Goal: Task Accomplishment & Management: Manage account settings

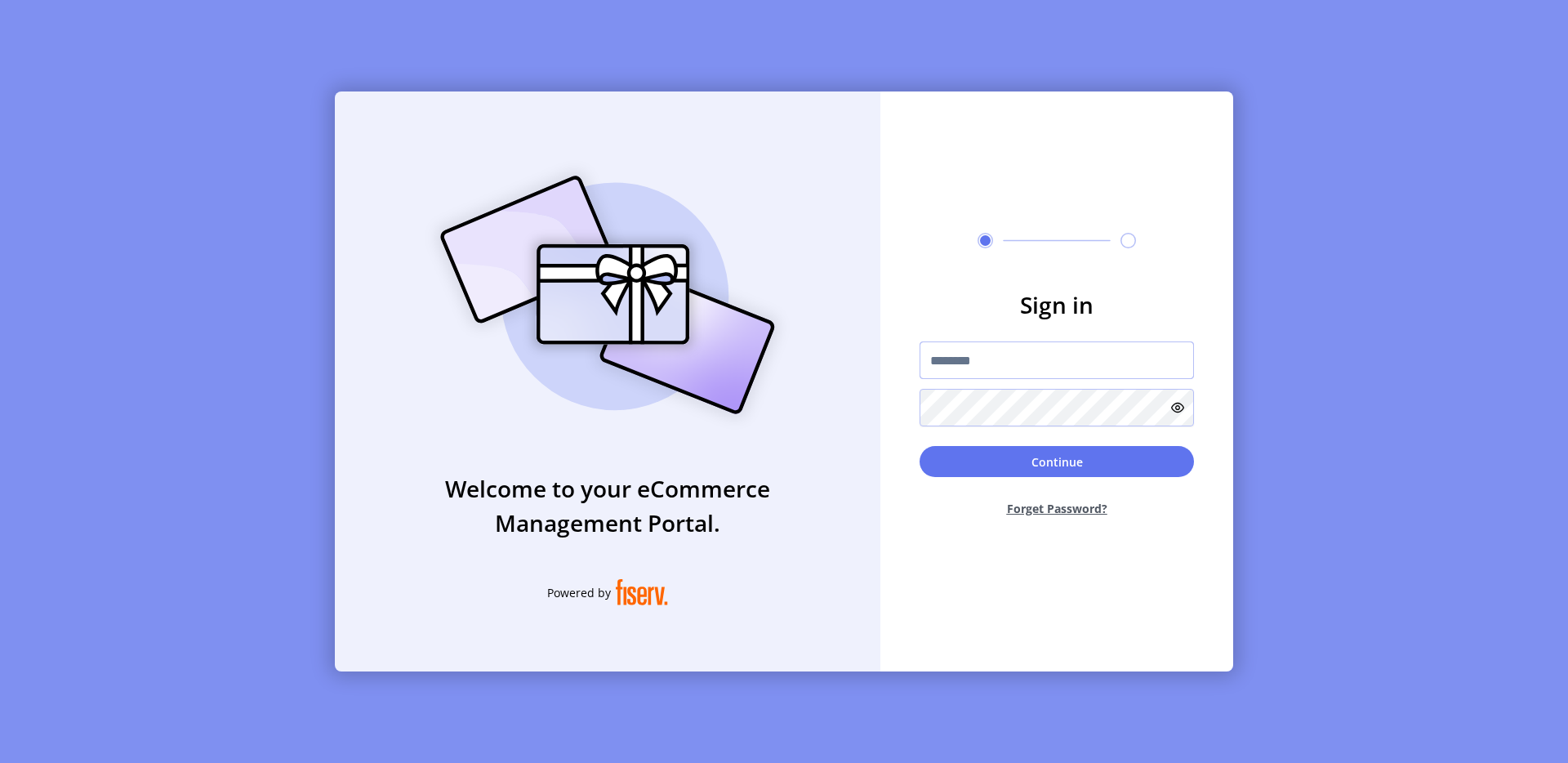
click at [980, 365] on input "text" at bounding box center [1056, 360] width 275 height 38
type input "**********"
click at [1094, 477] on div "Continue Forget Password?" at bounding box center [1056, 488] width 275 height 84
click at [1094, 474] on button "Continue" at bounding box center [1056, 461] width 275 height 31
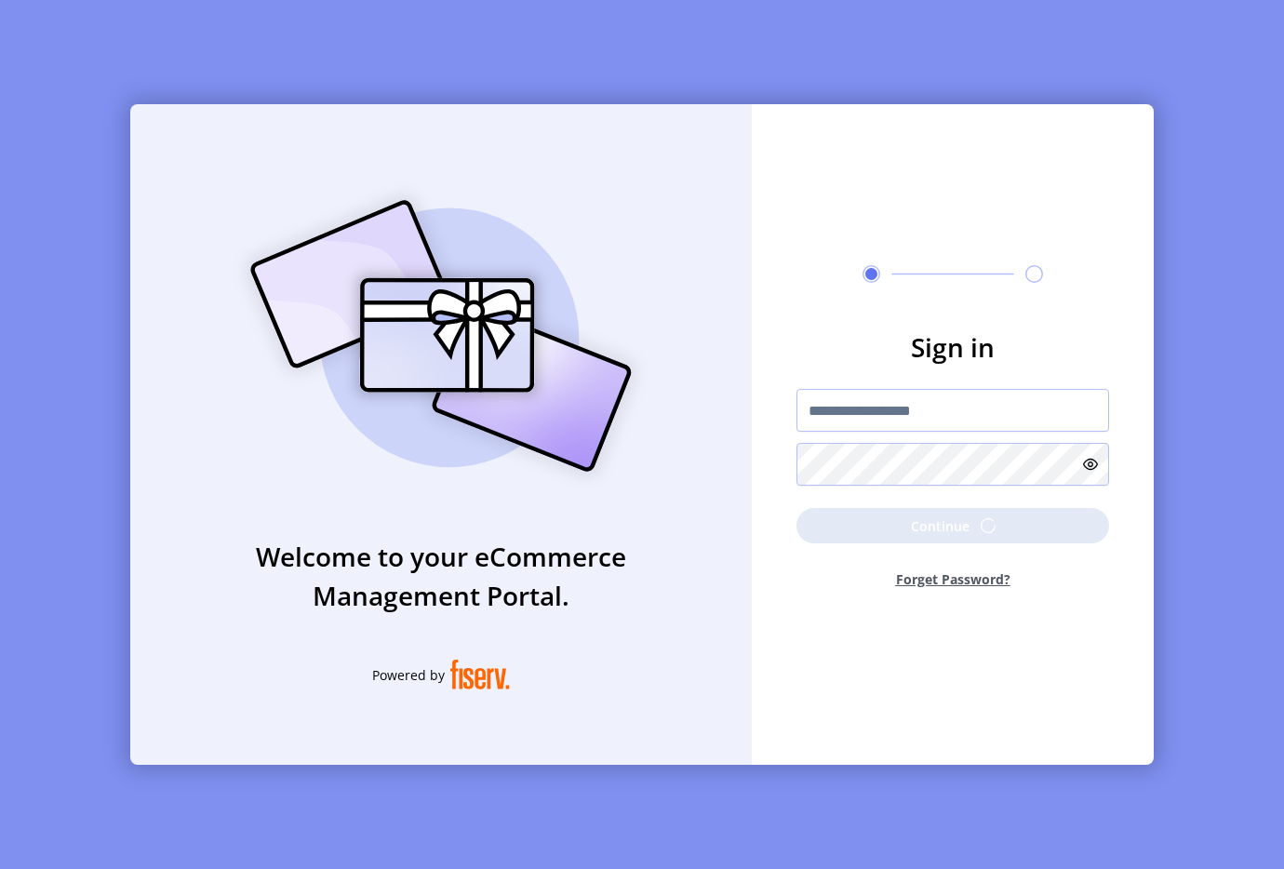
click at [1005, 295] on div "**********" at bounding box center [953, 434] width 402 height 660
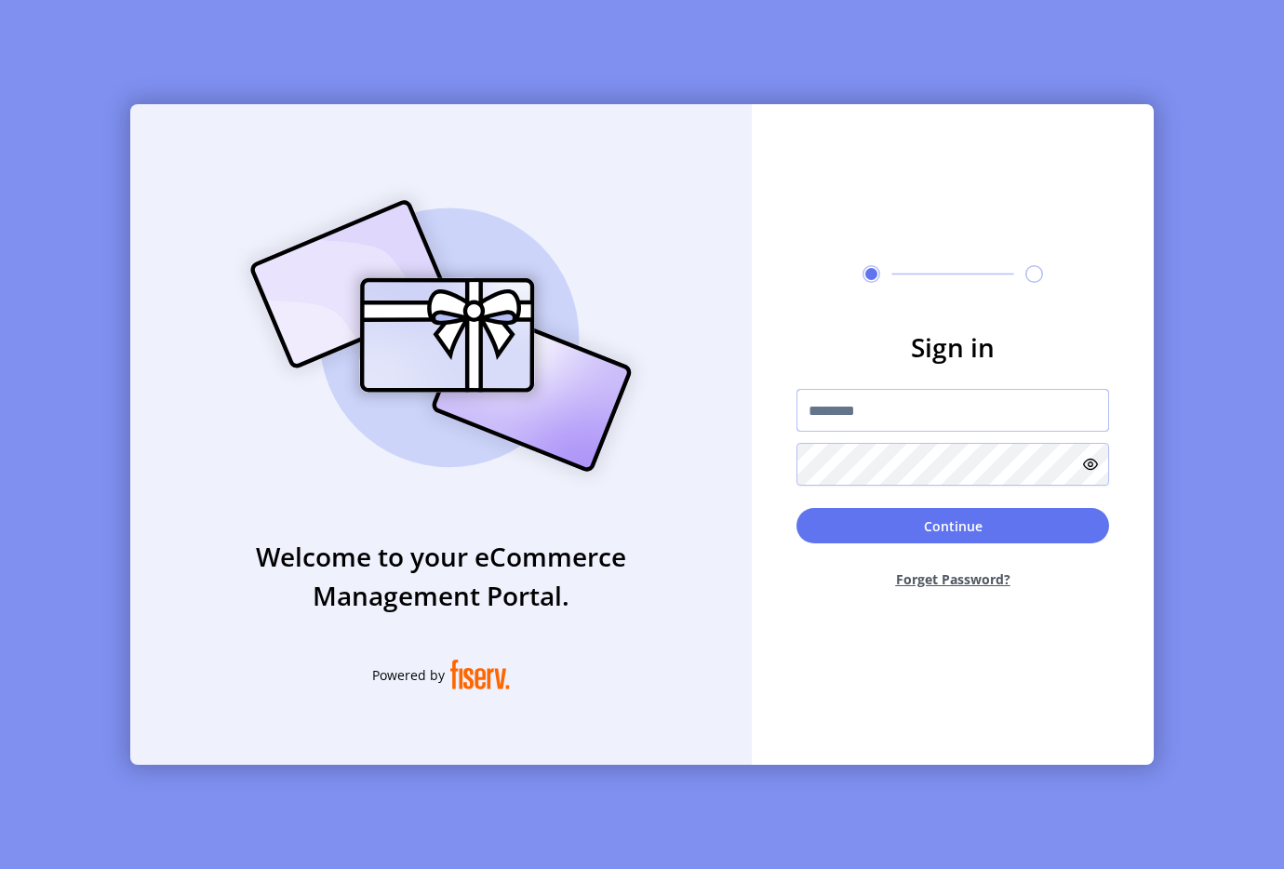
click at [869, 423] on input "text" at bounding box center [952, 410] width 313 height 43
type input "**********"
click at [862, 530] on button "Continue" at bounding box center [952, 525] width 313 height 35
click at [906, 410] on input "text" at bounding box center [952, 410] width 313 height 43
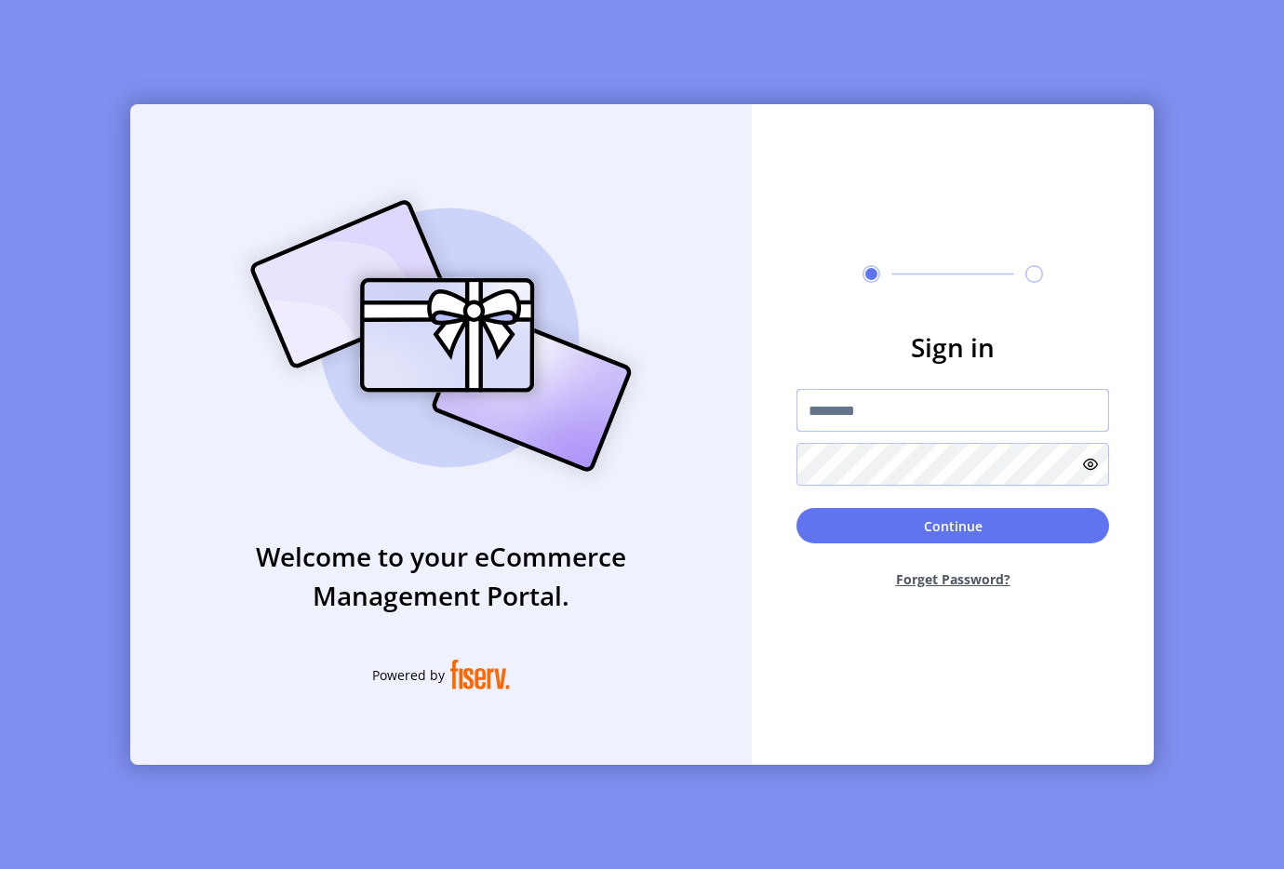
type input "**********"
click at [828, 526] on button "Continue" at bounding box center [952, 525] width 313 height 35
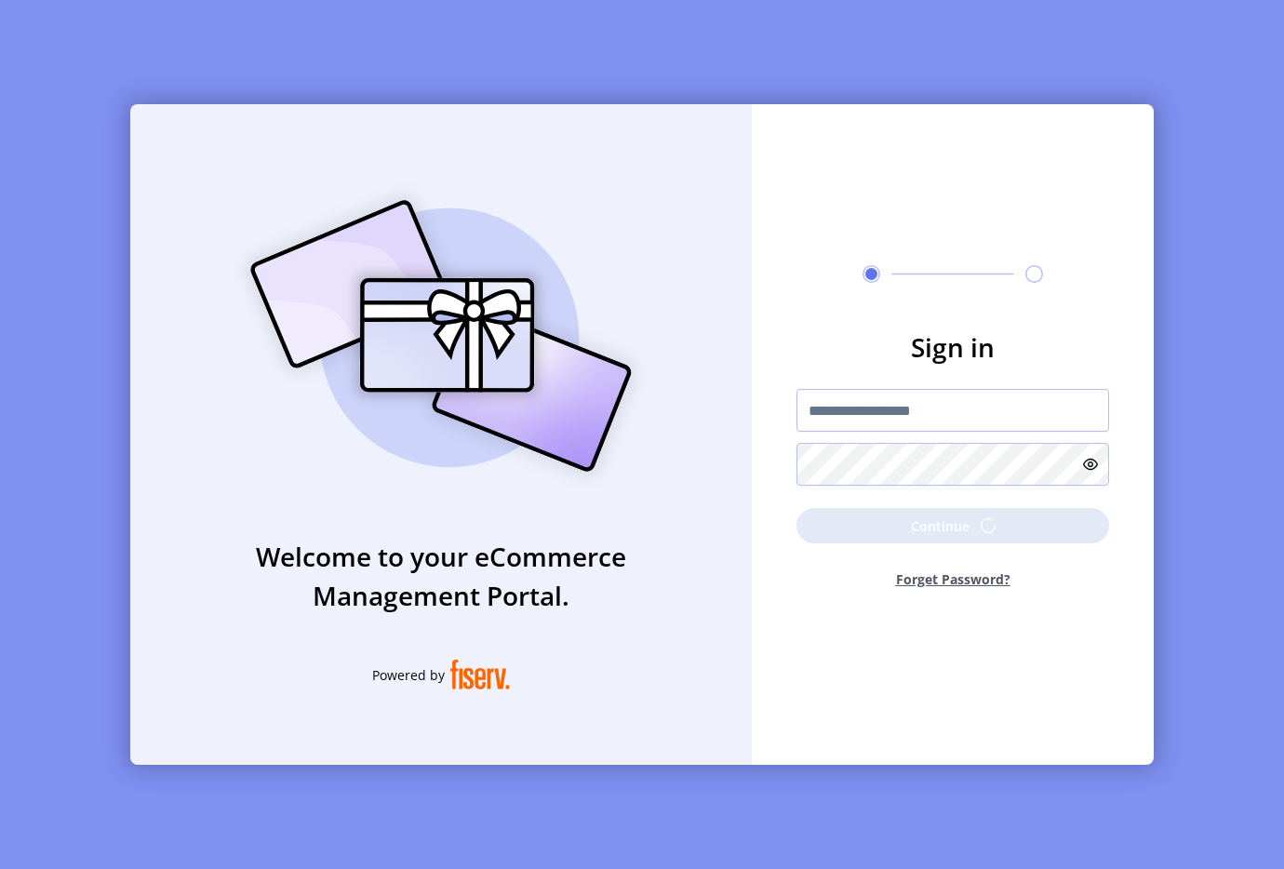
click at [569, 261] on img at bounding box center [440, 336] width 437 height 313
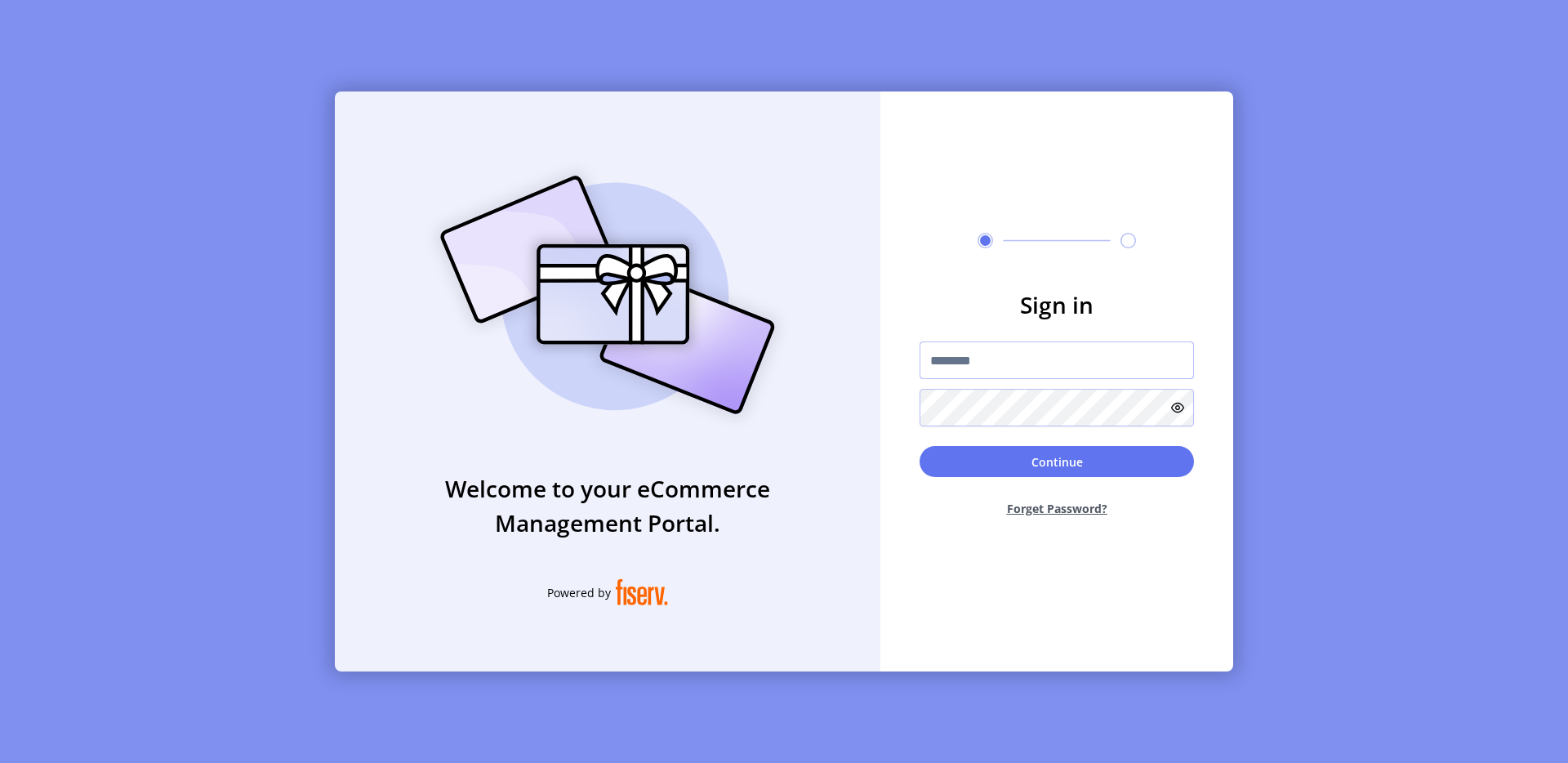
click at [1003, 354] on input "text" at bounding box center [1056, 360] width 275 height 38
type input "**********"
click at [931, 457] on button "Continue" at bounding box center [1056, 461] width 275 height 31
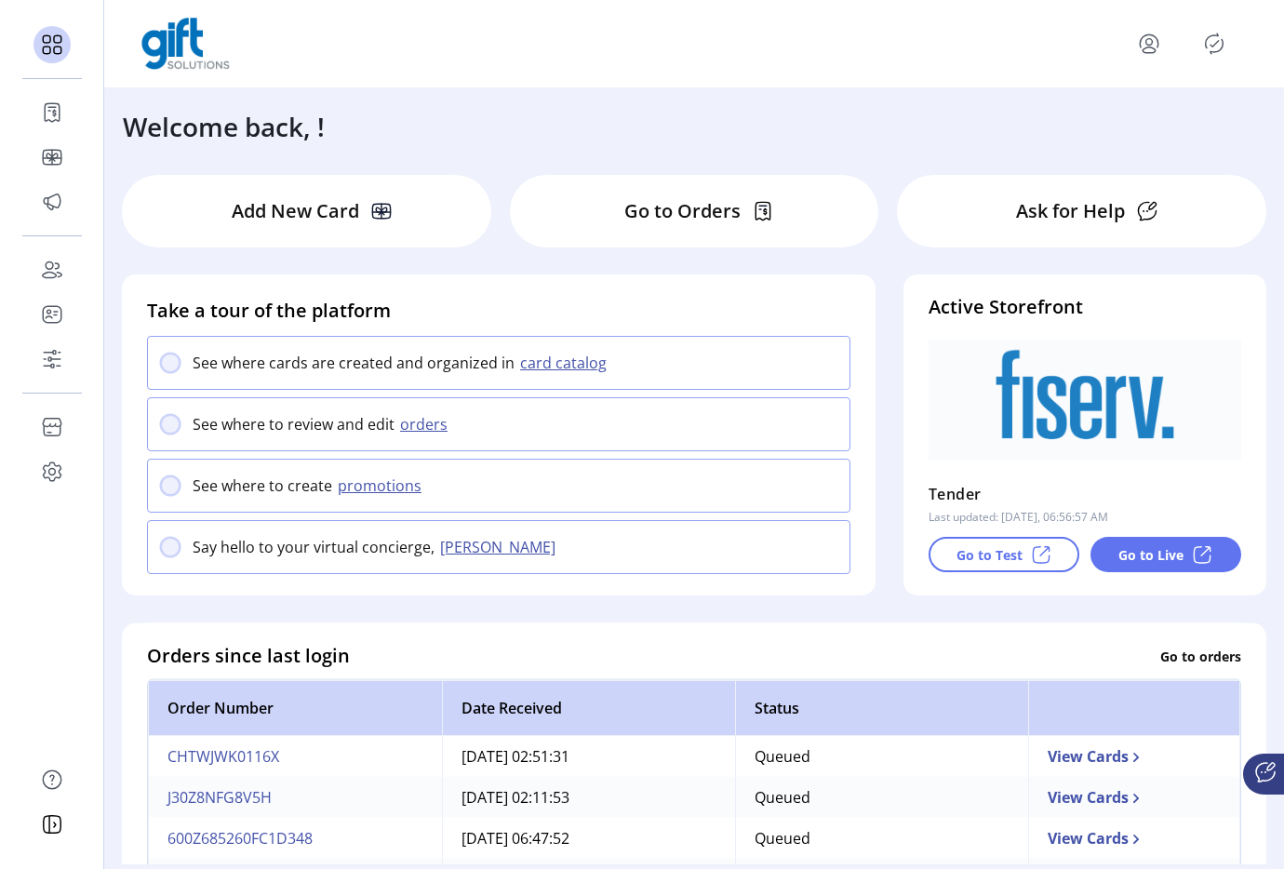
click at [1208, 43] on icon "Publisher Panel" at bounding box center [1214, 44] width 30 height 30
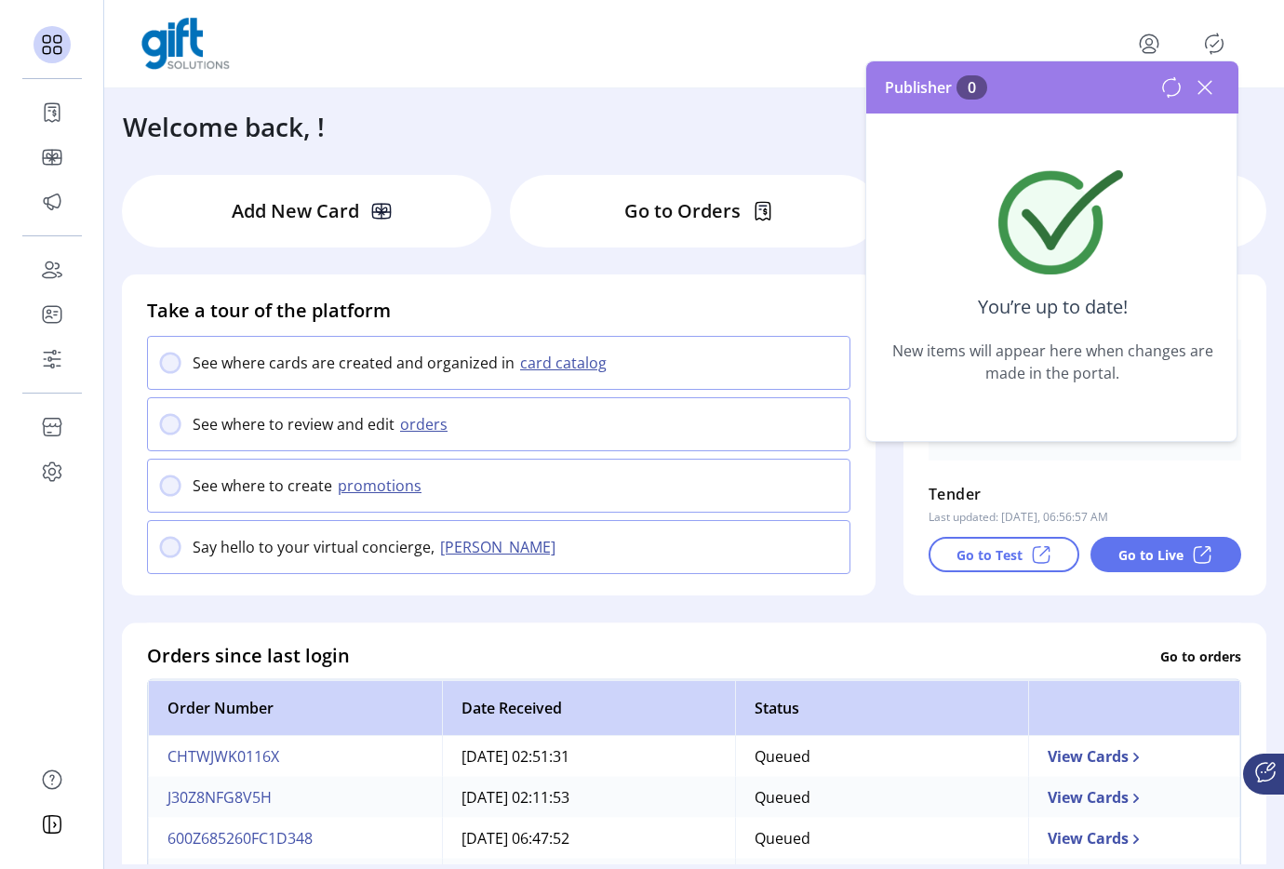
click at [1203, 95] on icon at bounding box center [1205, 88] width 30 height 30
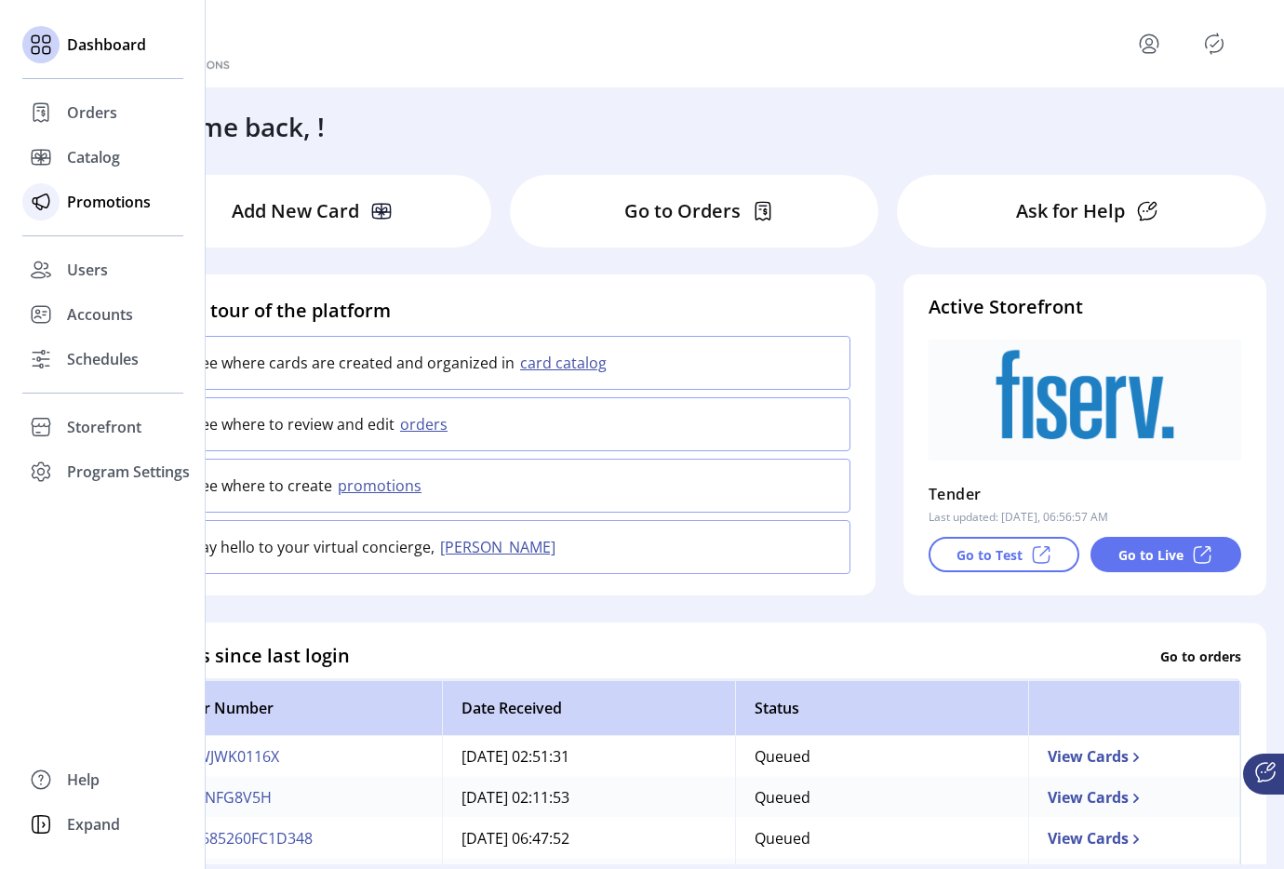
click at [135, 200] on span "Promotions" at bounding box center [109, 202] width 84 height 22
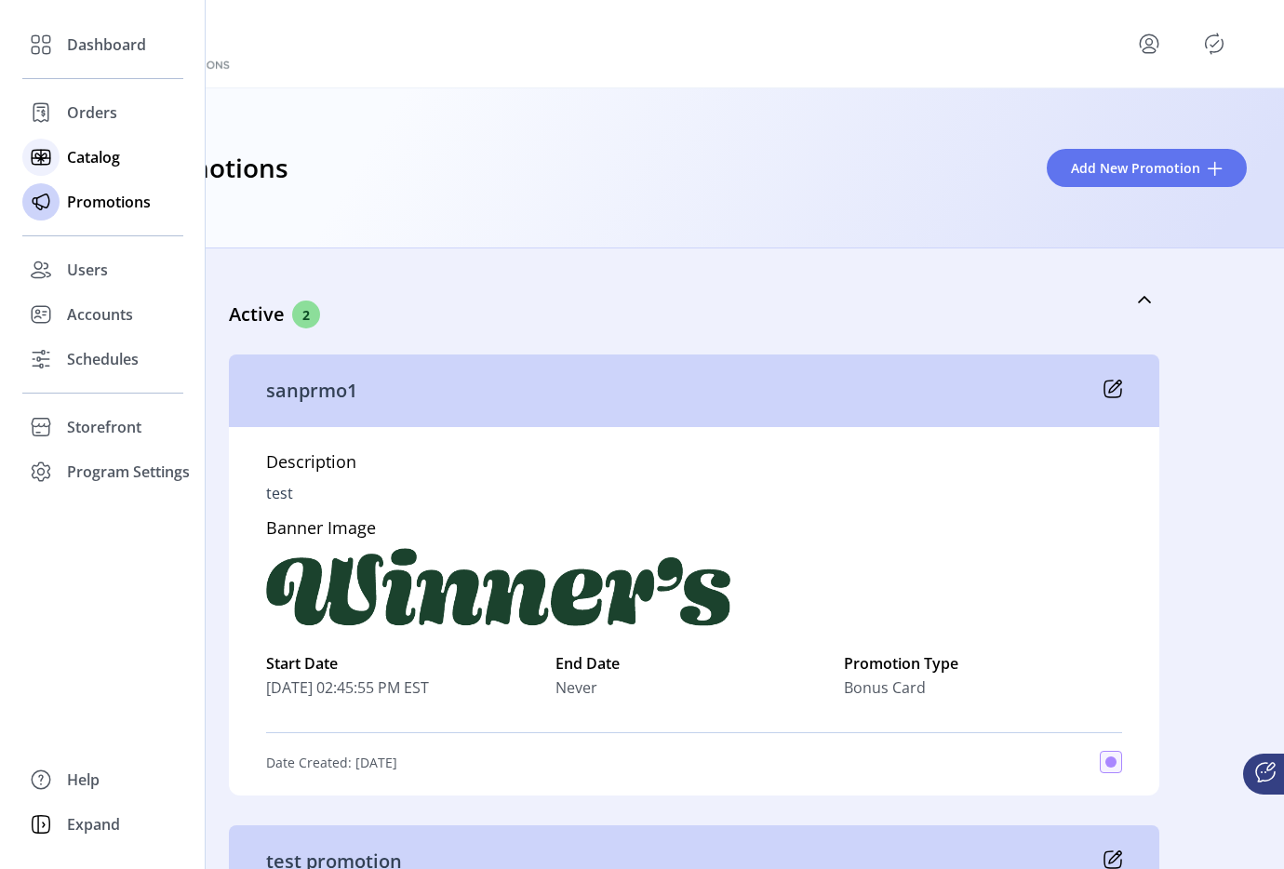
click at [101, 135] on div "Catalog" at bounding box center [102, 157] width 161 height 45
click at [93, 143] on div "Catalog" at bounding box center [102, 157] width 161 height 45
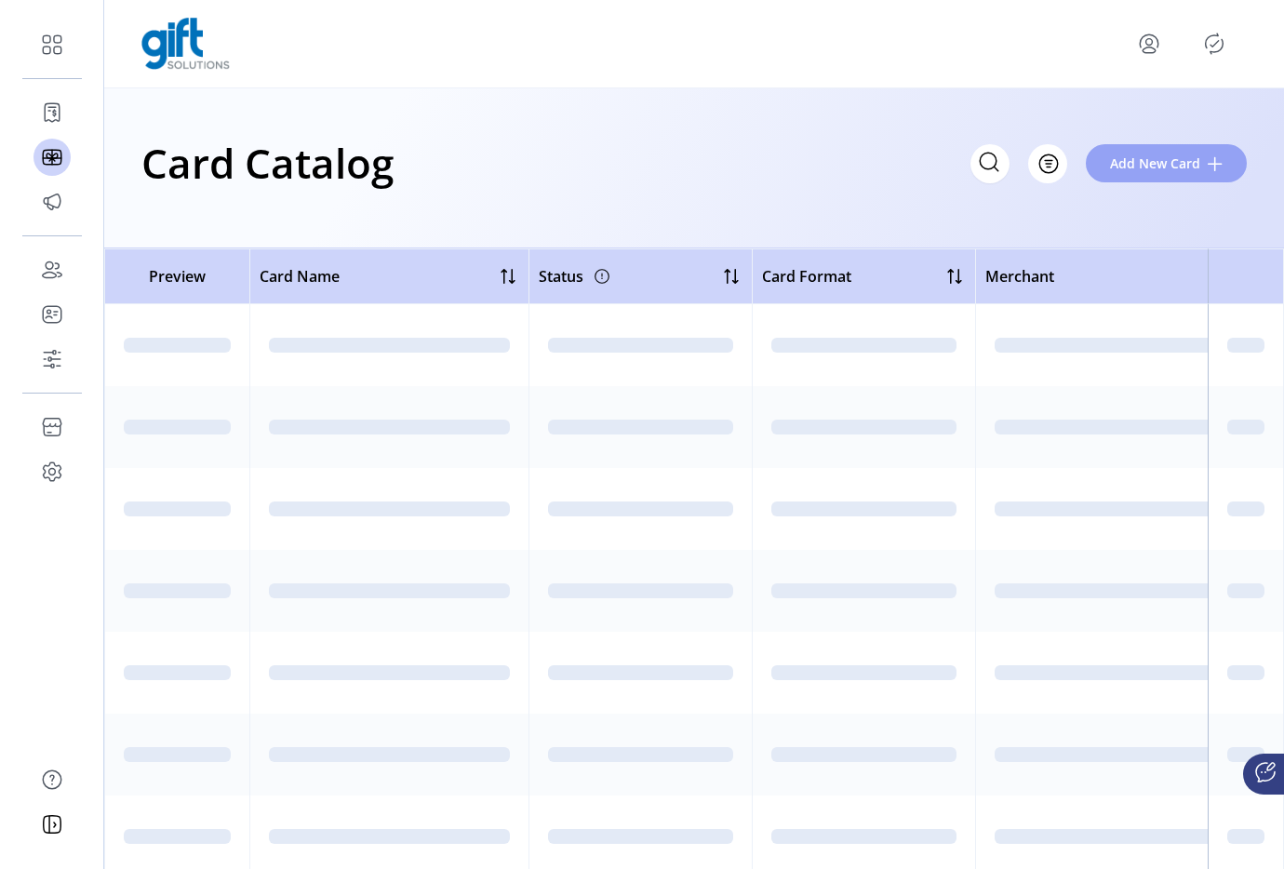
click at [1139, 153] on span "Add New Card" at bounding box center [1155, 163] width 90 height 20
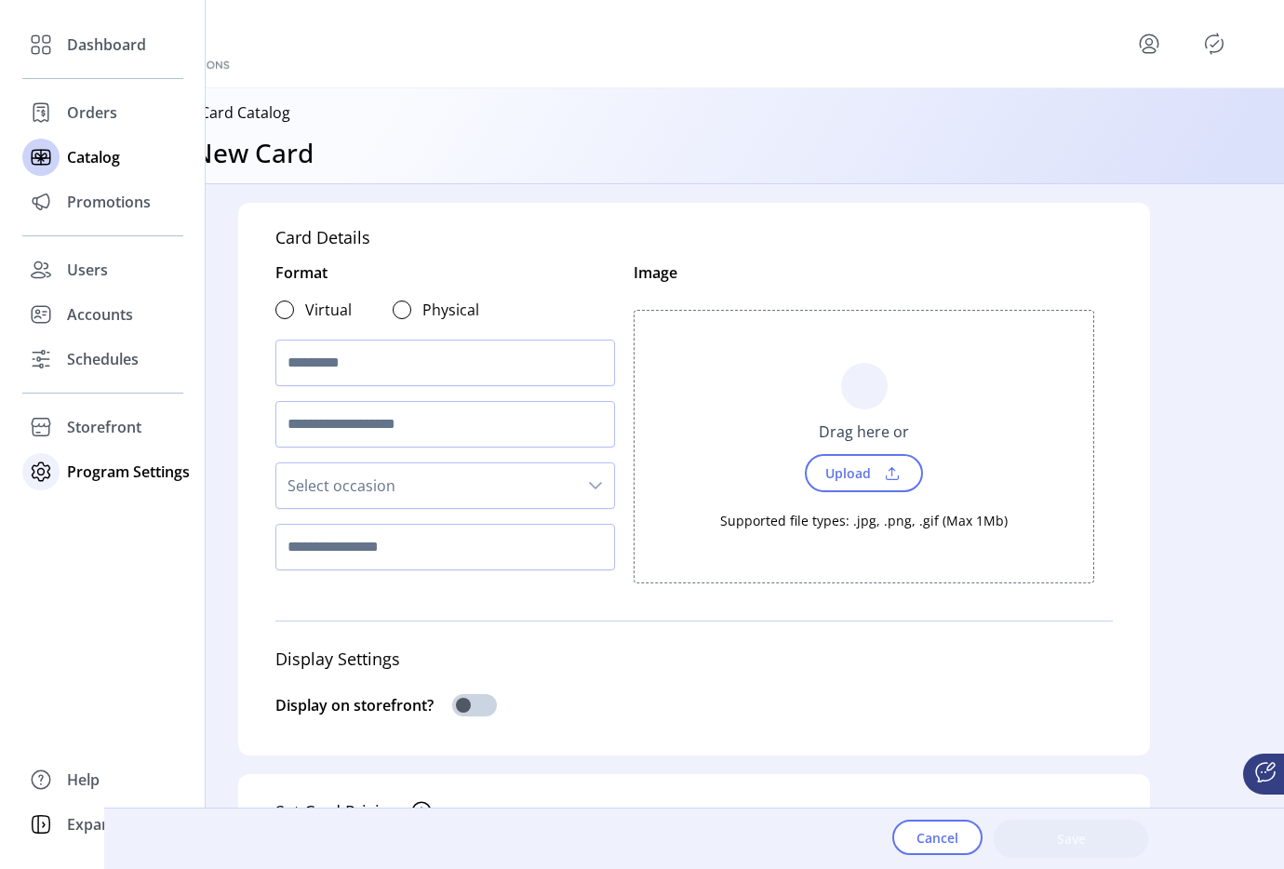
click at [78, 473] on span "Program Settings" at bounding box center [128, 471] width 123 height 22
click at [78, 498] on span "Templates" at bounding box center [103, 509] width 73 height 22
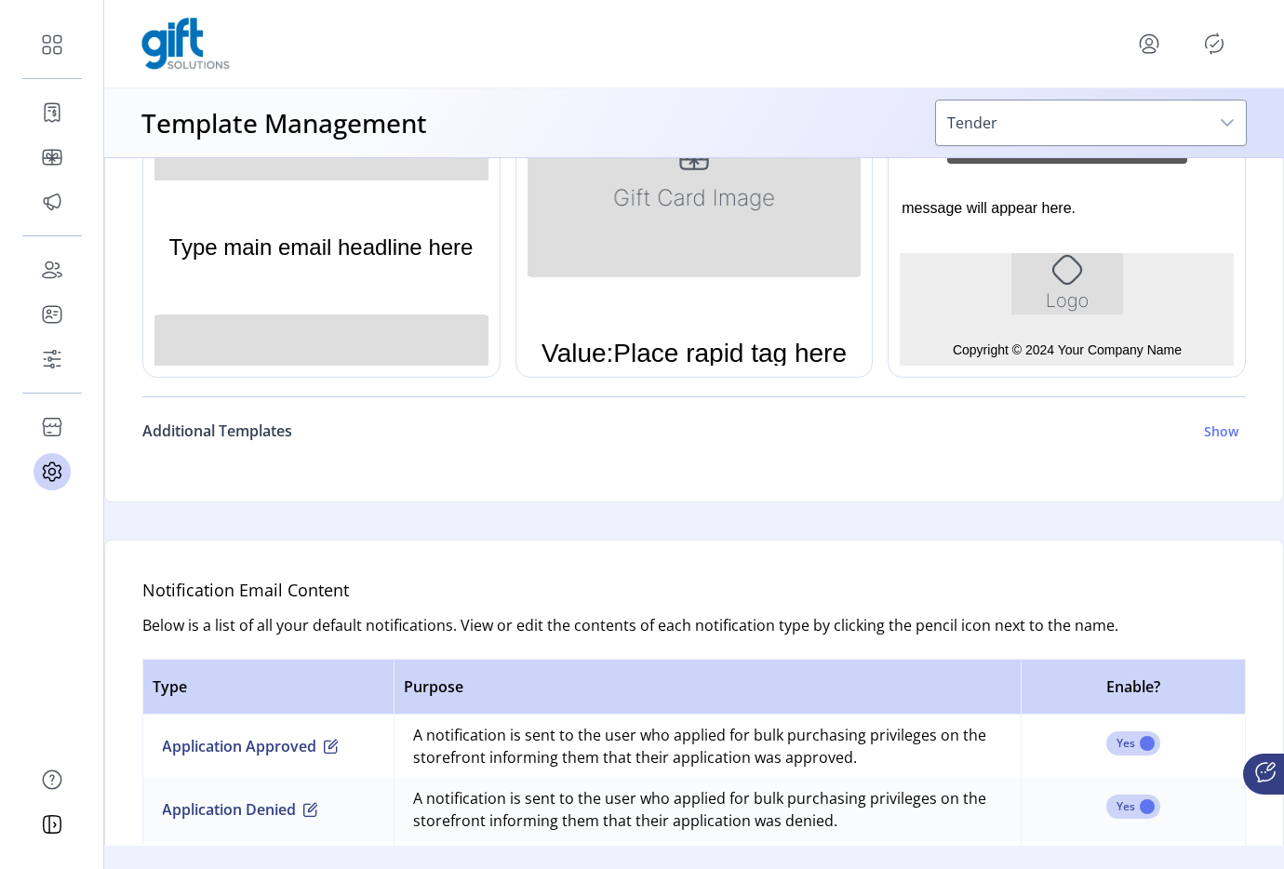
scroll to position [740, 0]
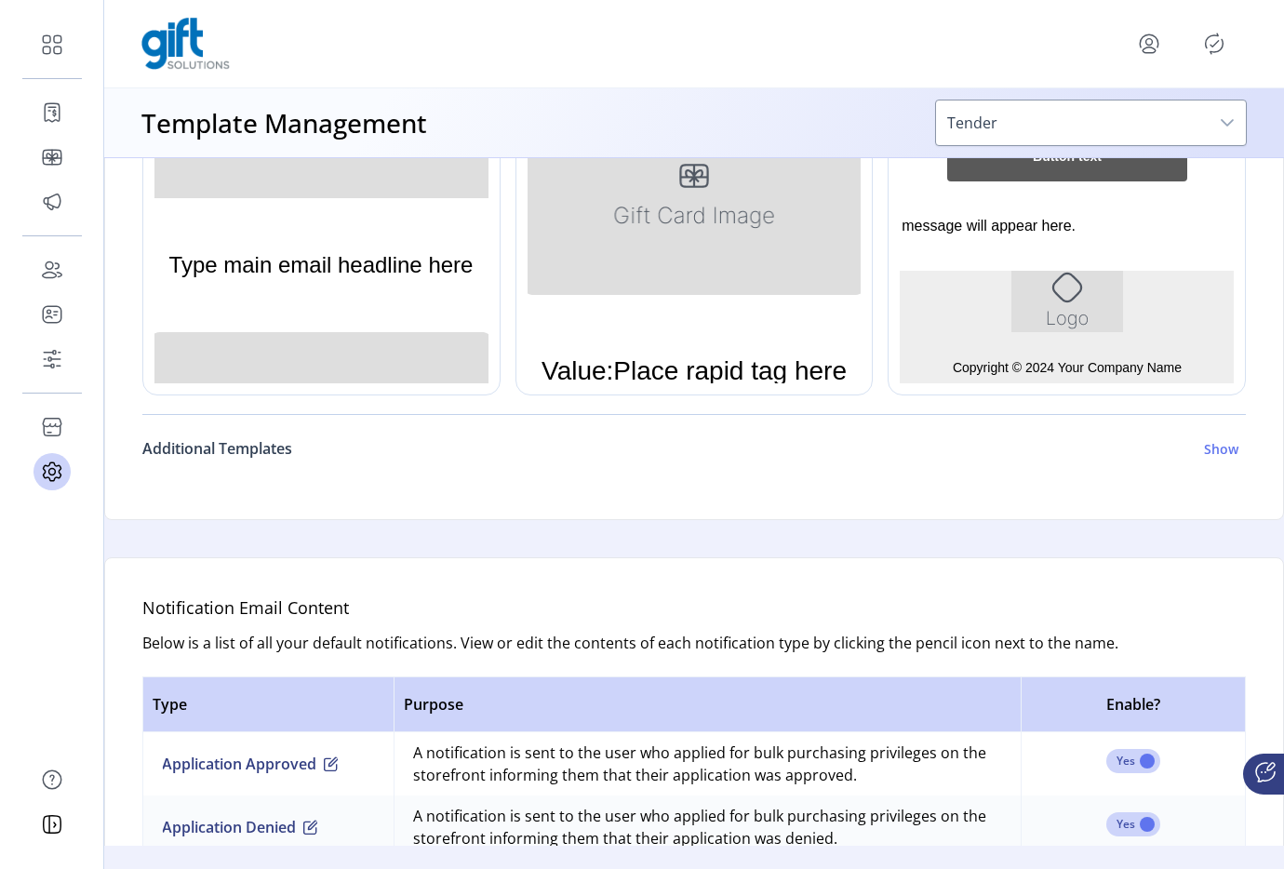
click at [259, 450] on h6 "Additional Templates" at bounding box center [217, 448] width 150 height 22
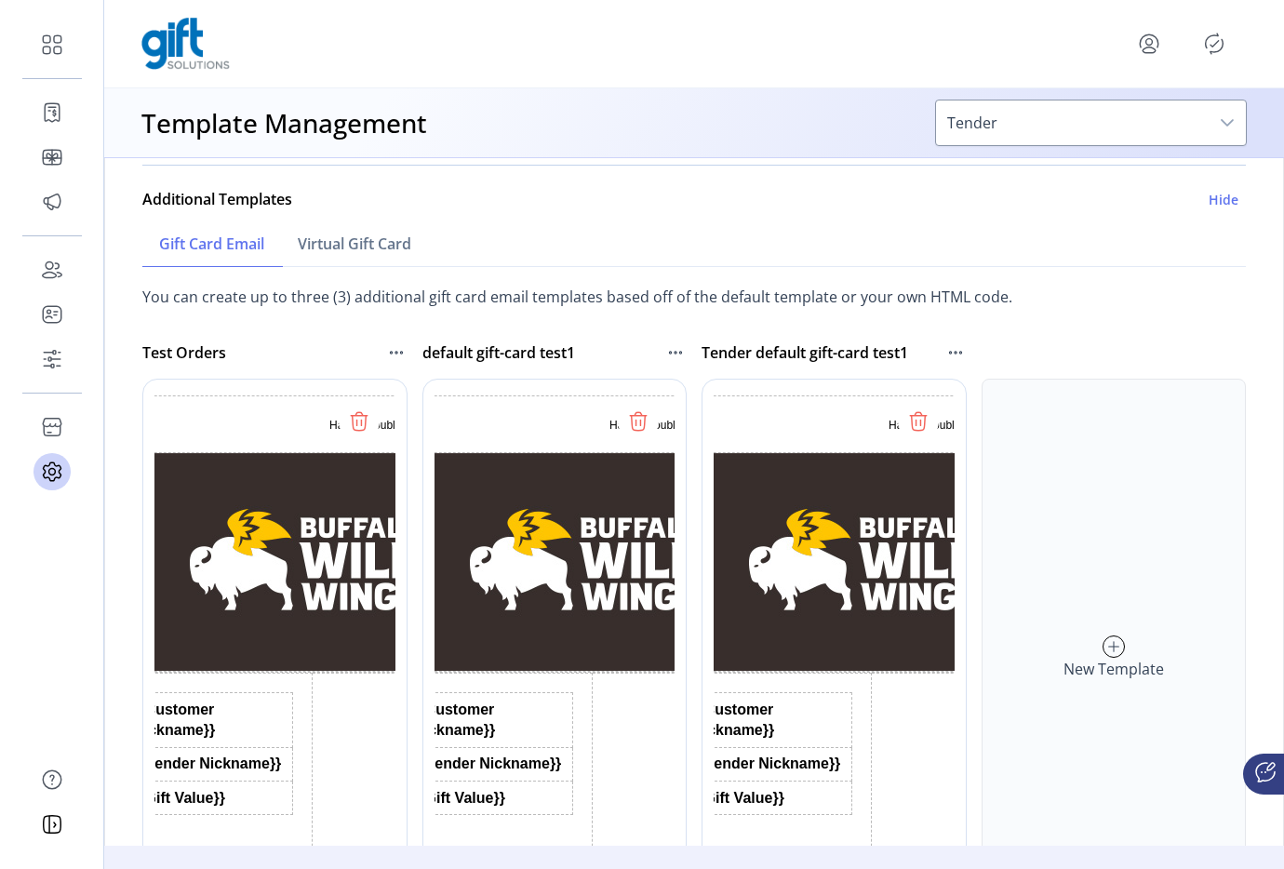
scroll to position [989, 0]
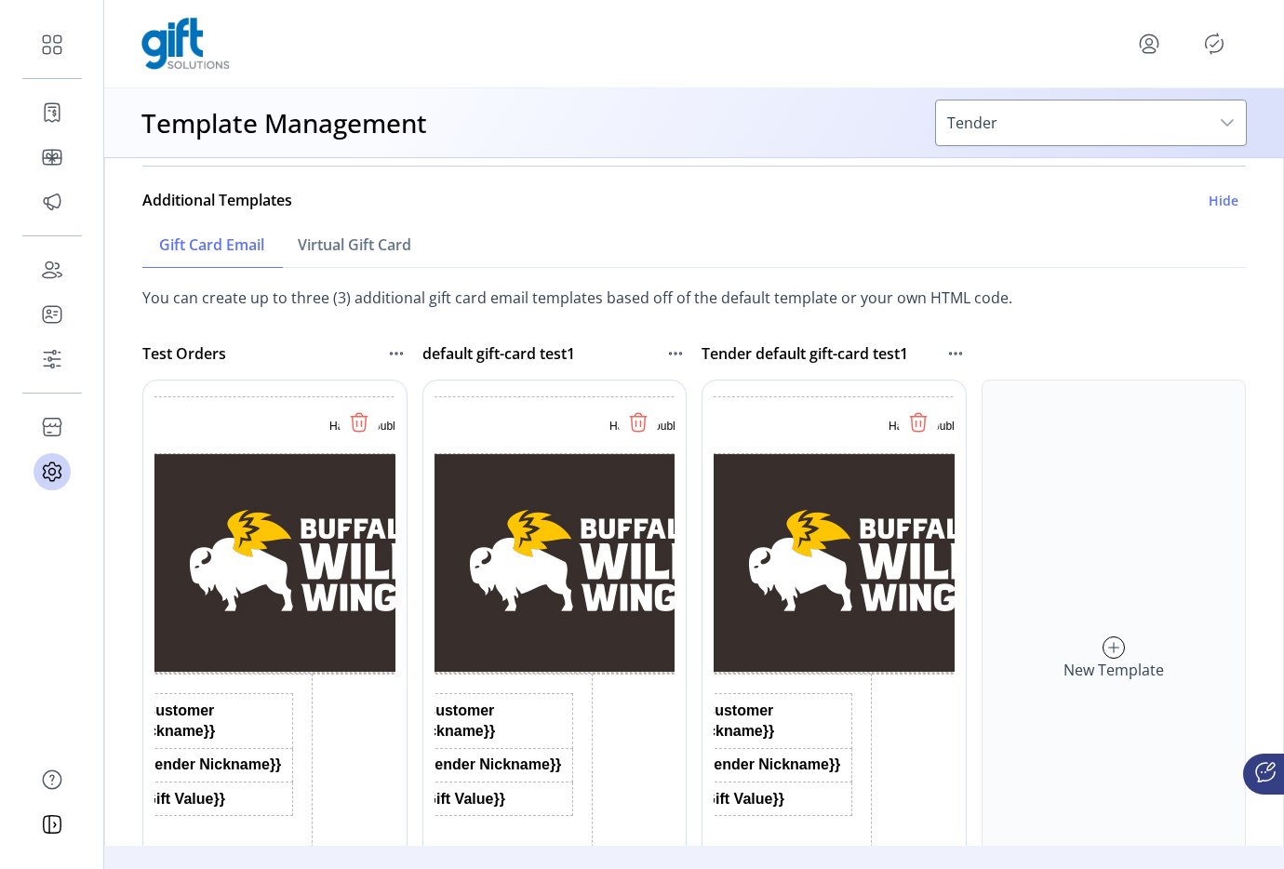
click at [637, 427] on icon at bounding box center [638, 422] width 30 height 30
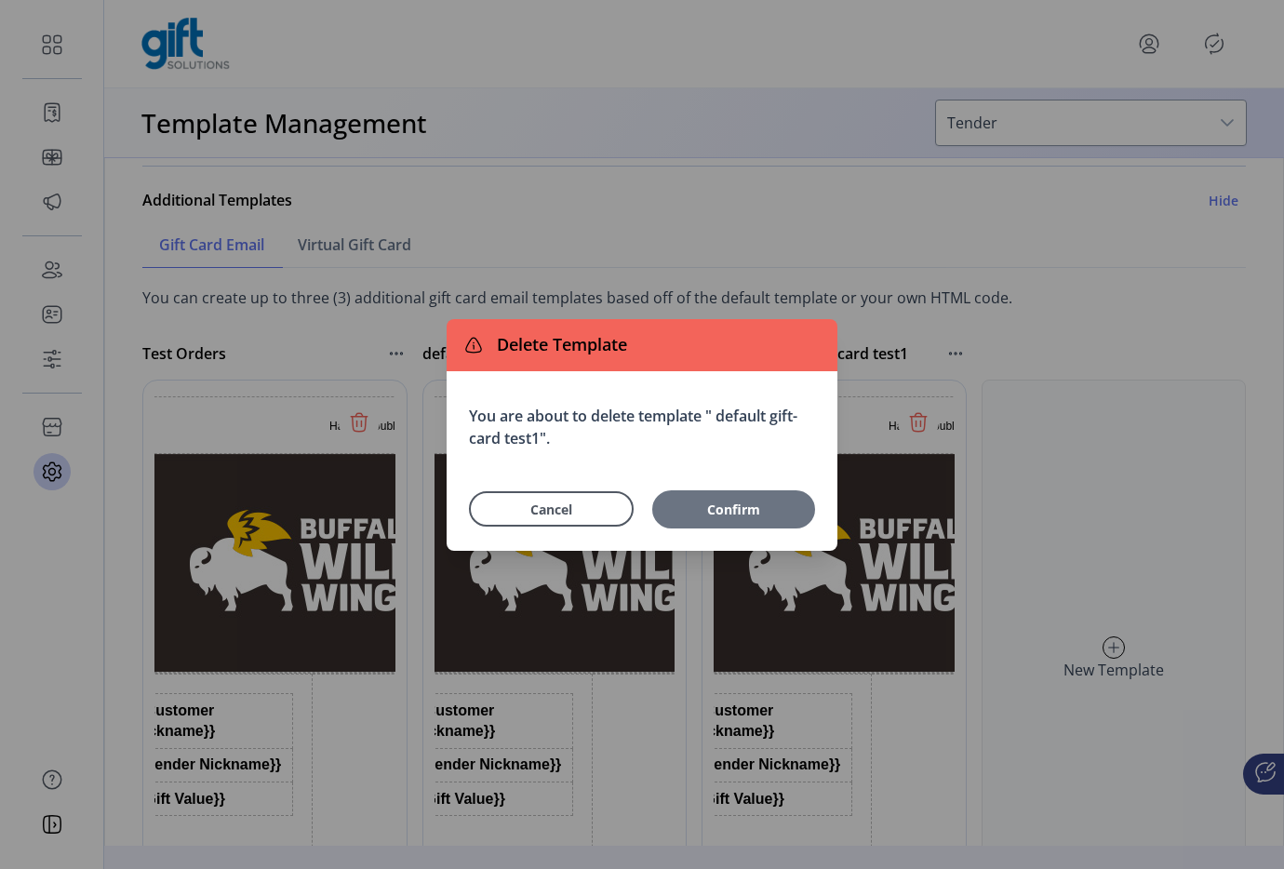
click at [693, 512] on span "Confirm" at bounding box center [733, 509] width 144 height 20
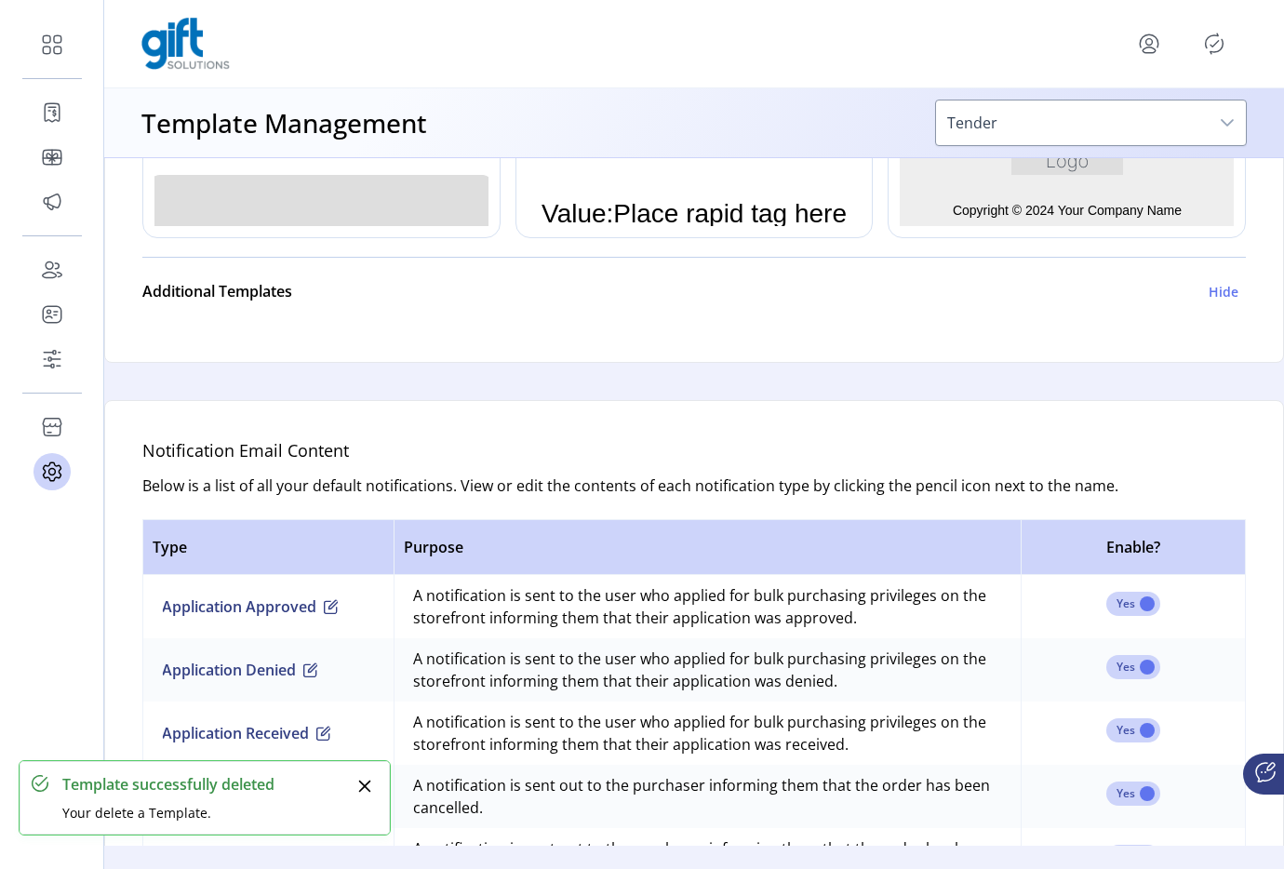
scroll to position [837, 0]
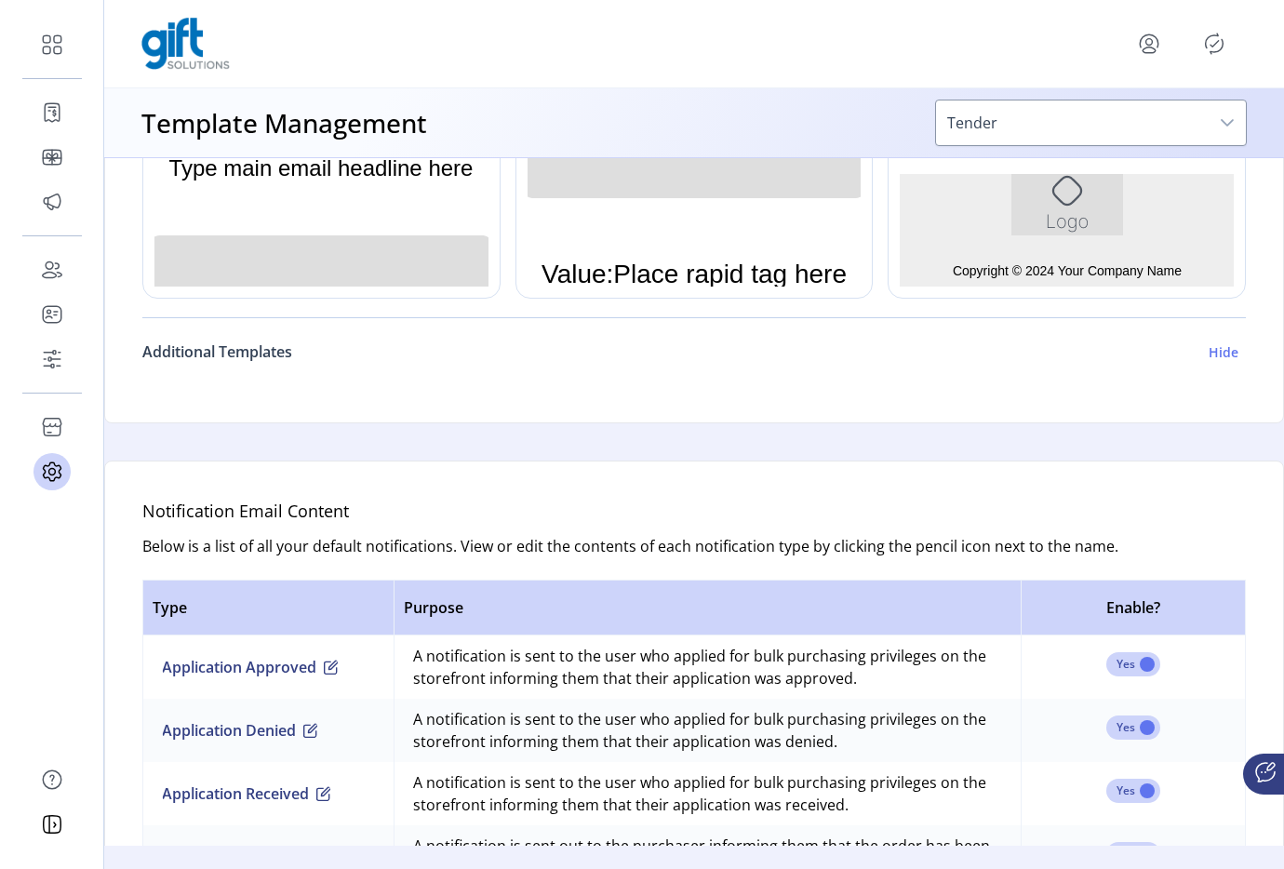
click at [248, 355] on h6 "Additional Templates" at bounding box center [217, 351] width 150 height 22
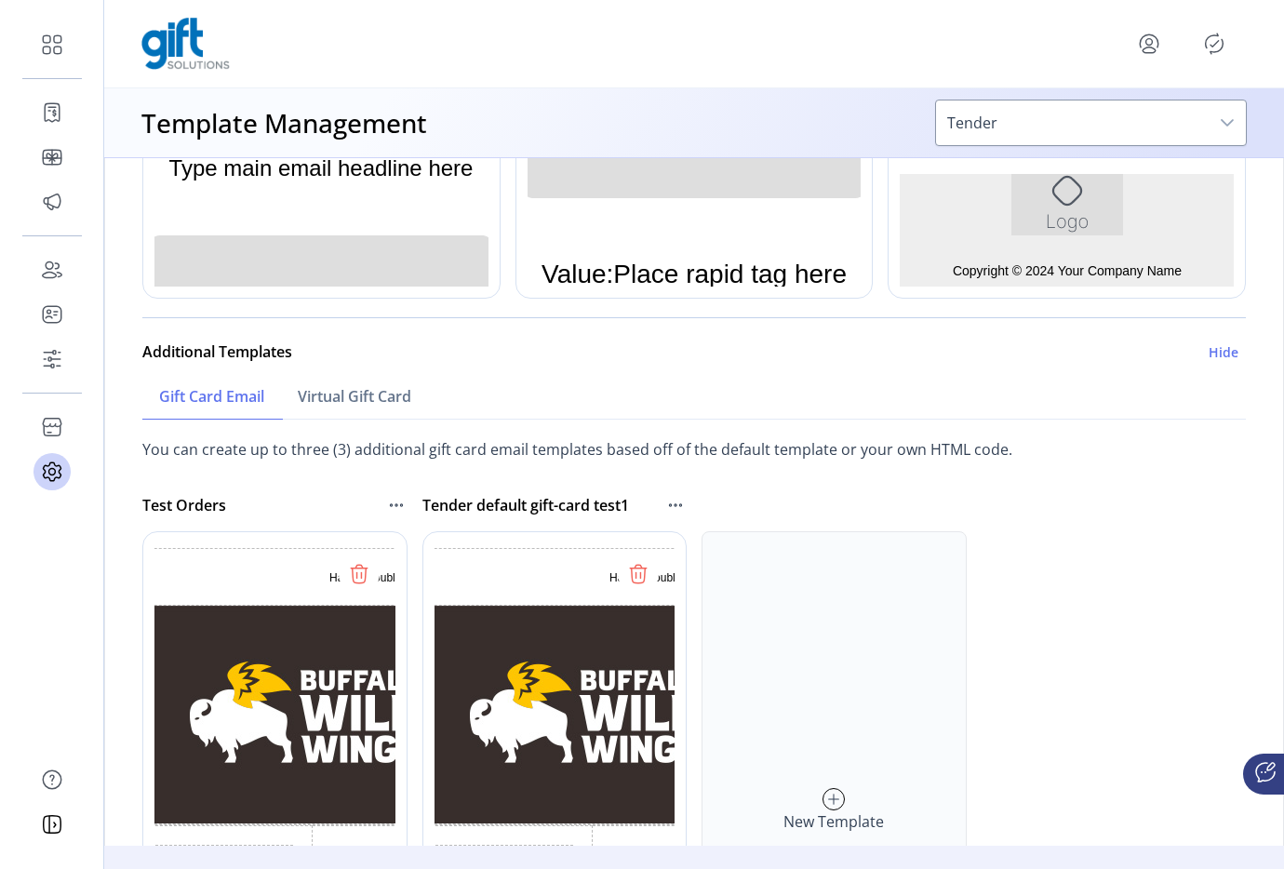
click at [637, 572] on icon at bounding box center [638, 574] width 30 height 30
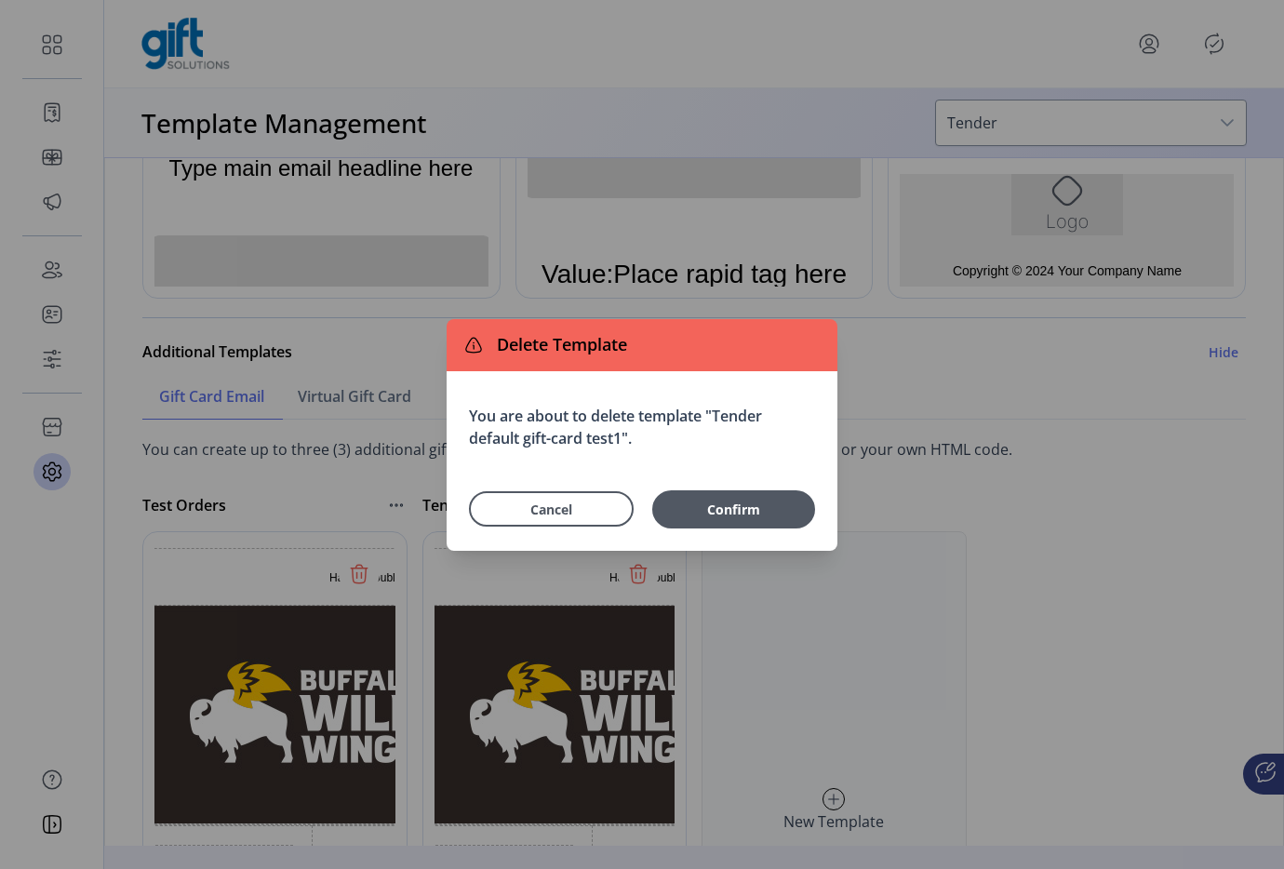
click at [770, 486] on div "Cancel Confirm" at bounding box center [642, 503] width 346 height 49
click at [761, 513] on span "Confirm" at bounding box center [733, 509] width 144 height 20
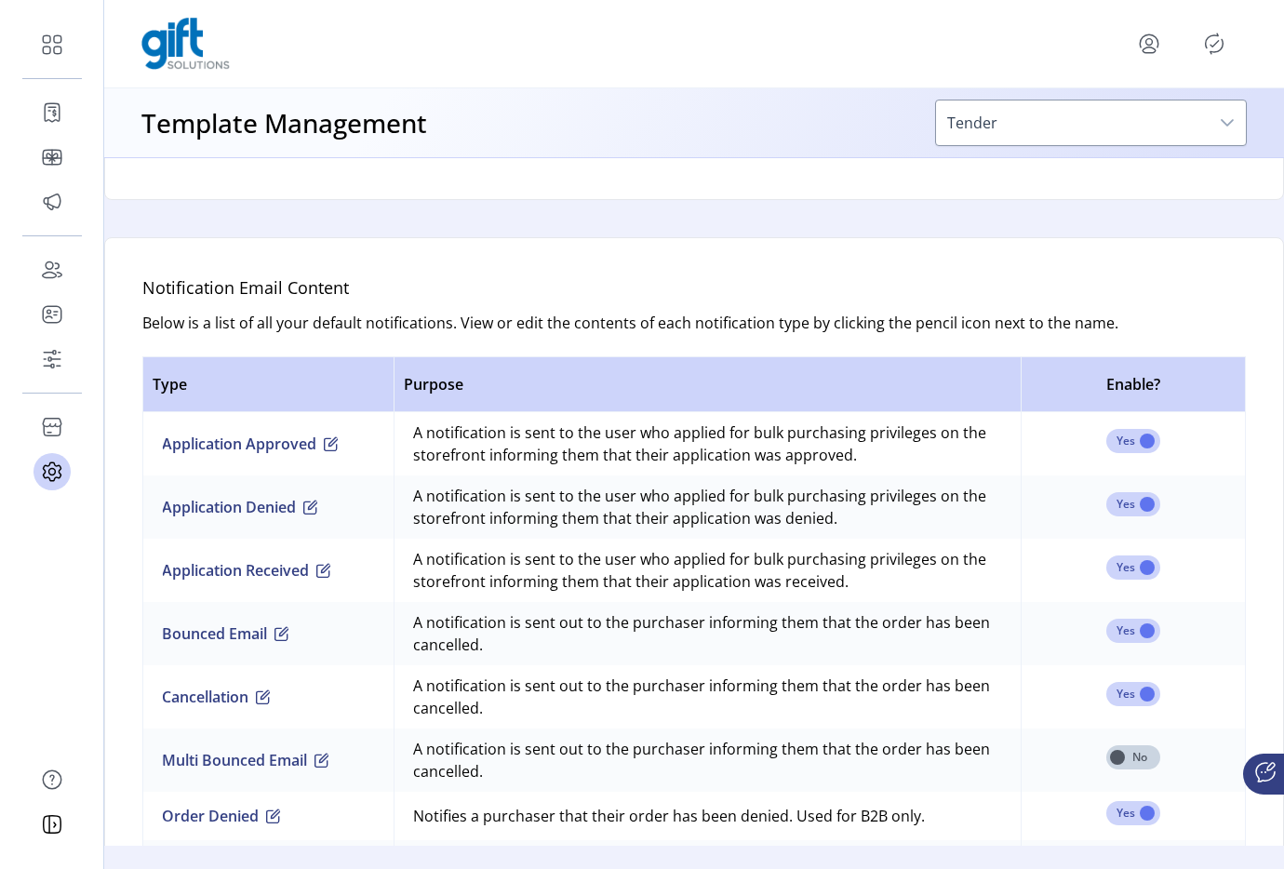
scroll to position [955, 0]
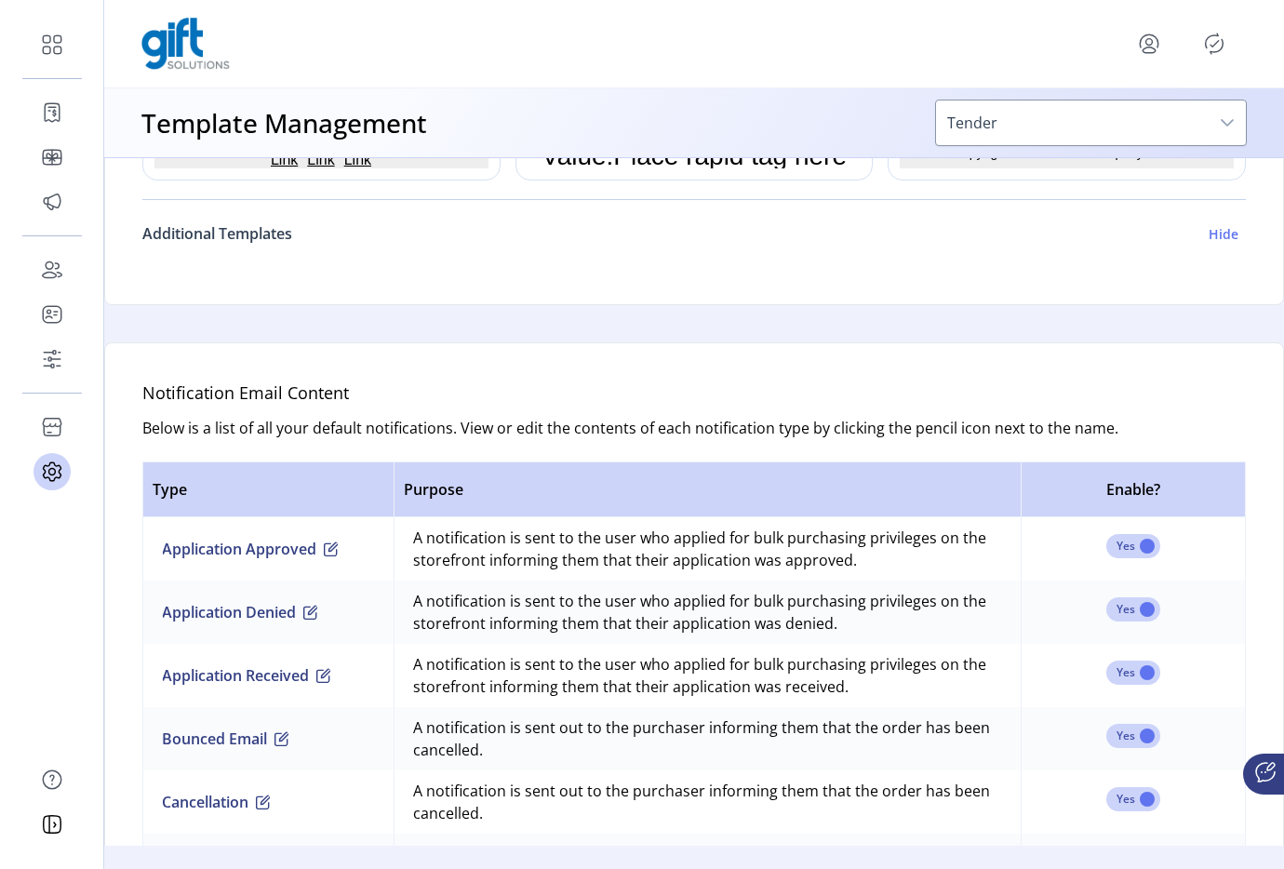
click at [260, 244] on h6 "Additional Templates" at bounding box center [217, 233] width 150 height 22
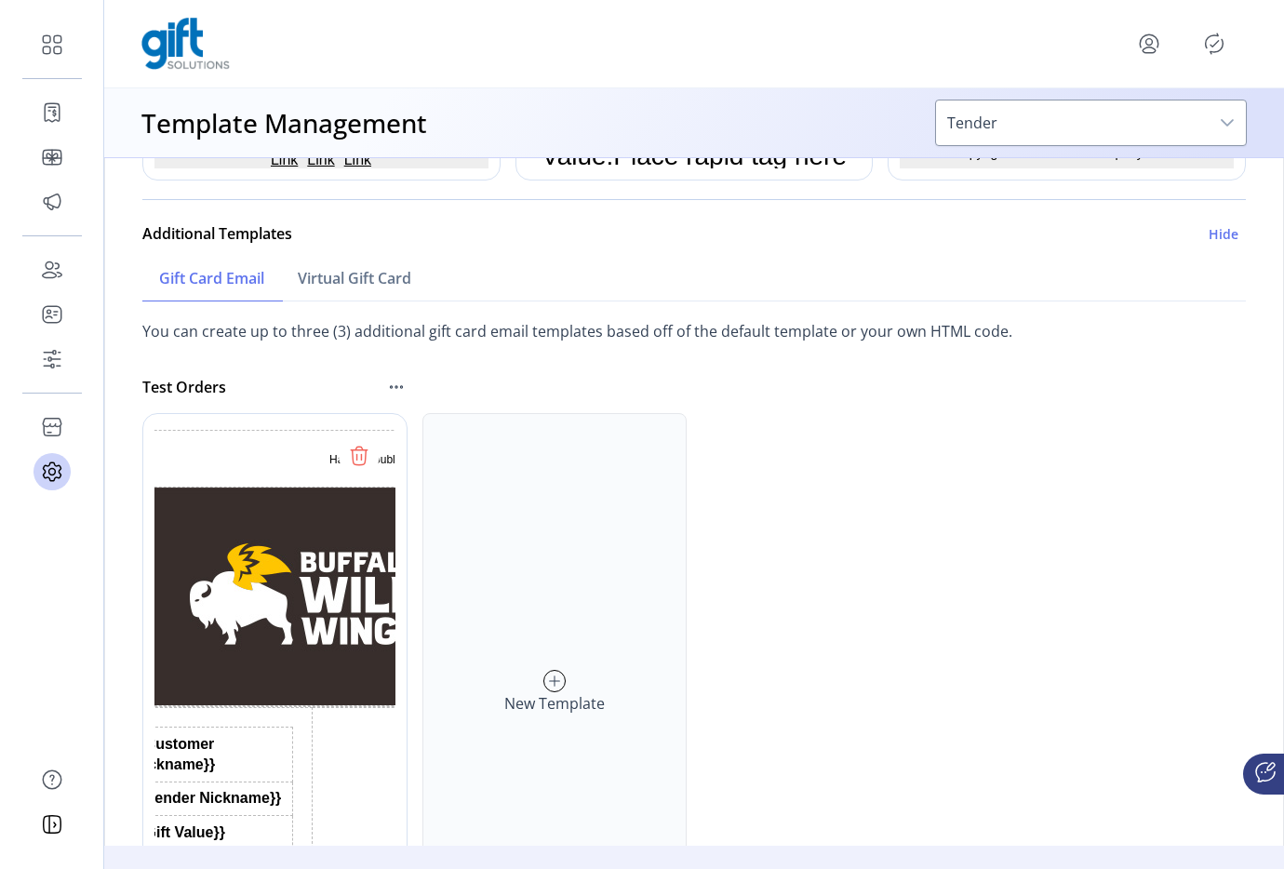
click at [390, 387] on icon at bounding box center [396, 387] width 22 height 22
click at [417, 427] on link "Edit Template" at bounding box center [475, 420] width 177 height 30
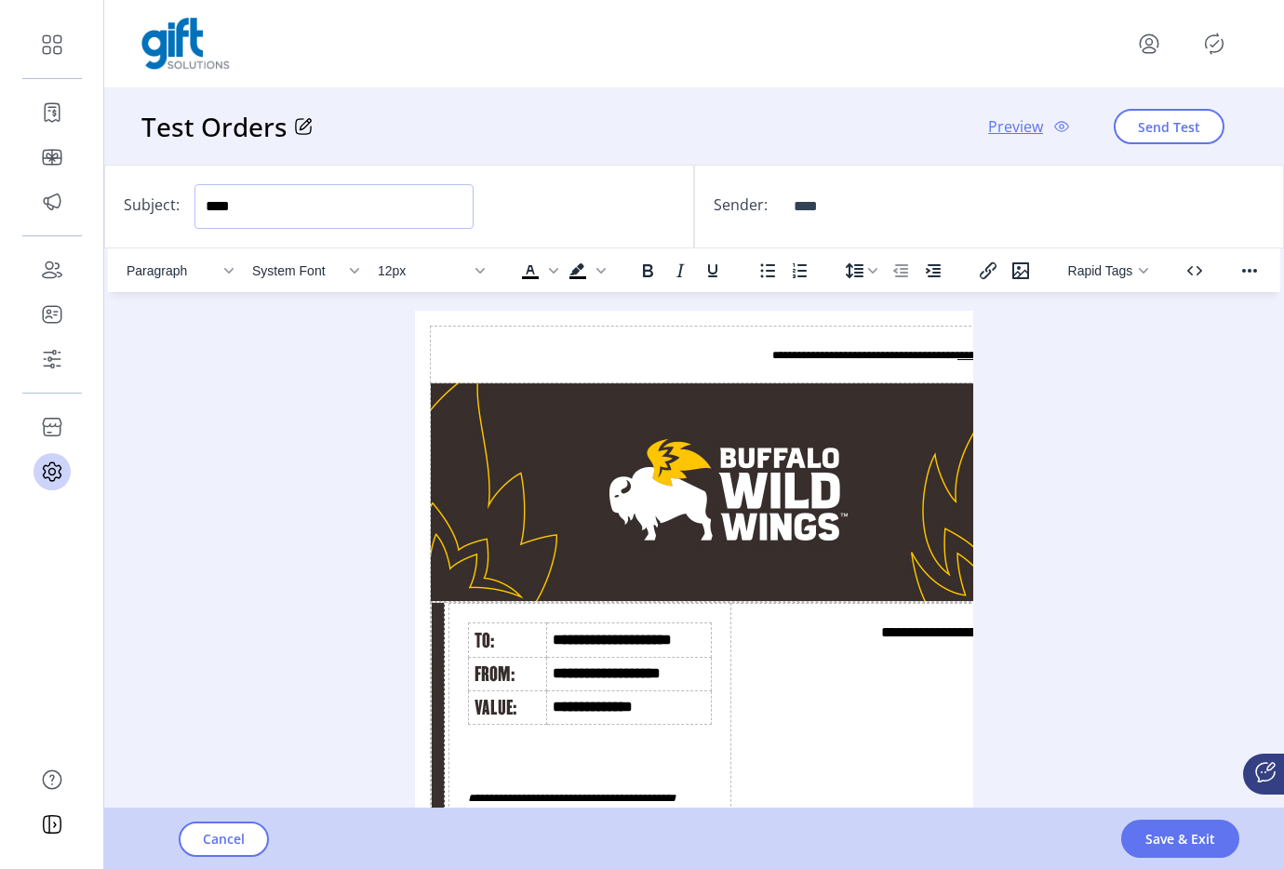
click at [244, 209] on input "****" at bounding box center [333, 206] width 279 height 45
type input "**********"
click at [1149, 815] on div "Cancel Save & Exit" at bounding box center [746, 838] width 1284 height 60
click at [1149, 832] on span "Save & Exit" at bounding box center [1180, 839] width 70 height 20
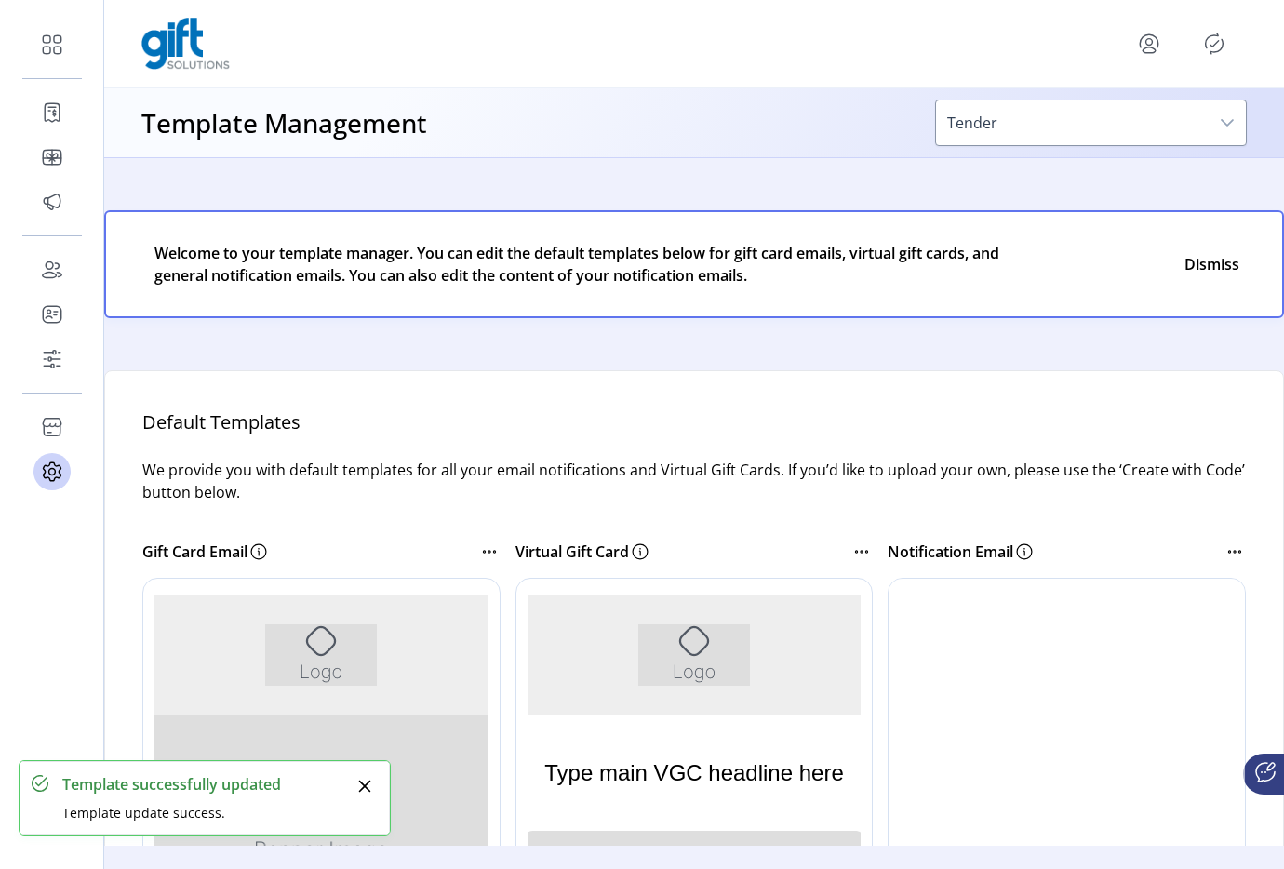
click at [1200, 40] on icon "Publisher Panel" at bounding box center [1214, 44] width 30 height 30
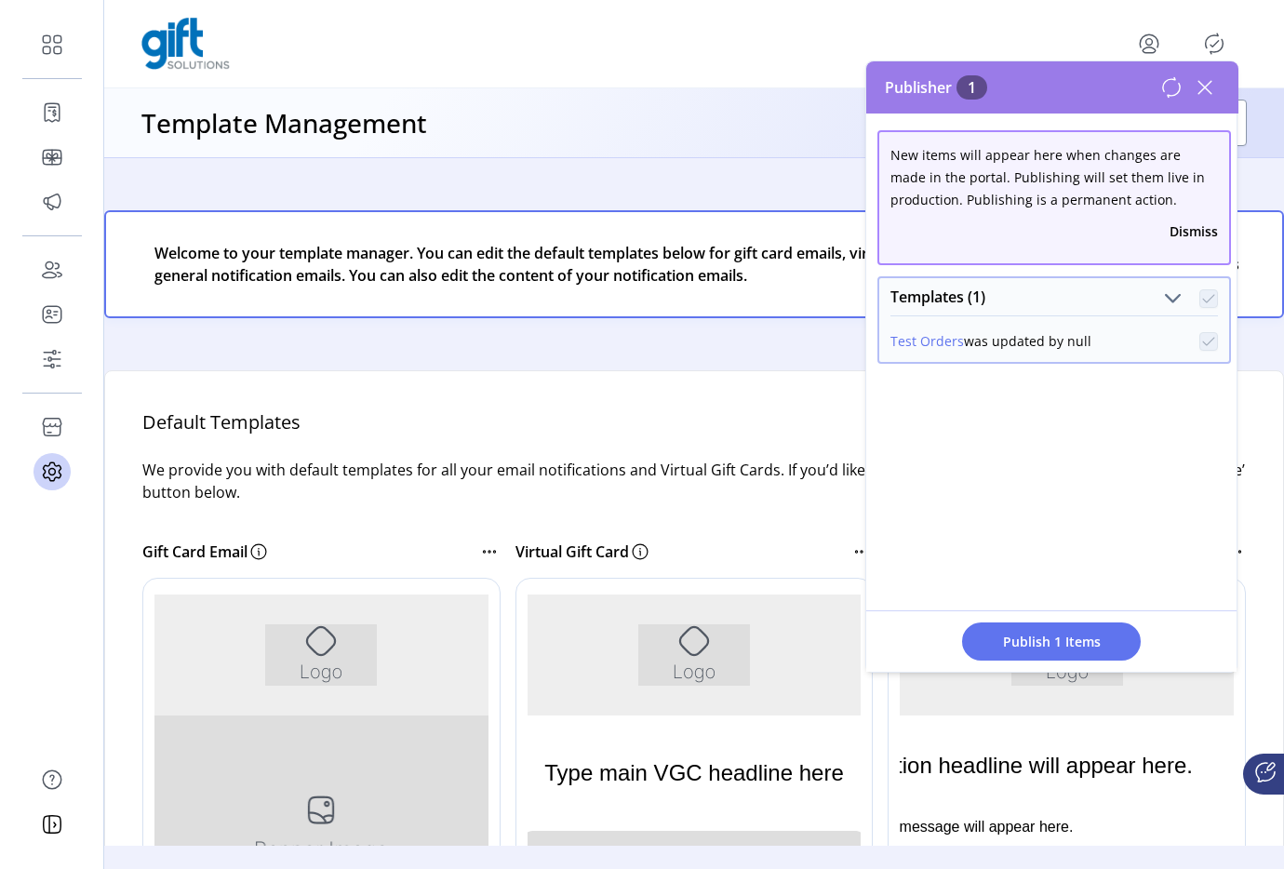
click at [1173, 100] on div at bounding box center [1190, 88] width 60 height 30
click at [1200, 91] on icon at bounding box center [1204, 87] width 13 height 13
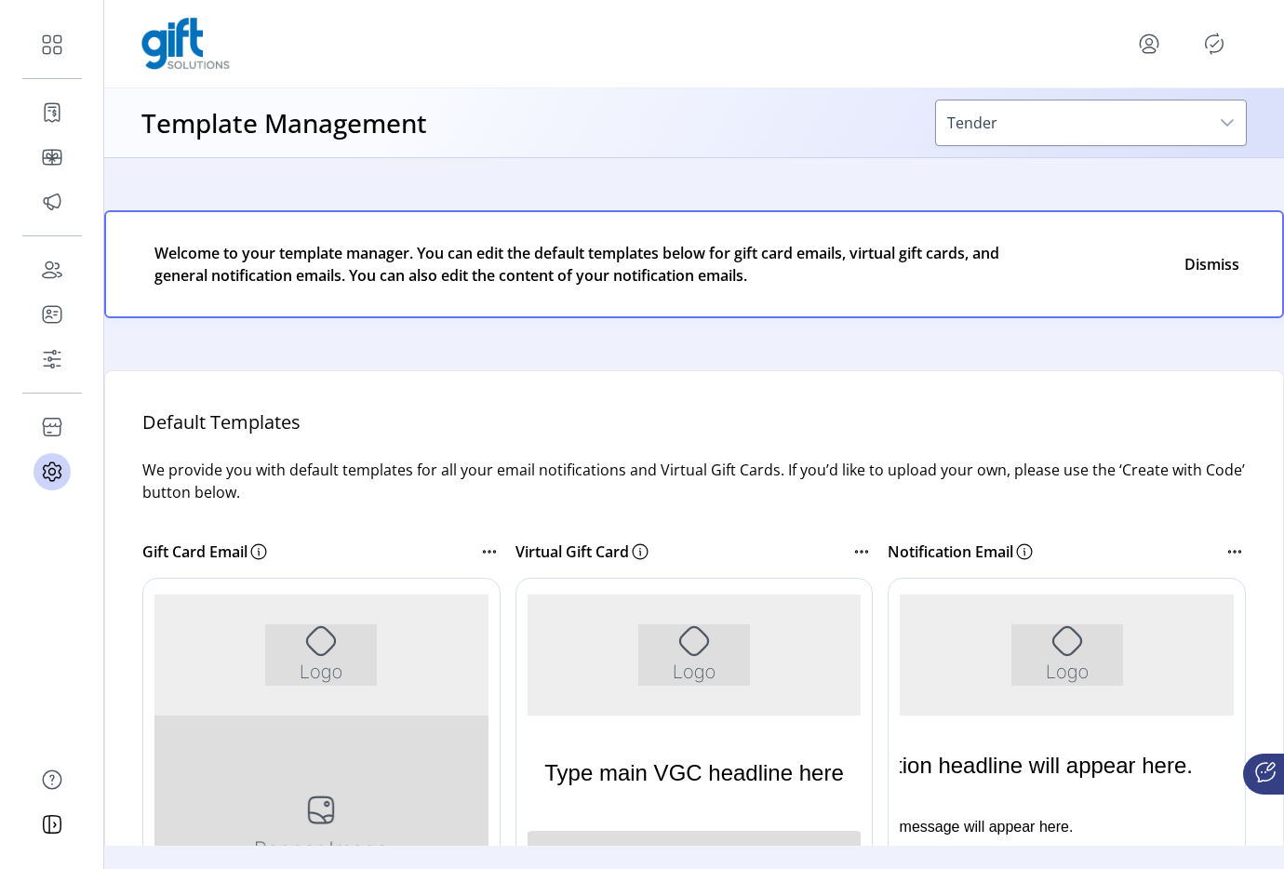
click at [1213, 47] on icon "Publisher Panel" at bounding box center [1214, 44] width 30 height 30
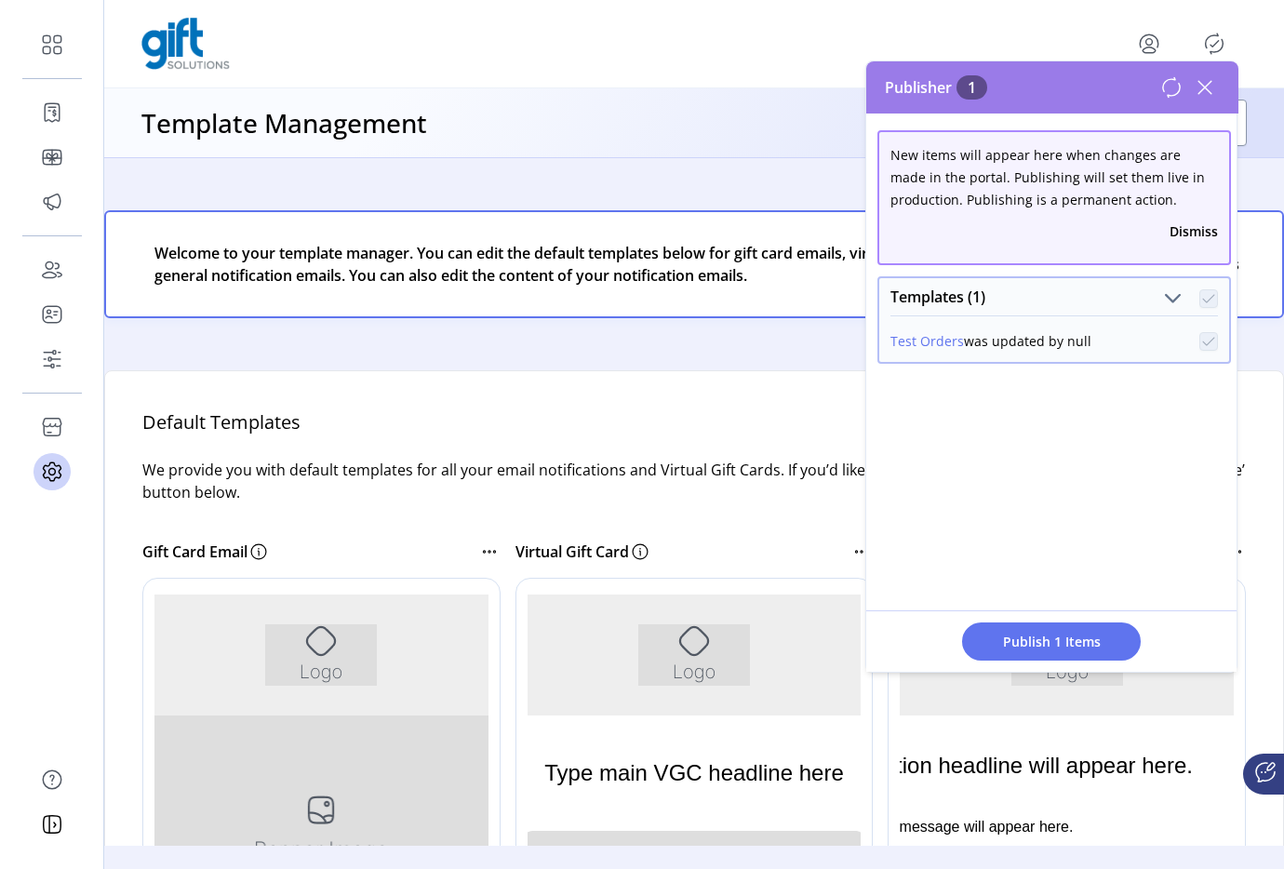
click at [1195, 88] on icon at bounding box center [1205, 88] width 30 height 30
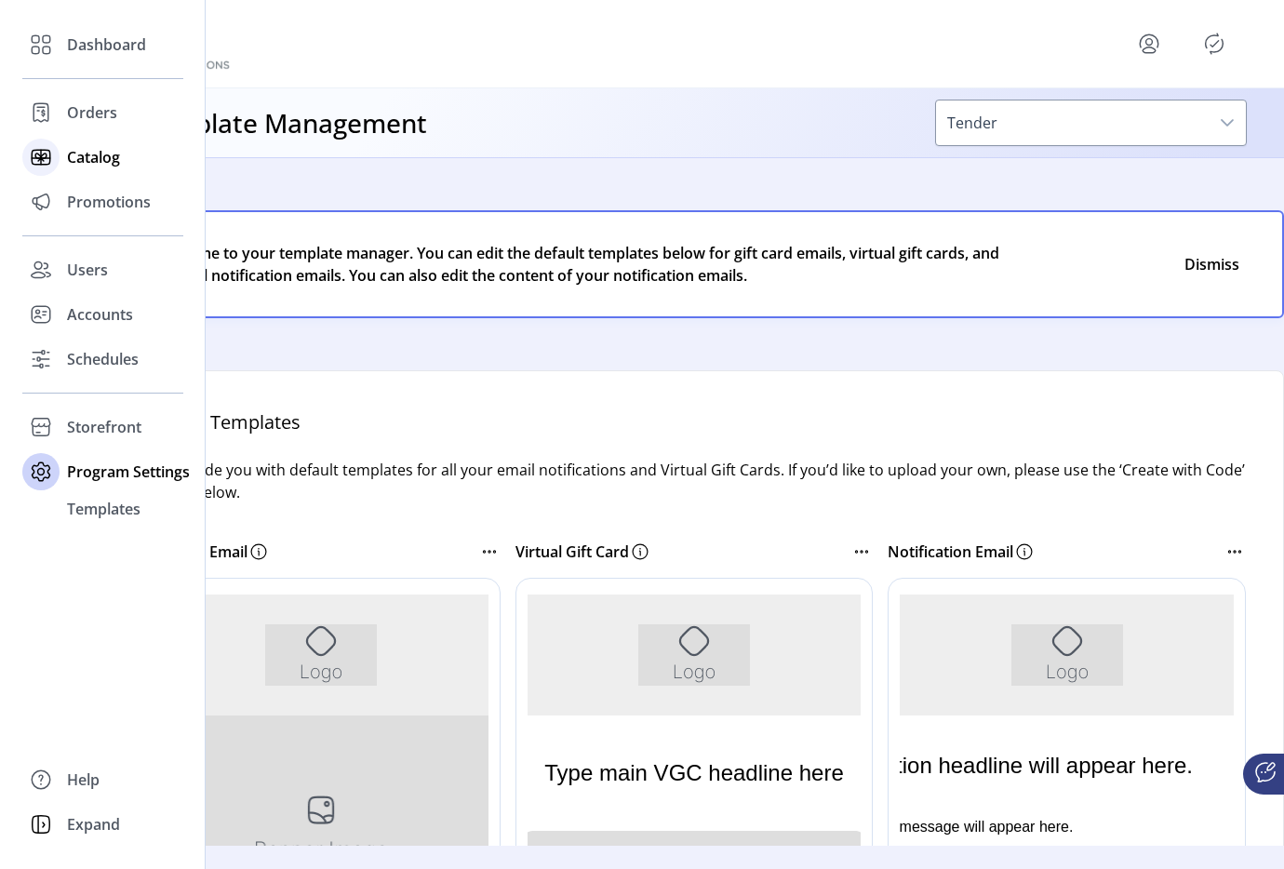
click at [78, 159] on span "Catalog" at bounding box center [93, 157] width 53 height 22
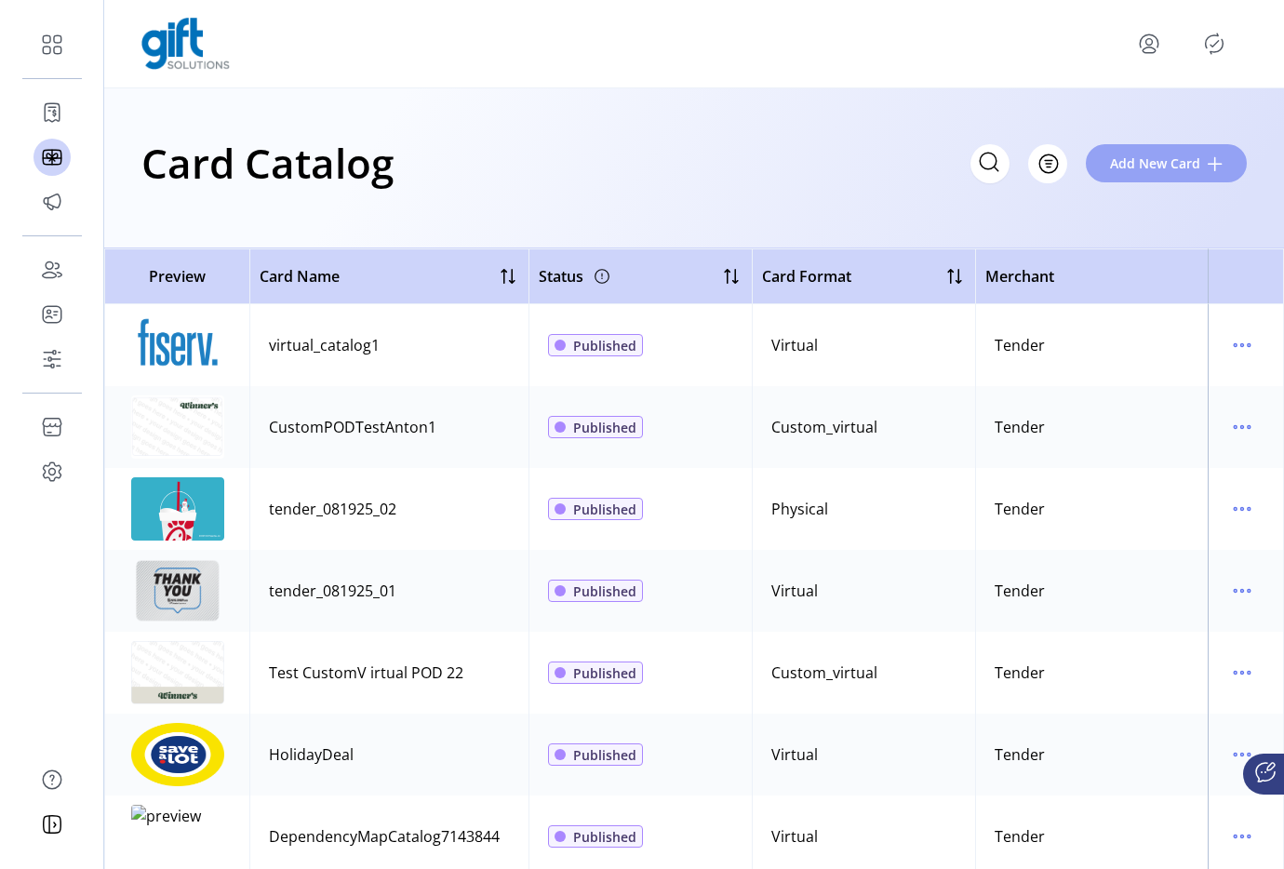
click at [1139, 158] on span "Add New Card" at bounding box center [1155, 163] width 90 height 20
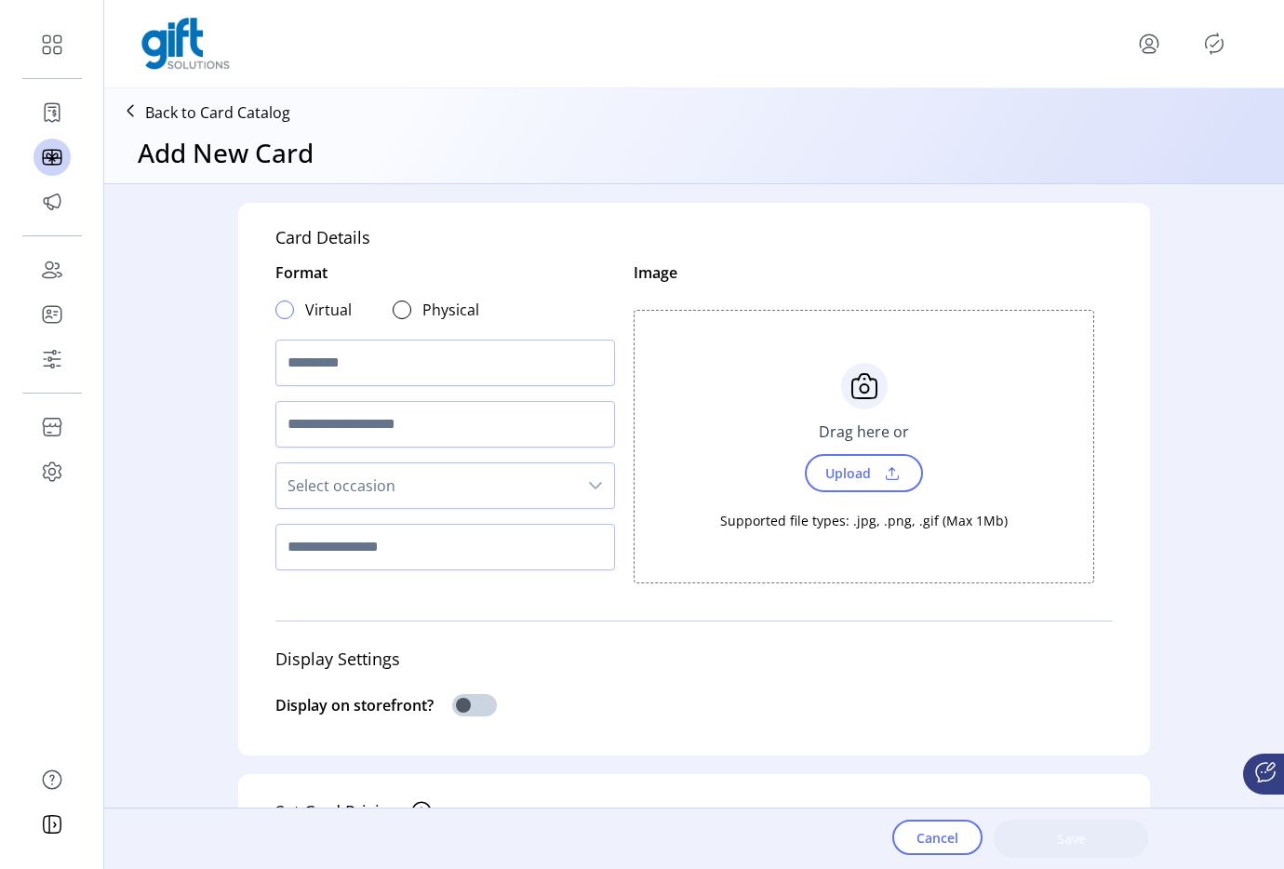
click at [280, 313] on div at bounding box center [284, 309] width 19 height 19
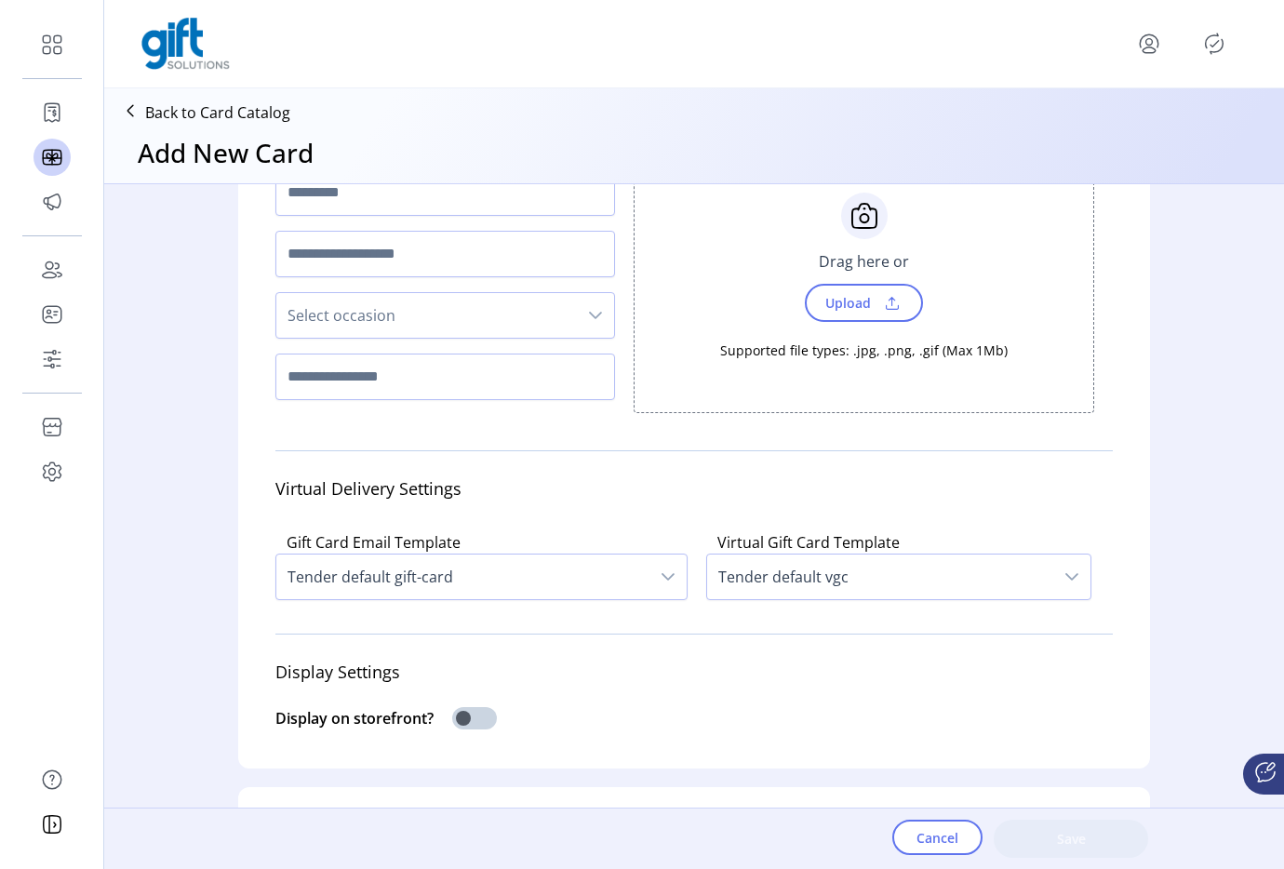
scroll to position [268, 0]
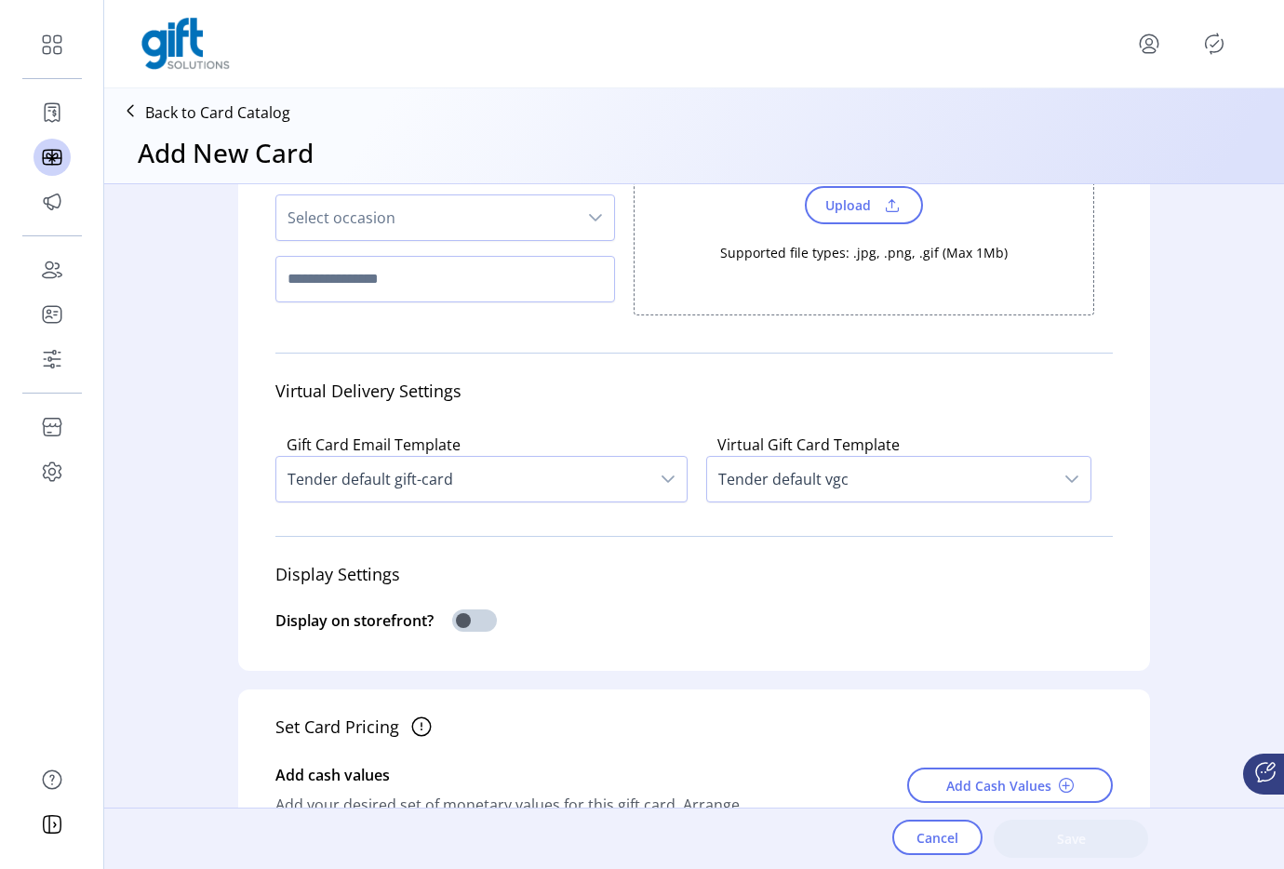
click at [366, 478] on span "Tender default gift-card" at bounding box center [462, 479] width 373 height 45
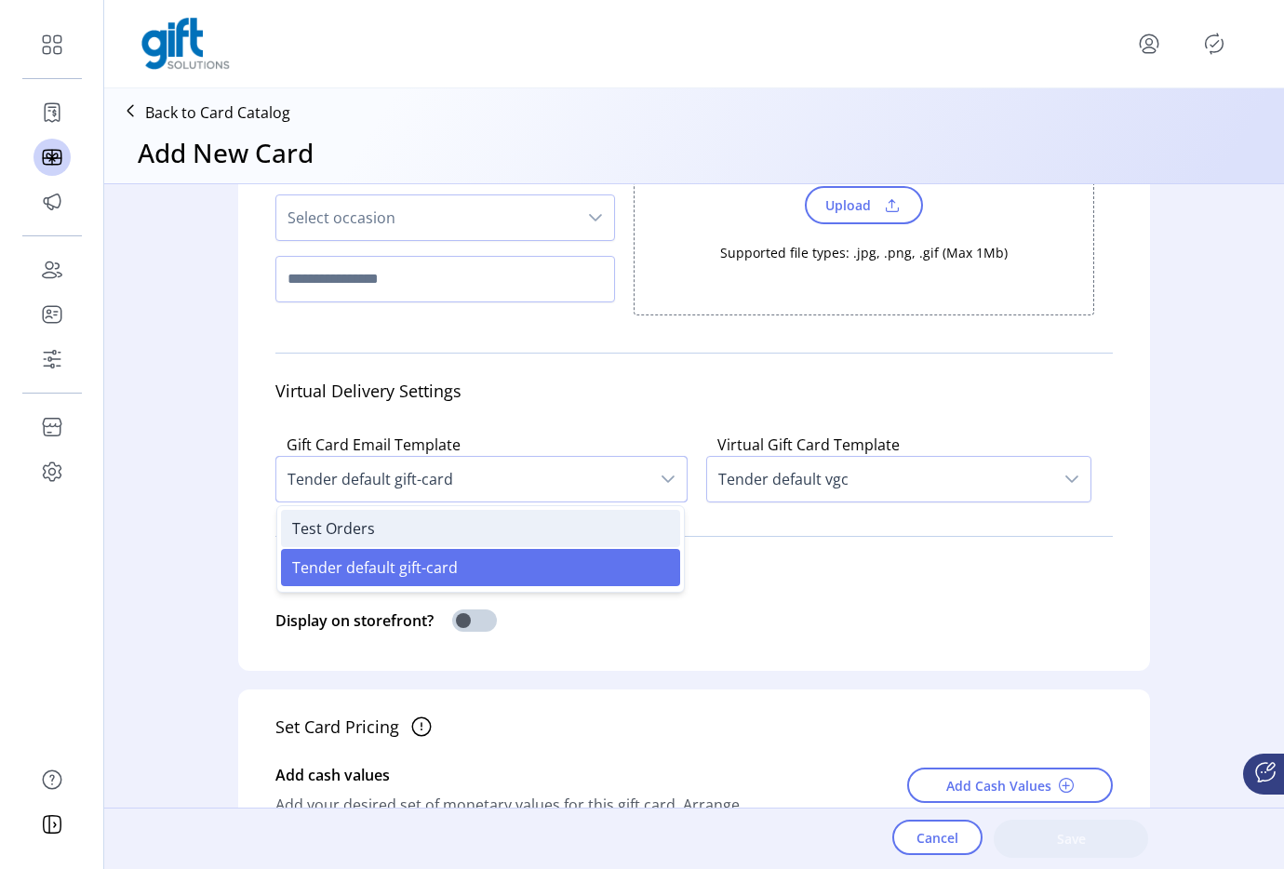
click at [363, 522] on span "Test Orders" at bounding box center [333, 528] width 83 height 20
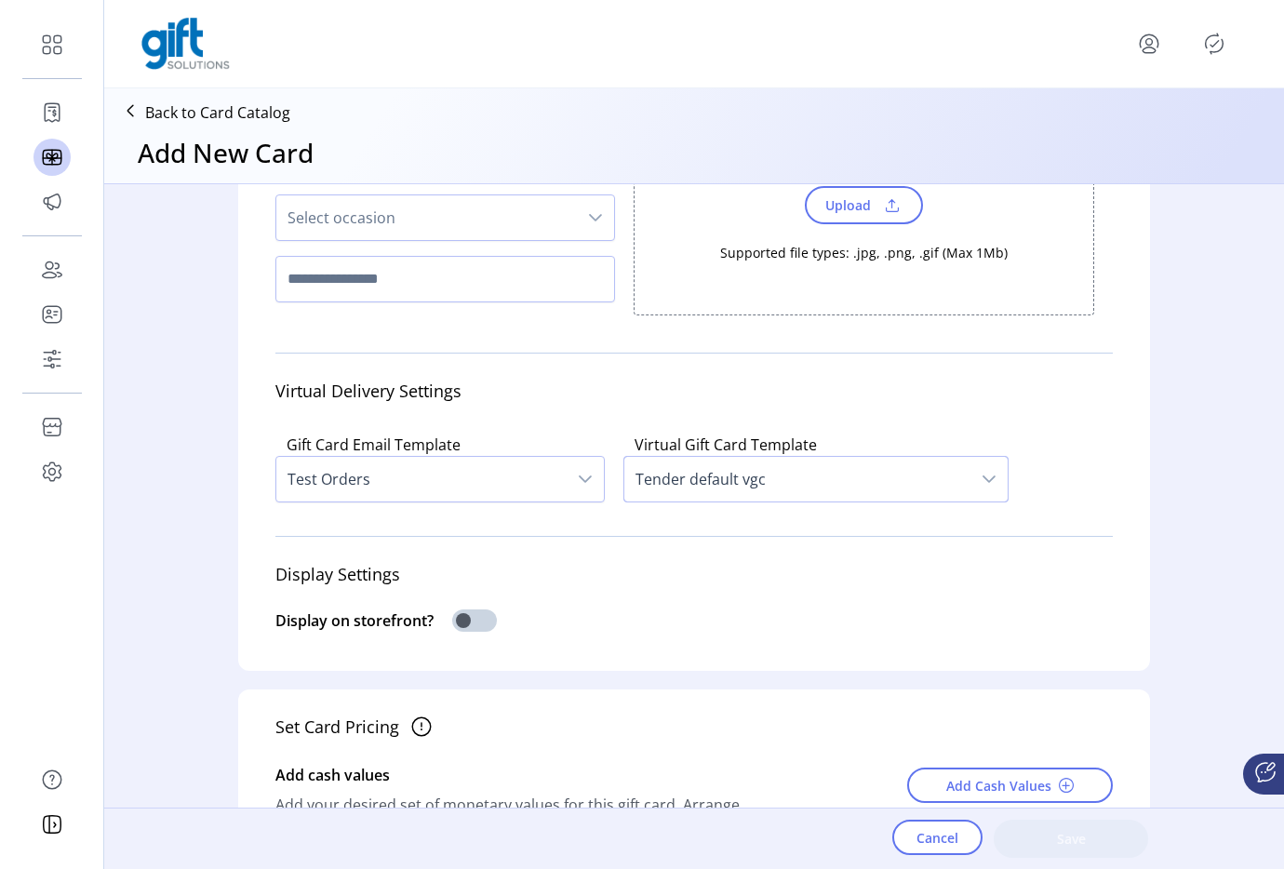
click at [641, 479] on span "Tender default vgc" at bounding box center [797, 479] width 346 height 45
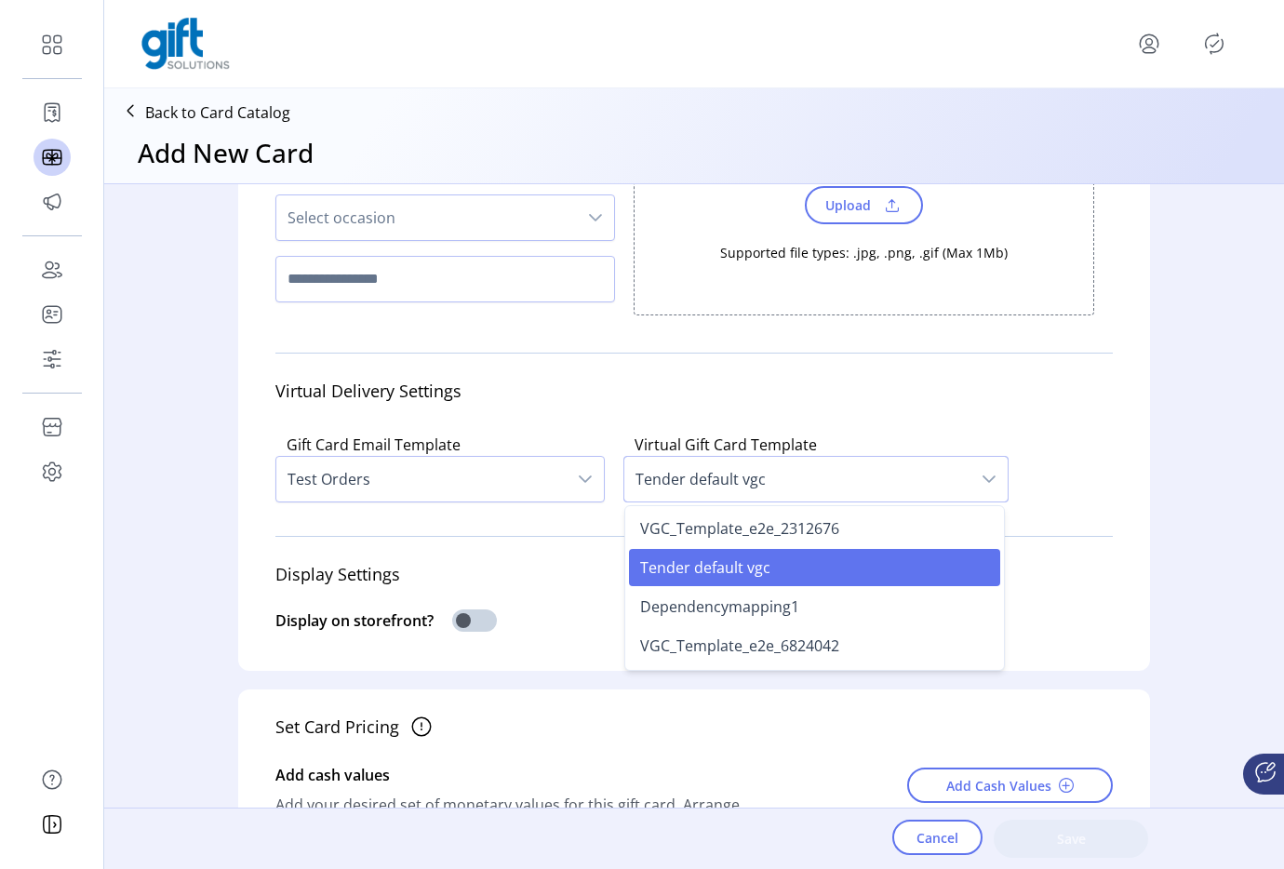
click at [641, 479] on span "Tender default vgc" at bounding box center [797, 479] width 346 height 45
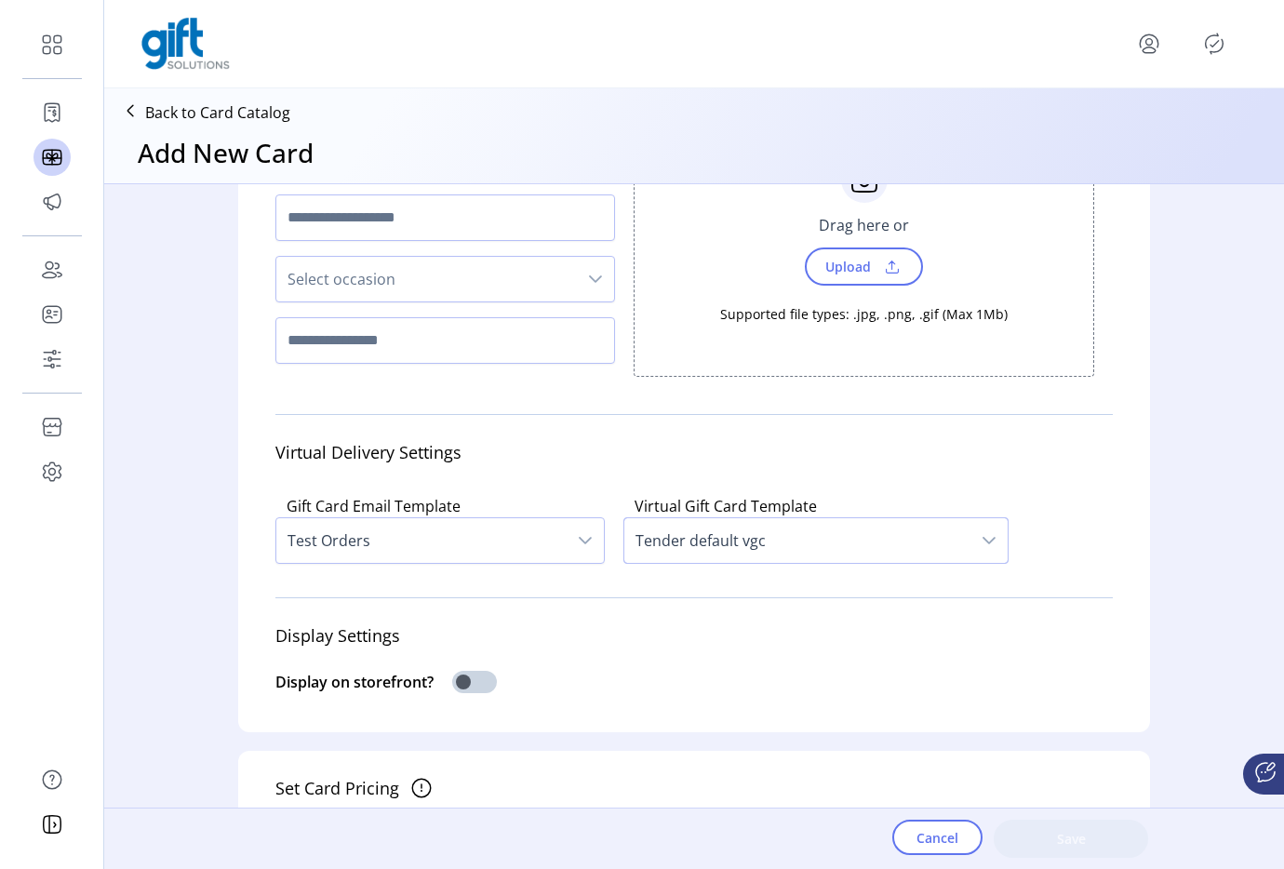
scroll to position [238, 0]
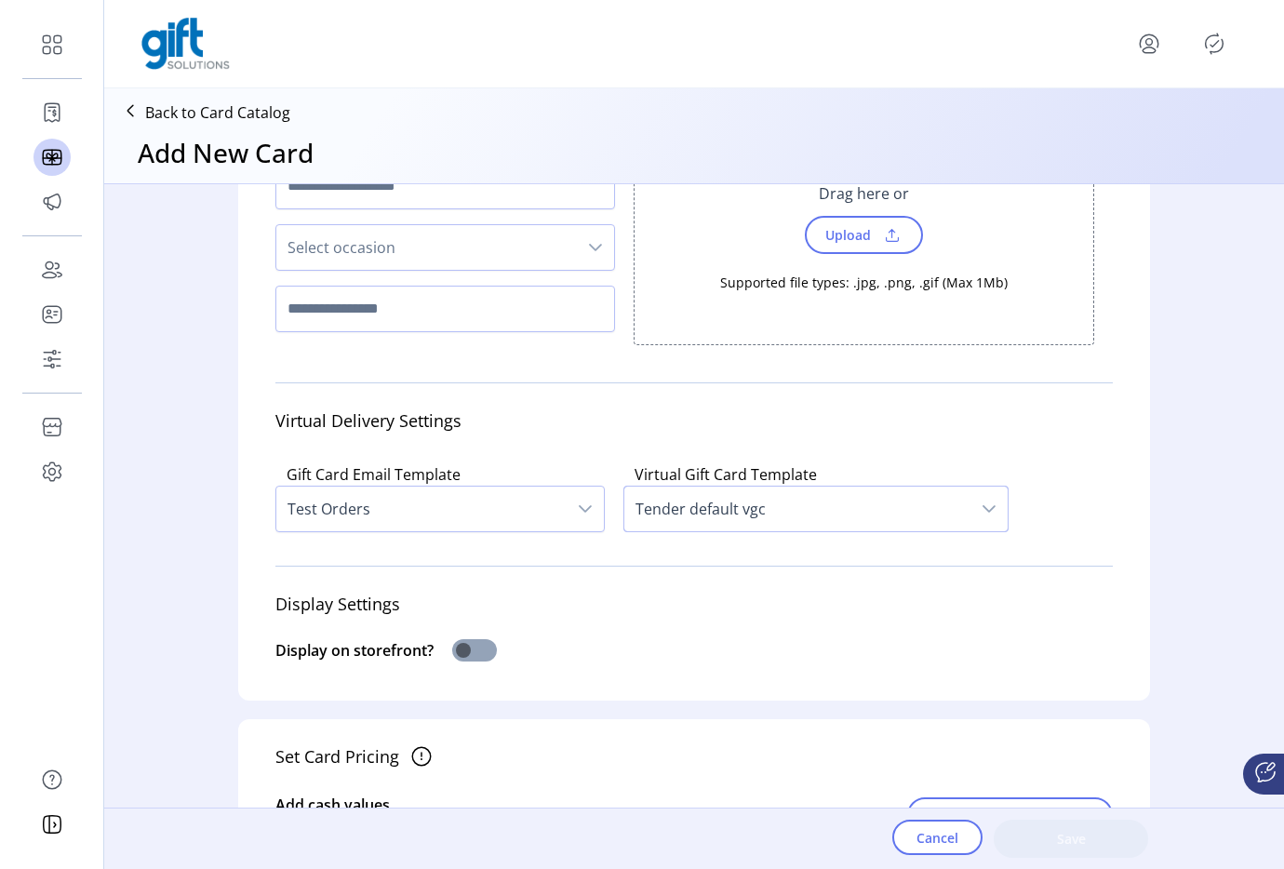
click at [459, 659] on span at bounding box center [474, 650] width 45 height 22
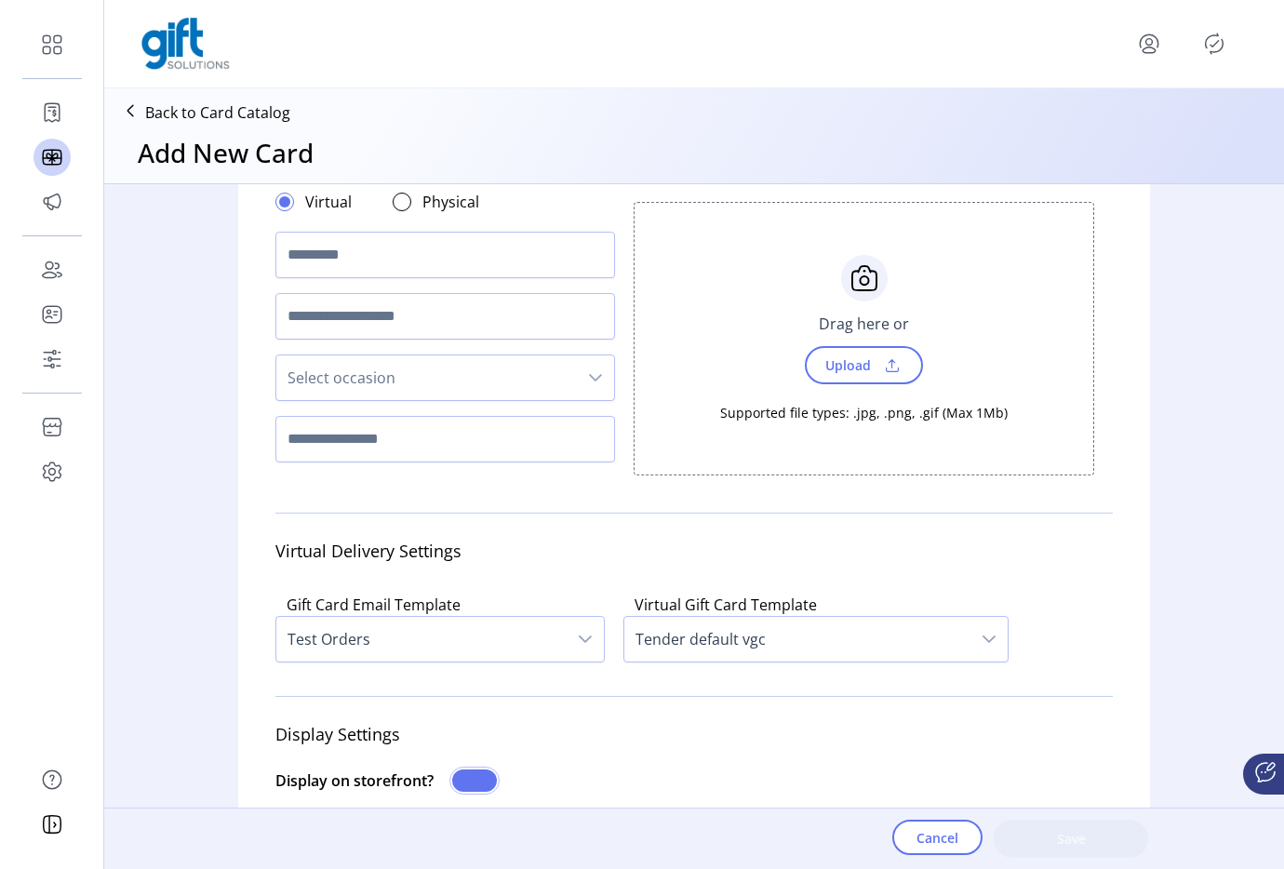
scroll to position [0, 0]
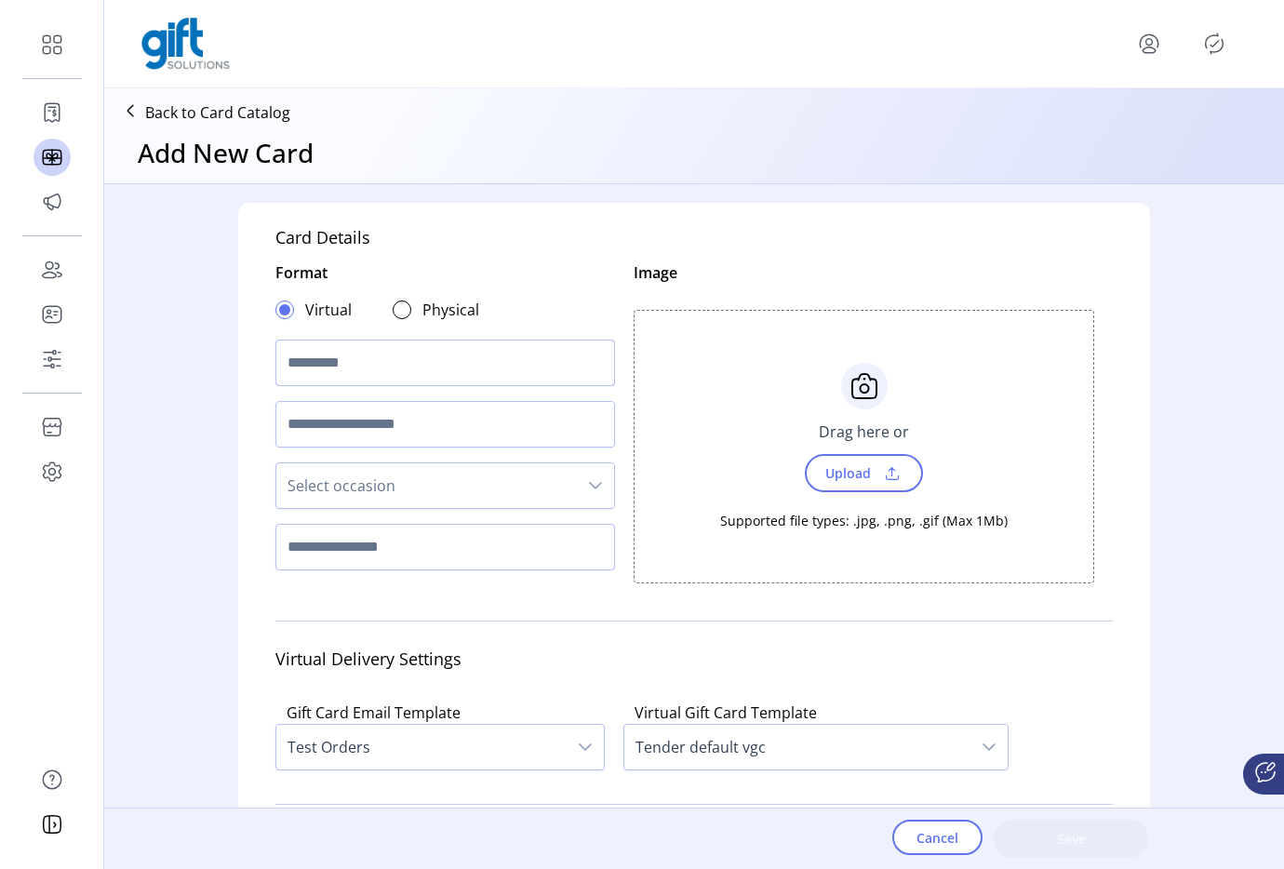
click at [361, 376] on input "text" at bounding box center [445, 363] width 340 height 47
type input "**********"
click at [322, 473] on span "Select occasion" at bounding box center [426, 485] width 300 height 45
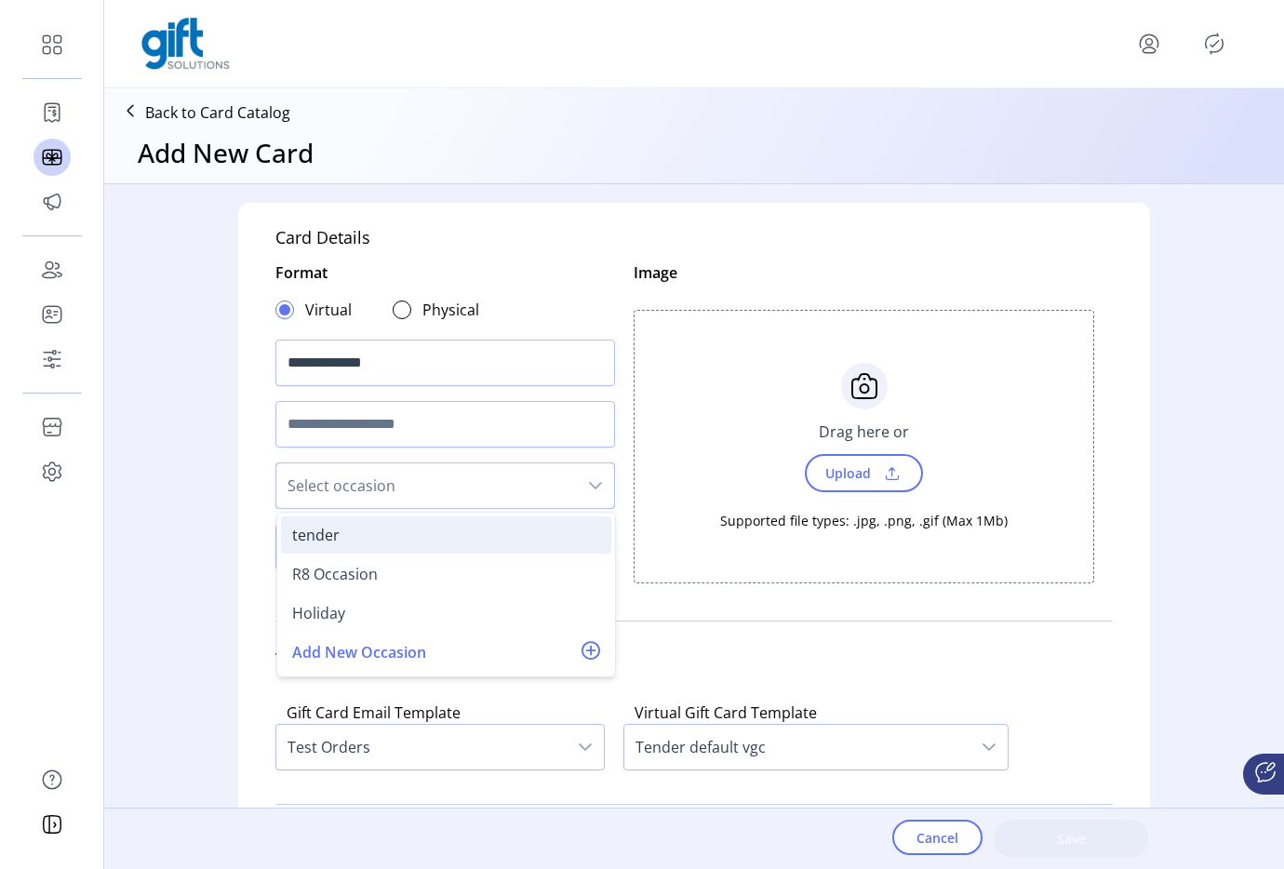
click at [326, 533] on div "tender" at bounding box center [315, 535] width 47 height 22
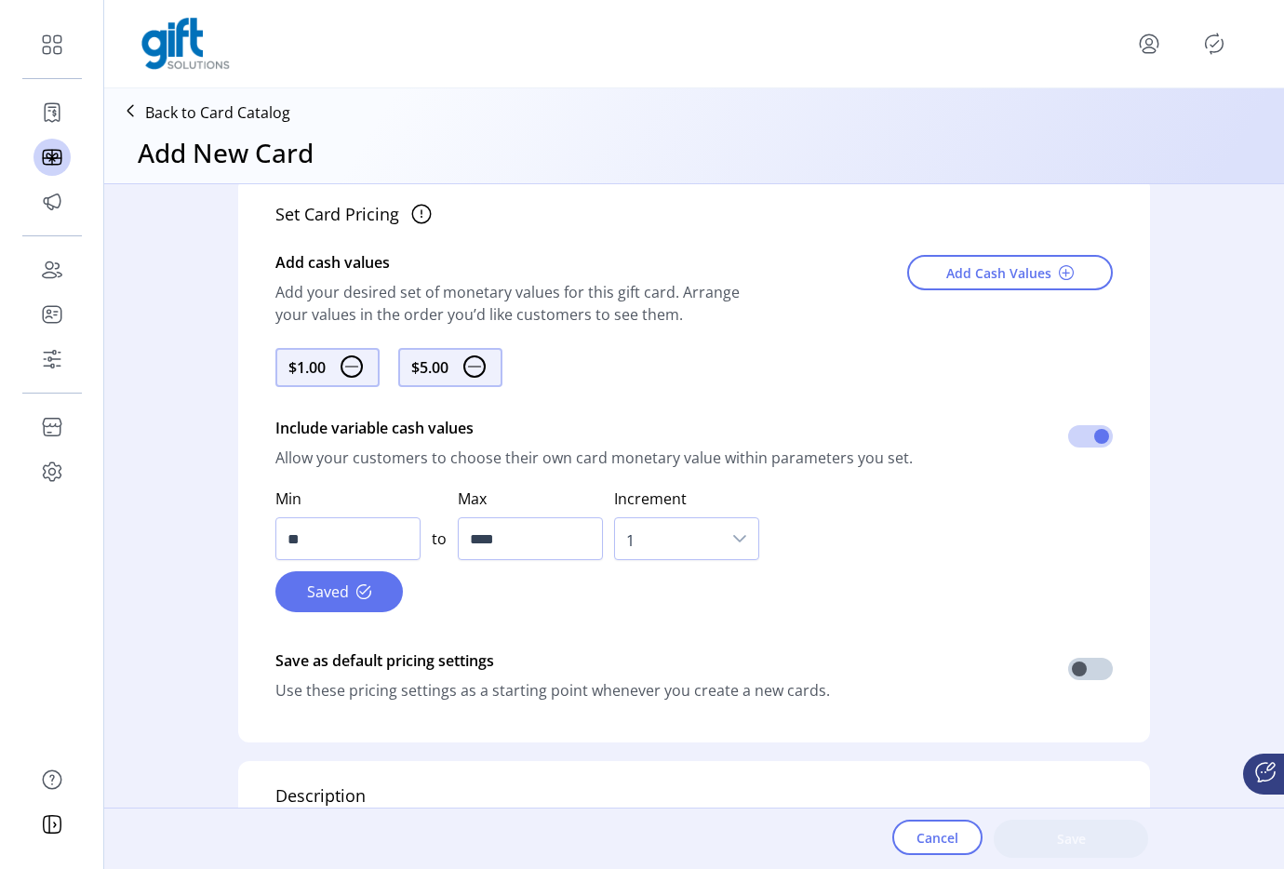
scroll to position [855, 0]
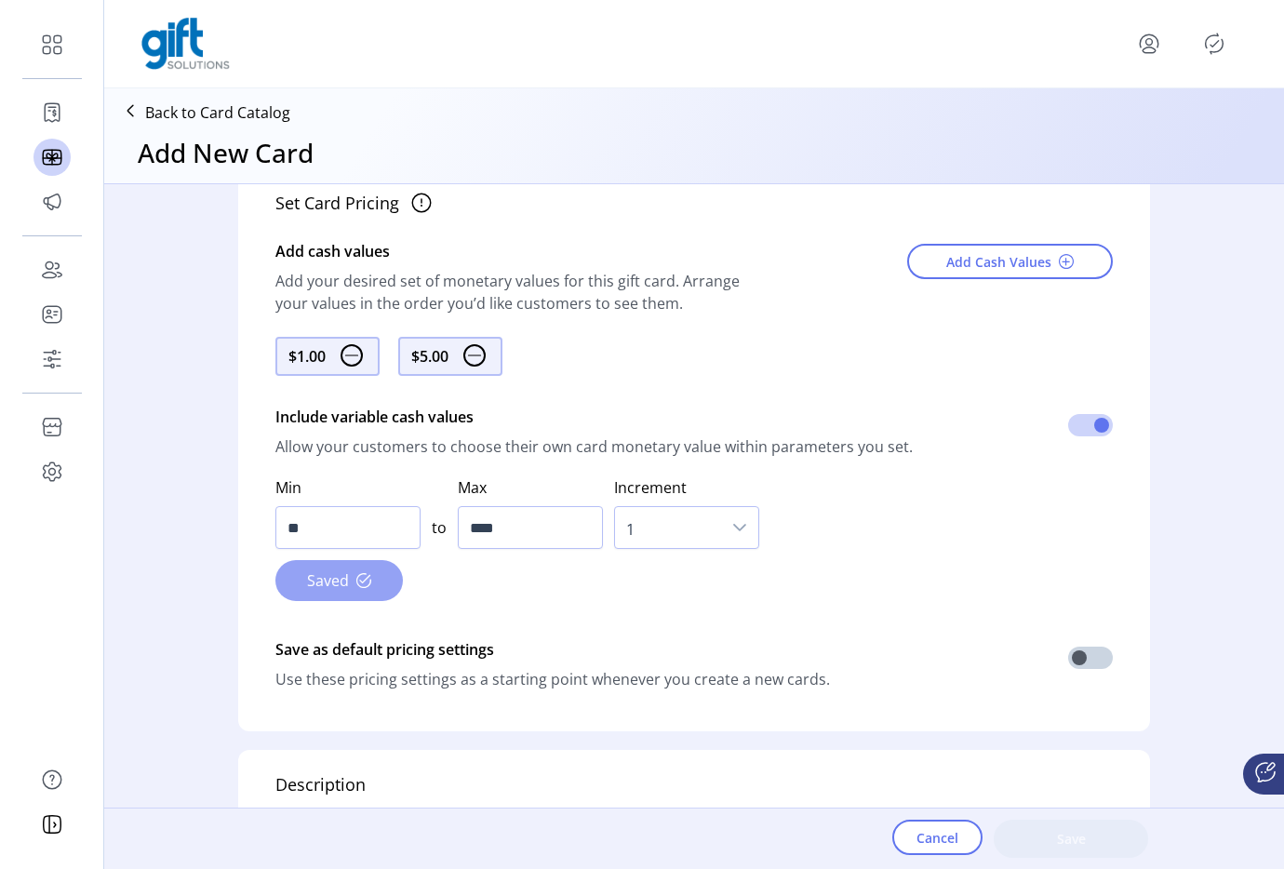
click at [362, 579] on span at bounding box center [363, 580] width 15 height 15
click at [375, 594] on button "Saved" at bounding box center [338, 580] width 127 height 41
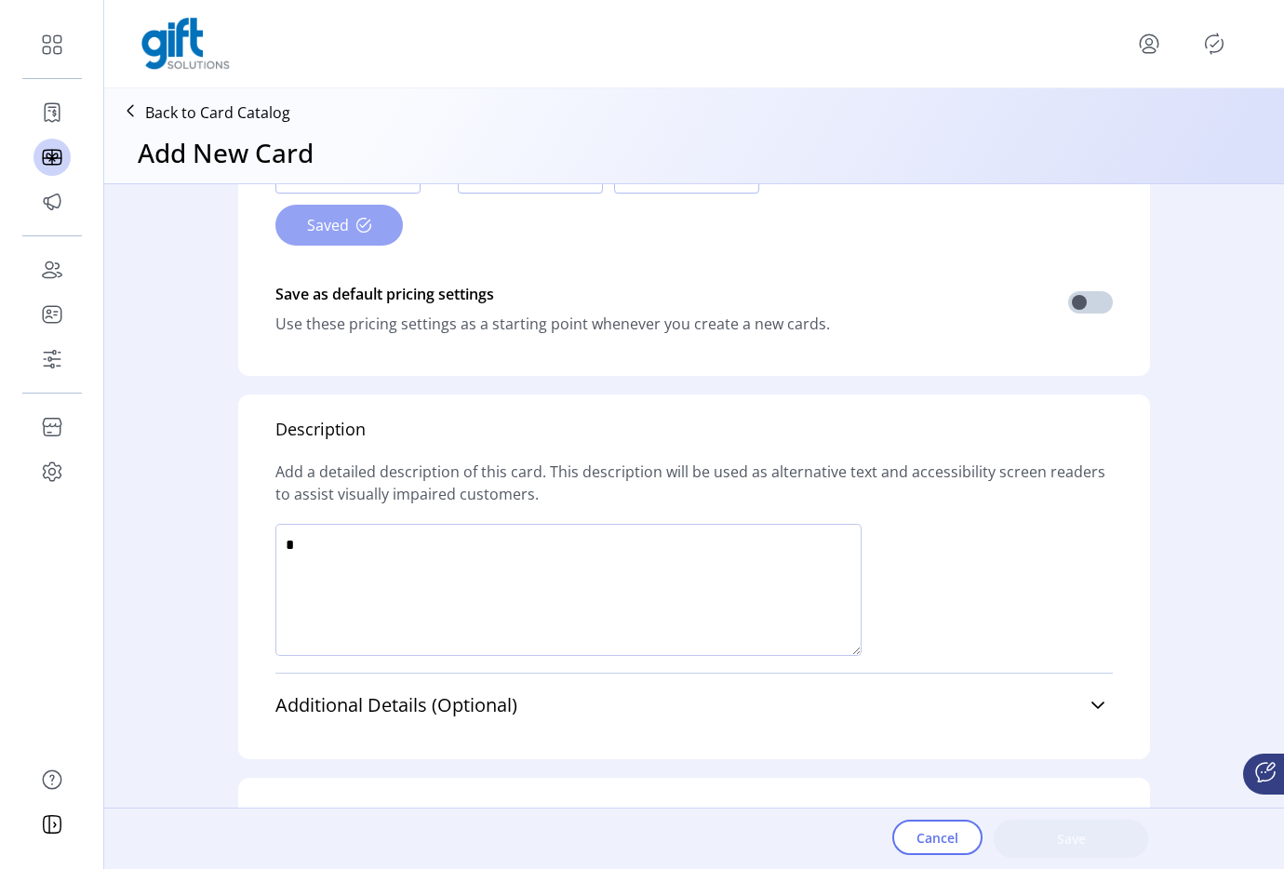
scroll to position [1285, 0]
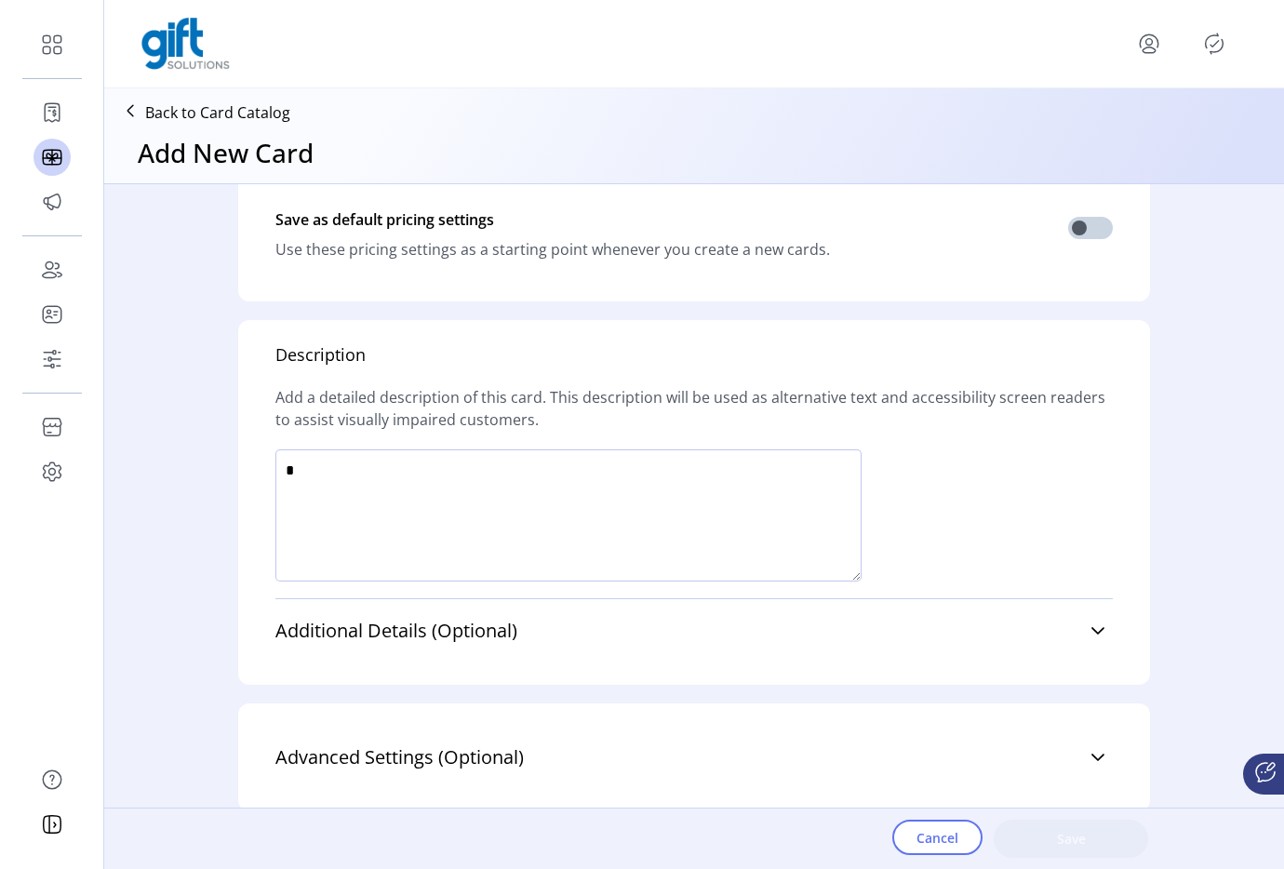
click at [387, 508] on textarea at bounding box center [568, 515] width 586 height 132
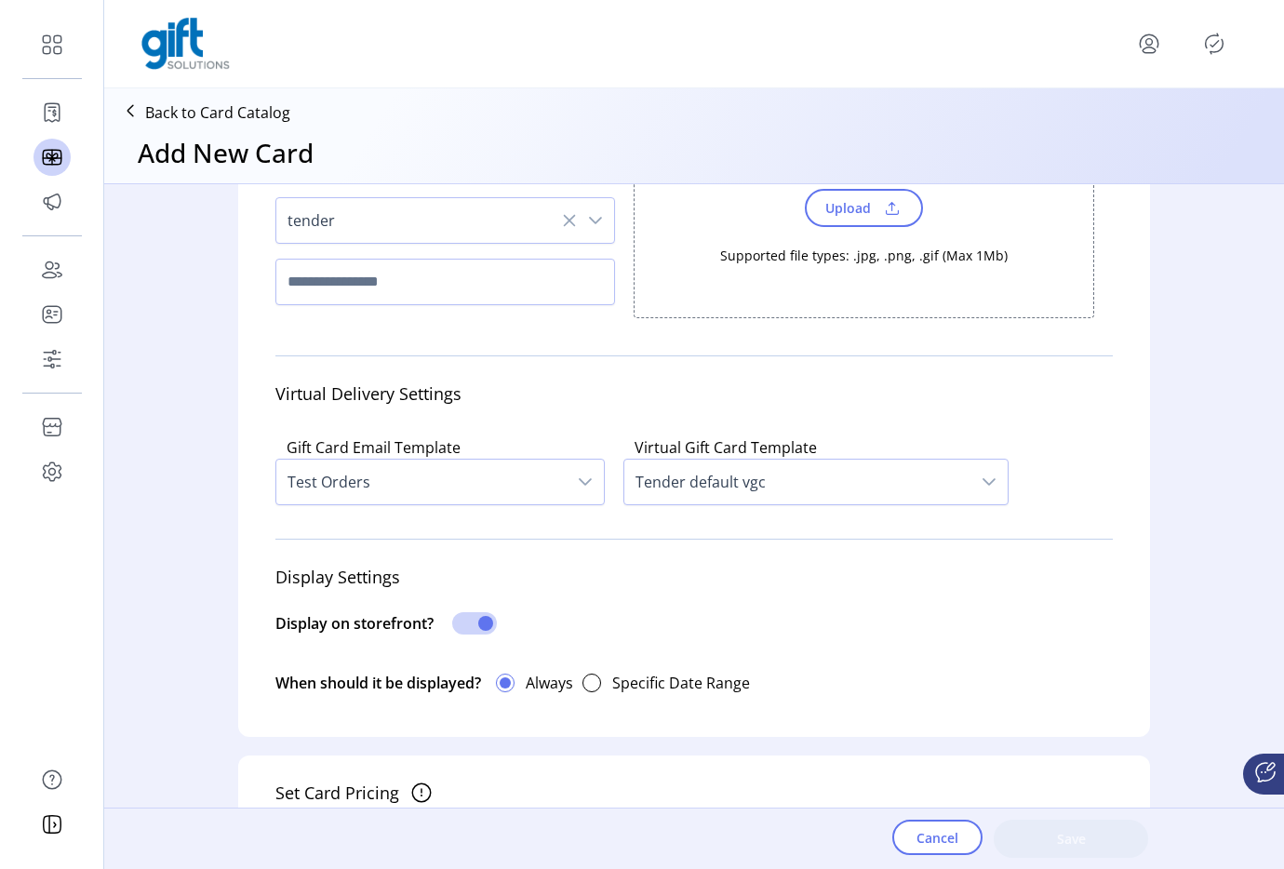
scroll to position [0, 0]
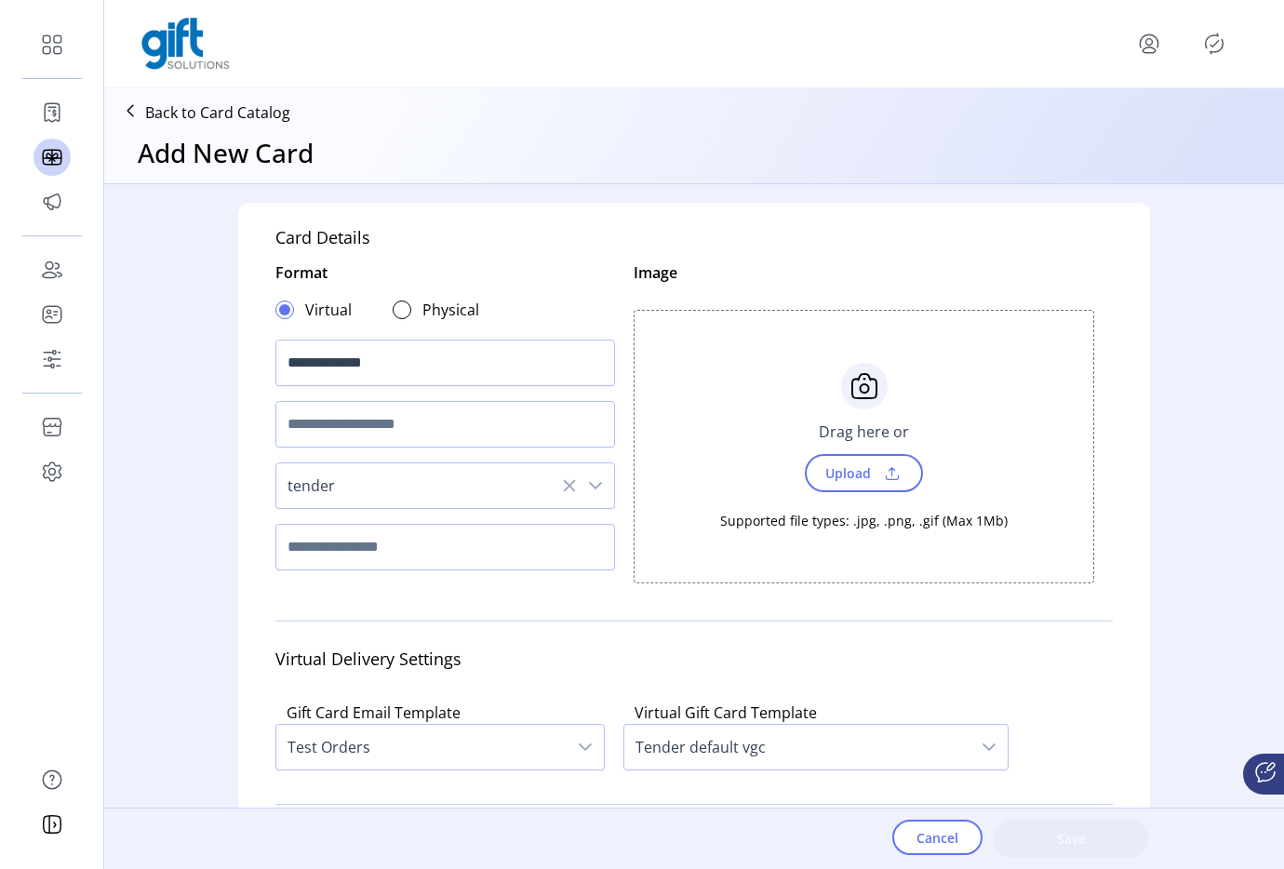
type textarea "****"
click at [886, 474] on span at bounding box center [892, 473] width 28 height 20
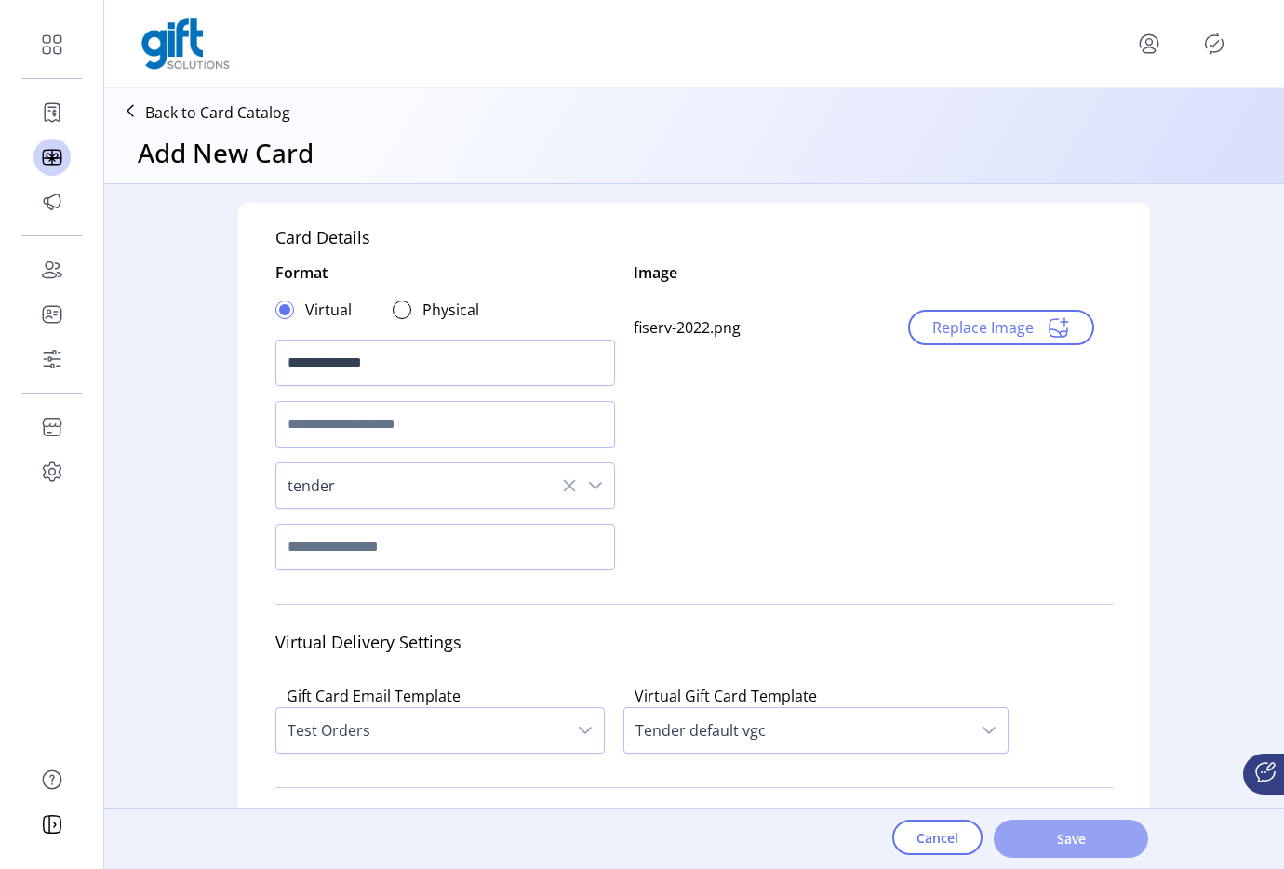
click at [1059, 835] on span "Save" at bounding box center [1071, 839] width 106 height 20
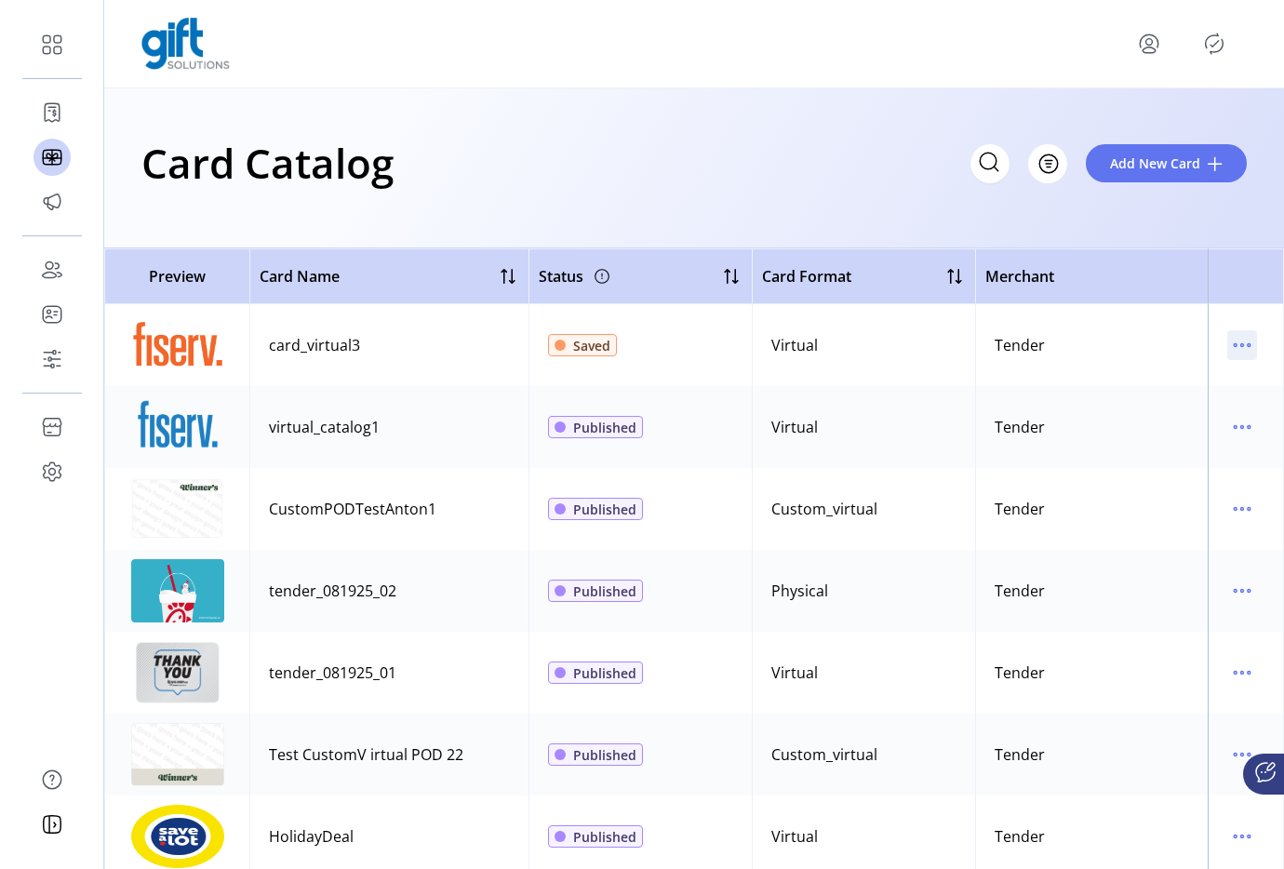
click at [1227, 351] on icon "menu" at bounding box center [1242, 345] width 30 height 30
click at [998, 244] on div "Card Catalog Filter Add New Card" at bounding box center [693, 168] width 1179 height 160
click at [1215, 51] on icon "Publisher Panel" at bounding box center [1214, 43] width 18 height 20
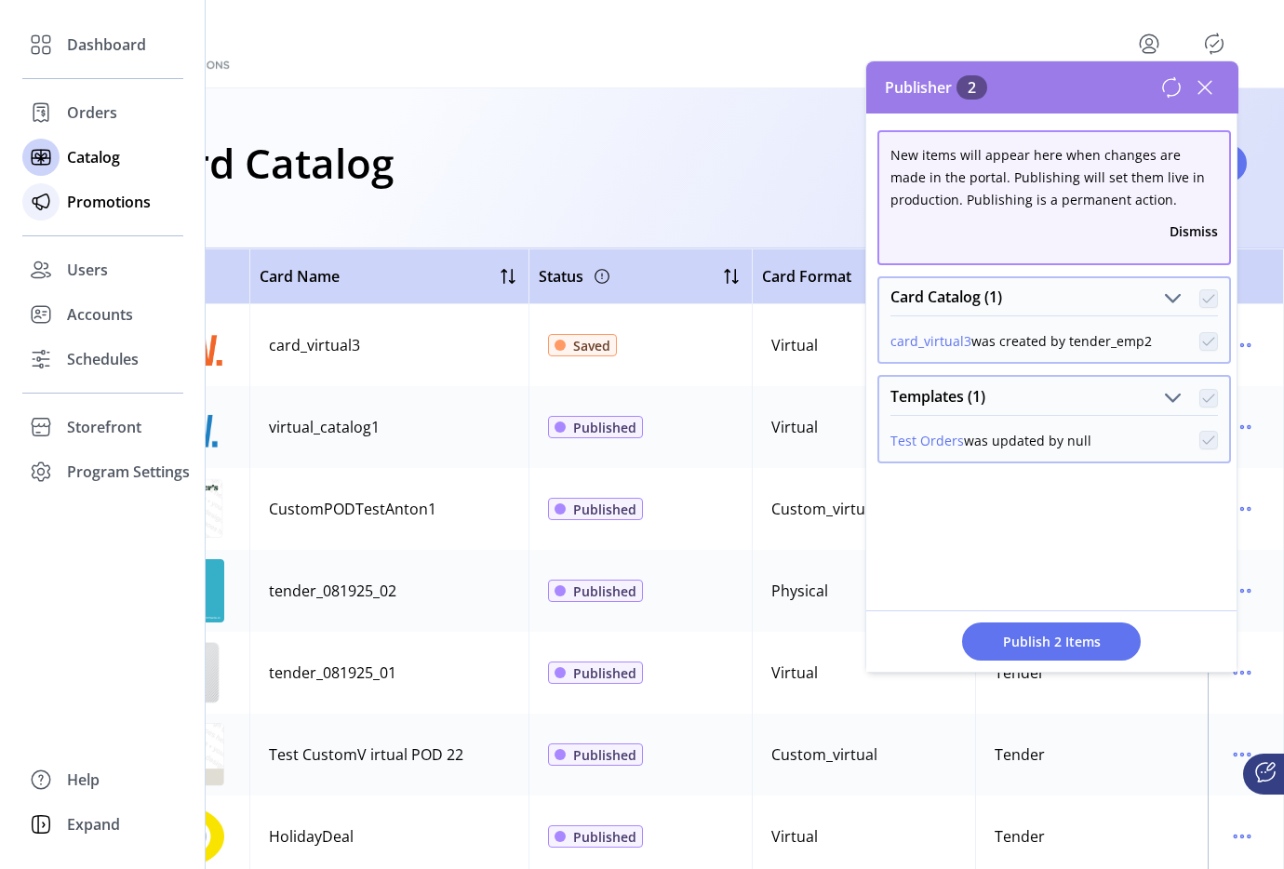
click at [52, 193] on icon at bounding box center [41, 202] width 30 height 30
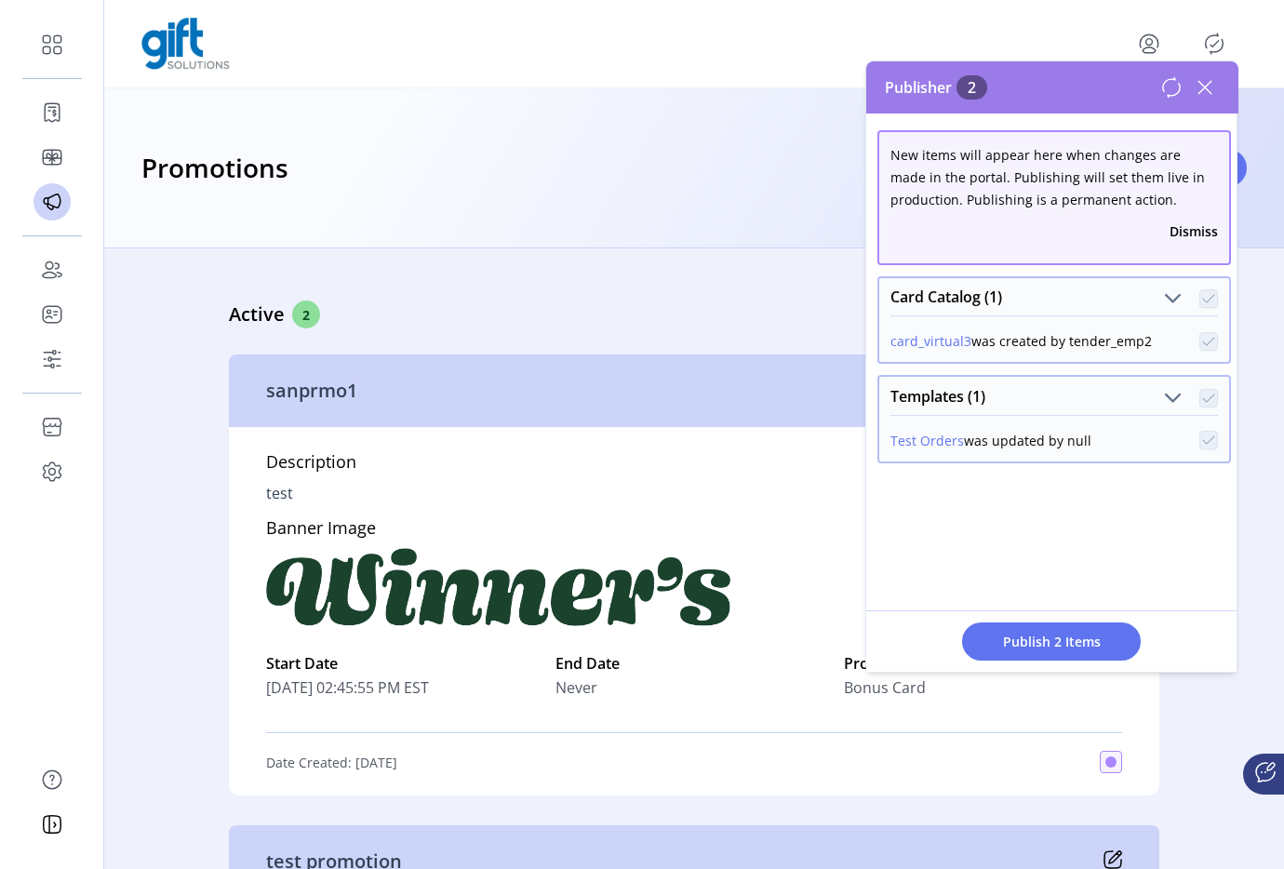
click at [1214, 94] on icon at bounding box center [1205, 88] width 30 height 30
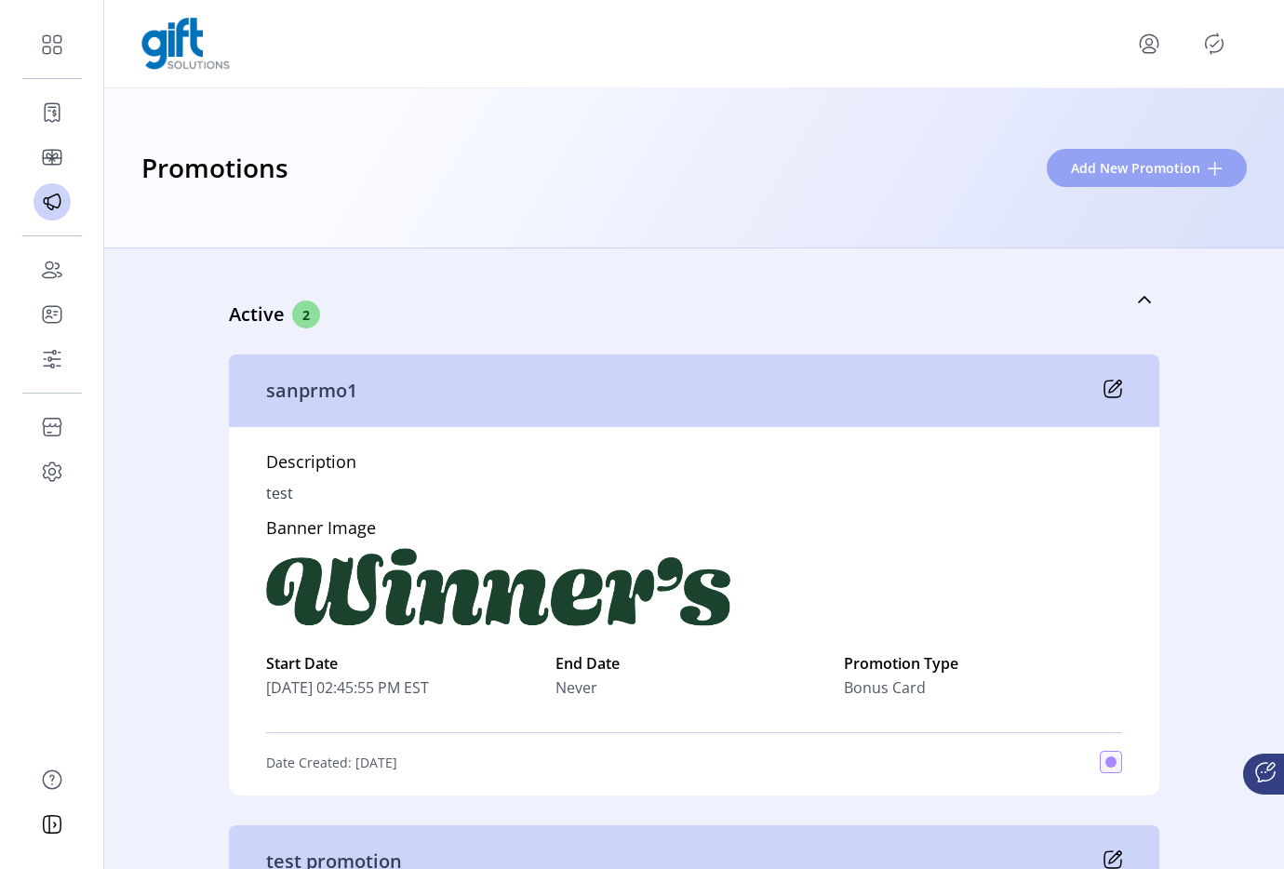
click at [1088, 170] on span "Add New Promotion" at bounding box center [1135, 168] width 129 height 20
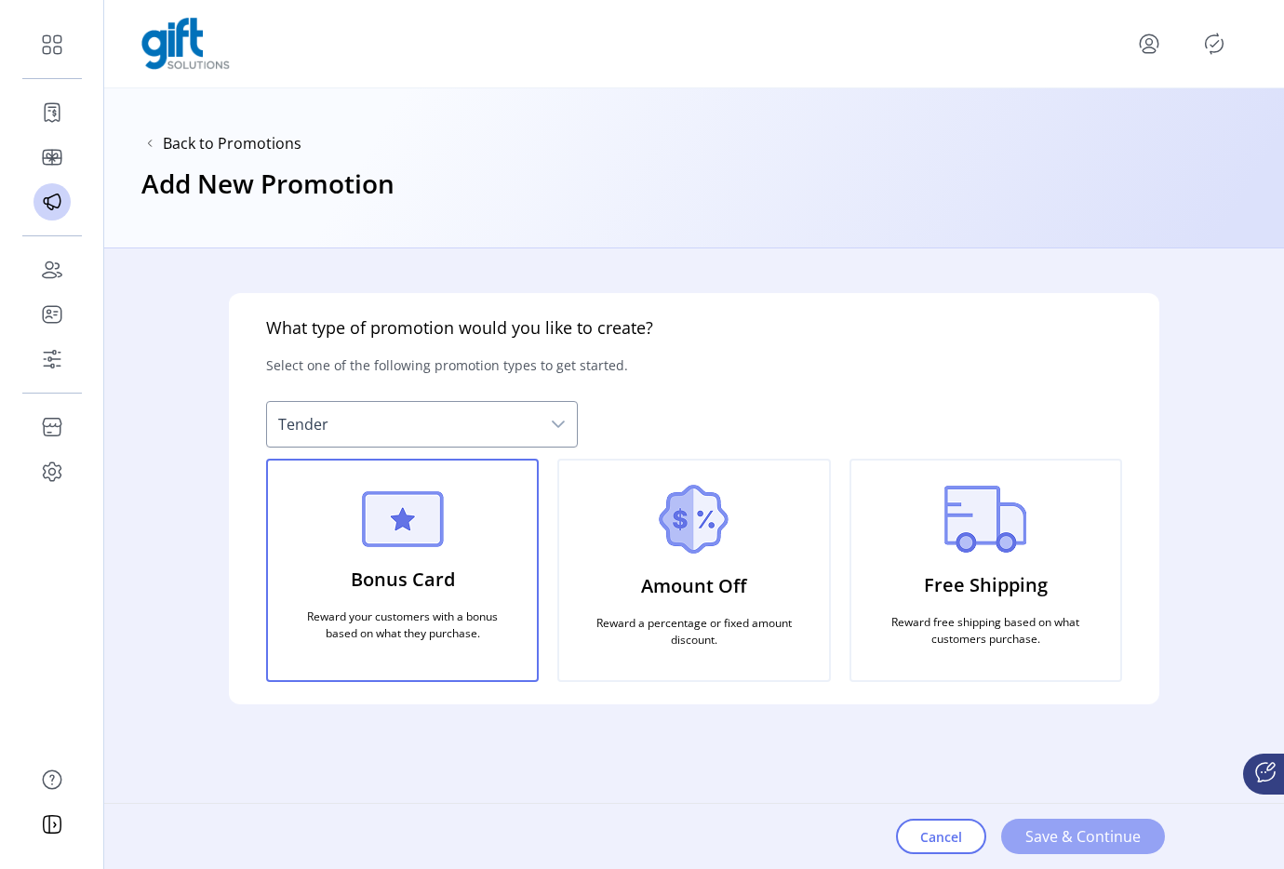
click at [1074, 832] on span "Save & Continue" at bounding box center [1082, 836] width 115 height 22
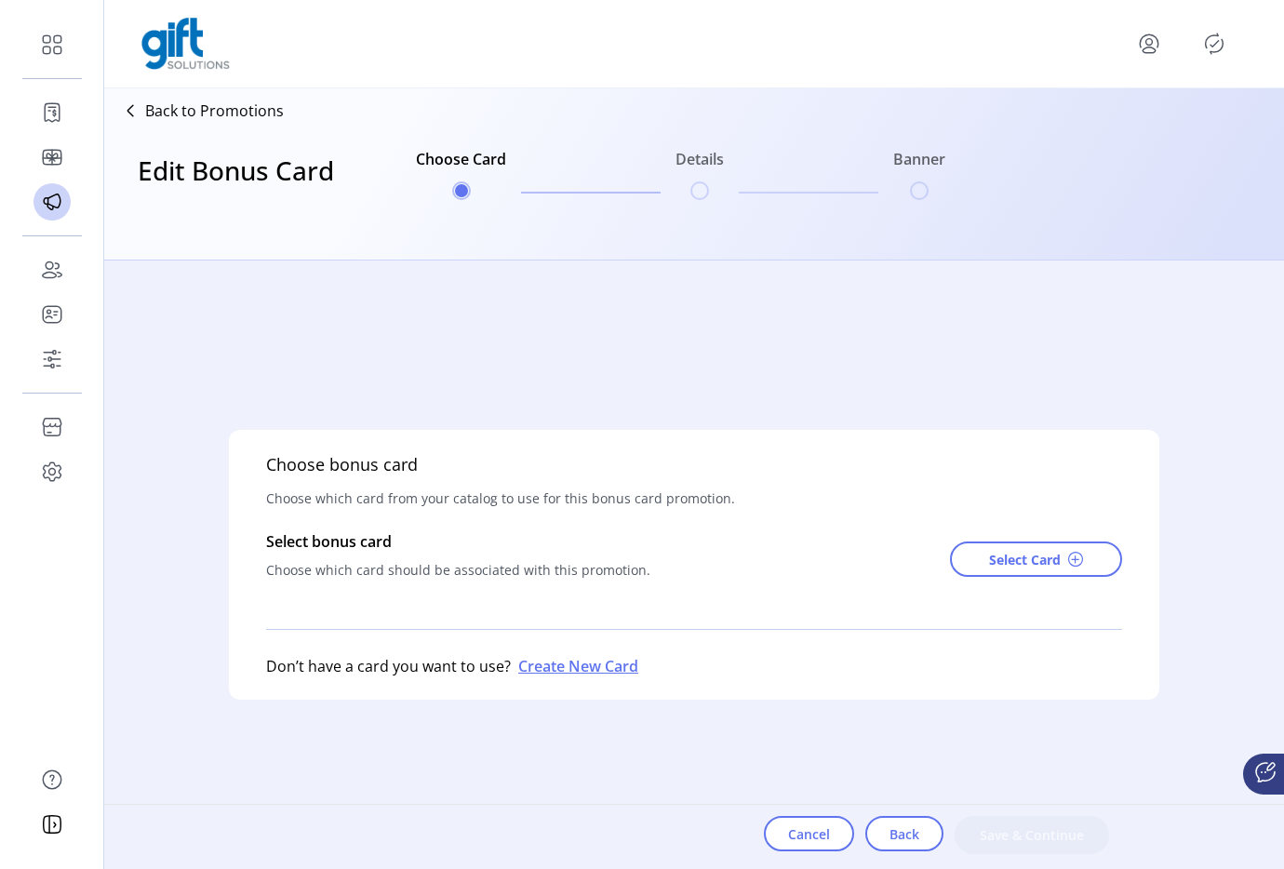
click at [979, 593] on div "Choose bonus card Choose which card from your catalog to use for this bonus car…" at bounding box center [694, 565] width 930 height 270
click at [984, 563] on button "Select Card" at bounding box center [1036, 558] width 172 height 35
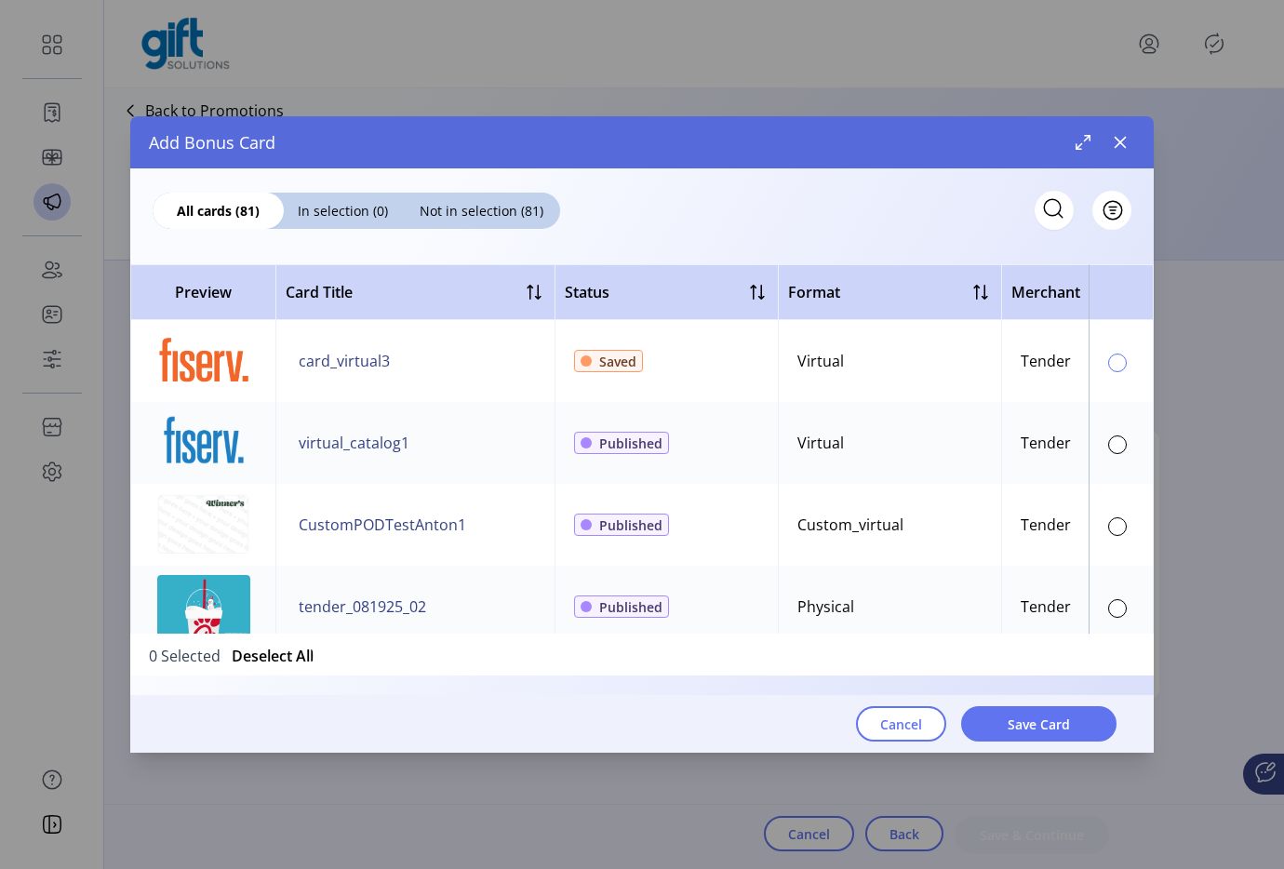
click at [1111, 370] on div at bounding box center [1117, 362] width 19 height 19
click at [1108, 443] on div at bounding box center [1117, 444] width 19 height 19
click at [1109, 367] on div at bounding box center [1117, 362] width 19 height 19
click at [1111, 204] on span "Filter" at bounding box center [1101, 211] width 32 height 20
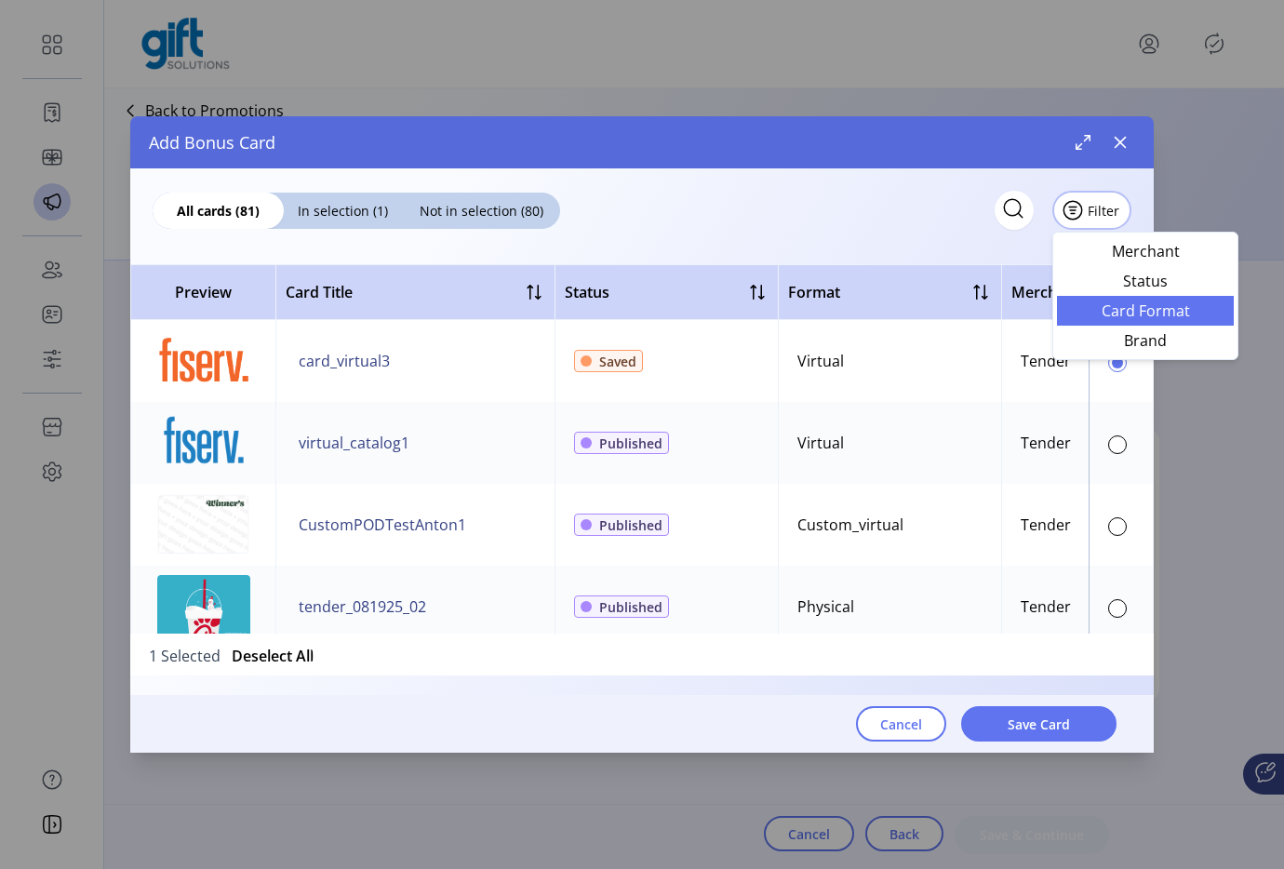
click at [1099, 310] on span "Card Format" at bounding box center [1145, 310] width 154 height 15
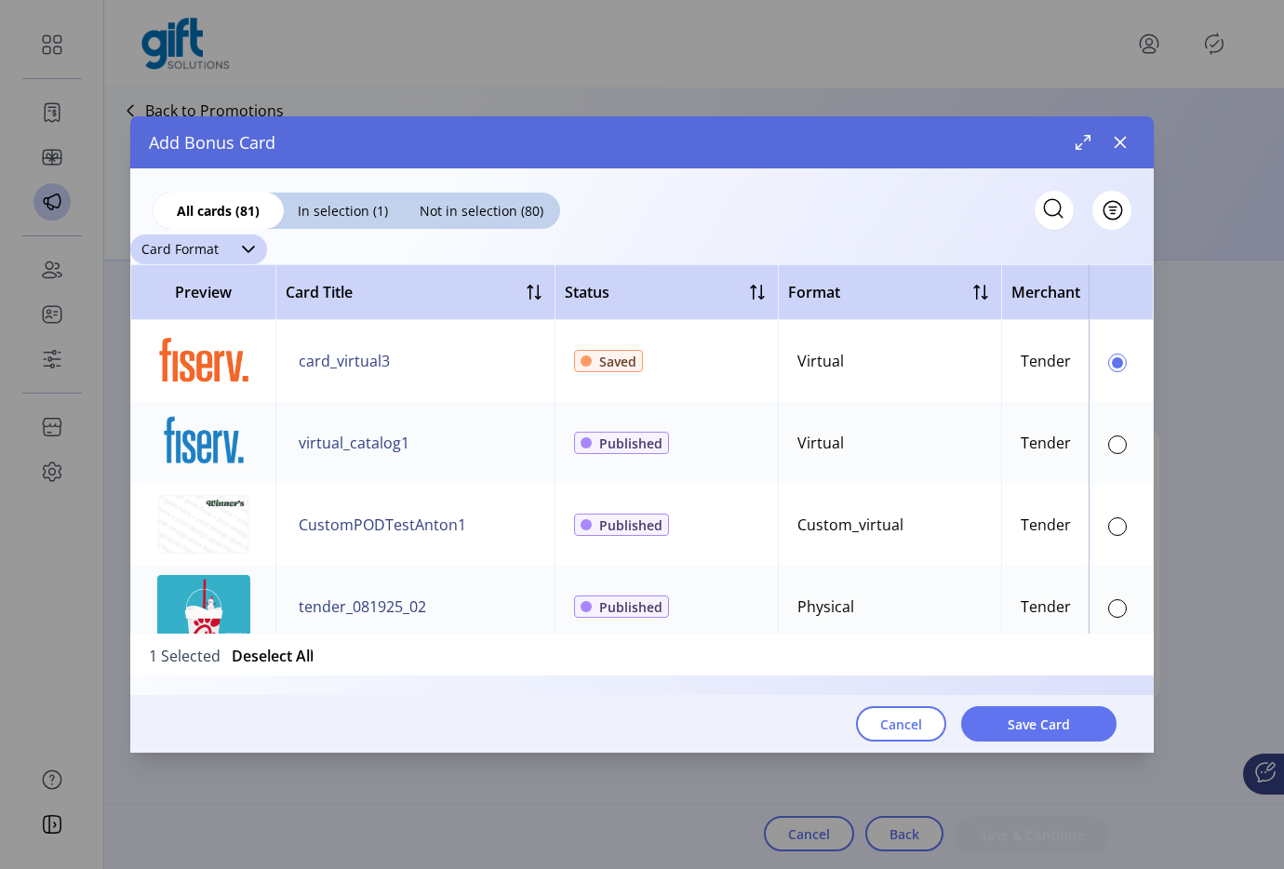
click at [230, 254] on div "dropdown trigger" at bounding box center [248, 249] width 37 height 30
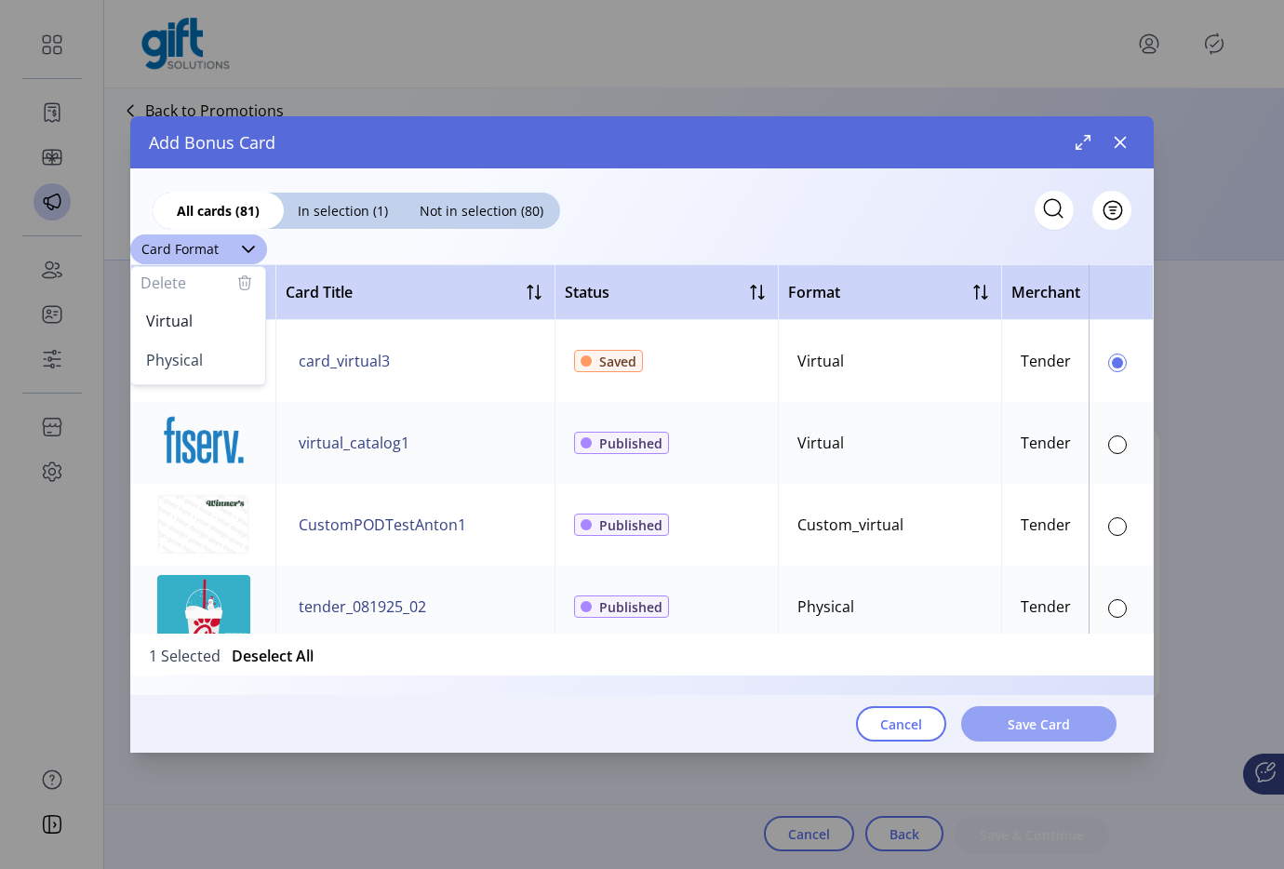
click at [1059, 726] on span "Save Card" at bounding box center [1038, 724] width 62 height 20
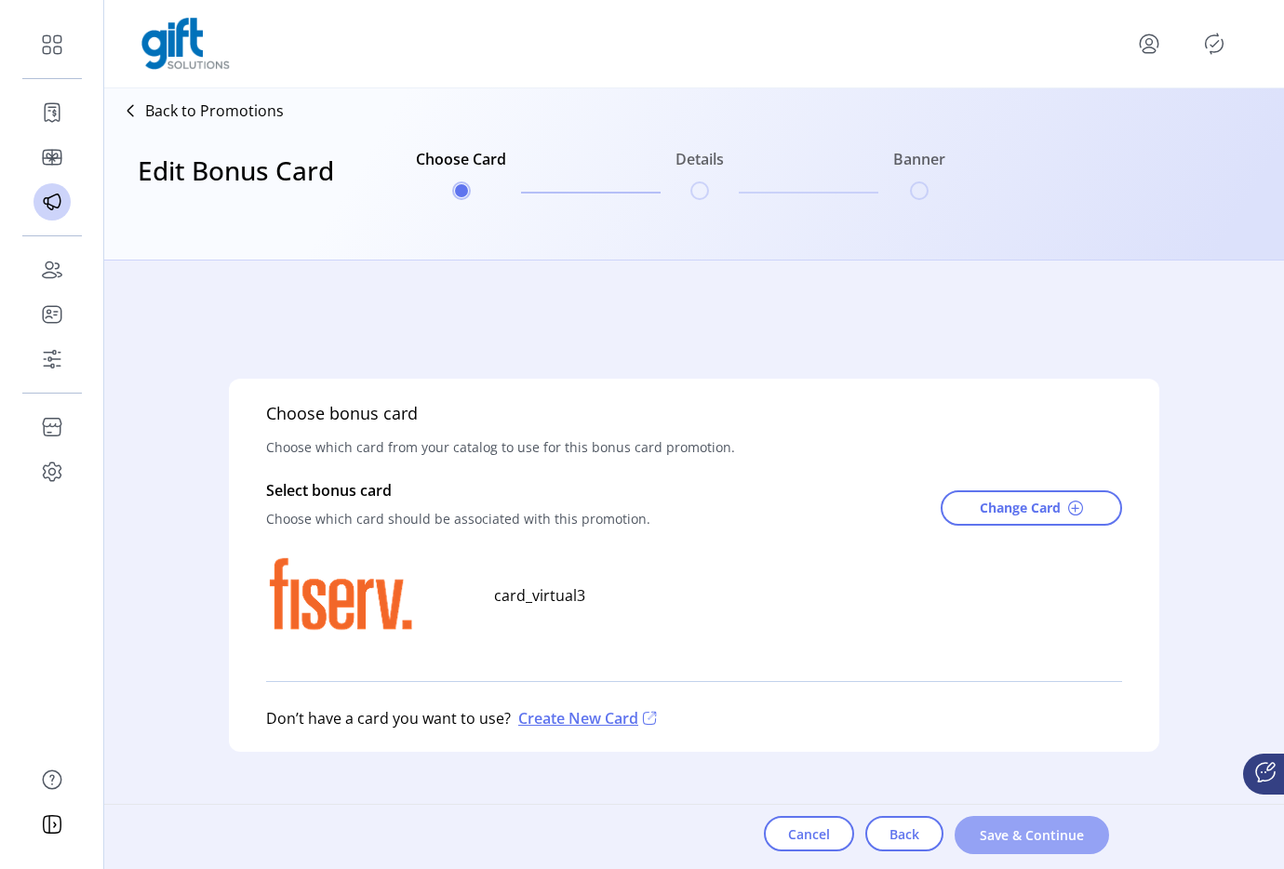
click at [1019, 838] on span "Save & Continue" at bounding box center [1032, 835] width 106 height 20
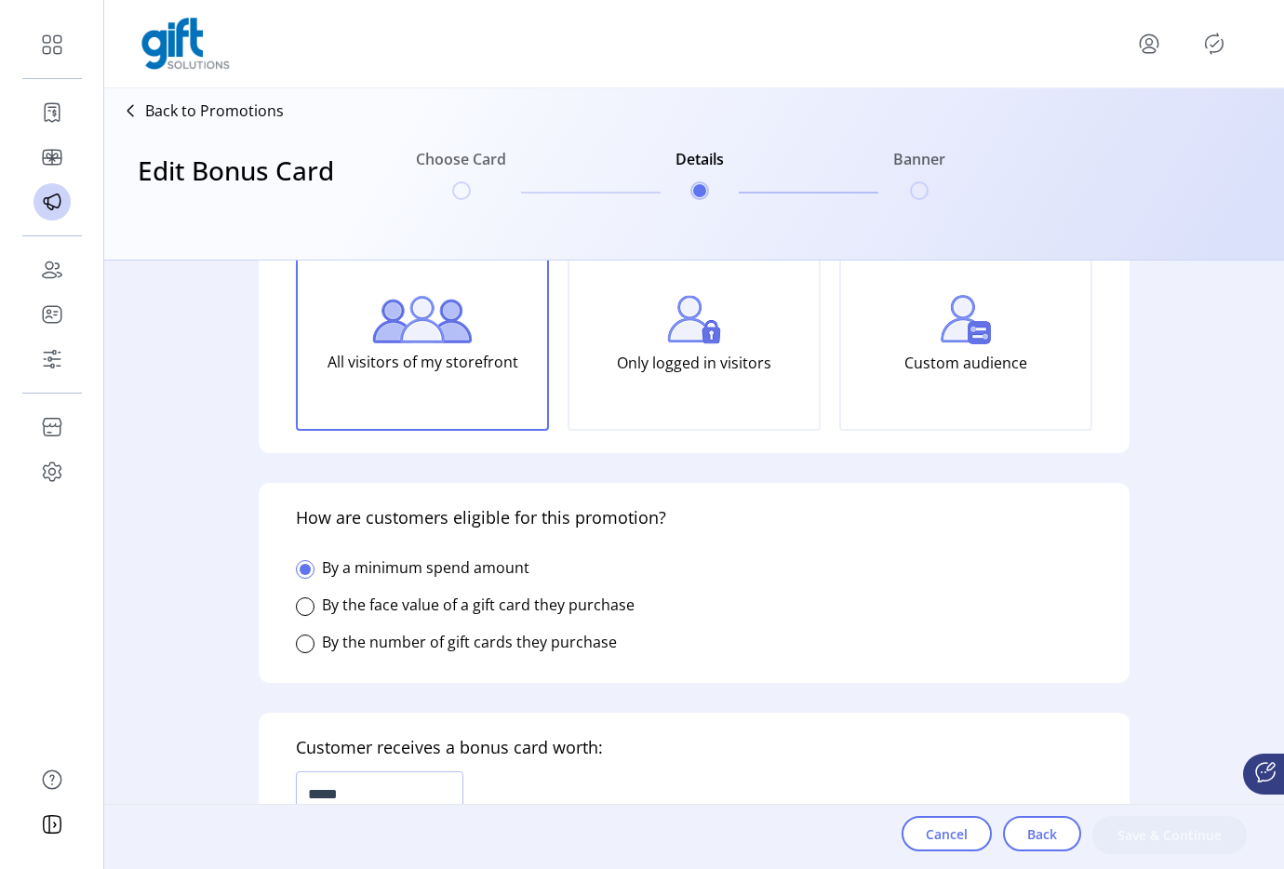
scroll to position [181, 0]
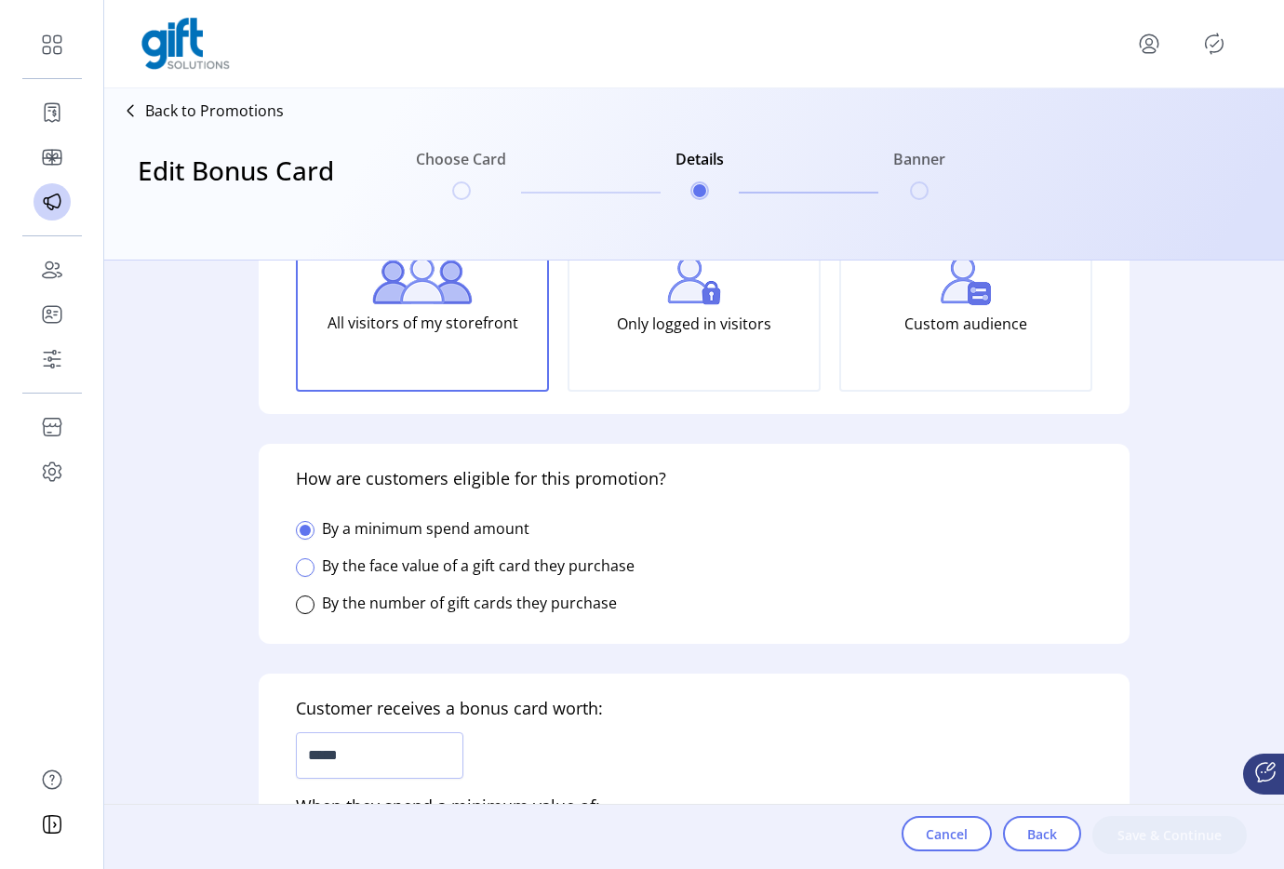
click at [308, 569] on div at bounding box center [305, 567] width 19 height 19
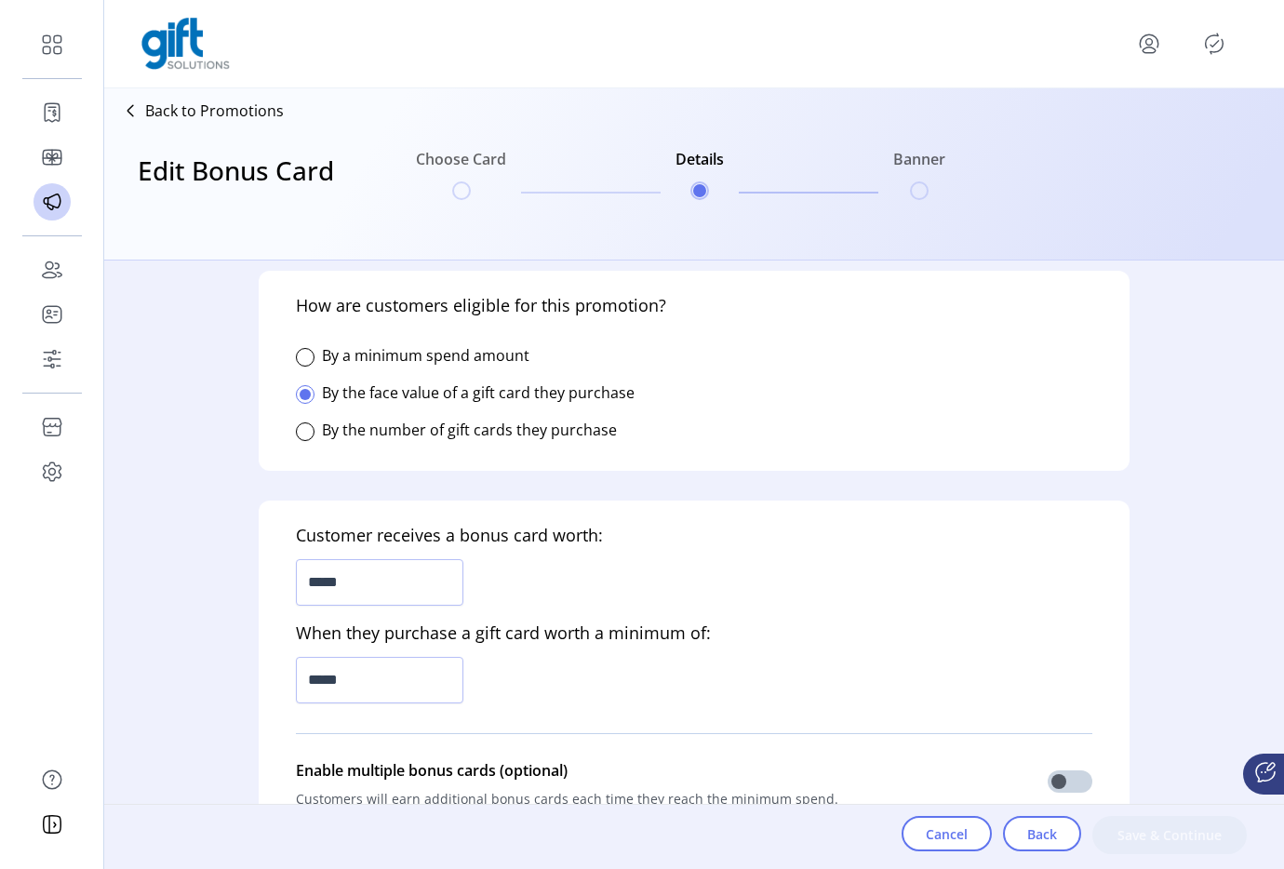
scroll to position [466, 0]
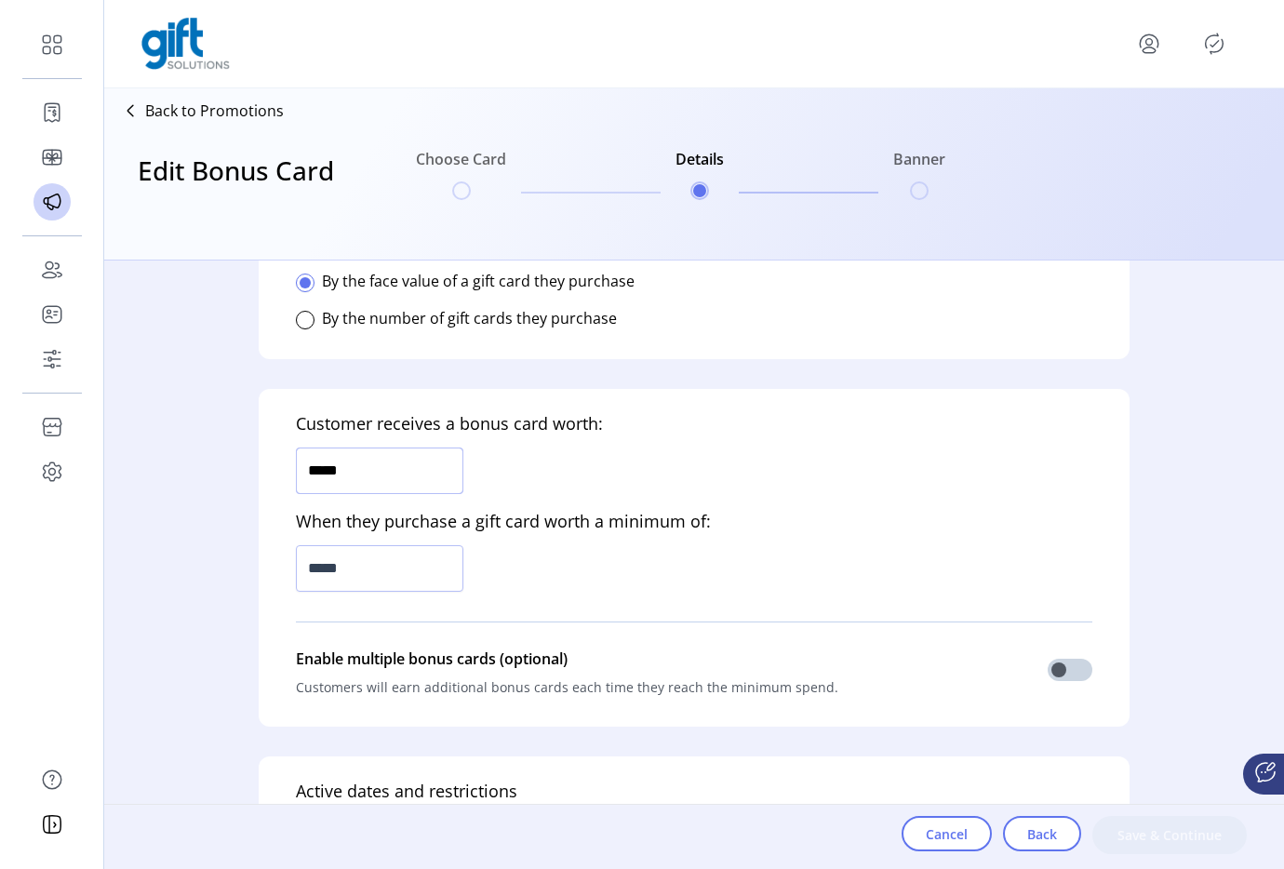
click at [371, 451] on input "*****" at bounding box center [379, 470] width 167 height 47
type input "******"
click at [349, 566] on input "*****" at bounding box center [379, 568] width 167 height 47
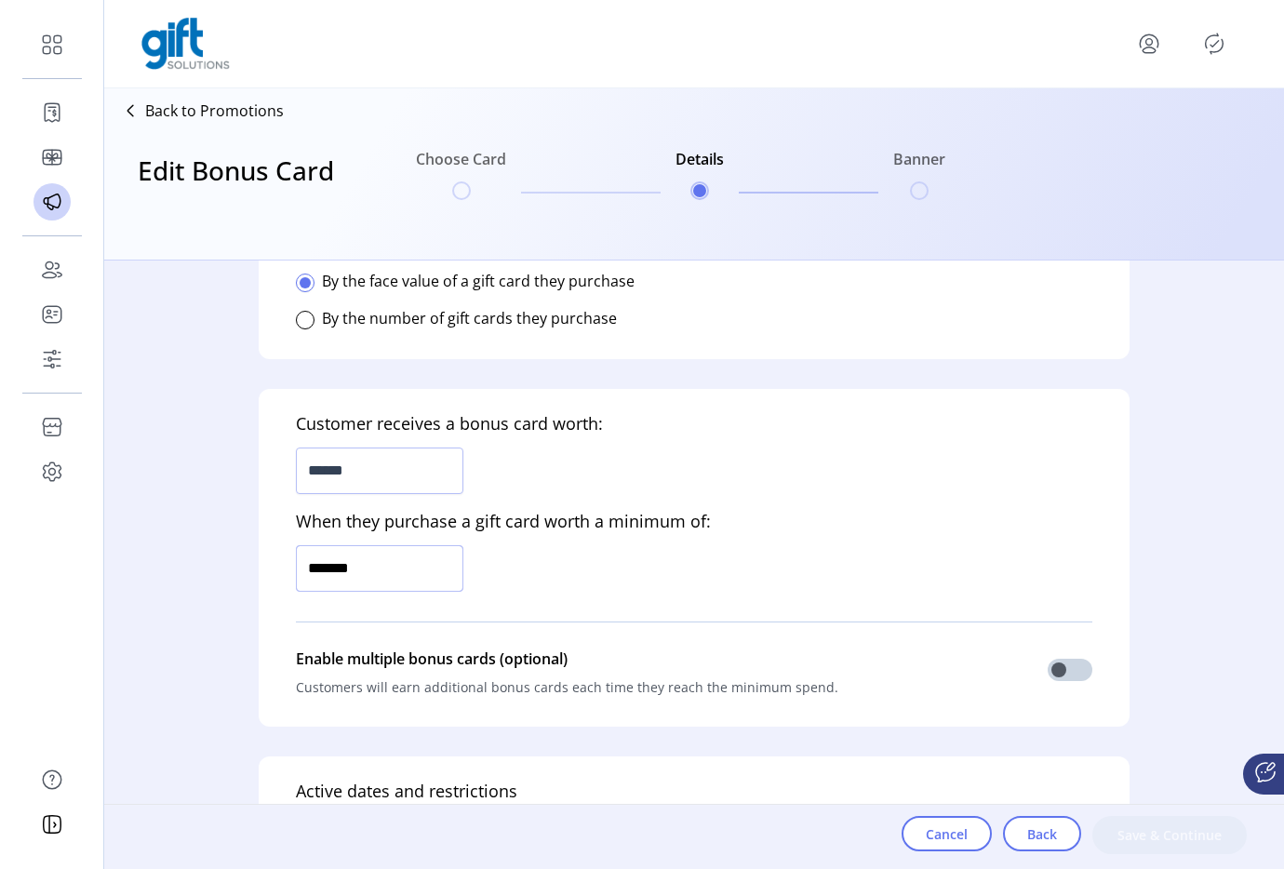
type input "*********"
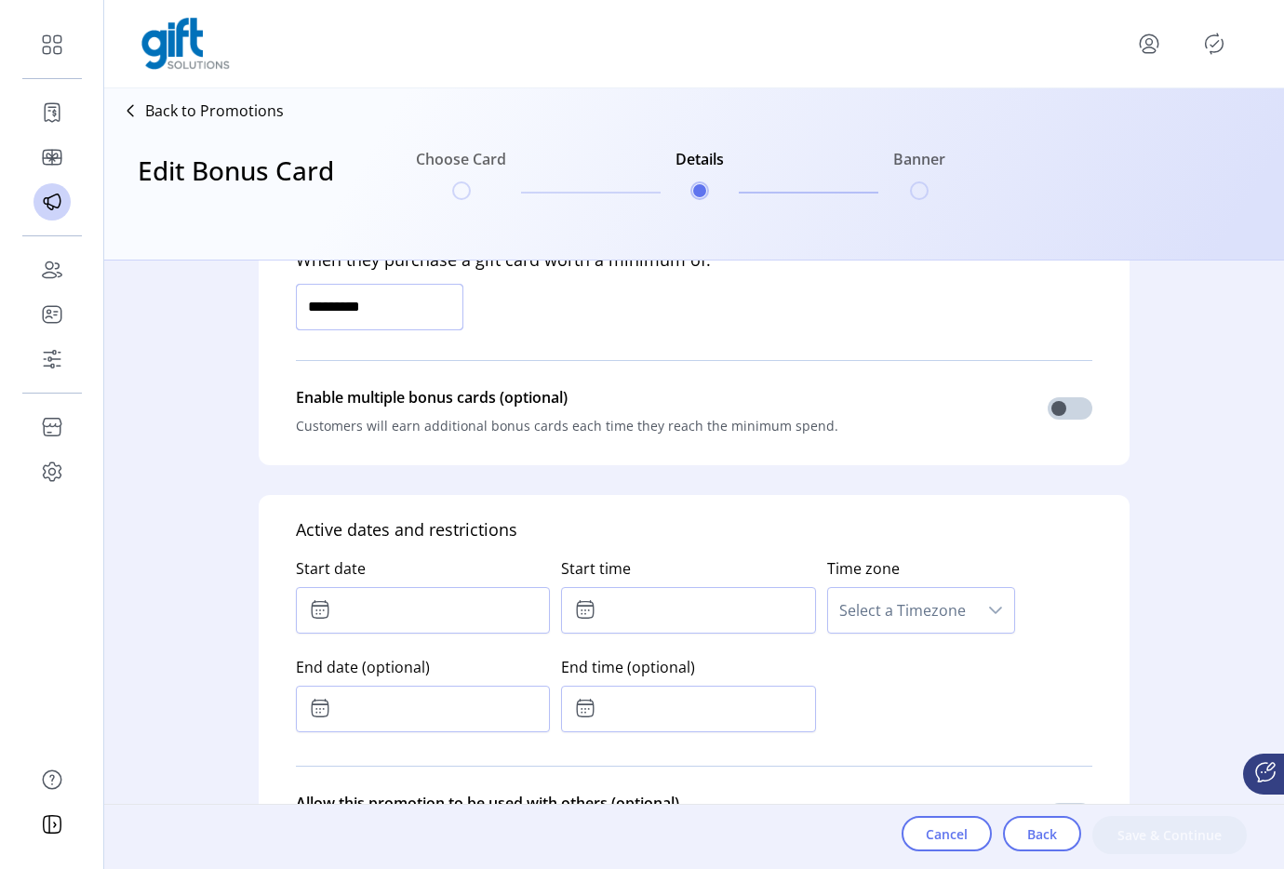
scroll to position [766, 0]
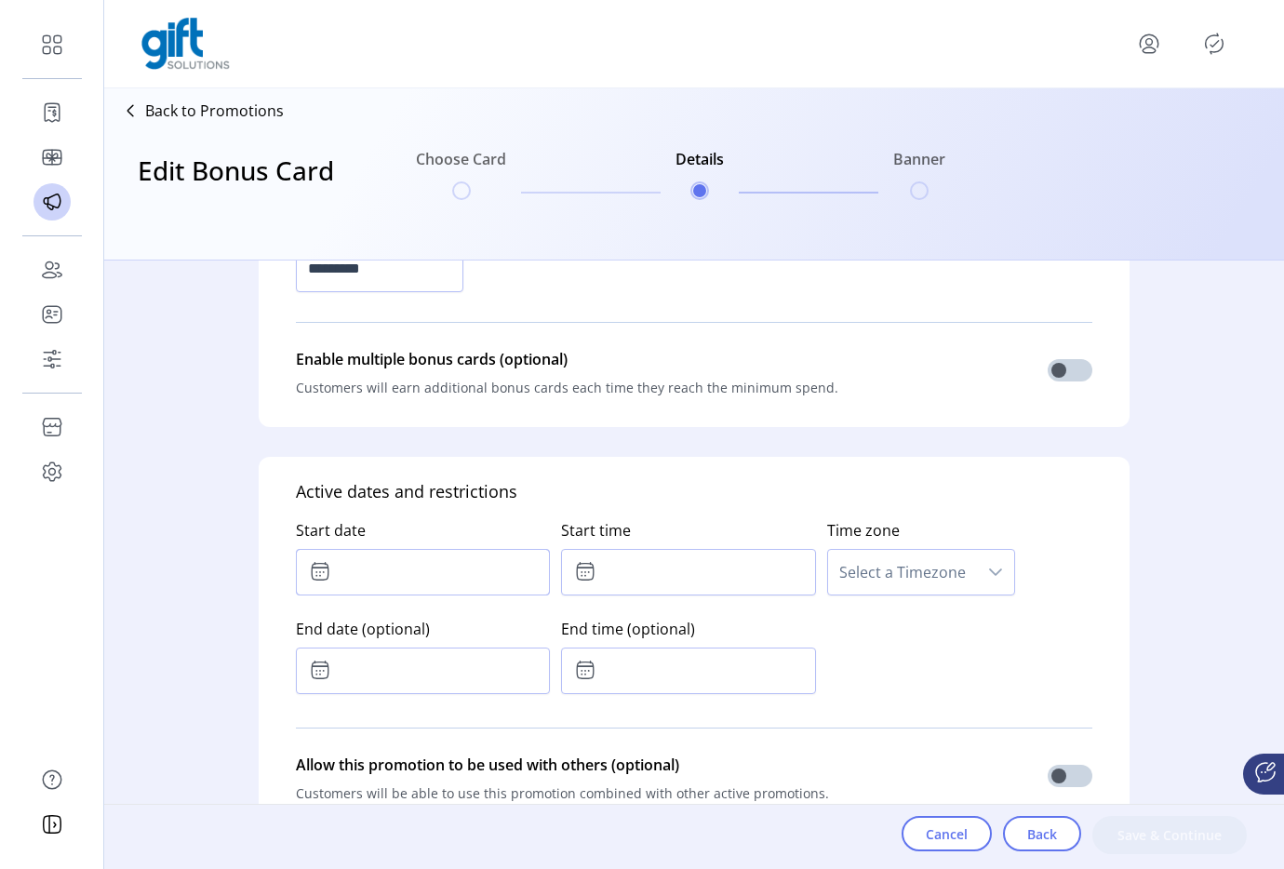
click at [415, 583] on input "text" at bounding box center [423, 572] width 254 height 47
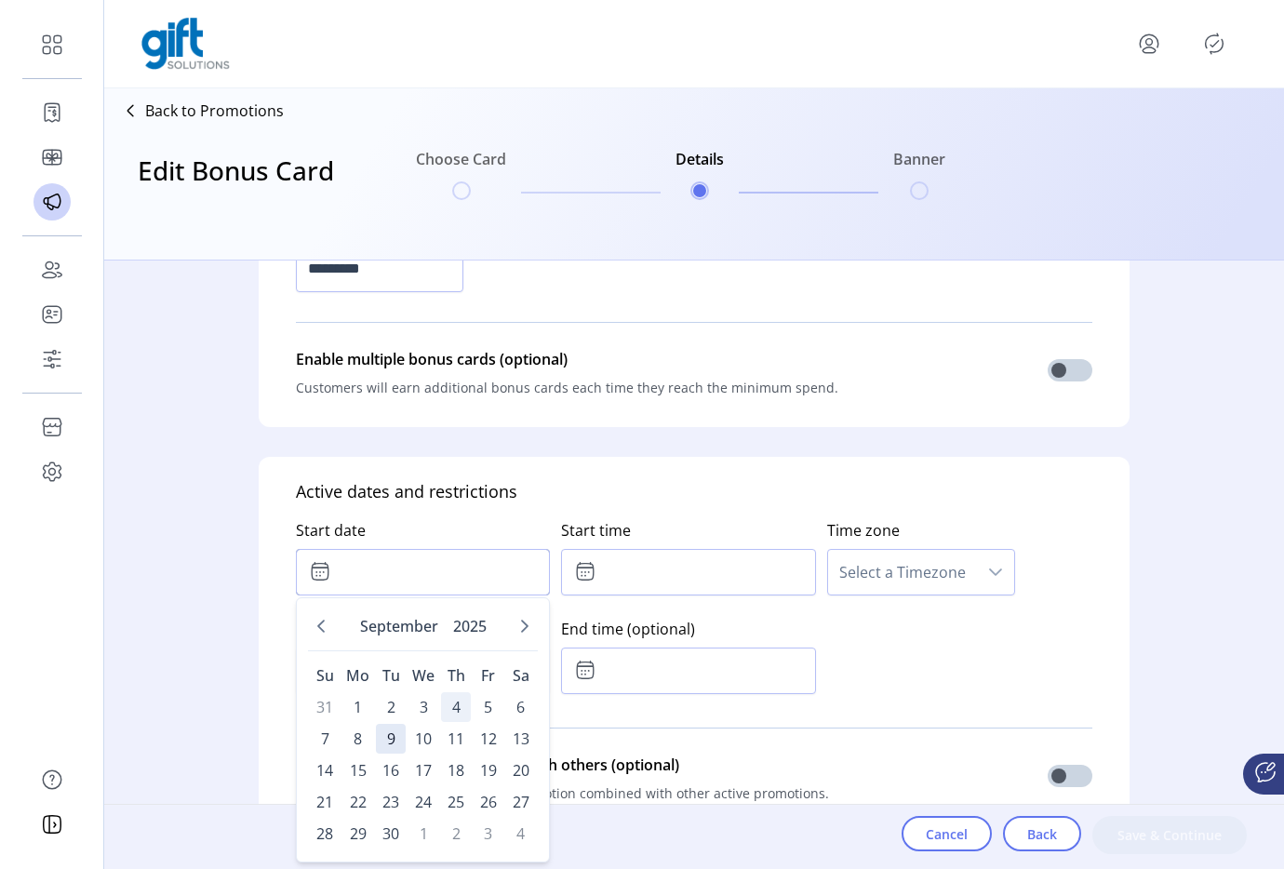
click at [454, 709] on span "4" at bounding box center [456, 707] width 30 height 30
type input "**********"
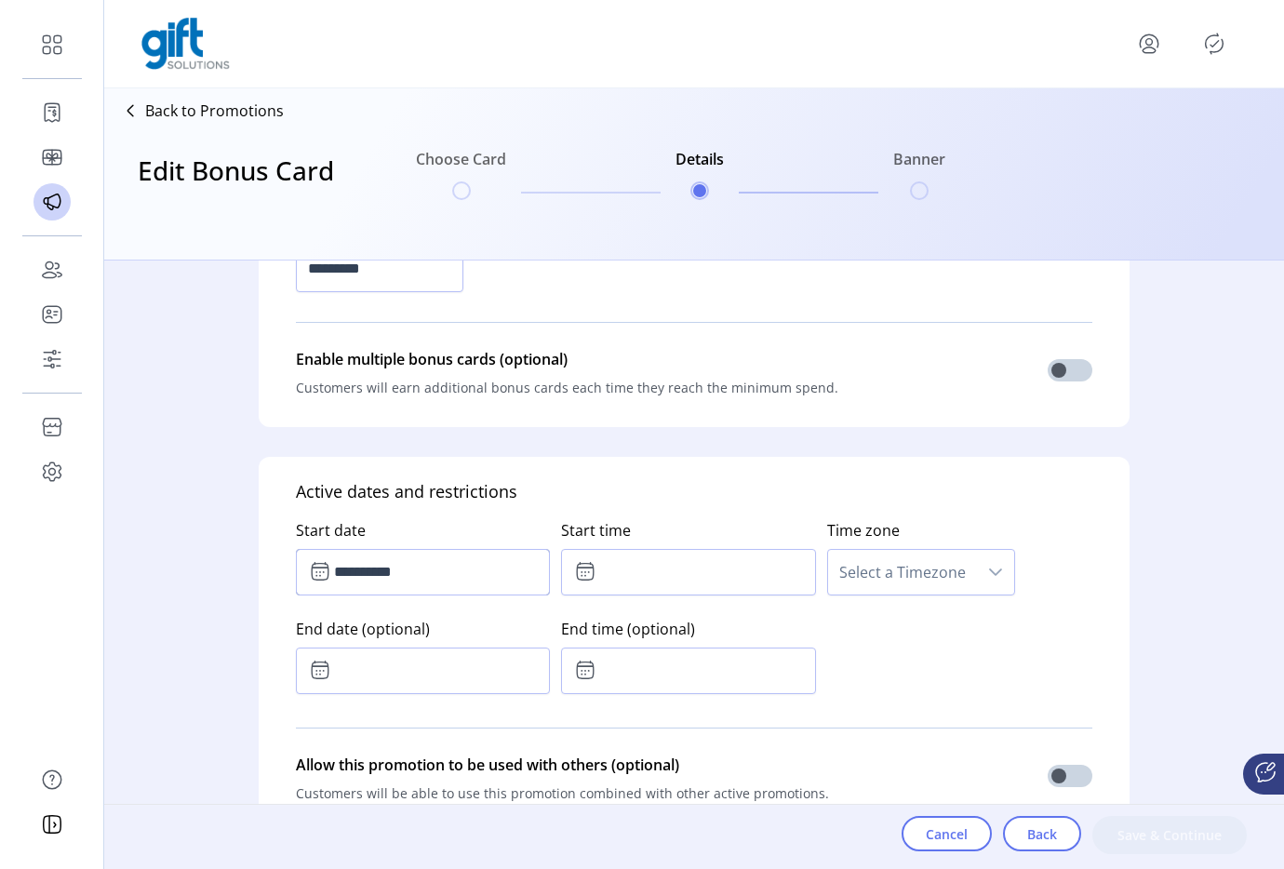
click at [694, 538] on label "Start time" at bounding box center [688, 530] width 254 height 37
click at [672, 556] on input "text" at bounding box center [688, 572] width 254 height 47
click at [705, 616] on button "Next Minute" at bounding box center [718, 622] width 26 height 26
type input "*****"
click at [913, 597] on div "Time zone Select a Timezone" at bounding box center [959, 553] width 265 height 99
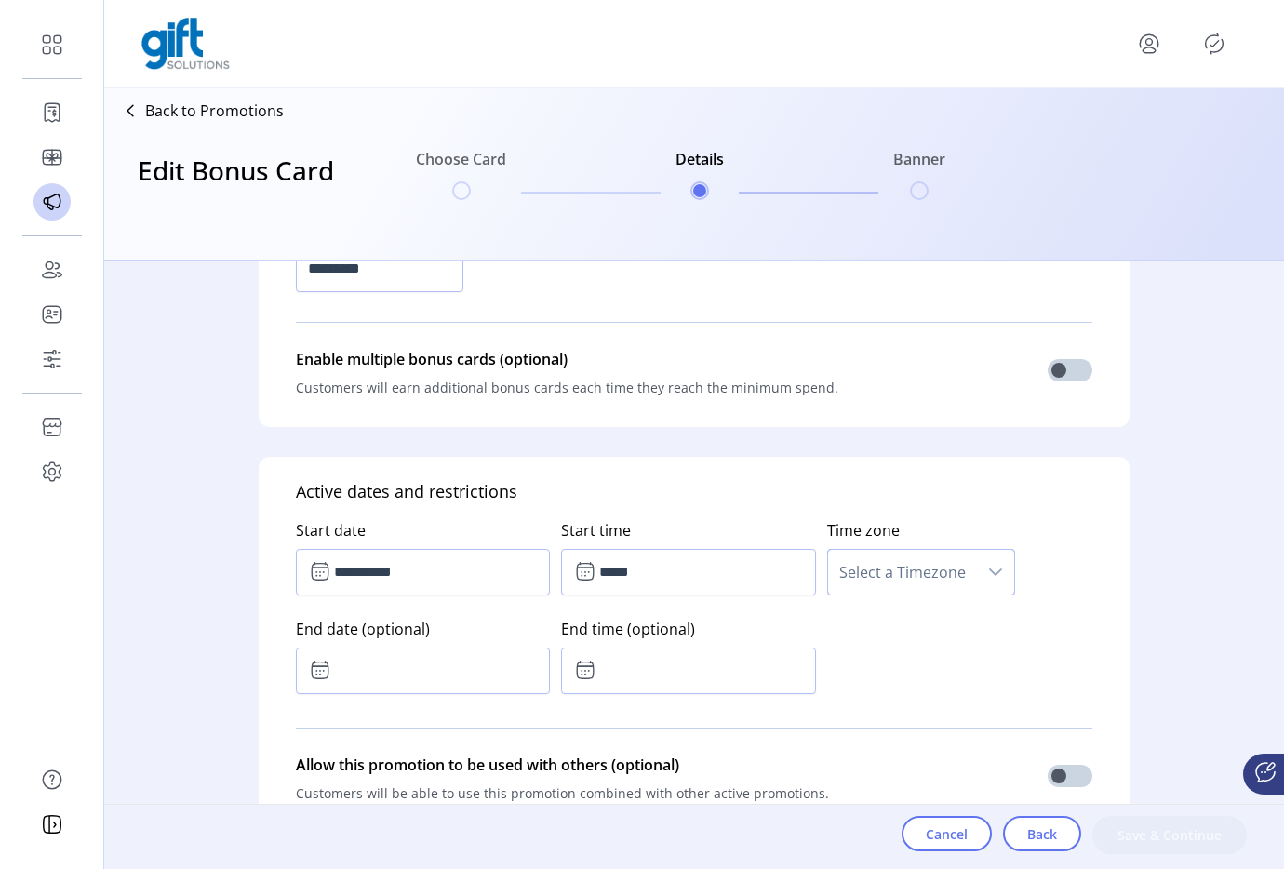
click at [900, 587] on span "Select a Timezone" at bounding box center [902, 572] width 149 height 45
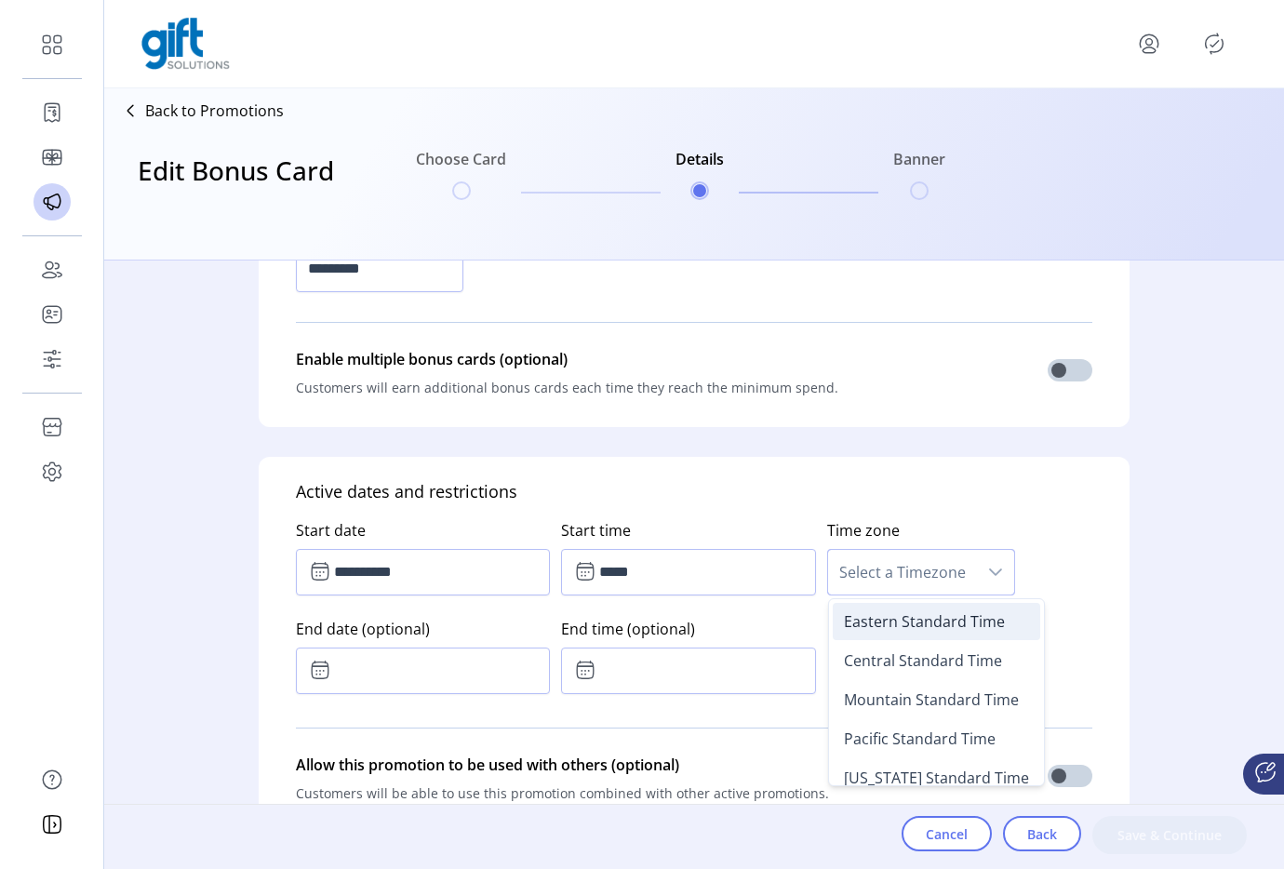
click at [896, 619] on span "Eastern Standard Time" at bounding box center [924, 621] width 161 height 20
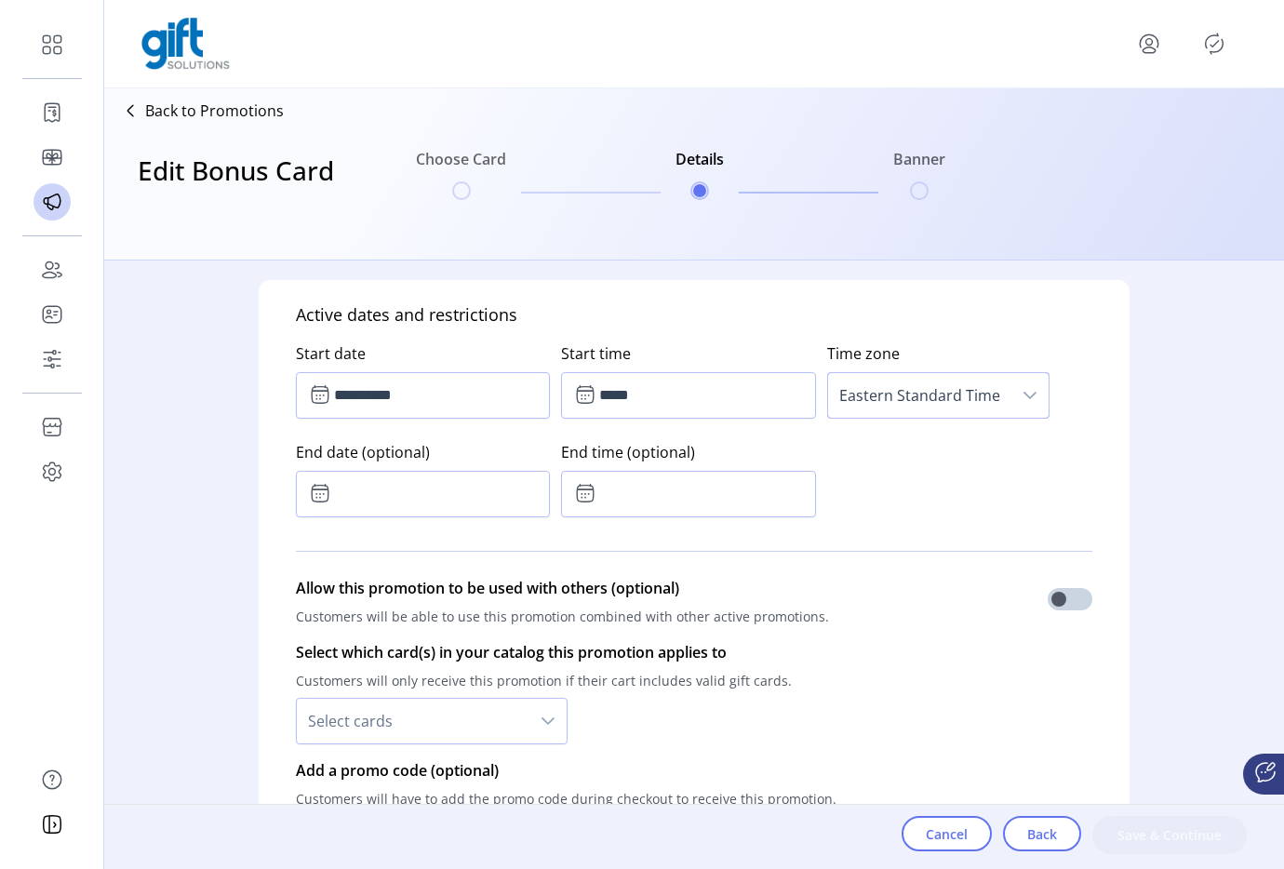
scroll to position [1022, 0]
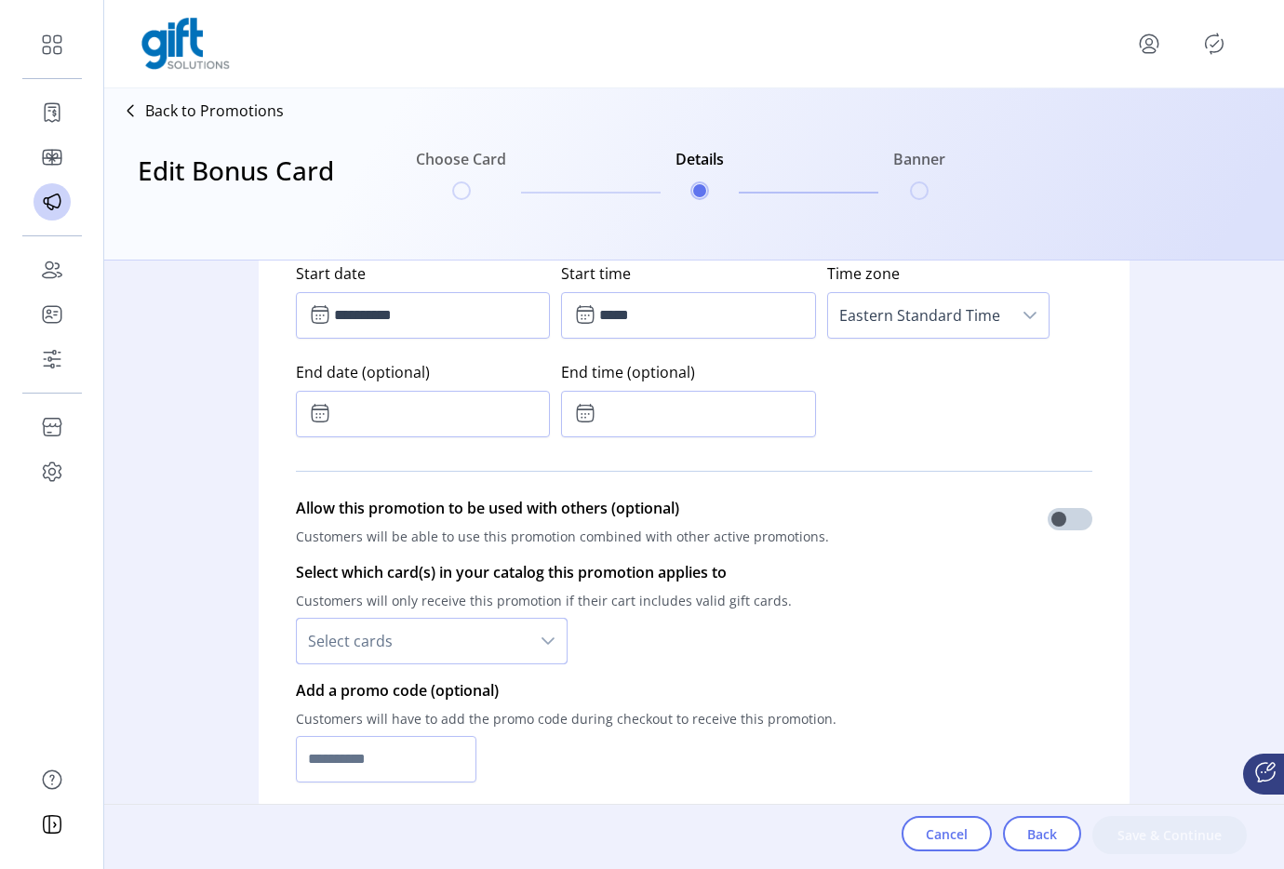
click at [466, 655] on span "Select cards" at bounding box center [413, 641] width 233 height 45
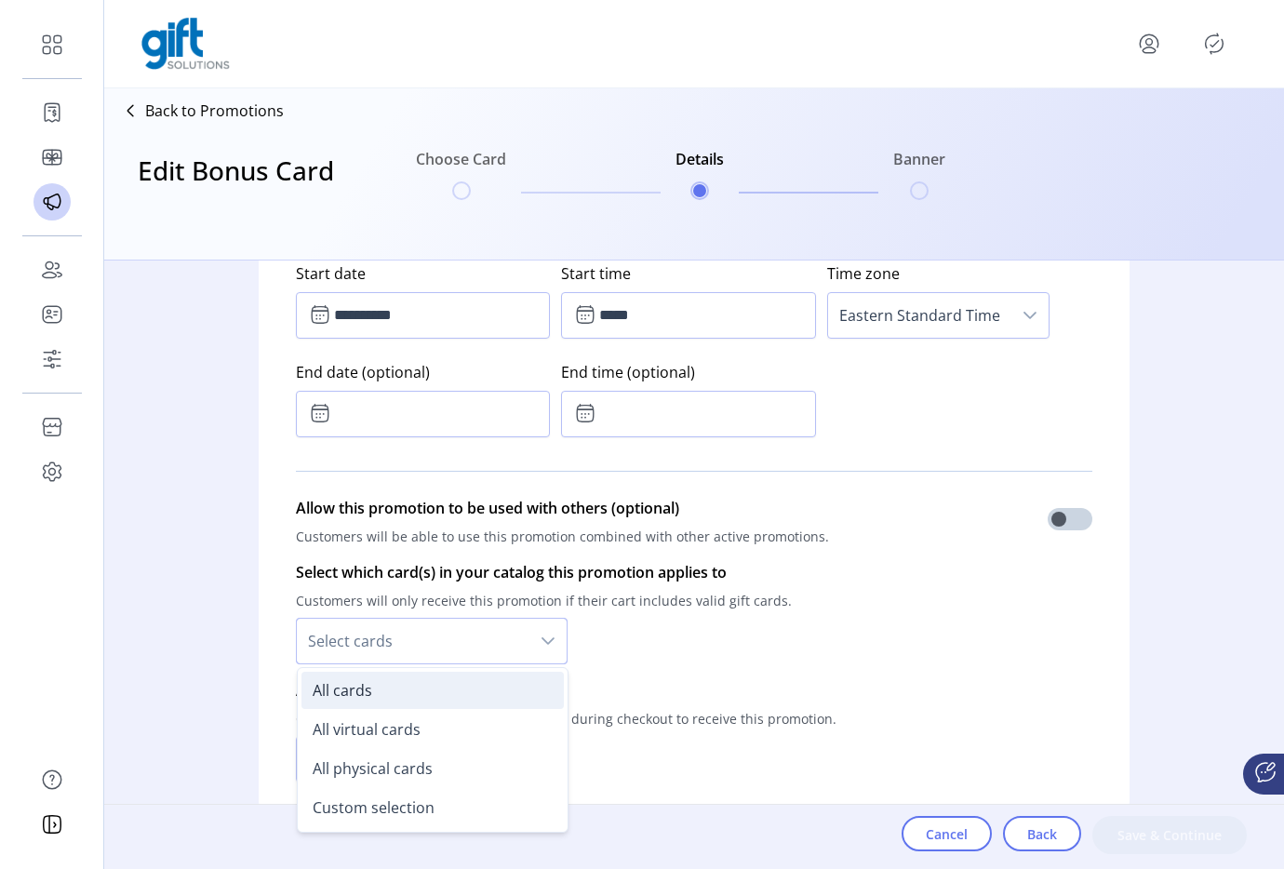
click at [430, 690] on li "All cards" at bounding box center [432, 690] width 262 height 37
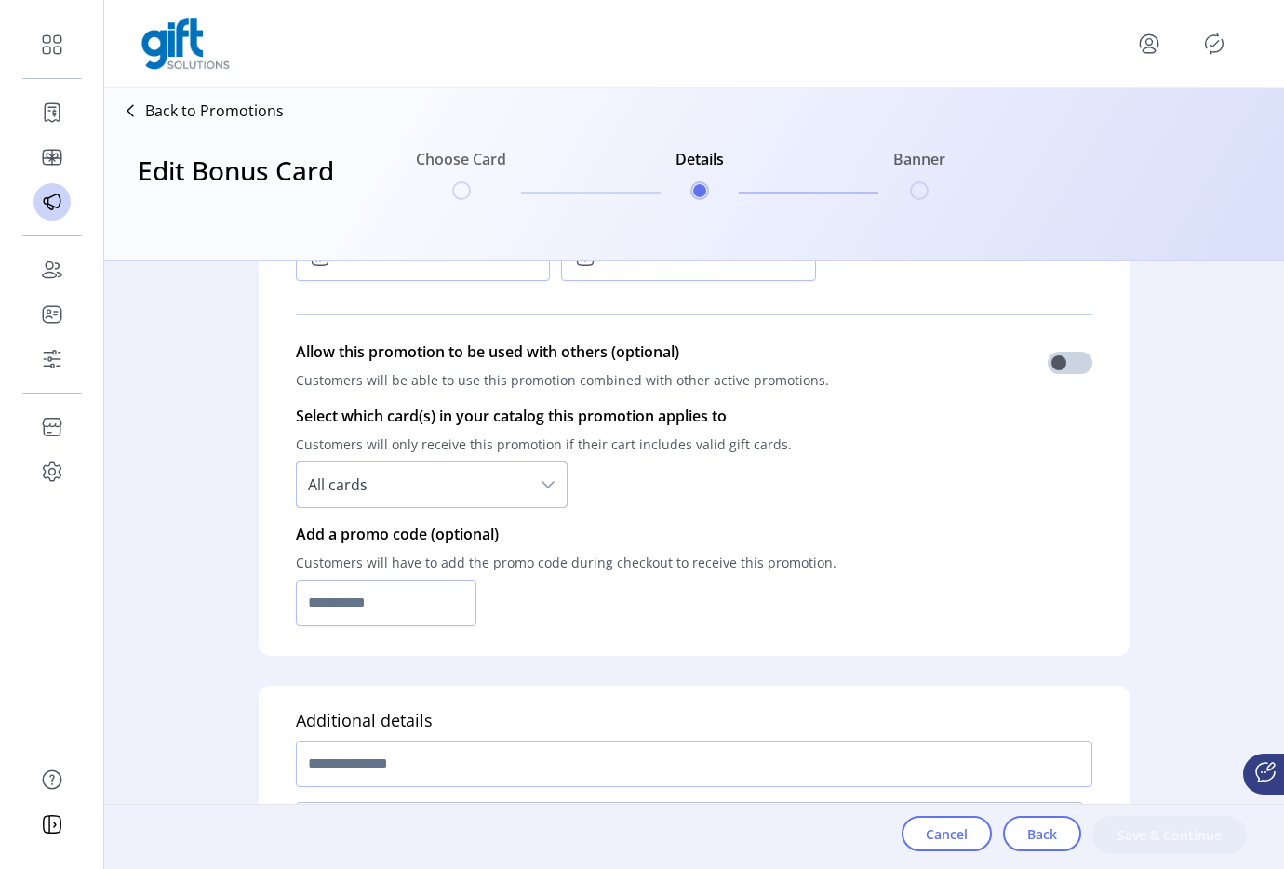
scroll to position [1272, 0]
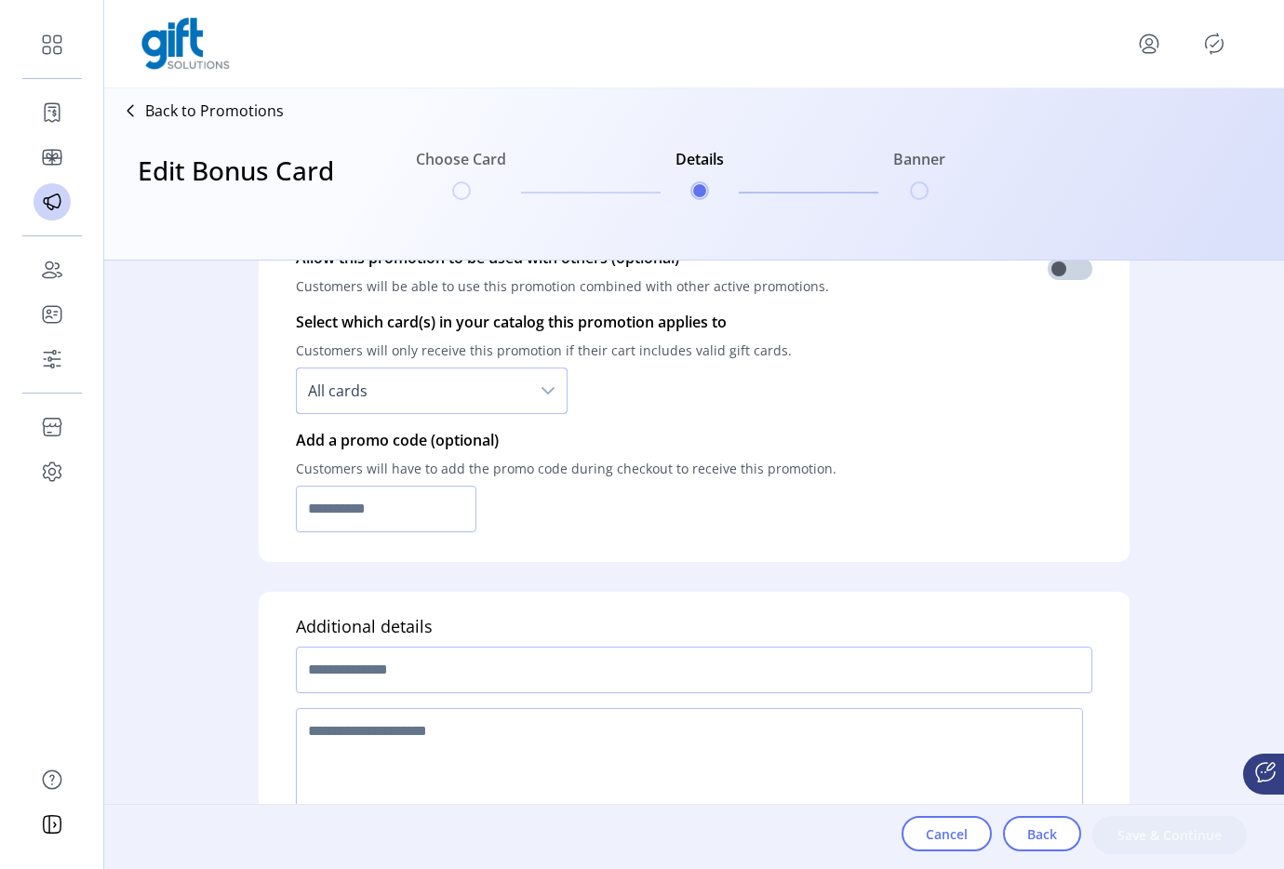
click at [382, 542] on div "**********" at bounding box center [694, 256] width 871 height 612
click at [415, 511] on input "text" at bounding box center [386, 509] width 180 height 47
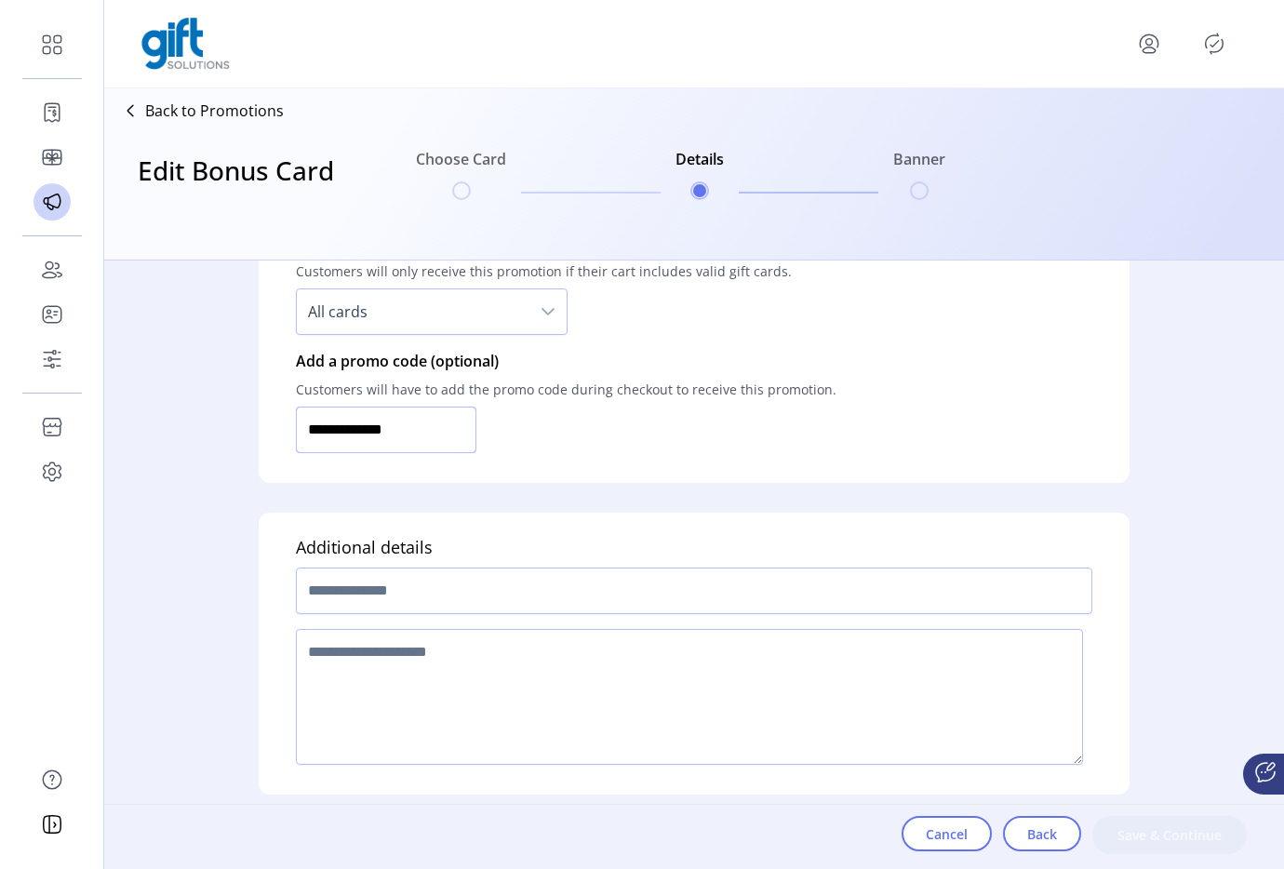
type input "**********"
click at [370, 573] on input "text" at bounding box center [694, 590] width 796 height 47
type input "**********"
click at [351, 663] on textarea at bounding box center [689, 697] width 787 height 136
type textarea "****"
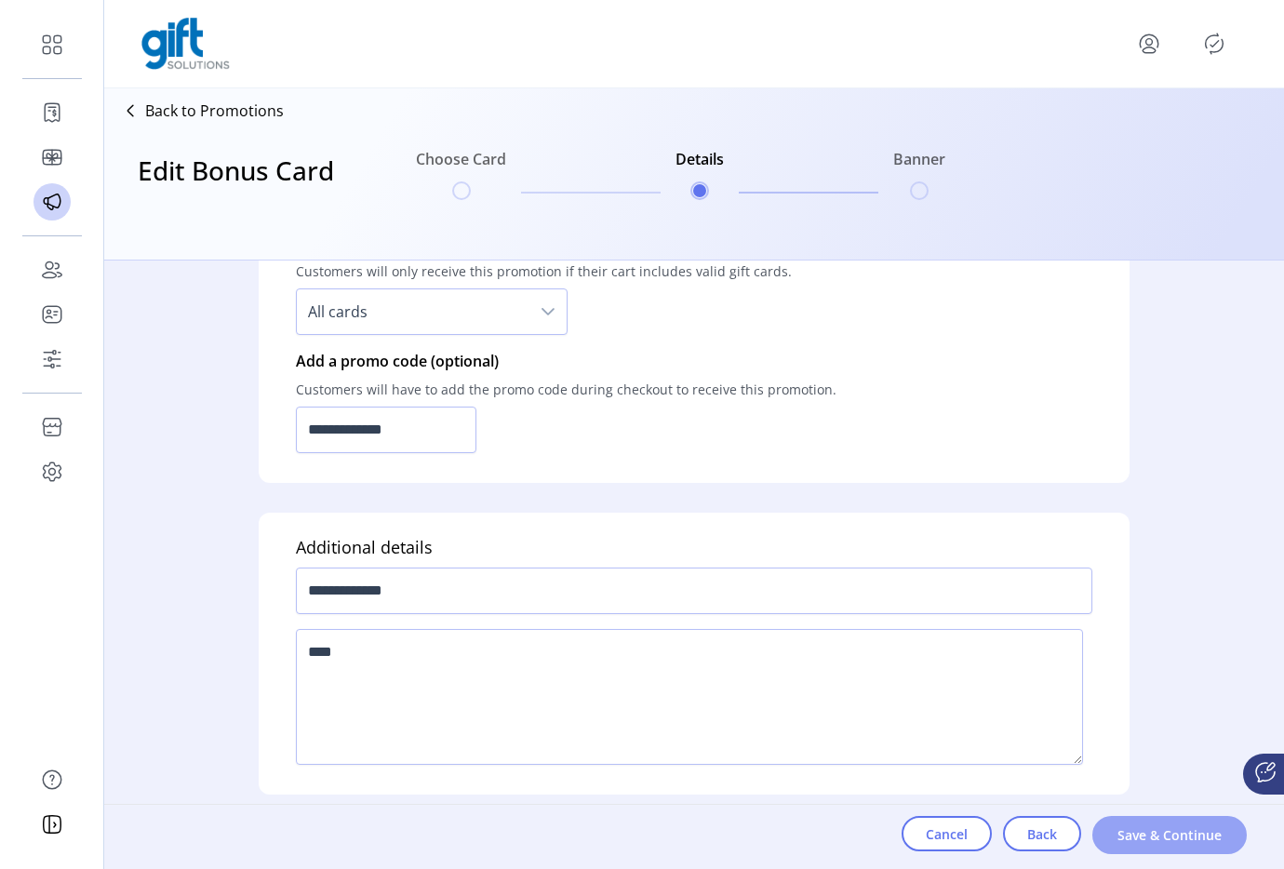
click at [1148, 847] on button "Save & Continue" at bounding box center [1169, 835] width 154 height 38
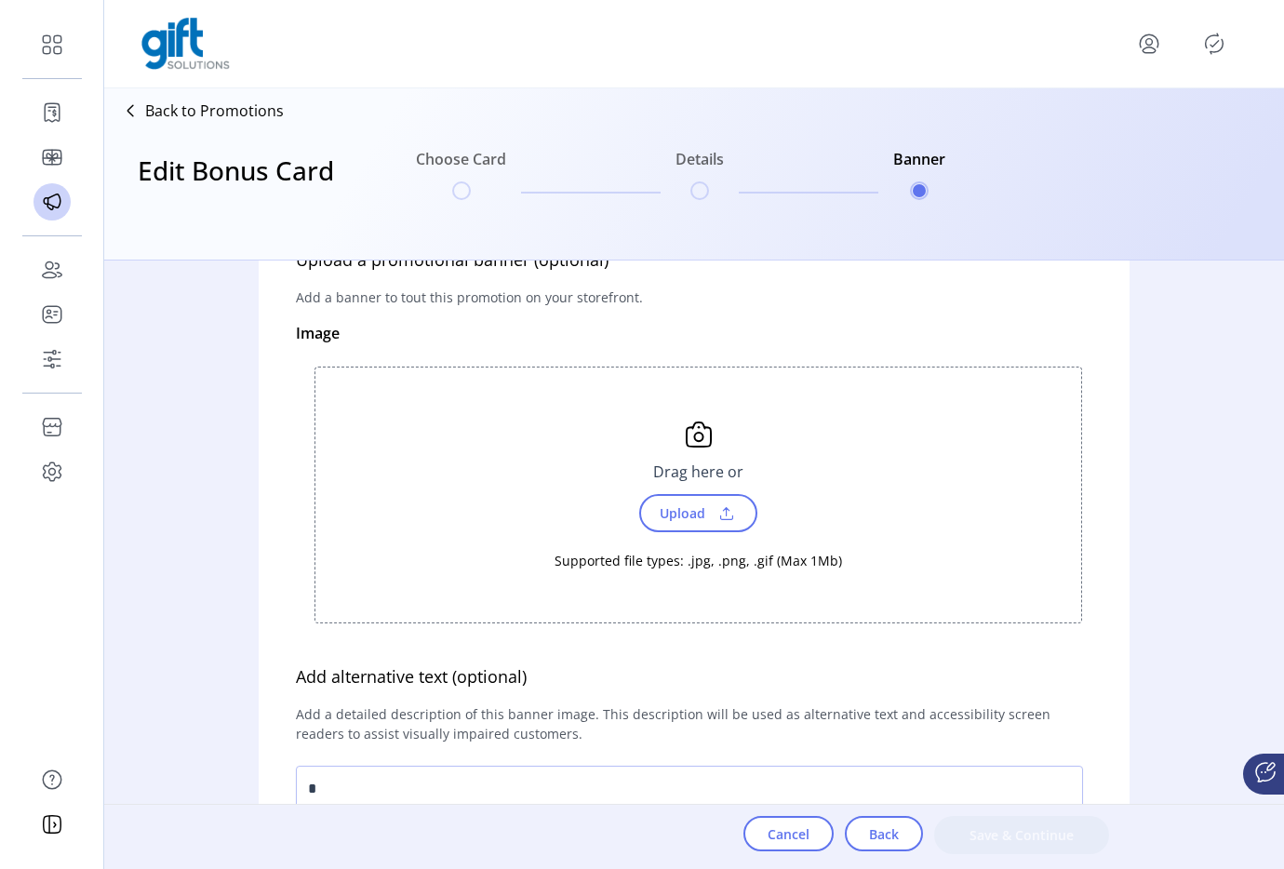
scroll to position [69, 0]
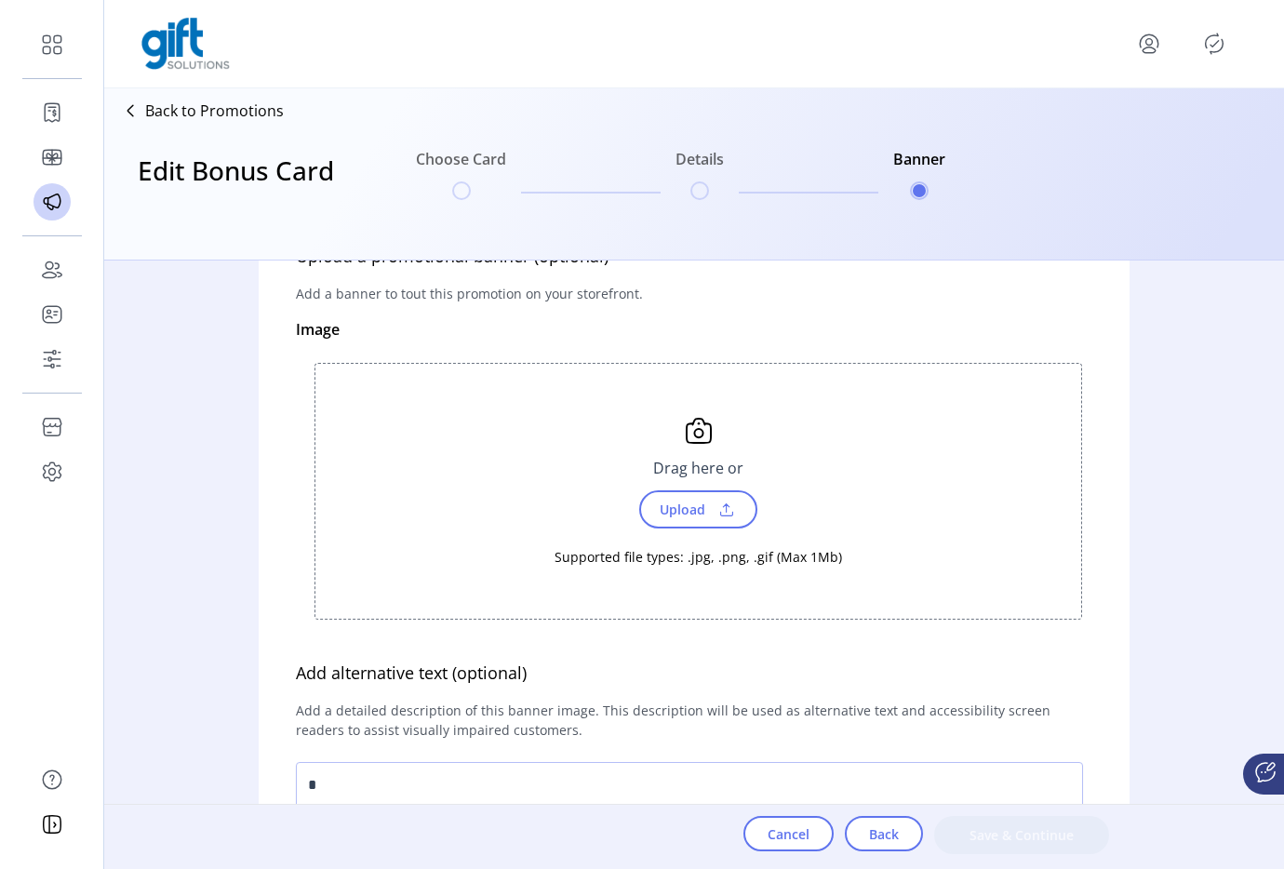
click at [700, 526] on span "Upload" at bounding box center [698, 509] width 118 height 38
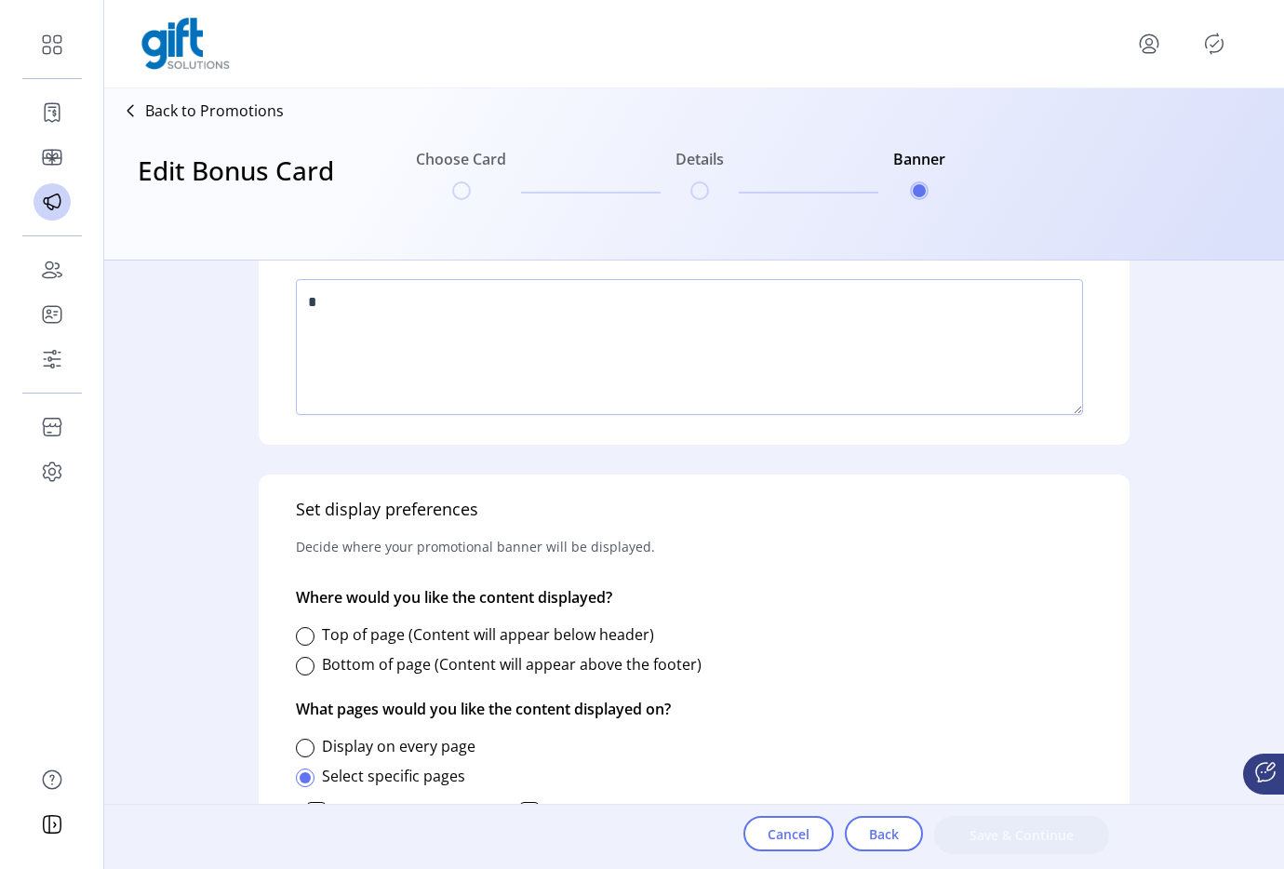
scroll to position [899, 0]
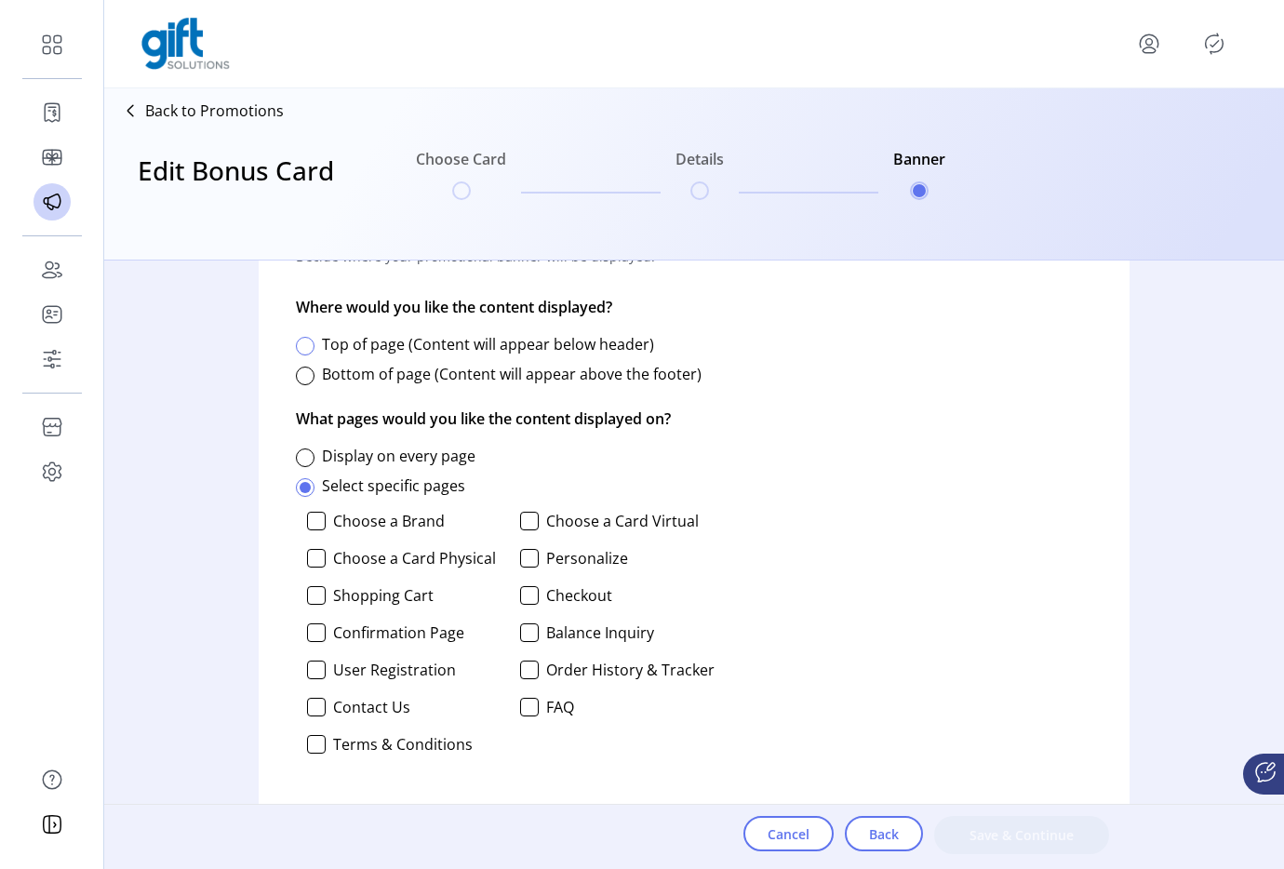
click at [300, 350] on div at bounding box center [305, 346] width 19 height 19
click at [311, 456] on div at bounding box center [305, 457] width 19 height 19
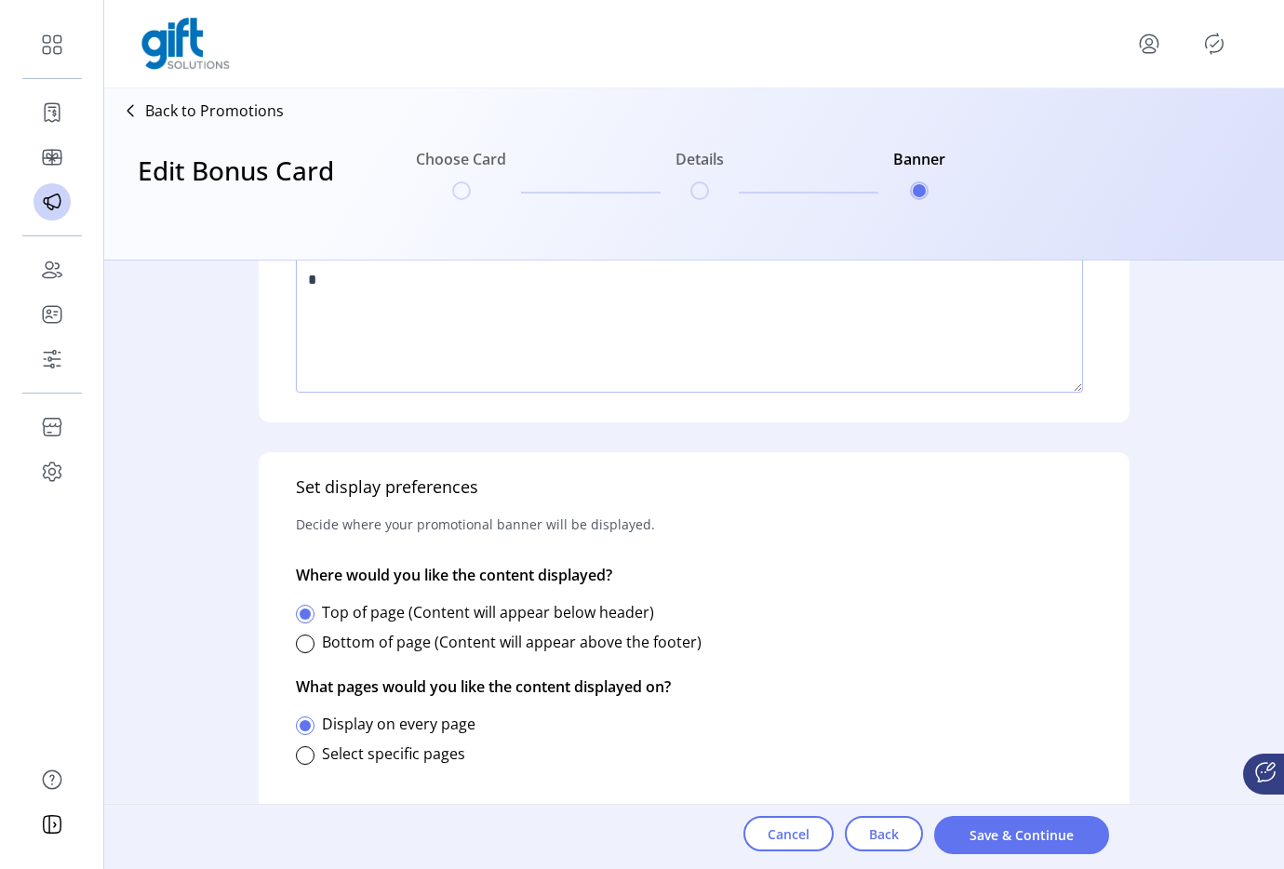
scroll to position [632, 0]
click at [1003, 826] on span "Save & Continue" at bounding box center [1021, 835] width 127 height 20
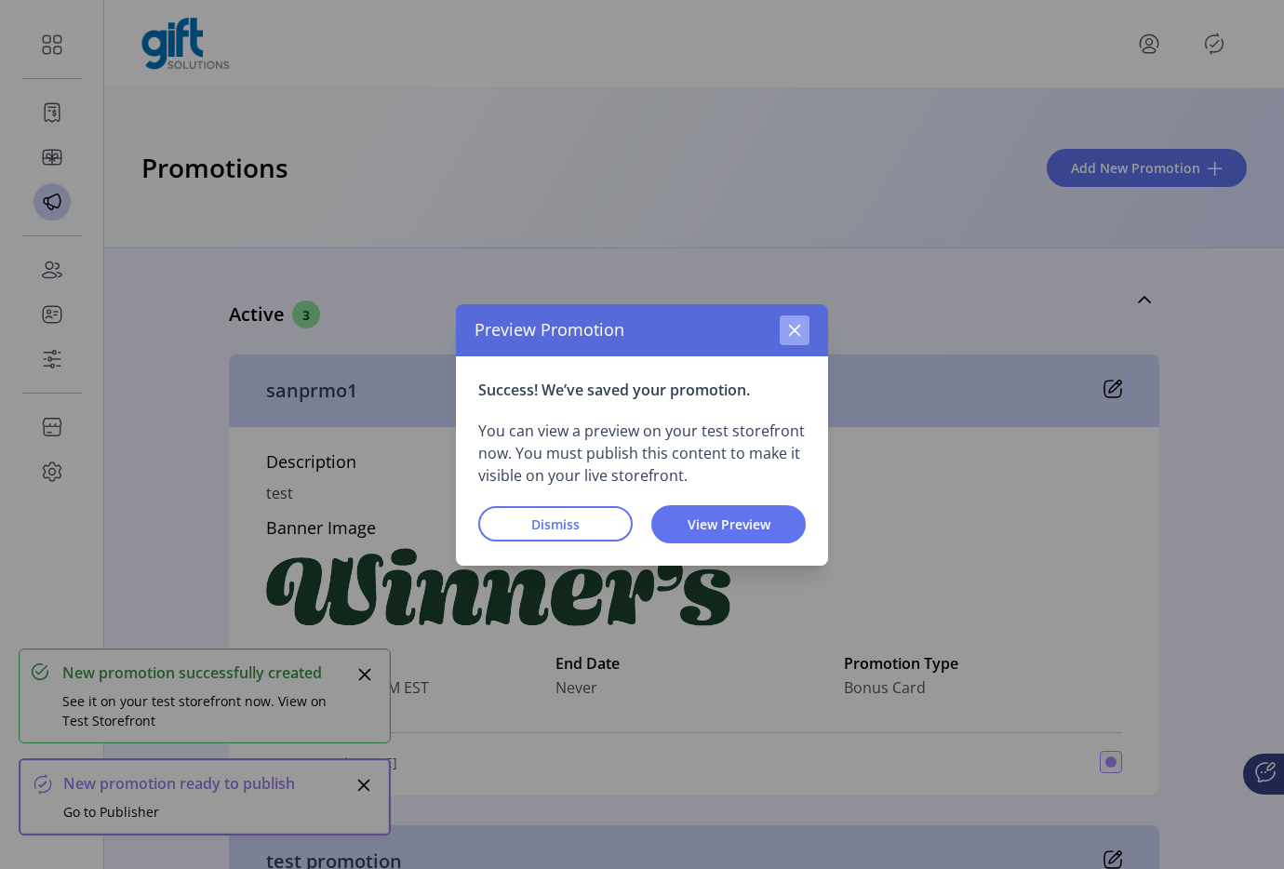
click at [806, 330] on button "button" at bounding box center [794, 330] width 30 height 30
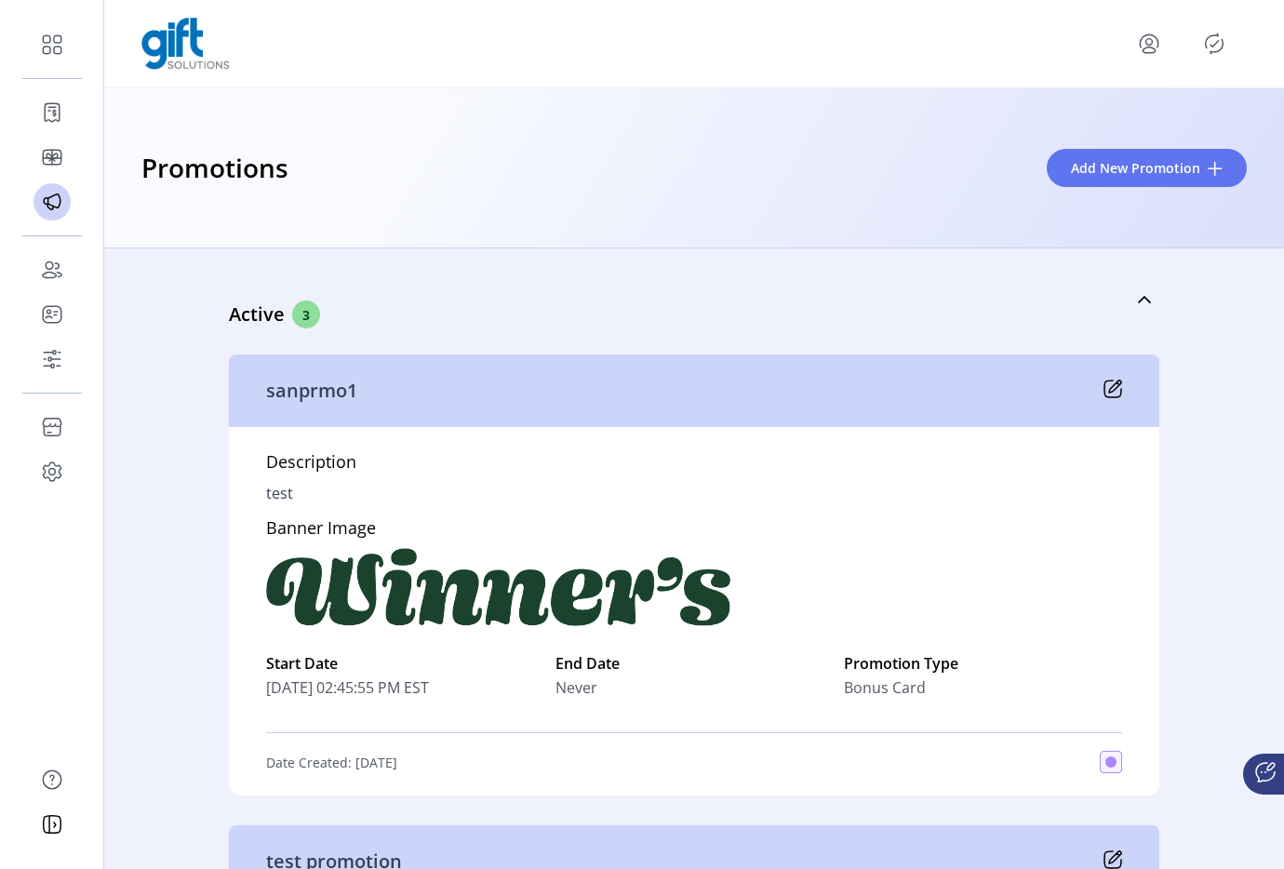
click at [1160, 48] on icon "menu" at bounding box center [1149, 44] width 30 height 30
click at [1199, 47] on icon "Publisher Panel" at bounding box center [1214, 44] width 30 height 30
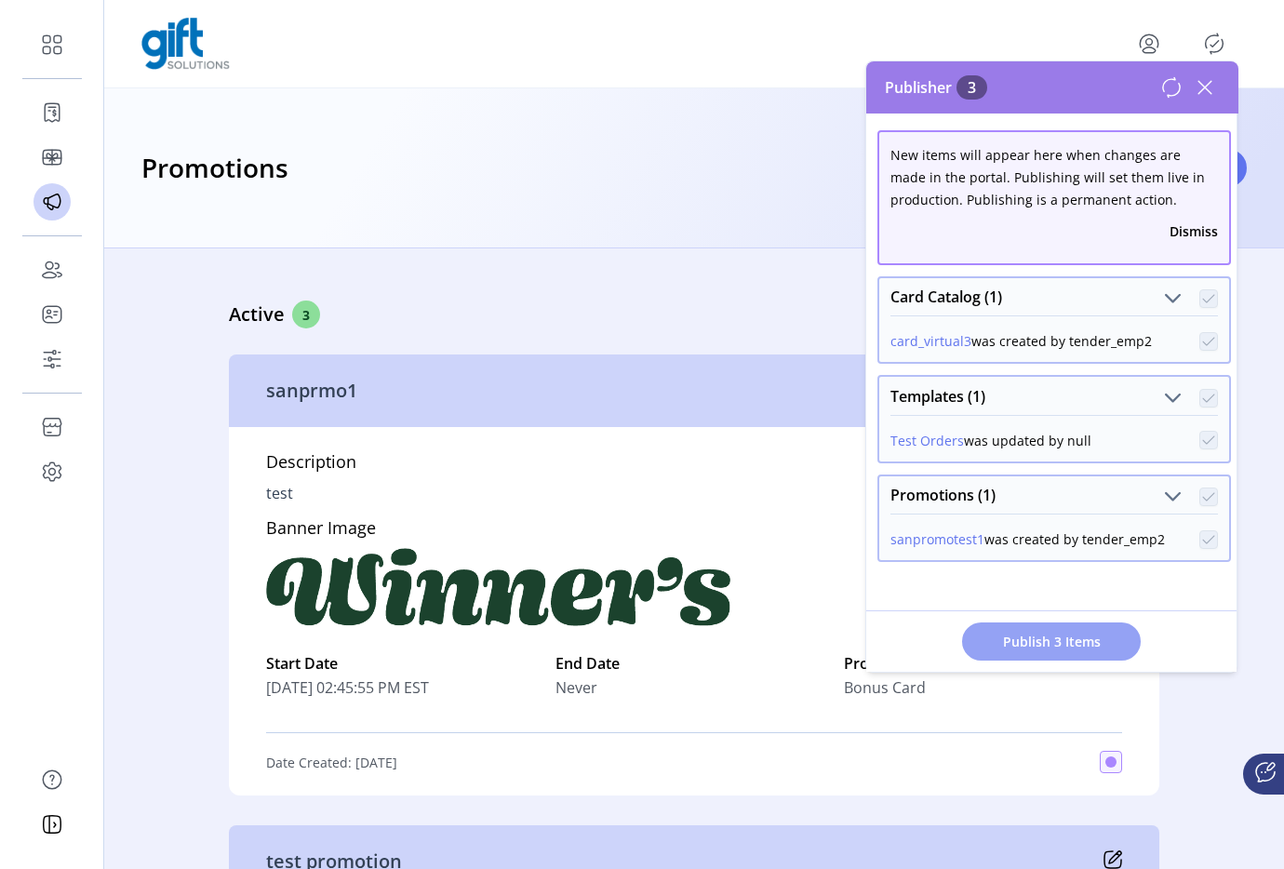
click at [1051, 653] on button "Publish 3 Items" at bounding box center [1051, 641] width 179 height 38
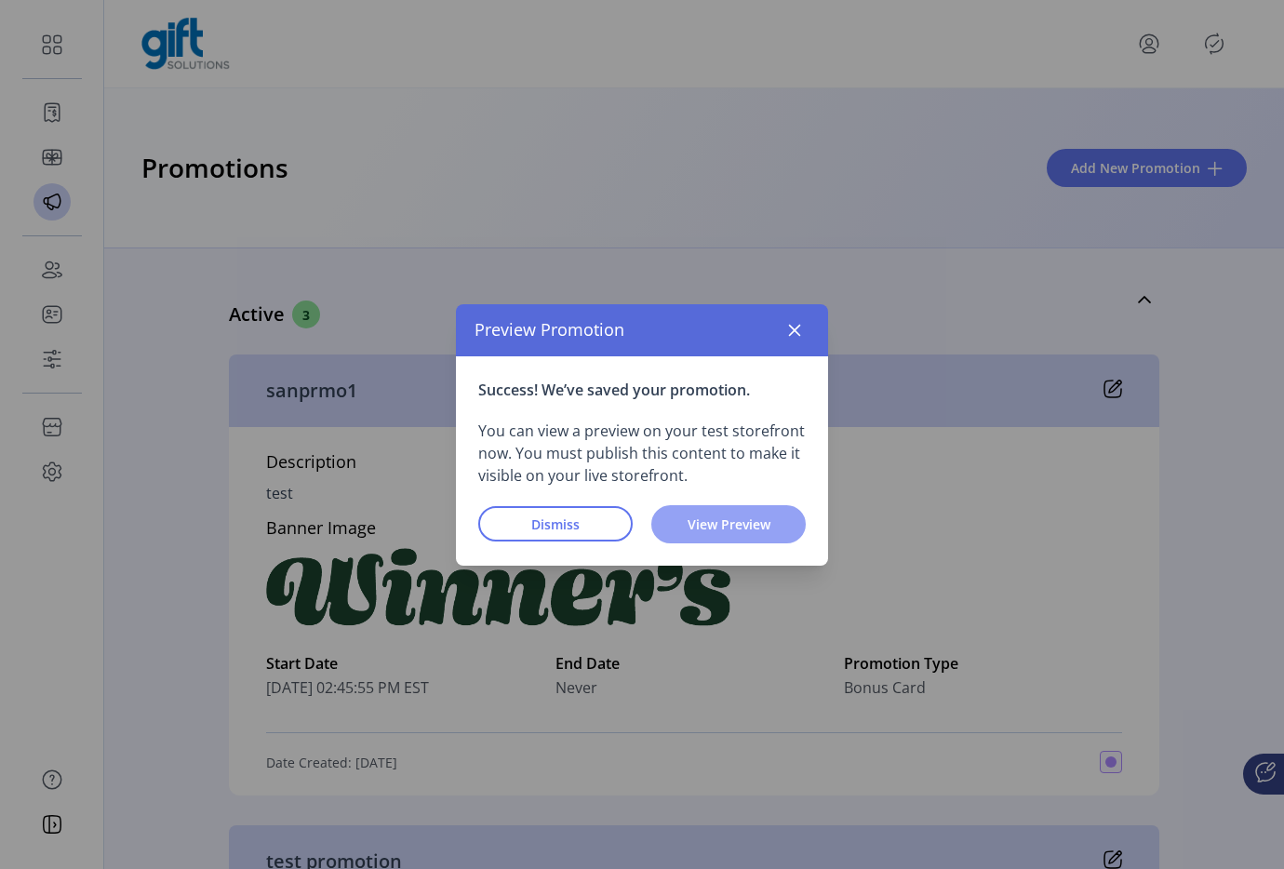
click at [695, 530] on span "View Preview" at bounding box center [728, 524] width 106 height 20
drag, startPoint x: 797, startPoint y: 325, endPoint x: 671, endPoint y: 353, distance: 129.7
click at [671, 354] on div "Preview Promotion" at bounding box center [642, 330] width 372 height 52
click at [791, 326] on icon "button" at bounding box center [795, 330] width 12 height 12
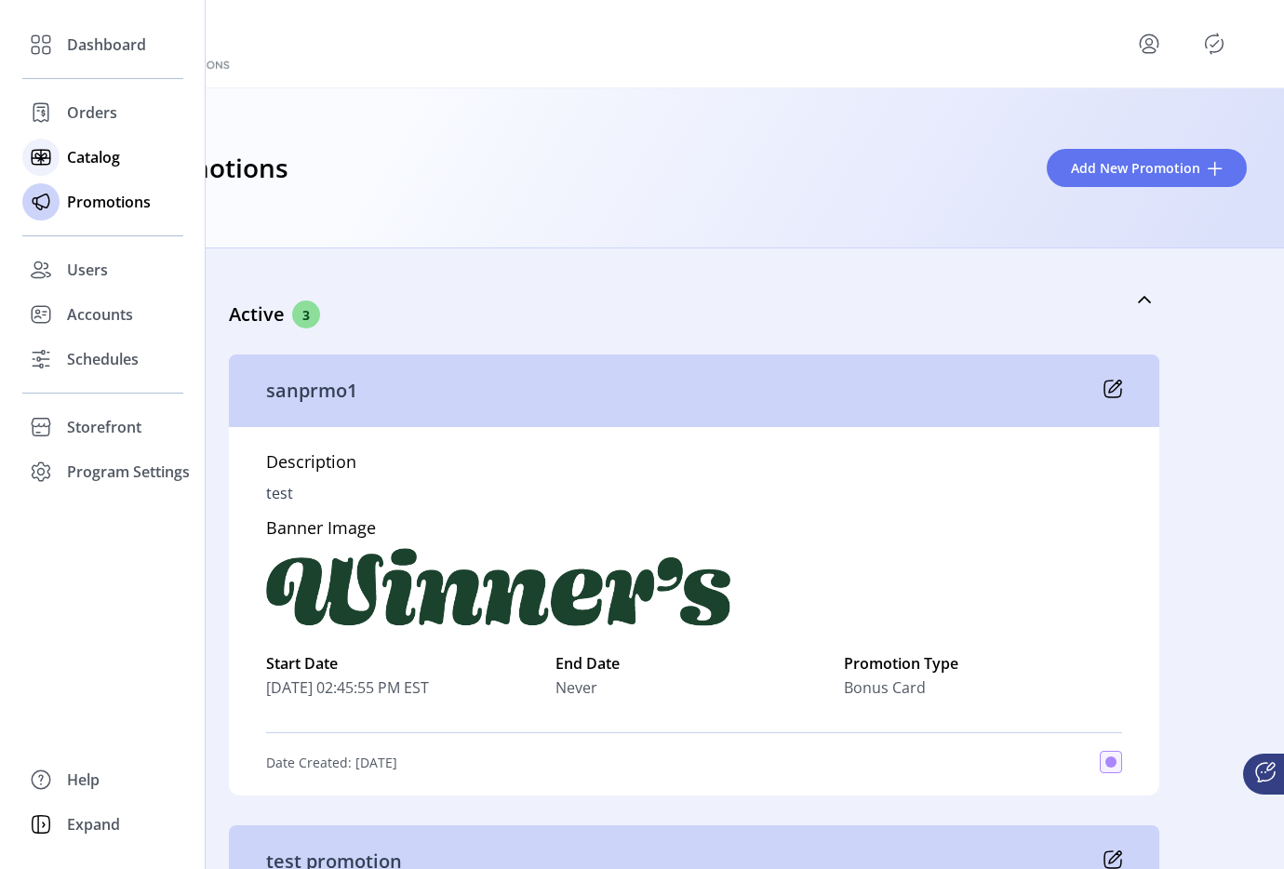
click at [69, 157] on span "Catalog" at bounding box center [93, 157] width 53 height 22
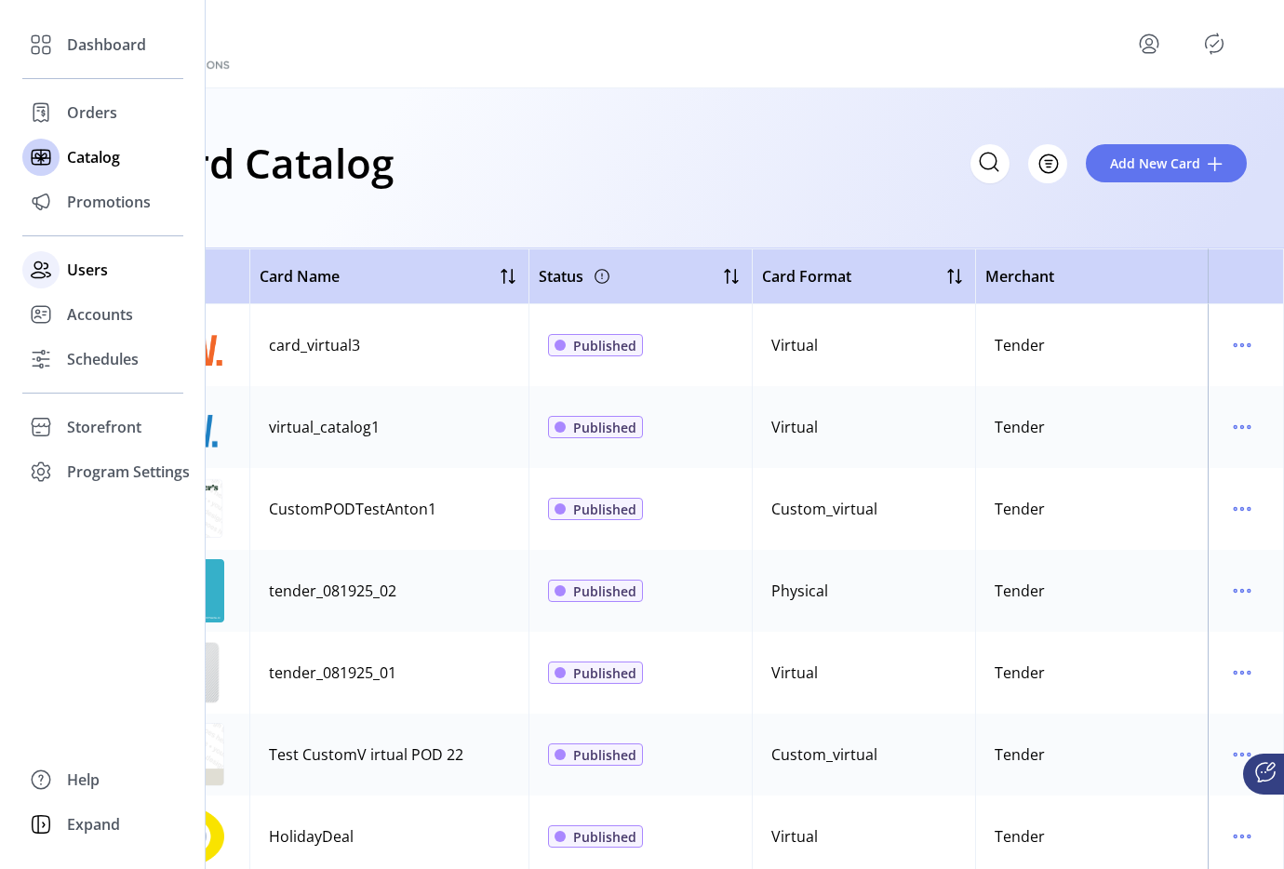
click at [72, 266] on span "Users" at bounding box center [87, 270] width 41 height 22
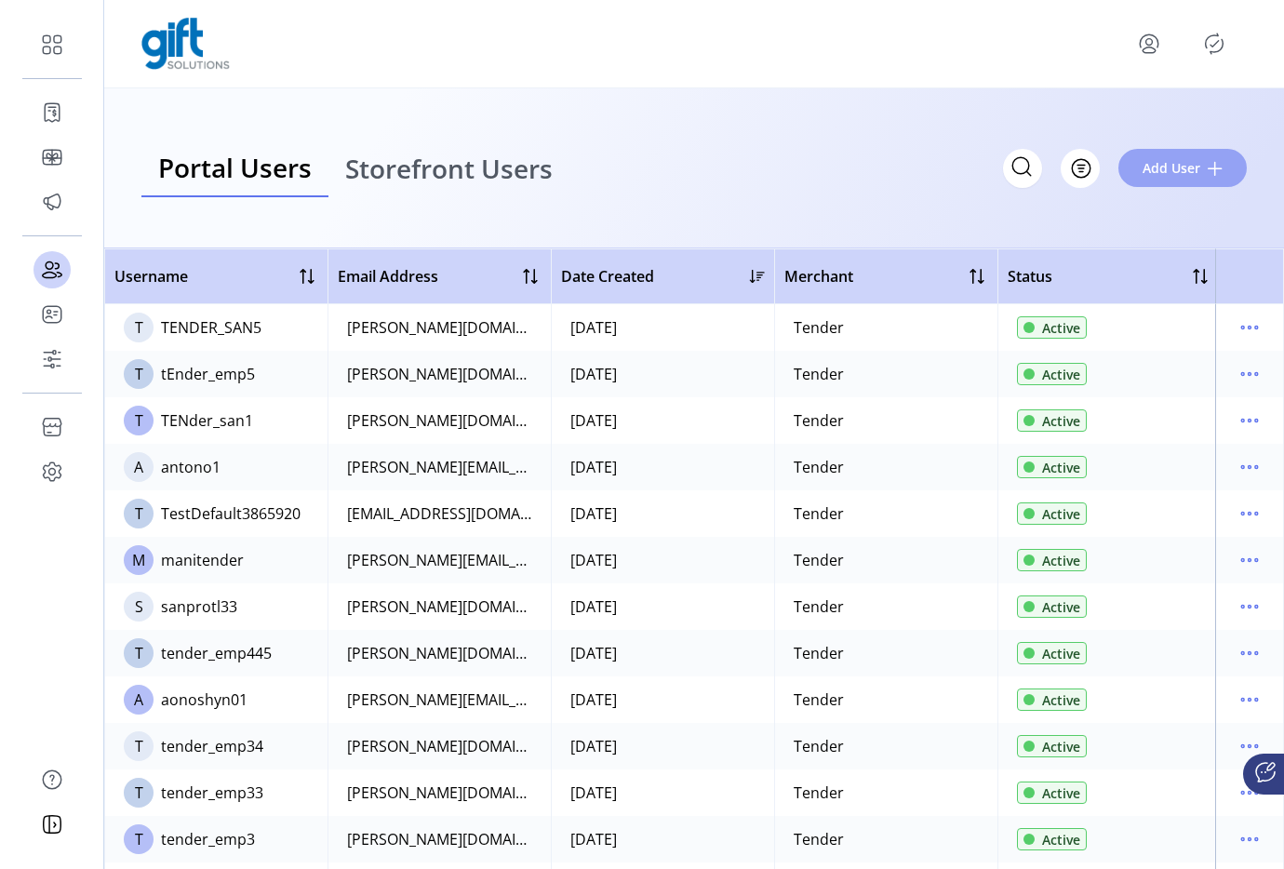
click at [1140, 180] on button "Add User" at bounding box center [1182, 168] width 128 height 38
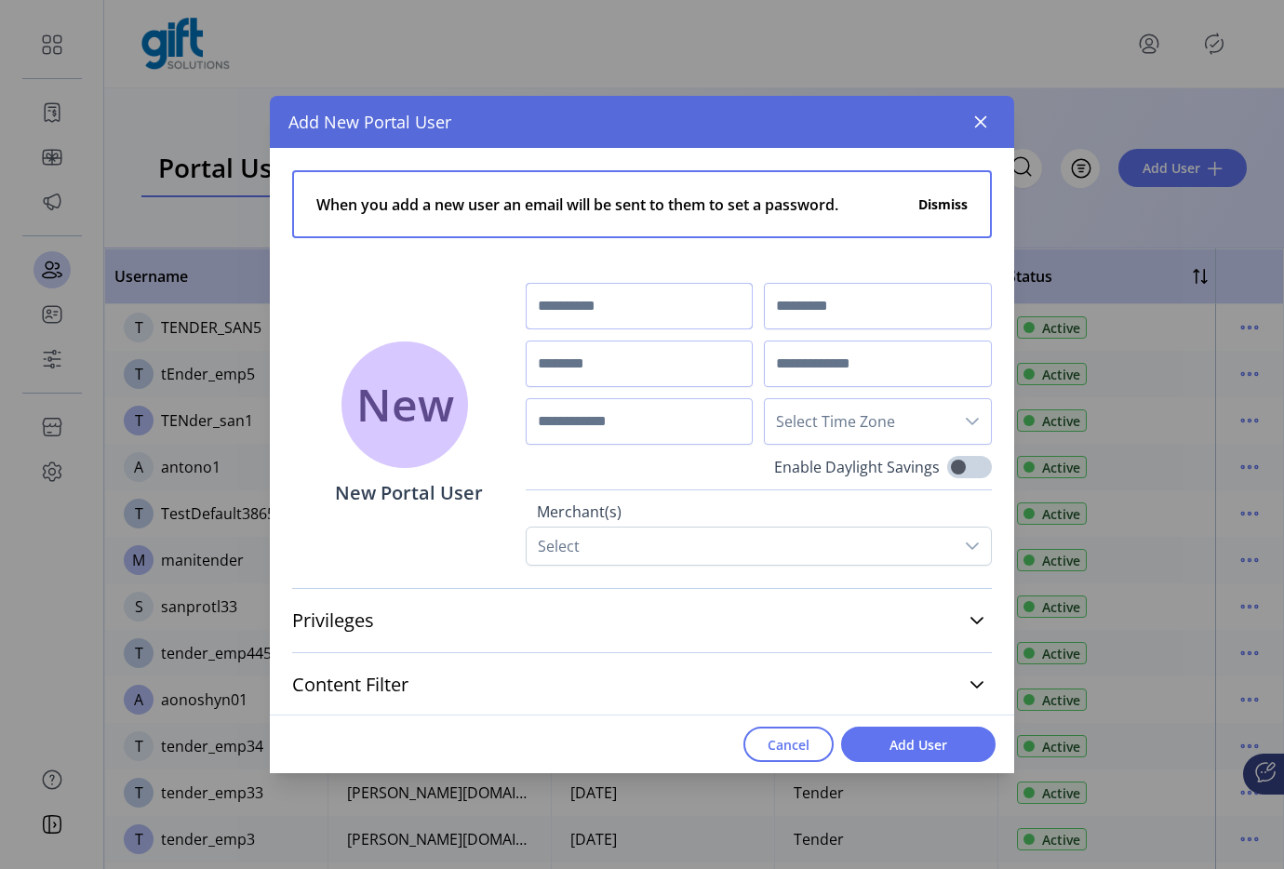
click at [657, 301] on input "text" at bounding box center [640, 306] width 228 height 47
click at [592, 315] on input "text" at bounding box center [640, 306] width 228 height 47
type input "*******"
click at [823, 317] on input "text" at bounding box center [878, 306] width 228 height 47
type input "****"
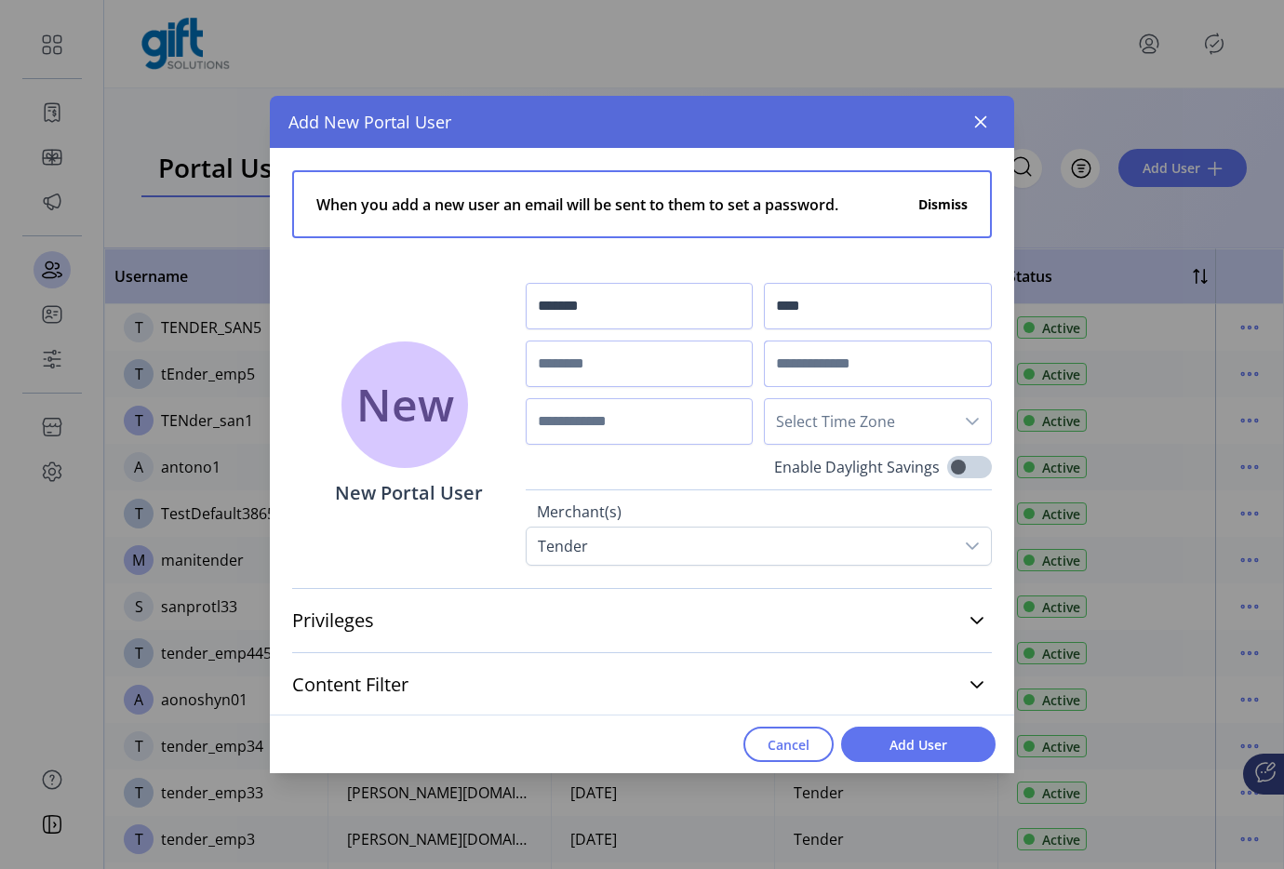
click at [816, 353] on input "text" at bounding box center [878, 363] width 228 height 47
type input "**********"
click at [781, 421] on span "Select Time Zone" at bounding box center [859, 421] width 189 height 45
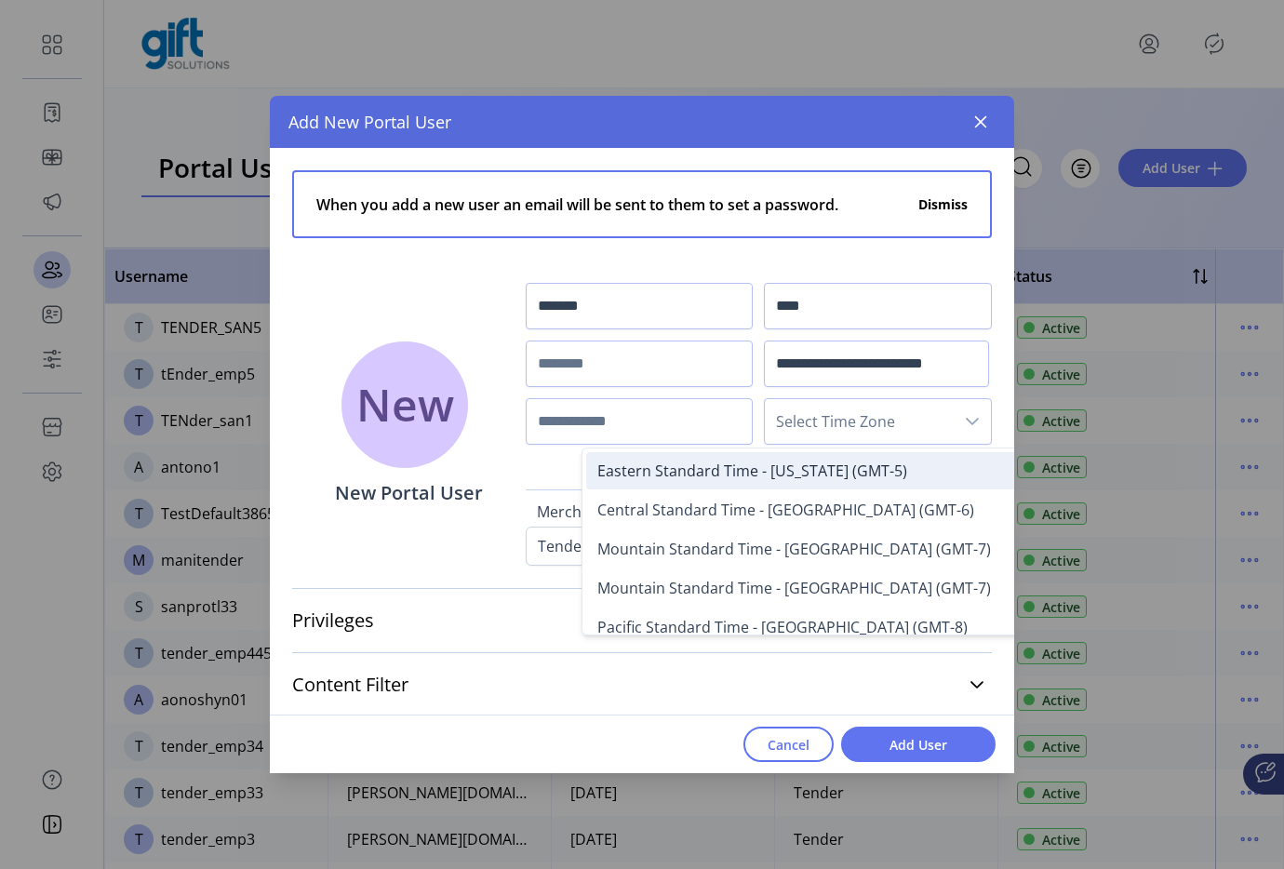
click at [773, 462] on span "Eastern Standard Time - New York (GMT-5)" at bounding box center [752, 470] width 310 height 20
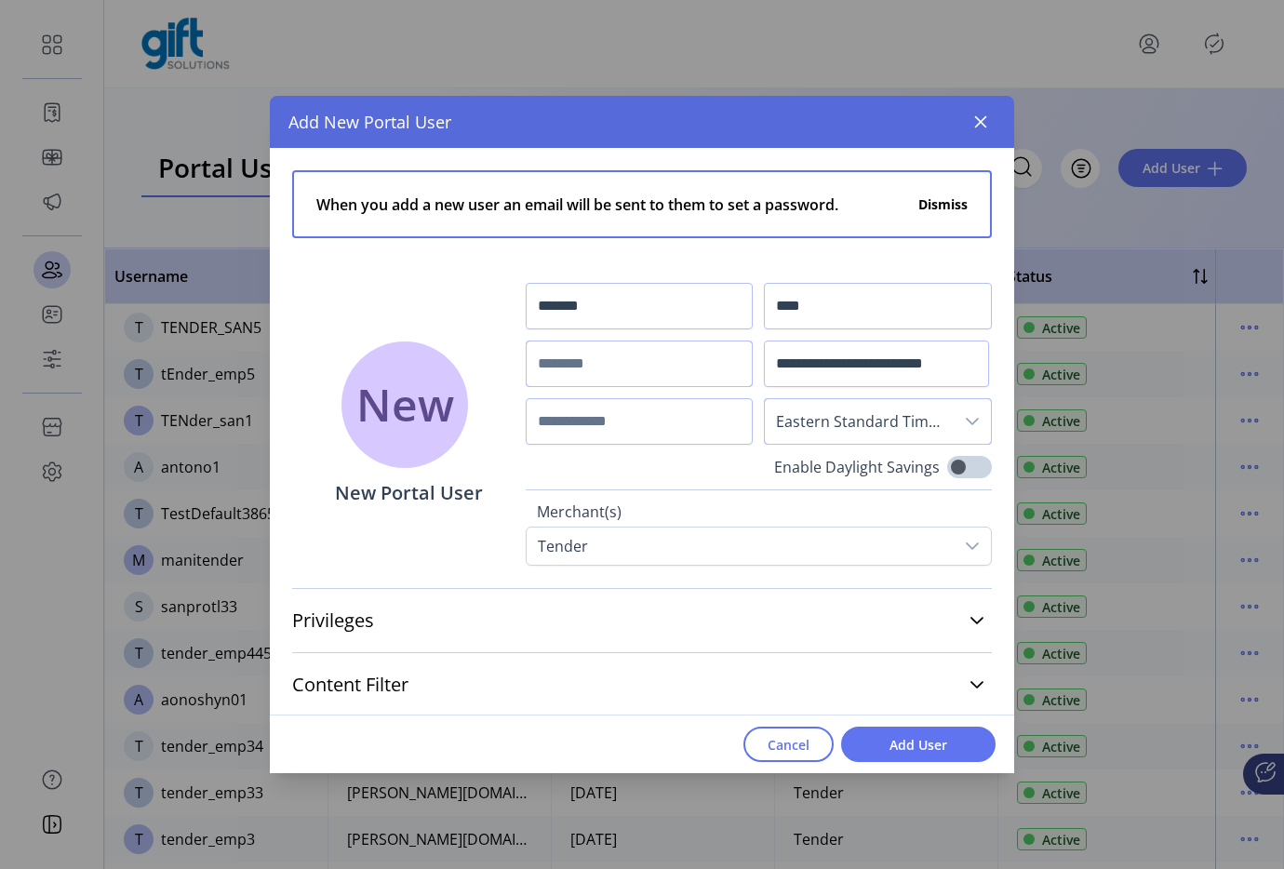
click at [566, 374] on input "text" at bounding box center [640, 363] width 228 height 47
type input "*********"
click at [614, 410] on input "text" at bounding box center [640, 421] width 228 height 47
click at [900, 759] on button "Add User" at bounding box center [918, 743] width 154 height 35
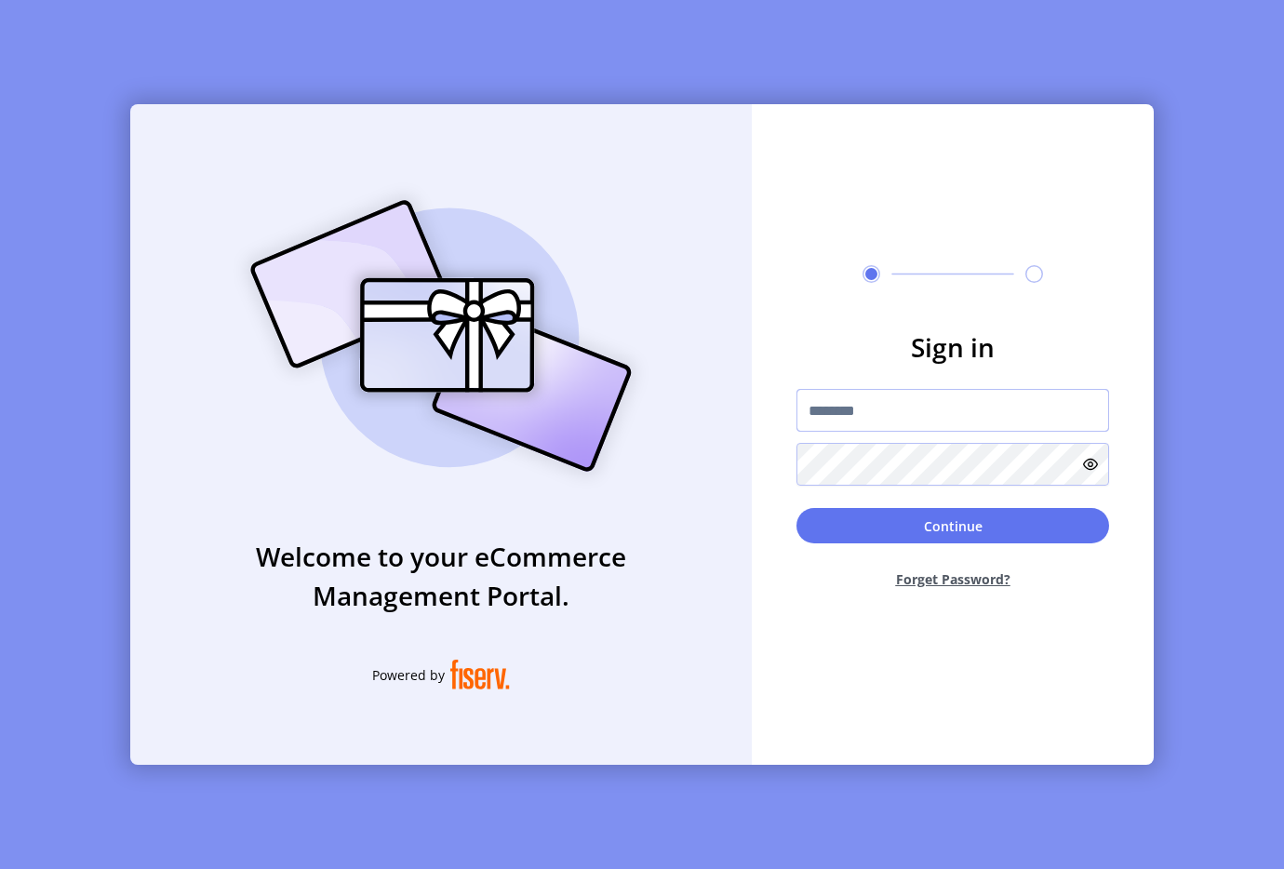
click at [1006, 395] on input "text" at bounding box center [952, 410] width 313 height 43
type input "**********"
click at [980, 521] on button "Continue" at bounding box center [952, 525] width 313 height 35
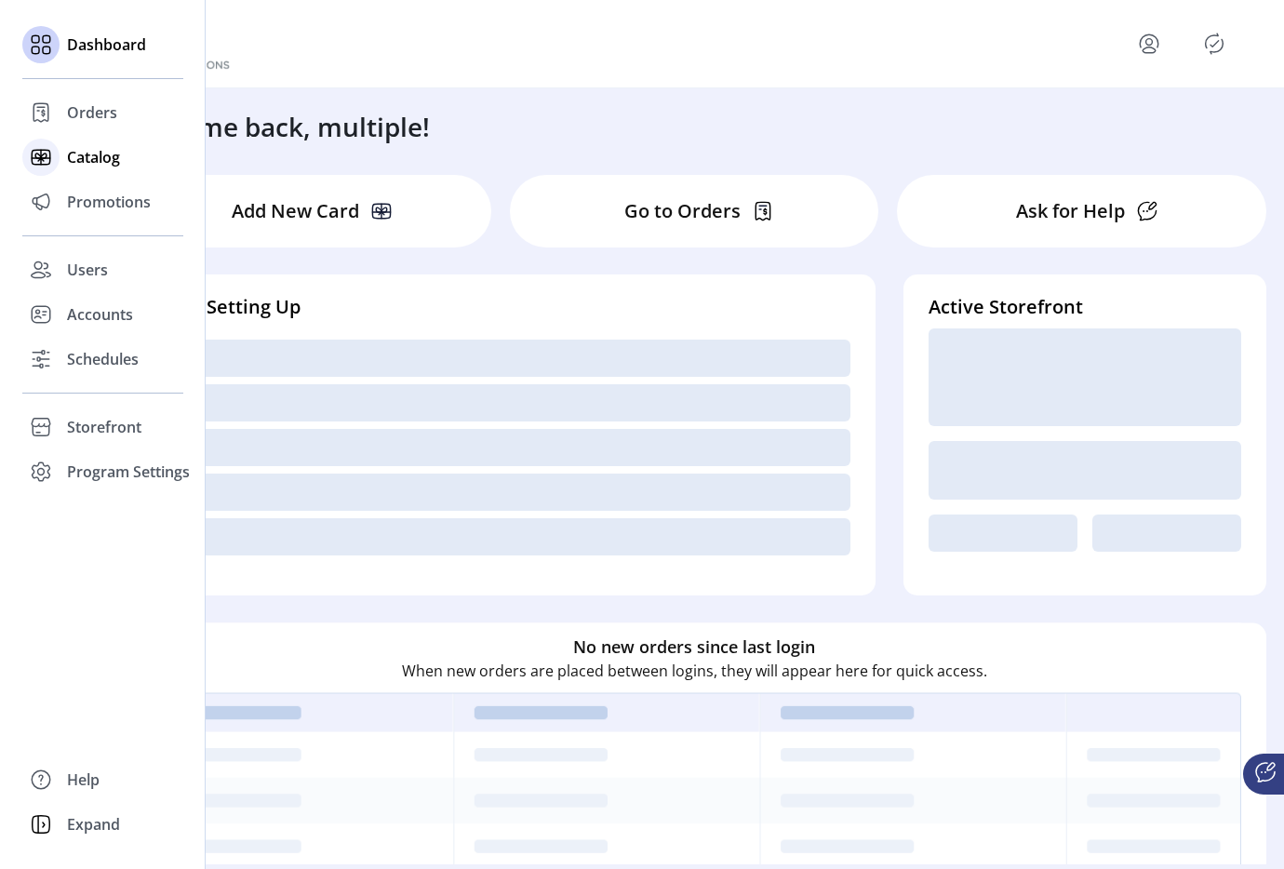
click at [69, 177] on div "Catalog" at bounding box center [102, 157] width 161 height 45
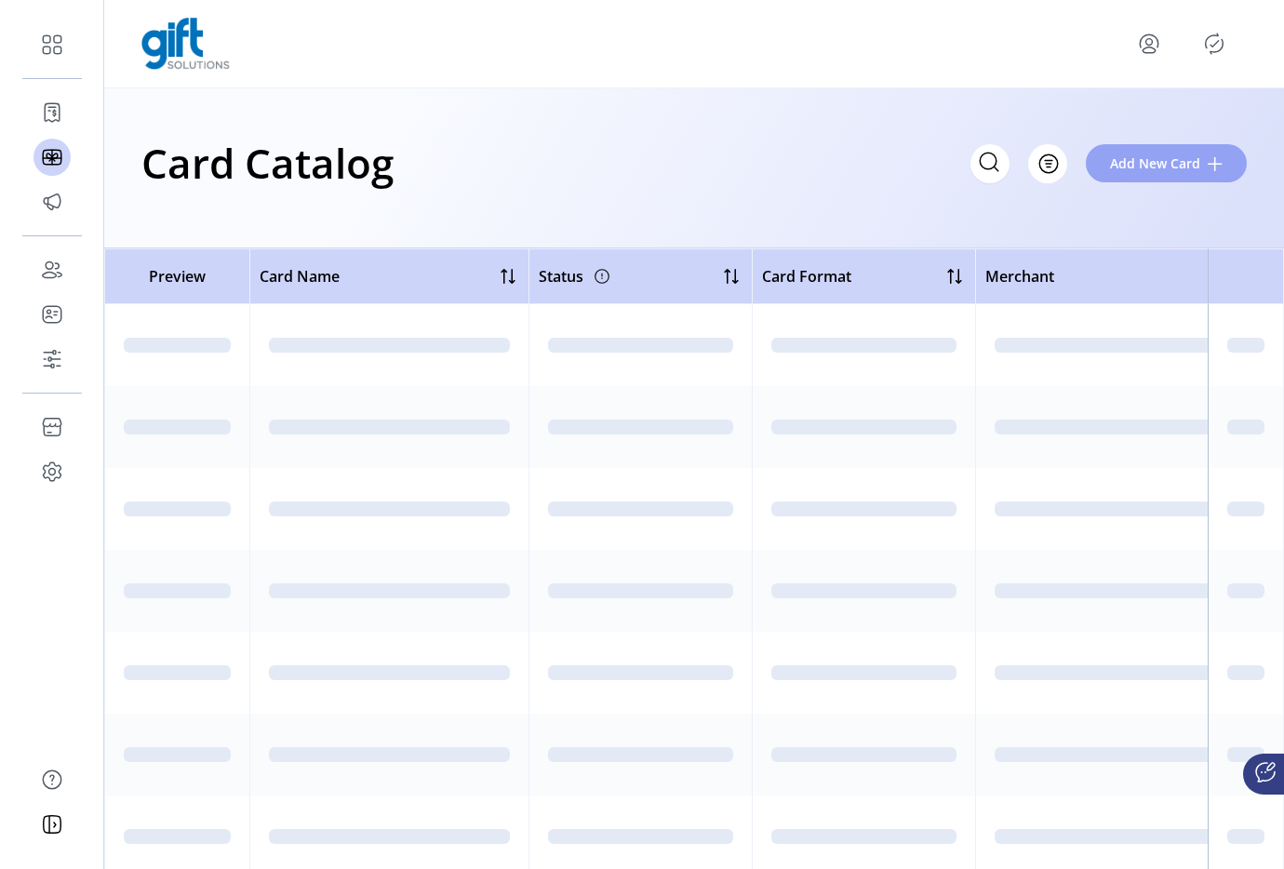
click at [1153, 165] on span "Add New Card" at bounding box center [1155, 163] width 90 height 20
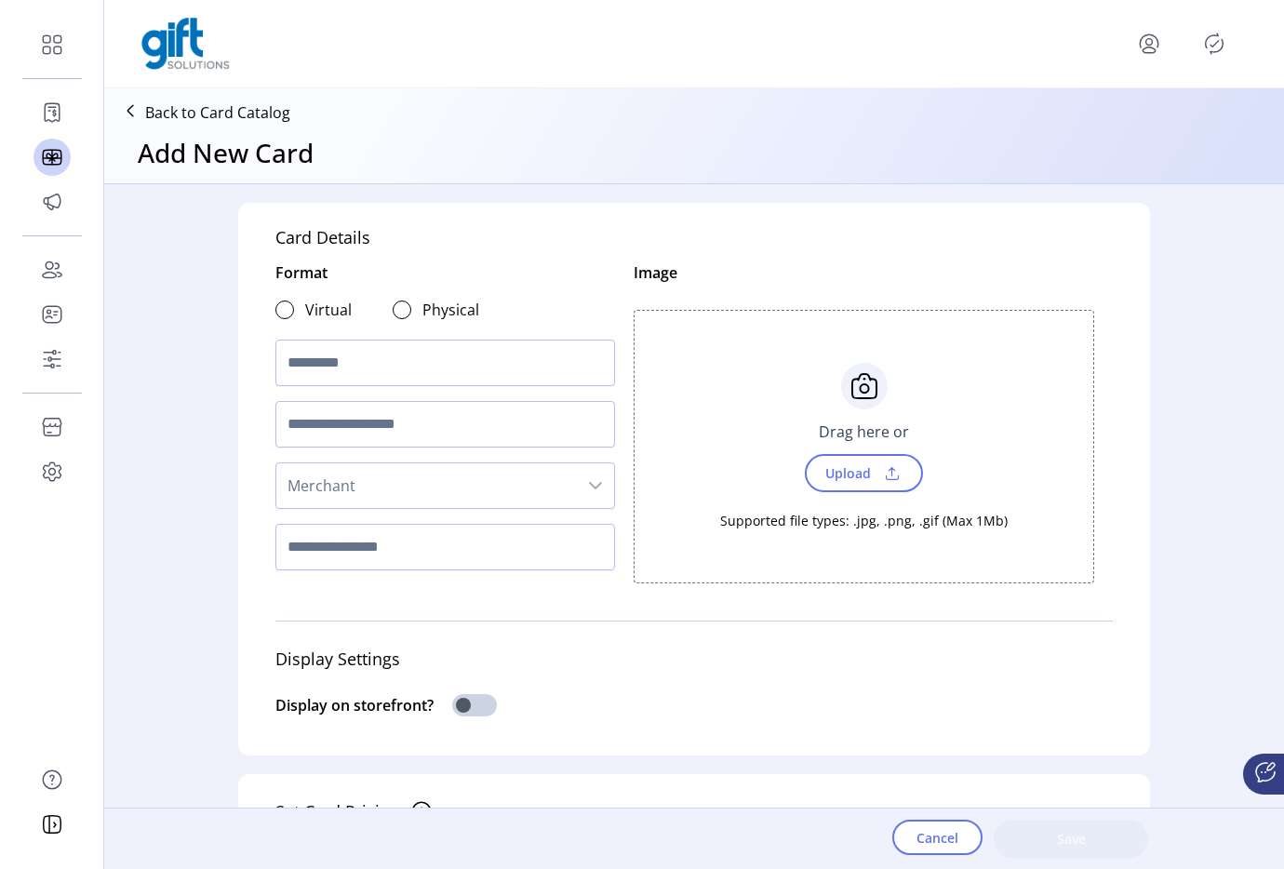
click at [294, 305] on div "Virtual" at bounding box center [313, 310] width 76 height 22
click at [282, 307] on div at bounding box center [284, 309] width 19 height 19
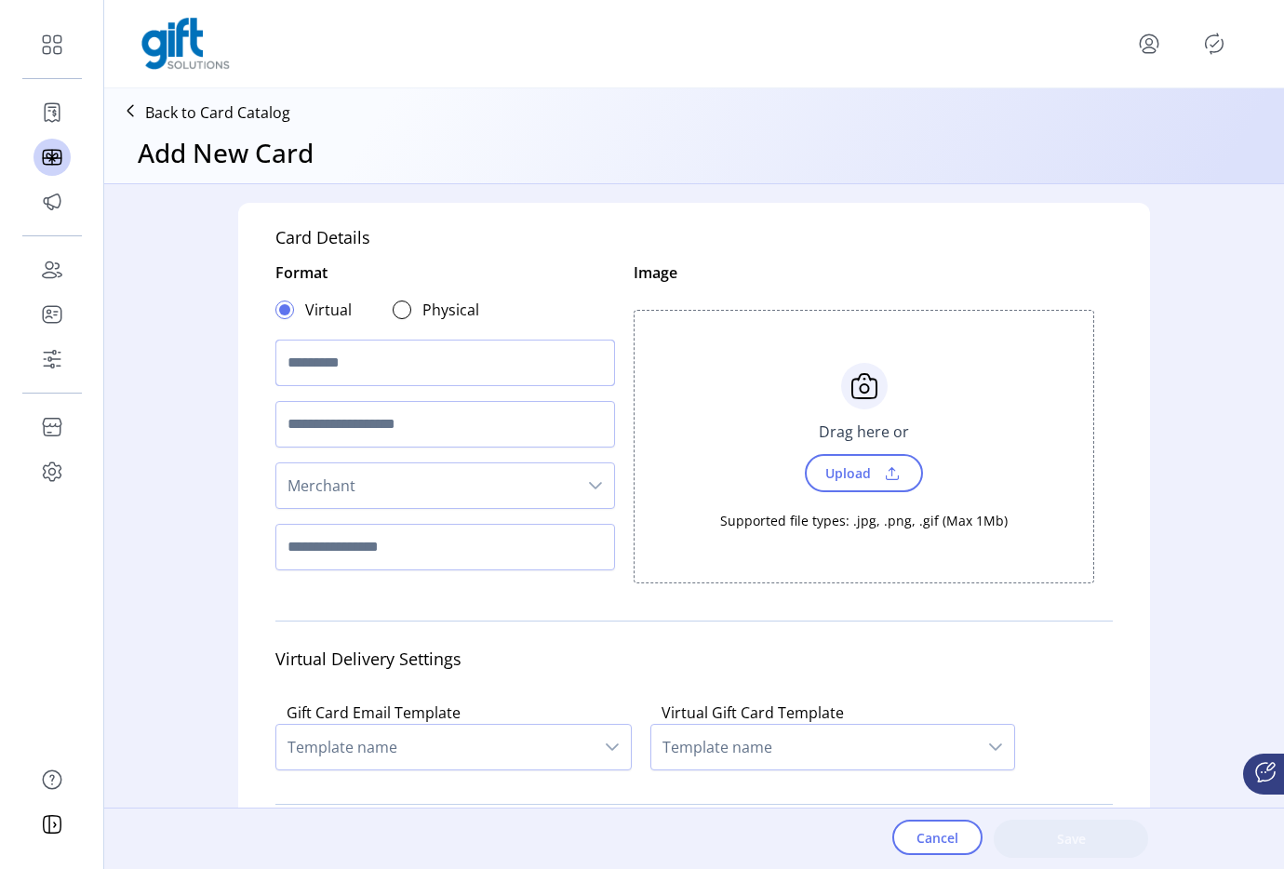
click at [301, 356] on input "text" at bounding box center [445, 363] width 340 height 47
type input "**********"
click at [888, 480] on span at bounding box center [892, 473] width 28 height 20
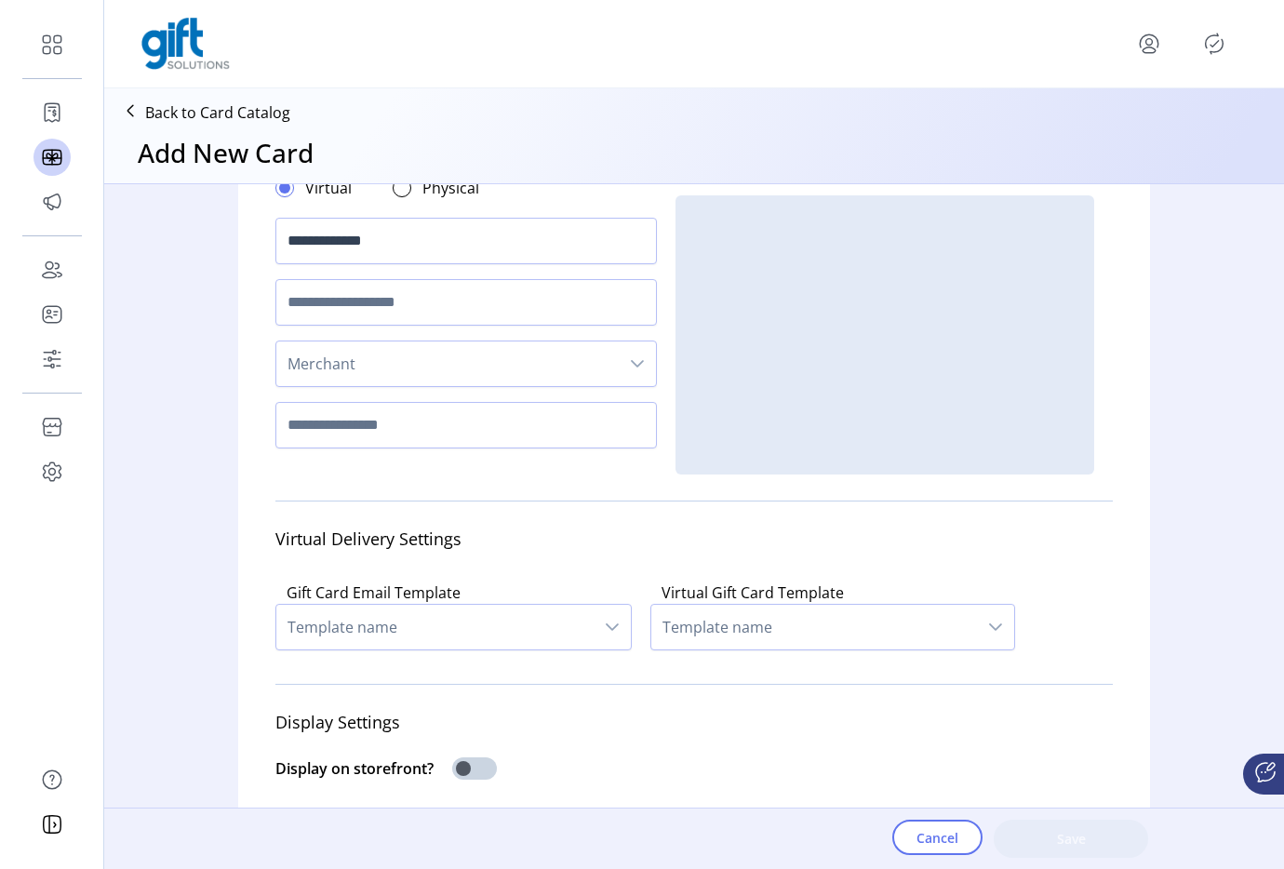
scroll to position [201, 0]
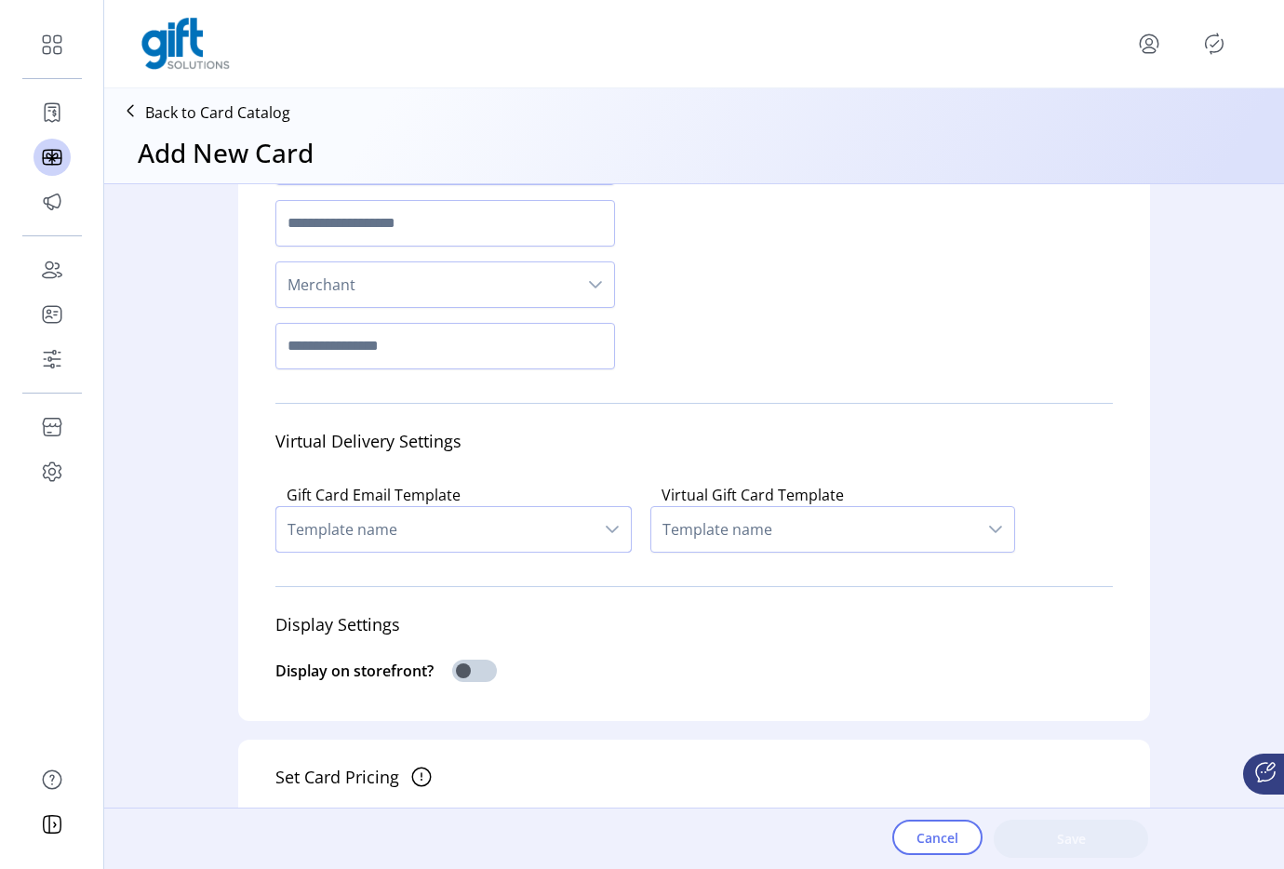
click at [425, 552] on span "Template name" at bounding box center [434, 529] width 317 height 45
click at [438, 552] on span "Template name" at bounding box center [434, 529] width 317 height 45
click at [448, 288] on span "Merchant" at bounding box center [426, 284] width 300 height 45
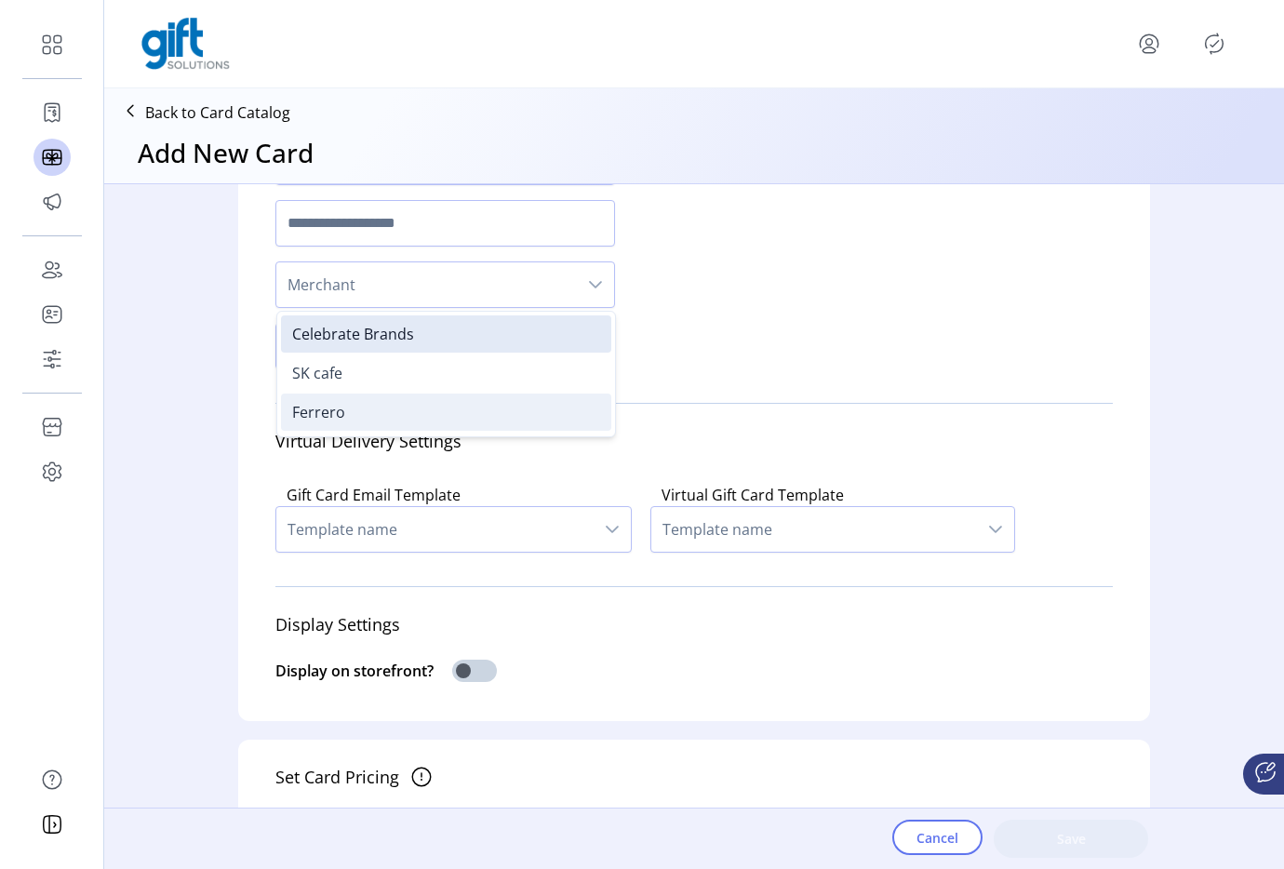
click at [347, 416] on li "Ferrero" at bounding box center [446, 411] width 330 height 37
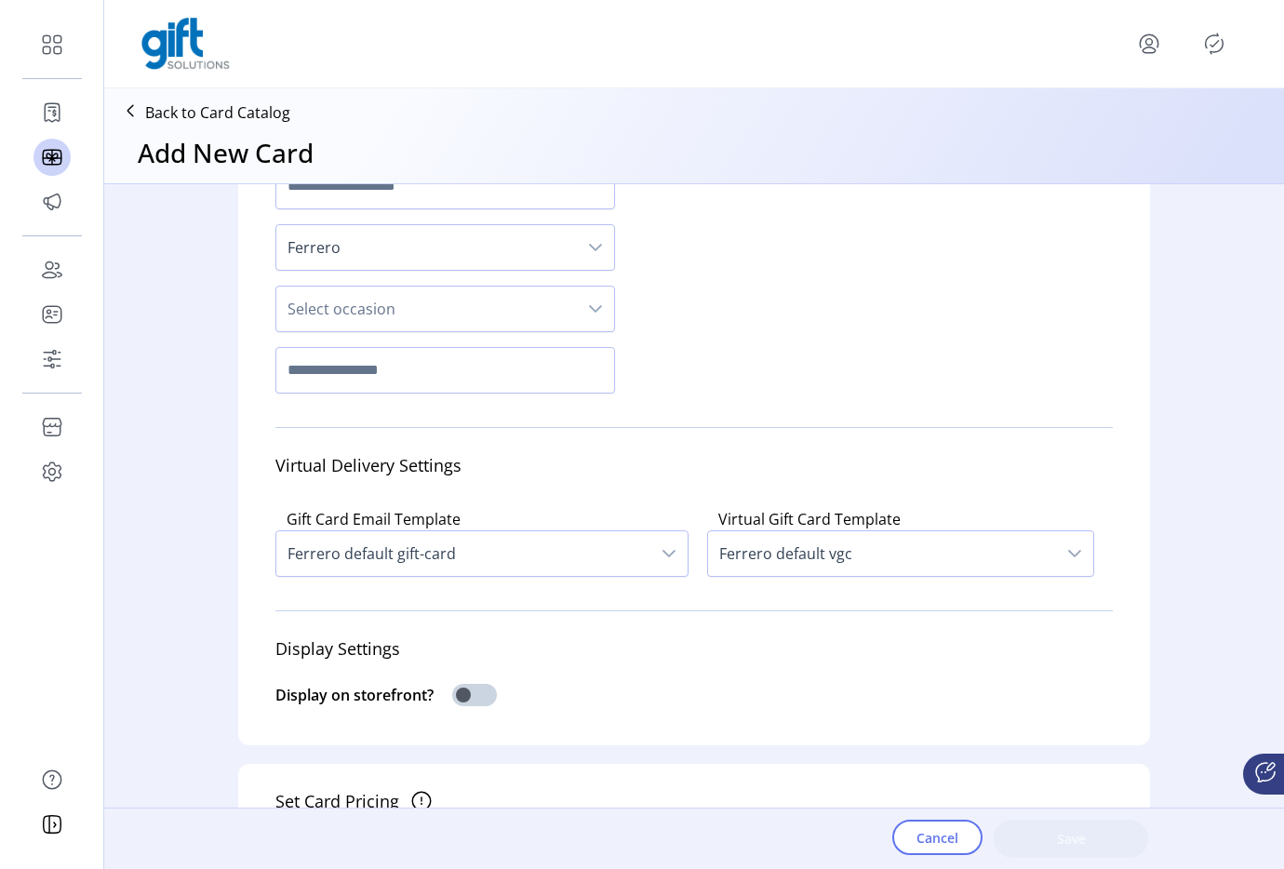
scroll to position [313, 0]
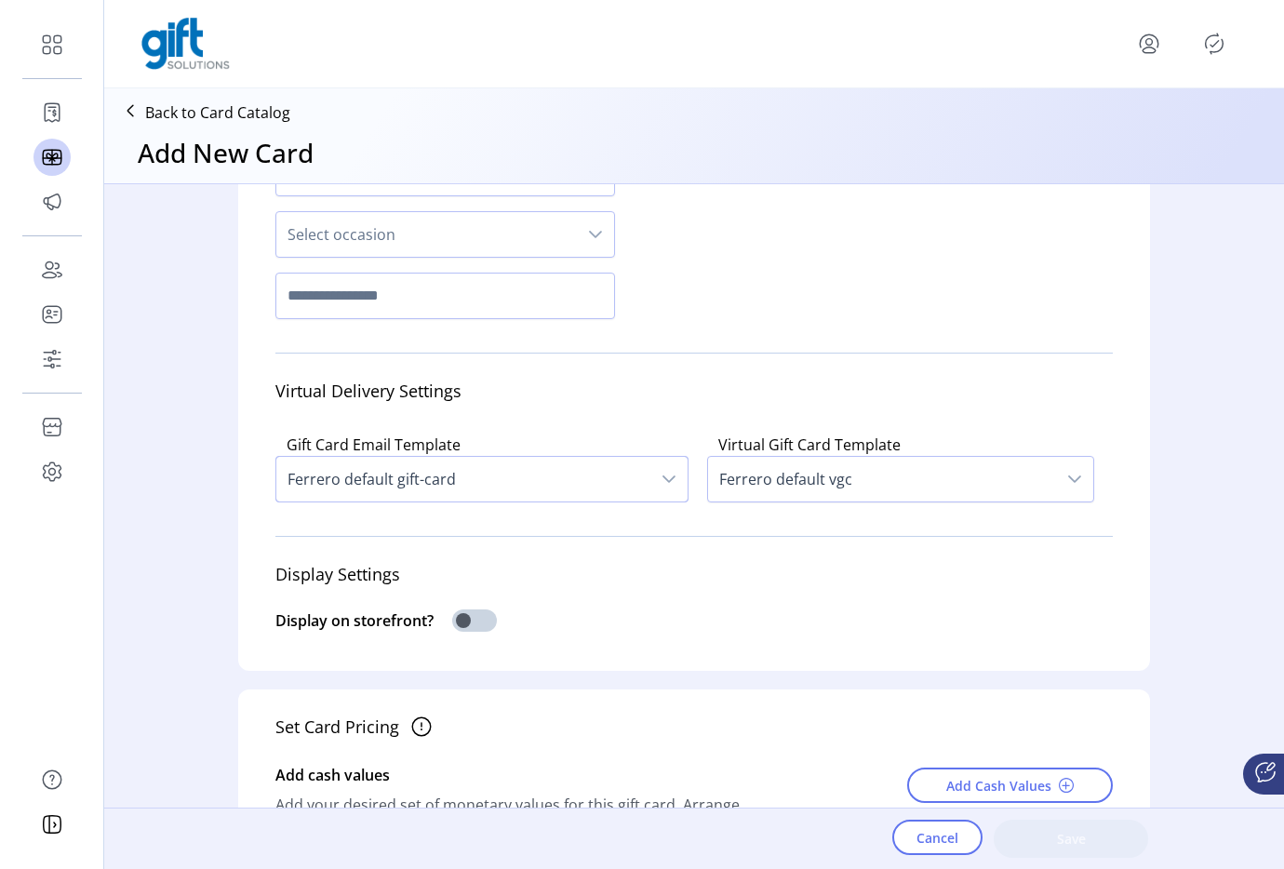
click at [396, 465] on span "Ferrero default gift-card" at bounding box center [463, 479] width 374 height 45
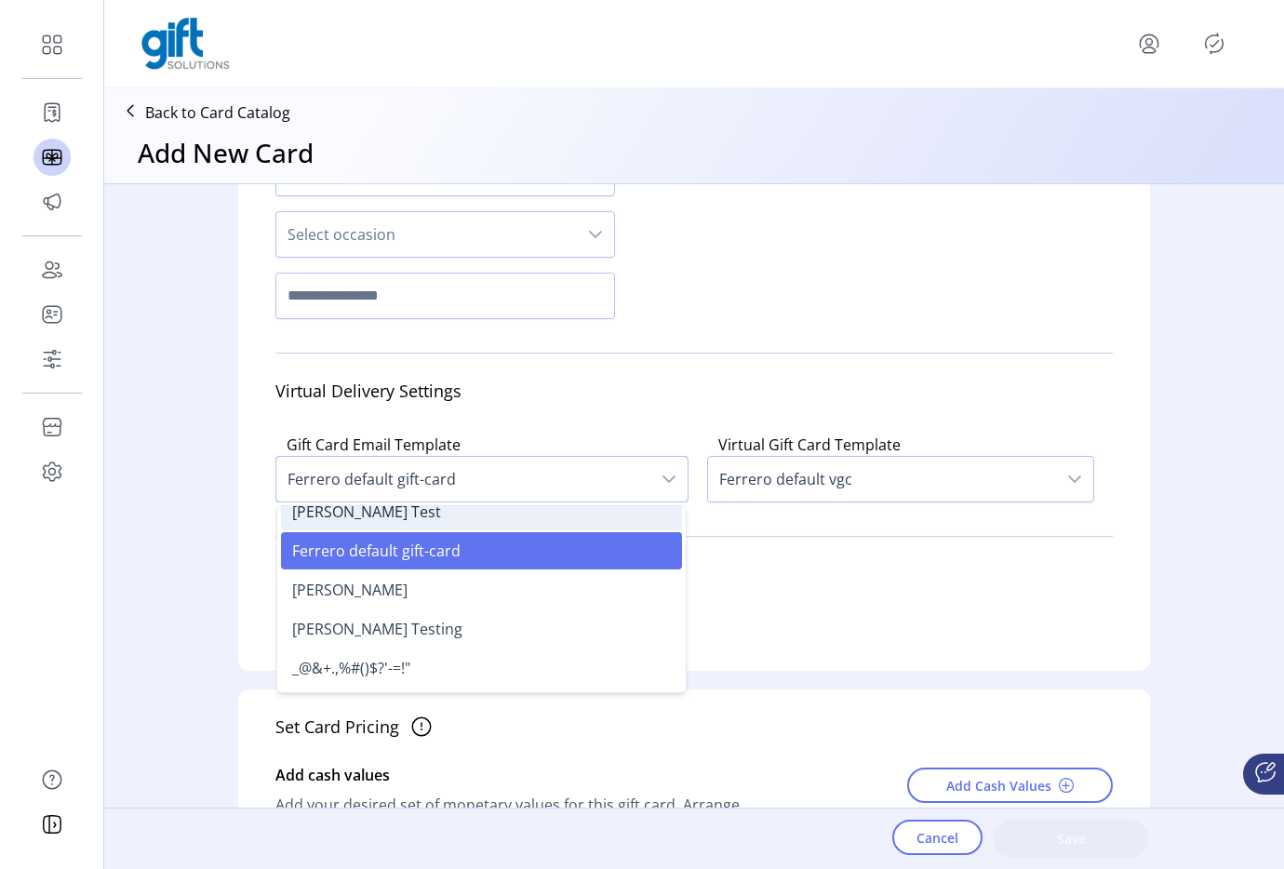
scroll to position [0, 0]
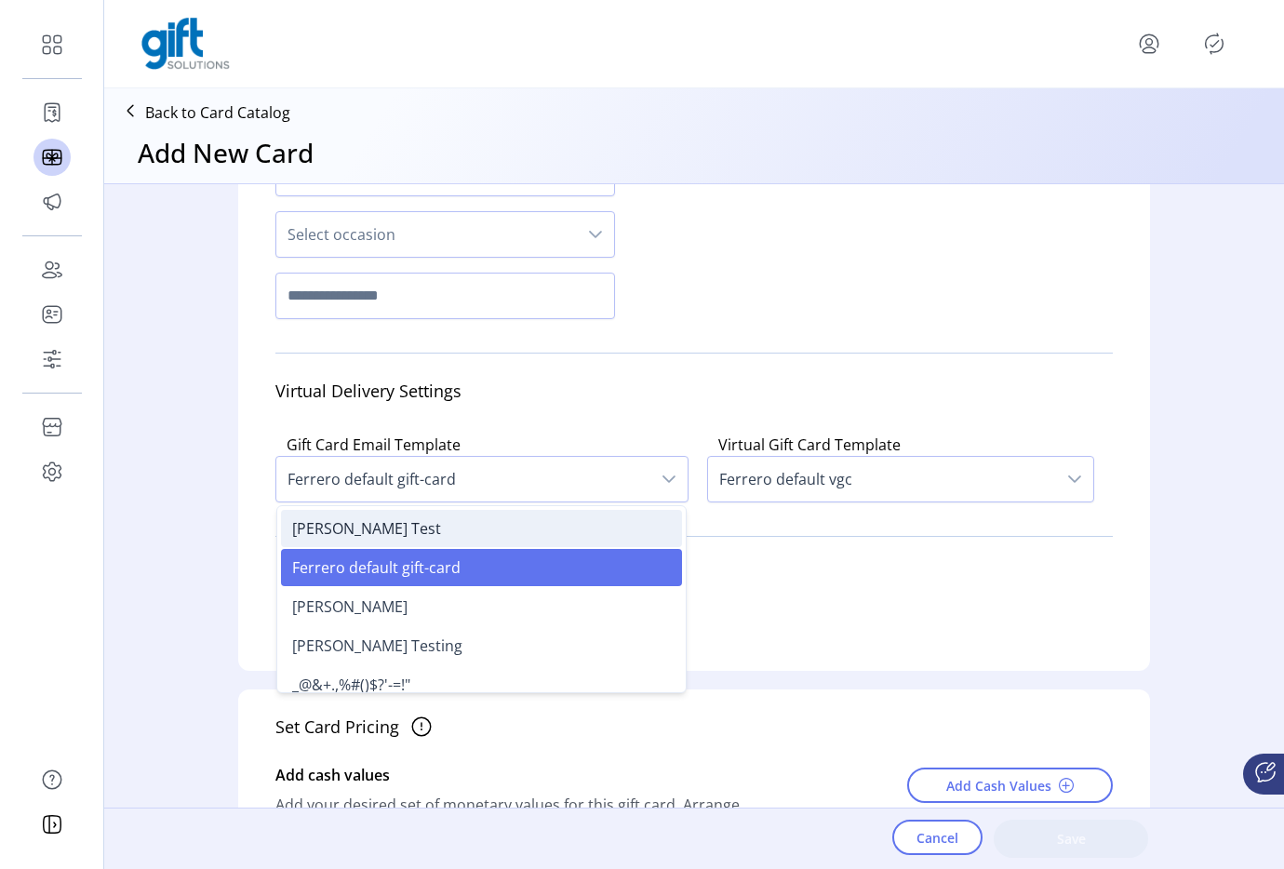
click at [392, 540] on li "Ferrero's Test" at bounding box center [481, 528] width 401 height 37
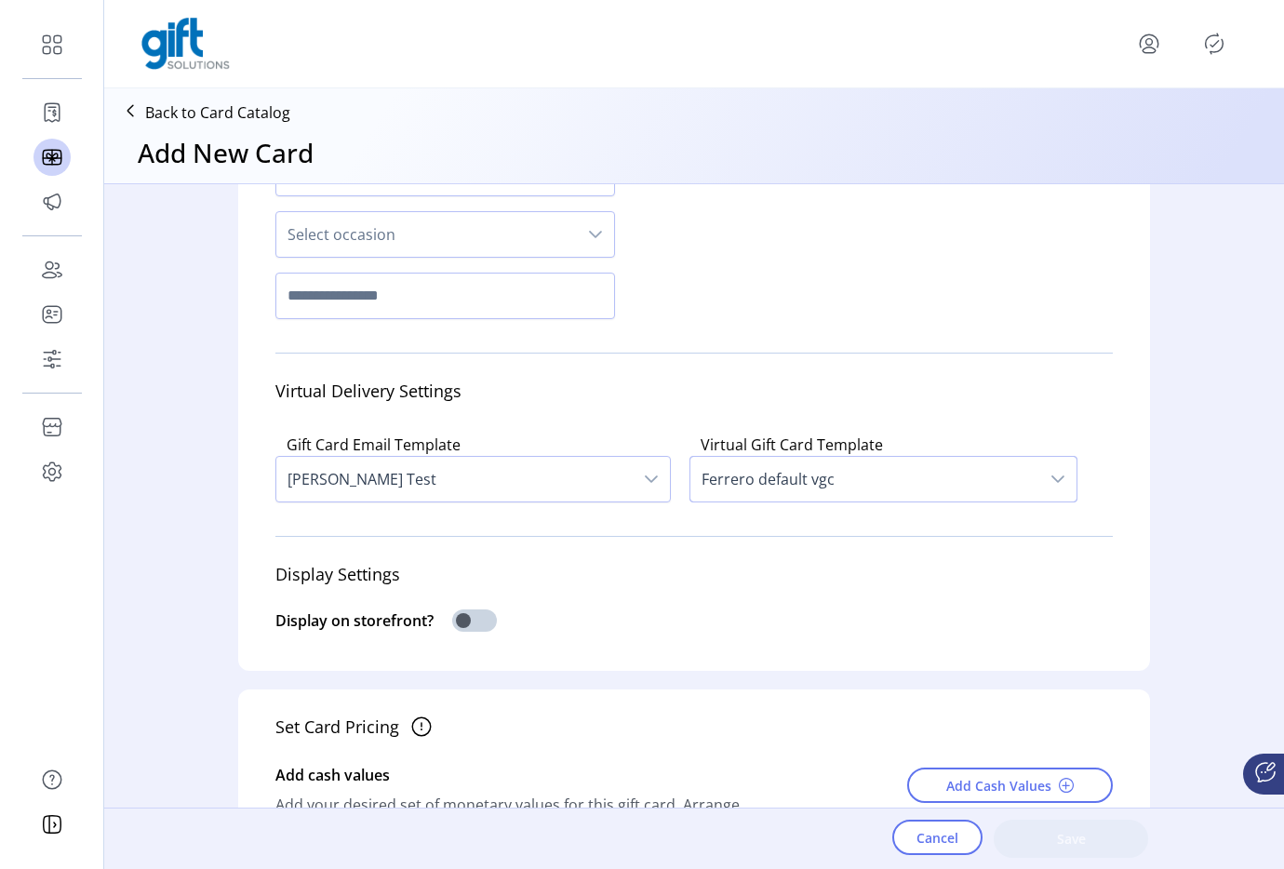
click at [800, 487] on span "Ferrero default vgc" at bounding box center [864, 479] width 349 height 45
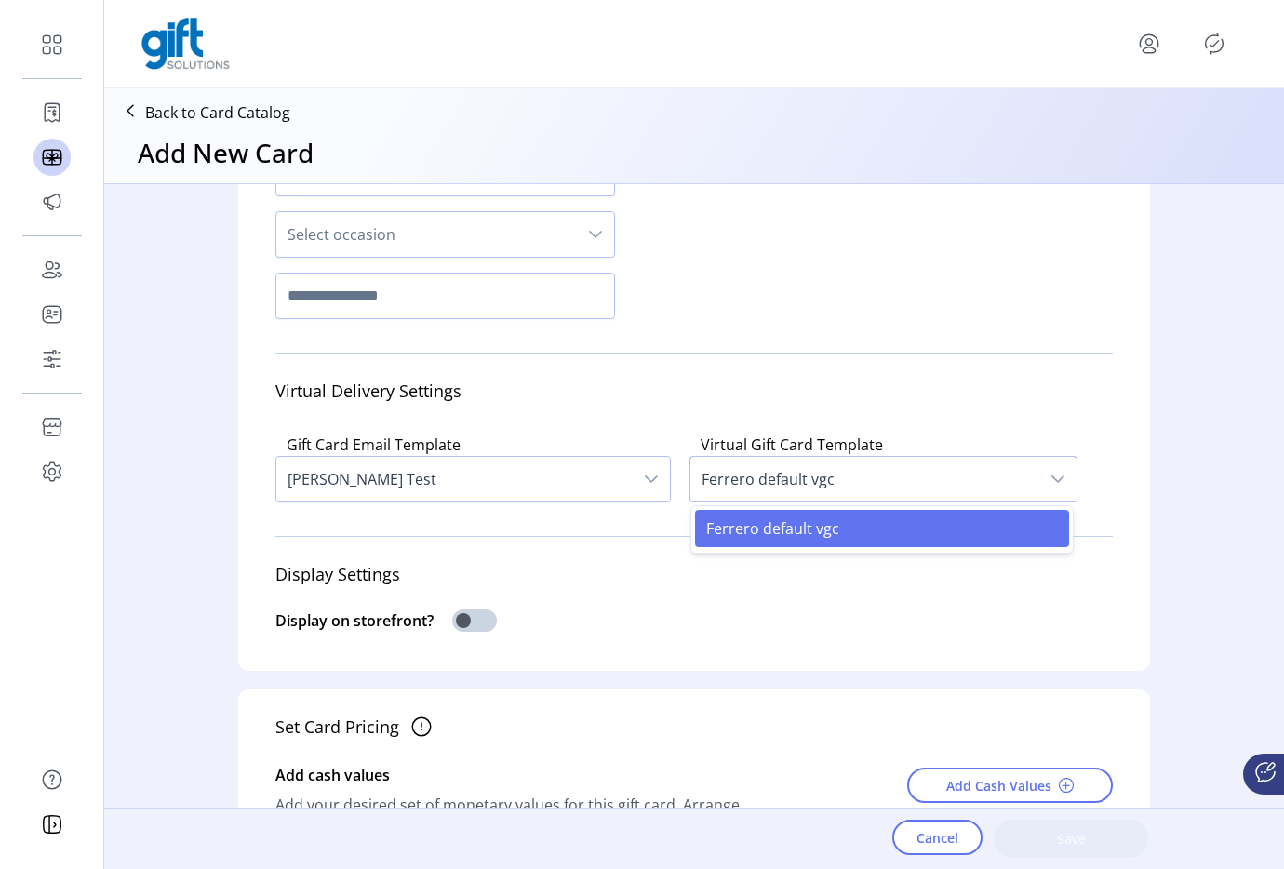
click at [596, 584] on div "Display Settings" at bounding box center [693, 574] width 837 height 47
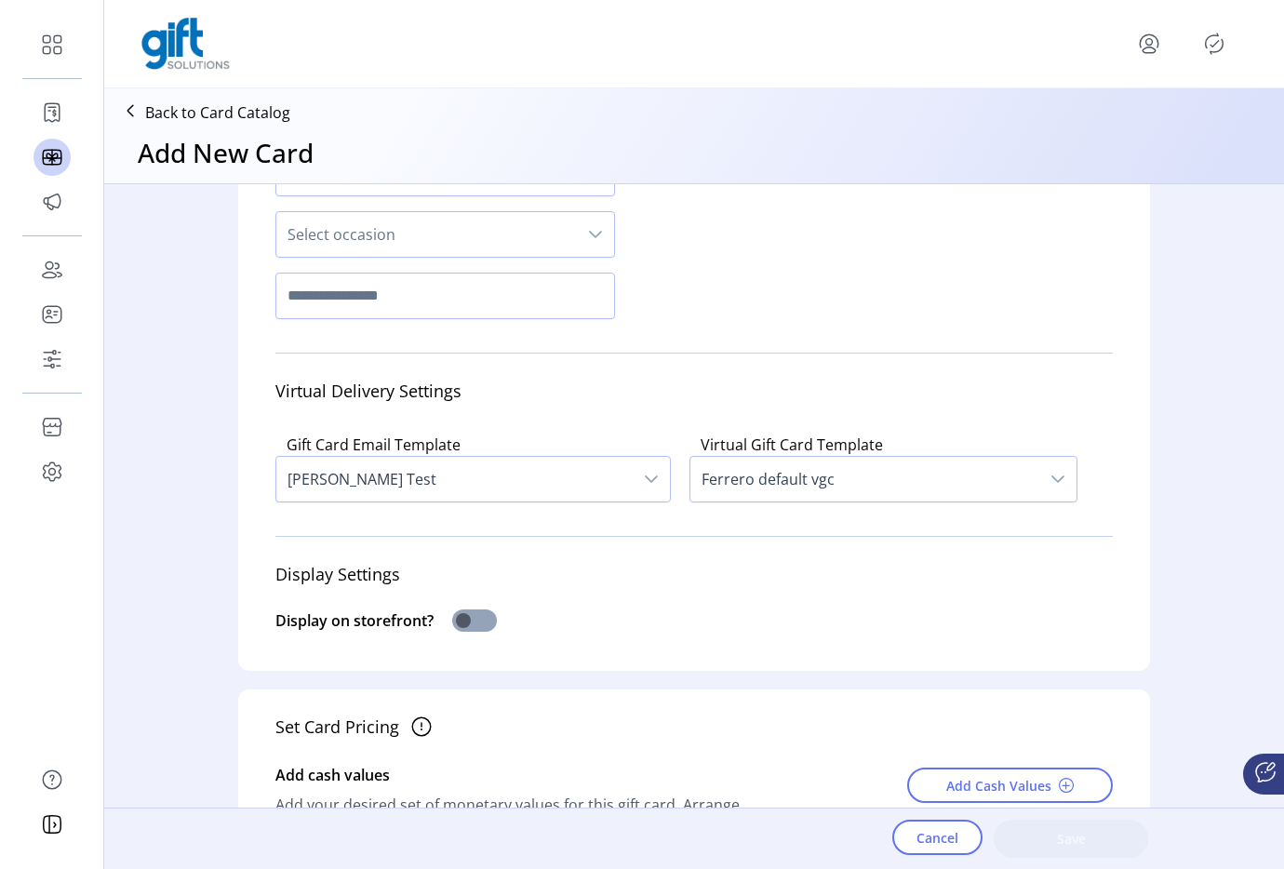
click at [465, 625] on span at bounding box center [474, 620] width 45 height 22
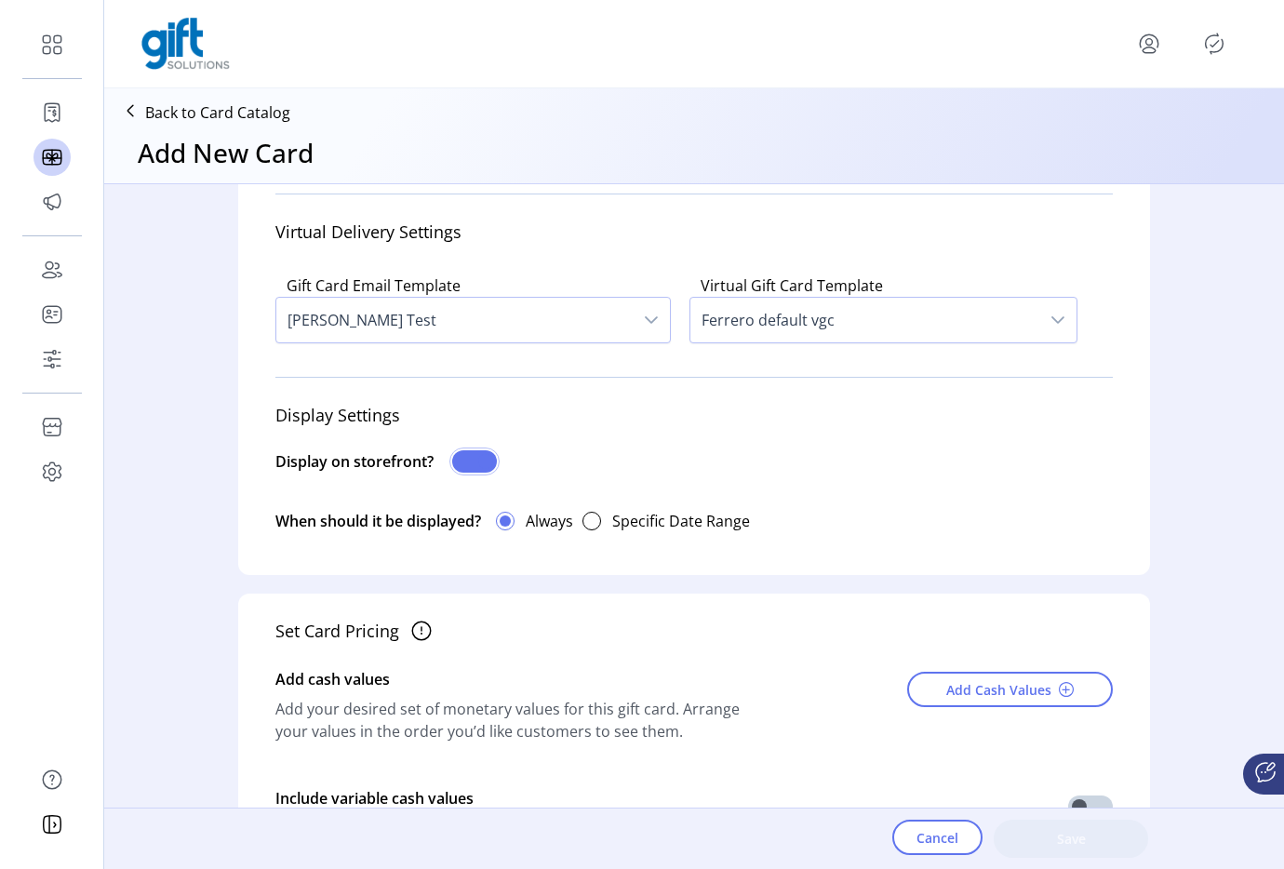
scroll to position [532, 0]
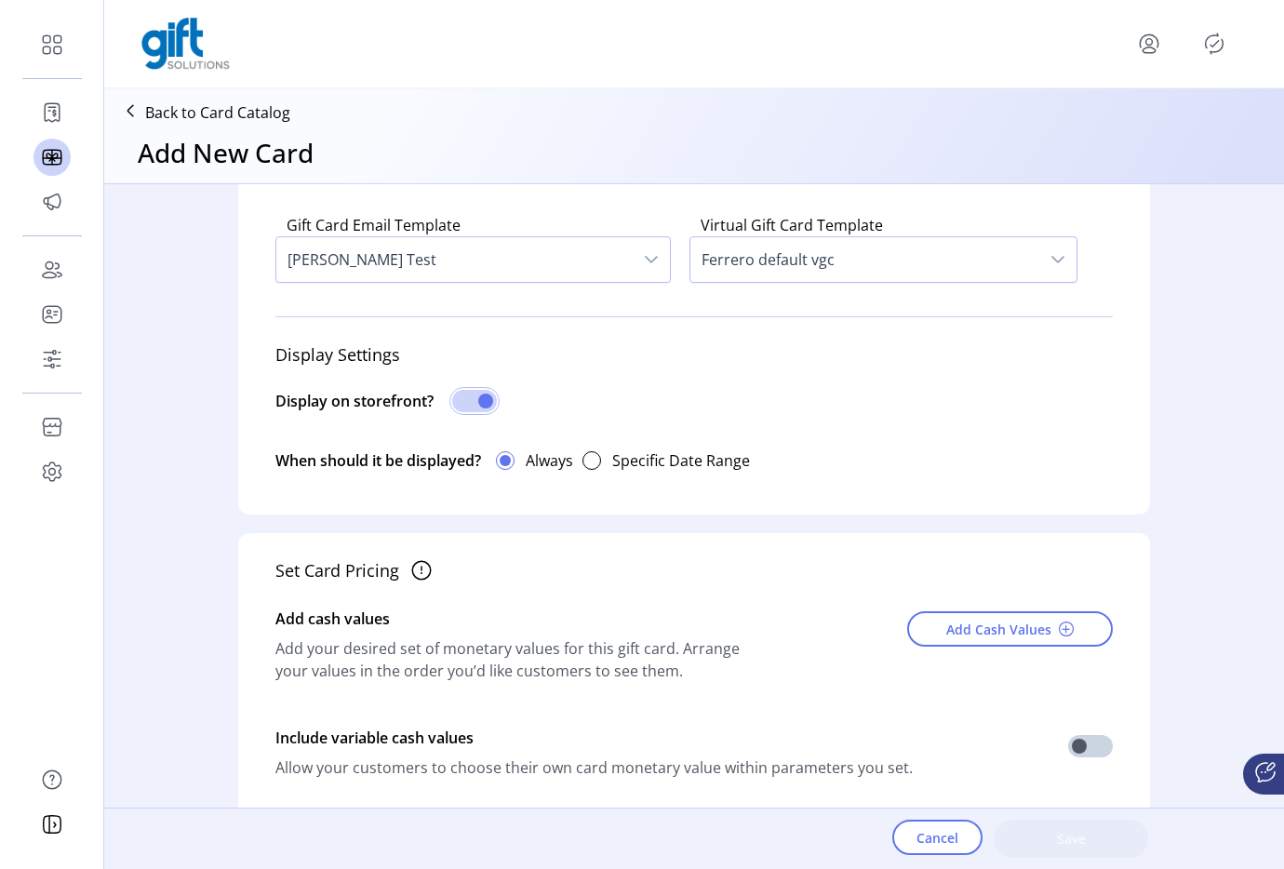
click at [945, 647] on div "Add Cash Values" at bounding box center [992, 646] width 239 height 93
click at [934, 635] on button "Add Cash Values" at bounding box center [1010, 628] width 206 height 35
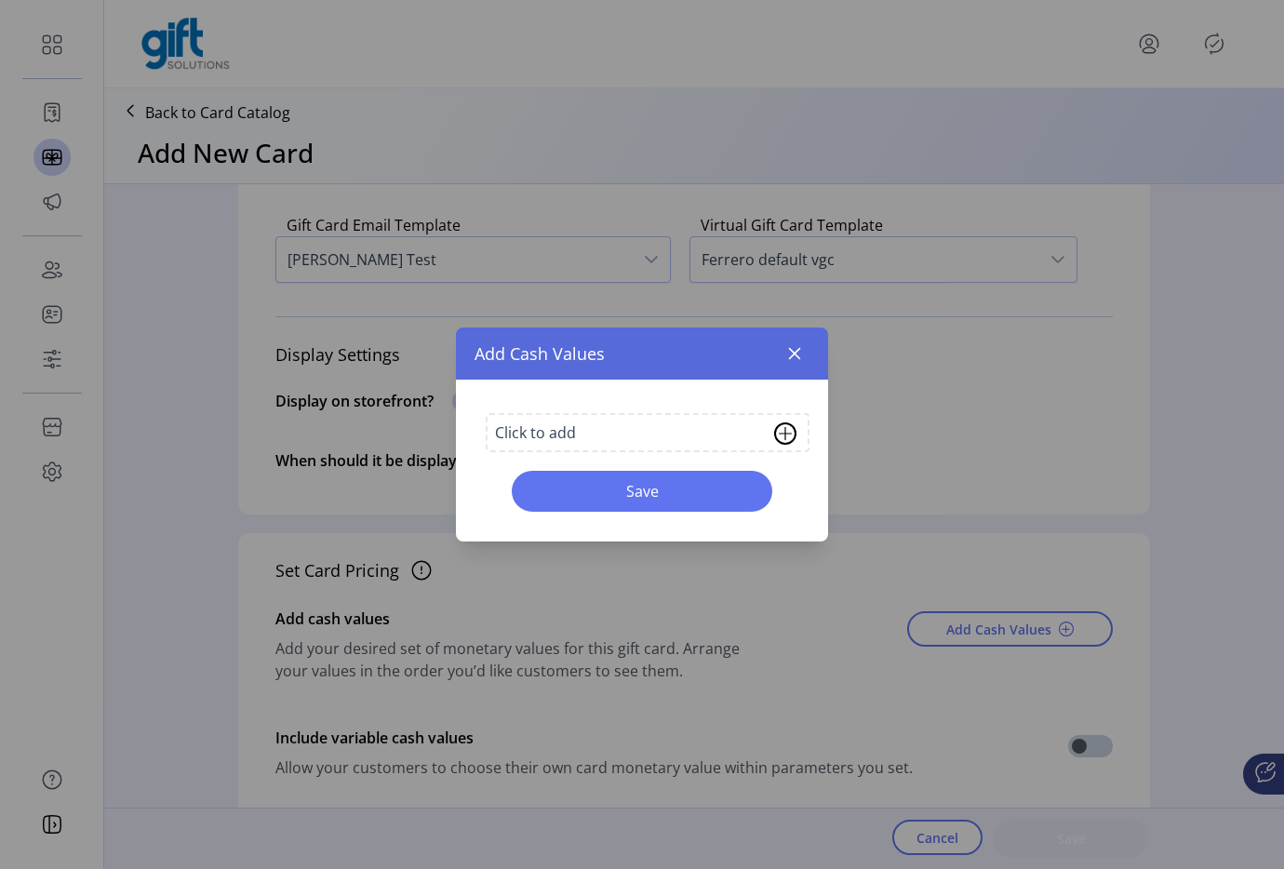
click at [567, 433] on div "Click to add" at bounding box center [535, 432] width 81 height 22
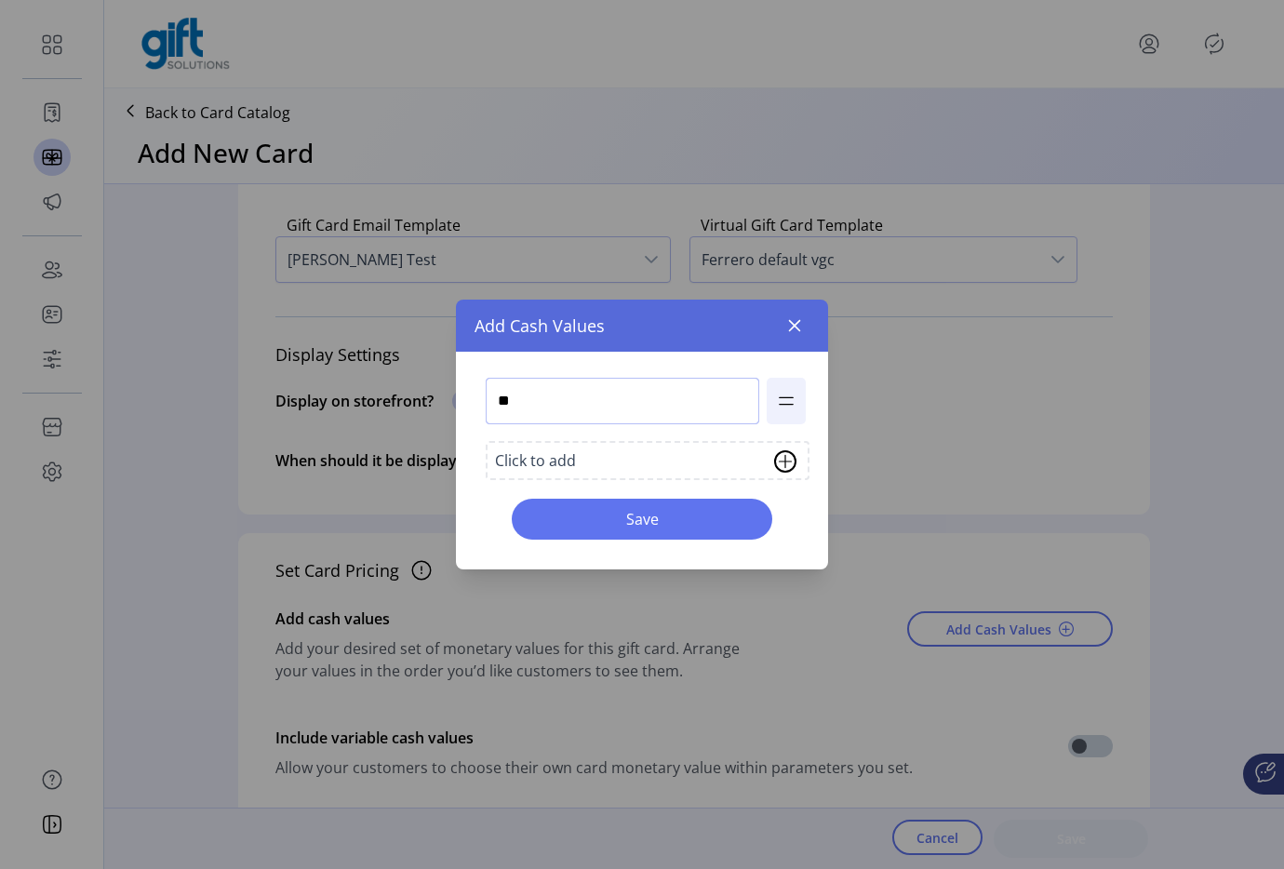
click at [539, 401] on input "**" at bounding box center [622, 401] width 273 height 47
click at [539, 401] on input at bounding box center [622, 401] width 273 height 47
type input "**"
click at [658, 542] on div "** Click to add Save" at bounding box center [642, 461] width 372 height 218
click at [637, 510] on span "Save" at bounding box center [642, 519] width 212 height 22
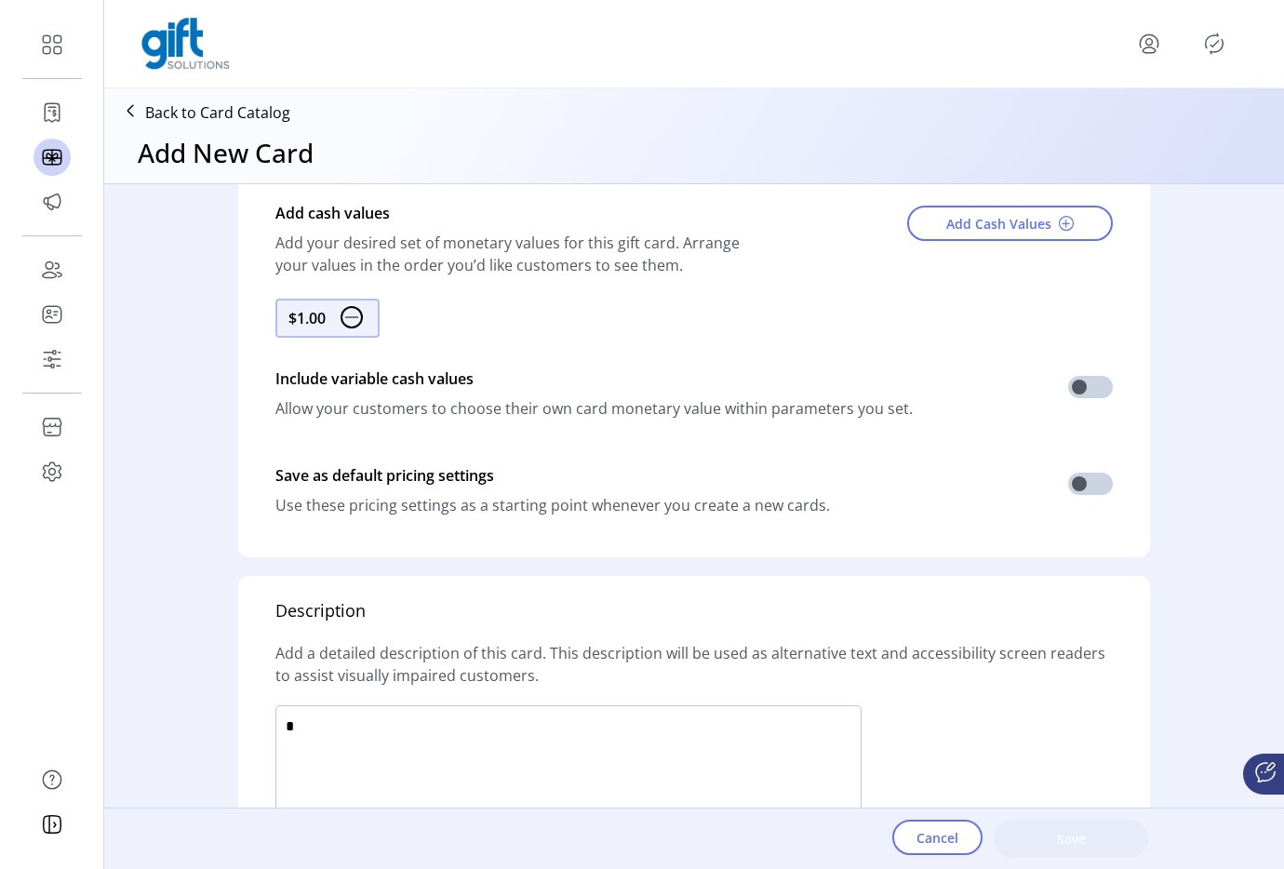
scroll to position [1009, 0]
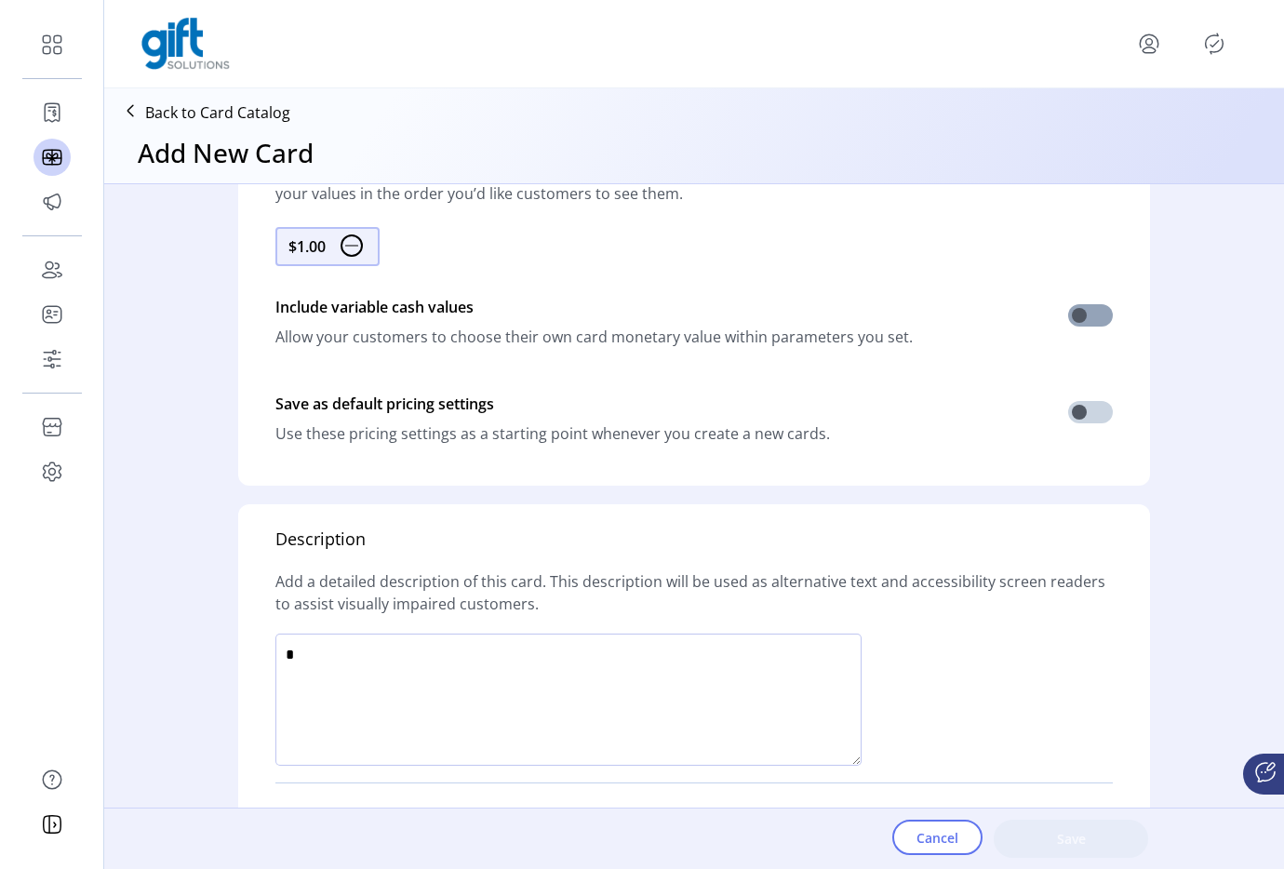
click at [1079, 314] on span at bounding box center [1090, 315] width 45 height 22
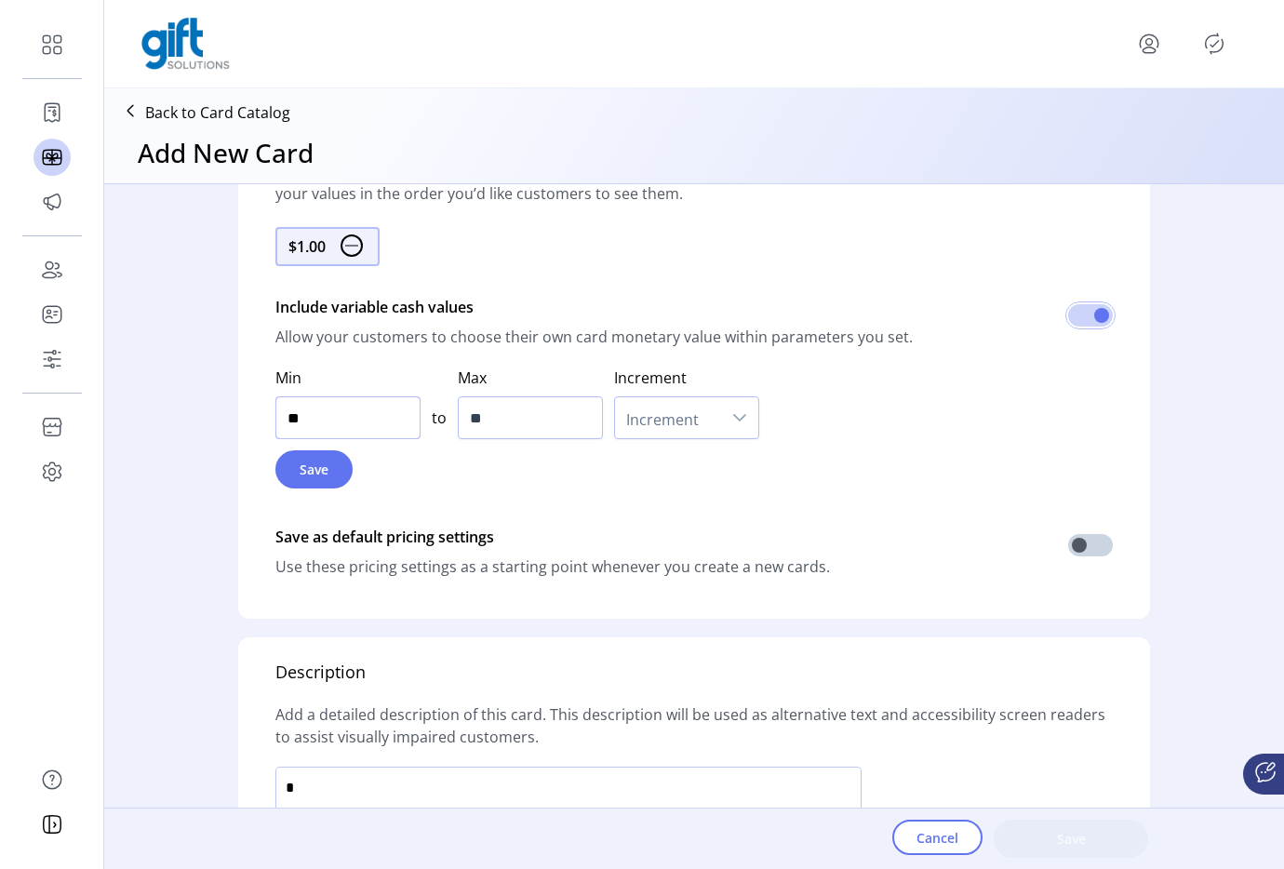
click at [356, 425] on input "**" at bounding box center [347, 417] width 145 height 43
click input "**"
type input "**"
click input "**"
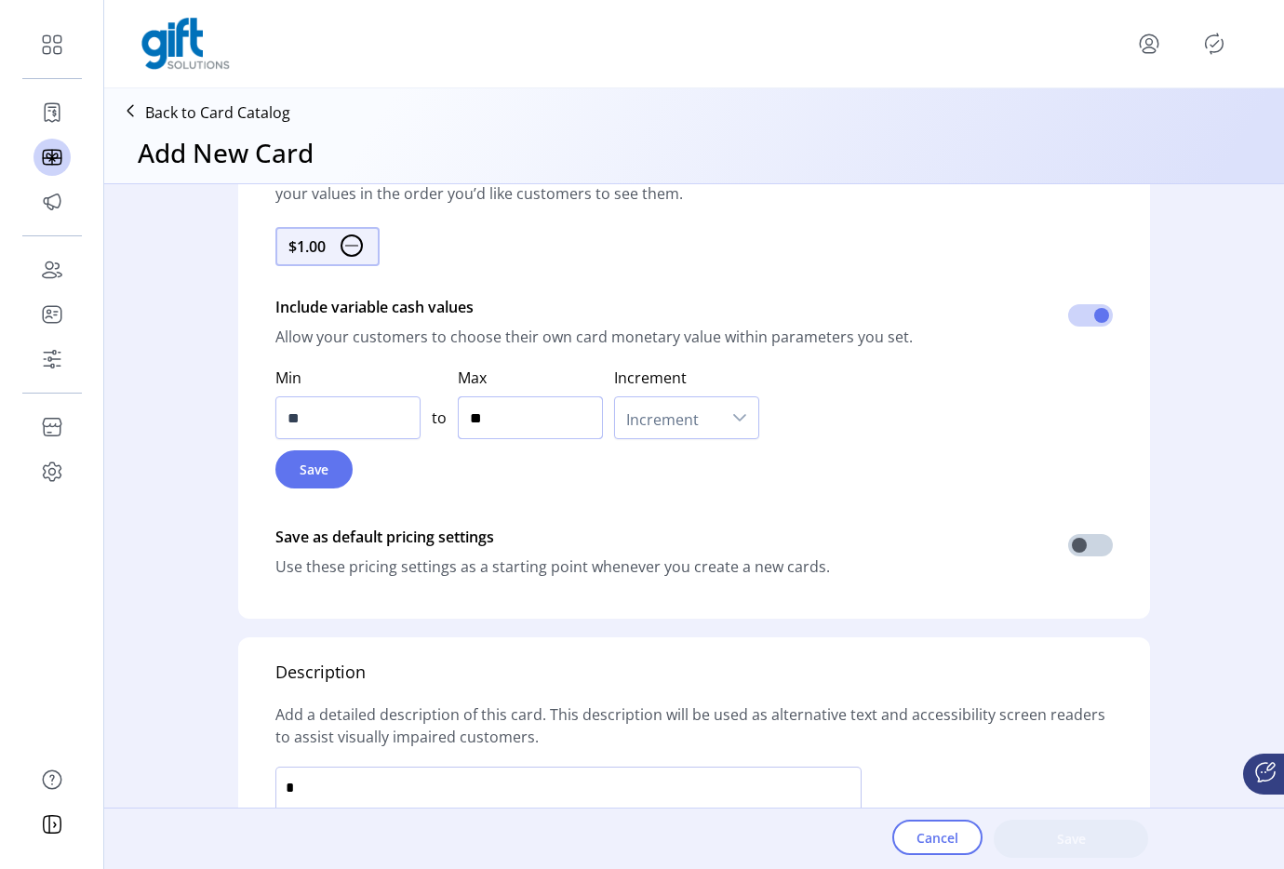
click input "**"
type input "*******"
click span "Increment"
click li "1"
click button "Save"
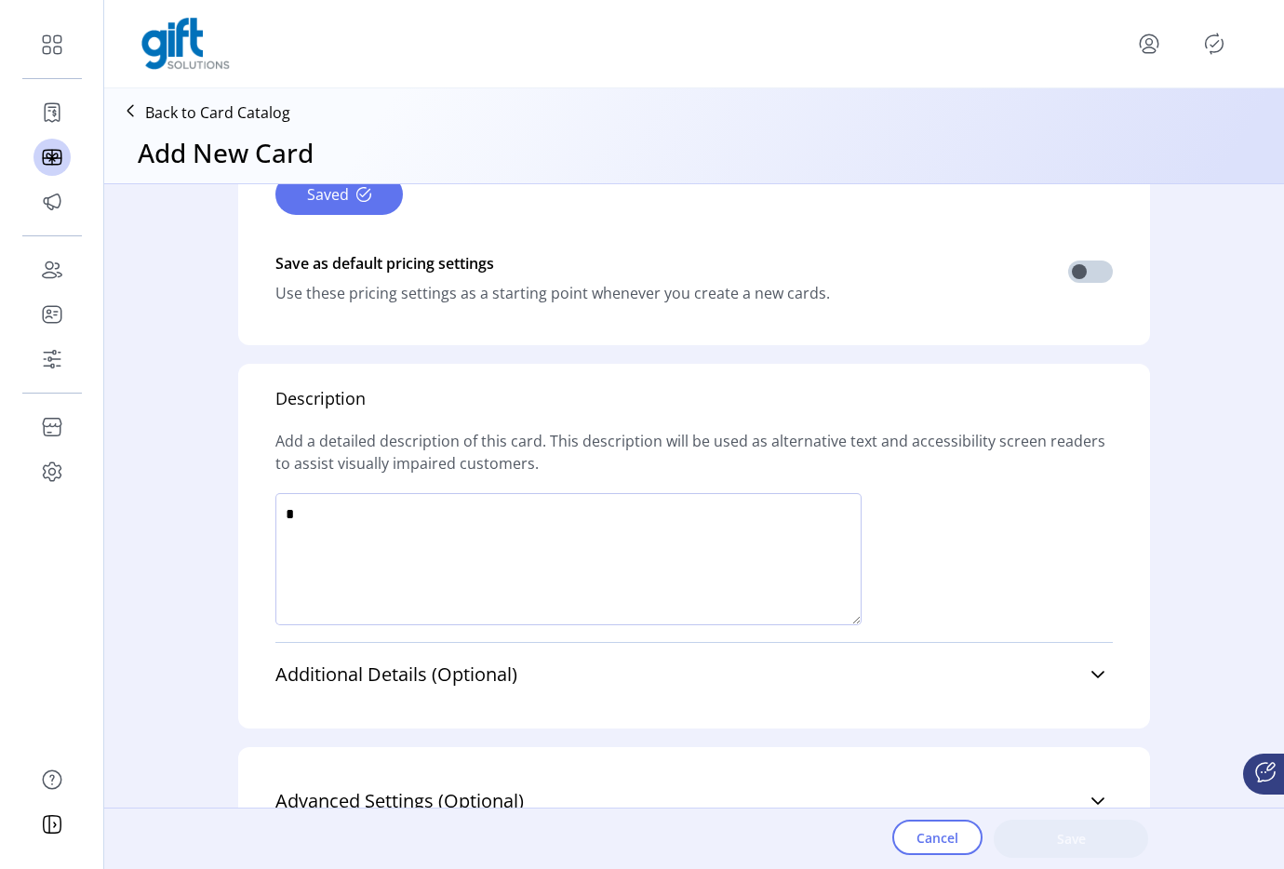
scroll to position [1292, 0]
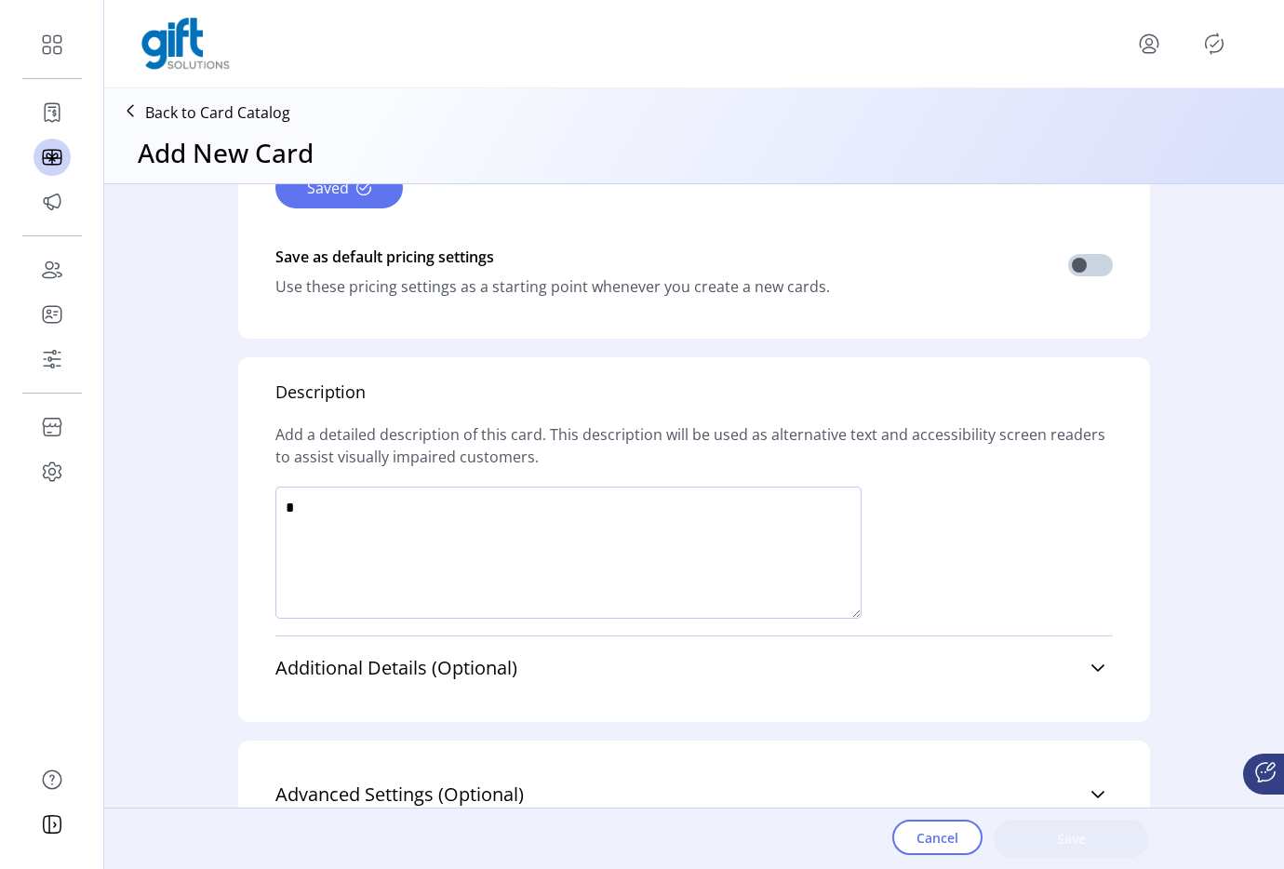
click textarea
type textarea "*****"
click button "Save"
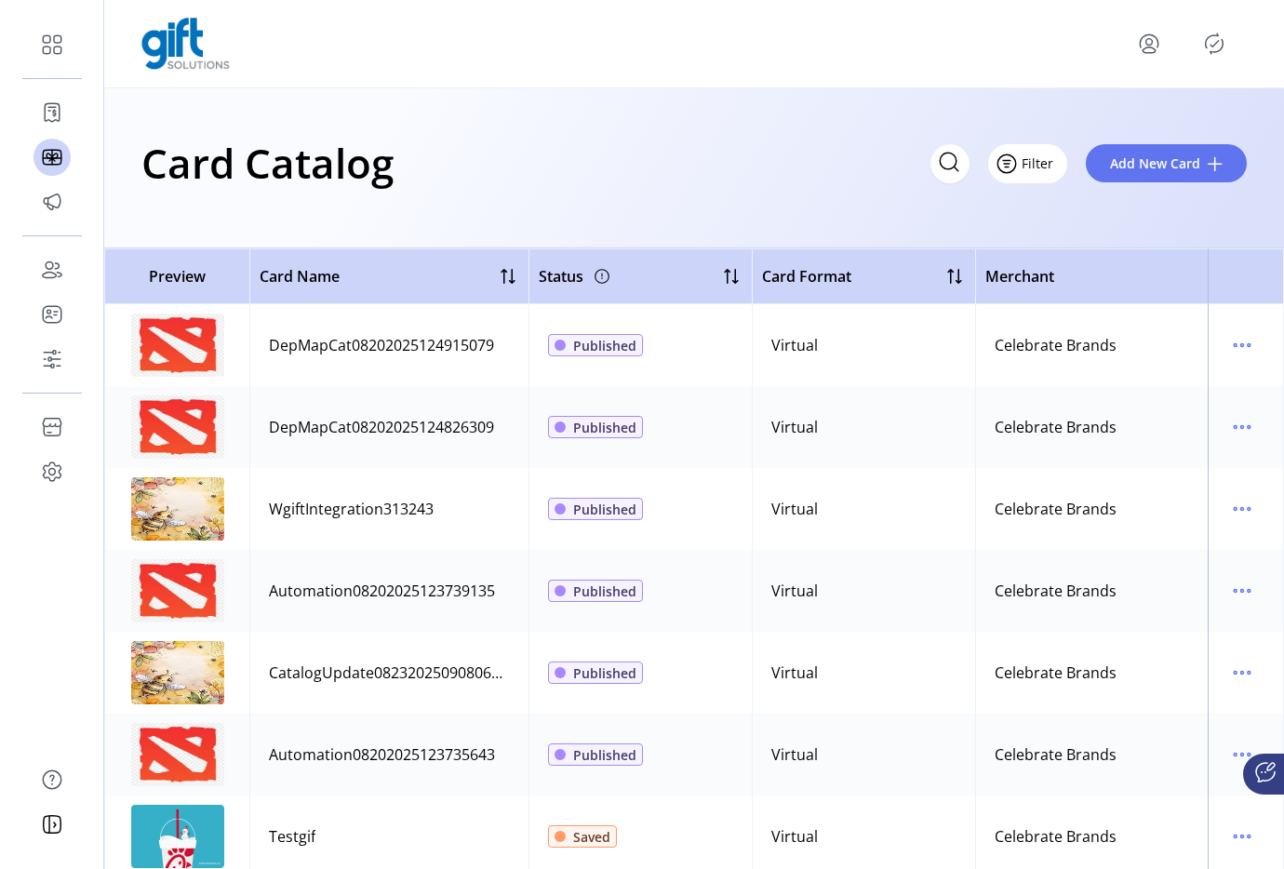
click span "Filter"
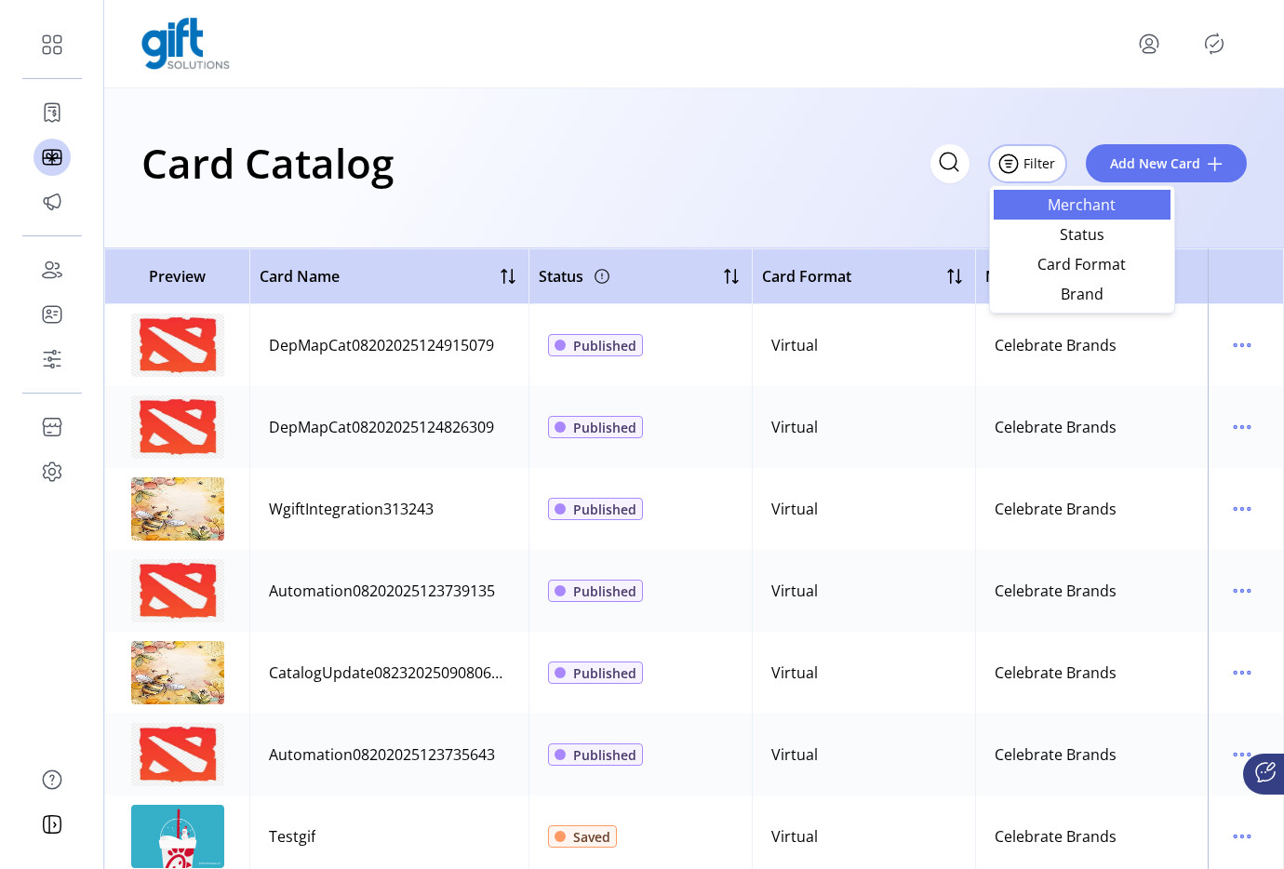
click span "Merchant"
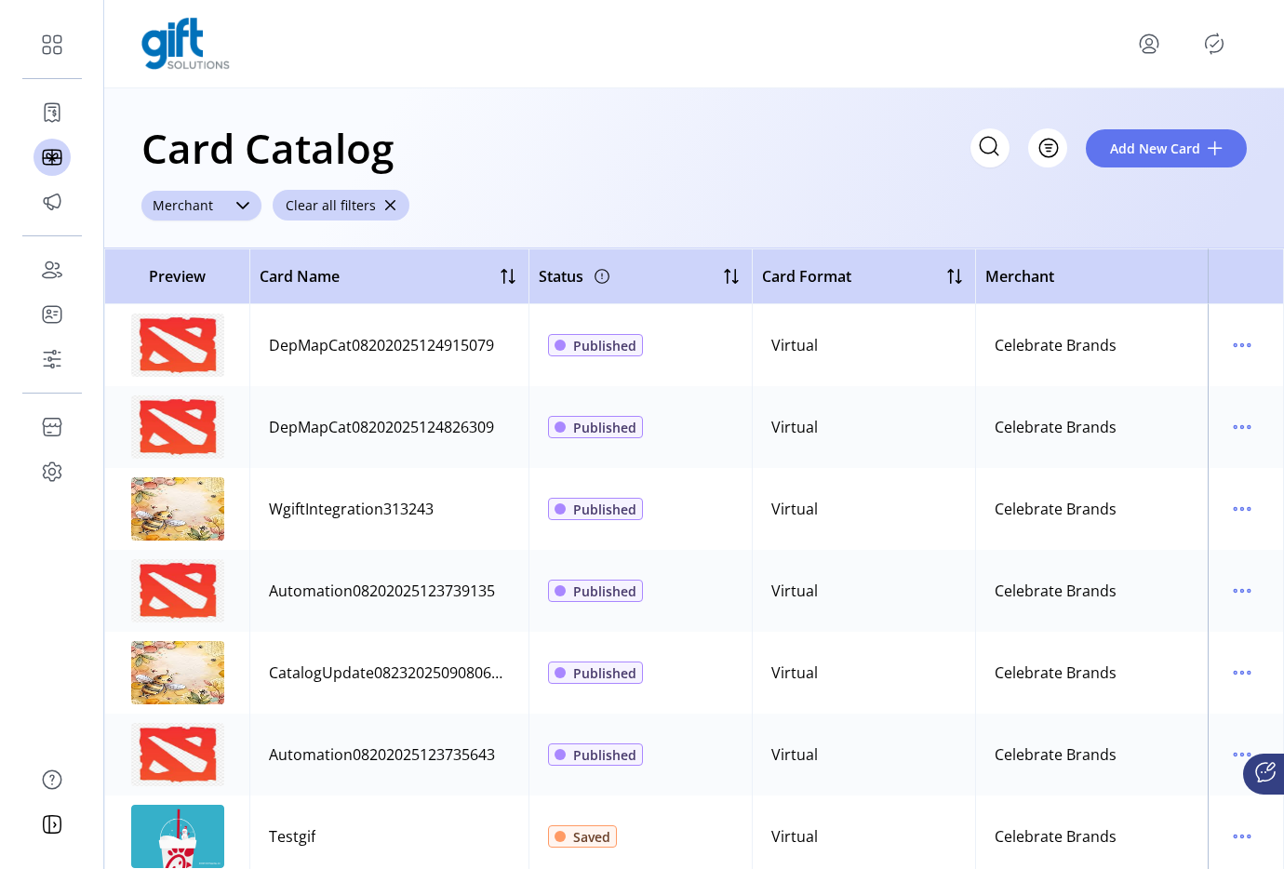
click div
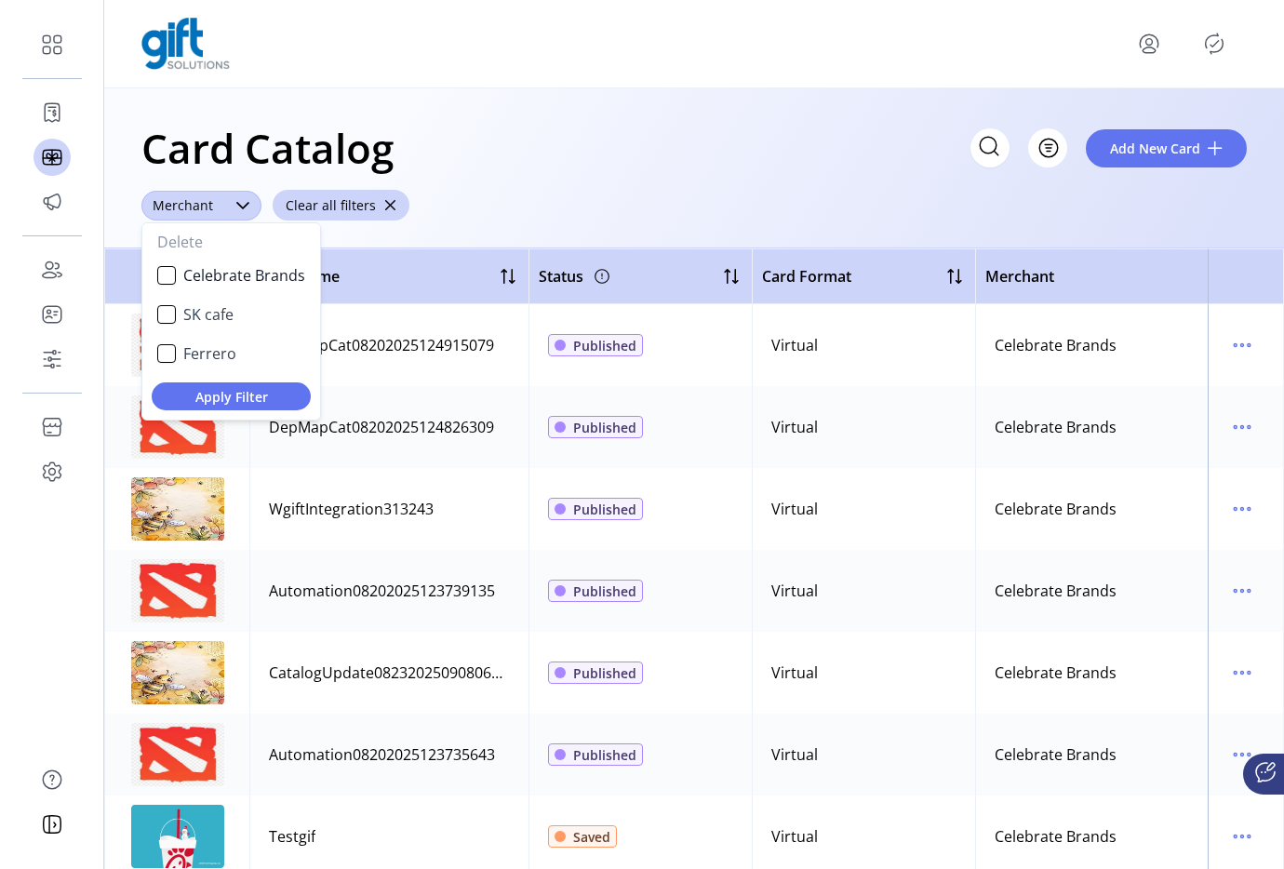
scroll to position [10, 73]
click span "Ferrero"
click span "Apply Filter"
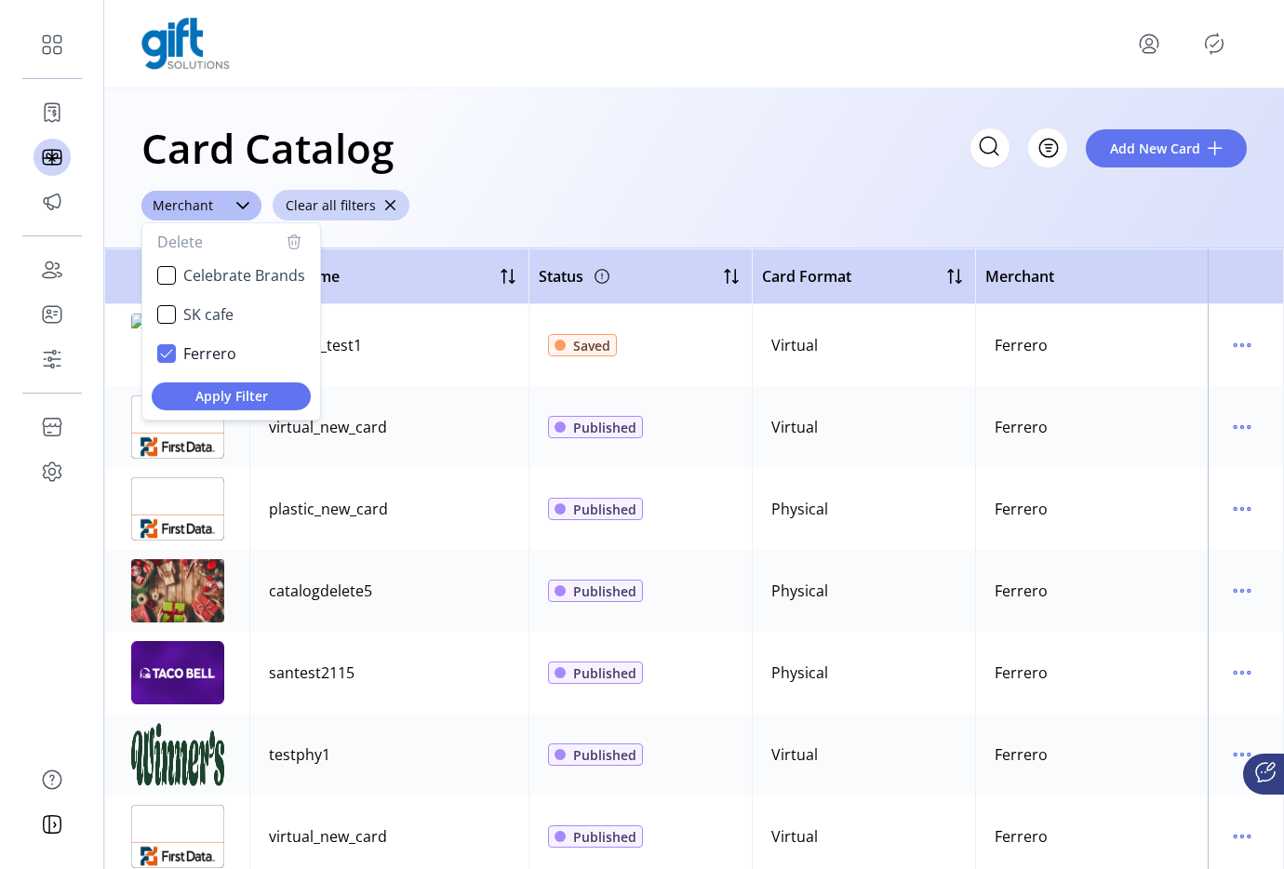
click div "Card Catalog Filter Add New Card"
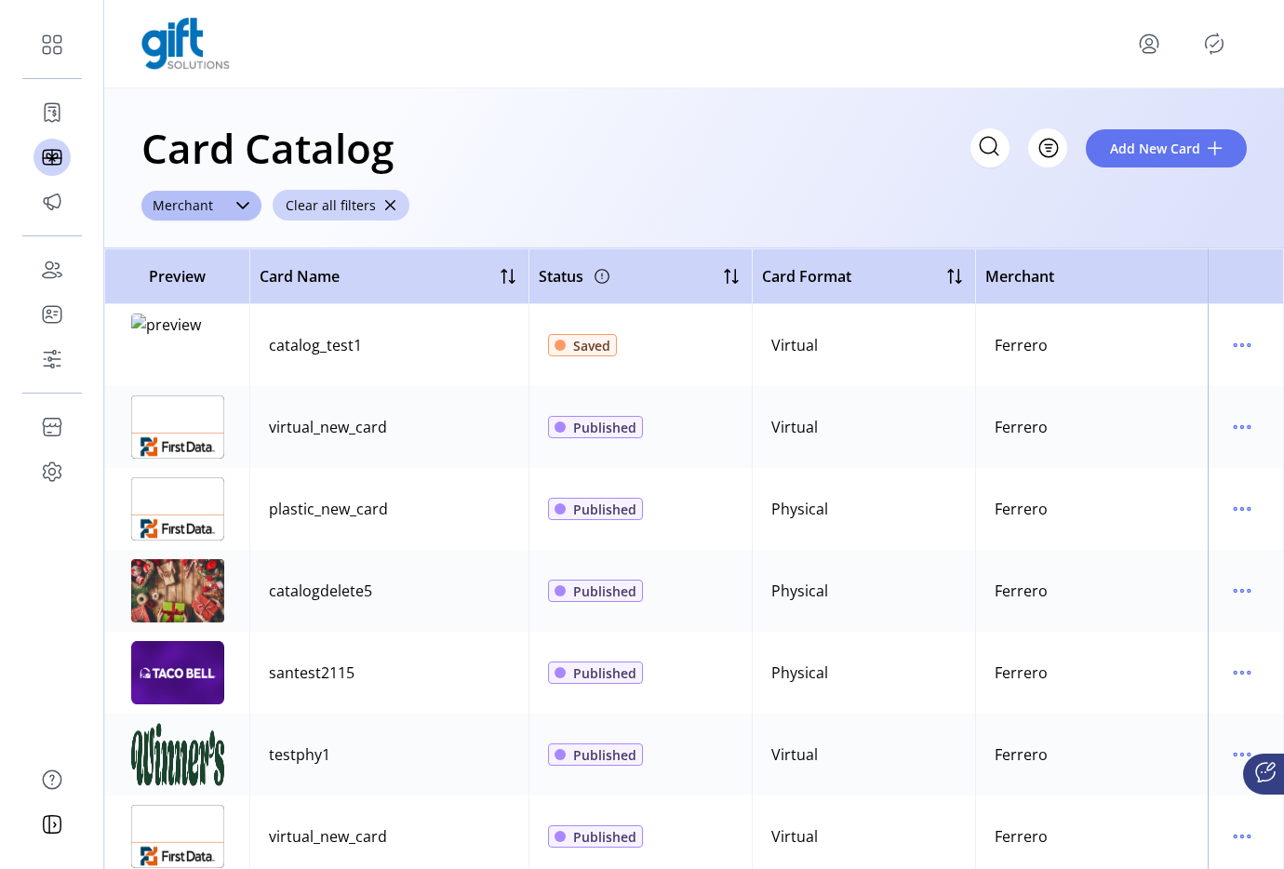
click icon "Publisher Panel"
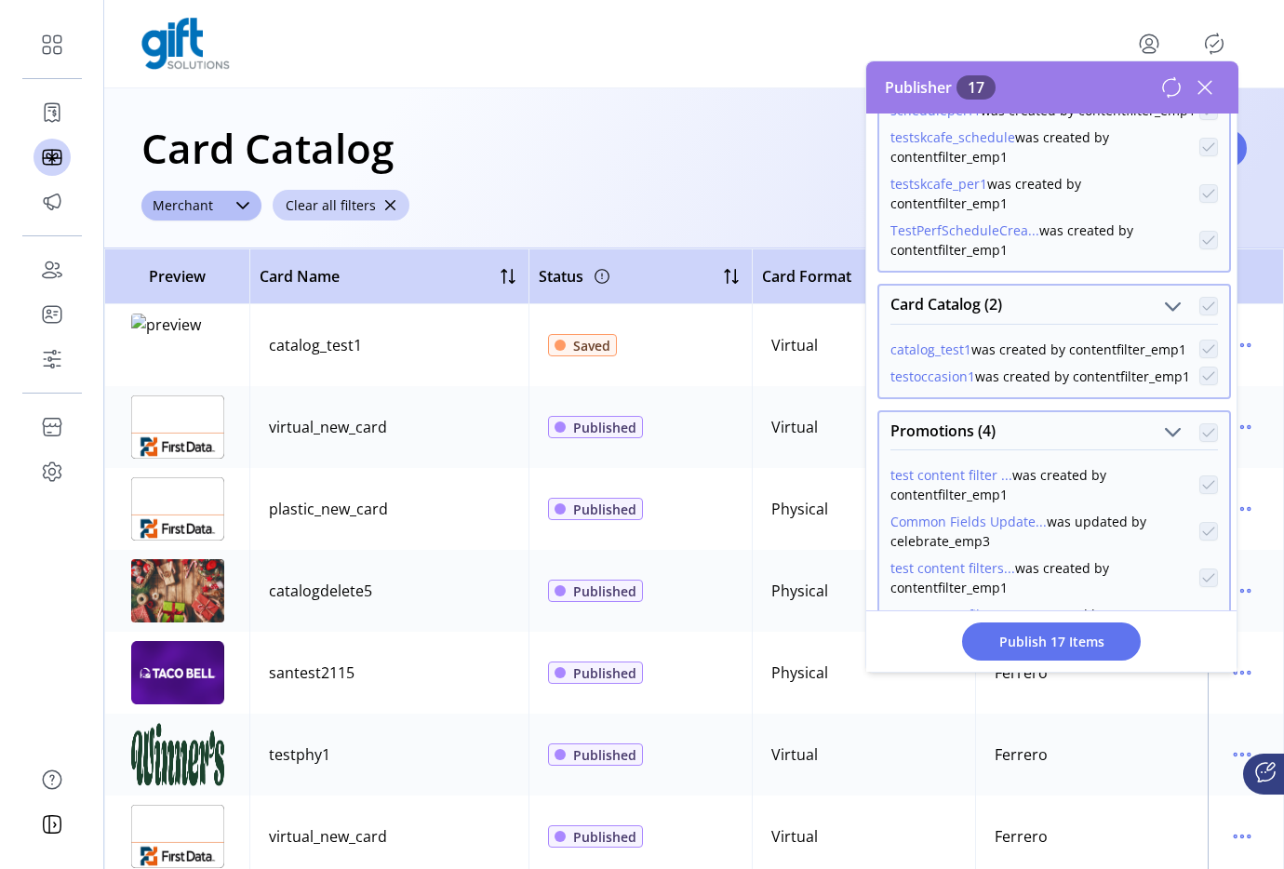
scroll to position [737, 0]
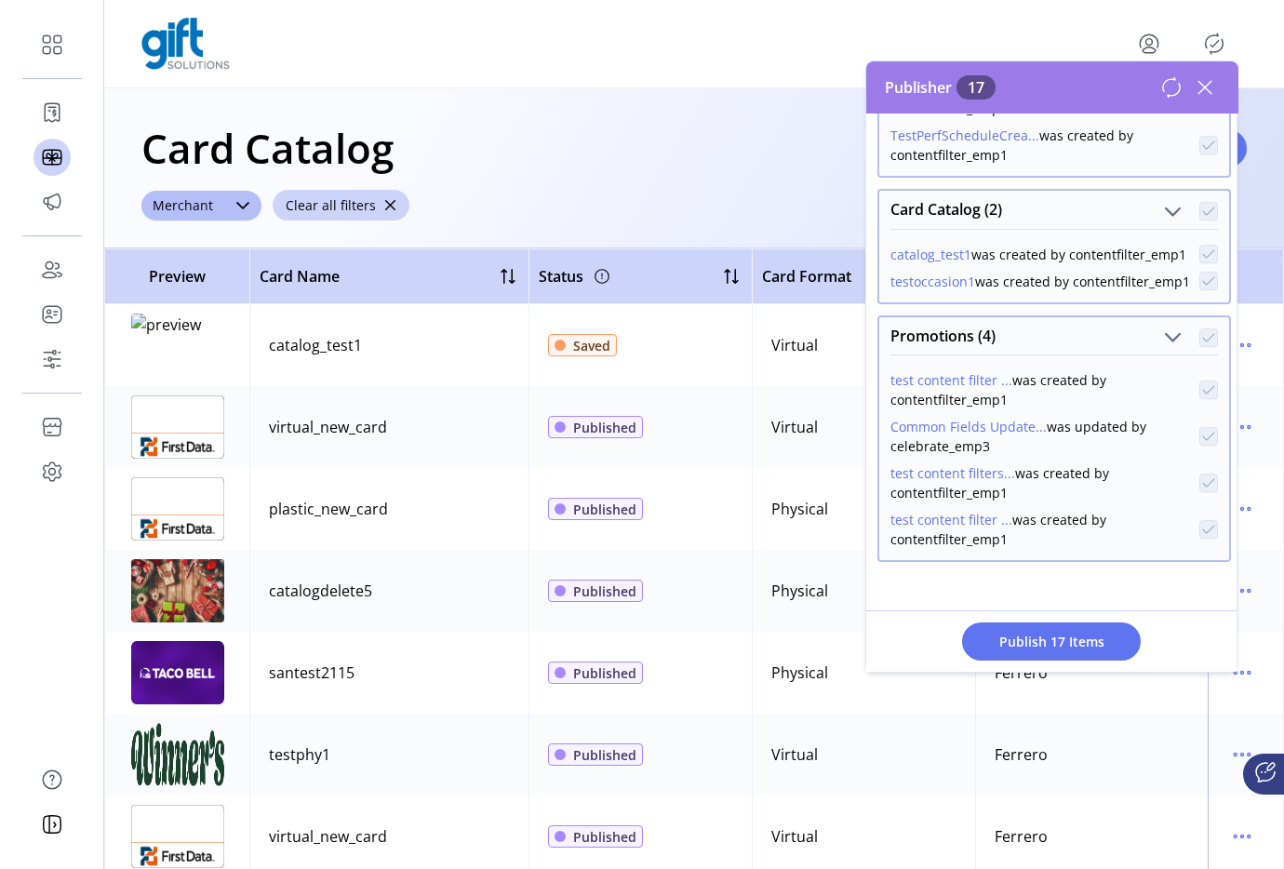
click icon
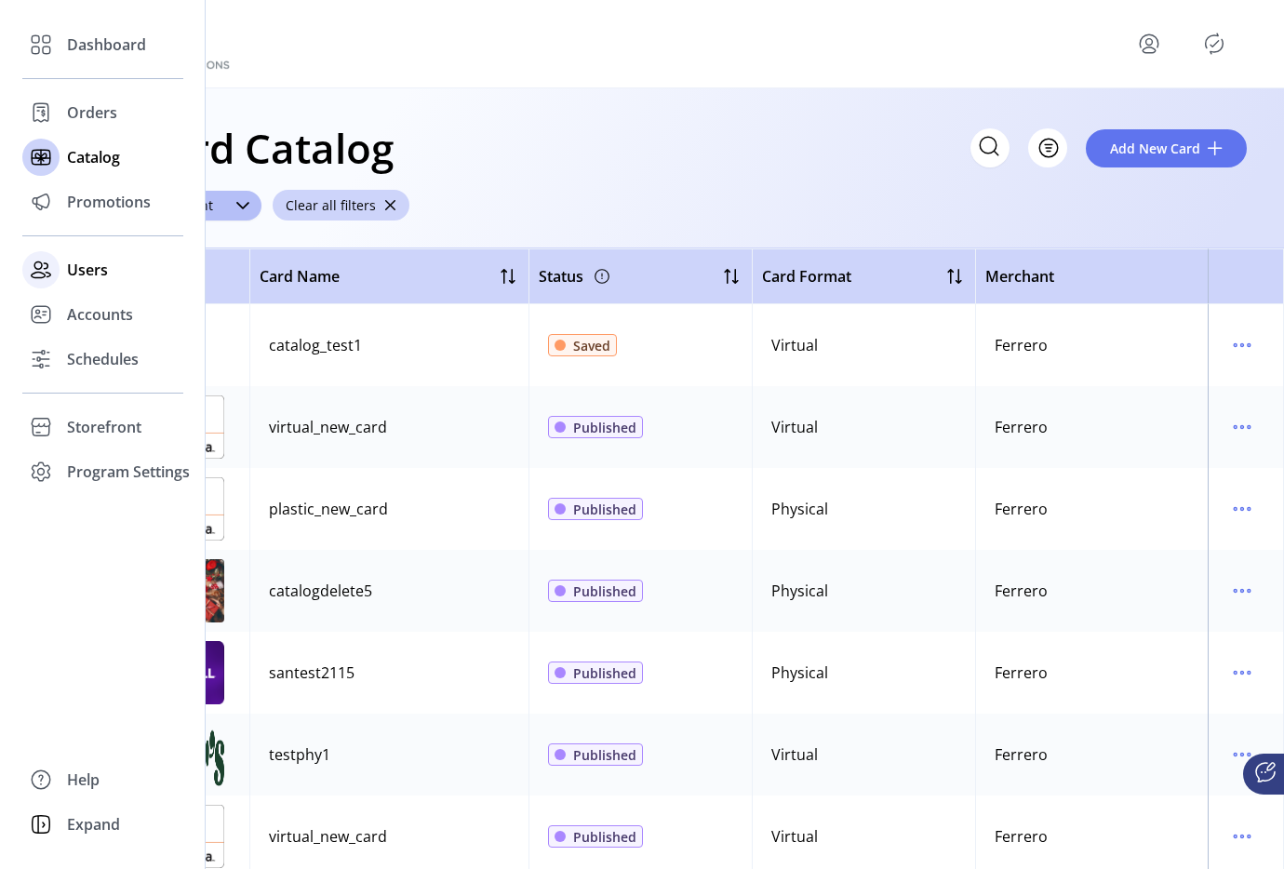
click div "Users"
click span "Users"
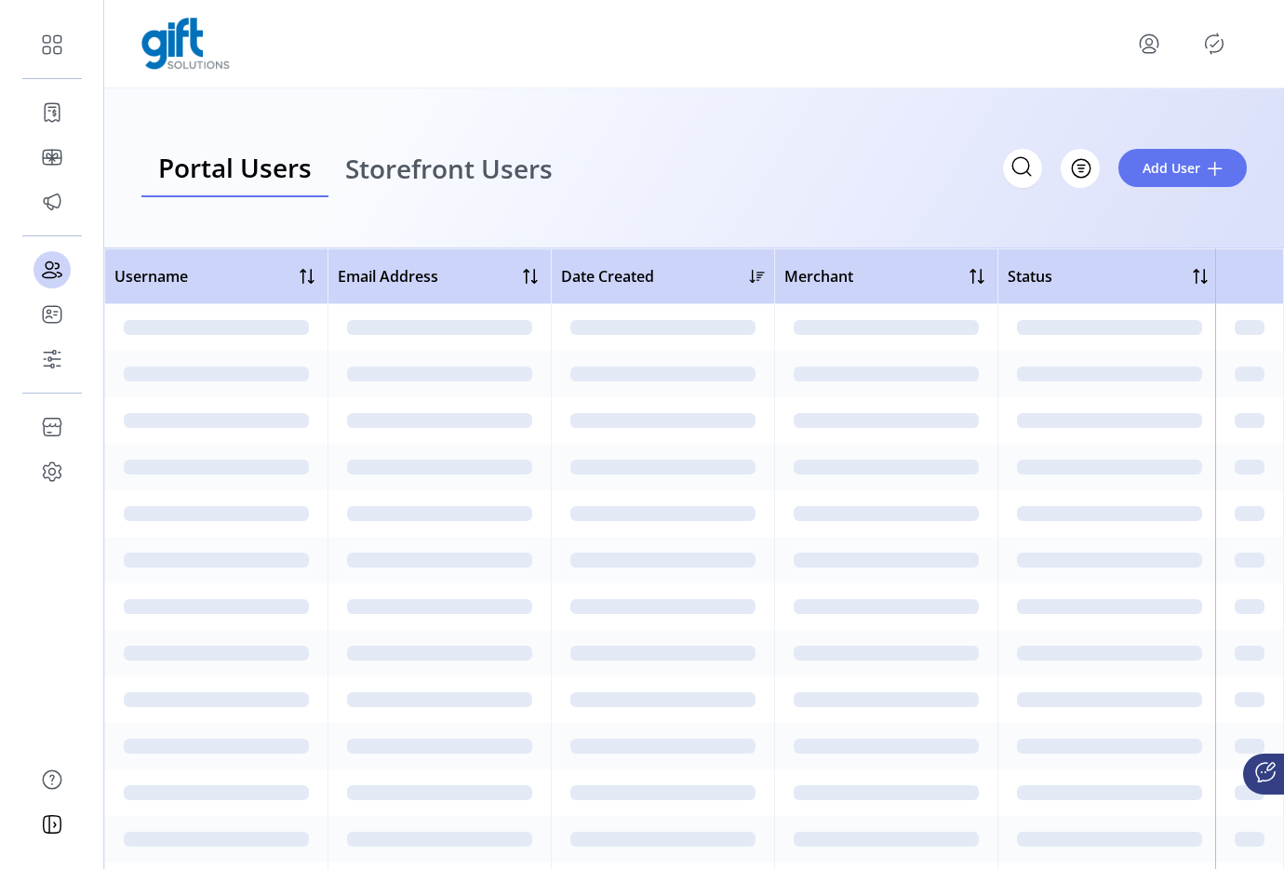
click div
click icon "menu"
click span "Sign Out"
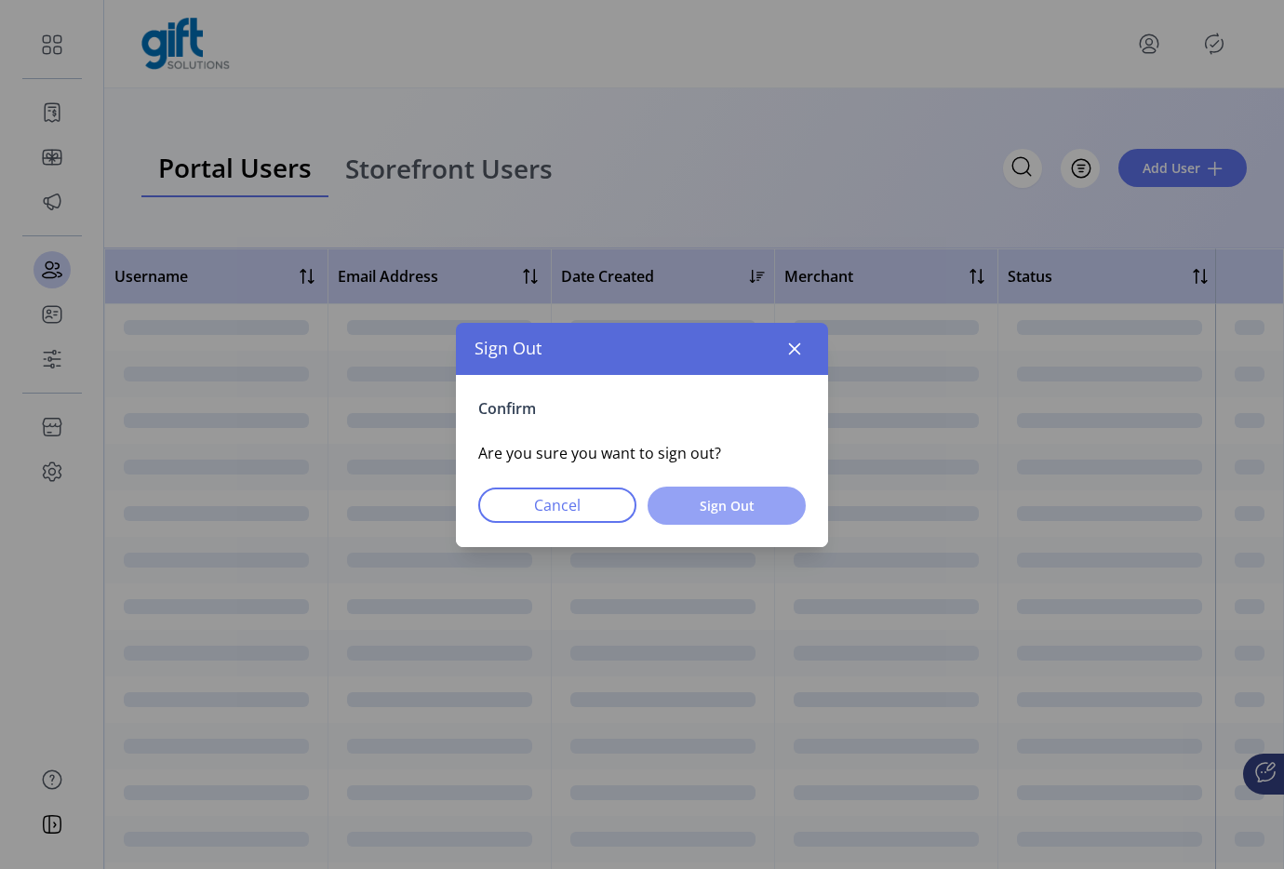
click button "Sign Out"
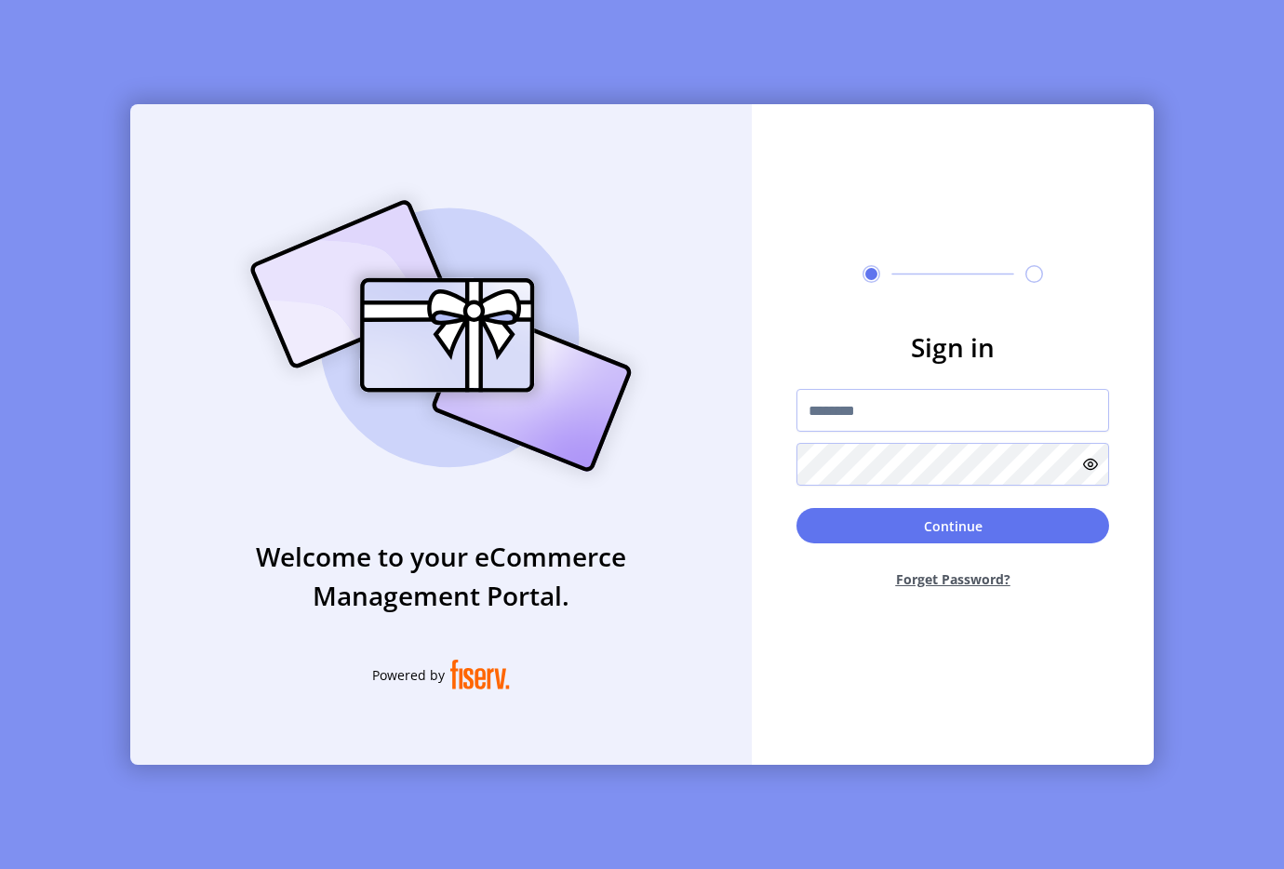
click at [141, 42] on div "Welcome to your eCommerce Management Portal. Powered by Sign in Continue Forget…" at bounding box center [642, 434] width 1284 height 869
click at [859, 421] on input "text" at bounding box center [952, 410] width 313 height 43
type input "**********"
click at [865, 528] on button "Continue" at bounding box center [952, 525] width 313 height 35
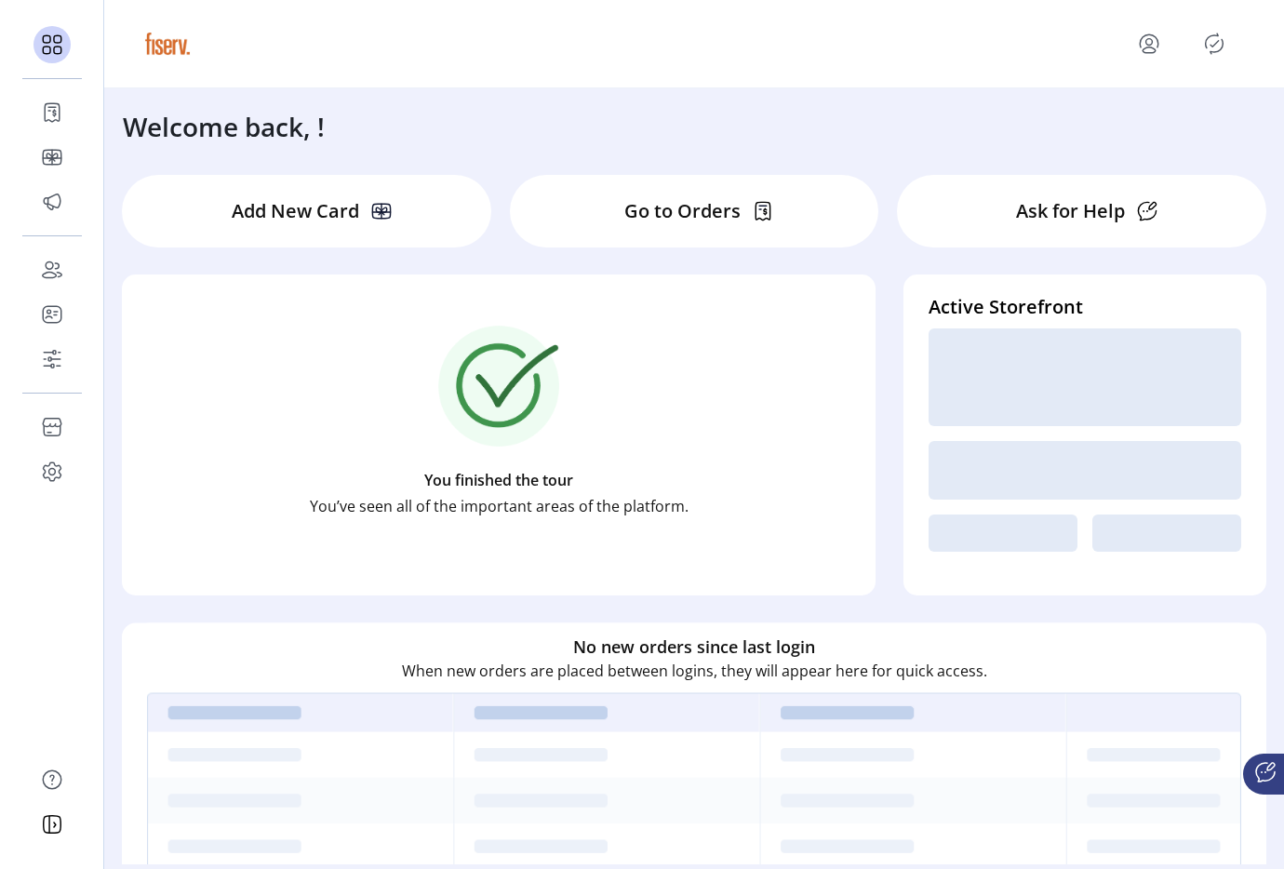
click at [1218, 58] on icon "Publisher Panel" at bounding box center [1214, 44] width 30 height 30
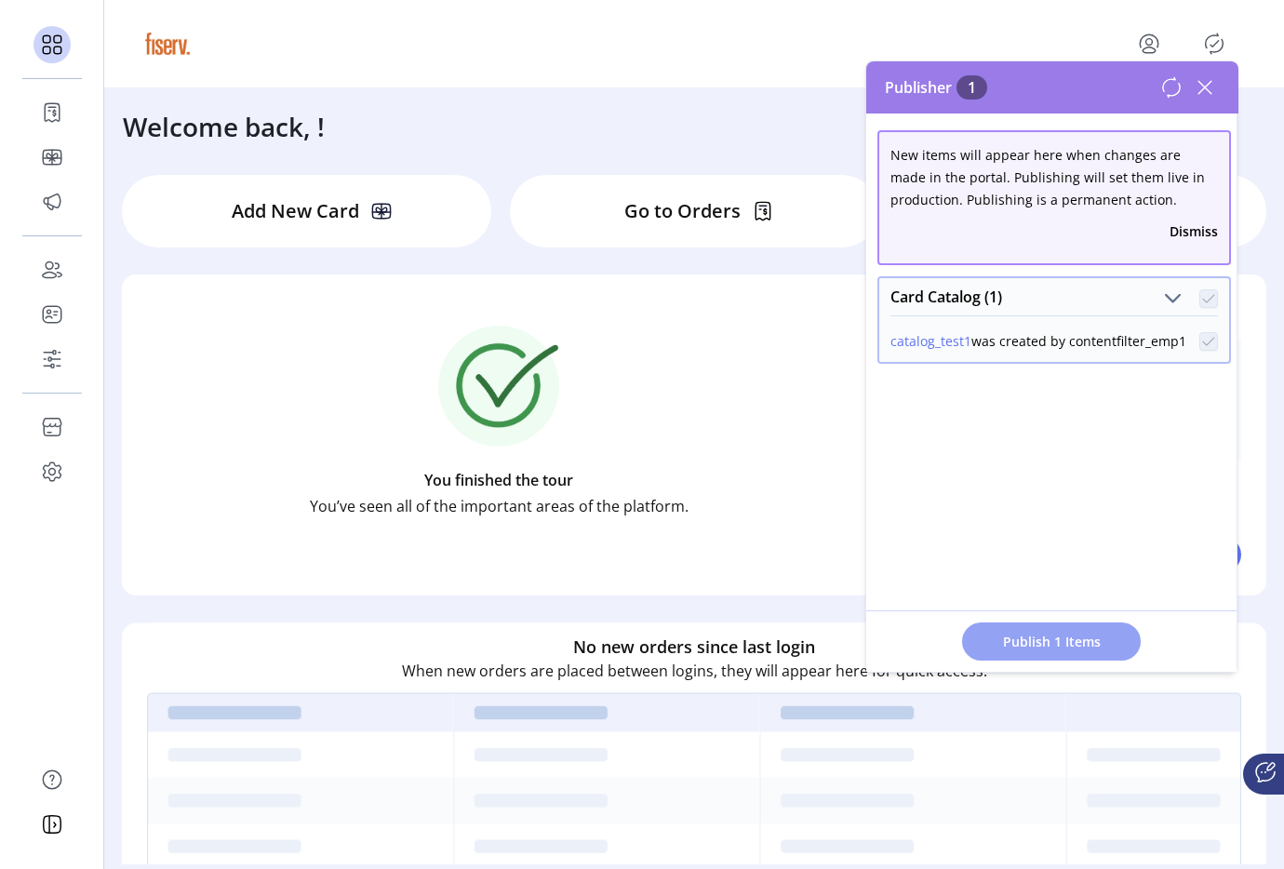
click at [1038, 643] on span "Publish 1 Items" at bounding box center [1051, 642] width 130 height 20
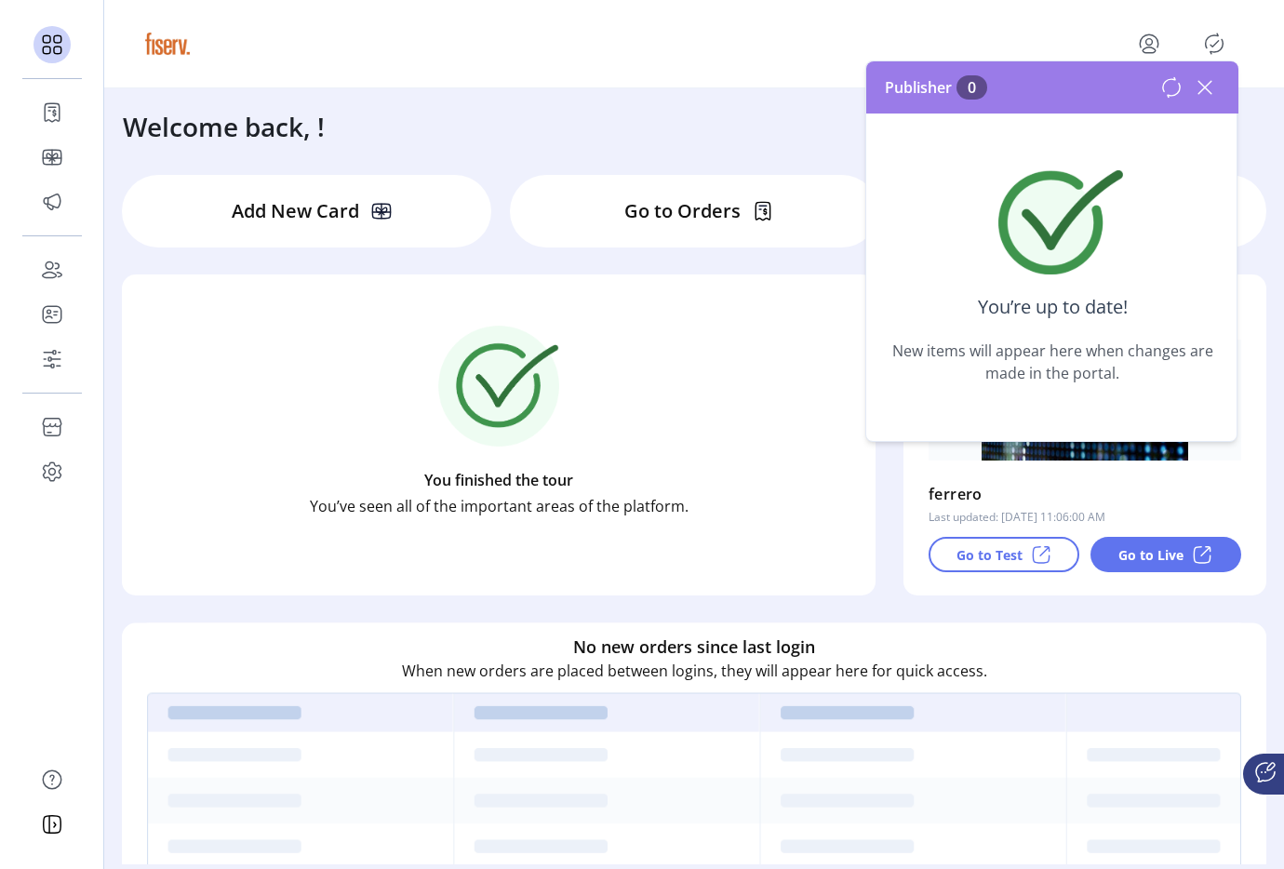
click at [1215, 86] on icon at bounding box center [1205, 88] width 30 height 30
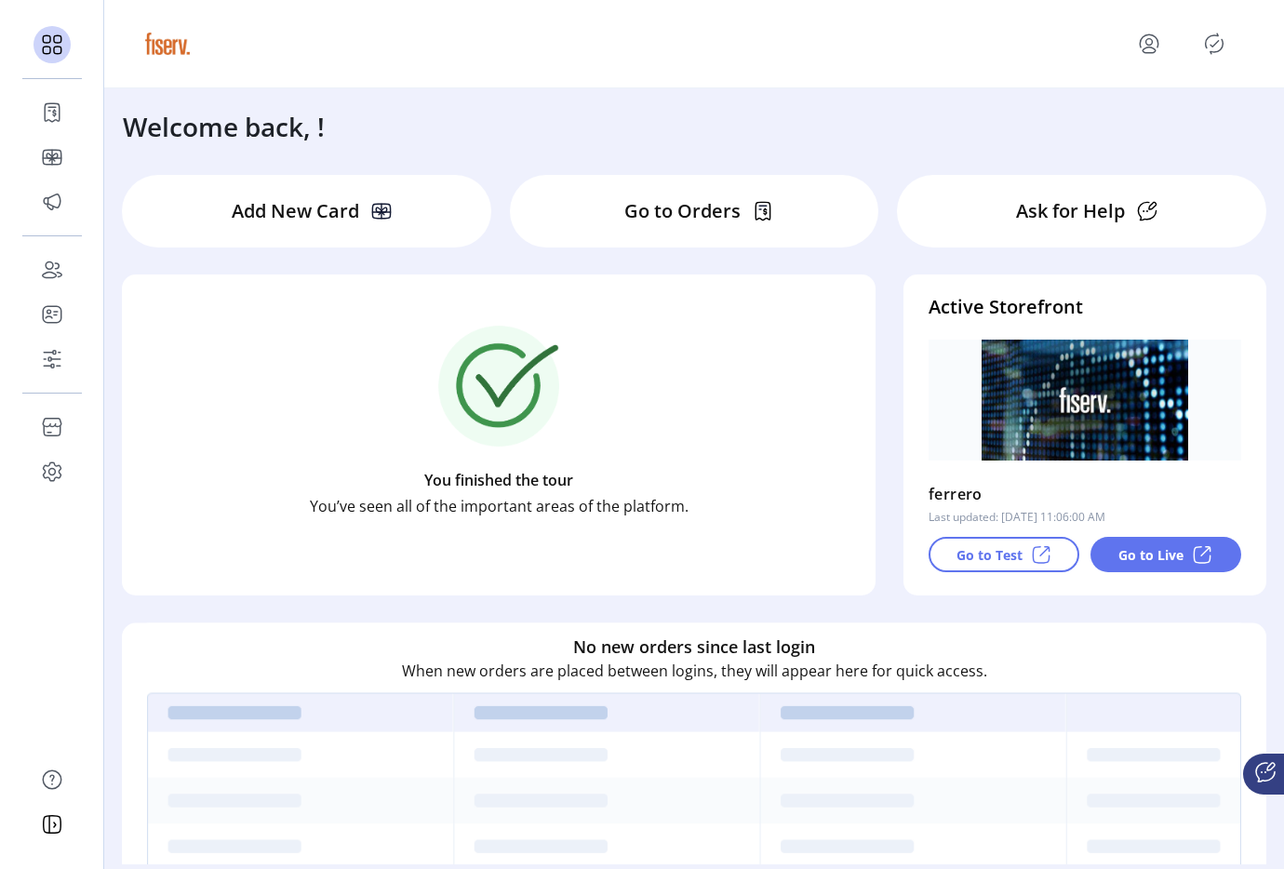
click at [1208, 47] on icon "Publisher Panel" at bounding box center [1214, 44] width 30 height 30
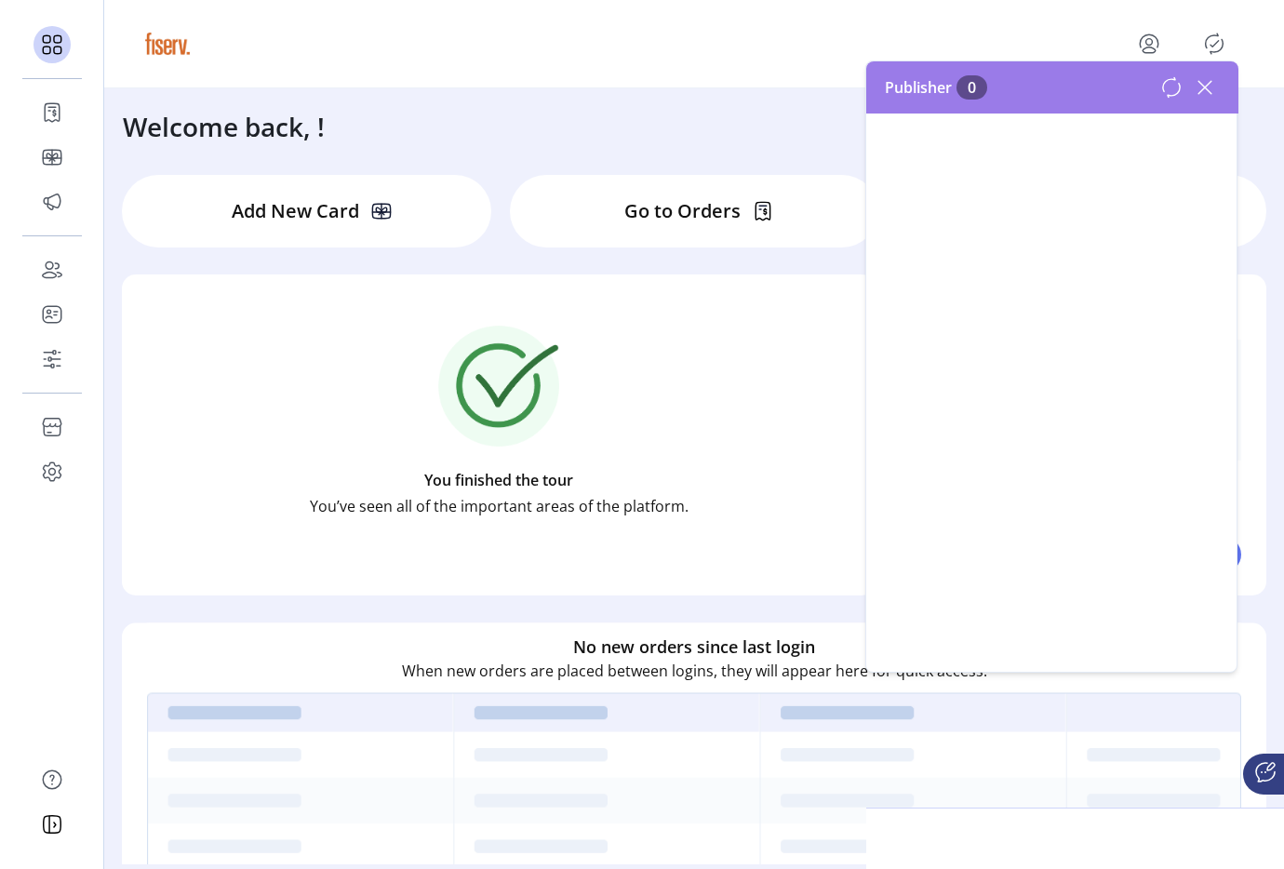
click at [1208, 47] on icon "Publisher Panel" at bounding box center [1214, 44] width 30 height 30
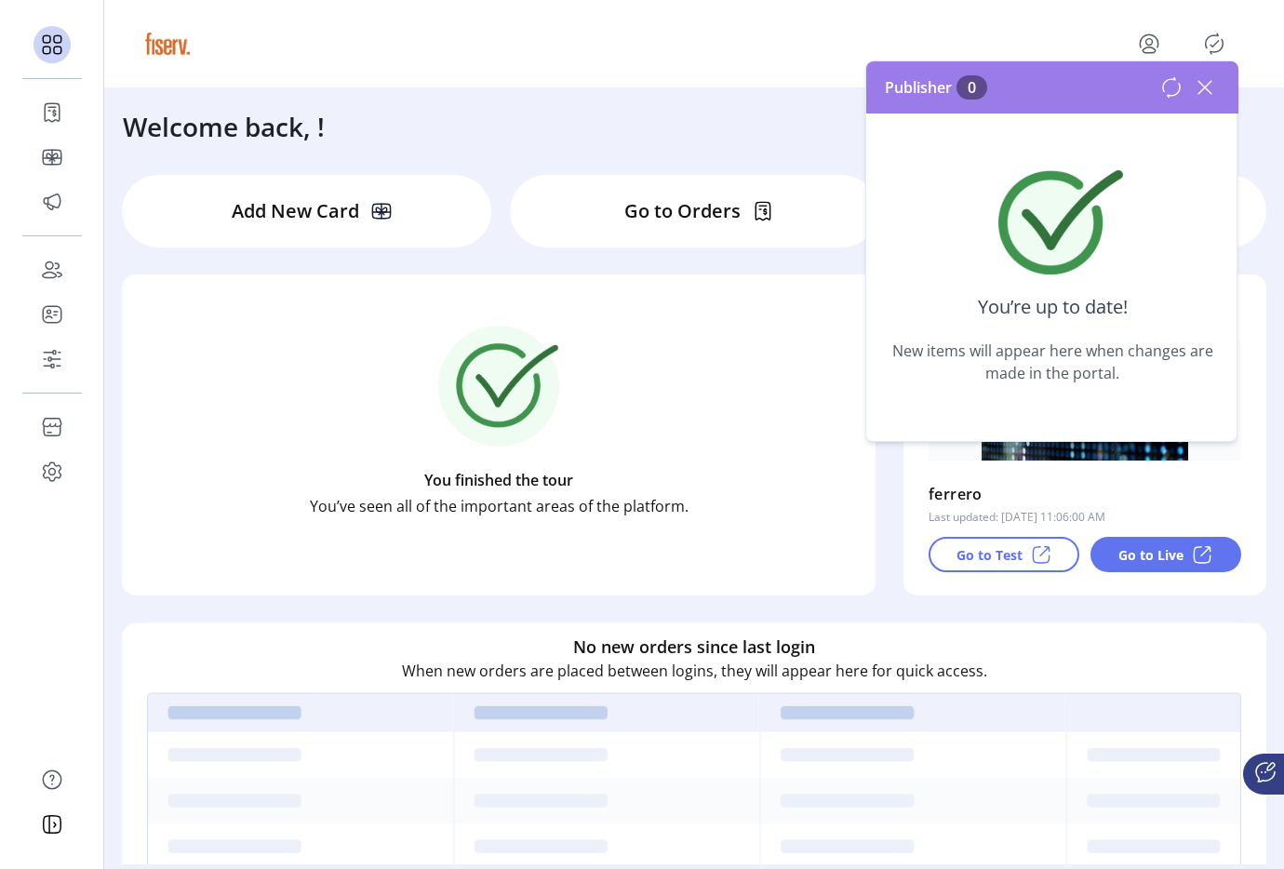
click at [1208, 88] on icon at bounding box center [1205, 88] width 30 height 30
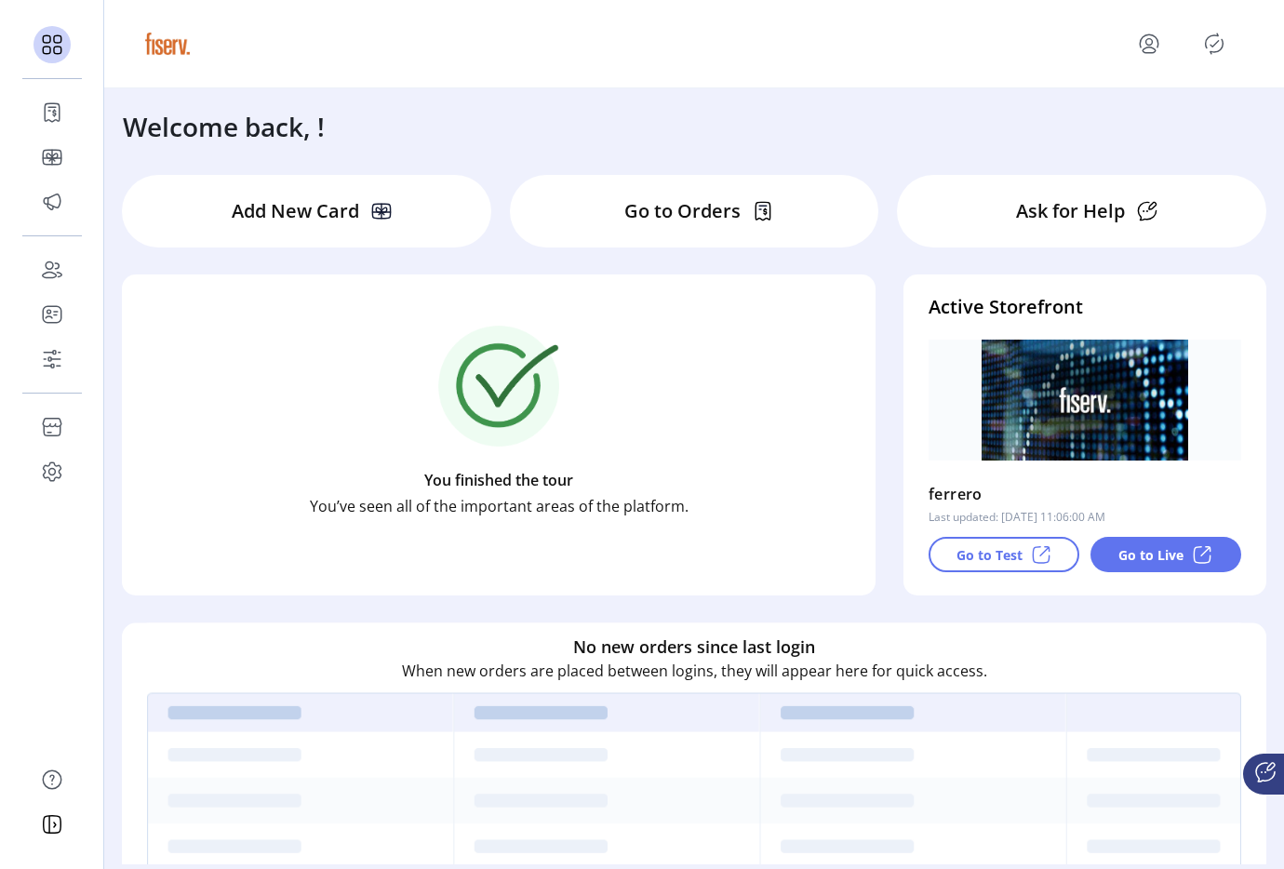
click at [1158, 60] on div at bounding box center [693, 44] width 1105 height 52
click at [1149, 51] on icon "menu" at bounding box center [1149, 44] width 30 height 30
click at [1125, 118] on span "Sign Out" at bounding box center [1082, 117] width 140 height 15
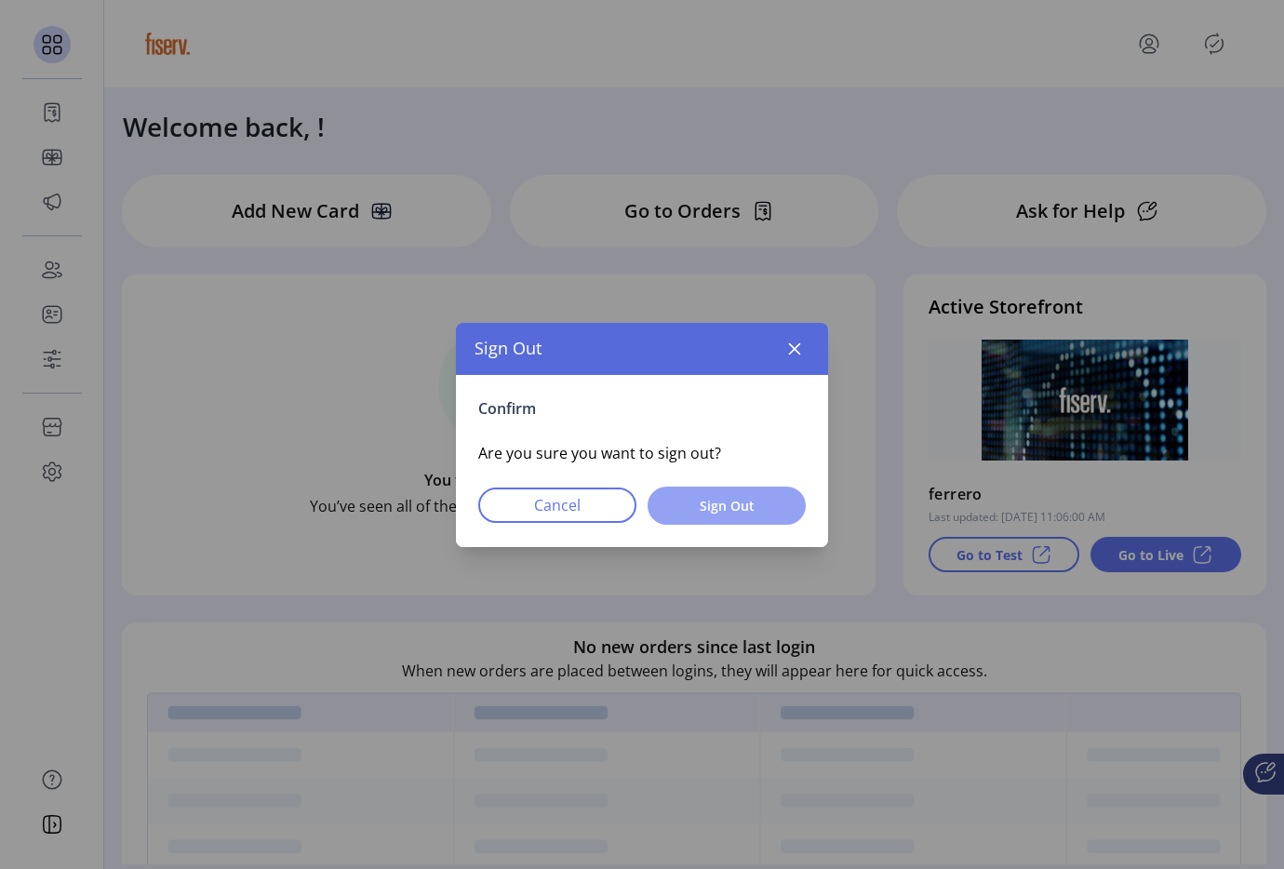
click span "Sign Out"
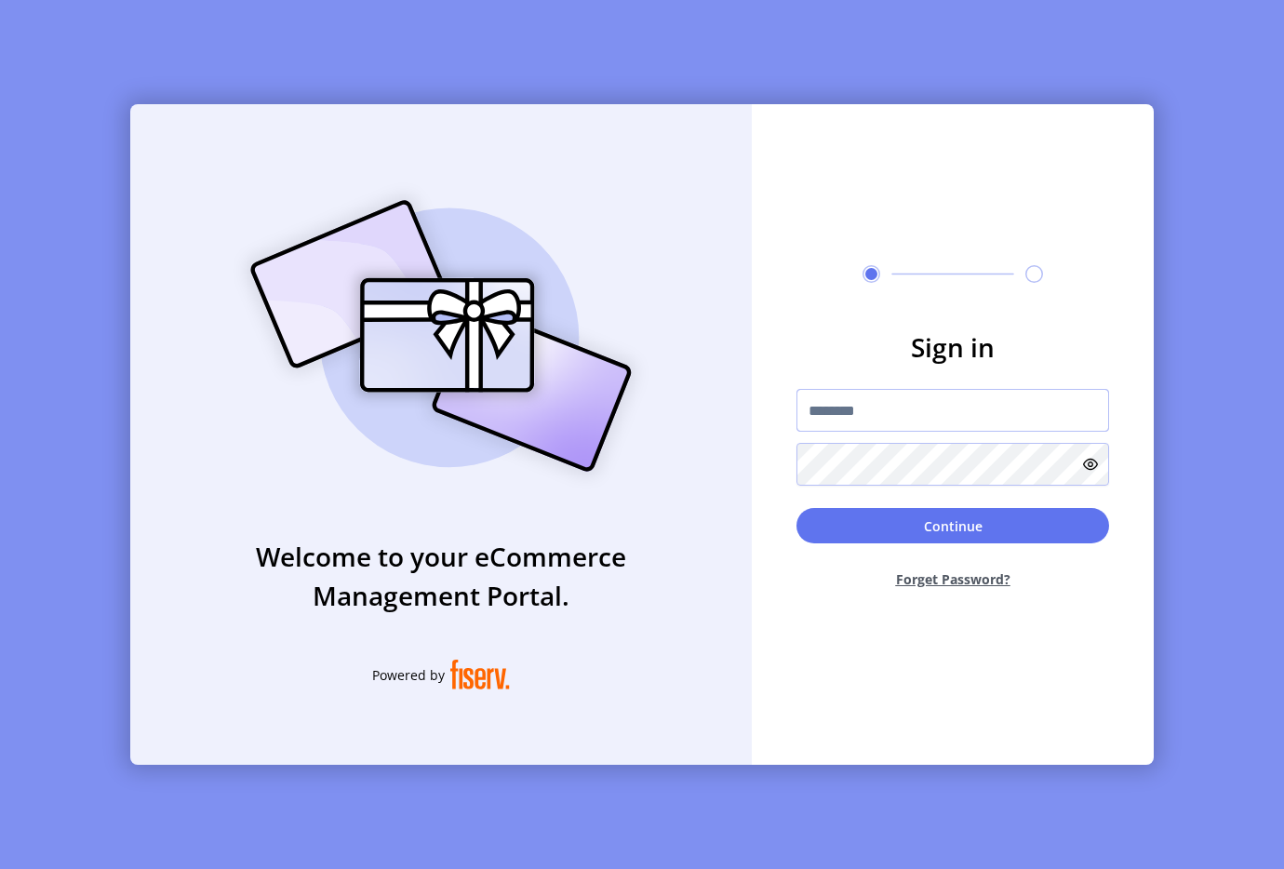
click at [885, 400] on input "text" at bounding box center [952, 410] width 313 height 43
type input "**********"
click at [838, 532] on button "Continue" at bounding box center [952, 525] width 313 height 35
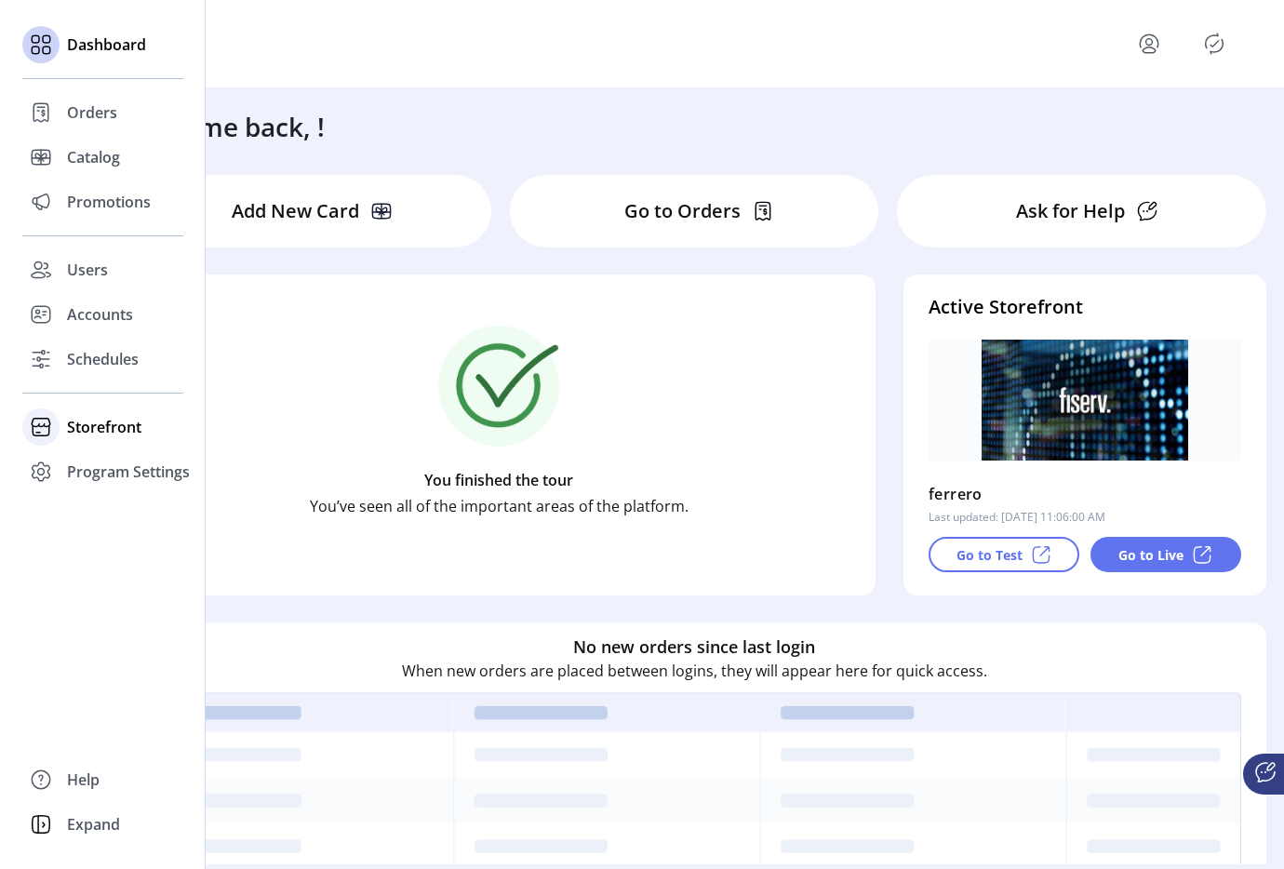
click at [46, 422] on icon at bounding box center [41, 427] width 30 height 30
click at [102, 476] on div "Configuration" at bounding box center [102, 464] width 161 height 30
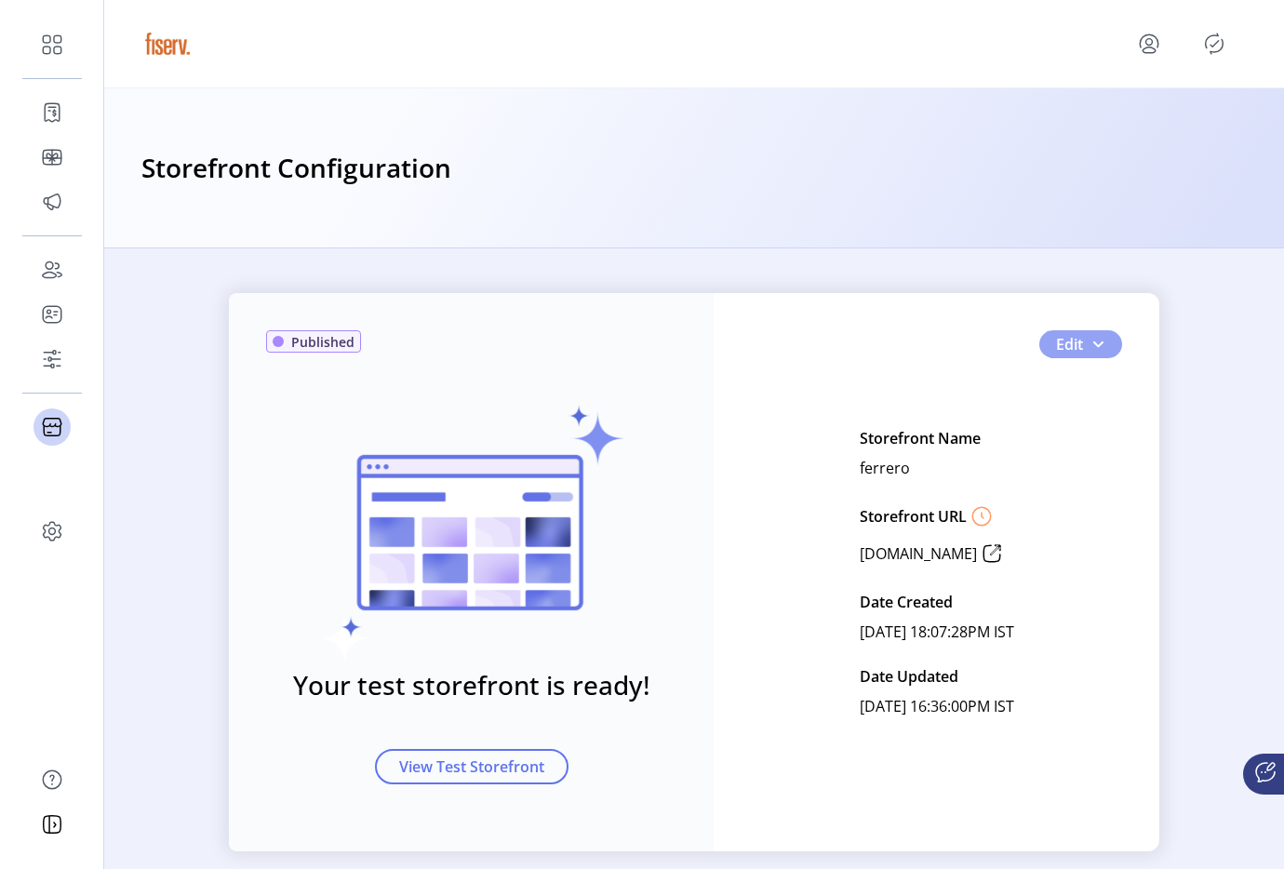
click at [1100, 343] on button "Edit" at bounding box center [1080, 344] width 83 height 28
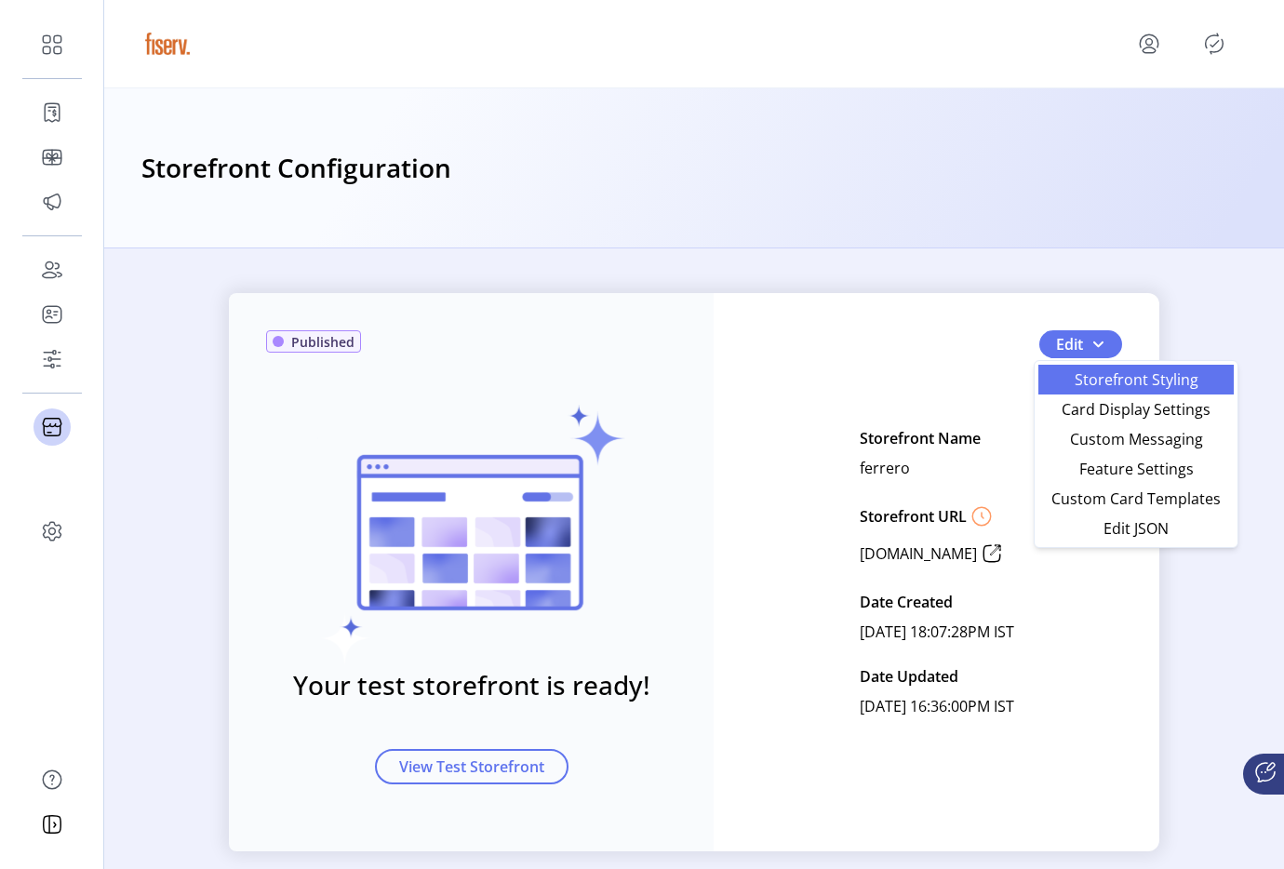
click at [1113, 374] on span "Storefront Styling" at bounding box center [1135, 379] width 173 height 15
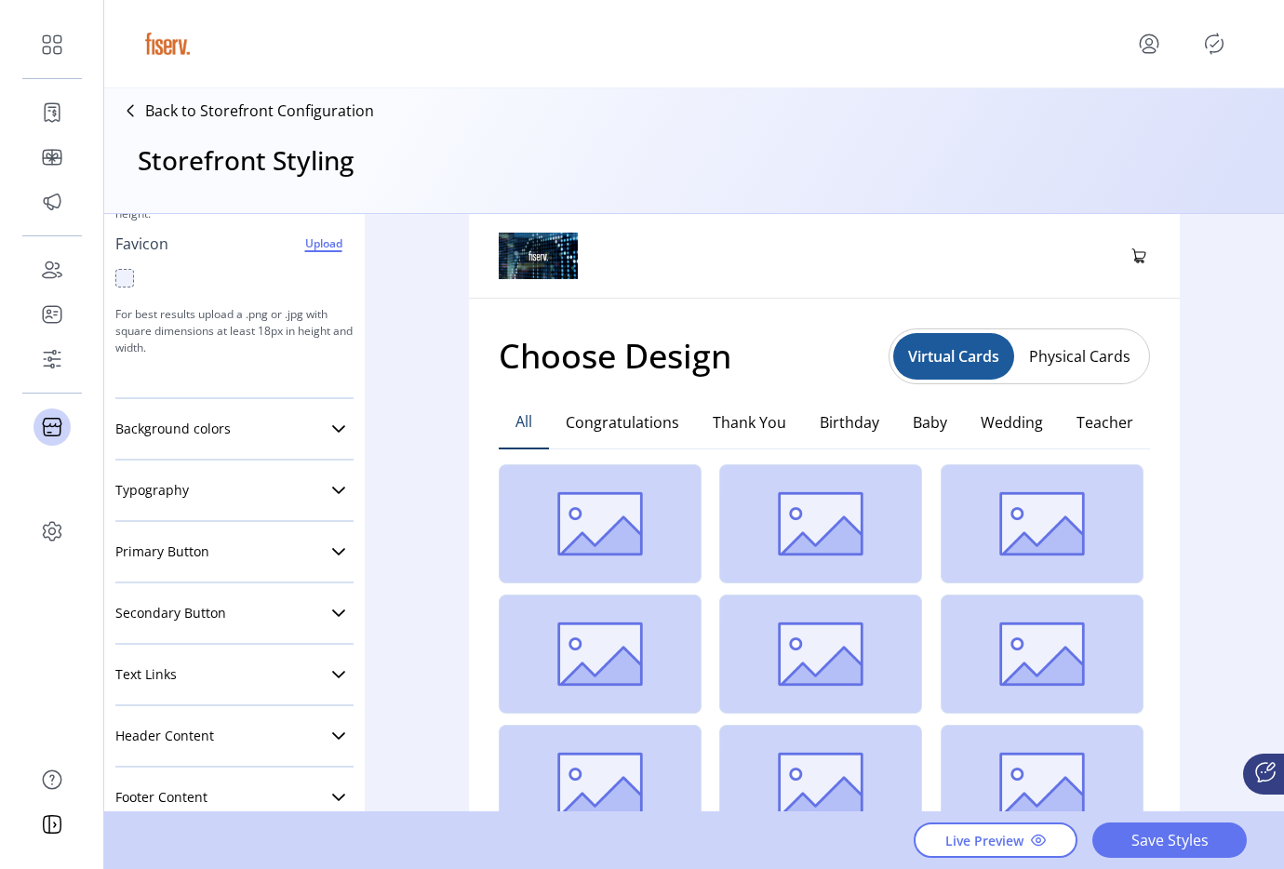
scroll to position [303, 0]
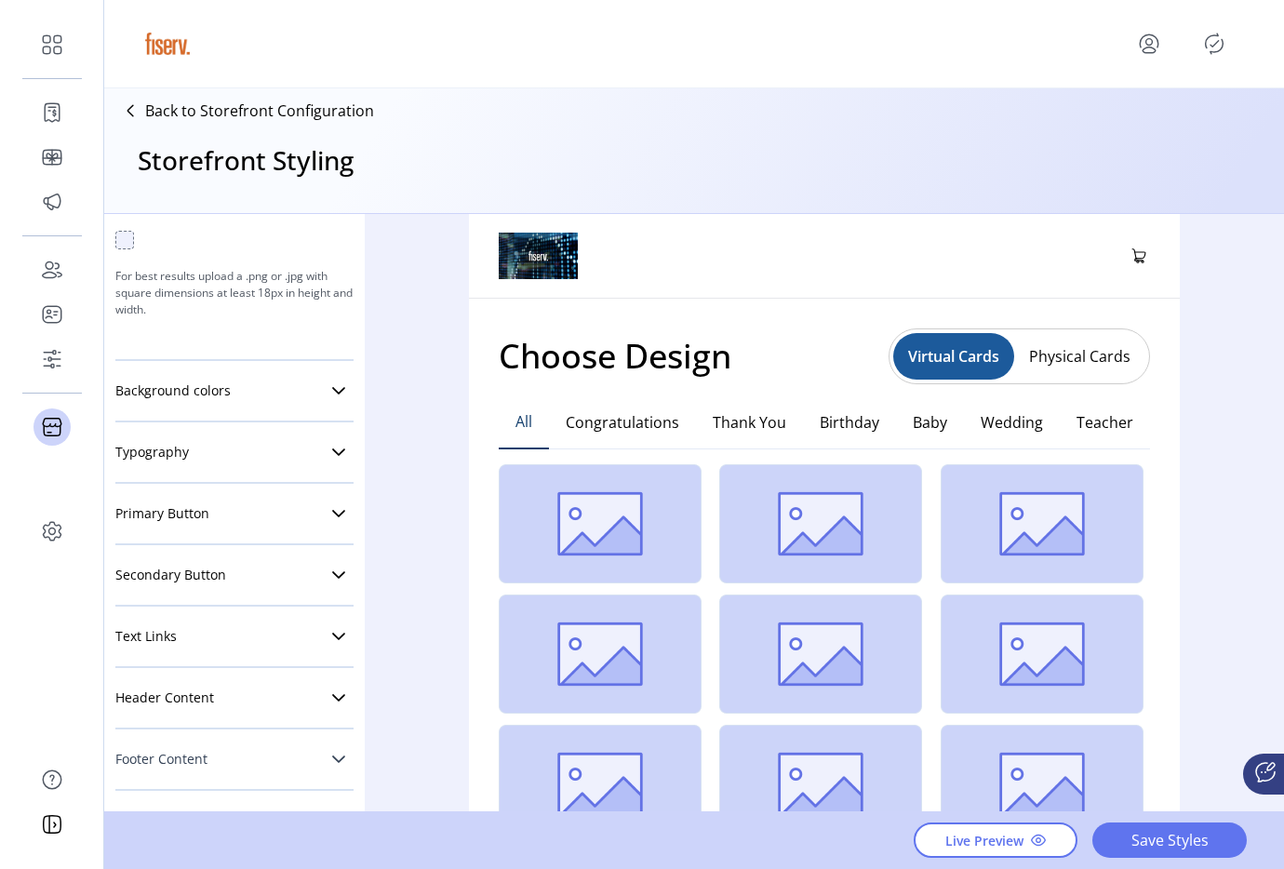
click at [204, 766] on span "Footer Content" at bounding box center [161, 759] width 92 height 13
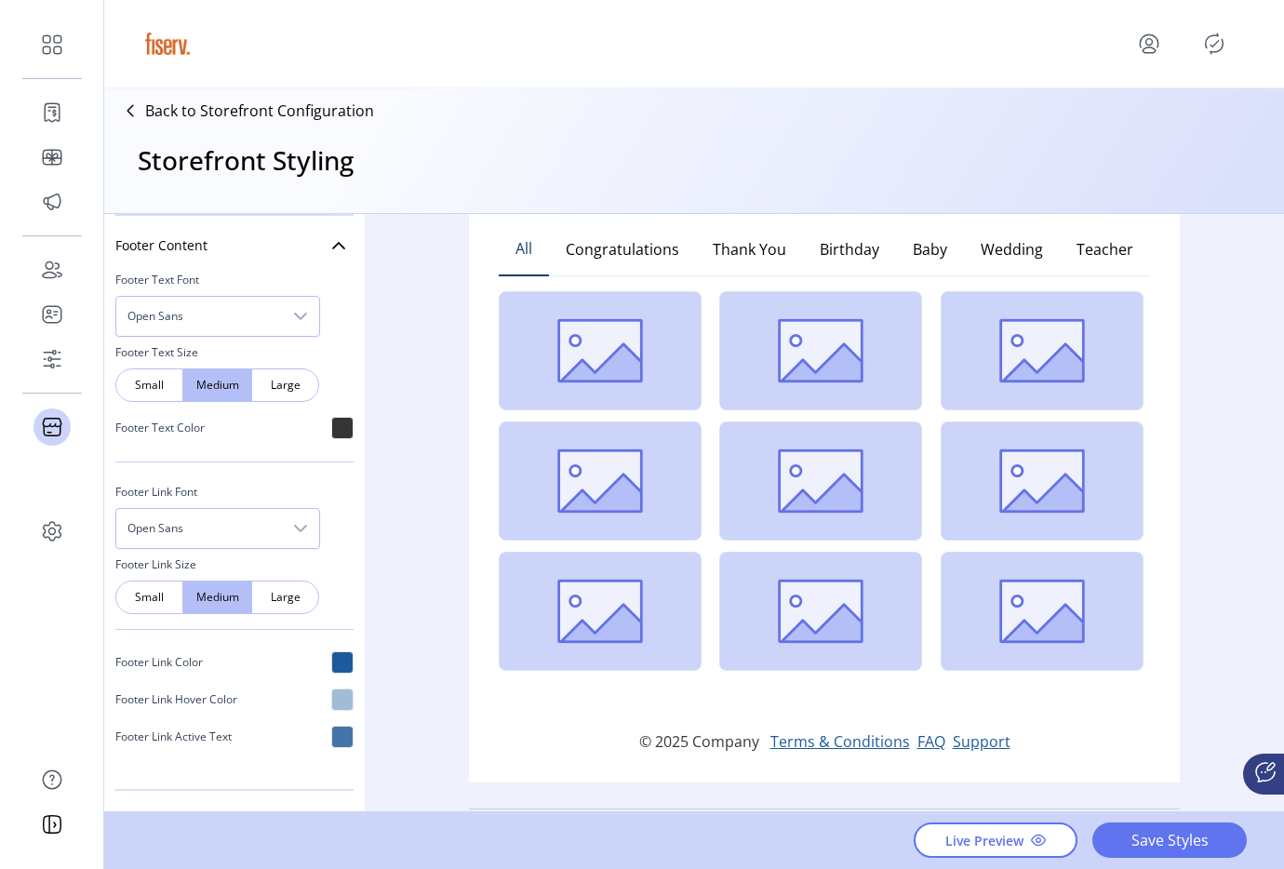
scroll to position [503, 0]
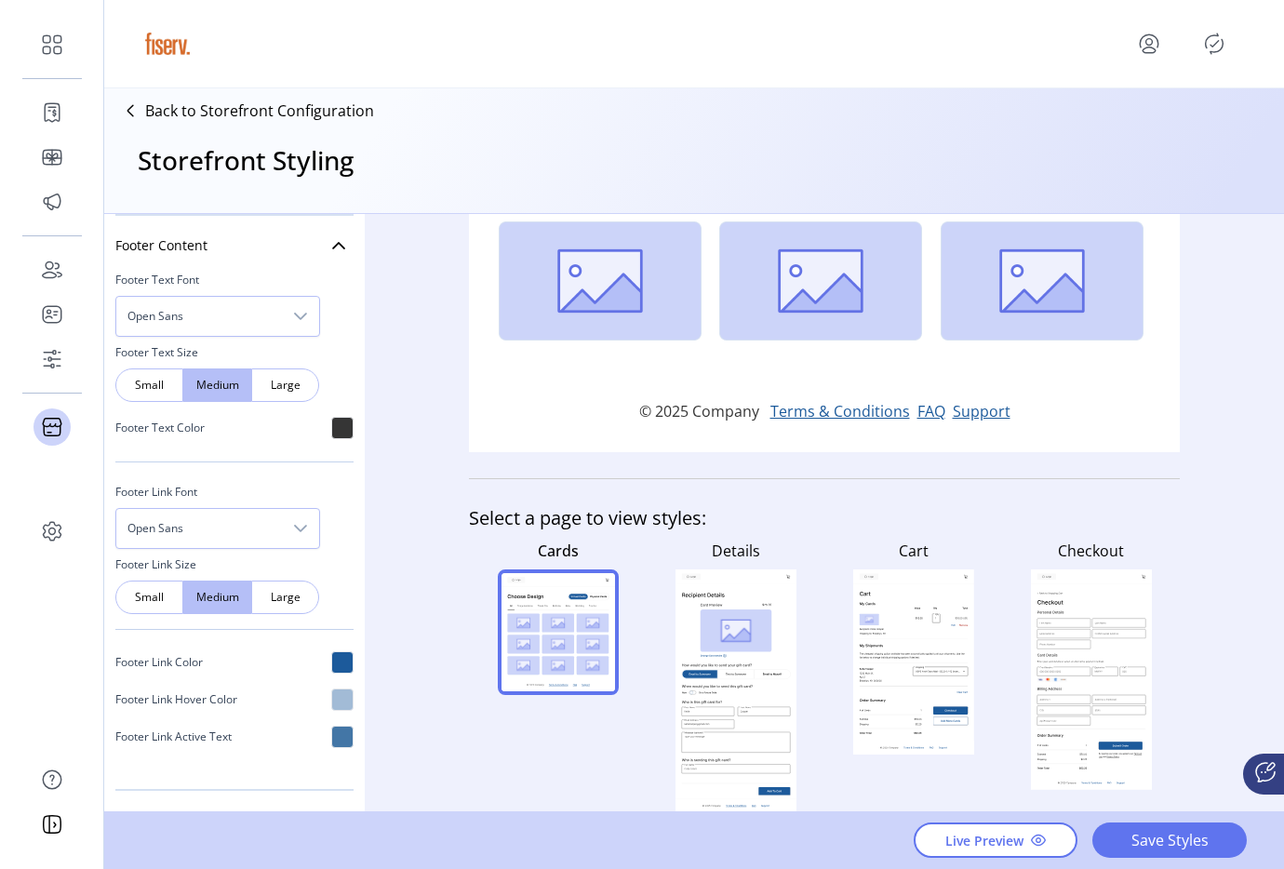
click at [332, 665] on div at bounding box center [342, 662] width 22 height 22
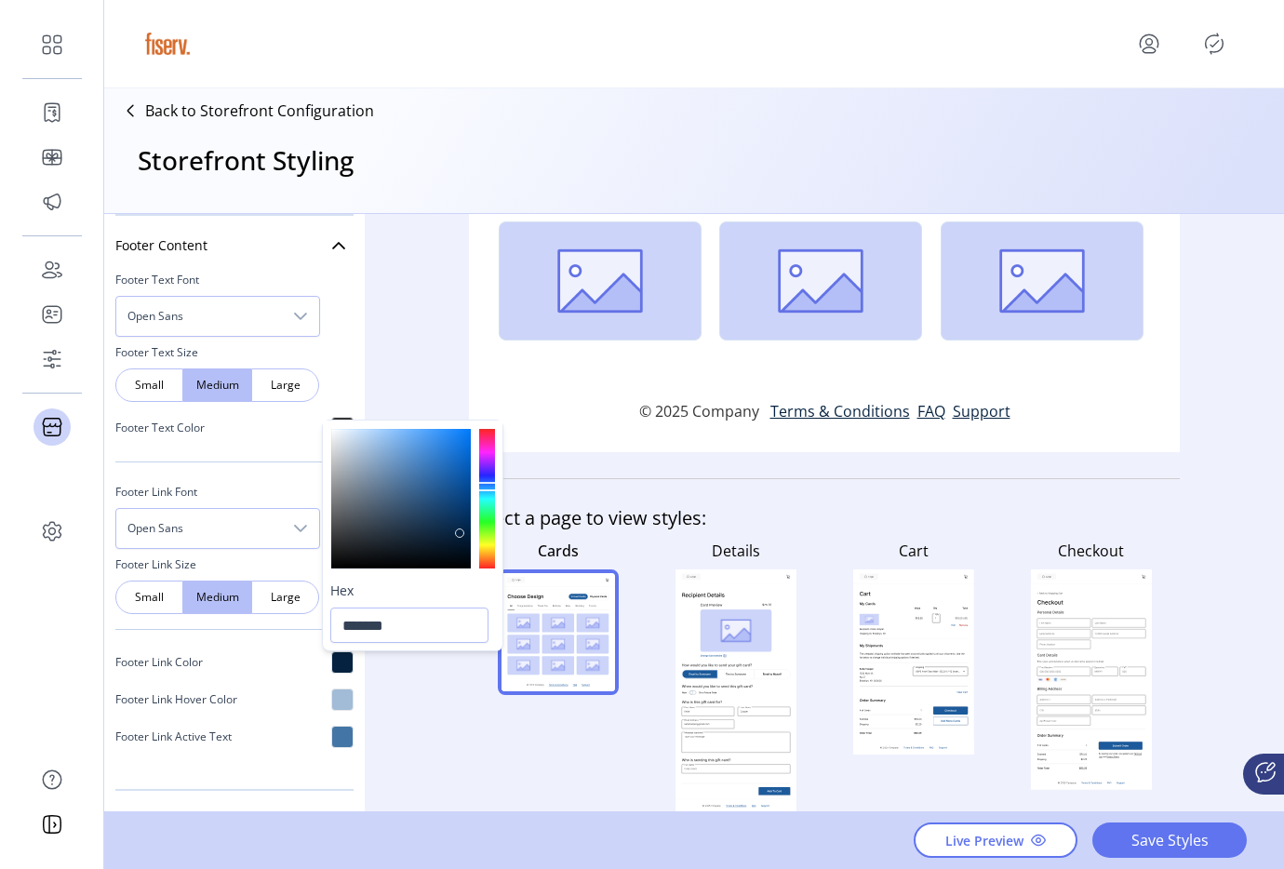
click at [459, 533] on div at bounding box center [401, 499] width 140 height 140
click at [445, 534] on div at bounding box center [401, 499] width 140 height 140
click at [422, 528] on div at bounding box center [401, 499] width 140 height 140
type input "*******"
click at [421, 520] on div at bounding box center [401, 499] width 140 height 140
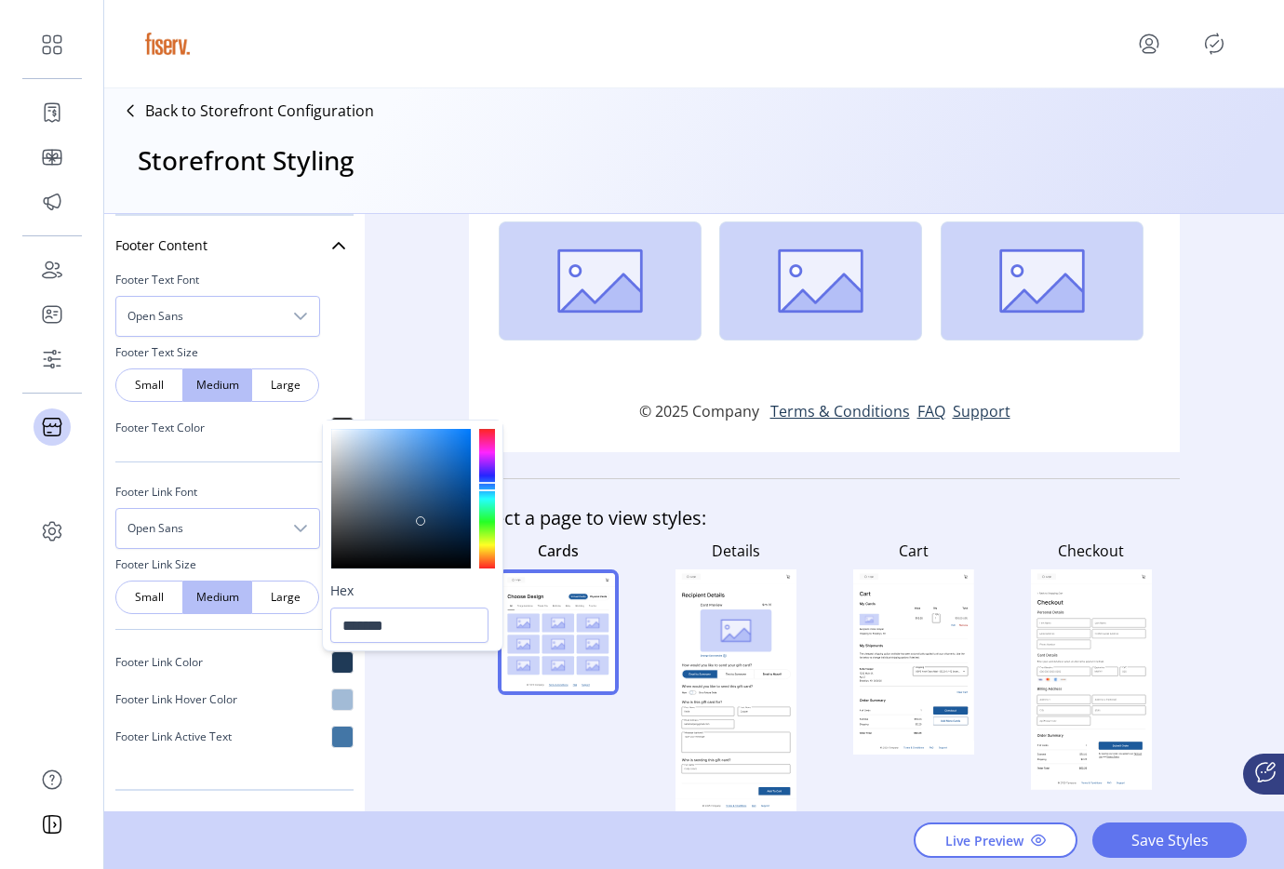
click at [446, 374] on div "Styling Toolbar Brand Logo Upload For best results upload a .png with a transpa…" at bounding box center [693, 513] width 1179 height 599
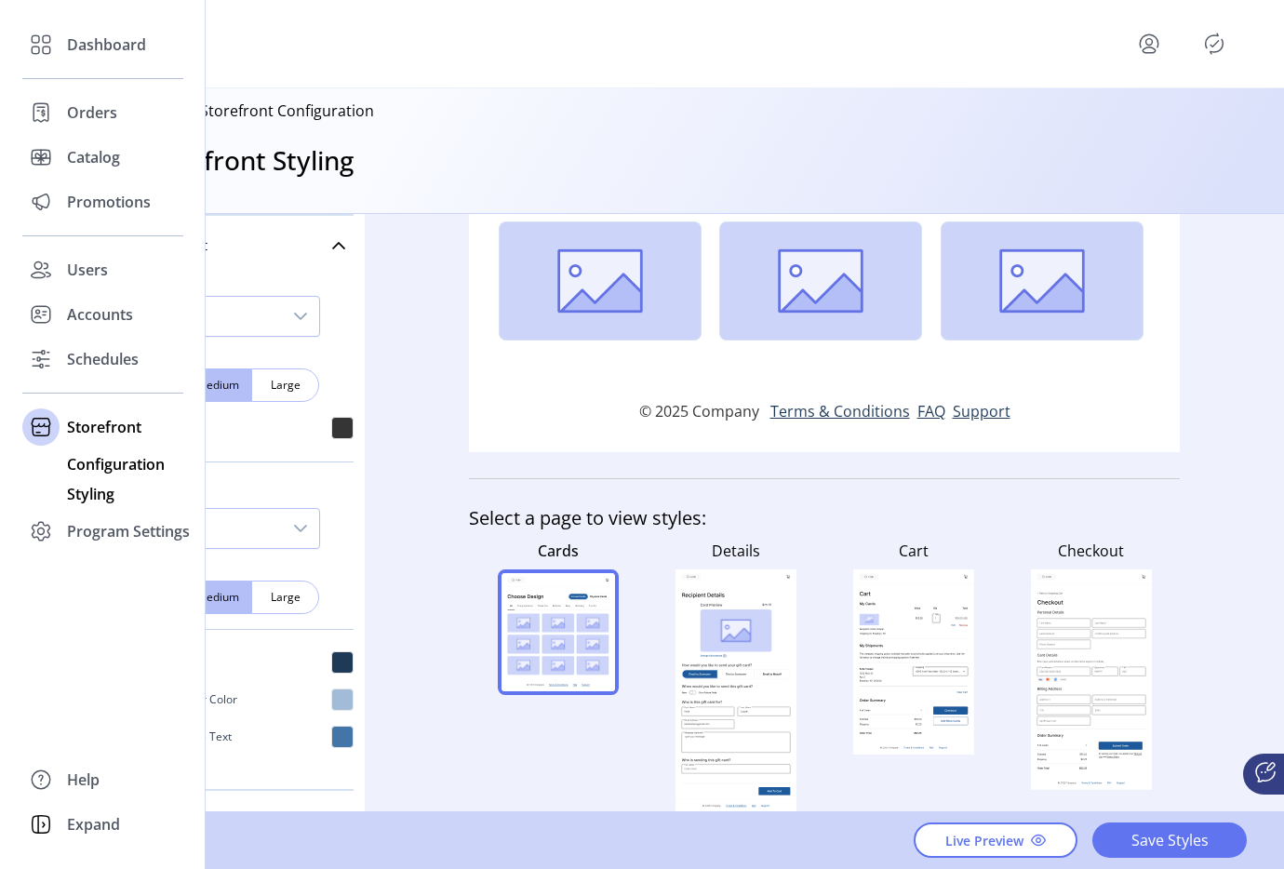
click at [100, 456] on span "Configuration" at bounding box center [116, 464] width 98 height 22
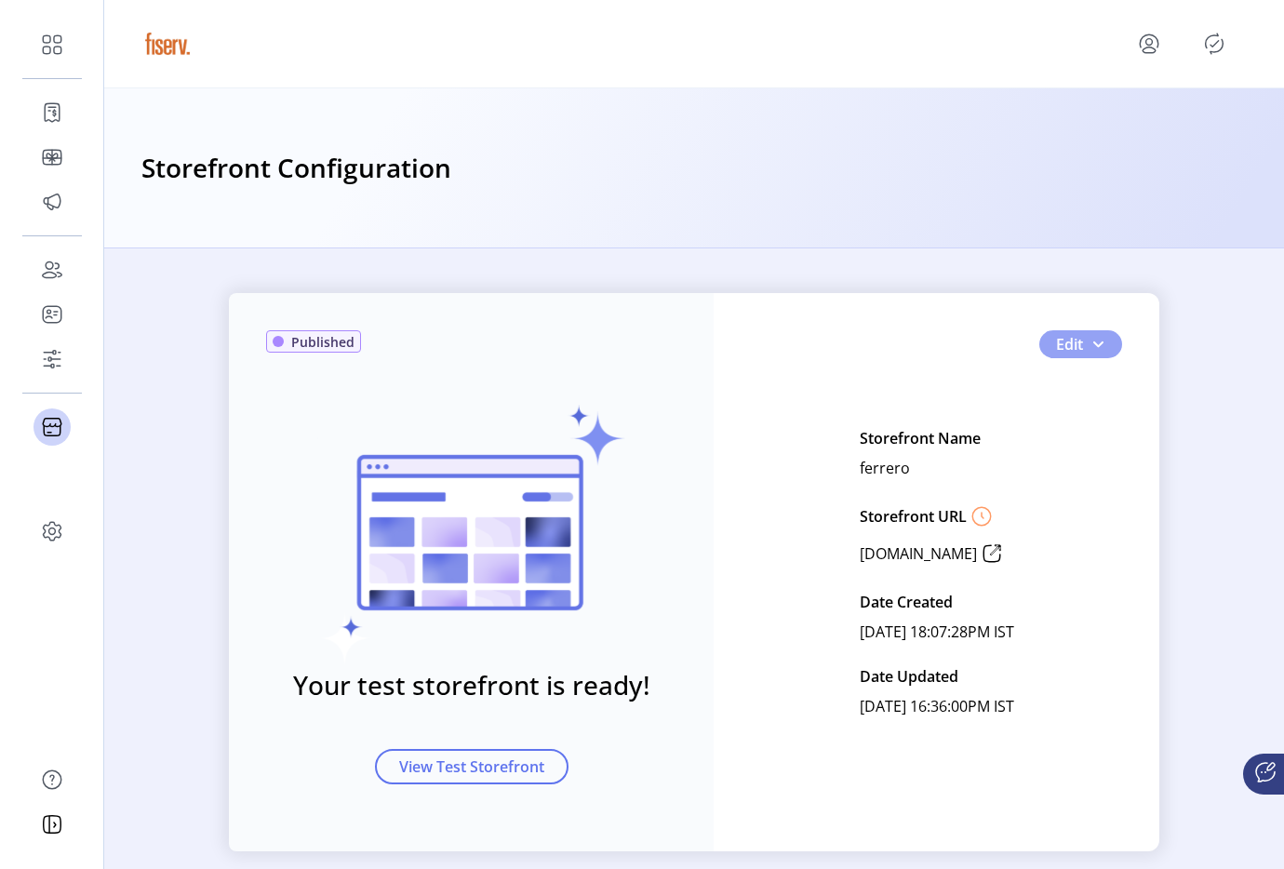
click at [1093, 346] on span "button" at bounding box center [1097, 344] width 15 height 15
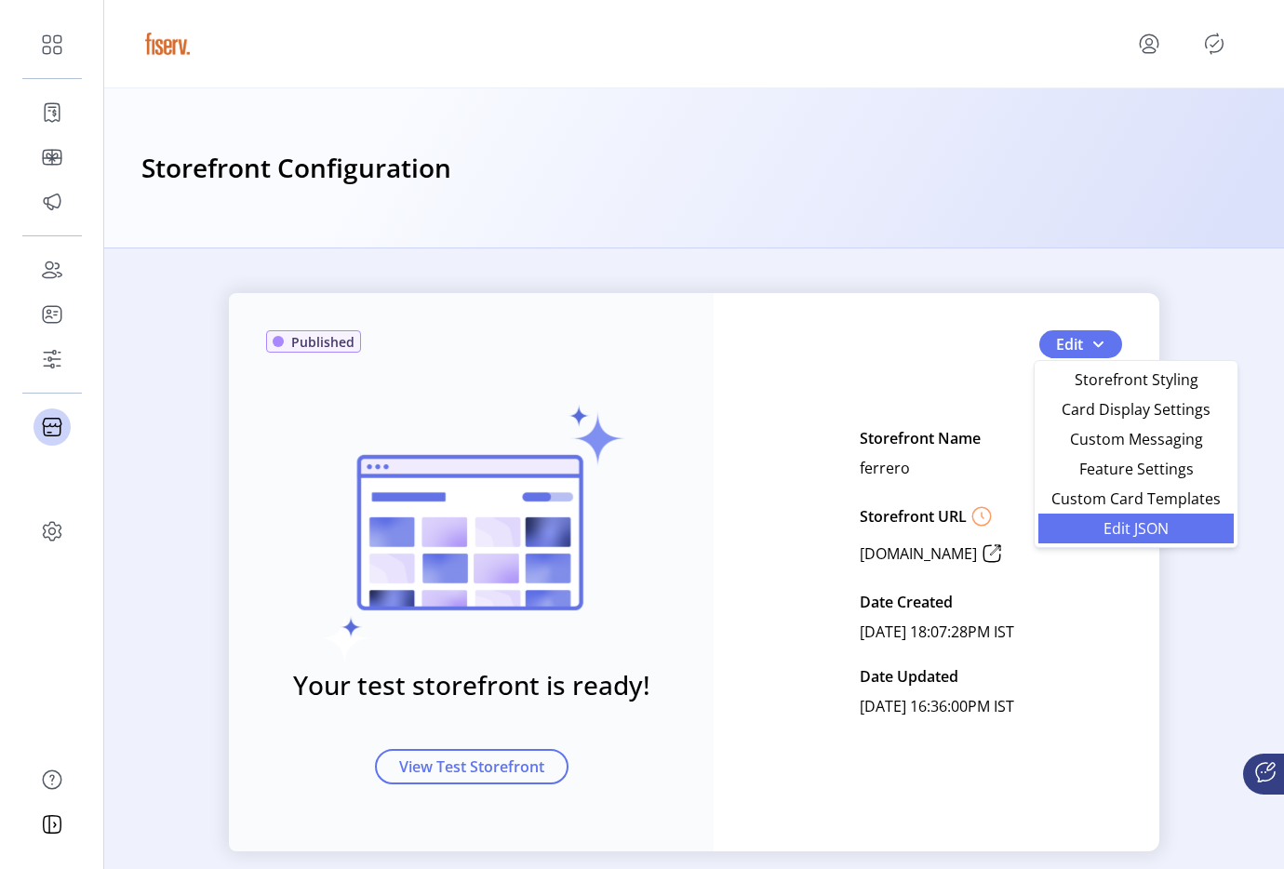
click at [1091, 524] on span "Edit JSON" at bounding box center [1135, 528] width 173 height 15
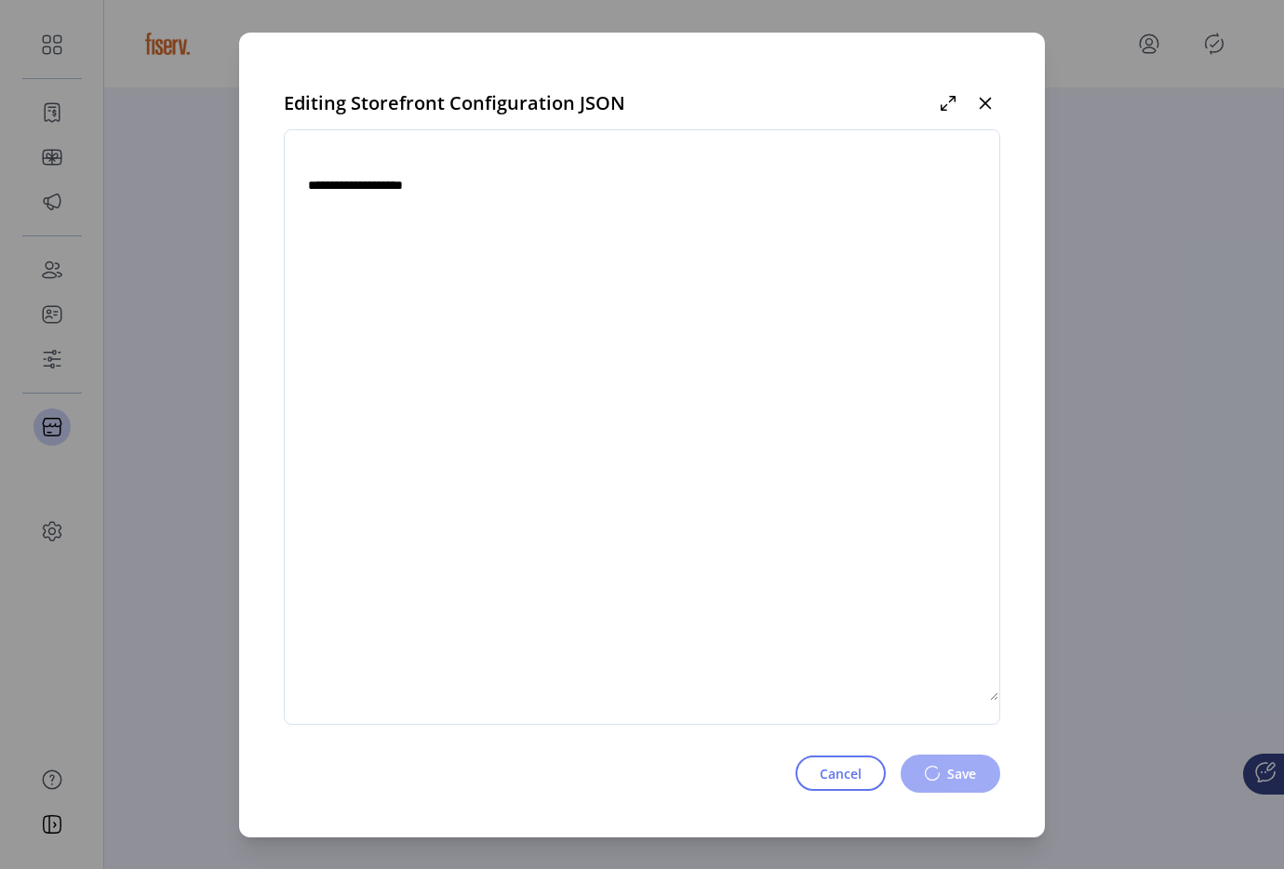
type textarea "**********"
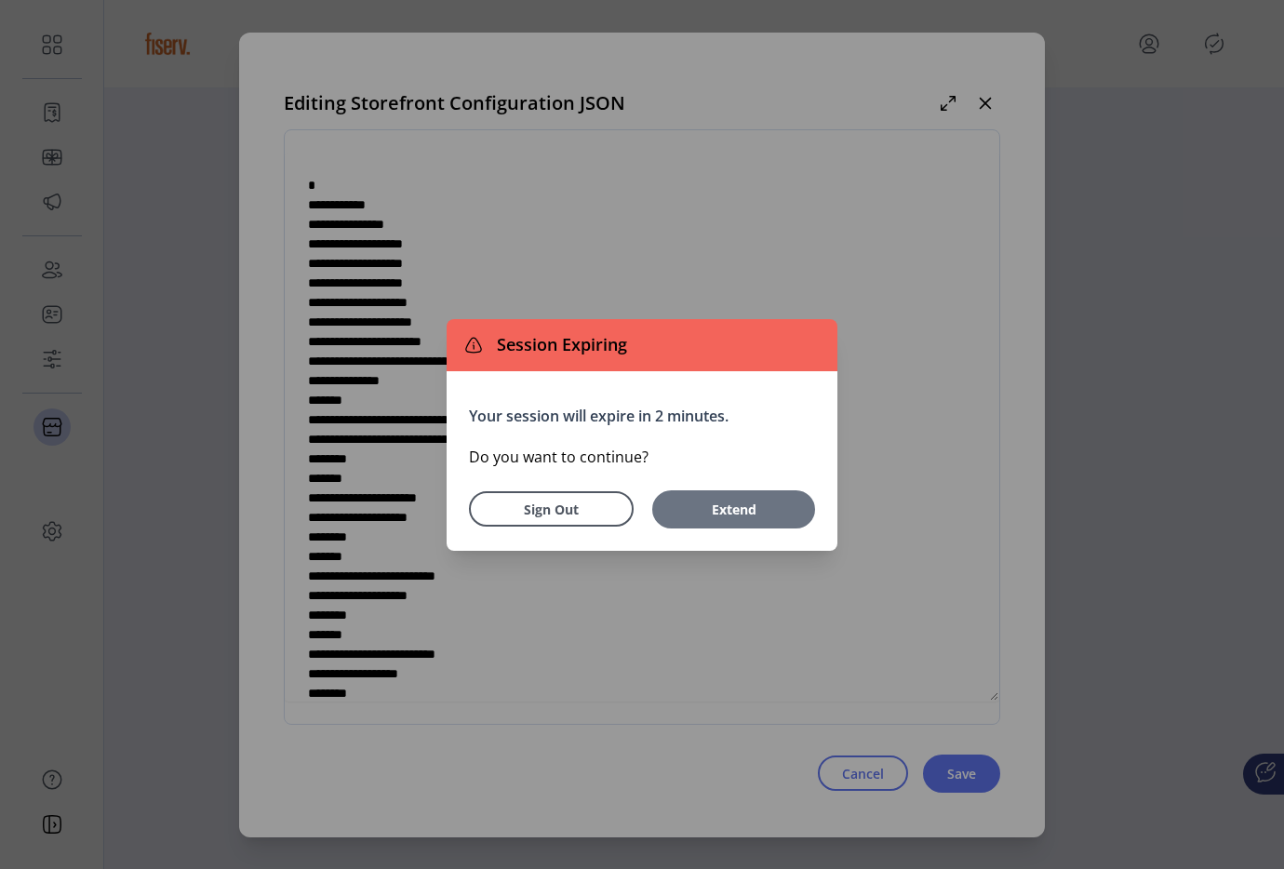
click at [690, 502] on span "Extend" at bounding box center [733, 509] width 144 height 20
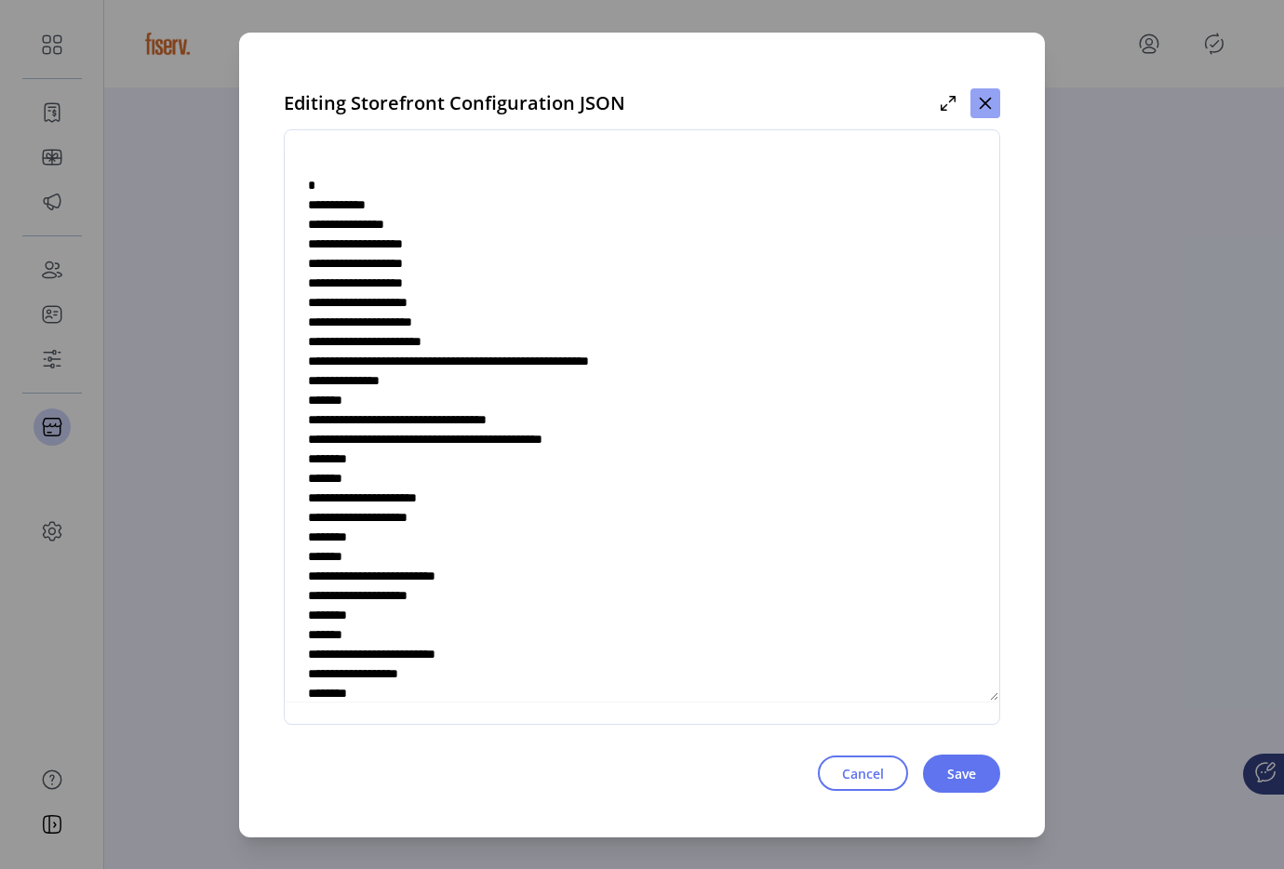
click at [983, 107] on icon "button" at bounding box center [985, 103] width 15 height 15
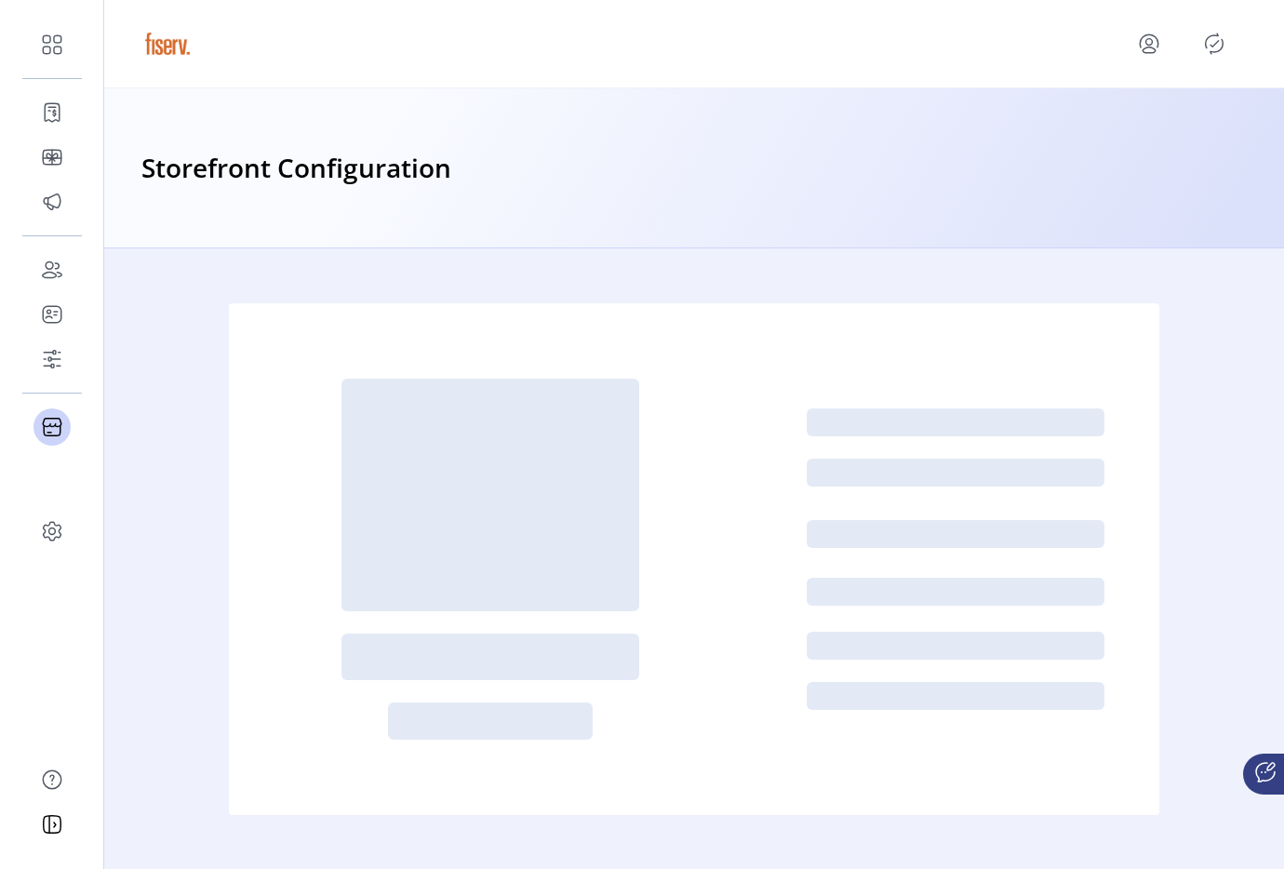
click at [1134, 47] on icon "menu" at bounding box center [1149, 44] width 30 height 30
click at [1136, 113] on span "Sign Out" at bounding box center [1082, 117] width 140 height 15
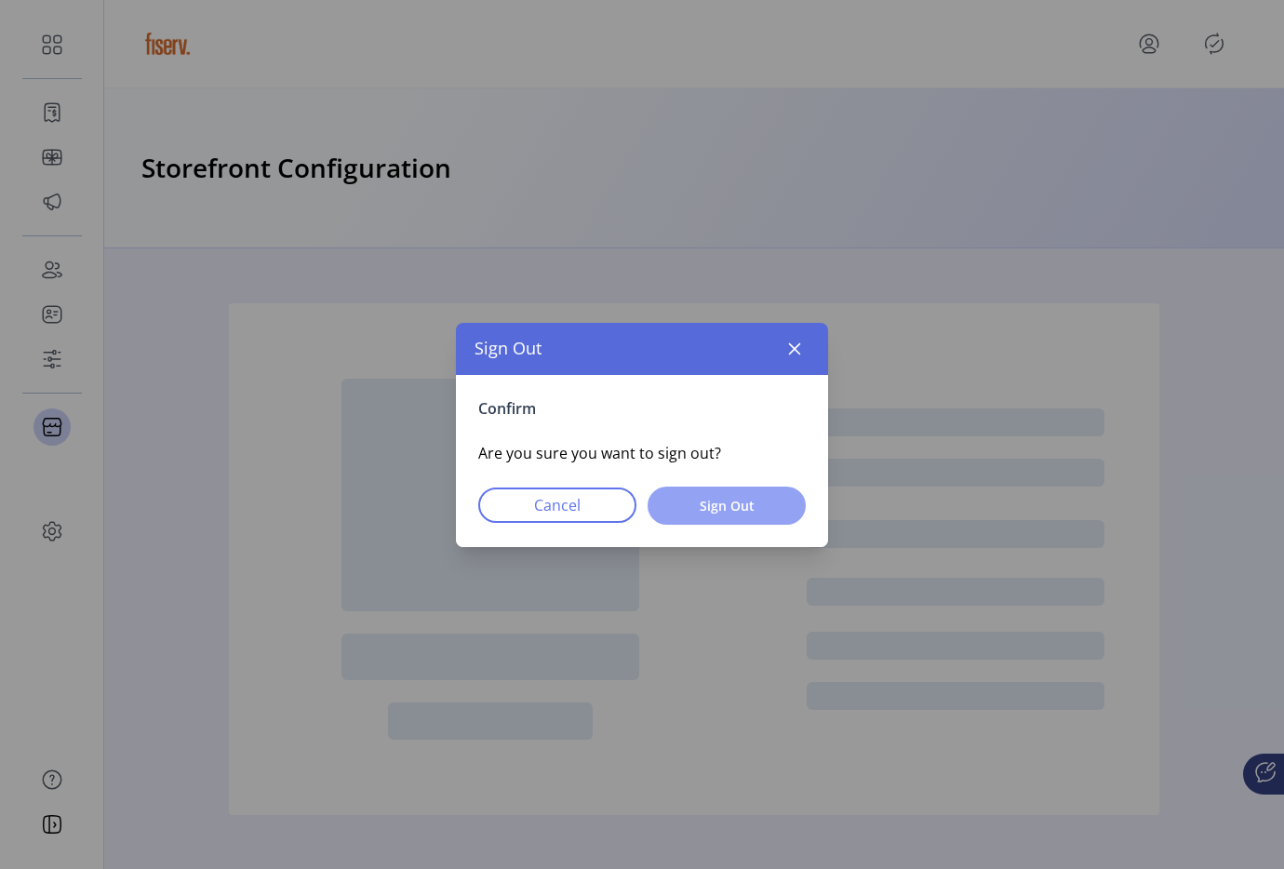
click at [765, 511] on span "Sign Out" at bounding box center [727, 506] width 110 height 20
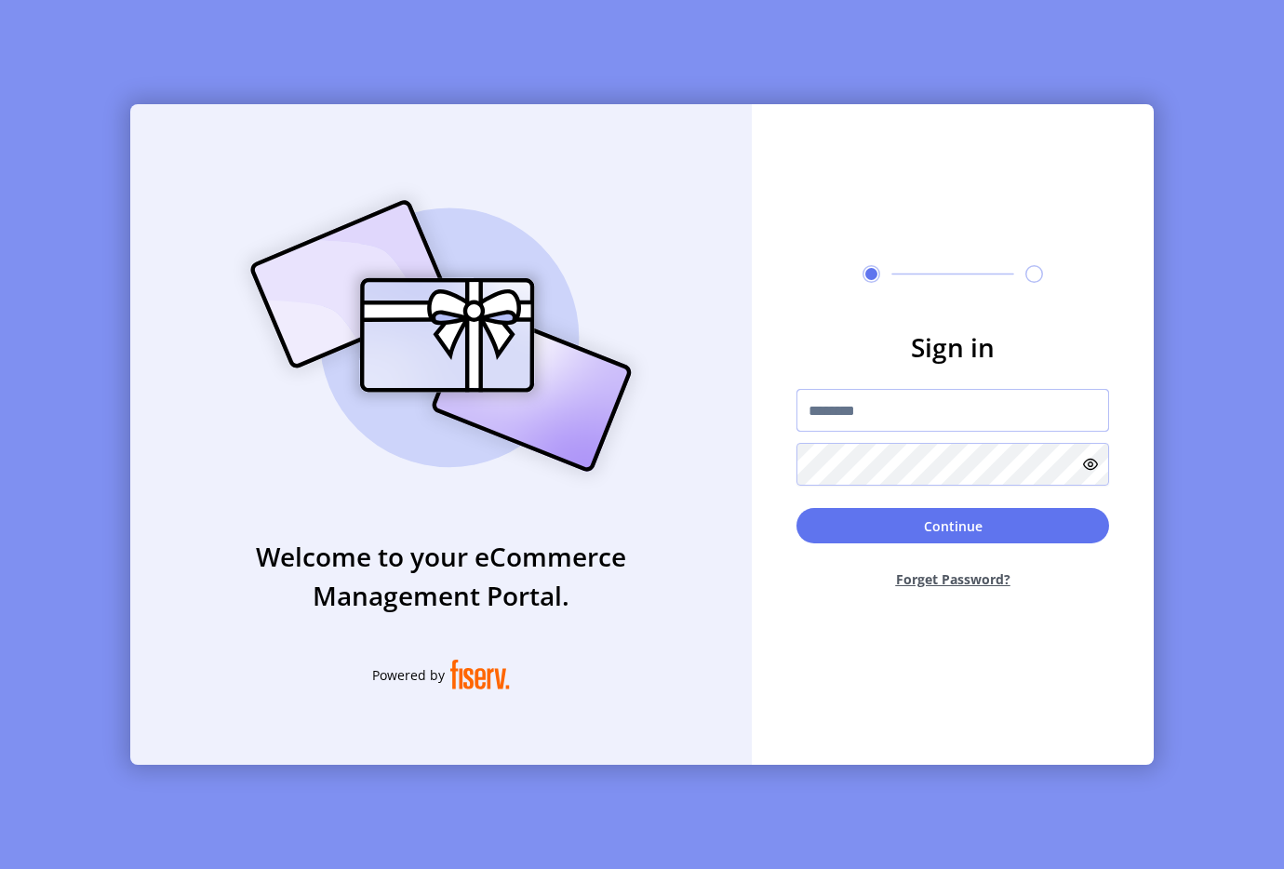
click at [809, 411] on input "text" at bounding box center [952, 410] width 313 height 43
click at [867, 417] on input "**********" at bounding box center [952, 410] width 313 height 43
click at [871, 419] on input "****" at bounding box center [952, 410] width 313 height 43
click at [871, 418] on input "****" at bounding box center [952, 410] width 313 height 43
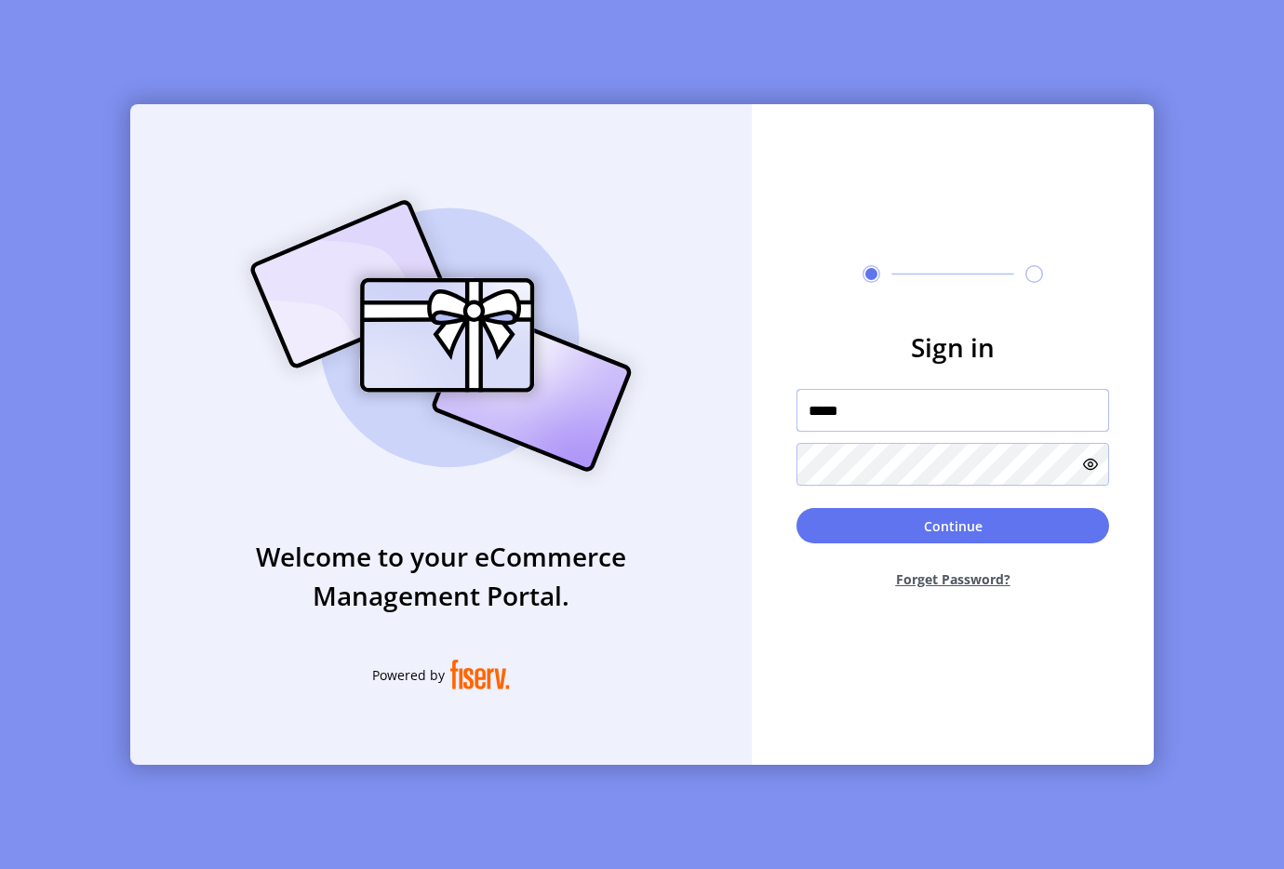
type input "**********"
click at [918, 546] on div "Continue Forget Password?" at bounding box center [952, 556] width 313 height 96
click at [928, 538] on button "Continue" at bounding box center [952, 525] width 313 height 35
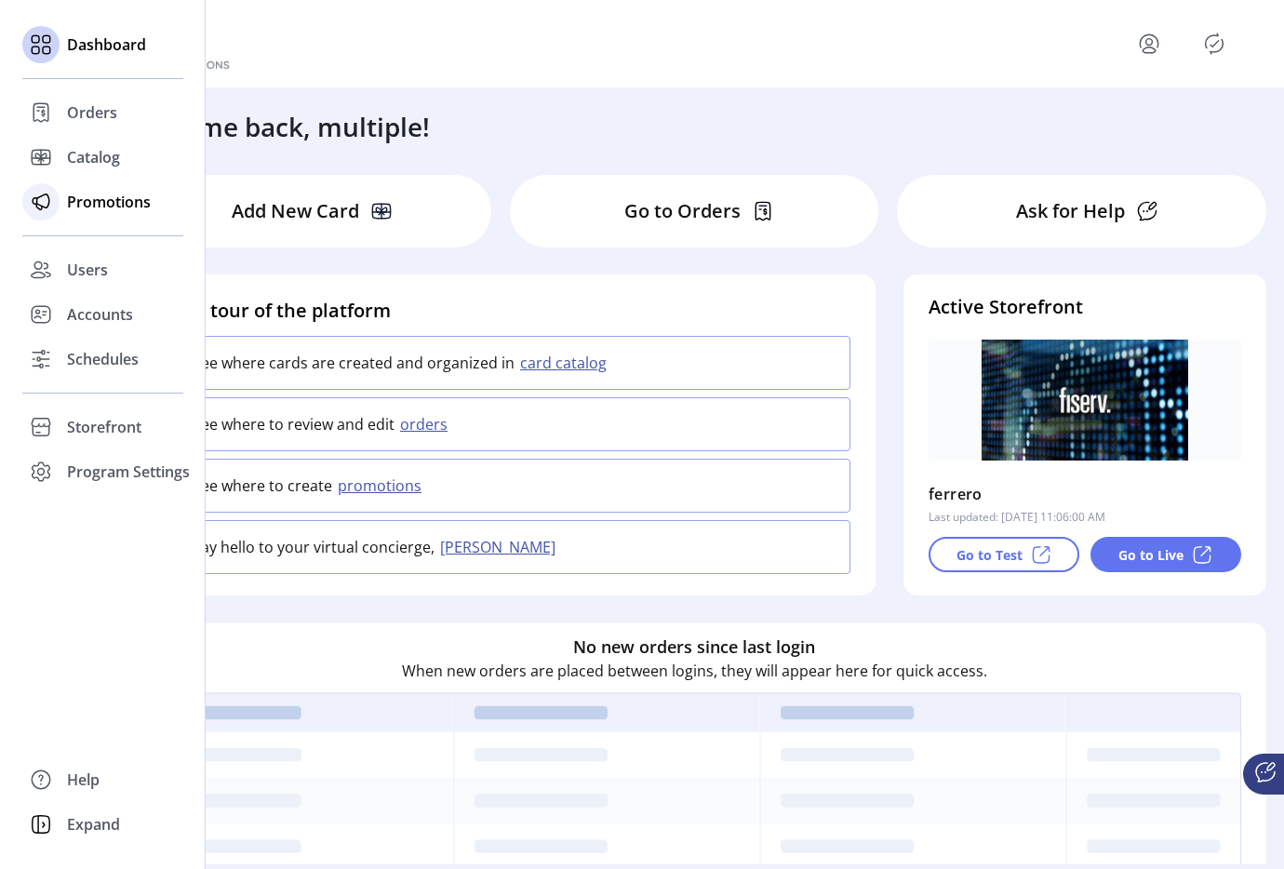
click at [106, 220] on div "Promotions" at bounding box center [102, 202] width 161 height 45
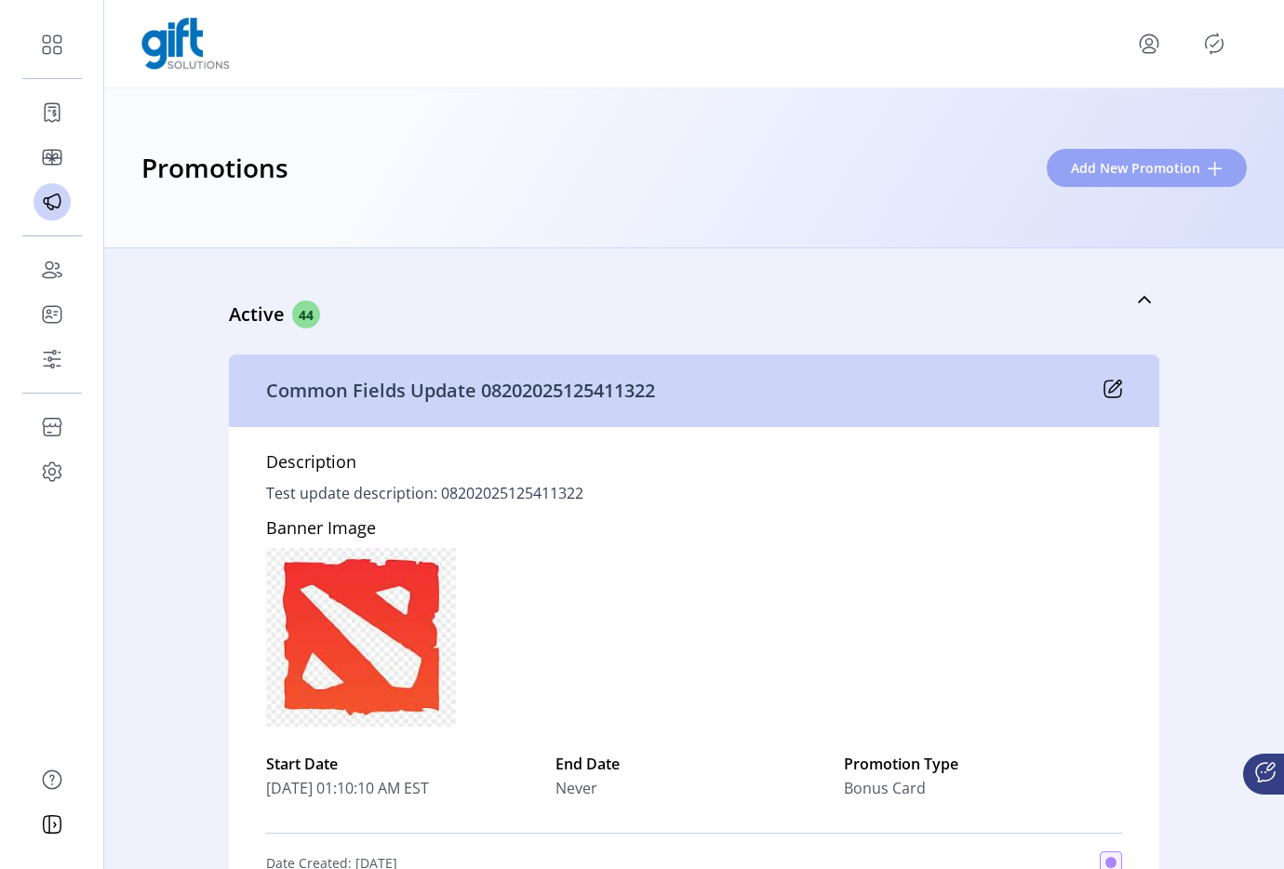
click at [1177, 167] on span "Add New Promotion" at bounding box center [1135, 168] width 129 height 20
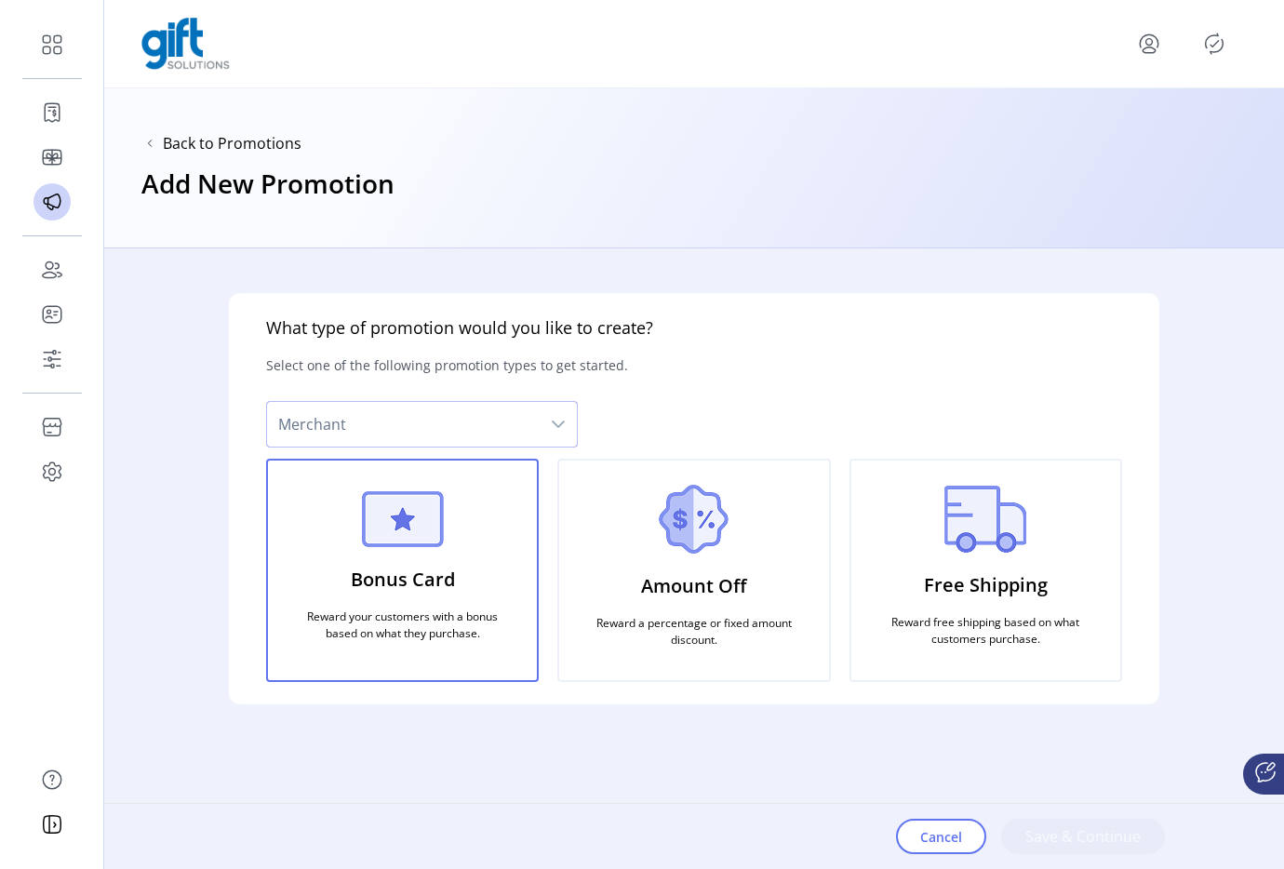
click at [514, 421] on span "Merchant" at bounding box center [403, 424] width 273 height 45
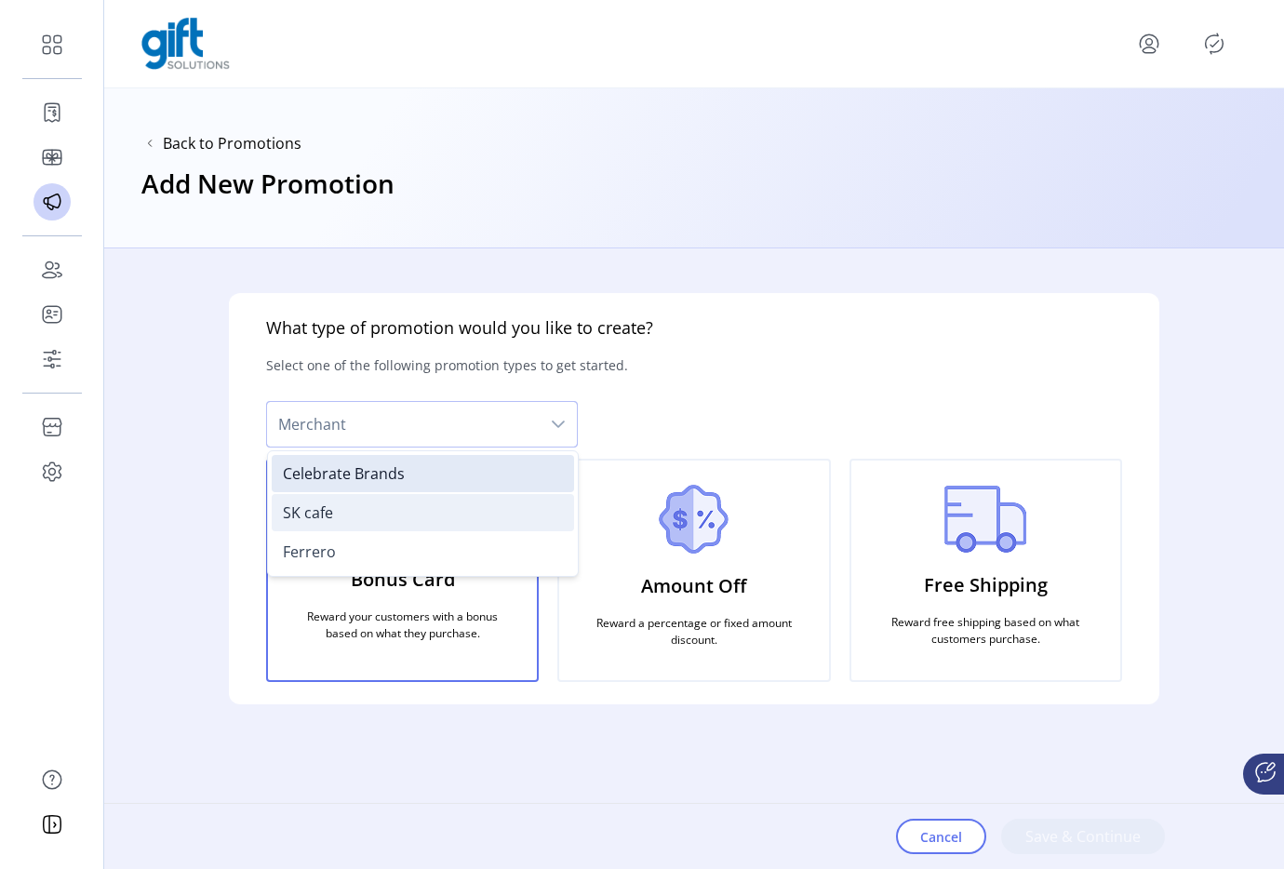
click at [436, 513] on li "SK cafe" at bounding box center [423, 512] width 302 height 37
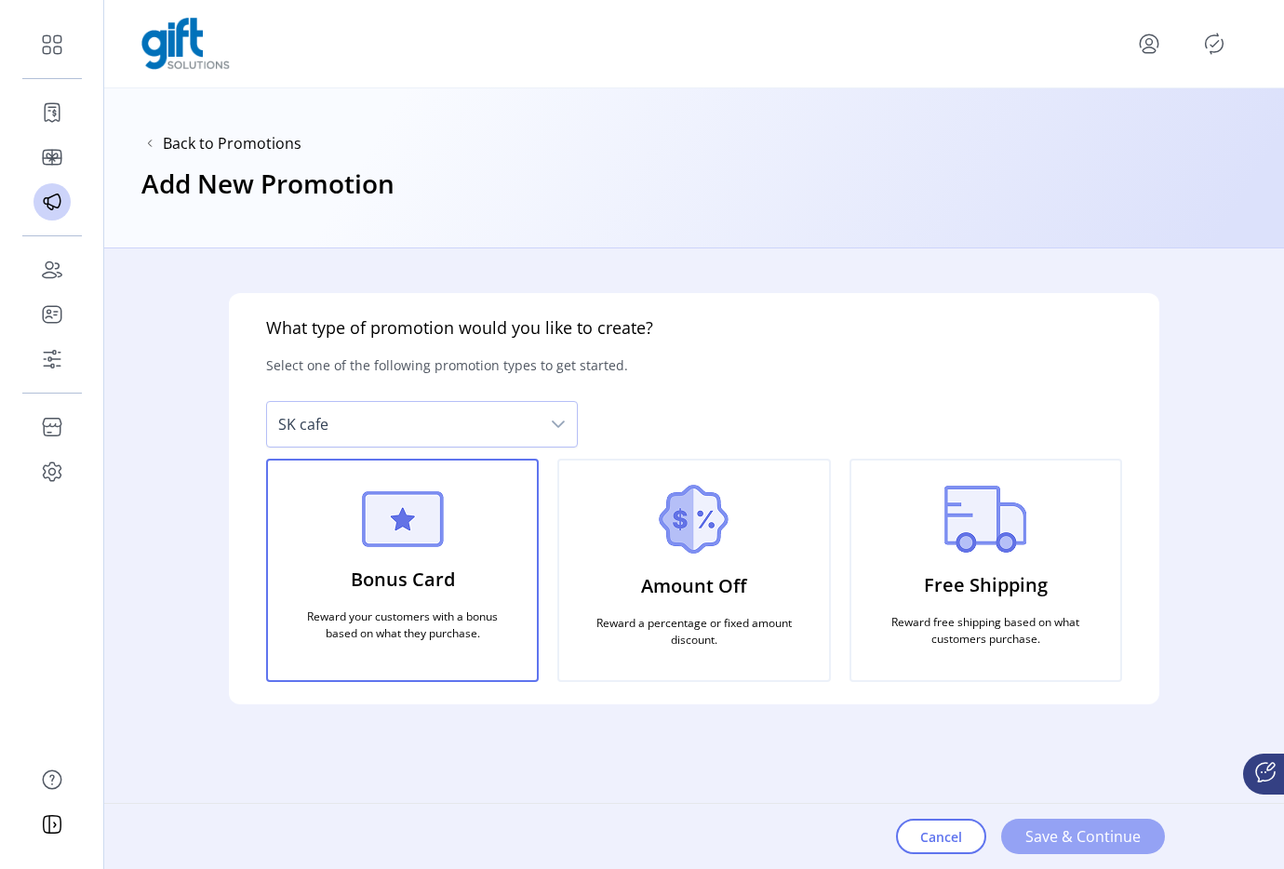
click at [1031, 834] on span "Save & Continue" at bounding box center [1082, 836] width 115 height 22
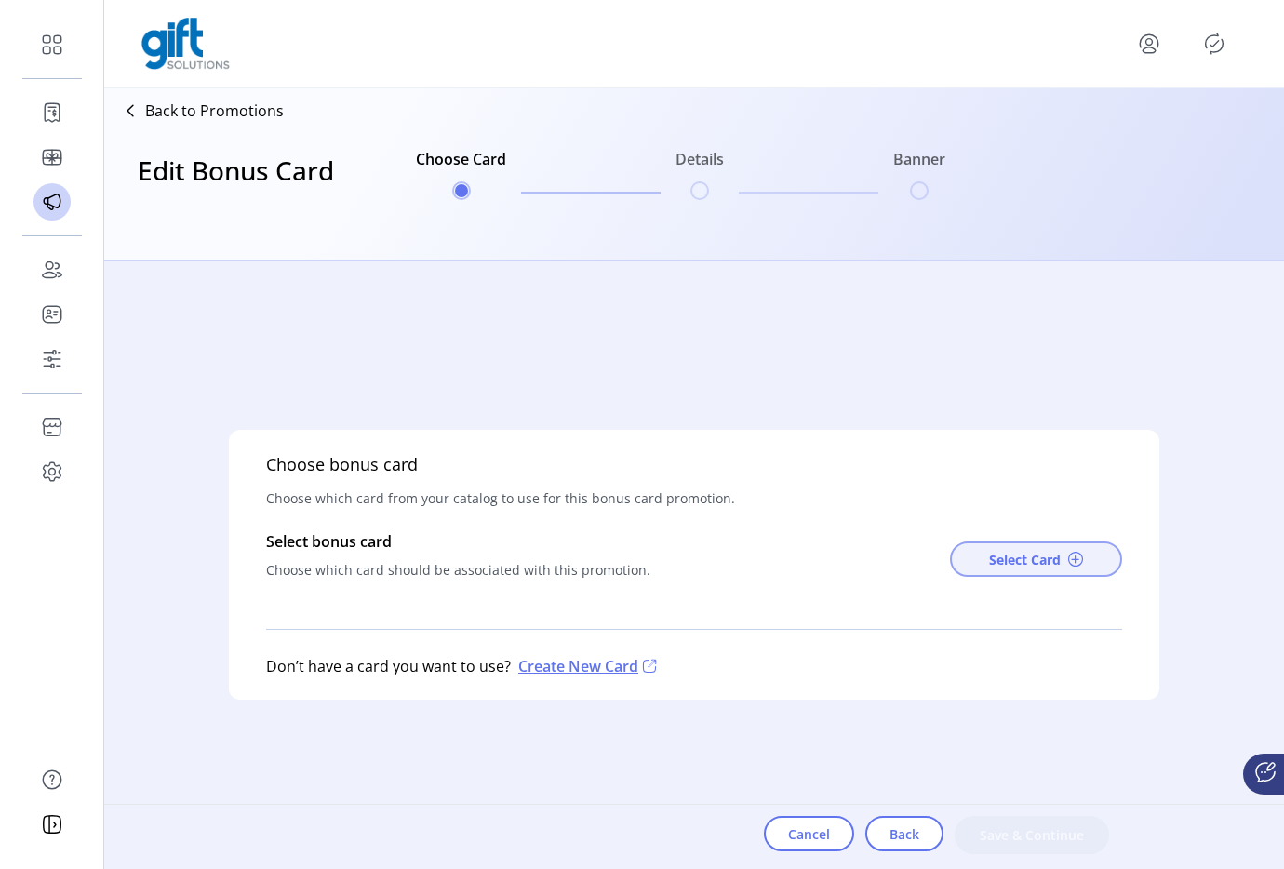
click at [1030, 556] on span "Select Card" at bounding box center [1025, 560] width 72 height 20
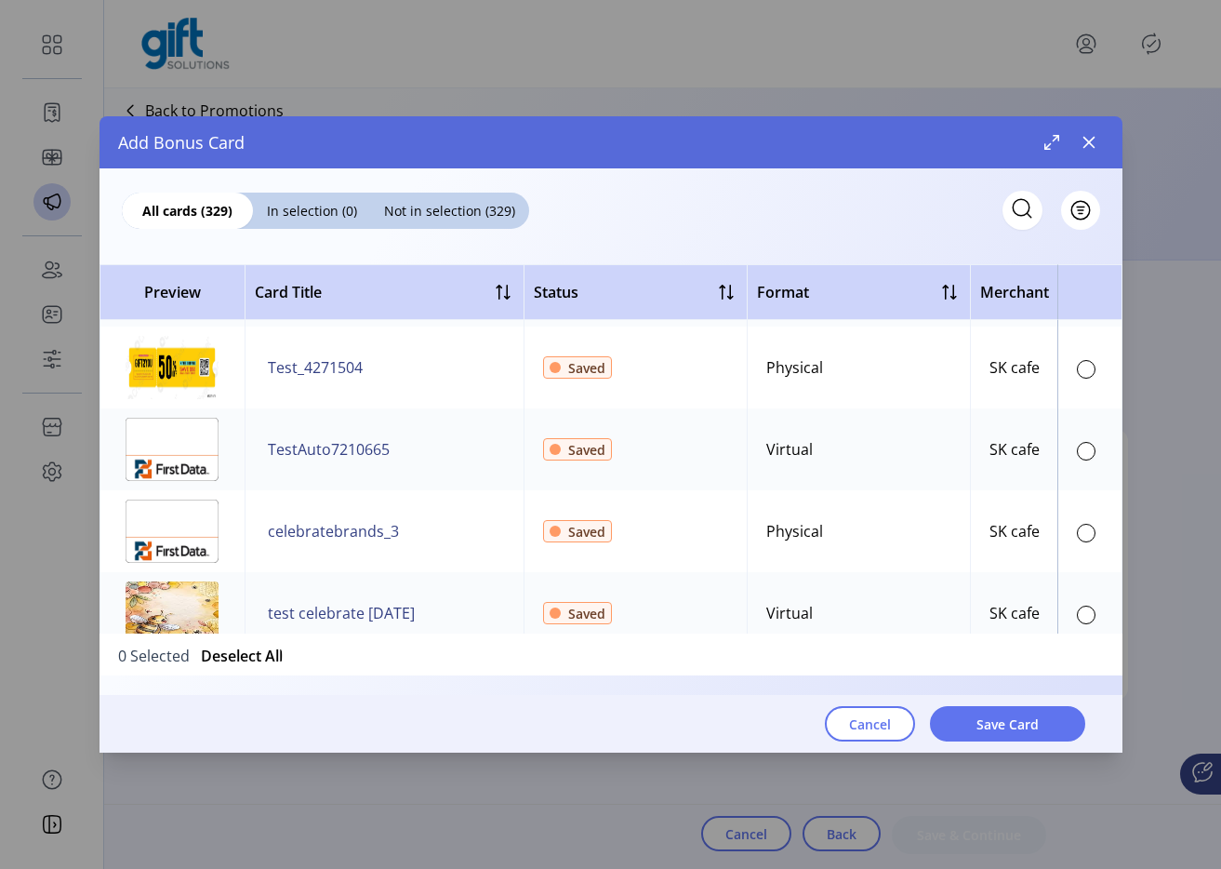
scroll to position [1607, 0]
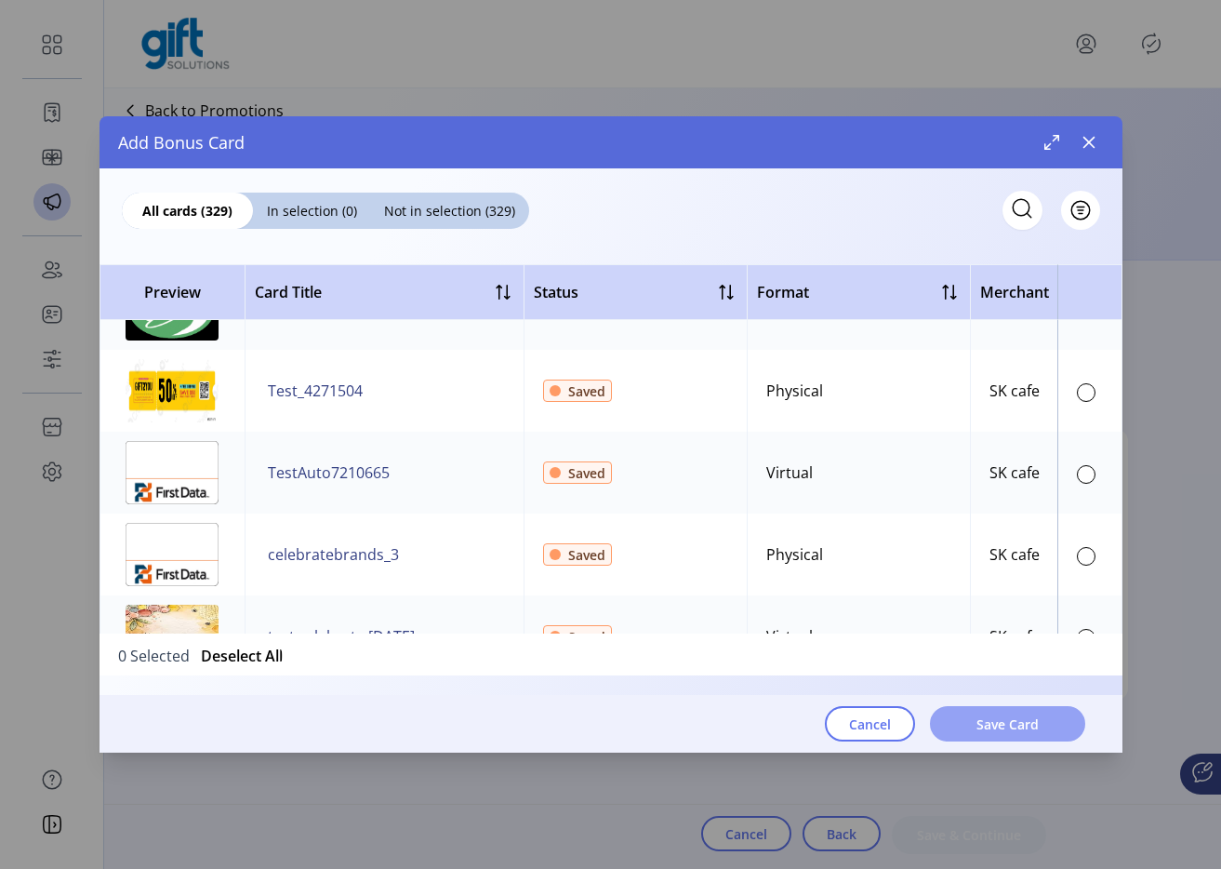
click at [1006, 717] on span "Save Card" at bounding box center [1008, 724] width 62 height 20
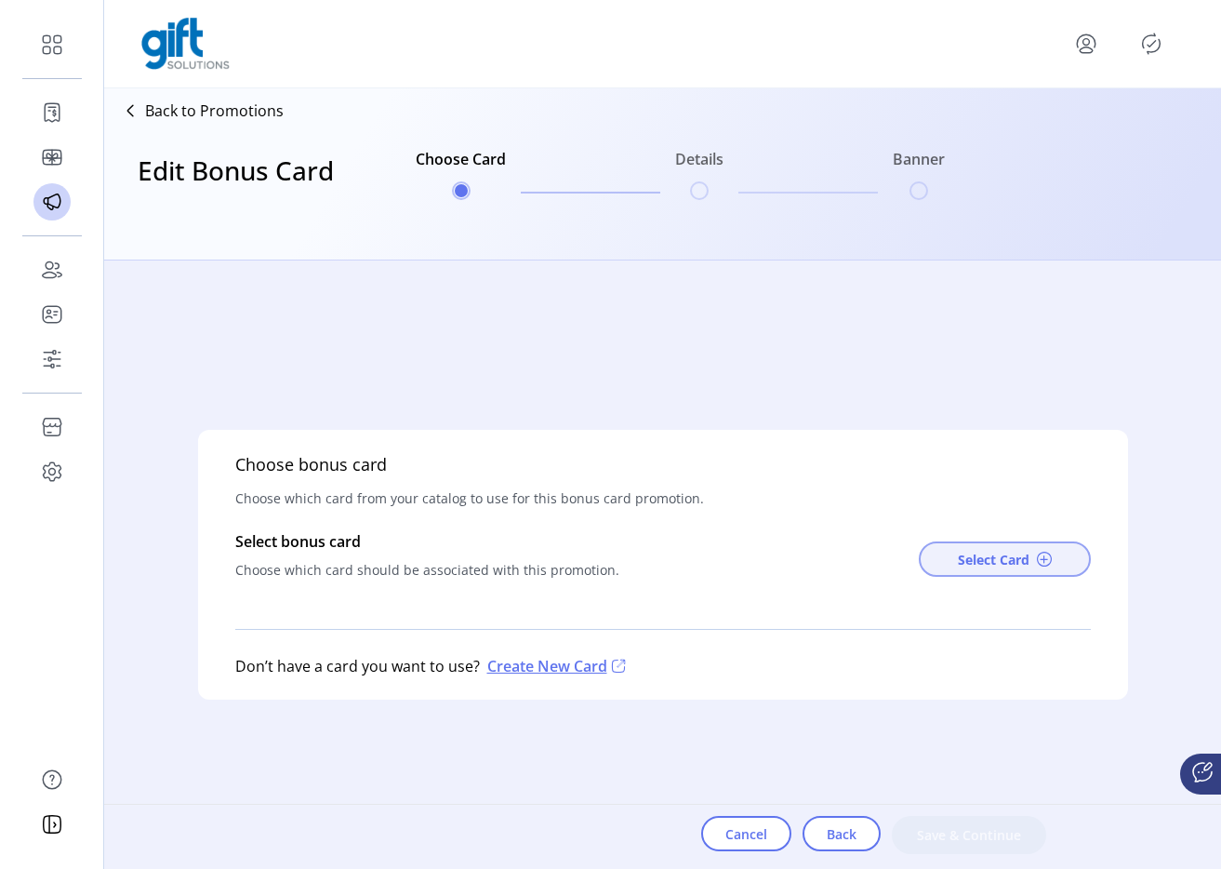
click at [984, 555] on span "Select Card" at bounding box center [994, 560] width 72 height 20
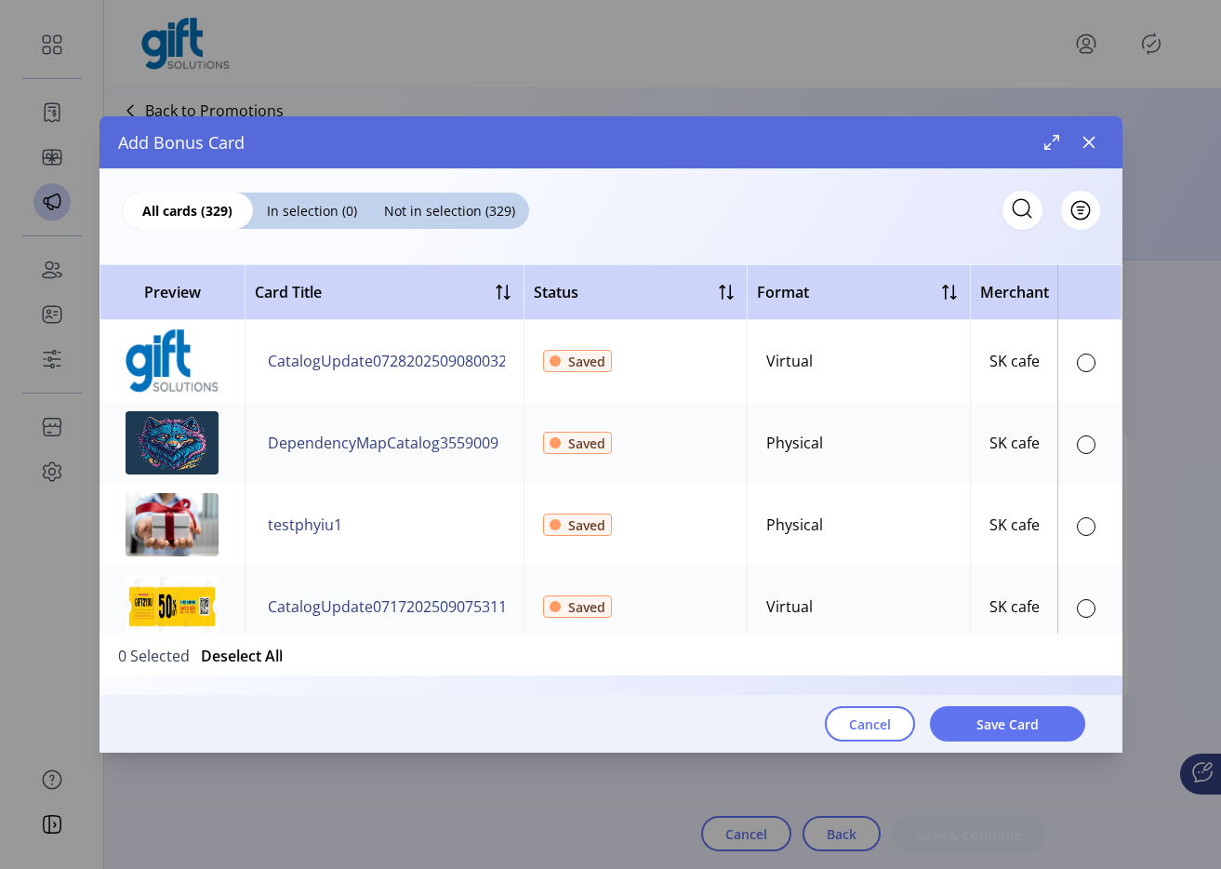
click at [1077, 514] on div at bounding box center [1086, 524] width 19 height 22
click at [1077, 531] on div at bounding box center [1086, 526] width 19 height 19
click at [1009, 724] on span "Save Card" at bounding box center [1008, 724] width 62 height 20
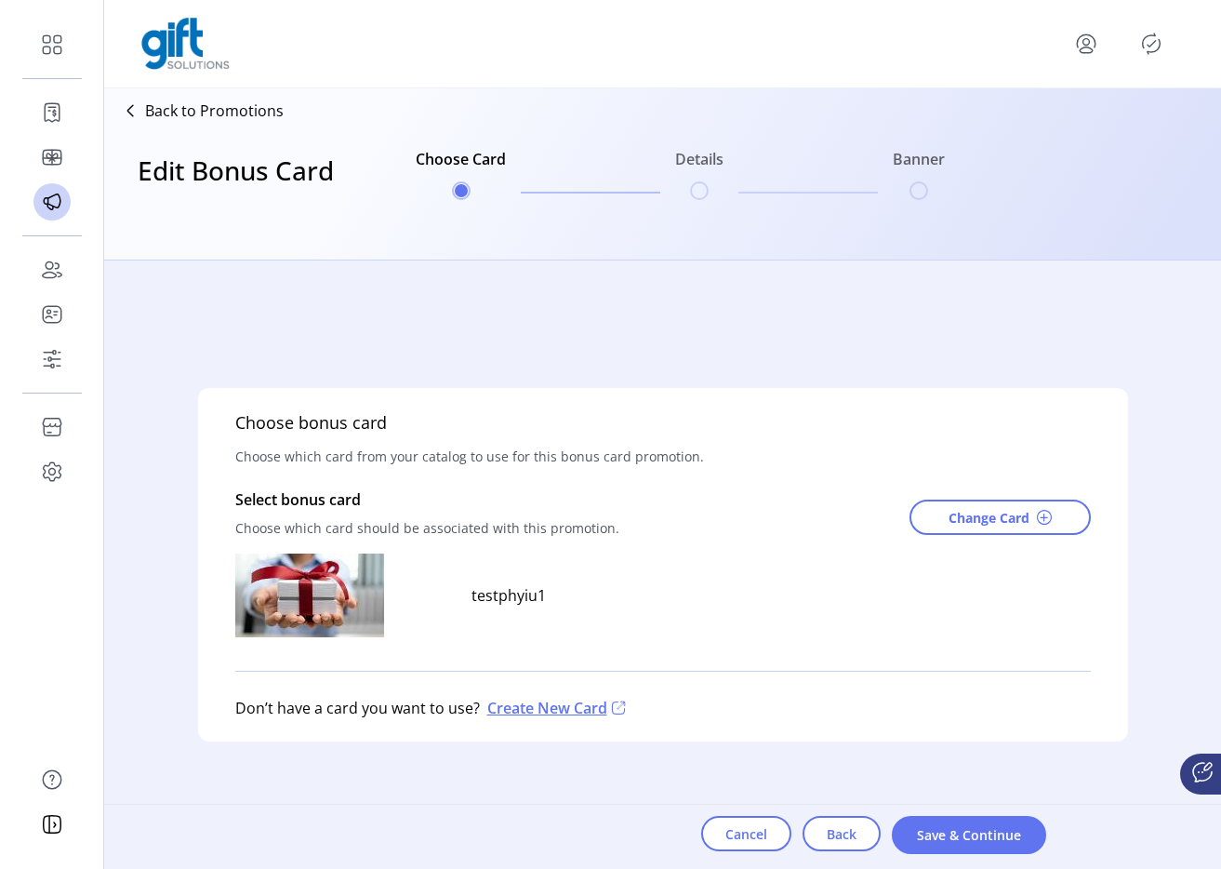
click at [1138, 50] on icon "Publisher Panel" at bounding box center [1152, 44] width 30 height 30
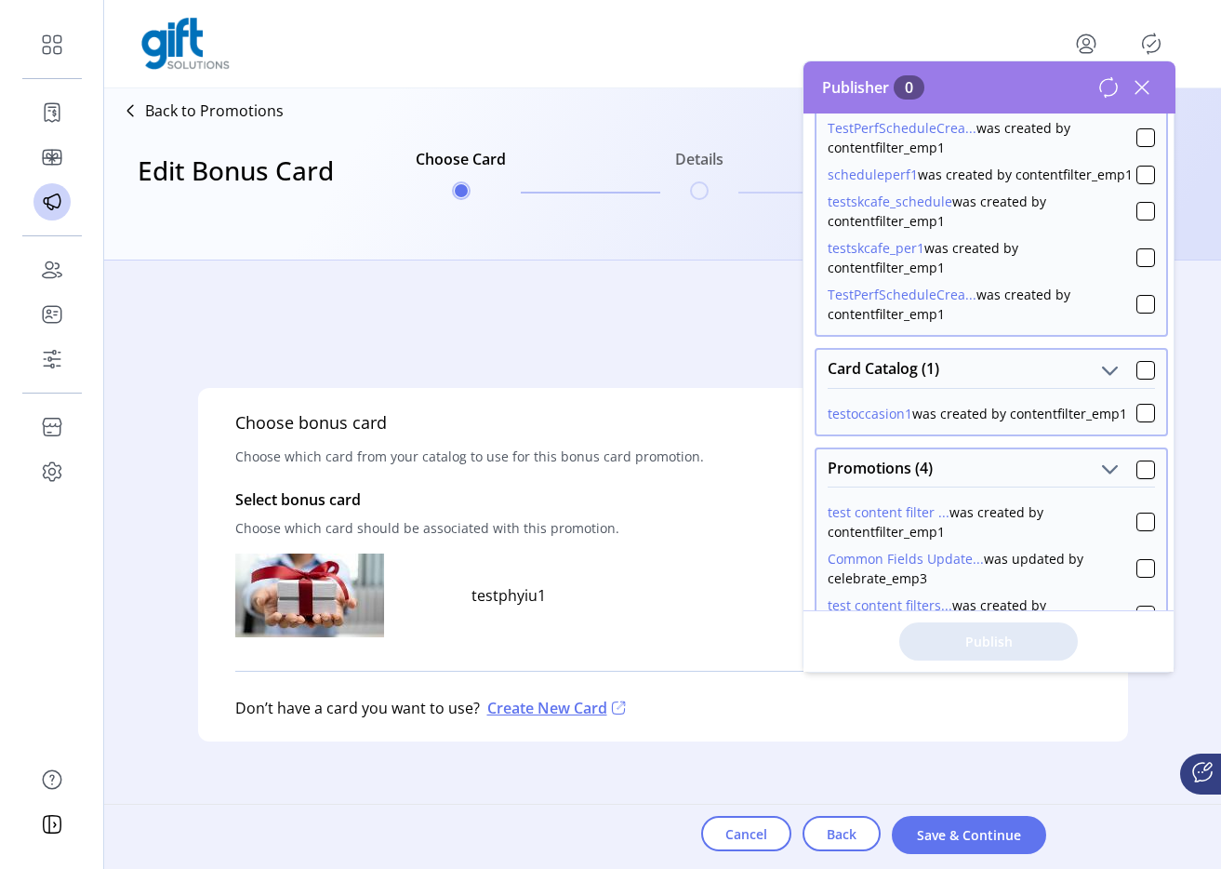
scroll to position [702, 0]
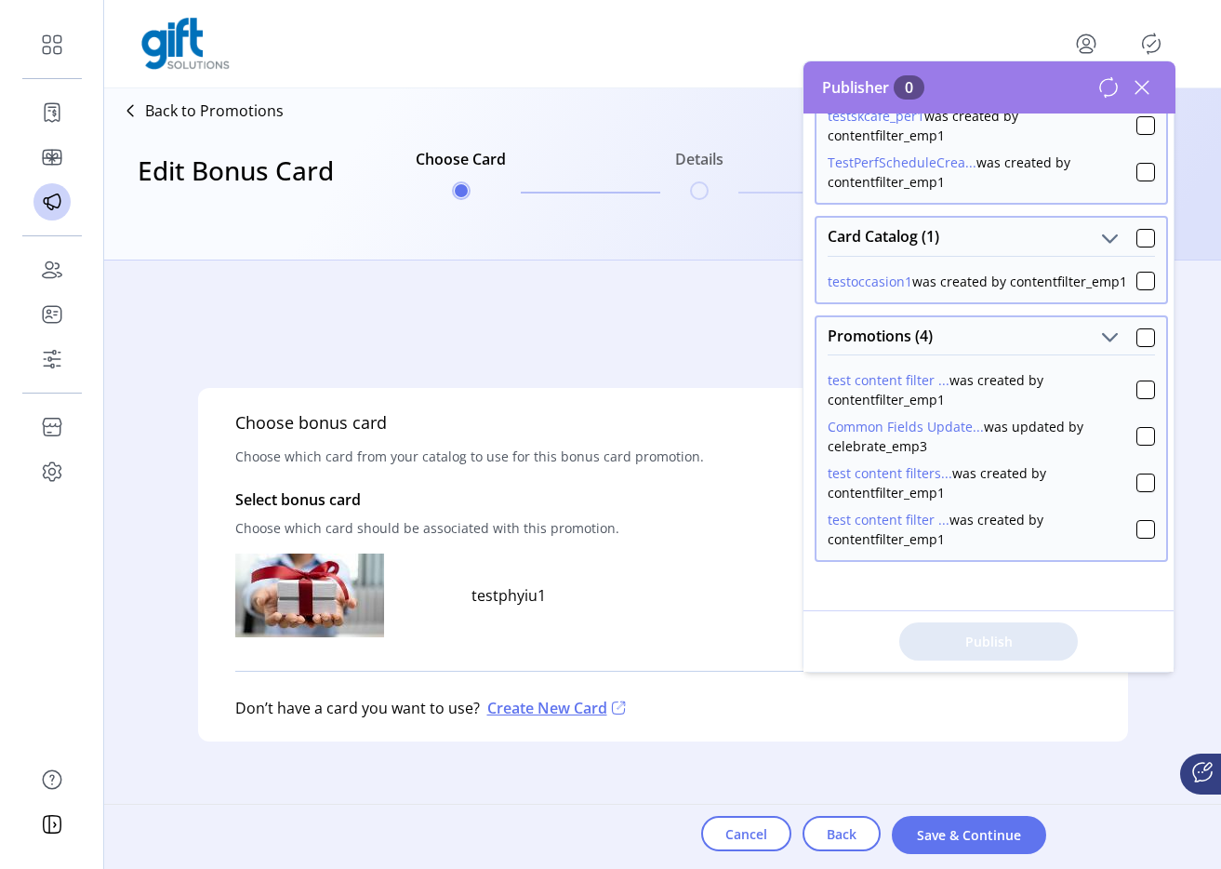
click at [1149, 91] on icon at bounding box center [1142, 88] width 30 height 30
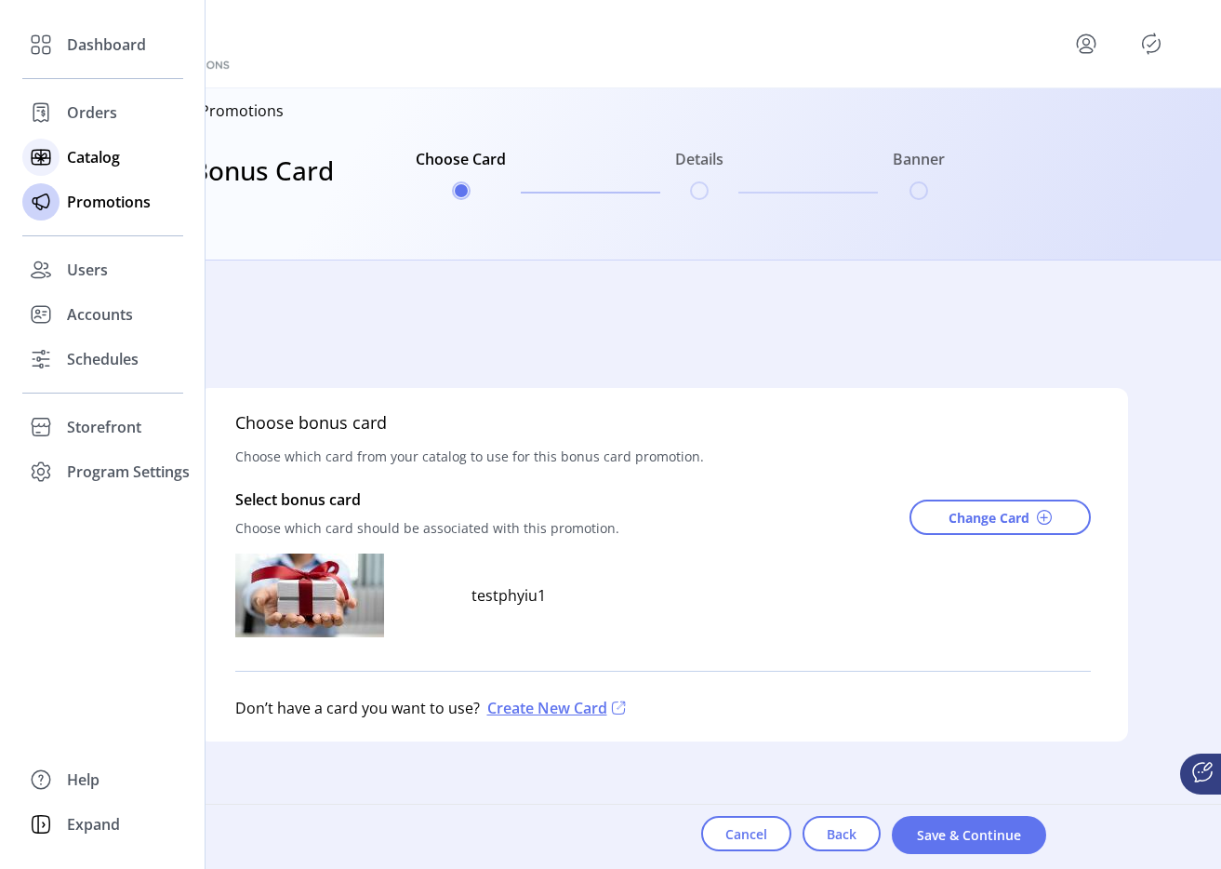
click at [72, 155] on span "Catalog" at bounding box center [93, 157] width 53 height 22
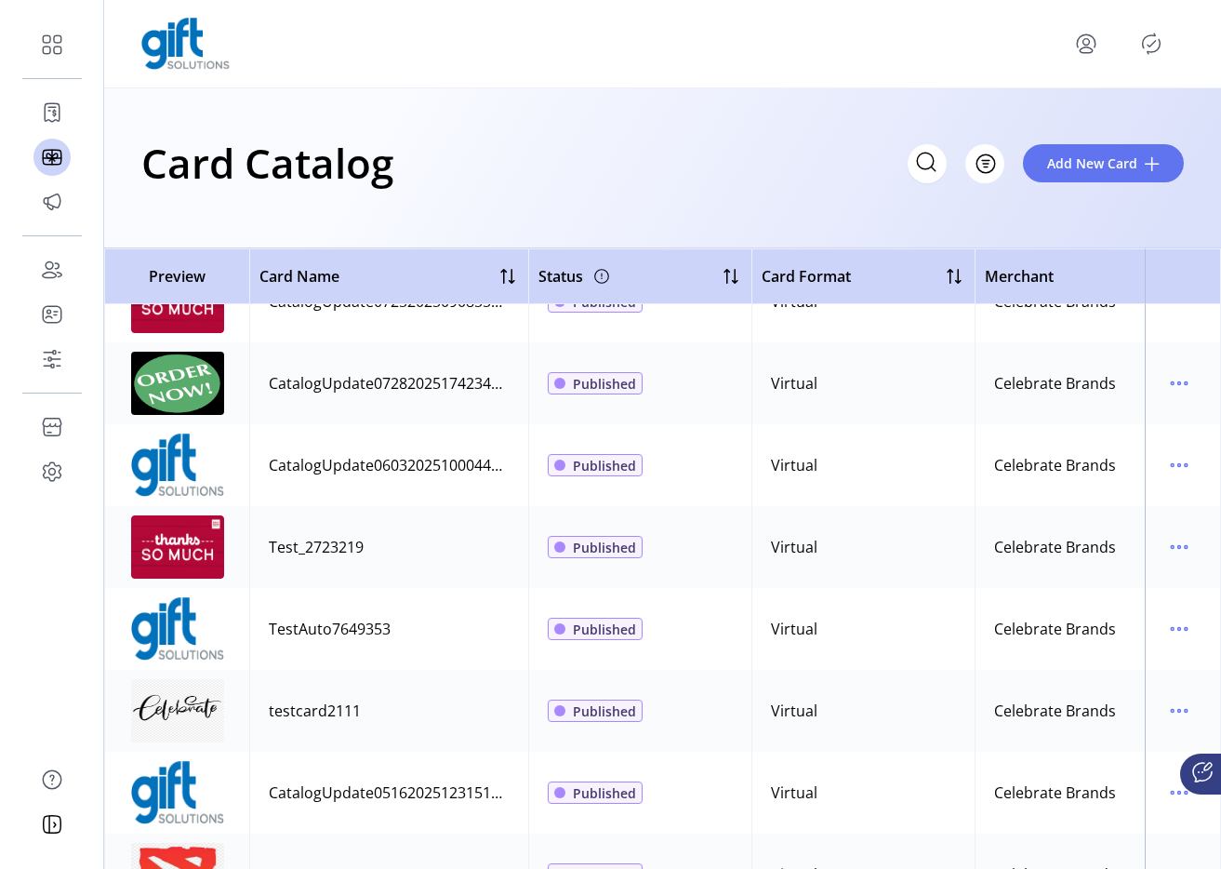
scroll to position [5527, 0]
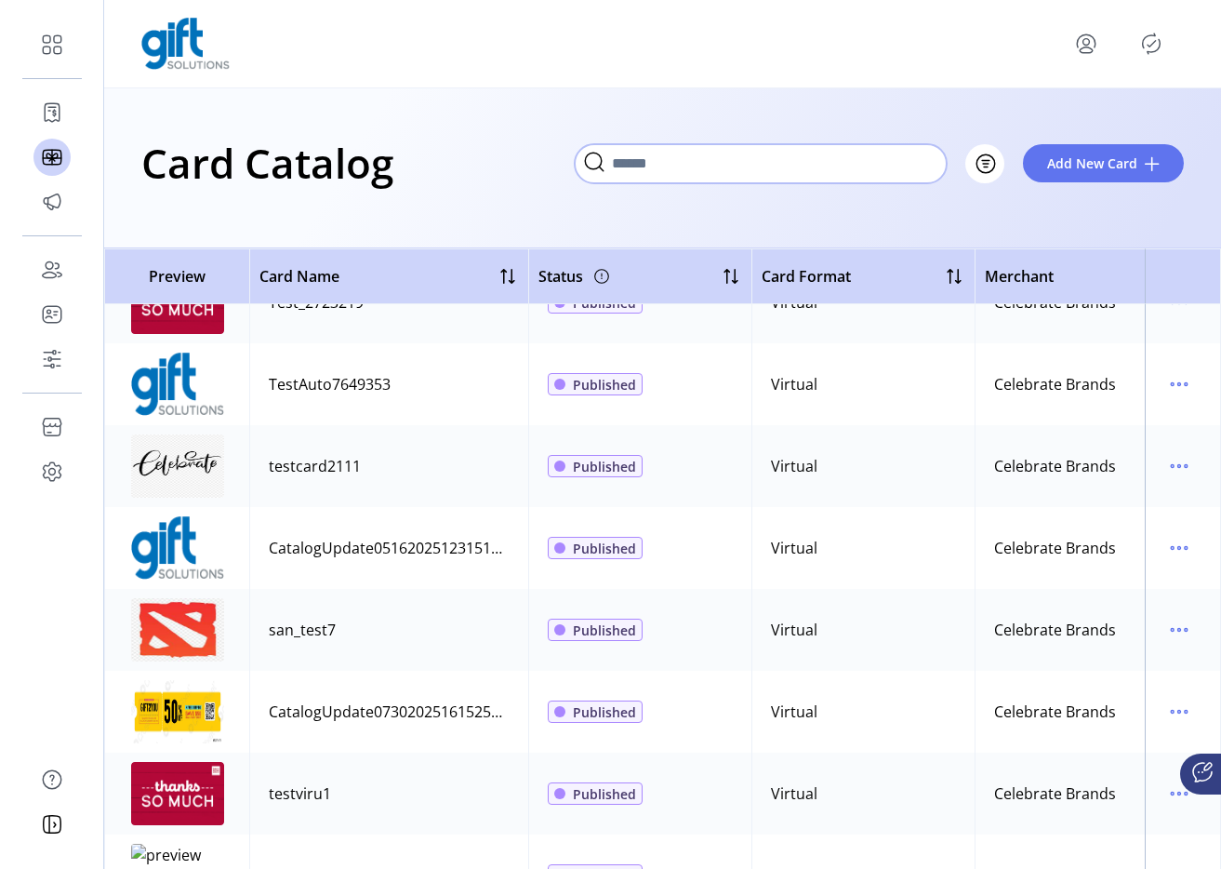
click at [888, 158] on input "Search" at bounding box center [761, 163] width 372 height 39
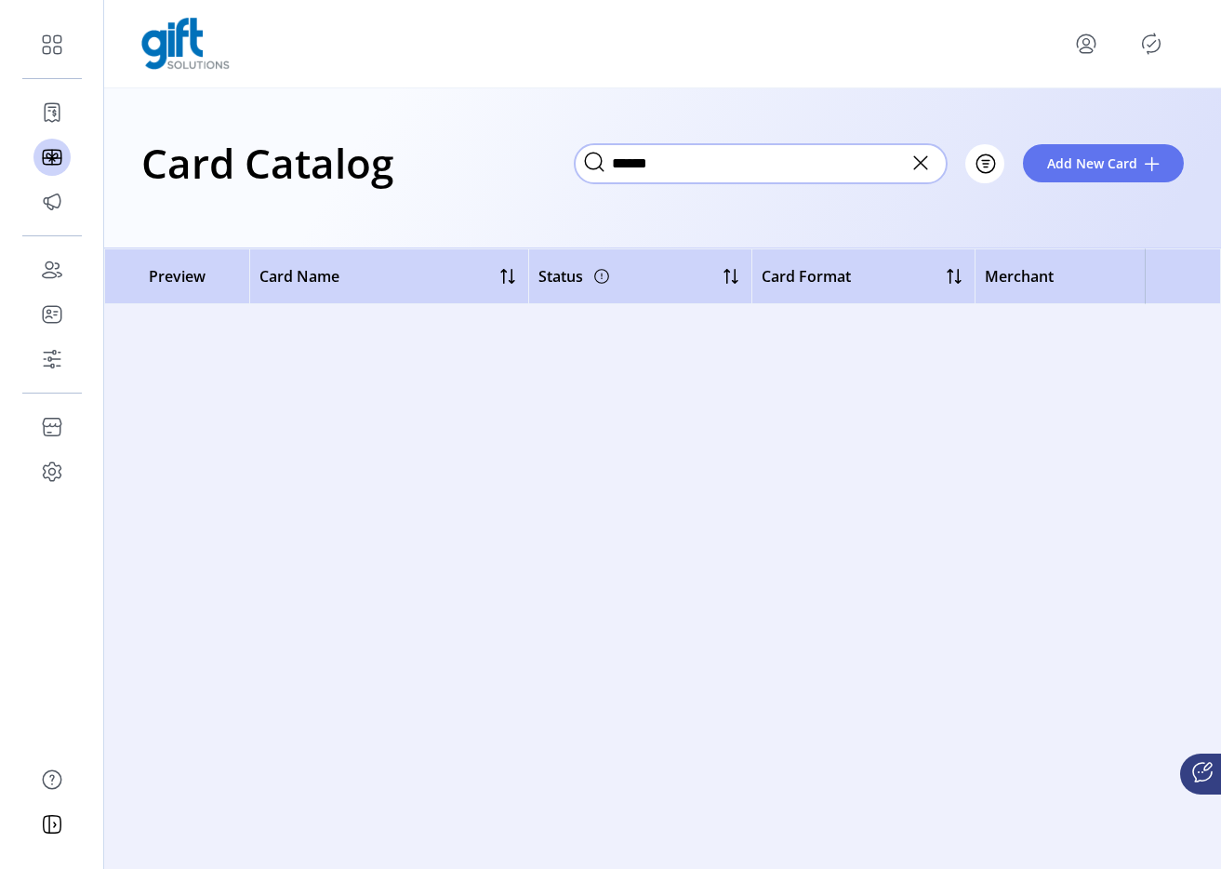
scroll to position [0, 0]
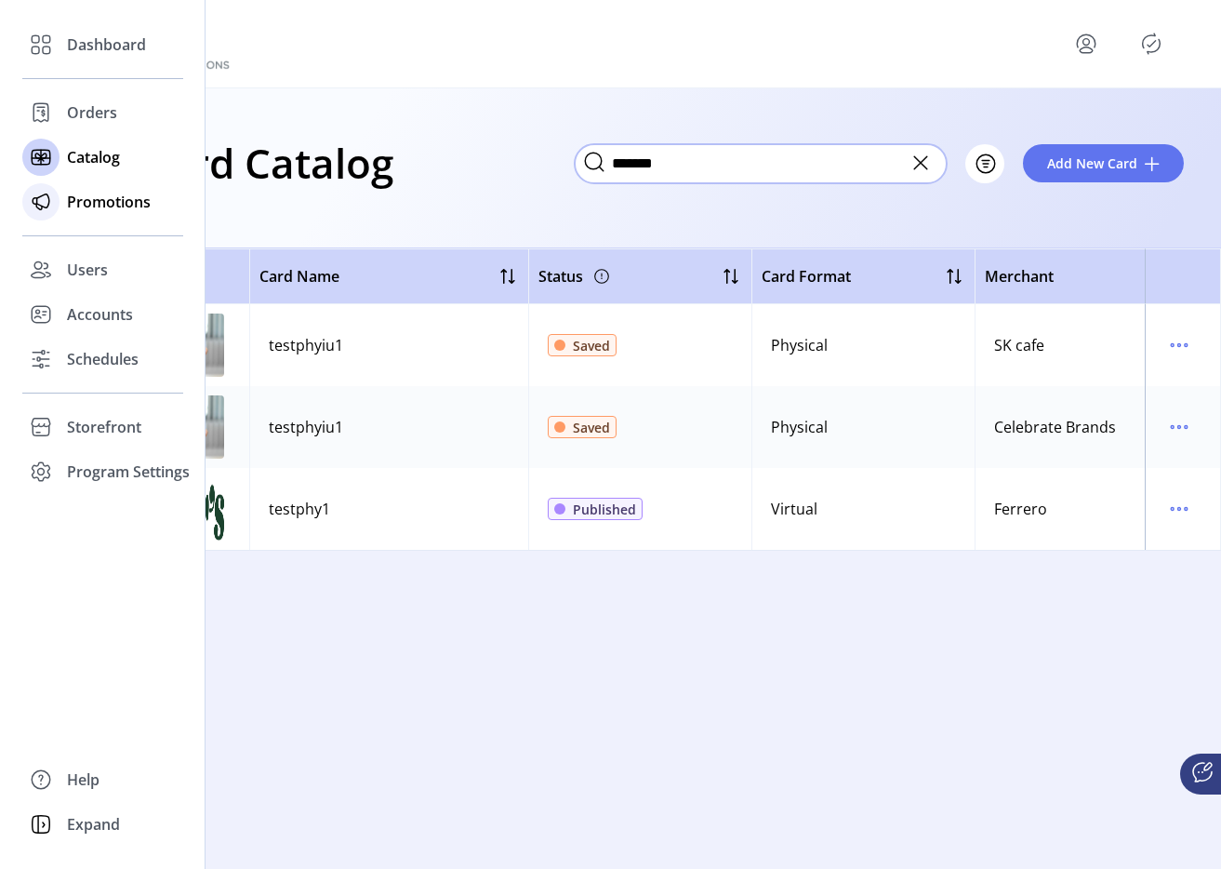
type input "*******"
click at [109, 201] on span "Promotions" at bounding box center [109, 202] width 84 height 22
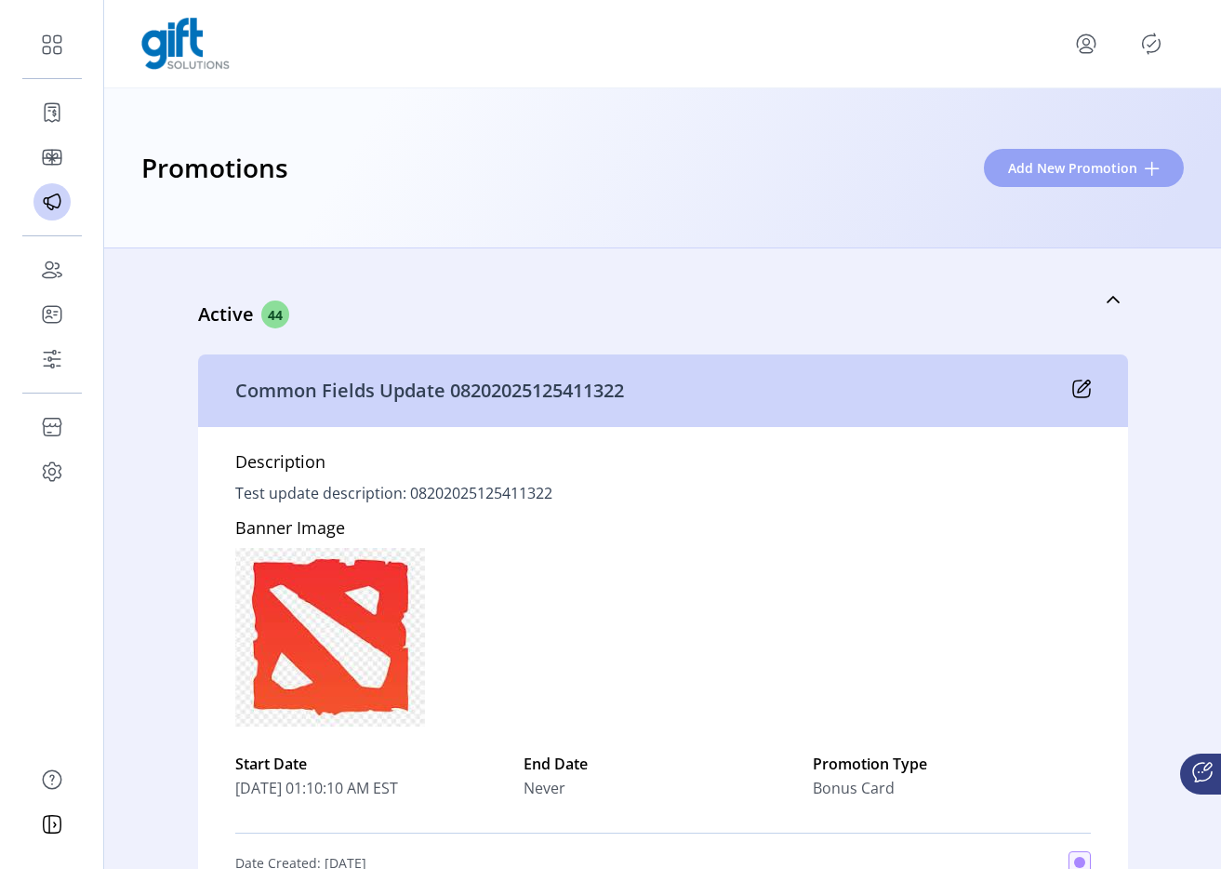
click at [1070, 179] on button "Add New Promotion" at bounding box center [1084, 168] width 200 height 38
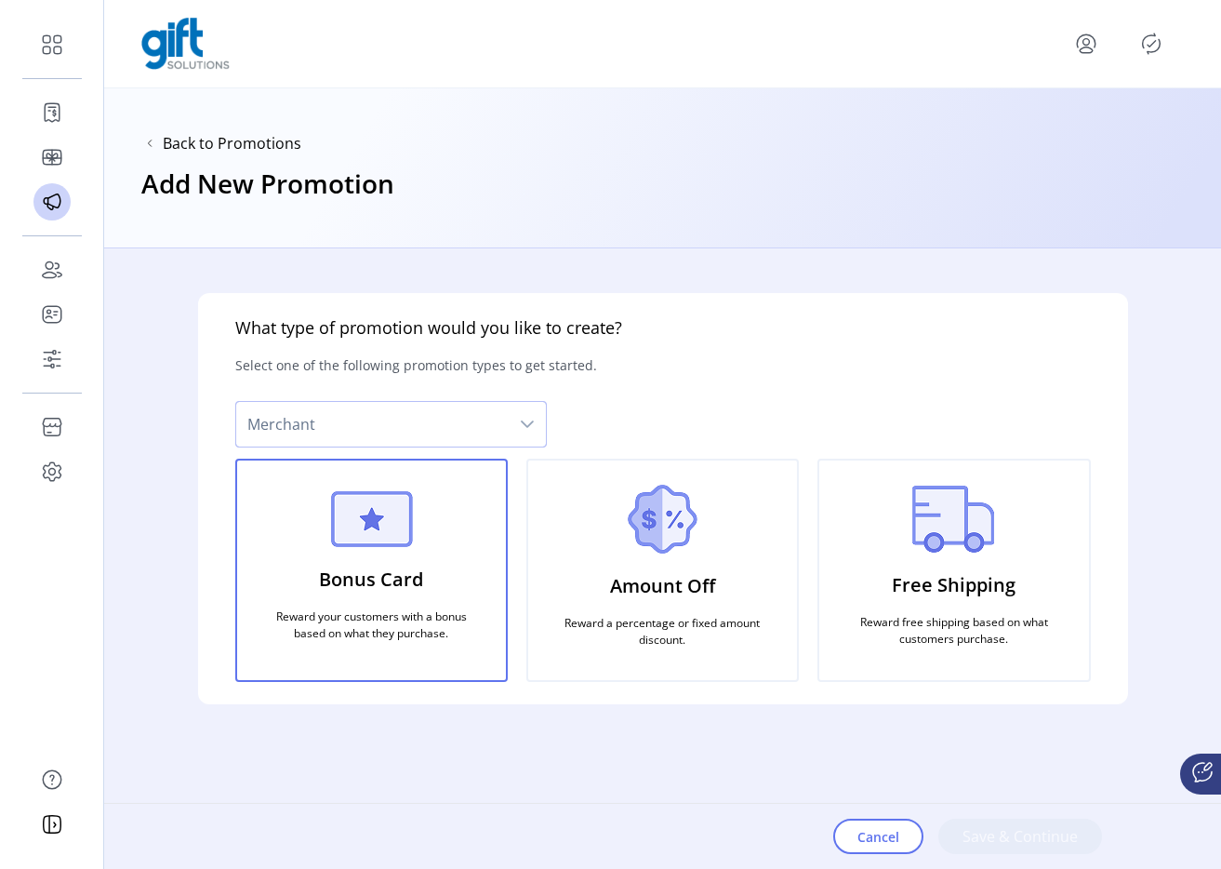
click at [437, 402] on span "Merchant" at bounding box center [372, 424] width 273 height 45
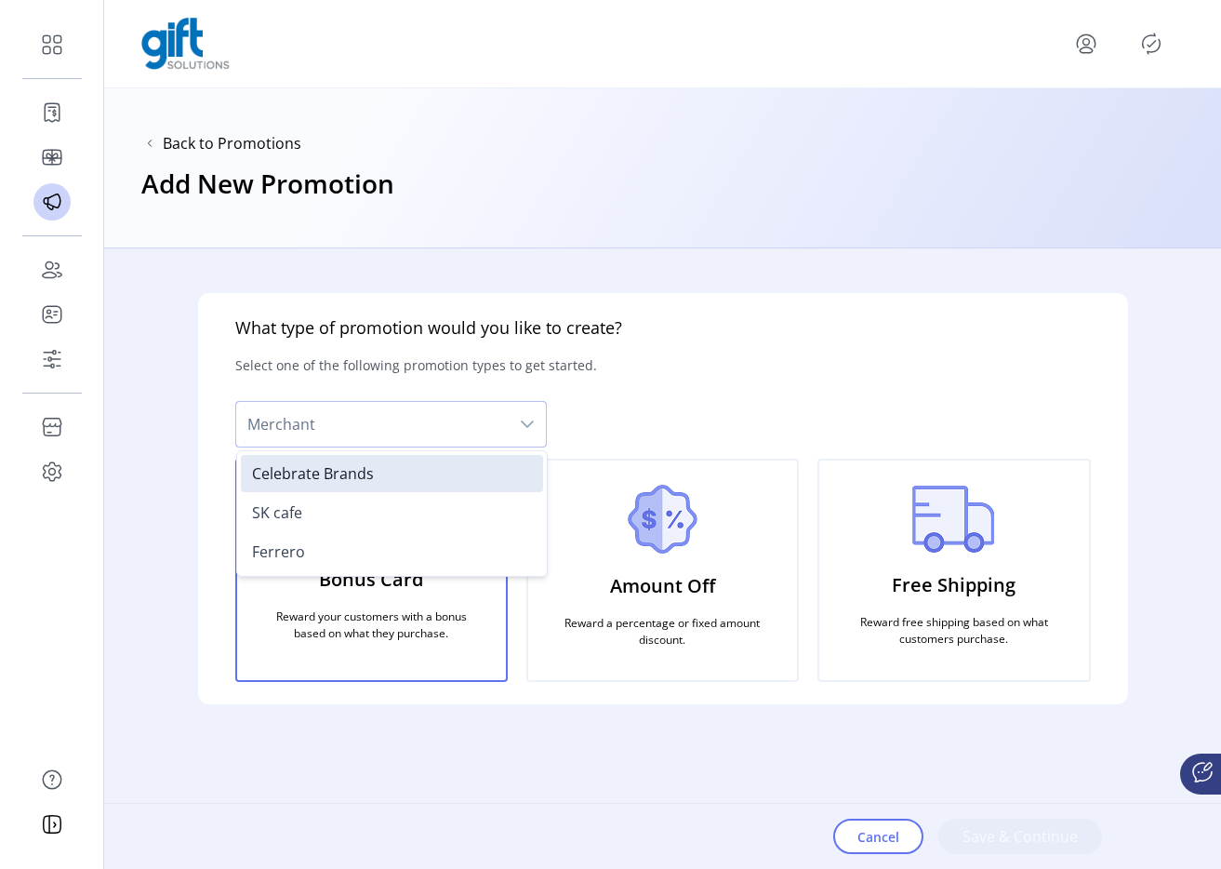
click at [431, 425] on span "Merchant" at bounding box center [372, 424] width 273 height 45
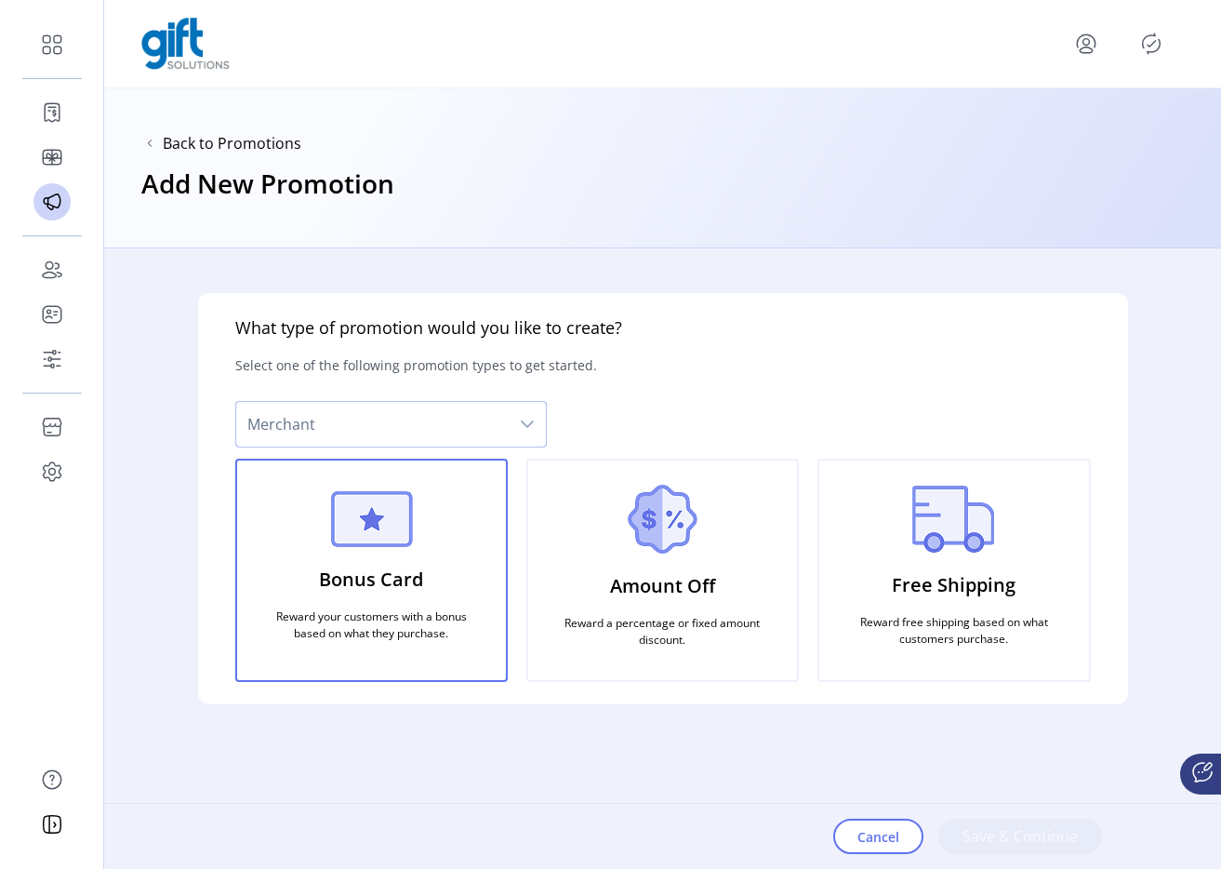
click at [410, 437] on span "Merchant" at bounding box center [372, 424] width 273 height 45
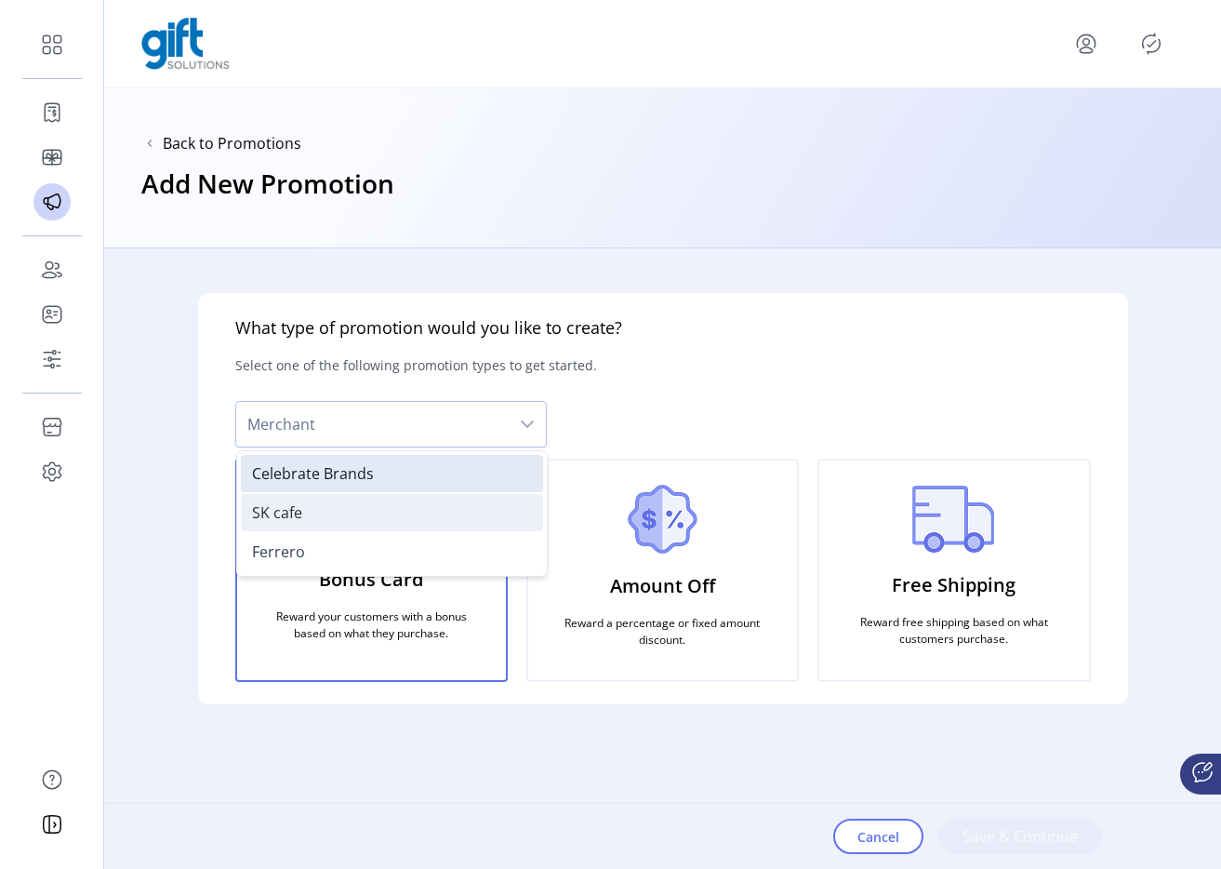
click at [339, 501] on li "SK cafe" at bounding box center [392, 512] width 302 height 37
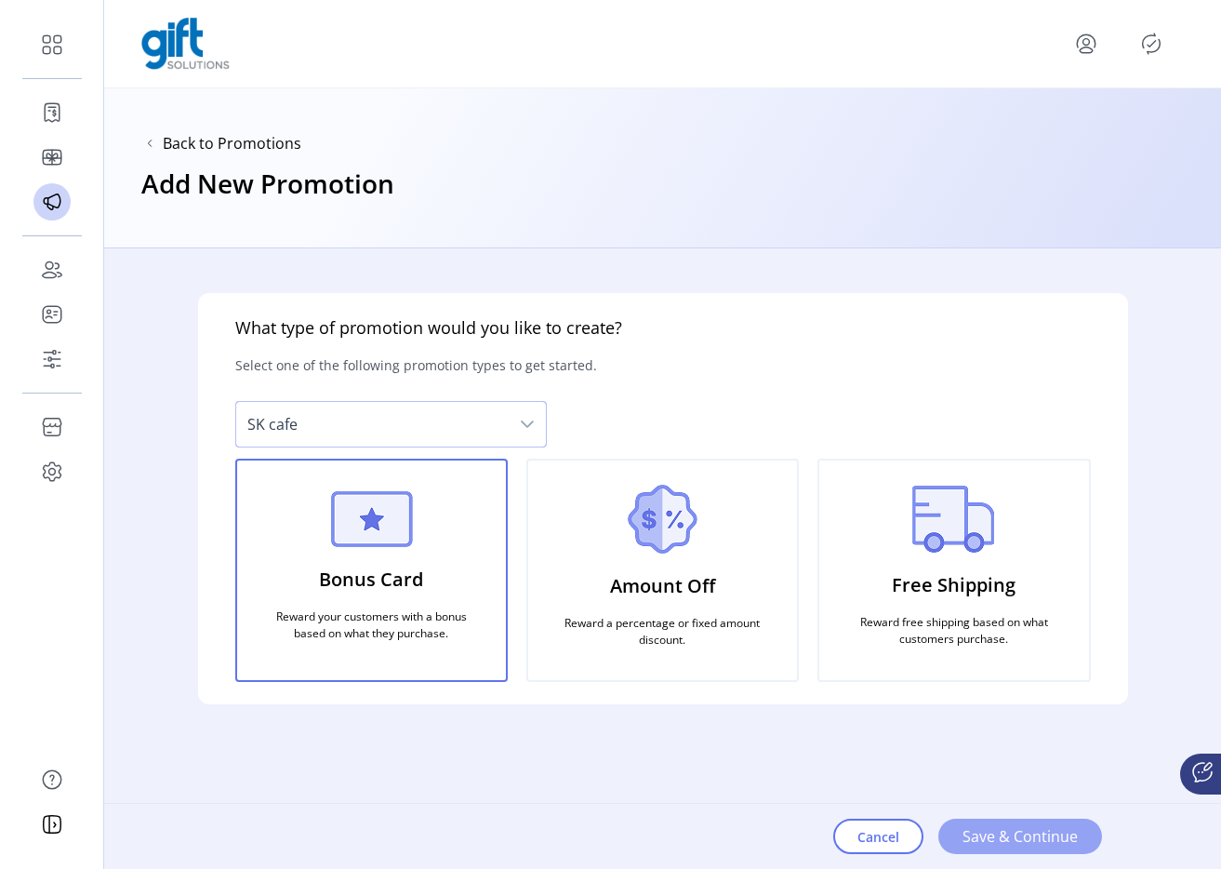
click at [957, 825] on button "Save & Continue" at bounding box center [1021, 836] width 164 height 35
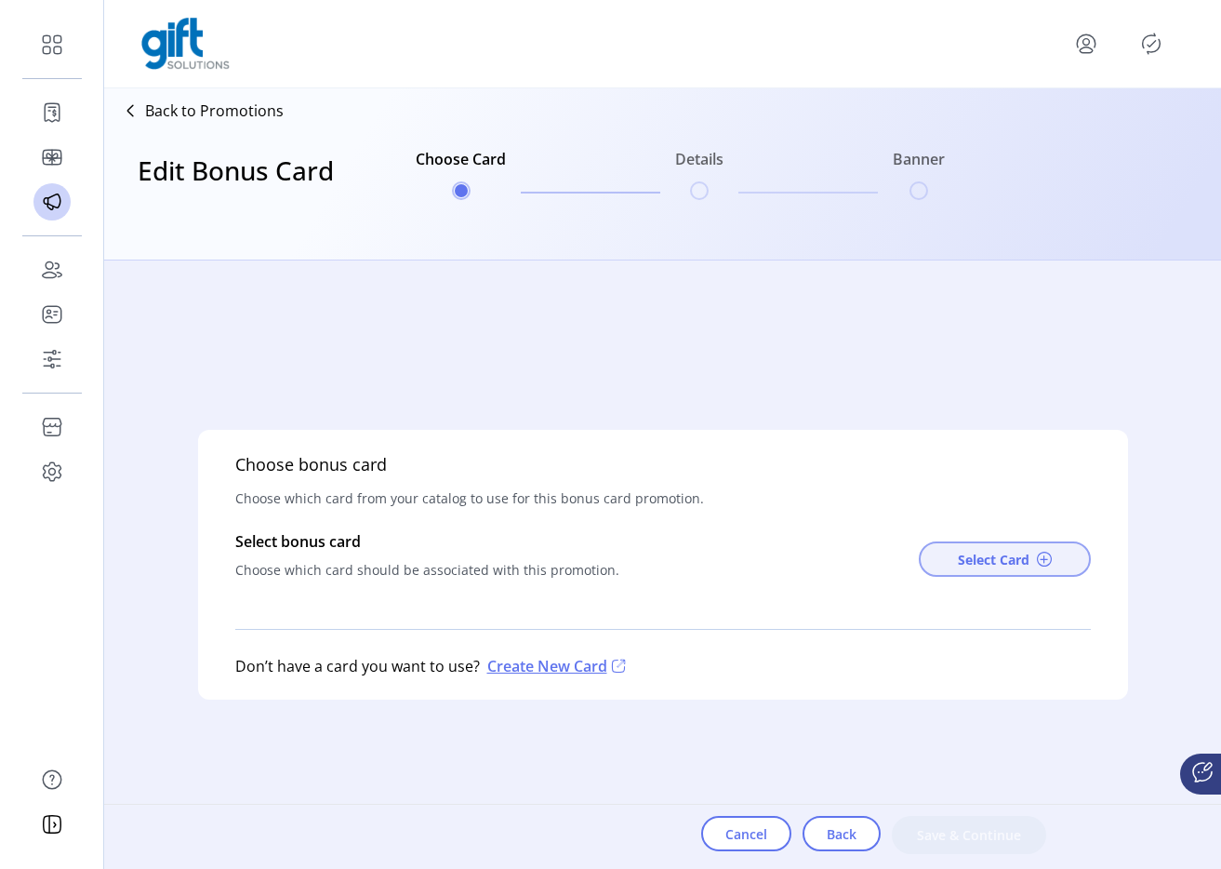
click at [990, 548] on button "Select Card" at bounding box center [1005, 558] width 172 height 35
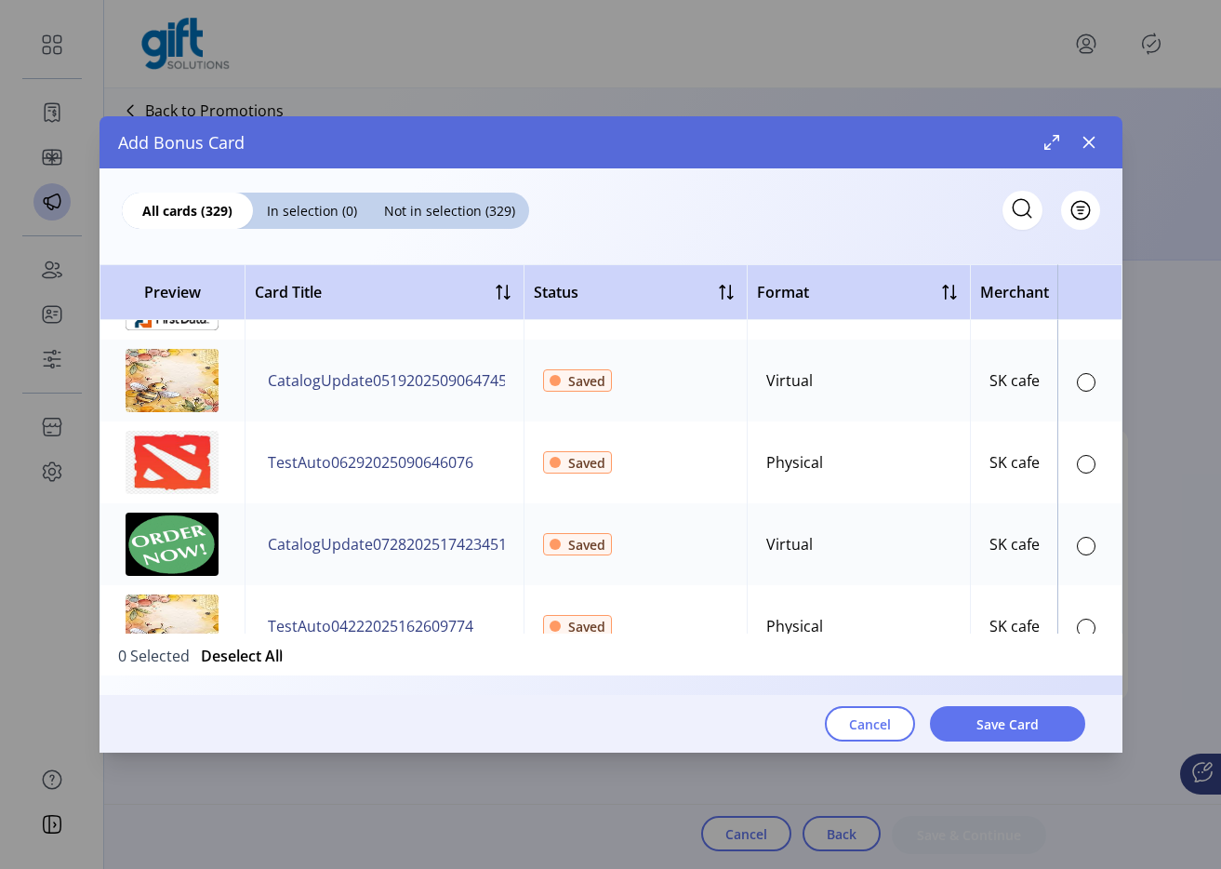
scroll to position [8679, 0]
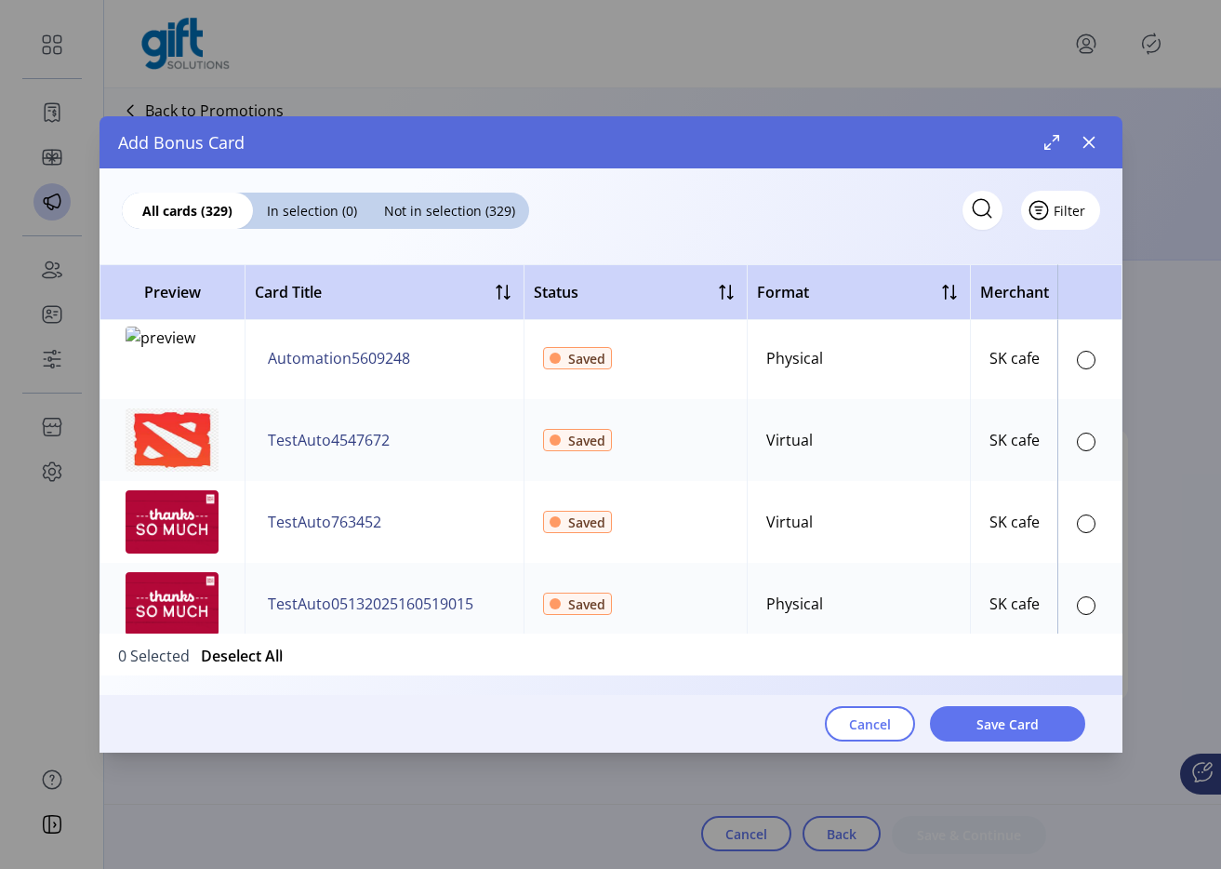
click at [1067, 210] on span "Filter" at bounding box center [1070, 211] width 32 height 20
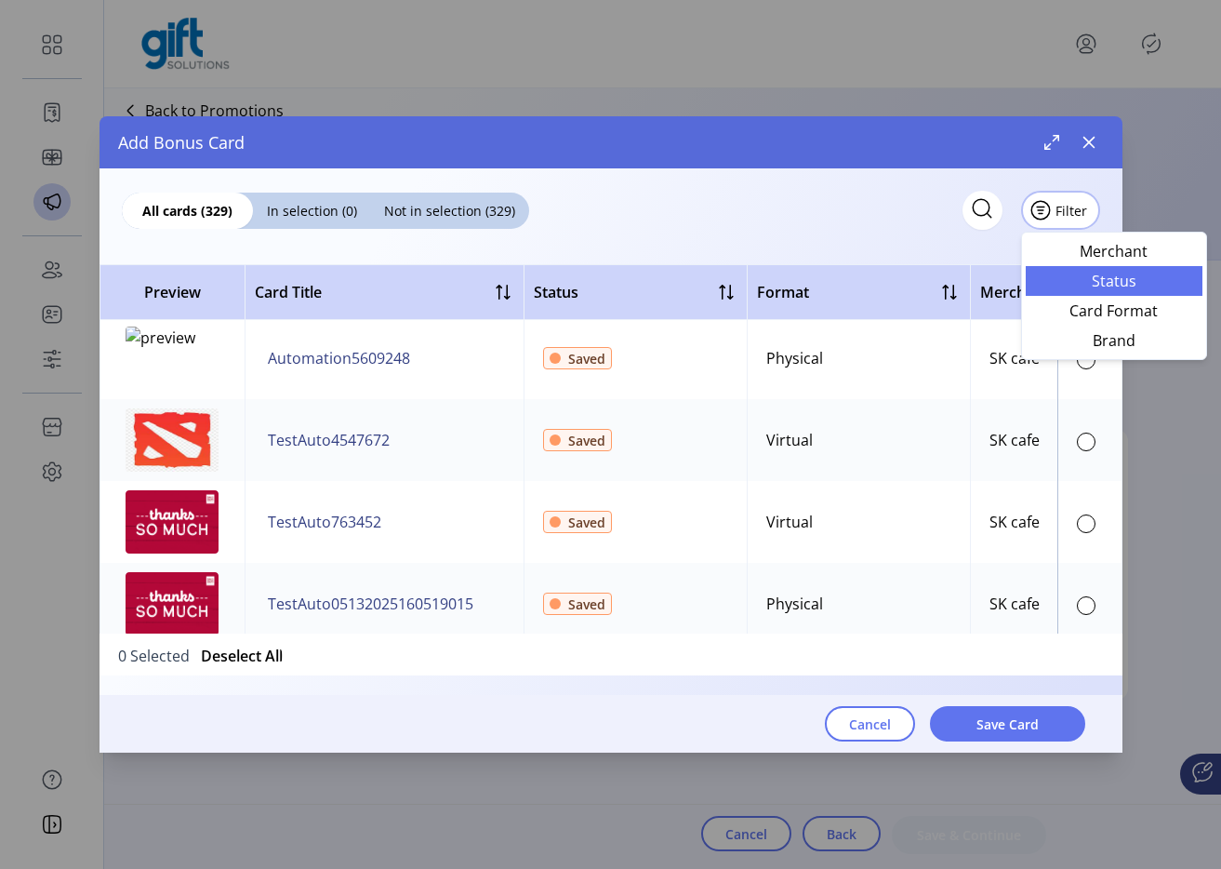
click at [1045, 288] on link "Status" at bounding box center [1114, 281] width 177 height 30
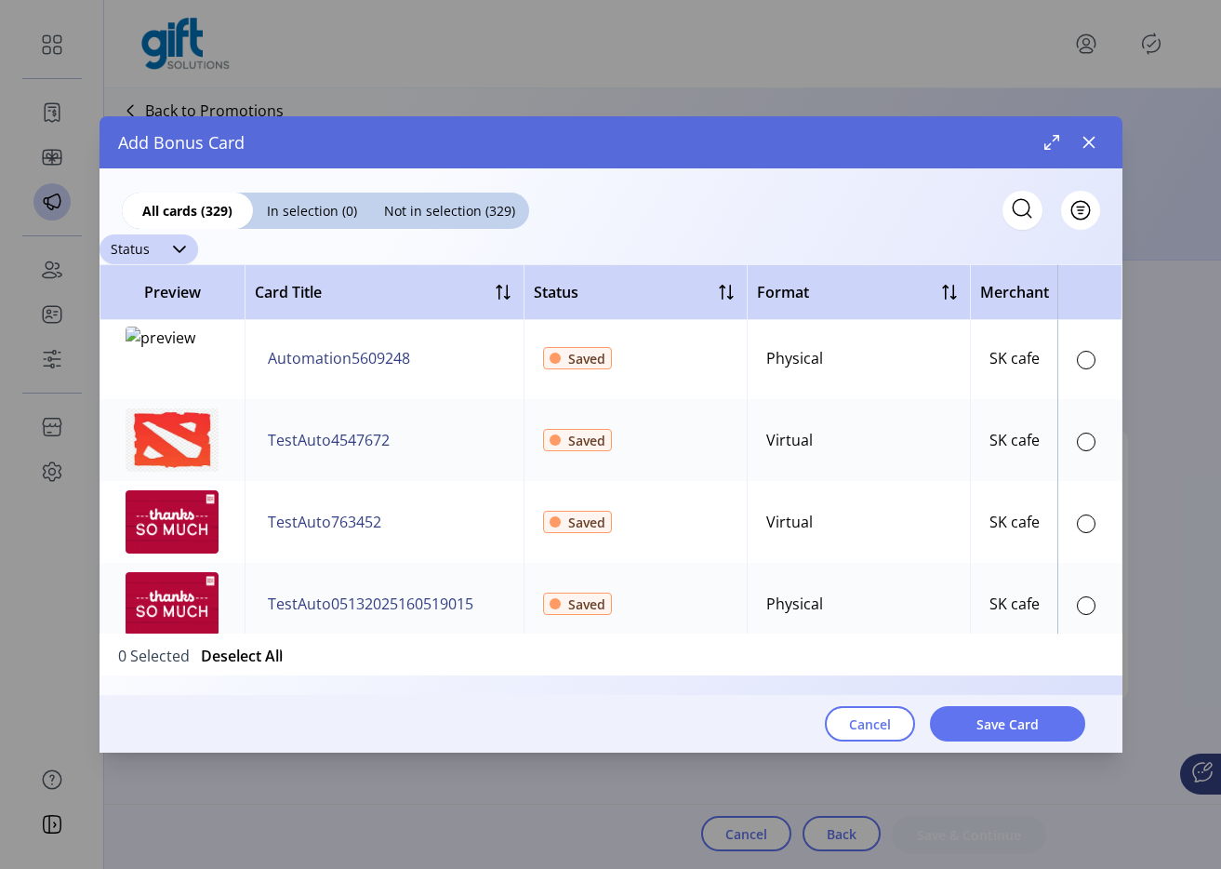
click at [161, 251] on div "dropdown trigger" at bounding box center [179, 249] width 37 height 30
click at [164, 316] on span "Published" at bounding box center [150, 321] width 70 height 20
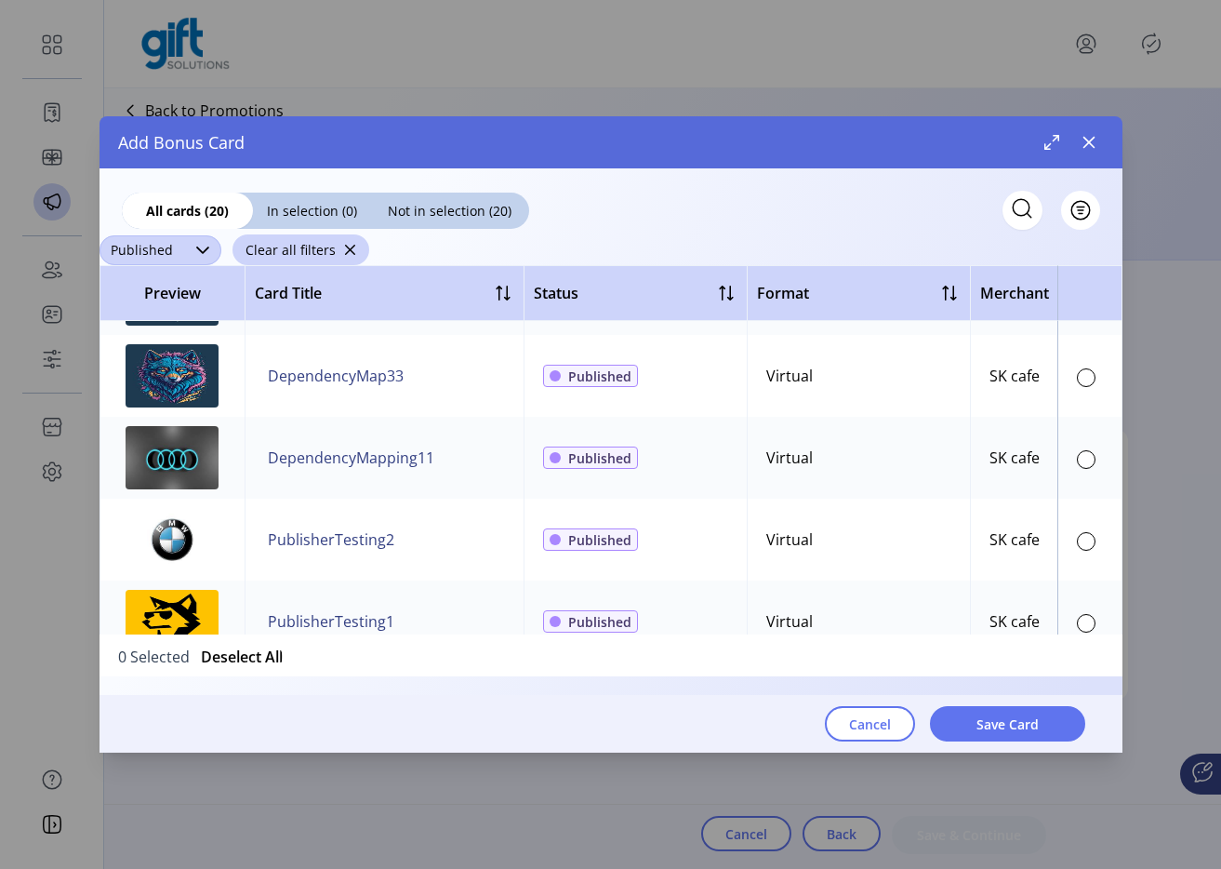
scroll to position [656, 0]
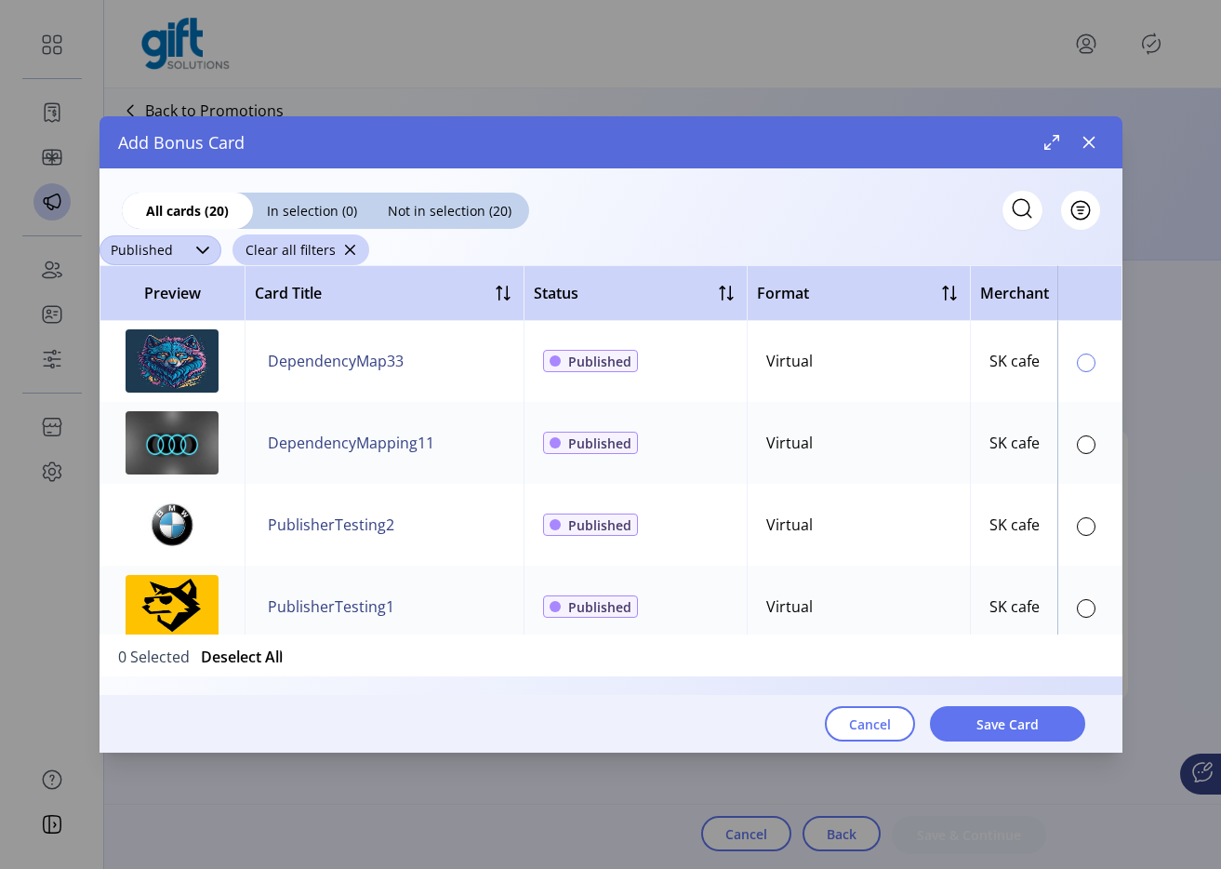
click at [1077, 362] on div at bounding box center [1086, 362] width 19 height 19
click at [986, 736] on button "Save Card" at bounding box center [1007, 723] width 155 height 35
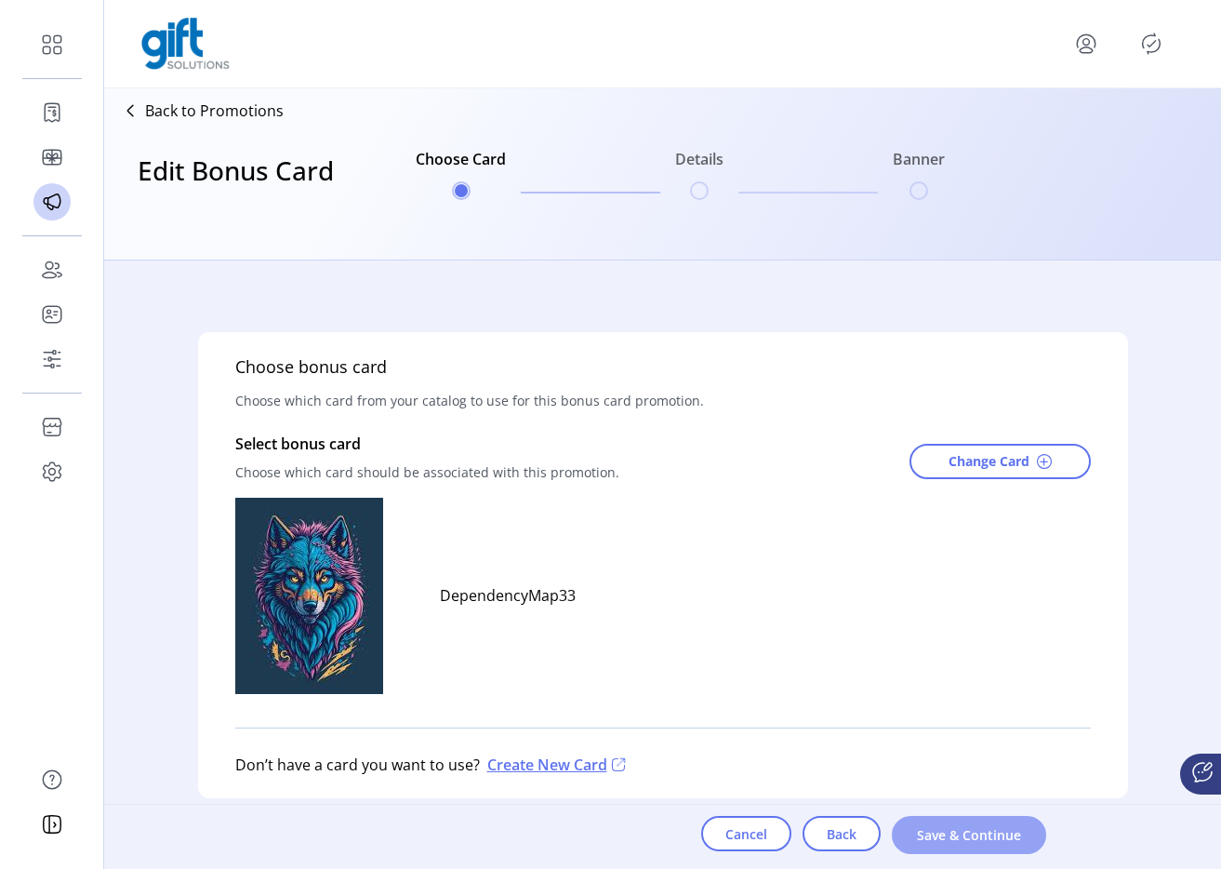
click at [926, 823] on button "Save & Continue" at bounding box center [969, 835] width 154 height 38
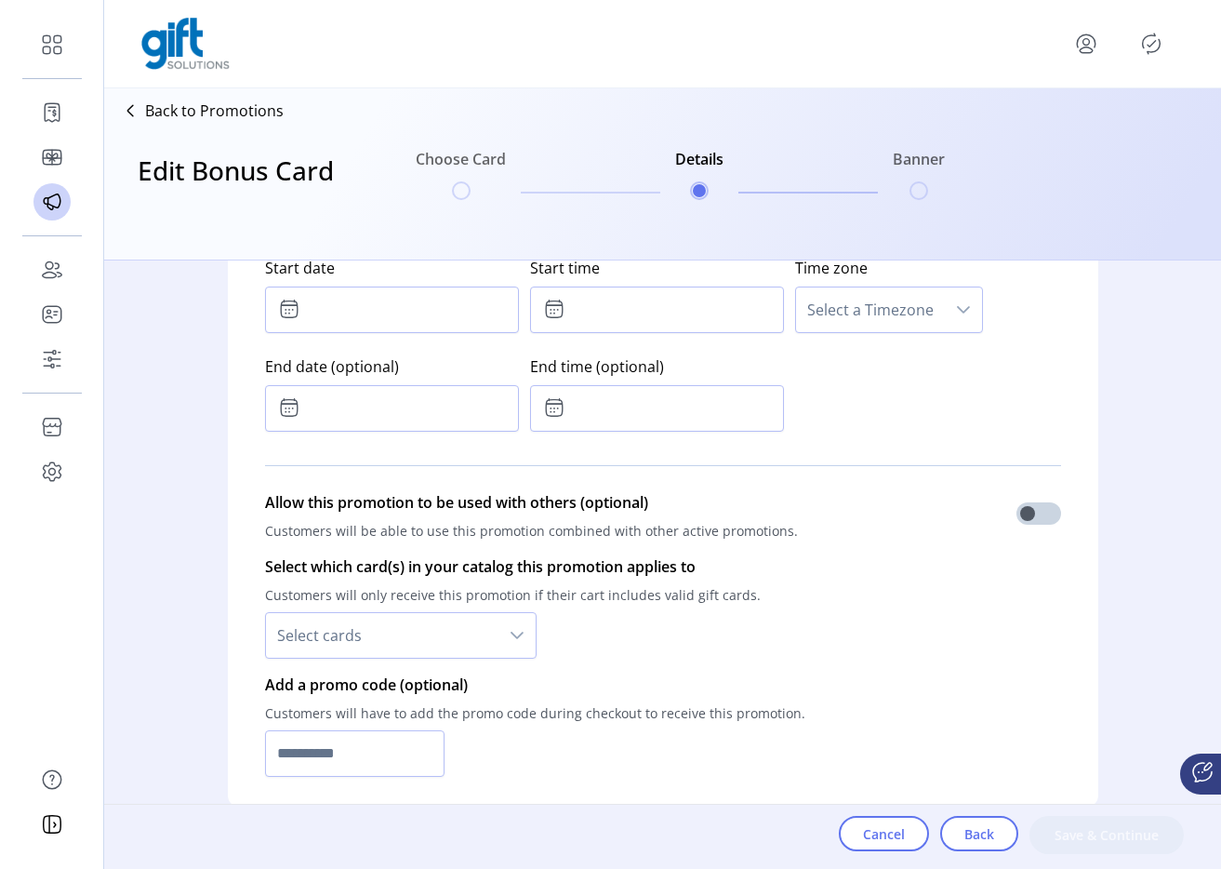
scroll to position [1123, 0]
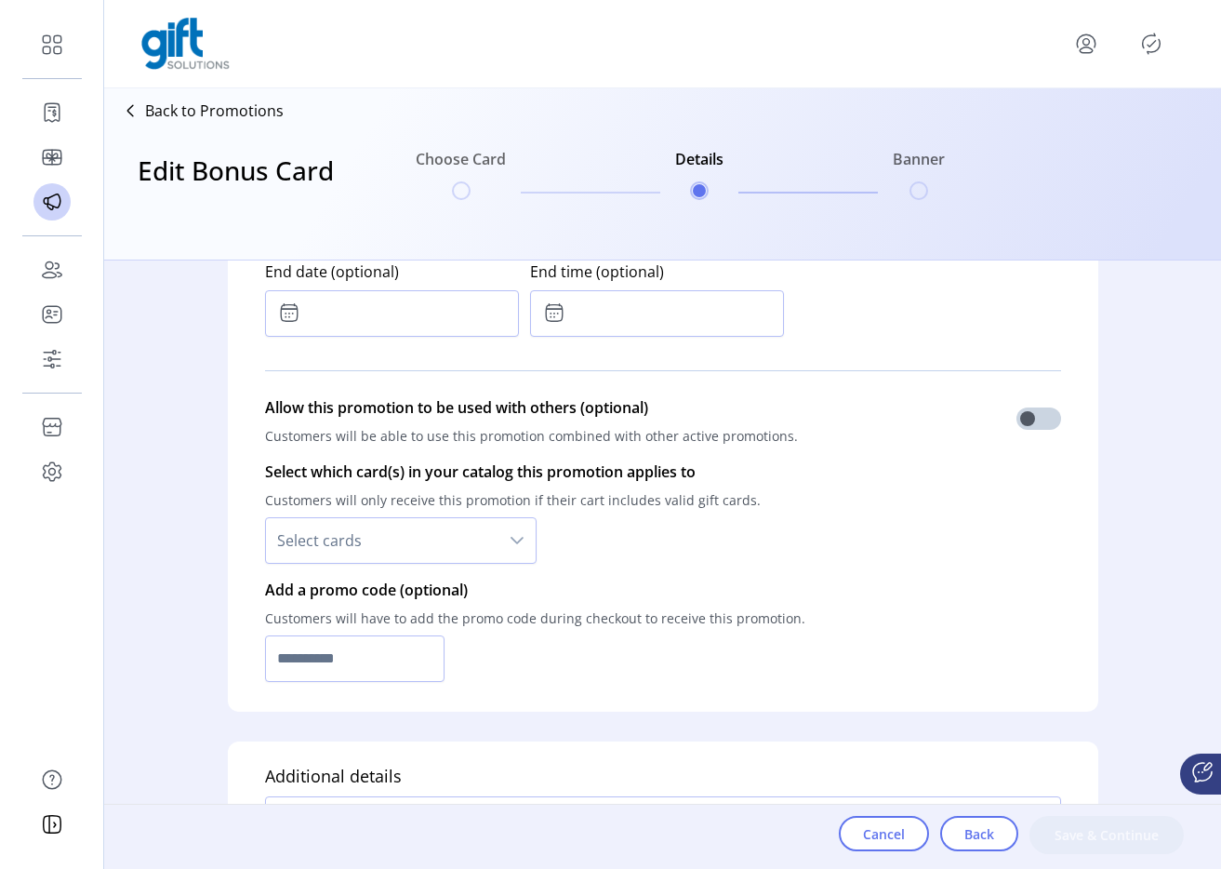
click at [451, 550] on span "Select cards" at bounding box center [382, 540] width 233 height 45
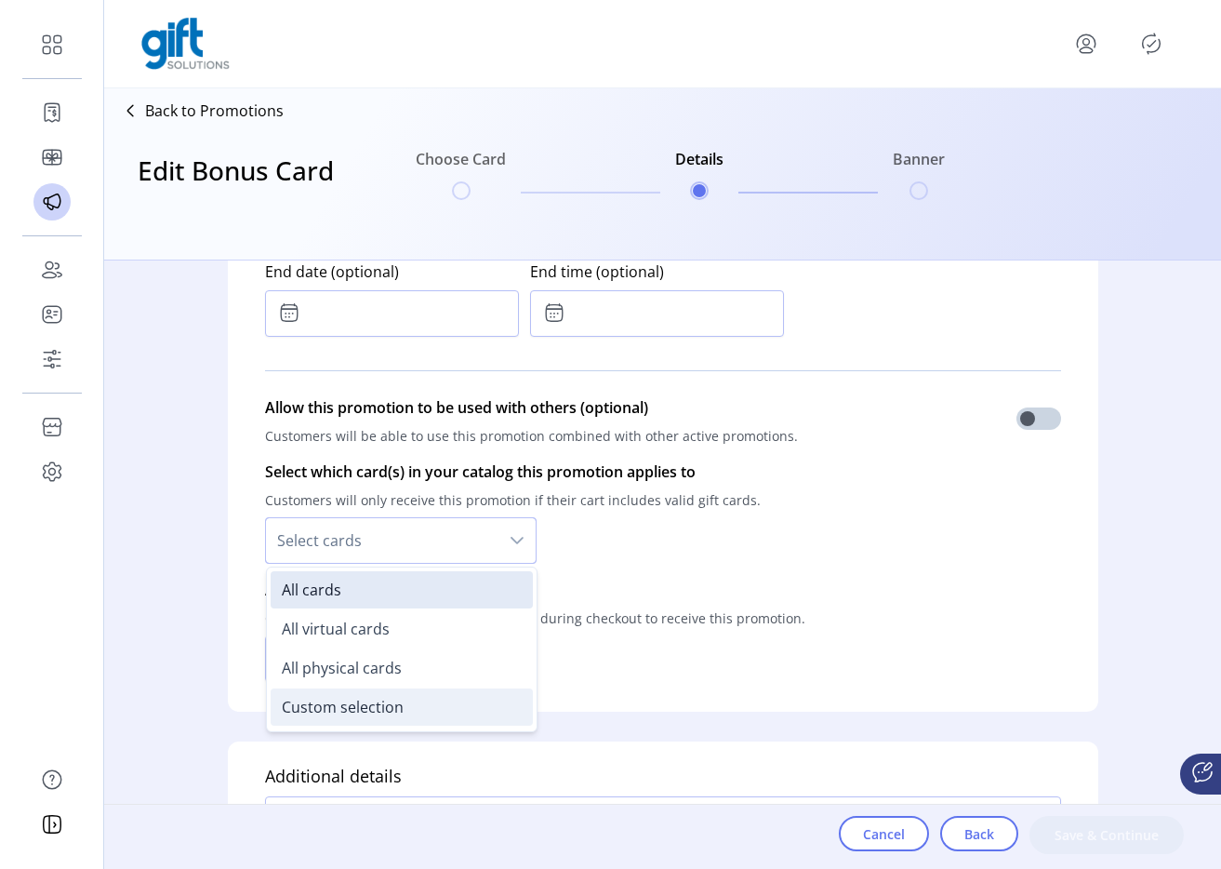
click at [378, 697] on span "Custom selection" at bounding box center [343, 707] width 122 height 20
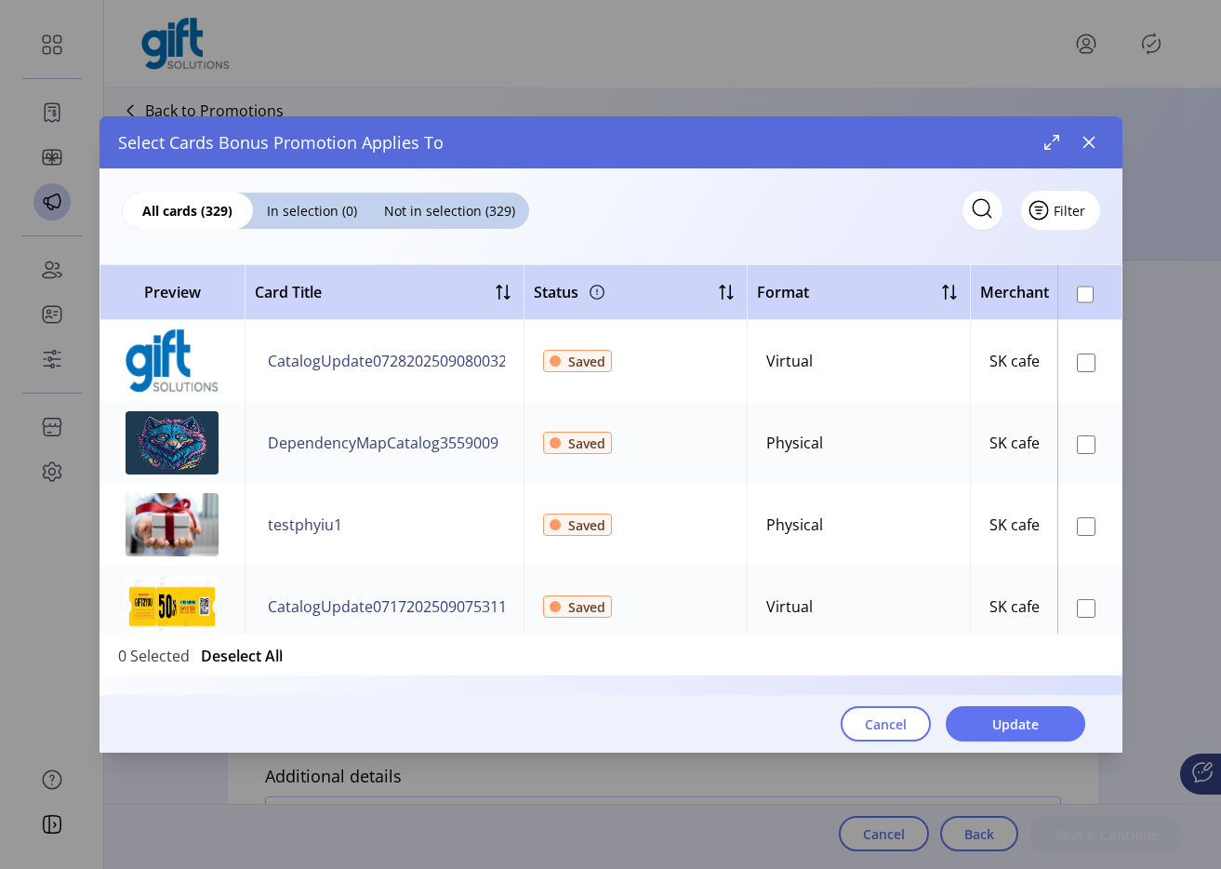
click at [1079, 215] on span "Filter" at bounding box center [1070, 211] width 32 height 20
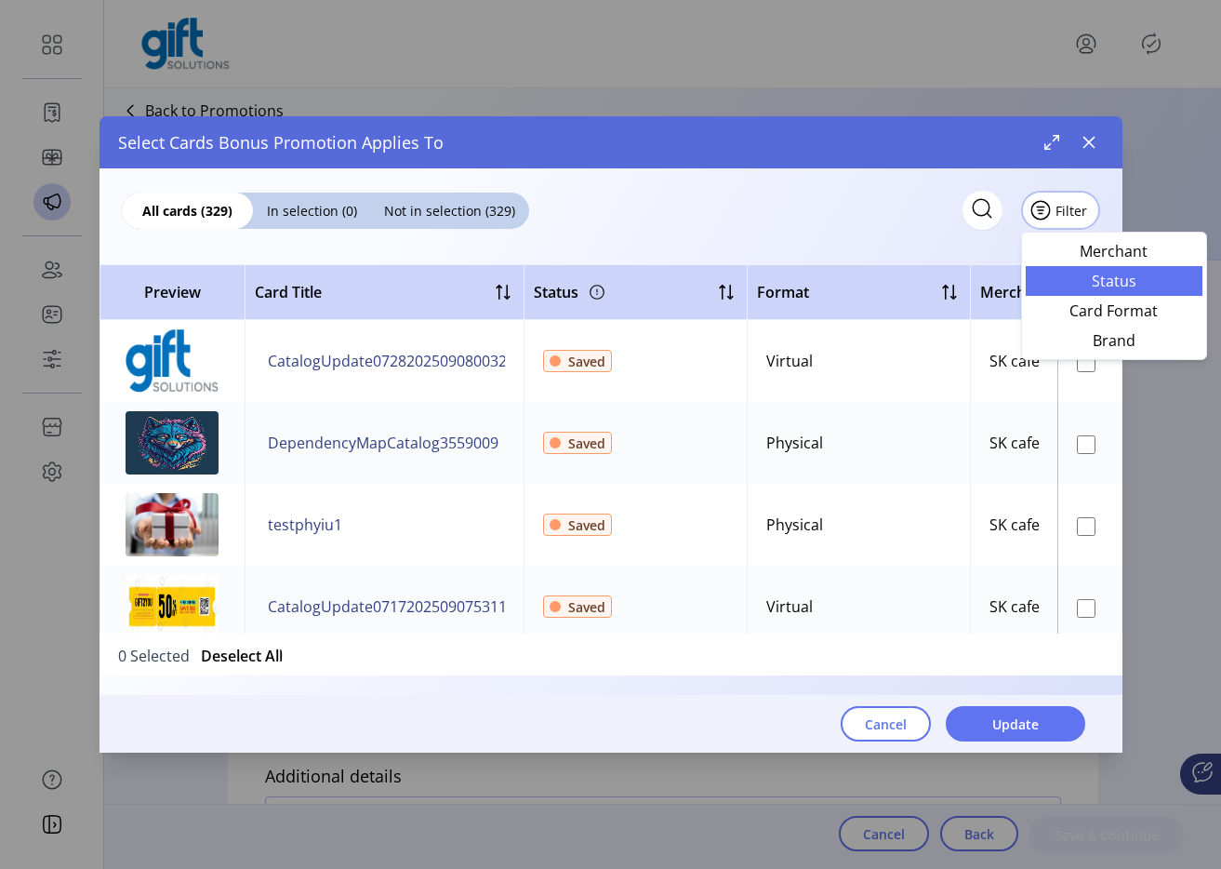
click at [1071, 286] on span "Status" at bounding box center [1114, 280] width 154 height 15
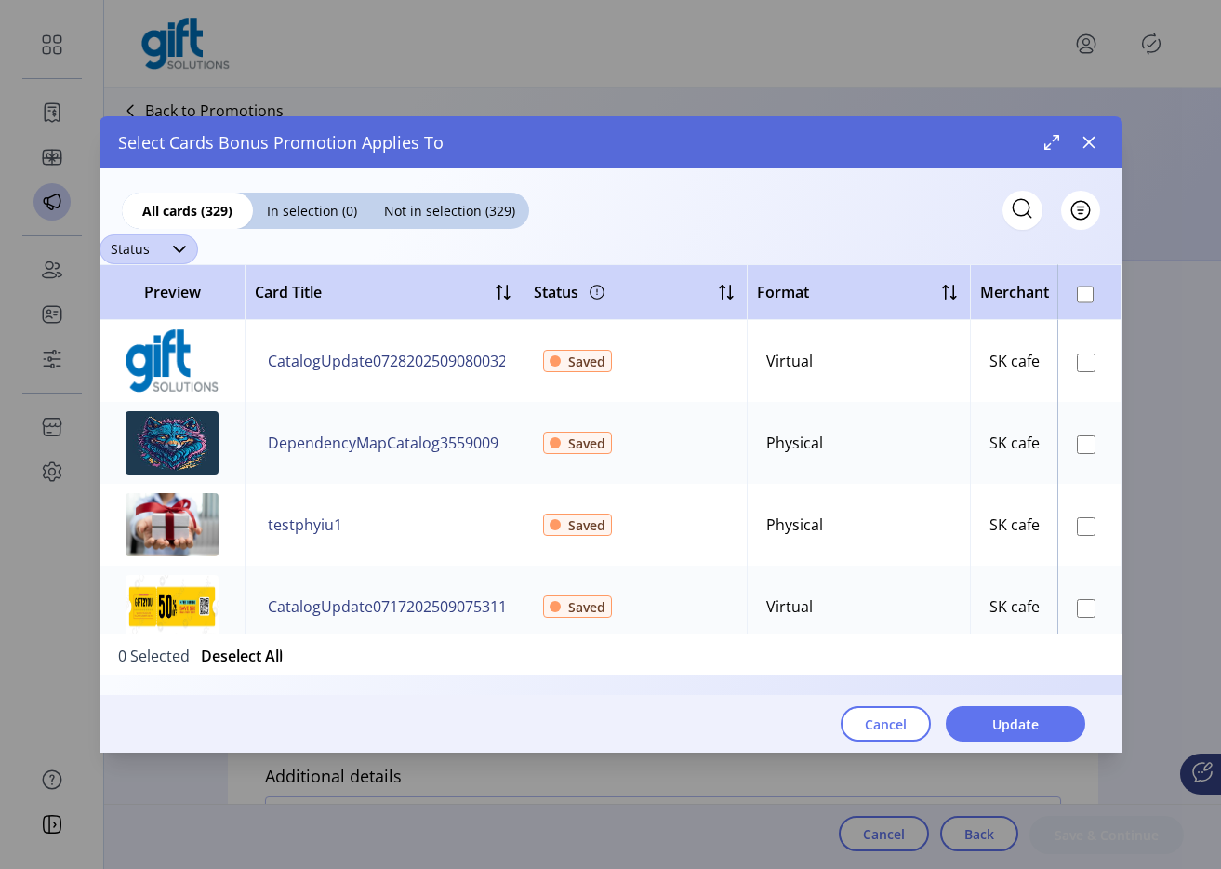
click at [153, 244] on span "Status" at bounding box center [130, 249] width 61 height 30
click at [166, 317] on span "Published" at bounding box center [150, 321] width 70 height 20
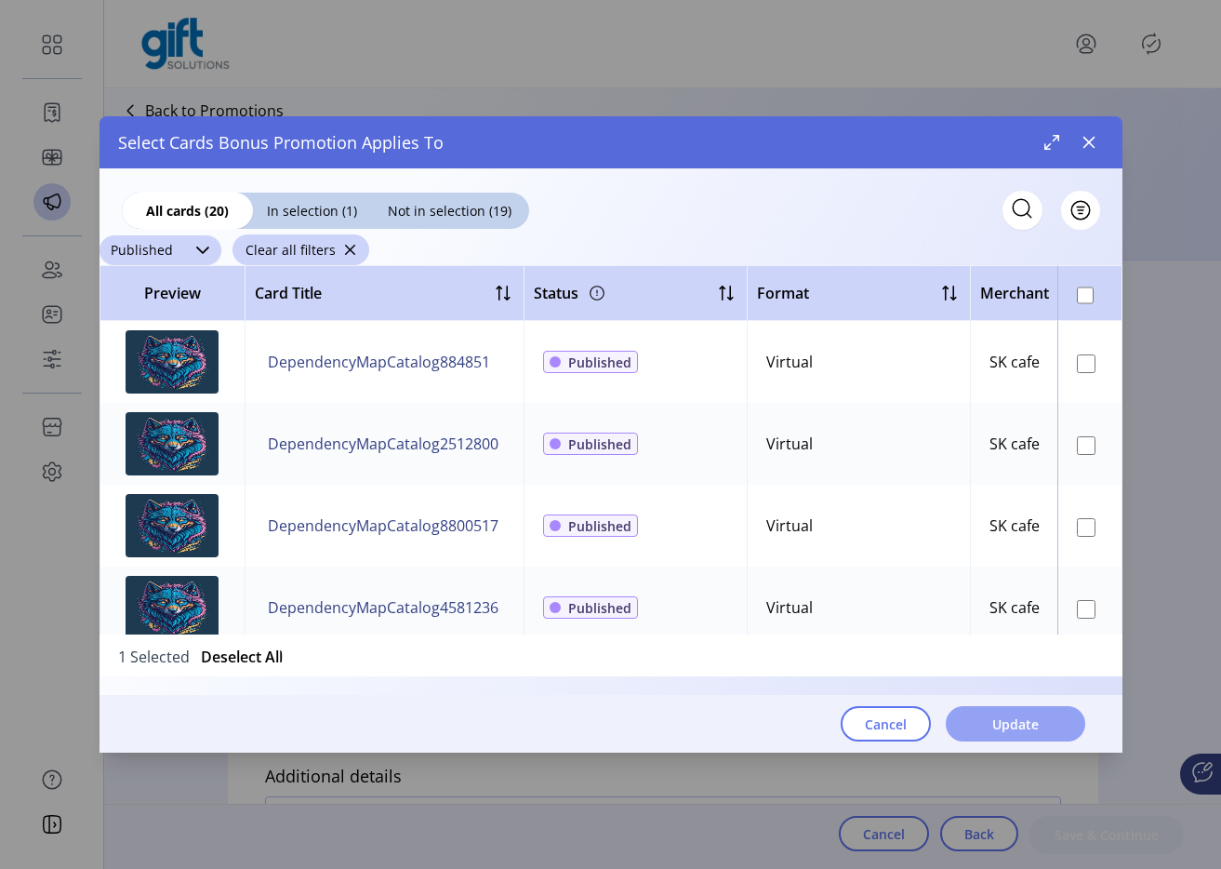
click at [999, 725] on span "Update" at bounding box center [1015, 724] width 47 height 20
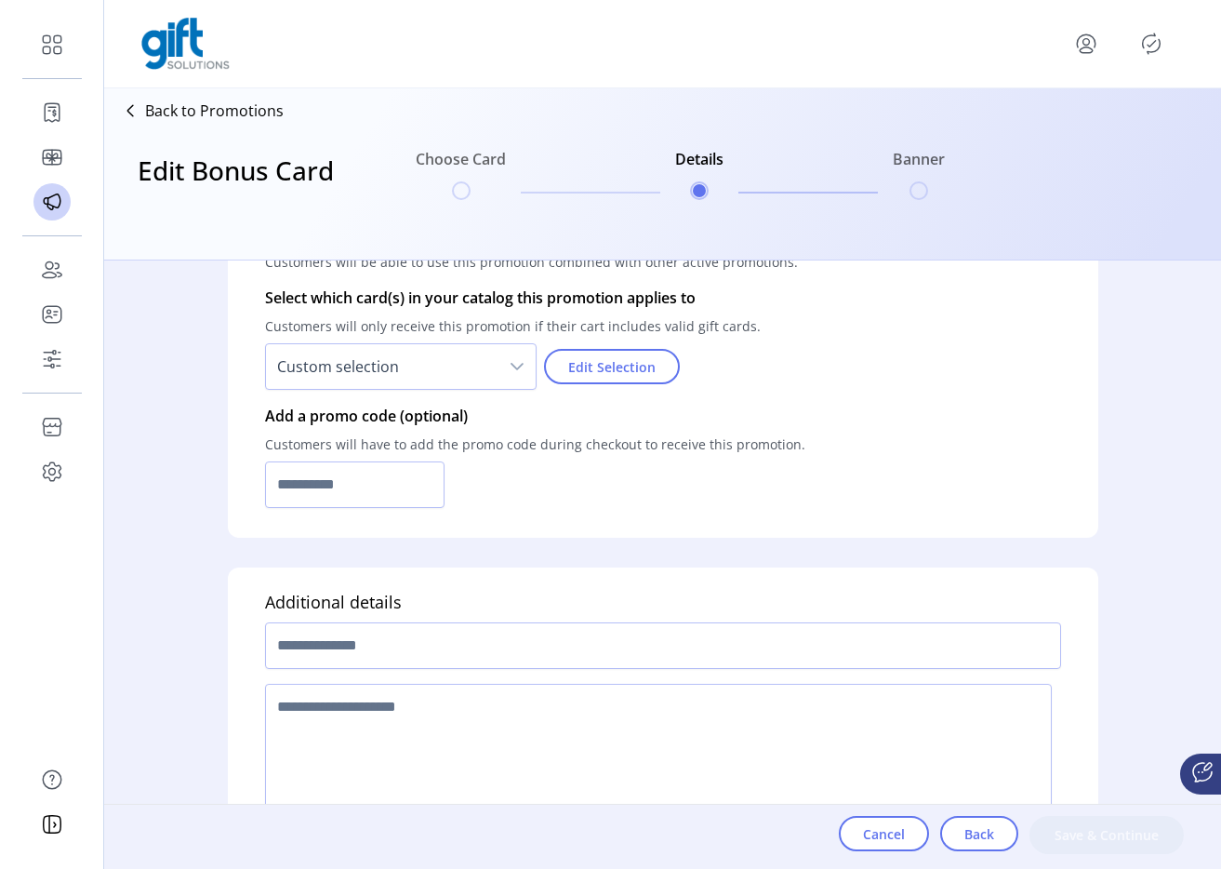
scroll to position [1294, 0]
click at [570, 374] on span "Edit Selection" at bounding box center [611, 370] width 87 height 20
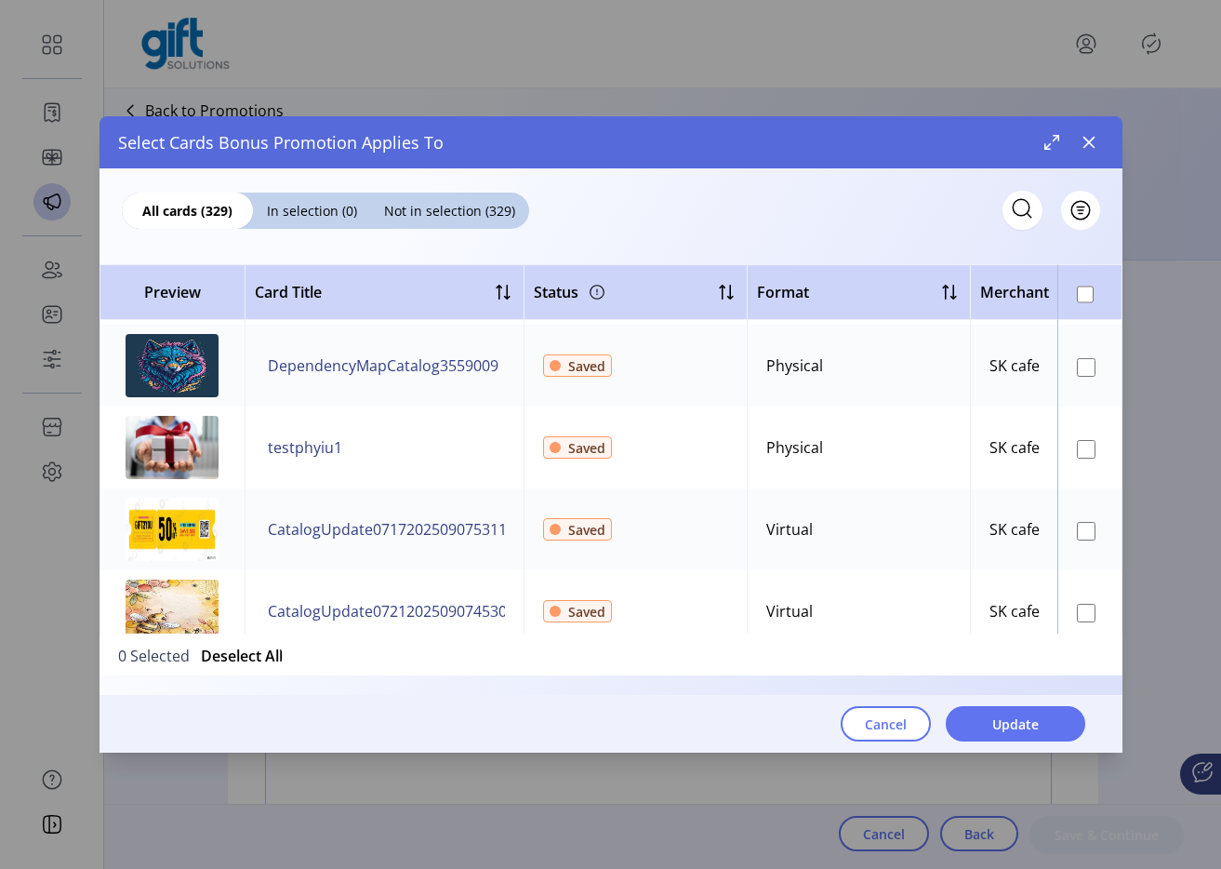
scroll to position [0, 0]
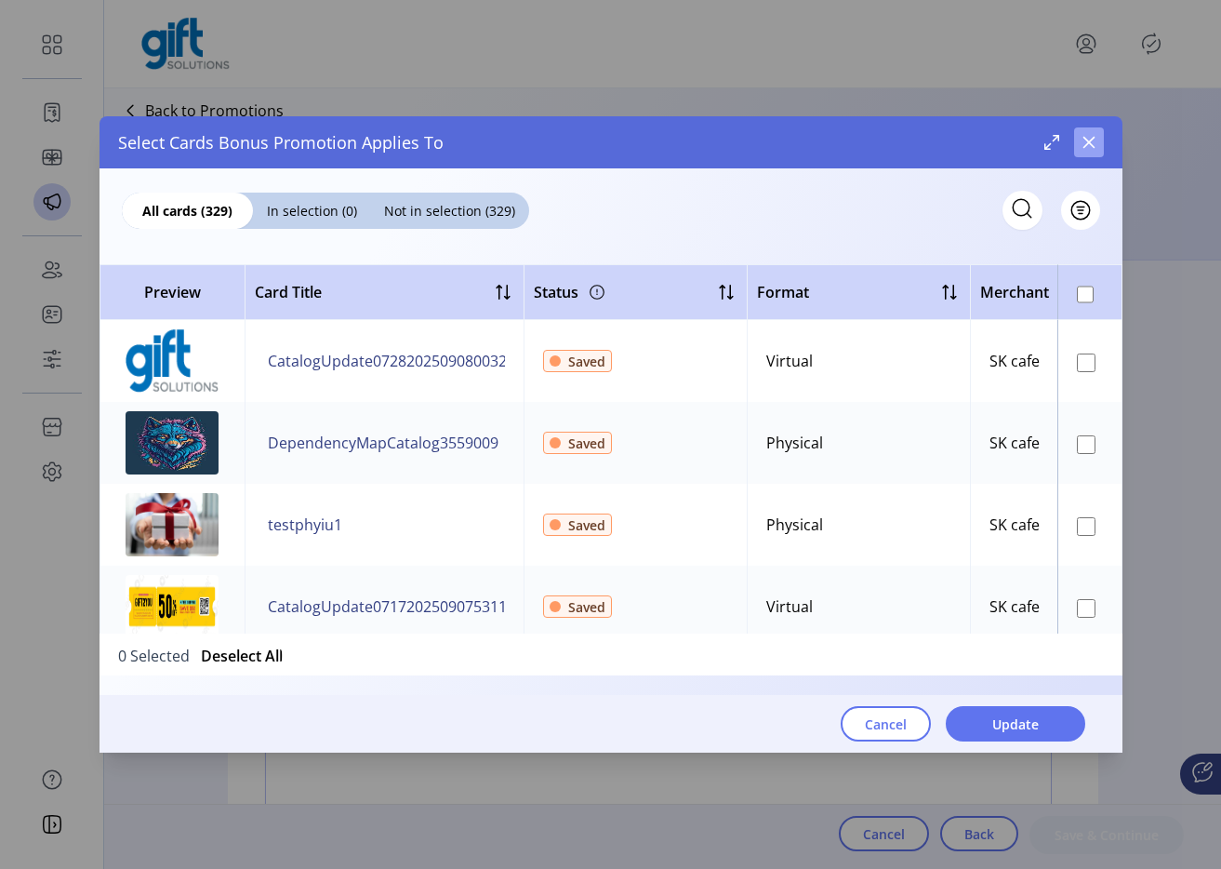
click at [1086, 152] on button "button" at bounding box center [1089, 142] width 30 height 30
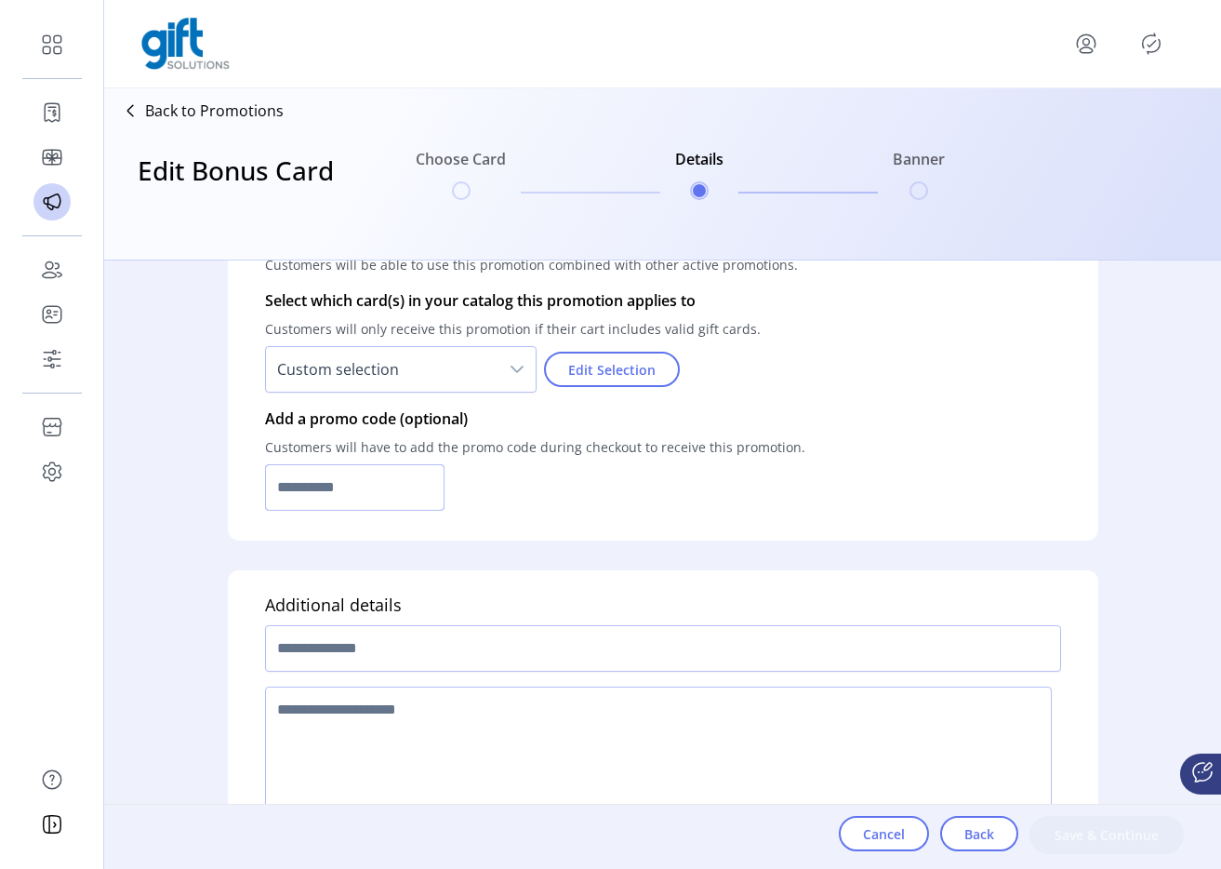
click at [360, 502] on input "text" at bounding box center [355, 487] width 180 height 47
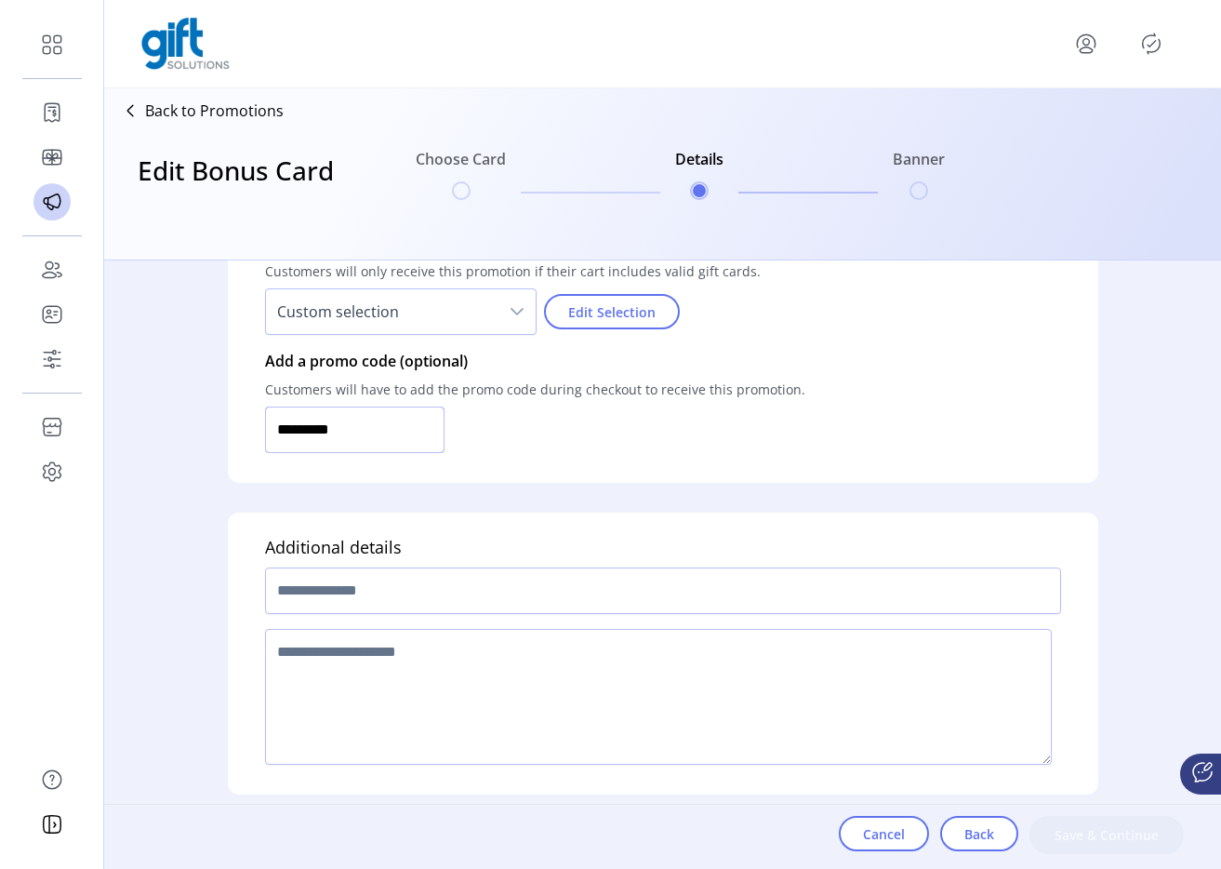
type input "*********"
click at [290, 610] on input "text" at bounding box center [663, 590] width 796 height 47
type input "**********"
click at [290, 723] on textarea at bounding box center [658, 697] width 787 height 136
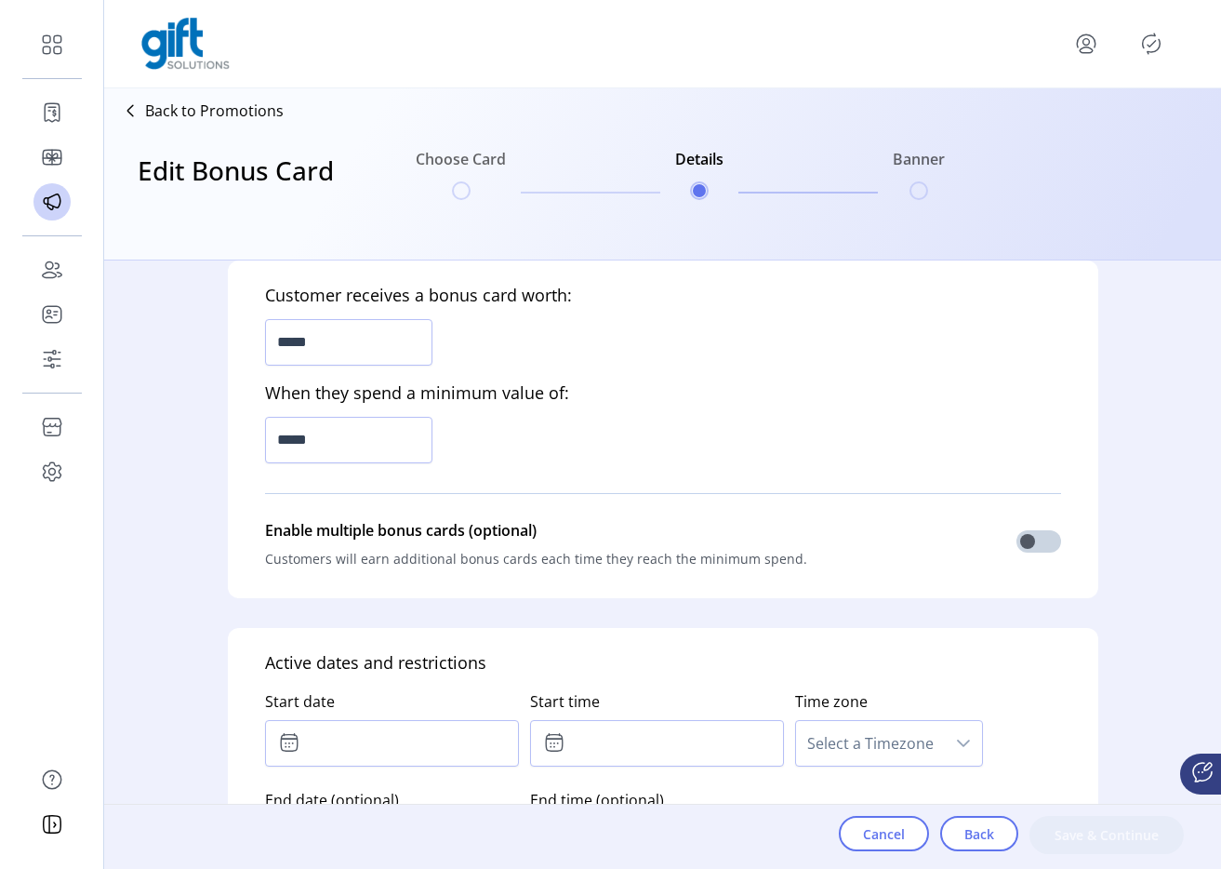
scroll to position [593, 0]
type textarea "****"
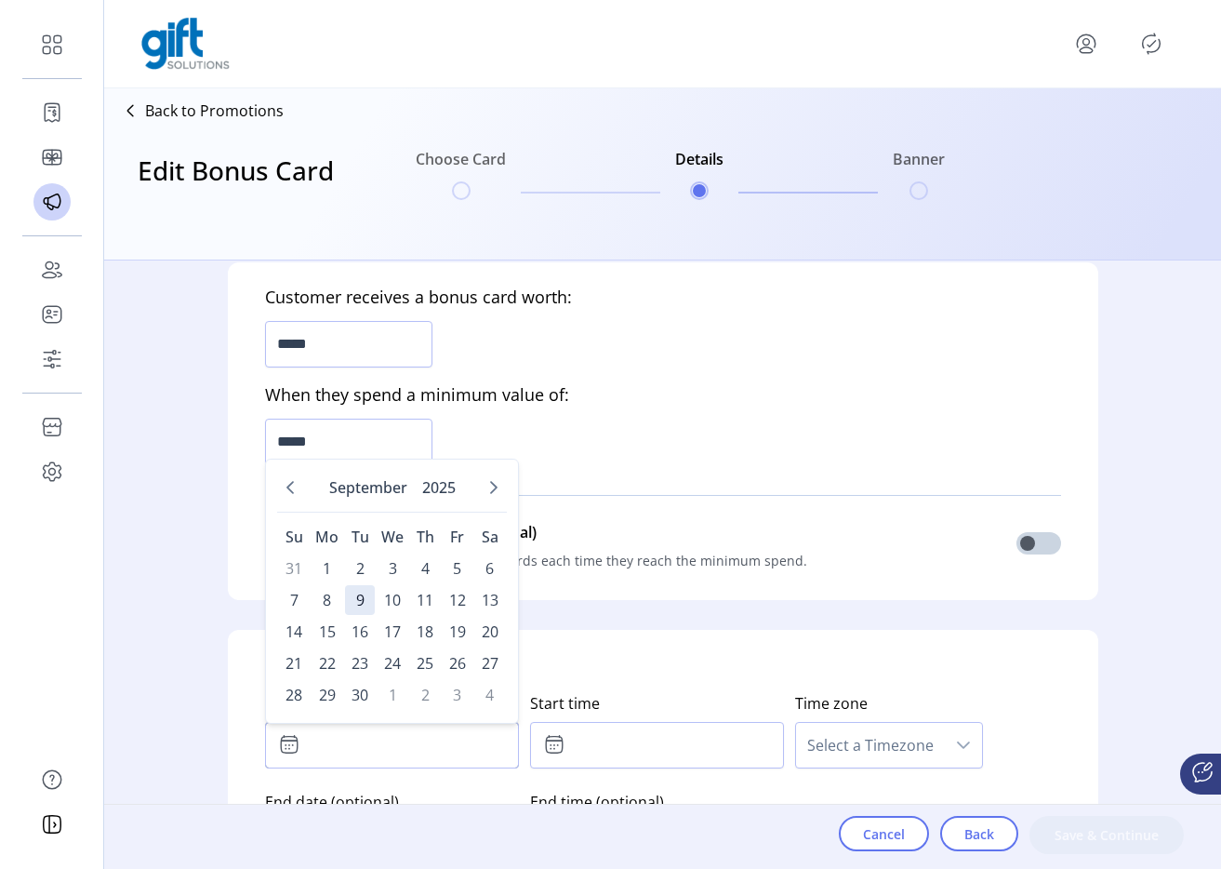
click at [407, 753] on input "text" at bounding box center [392, 745] width 254 height 47
click at [427, 568] on span "4" at bounding box center [425, 568] width 30 height 30
type input "**********"
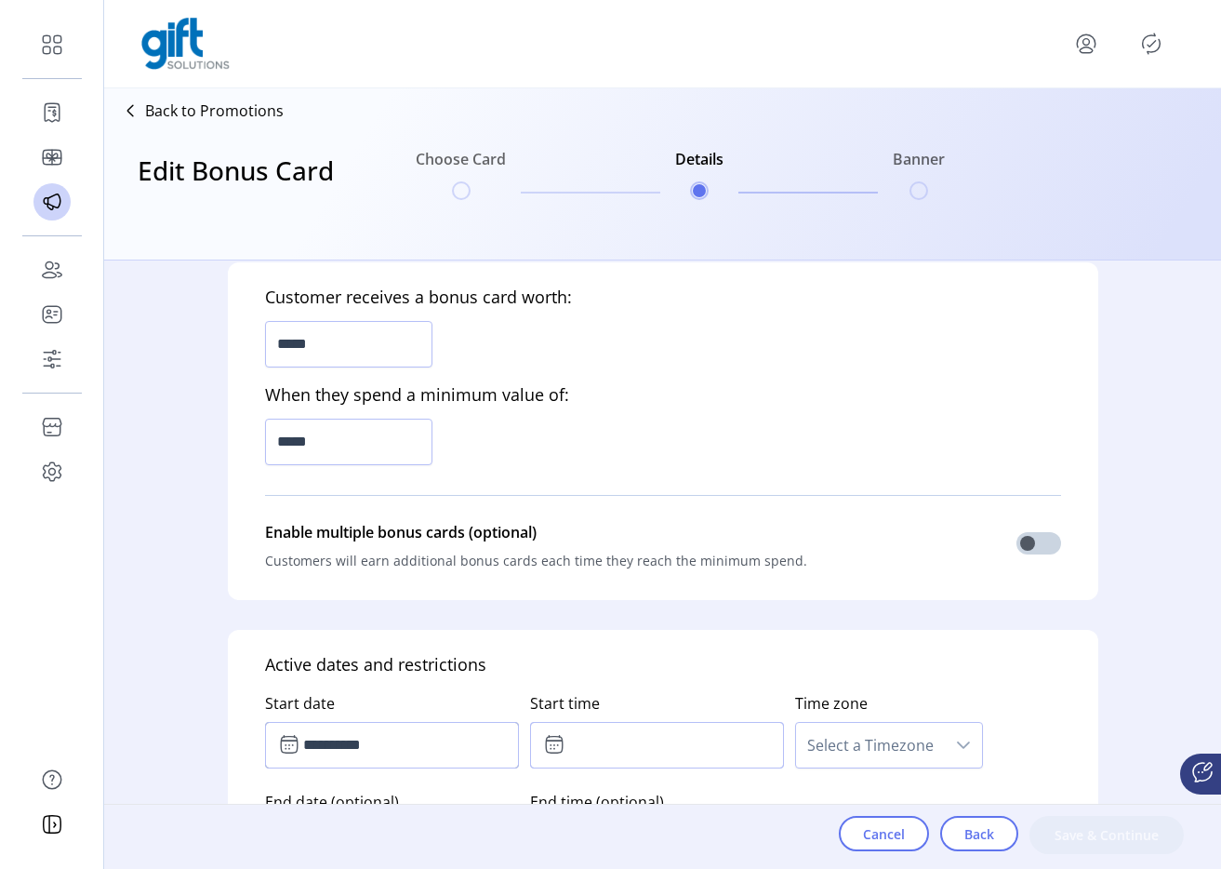
click at [632, 759] on input "text" at bounding box center [657, 745] width 254 height 47
click at [681, 696] on icon "Previous Minute" at bounding box center [687, 698] width 13 height 7
type input "*****"
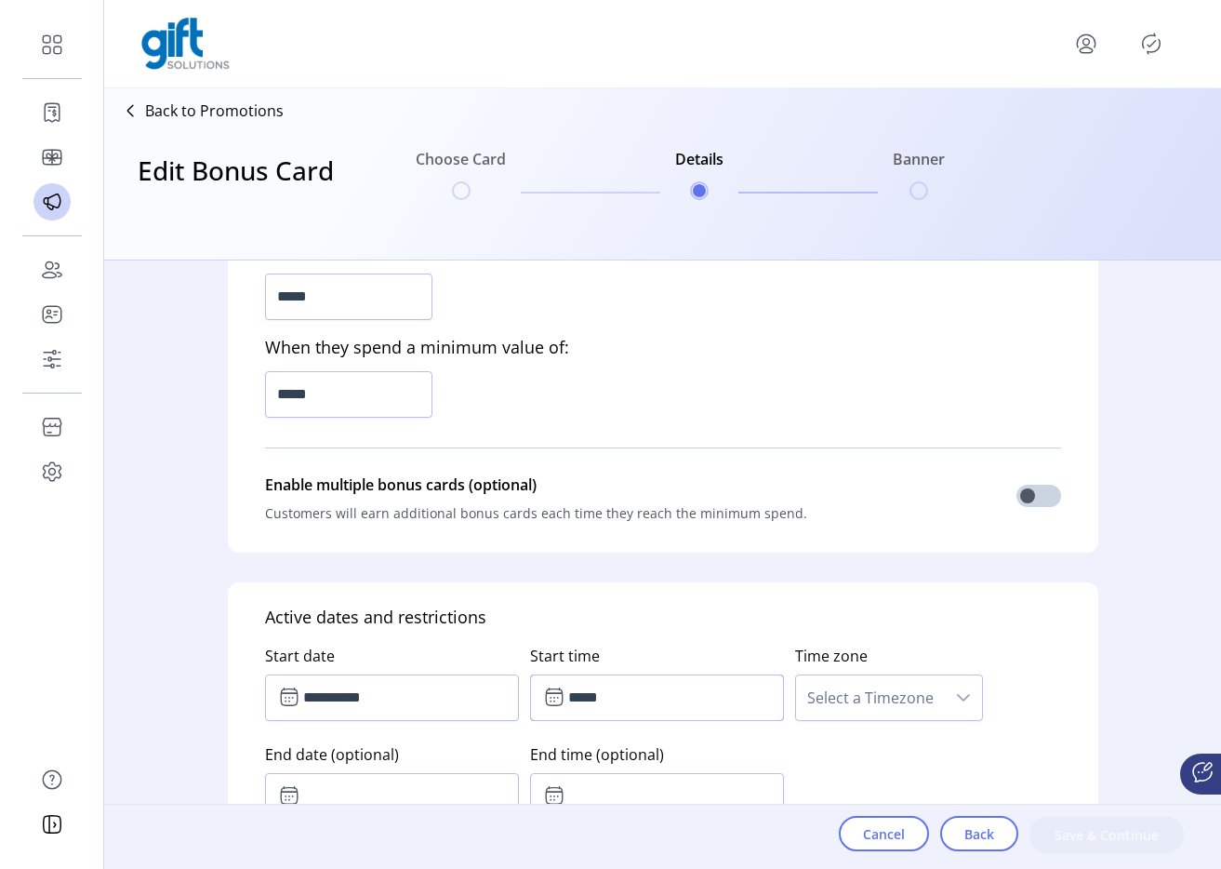
click at [840, 699] on span "Select a Timezone" at bounding box center [870, 697] width 149 height 45
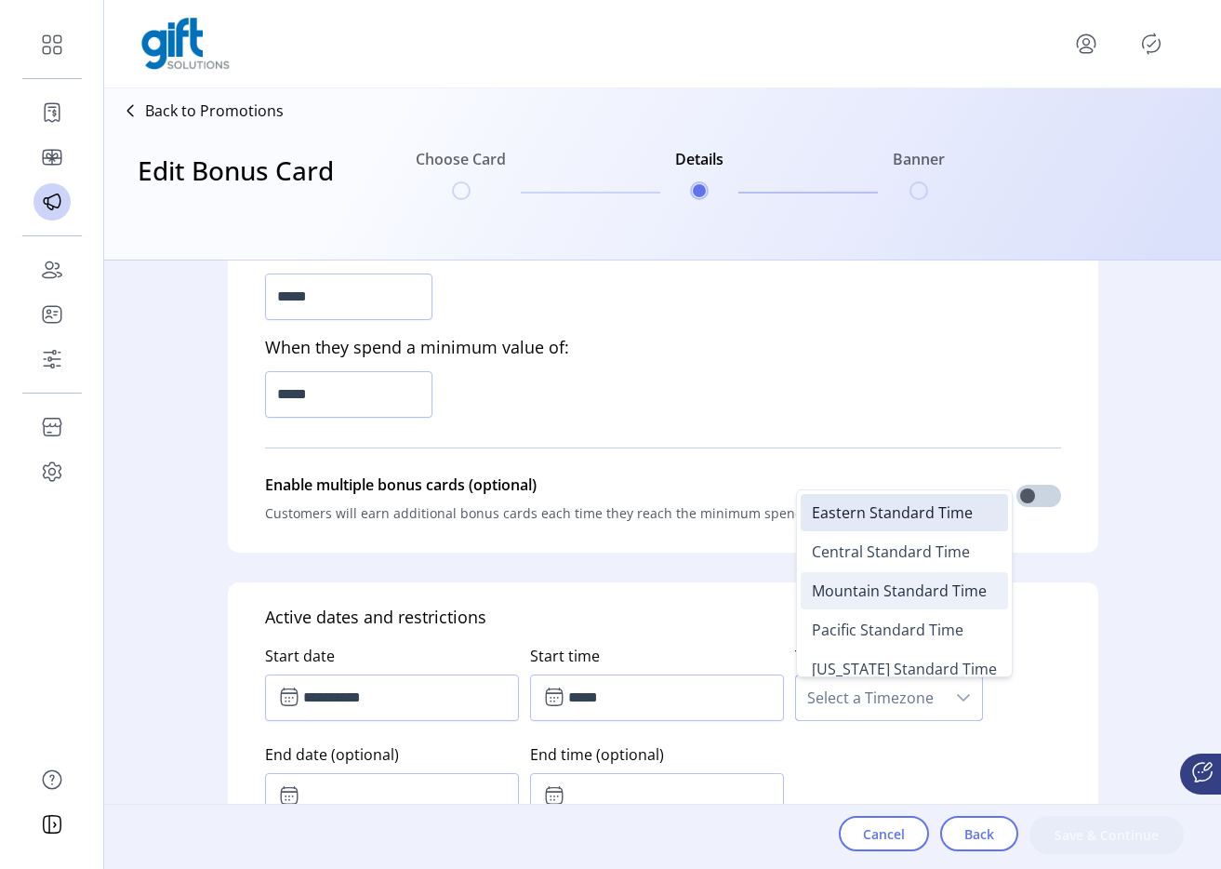
click at [873, 580] on span "Mountain Standard Time" at bounding box center [899, 590] width 175 height 20
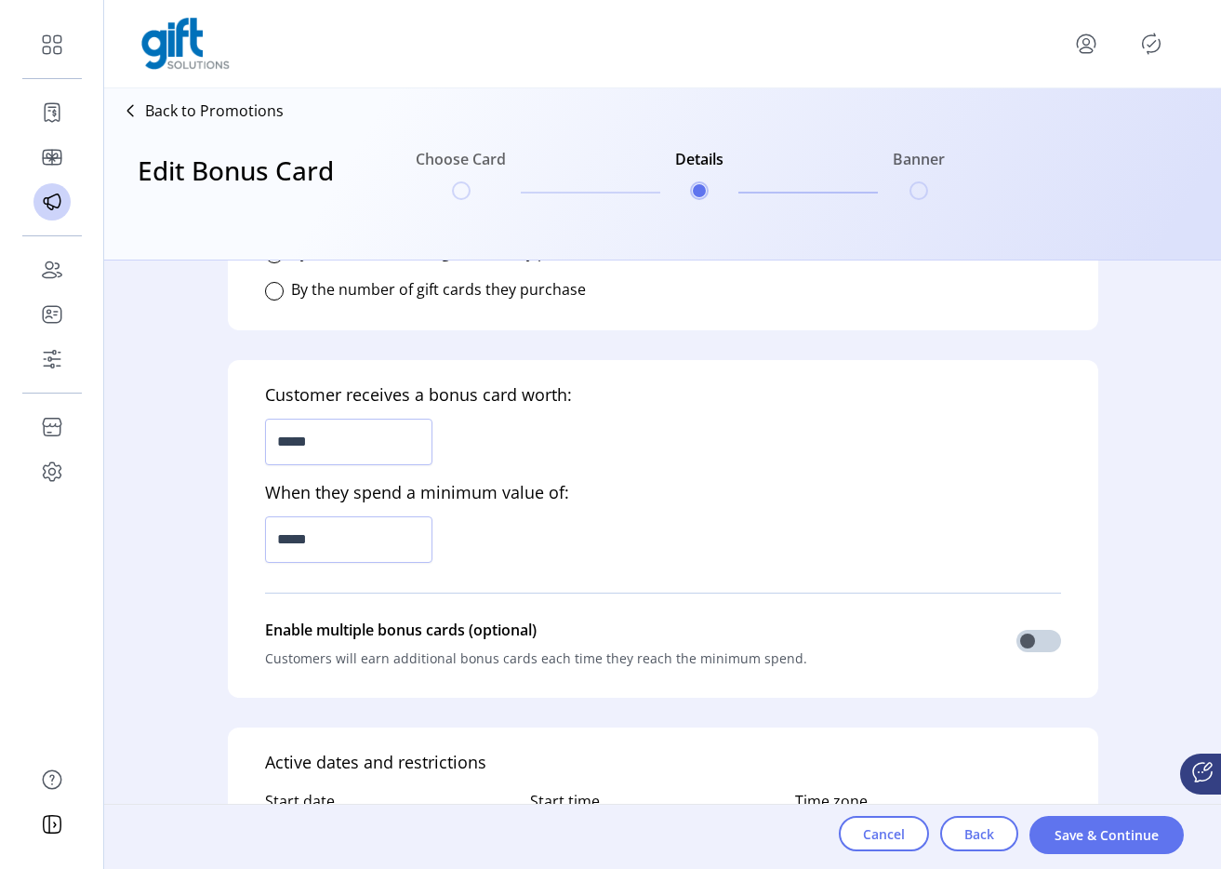
scroll to position [273, 0]
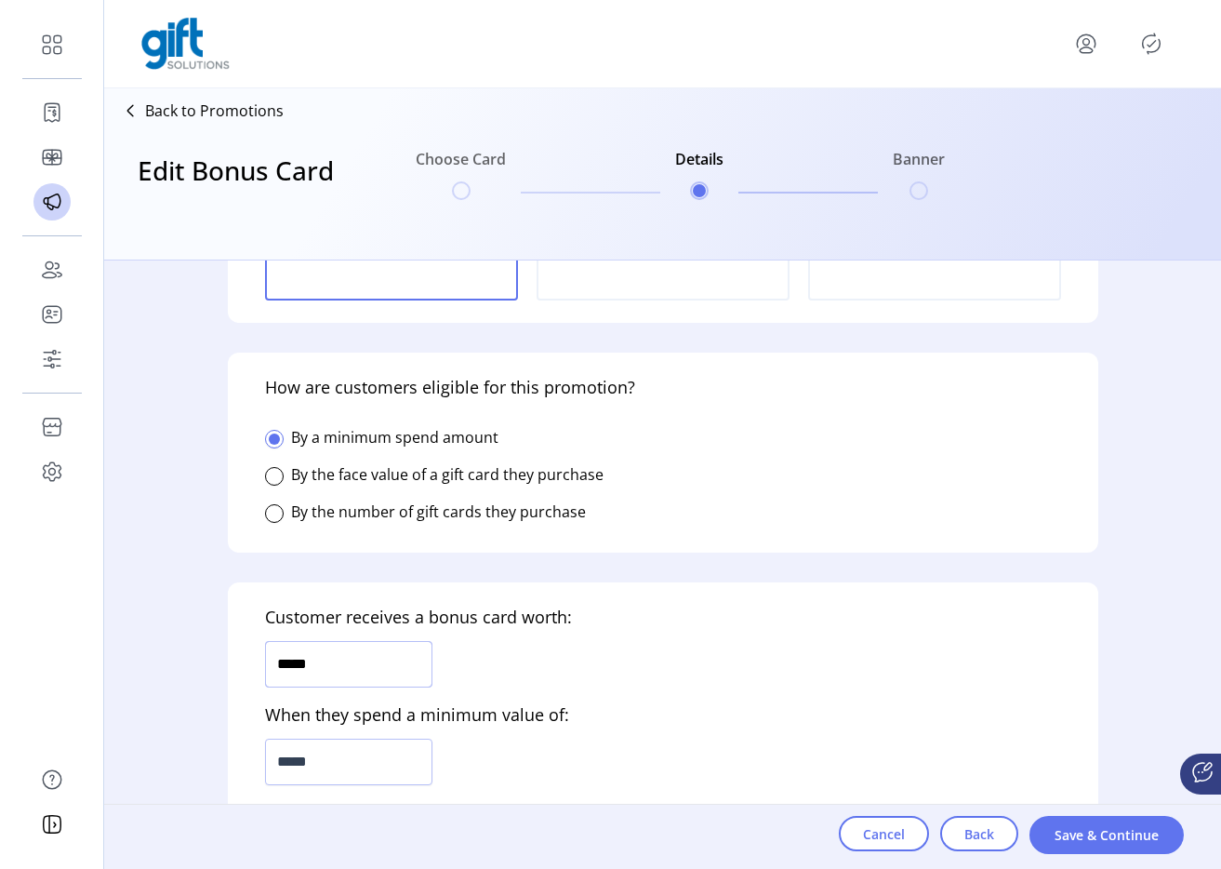
click at [401, 641] on input "*****" at bounding box center [348, 664] width 167 height 47
type input "*****"
click at [401, 641] on input "*****" at bounding box center [348, 664] width 167 height 47
click at [356, 763] on input "*****" at bounding box center [348, 762] width 167 height 47
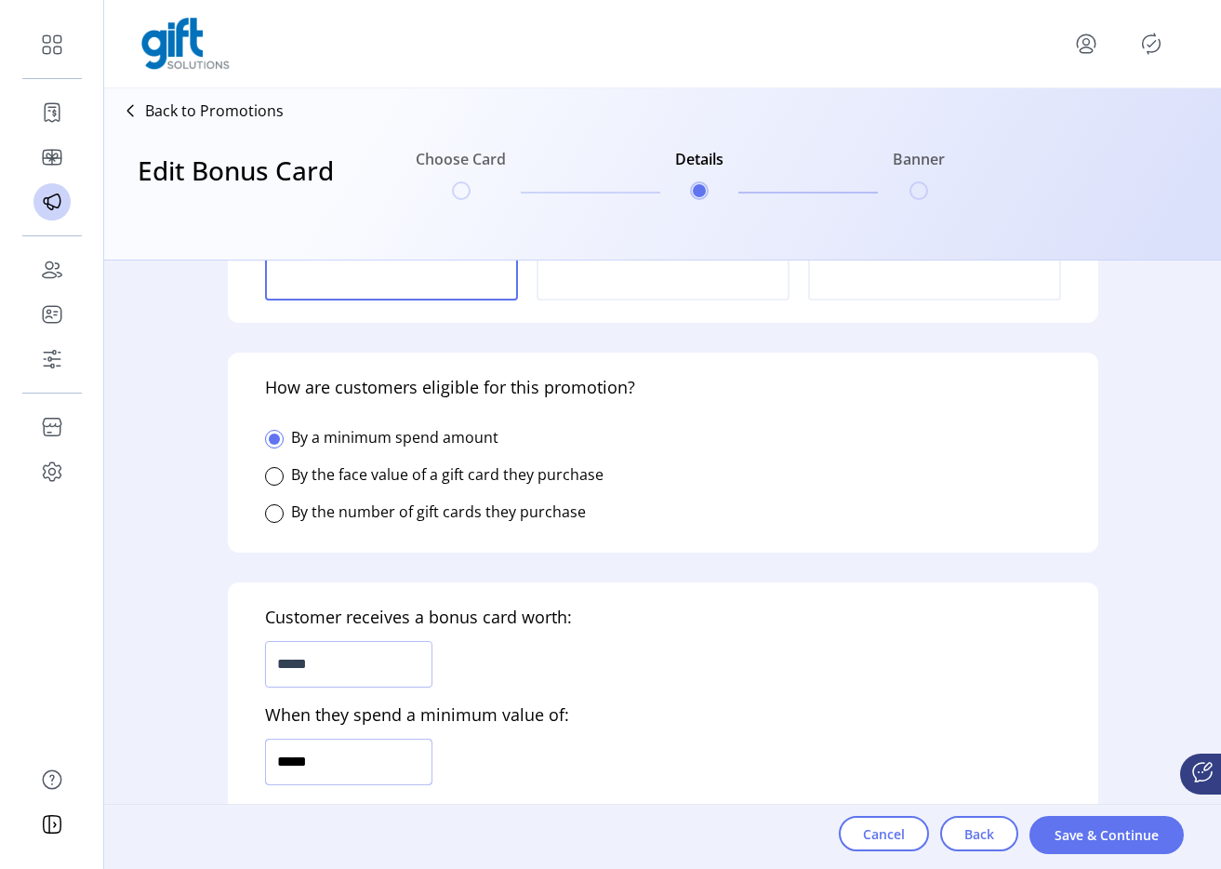
click at [356, 763] on input "*****" at bounding box center [348, 762] width 167 height 47
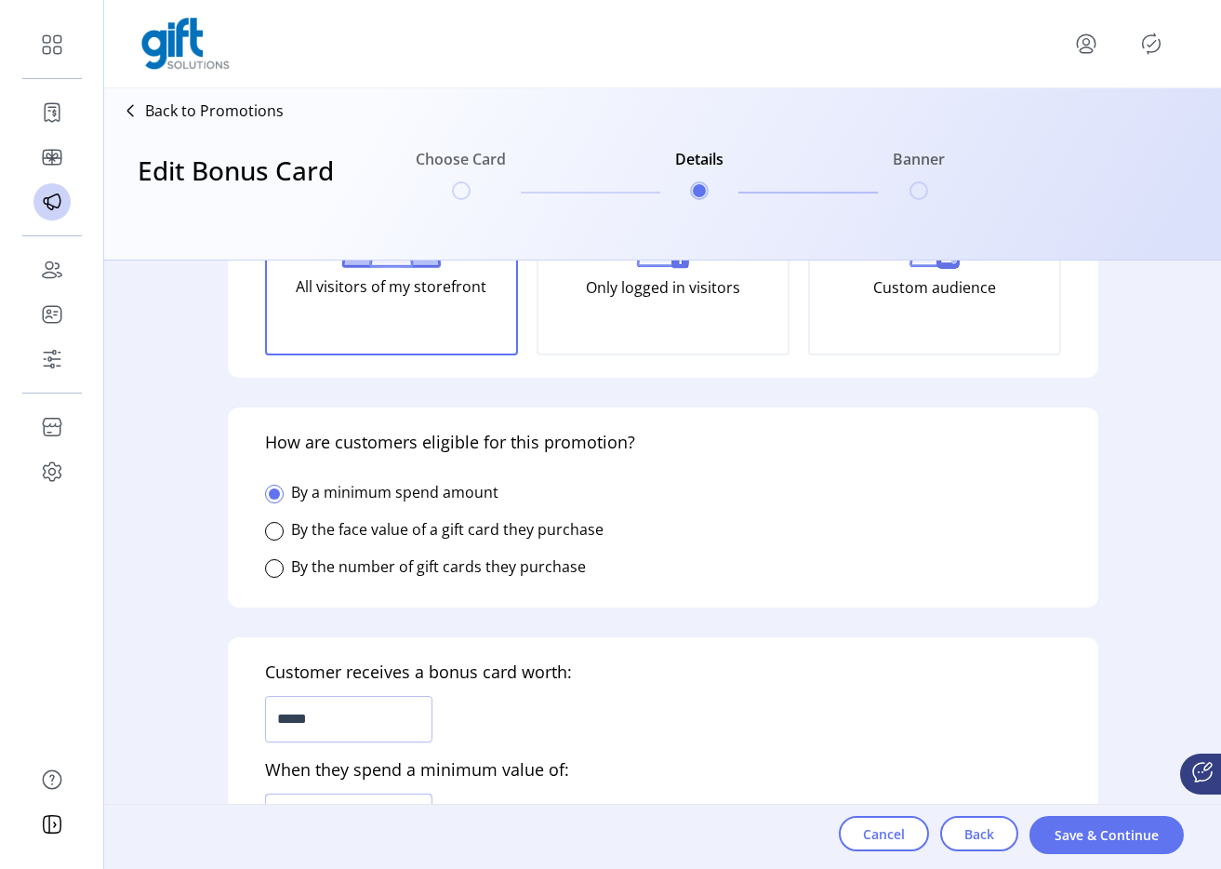
type input "*******"
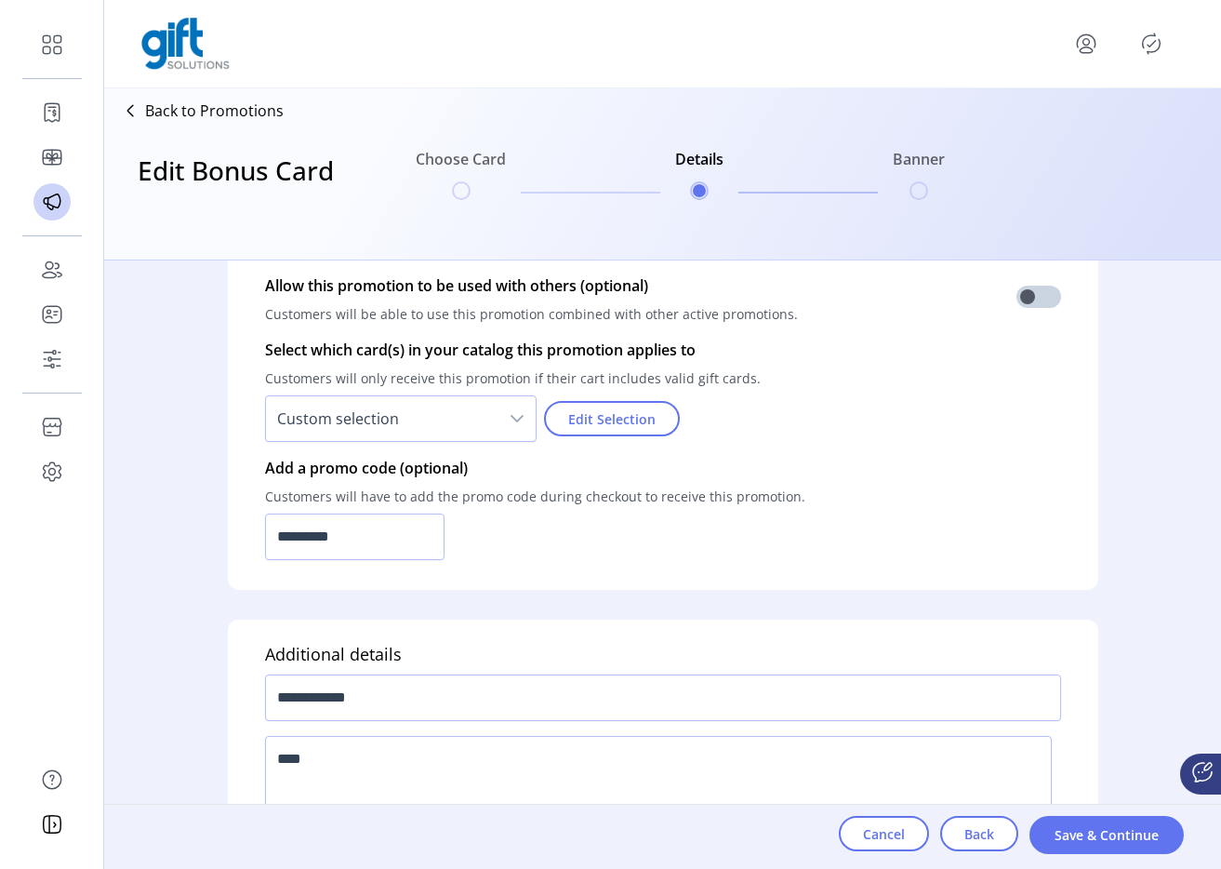
scroll to position [1352, 0]
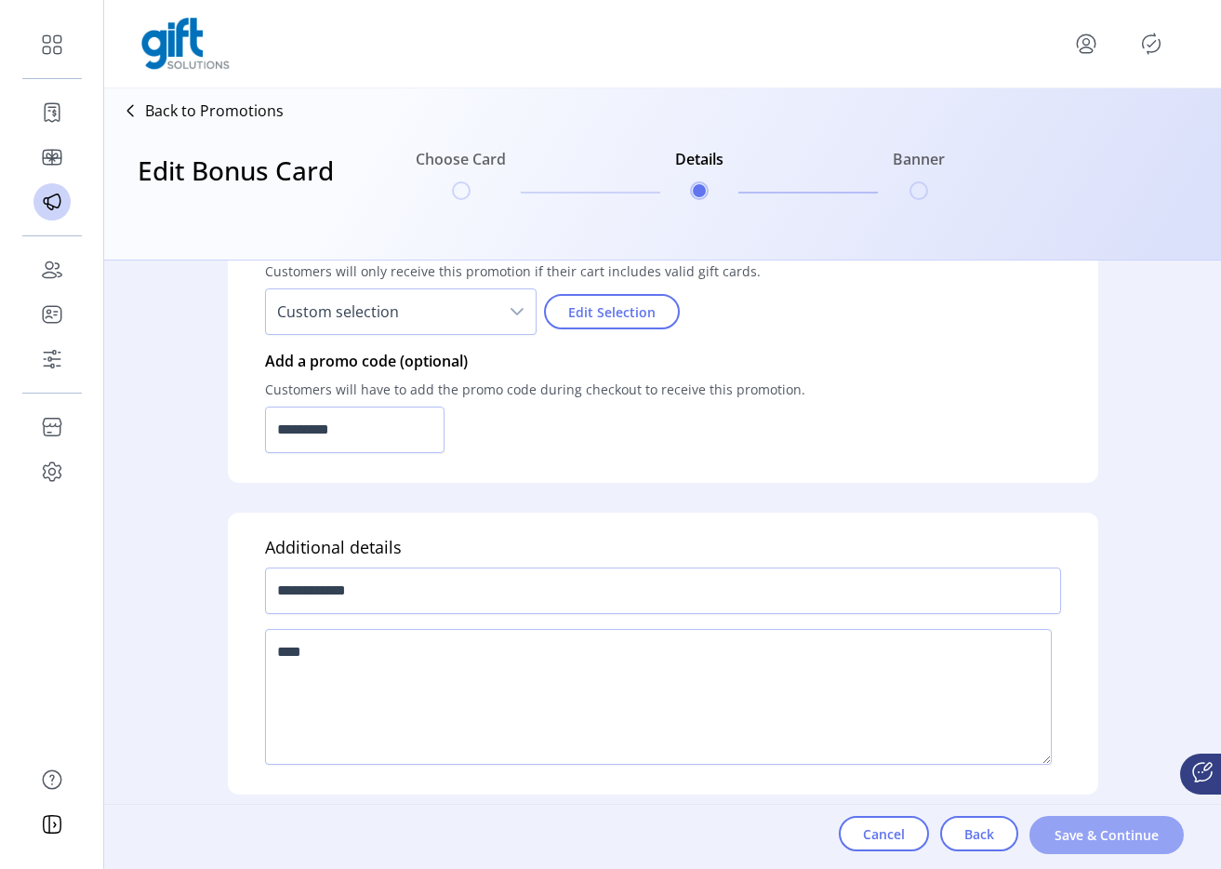
click at [1100, 834] on span "Save & Continue" at bounding box center [1107, 835] width 106 height 20
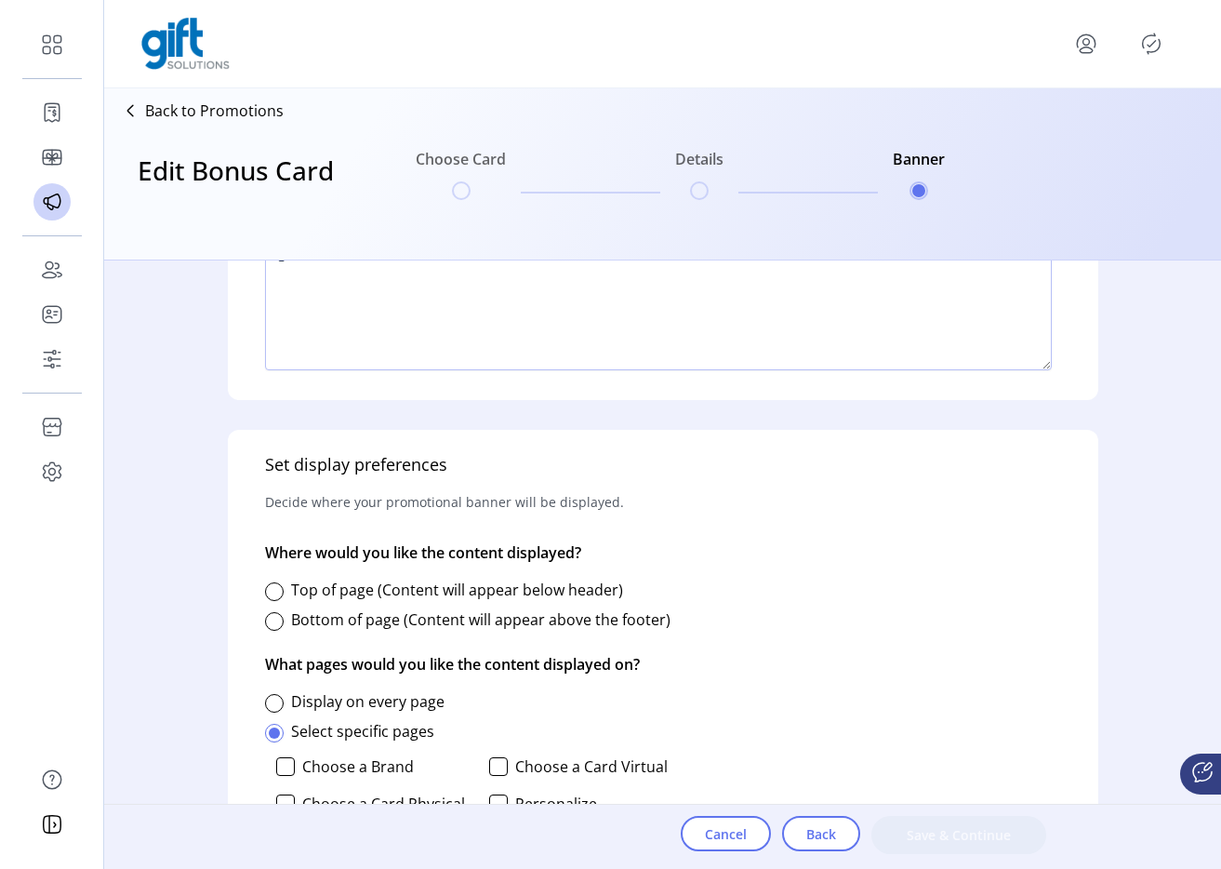
scroll to position [614, 0]
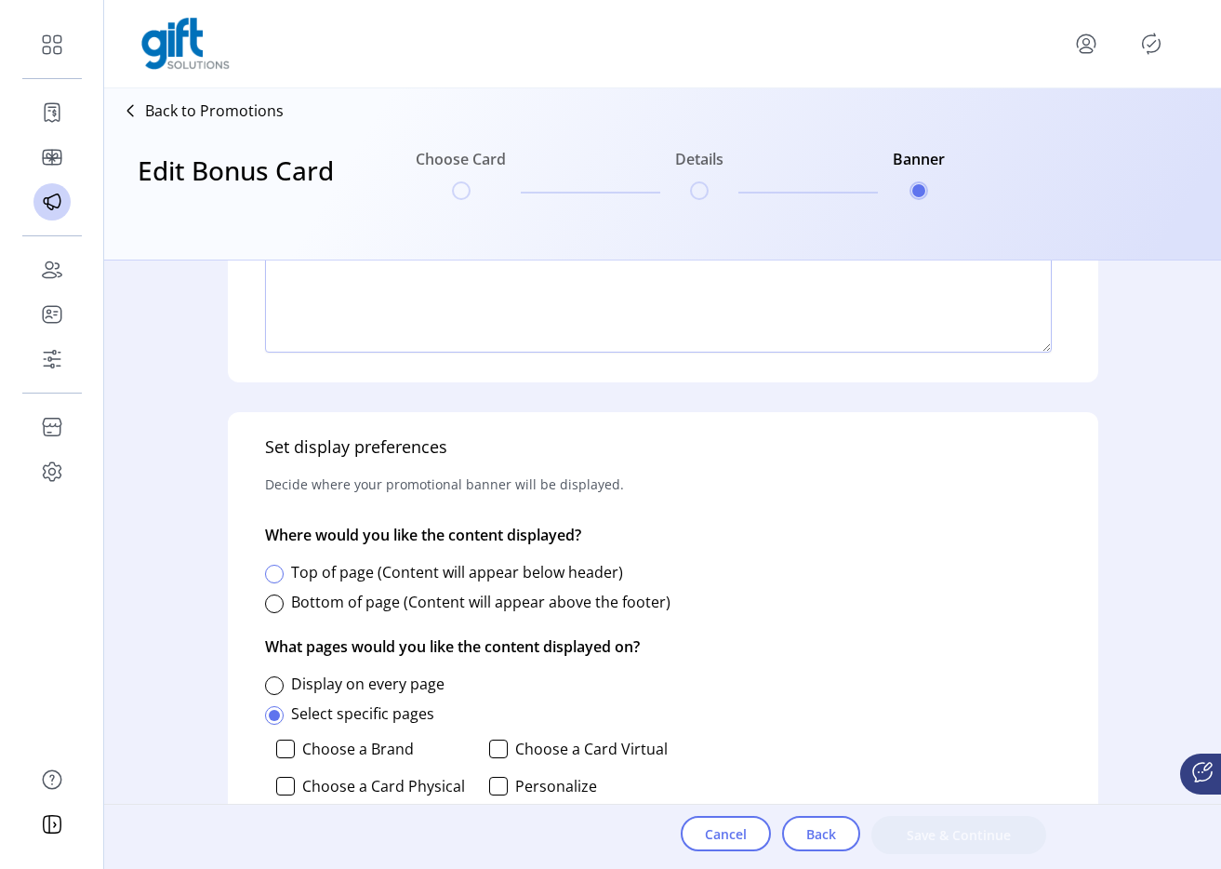
click at [272, 579] on div at bounding box center [274, 574] width 19 height 19
click at [273, 688] on div at bounding box center [274, 685] width 19 height 19
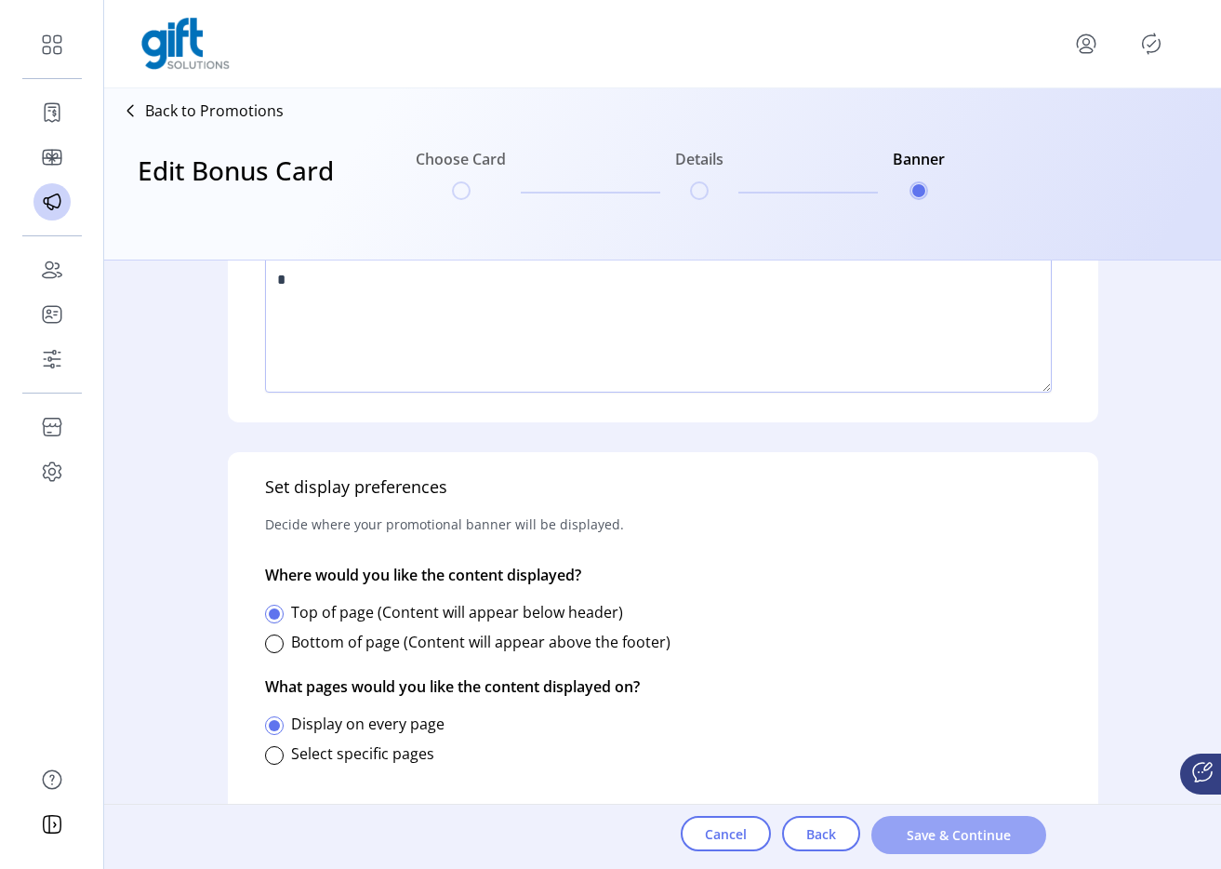
click at [942, 828] on span "Save & Continue" at bounding box center [959, 835] width 127 height 20
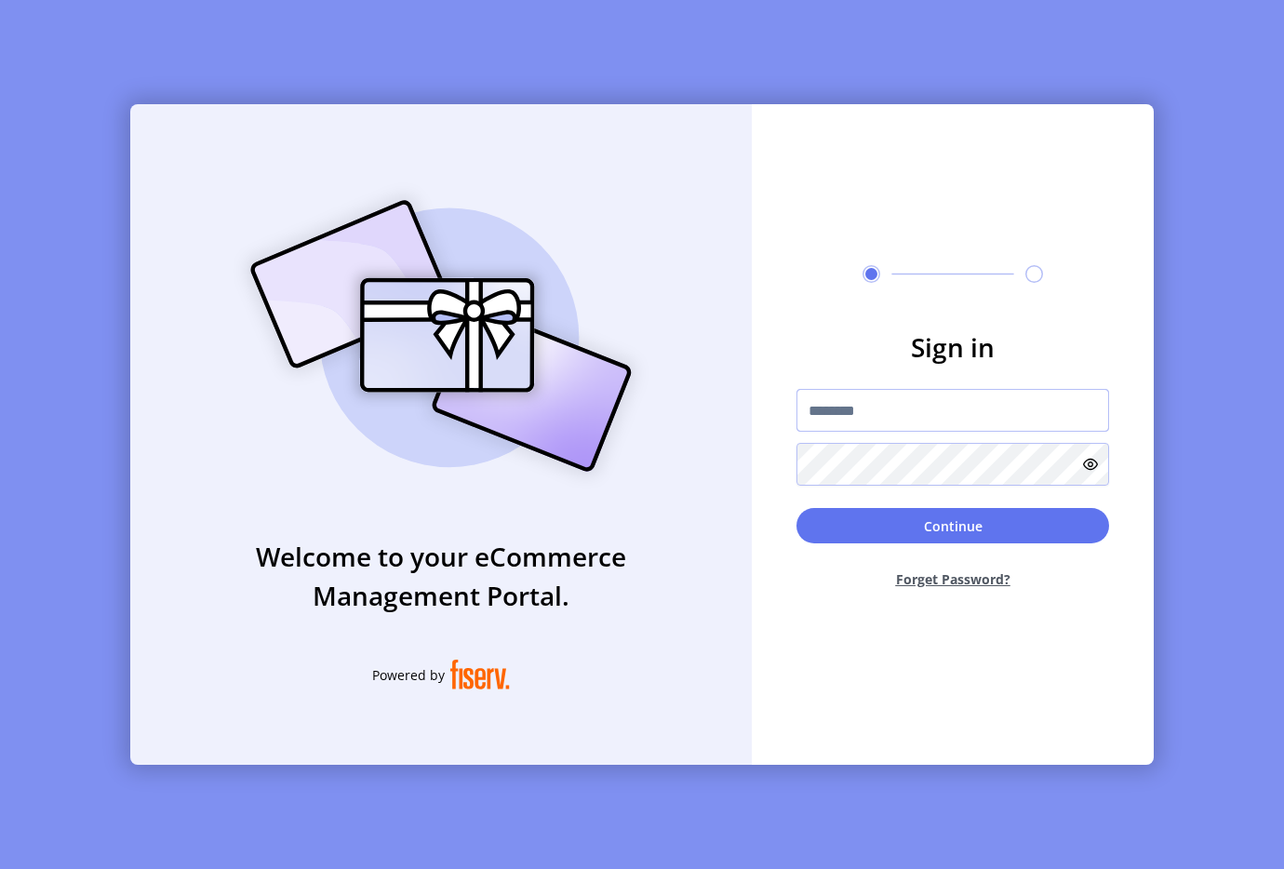
click at [805, 408] on input "text" at bounding box center [952, 410] width 313 height 43
type input "**********"
click at [850, 534] on button "Continue" at bounding box center [952, 525] width 313 height 35
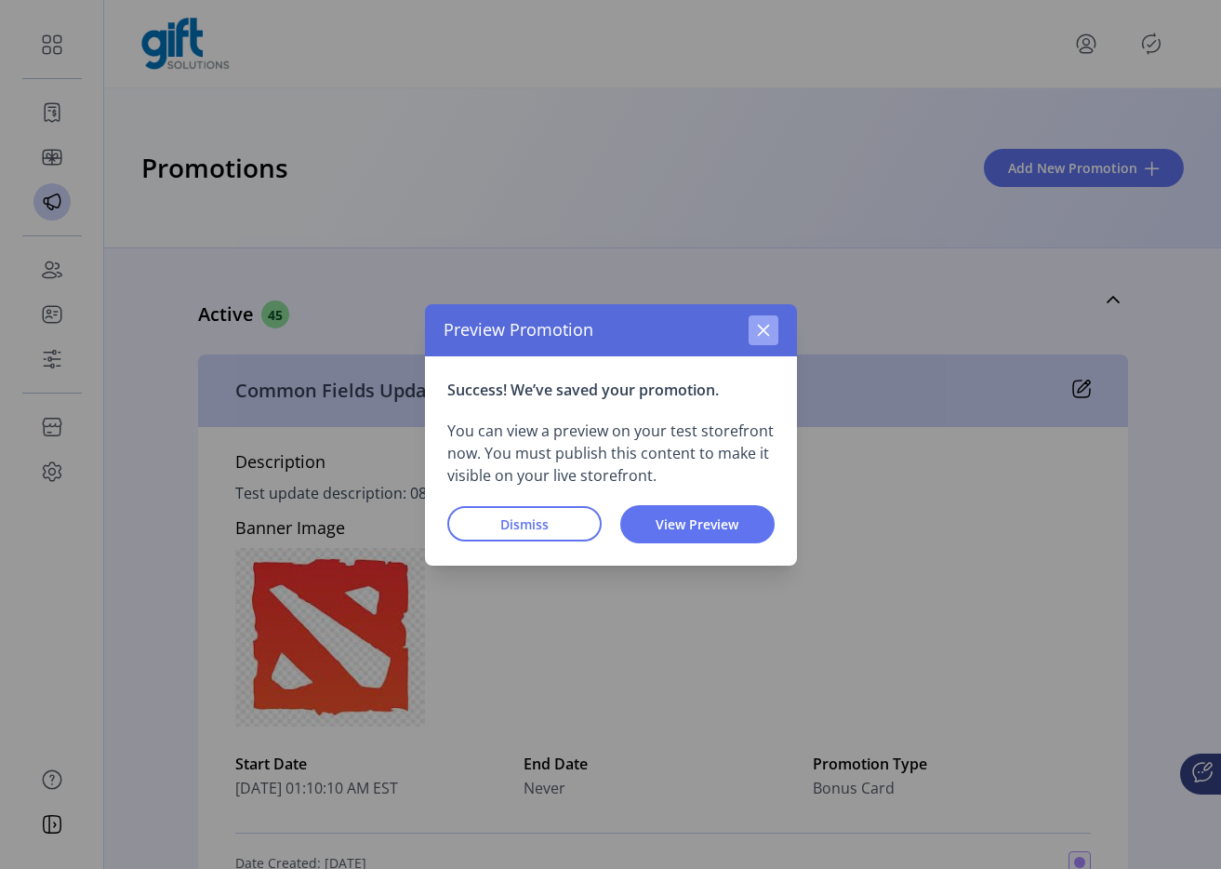
click at [774, 333] on button "button" at bounding box center [764, 330] width 30 height 30
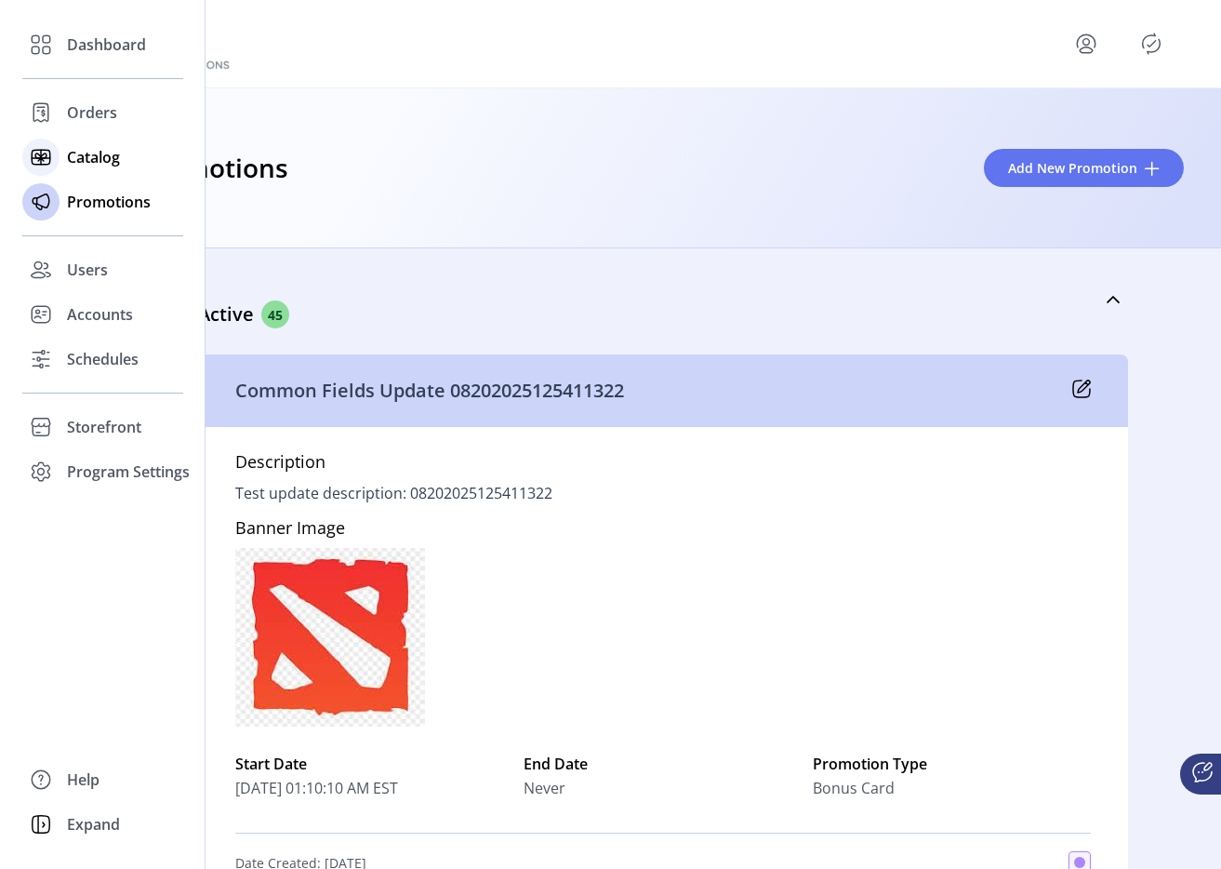
click at [53, 153] on icon at bounding box center [41, 157] width 30 height 30
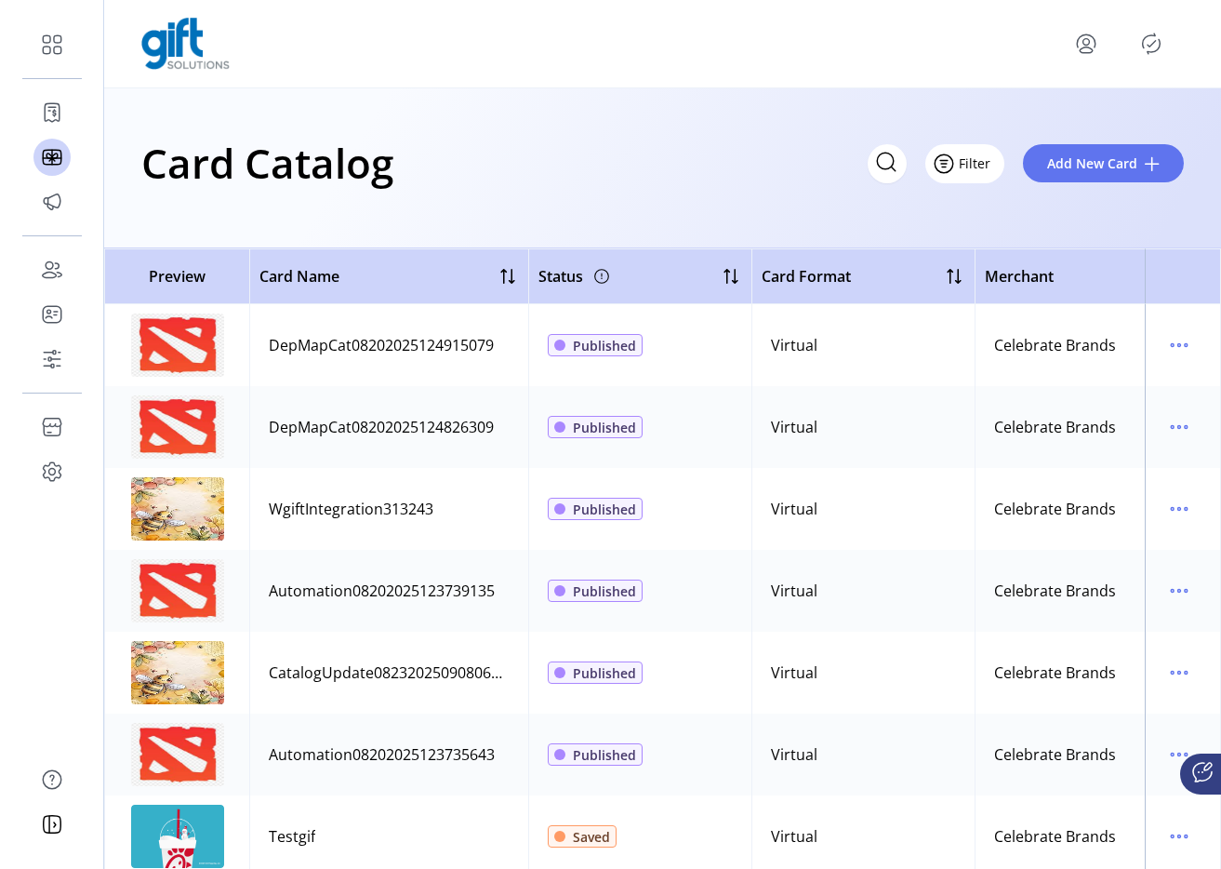
click at [943, 165] on icon "Filter Button" at bounding box center [944, 164] width 30 height 30
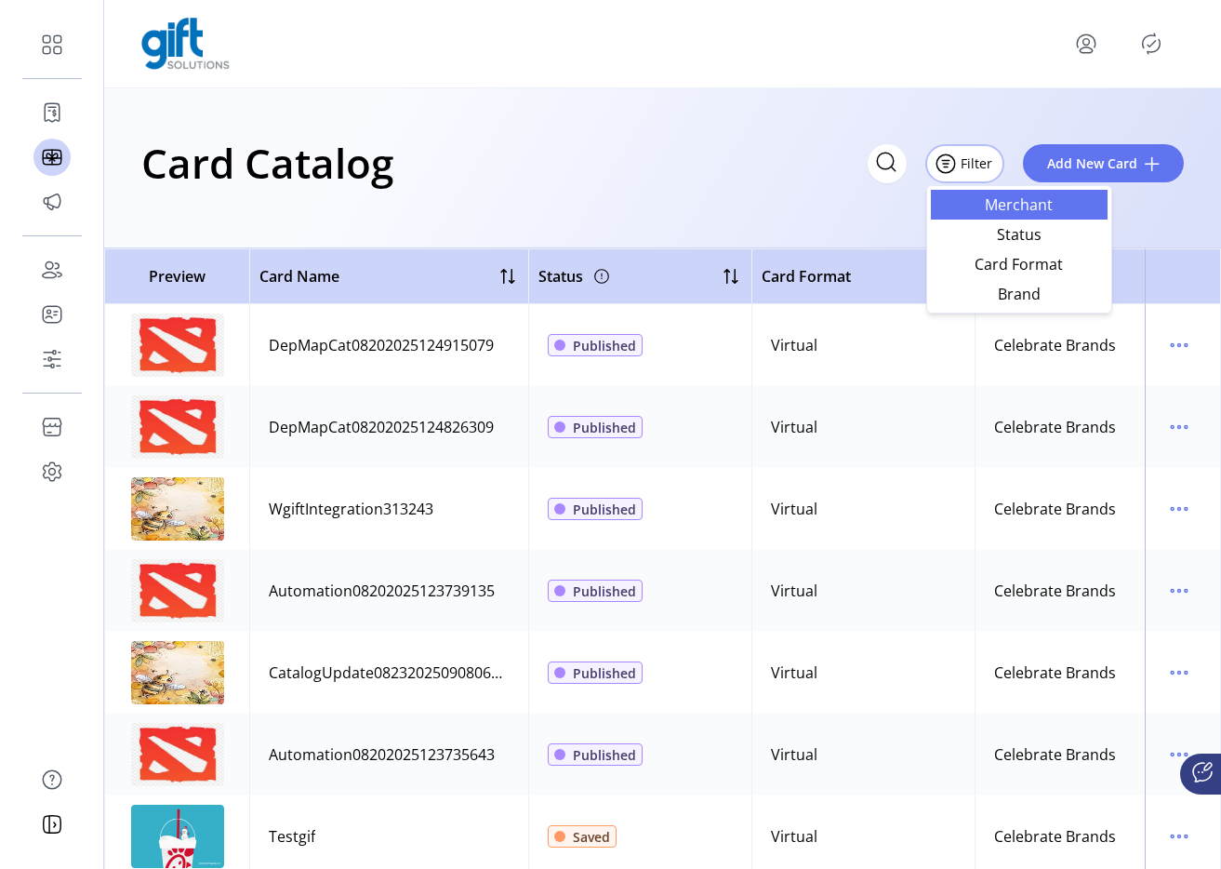
click at [1006, 208] on span "Merchant" at bounding box center [1019, 204] width 154 height 15
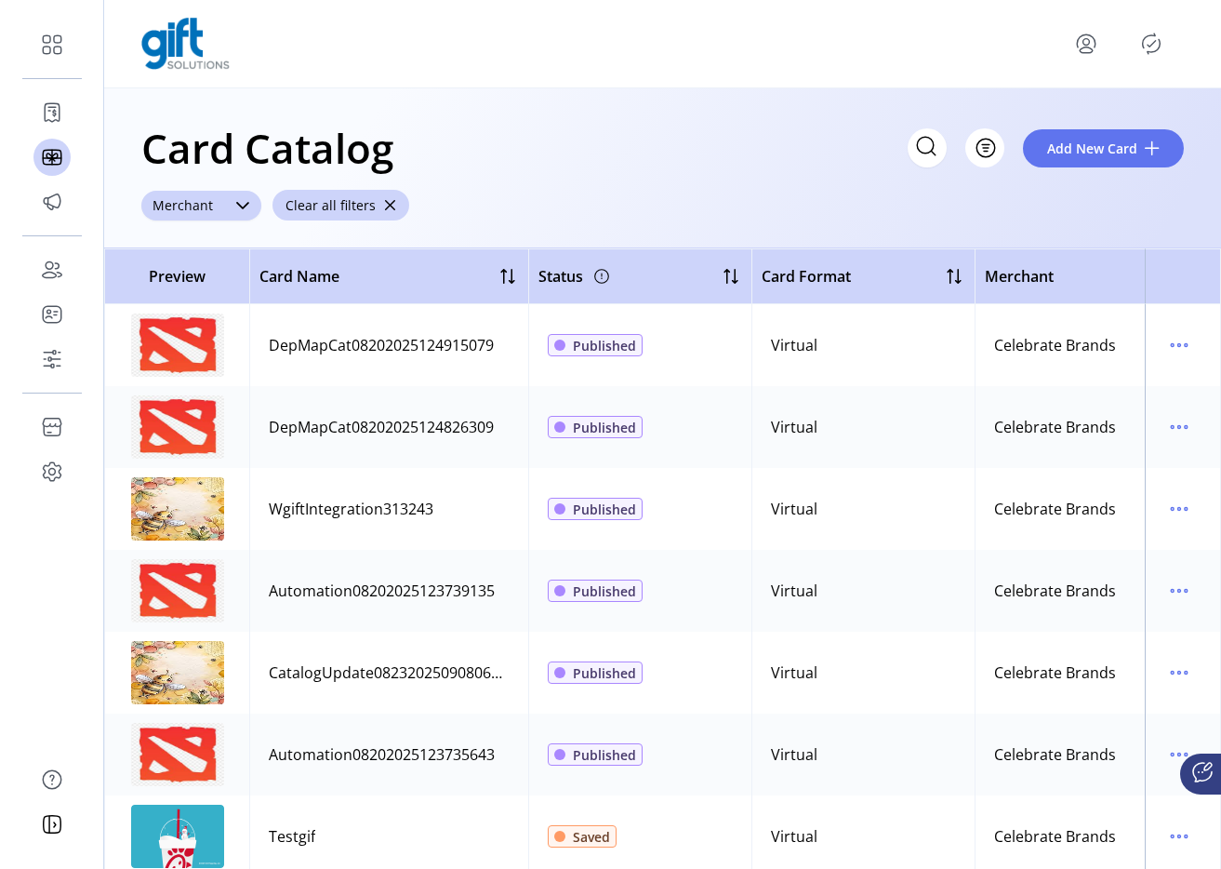
click at [247, 215] on div at bounding box center [242, 206] width 37 height 30
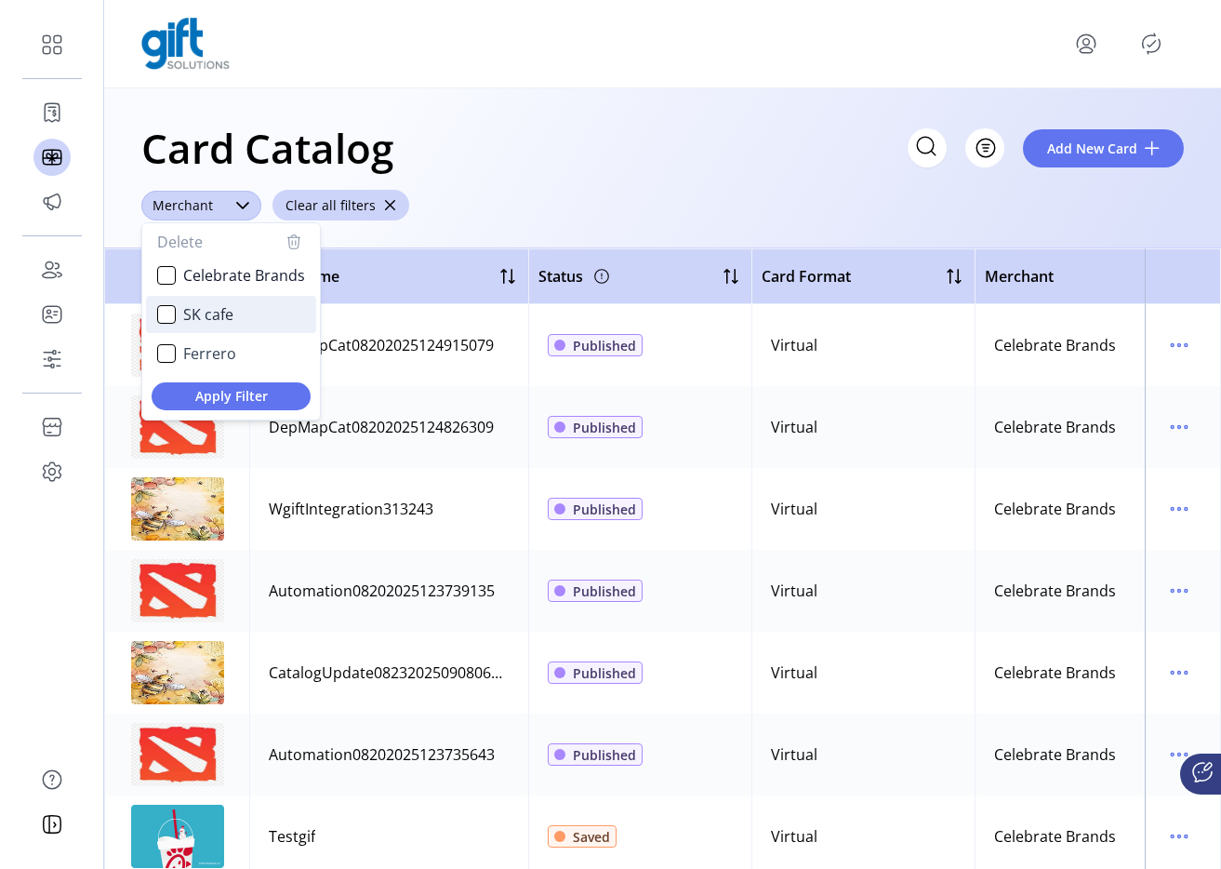
click at [204, 311] on span "SK cafe" at bounding box center [208, 314] width 50 height 22
click at [241, 394] on span "Apply Filter" at bounding box center [230, 396] width 129 height 20
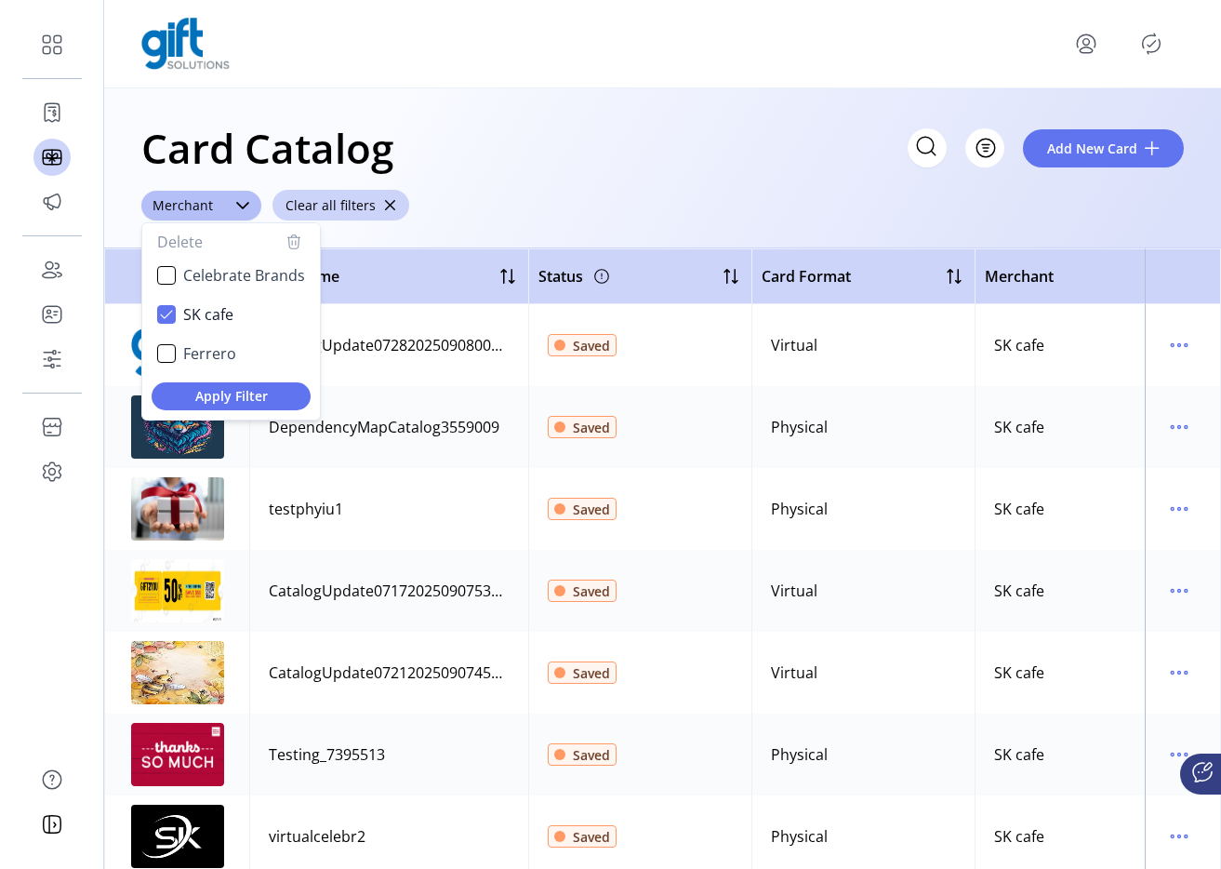
click at [672, 416] on div "Saved" at bounding box center [640, 427] width 185 height 26
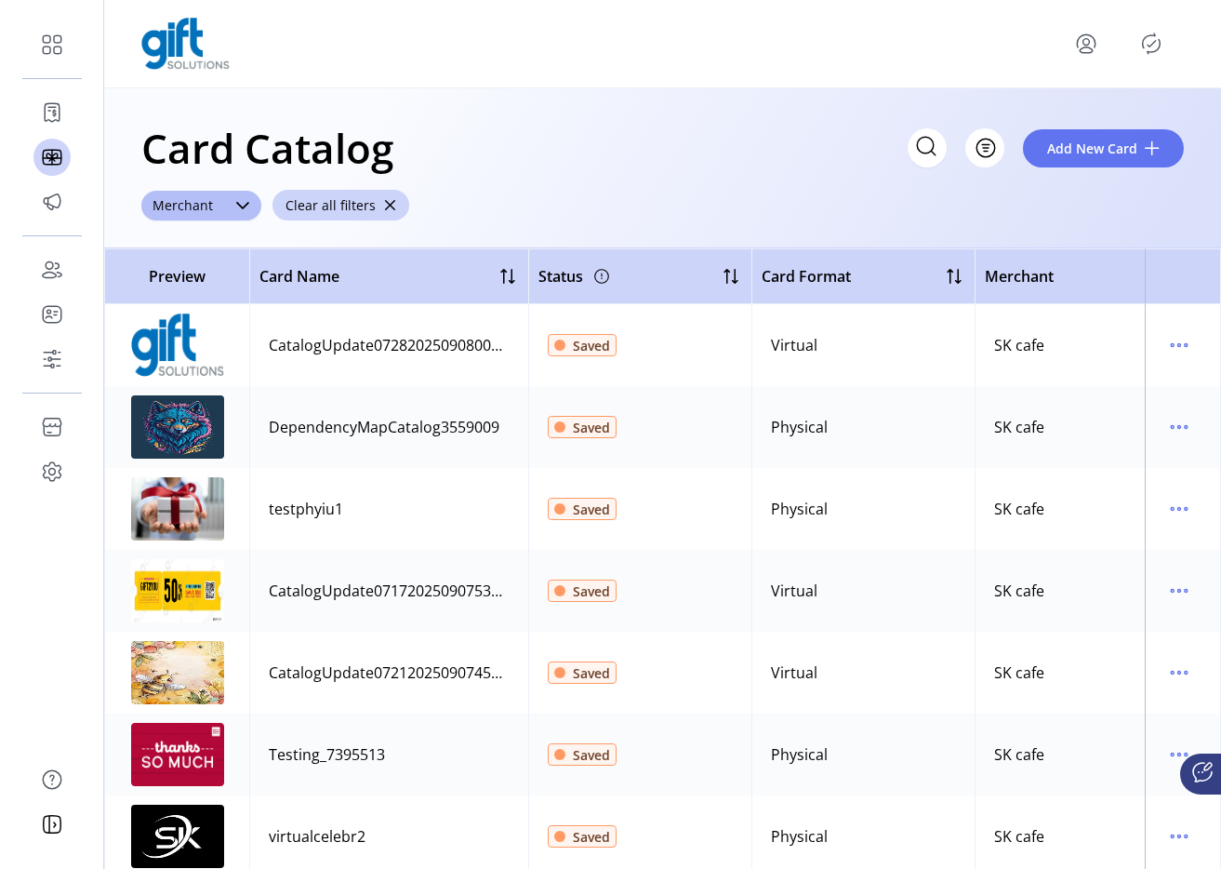
click at [1144, 41] on icon "Publisher Panel" at bounding box center [1152, 44] width 30 height 30
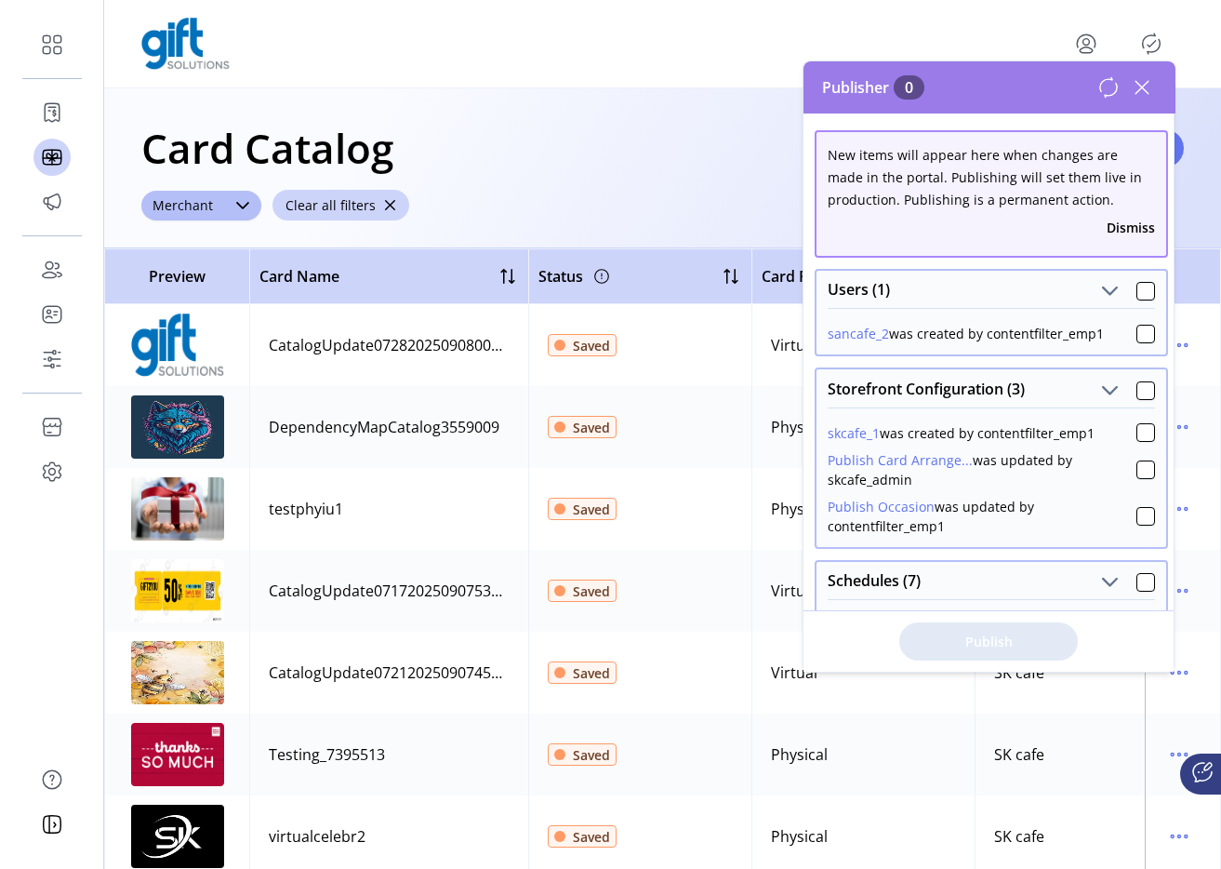
click at [1146, 88] on icon at bounding box center [1142, 88] width 30 height 30
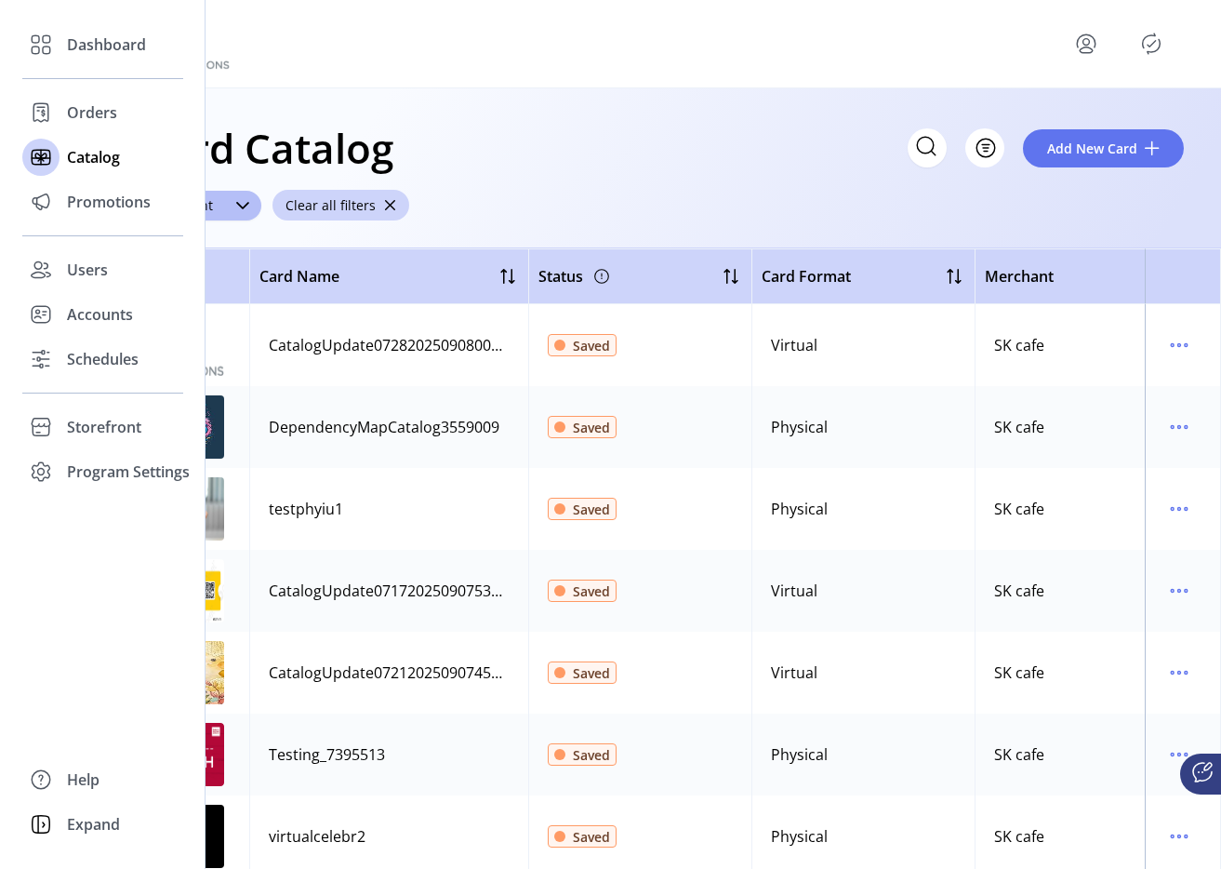
click at [98, 383] on div "Dashboard Orders Catalog Promotions Users Accounts Schedules Storefront Configu…" at bounding box center [102, 258] width 161 height 472
click at [116, 355] on span "Schedules" at bounding box center [103, 359] width 72 height 22
click at [92, 363] on span "Schedules" at bounding box center [103, 359] width 72 height 22
click at [91, 360] on span "Schedules" at bounding box center [103, 359] width 72 height 22
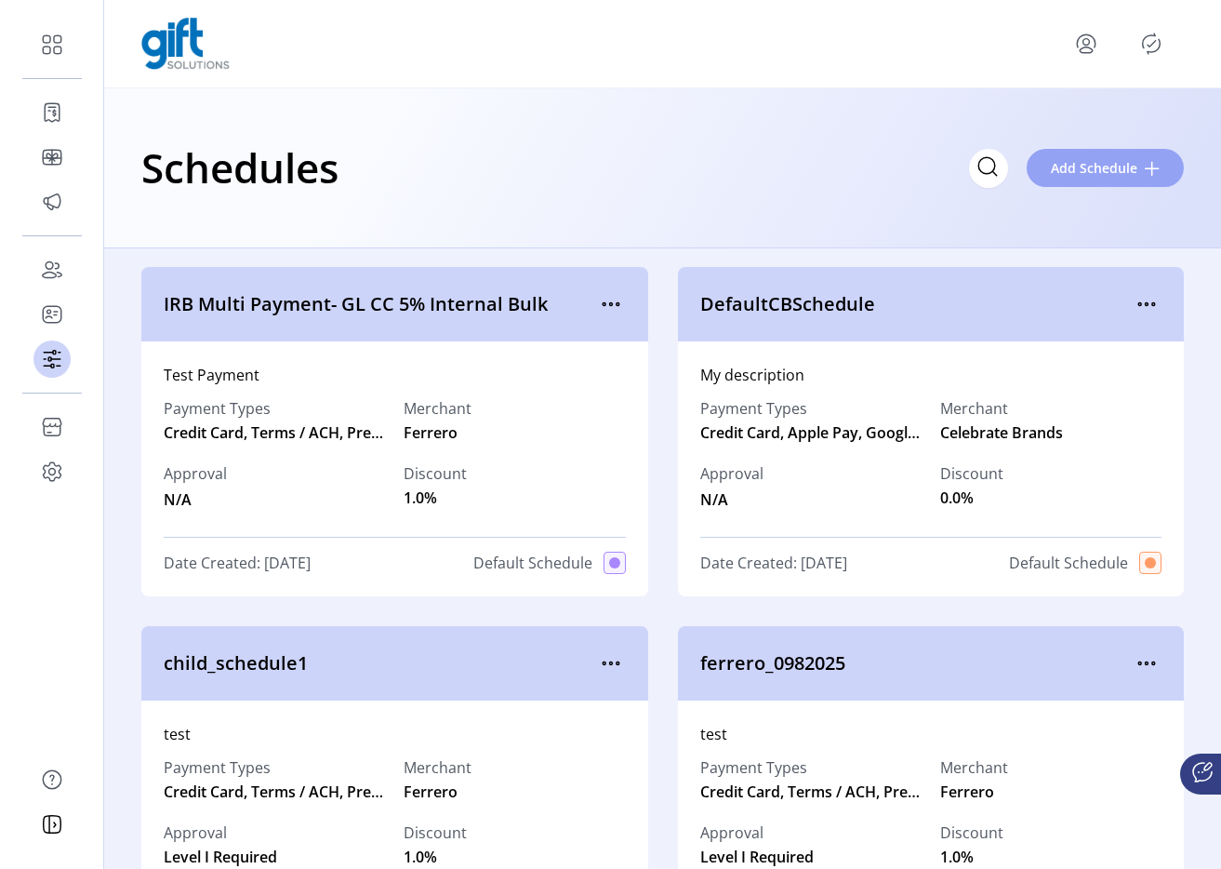
click at [1089, 166] on span "Add Schedule" at bounding box center [1094, 168] width 87 height 20
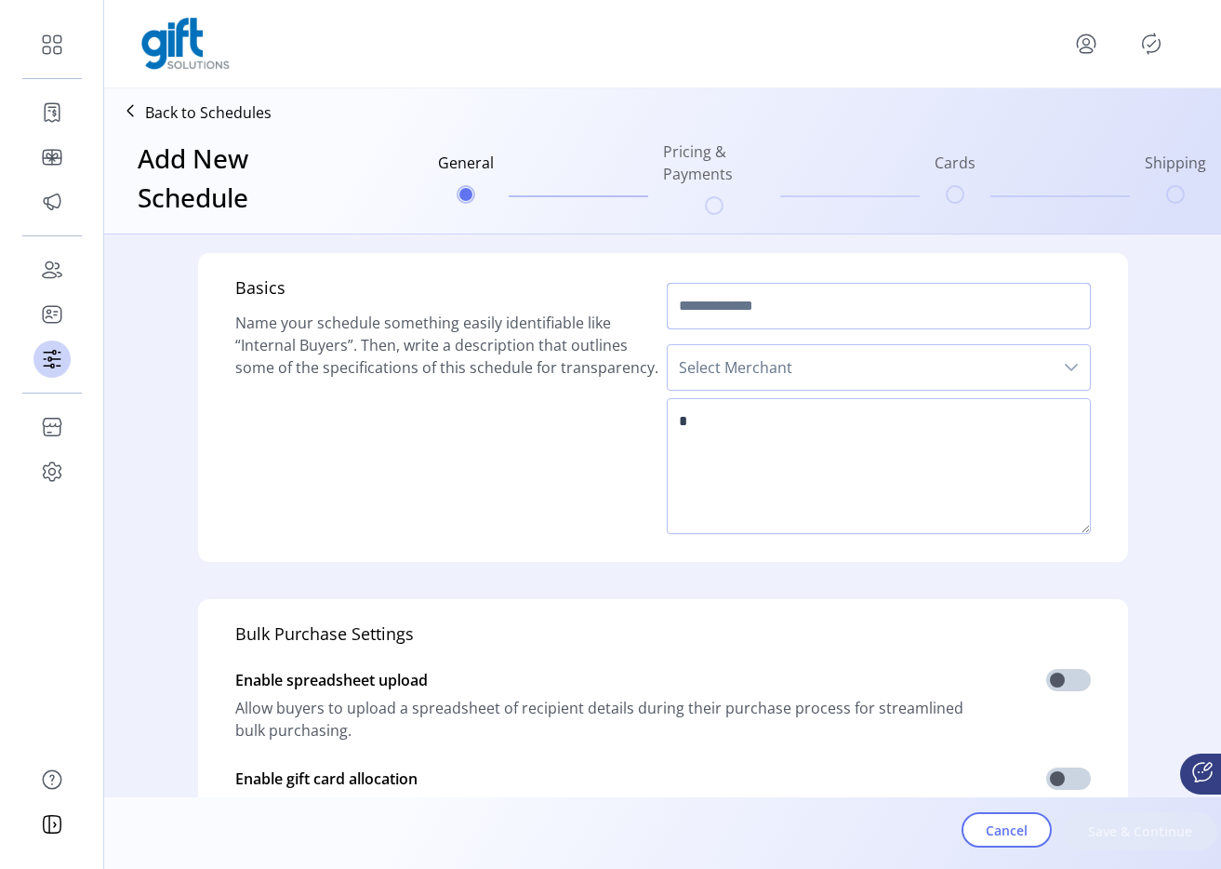
click at [790, 315] on input "text" at bounding box center [879, 306] width 424 height 47
type input "**********"
click at [791, 377] on span "Select Merchant" at bounding box center [860, 367] width 385 height 45
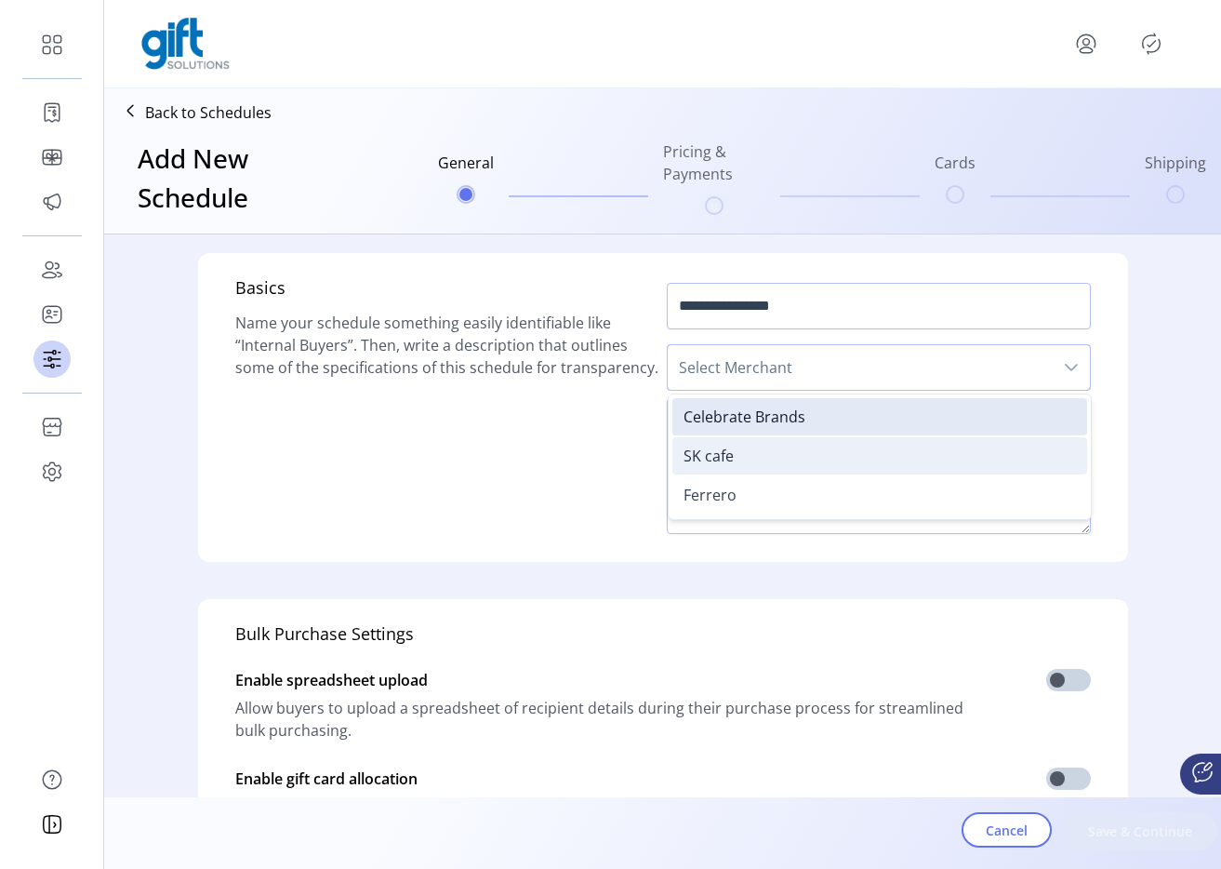
click at [757, 456] on li "SK cafe" at bounding box center [880, 455] width 415 height 37
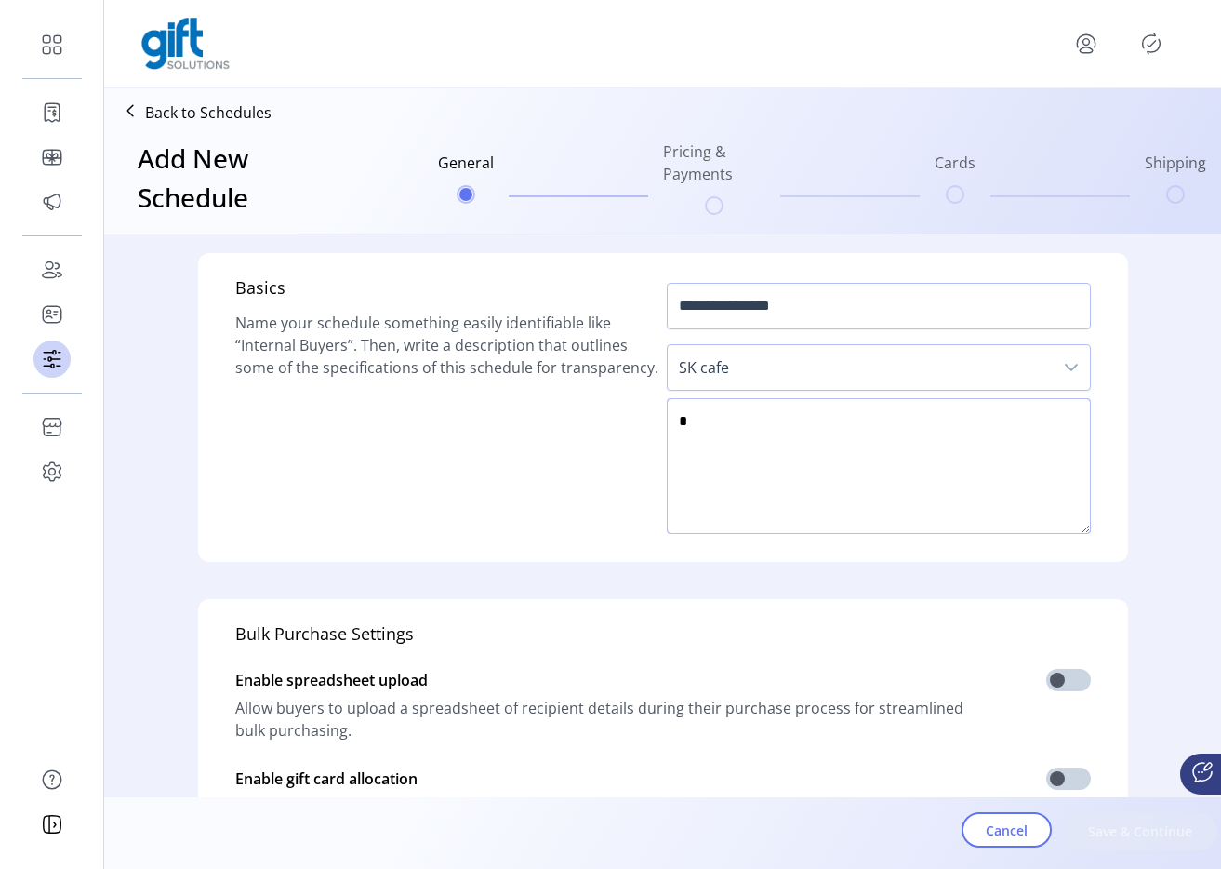
click at [701, 406] on textarea at bounding box center [879, 466] width 424 height 136
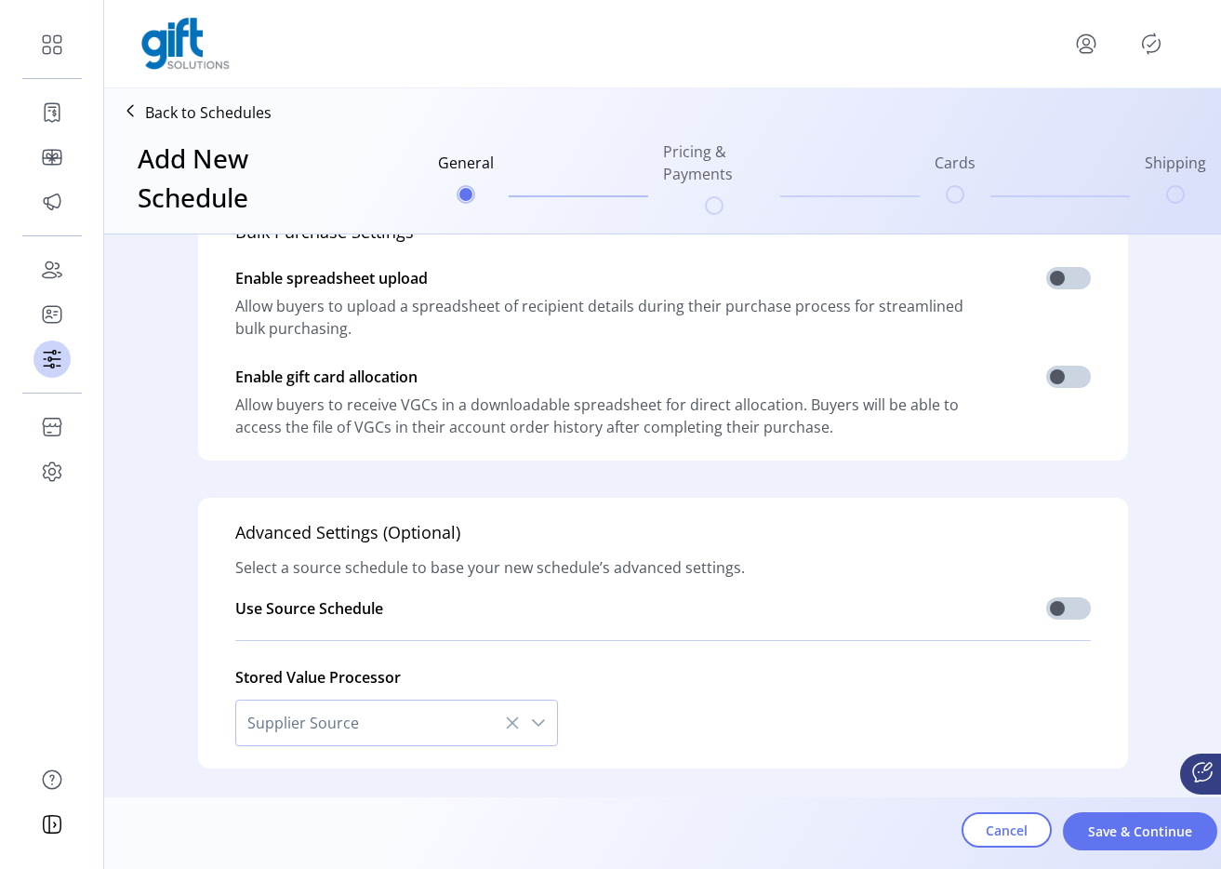
scroll to position [458, 0]
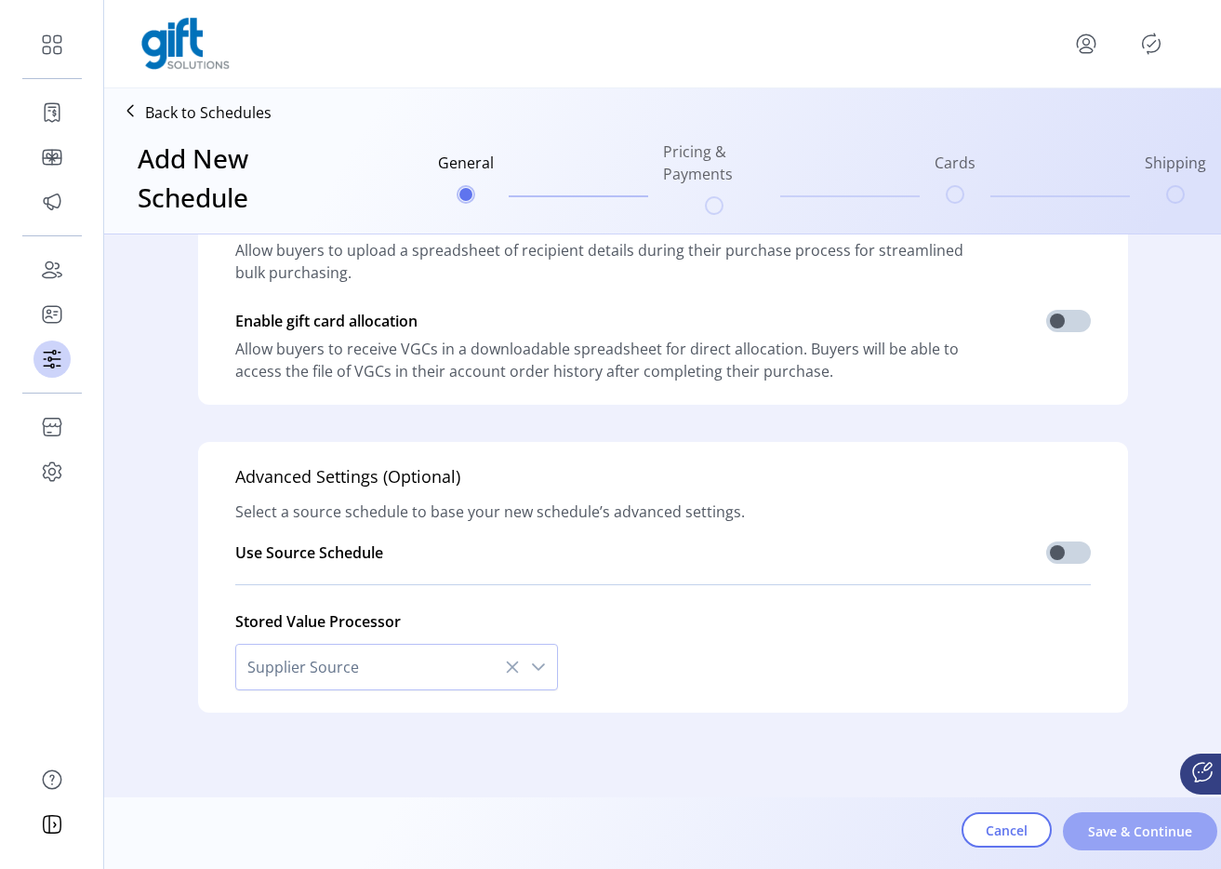
type textarea "****"
click at [1102, 823] on span "Save & Continue" at bounding box center [1140, 831] width 106 height 20
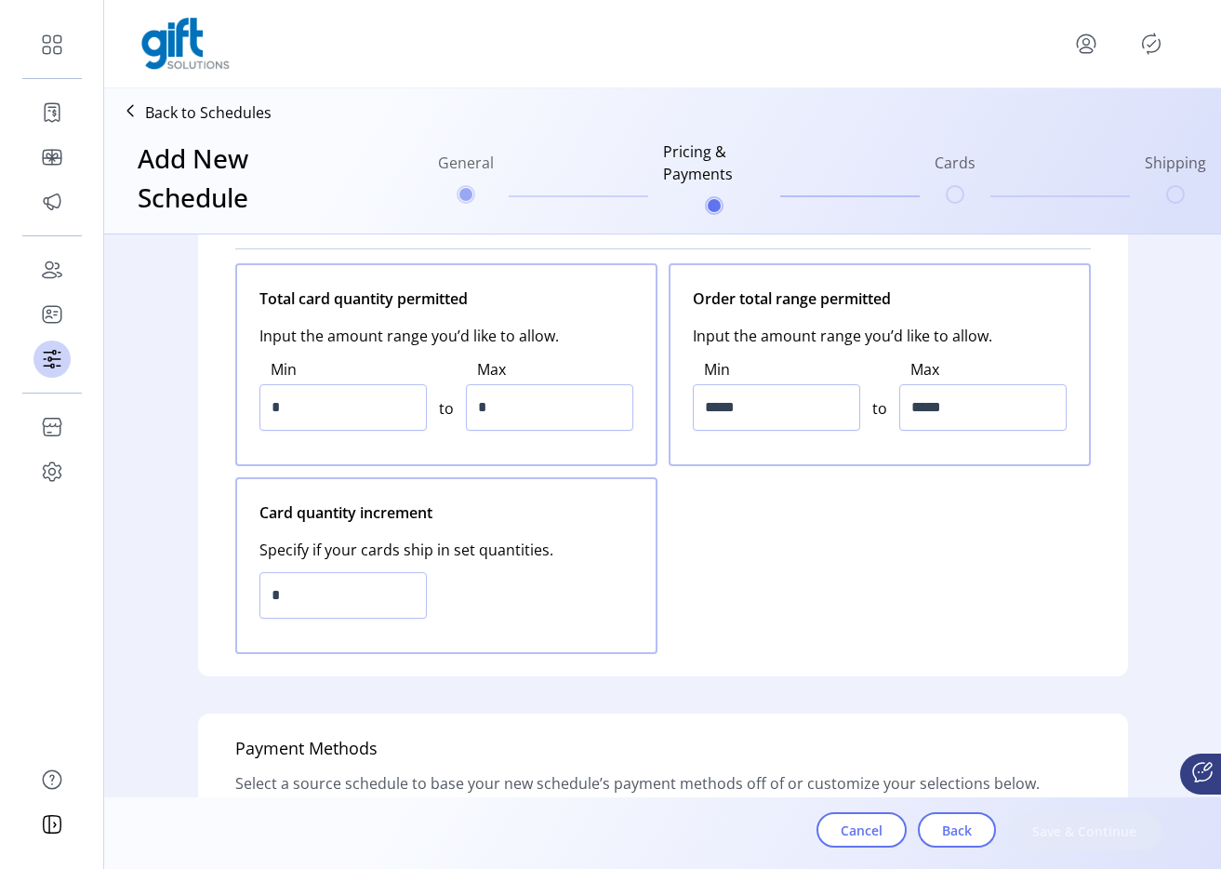
scroll to position [0, 0]
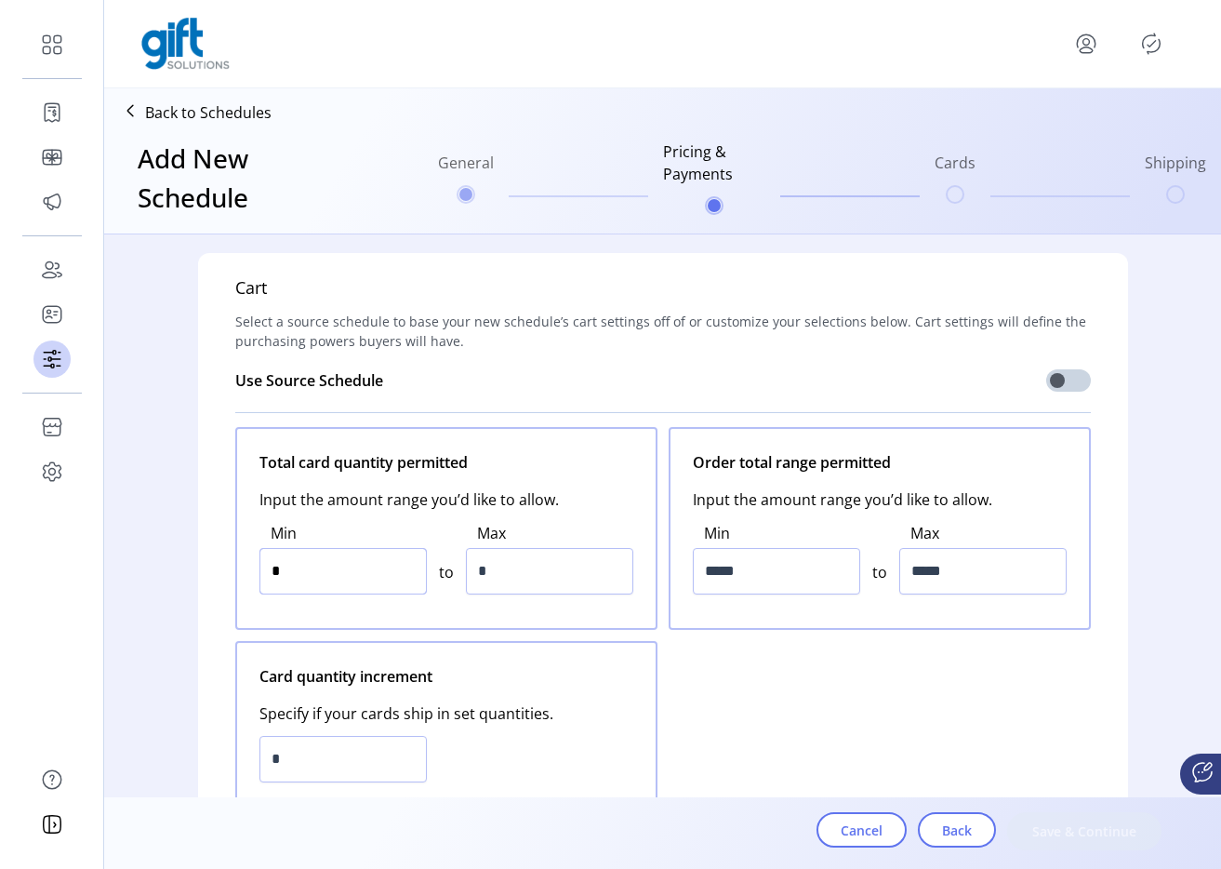
click at [355, 584] on input "*" at bounding box center [343, 571] width 167 height 47
type input "*"
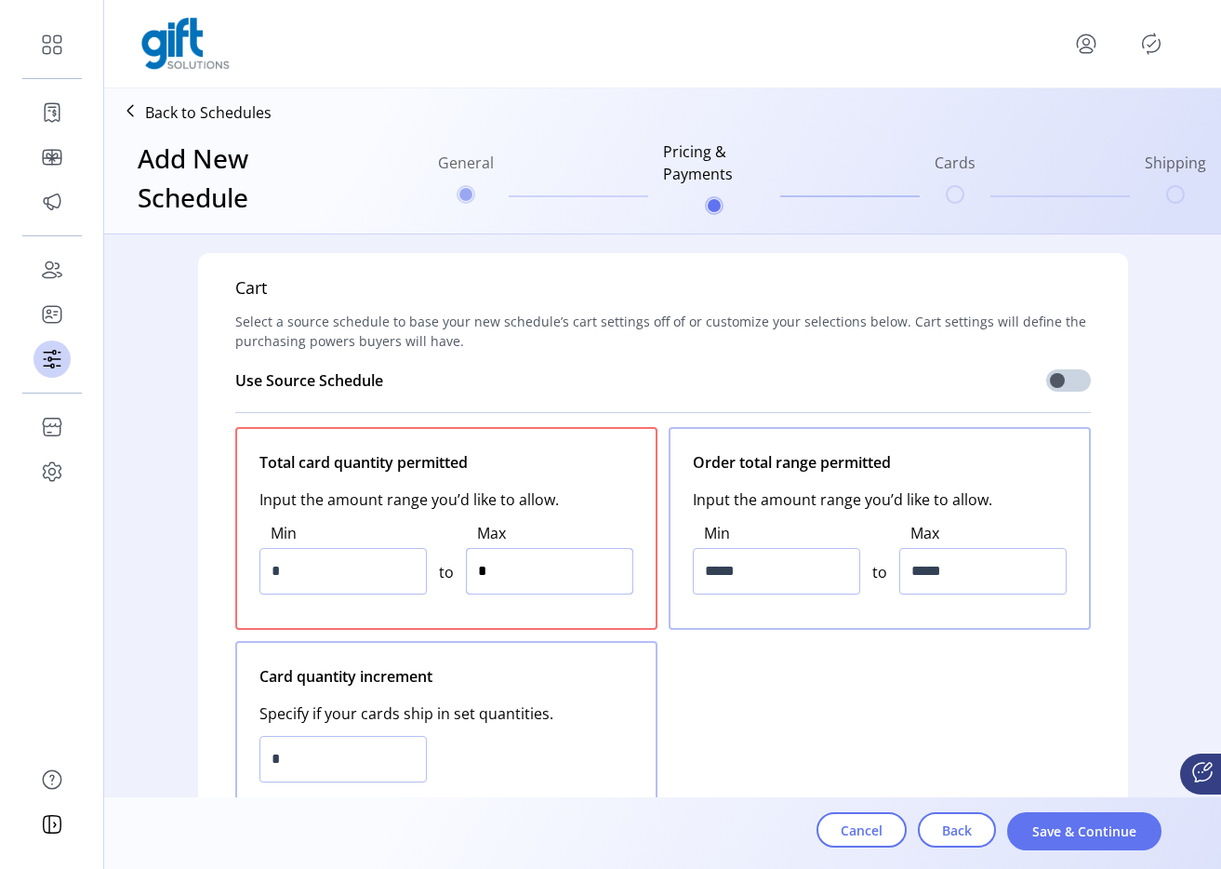
click at [513, 555] on input "*" at bounding box center [549, 571] width 167 height 47
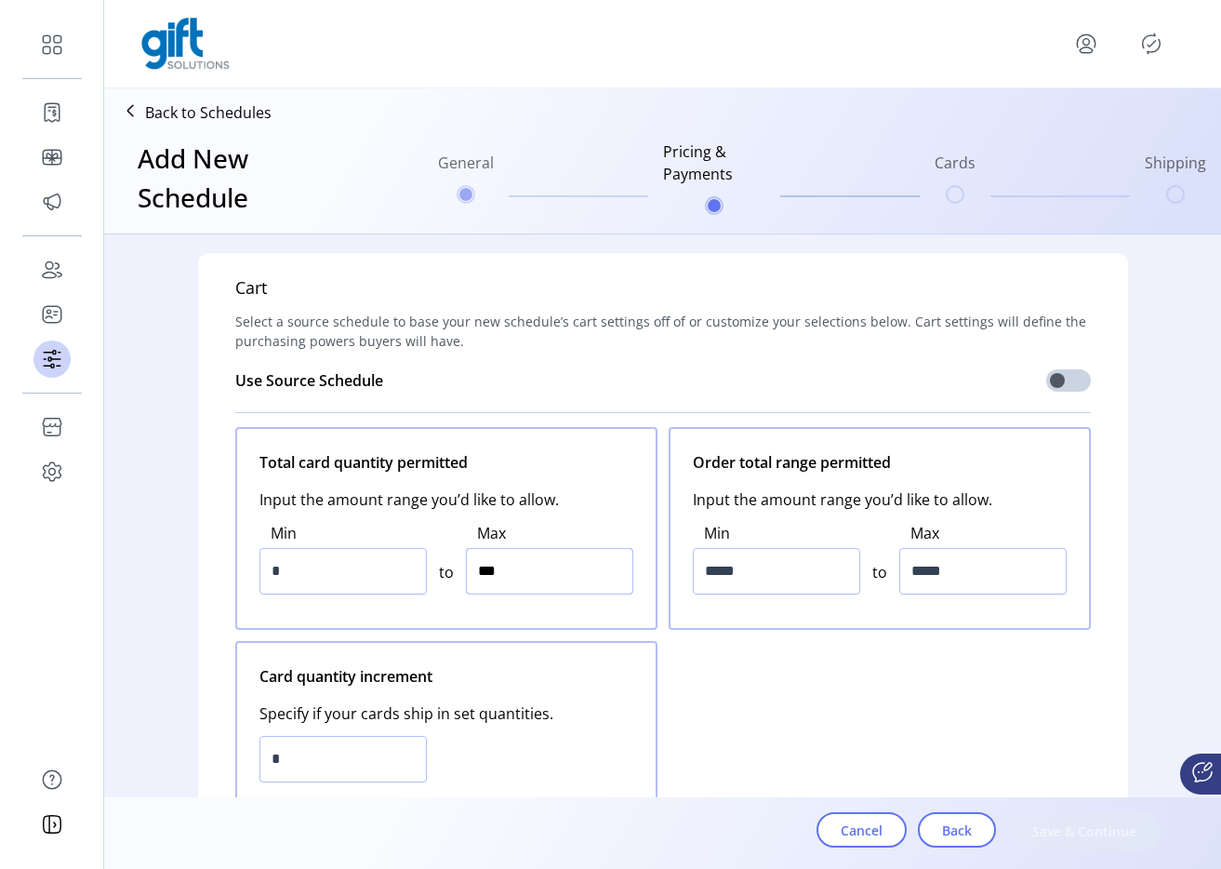
type input "*****"
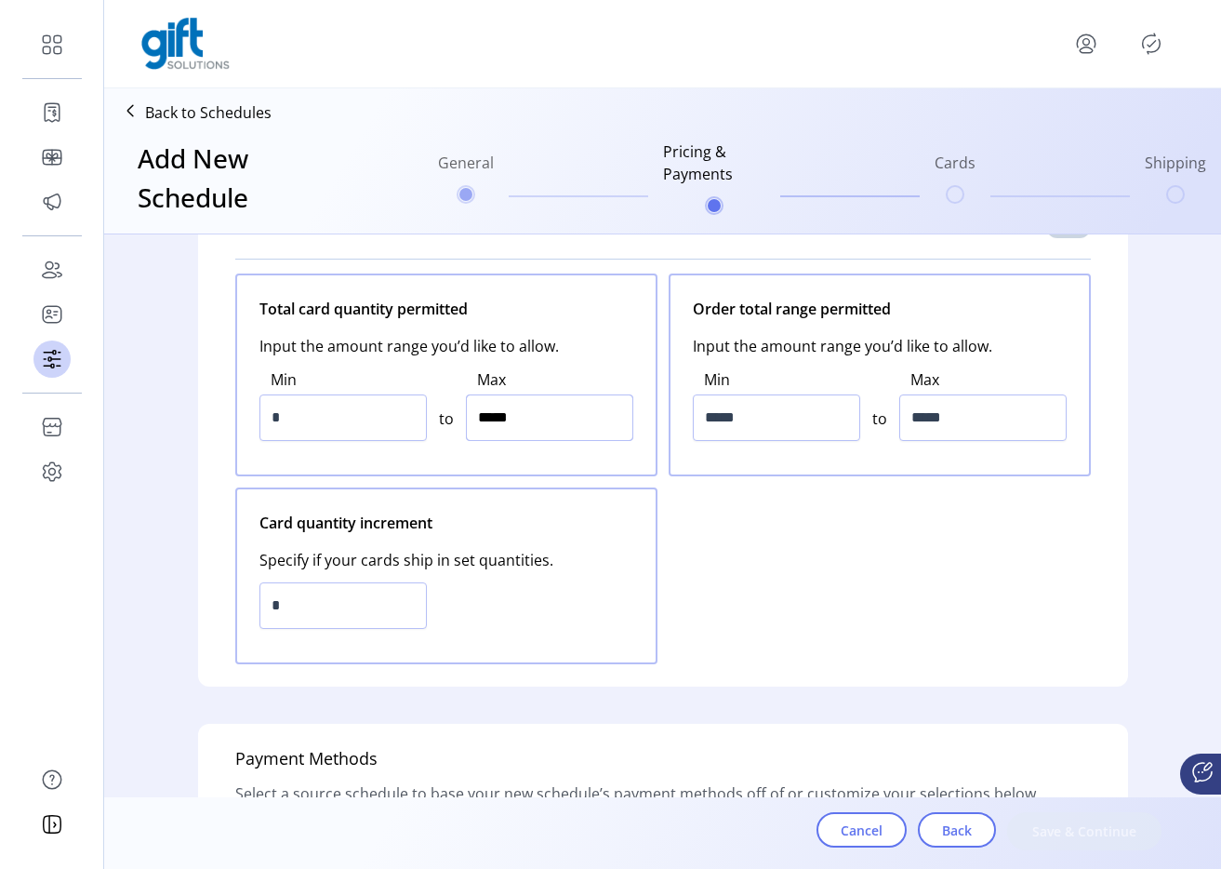
scroll to position [287, 0]
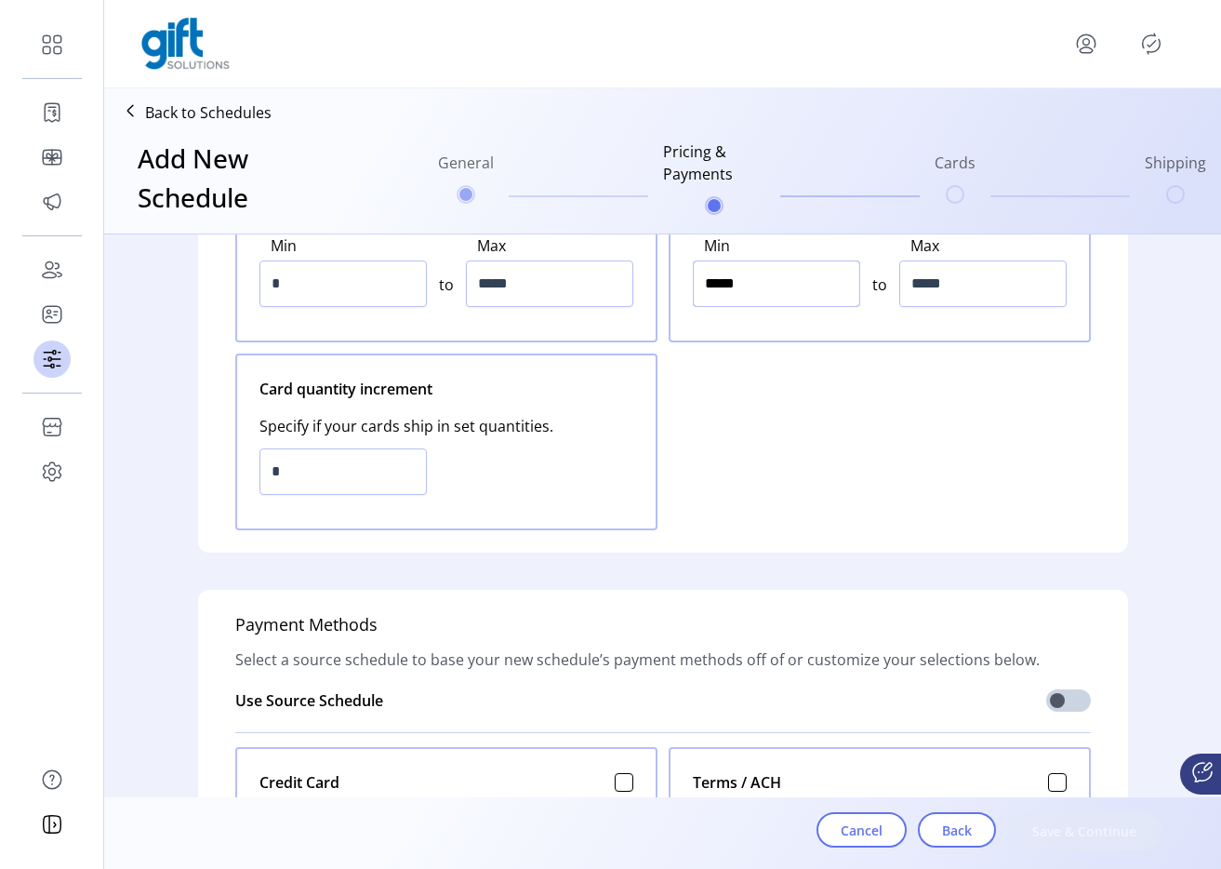
click at [745, 289] on input "*****" at bounding box center [776, 283] width 167 height 47
type input "*****"
click at [745, 289] on input "*****" at bounding box center [776, 283] width 167 height 47
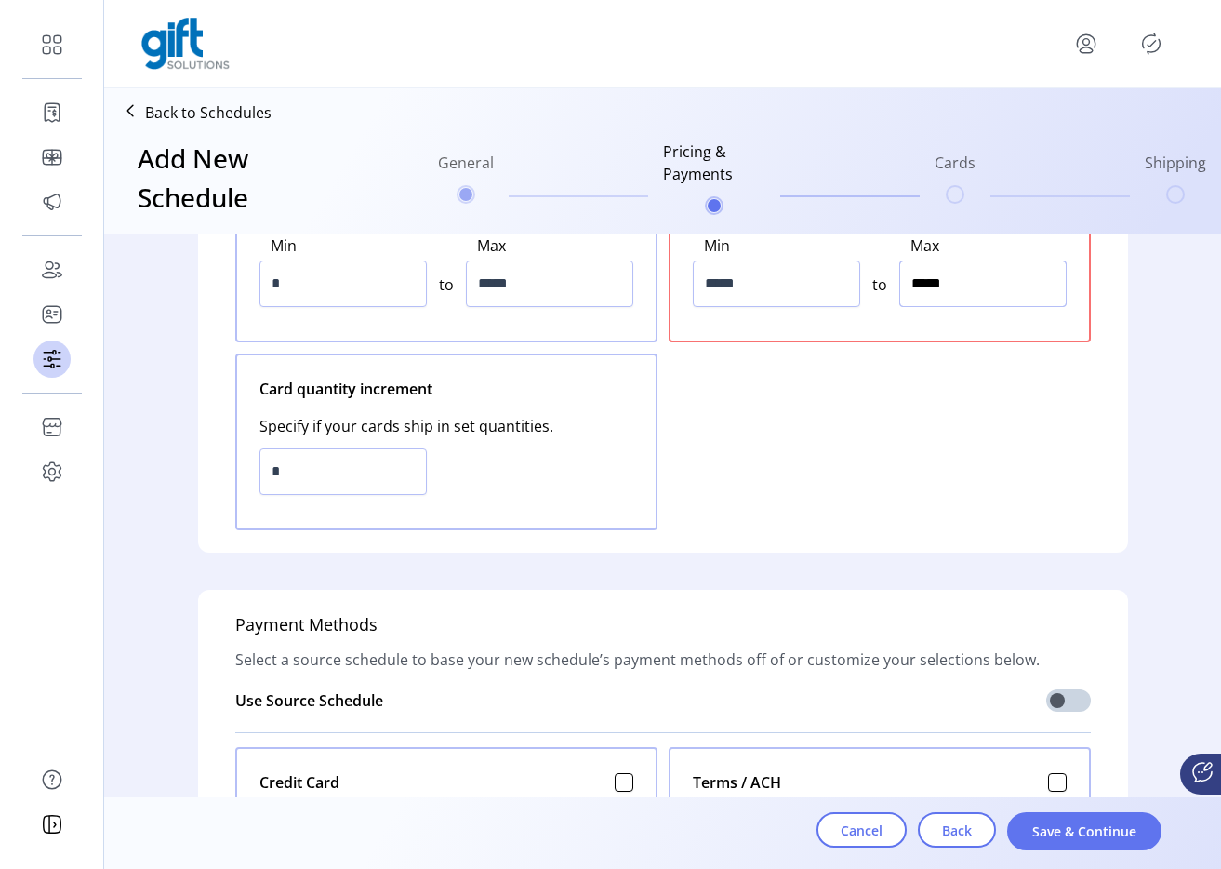
click at [962, 289] on input "*****" at bounding box center [982, 283] width 167 height 47
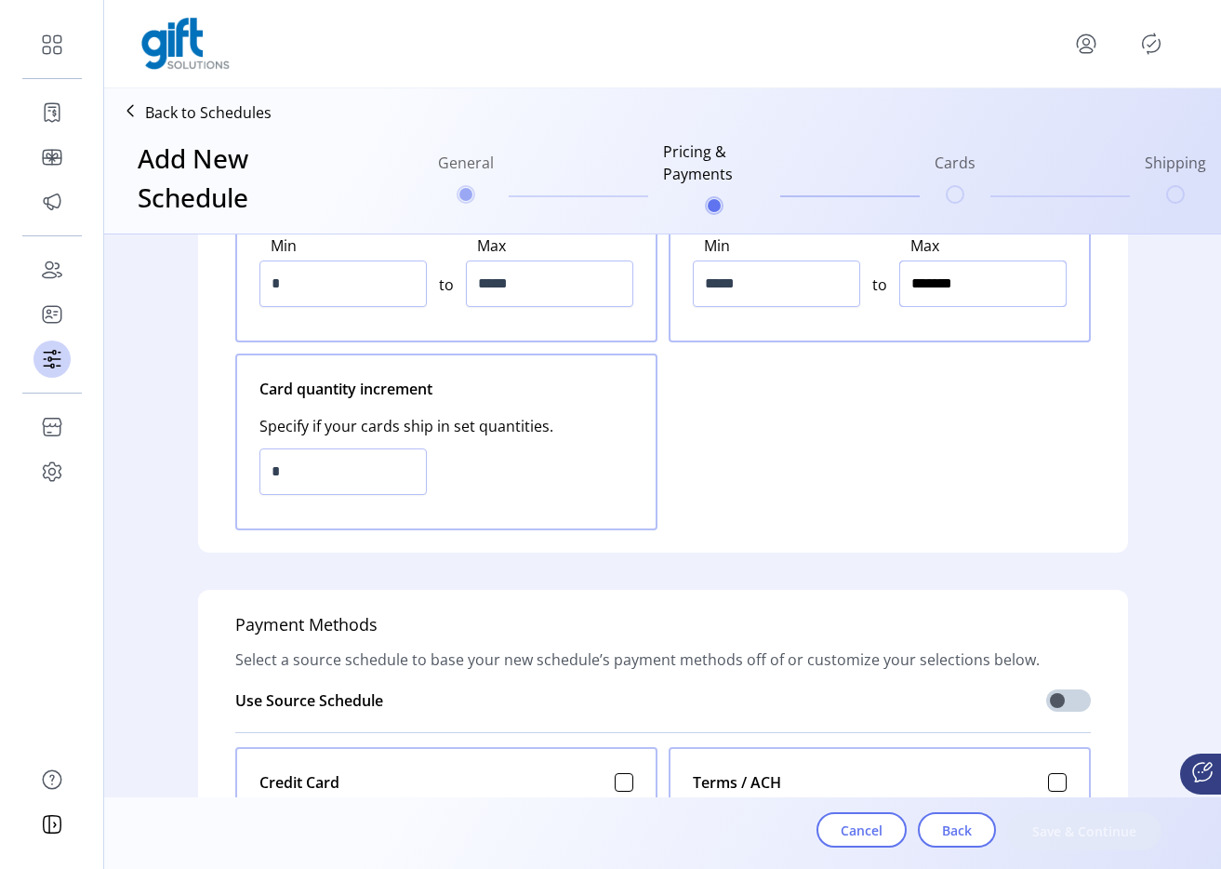
type input "*********"
click at [366, 476] on input "*" at bounding box center [343, 471] width 167 height 47
type input "*"
click at [366, 476] on input "*" at bounding box center [343, 471] width 167 height 47
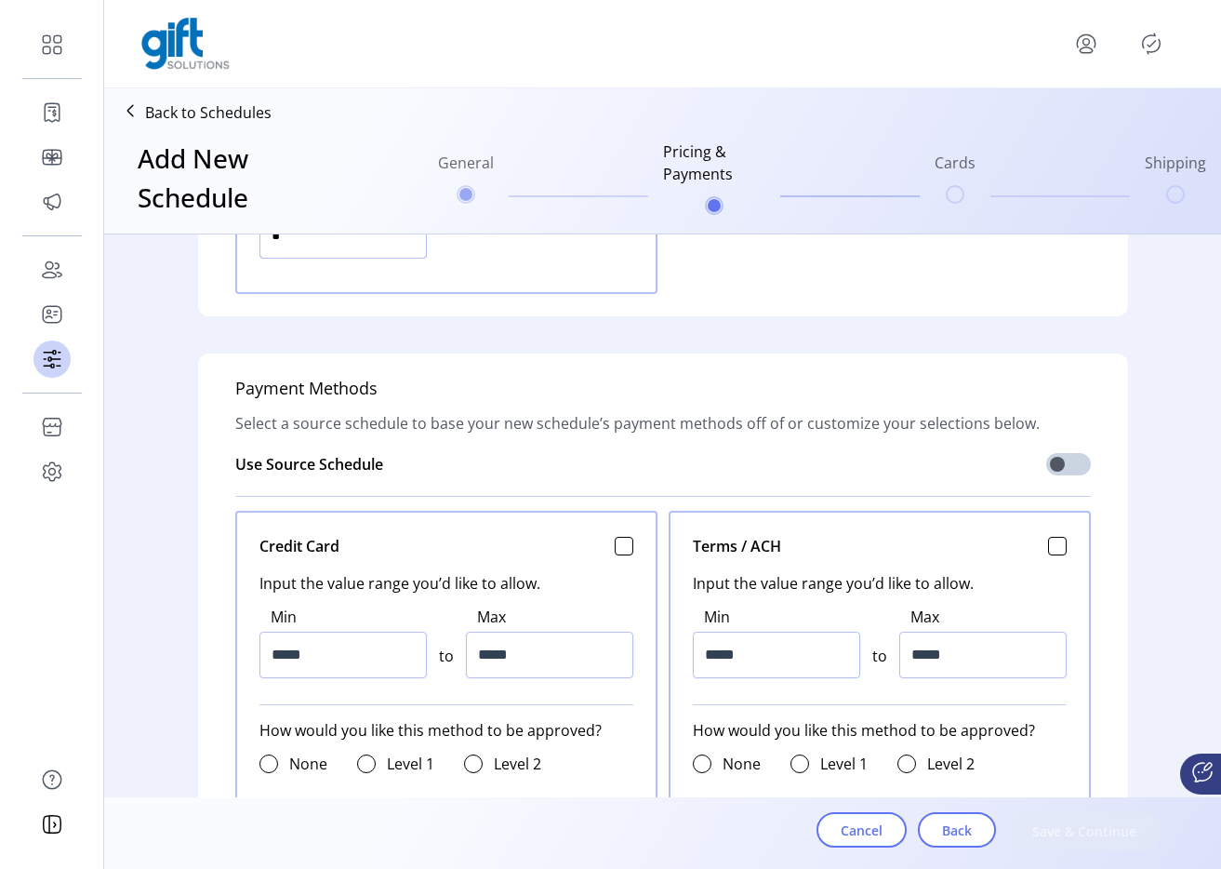
scroll to position [624, 0]
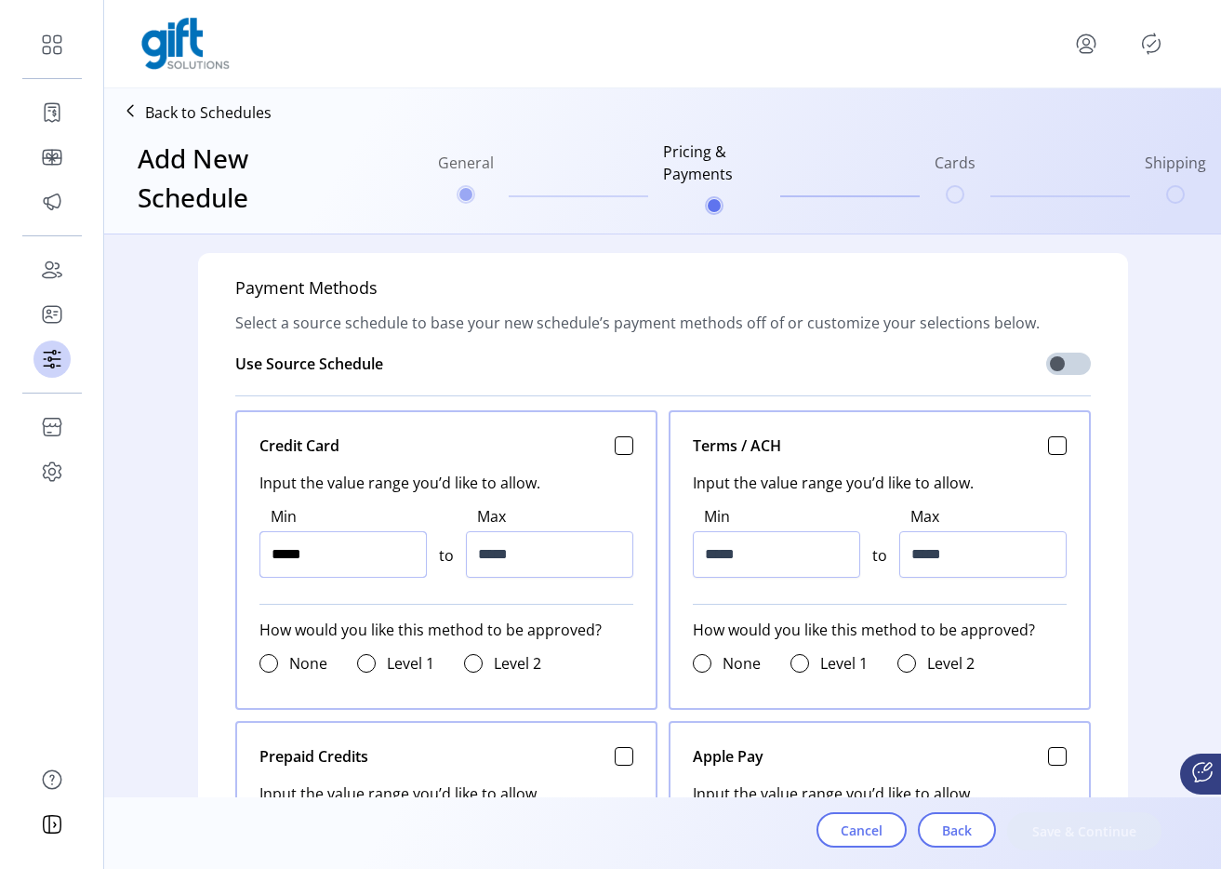
click at [358, 555] on input "*****" at bounding box center [343, 554] width 167 height 47
type input "*****"
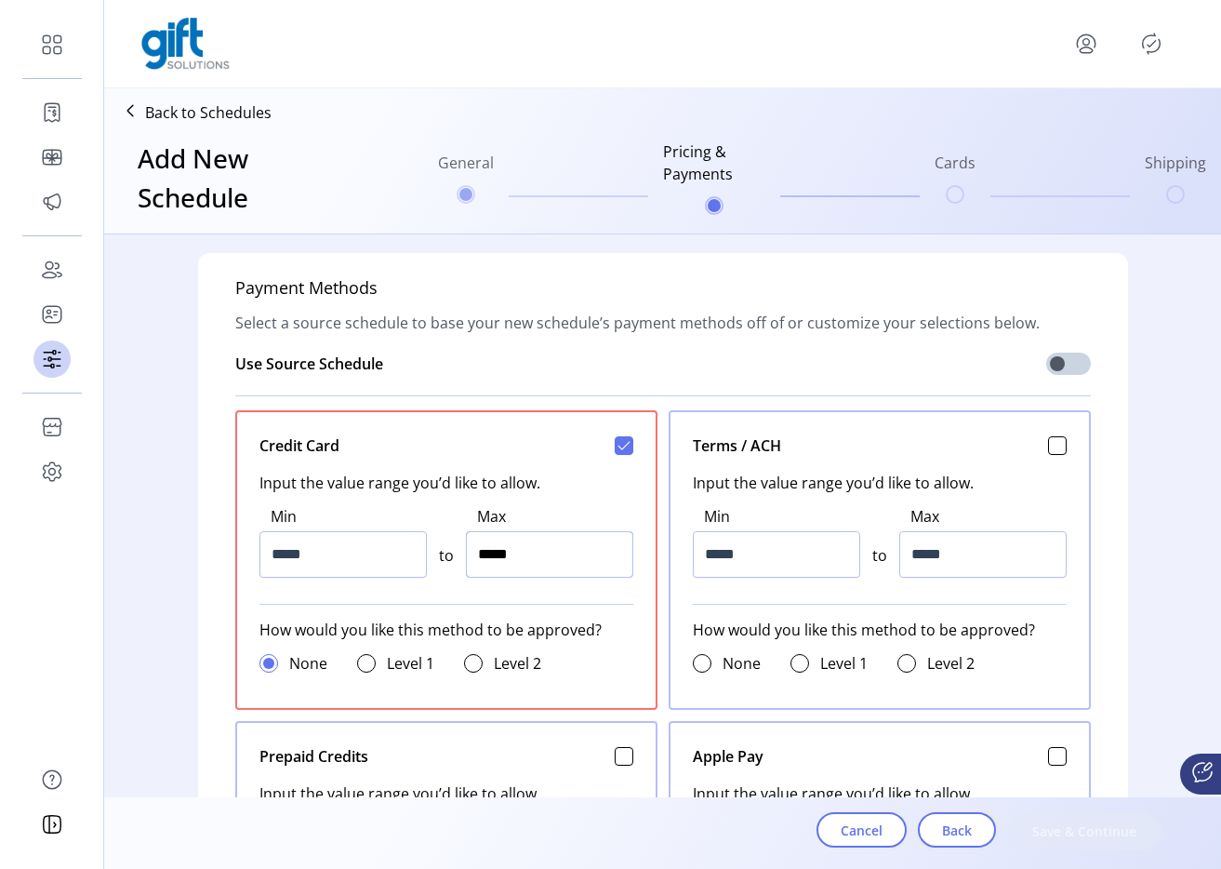
click at [541, 558] on input "*****" at bounding box center [549, 554] width 167 height 47
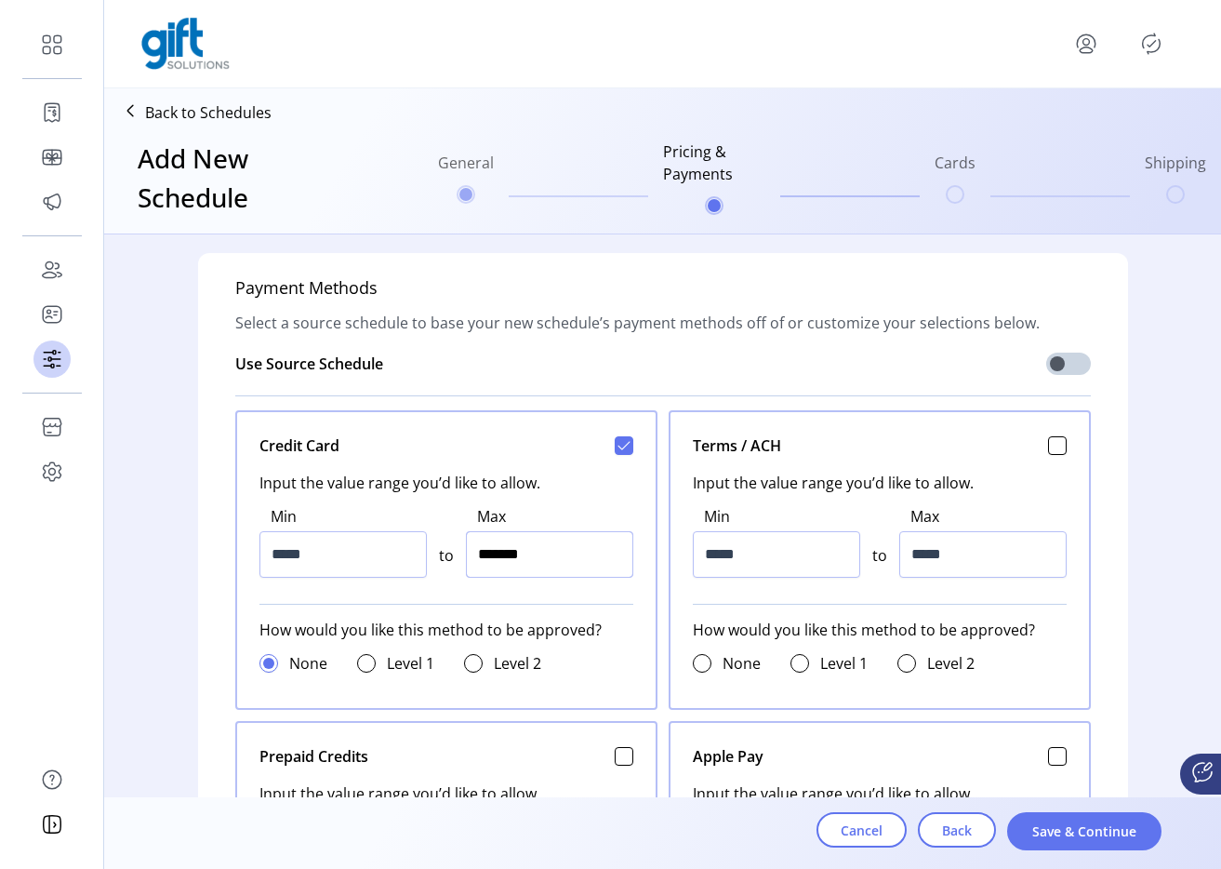
type input "*********"
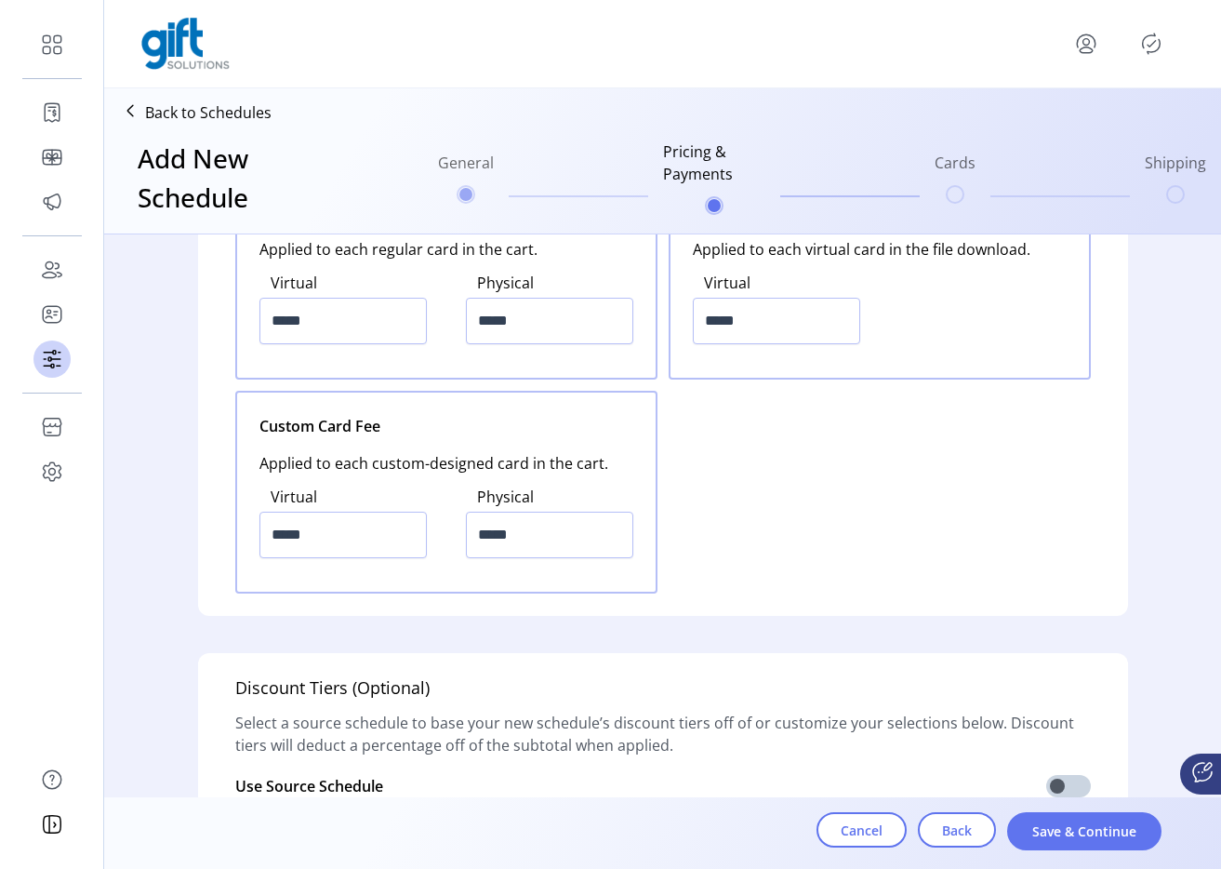
scroll to position [2484, 0]
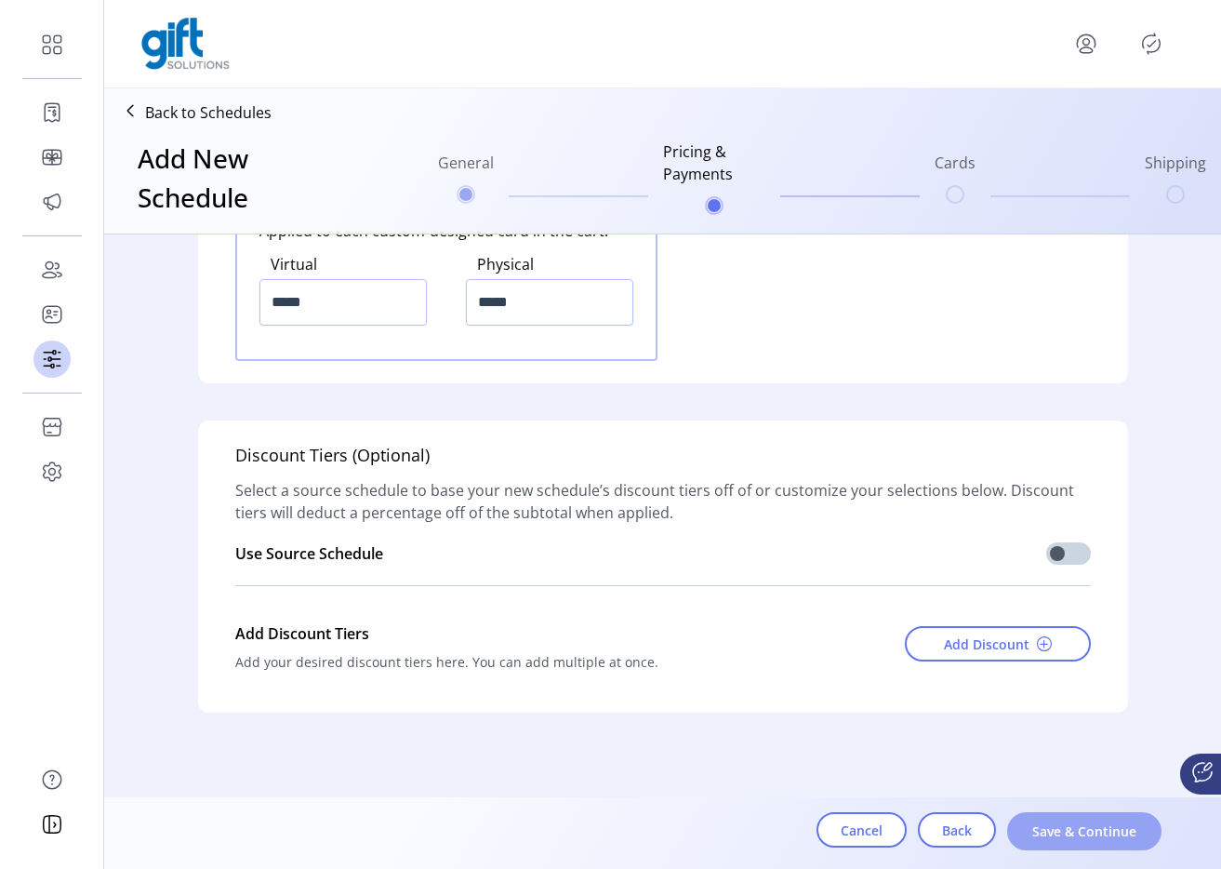
click at [1047, 830] on span "Save & Continue" at bounding box center [1085, 831] width 106 height 20
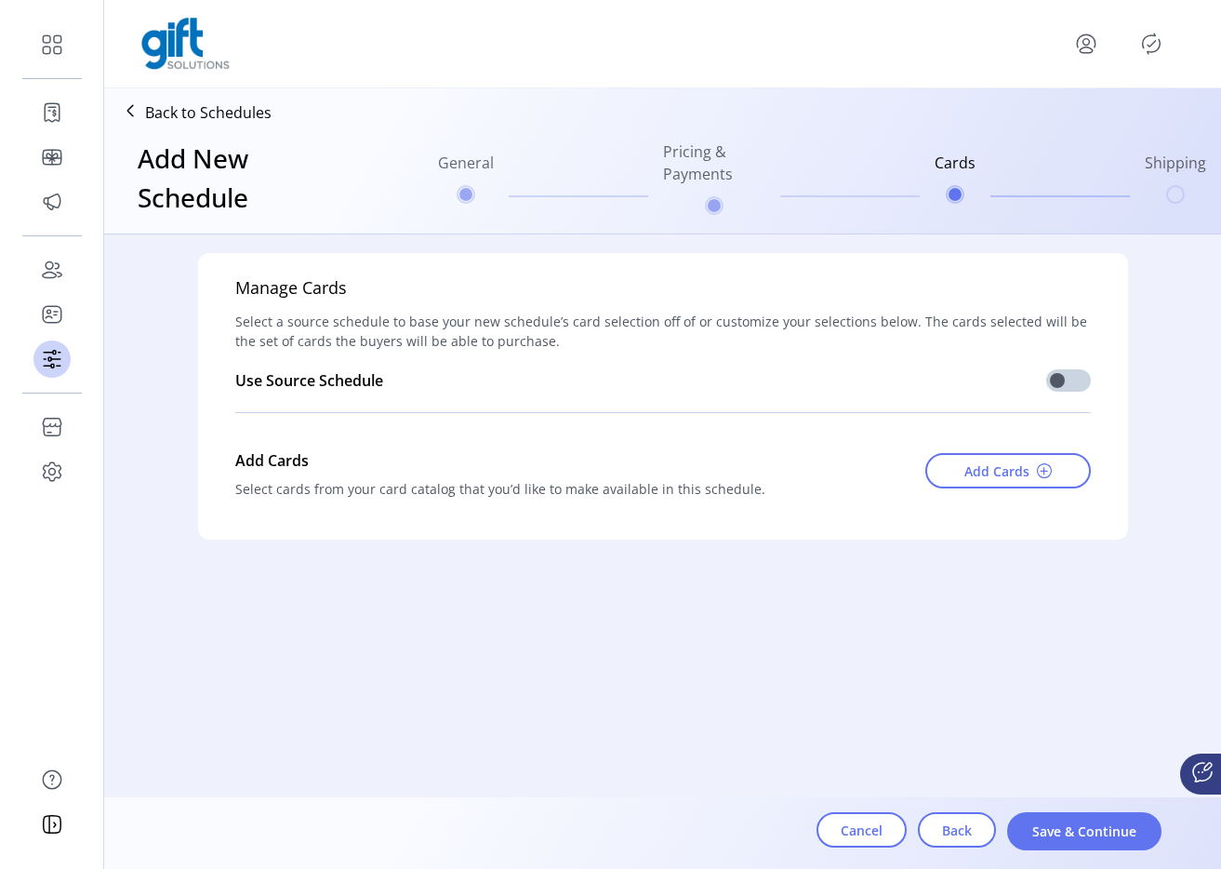
scroll to position [0, 0]
click at [976, 461] on span "Add Cards" at bounding box center [997, 471] width 65 height 20
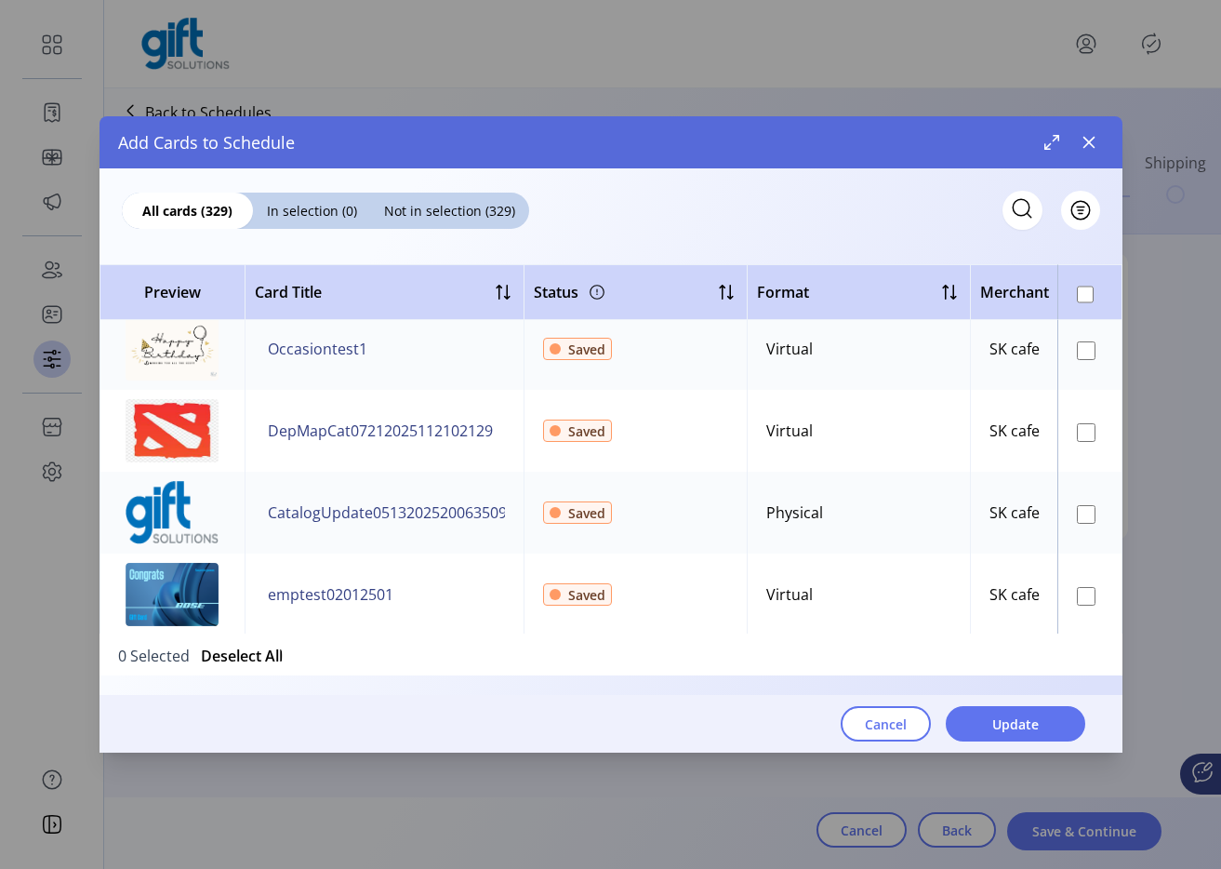
scroll to position [825, 0]
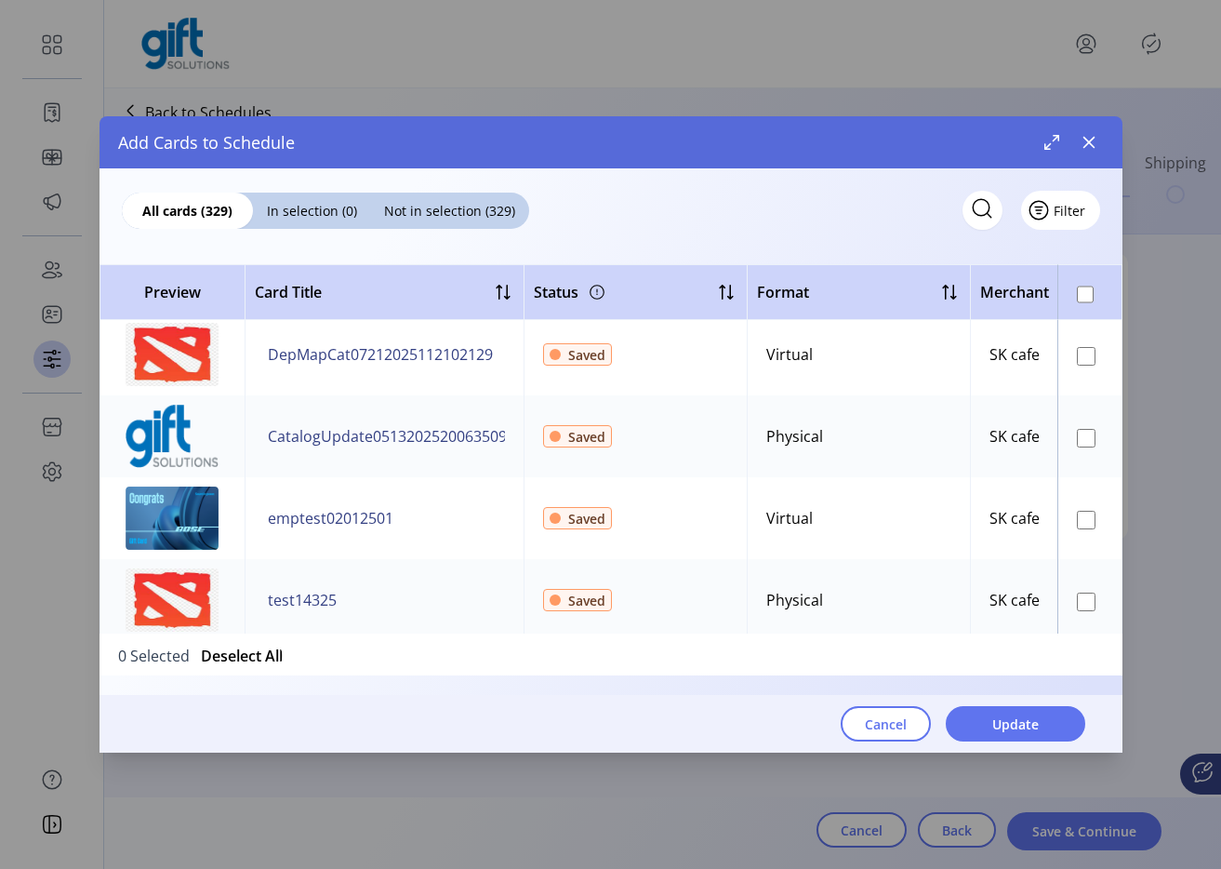
click at [1076, 207] on button "Filter" at bounding box center [1060, 210] width 79 height 39
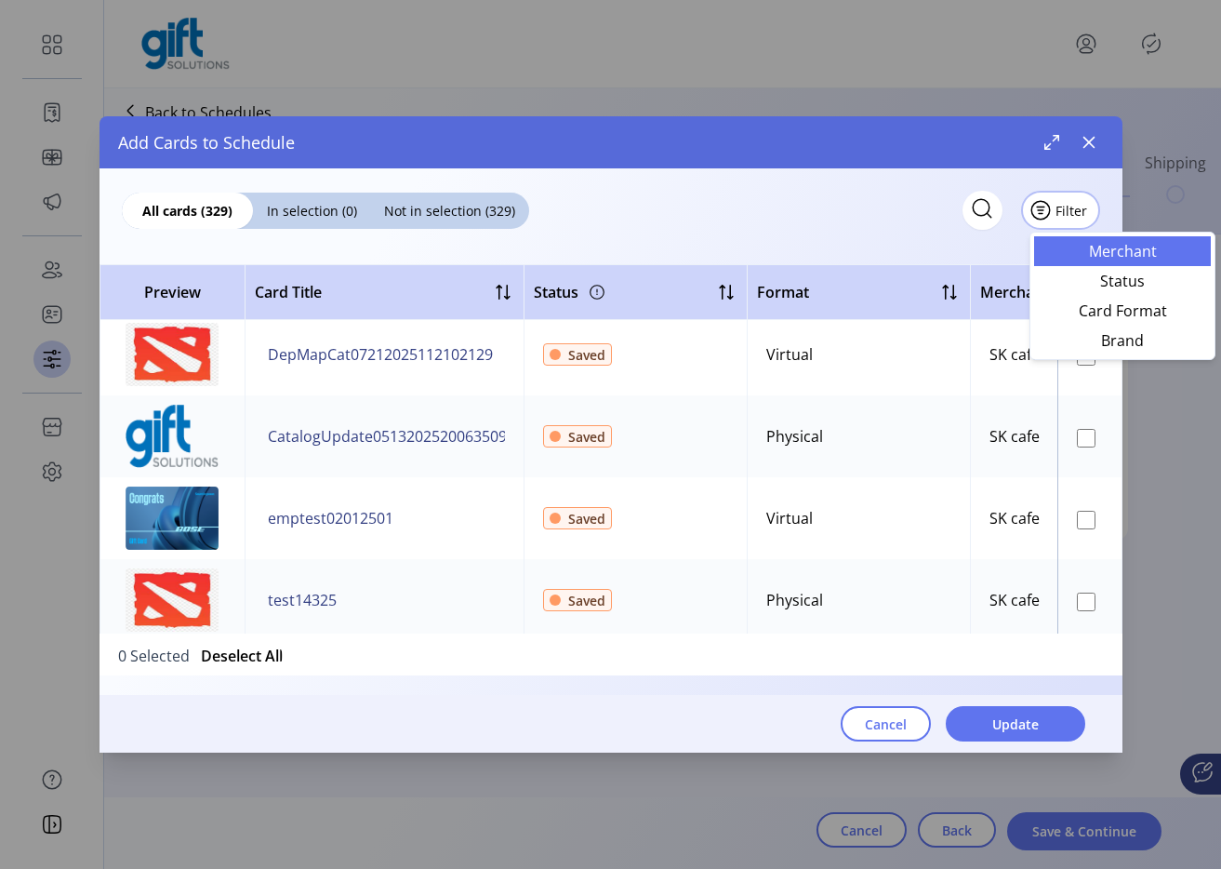
click at [1079, 241] on link "Merchant" at bounding box center [1122, 251] width 177 height 30
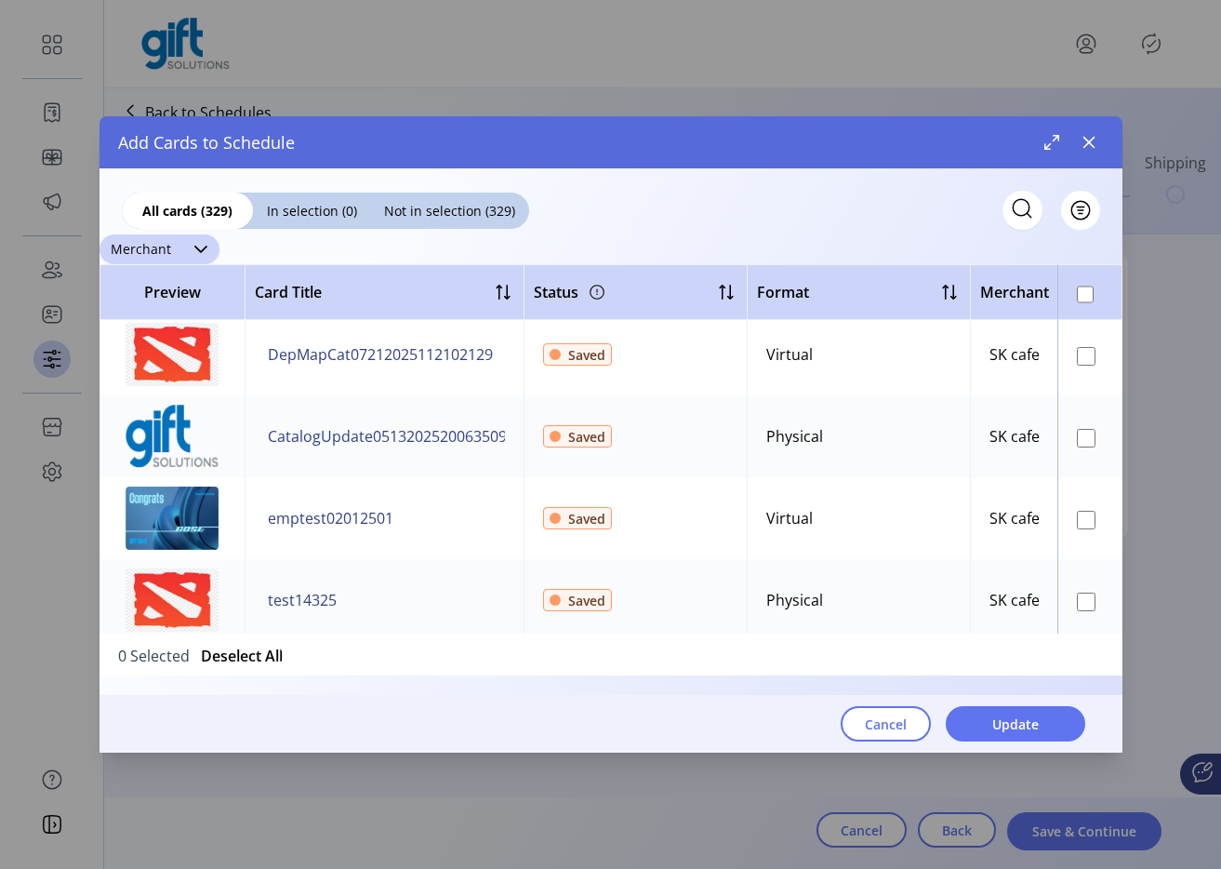
click at [189, 248] on div at bounding box center [200, 249] width 37 height 30
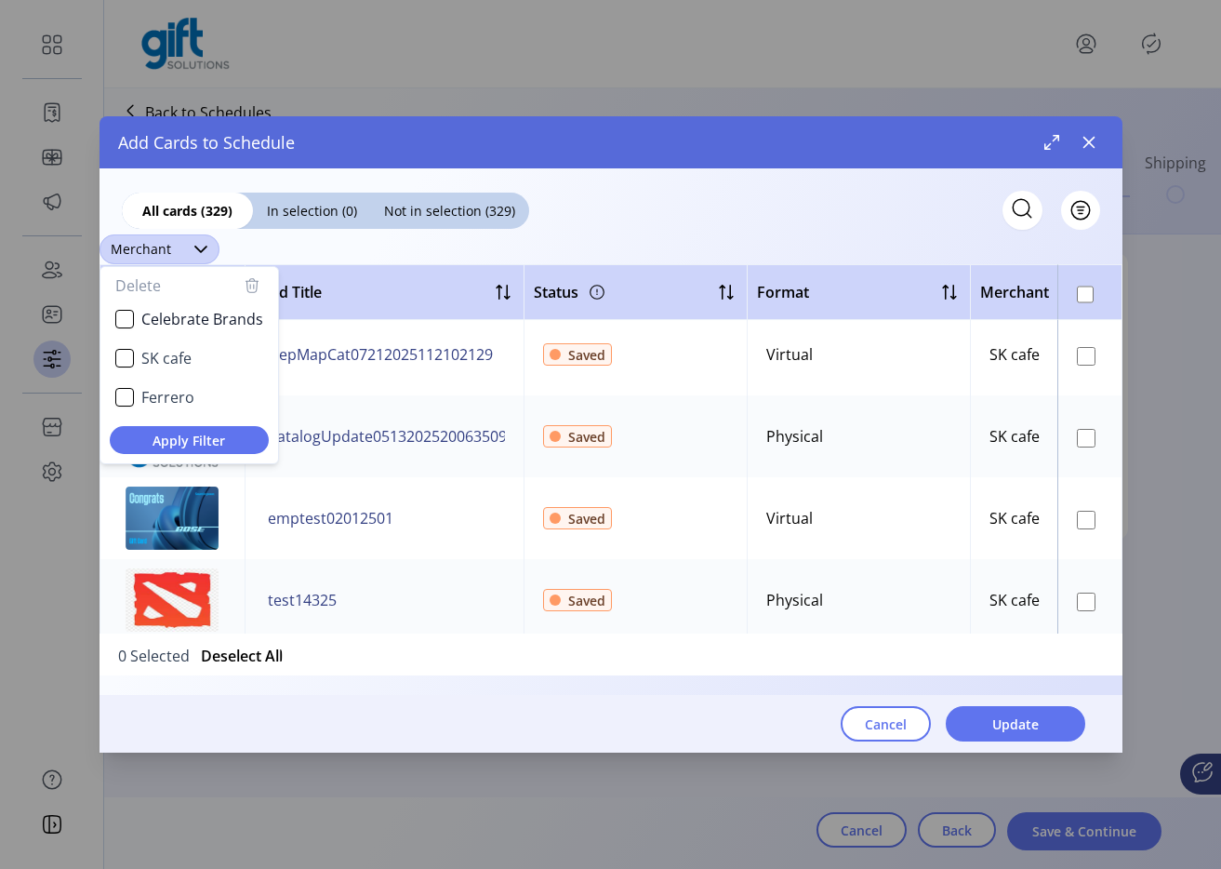
scroll to position [10, 73]
click at [181, 321] on span "Celebrate Brands" at bounding box center [202, 319] width 122 height 22
click at [234, 443] on span "Apply Filter" at bounding box center [189, 441] width 129 height 20
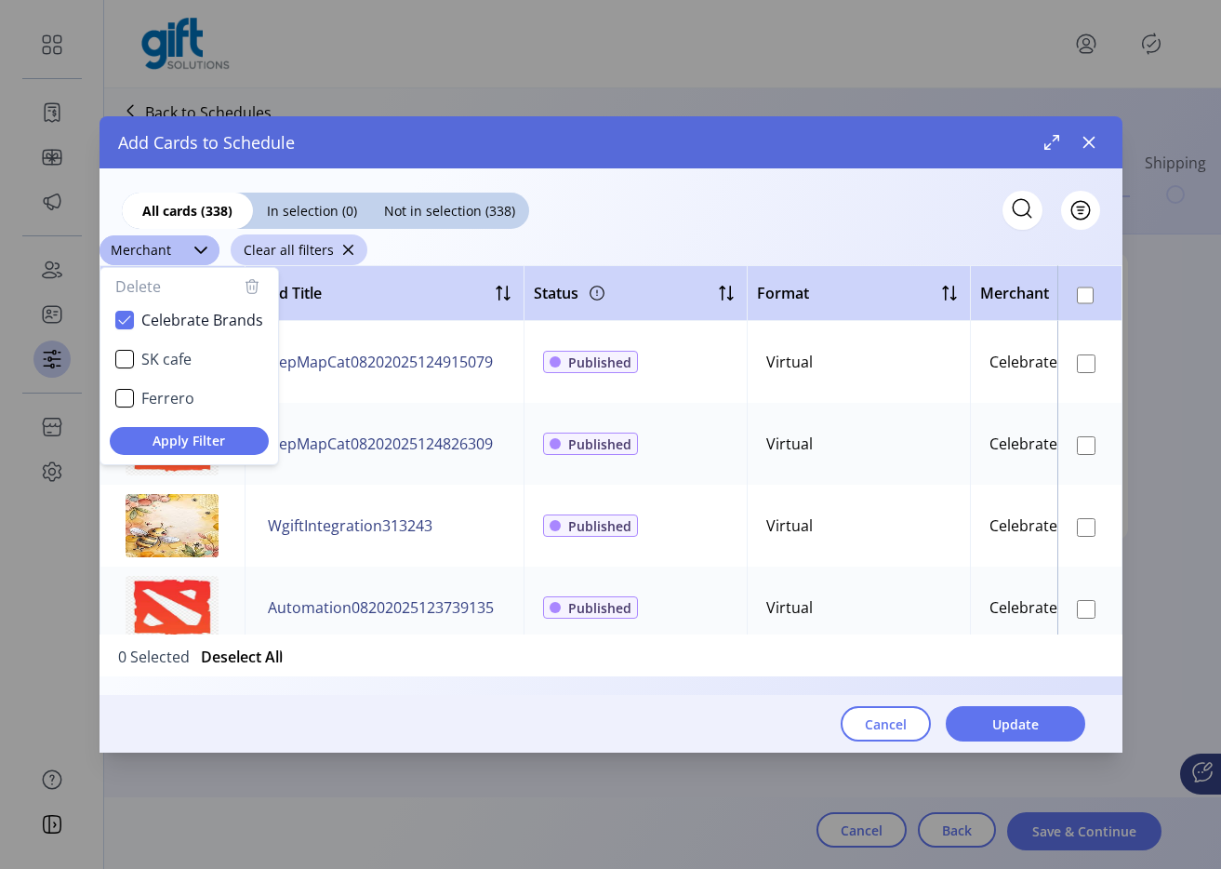
click at [751, 221] on div "All cards (338) In selection (0) Not in selection (338) Filter" at bounding box center [611, 198] width 1023 height 61
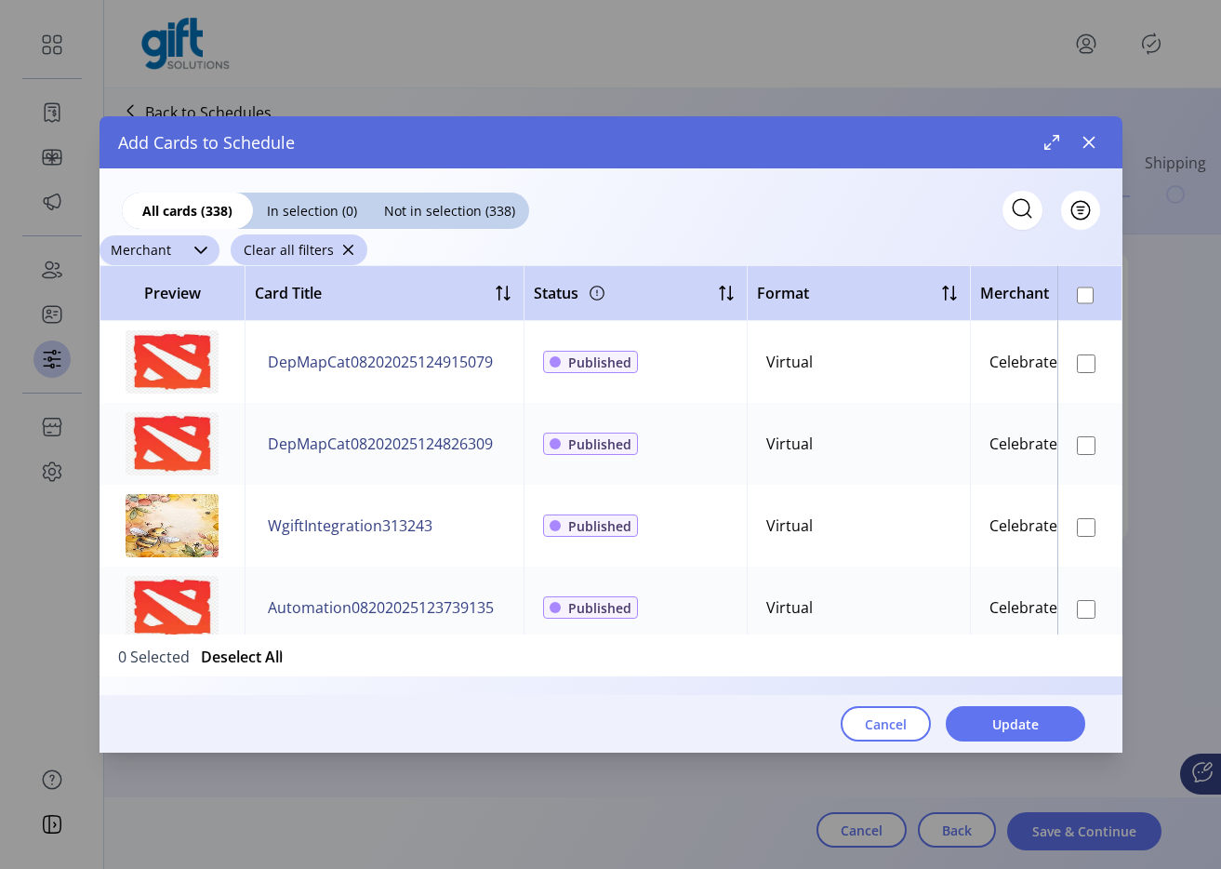
click at [151, 246] on div "Merchant" at bounding box center [141, 250] width 83 height 30
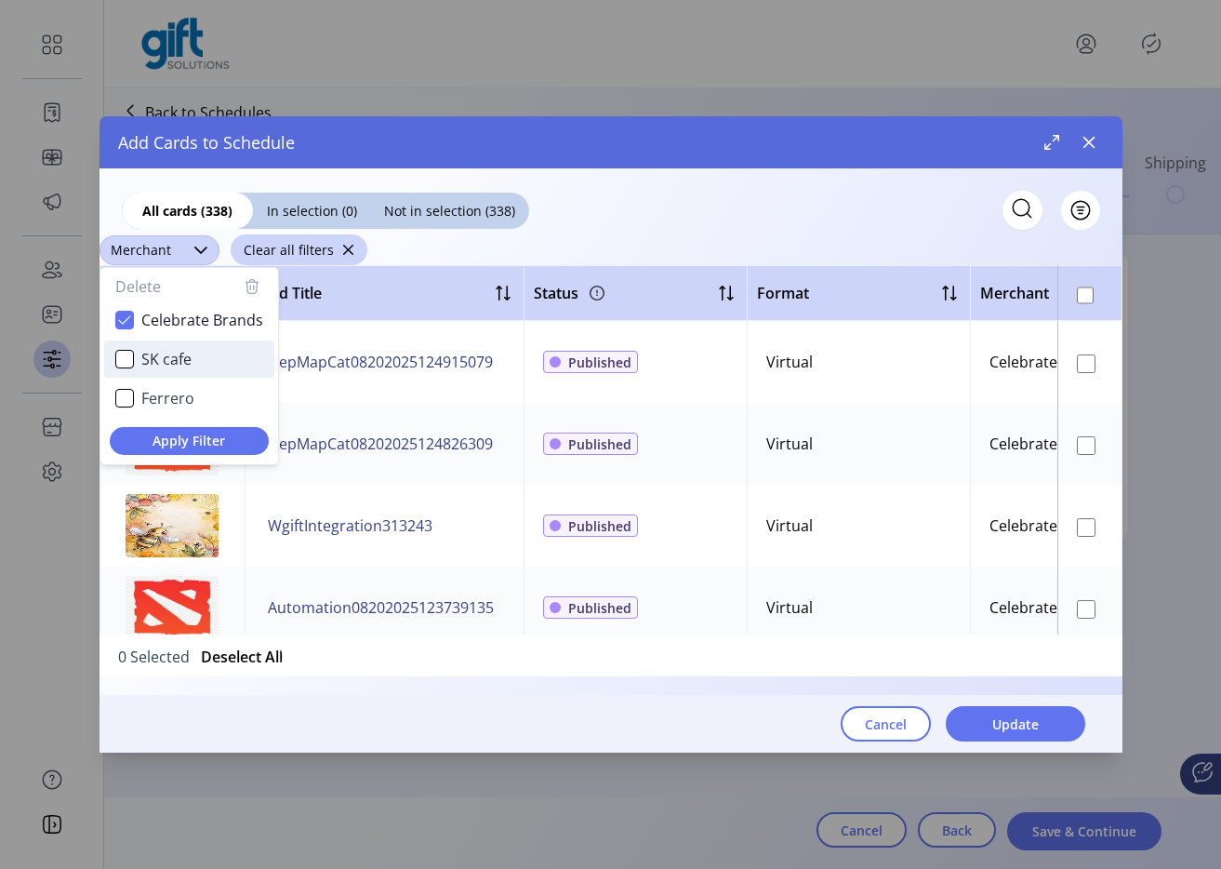
click at [179, 369] on span "SK cafe" at bounding box center [166, 359] width 50 height 22
click at [187, 327] on span "Celebrate Brands" at bounding box center [202, 320] width 122 height 22
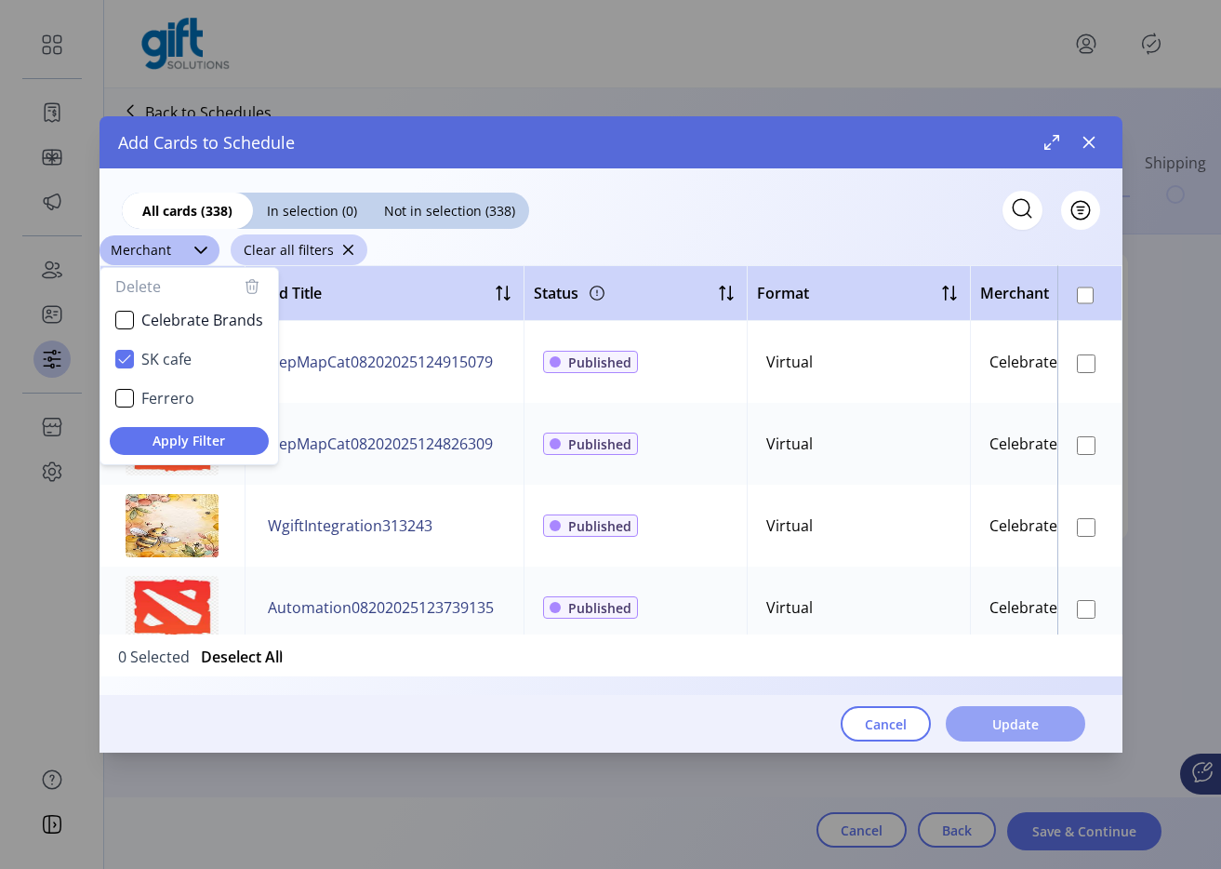
click at [982, 713] on button "Update" at bounding box center [1016, 723] width 140 height 35
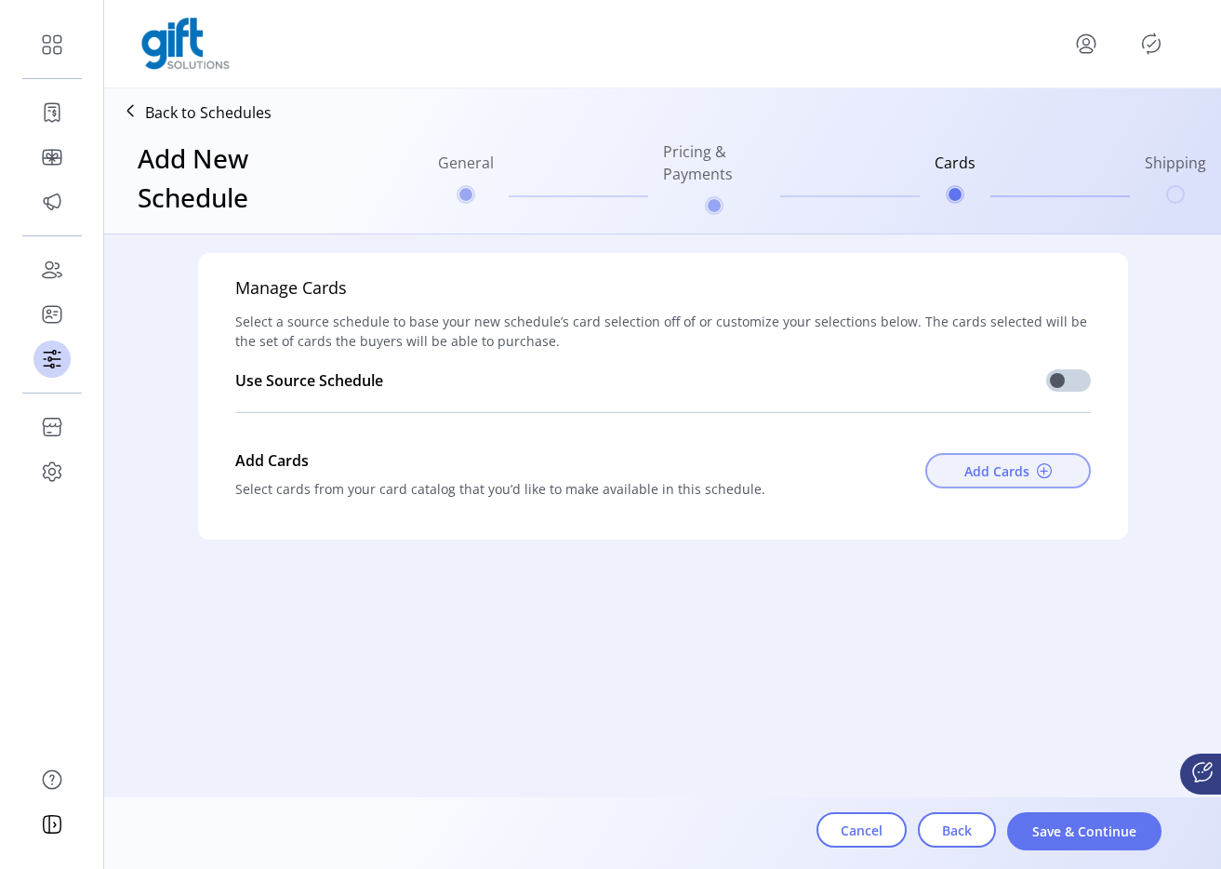
click at [1017, 479] on span "Add Cards" at bounding box center [997, 471] width 65 height 20
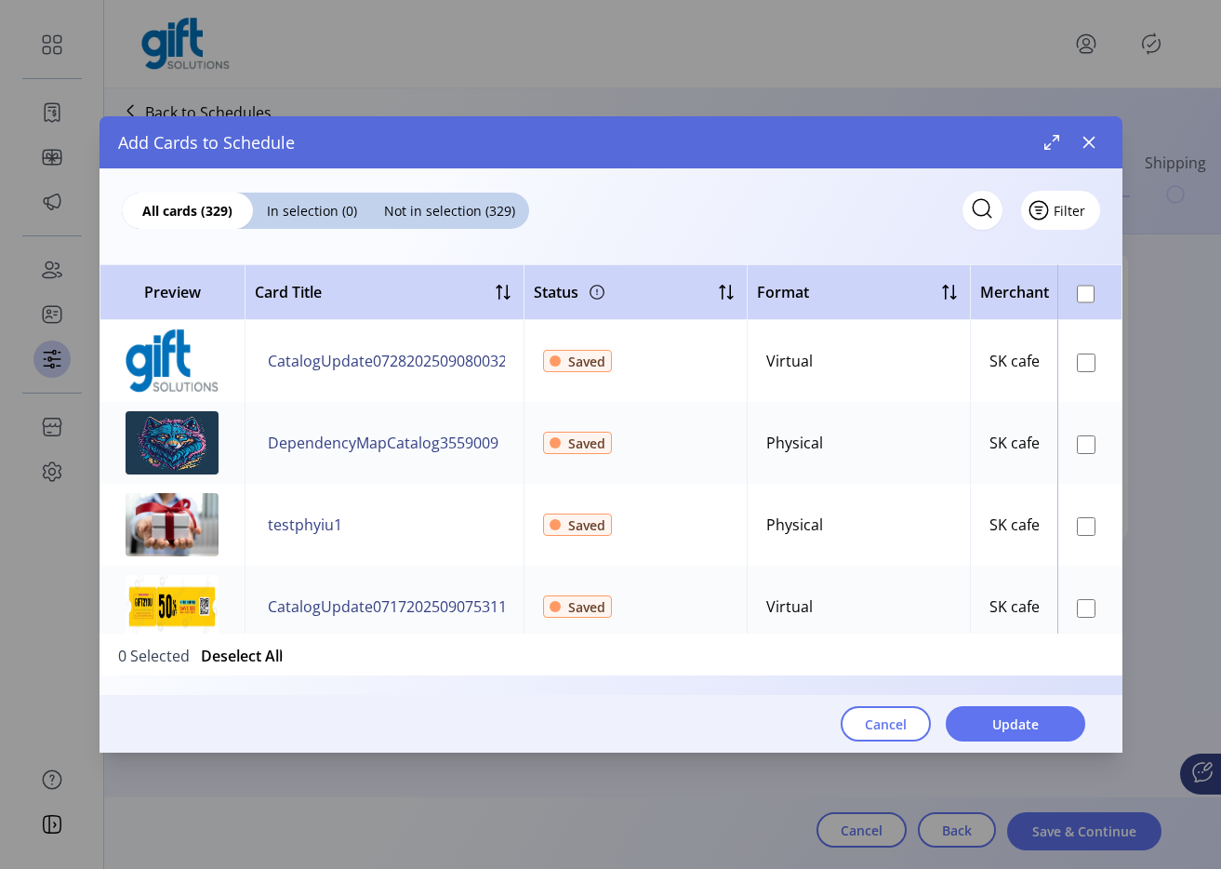
click at [1085, 201] on button "Filter" at bounding box center [1060, 210] width 79 height 39
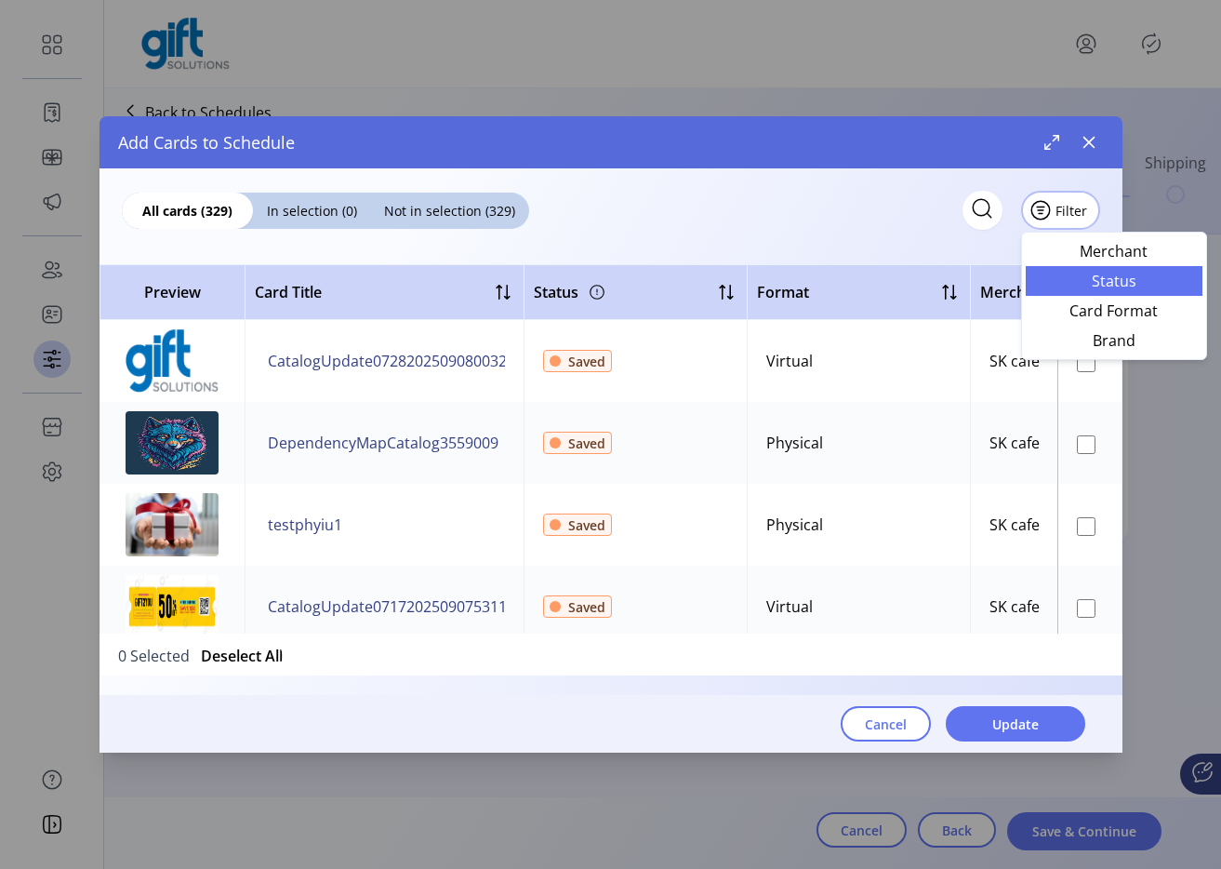
click at [1079, 281] on span "Status" at bounding box center [1114, 280] width 154 height 15
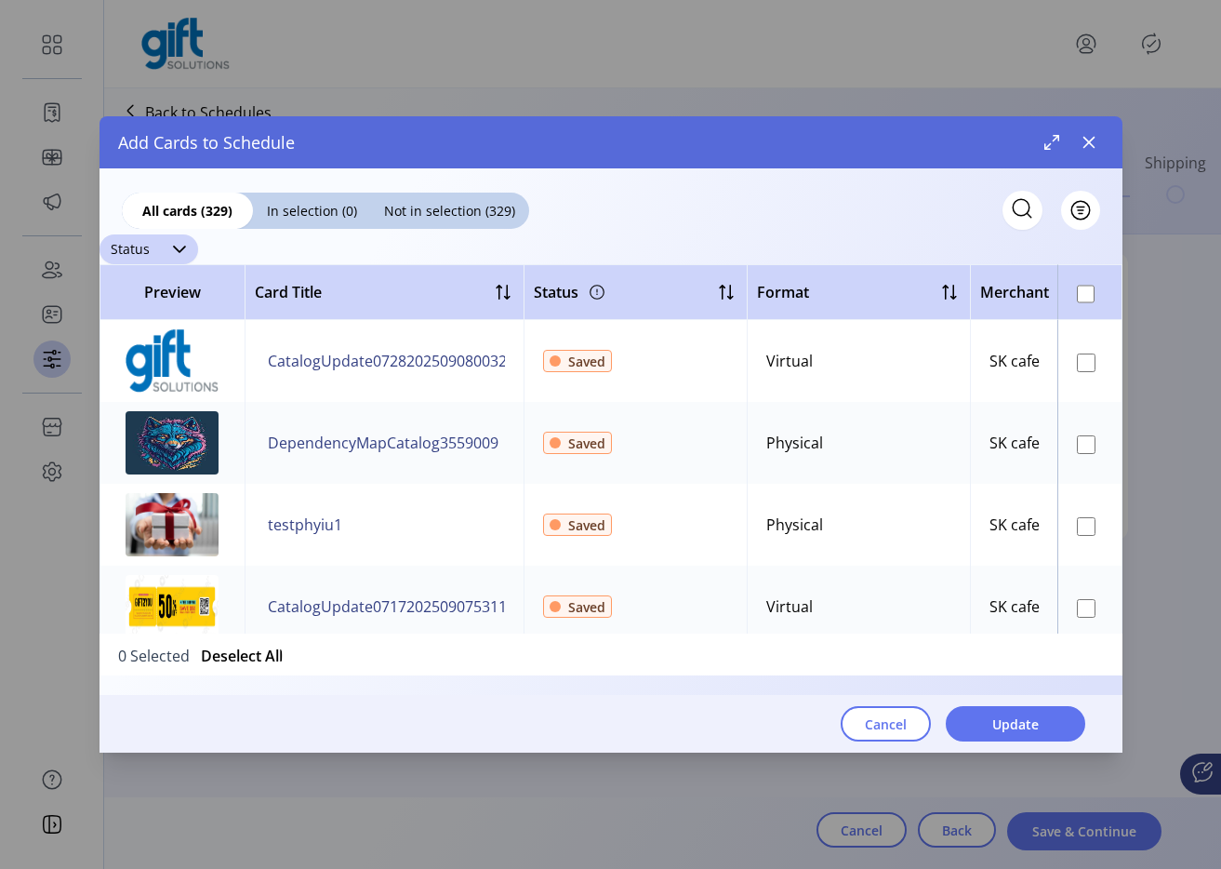
click at [146, 253] on span "Status" at bounding box center [130, 249] width 61 height 30
click at [161, 311] on span "Published" at bounding box center [150, 321] width 70 height 20
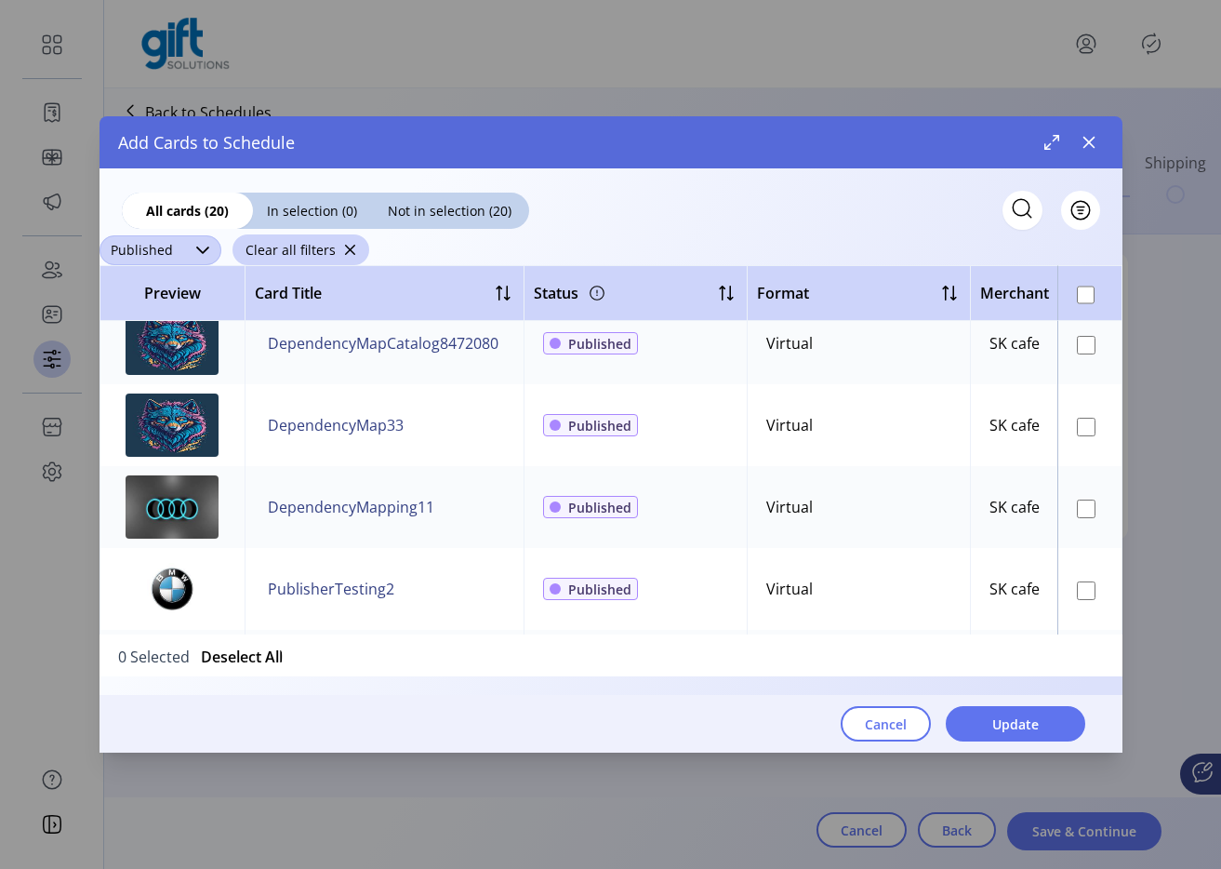
scroll to position [631, 0]
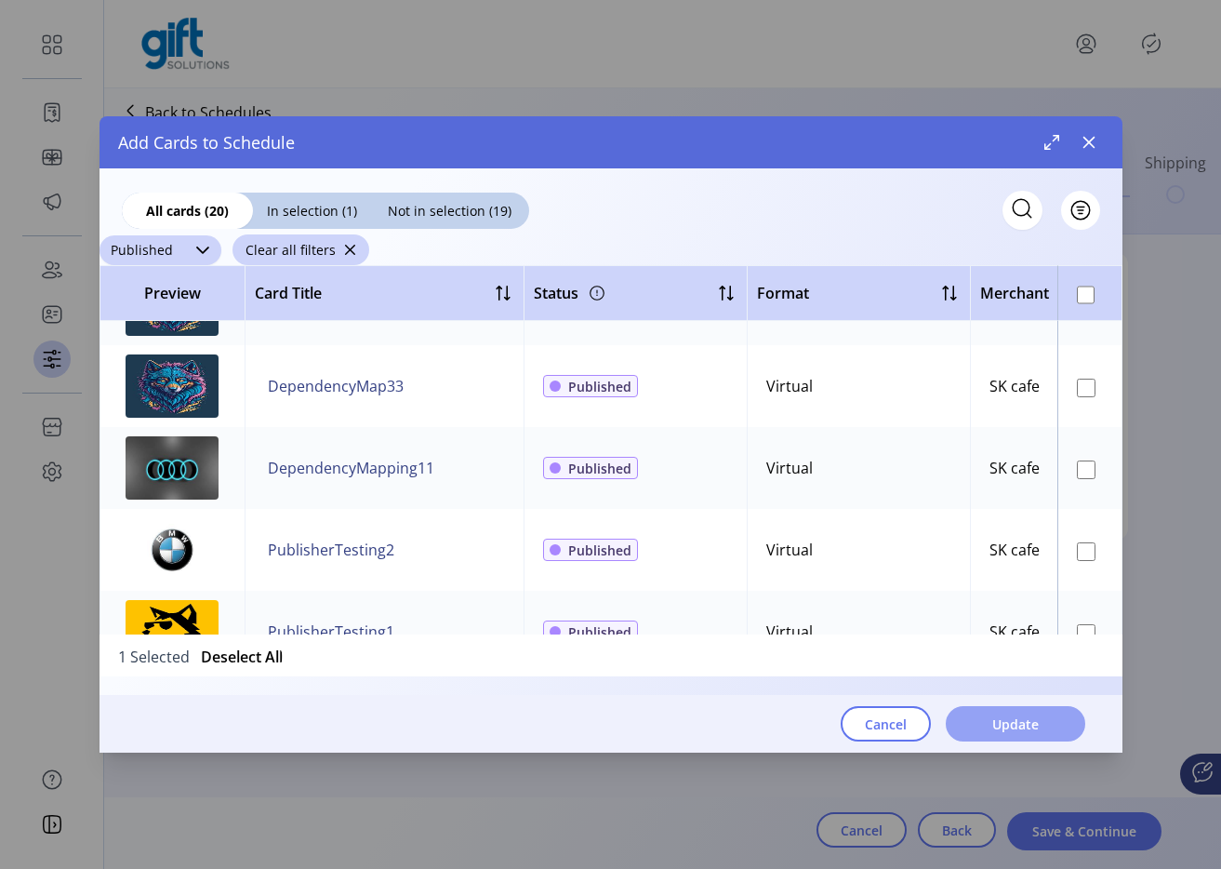
click at [1034, 720] on span "Update" at bounding box center [1015, 724] width 47 height 20
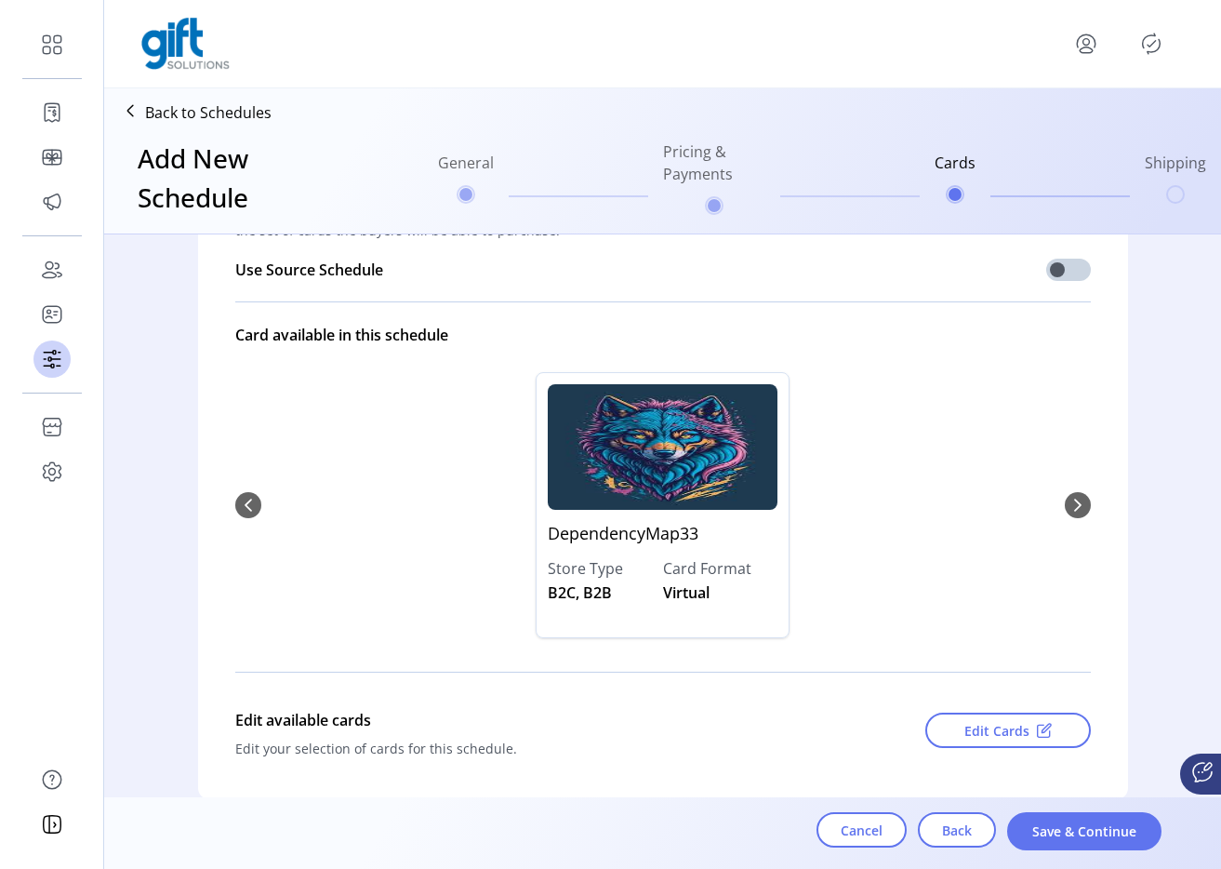
scroll to position [154, 0]
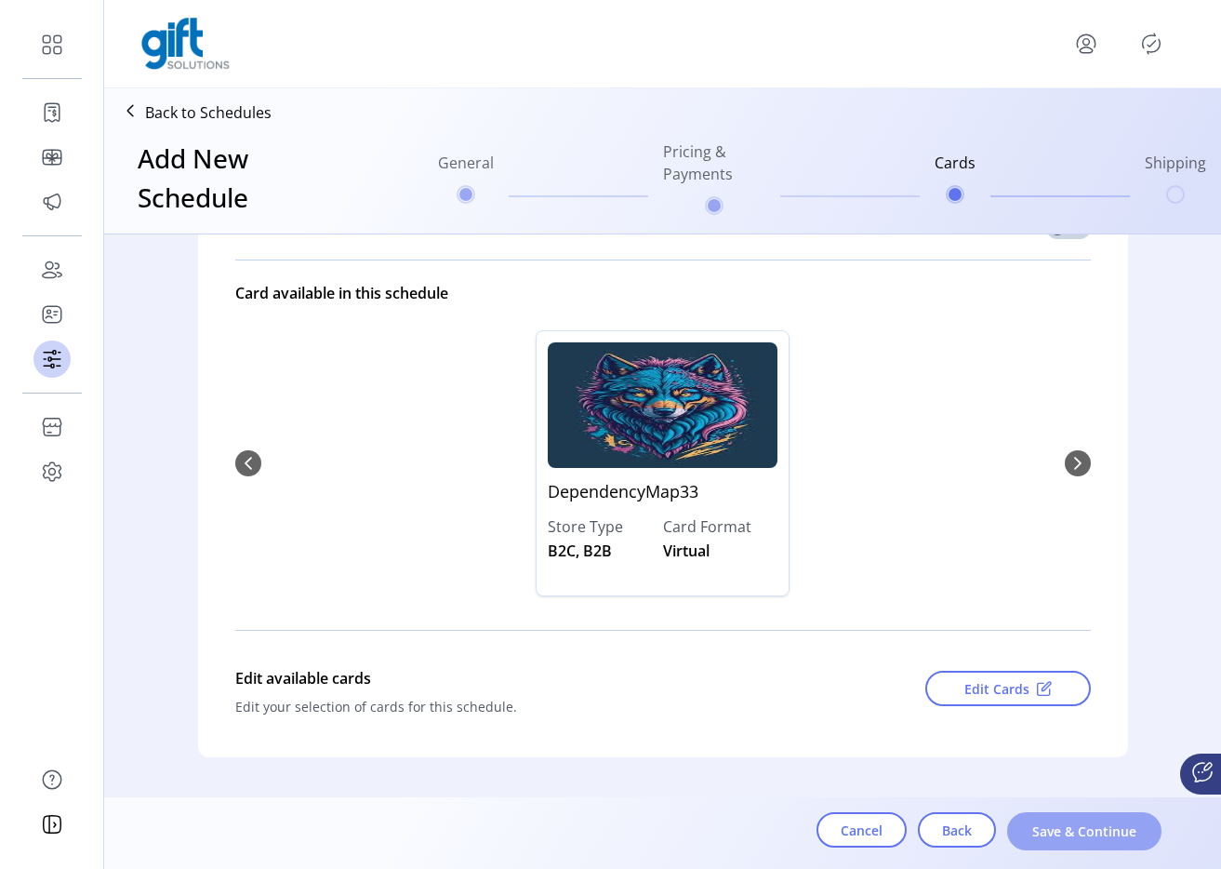
click at [1091, 817] on button "Save & Continue" at bounding box center [1084, 831] width 154 height 38
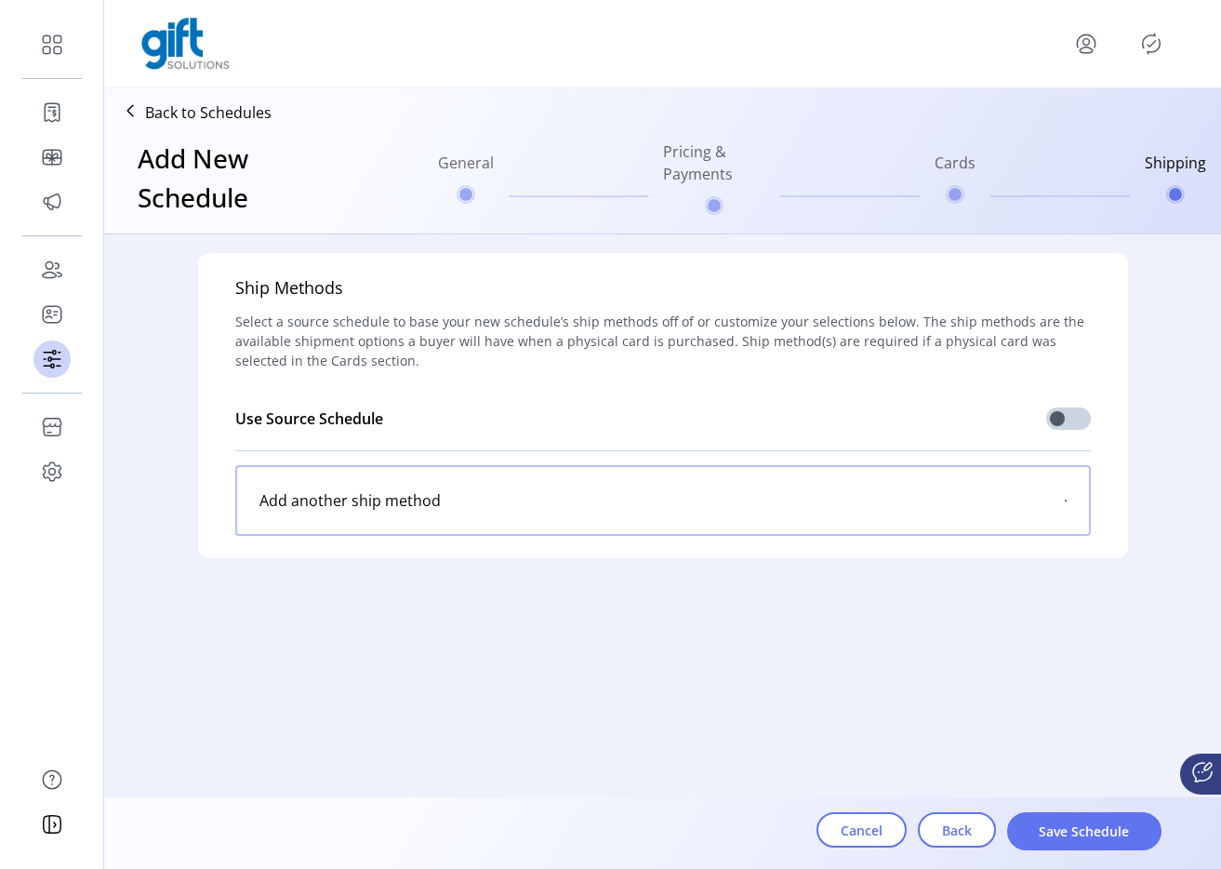
scroll to position [0, 0]
click at [1072, 832] on span "Save Schedule" at bounding box center [1085, 831] width 106 height 20
click at [1150, 51] on icon "Publisher Panel" at bounding box center [1152, 43] width 18 height 20
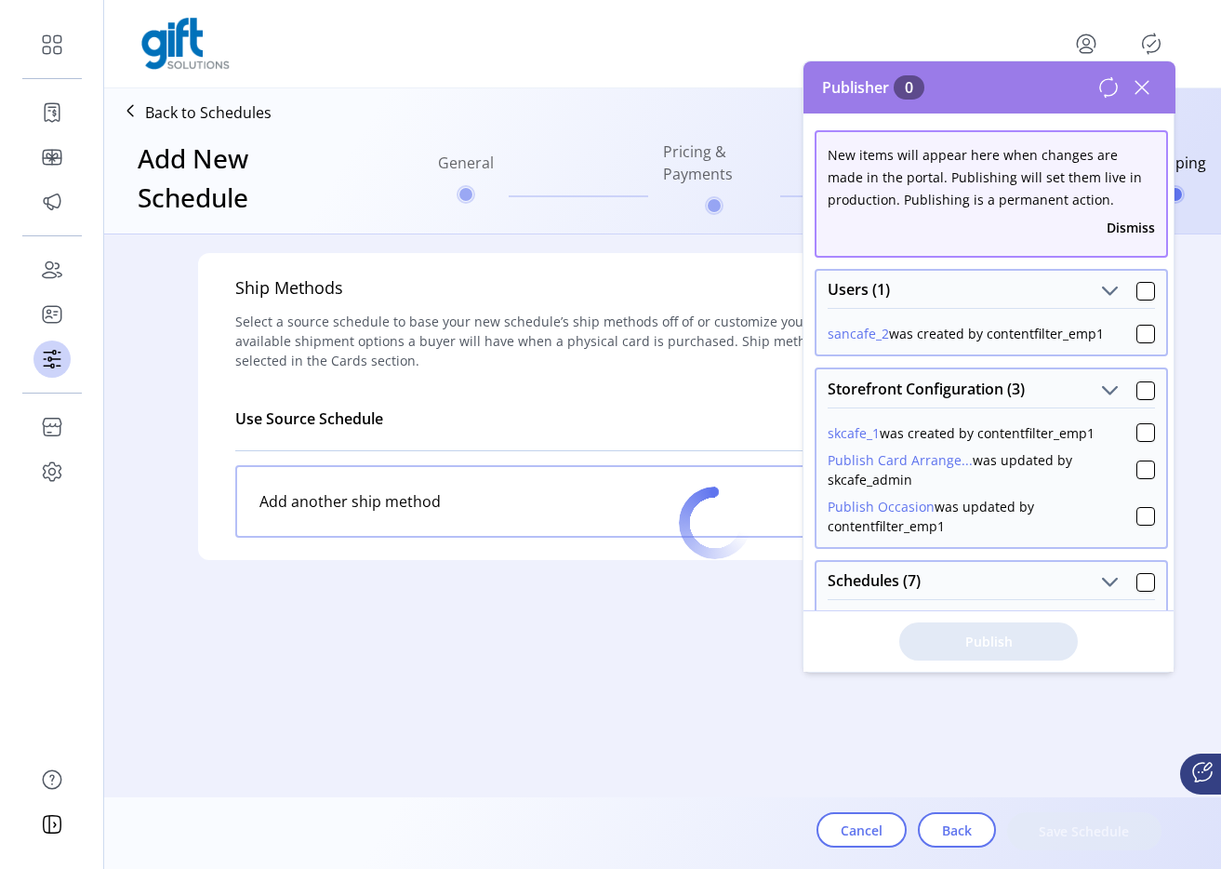
click at [1149, 91] on div at bounding box center [714, 522] width 1221 height 869
click at [1148, 90] on div at bounding box center [714, 522] width 1221 height 869
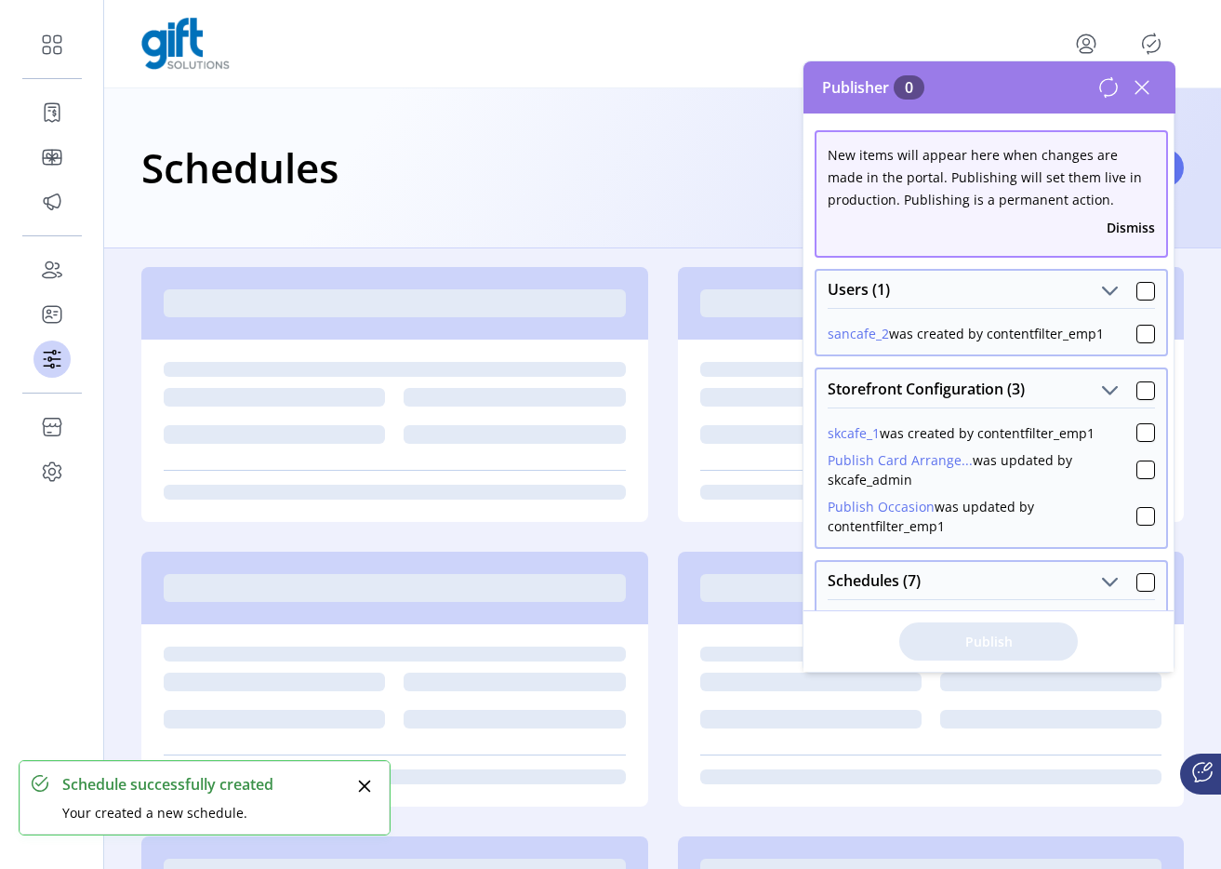
click at [1146, 92] on icon at bounding box center [1142, 88] width 30 height 30
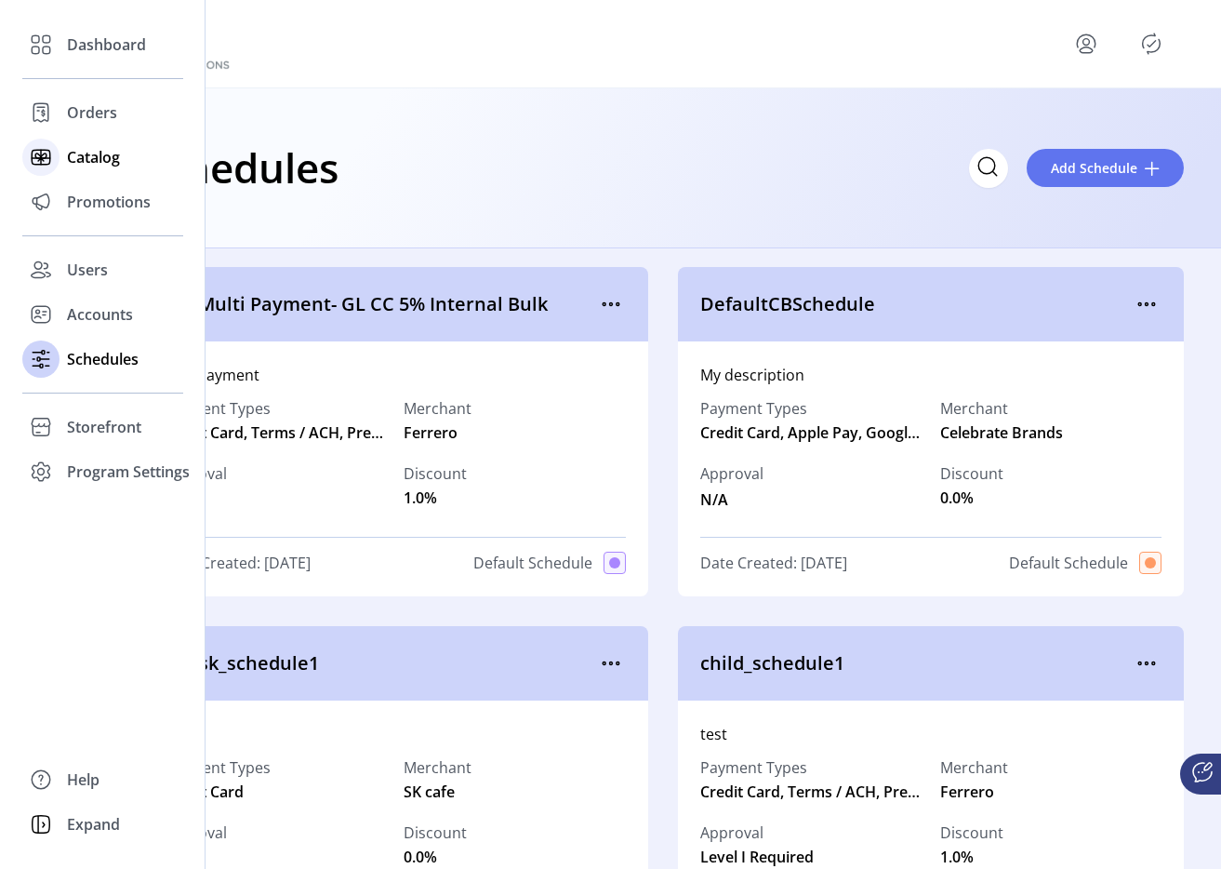
click at [69, 166] on span "Catalog" at bounding box center [93, 157] width 53 height 22
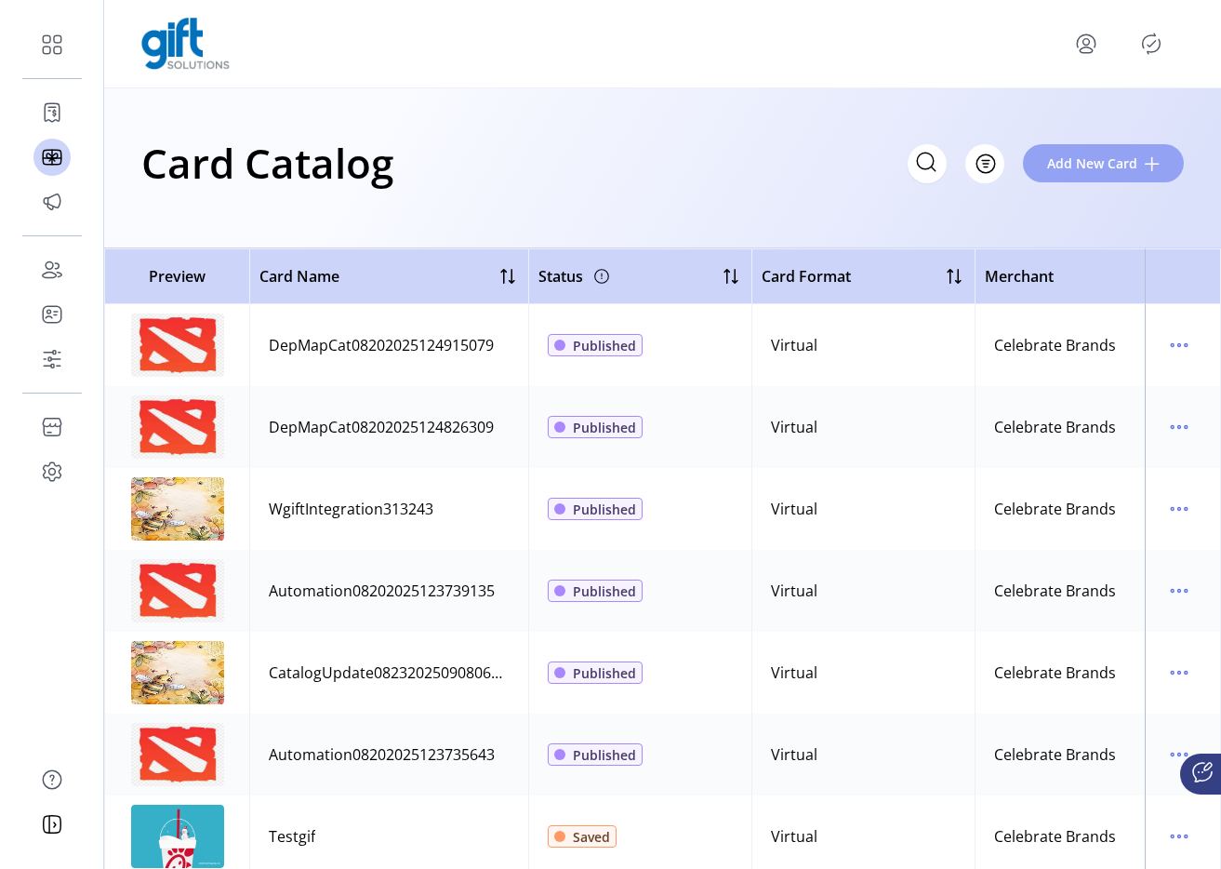
click at [1073, 170] on span "Add New Card" at bounding box center [1092, 163] width 90 height 20
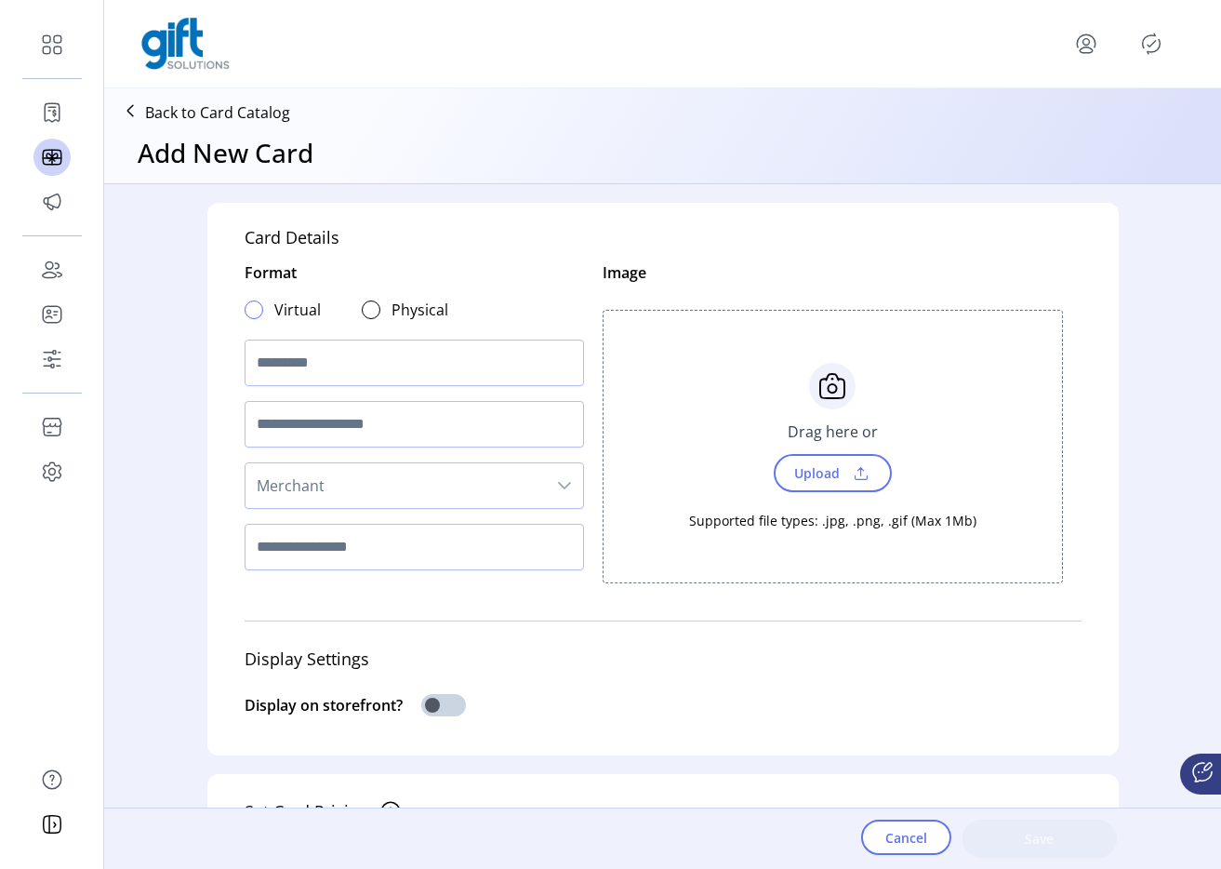
click at [250, 305] on div at bounding box center [254, 309] width 19 height 19
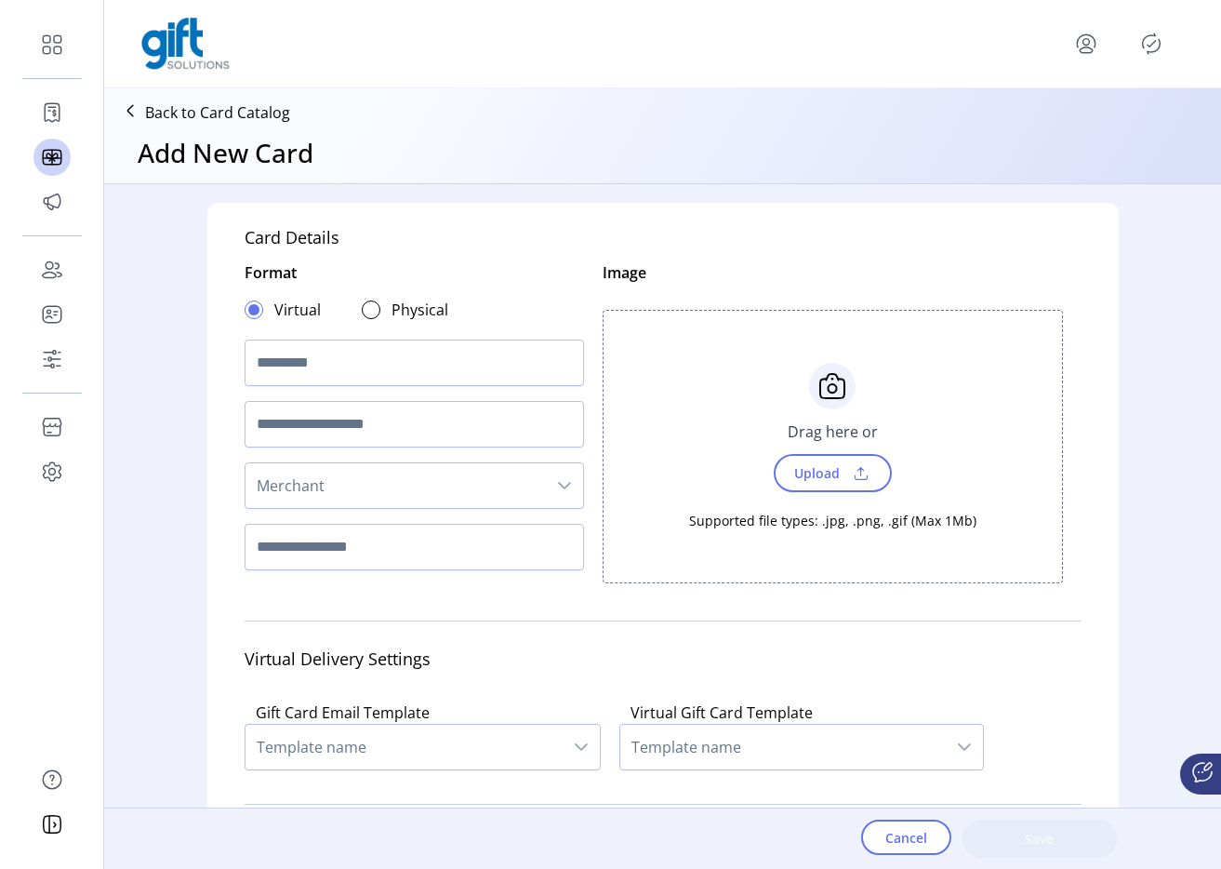
scroll to position [11, 7]
click at [297, 360] on input "text" at bounding box center [415, 363] width 340 height 47
type input "**********"
click at [309, 486] on span "Merchant" at bounding box center [396, 485] width 300 height 45
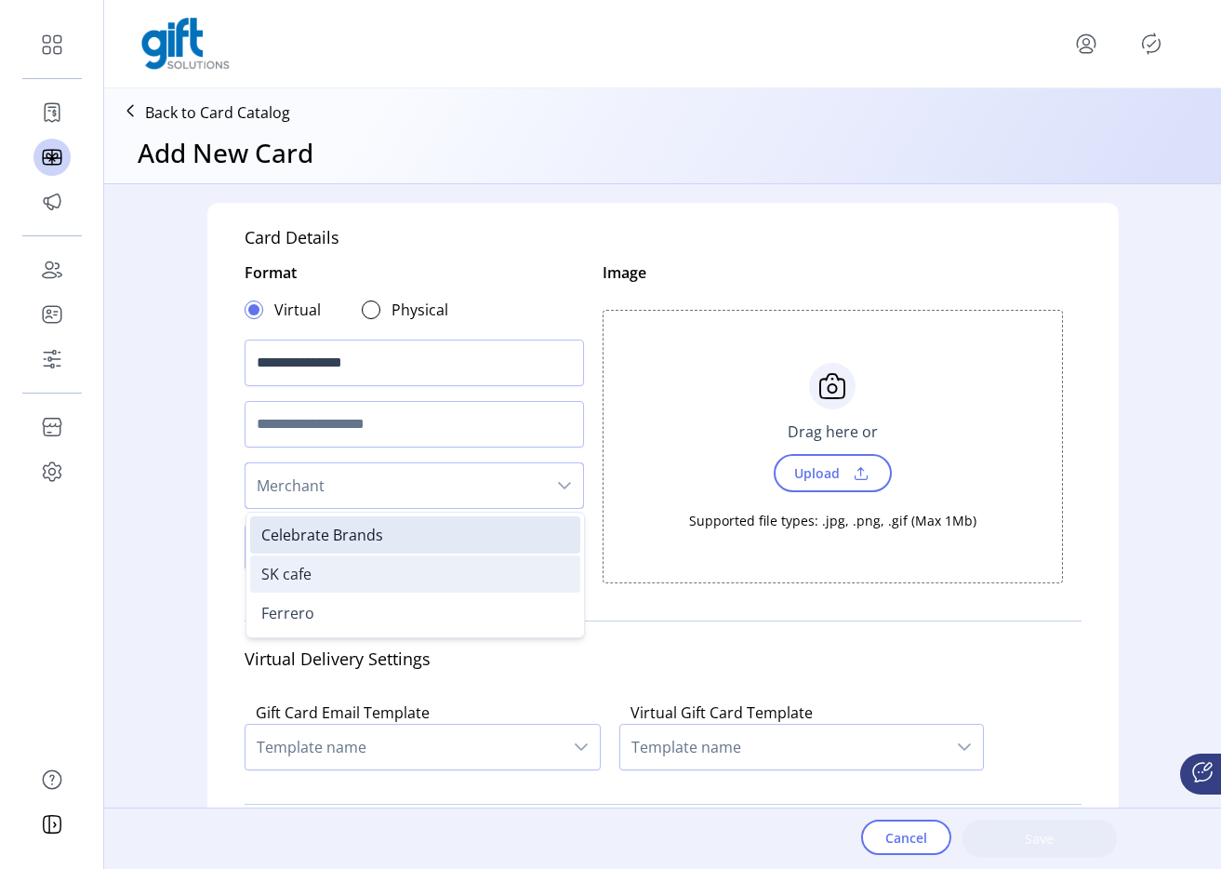
click at [321, 578] on li "SK cafe" at bounding box center [415, 573] width 330 height 37
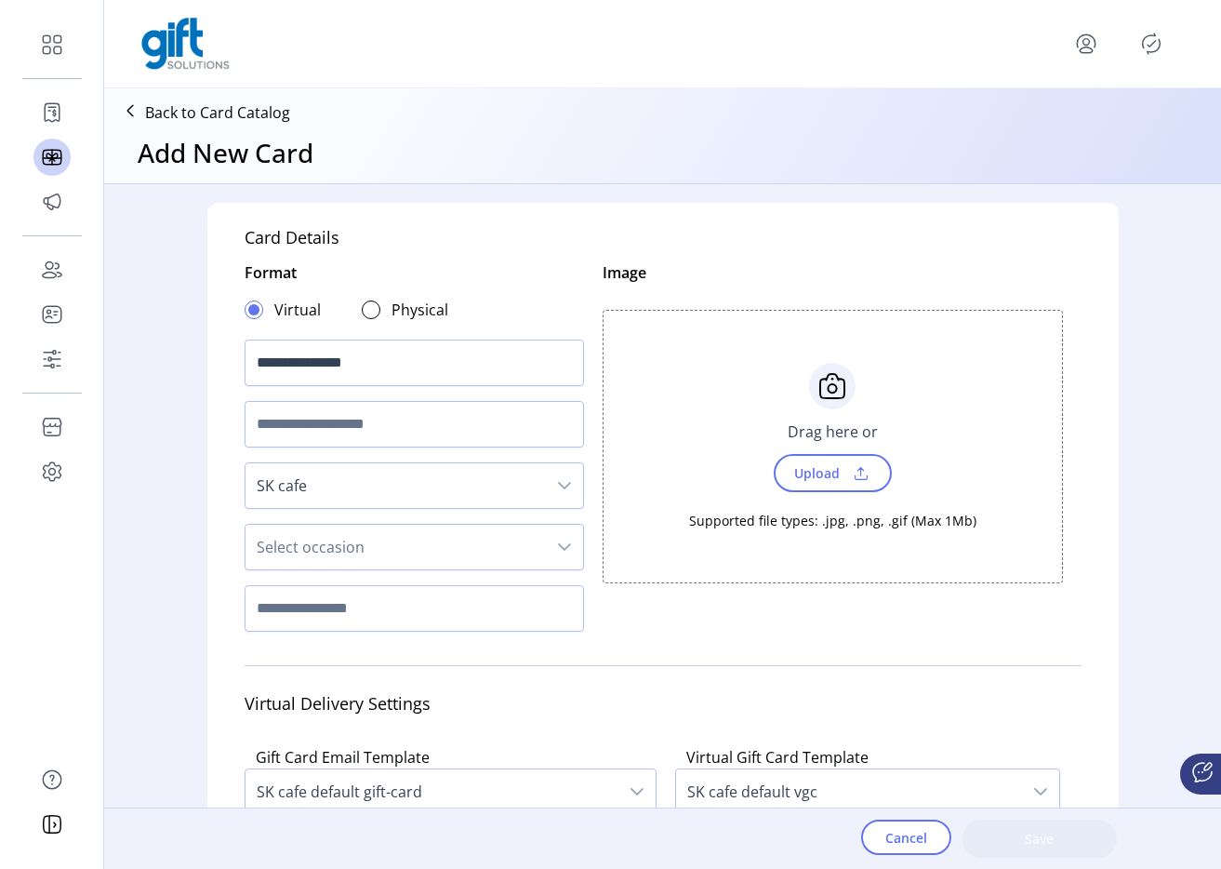
click at [853, 428] on div "Drag here or" at bounding box center [833, 431] width 113 height 45
click at [828, 471] on span "Upload" at bounding box center [815, 472] width 64 height 27
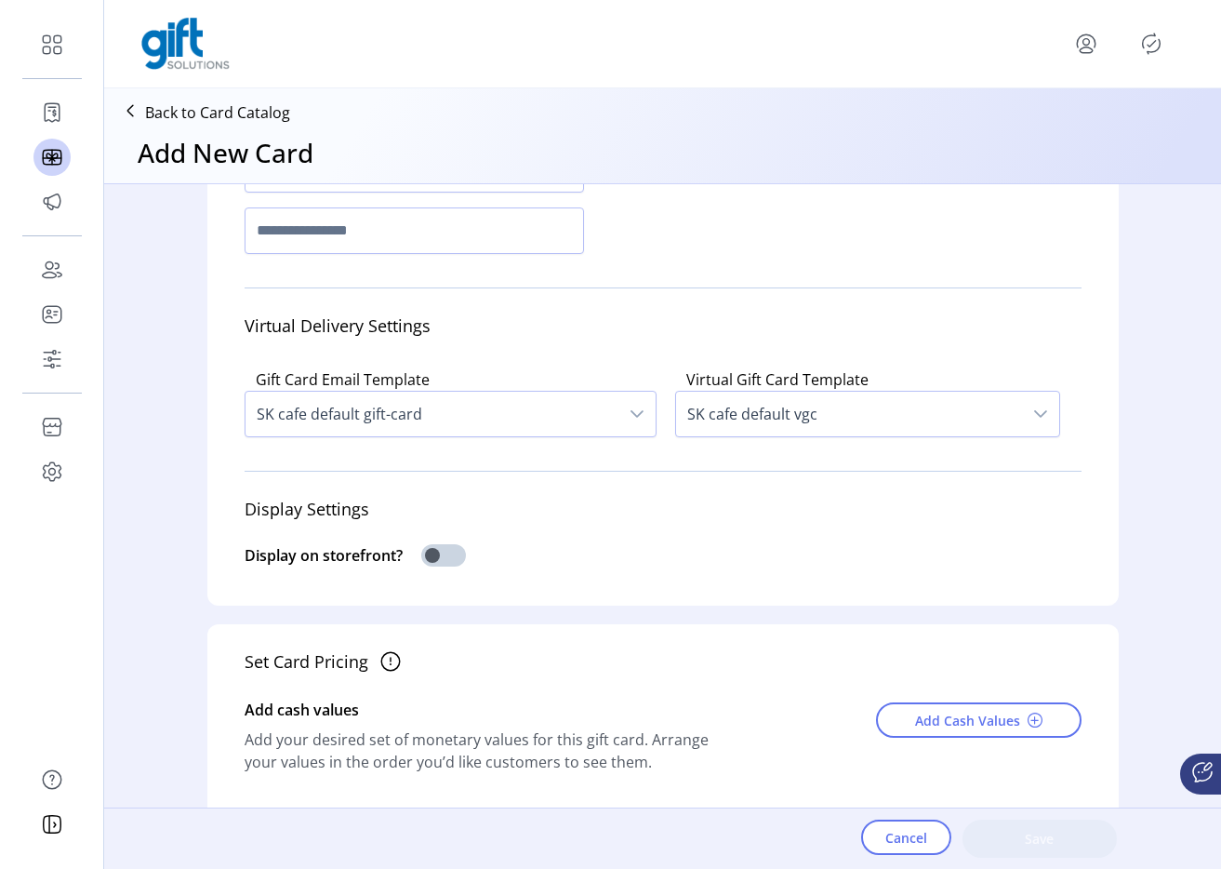
scroll to position [485, 0]
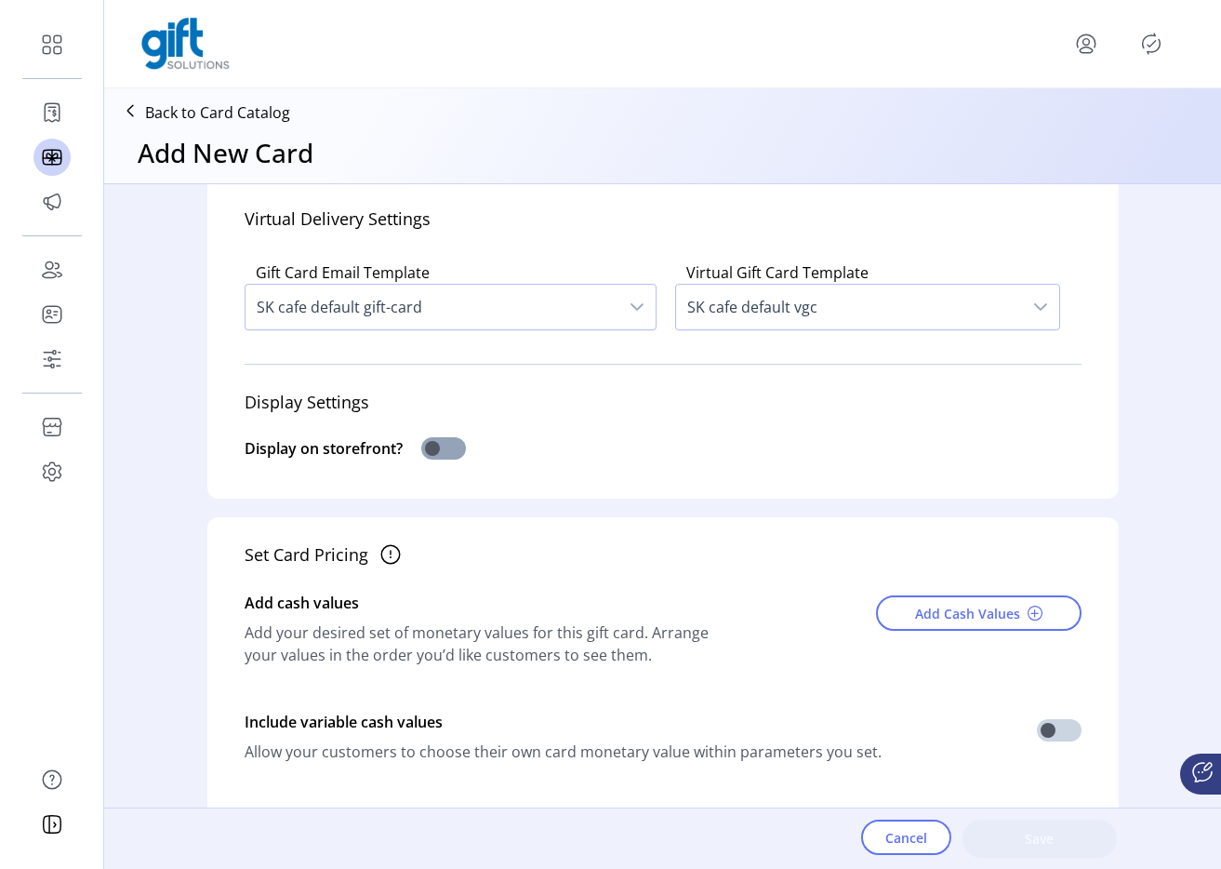
click at [437, 450] on span at bounding box center [443, 448] width 45 height 22
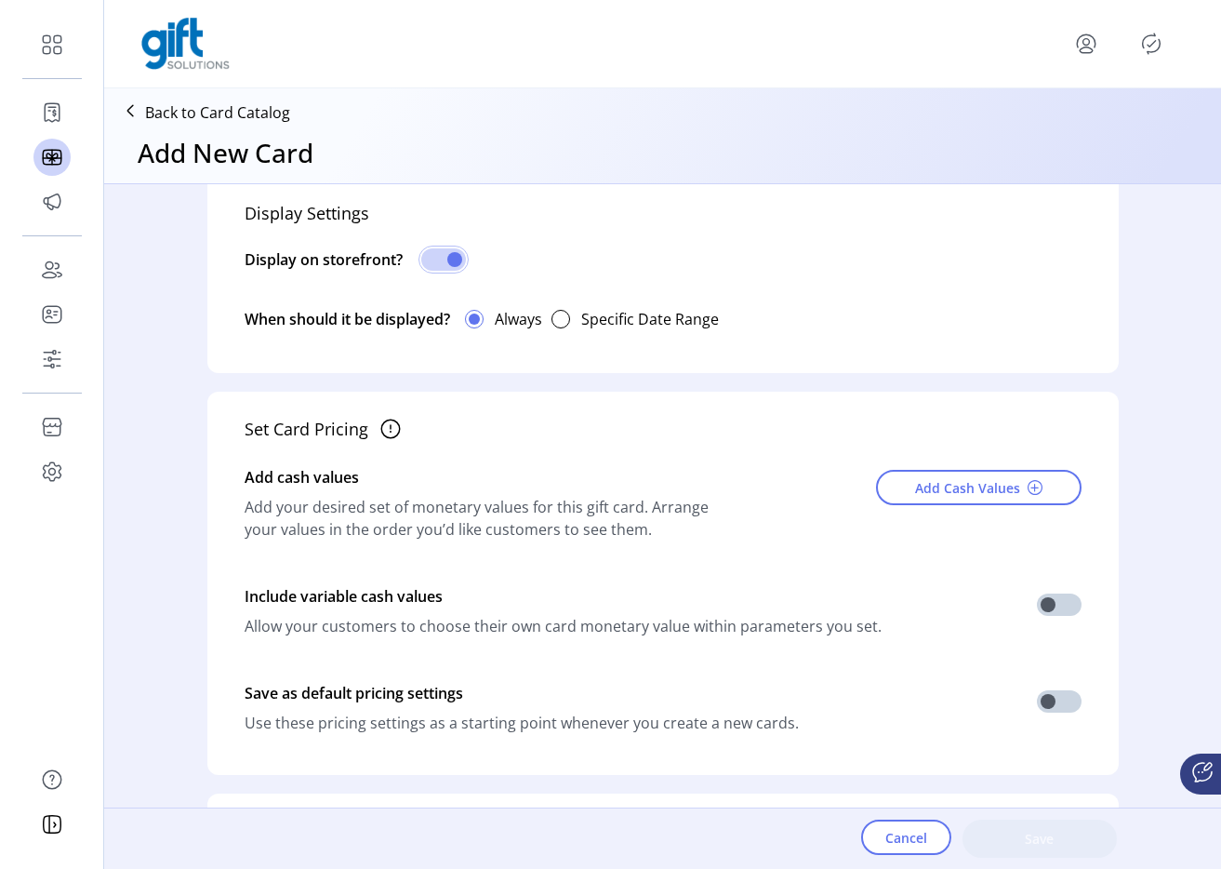
scroll to position [742, 0]
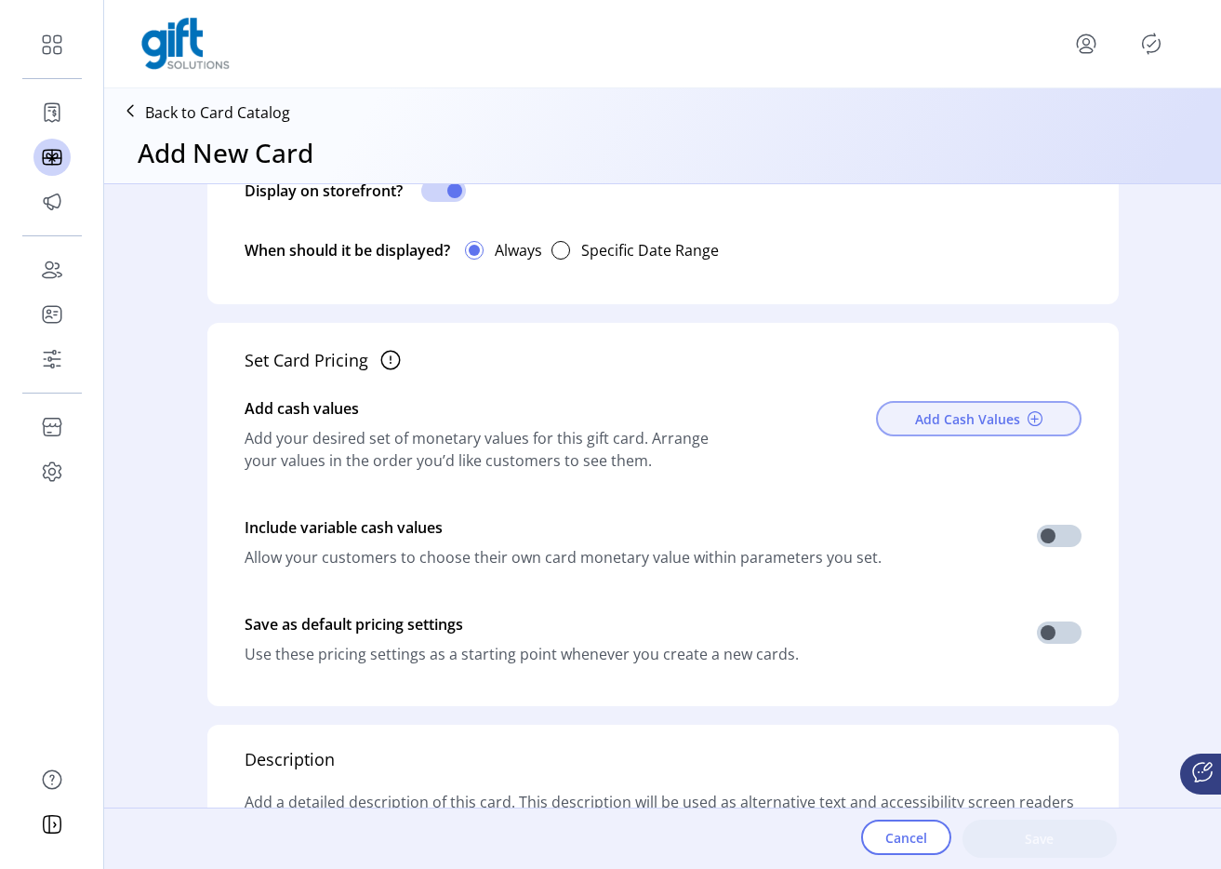
click at [906, 427] on button "Add Cash Values" at bounding box center [979, 418] width 206 height 35
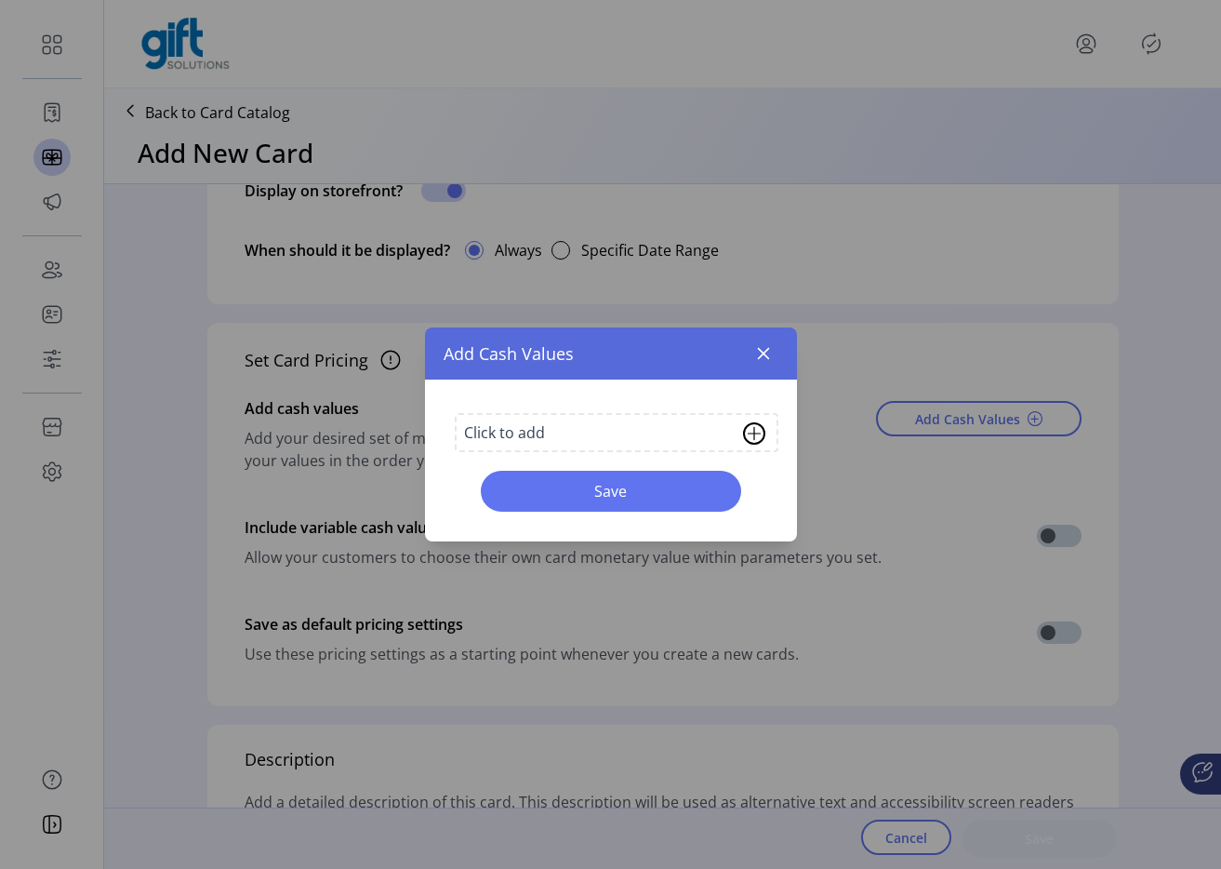
click at [525, 435] on div "Click to add" at bounding box center [504, 432] width 81 height 22
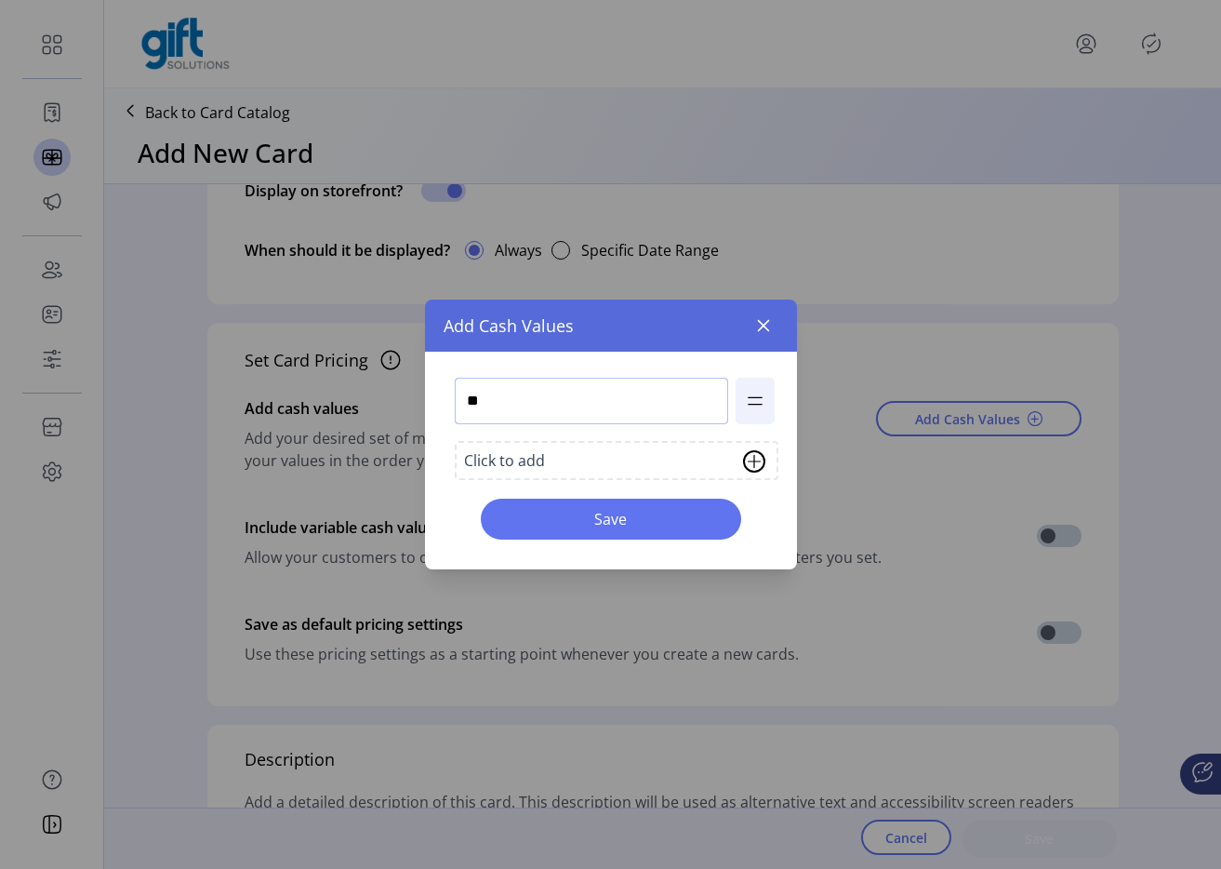
click at [508, 394] on input "**" at bounding box center [591, 401] width 273 height 47
type input "**"
click at [539, 501] on button "Save" at bounding box center [611, 519] width 260 height 41
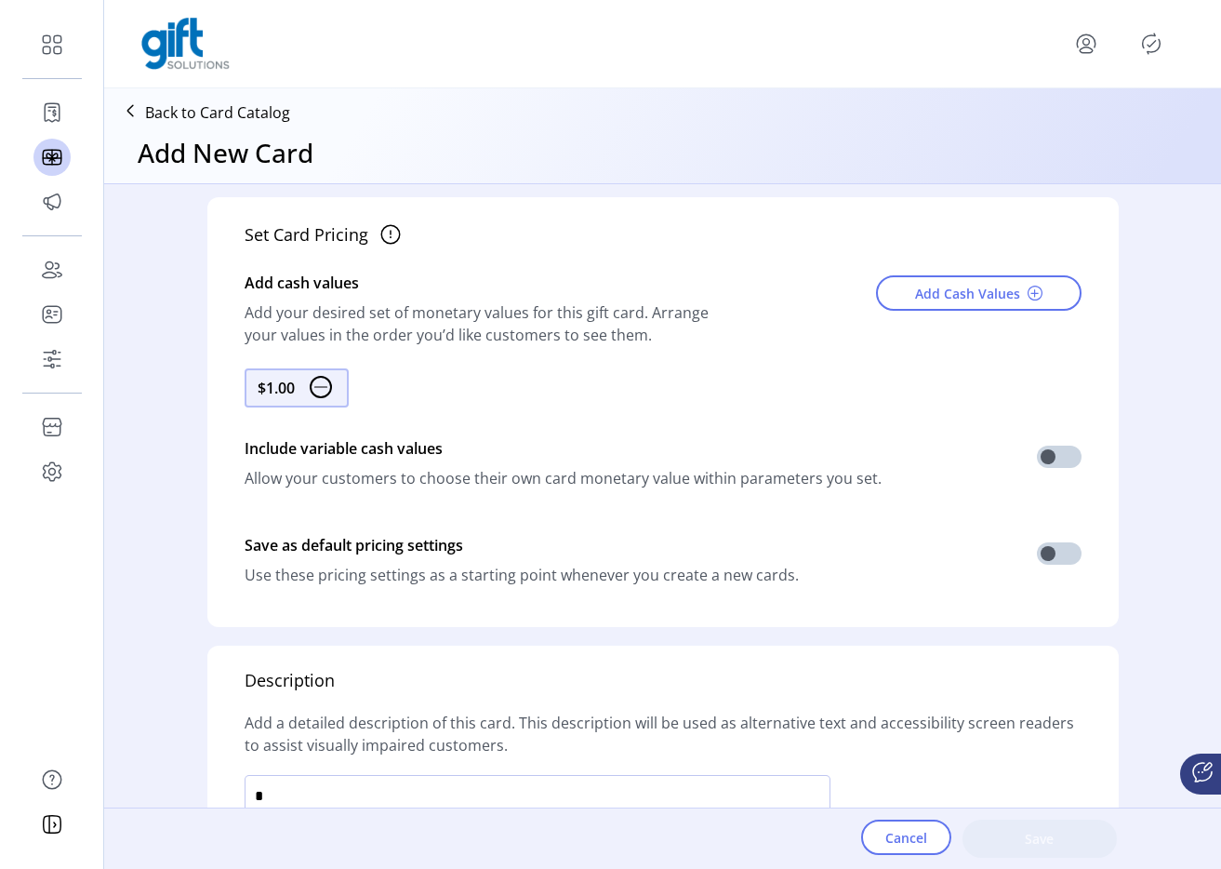
scroll to position [1049, 0]
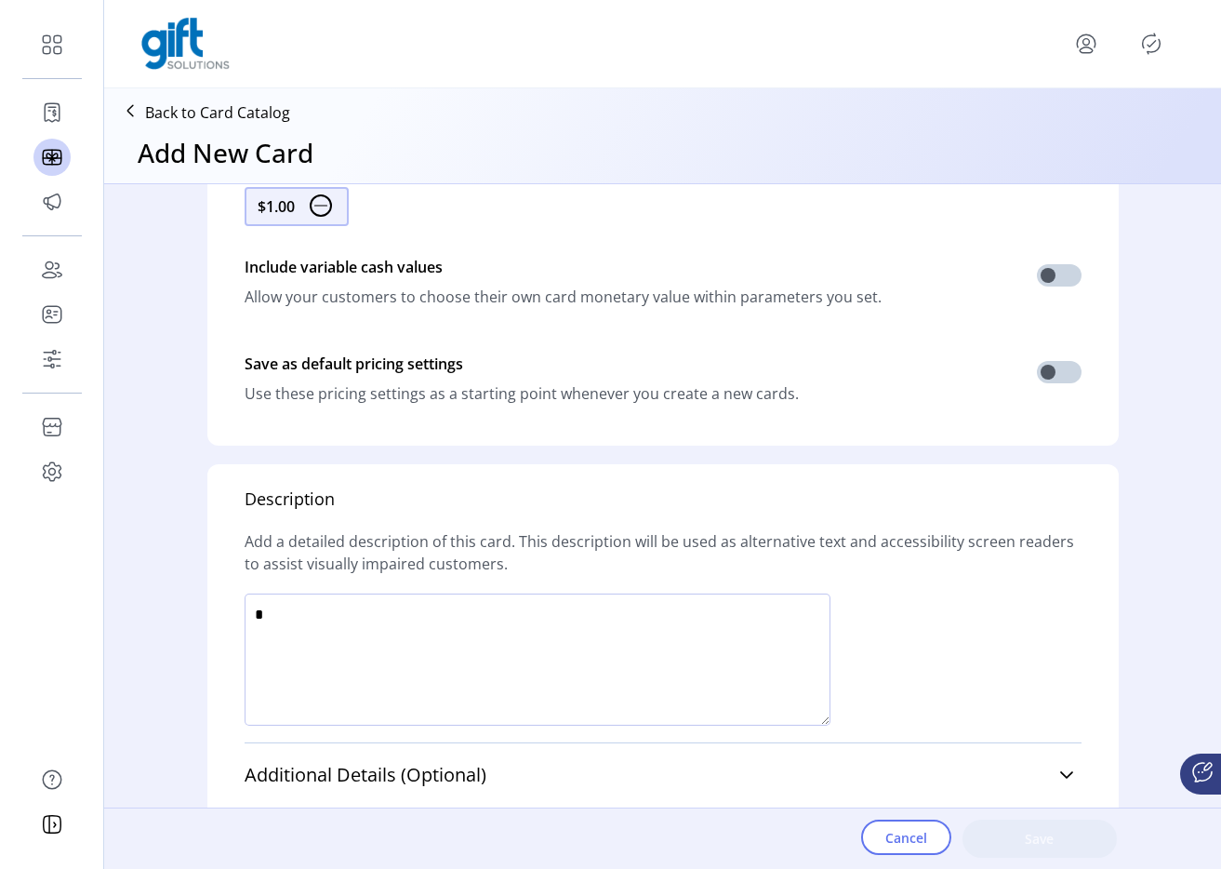
click at [519, 603] on textarea at bounding box center [538, 659] width 586 height 132
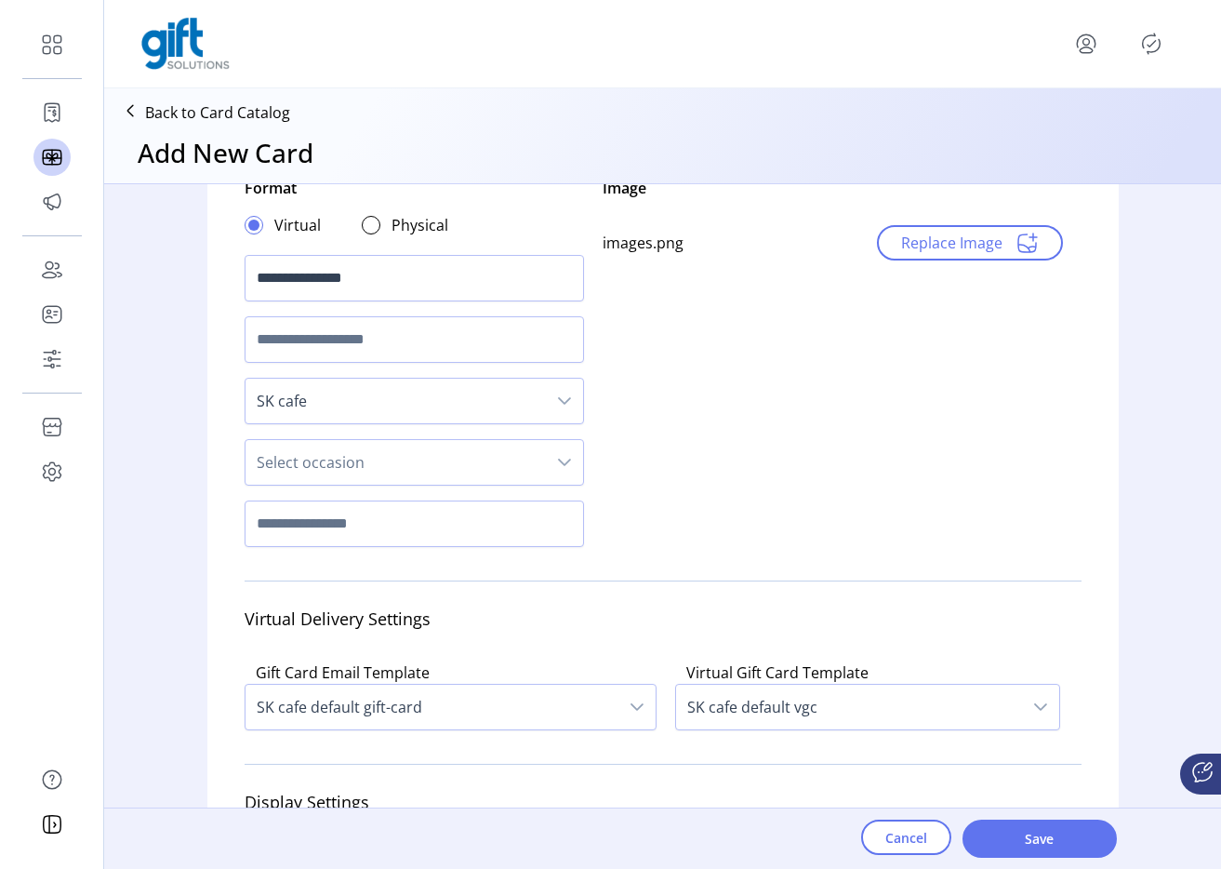
scroll to position [170, 0]
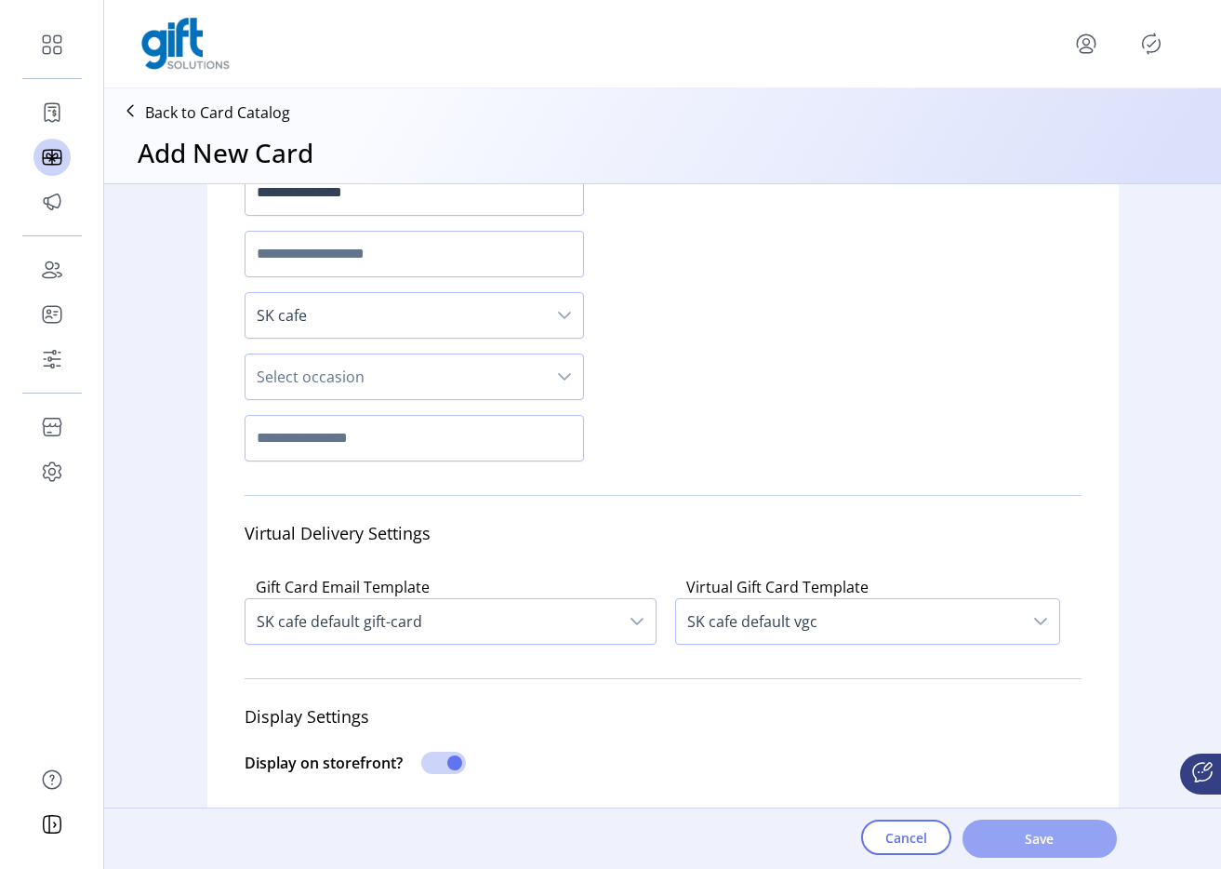
type textarea "*****"
click at [1040, 838] on span "Save" at bounding box center [1040, 839] width 106 height 20
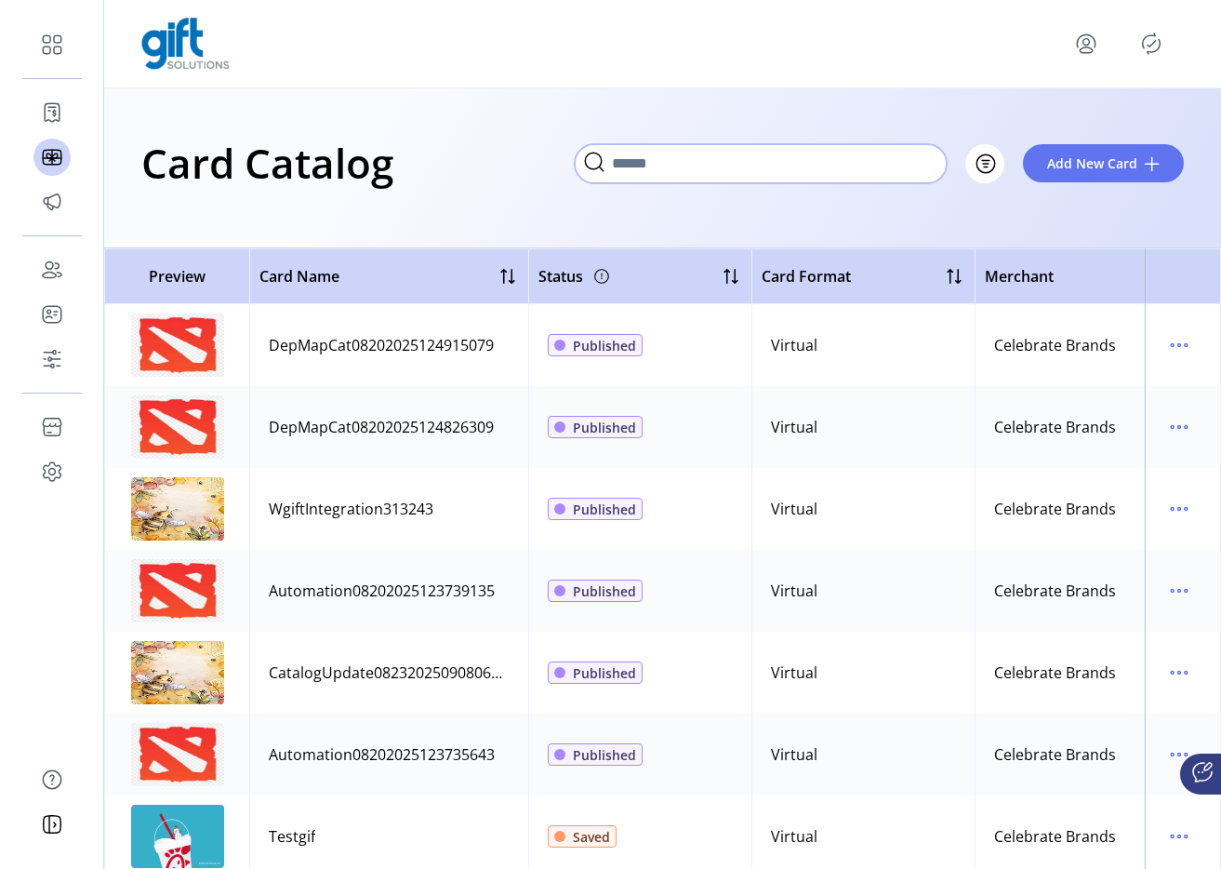
click at [920, 164] on input "Search" at bounding box center [761, 163] width 372 height 39
paste input "**********"
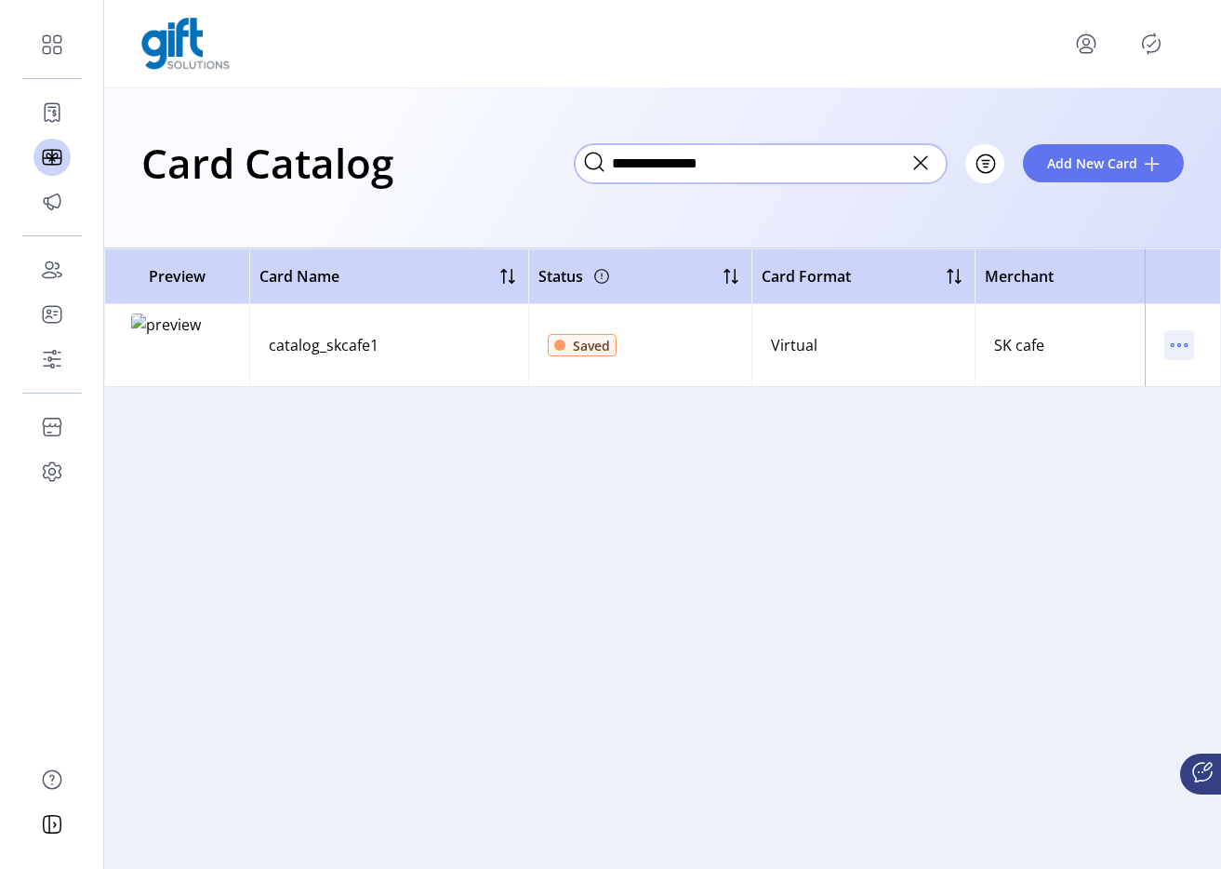
type input "**********"
click at [1172, 351] on icon "menu" at bounding box center [1180, 345] width 30 height 30
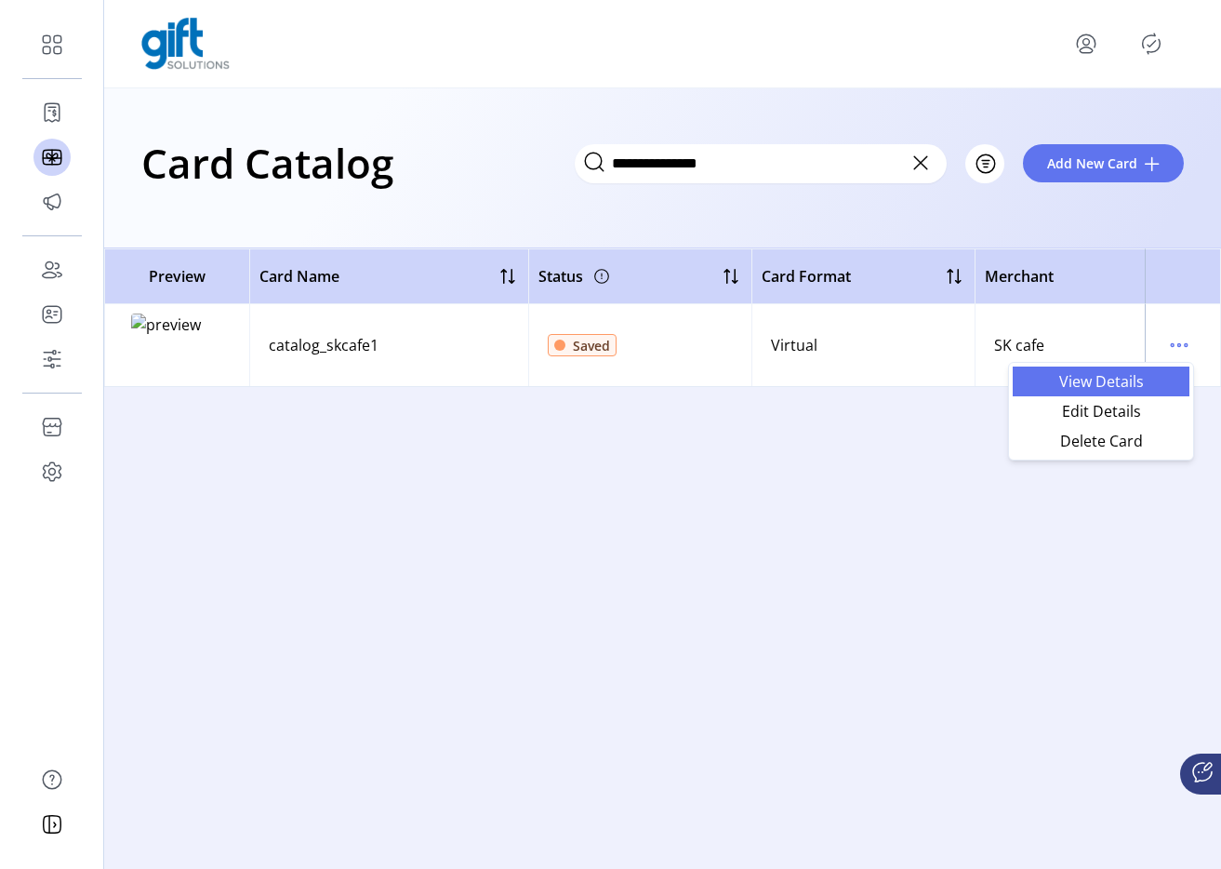
click at [1116, 389] on span "View Details" at bounding box center [1101, 381] width 154 height 15
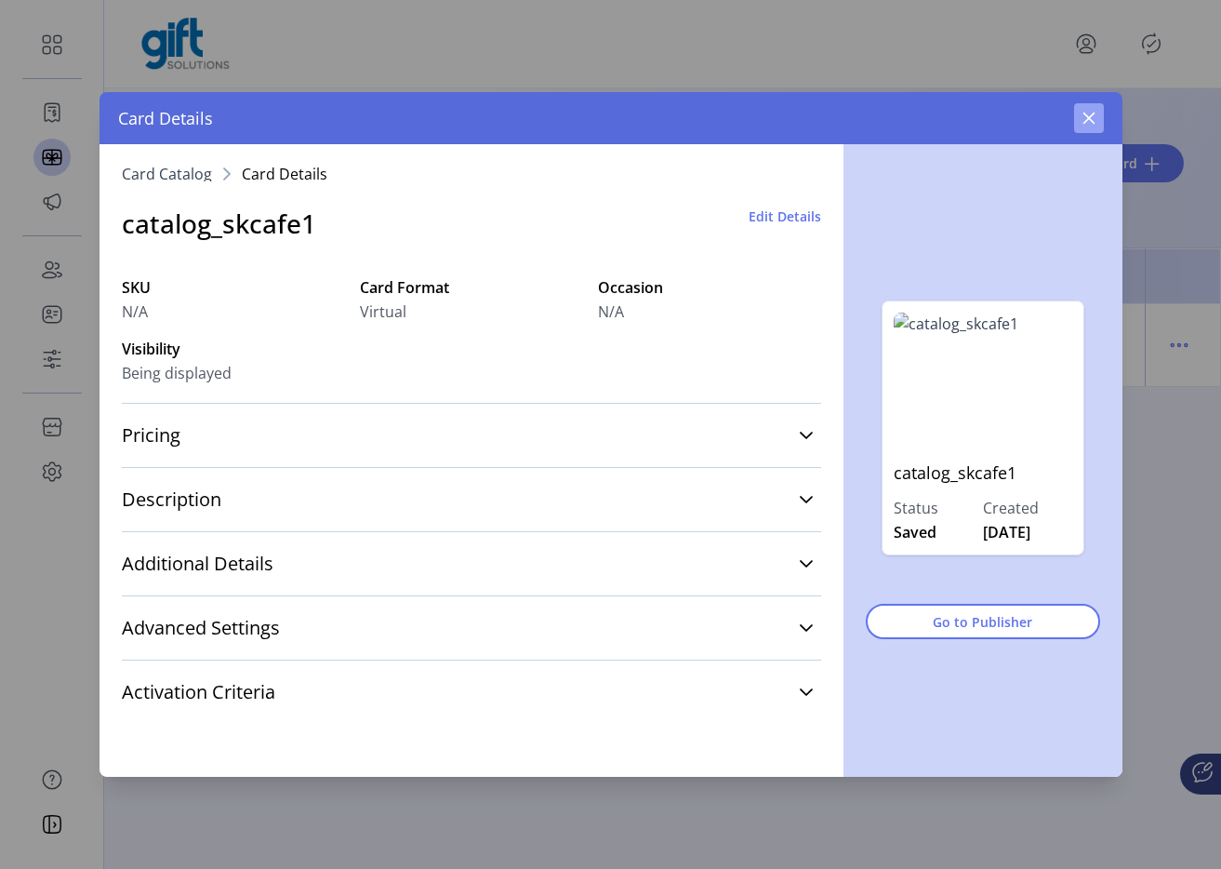
click at [1086, 121] on icon "button" at bounding box center [1089, 118] width 15 height 15
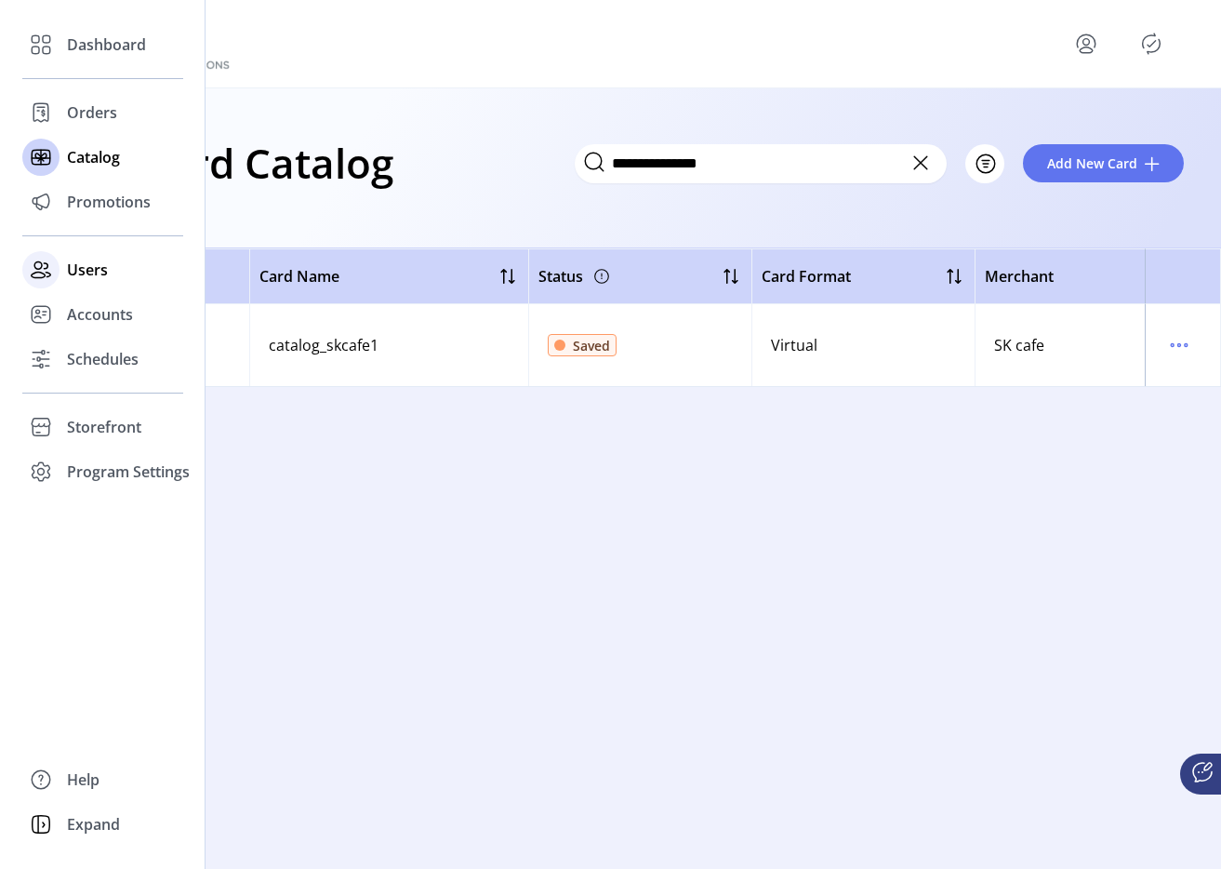
click at [101, 286] on div "Users" at bounding box center [102, 269] width 161 height 45
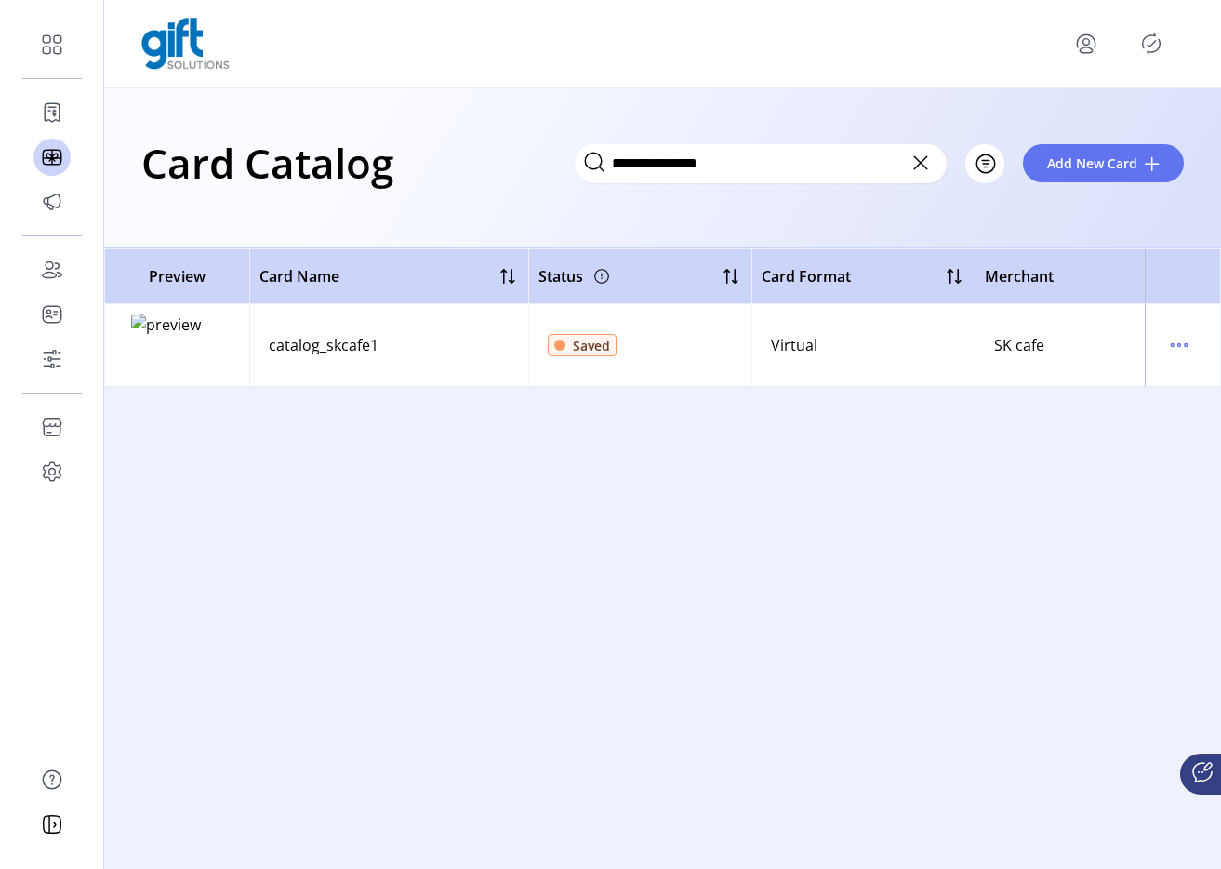
click at [1085, 41] on icon "menu" at bounding box center [1087, 44] width 30 height 30
click at [1037, 127] on link "Sign Out" at bounding box center [1020, 117] width 162 height 30
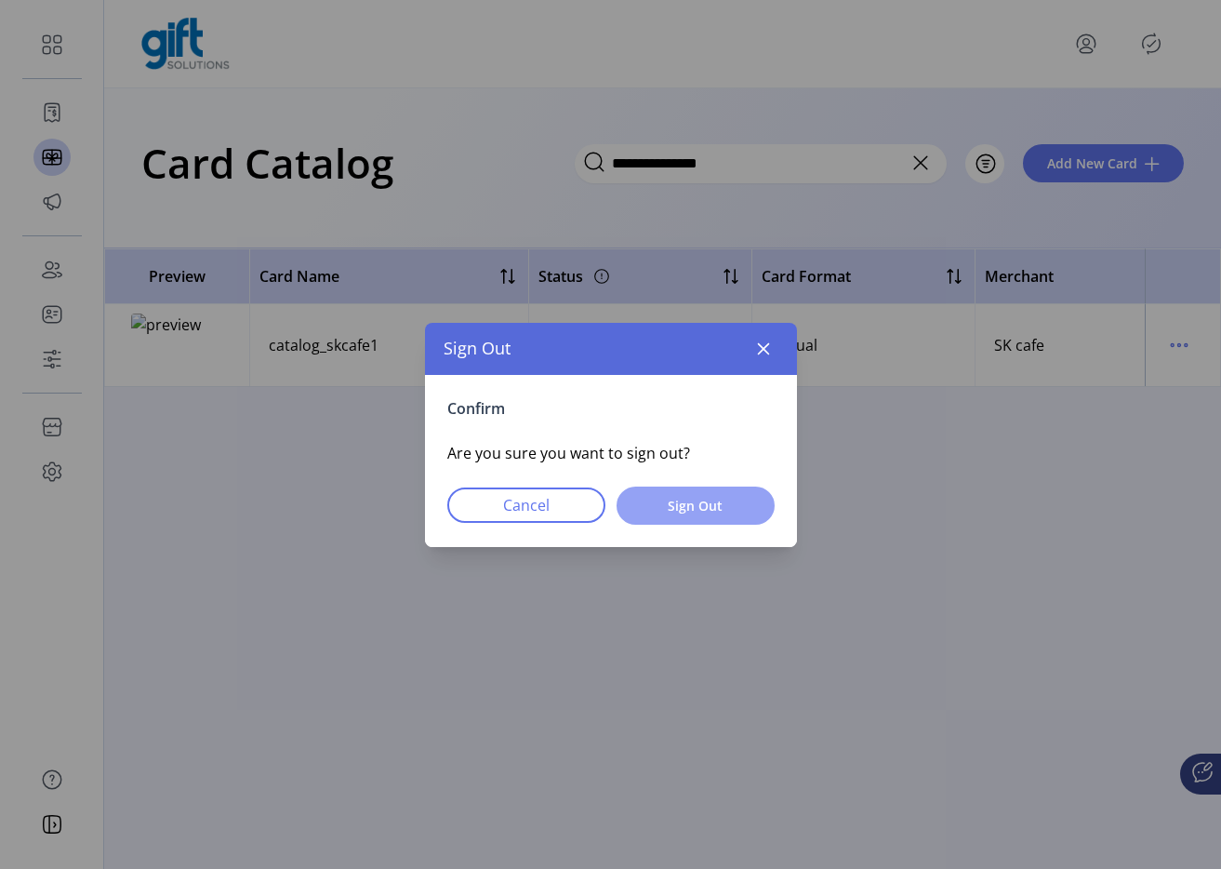
click at [730, 509] on span "Sign Out" at bounding box center [696, 506] width 110 height 20
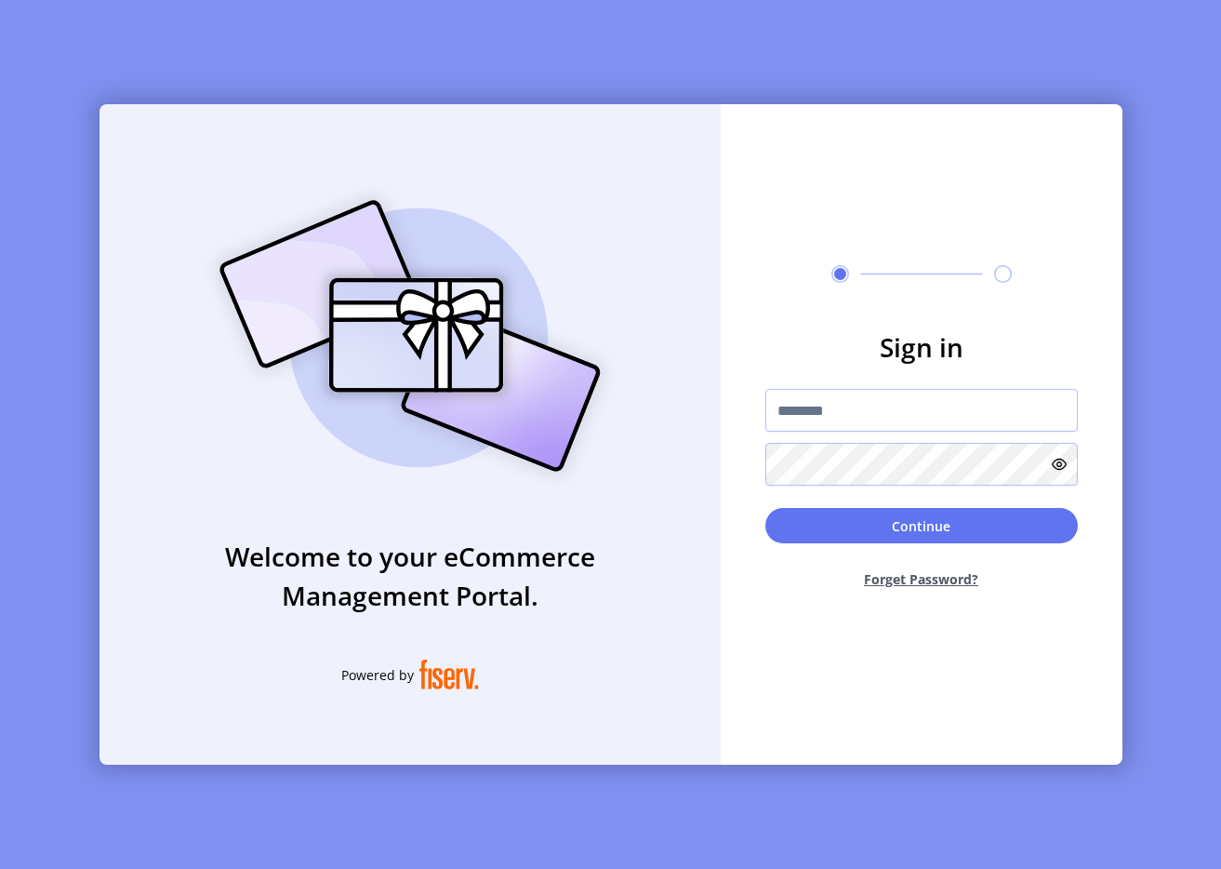
click at [867, 435] on div at bounding box center [922, 437] width 313 height 97
click at [841, 423] on input "text" at bounding box center [922, 410] width 313 height 43
click at [232, 201] on img at bounding box center [410, 336] width 437 height 313
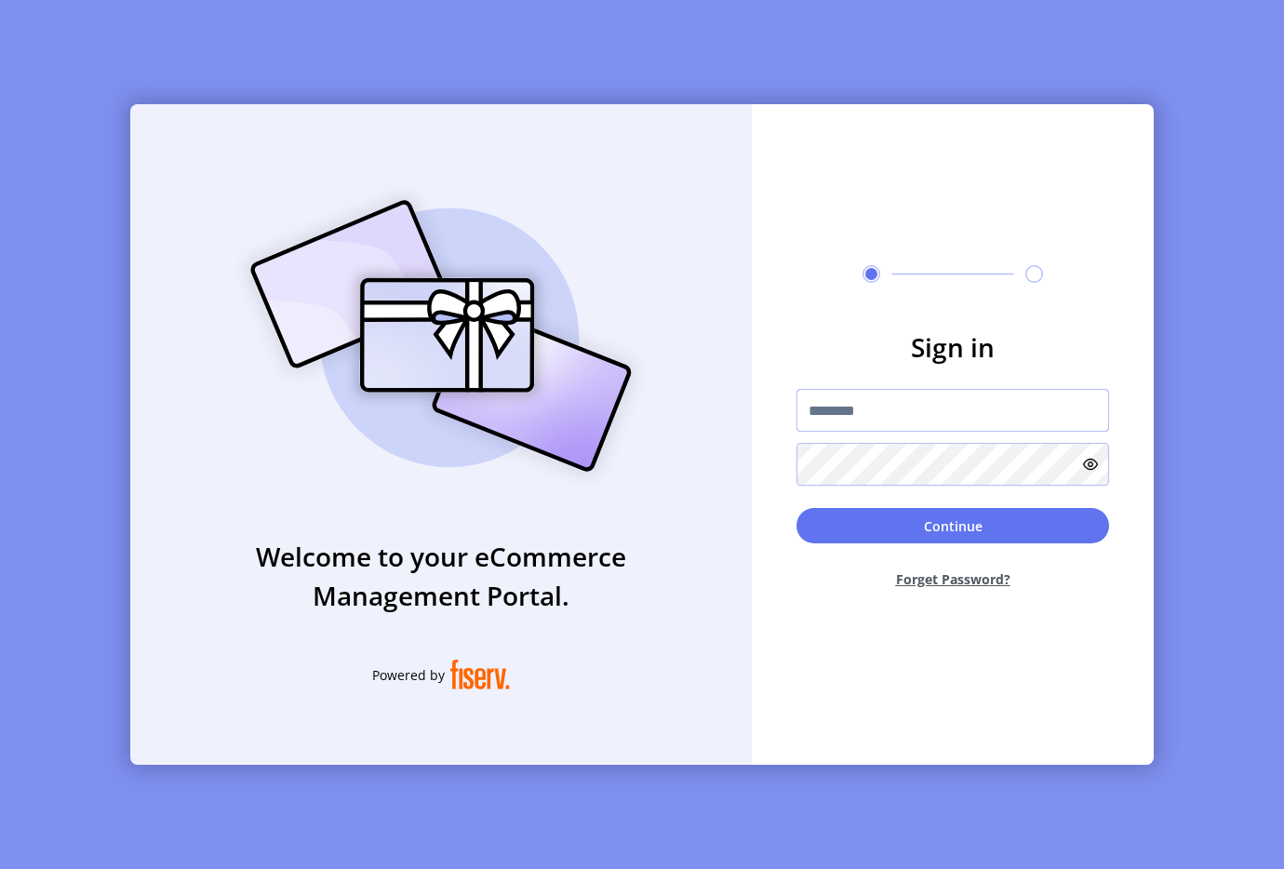
click at [888, 409] on input "text" at bounding box center [952, 410] width 313 height 43
type input "**********"
click at [839, 514] on button "Continue" at bounding box center [952, 525] width 313 height 35
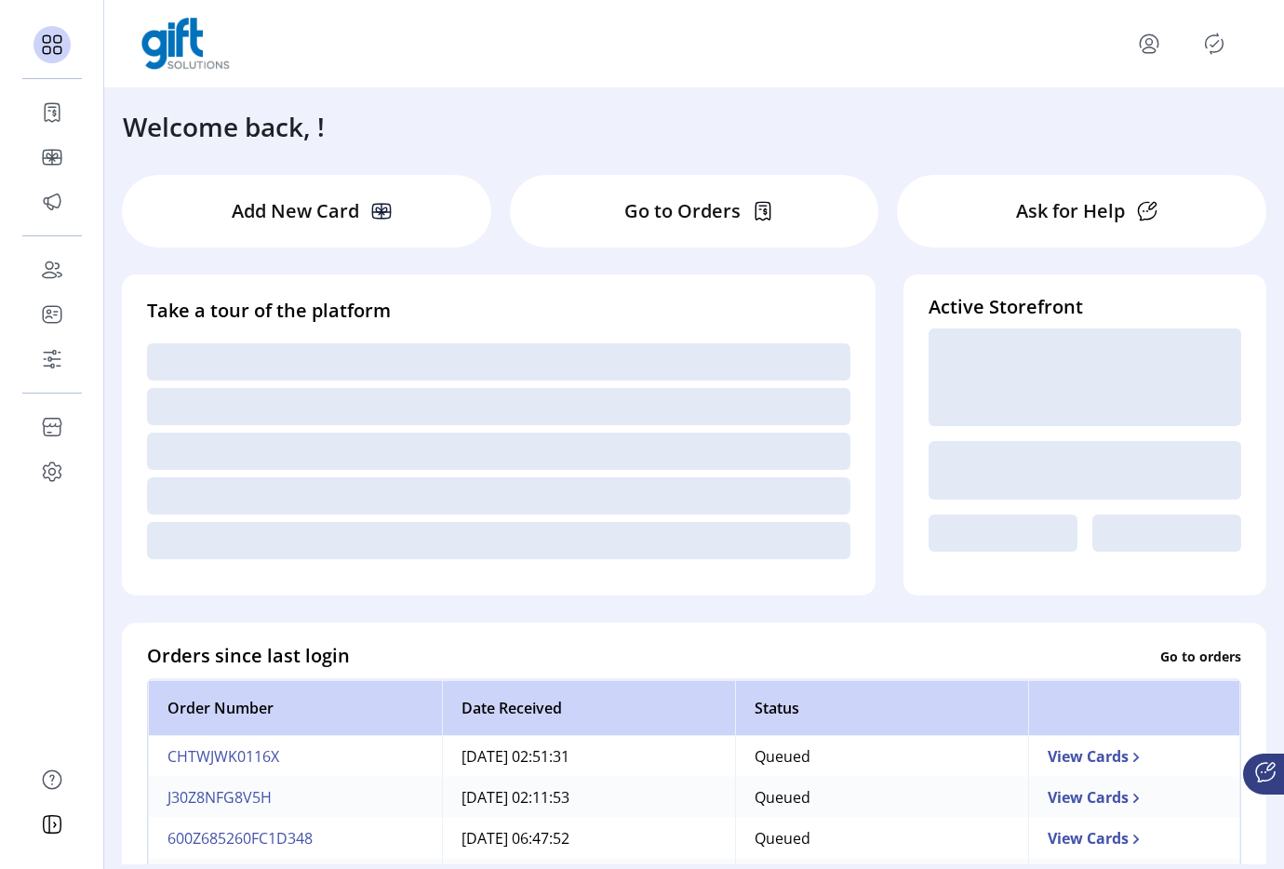
click at [1212, 26] on div at bounding box center [693, 44] width 1105 height 52
click at [1212, 35] on icon "Publisher Panel" at bounding box center [1214, 43] width 18 height 20
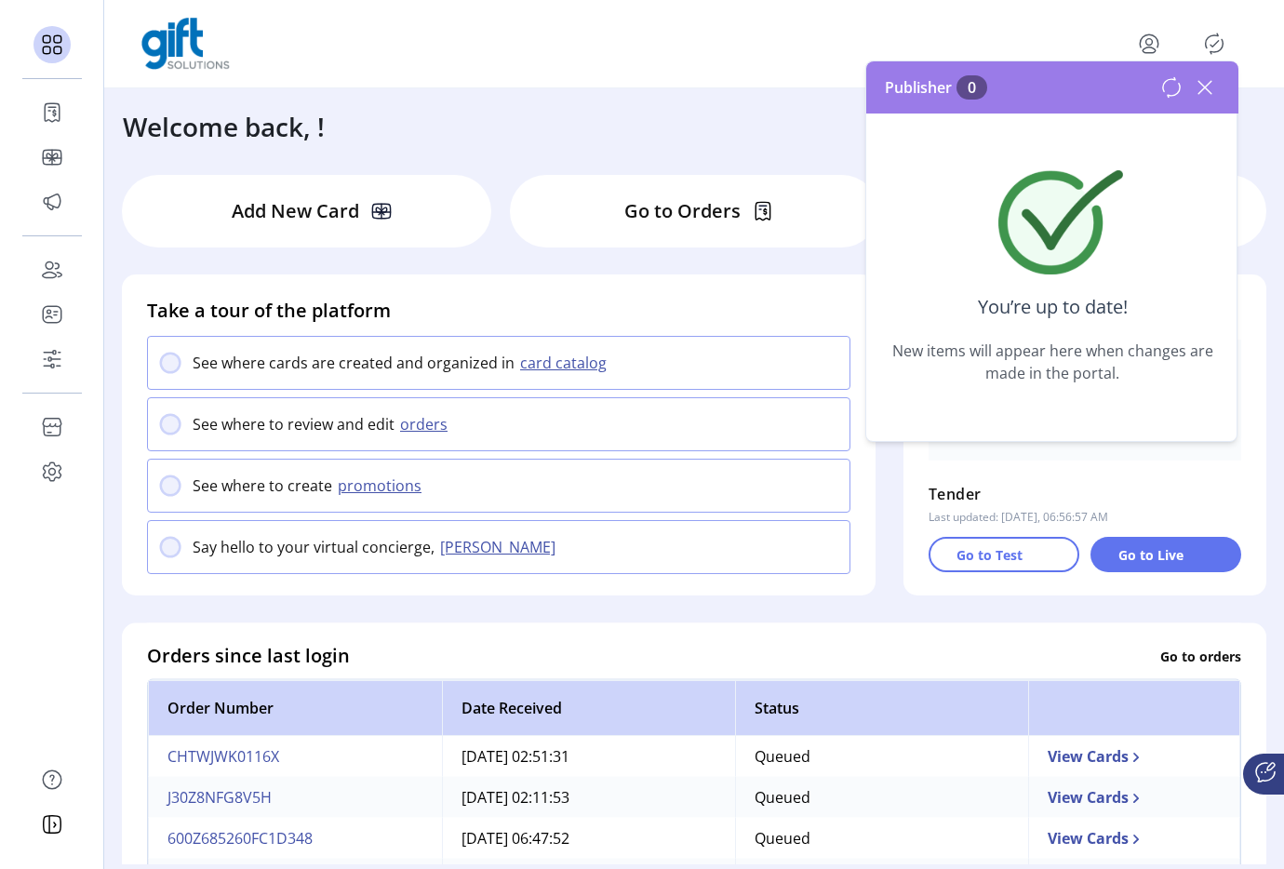
click at [1202, 89] on icon at bounding box center [1204, 87] width 13 height 13
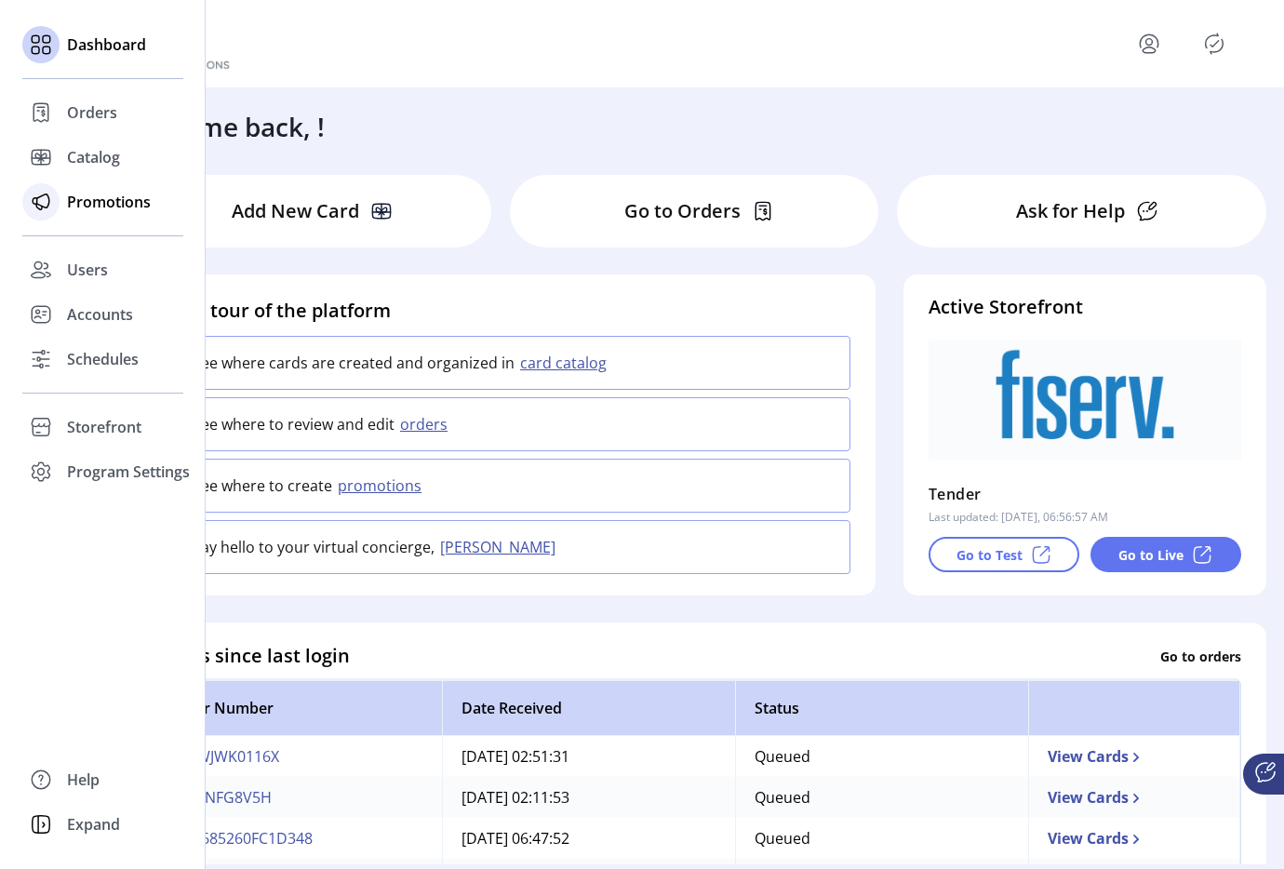
click at [108, 192] on span "Promotions" at bounding box center [109, 202] width 84 height 22
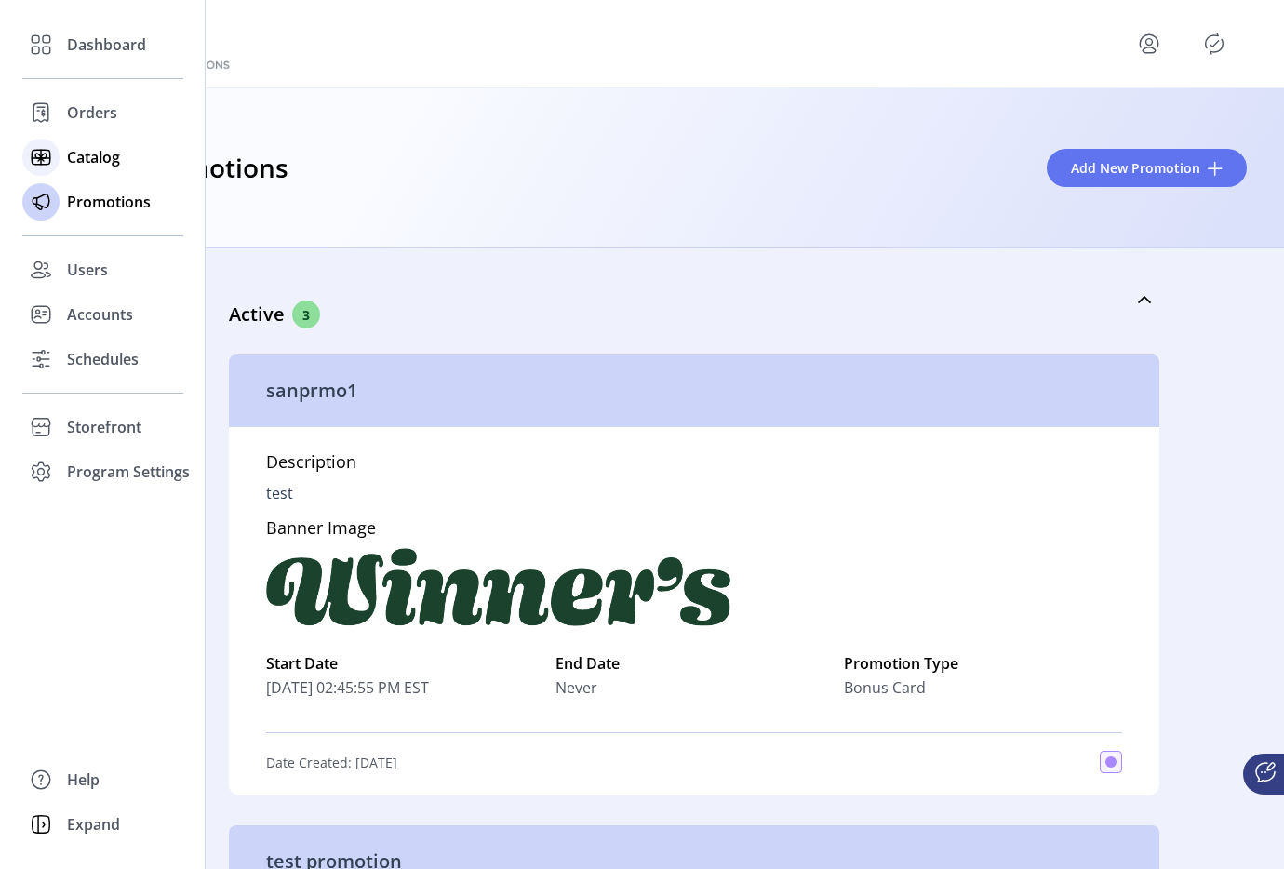
click at [110, 154] on span "Catalog" at bounding box center [93, 157] width 53 height 22
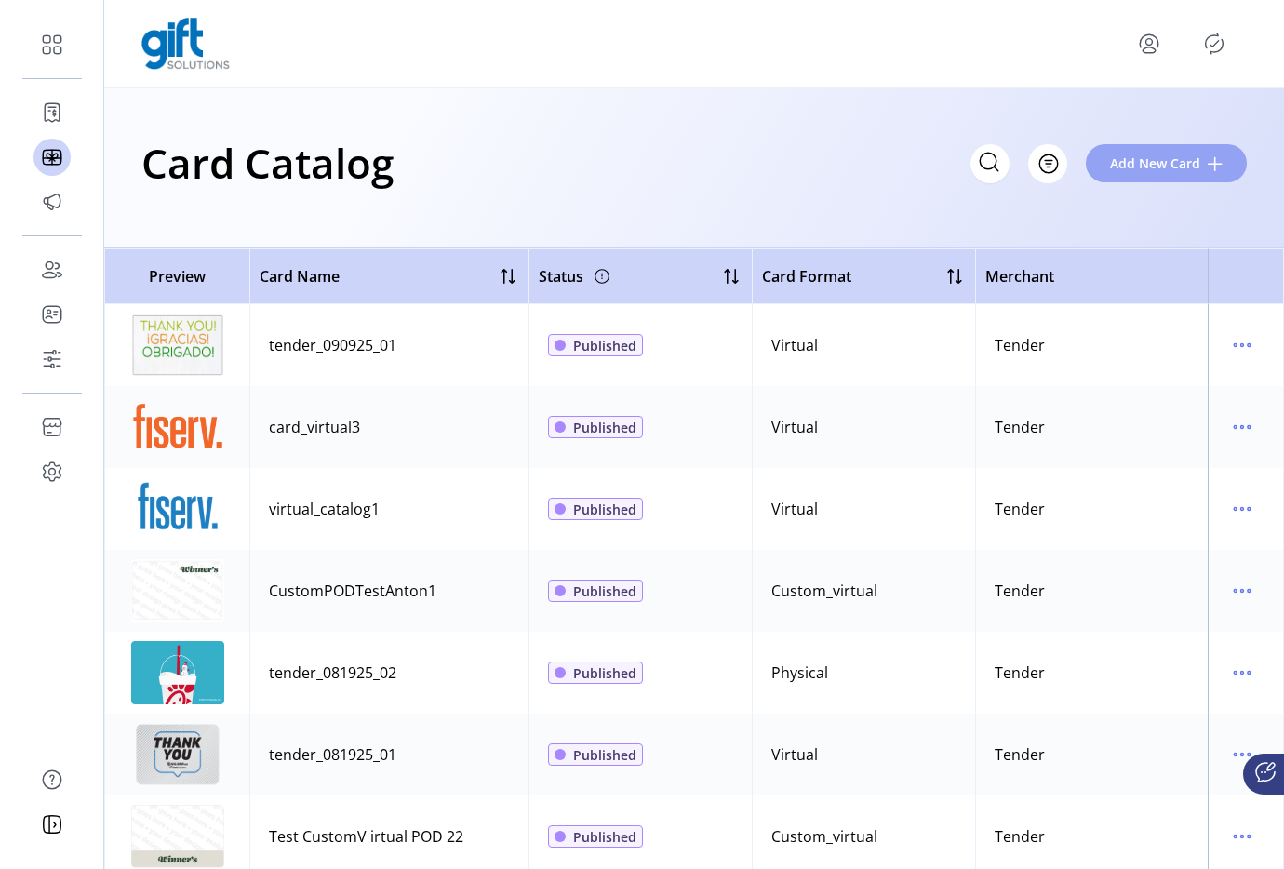
click at [1180, 161] on span "Add New Card" at bounding box center [1155, 163] width 90 height 20
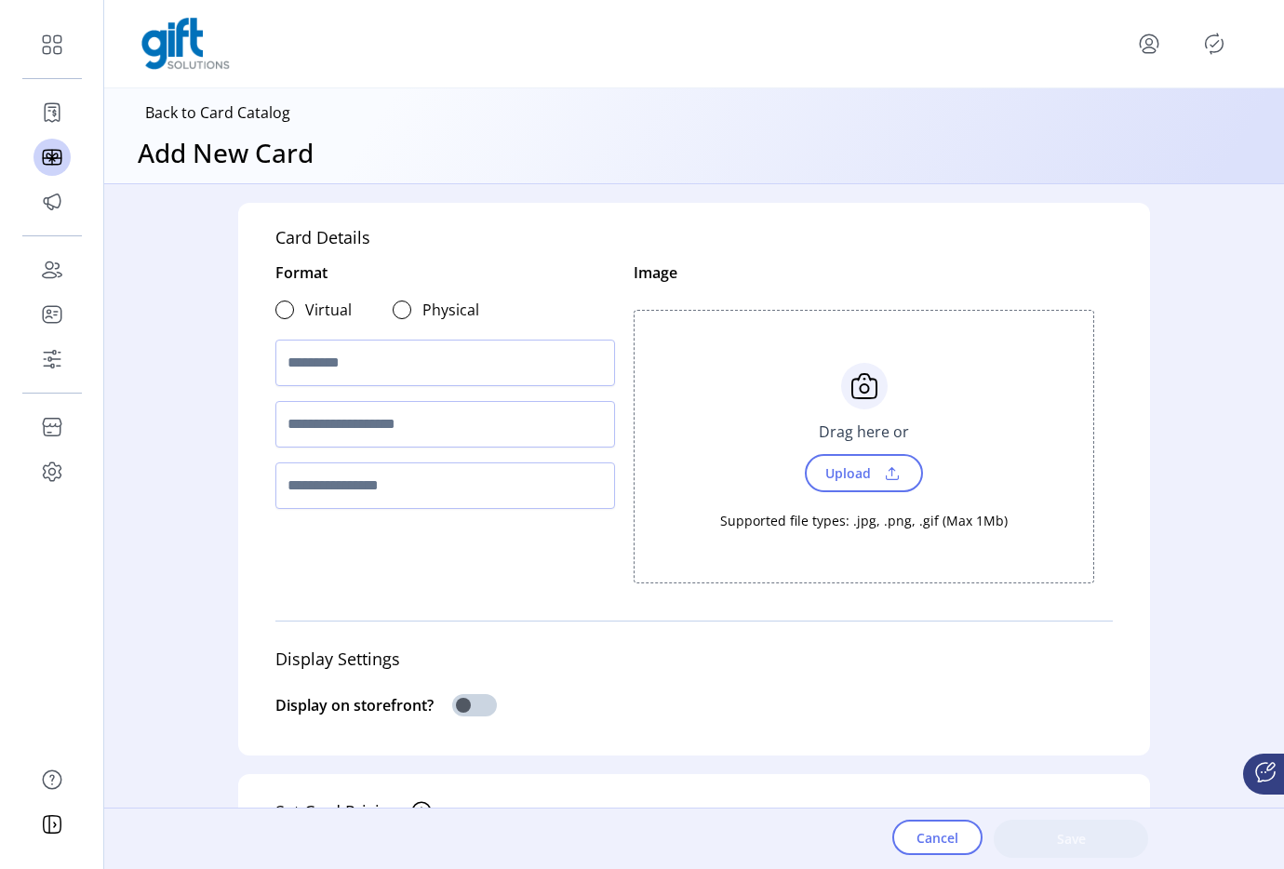
click at [845, 488] on span "Upload" at bounding box center [864, 473] width 118 height 38
click at [279, 316] on div at bounding box center [284, 309] width 19 height 19
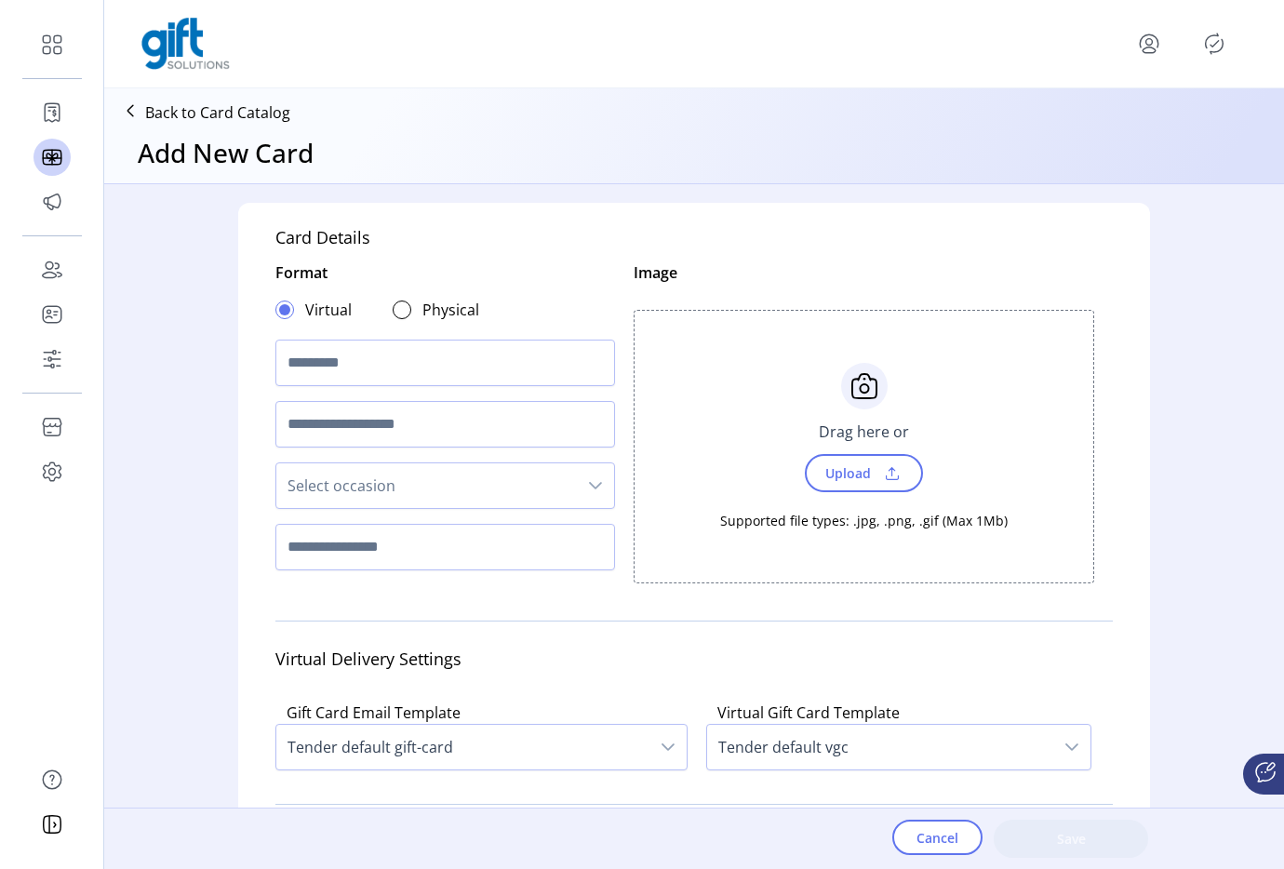
scroll to position [11, 7]
click at [296, 360] on input "text" at bounding box center [445, 363] width 340 height 47
type input "**********"
click at [308, 495] on span "Select occasion" at bounding box center [426, 485] width 300 height 45
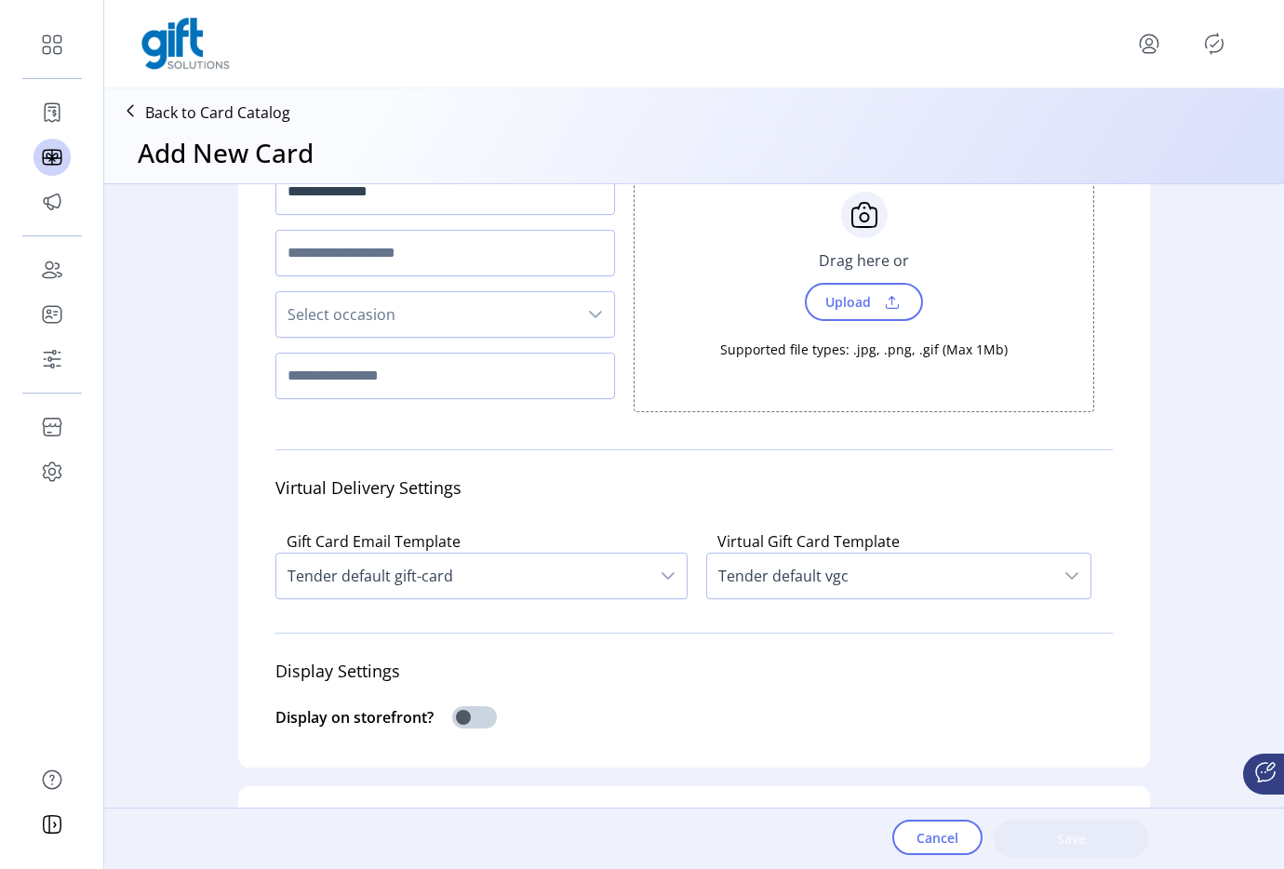
scroll to position [370, 0]
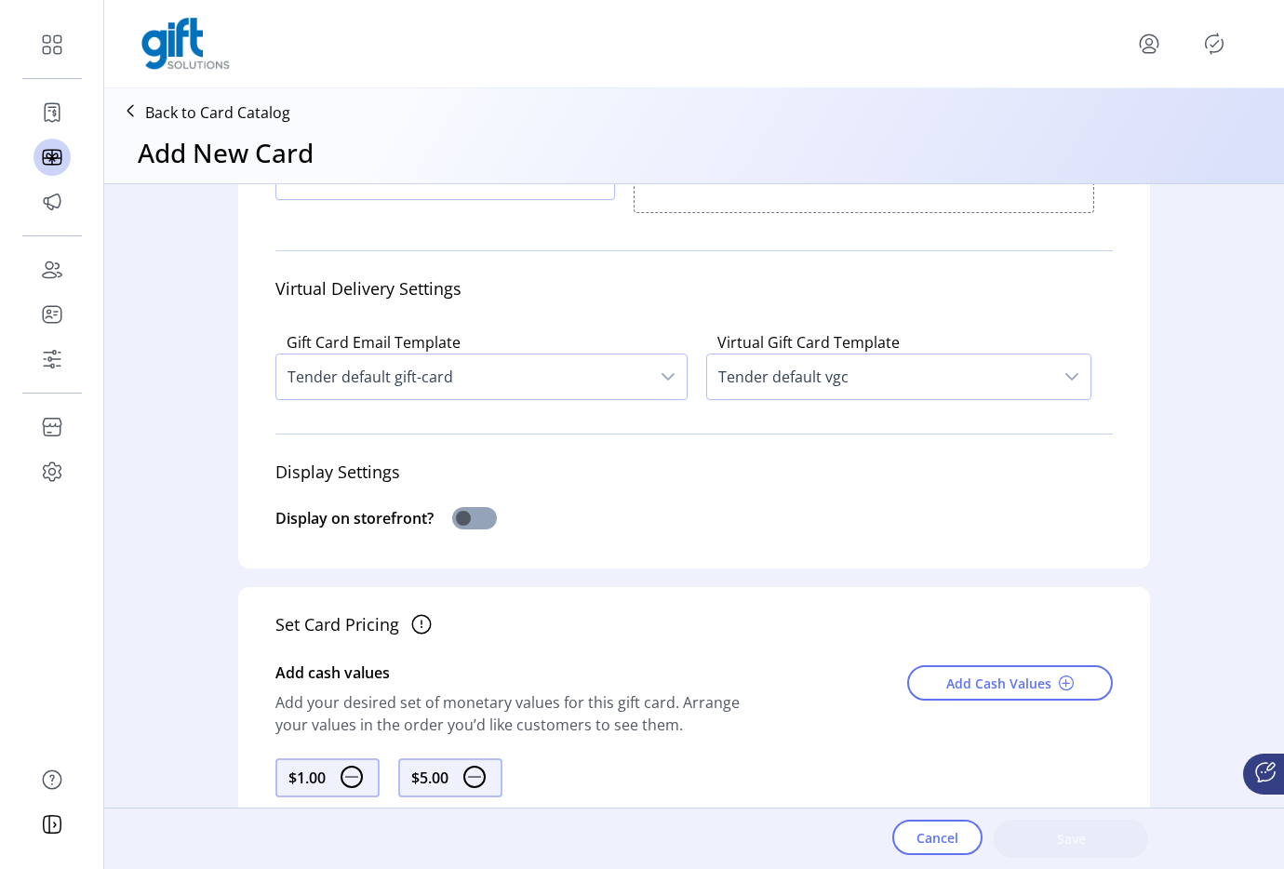
click at [477, 518] on span at bounding box center [474, 518] width 45 height 22
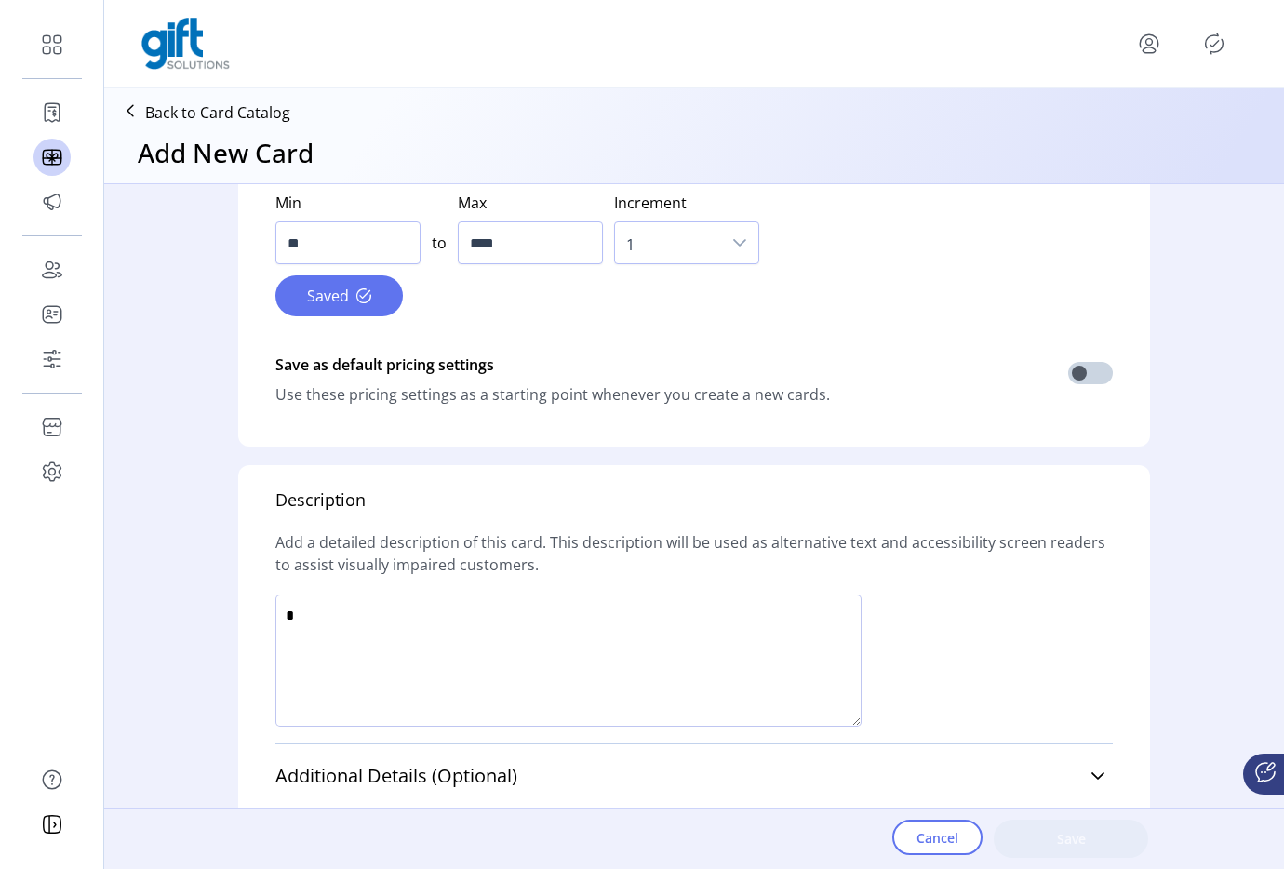
scroll to position [1285, 0]
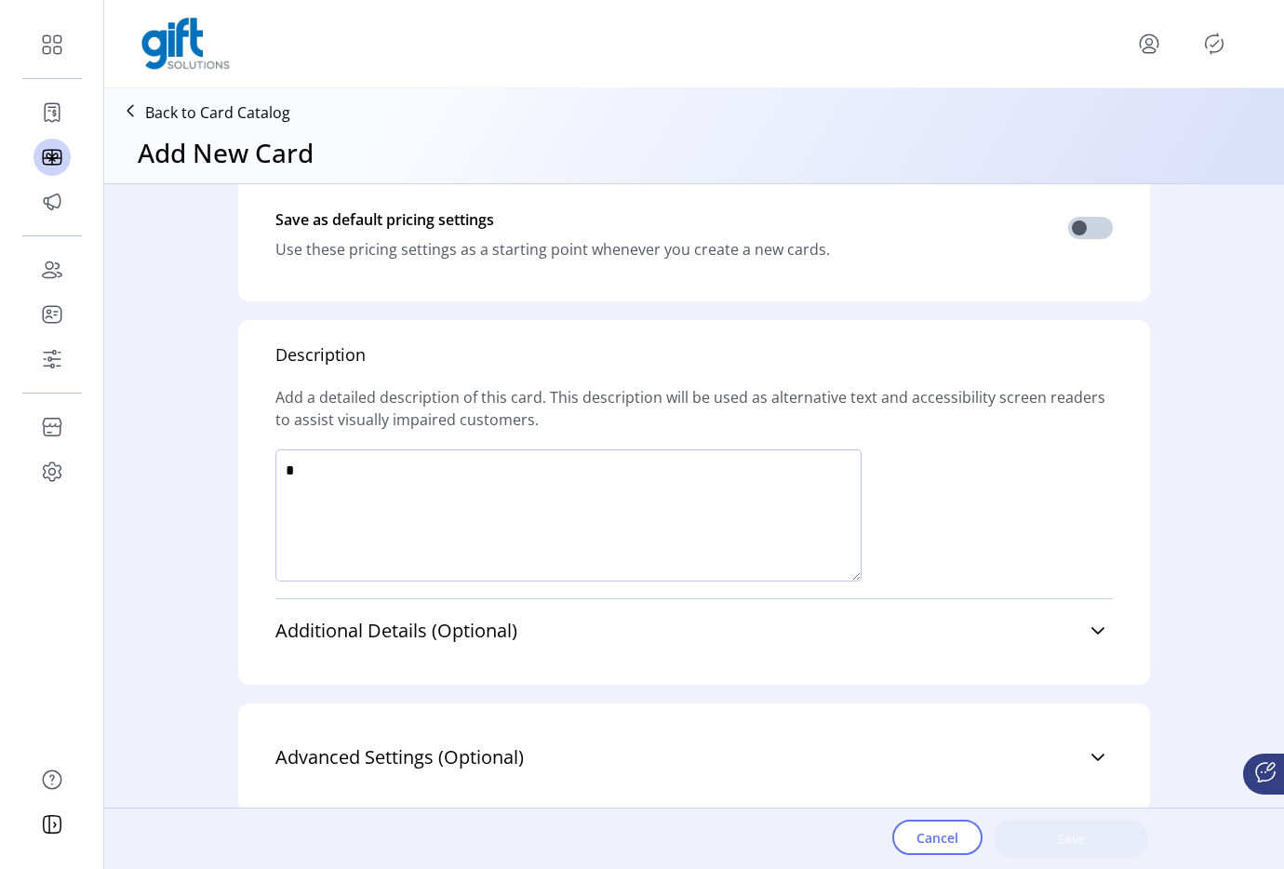
click at [405, 539] on textarea at bounding box center [568, 515] width 586 height 132
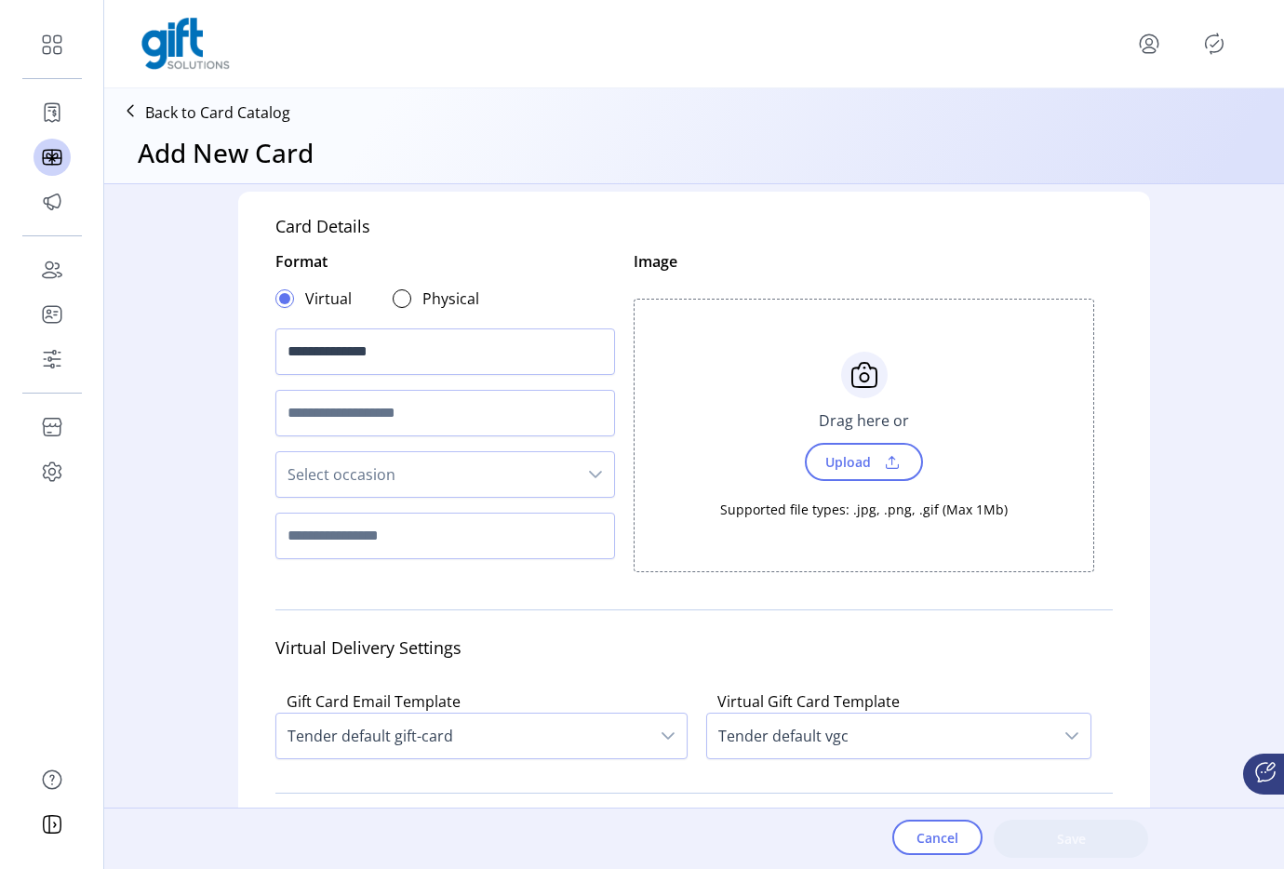
scroll to position [0, 0]
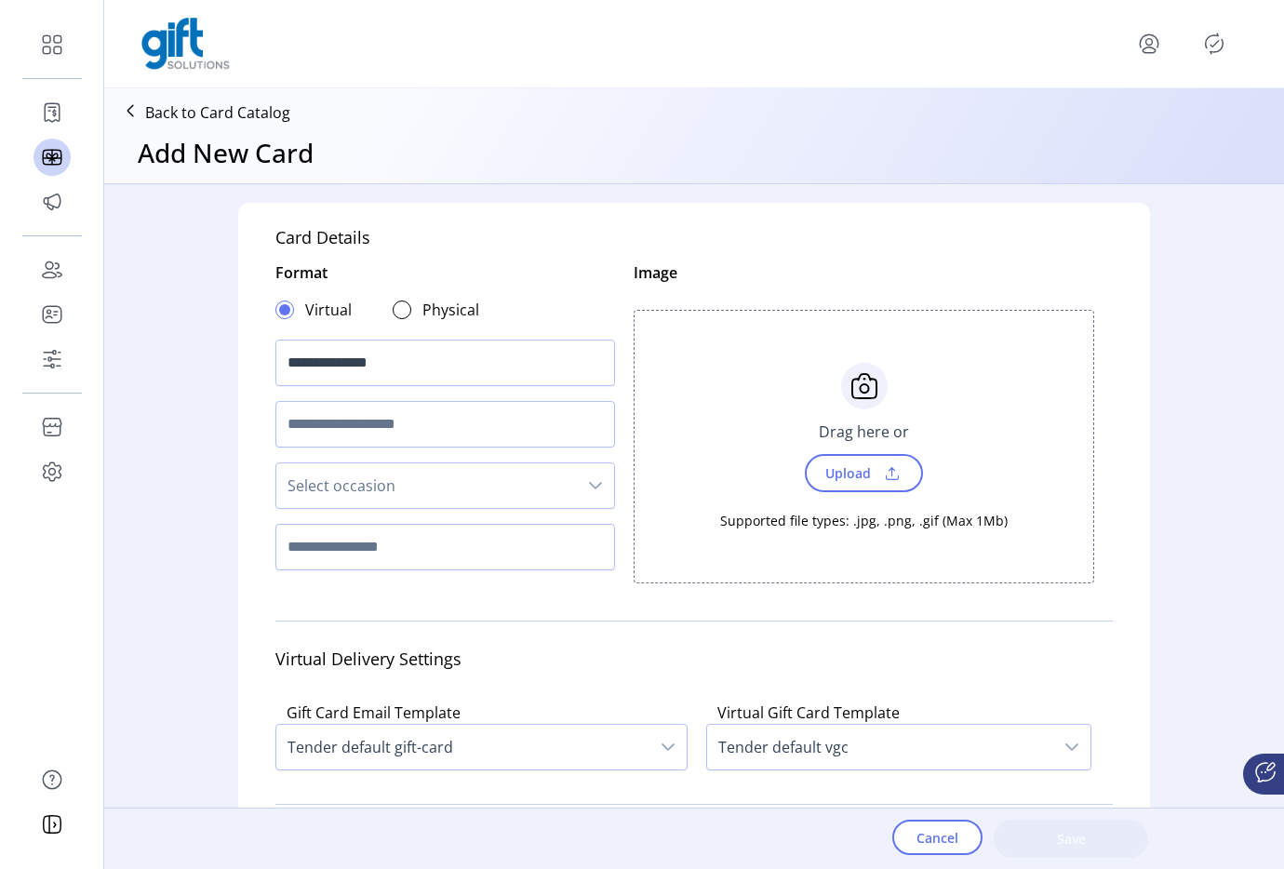
type textarea "****"
click at [878, 470] on span at bounding box center [892, 473] width 28 height 20
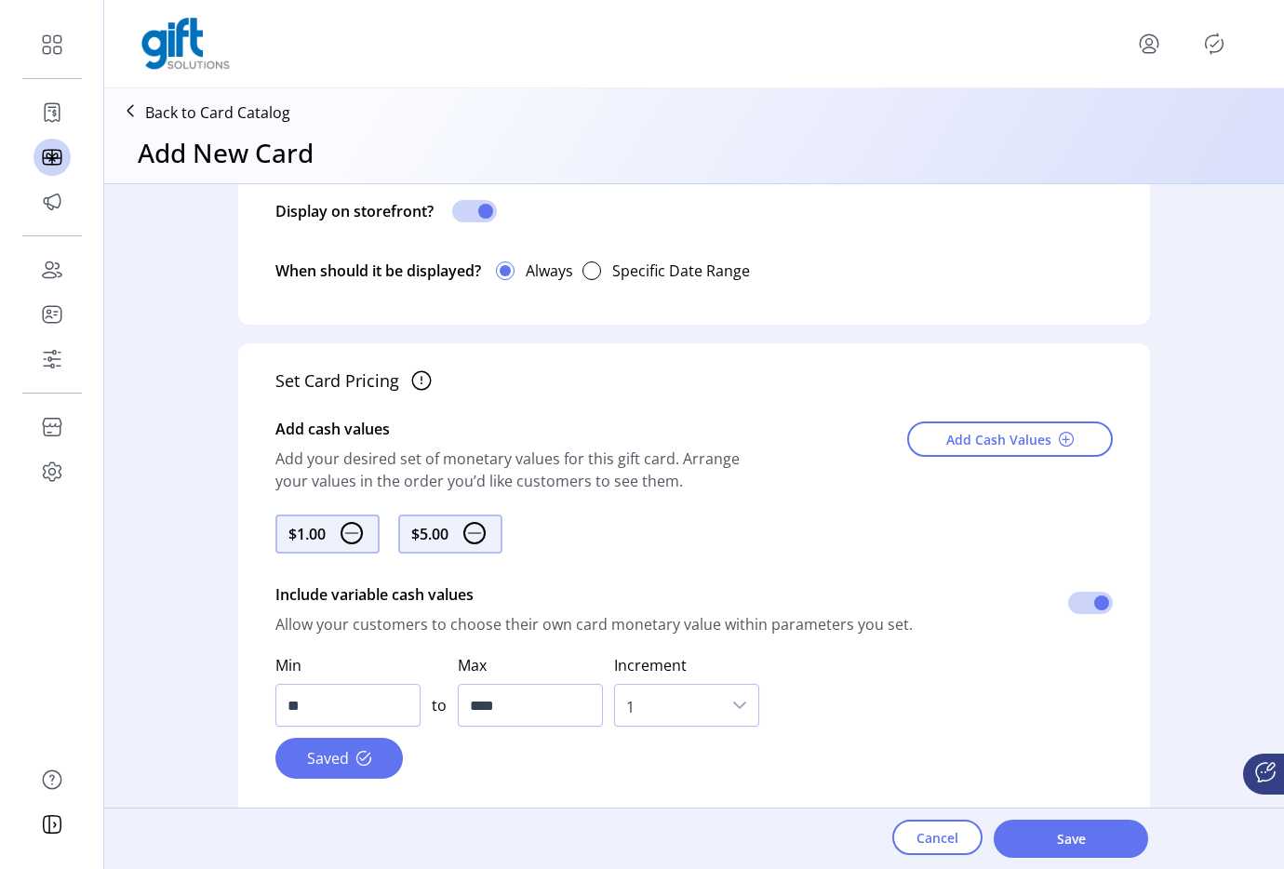
scroll to position [989, 0]
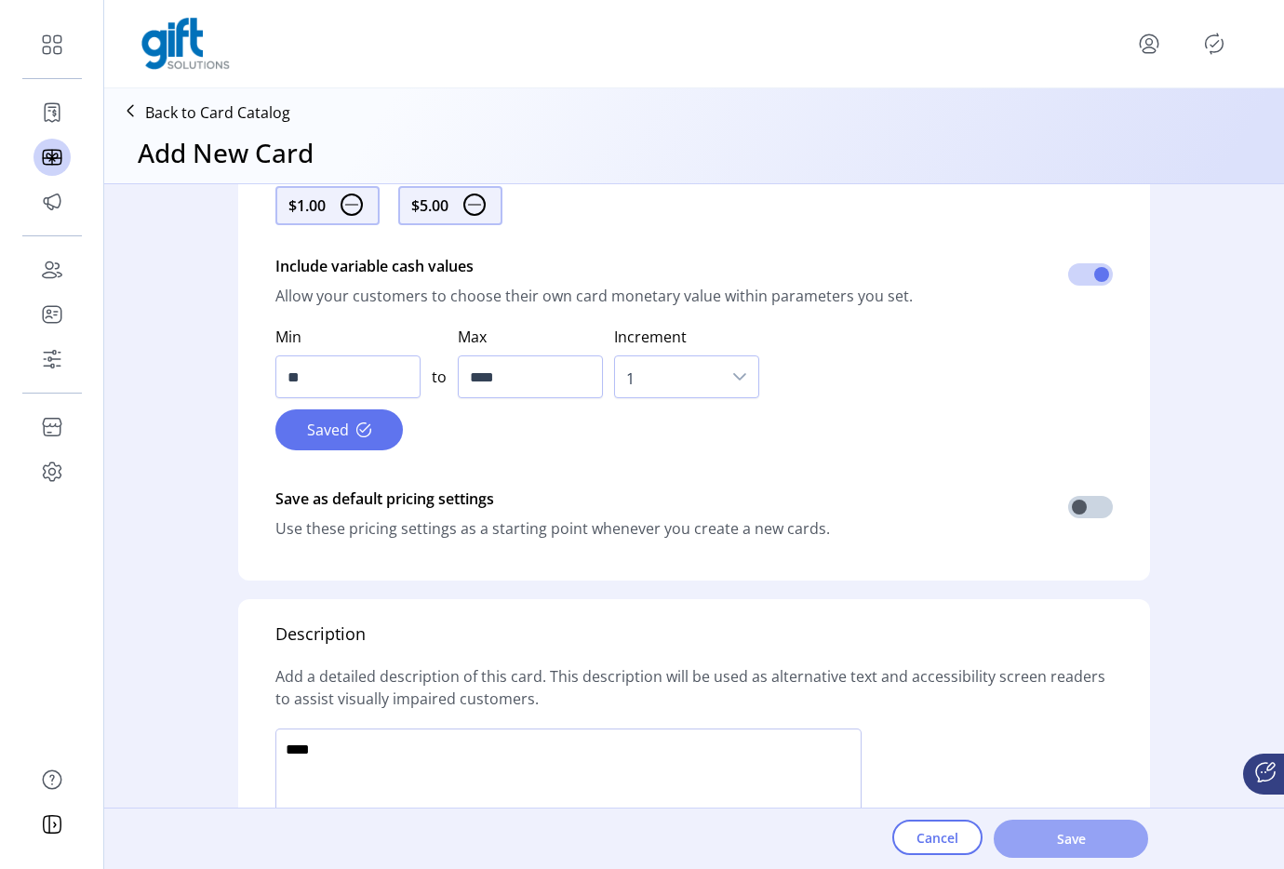
click at [1102, 832] on span "Save" at bounding box center [1071, 839] width 106 height 20
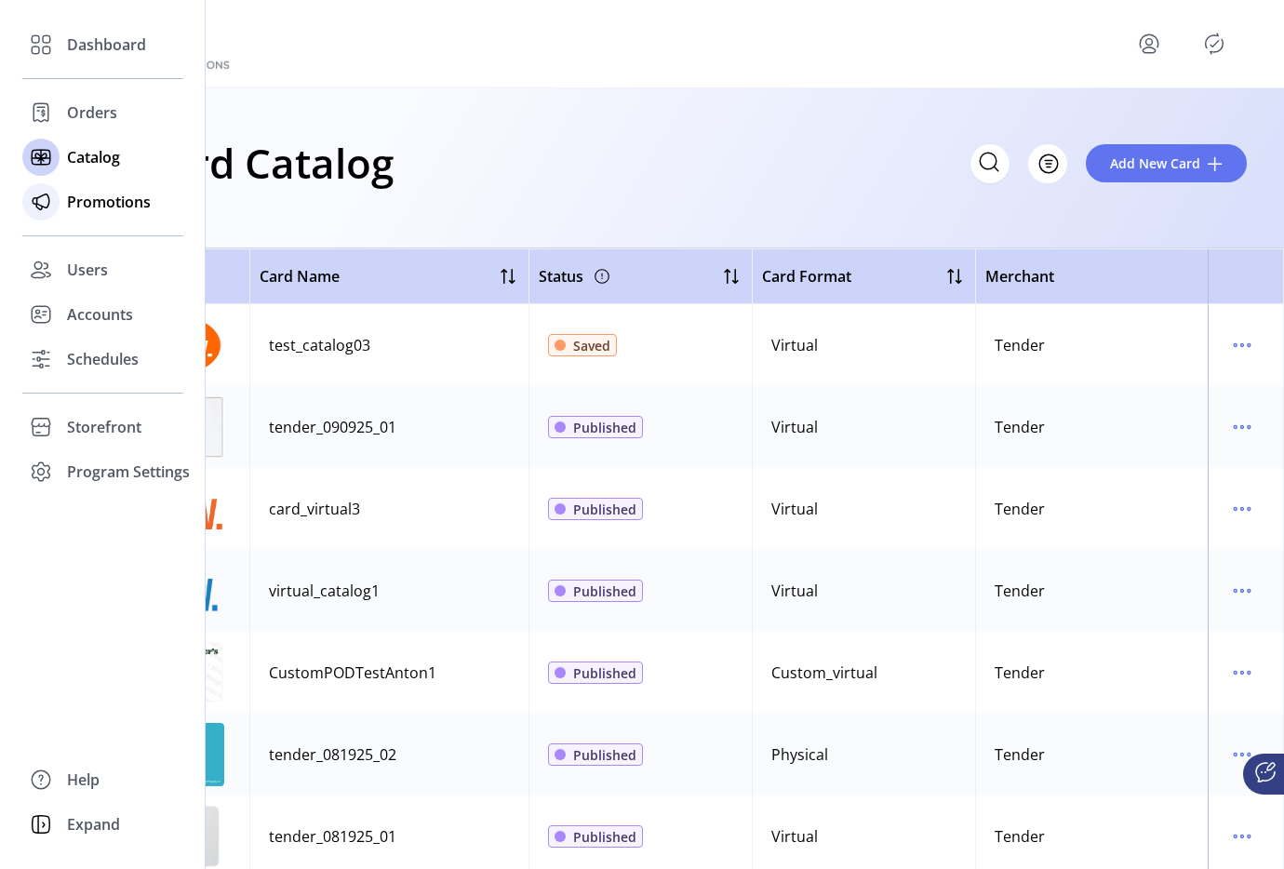
click at [102, 211] on span "Promotions" at bounding box center [109, 202] width 84 height 22
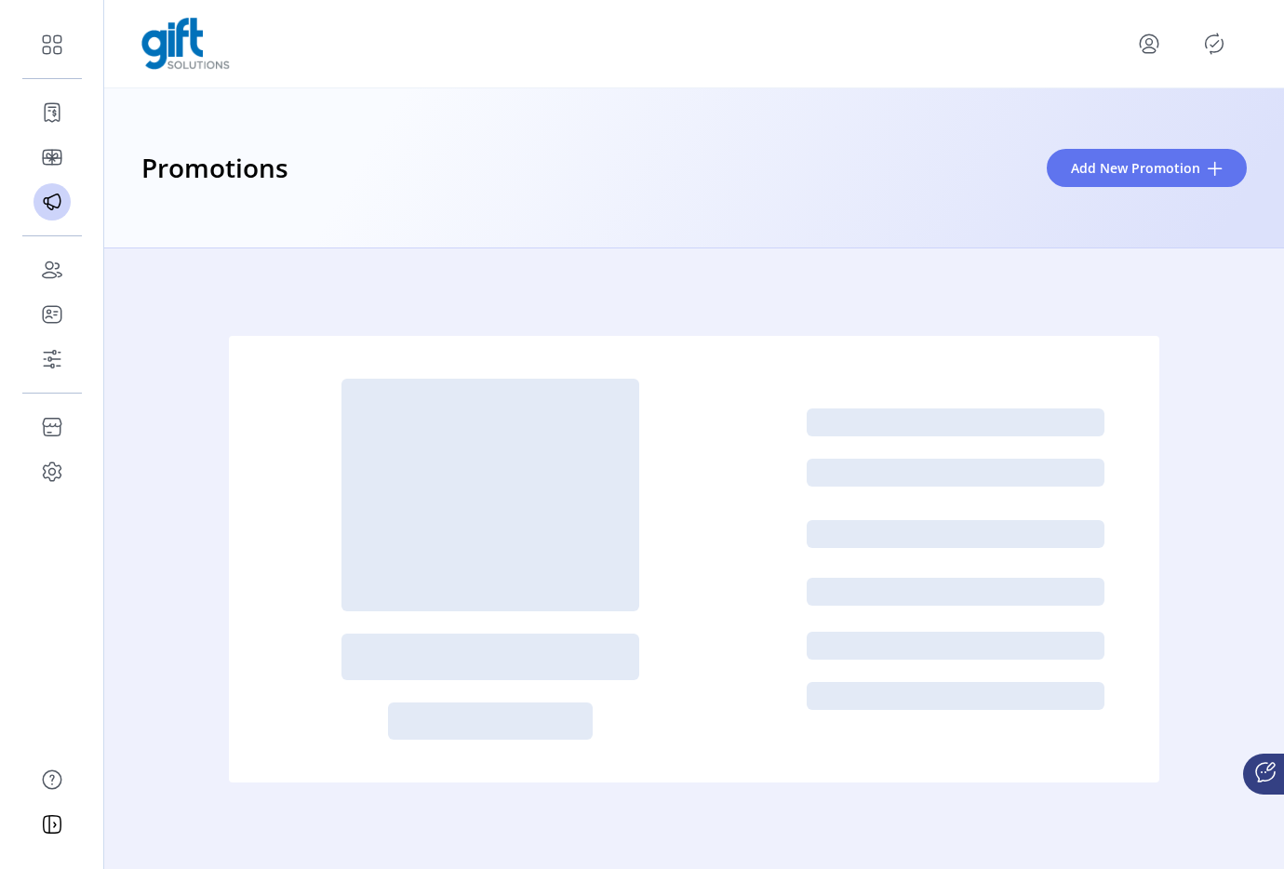
click at [1211, 47] on icon "Publisher Panel" at bounding box center [1214, 44] width 30 height 30
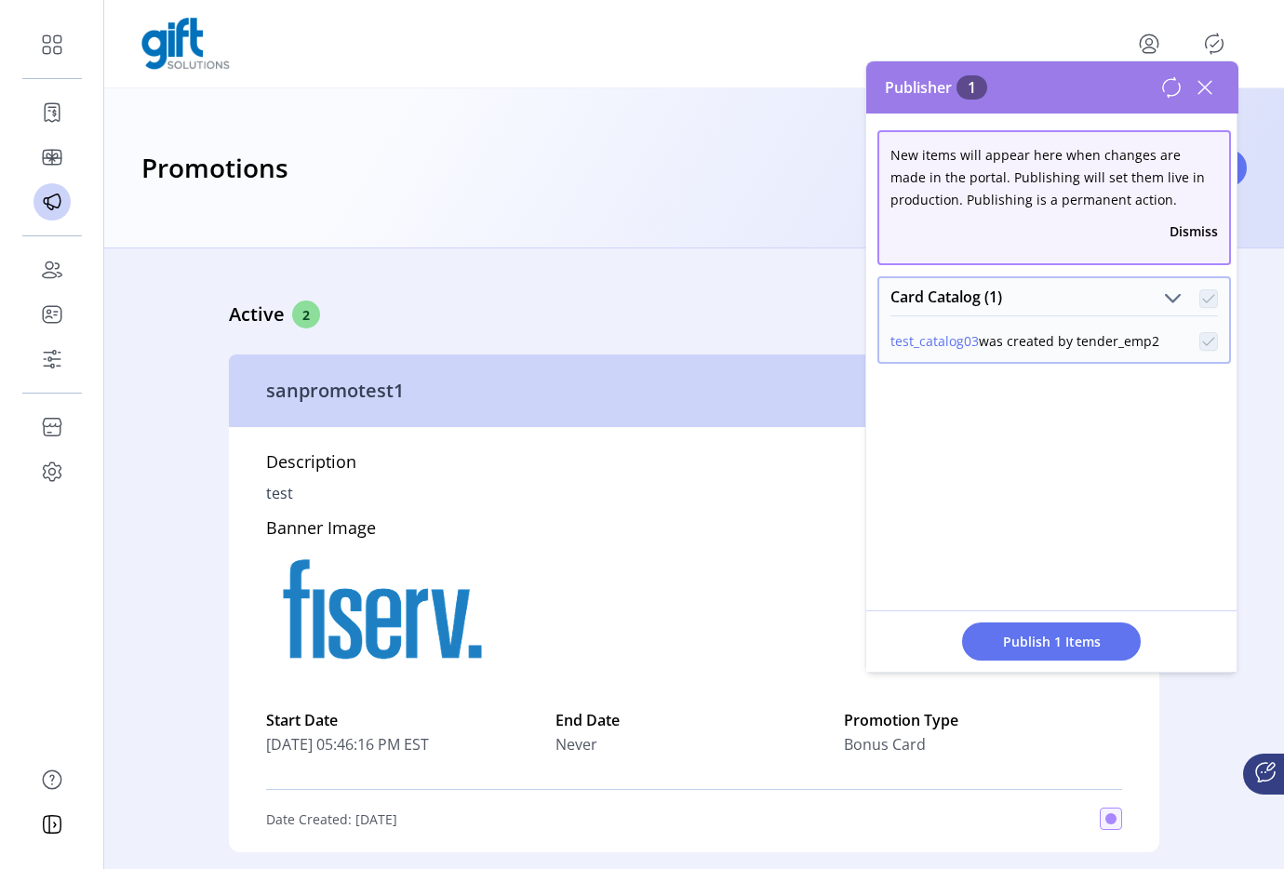
click at [1205, 342] on p-checkbox at bounding box center [1208, 341] width 19 height 20
click at [1196, 94] on icon at bounding box center [1205, 88] width 30 height 30
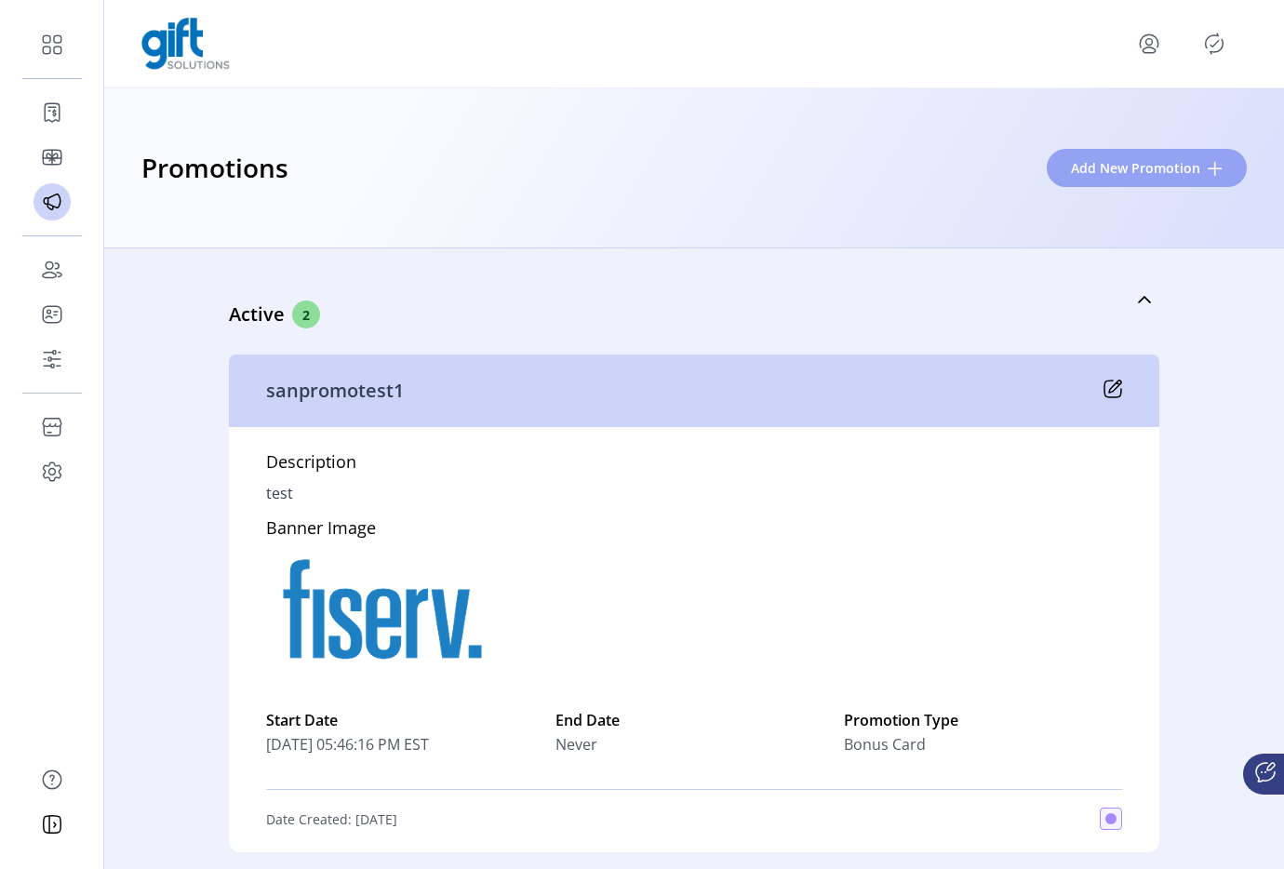
click at [1112, 180] on button "Add New Promotion" at bounding box center [1146, 168] width 200 height 38
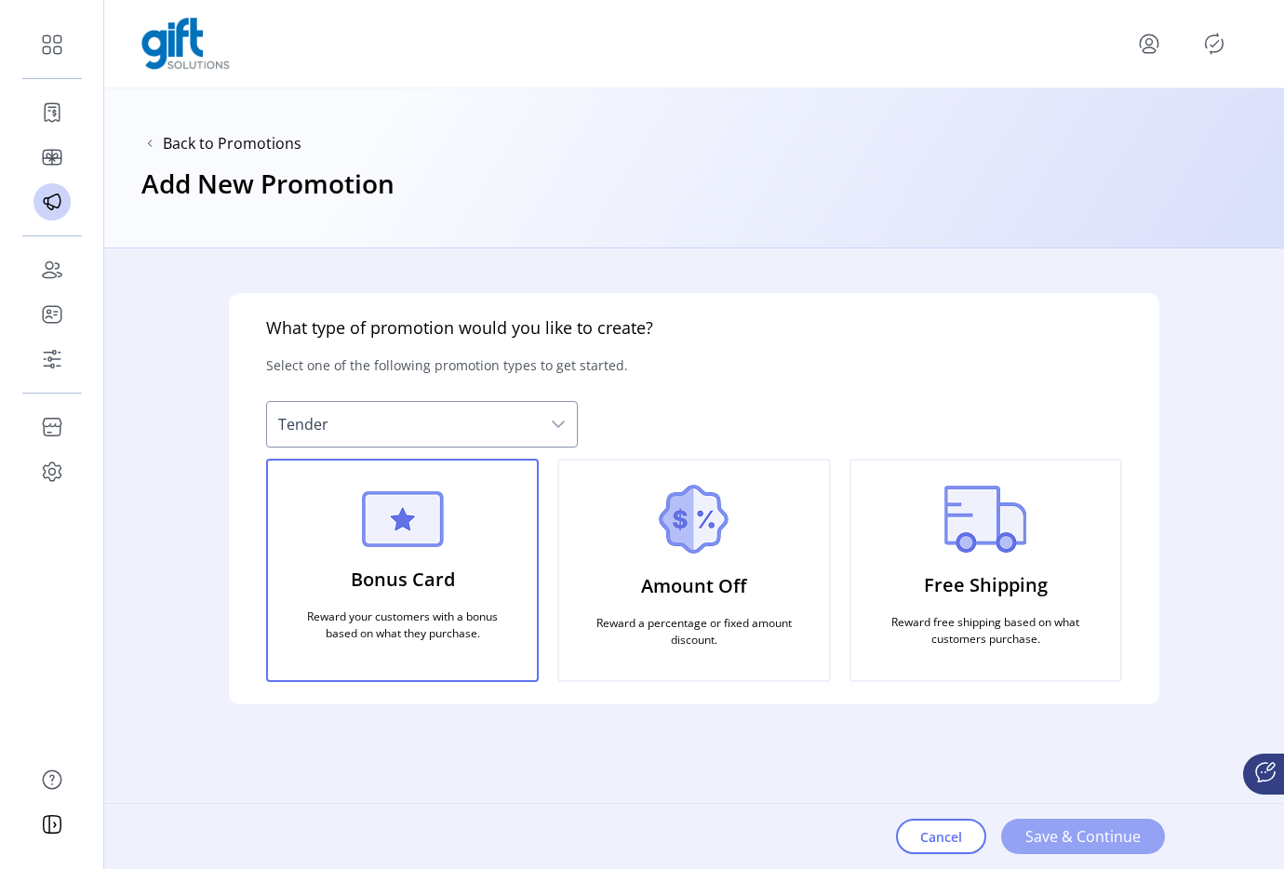
click at [1111, 830] on span "Save & Continue" at bounding box center [1082, 836] width 115 height 22
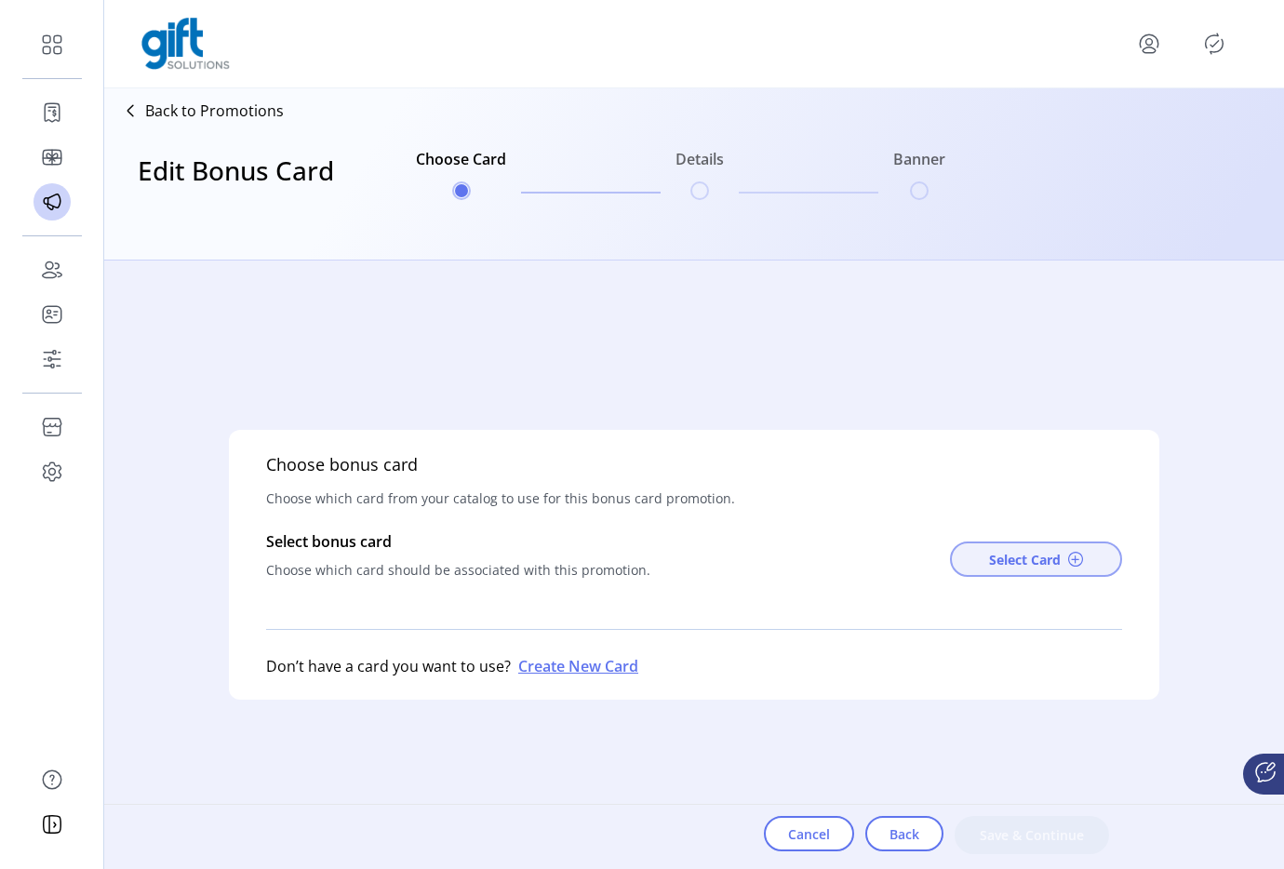
click at [990, 550] on span "Select Card" at bounding box center [1025, 560] width 72 height 20
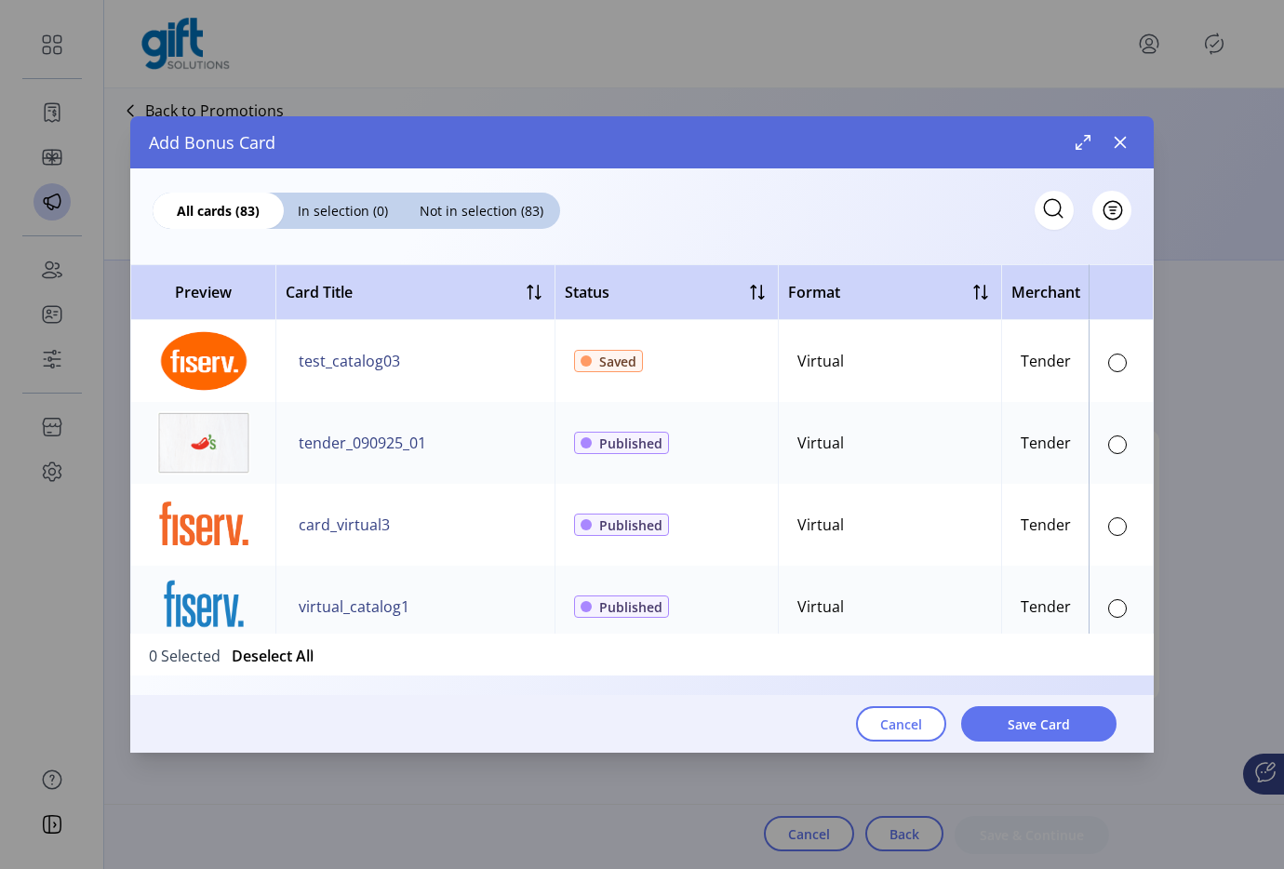
click at [1112, 350] on div at bounding box center [1117, 361] width 19 height 22
click at [1112, 358] on div at bounding box center [1117, 362] width 19 height 19
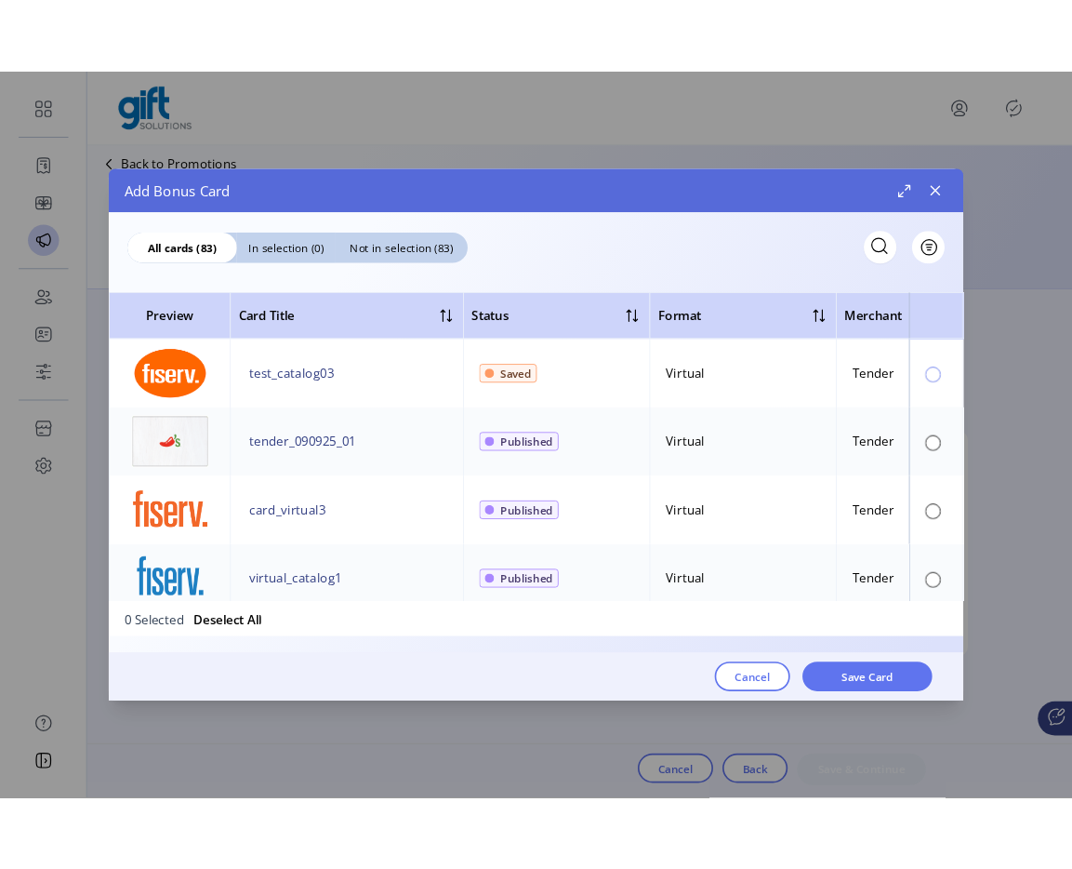
scroll to position [11, 7]
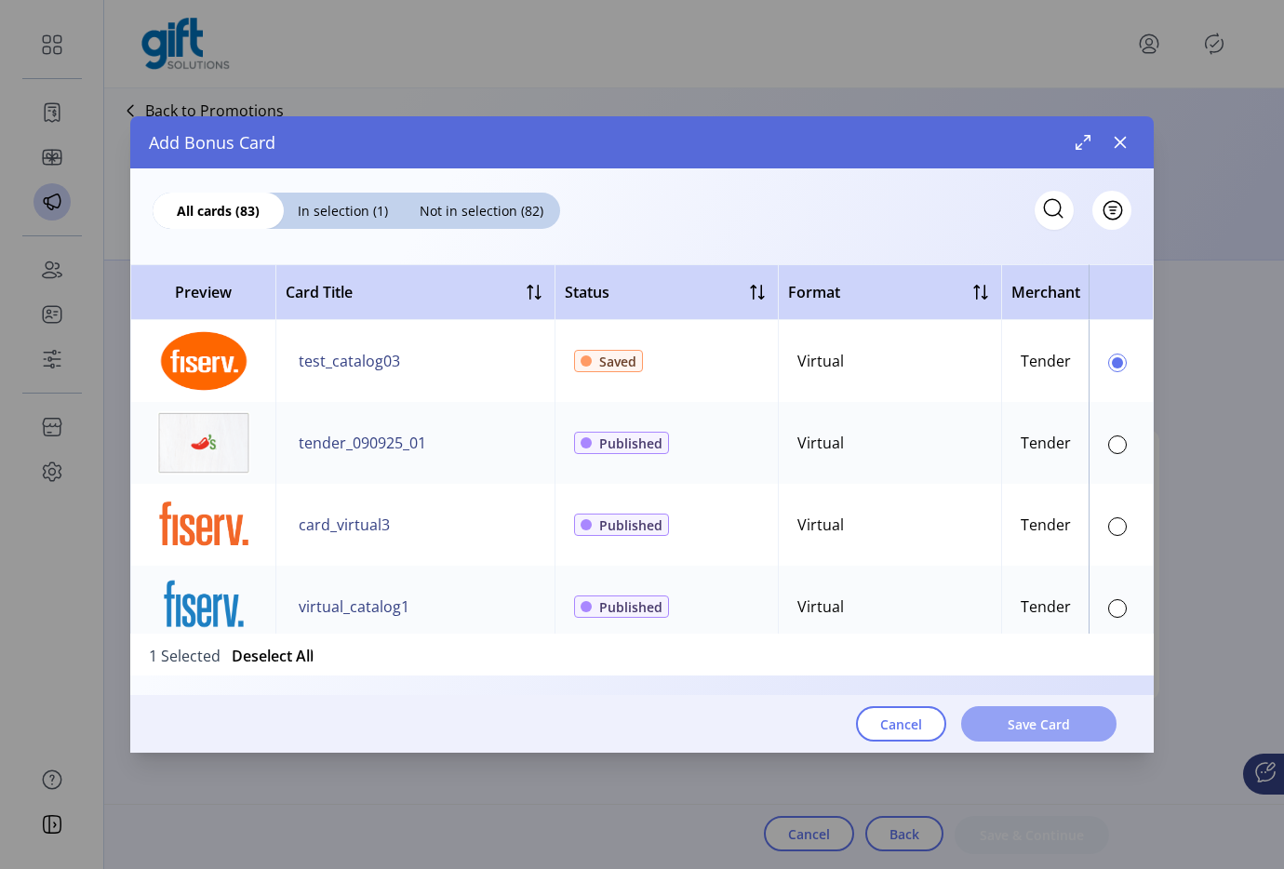
click at [1026, 723] on span "Save Card" at bounding box center [1038, 724] width 62 height 20
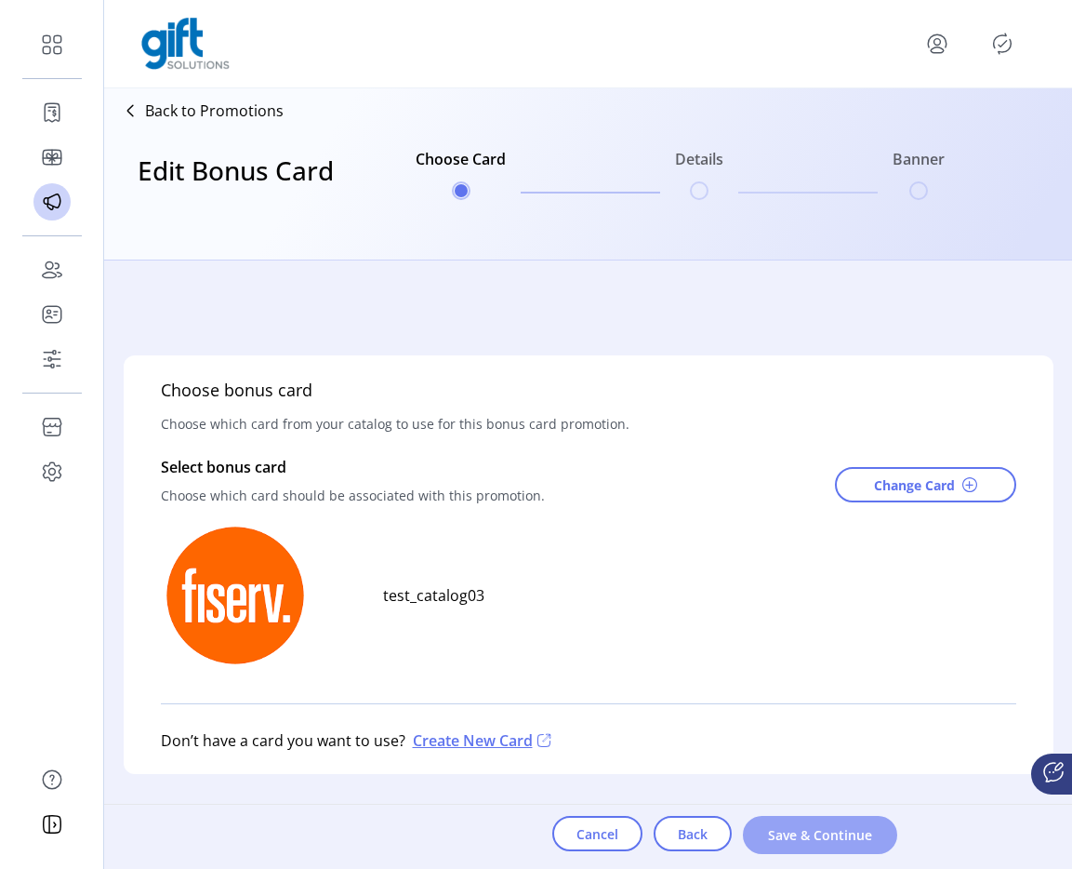
click at [812, 831] on span "Save & Continue" at bounding box center [820, 835] width 106 height 20
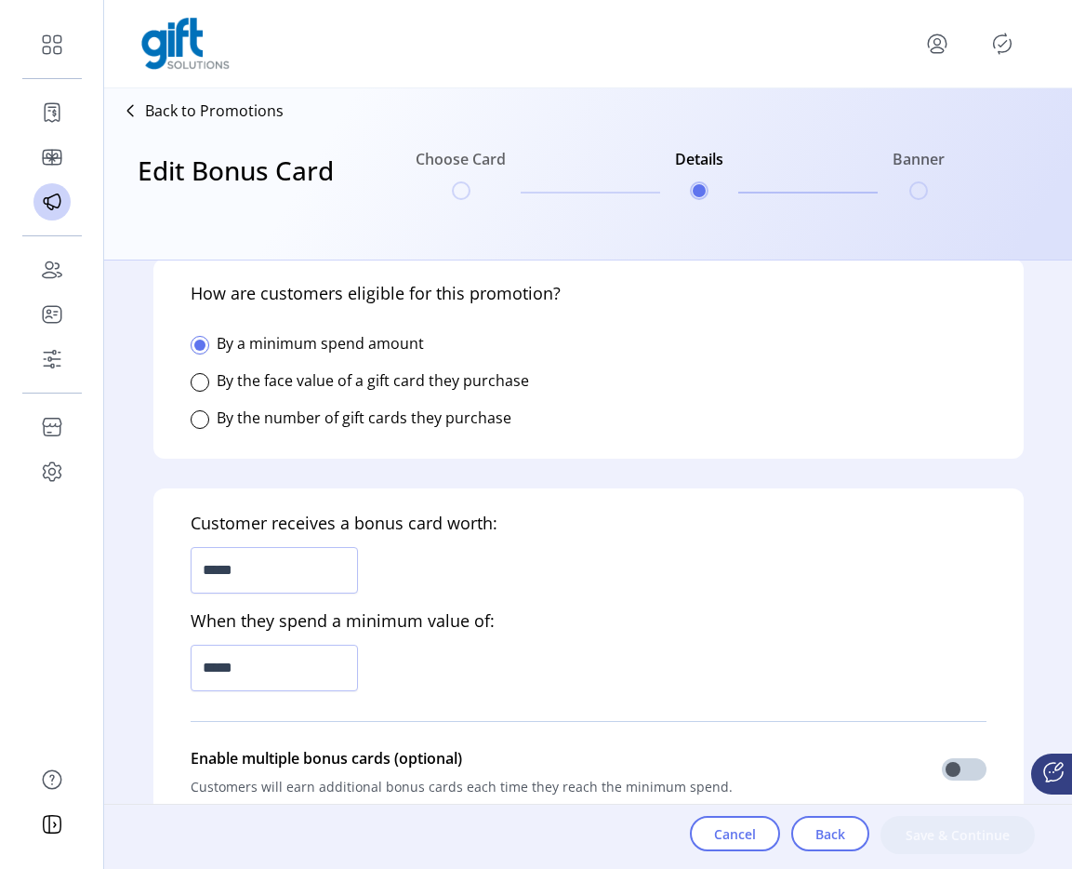
scroll to position [541, 0]
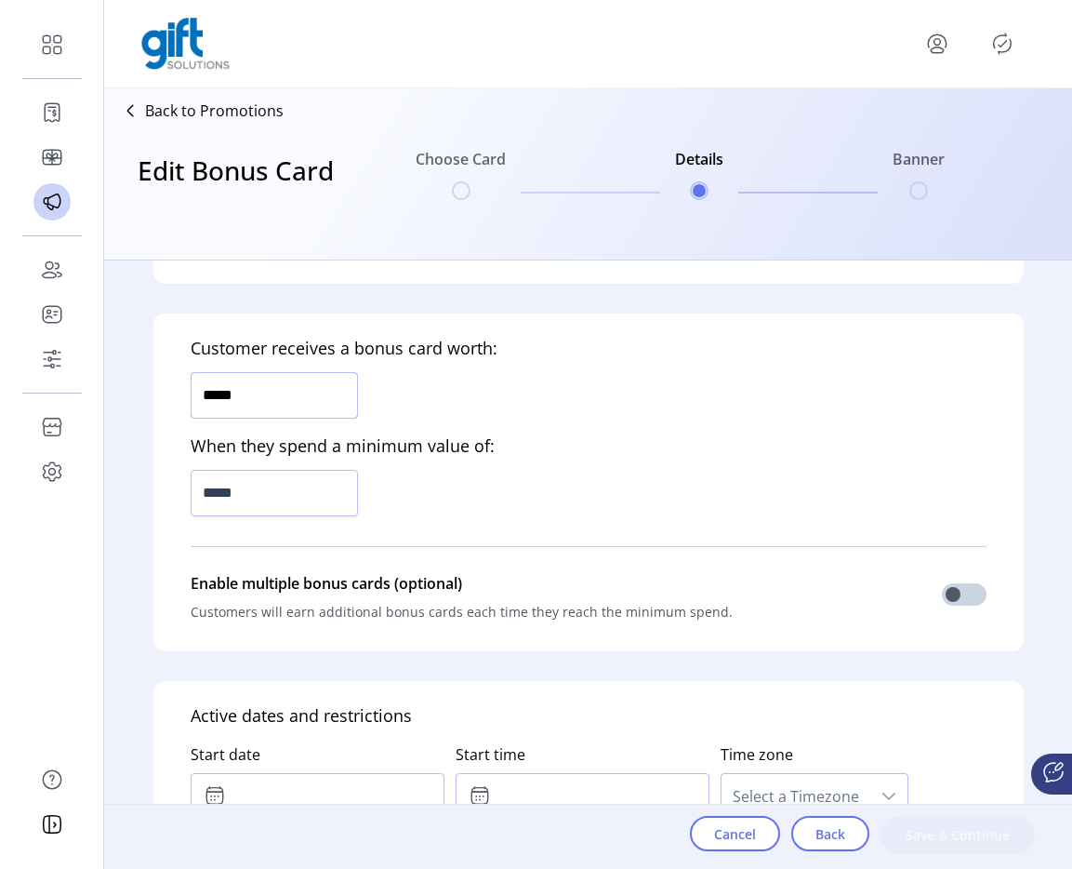
click at [272, 389] on input "*****" at bounding box center [274, 395] width 167 height 47
type input "*****"
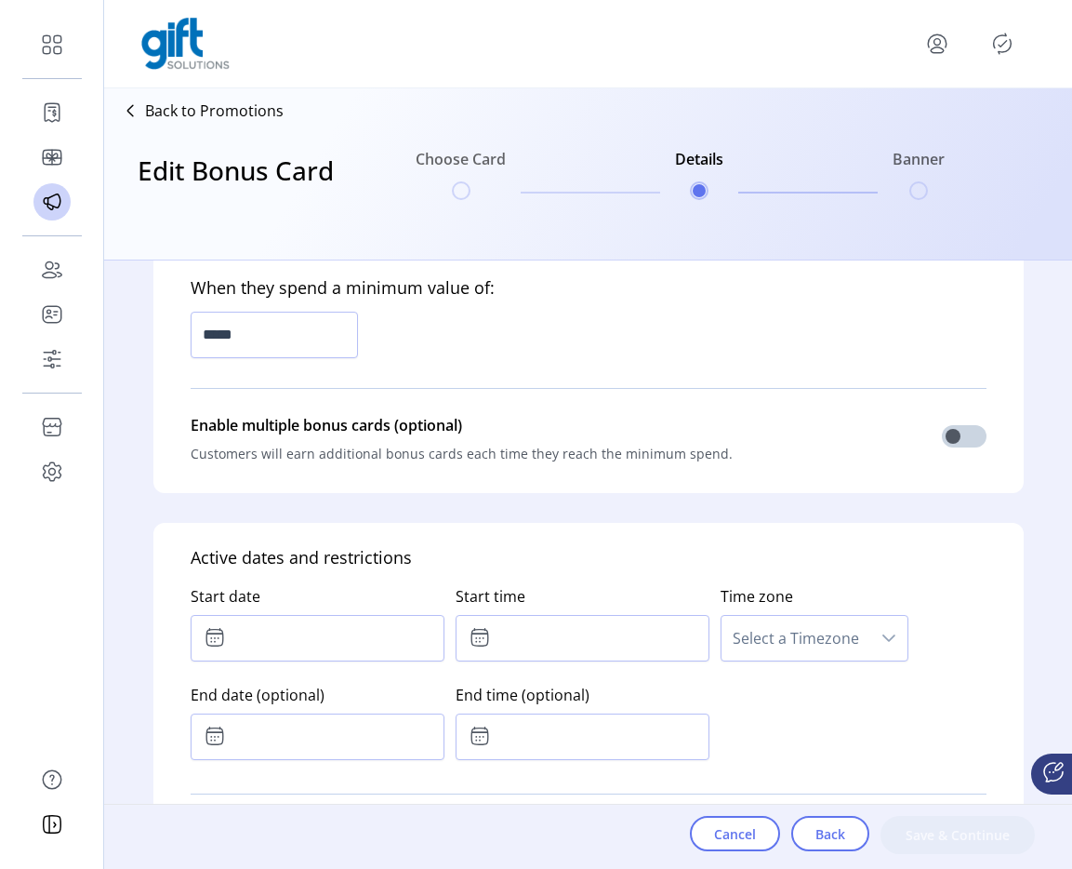
scroll to position [739, 0]
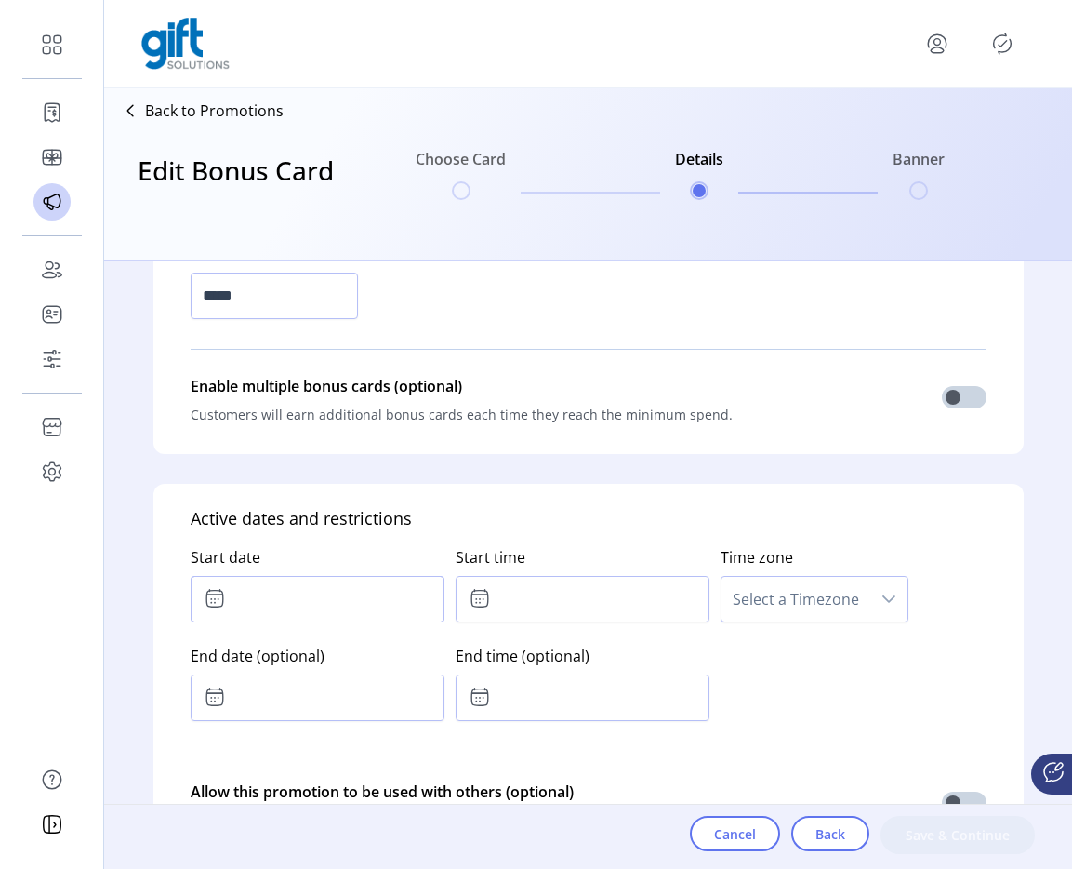
click at [327, 605] on input "text" at bounding box center [318, 599] width 254 height 47
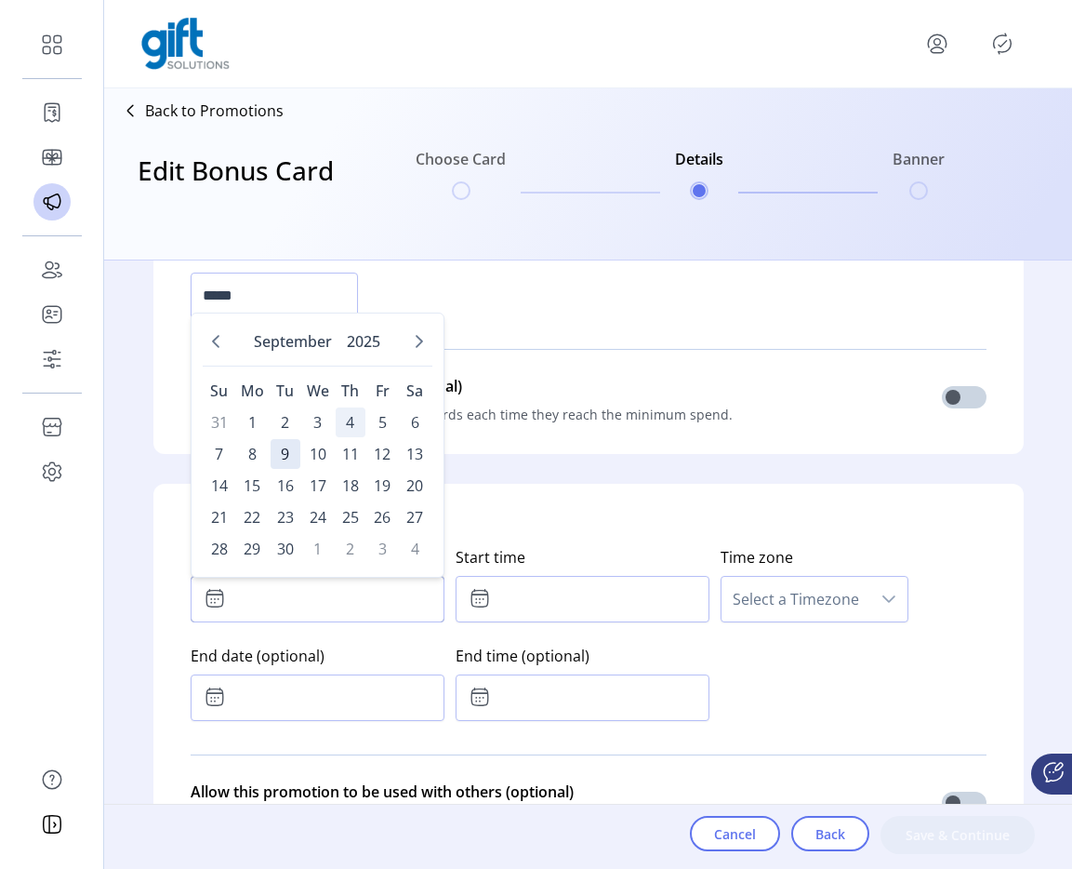
click at [349, 423] on span "4" at bounding box center [351, 422] width 30 height 30
type input "**********"
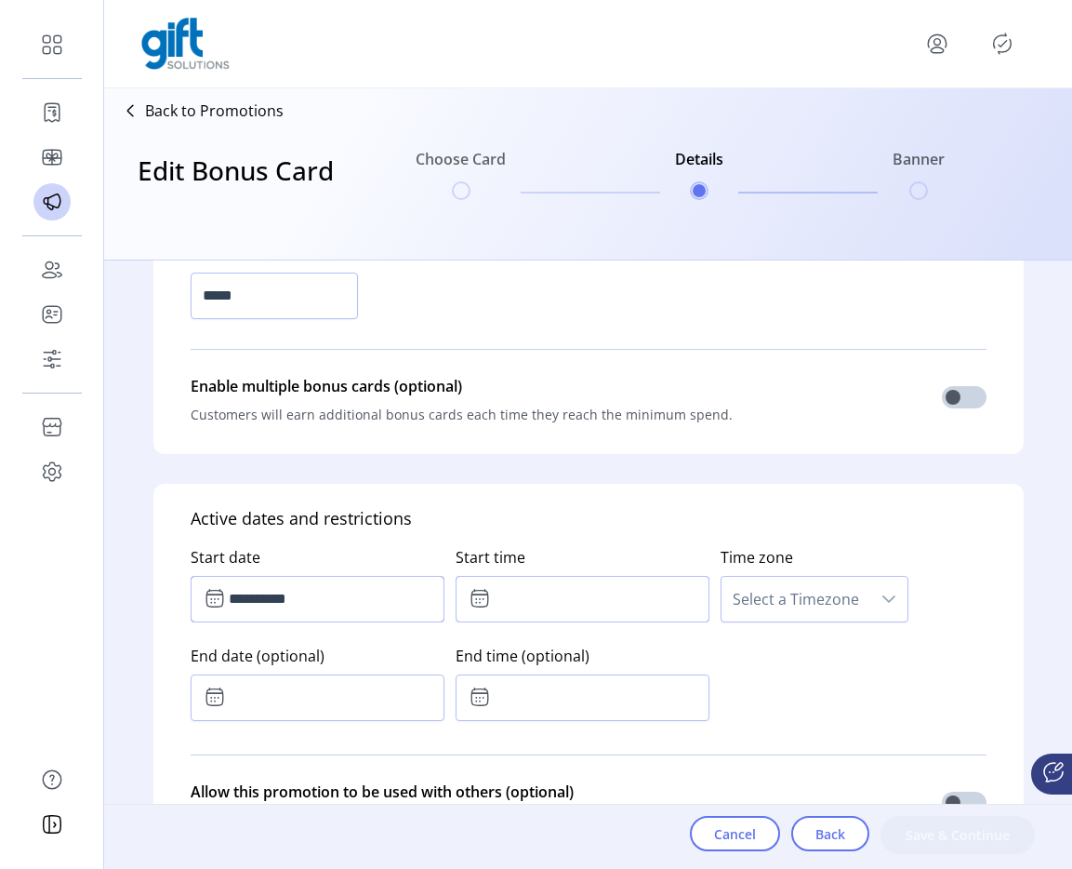
click at [508, 606] on input "text" at bounding box center [583, 599] width 254 height 47
click at [615, 702] on icon "Previous Minute" at bounding box center [612, 700] width 15 height 15
type input "*****"
click at [788, 608] on span "Select a Timezone" at bounding box center [796, 599] width 149 height 45
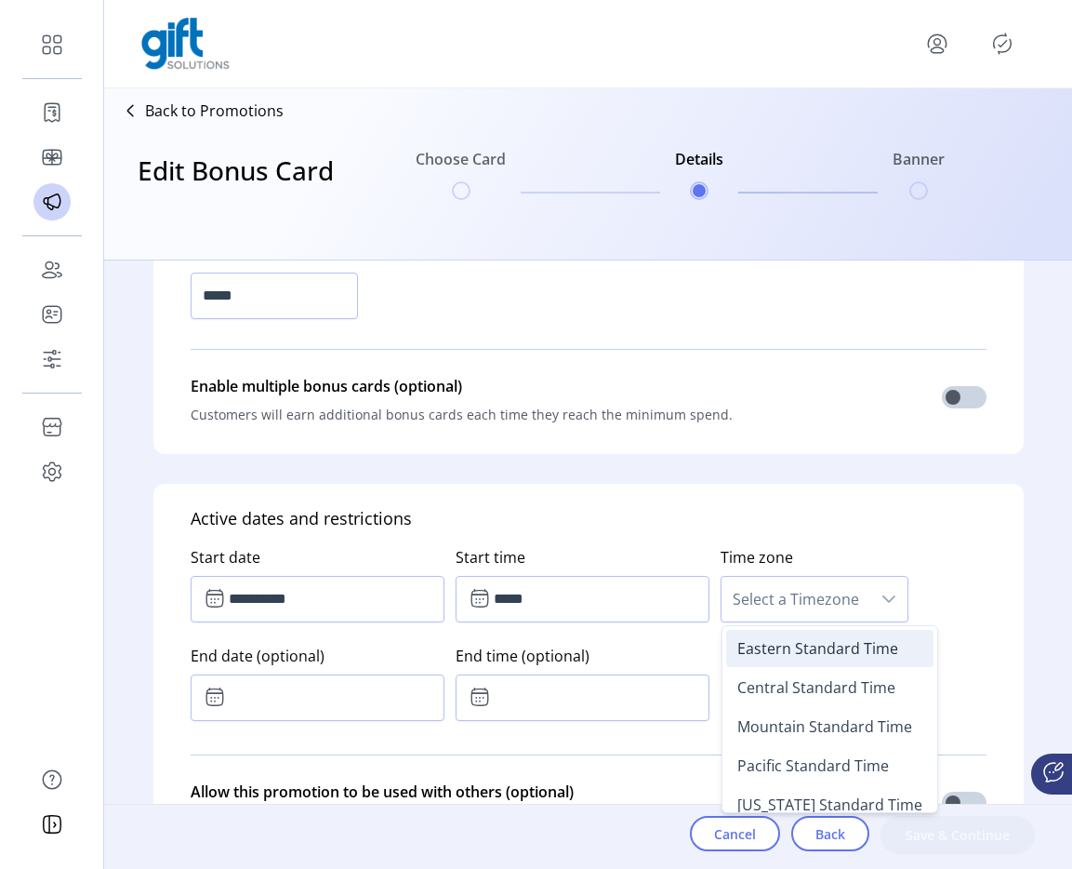
click at [758, 647] on span "Eastern Standard Time" at bounding box center [818, 648] width 161 height 20
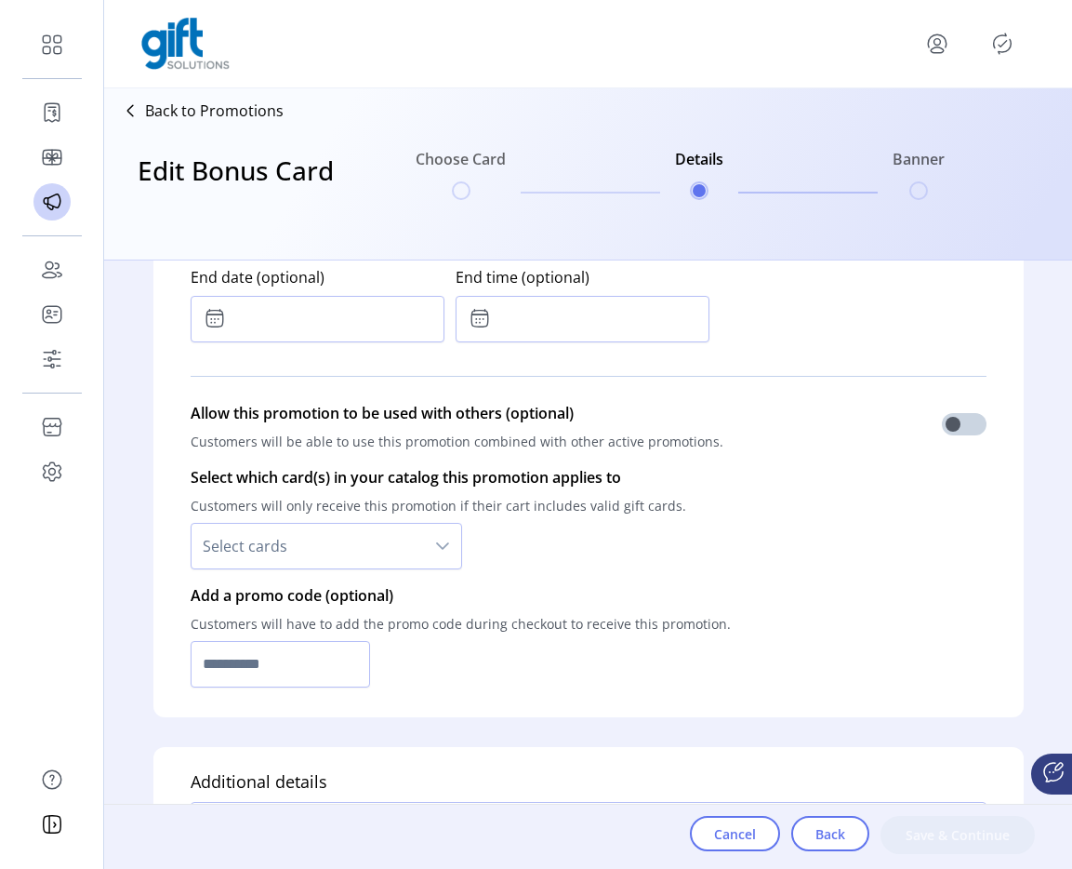
scroll to position [1133, 0]
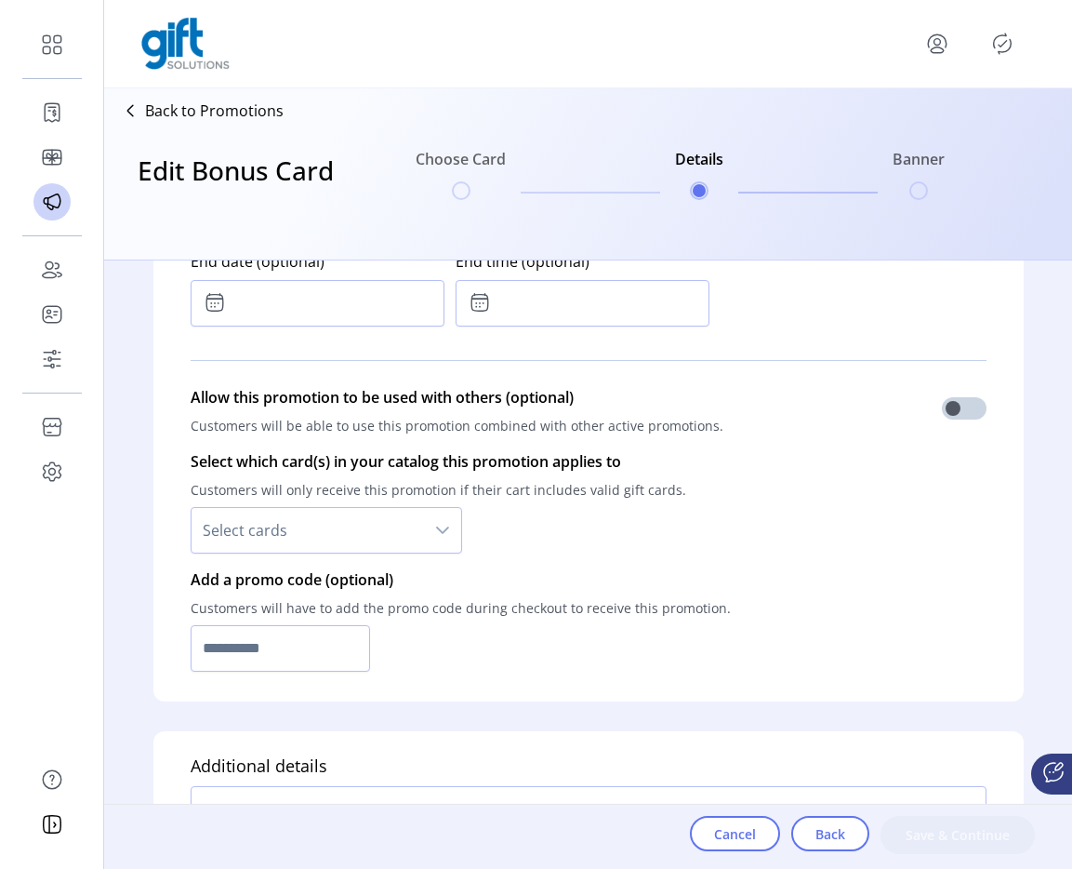
click at [385, 520] on span "Select cards" at bounding box center [308, 530] width 233 height 45
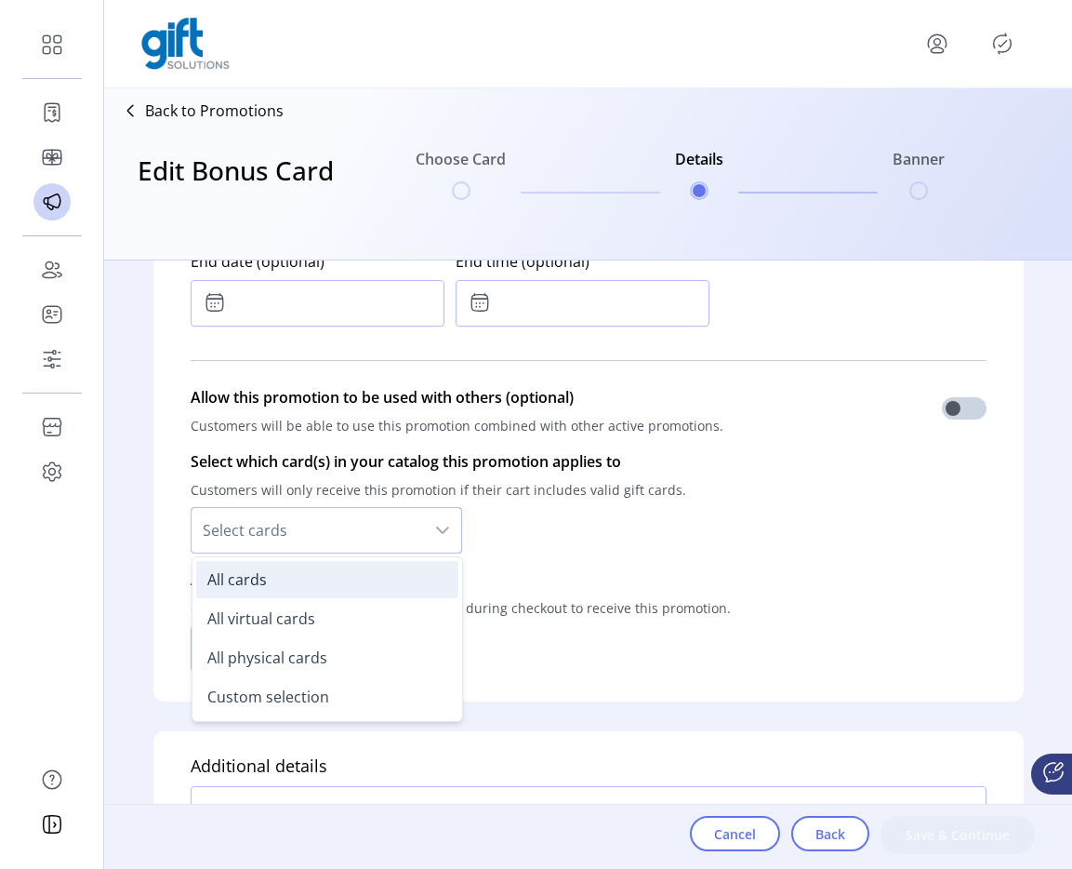
click at [315, 590] on li "All cards" at bounding box center [327, 579] width 262 height 37
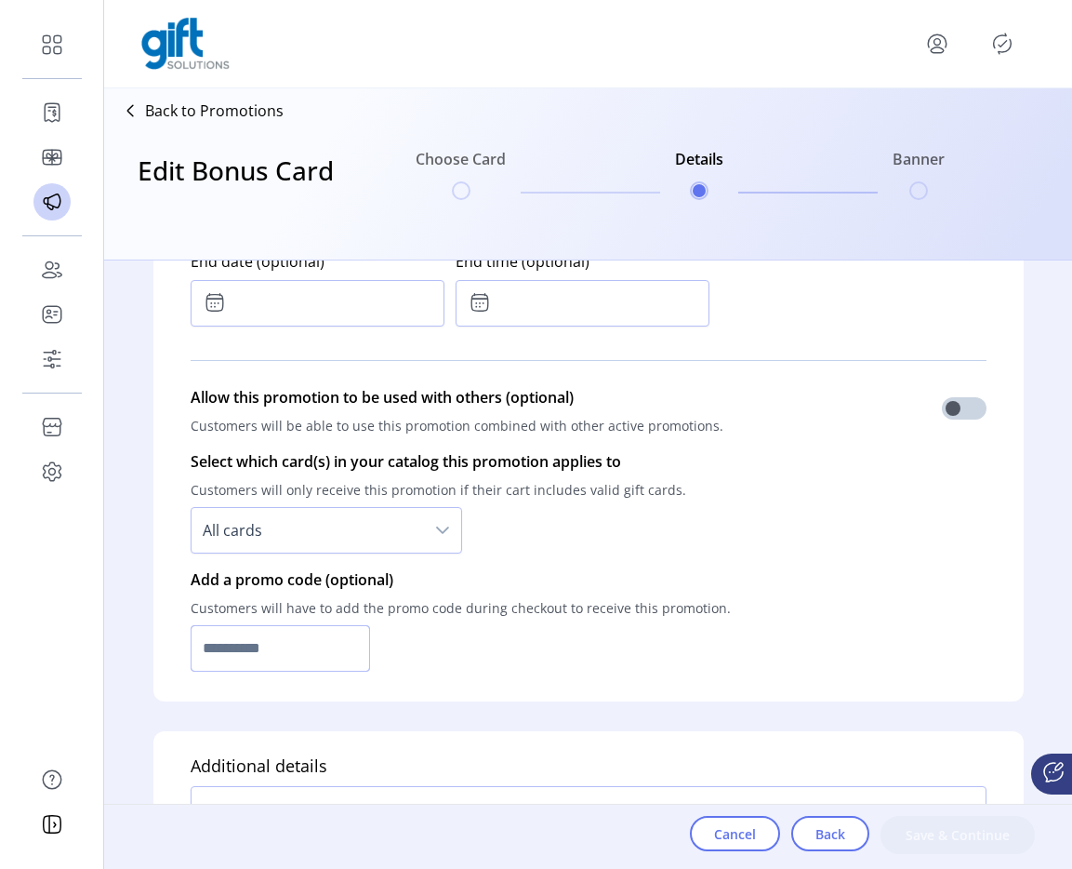
click at [274, 649] on input "text" at bounding box center [281, 648] width 180 height 47
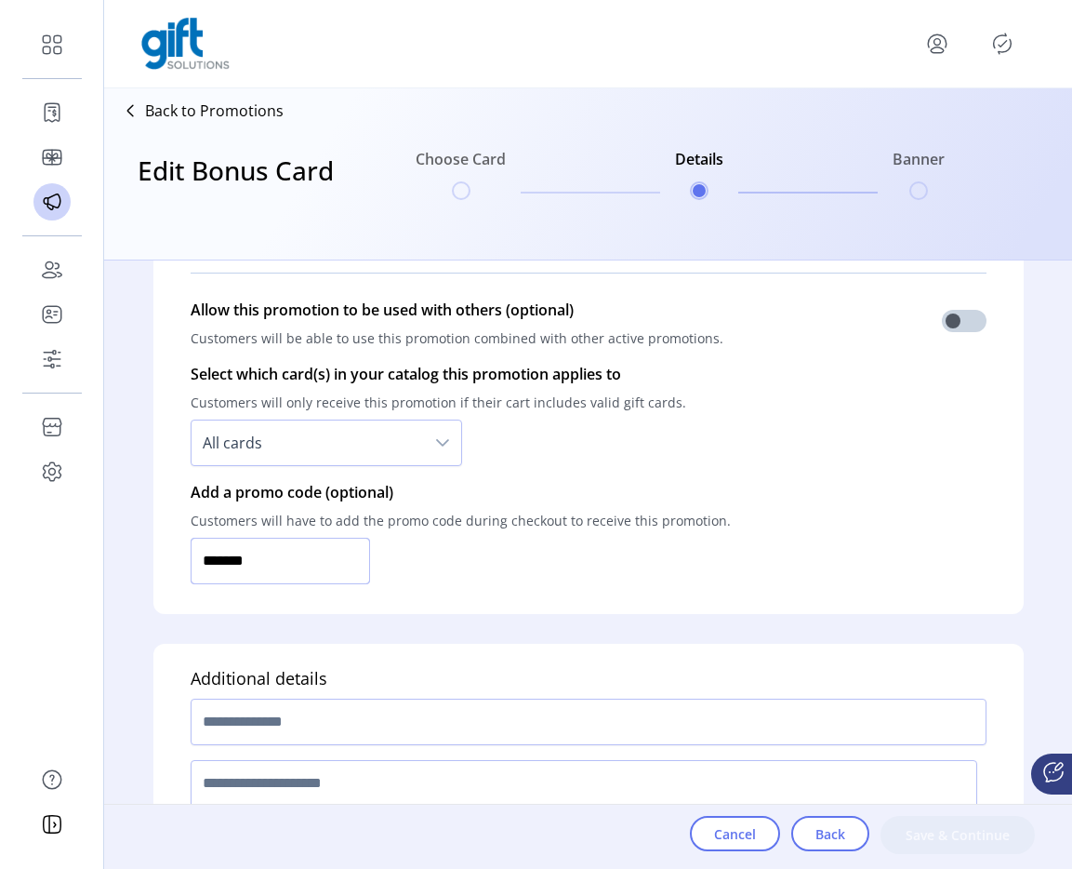
scroll to position [1352, 0]
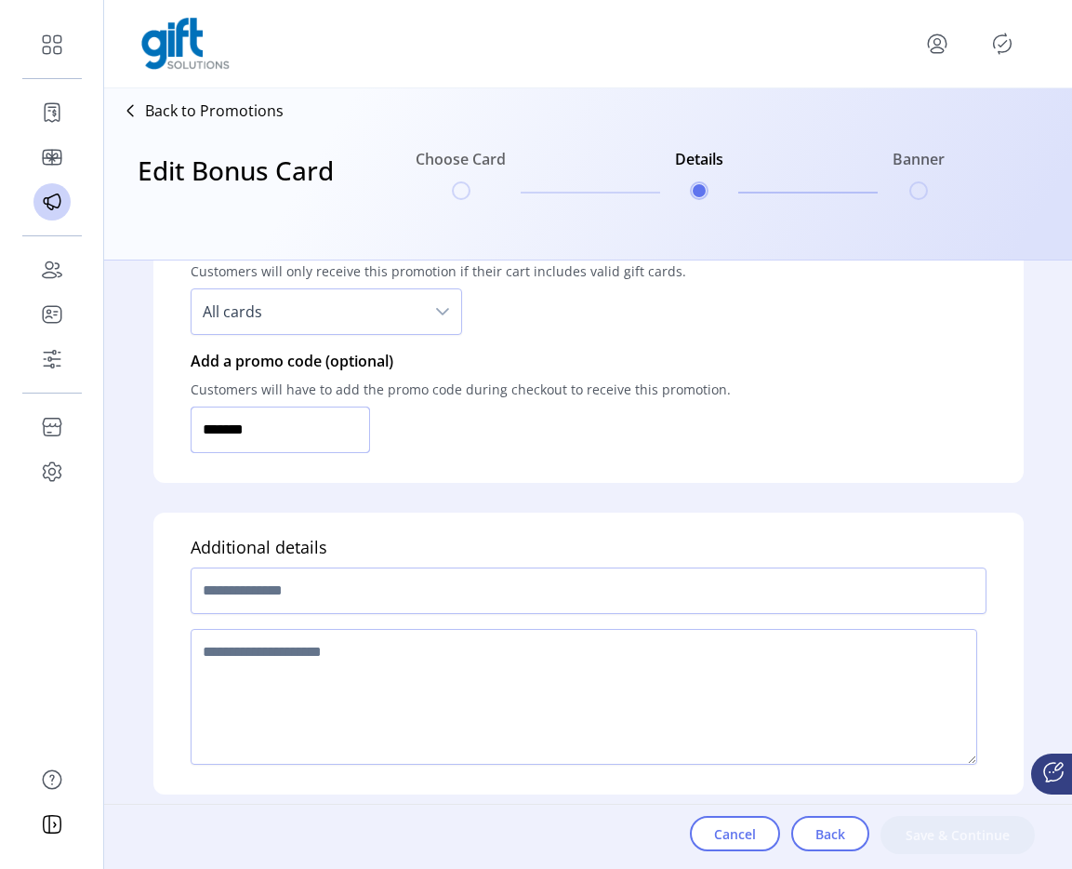
type input "*******"
click at [301, 568] on input "text" at bounding box center [589, 590] width 796 height 47
type input "*********"
click at [320, 670] on textarea at bounding box center [584, 697] width 787 height 136
type textarea "****"
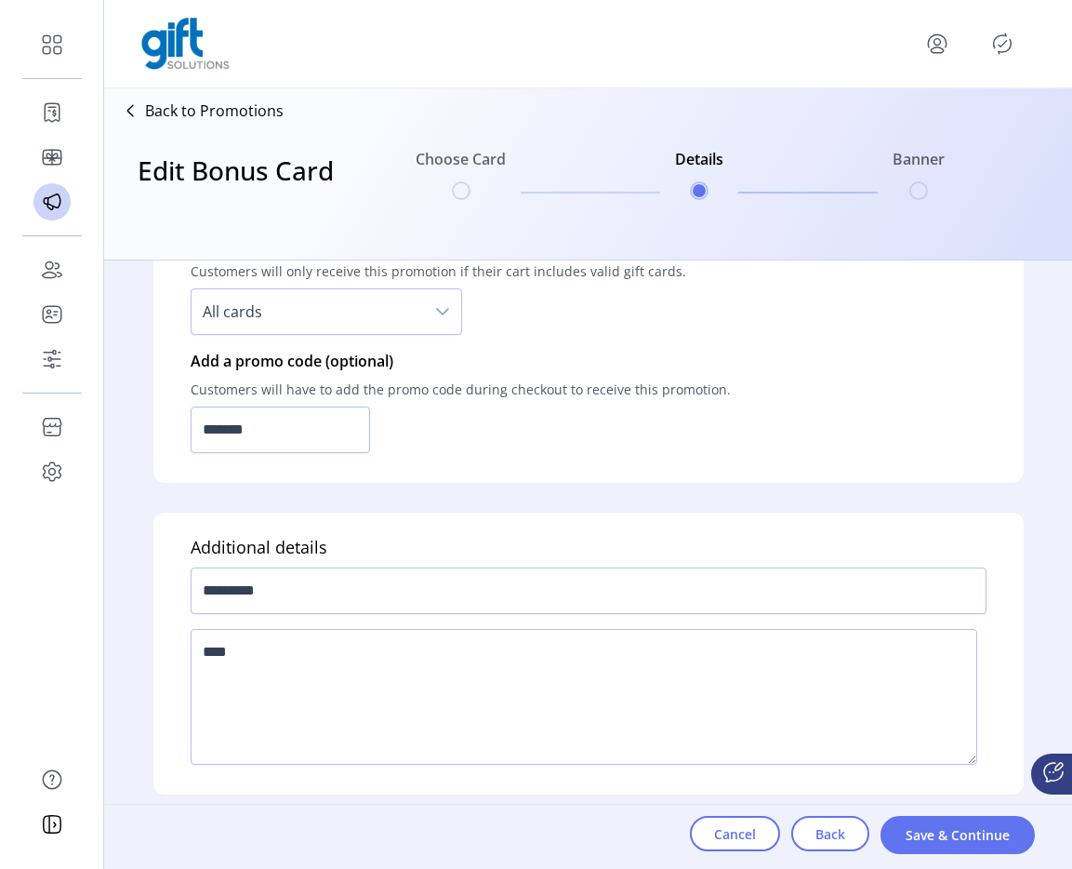
click at [283, 299] on span "All cards" at bounding box center [308, 311] width 233 height 45
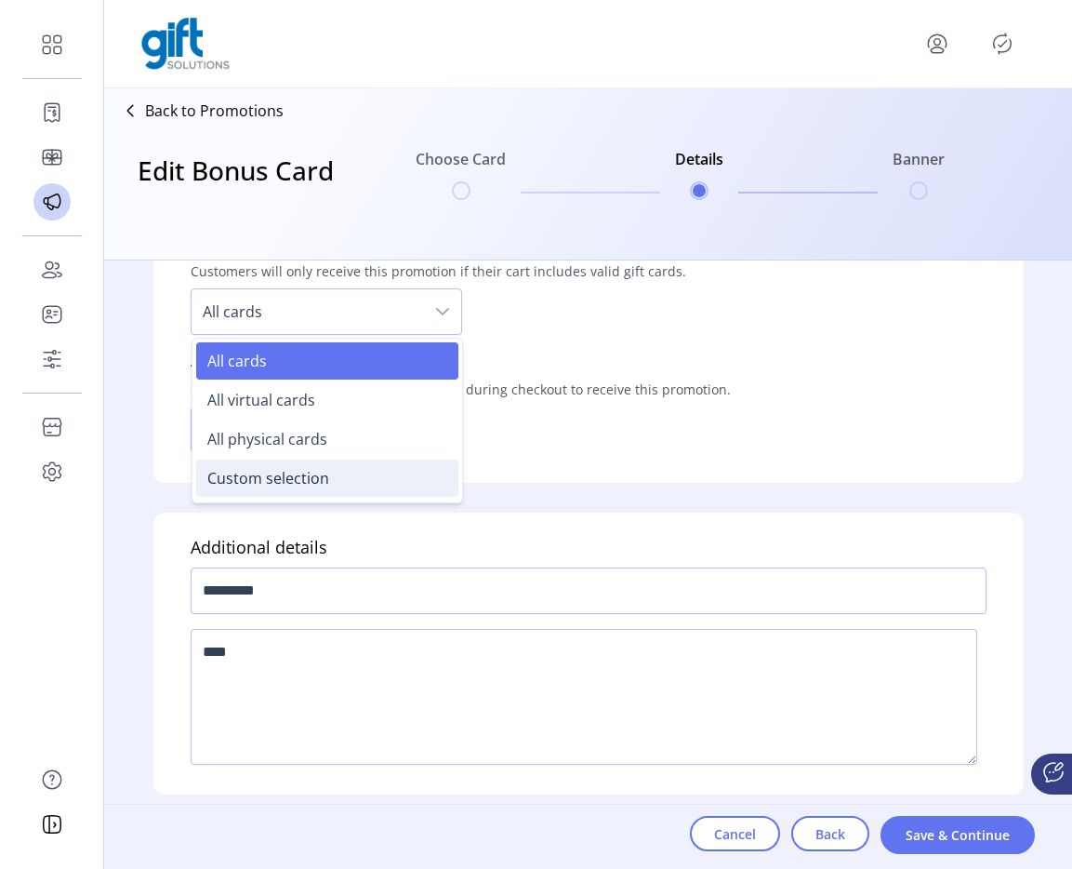
click at [279, 480] on span "Custom selection" at bounding box center [268, 478] width 122 height 20
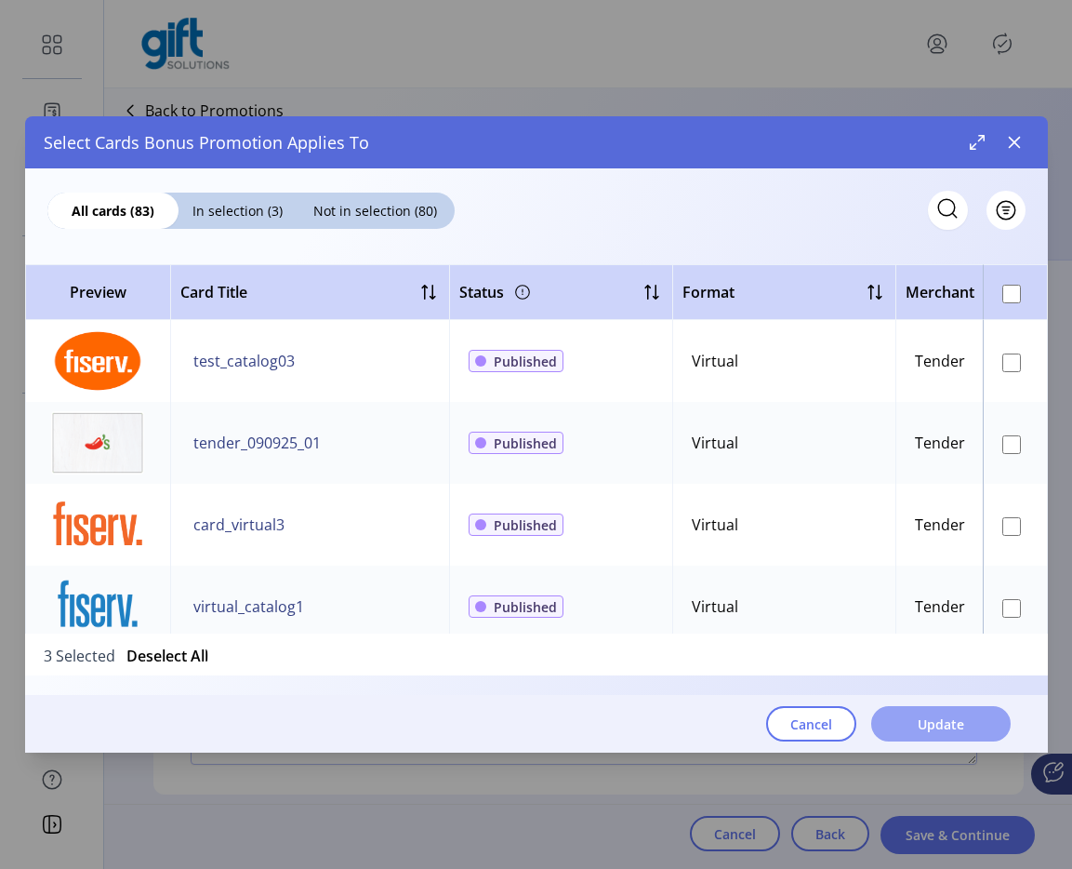
click at [967, 728] on button "Update" at bounding box center [942, 723] width 140 height 35
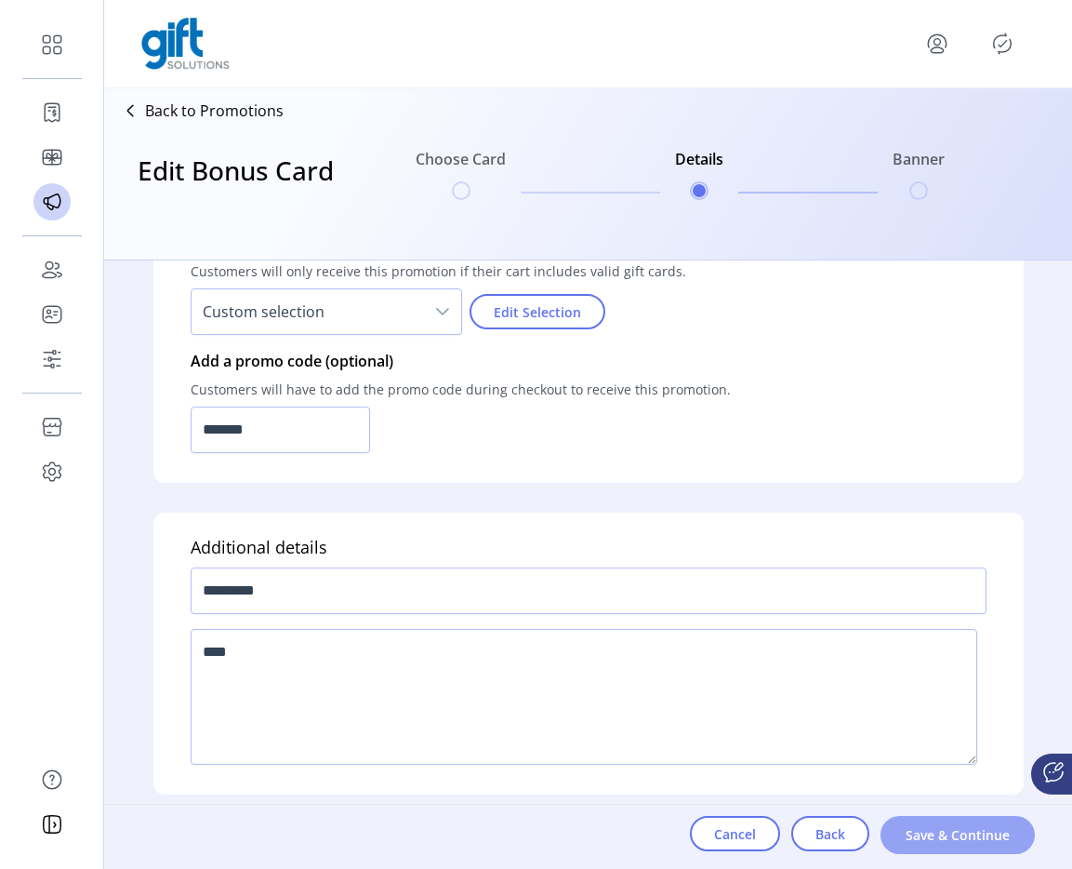
click at [913, 821] on button "Save & Continue" at bounding box center [958, 835] width 154 height 38
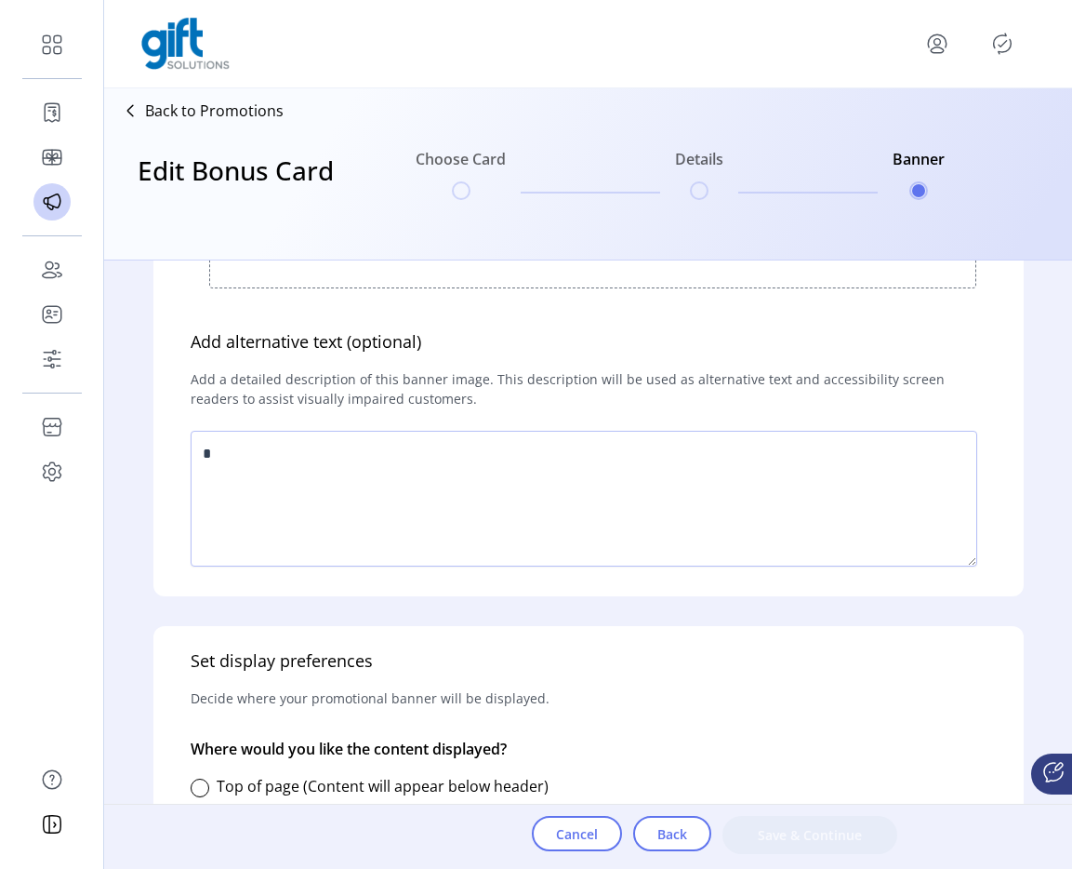
scroll to position [609, 0]
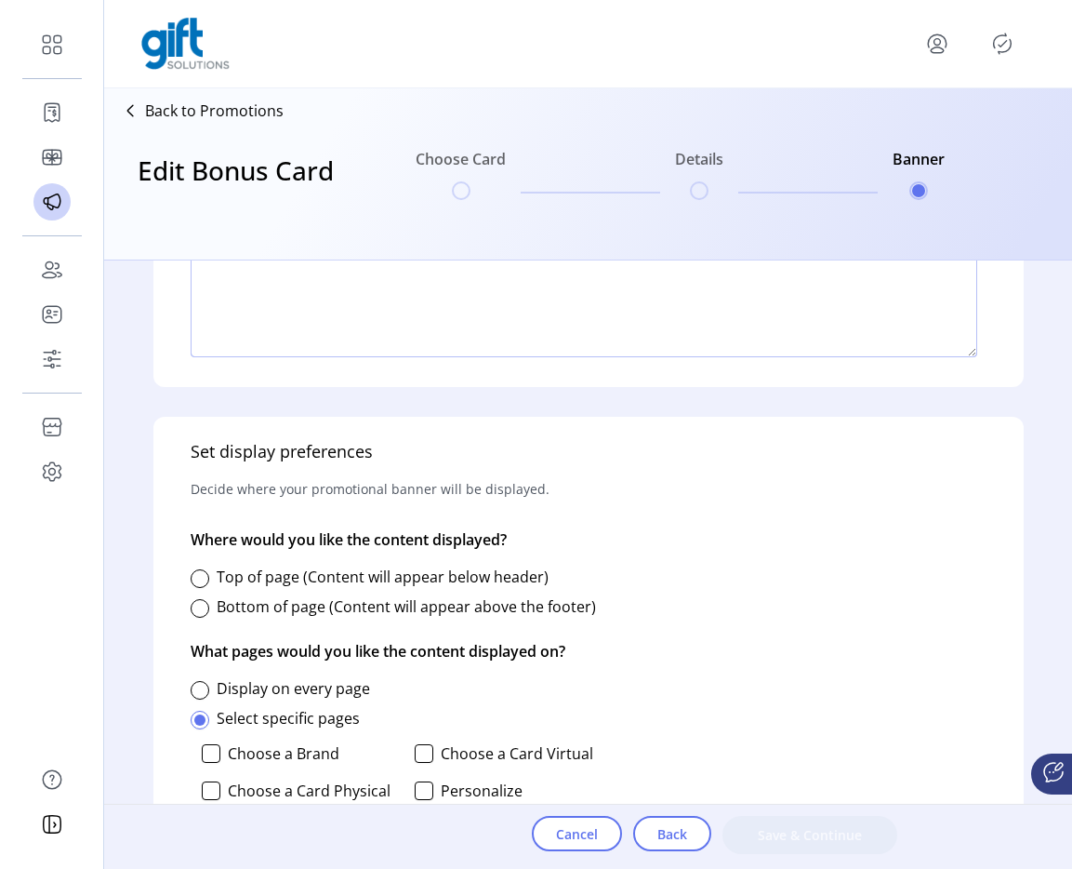
click at [405, 320] on textarea at bounding box center [584, 289] width 787 height 136
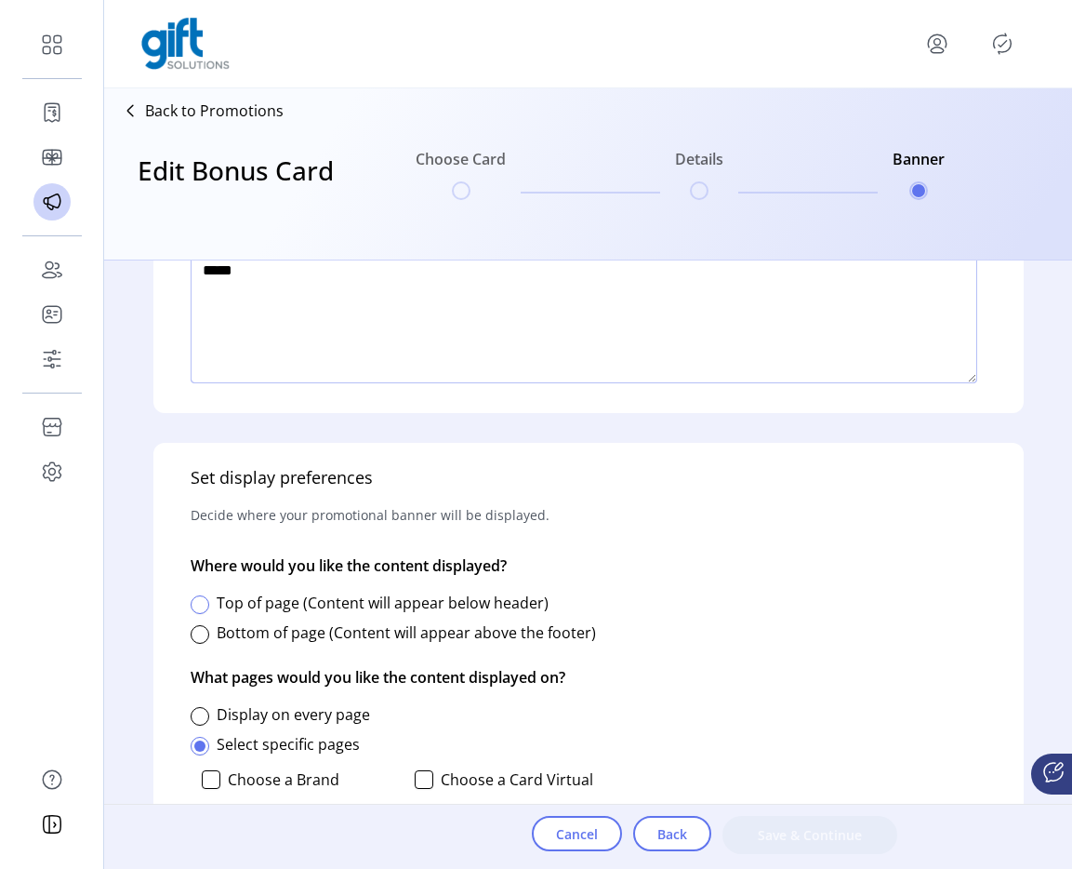
type textarea "*****"
click at [195, 603] on div at bounding box center [200, 604] width 19 height 19
click at [202, 731] on div "Select specific pages" at bounding box center [400, 744] width 419 height 37
click at [202, 728] on div "Select specific pages" at bounding box center [400, 744] width 419 height 37
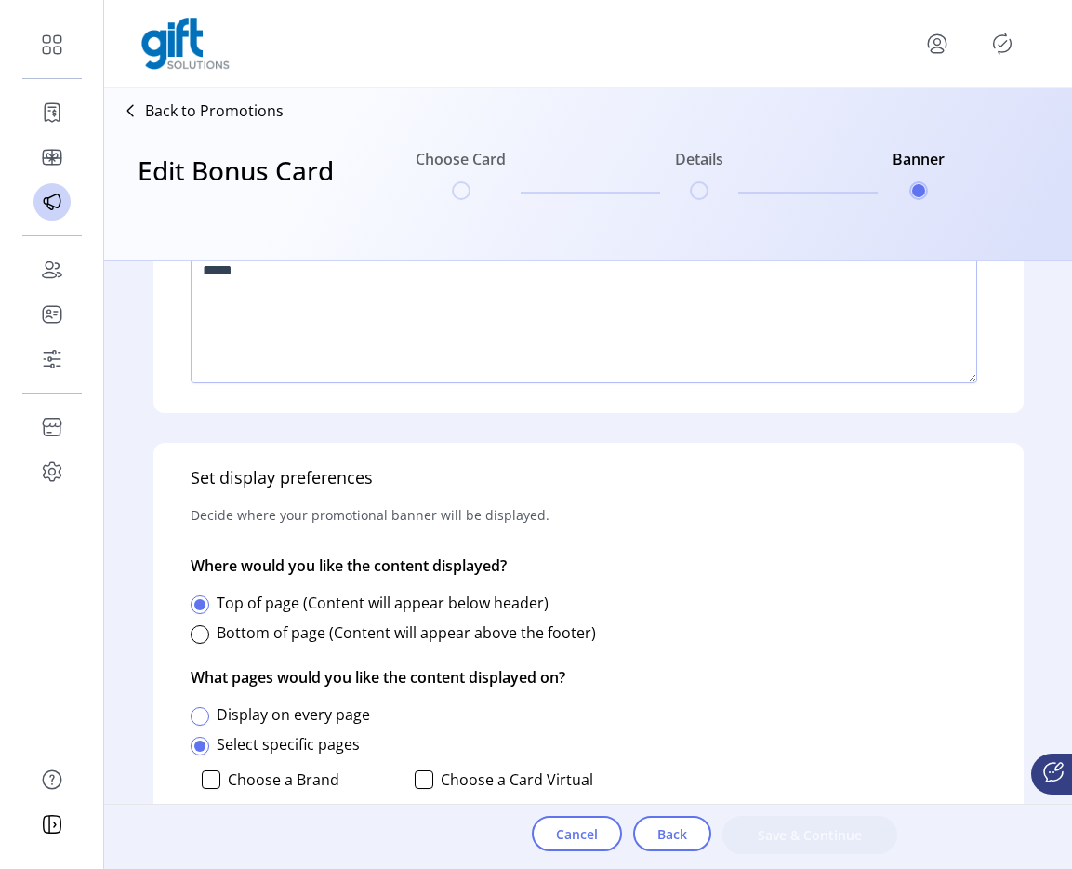
click at [205, 718] on div at bounding box center [200, 716] width 19 height 19
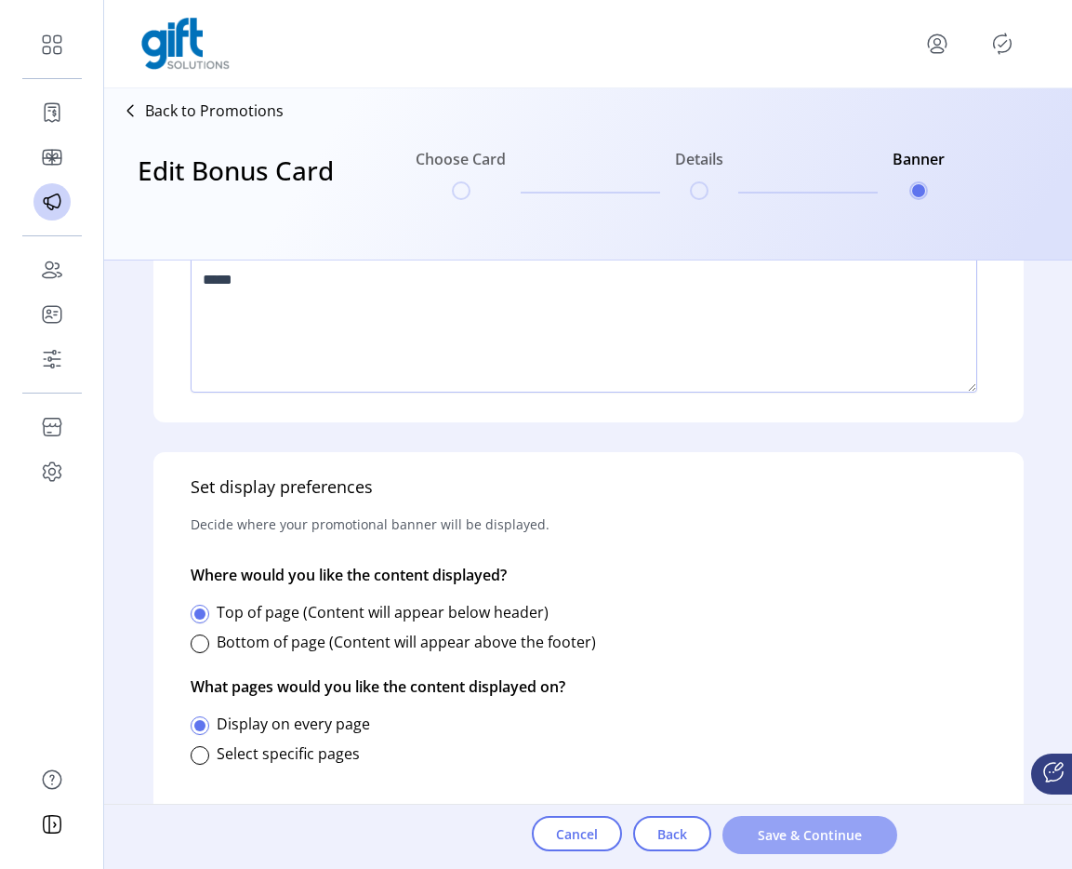
click at [844, 839] on span "Save & Continue" at bounding box center [810, 835] width 127 height 20
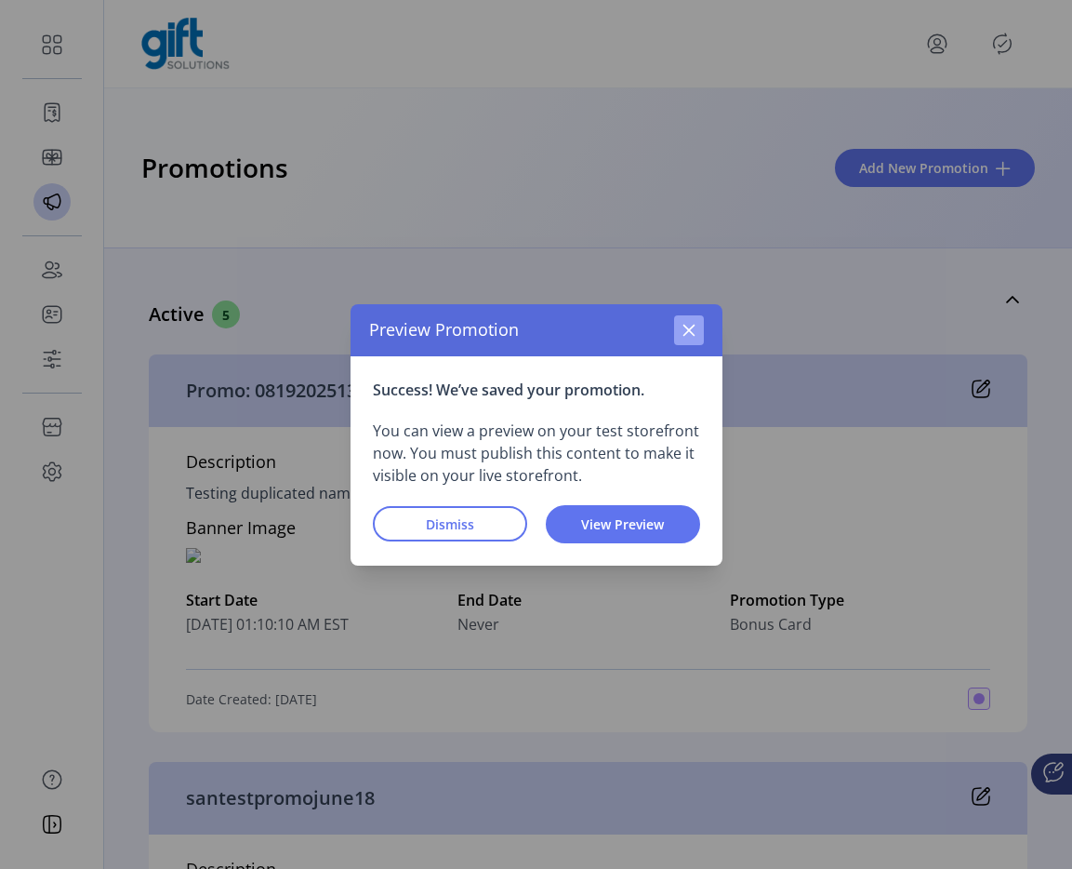
click at [687, 326] on icon "button" at bounding box center [689, 330] width 15 height 15
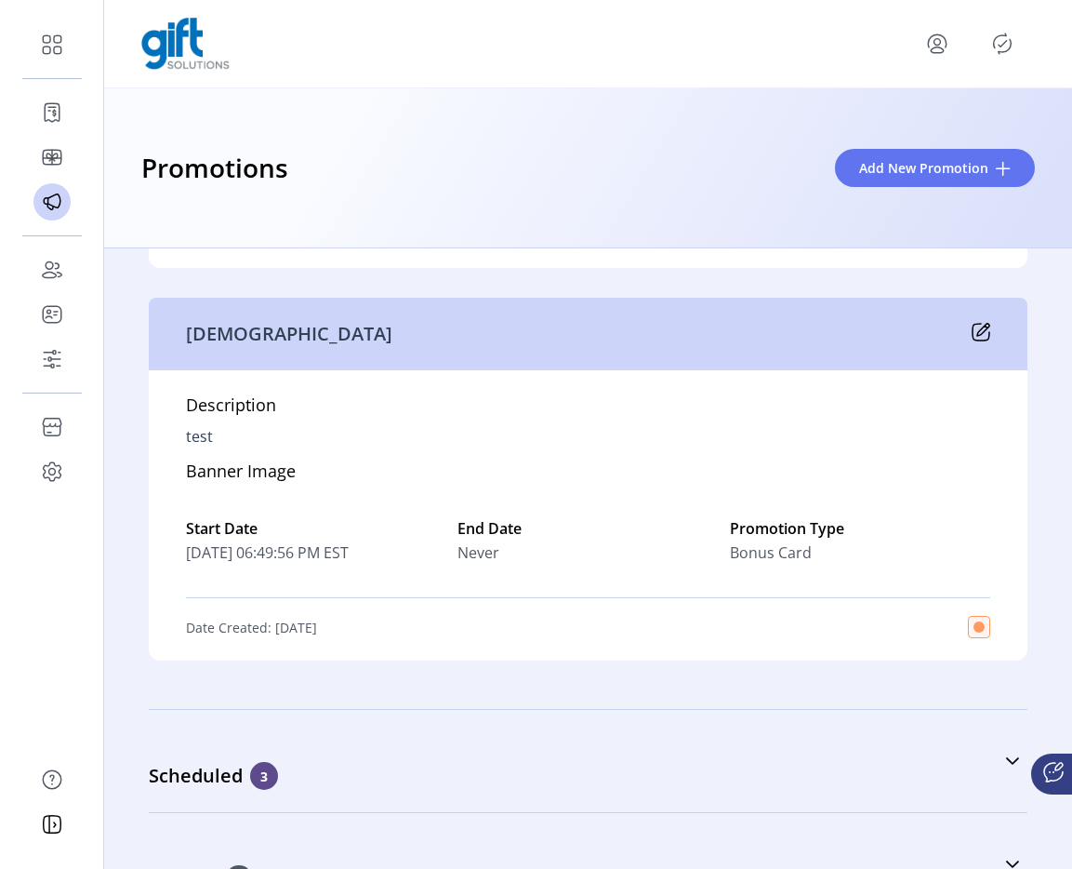
scroll to position [2281, 0]
click at [972, 325] on icon at bounding box center [981, 331] width 19 height 19
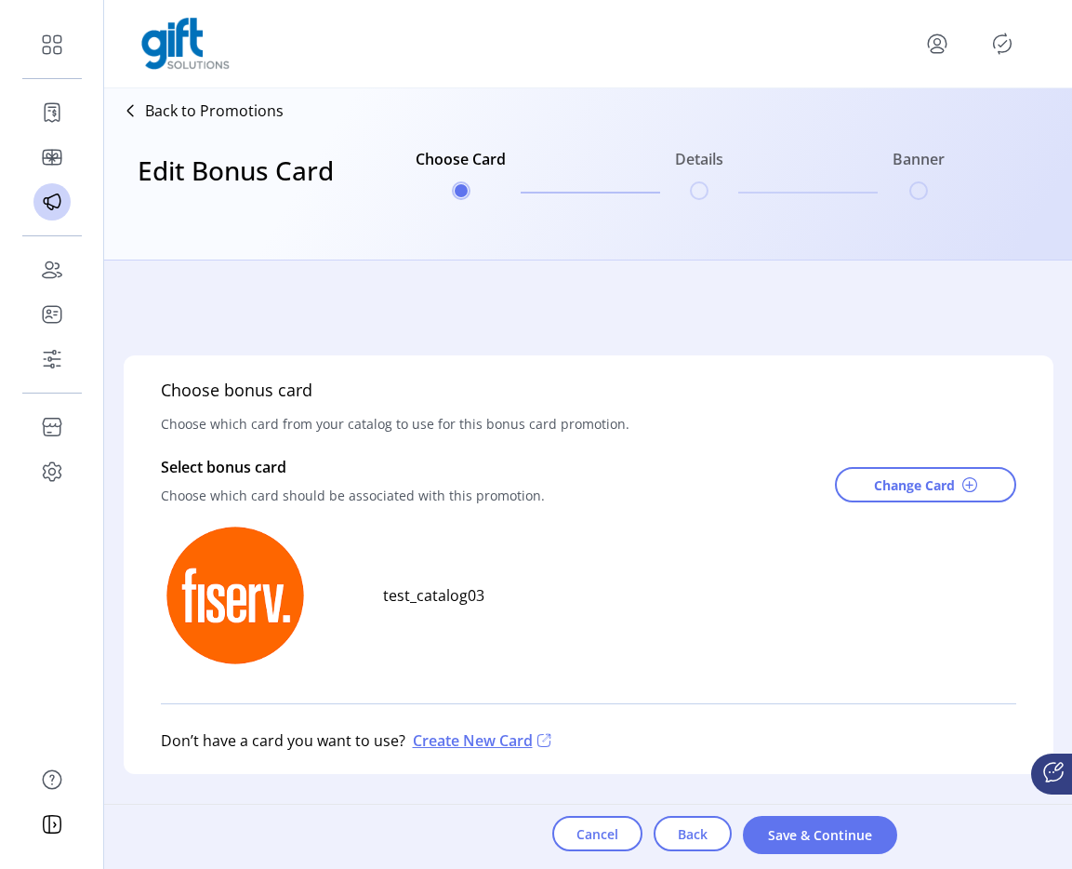
click at [1004, 47] on icon "Publisher Panel" at bounding box center [1003, 44] width 30 height 30
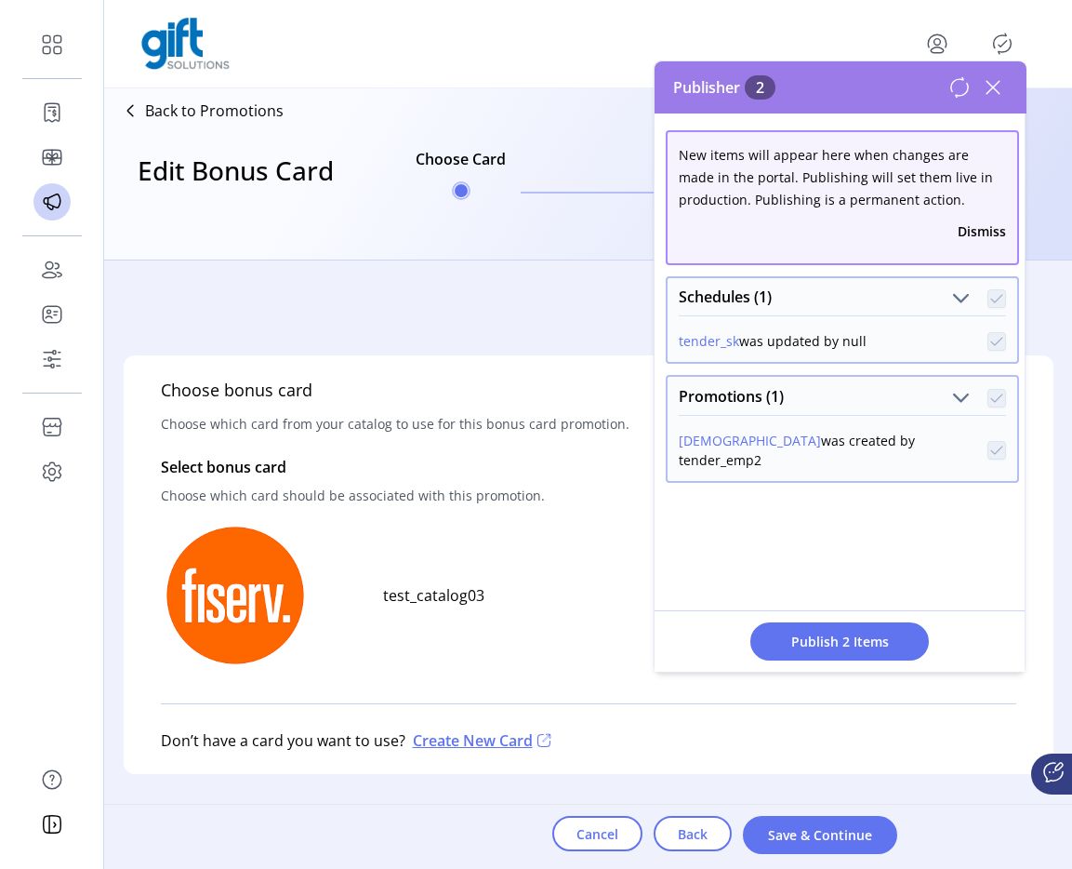
click at [715, 341] on button "tender_sk" at bounding box center [709, 341] width 60 height 20
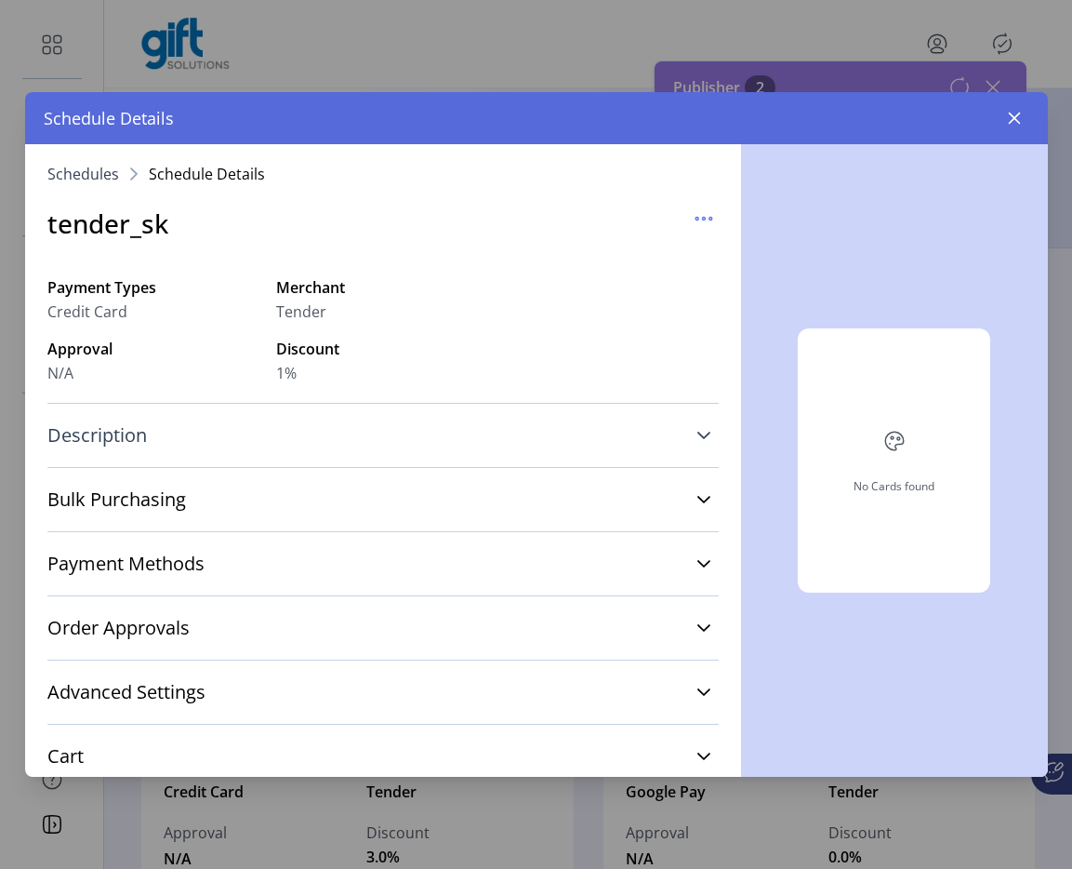
click at [516, 422] on link "Description" at bounding box center [383, 435] width 672 height 41
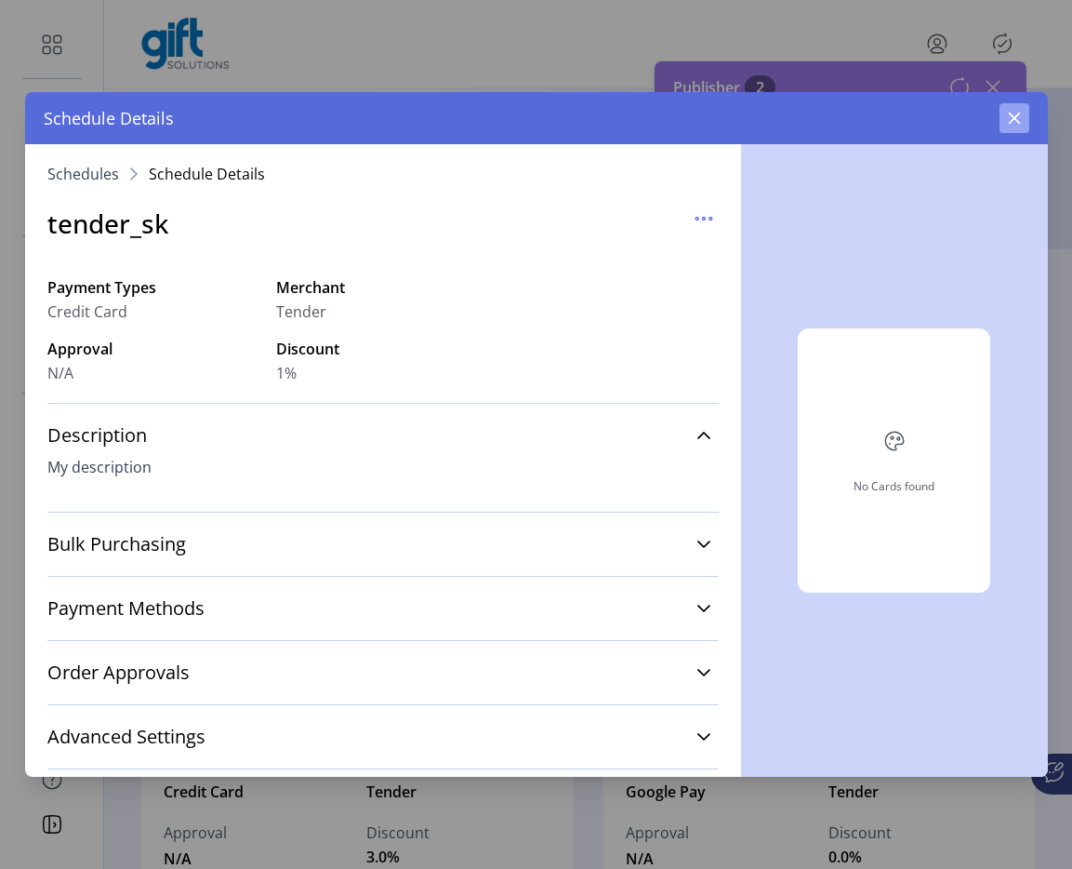
click at [1013, 112] on icon "button" at bounding box center [1014, 118] width 15 height 15
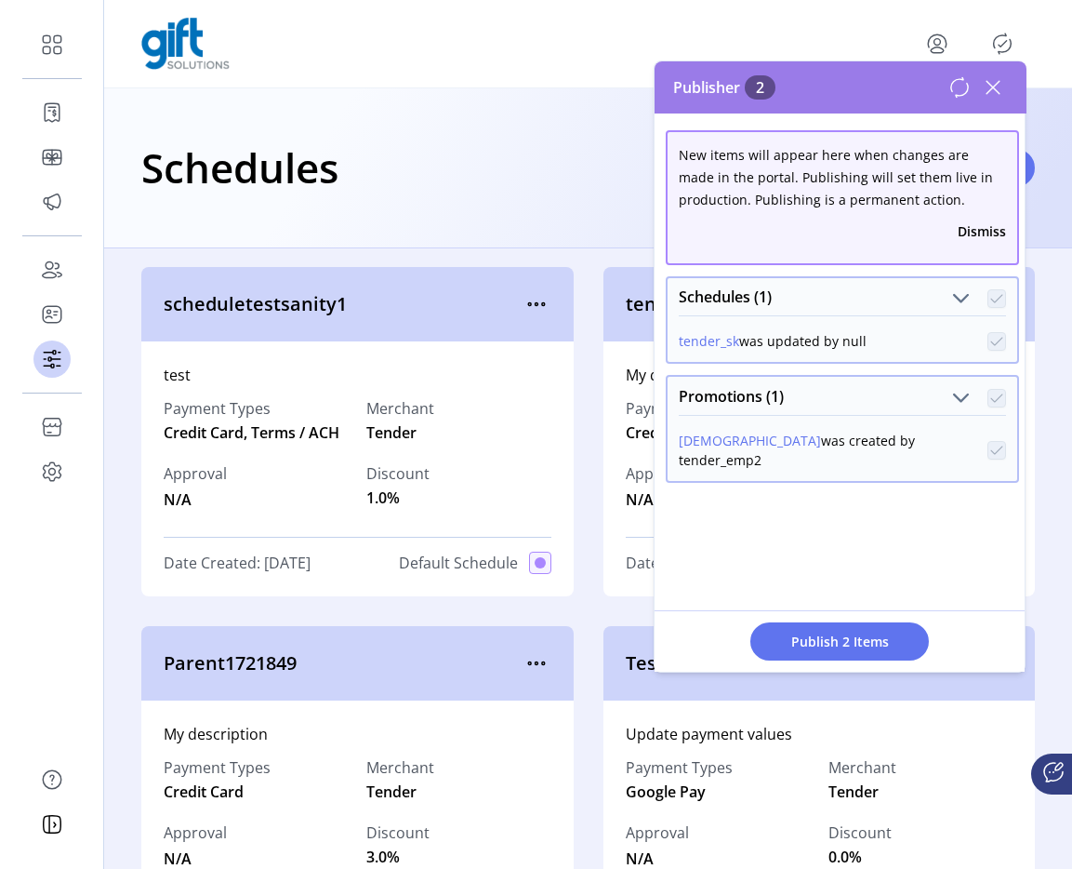
click at [960, 86] on icon at bounding box center [960, 87] width 22 height 22
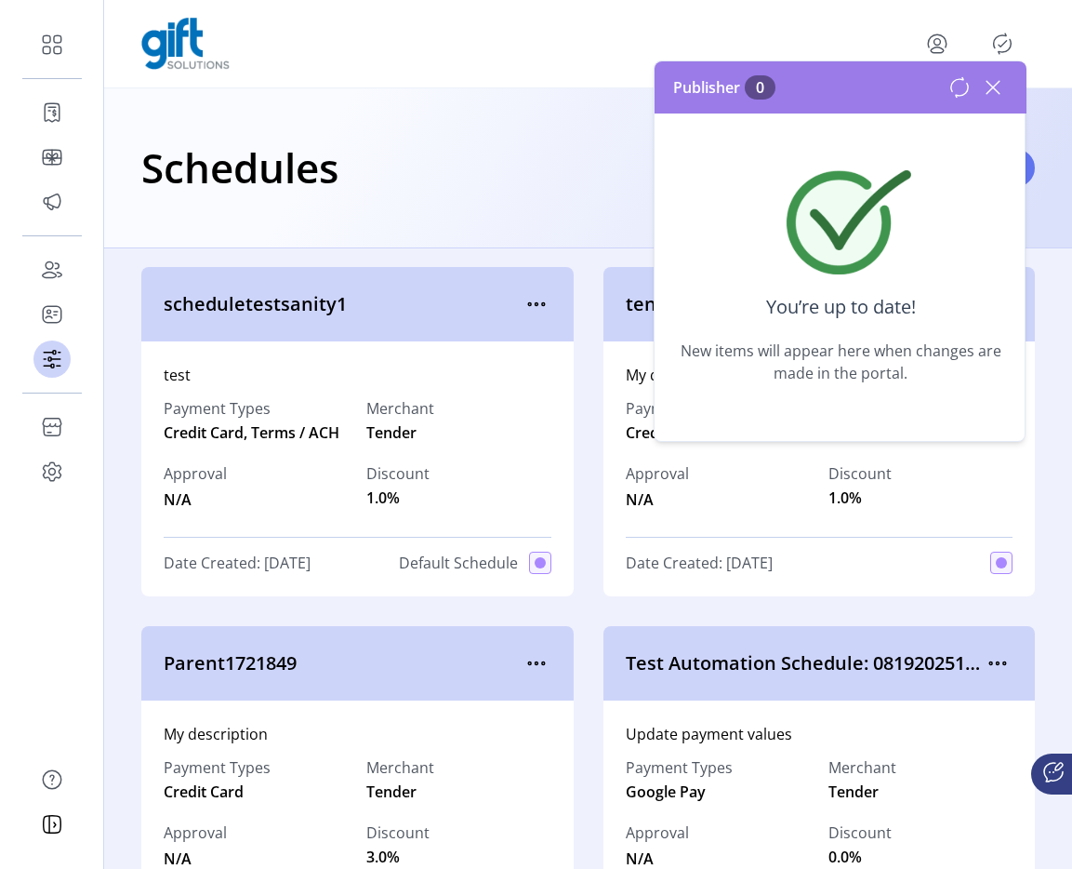
click at [961, 99] on div at bounding box center [979, 88] width 60 height 30
click at [961, 94] on icon at bounding box center [960, 87] width 22 height 22
click at [995, 85] on icon at bounding box center [993, 87] width 13 height 13
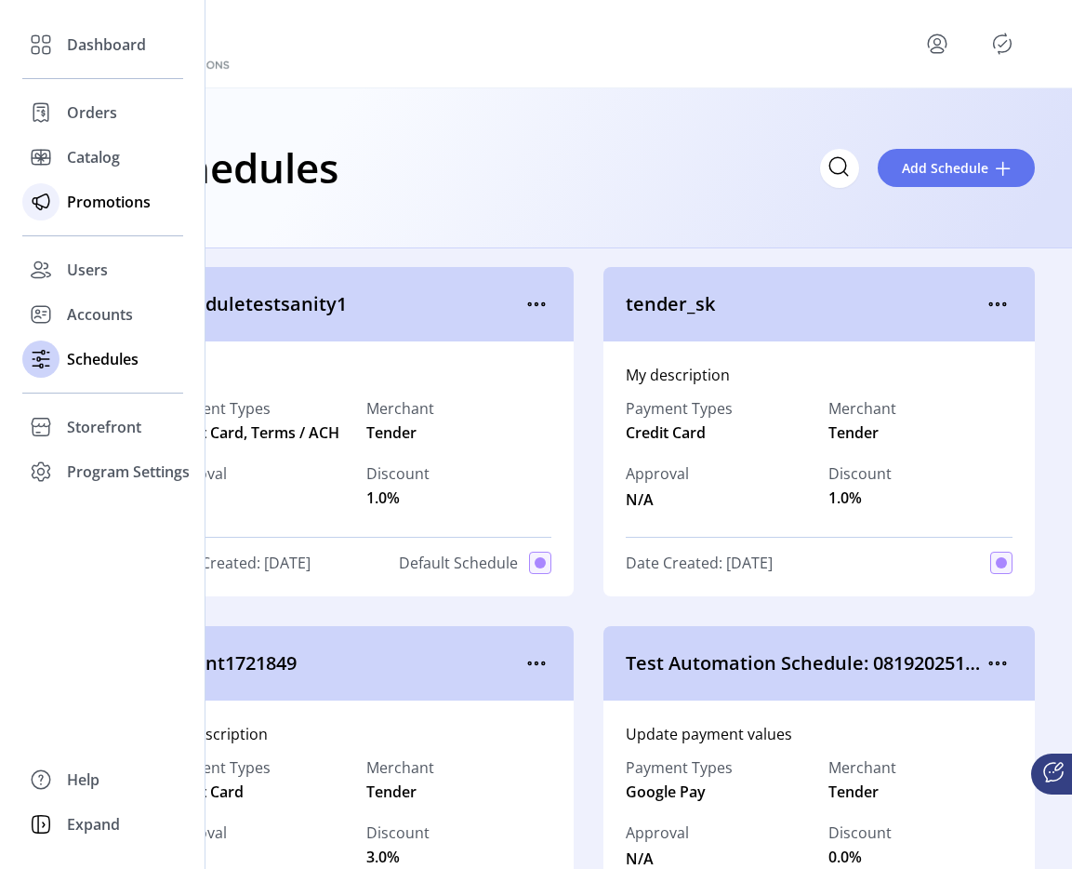
click at [72, 184] on div "Promotions" at bounding box center [102, 202] width 161 height 45
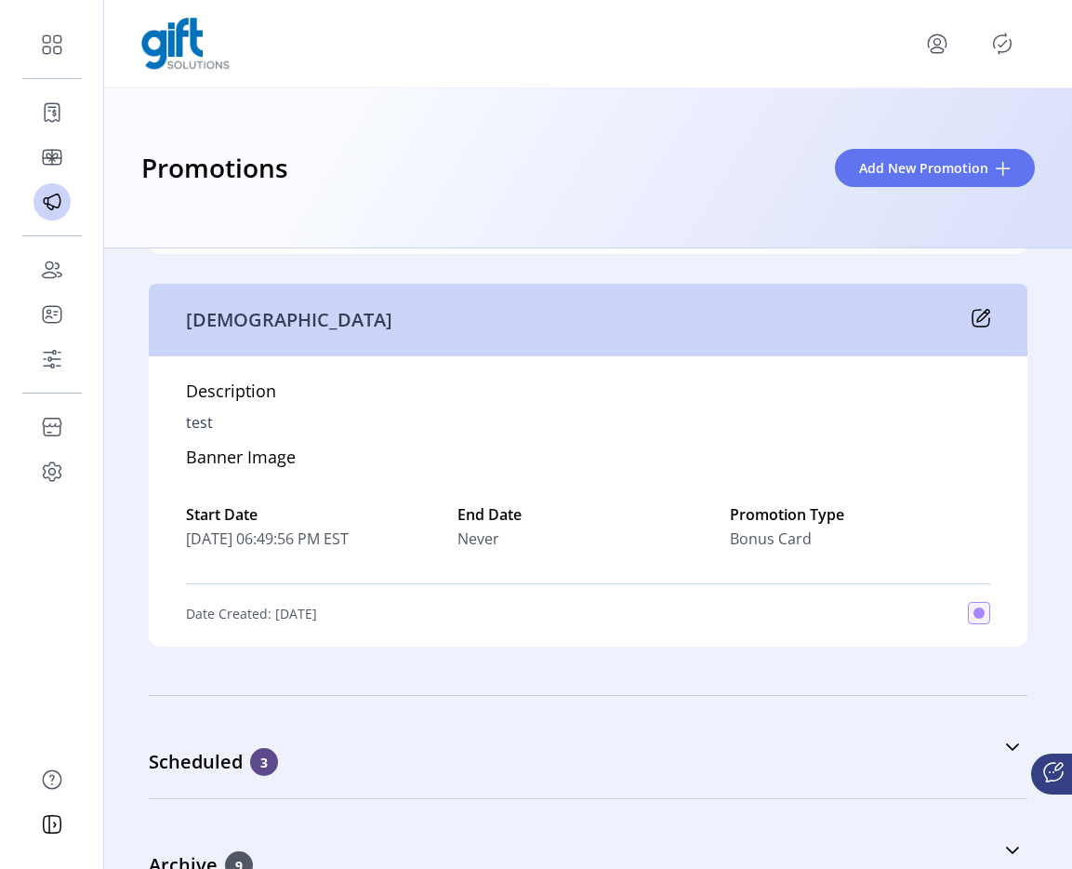
scroll to position [2286, 0]
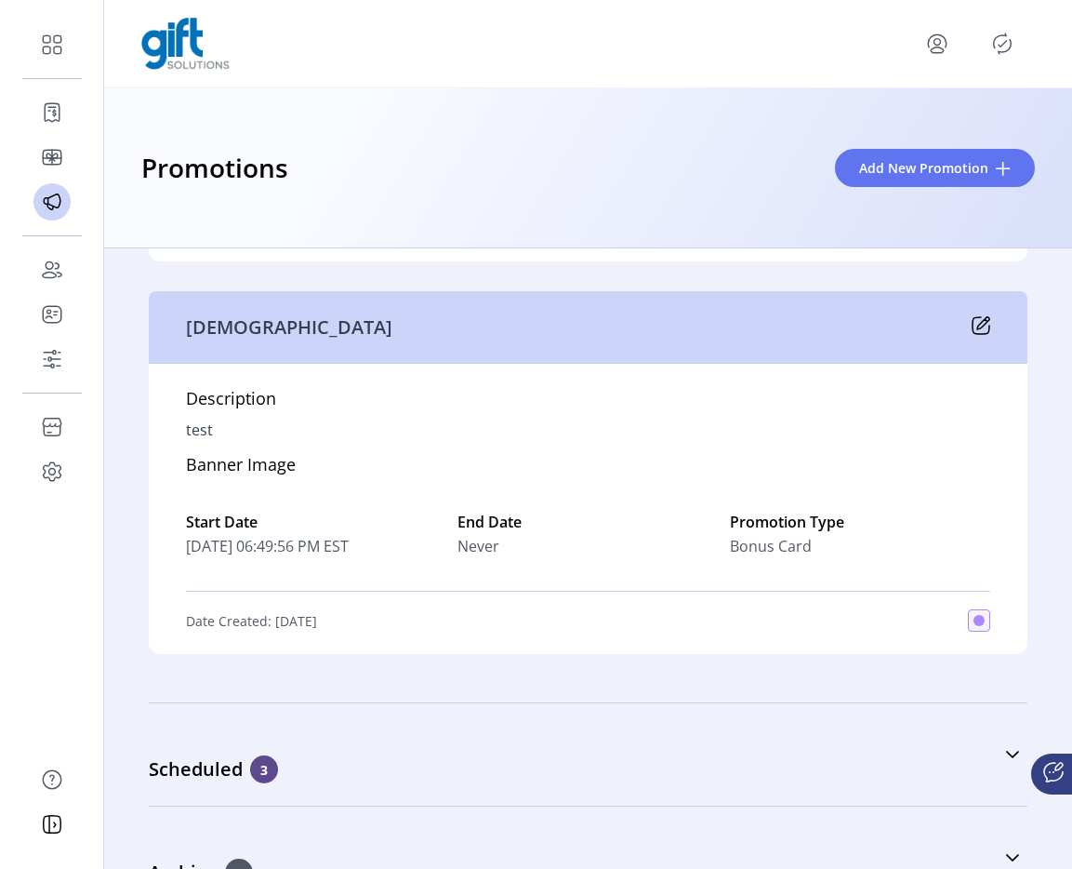
click at [978, 323] on icon at bounding box center [981, 325] width 19 height 19
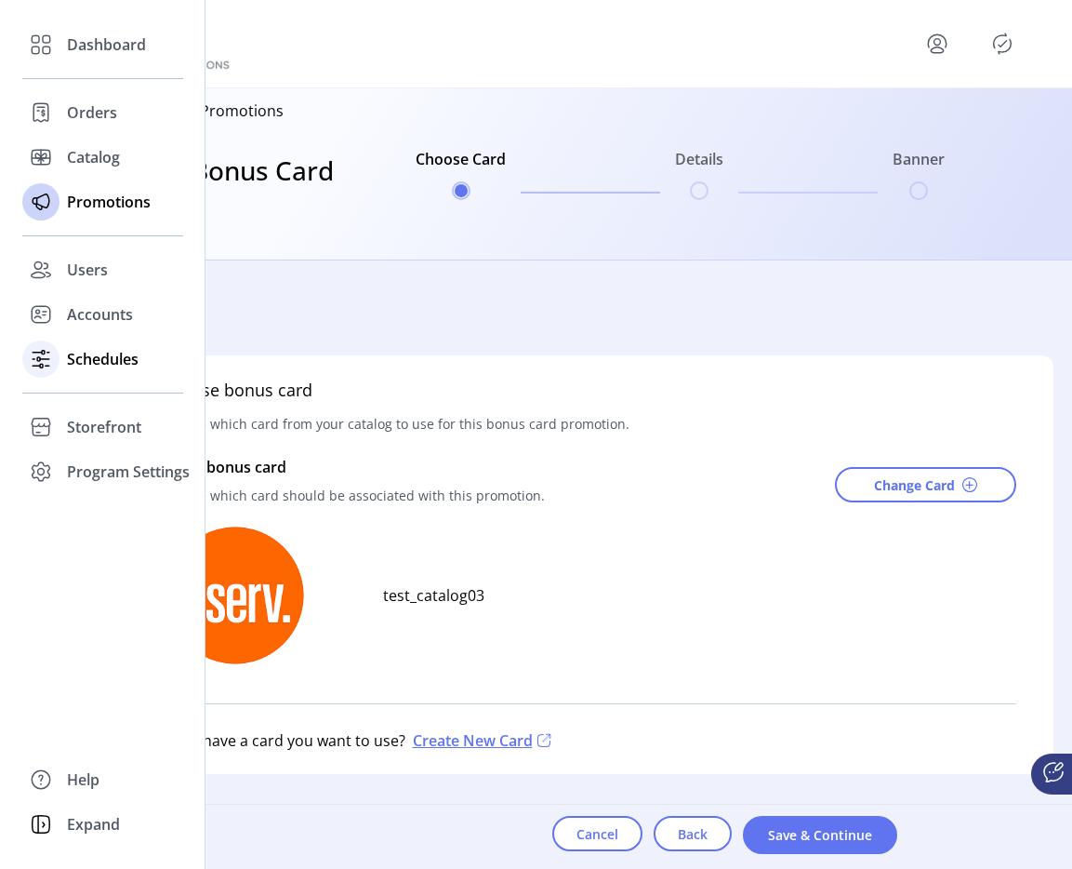
click at [131, 377] on div "Schedules" at bounding box center [102, 359] width 161 height 45
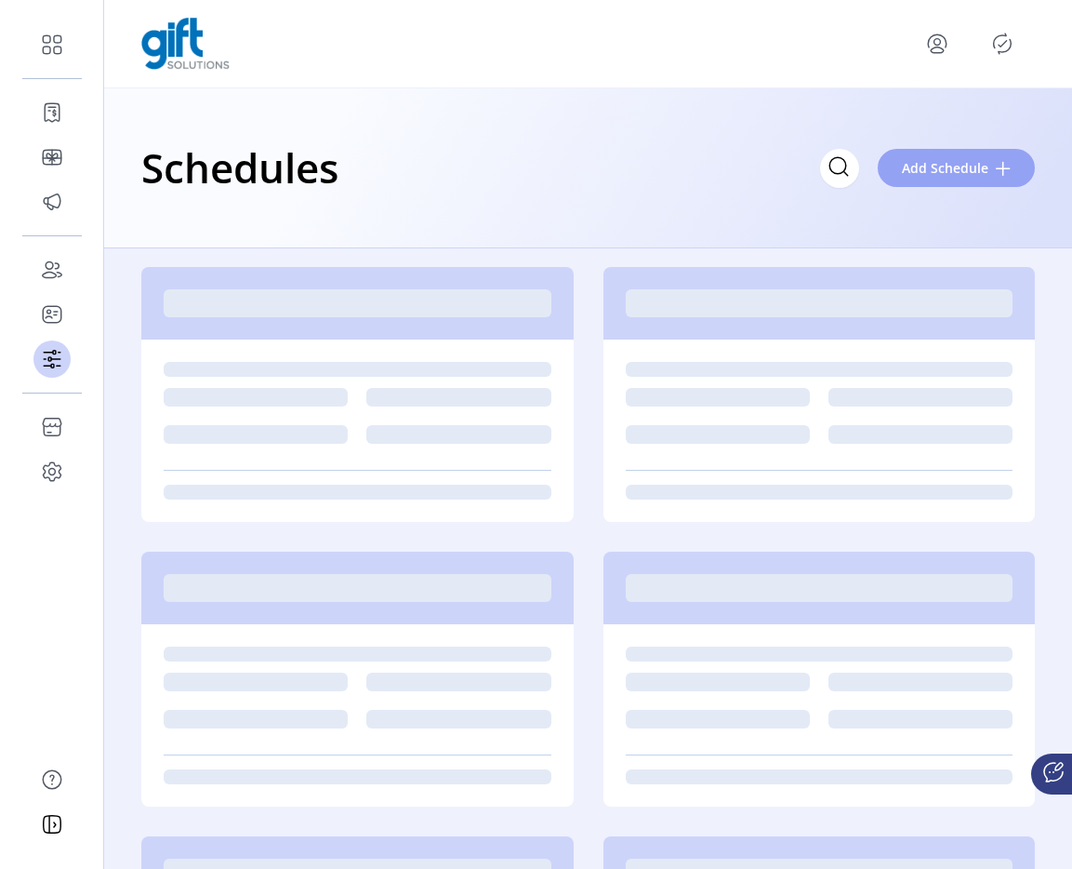
click at [984, 174] on span "Add Schedule" at bounding box center [945, 168] width 87 height 20
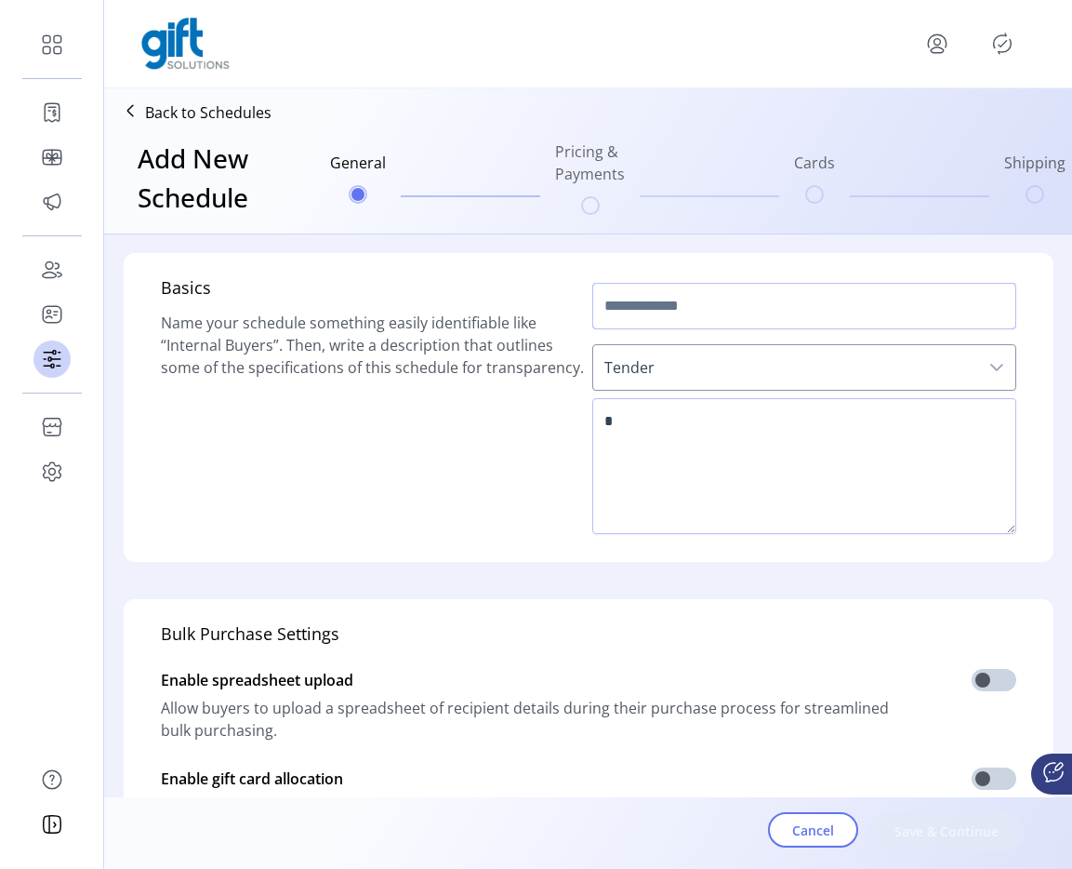
click at [673, 300] on input "text" at bounding box center [805, 306] width 424 height 47
type input "**********"
click at [645, 440] on textarea at bounding box center [805, 466] width 424 height 136
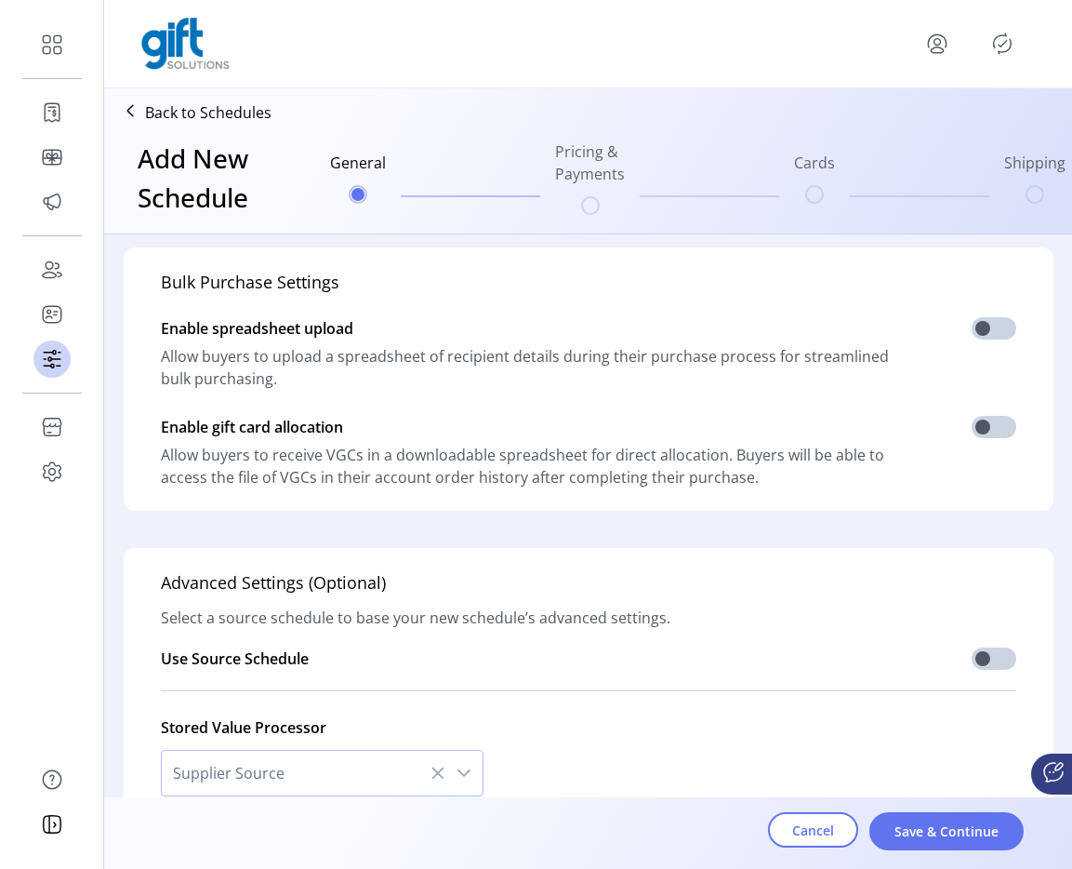
scroll to position [458, 0]
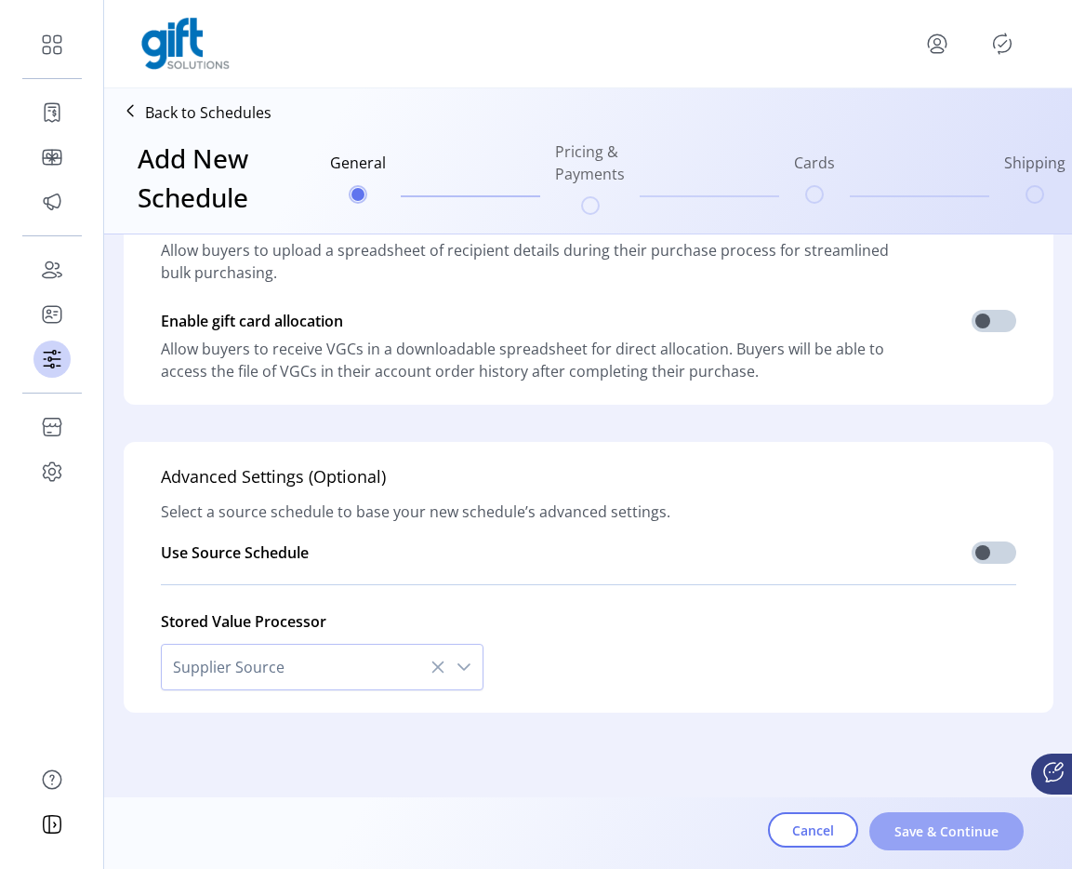
type textarea "*****"
click at [900, 822] on span "Save & Continue" at bounding box center [947, 831] width 106 height 20
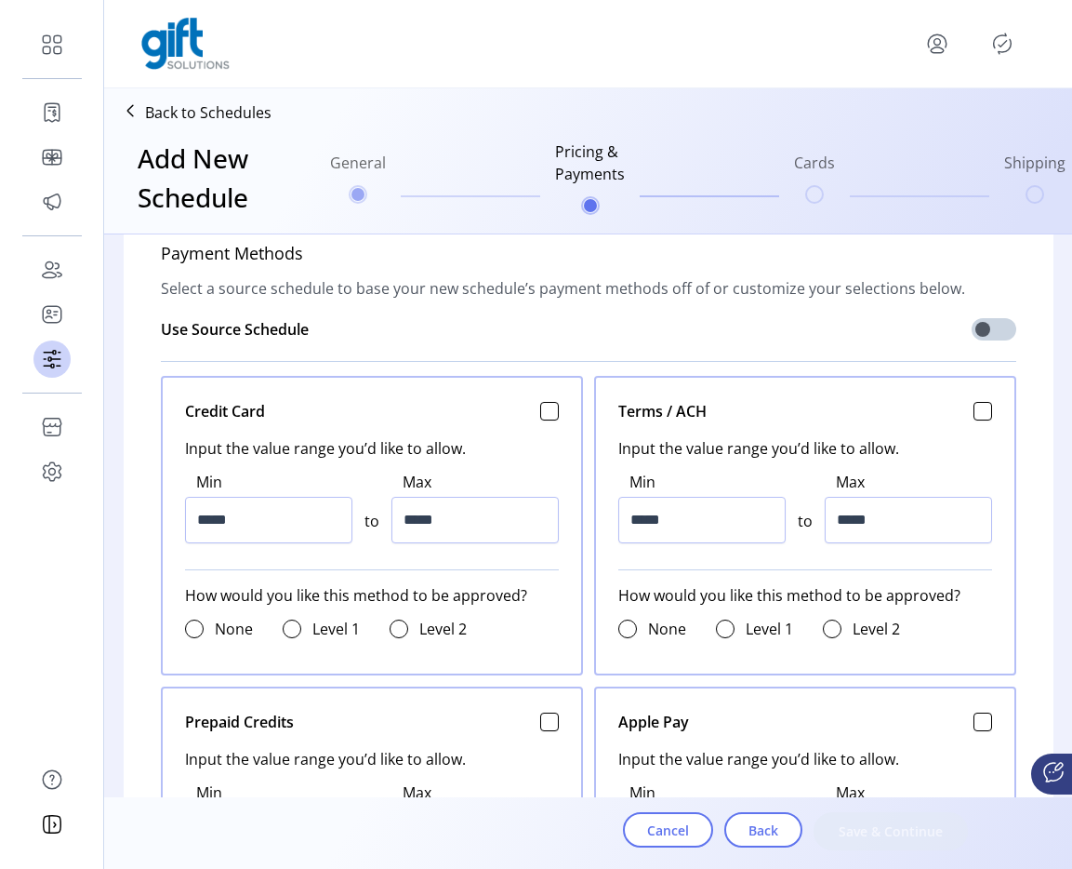
scroll to position [672, 0]
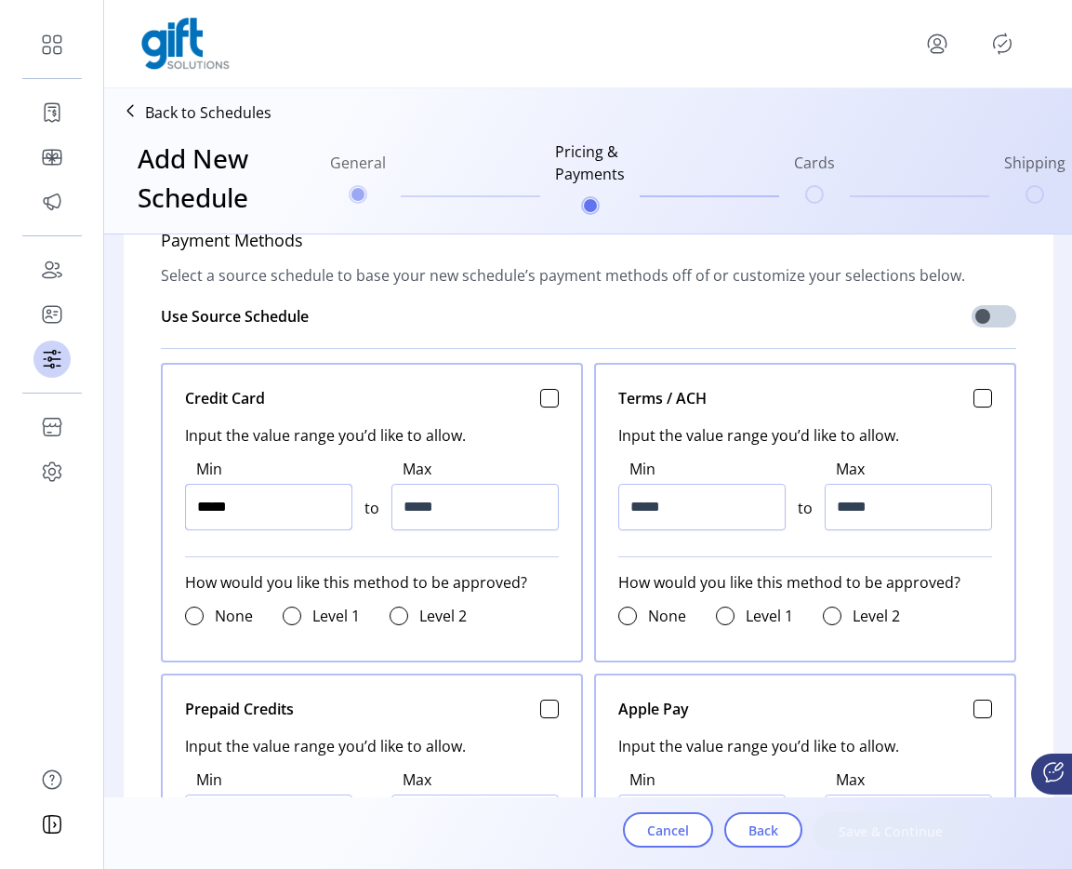
click at [256, 490] on input "*****" at bounding box center [268, 507] width 167 height 47
type input "******"
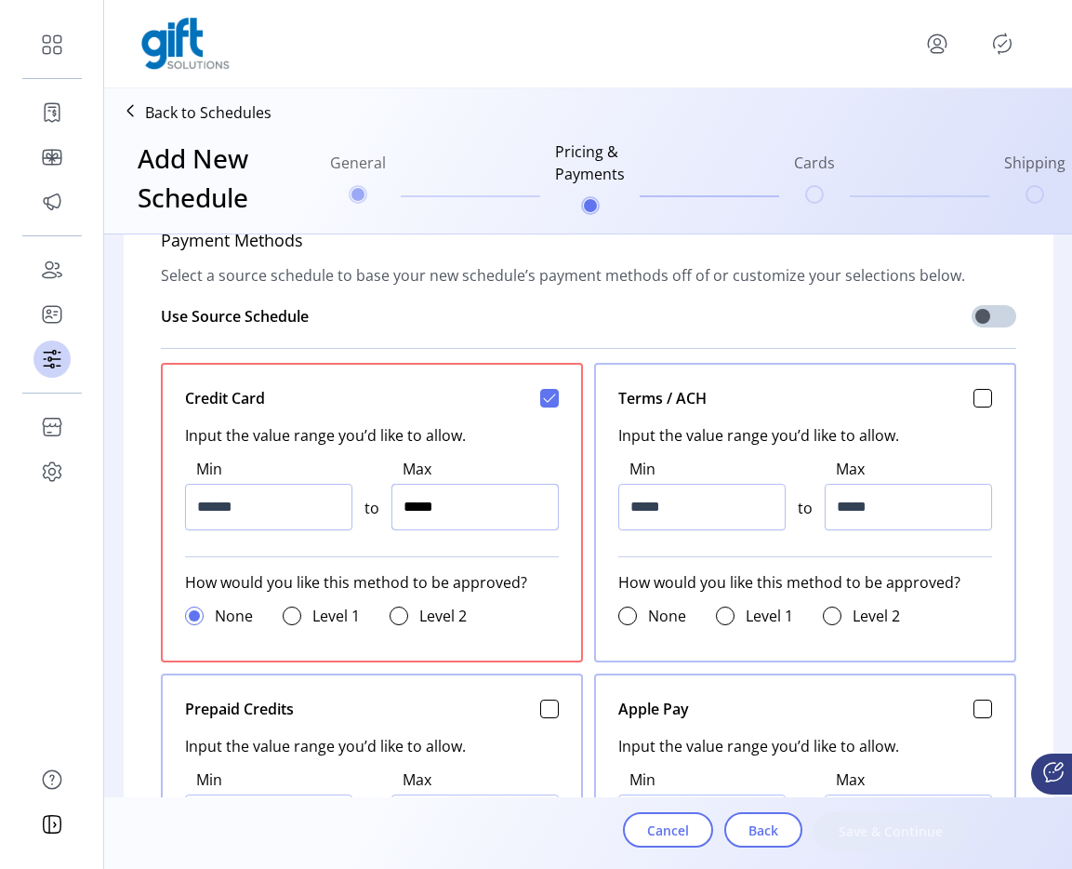
click at [410, 513] on input "*****" at bounding box center [475, 507] width 167 height 47
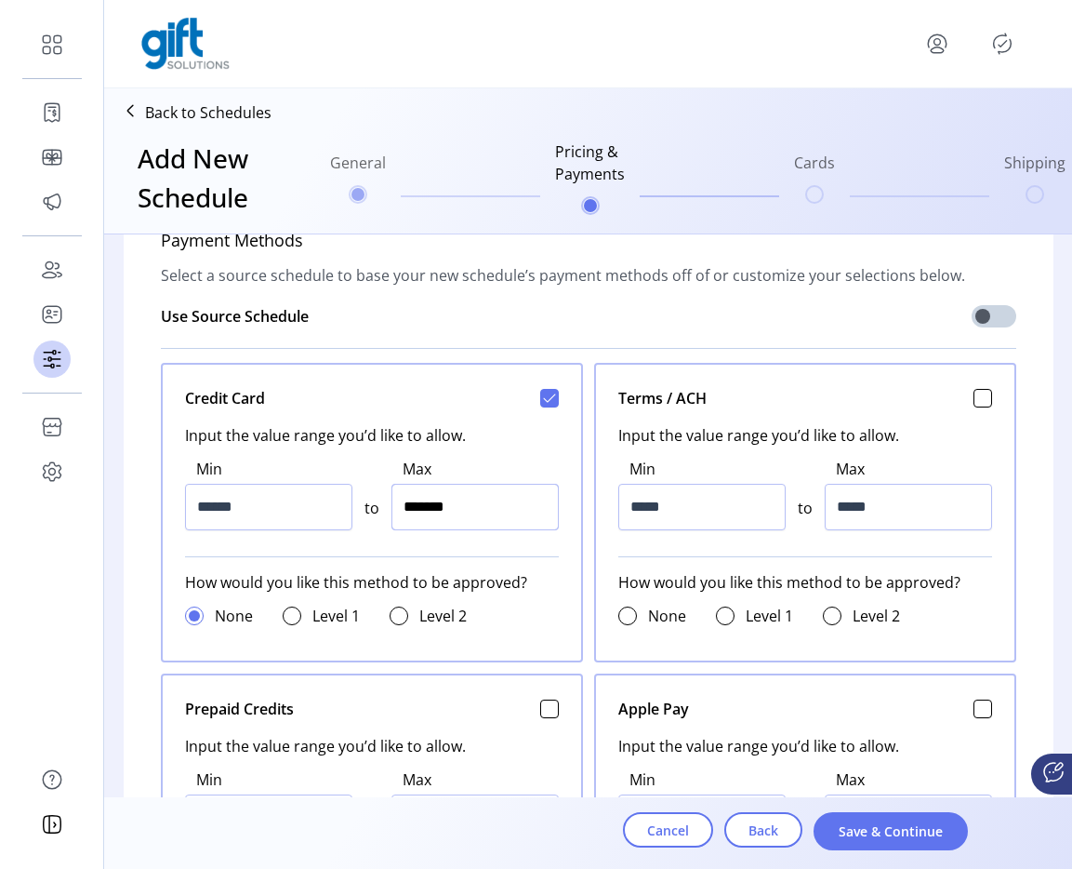
type input "*********"
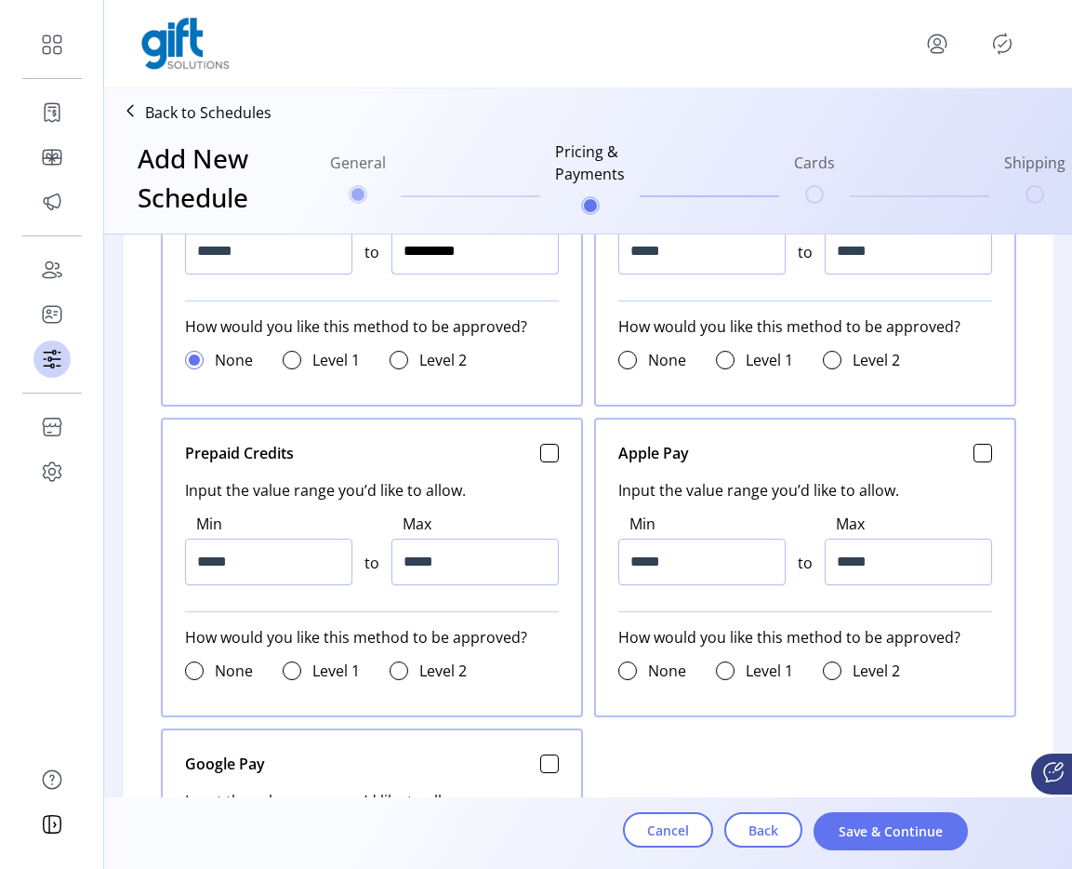
scroll to position [1009, 0]
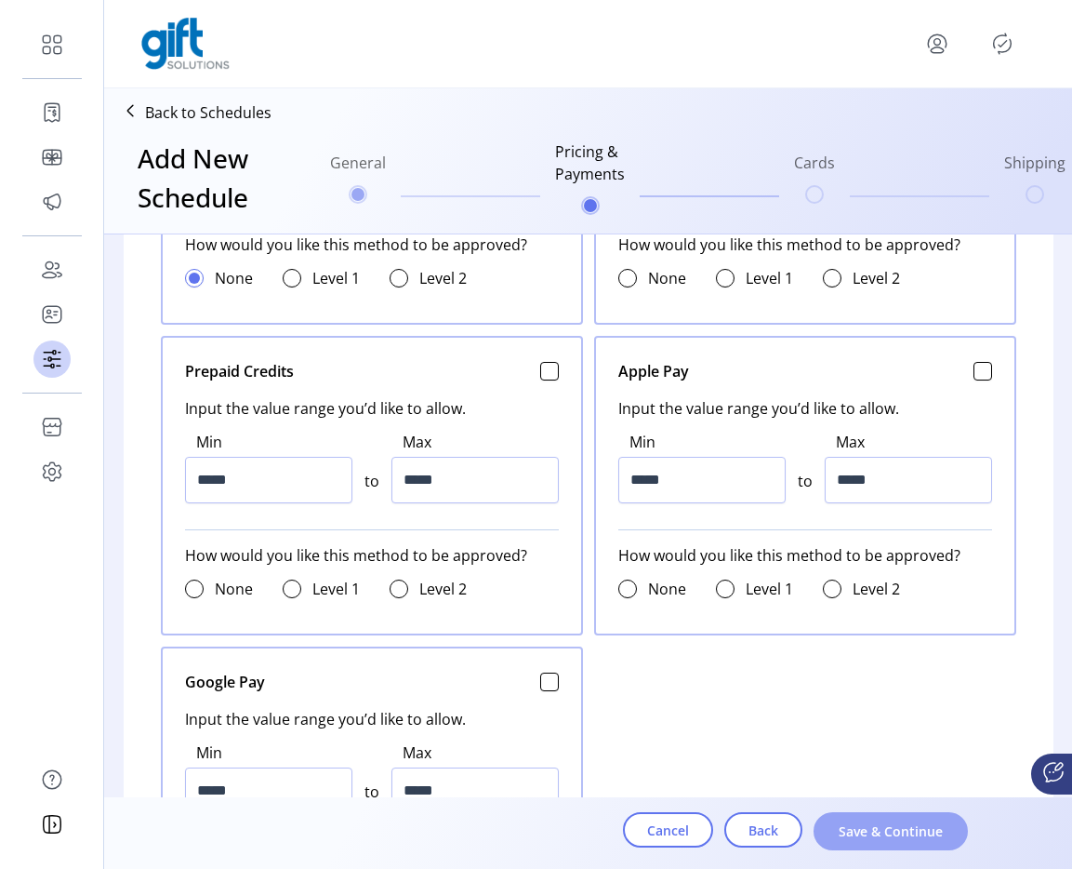
click at [851, 812] on button "Save & Continue" at bounding box center [891, 831] width 154 height 38
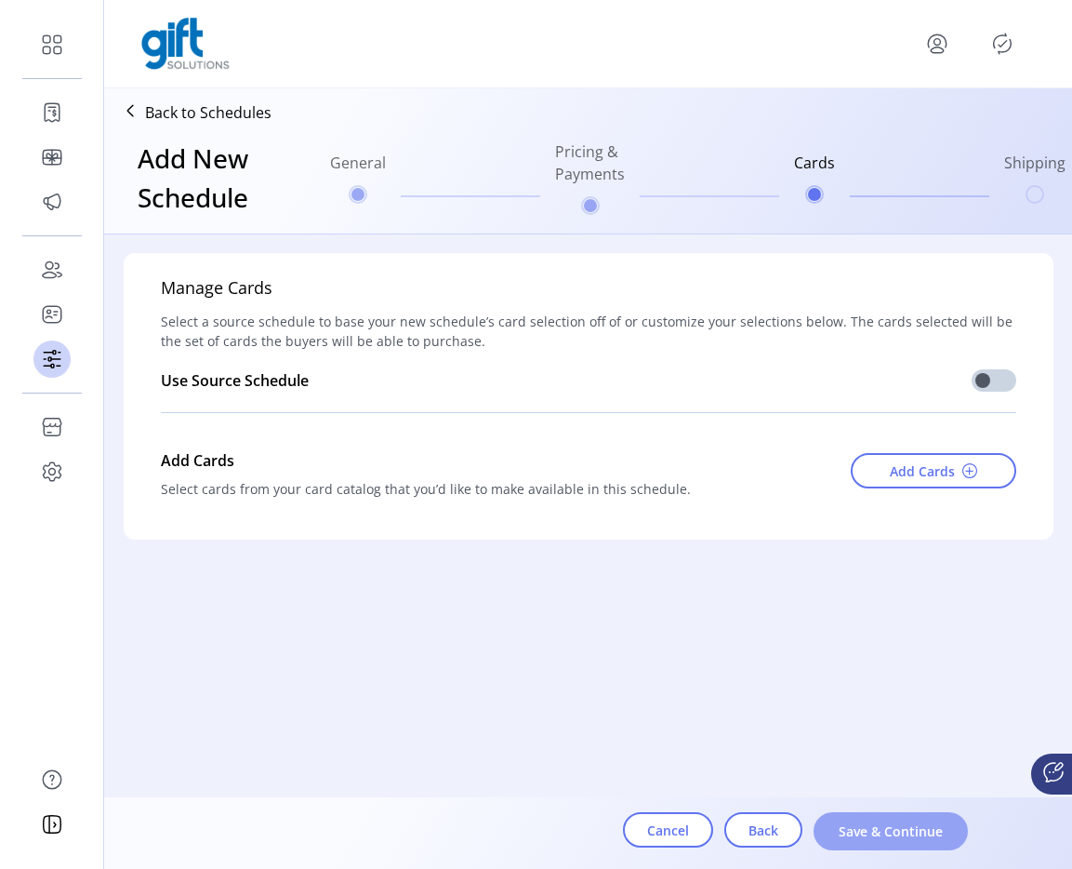
click at [852, 822] on span "Save & Continue" at bounding box center [891, 831] width 106 height 20
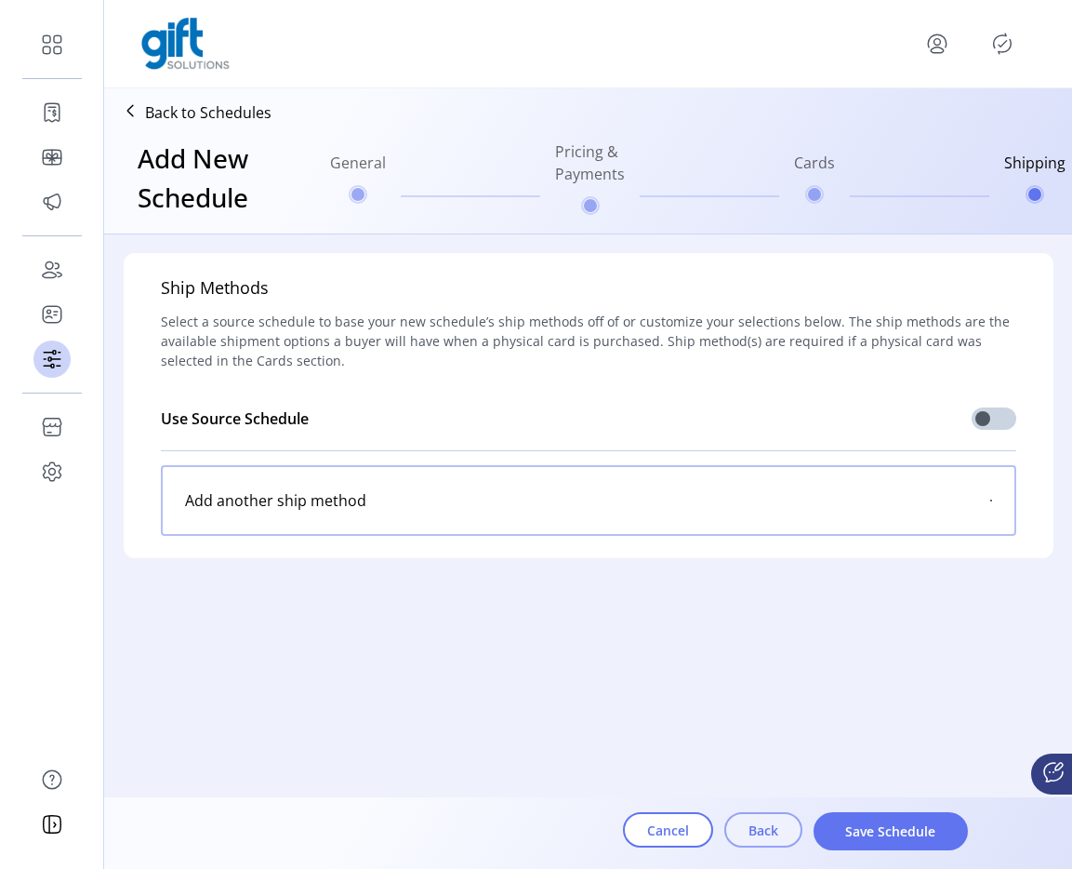
click at [777, 833] on span "Back" at bounding box center [764, 830] width 30 height 20
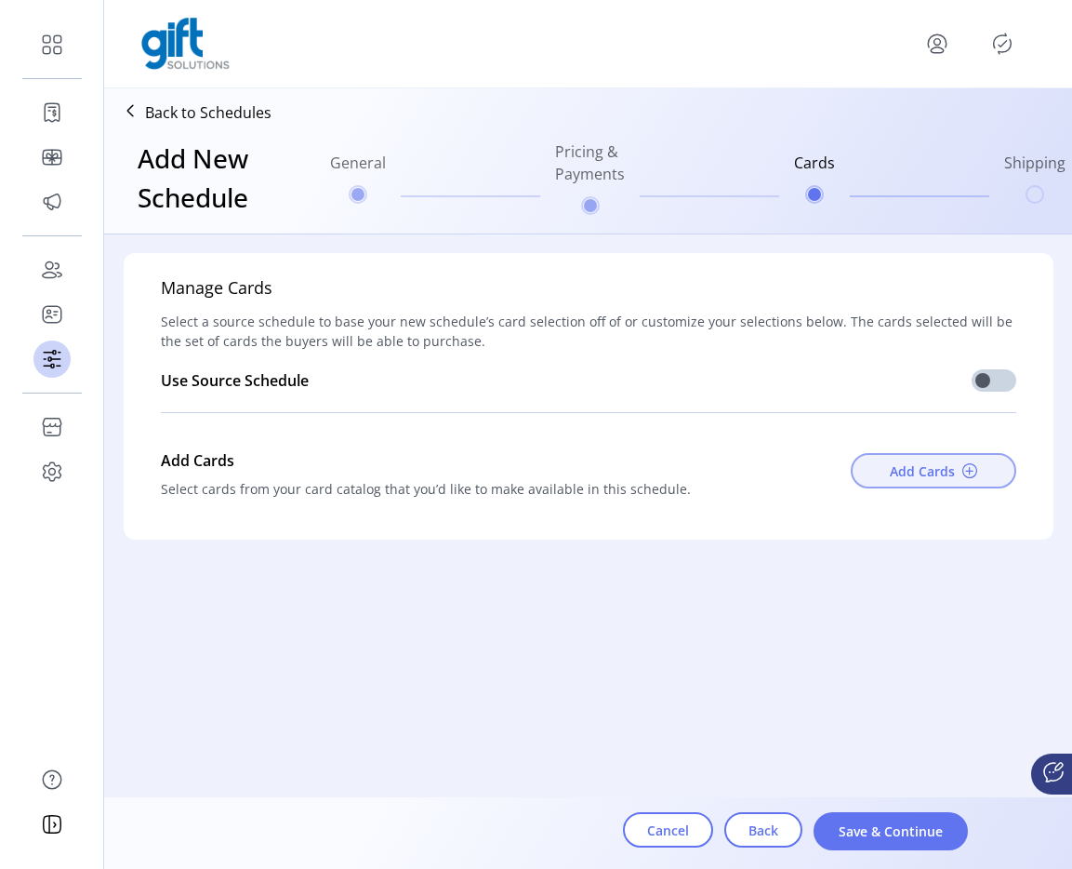
click at [952, 486] on button "Add Cards" at bounding box center [934, 470] width 166 height 35
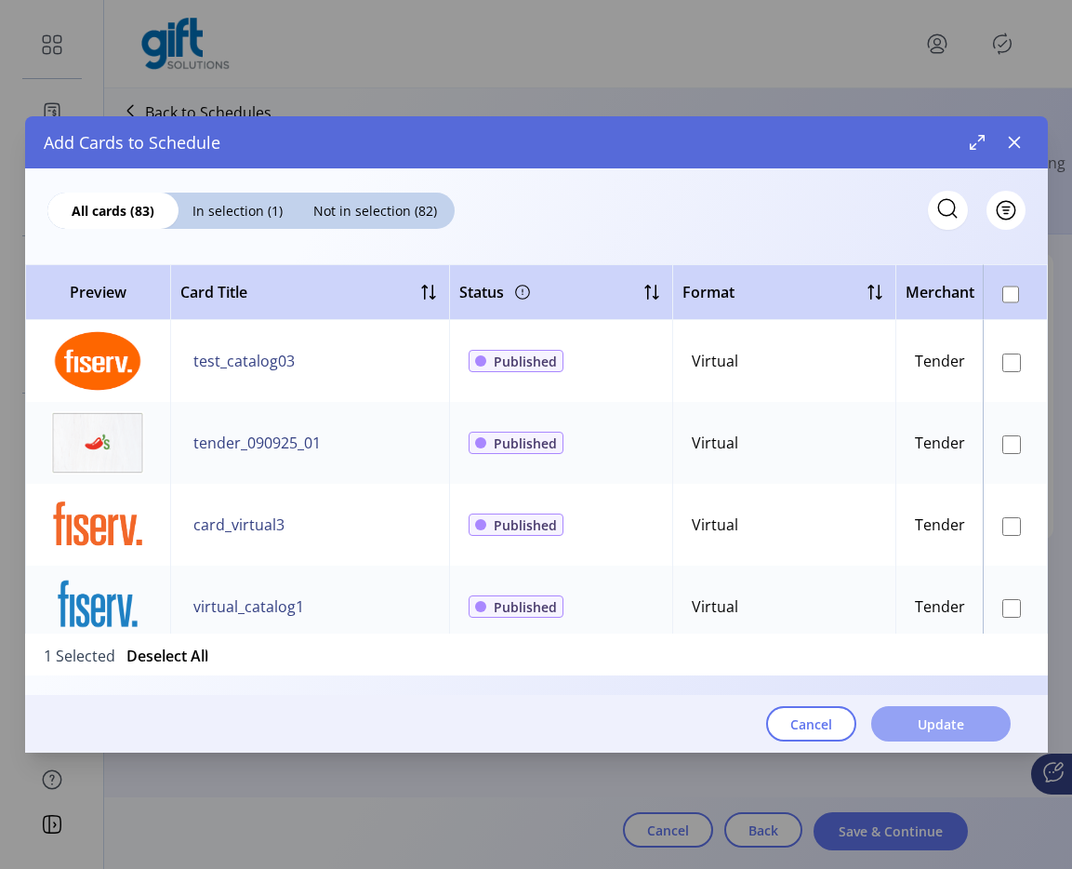
click at [964, 727] on span "Update" at bounding box center [941, 724] width 47 height 20
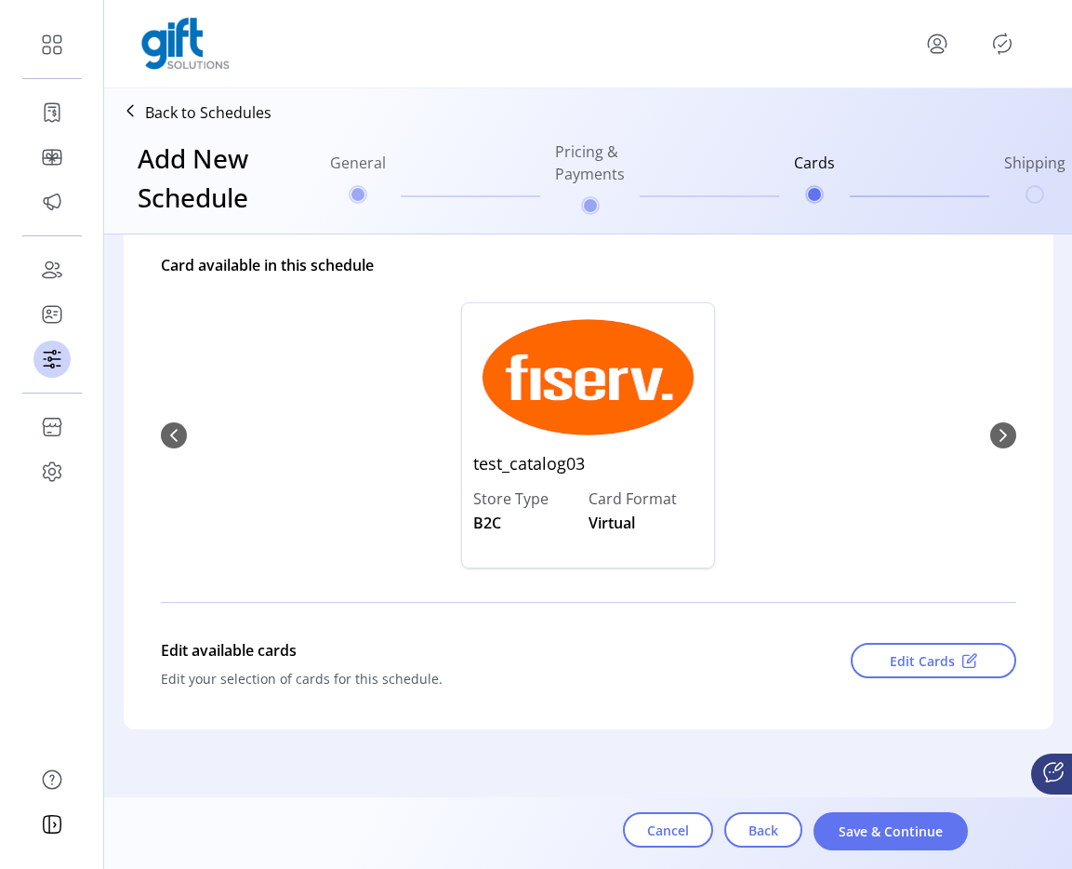
scroll to position [199, 0]
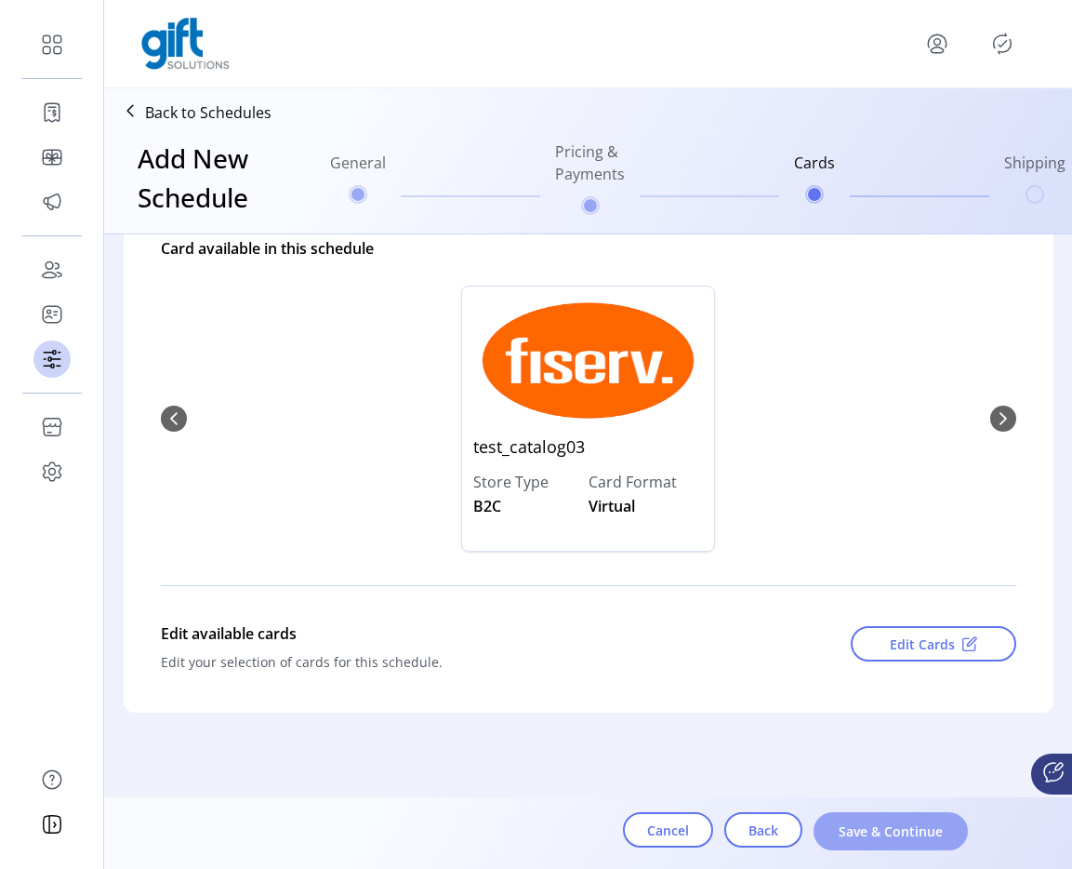
click at [866, 837] on span "Save & Continue" at bounding box center [891, 831] width 106 height 20
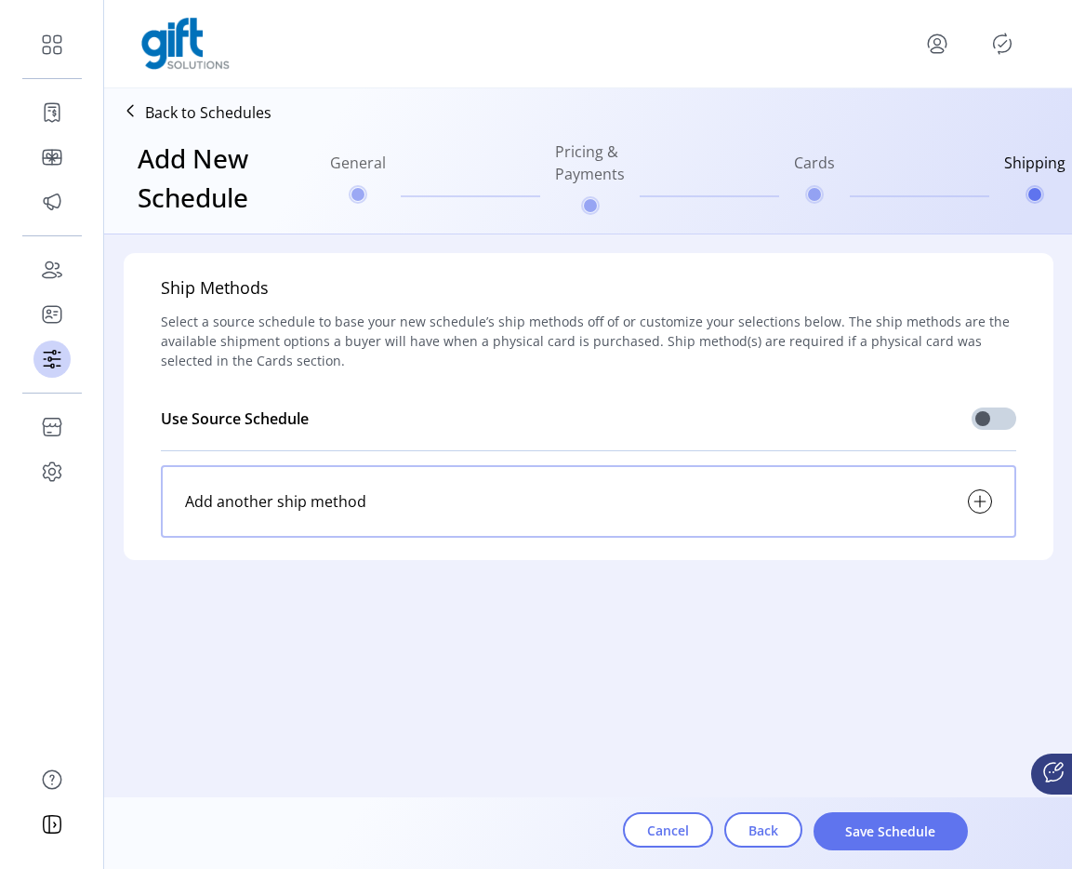
click at [868, 852] on div "Cancel Back Save Schedule" at bounding box center [641, 838] width 952 height 53
click at [868, 846] on button "Save Schedule" at bounding box center [891, 831] width 154 height 38
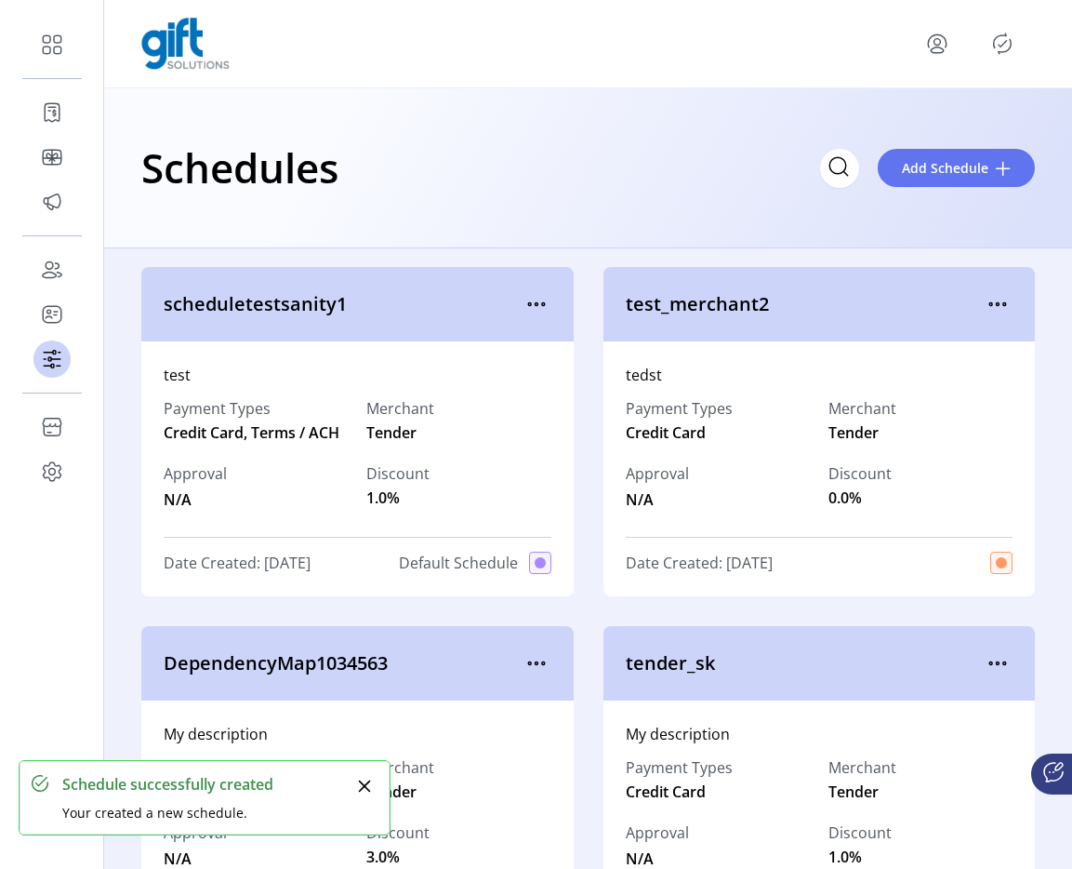
click at [1013, 48] on icon "Publisher Panel" at bounding box center [1003, 44] width 30 height 30
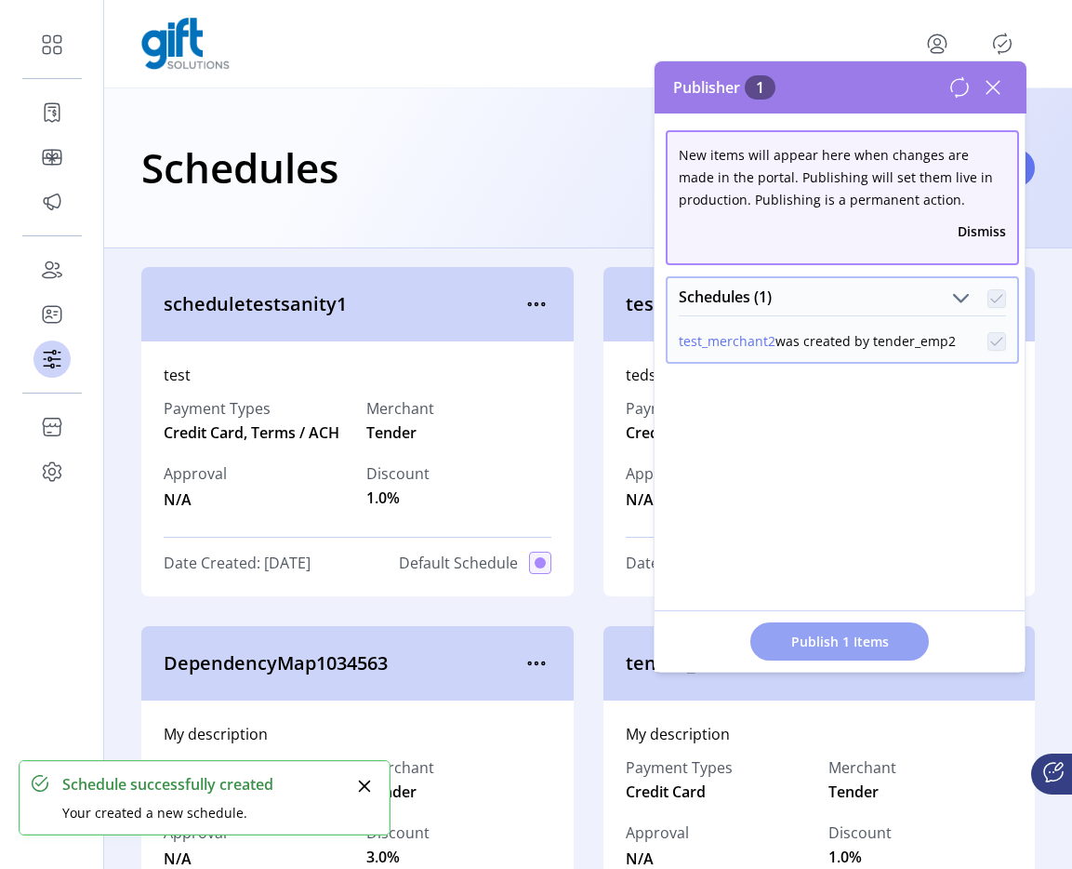
click at [821, 643] on span "Publish 1 Items" at bounding box center [840, 642] width 130 height 20
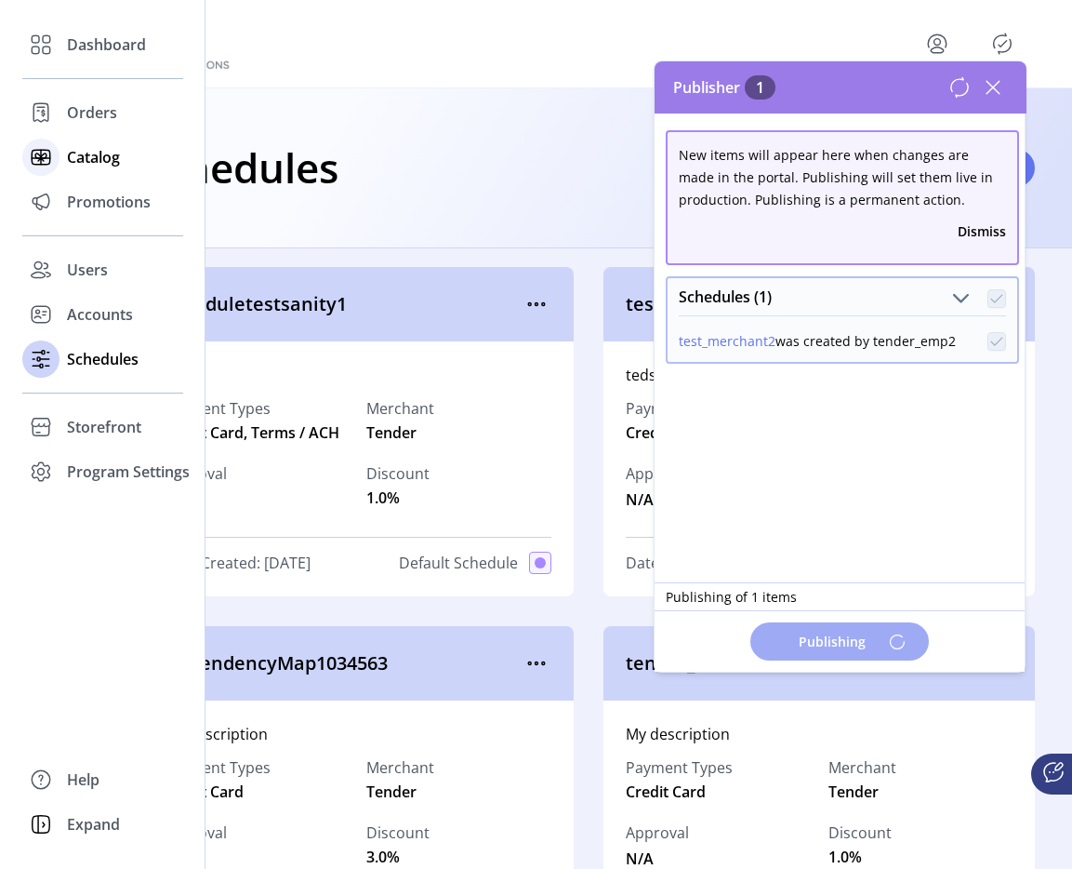
click at [64, 151] on div "Catalog" at bounding box center [102, 157] width 161 height 45
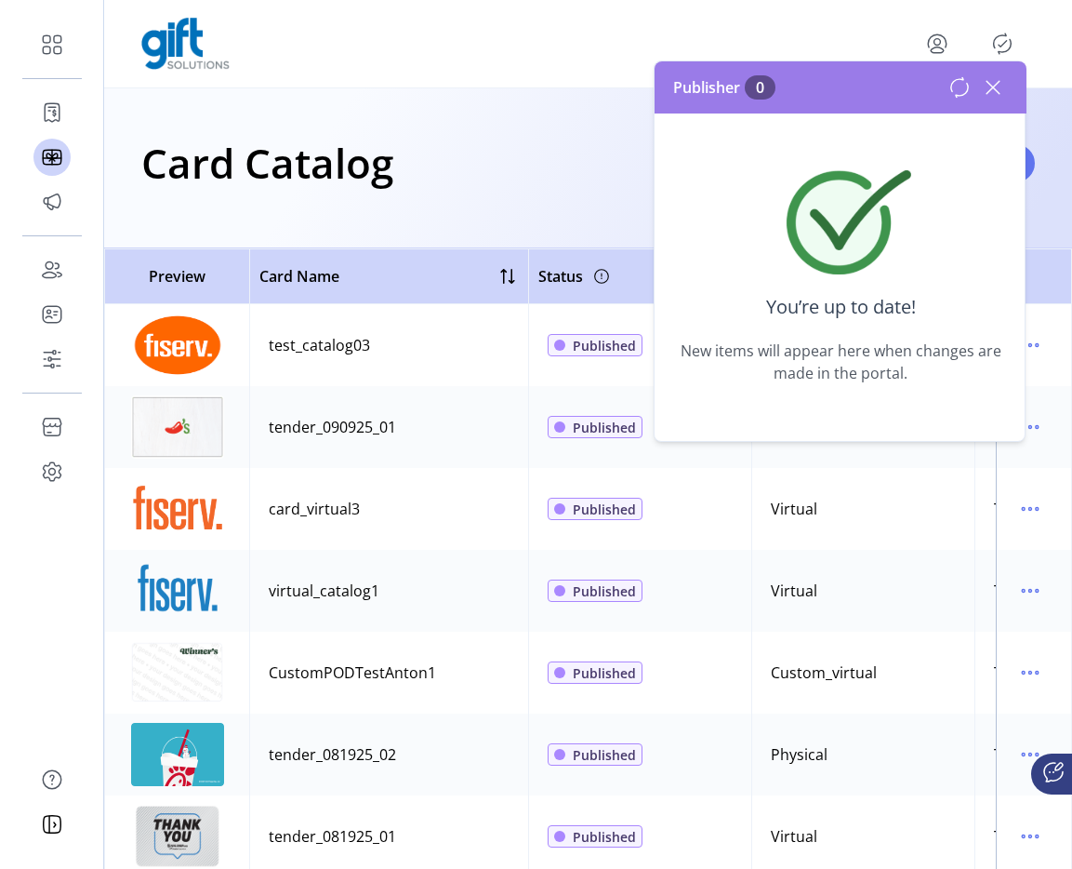
click at [999, 88] on icon at bounding box center [994, 88] width 30 height 30
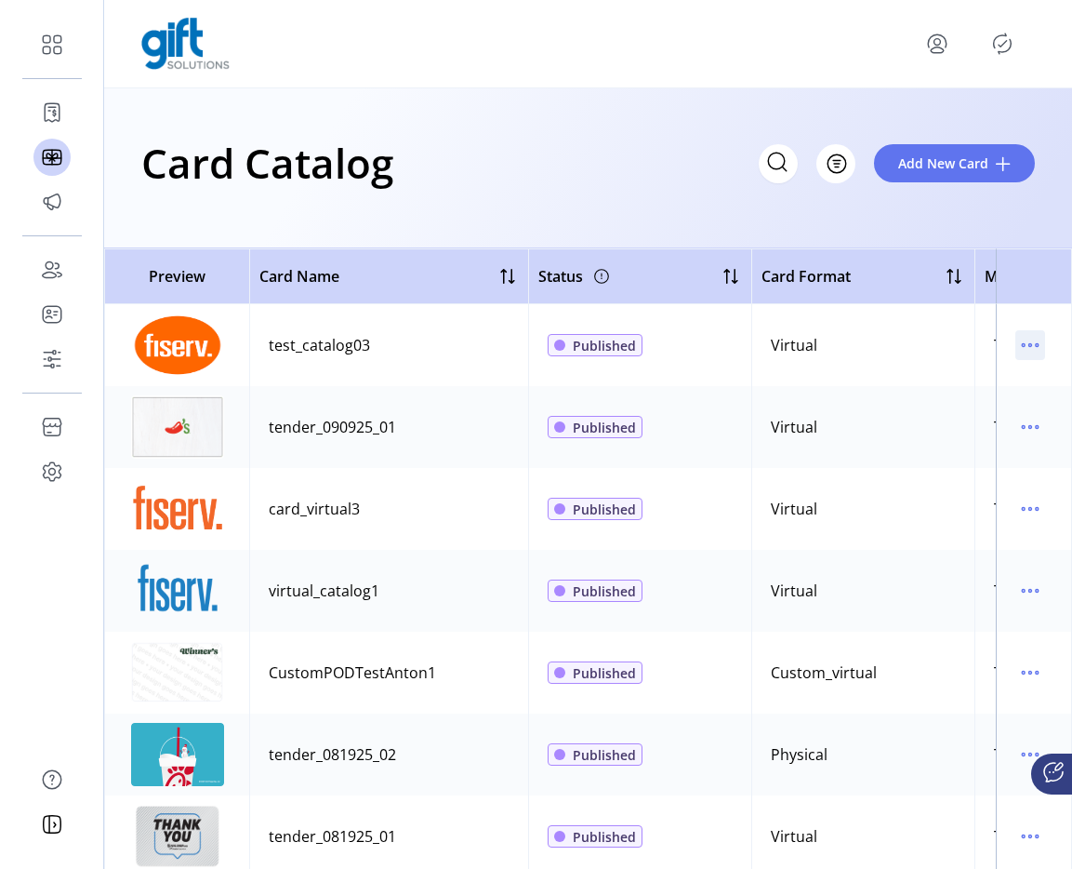
click at [1034, 343] on icon "menu" at bounding box center [1031, 345] width 30 height 30
click at [1008, 374] on span "View Details" at bounding box center [943, 381] width 154 height 15
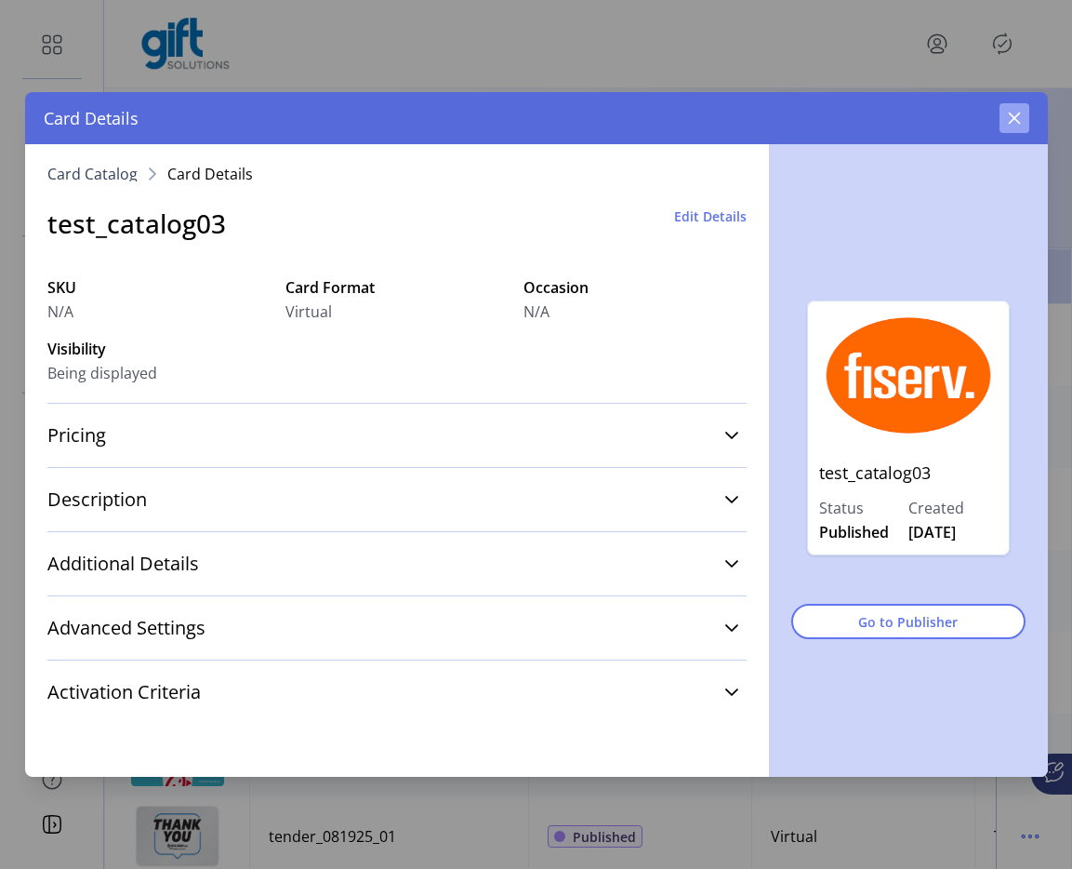
click at [1006, 104] on button "button" at bounding box center [1015, 118] width 30 height 30
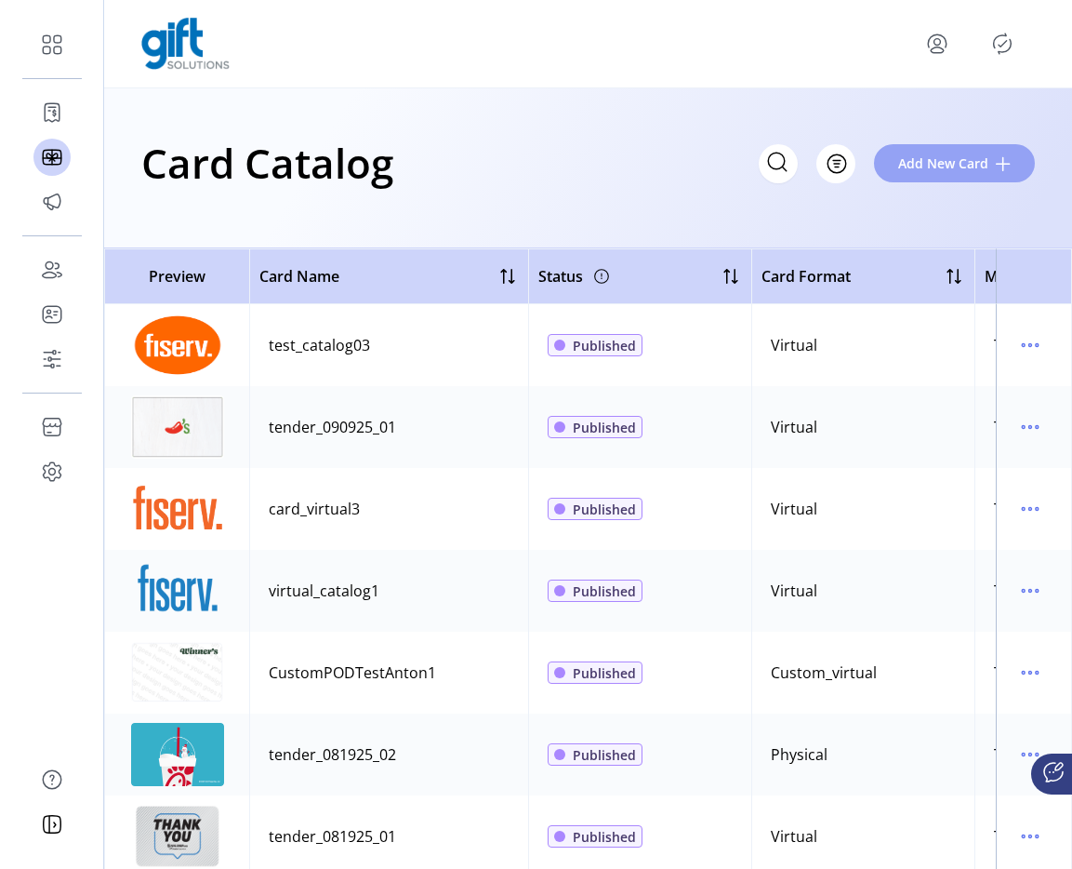
click at [952, 176] on button "Add New Card" at bounding box center [954, 163] width 161 height 38
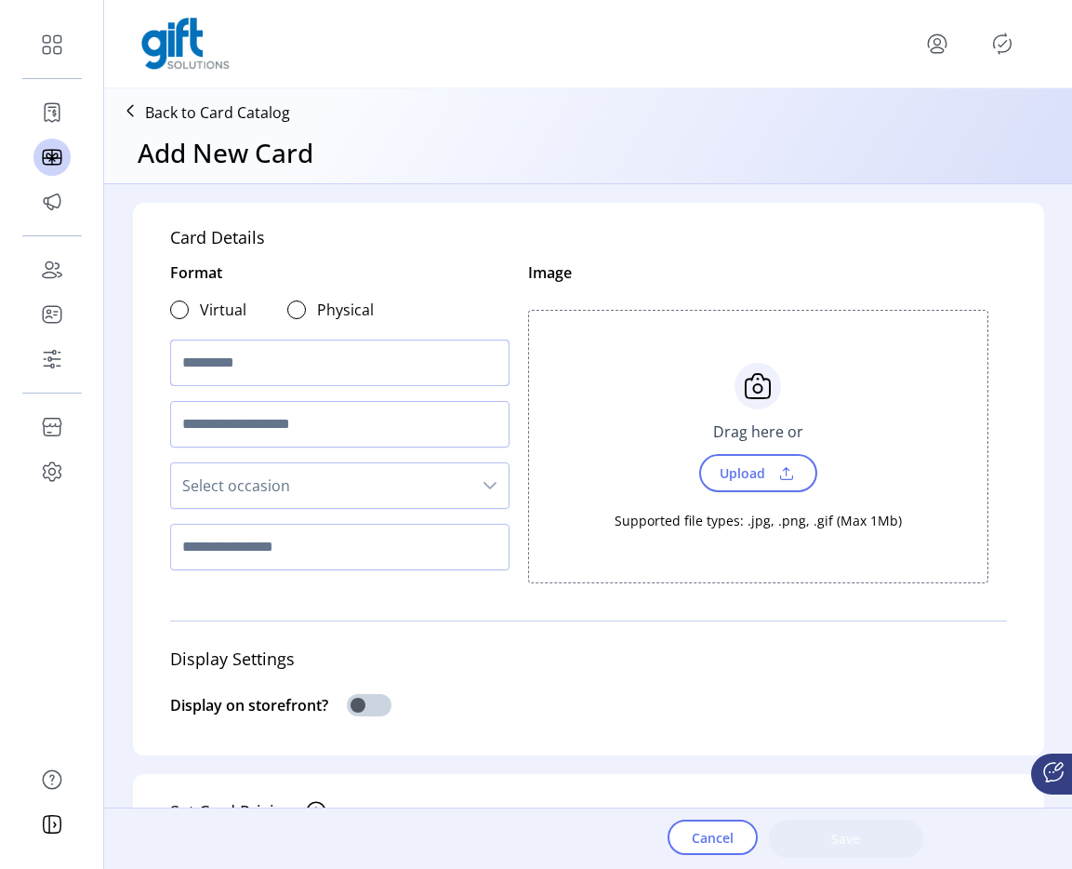
click at [248, 377] on input "text" at bounding box center [340, 363] width 340 height 47
type input "**********"
click at [180, 302] on div at bounding box center [179, 309] width 19 height 19
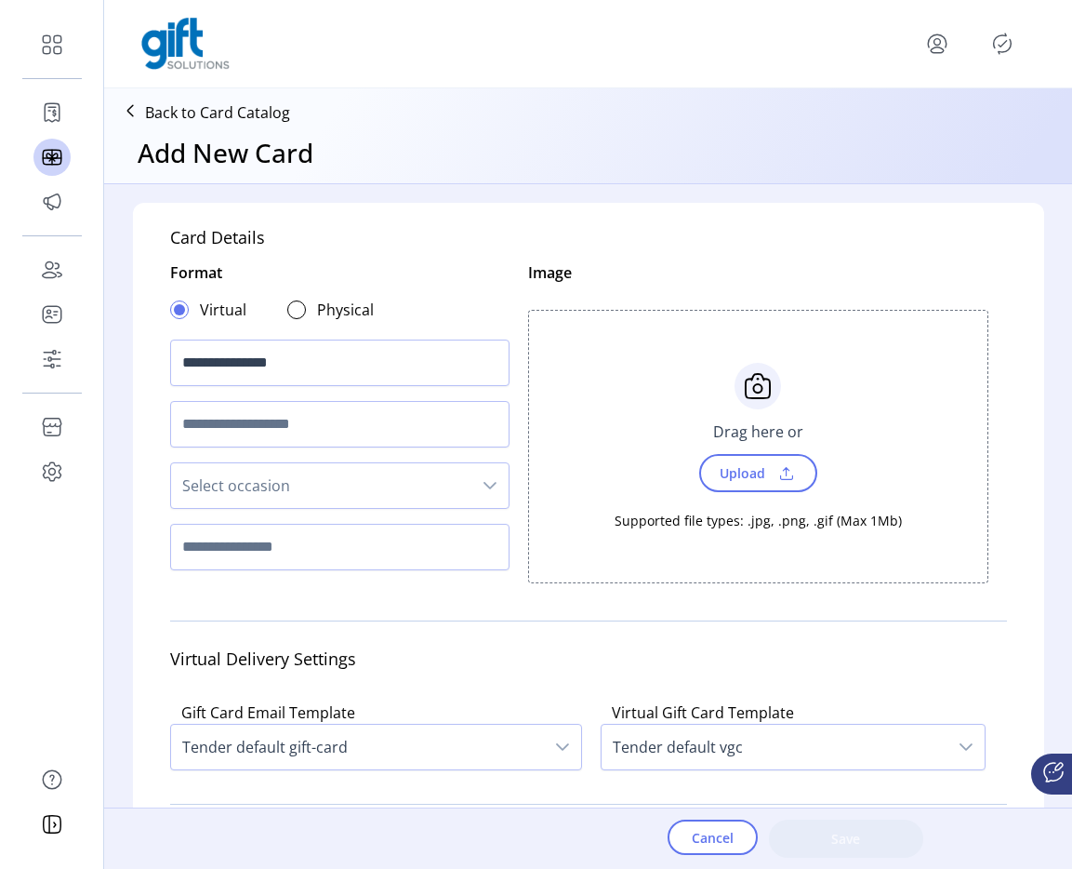
scroll to position [11, 7]
click at [728, 487] on span "Upload" at bounding box center [758, 473] width 118 height 38
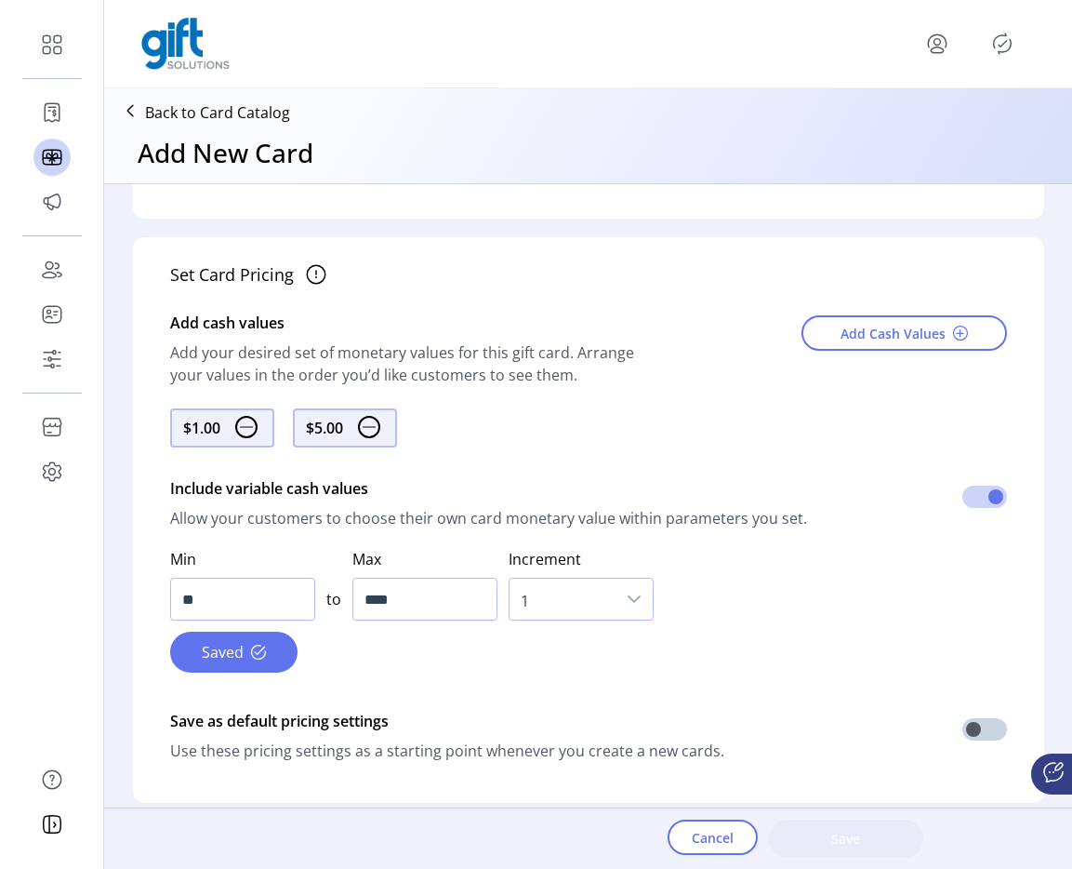
scroll to position [701, 0]
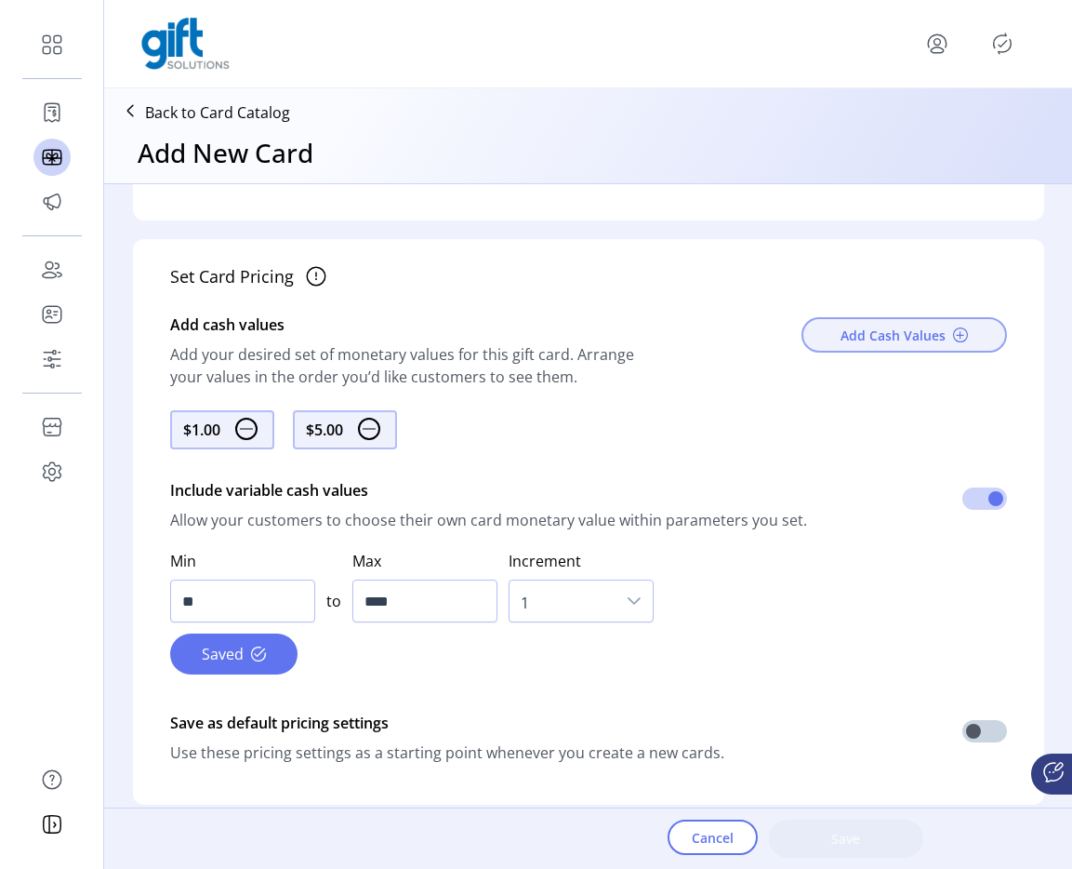
click at [899, 345] on span "Add Cash Values" at bounding box center [893, 336] width 105 height 20
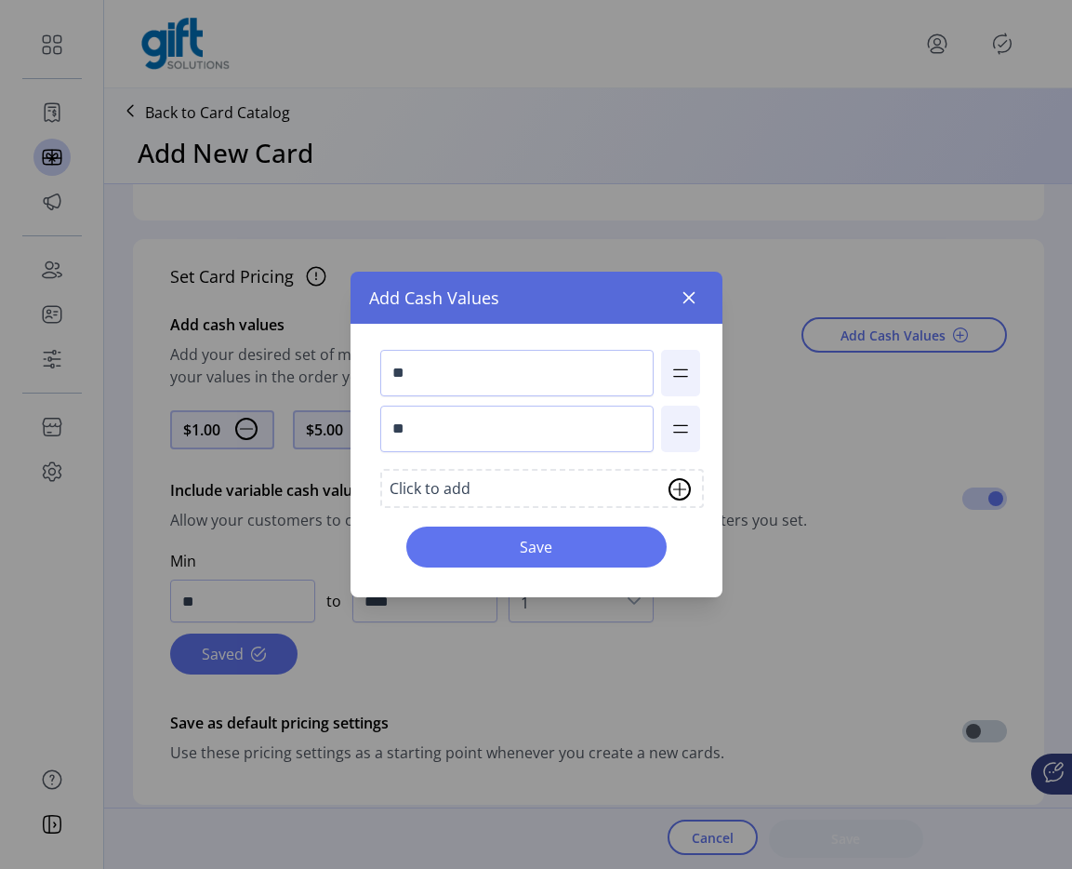
click at [469, 477] on div "Click to add" at bounding box center [430, 488] width 81 height 22
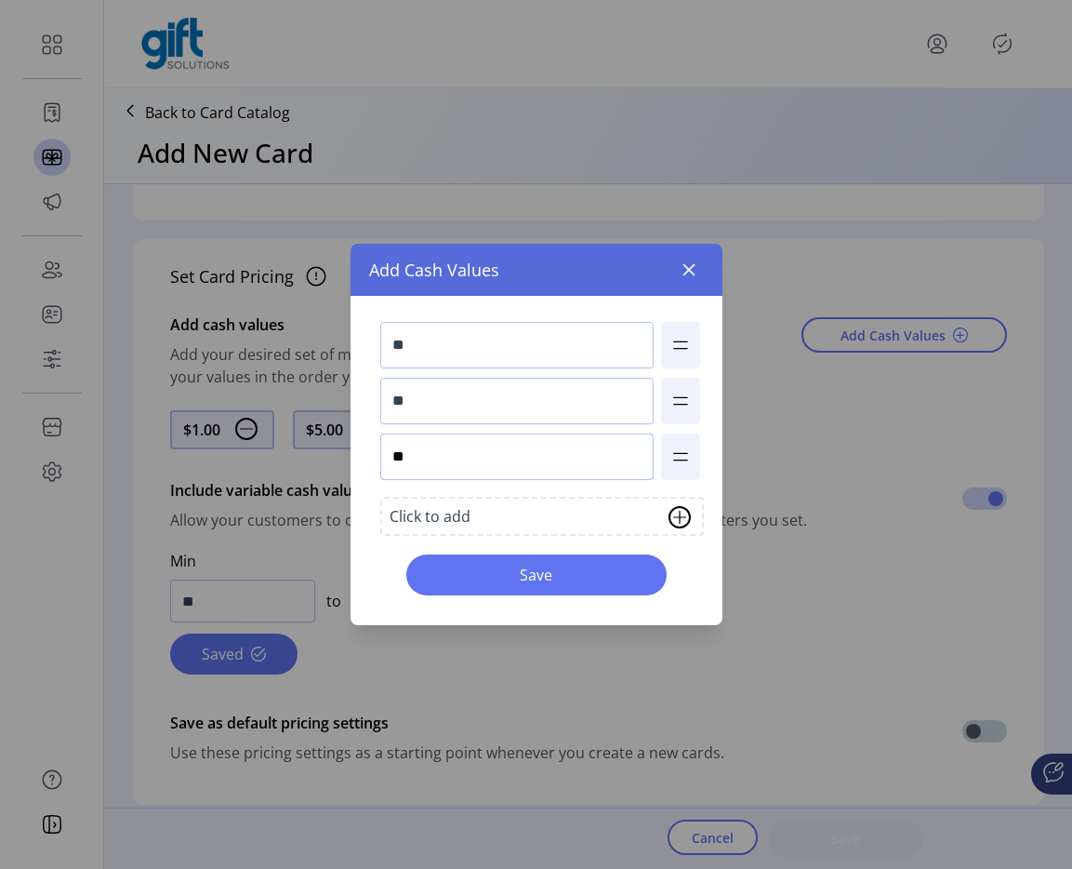
click at [449, 459] on input "**" at bounding box center [516, 456] width 273 height 47
type input "**"
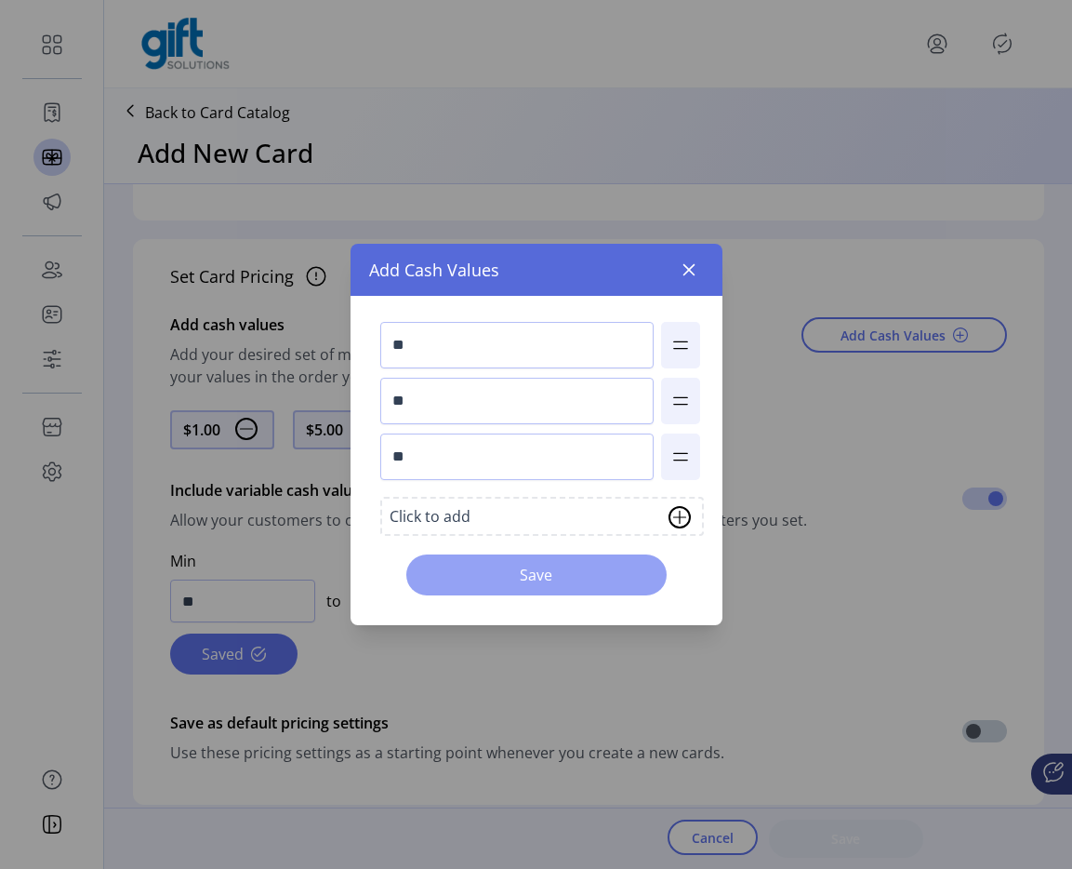
click at [475, 584] on span "Save" at bounding box center [537, 575] width 212 height 22
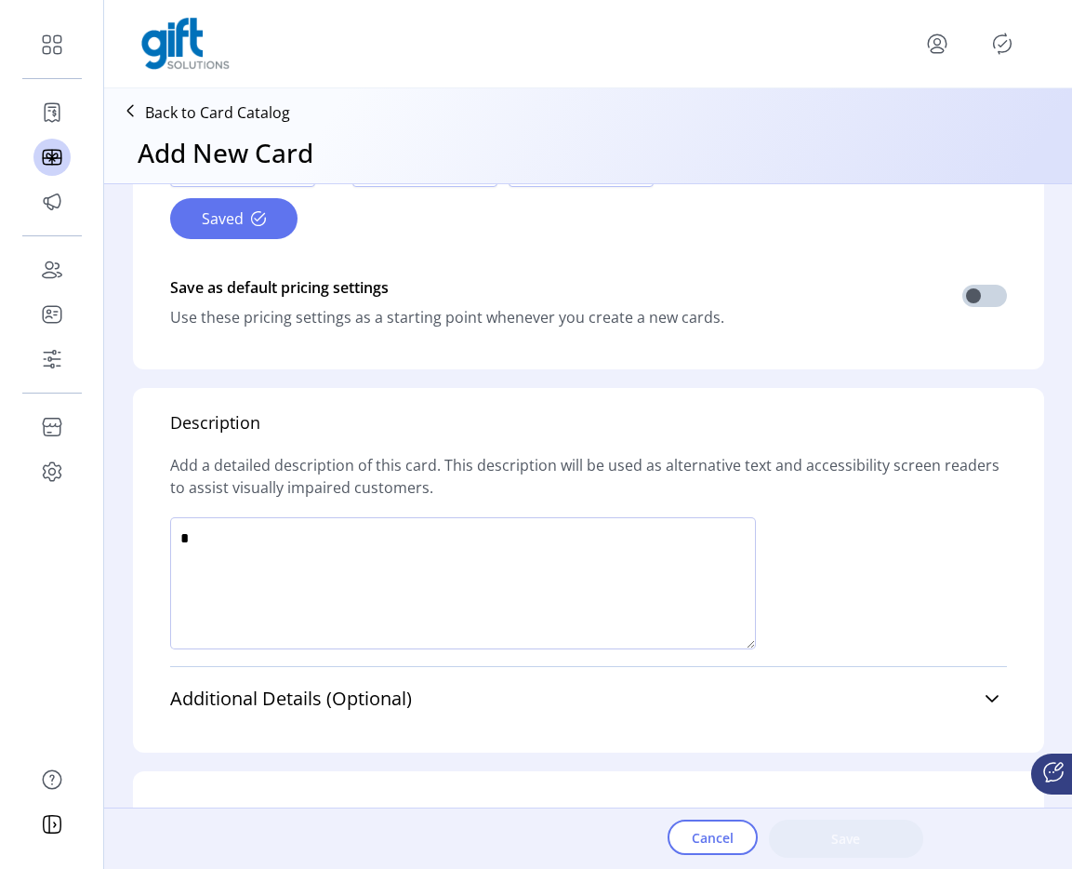
scroll to position [1240, 0]
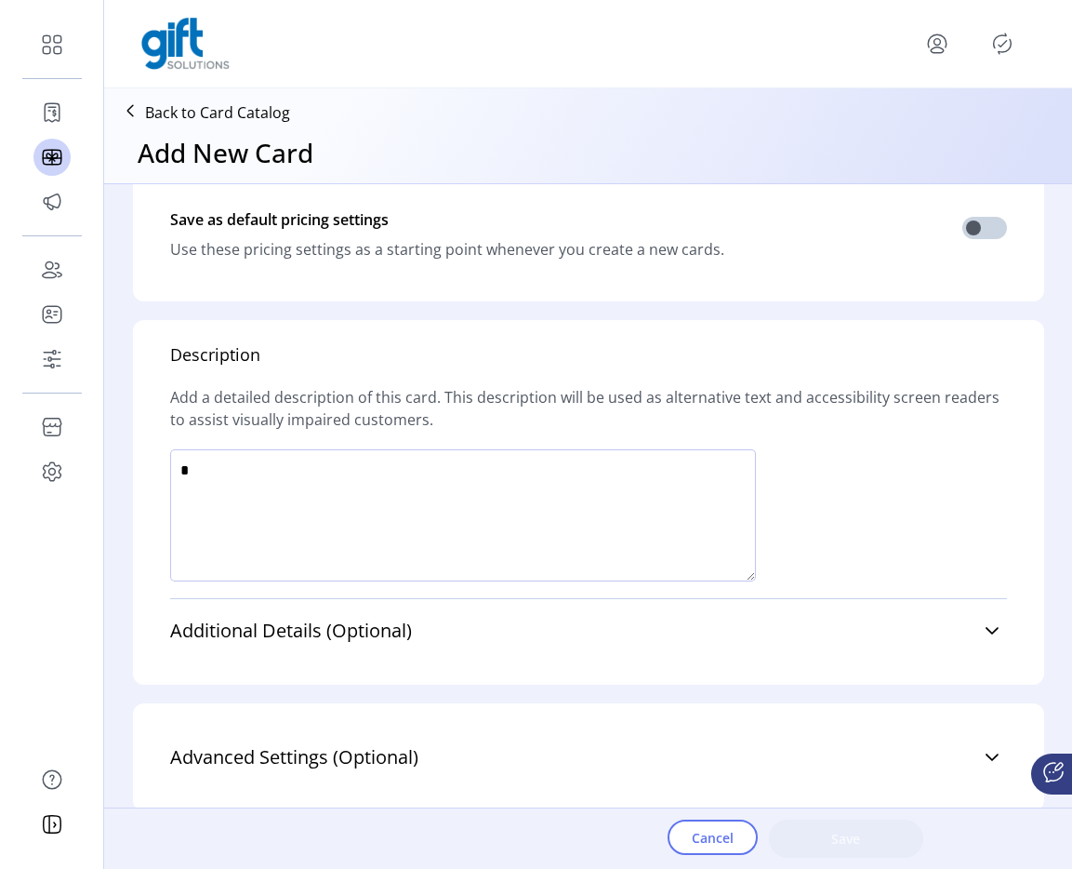
click at [536, 513] on textarea at bounding box center [463, 515] width 586 height 132
type textarea "****"
click at [891, 846] on span "Save" at bounding box center [846, 839] width 106 height 20
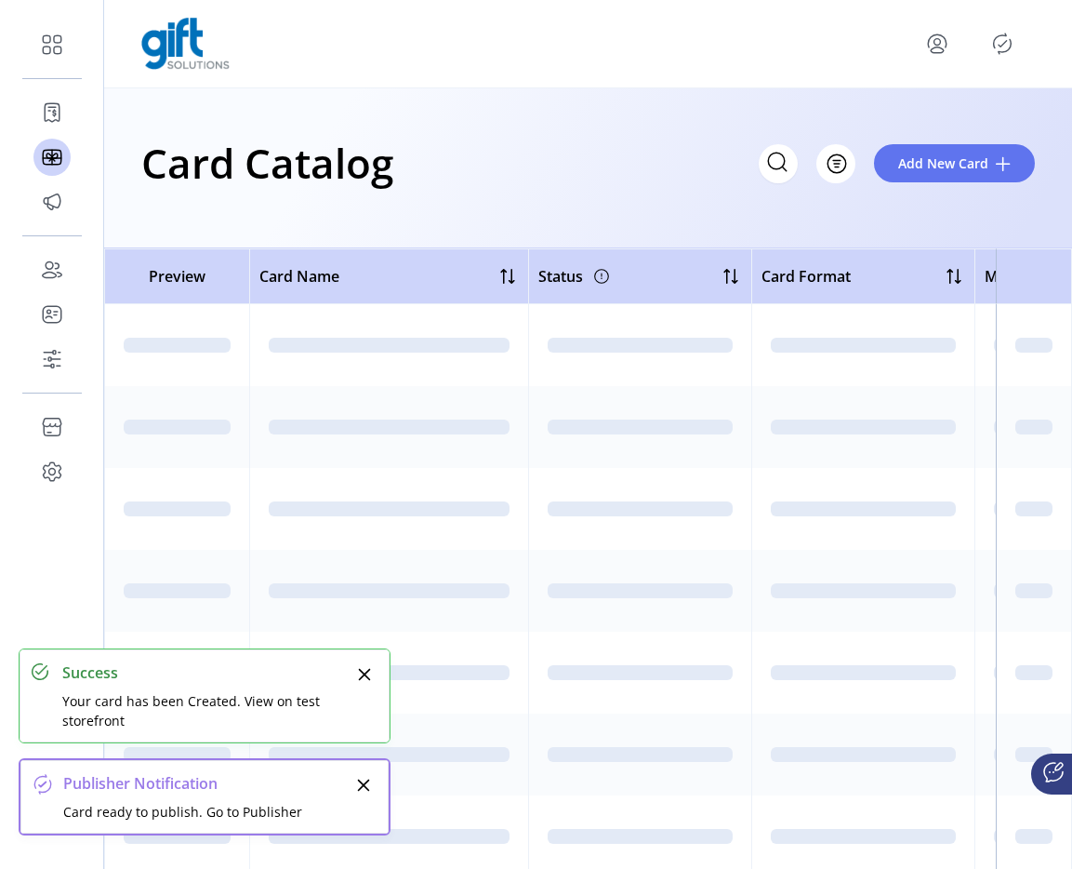
click at [993, 56] on p-button at bounding box center [1003, 44] width 30 height 30
click at [999, 56] on icon "Publisher Panel" at bounding box center [1003, 44] width 30 height 30
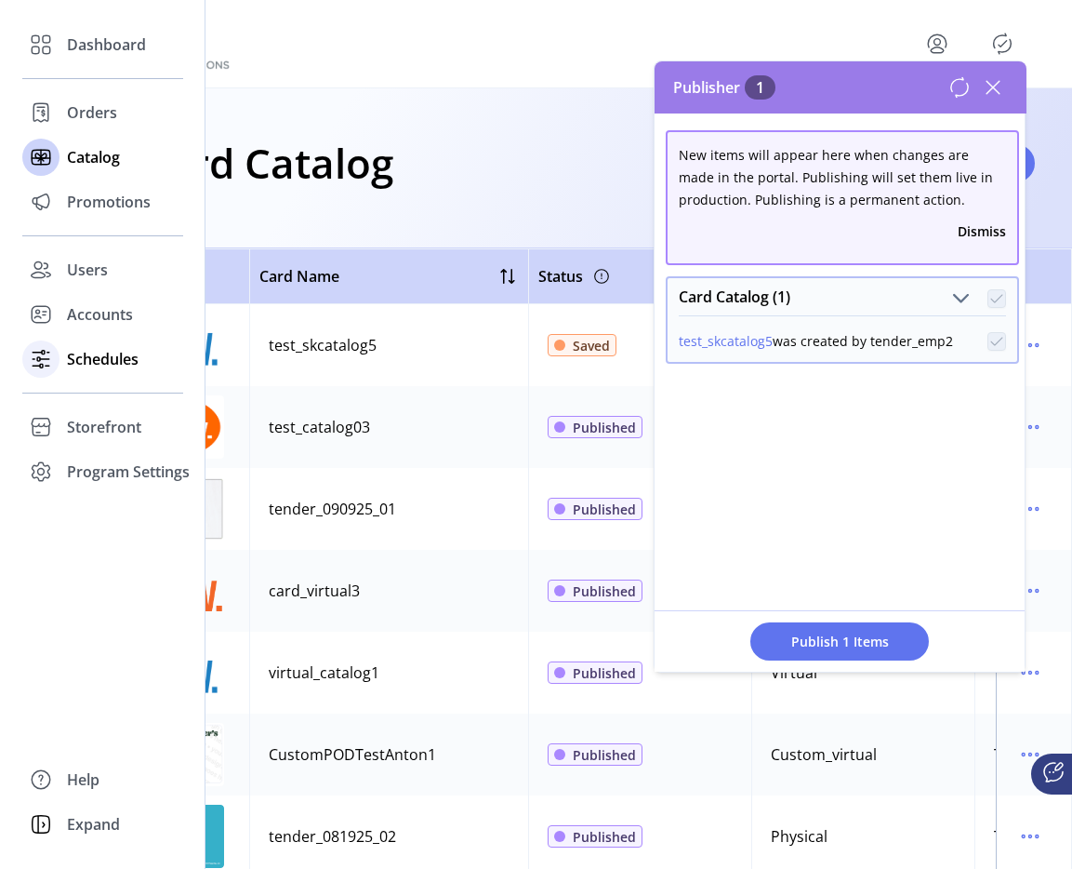
click at [73, 364] on span "Schedules" at bounding box center [103, 359] width 72 height 22
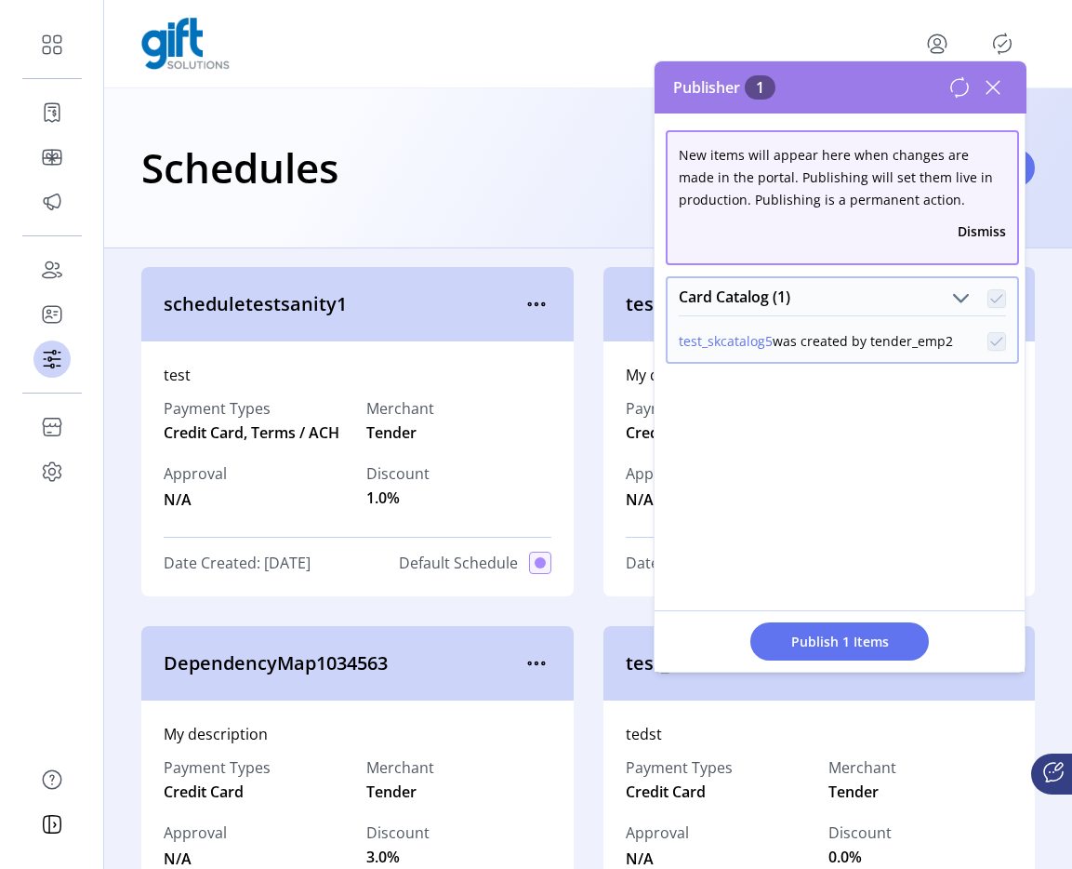
click at [997, 87] on icon at bounding box center [994, 88] width 30 height 30
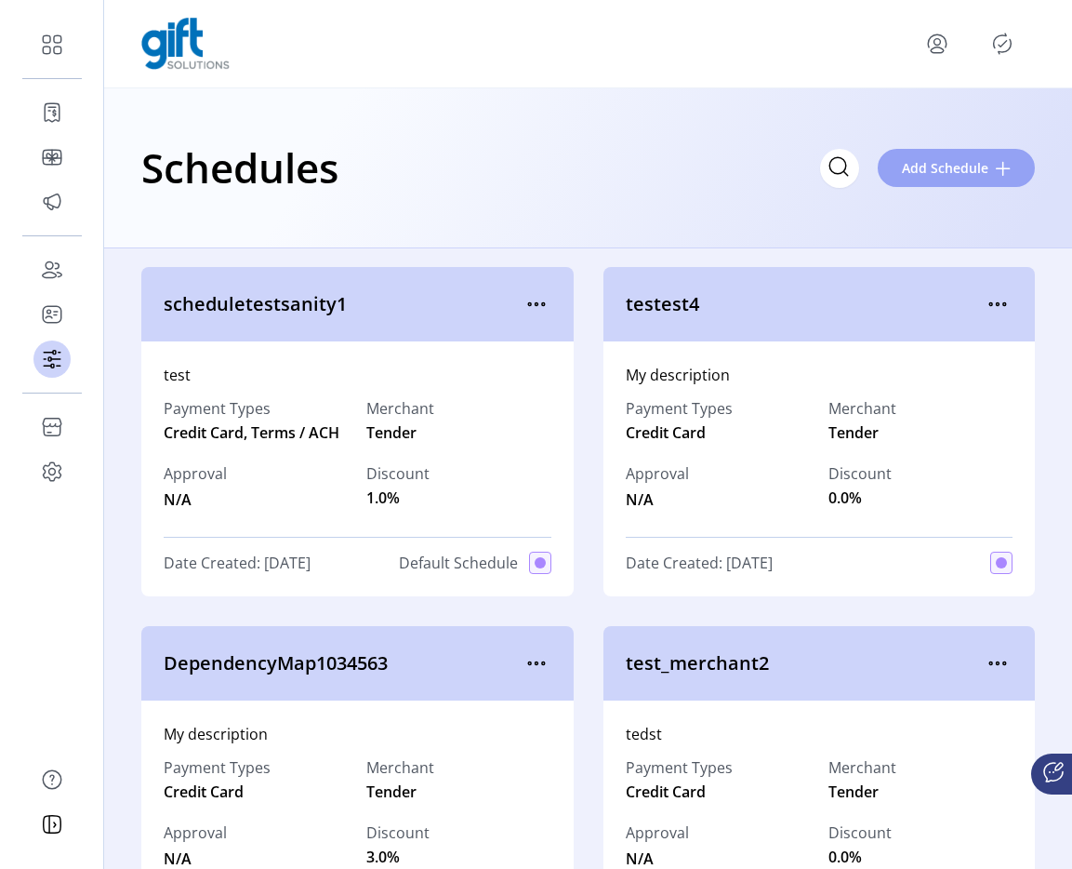
click at [949, 162] on span "Add Schedule" at bounding box center [945, 168] width 87 height 20
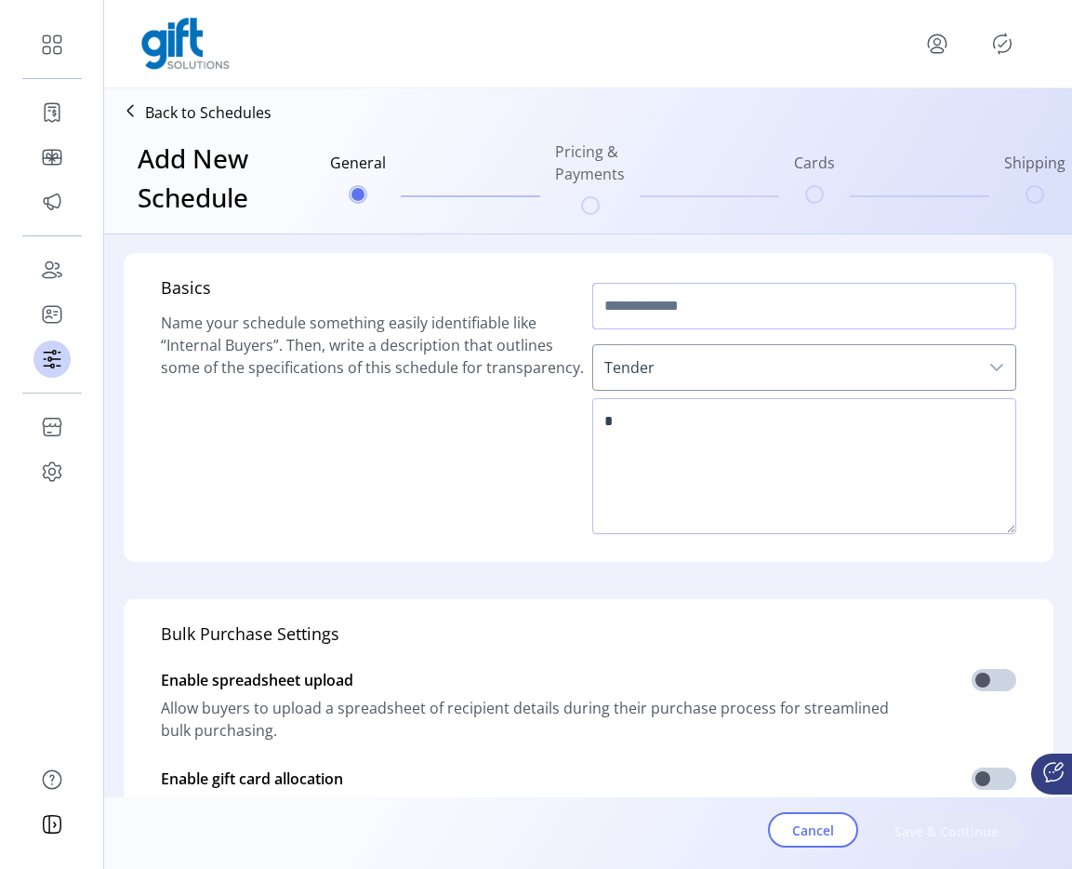
click at [688, 314] on input "text" at bounding box center [805, 306] width 424 height 47
type input "****"
click at [672, 436] on textarea at bounding box center [805, 466] width 424 height 136
type textarea "****"
click at [682, 318] on input "****" at bounding box center [805, 306] width 424 height 47
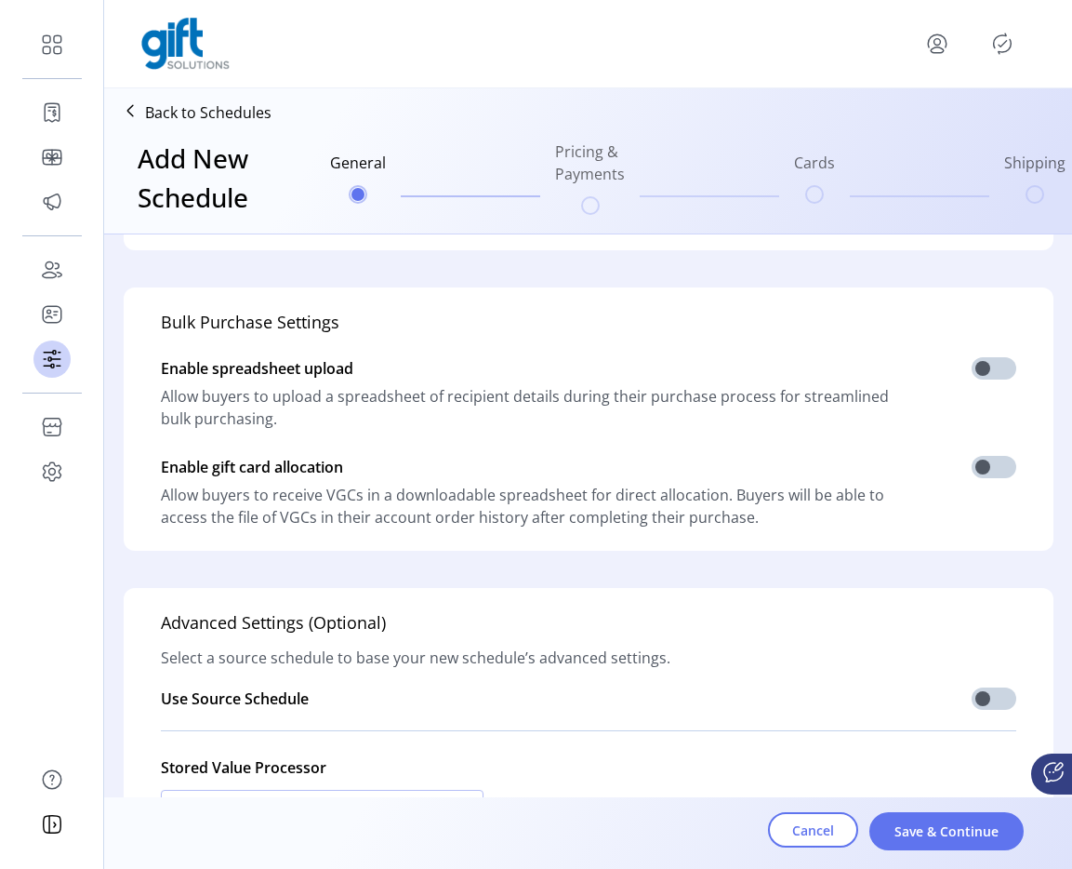
scroll to position [458, 0]
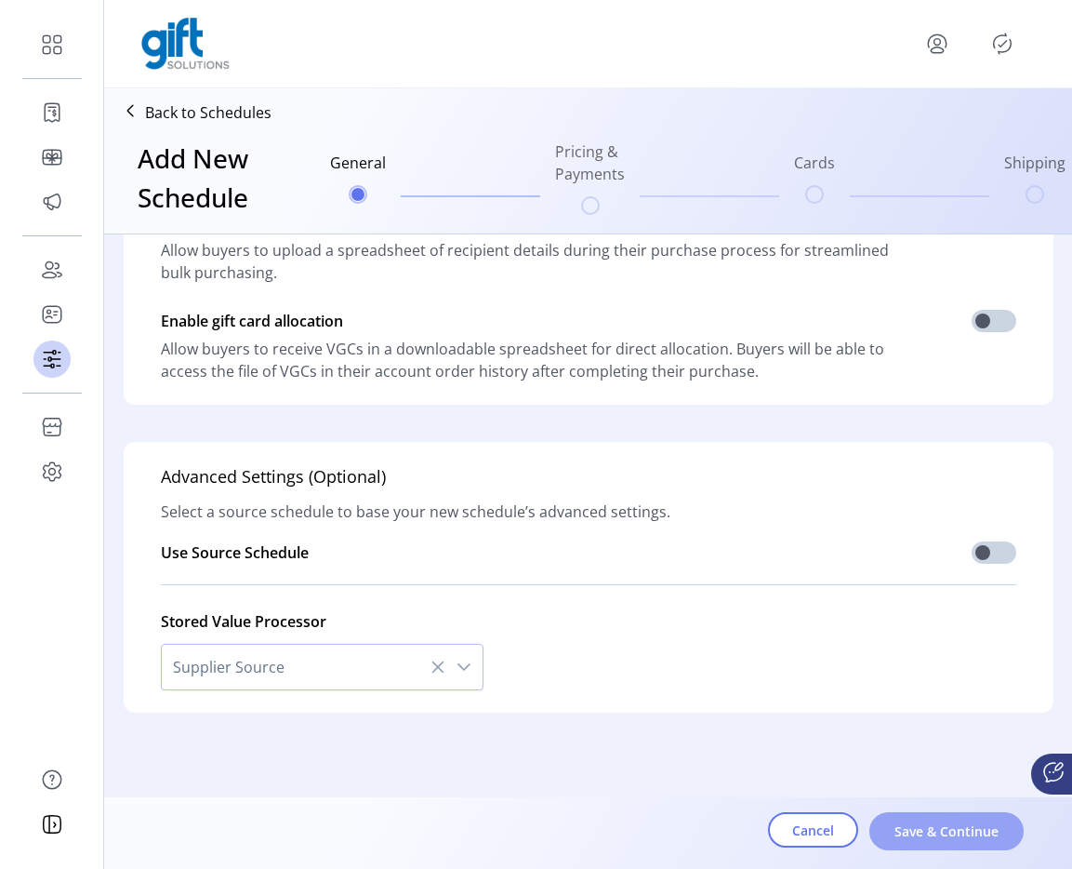
type input "**********"
click at [956, 844] on button "Save & Continue" at bounding box center [947, 831] width 154 height 38
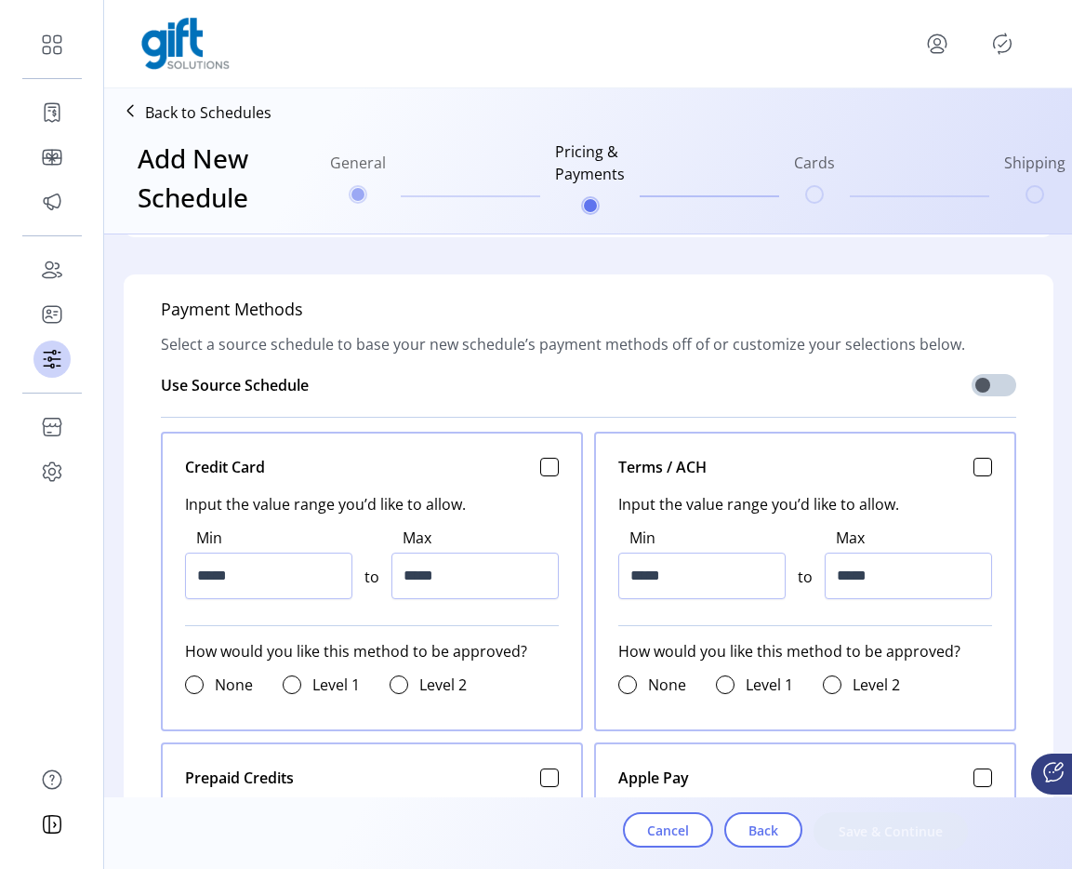
scroll to position [717, 0]
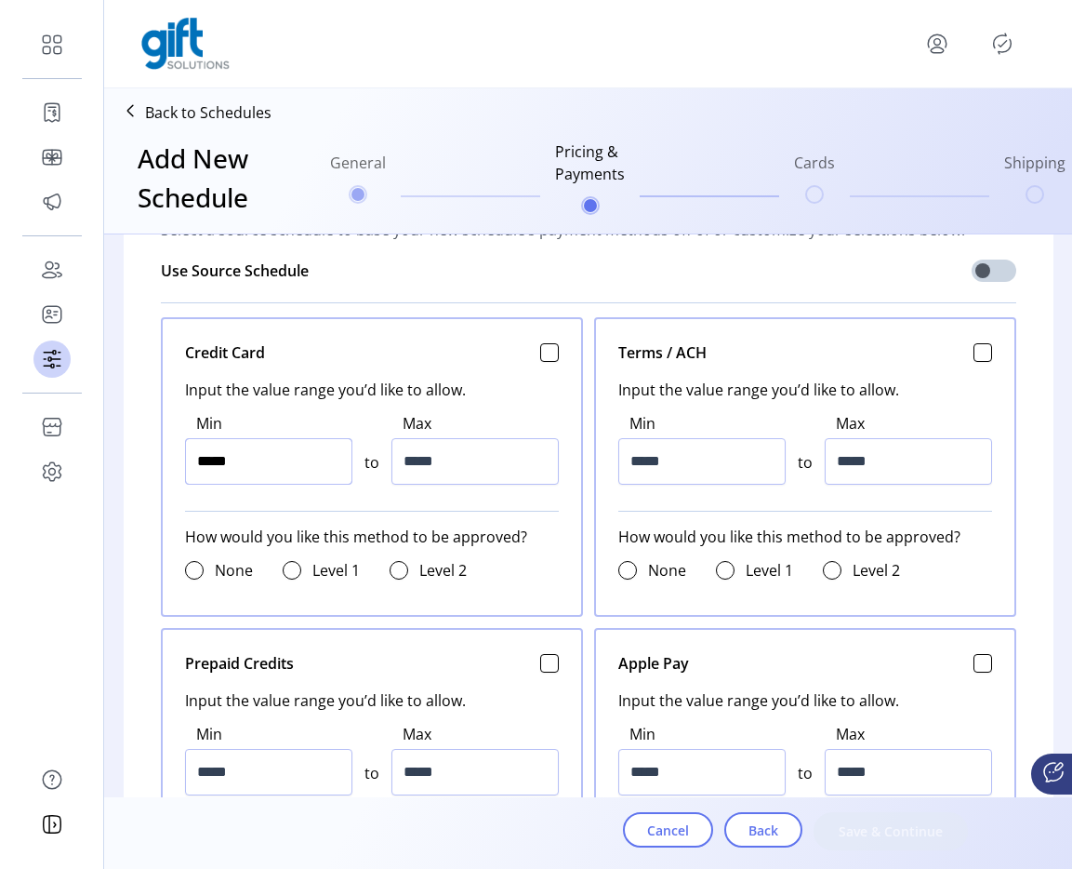
click at [220, 446] on input "*****" at bounding box center [268, 461] width 167 height 47
type input "******"
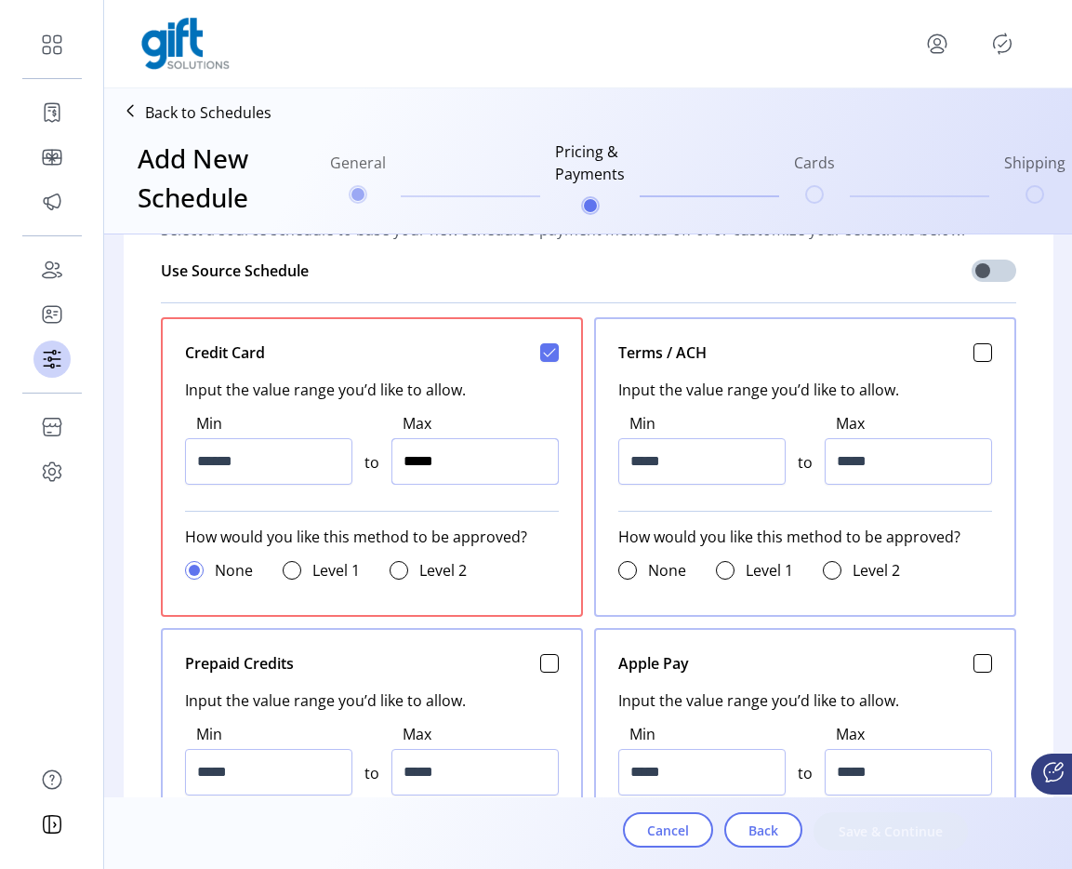
click at [408, 451] on input "*****" at bounding box center [475, 461] width 167 height 47
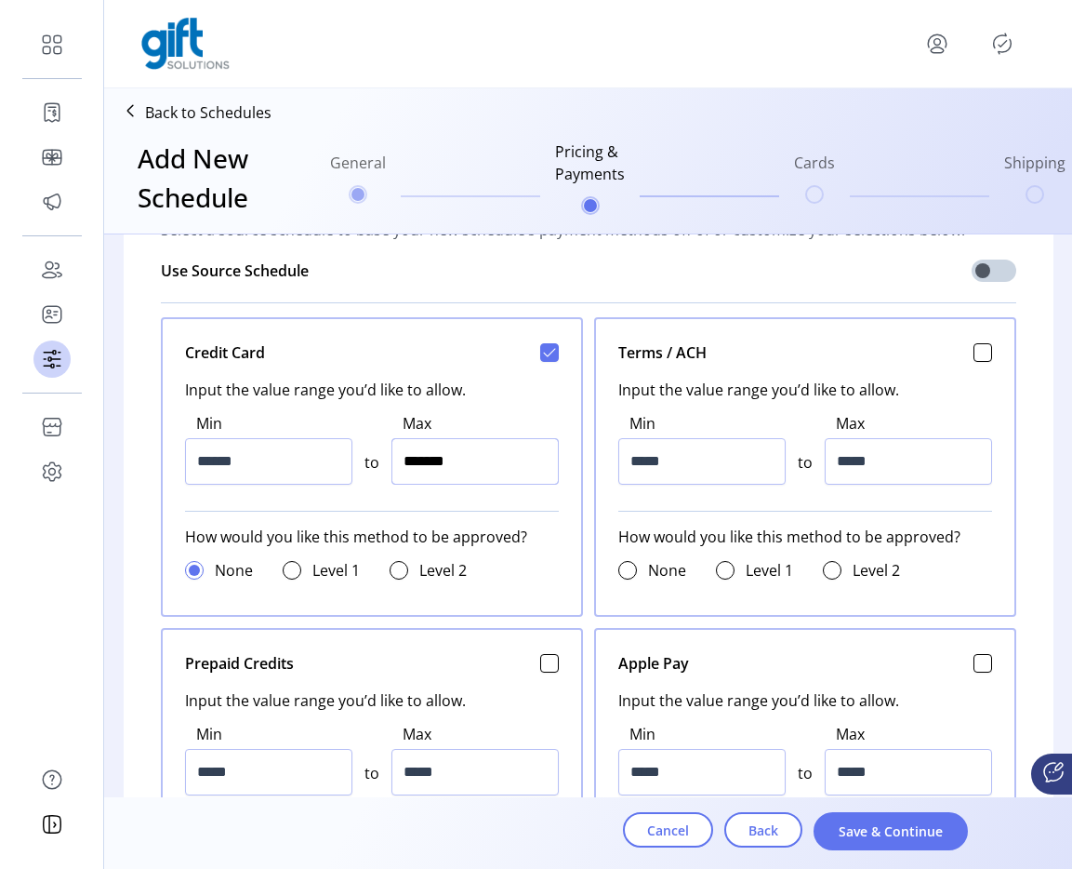
type input "*********"
click at [851, 826] on span "Save & Continue" at bounding box center [891, 831] width 106 height 20
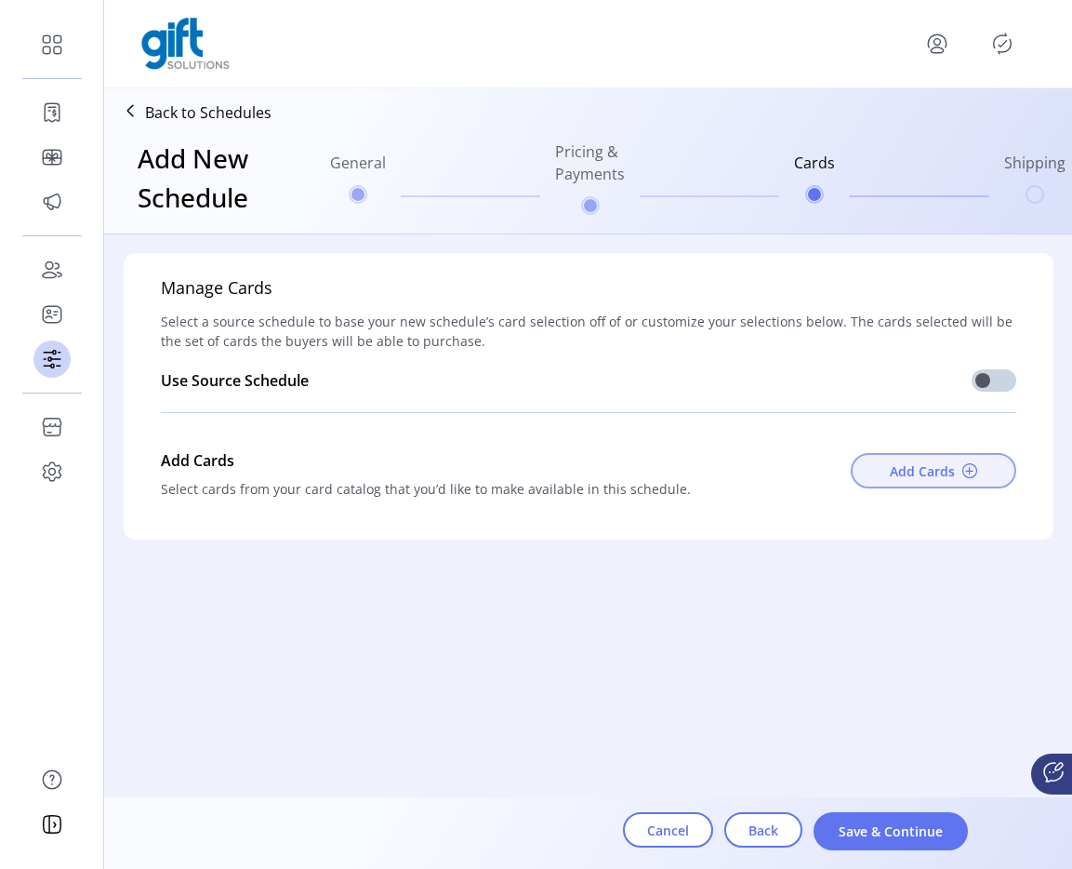
click at [920, 477] on span "Add Cards" at bounding box center [922, 471] width 65 height 20
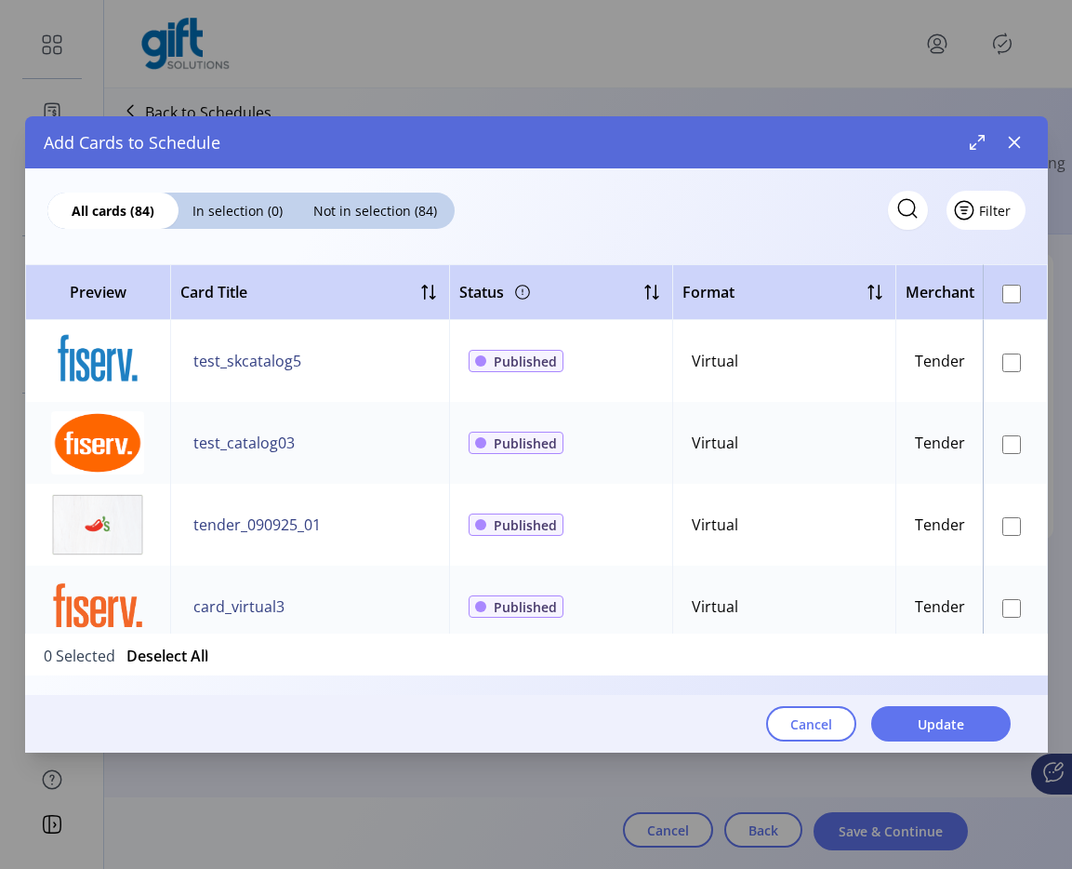
click at [1019, 213] on button "Filter" at bounding box center [986, 210] width 79 height 39
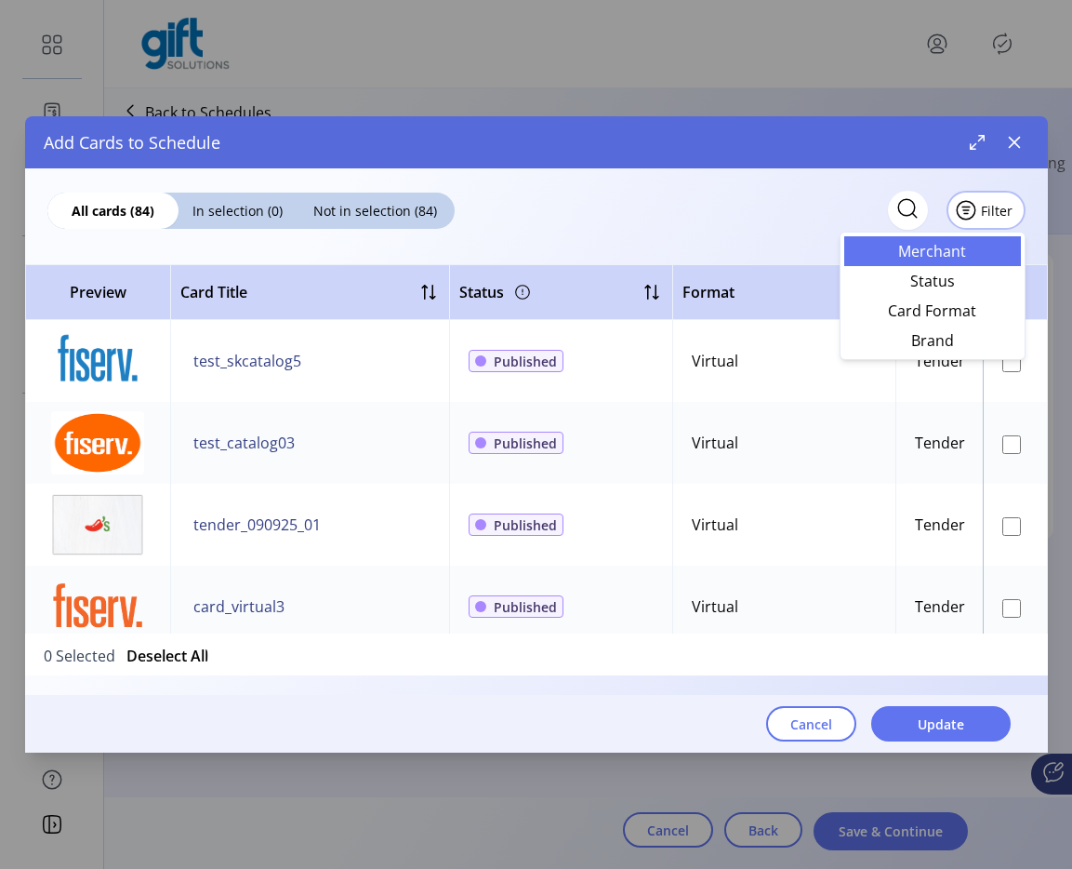
click at [928, 245] on span "Merchant" at bounding box center [933, 251] width 154 height 15
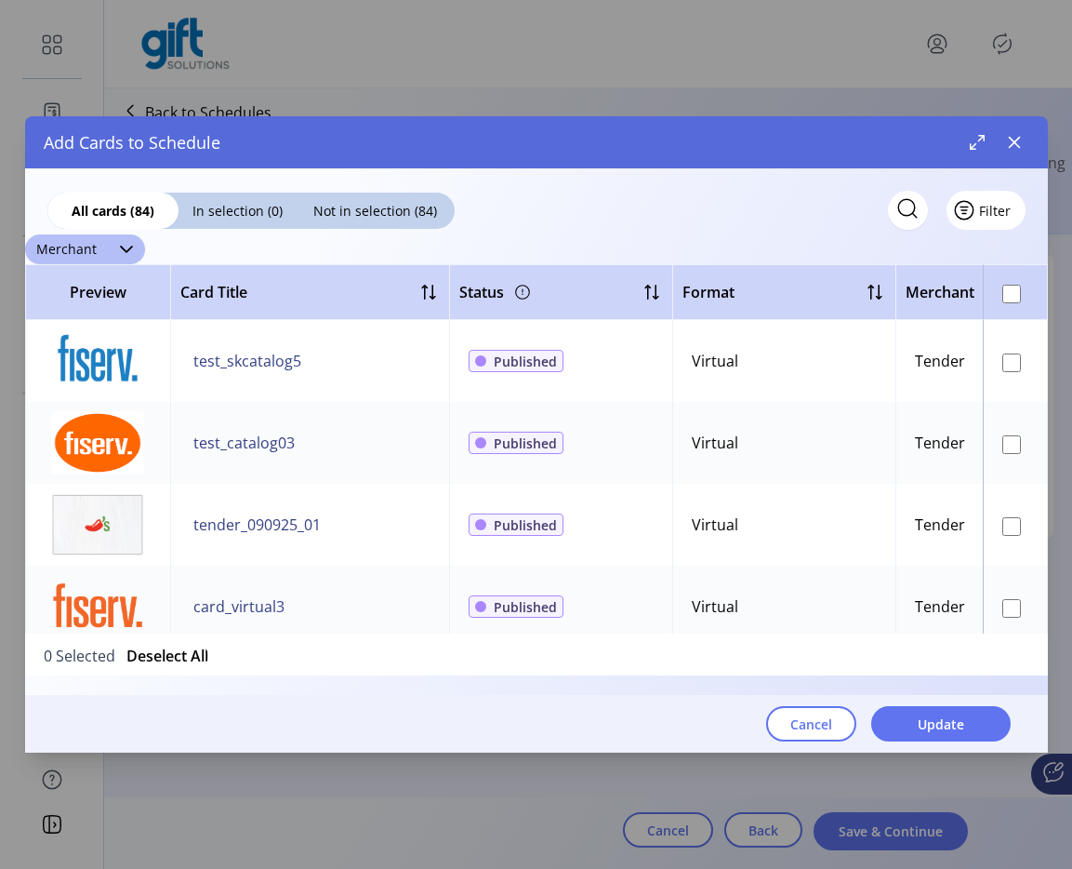
click at [1005, 205] on button "Filter" at bounding box center [986, 210] width 79 height 39
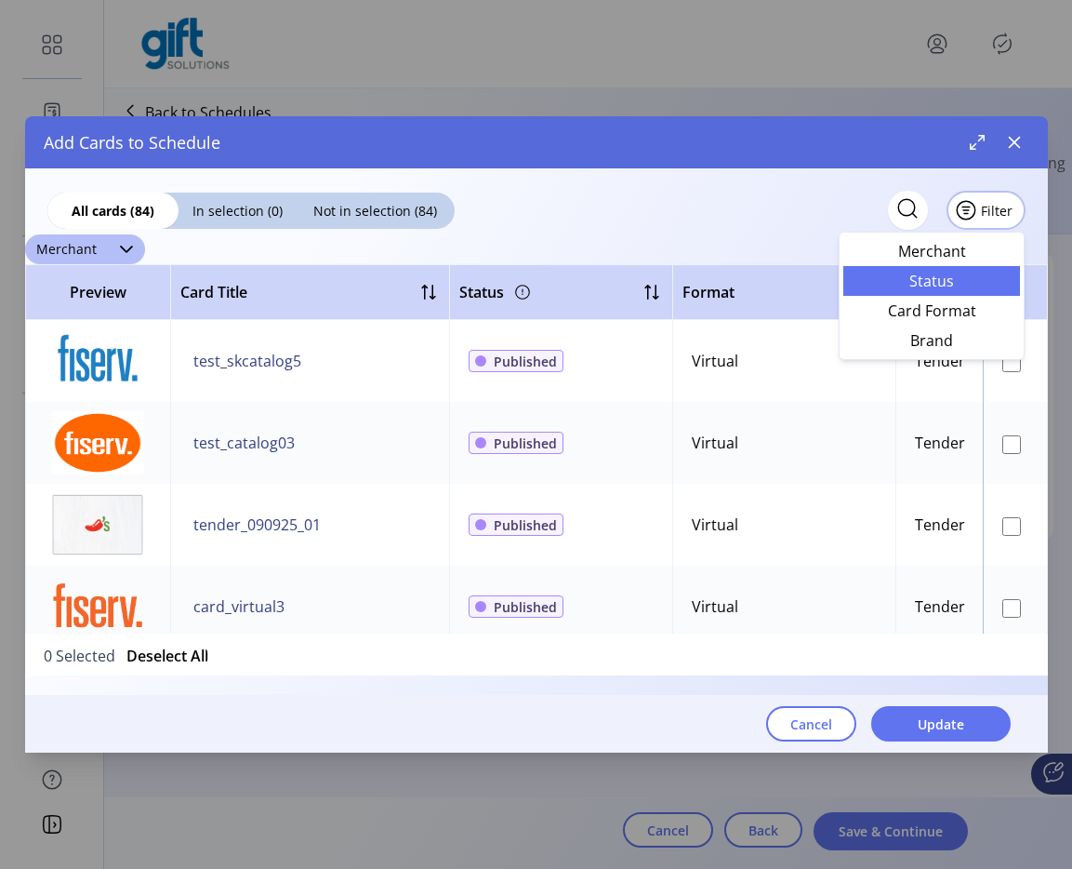
click at [937, 286] on span "Status" at bounding box center [932, 280] width 154 height 15
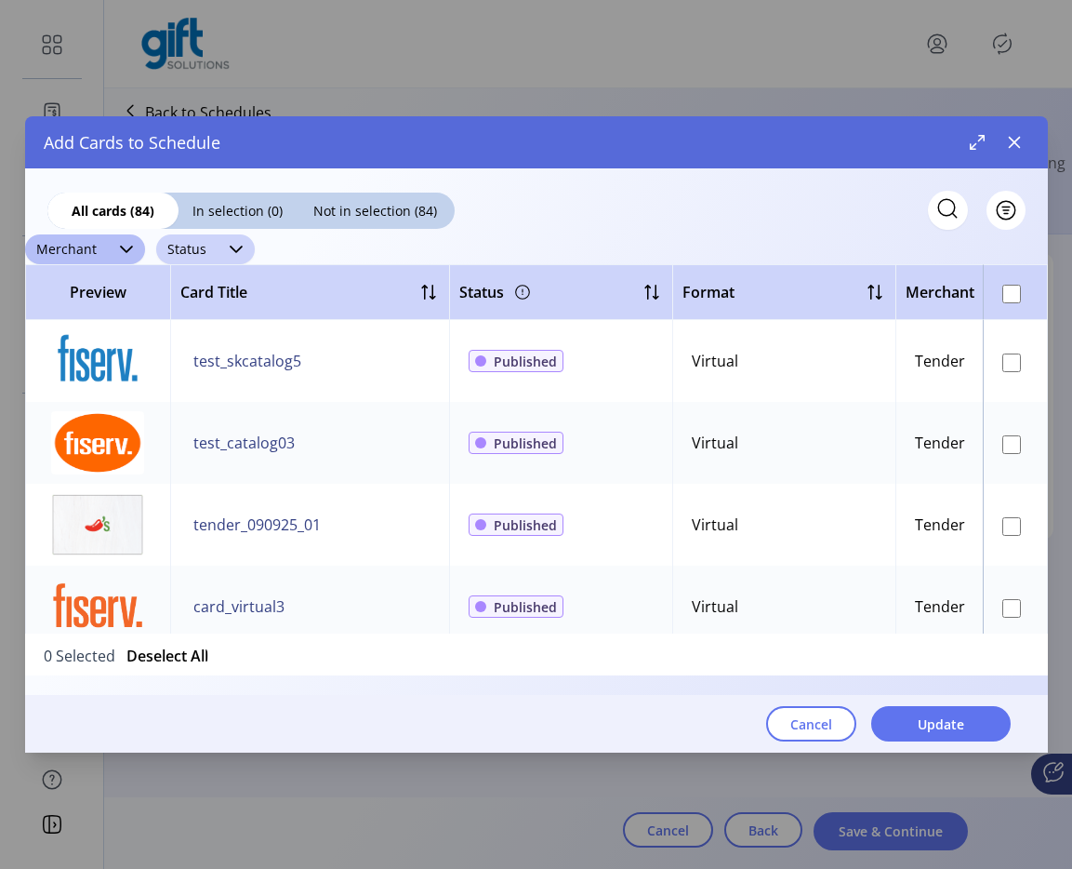
click at [220, 245] on div "dropdown trigger" at bounding box center [236, 249] width 37 height 30
click at [208, 354] on span "Saved" at bounding box center [193, 360] width 42 height 20
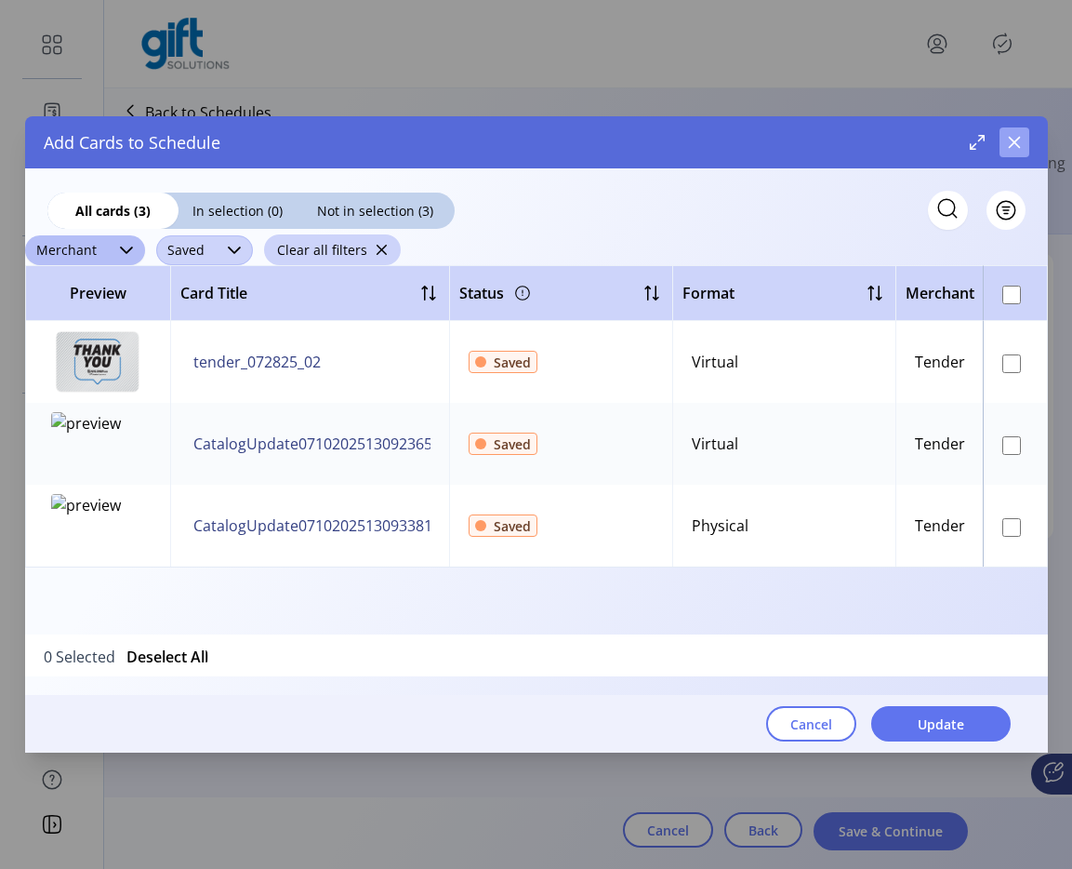
click at [1019, 146] on icon "button" at bounding box center [1014, 143] width 12 height 12
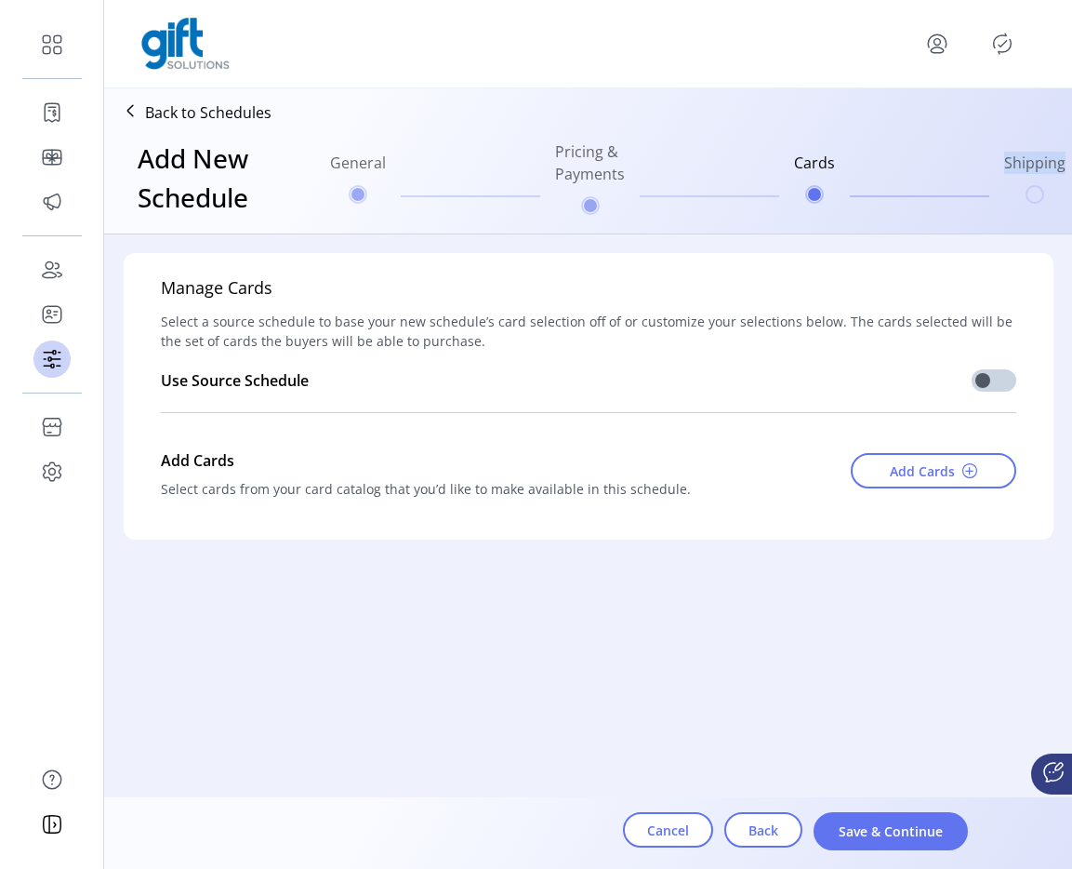
click at [1019, 146] on ul "General Pricing & Payments Cards Shipping" at bounding box center [698, 177] width 751 height 89
click at [996, 45] on icon "Publisher Panel" at bounding box center [1003, 44] width 30 height 30
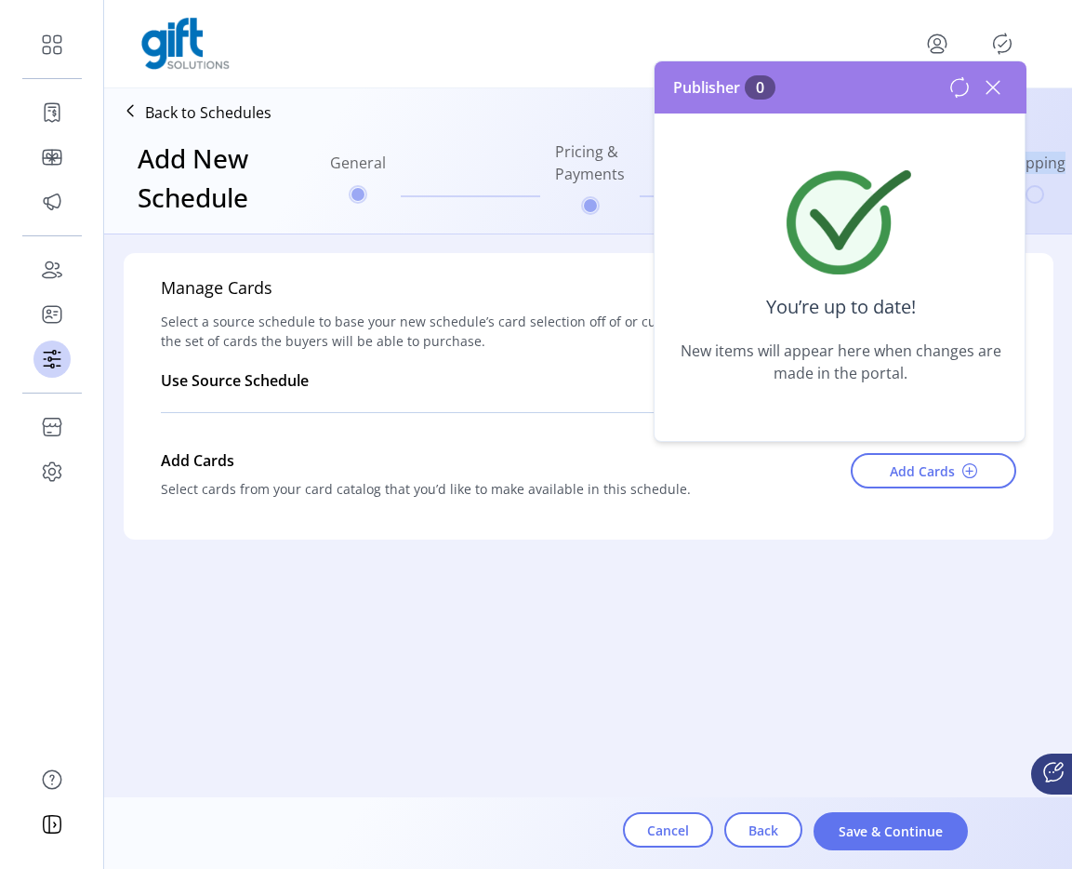
click at [996, 93] on icon at bounding box center [994, 88] width 30 height 30
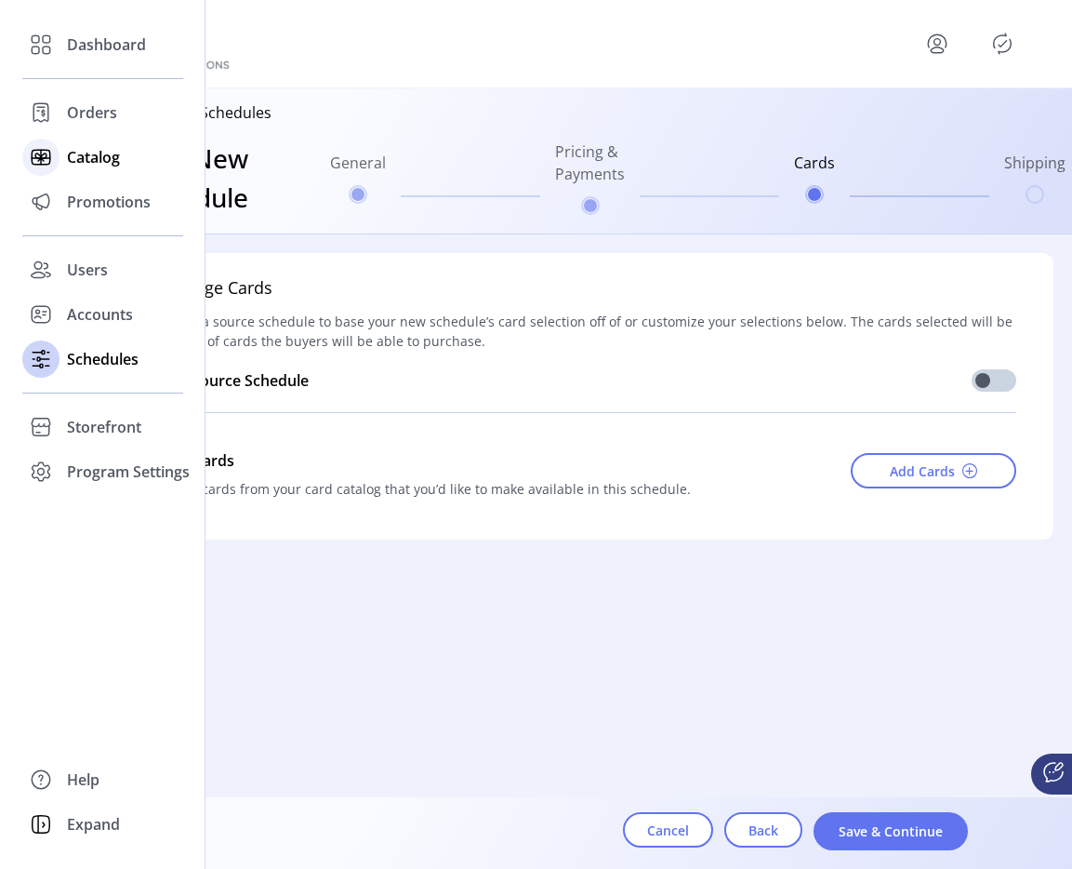
click at [65, 163] on div "Catalog" at bounding box center [102, 157] width 161 height 45
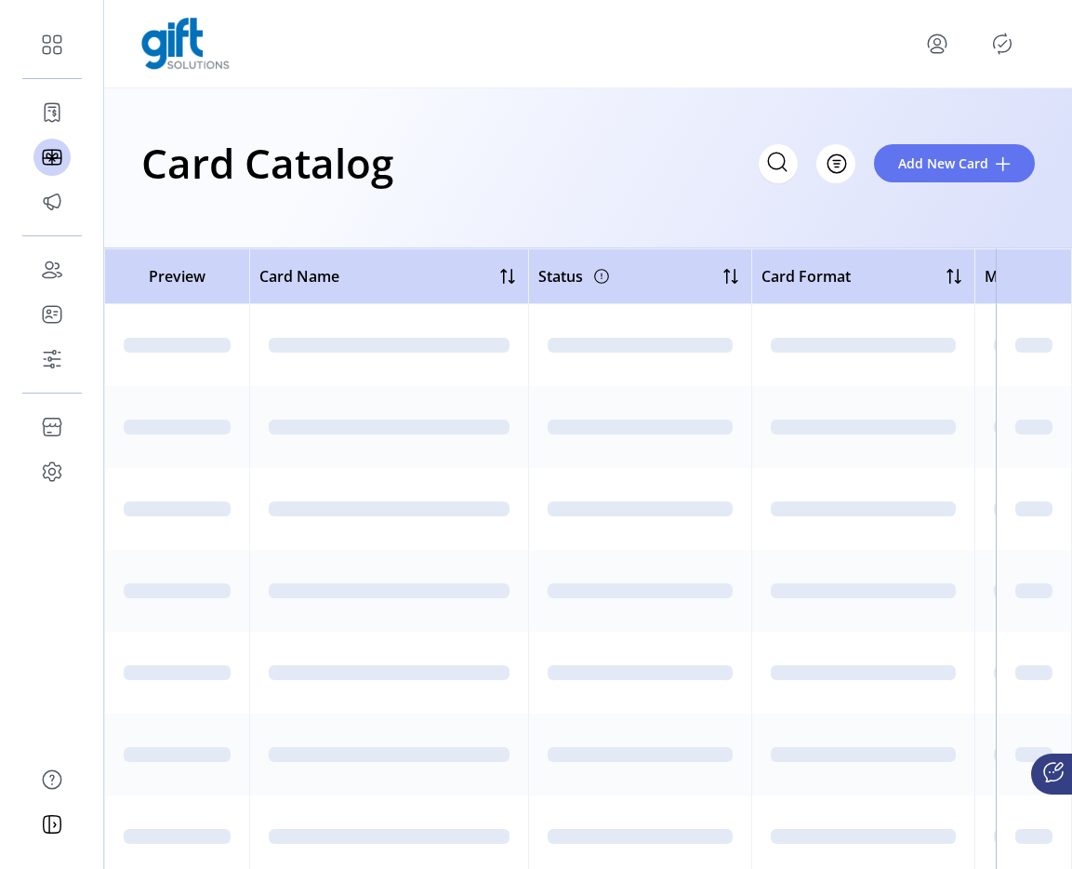
click at [1007, 53] on icon "Publisher Panel" at bounding box center [1003, 44] width 30 height 30
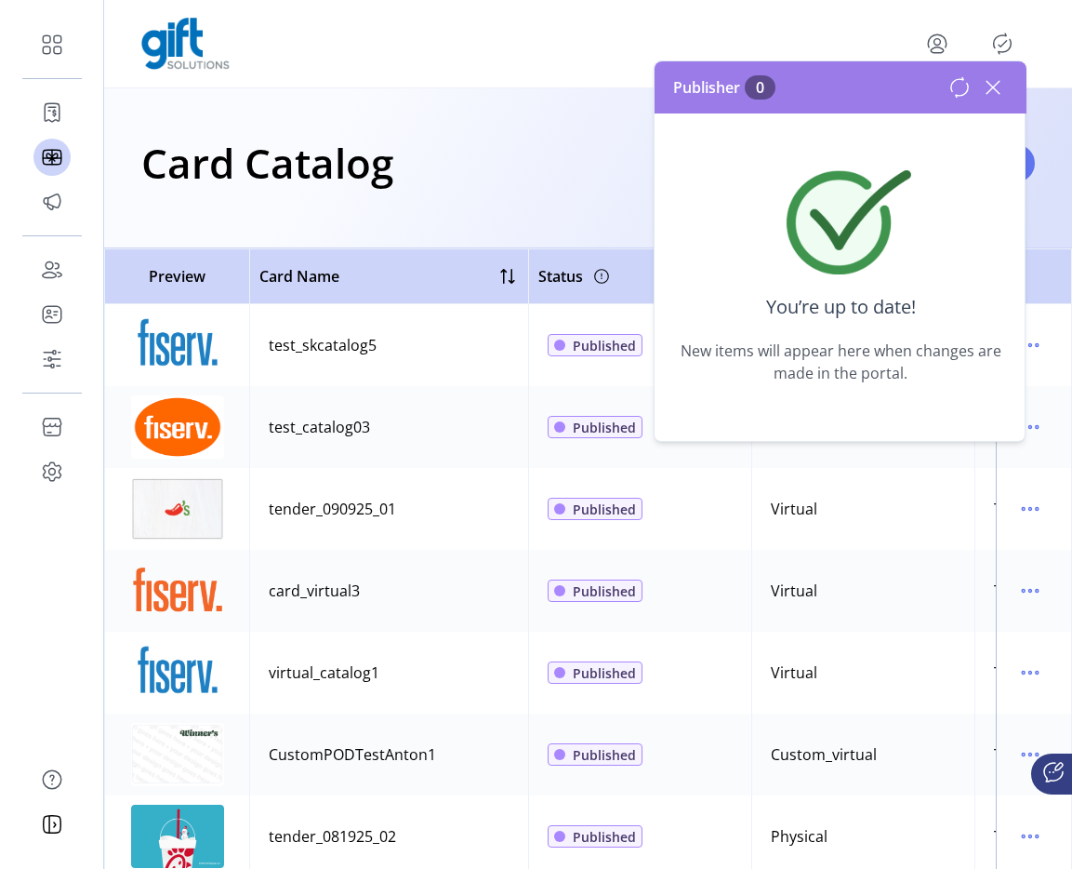
click at [953, 93] on icon at bounding box center [960, 87] width 22 height 22
click at [993, 80] on icon at bounding box center [994, 88] width 30 height 30
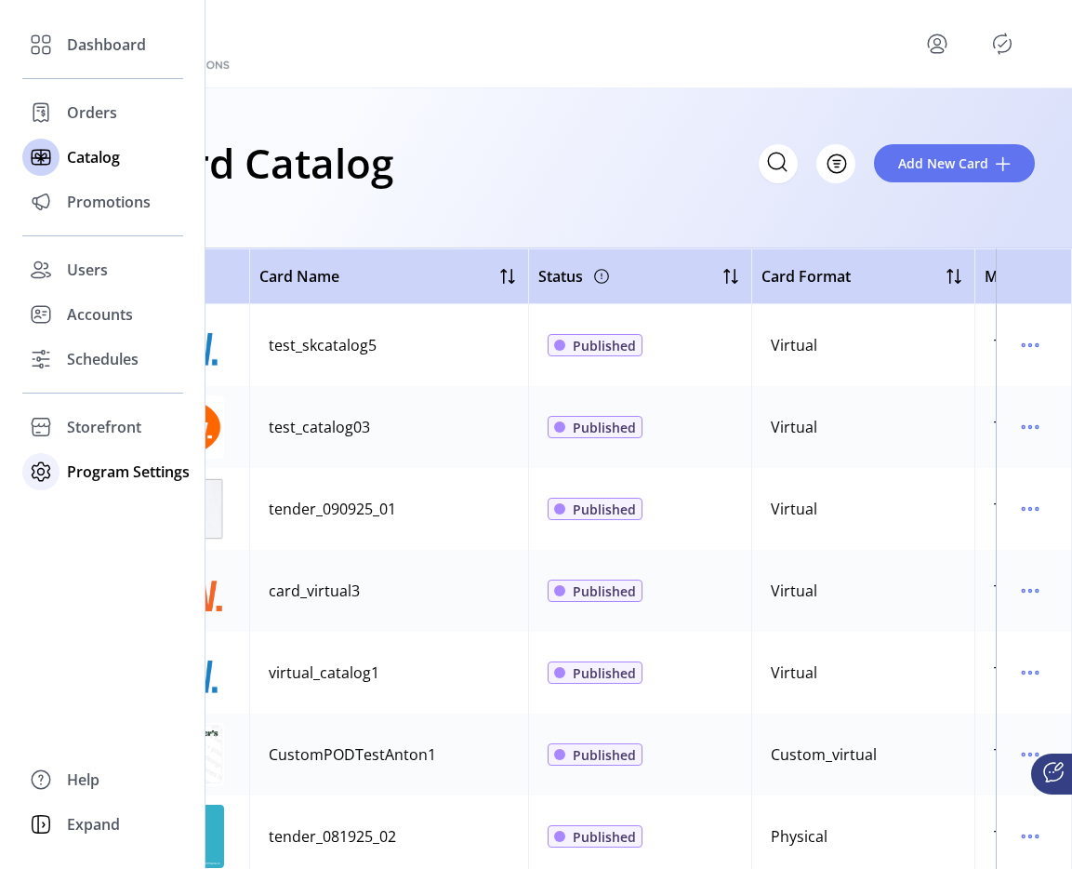
click at [86, 469] on span "Program Settings" at bounding box center [128, 471] width 123 height 22
click at [94, 500] on span "Templates" at bounding box center [103, 509] width 73 height 22
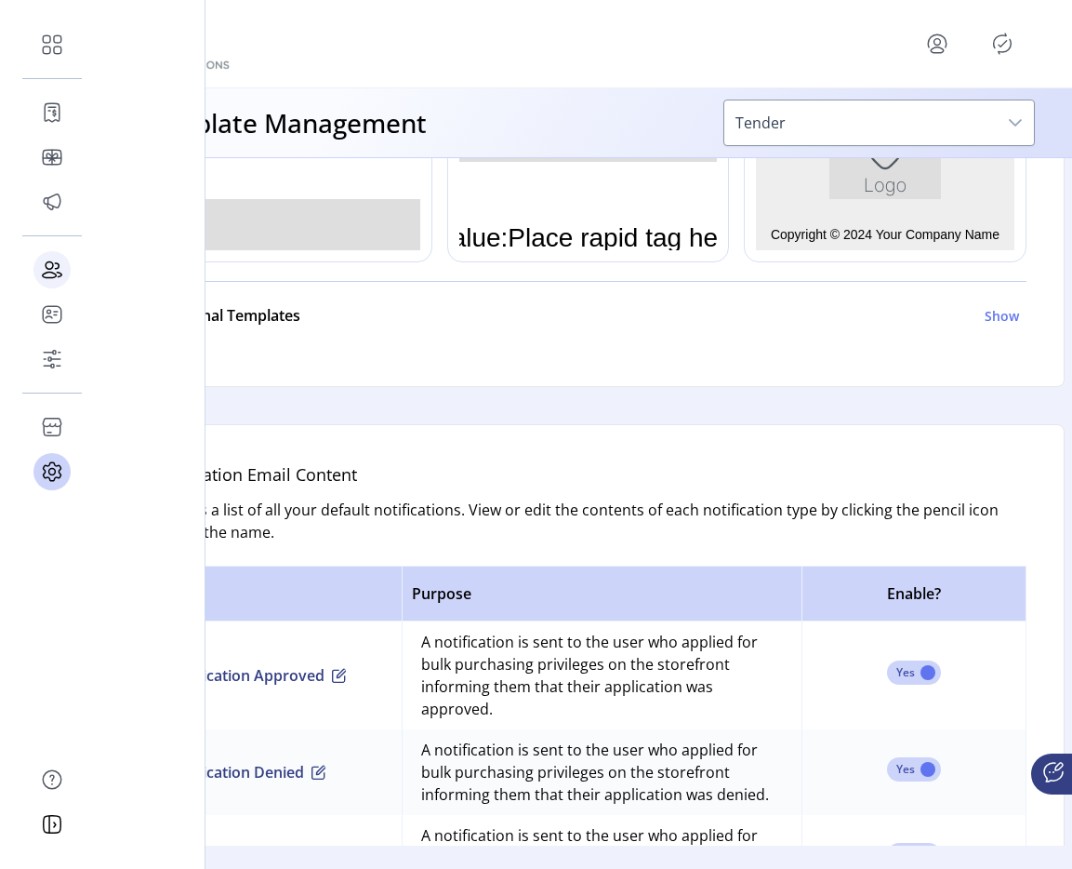
scroll to position [899, 0]
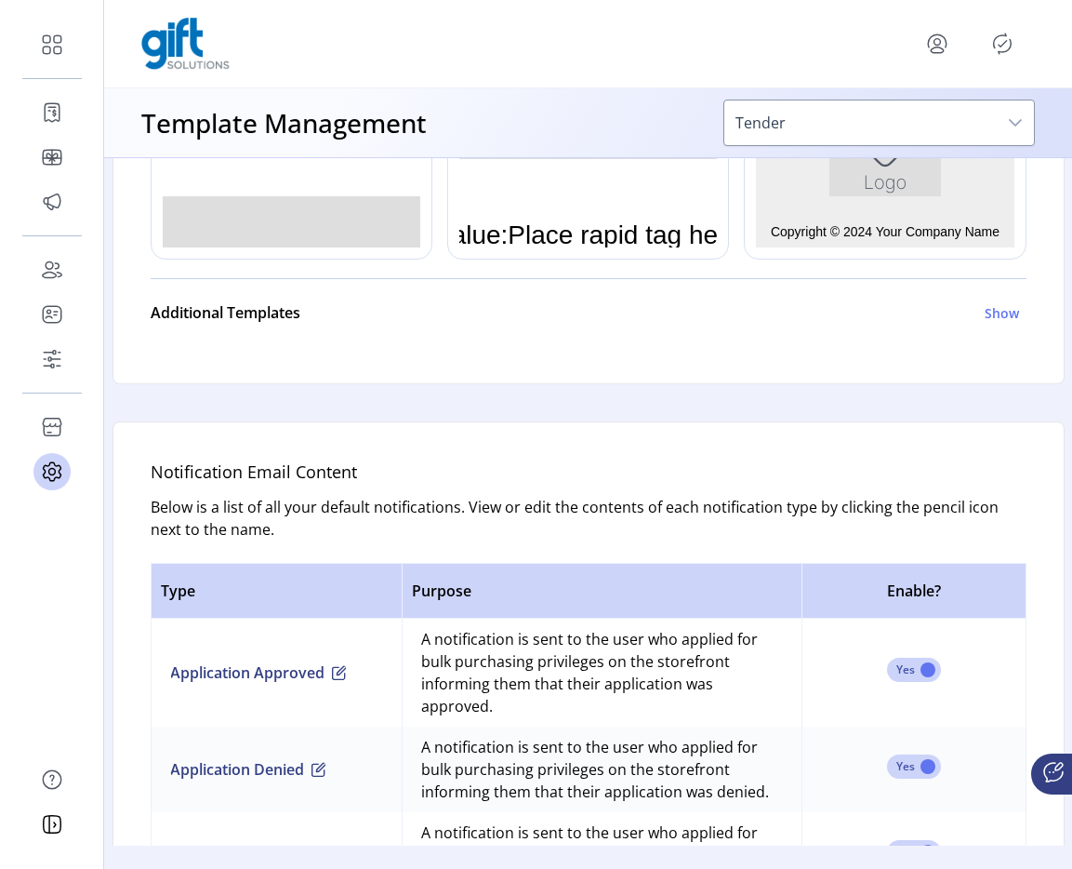
click at [1010, 43] on icon "Publisher Panel" at bounding box center [1003, 44] width 30 height 30
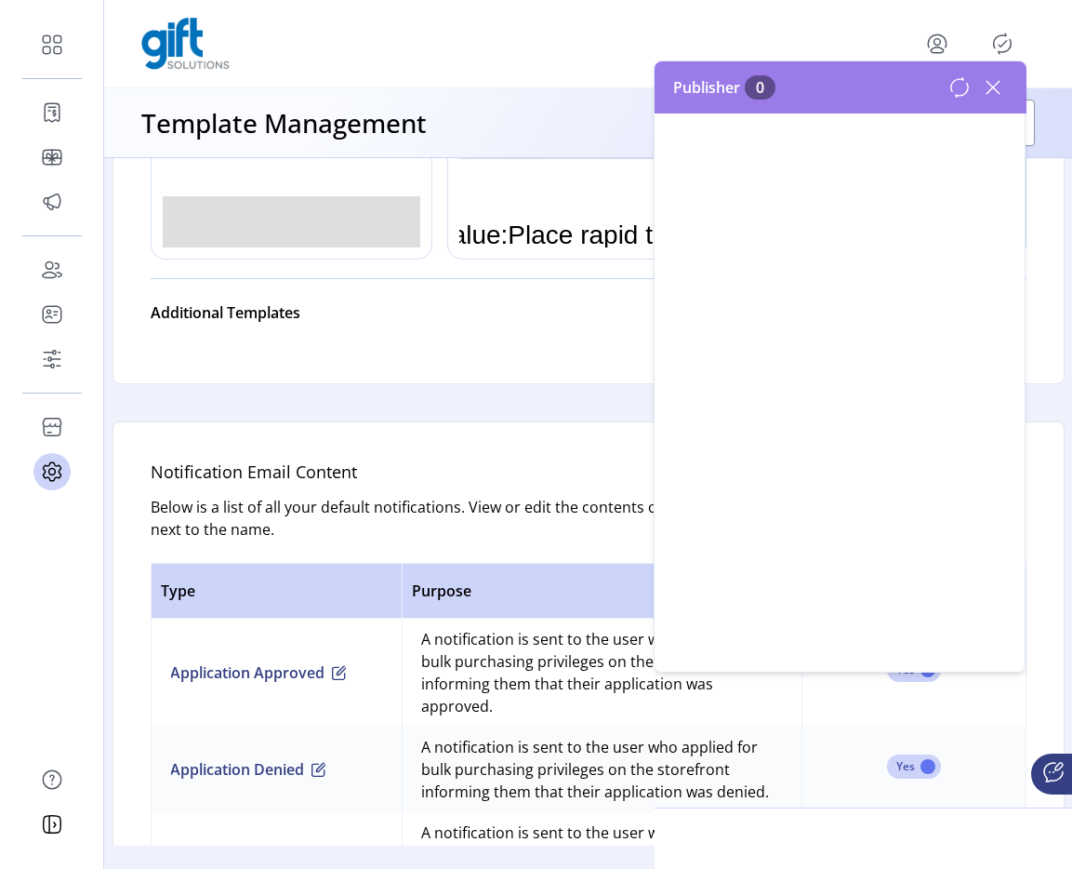
click at [1010, 43] on icon "Publisher Panel" at bounding box center [1003, 44] width 30 height 30
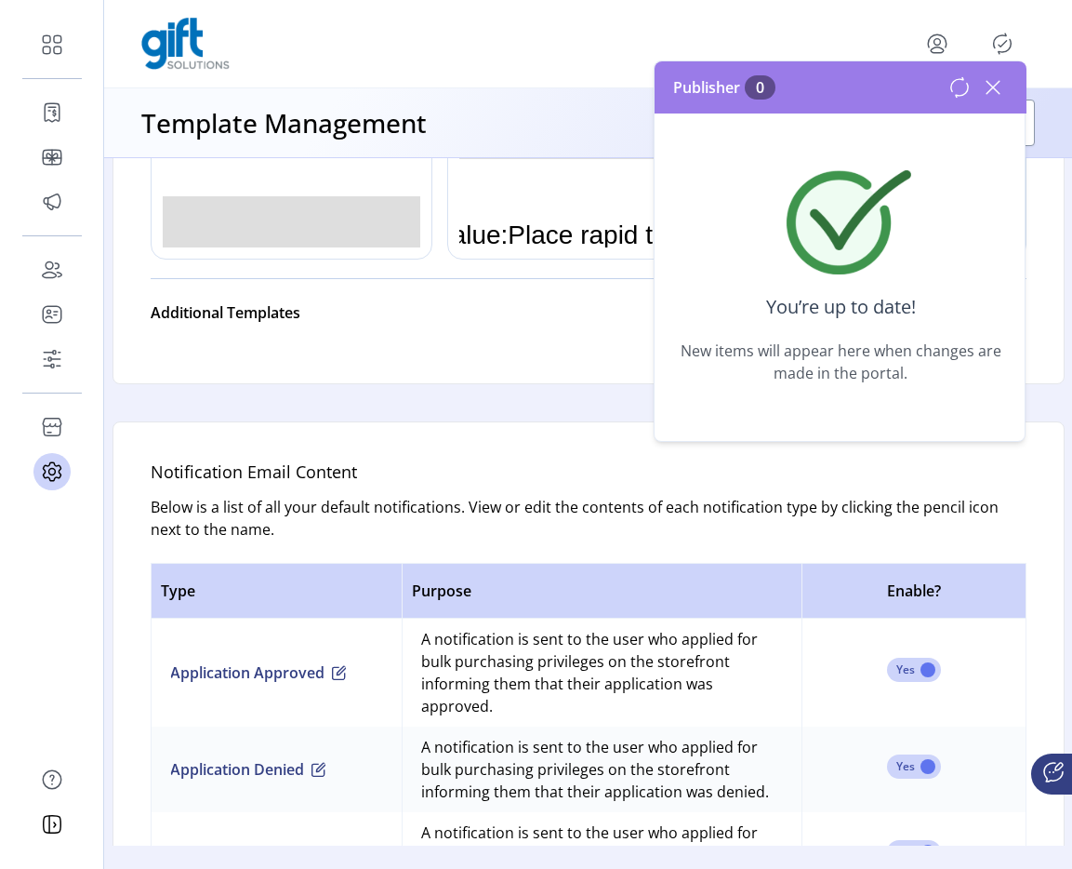
click at [999, 89] on icon at bounding box center [994, 88] width 30 height 30
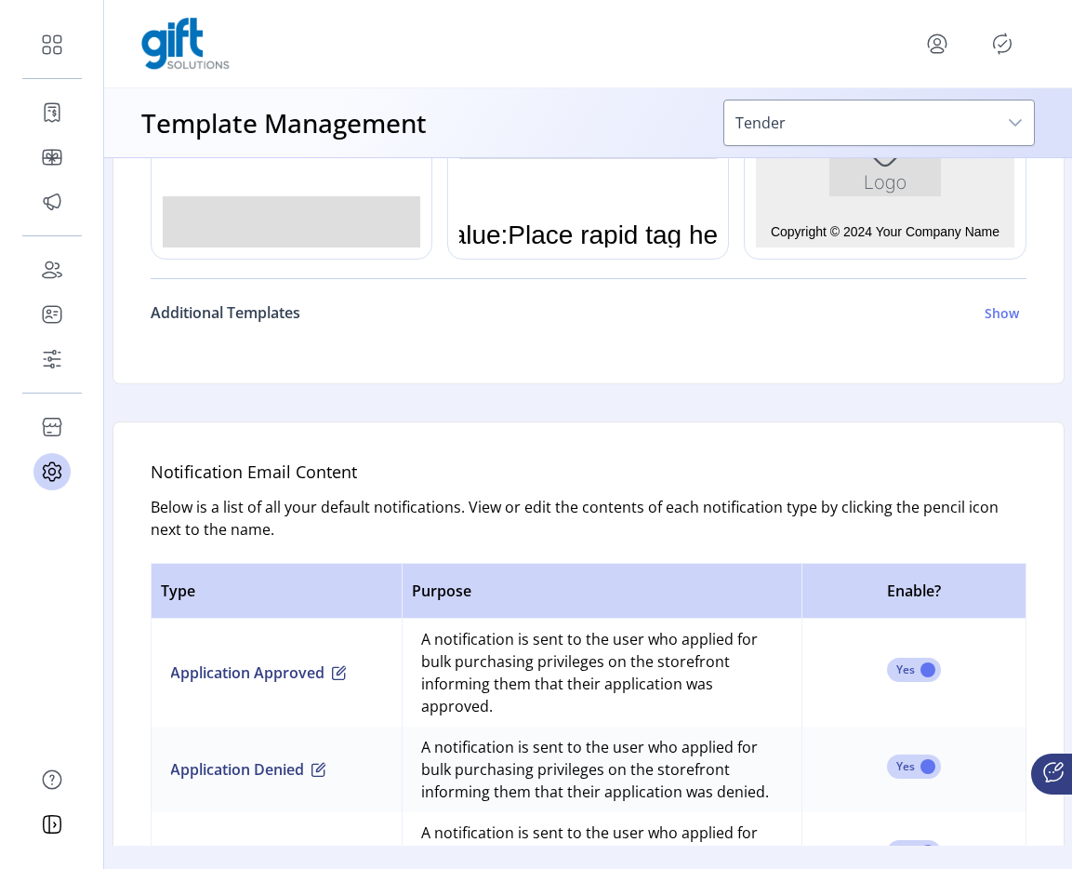
click at [284, 313] on h6 "Additional Templates" at bounding box center [226, 312] width 150 height 22
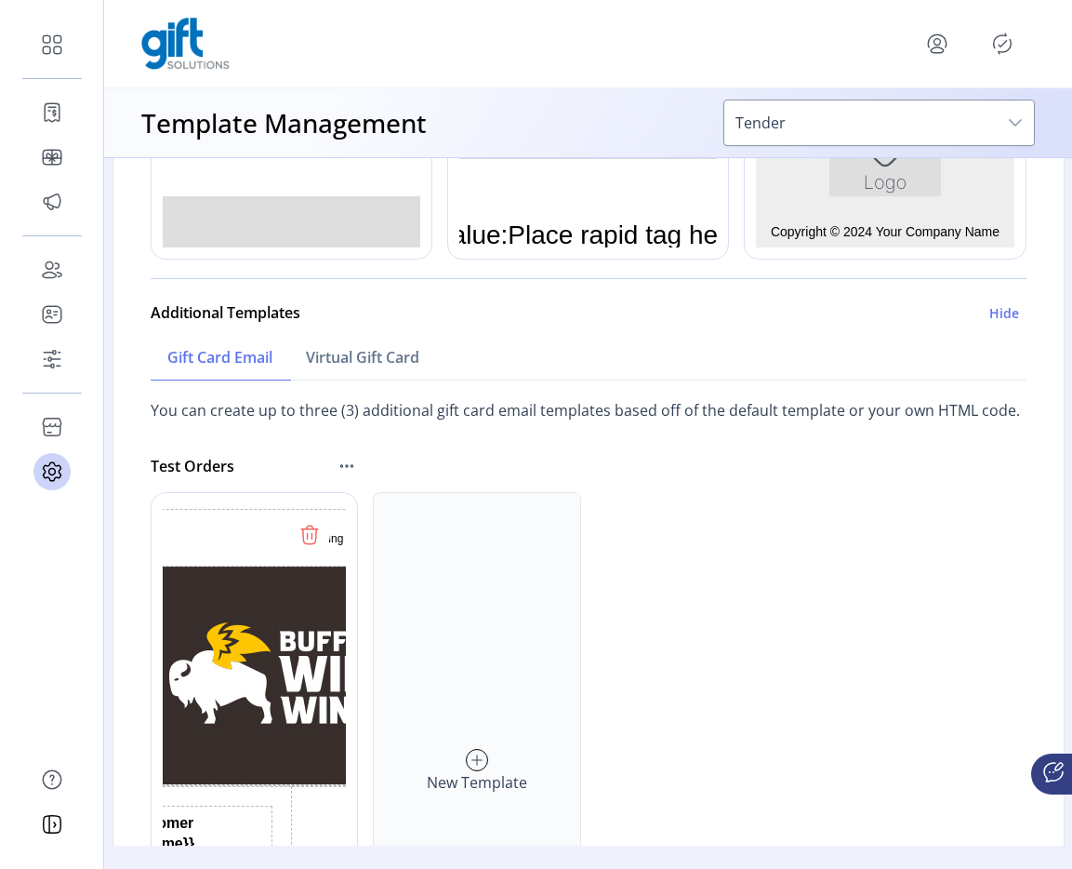
click at [287, 618] on img "Rich Text Area. Press ALT-0 for help." at bounding box center [289, 675] width 595 height 218
click at [470, 602] on div "New Template" at bounding box center [477, 771] width 208 height 558
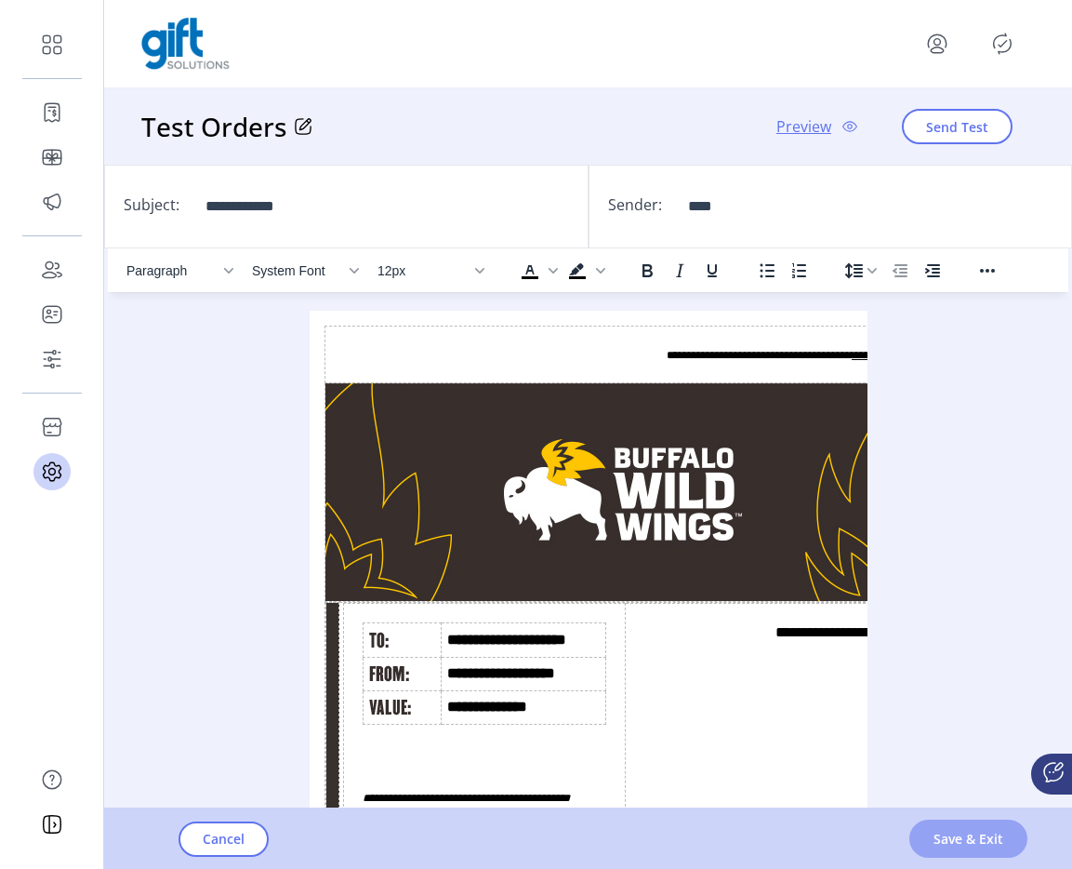
click at [980, 840] on span "Save & Exit" at bounding box center [969, 839] width 70 height 20
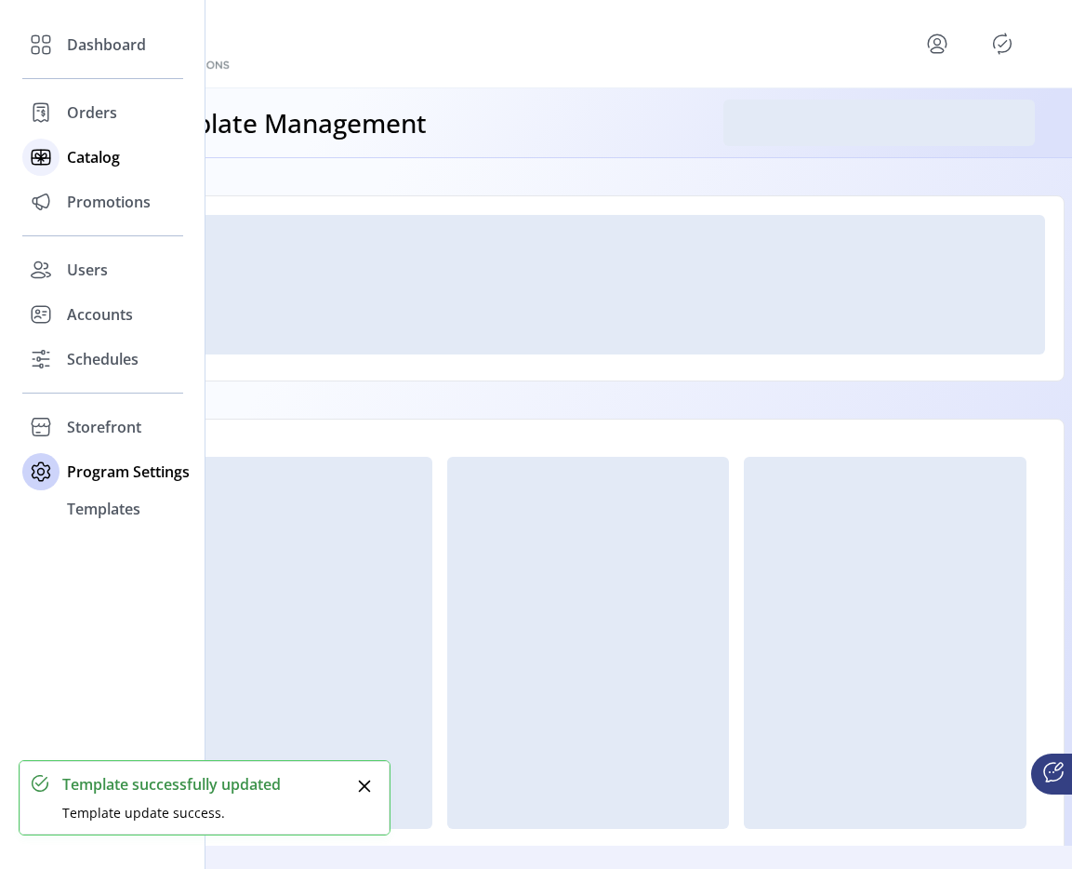
click at [77, 157] on span "Catalog" at bounding box center [93, 157] width 53 height 22
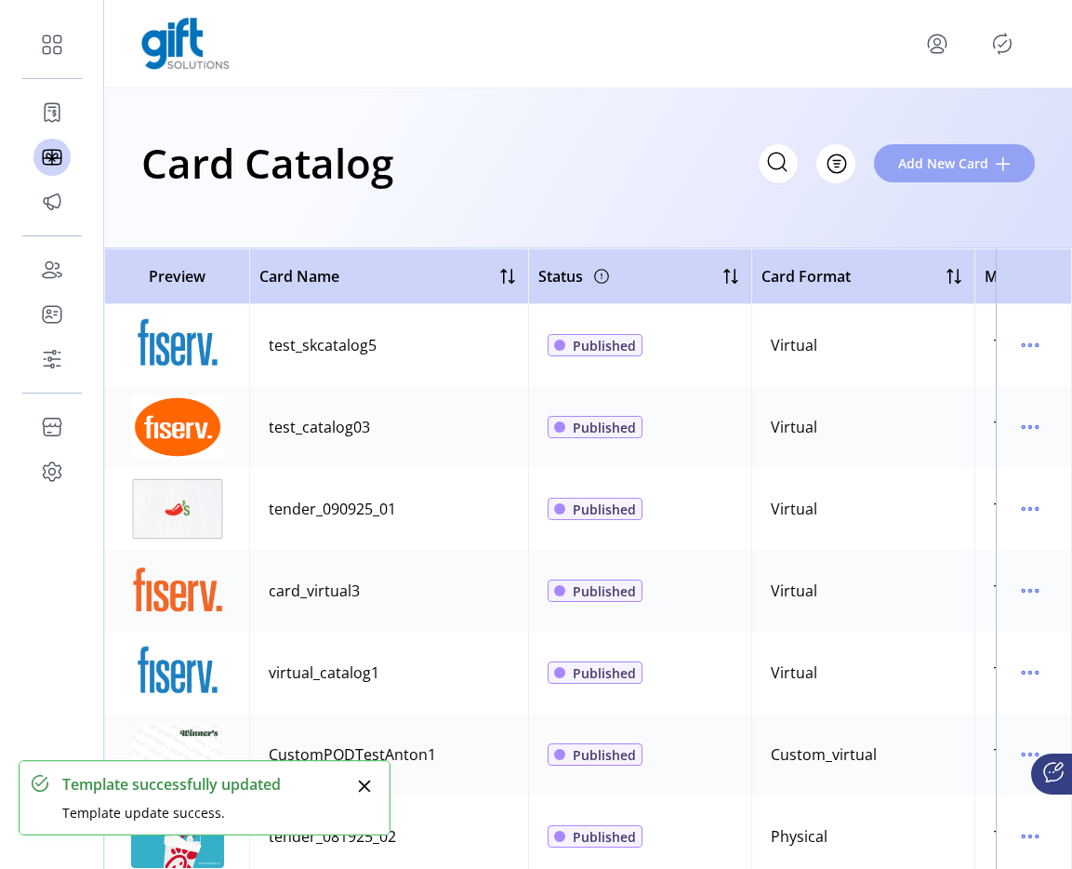
click at [911, 157] on span "Add New Card" at bounding box center [944, 163] width 90 height 20
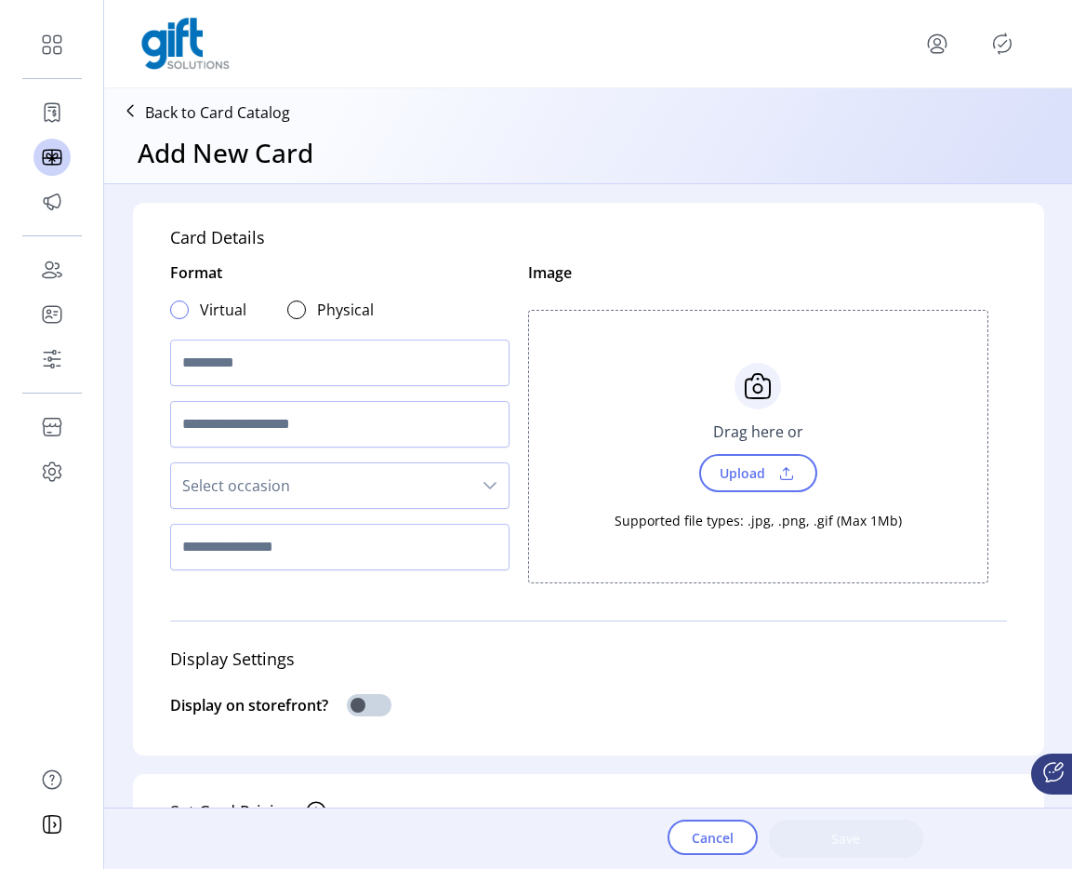
click at [177, 304] on div at bounding box center [179, 309] width 19 height 19
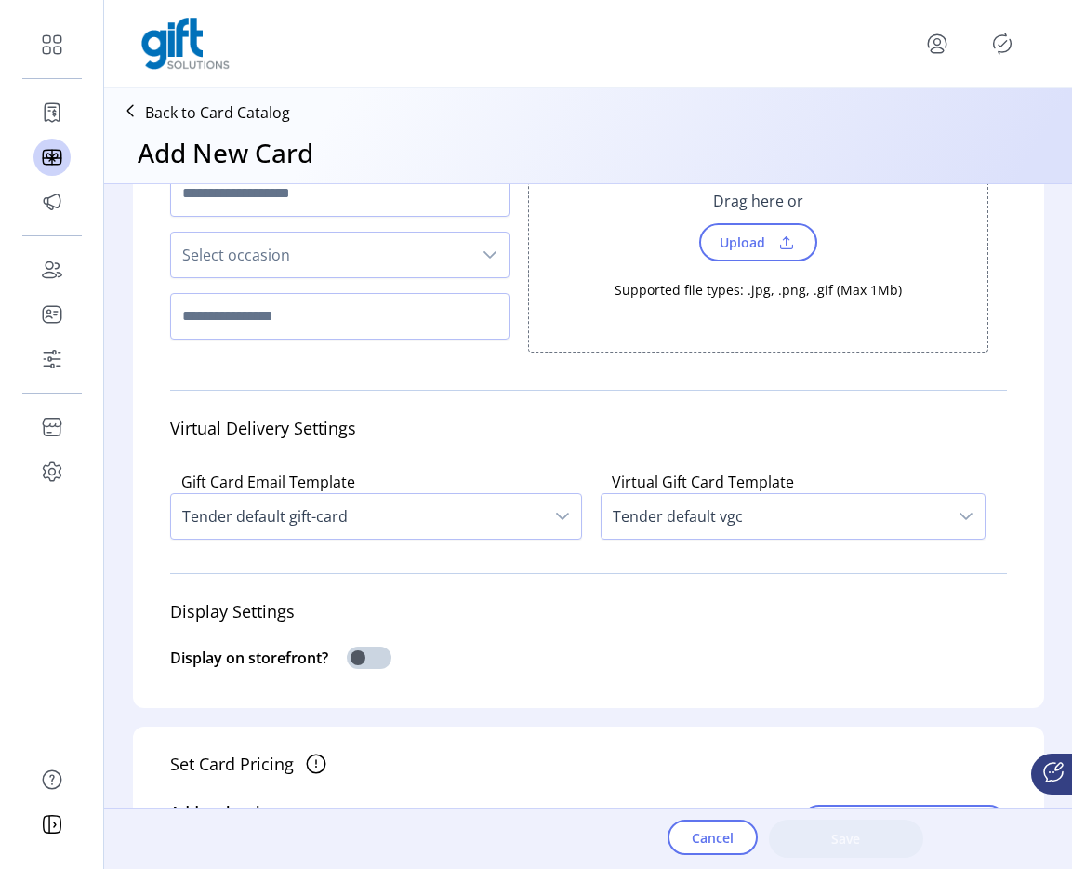
scroll to position [246, 0]
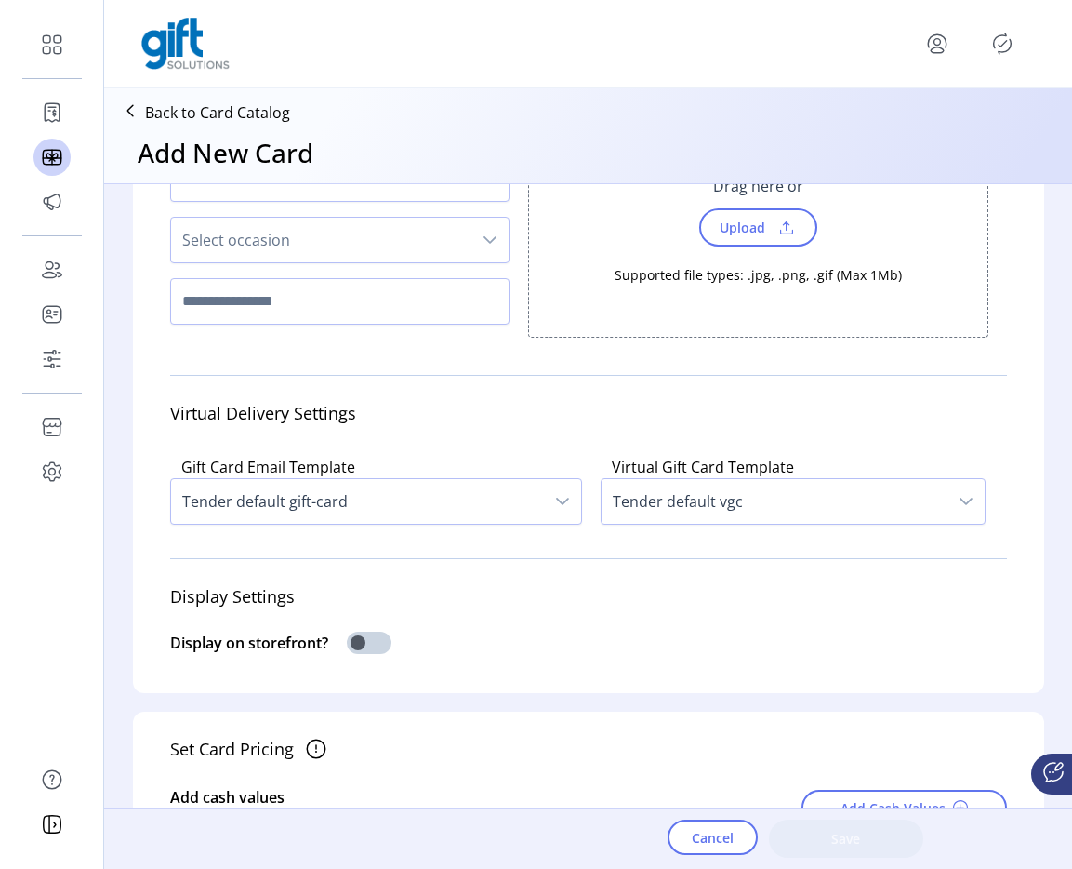
click at [311, 494] on span "Tender default gift-card" at bounding box center [357, 501] width 373 height 45
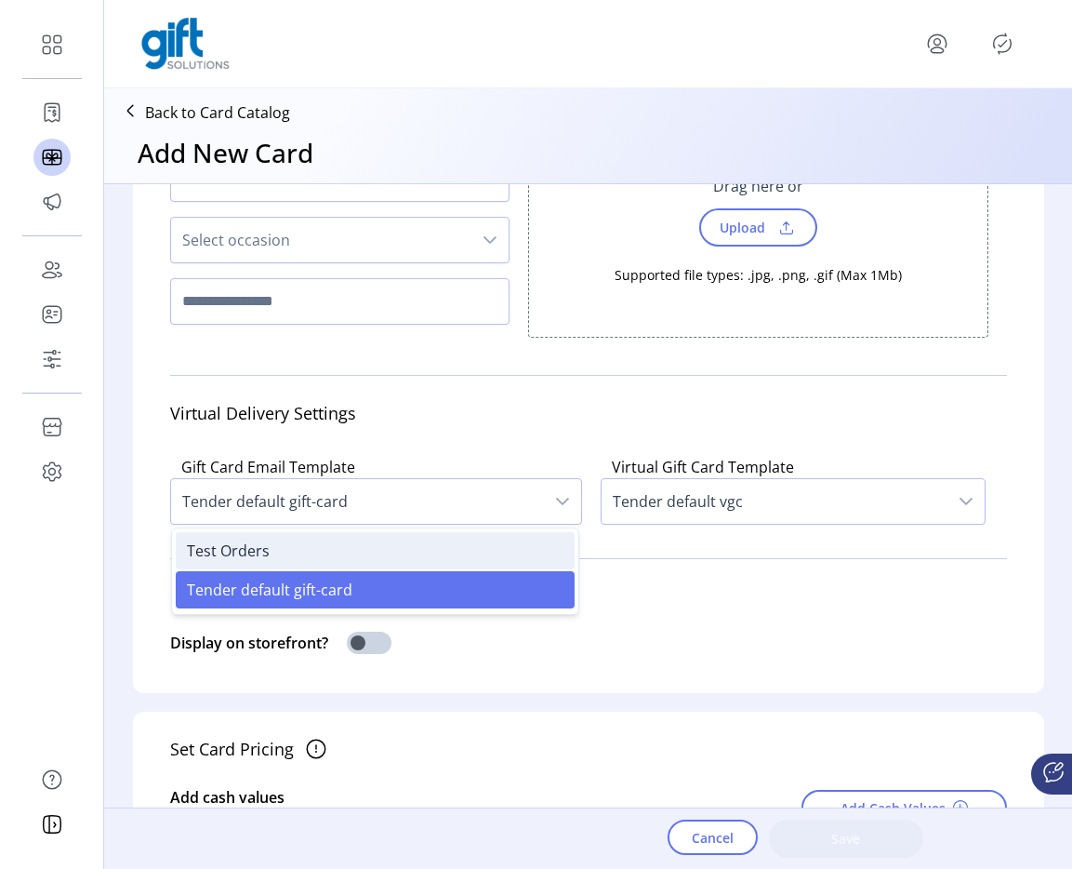
click at [313, 558] on li "Test Orders" at bounding box center [375, 550] width 399 height 37
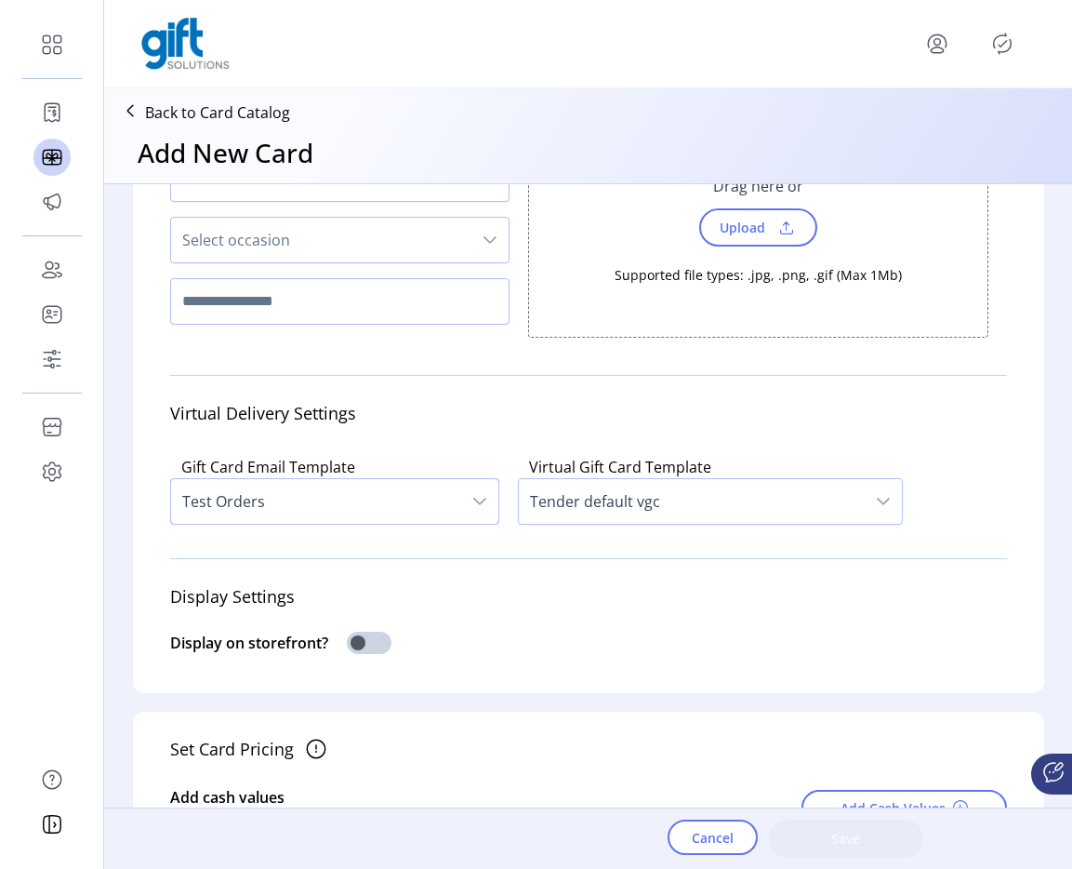
click at [727, 225] on span "Upload" at bounding box center [741, 227] width 64 height 27
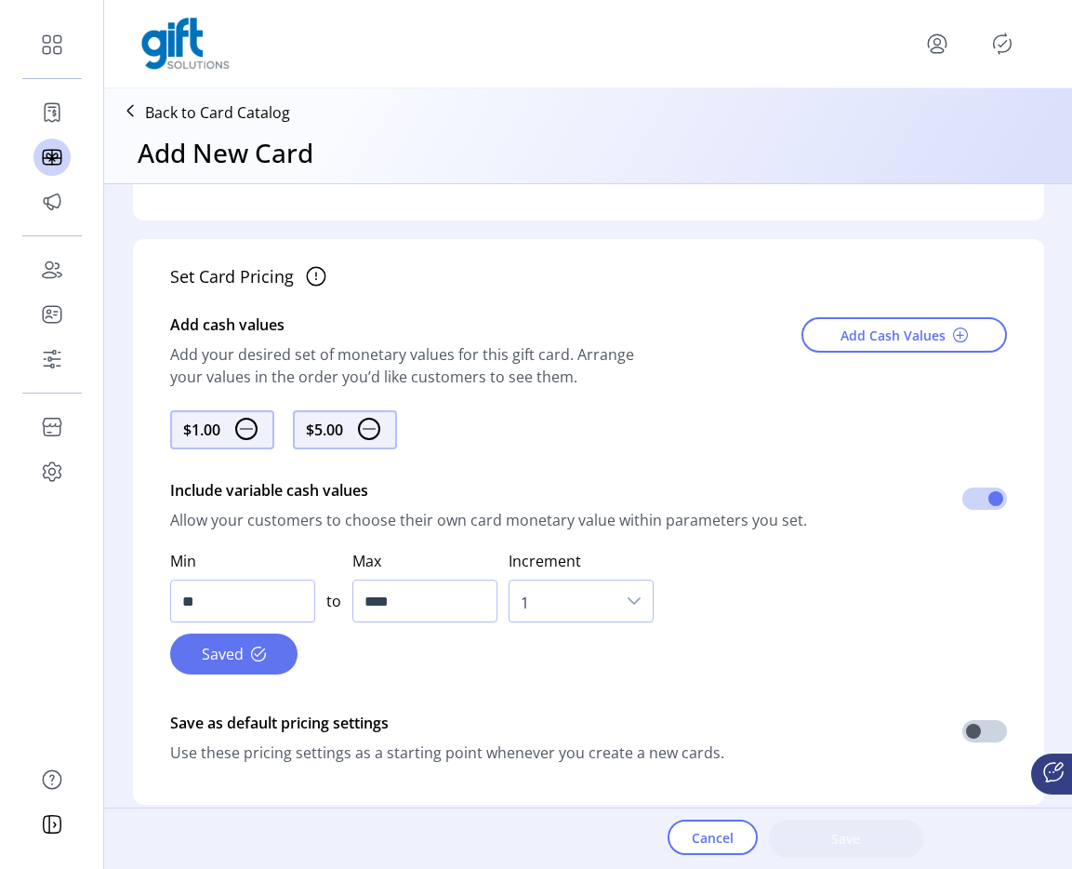
scroll to position [961, 0]
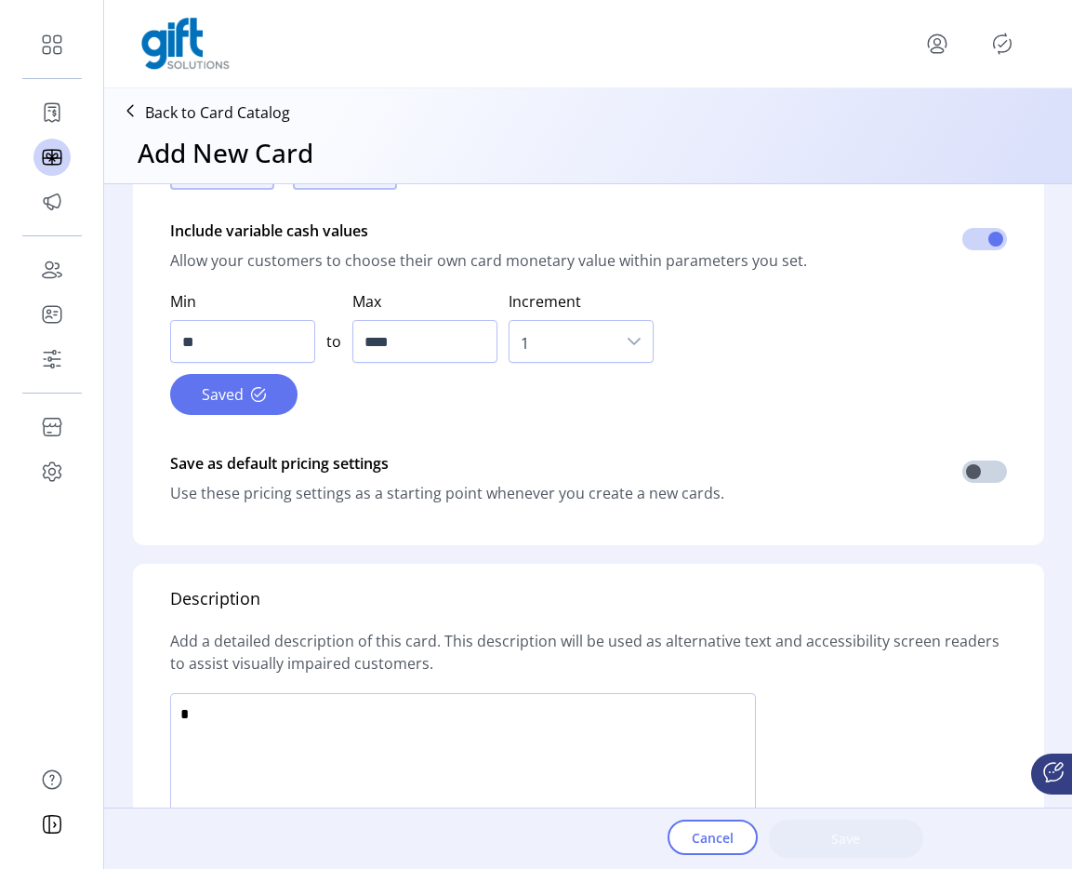
click at [446, 775] on textarea at bounding box center [463, 759] width 586 height 132
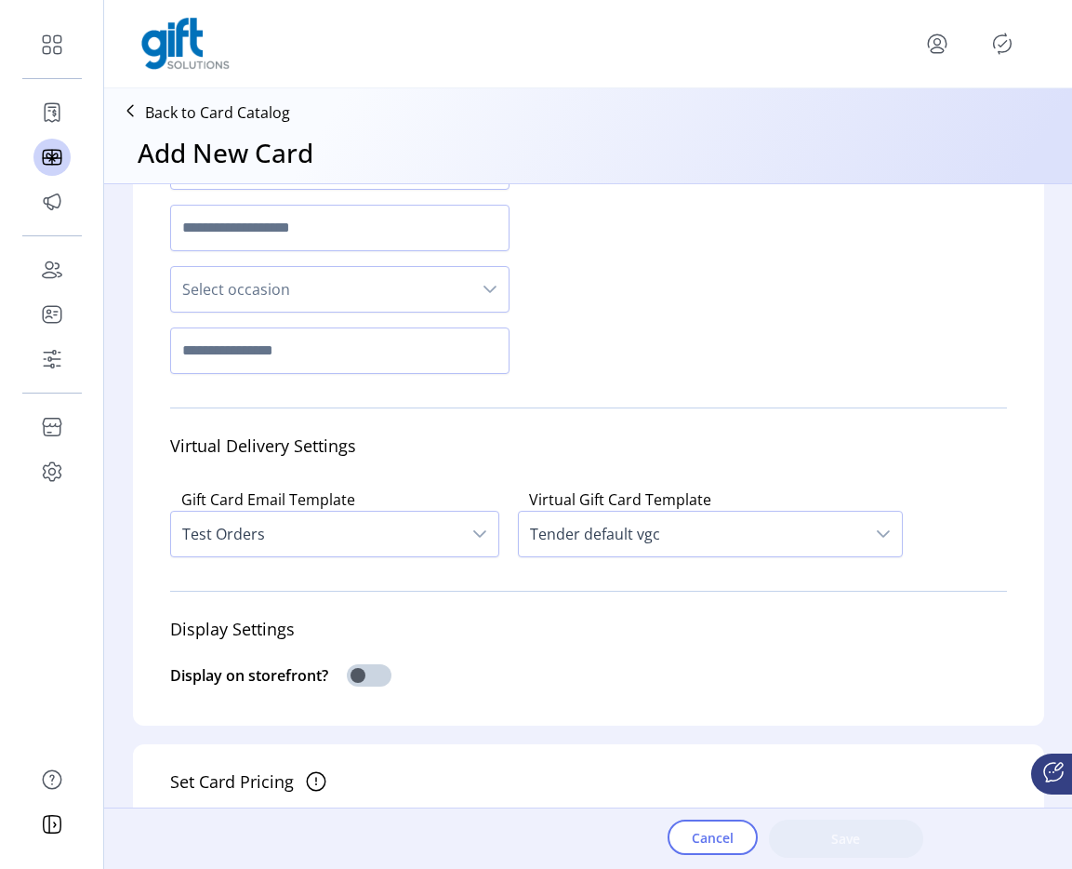
scroll to position [32, 0]
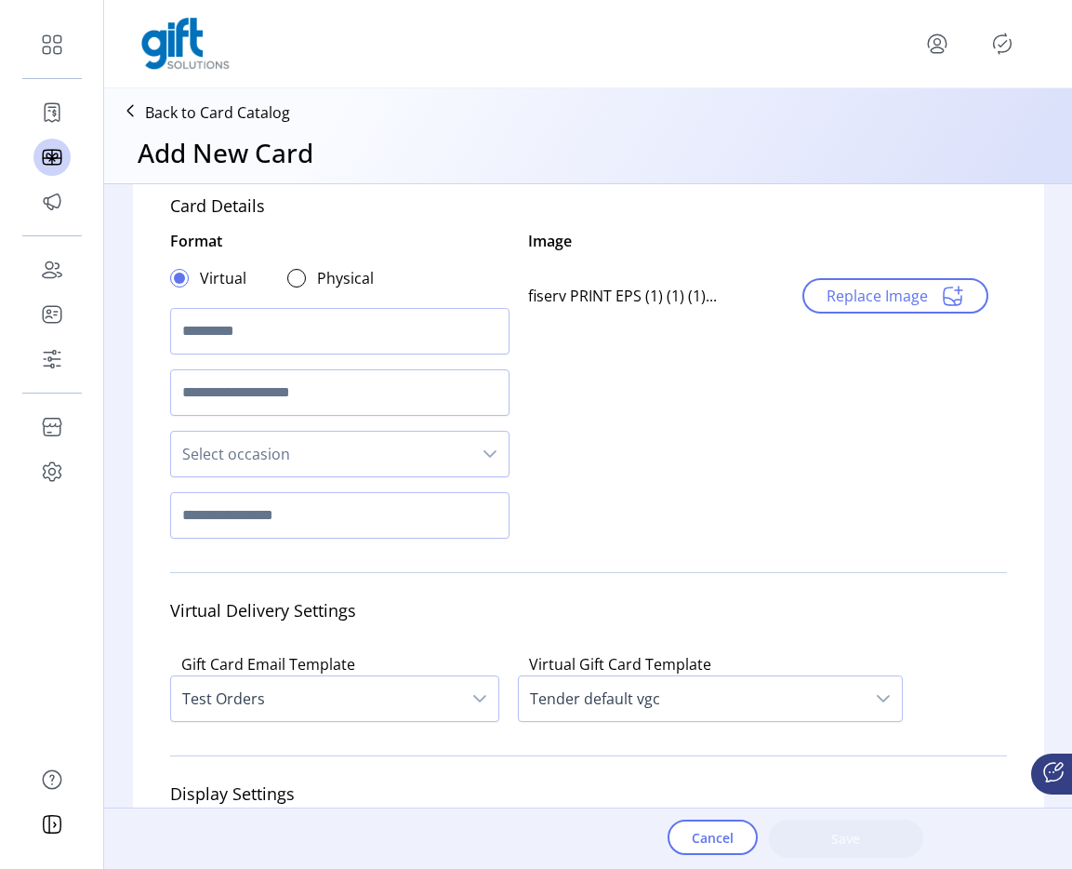
type textarea "**"
click at [244, 314] on input "text" at bounding box center [340, 331] width 340 height 47
type input "**********"
click at [796, 825] on button "Save" at bounding box center [846, 838] width 154 height 38
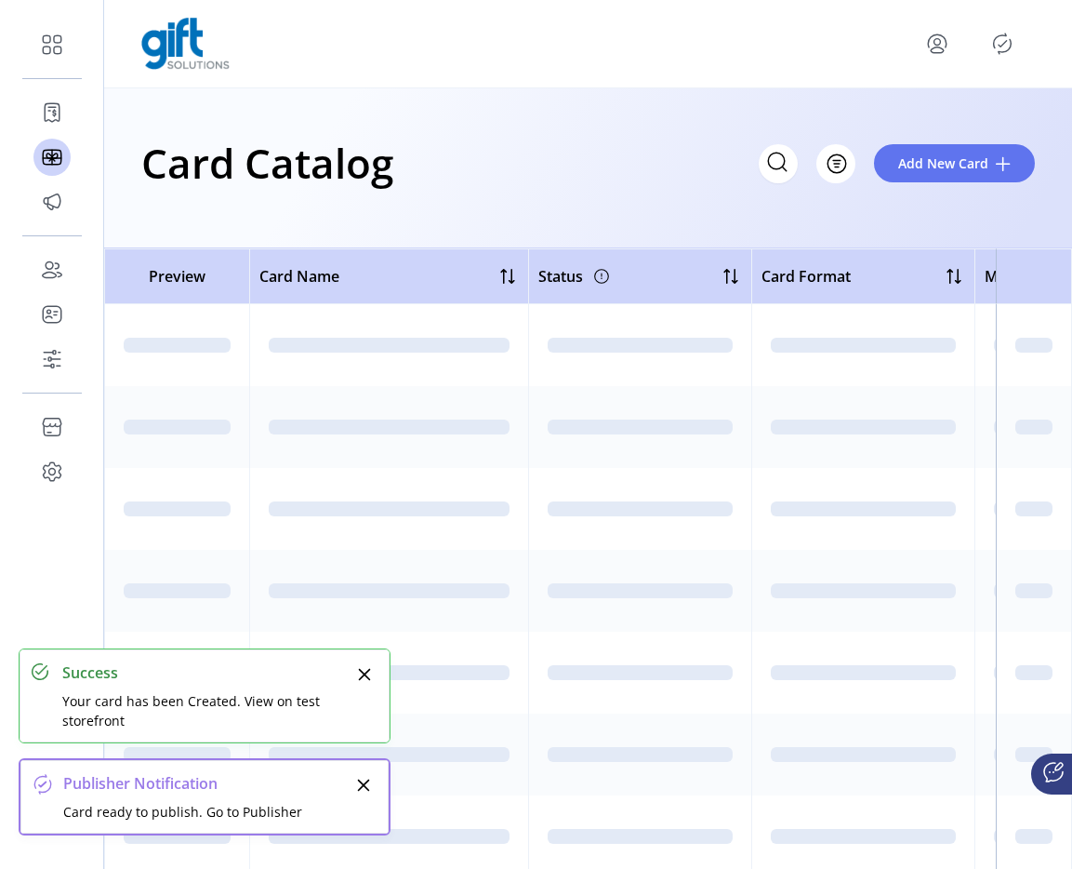
click at [1001, 45] on icon "Publisher Panel" at bounding box center [1003, 44] width 30 height 30
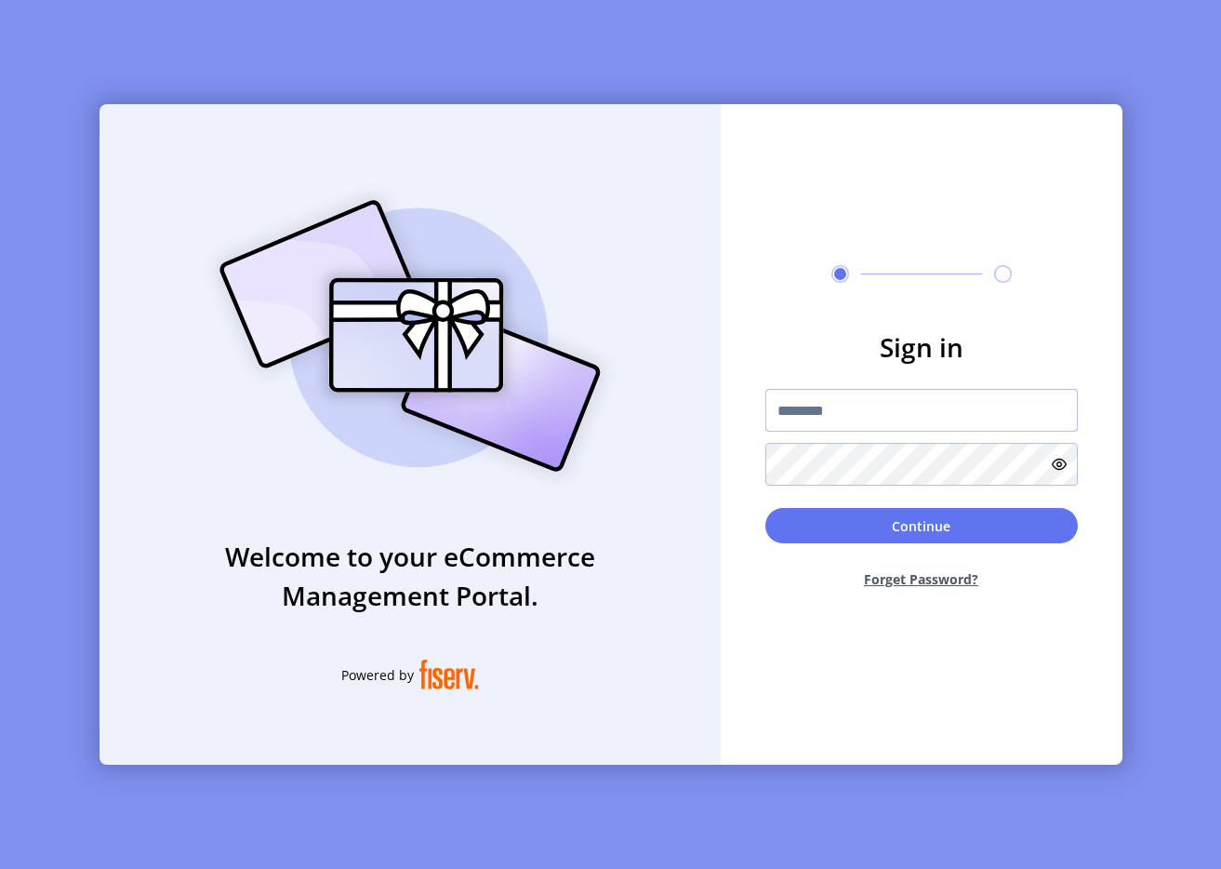
click at [833, 409] on input "text" at bounding box center [922, 410] width 313 height 43
type input "**********"
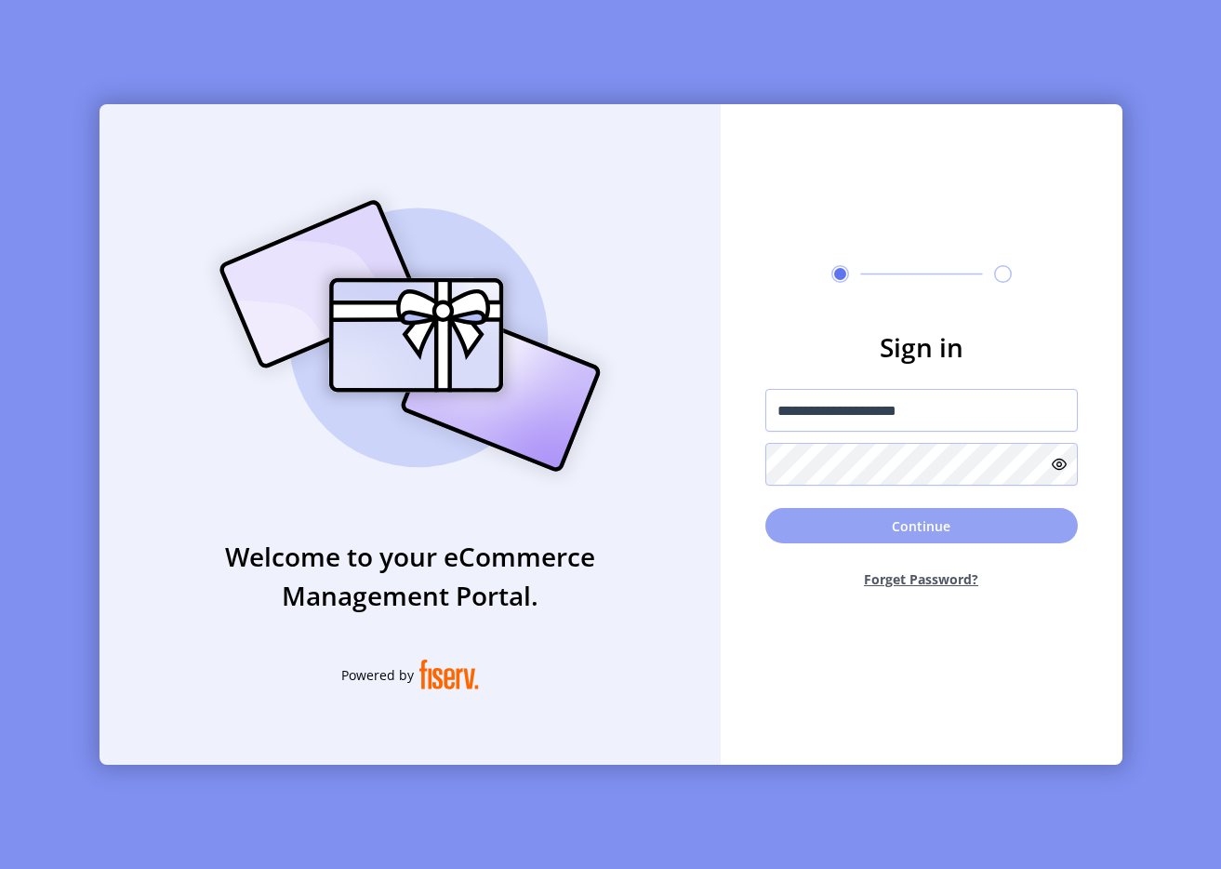
click at [786, 526] on button "Continue" at bounding box center [922, 525] width 313 height 35
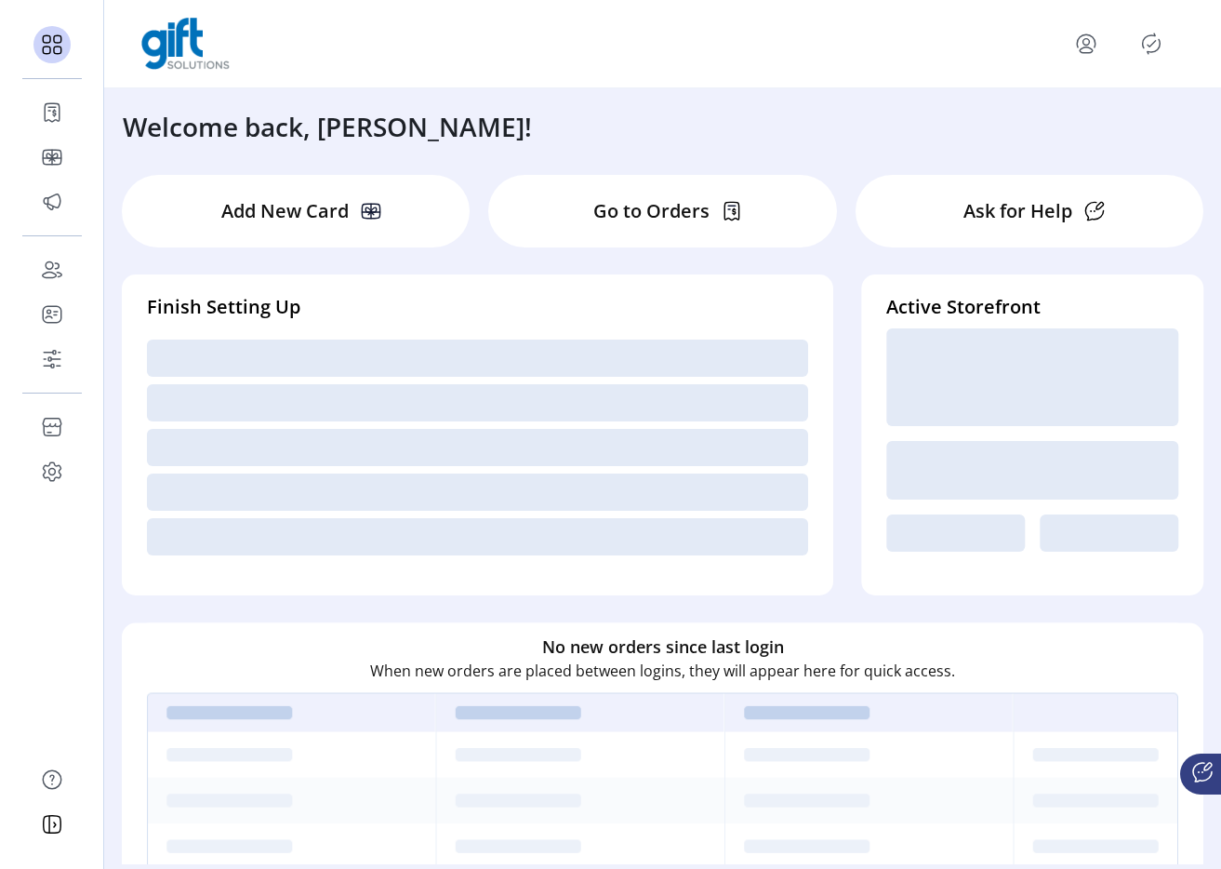
click at [1144, 47] on icon "Publisher Panel" at bounding box center [1152, 44] width 30 height 30
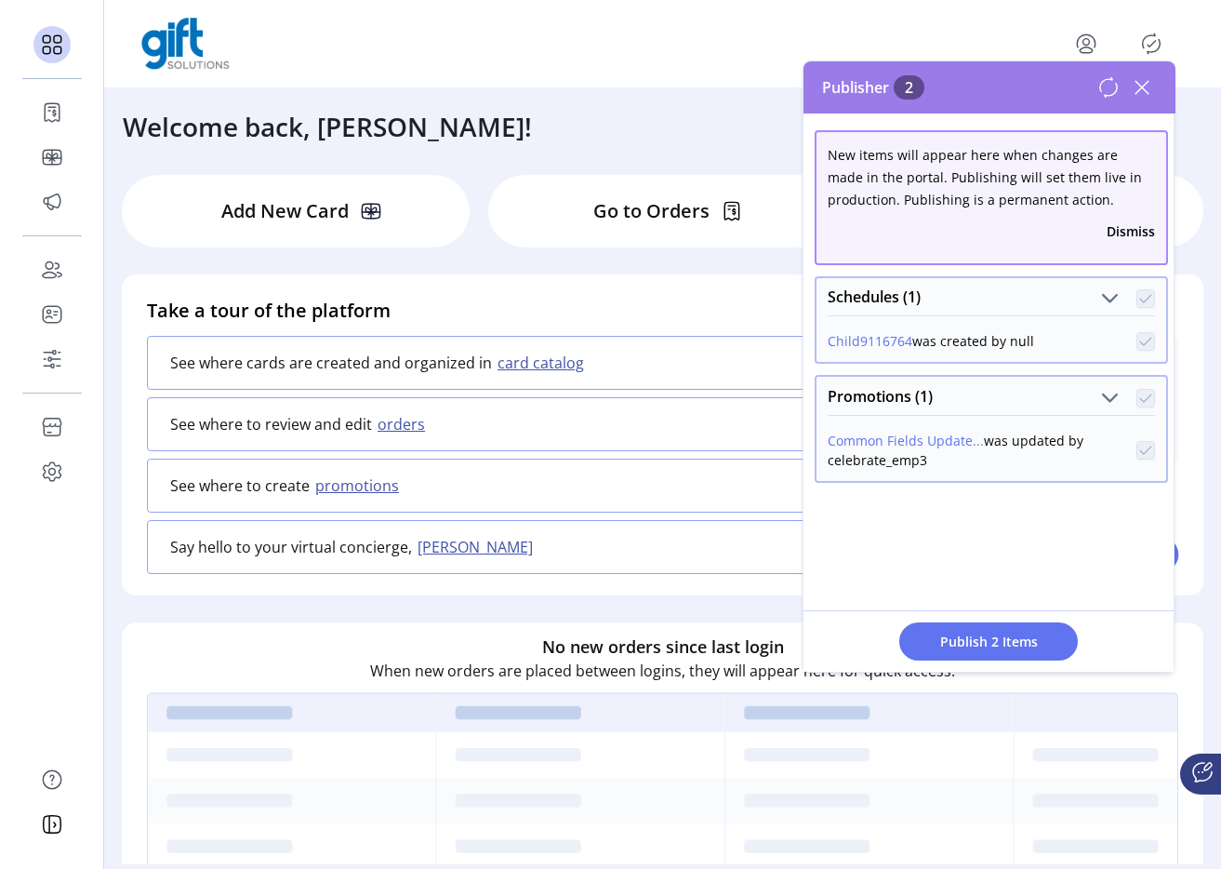
click at [1150, 85] on icon at bounding box center [1142, 88] width 30 height 30
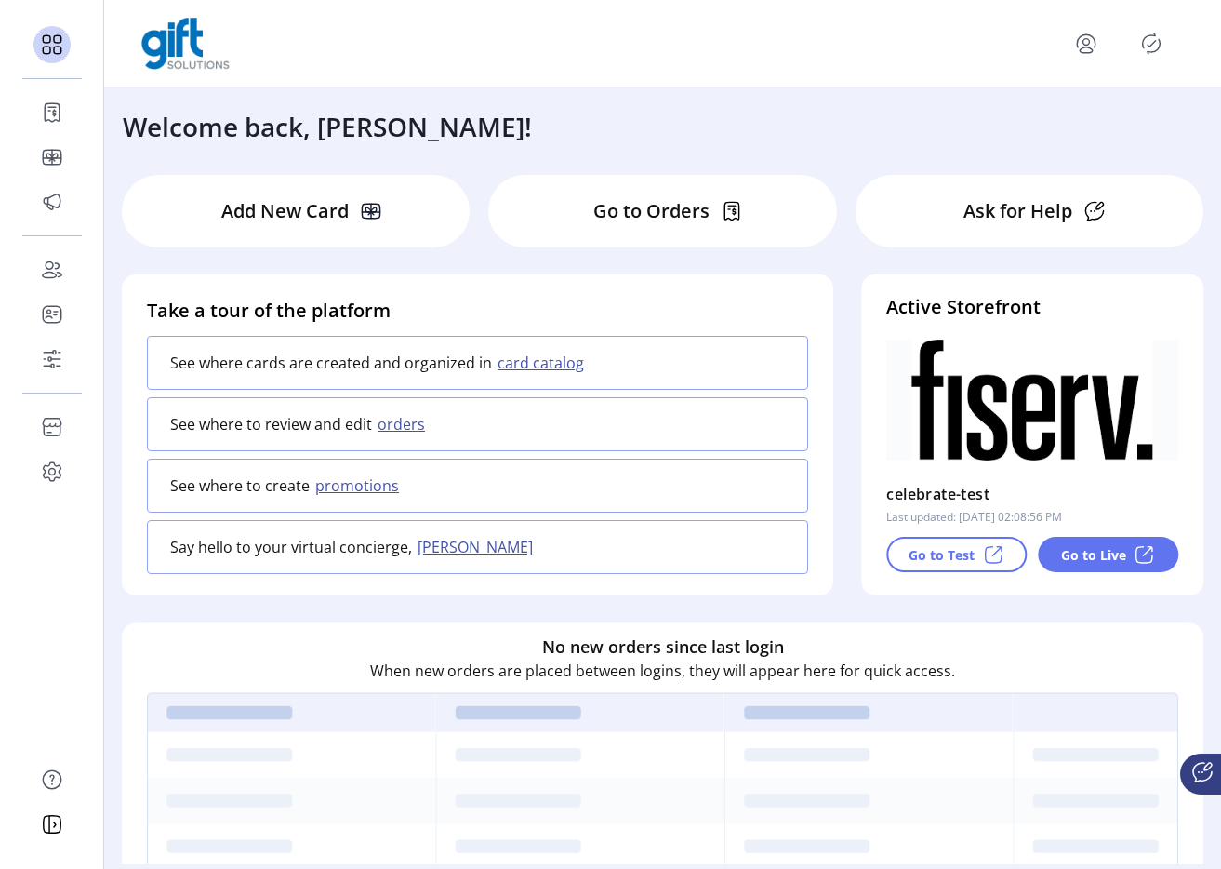
click at [1085, 39] on icon "menu" at bounding box center [1087, 42] width 7 height 7
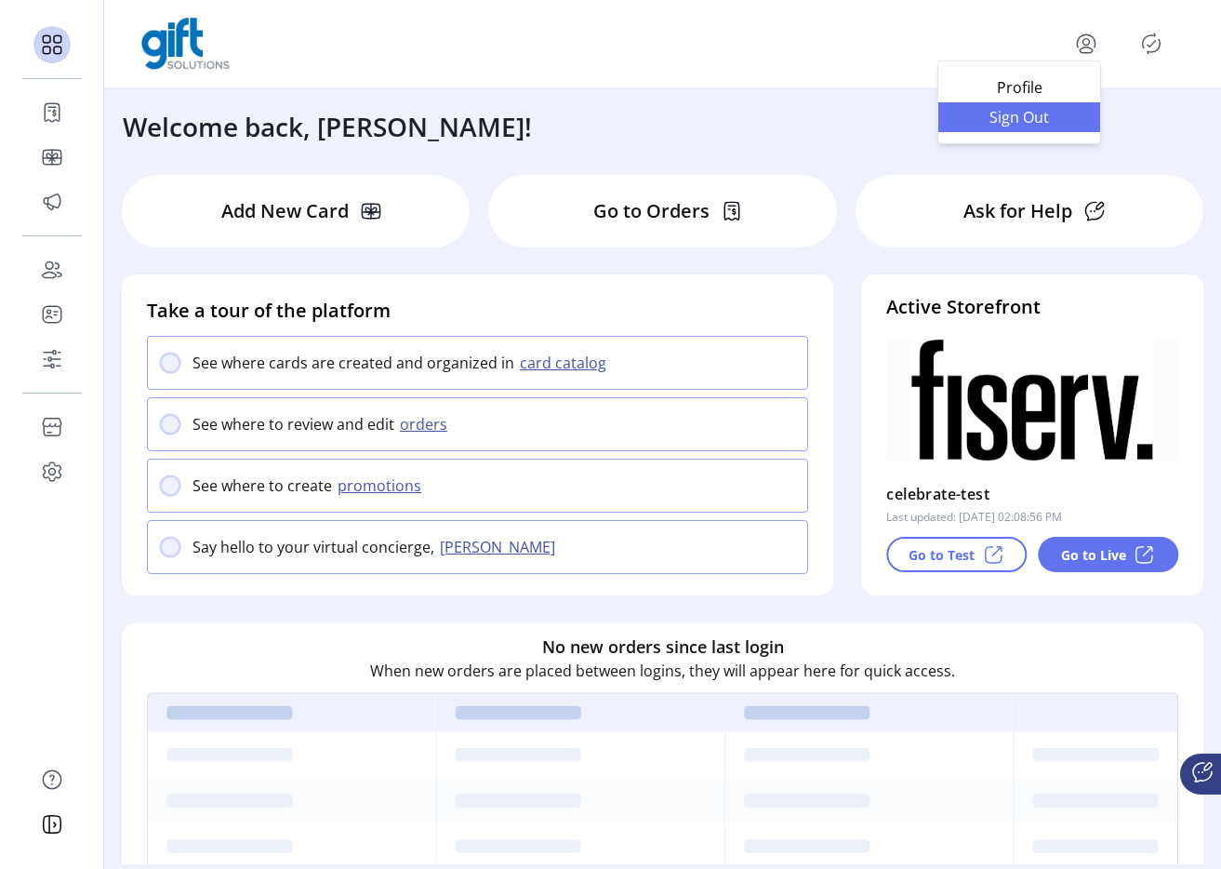
click at [1042, 129] on link "Sign Out" at bounding box center [1020, 117] width 162 height 30
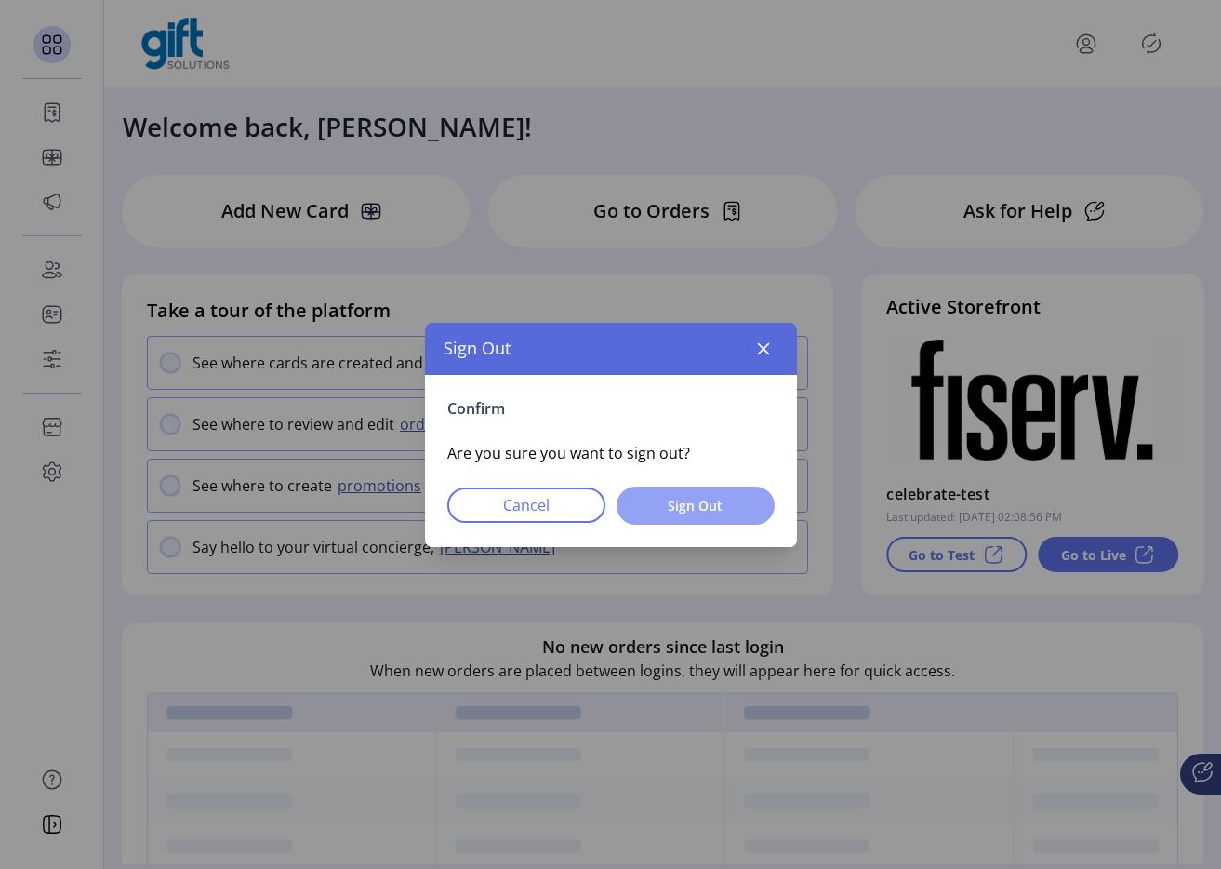
click at [709, 497] on span "Sign Out" at bounding box center [696, 506] width 110 height 20
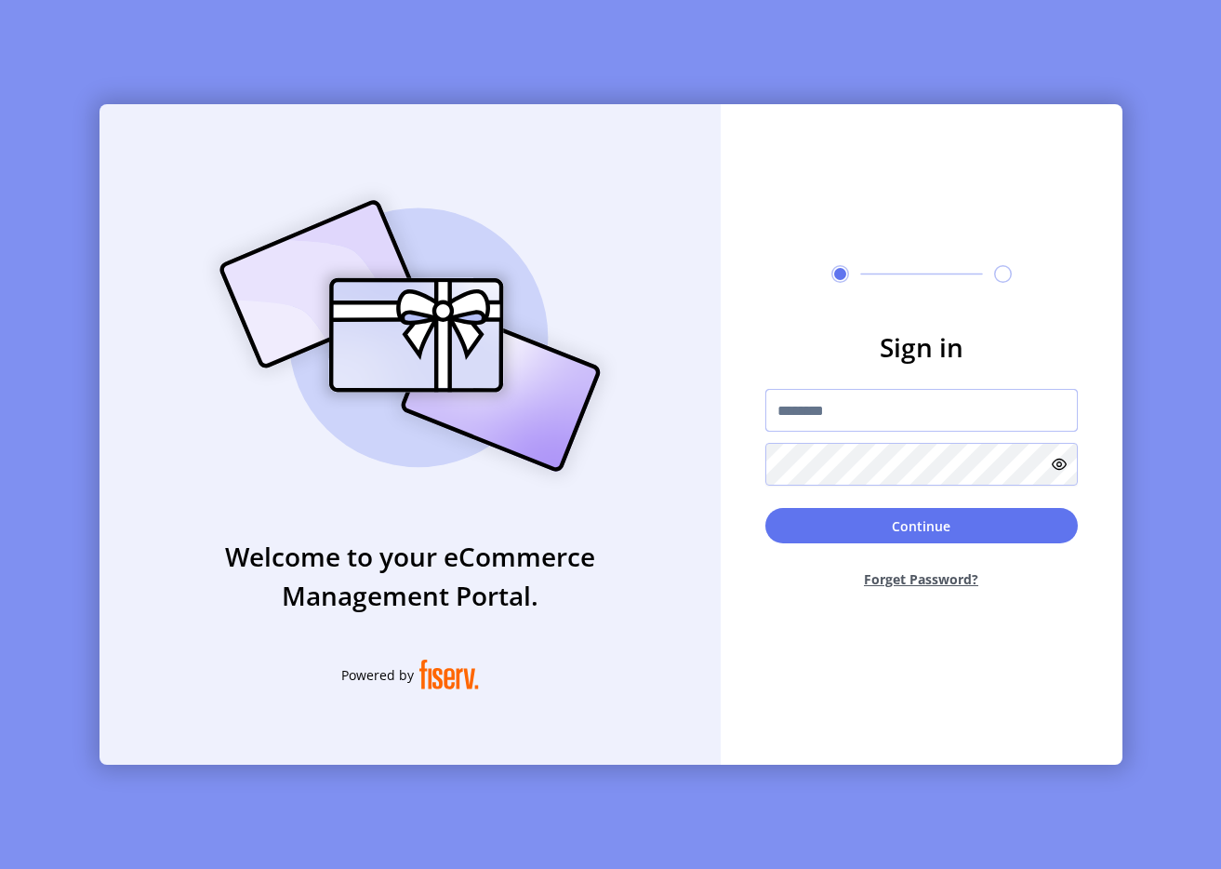
click at [971, 423] on input "text" at bounding box center [922, 410] width 313 height 43
type input "**********"
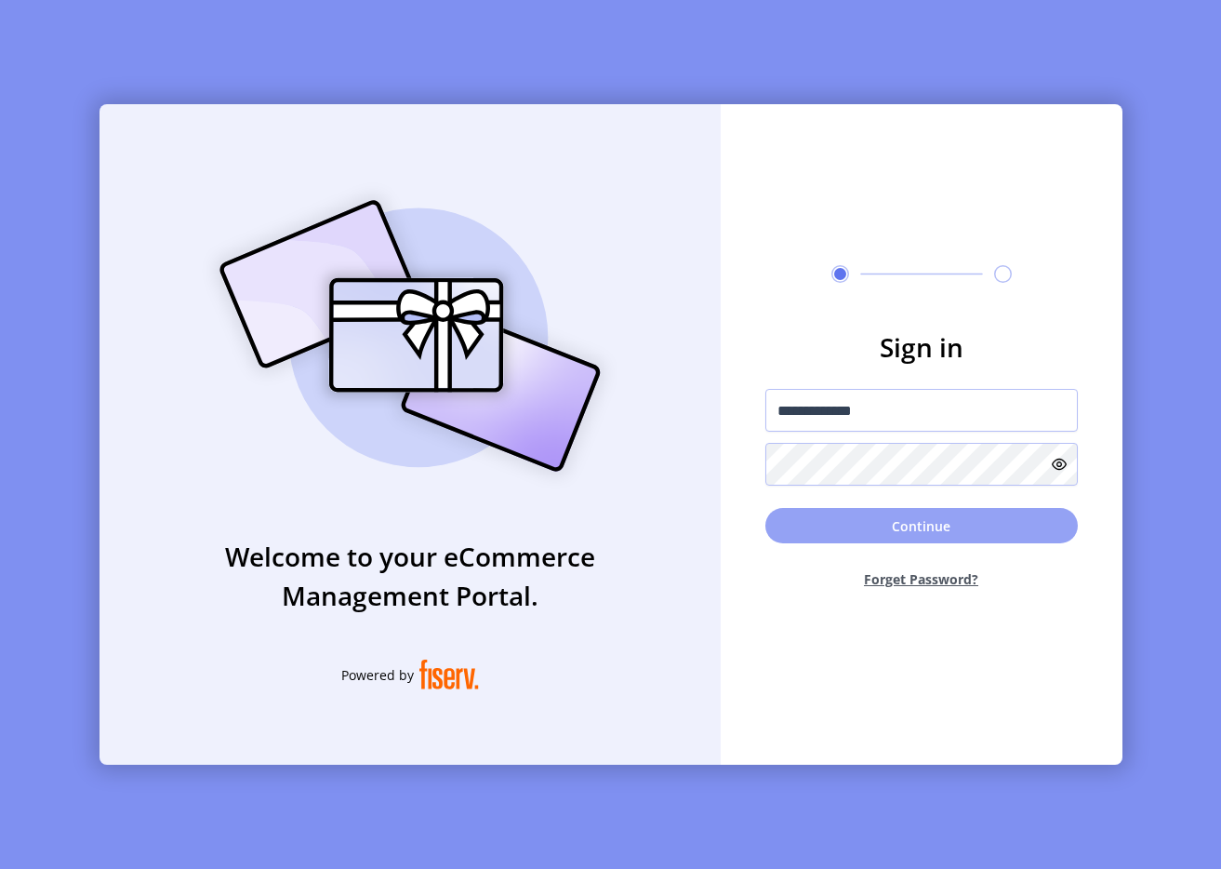
click at [991, 510] on button "Continue" at bounding box center [922, 525] width 313 height 35
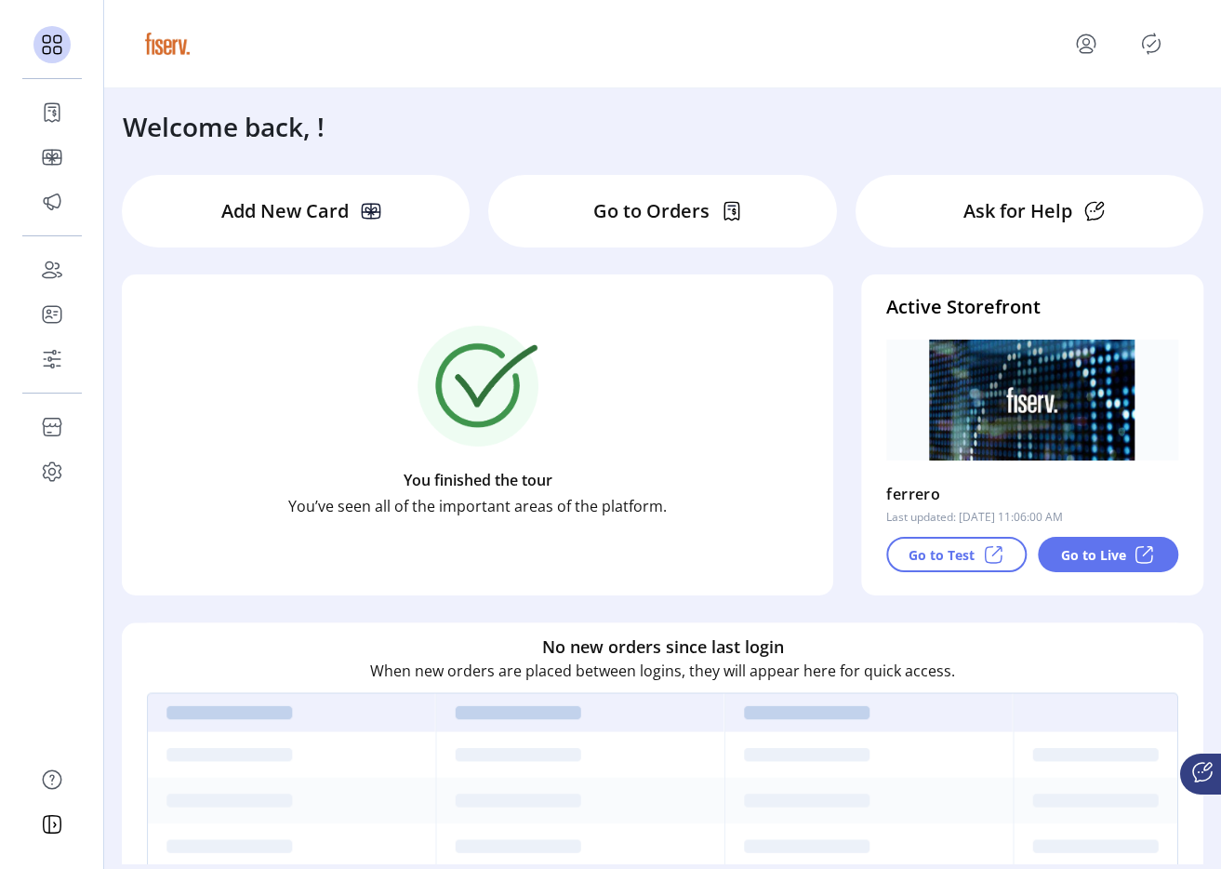
click at [1145, 52] on icon "Publisher Panel" at bounding box center [1152, 44] width 30 height 30
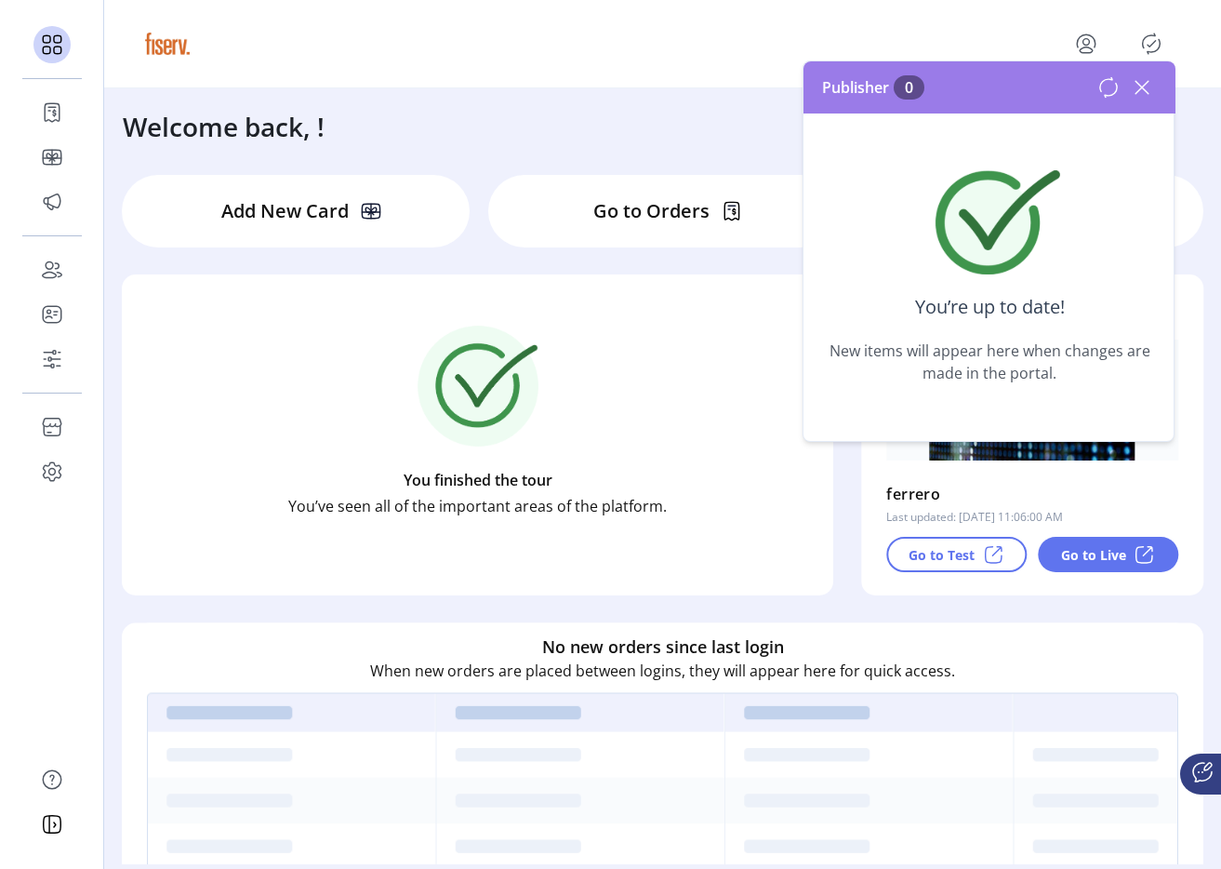
click at [1143, 94] on icon at bounding box center [1142, 88] width 30 height 30
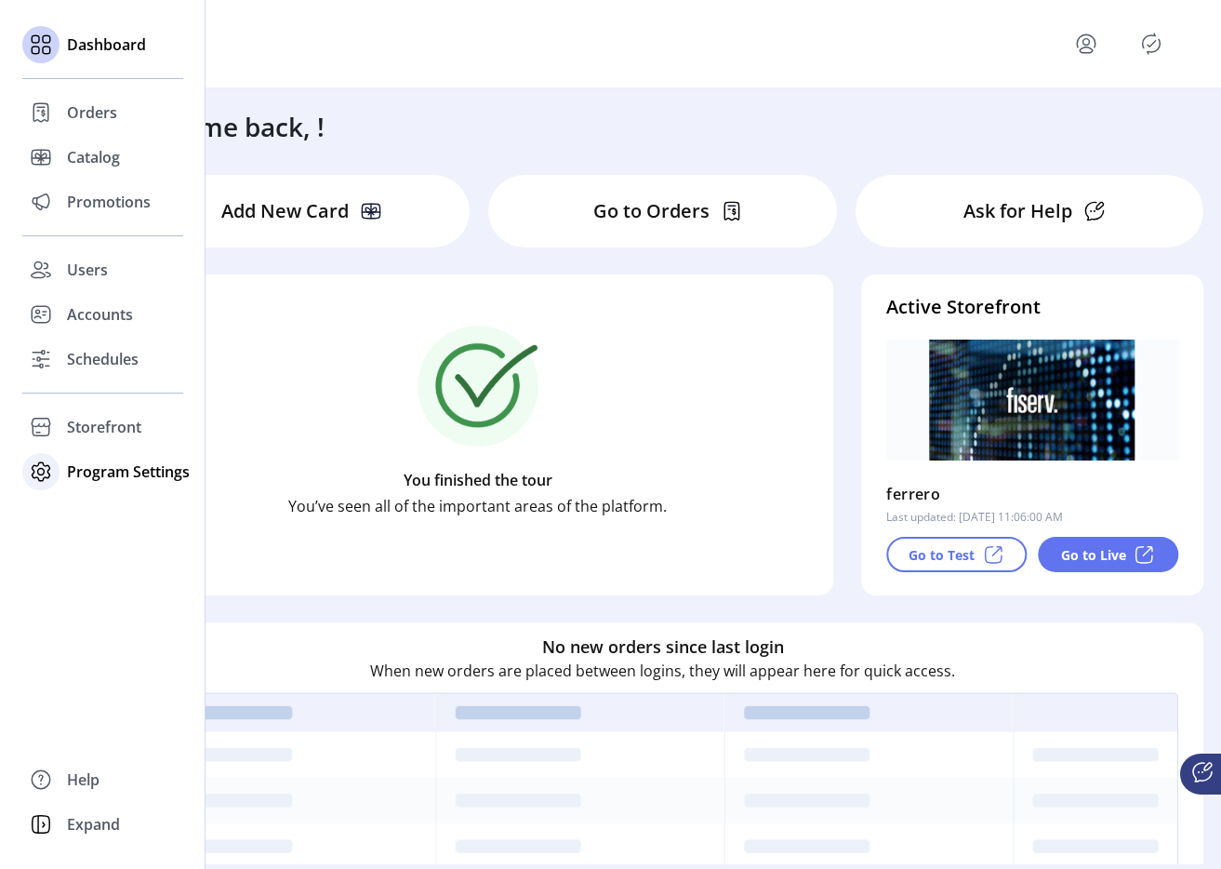
click at [72, 487] on div "Program Settings" at bounding box center [102, 471] width 161 height 45
click at [112, 506] on span "Templates" at bounding box center [103, 509] width 73 height 22
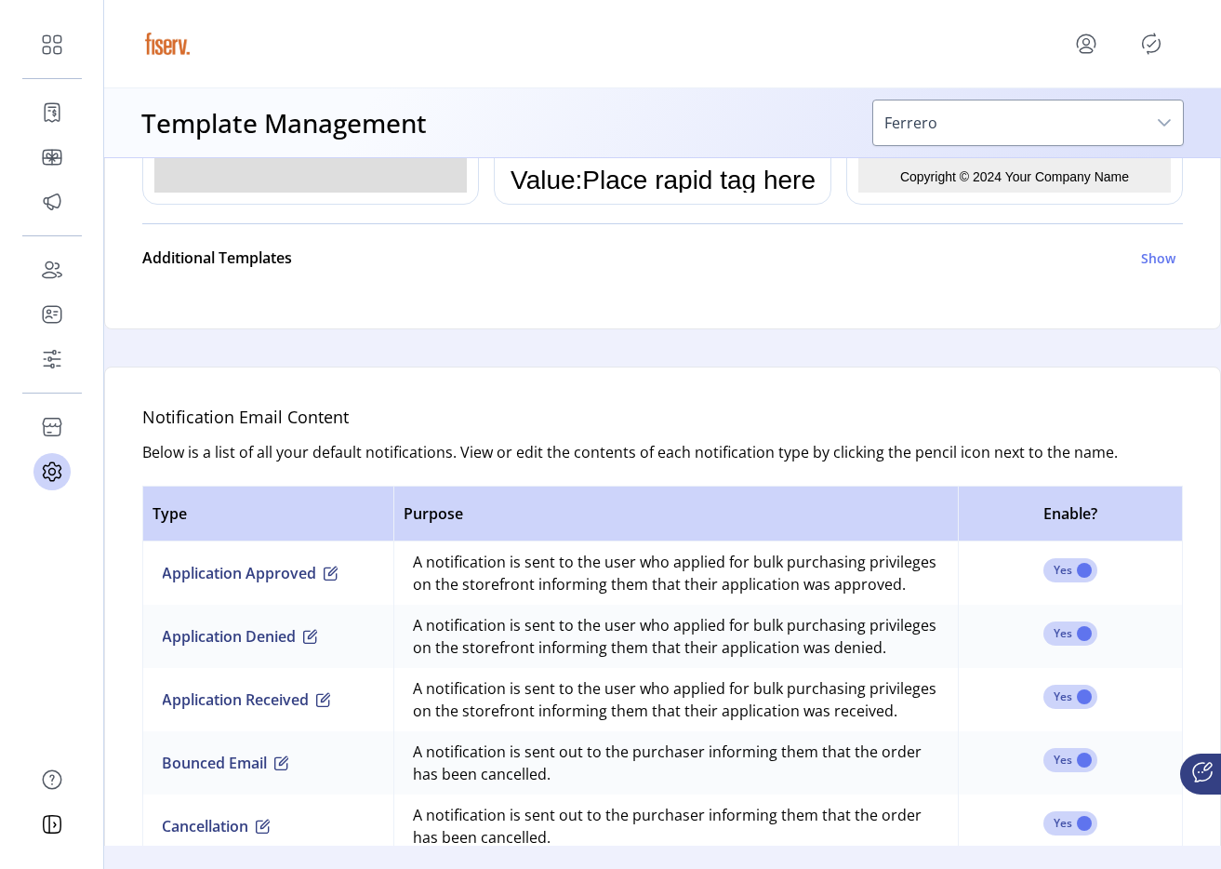
scroll to position [819, 0]
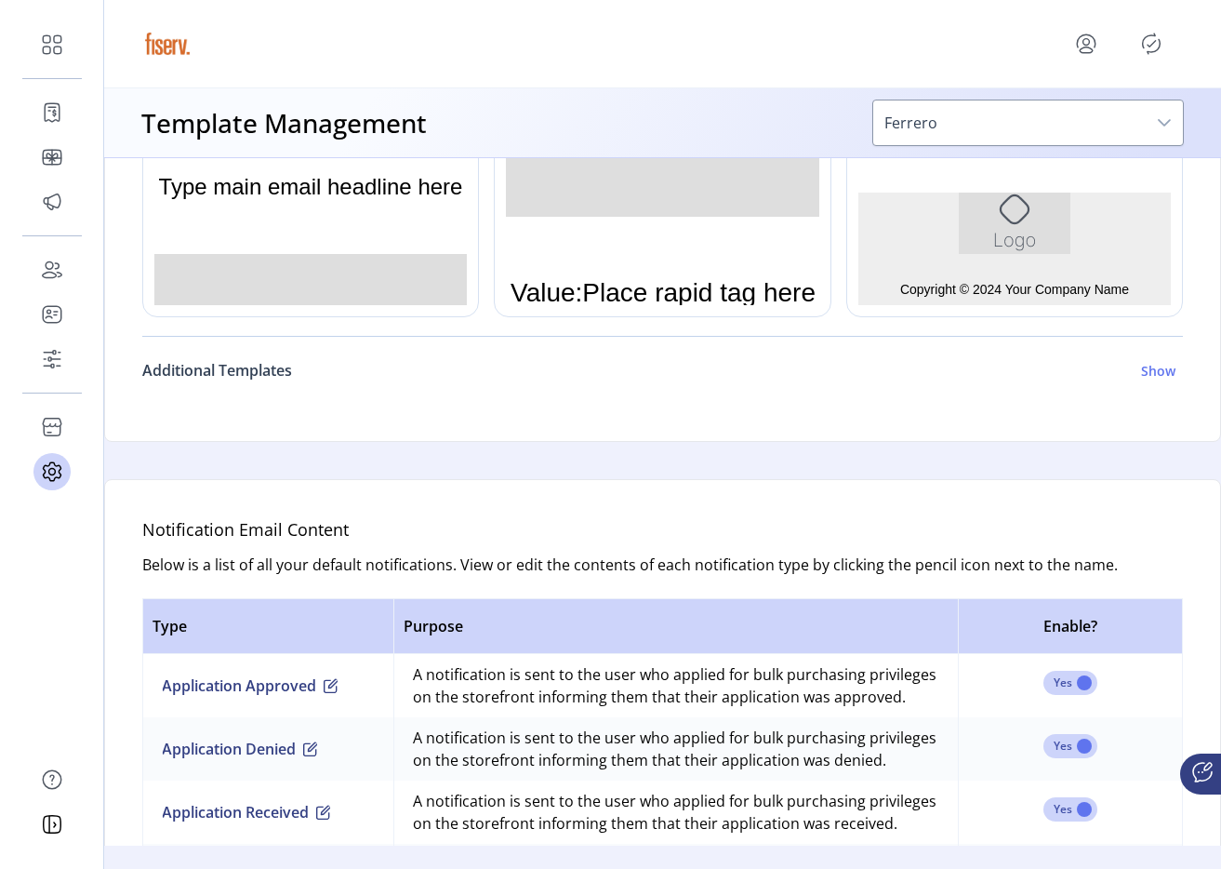
click at [302, 367] on div "Additional Templates Show" at bounding box center [658, 370] width 1033 height 22
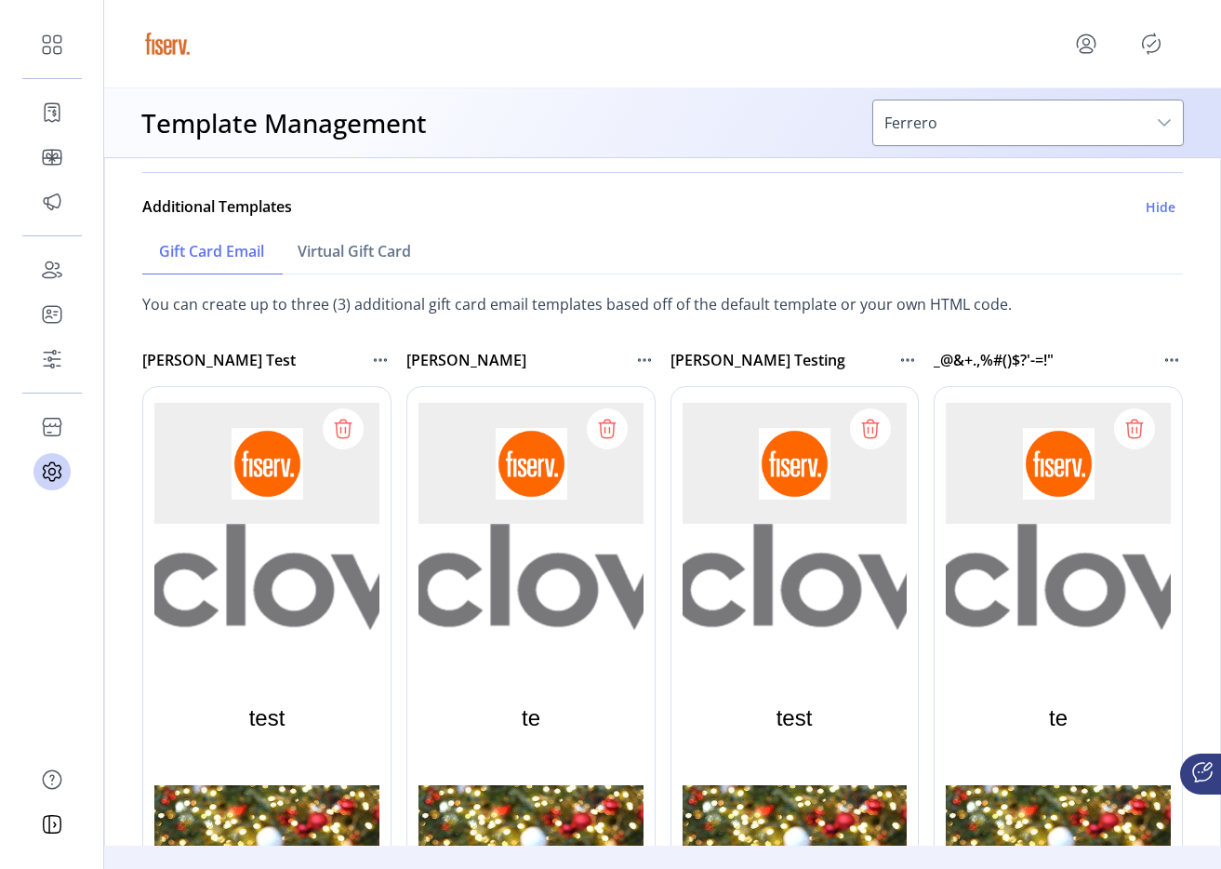
scroll to position [1095, 0]
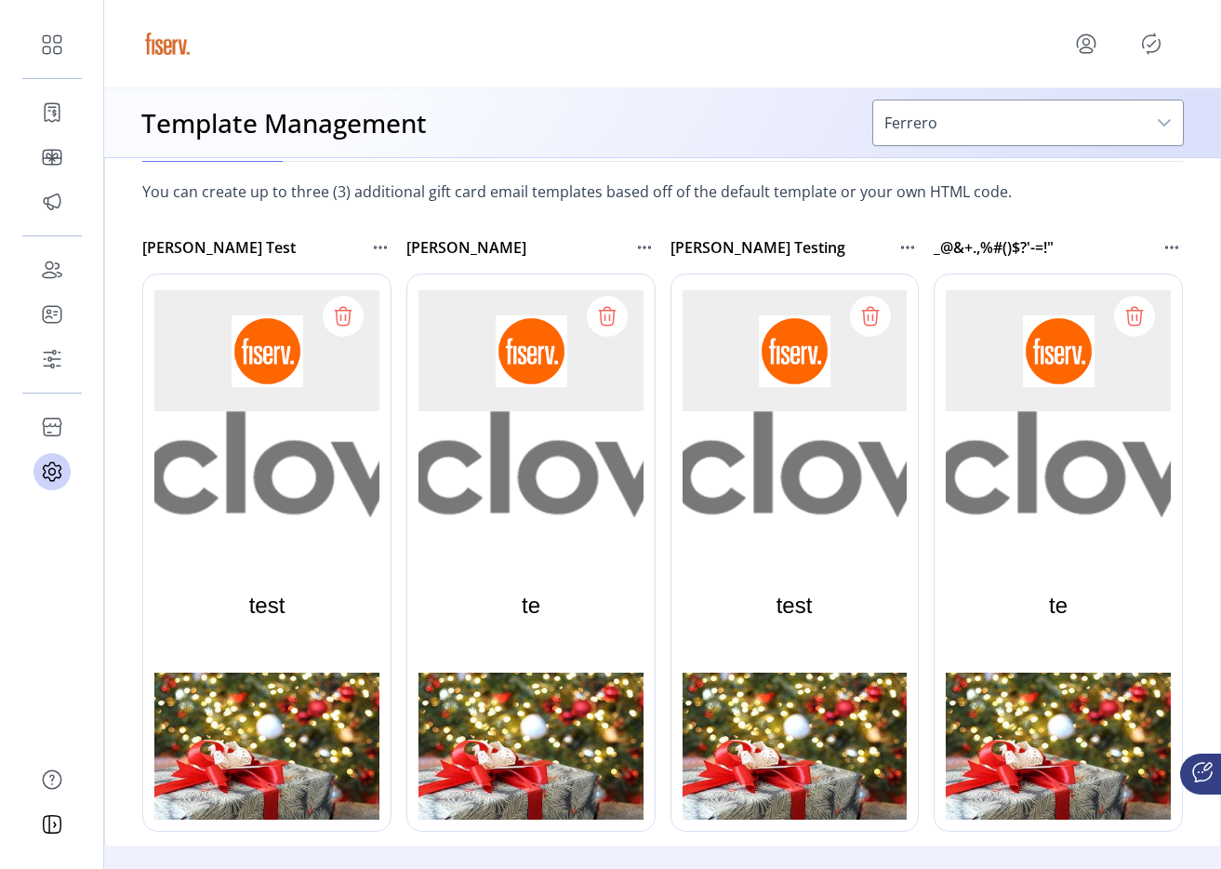
click at [342, 298] on div at bounding box center [343, 316] width 41 height 41
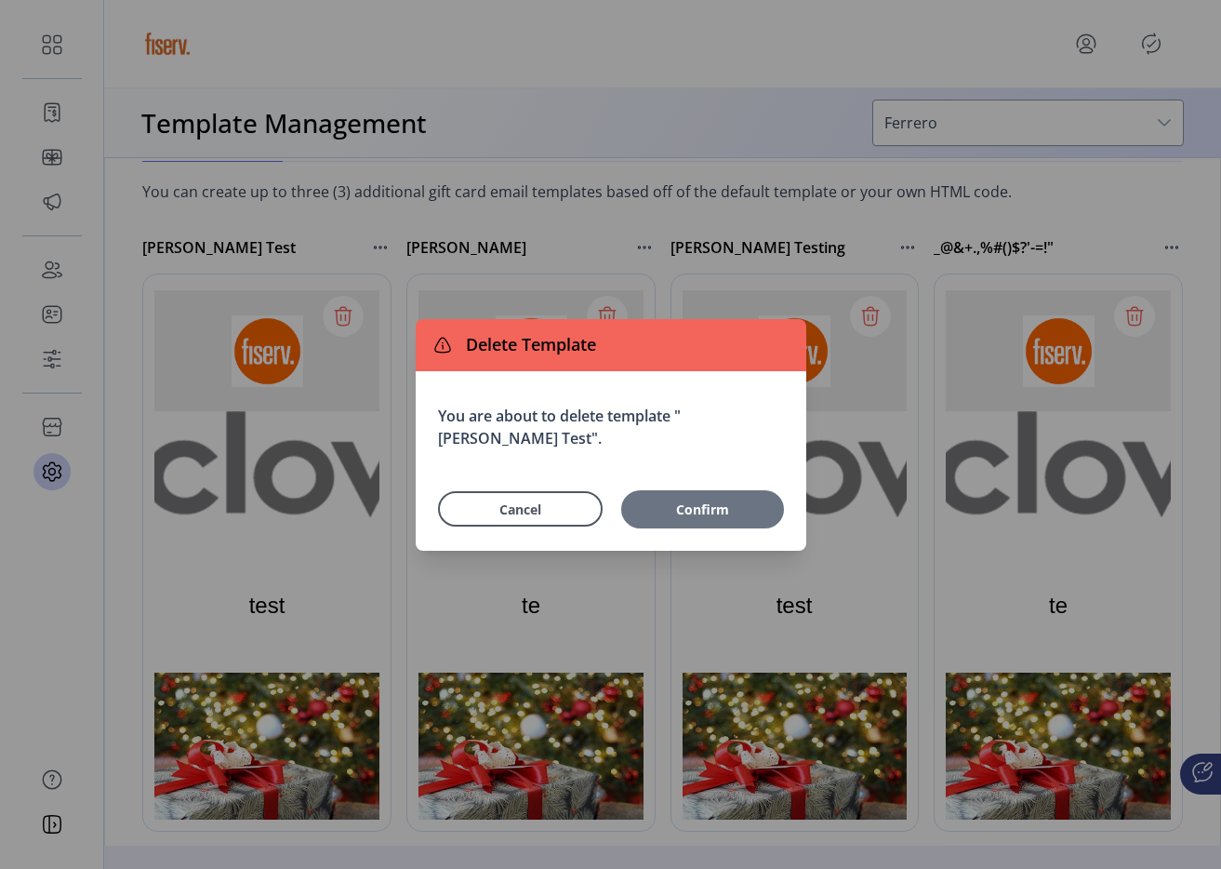
click at [694, 515] on span "Confirm" at bounding box center [703, 509] width 144 height 20
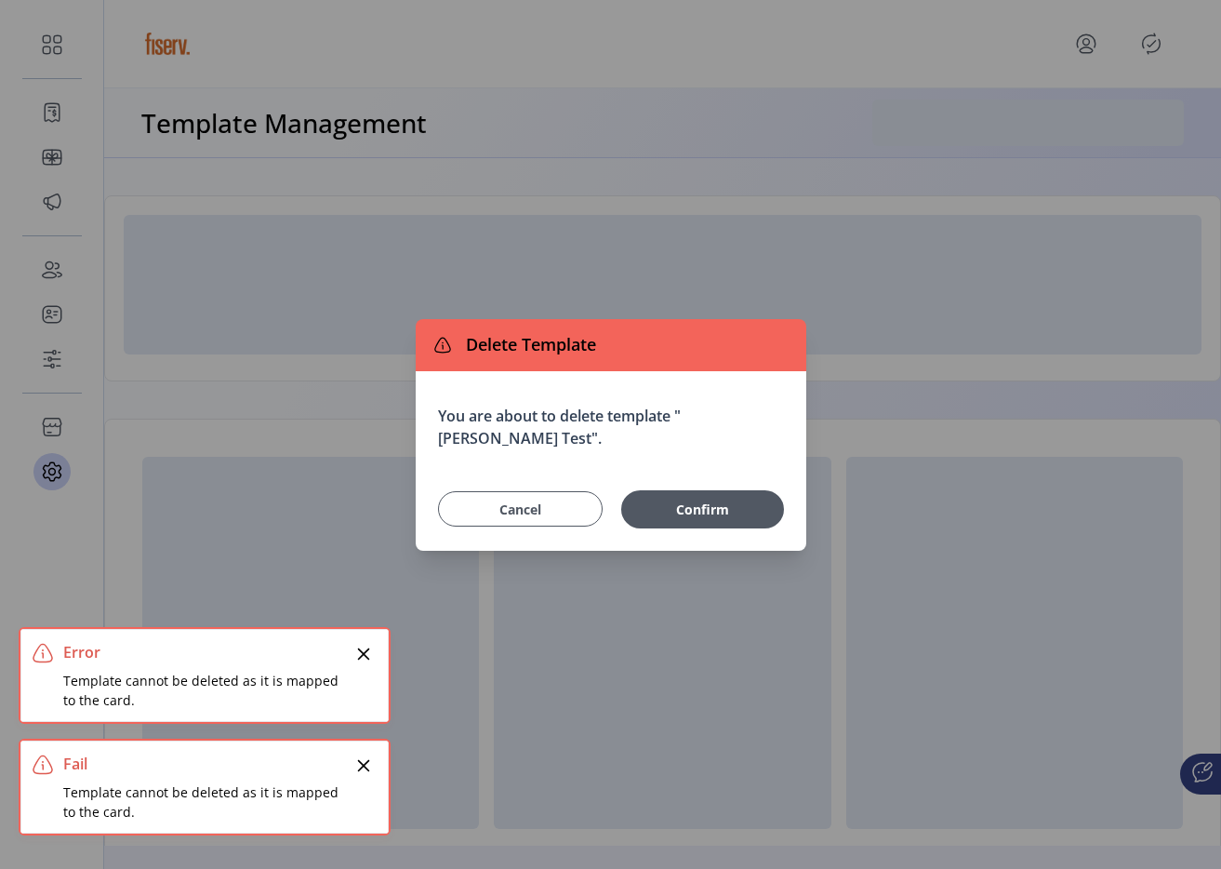
click at [494, 510] on span "Cancel" at bounding box center [520, 509] width 118 height 20
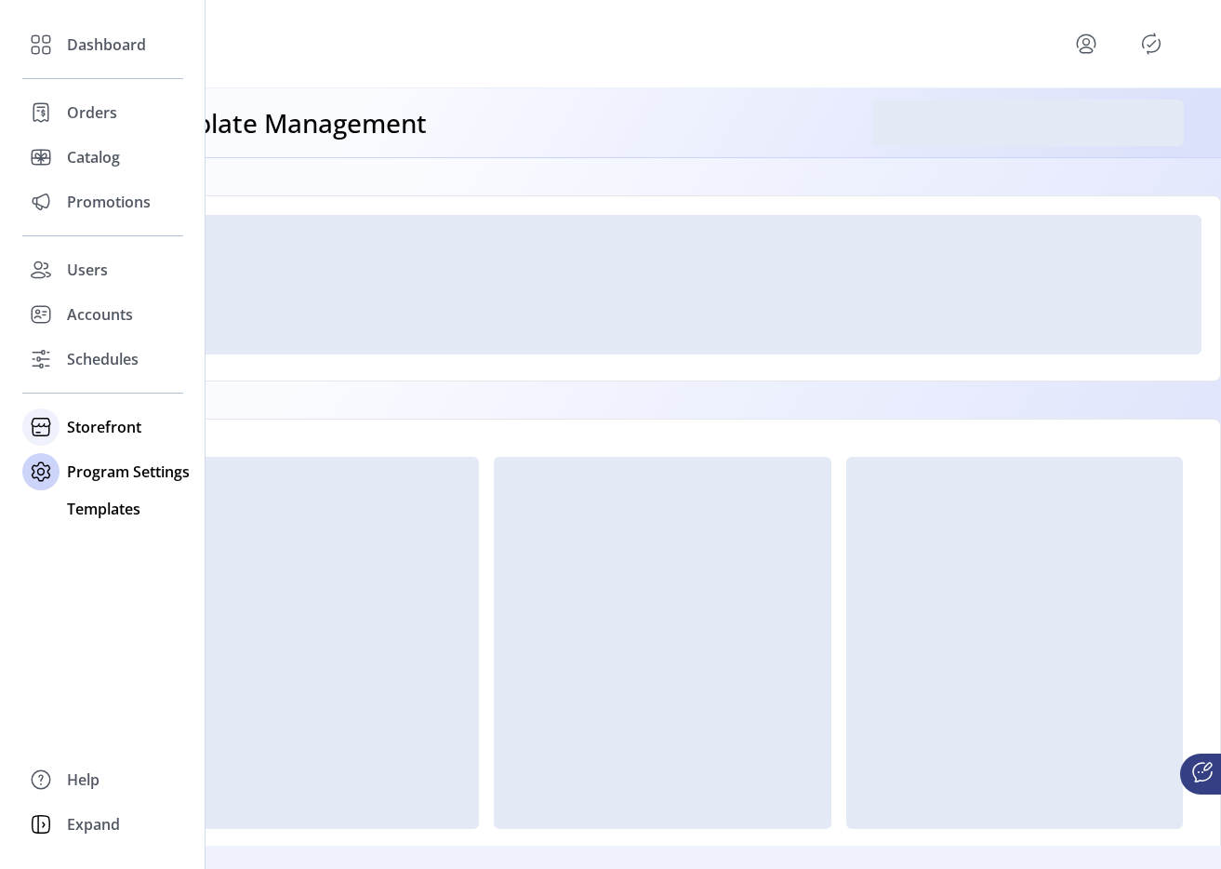
click at [62, 422] on div "Storefront" at bounding box center [102, 427] width 161 height 45
click at [128, 467] on span "Configuration" at bounding box center [116, 464] width 98 height 22
click at [92, 490] on span "Styling" at bounding box center [90, 494] width 47 height 22
click at [88, 520] on span "Program Settings" at bounding box center [128, 531] width 123 height 22
click at [111, 513] on span "Templates" at bounding box center [103, 509] width 73 height 22
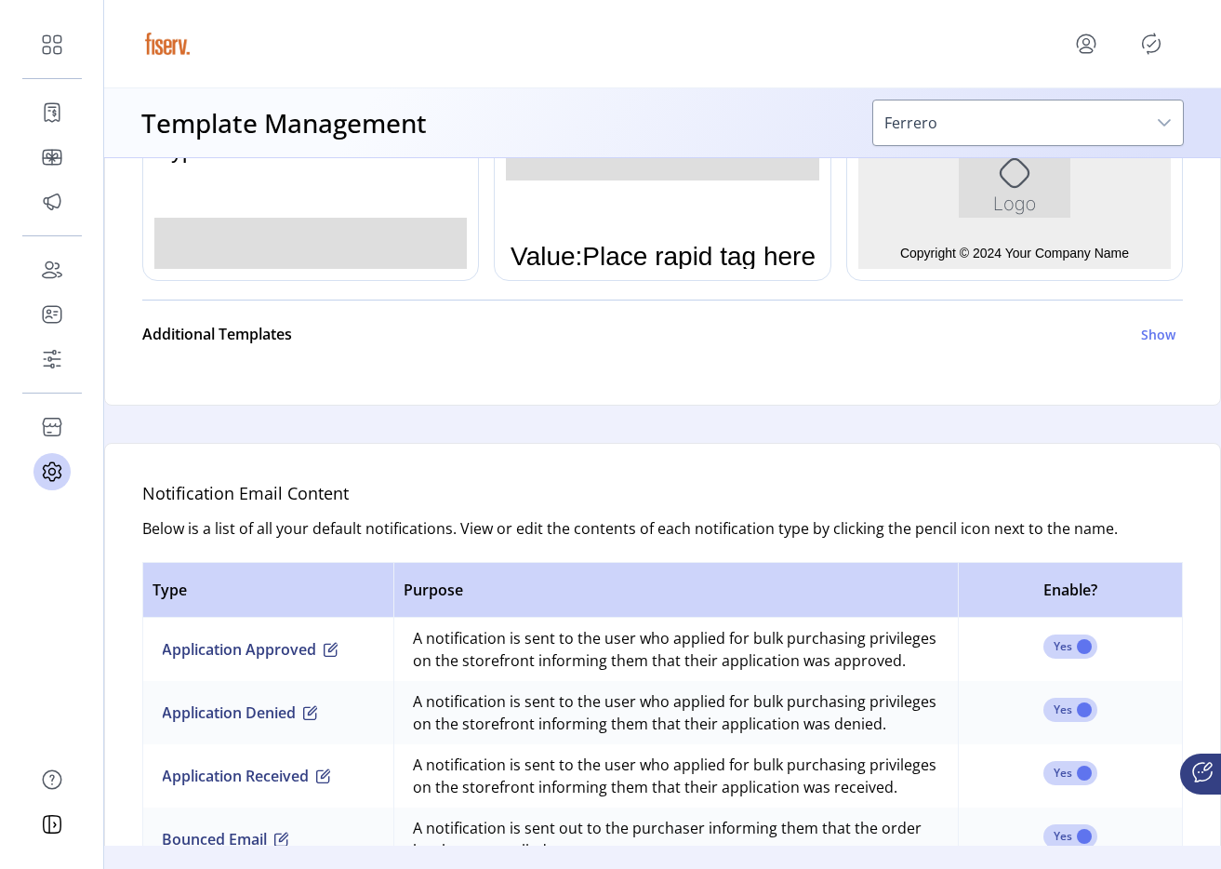
scroll to position [1004, 0]
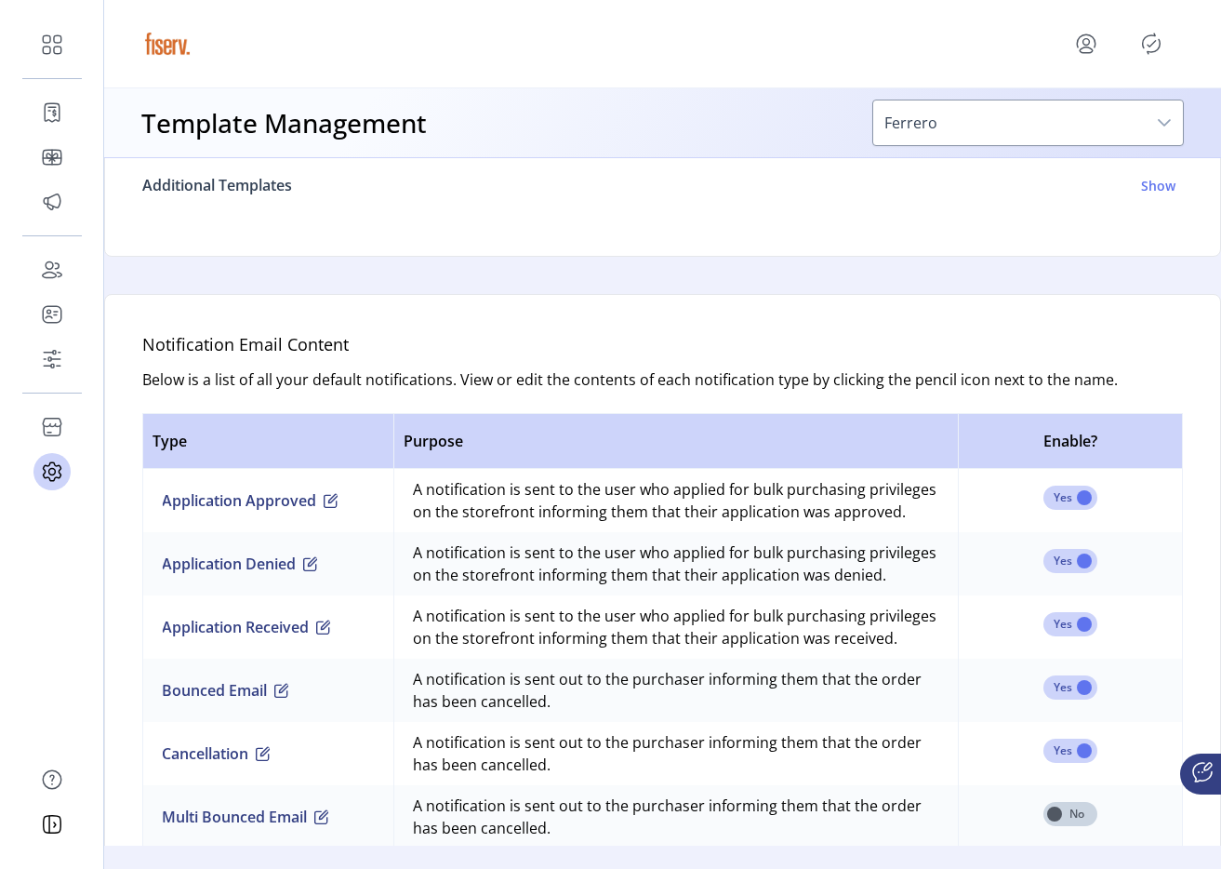
click at [291, 192] on h6 "Additional Templates" at bounding box center [217, 185] width 150 height 22
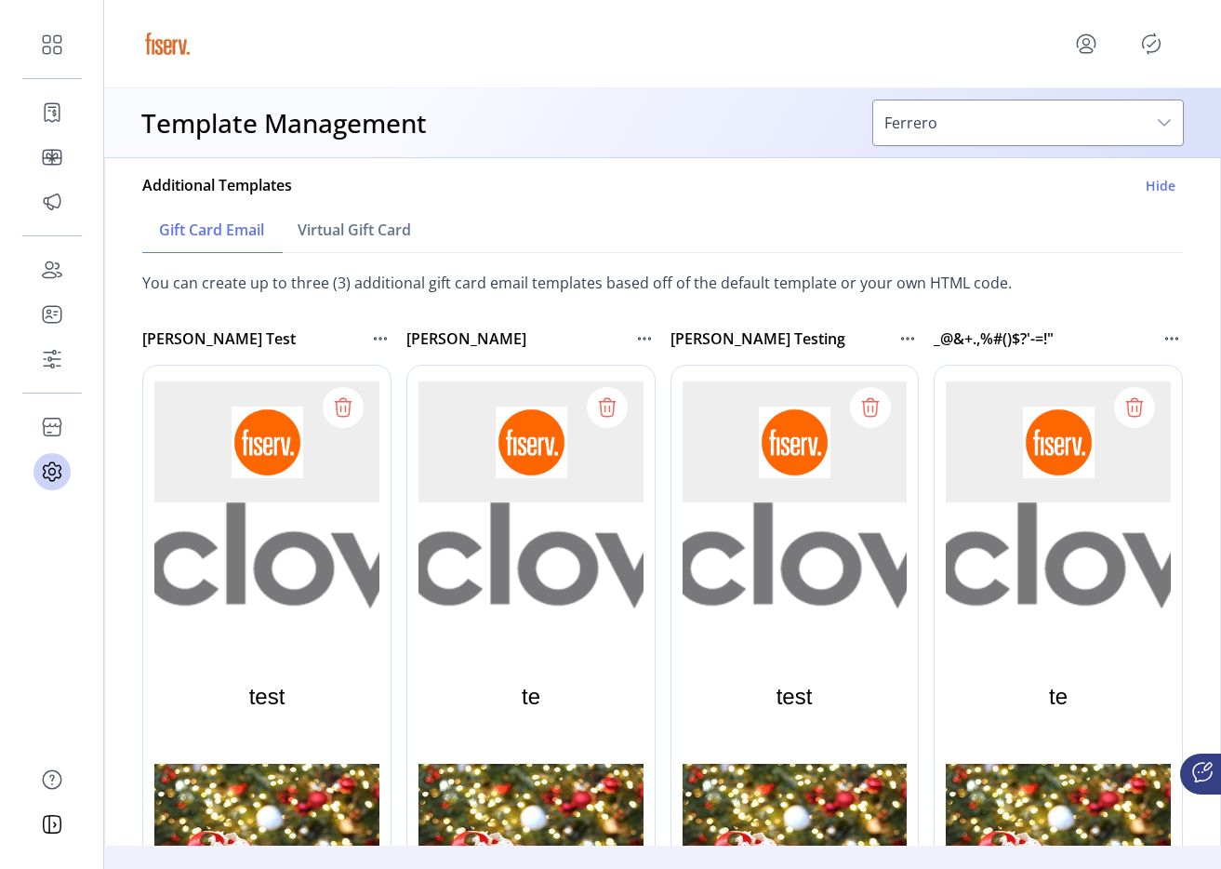
click at [354, 396] on icon at bounding box center [343, 408] width 30 height 30
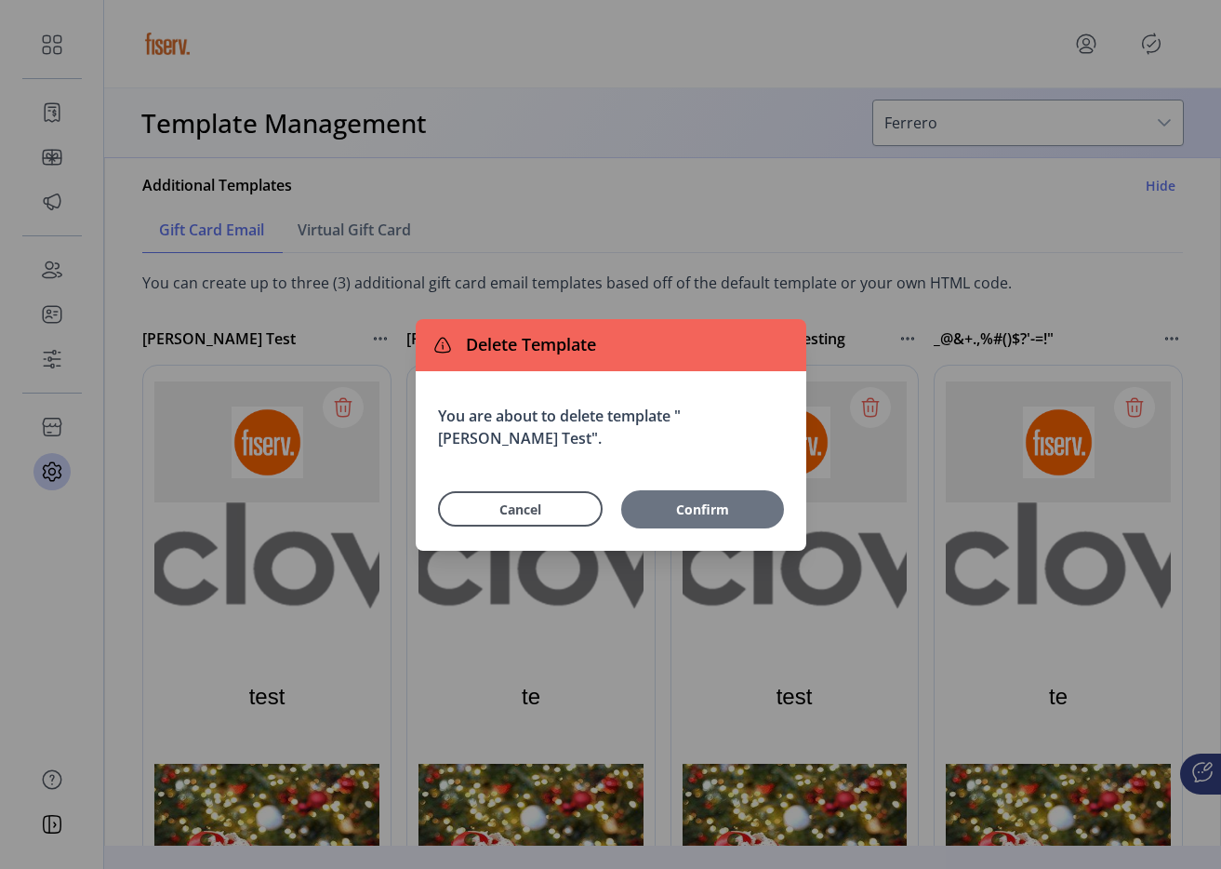
click at [688, 508] on span "Confirm" at bounding box center [703, 509] width 144 height 20
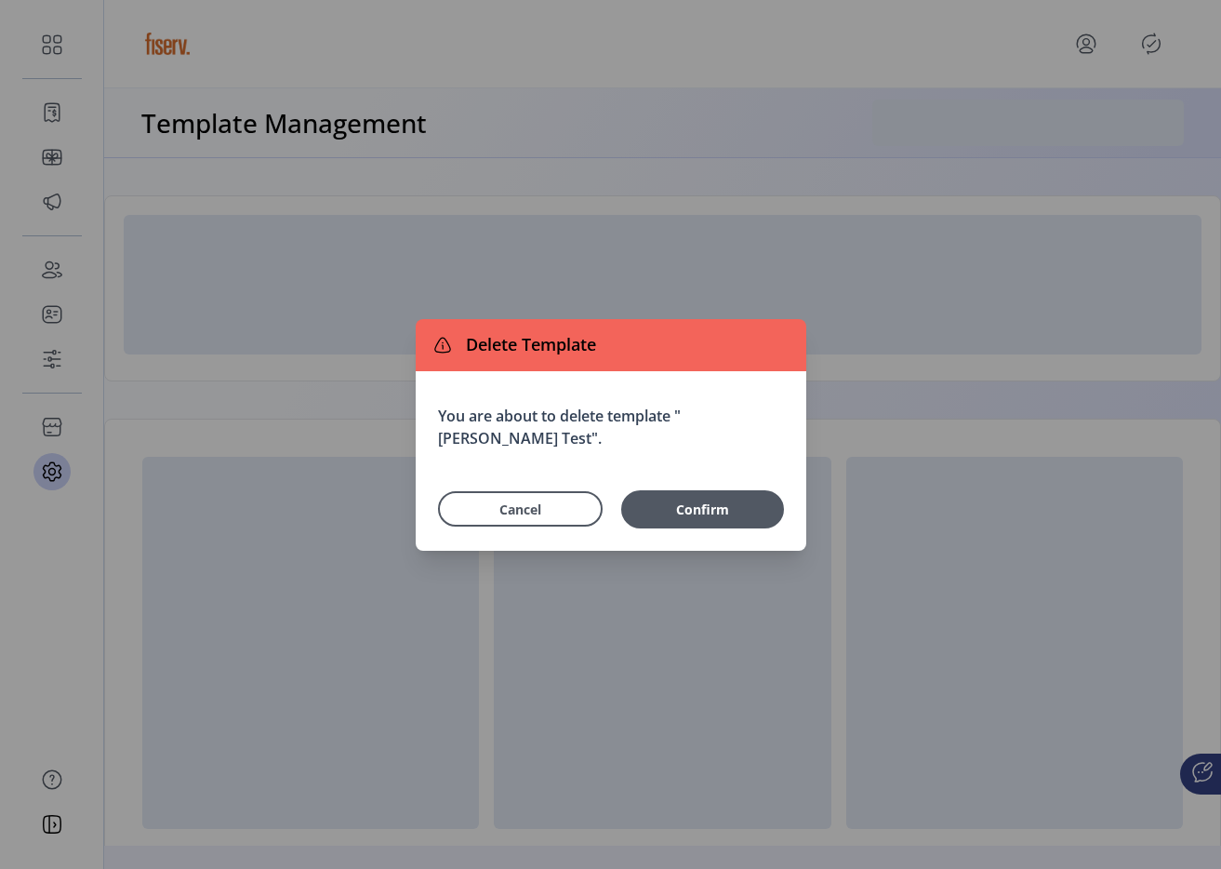
click at [512, 527] on div "Cancel Confirm" at bounding box center [611, 503] width 346 height 49
click at [523, 520] on button "Cancel" at bounding box center [520, 508] width 165 height 35
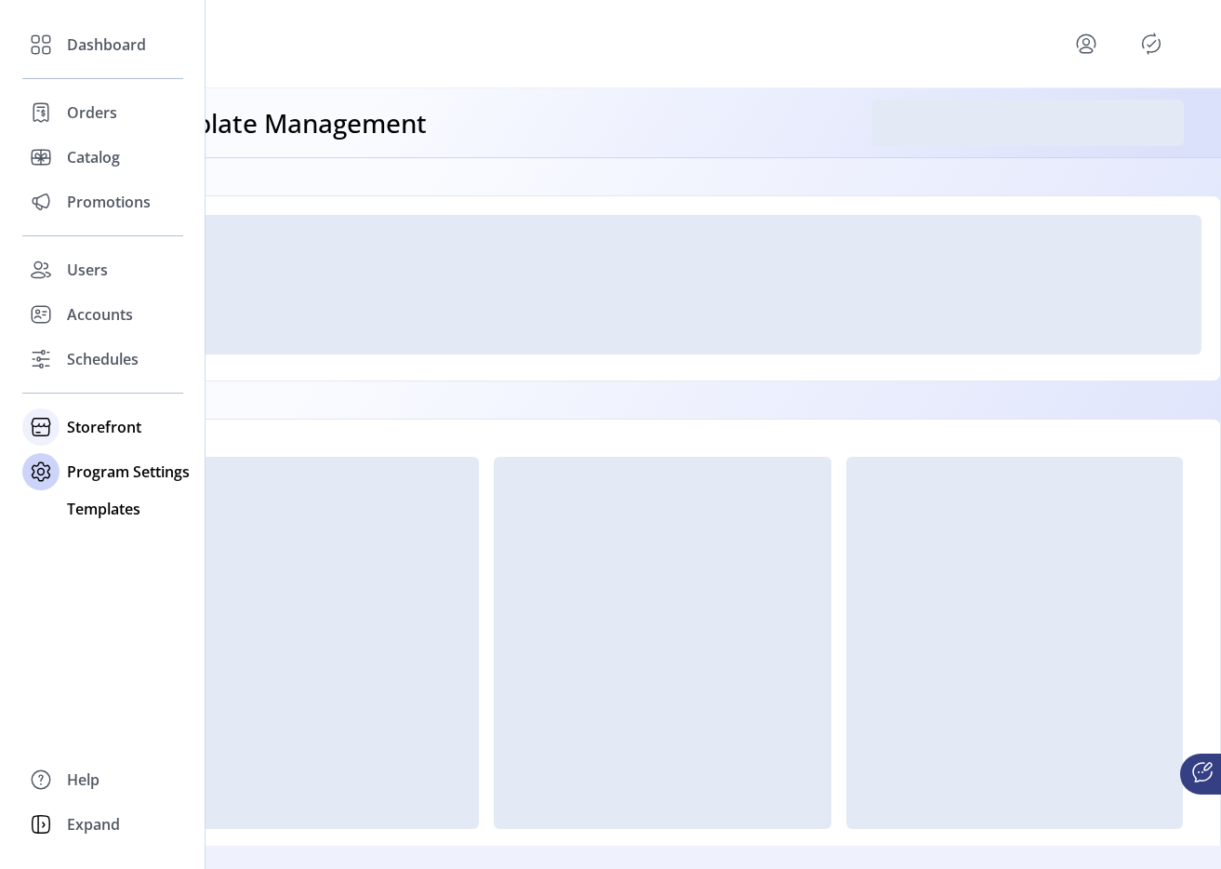
click at [54, 433] on icon at bounding box center [41, 427] width 30 height 30
click at [73, 412] on div "Storefront" at bounding box center [102, 427] width 161 height 45
click at [62, 358] on div "Schedules" at bounding box center [102, 359] width 161 height 45
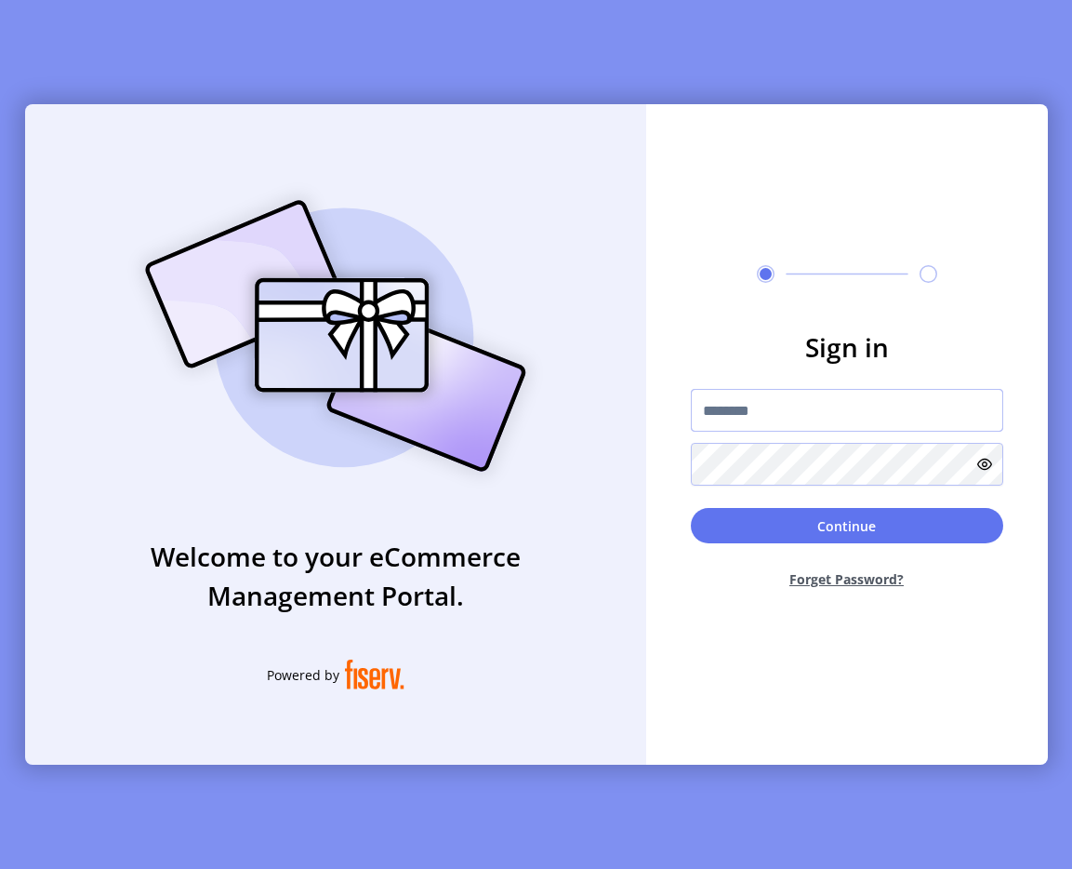
click at [750, 403] on input "text" at bounding box center [847, 410] width 313 height 43
type input "**********"
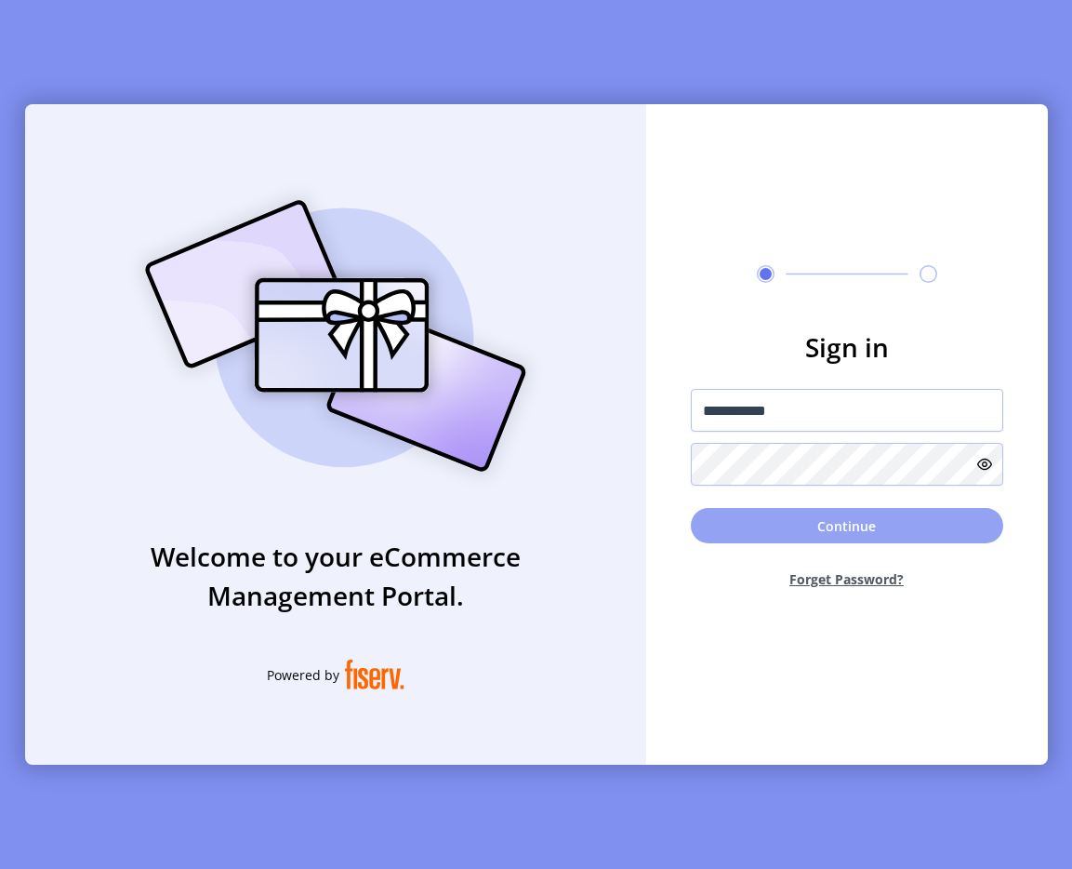
click at [747, 513] on button "Continue" at bounding box center [847, 525] width 313 height 35
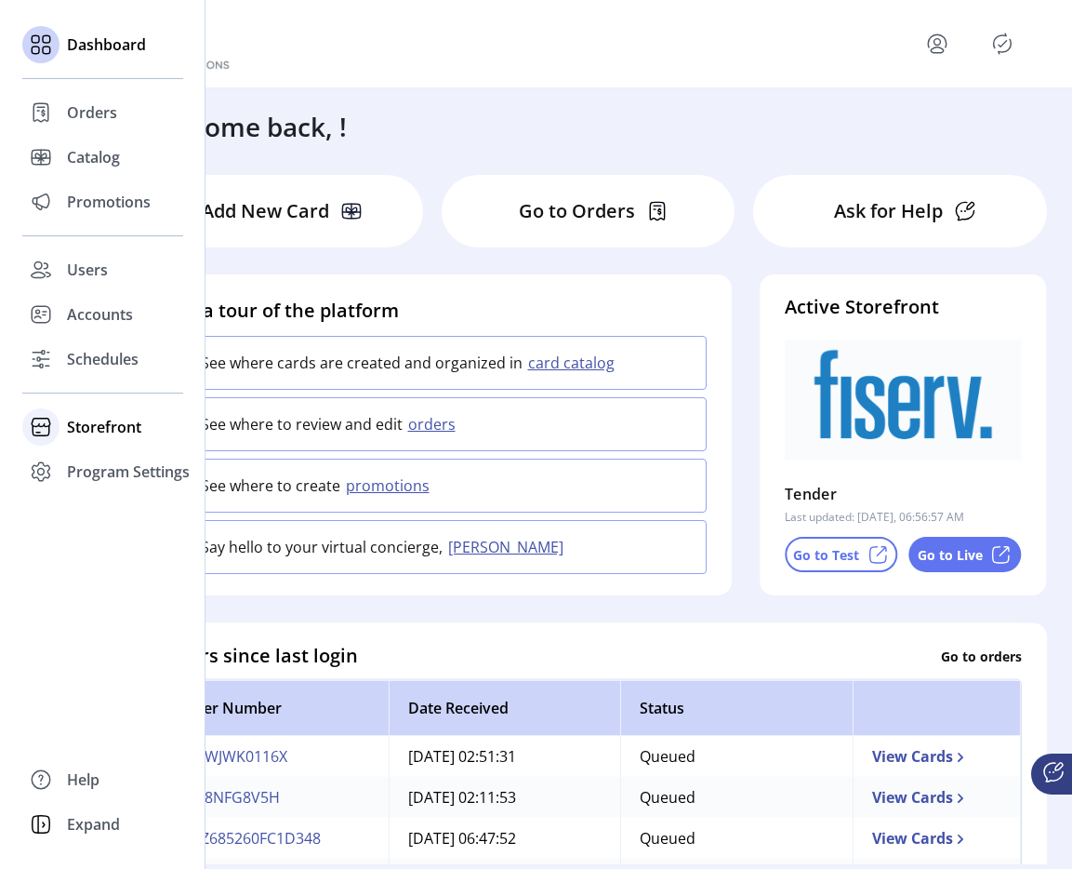
click at [60, 433] on div "Storefront" at bounding box center [102, 427] width 161 height 45
click at [116, 459] on span "Configuration" at bounding box center [116, 464] width 98 height 22
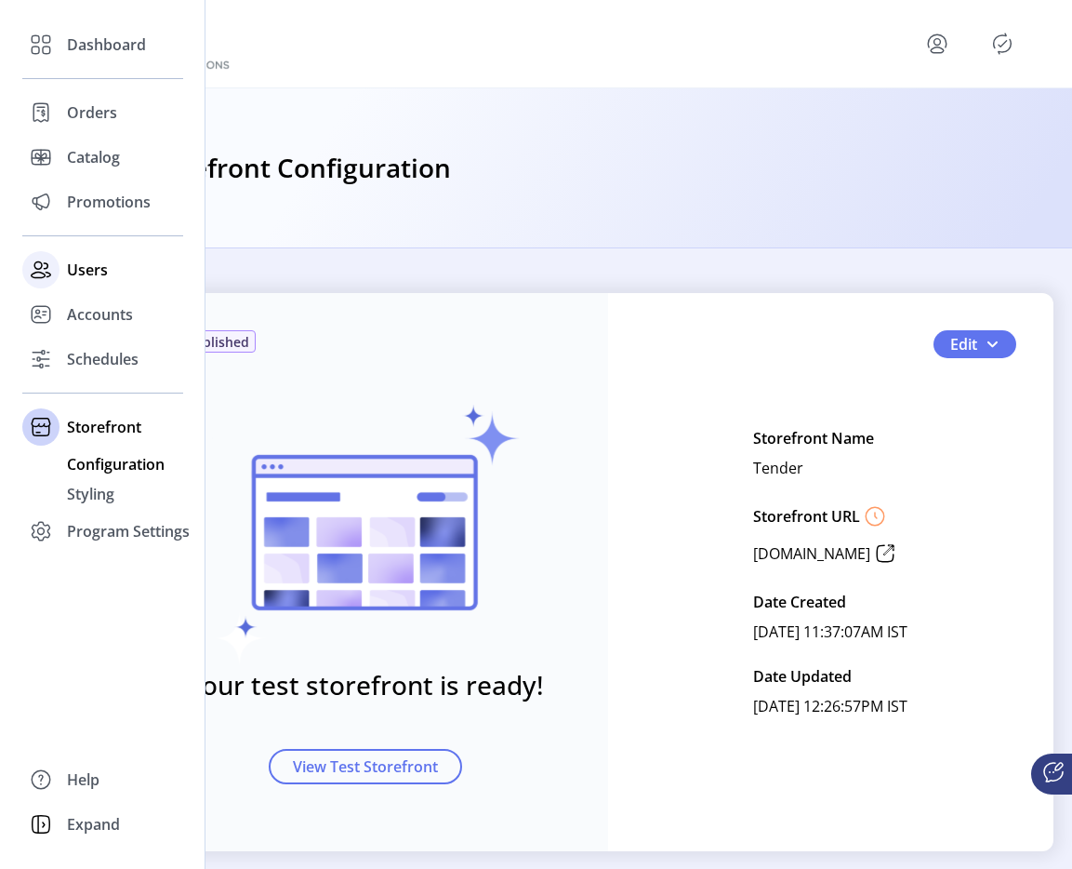
click at [36, 268] on icon at bounding box center [39, 269] width 14 height 16
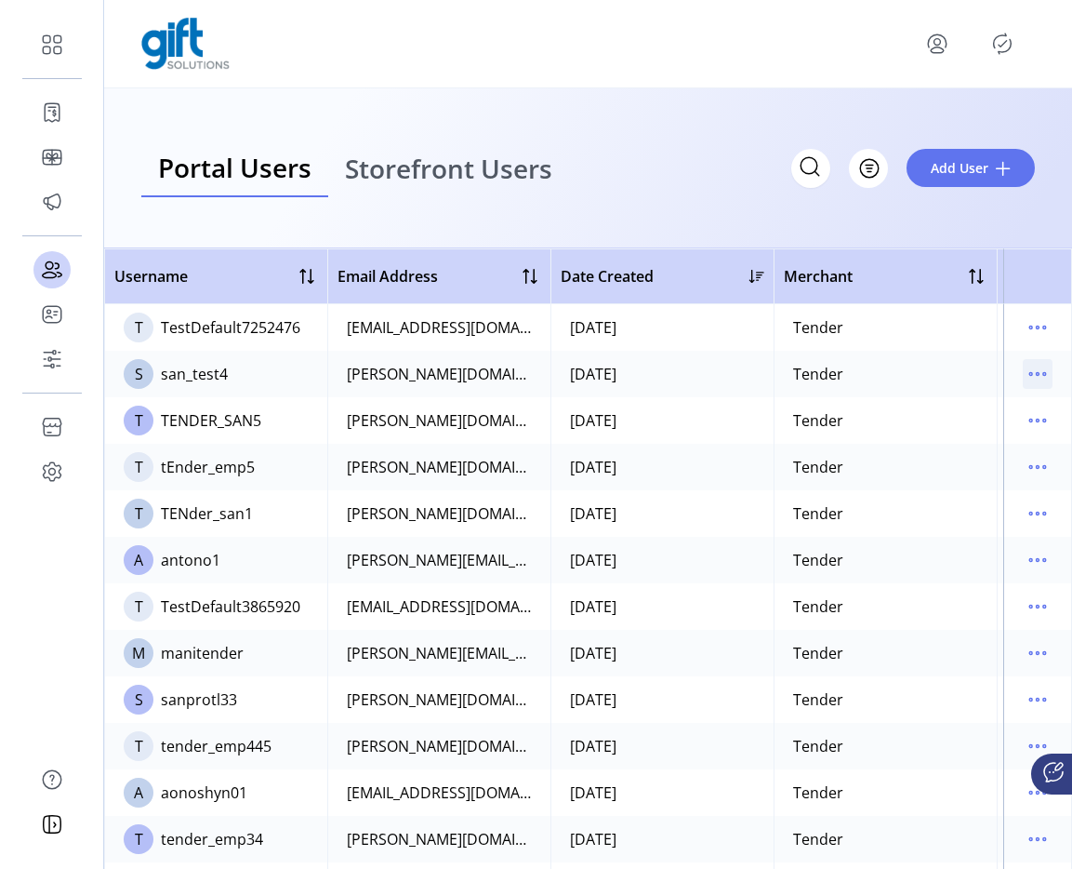
click at [1030, 373] on icon "menu" at bounding box center [1031, 374] width 3 height 3
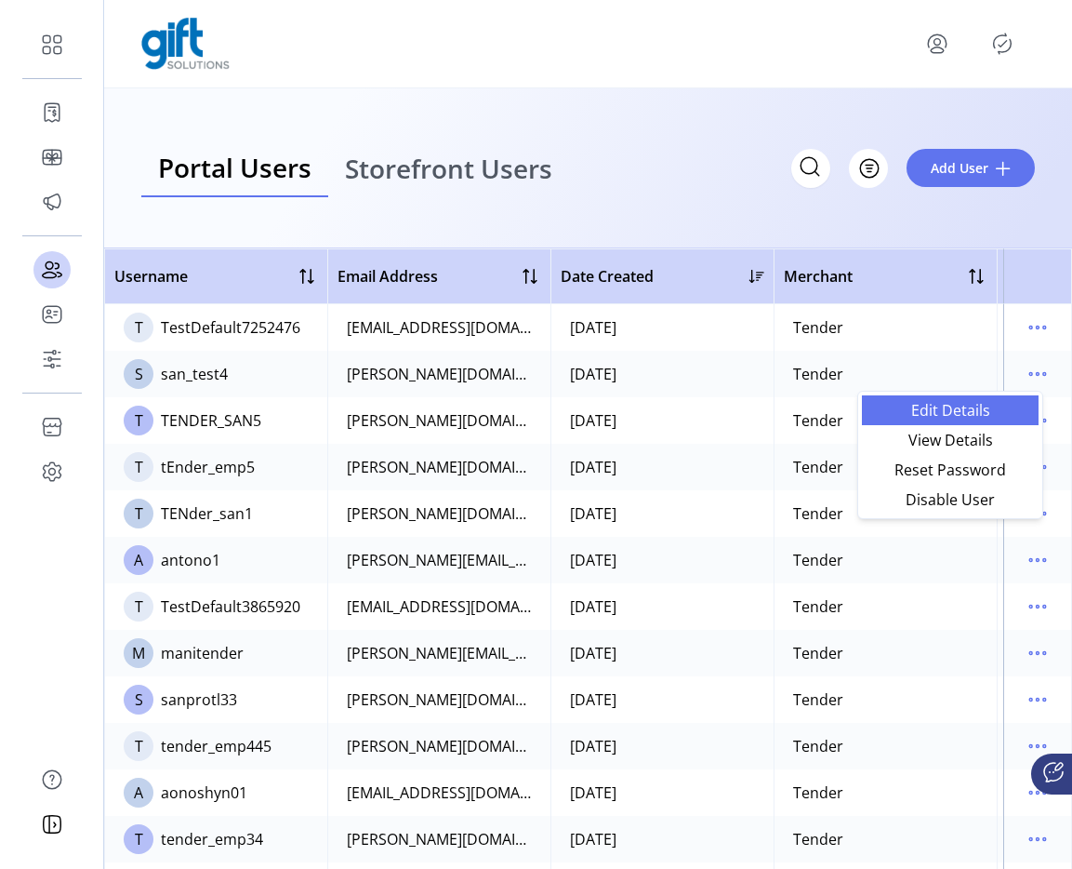
click at [993, 416] on span "Edit Details" at bounding box center [950, 410] width 154 height 15
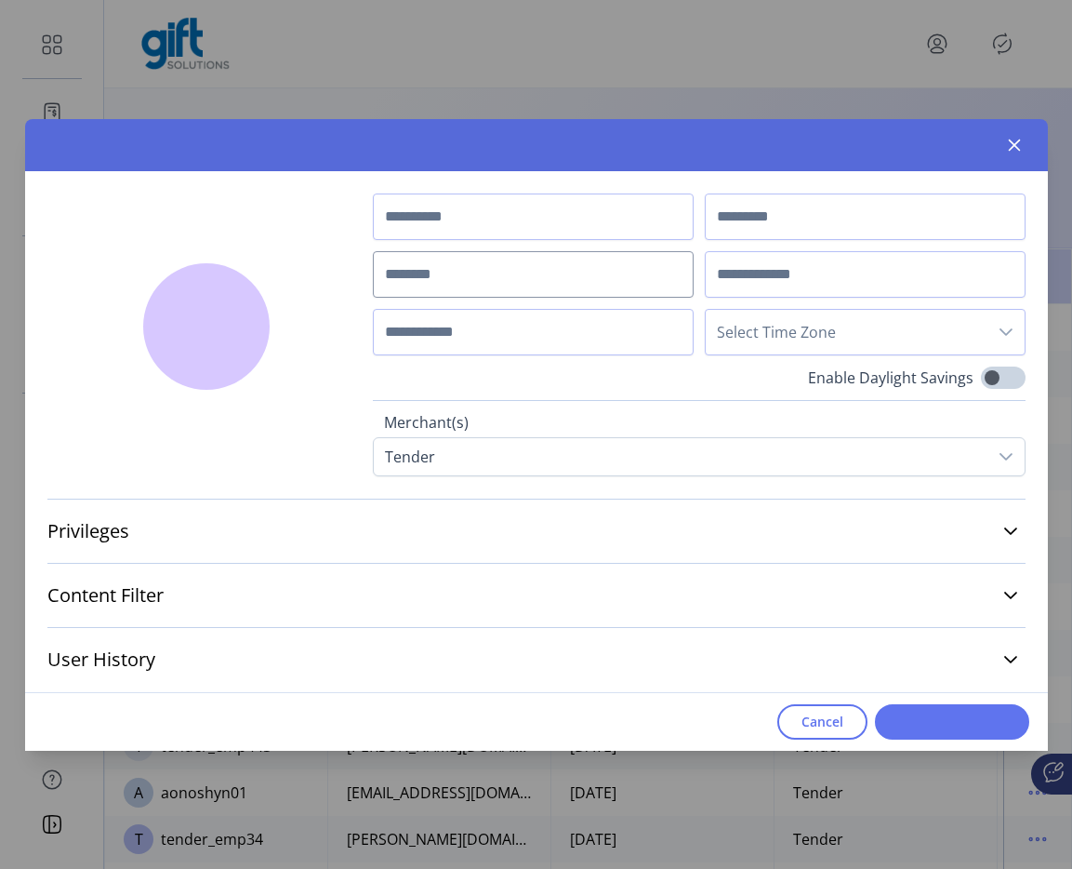
type input "*******"
type input "****"
type input "*********"
type input "**********"
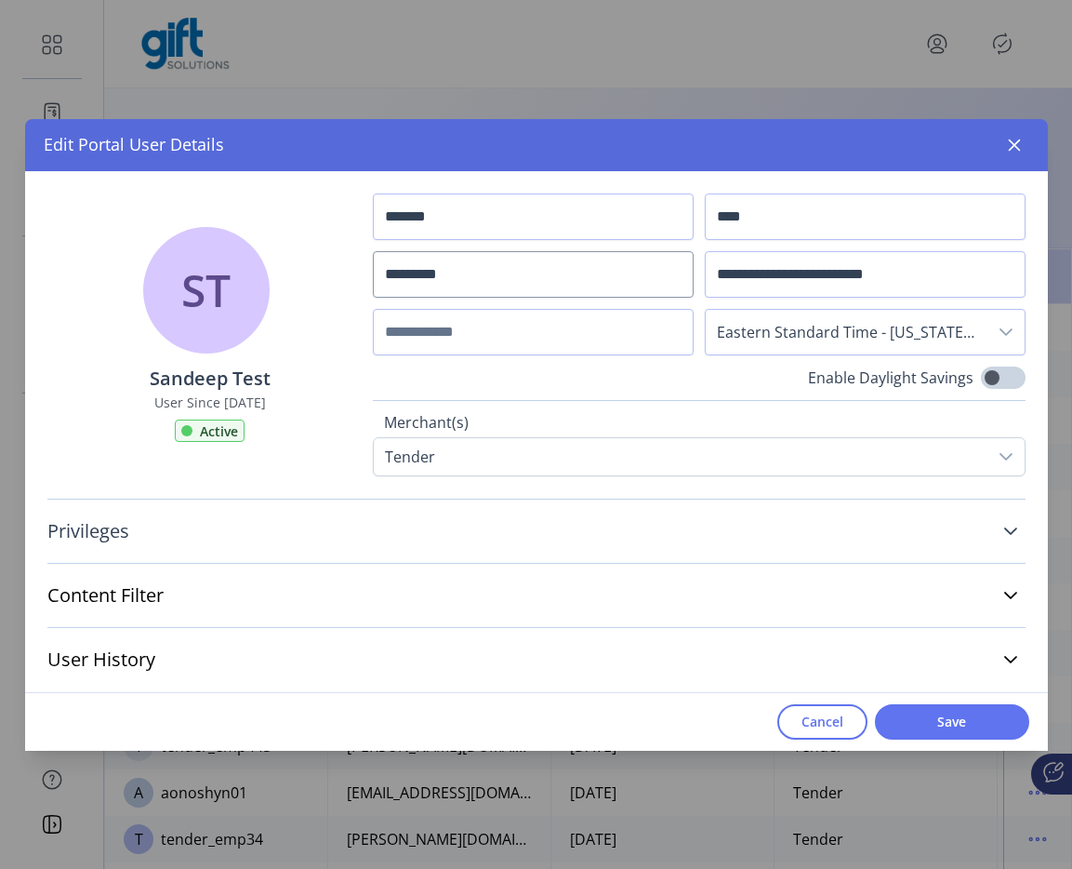
click at [553, 524] on link "Privileges" at bounding box center [536, 531] width 979 height 41
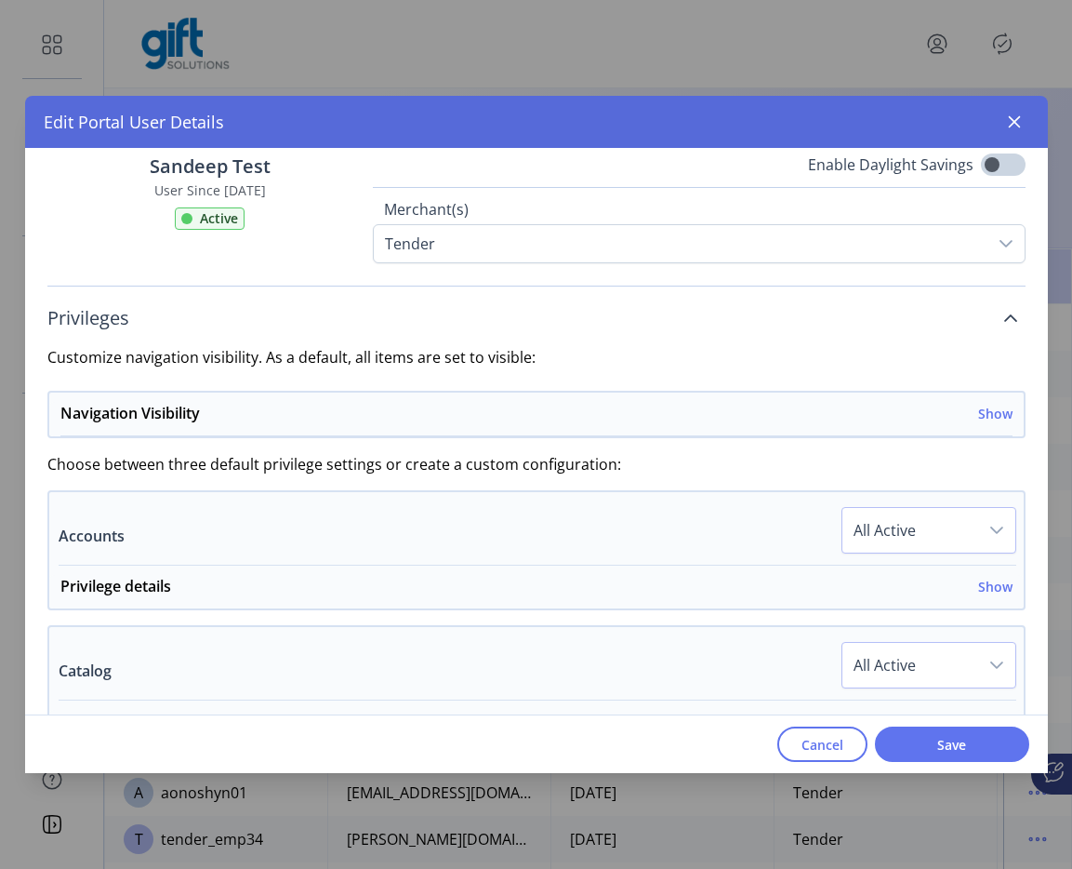
scroll to position [231, 0]
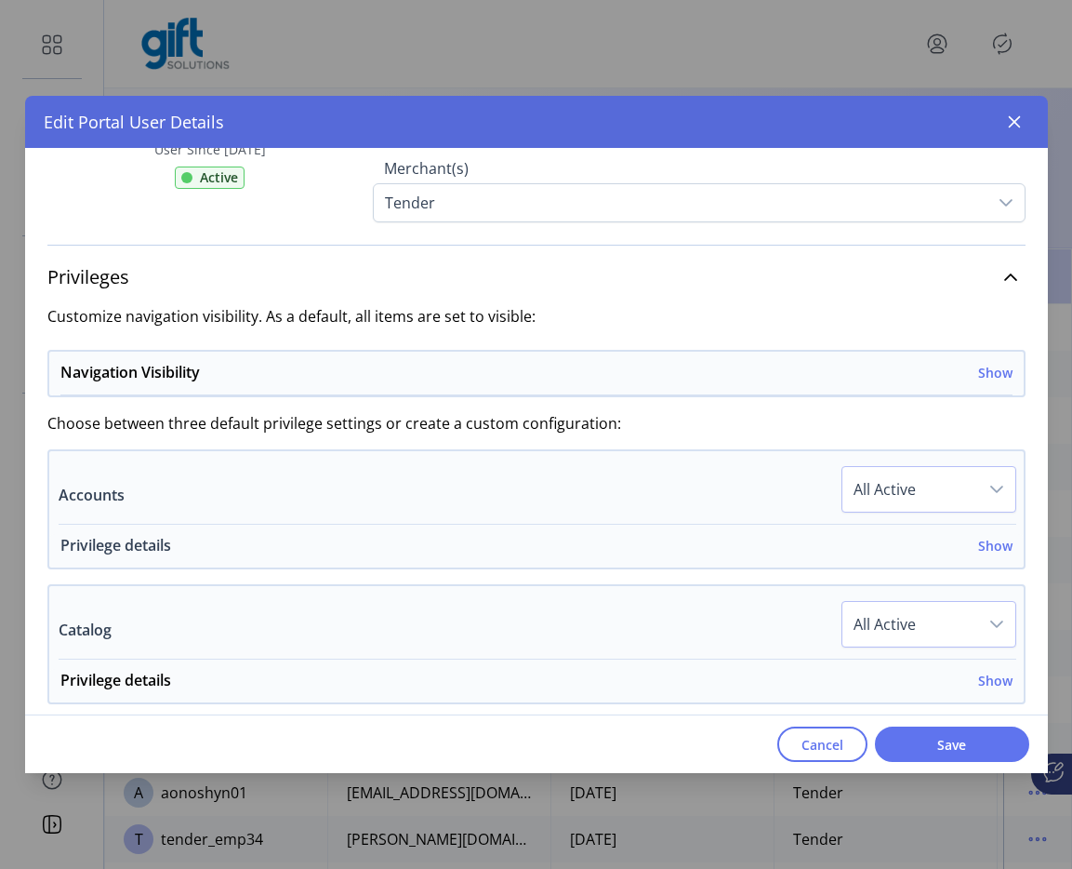
click at [980, 543] on h6 "Show" at bounding box center [996, 546] width 34 height 20
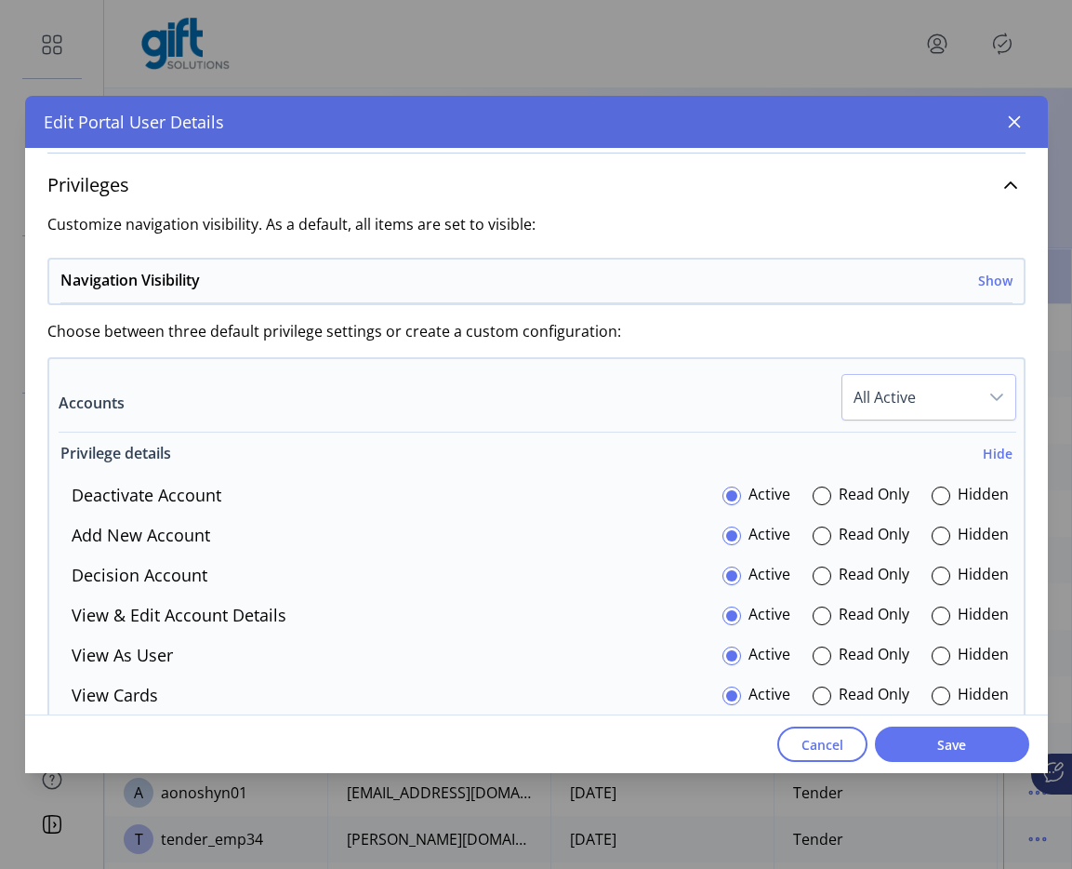
scroll to position [373, 0]
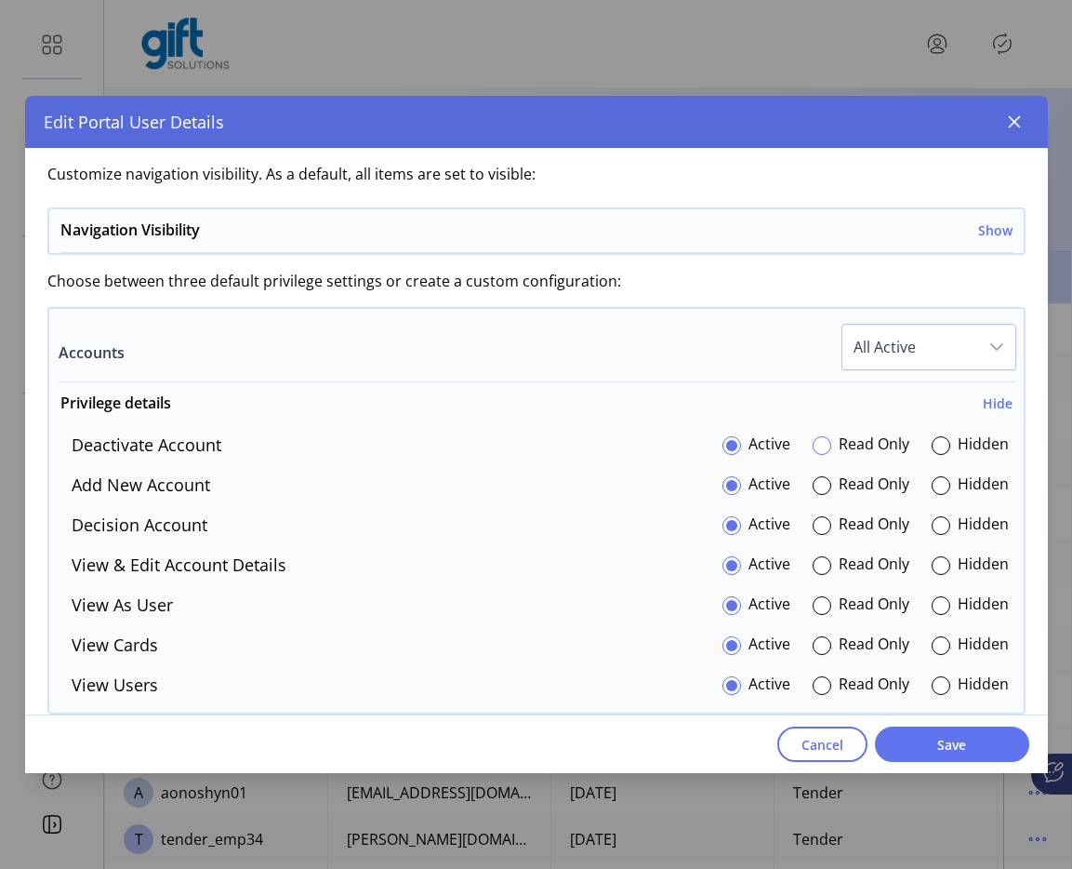
click at [814, 445] on div at bounding box center [822, 445] width 19 height 19
click at [985, 233] on h6 "Show" at bounding box center [996, 230] width 34 height 20
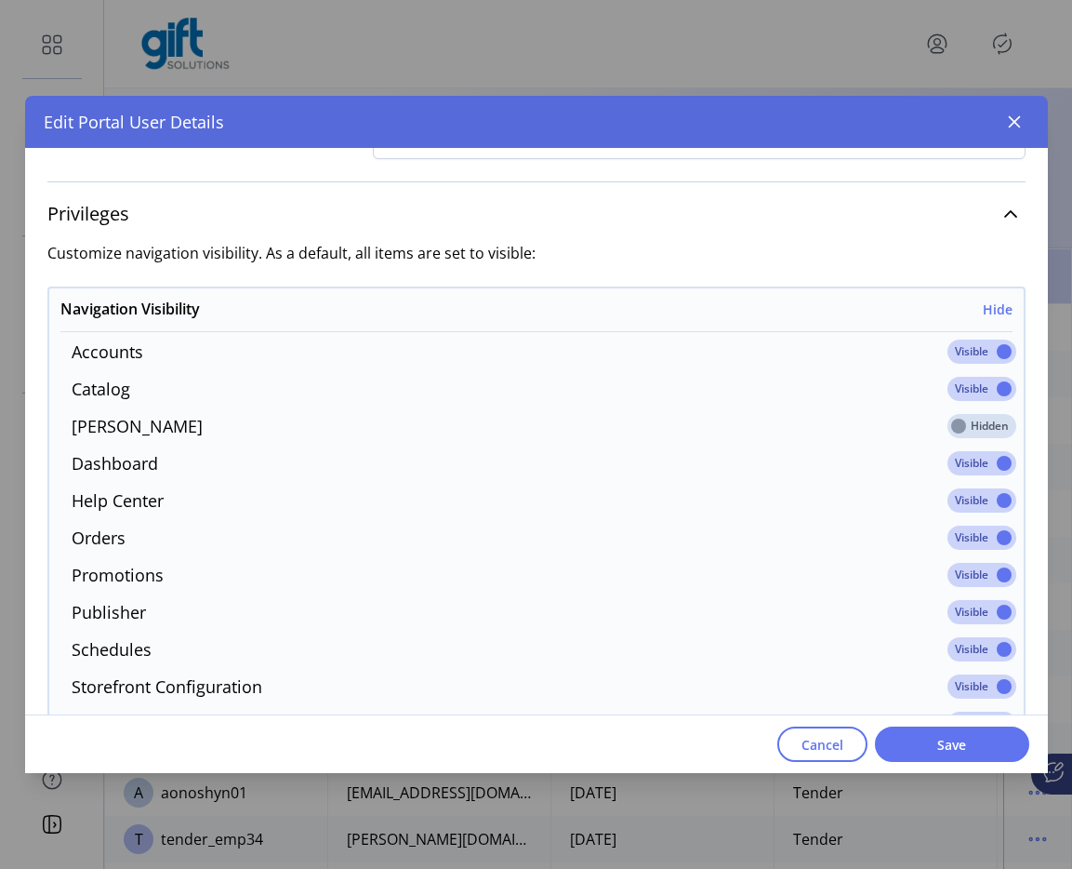
scroll to position [288, 0]
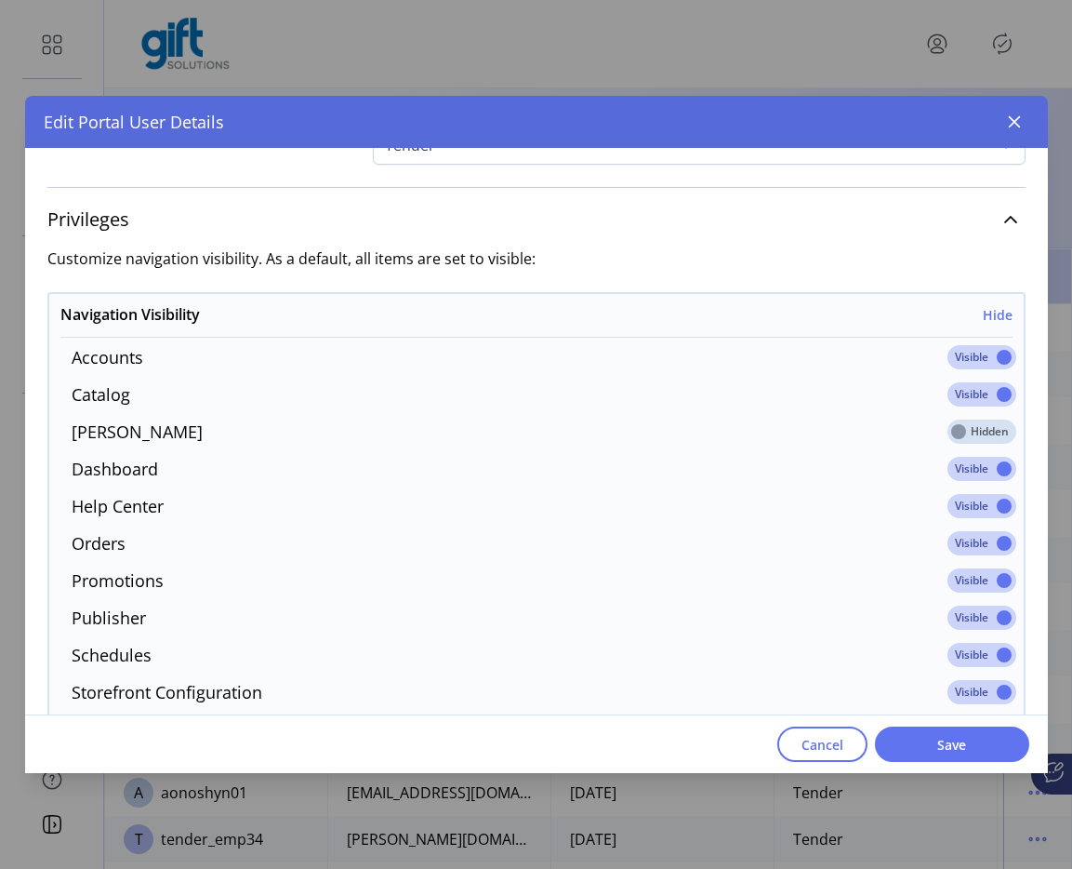
click at [977, 426] on span at bounding box center [982, 432] width 69 height 24
click at [978, 746] on span "Save" at bounding box center [952, 745] width 106 height 20
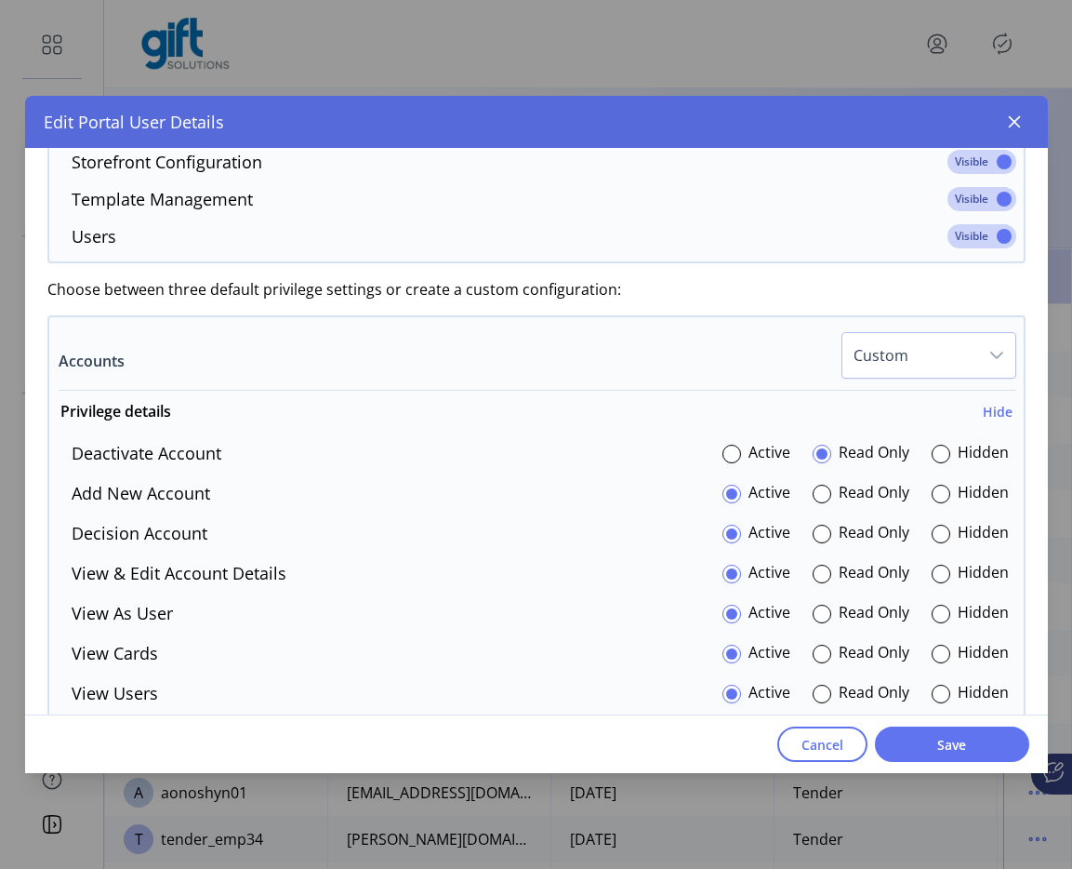
scroll to position [827, 0]
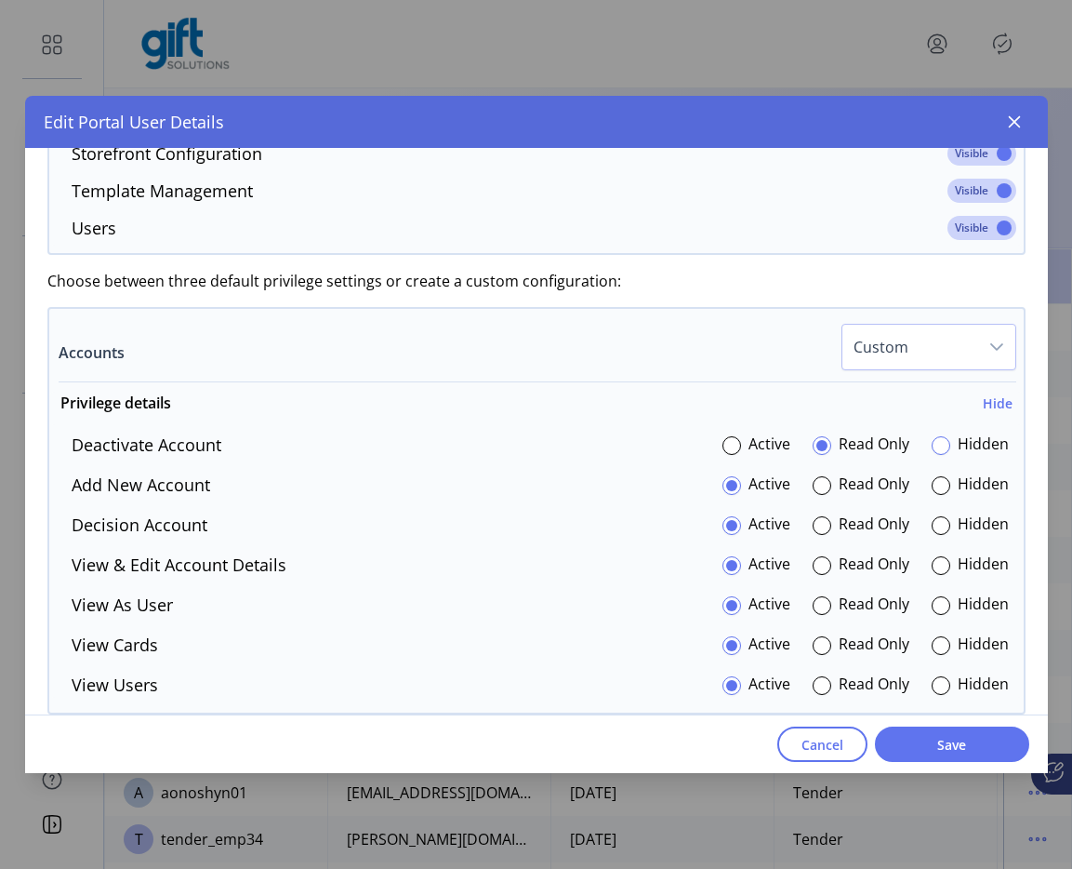
click at [933, 443] on div at bounding box center [941, 445] width 19 height 19
click at [933, 737] on span "Save" at bounding box center [952, 745] width 106 height 20
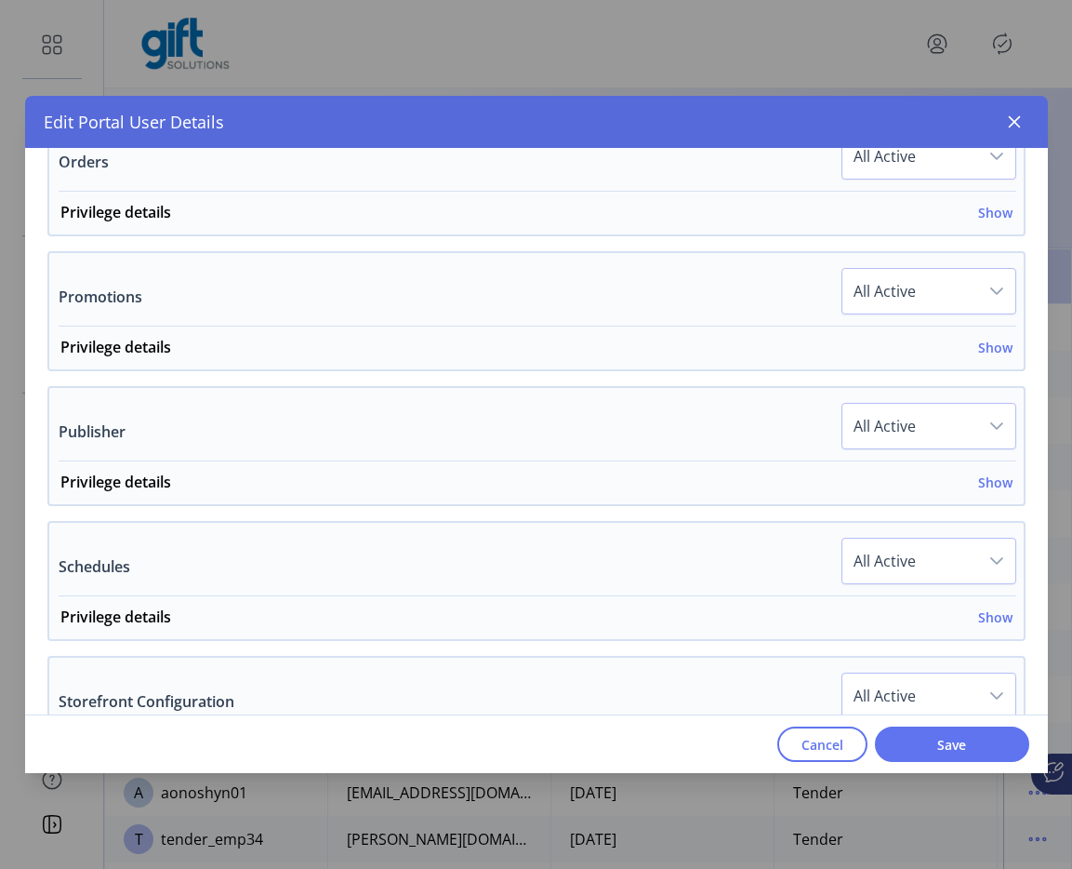
scroll to position [1578, 0]
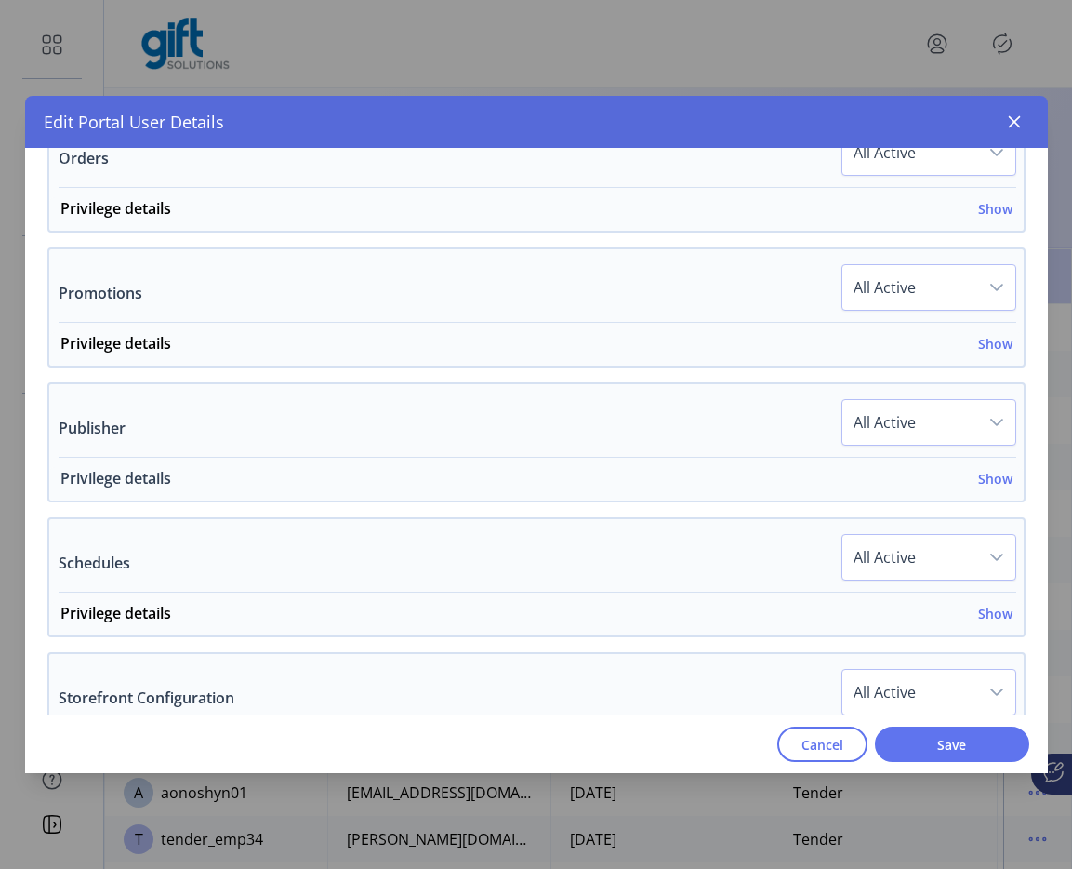
click at [979, 481] on h6 "Show" at bounding box center [996, 479] width 34 height 20
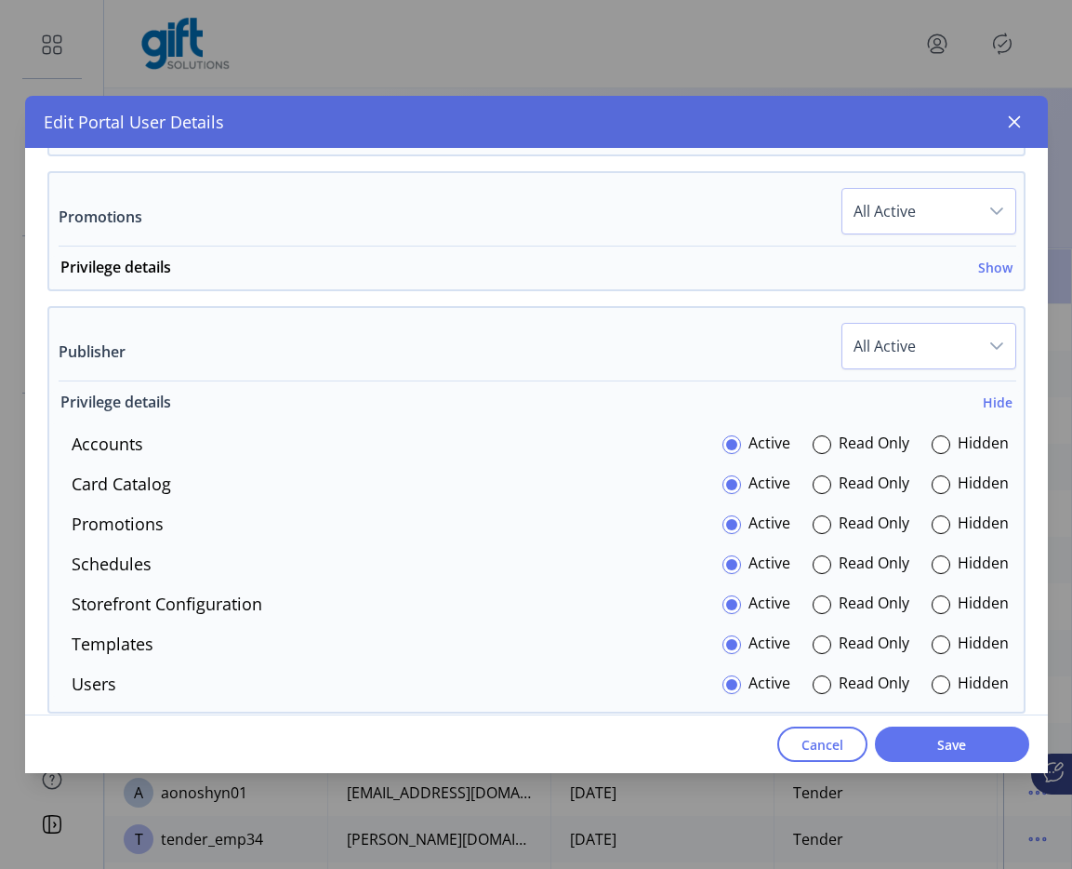
scroll to position [1664, 0]
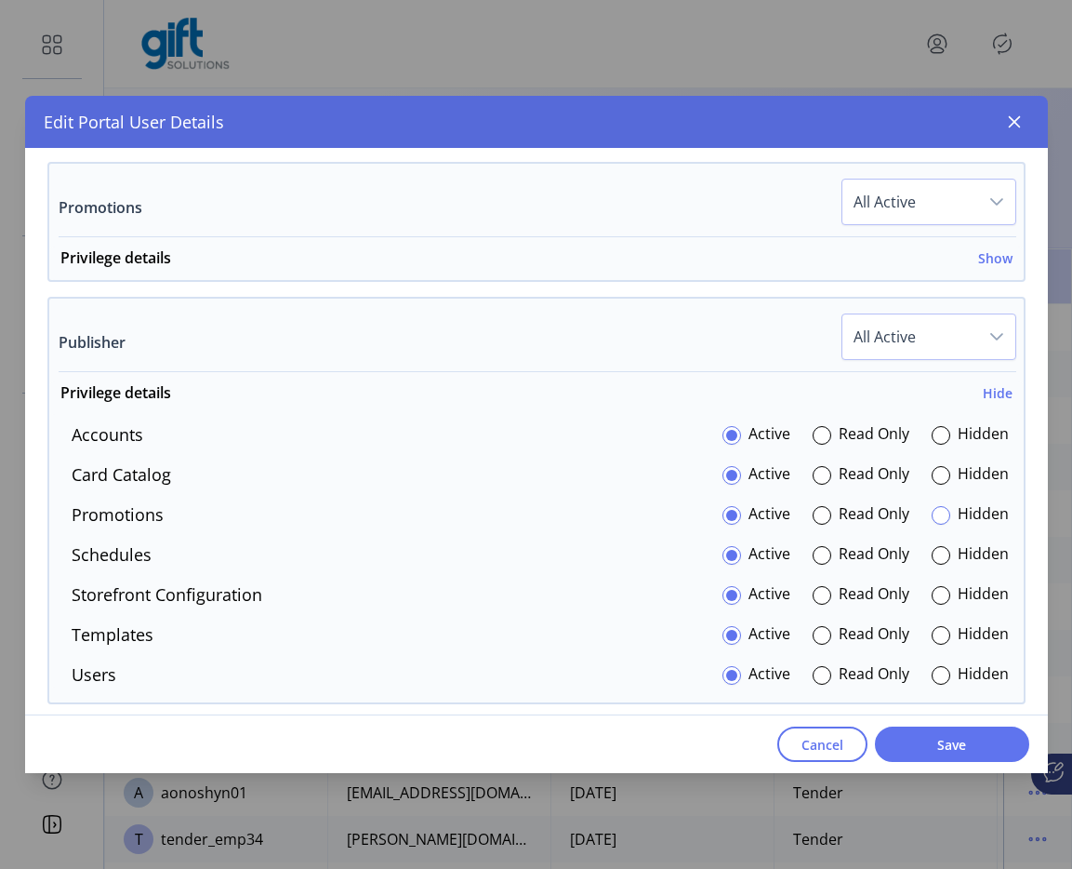
click at [939, 521] on div at bounding box center [941, 515] width 19 height 19
click at [949, 751] on span "Save" at bounding box center [952, 745] width 106 height 20
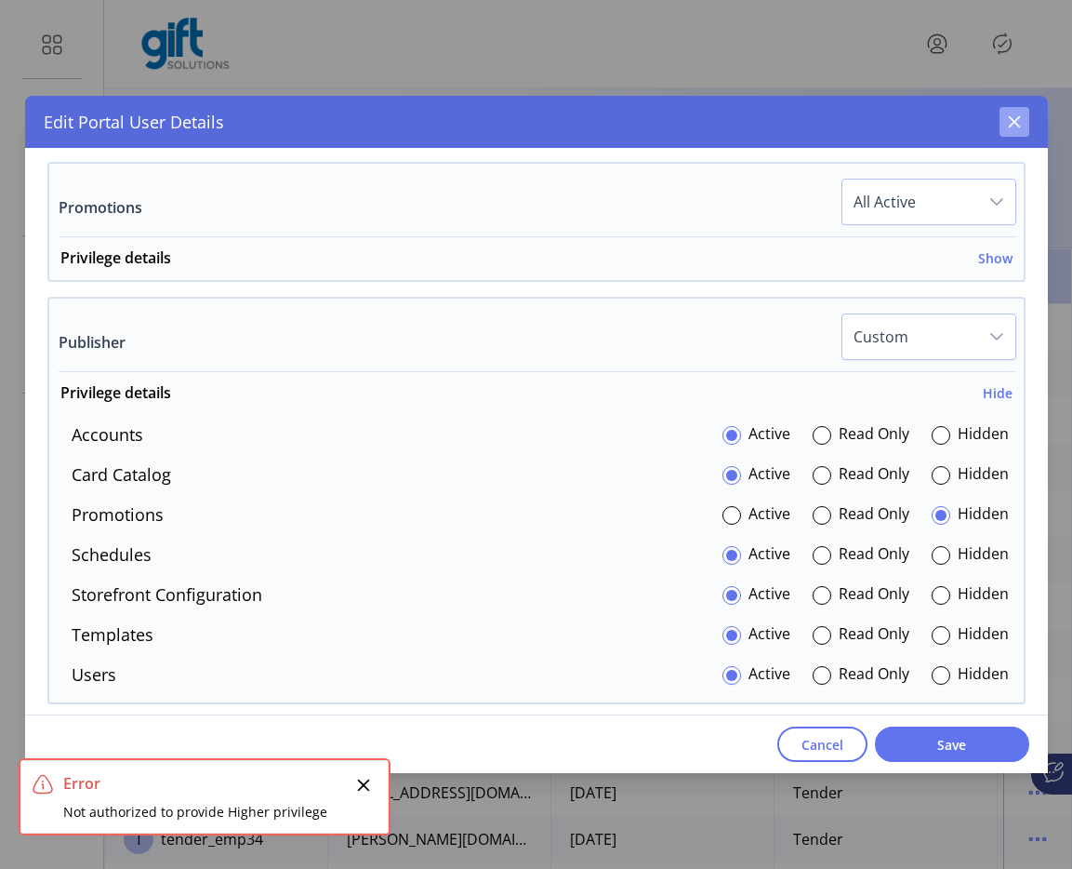
click at [1008, 128] on icon "button" at bounding box center [1014, 121] width 15 height 15
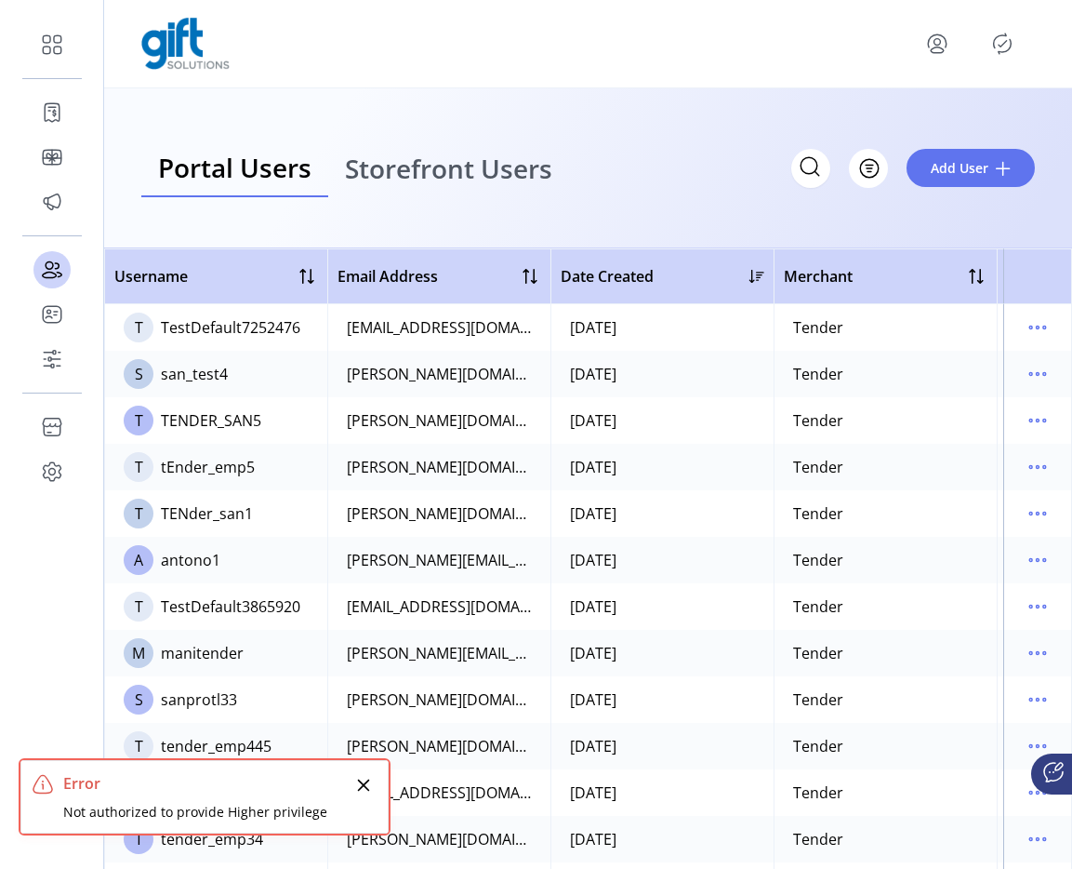
scroll to position [2239, 0]
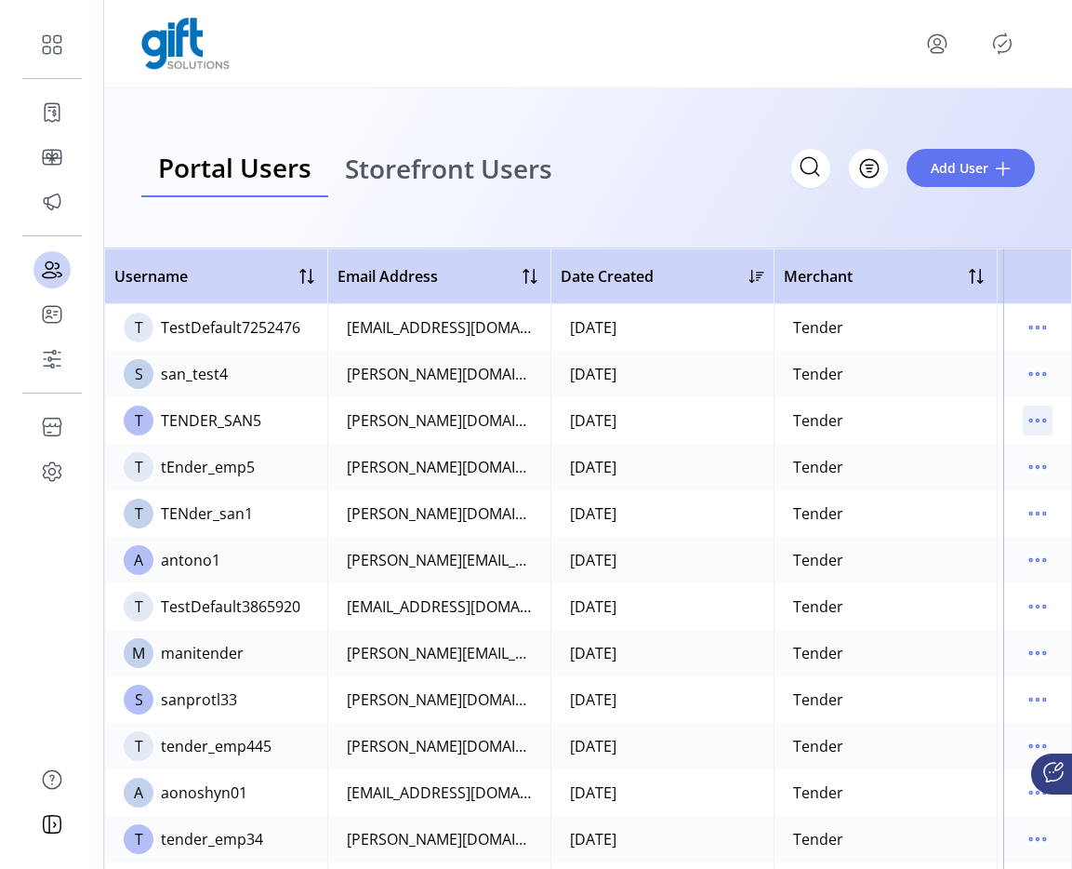
click at [1040, 430] on icon "menu" at bounding box center [1038, 421] width 30 height 30
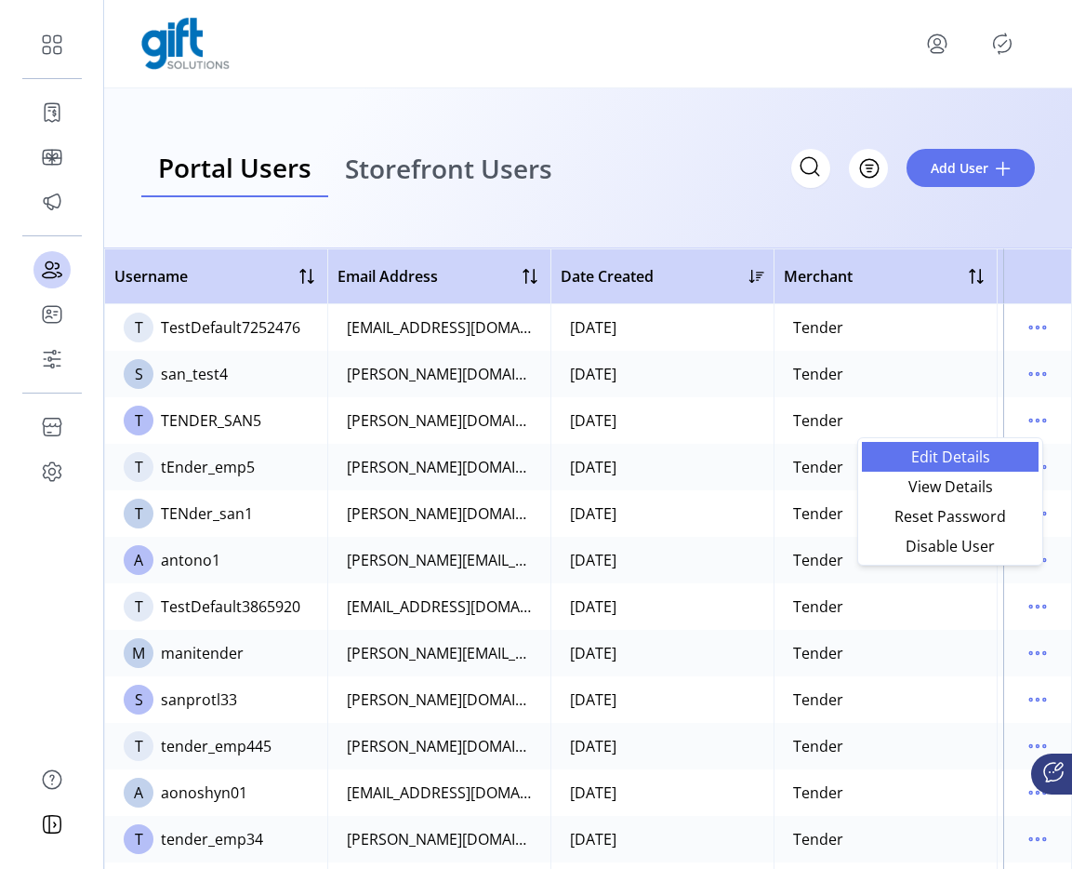
click at [967, 452] on span "Edit Details" at bounding box center [950, 456] width 154 height 15
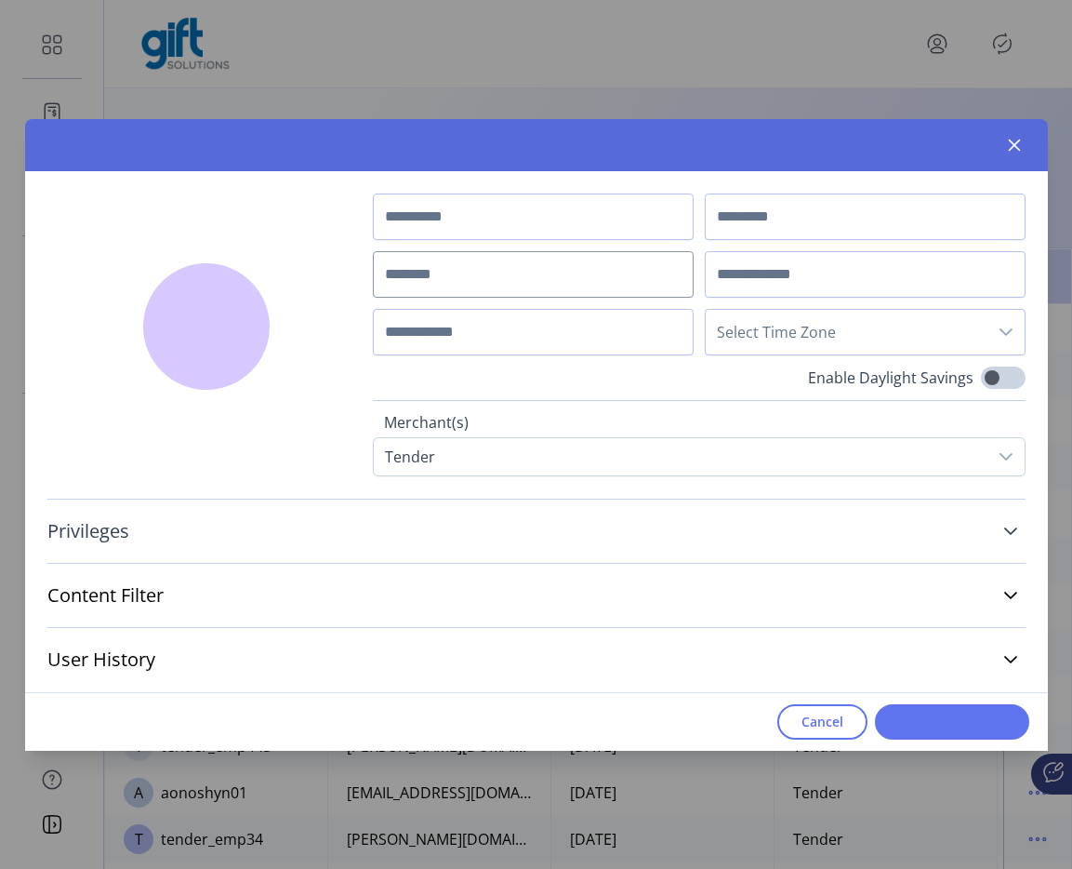
type input "*******"
type input "****"
type input "**********"
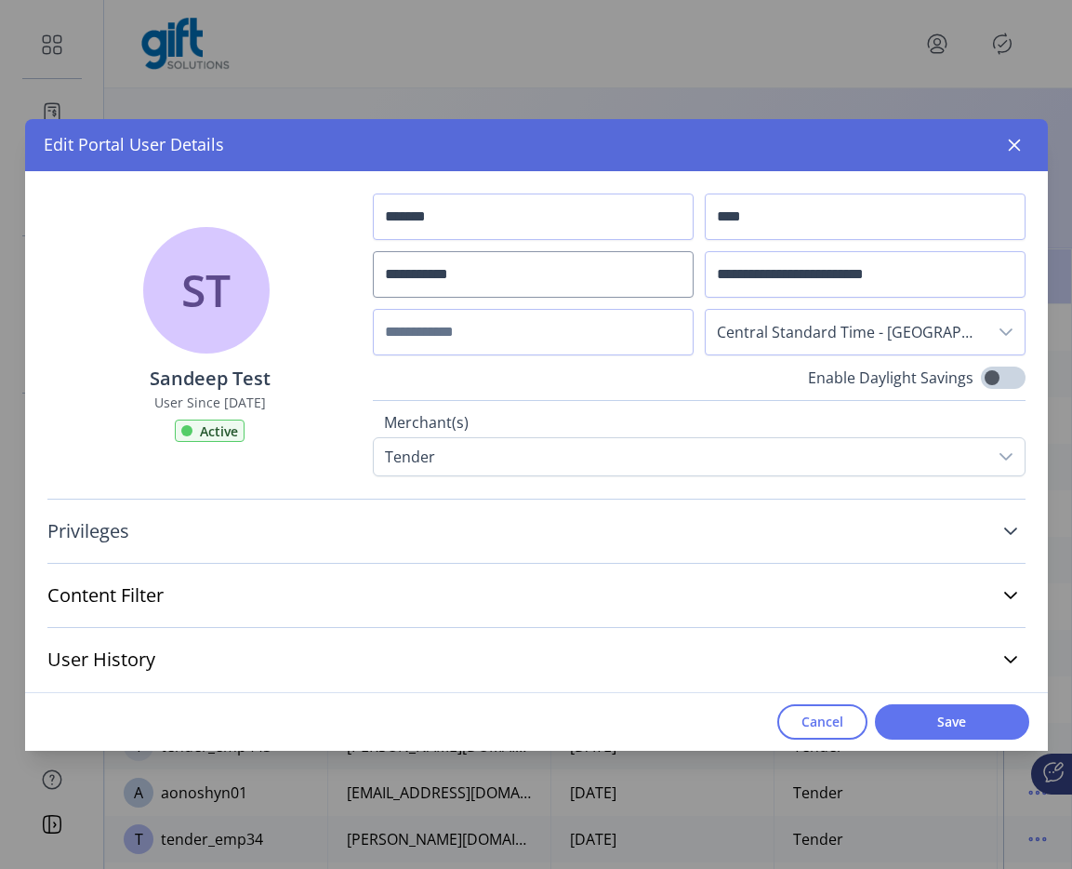
click at [455, 539] on link "Privileges" at bounding box center [536, 531] width 979 height 41
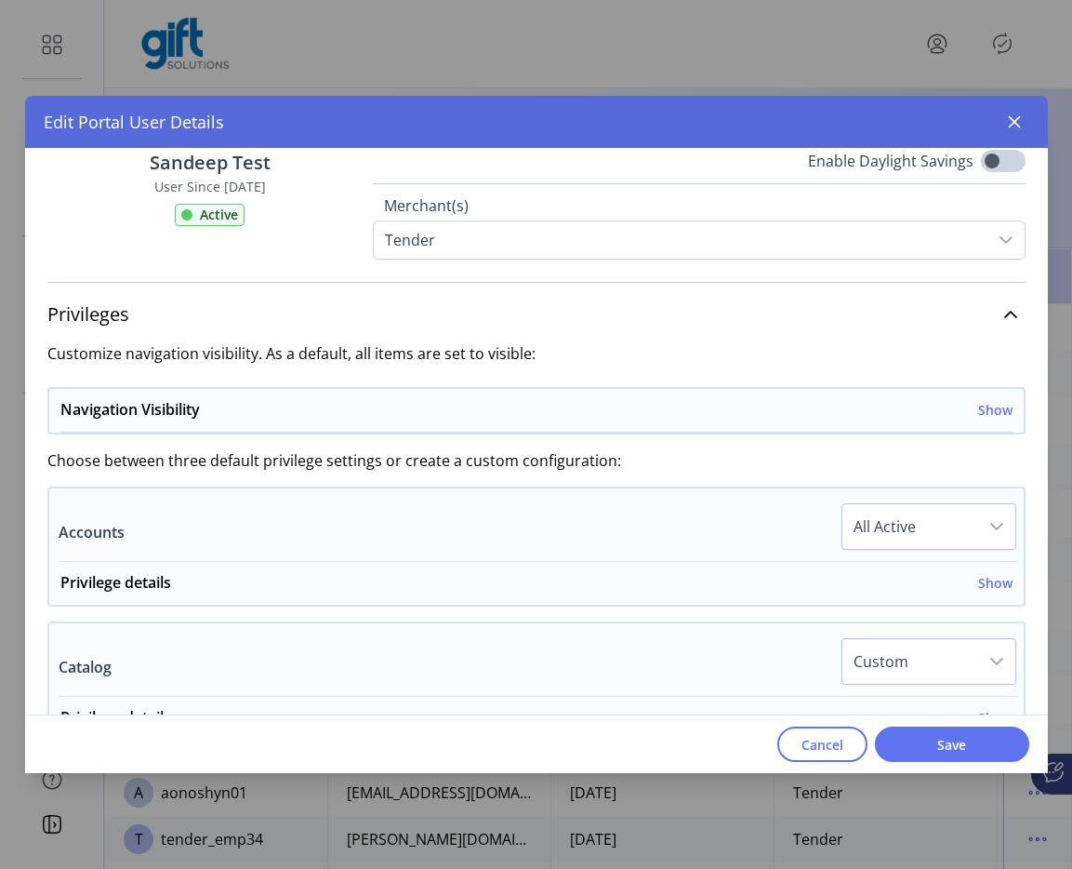
scroll to position [230, 0]
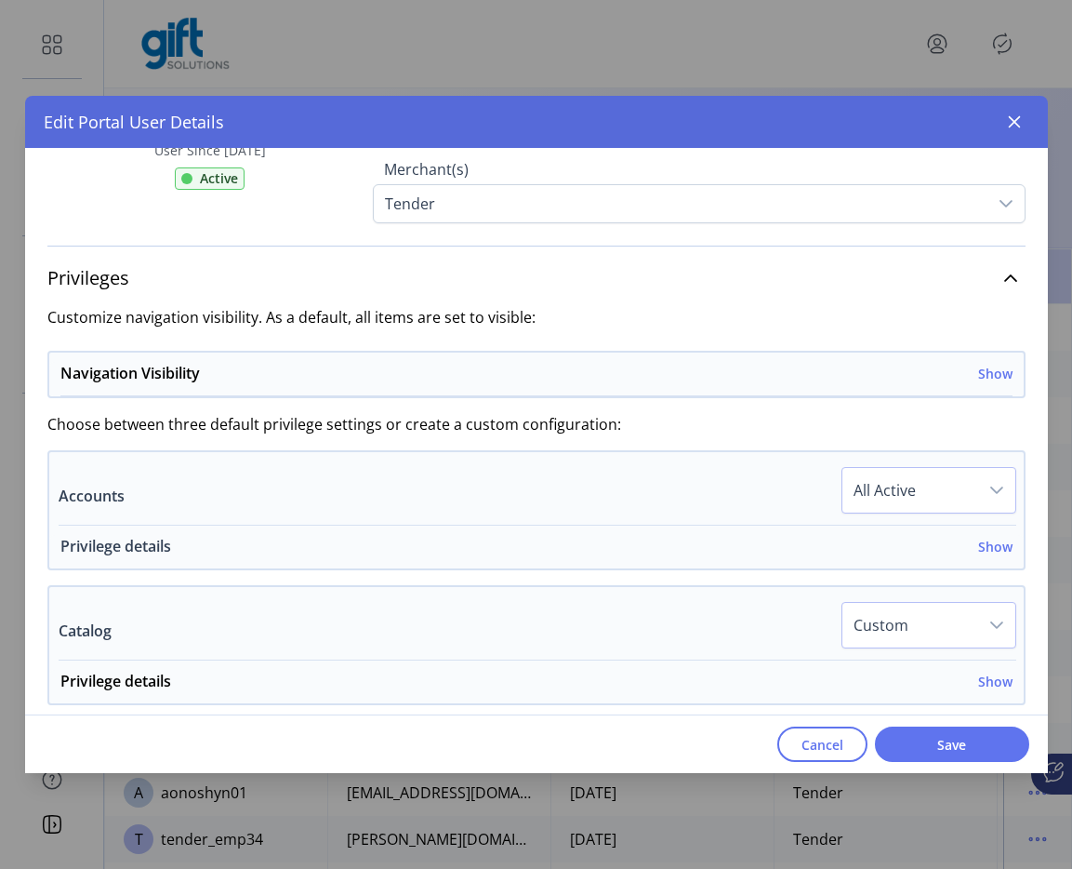
click at [993, 549] on h6 "Show" at bounding box center [996, 547] width 34 height 20
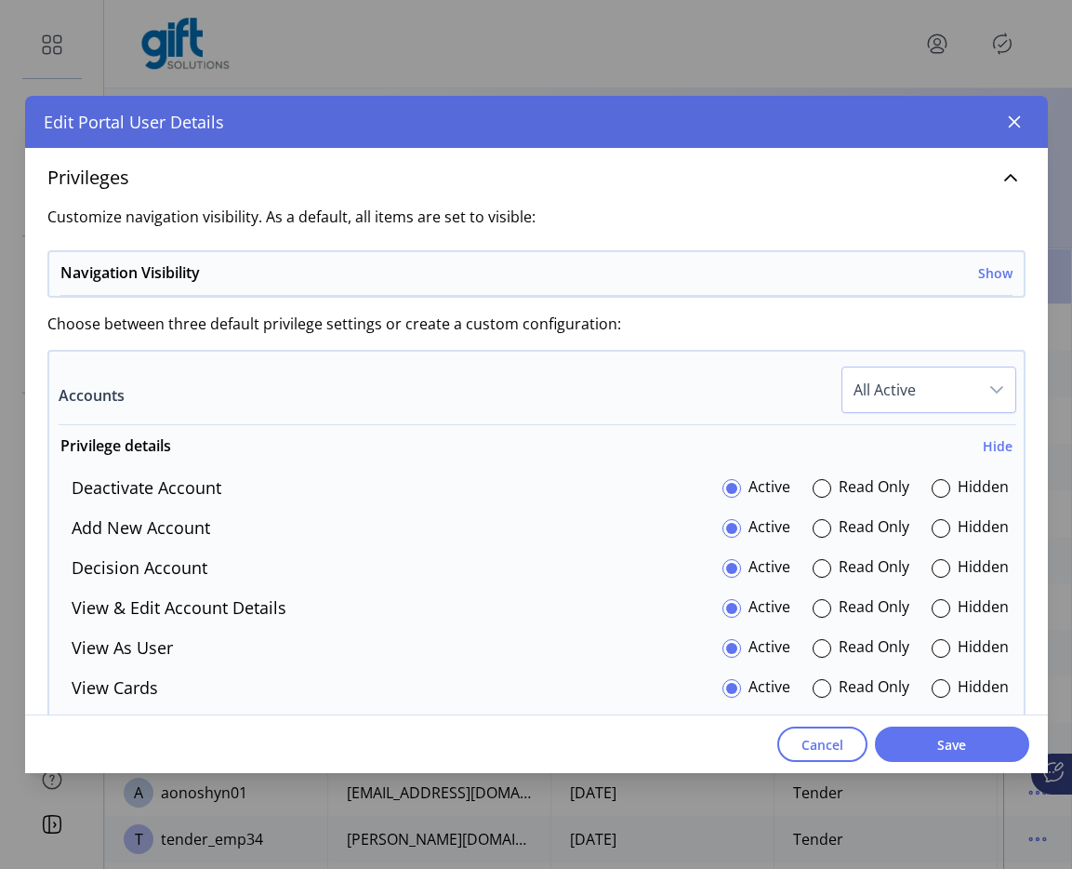
scroll to position [357, 0]
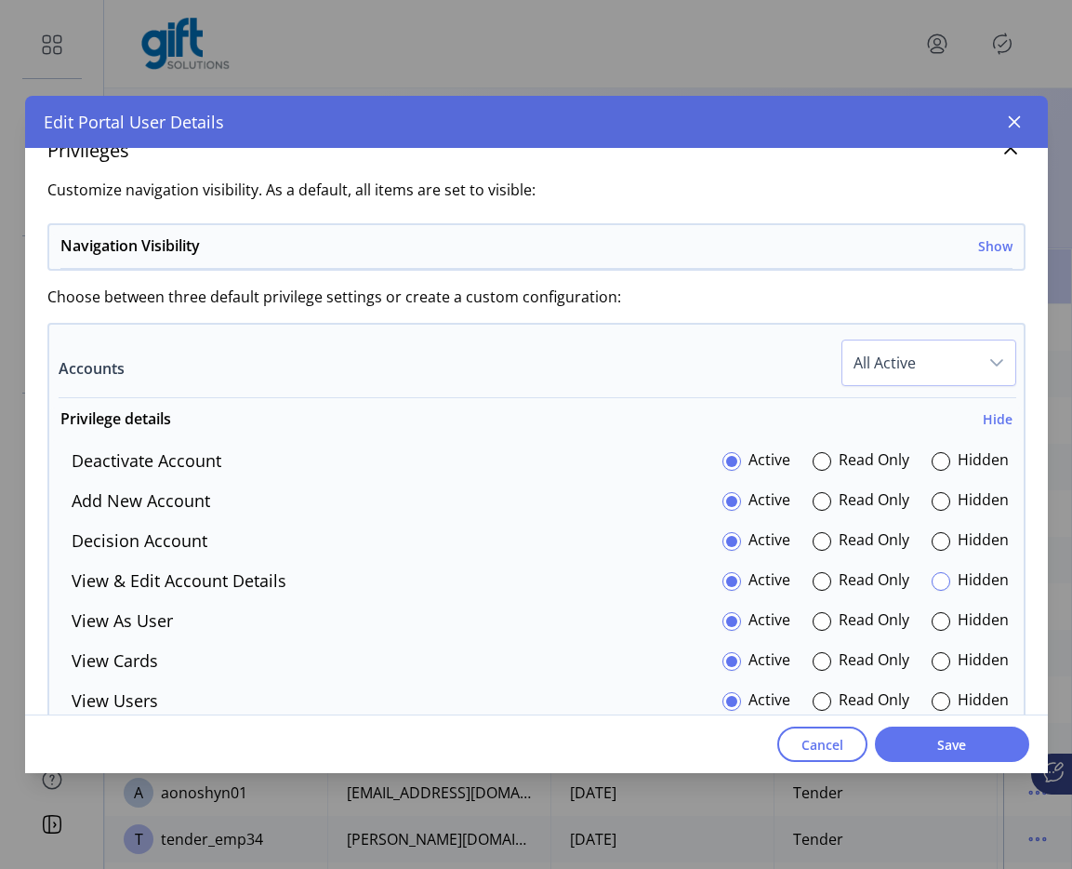
click at [933, 584] on div at bounding box center [941, 581] width 19 height 19
click at [949, 727] on button "Save" at bounding box center [952, 743] width 154 height 35
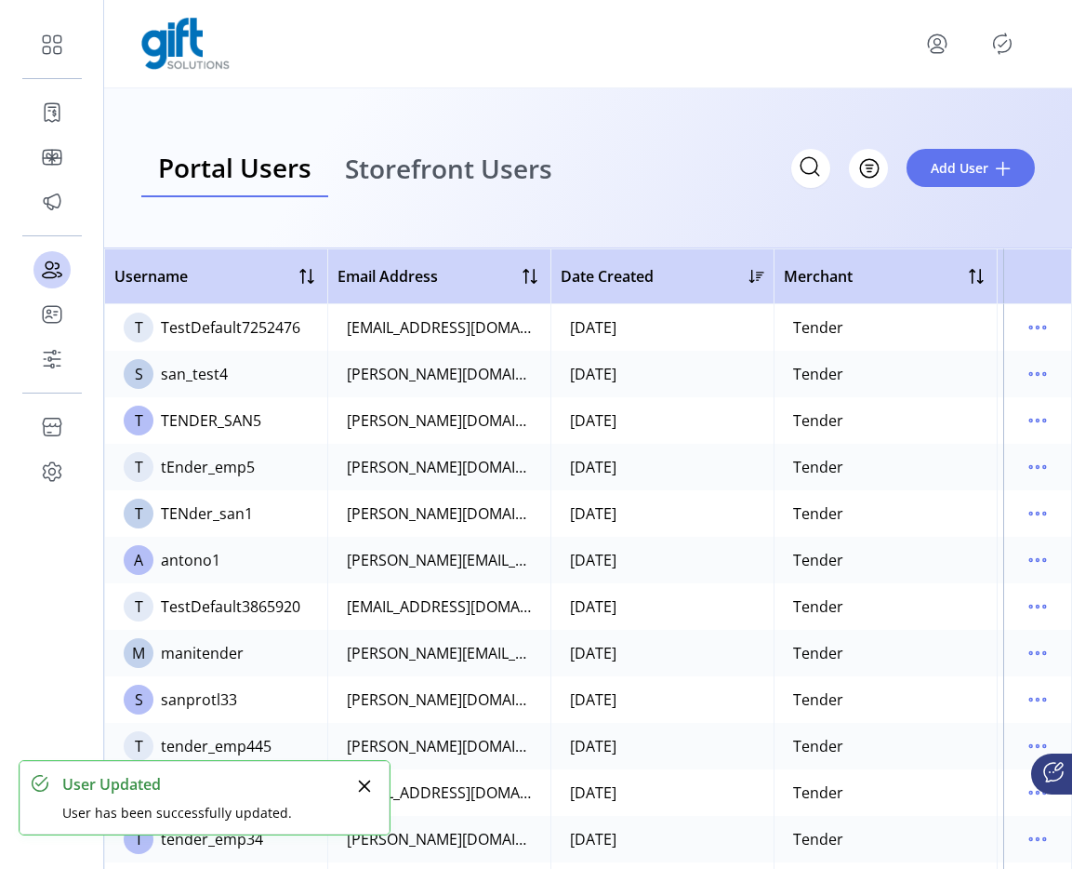
click at [1005, 56] on icon "Publisher Panel" at bounding box center [1003, 44] width 30 height 30
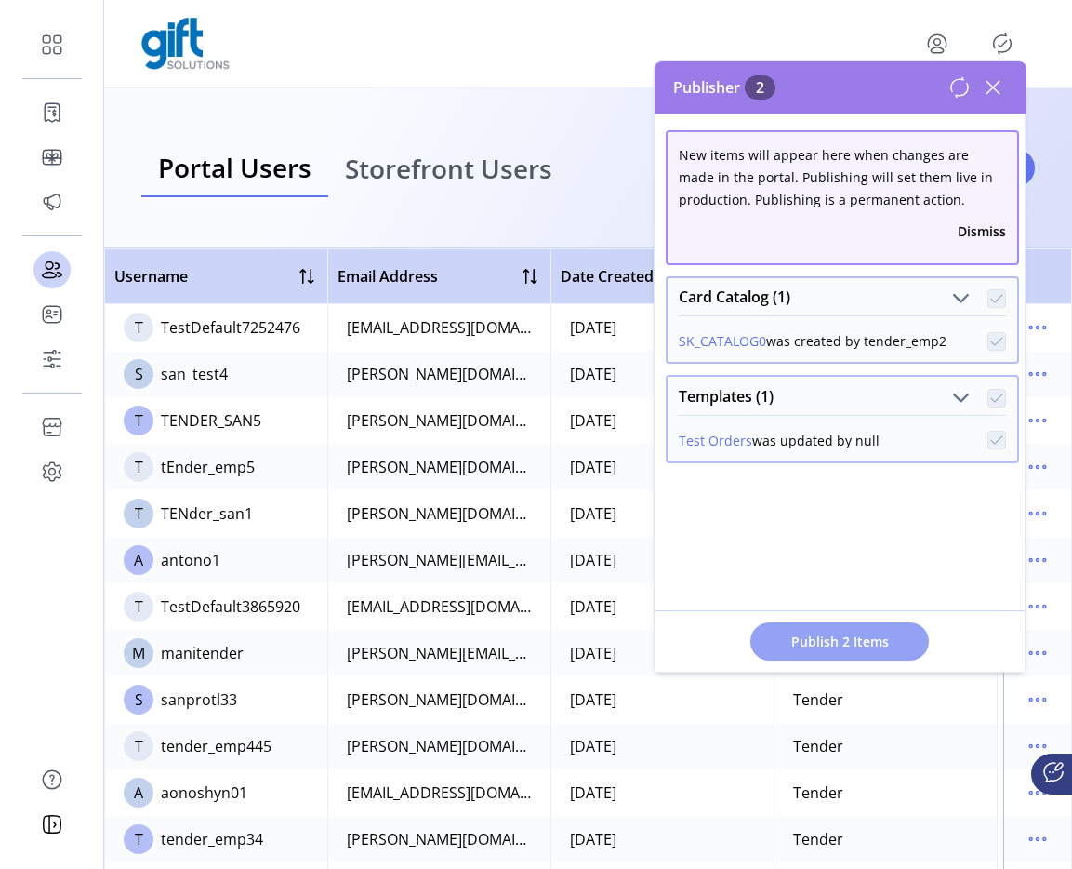
click at [831, 653] on button "Publish 2 Items" at bounding box center [840, 641] width 179 height 38
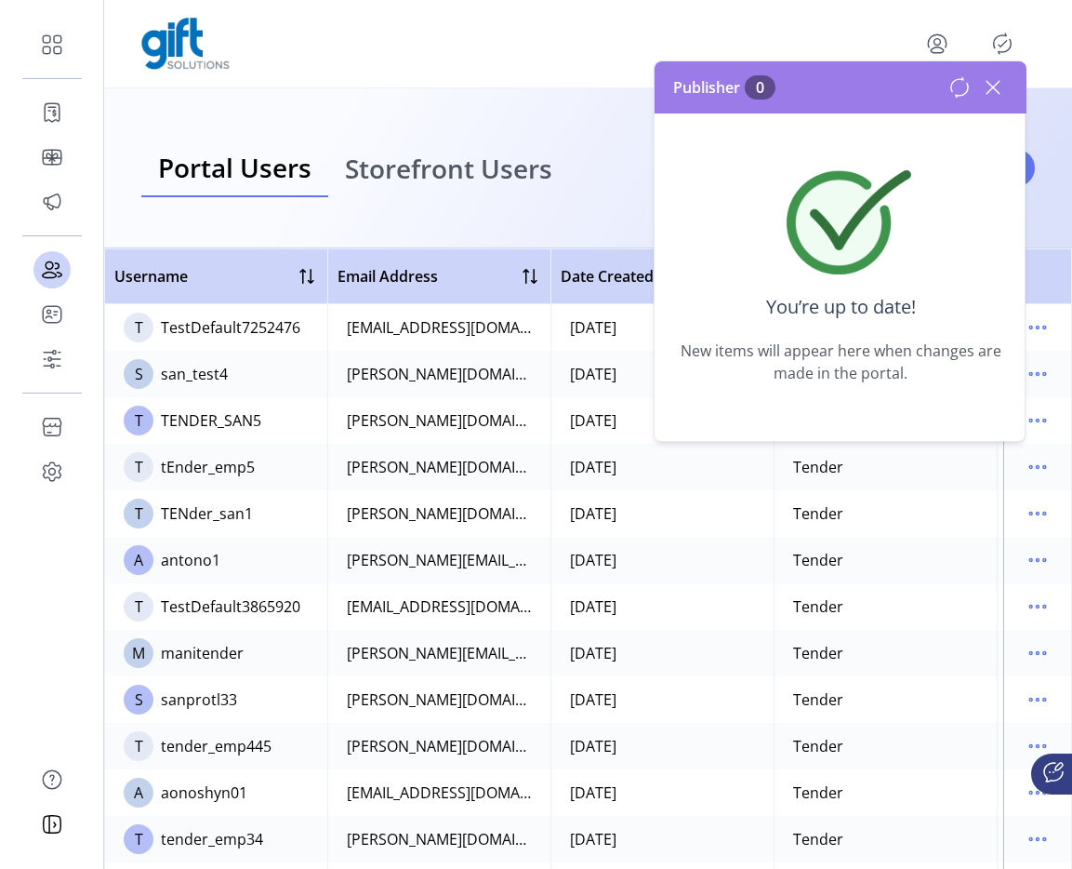
click at [993, 90] on icon at bounding box center [994, 88] width 30 height 30
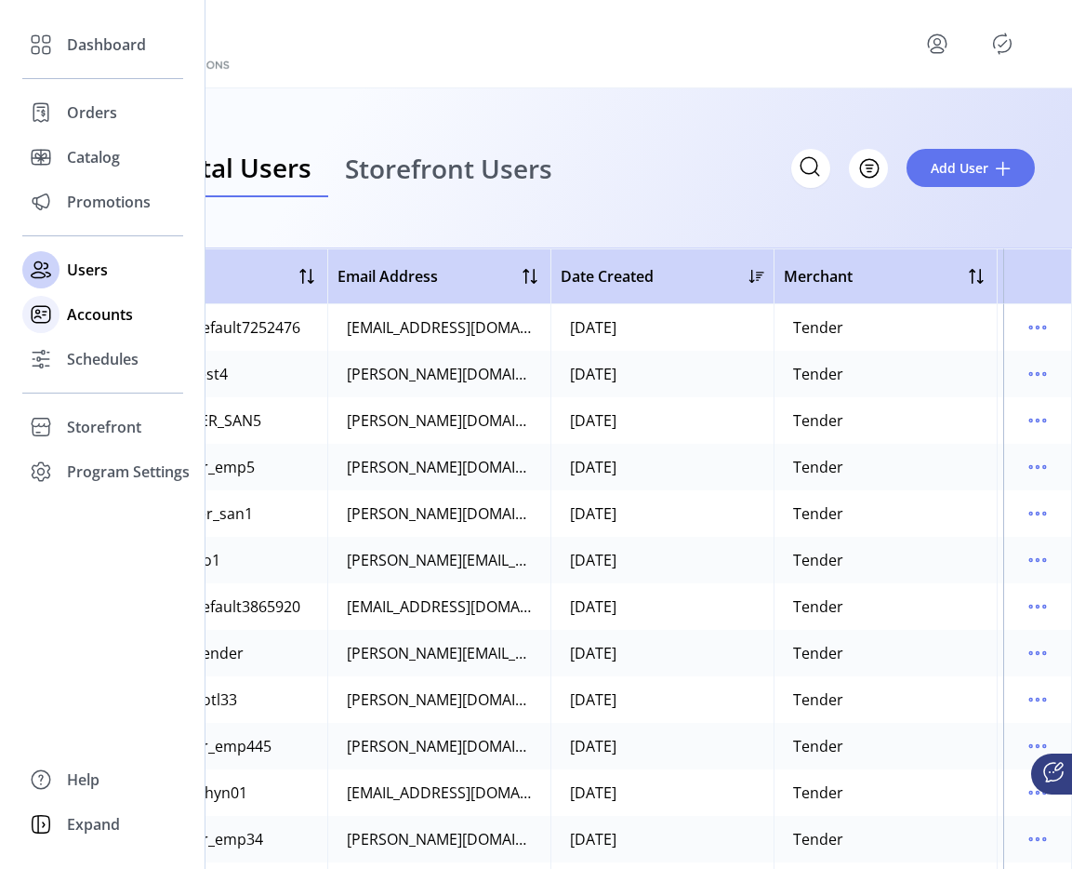
click at [87, 327] on div "Accounts" at bounding box center [102, 314] width 161 height 45
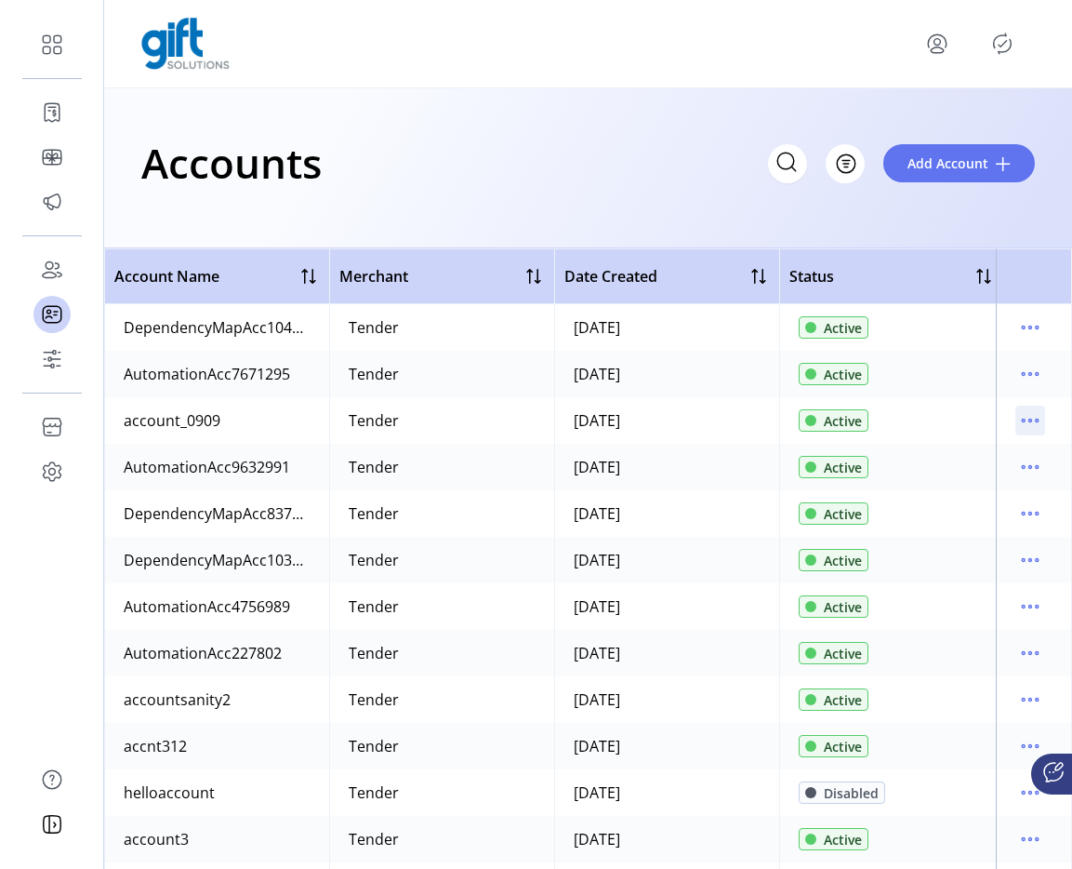
click at [1018, 420] on icon "menu" at bounding box center [1031, 421] width 30 height 30
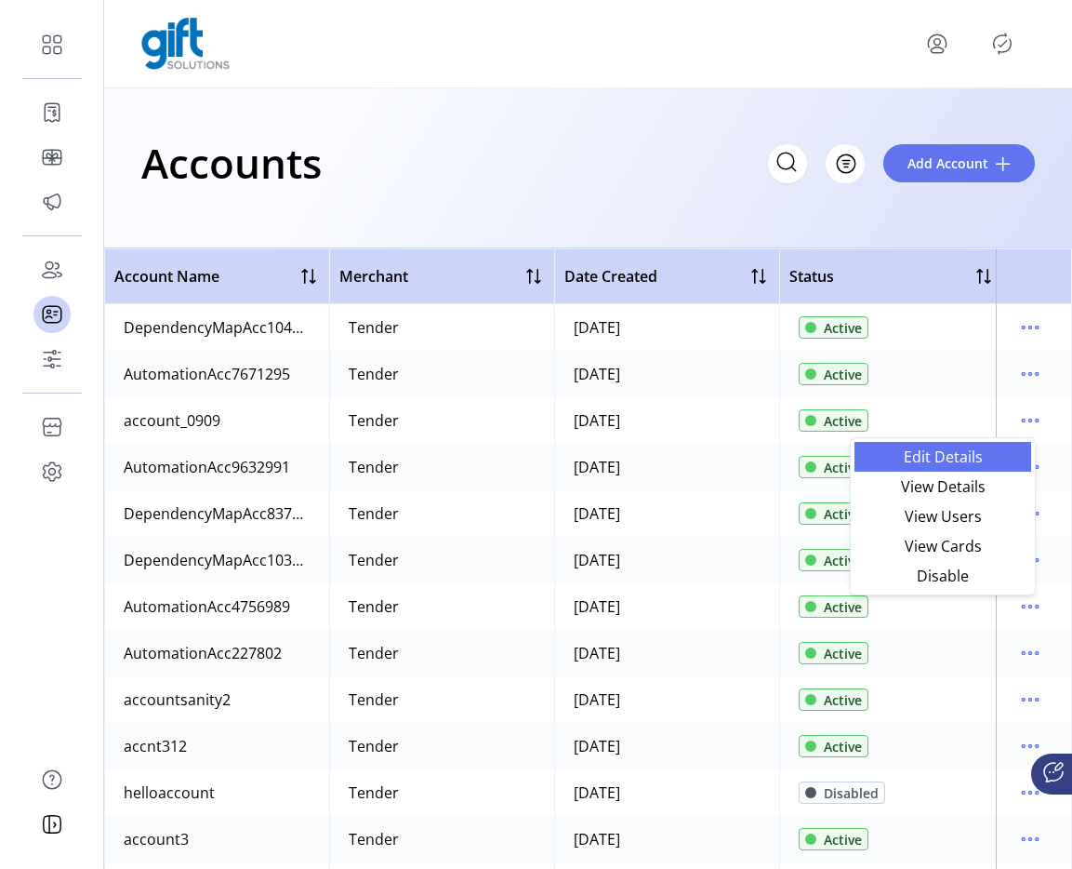
click at [961, 449] on span "Edit Details" at bounding box center [943, 456] width 154 height 15
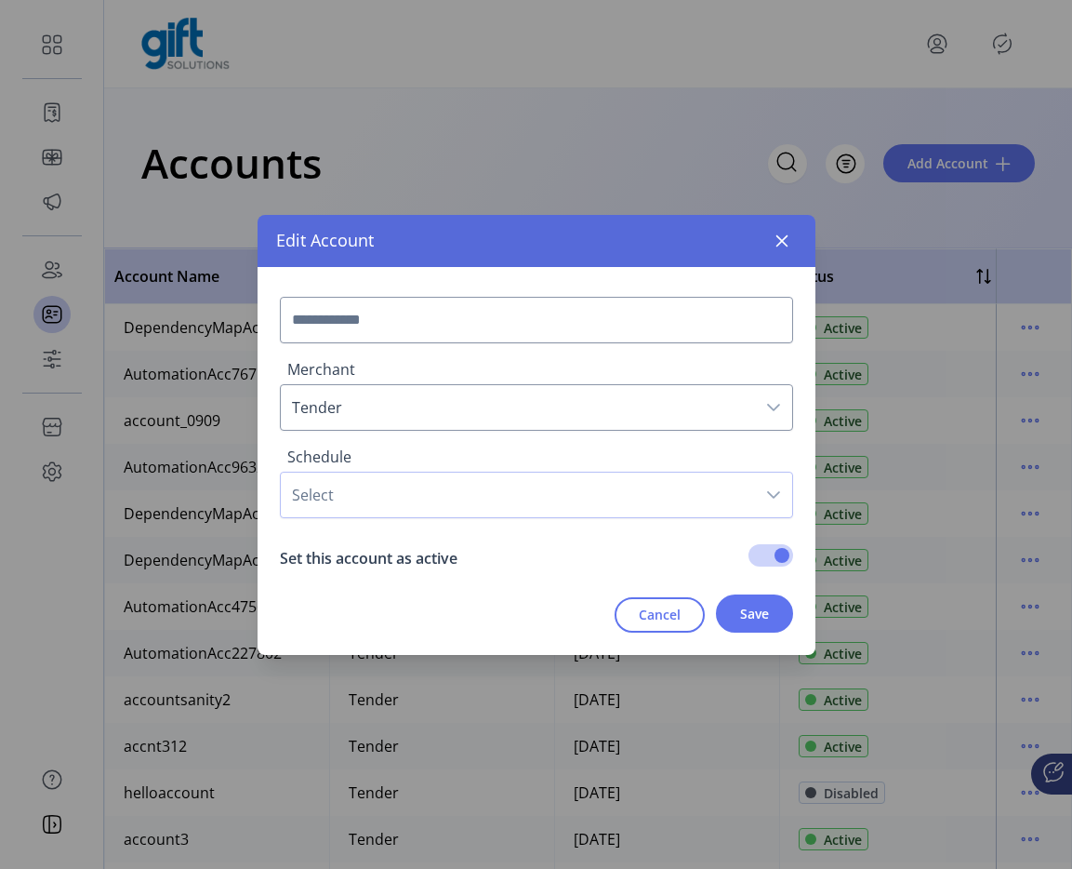
type input "**********"
click at [478, 507] on span "schedule_0909" at bounding box center [518, 495] width 474 height 45
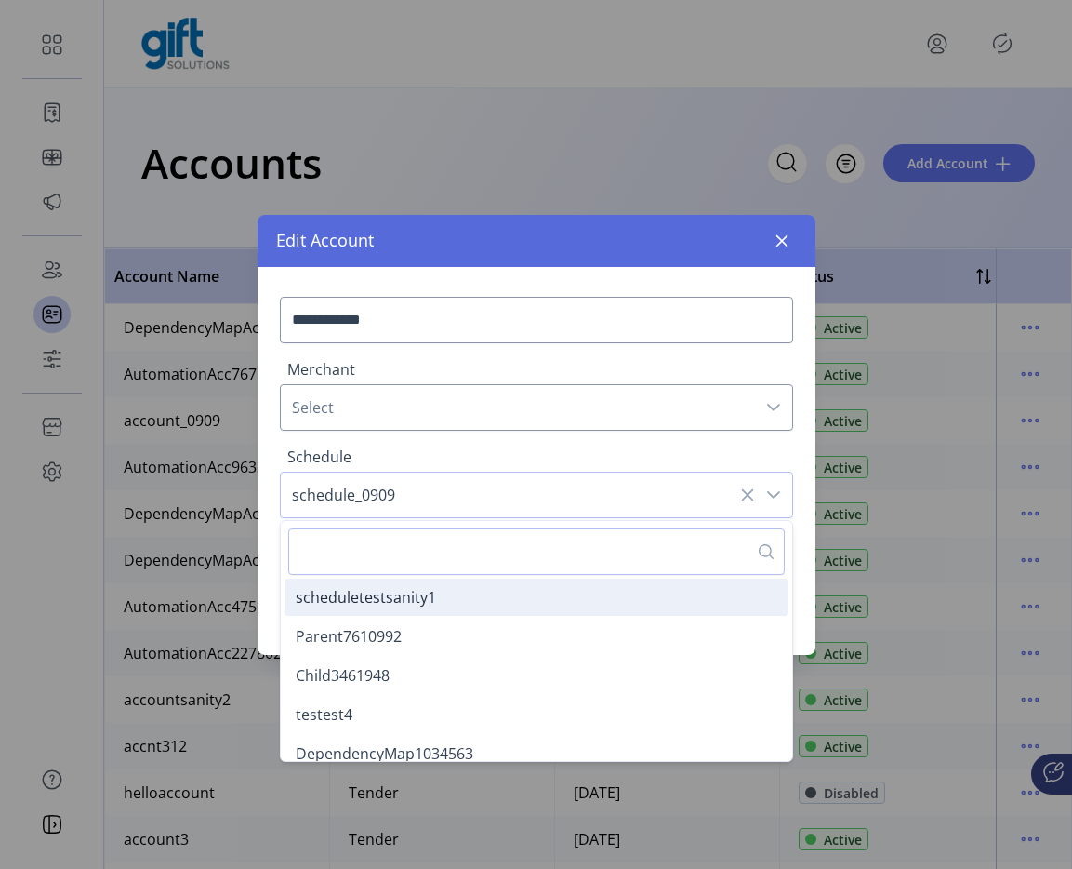
click at [425, 593] on span "scheduletestsanity1" at bounding box center [366, 597] width 140 height 20
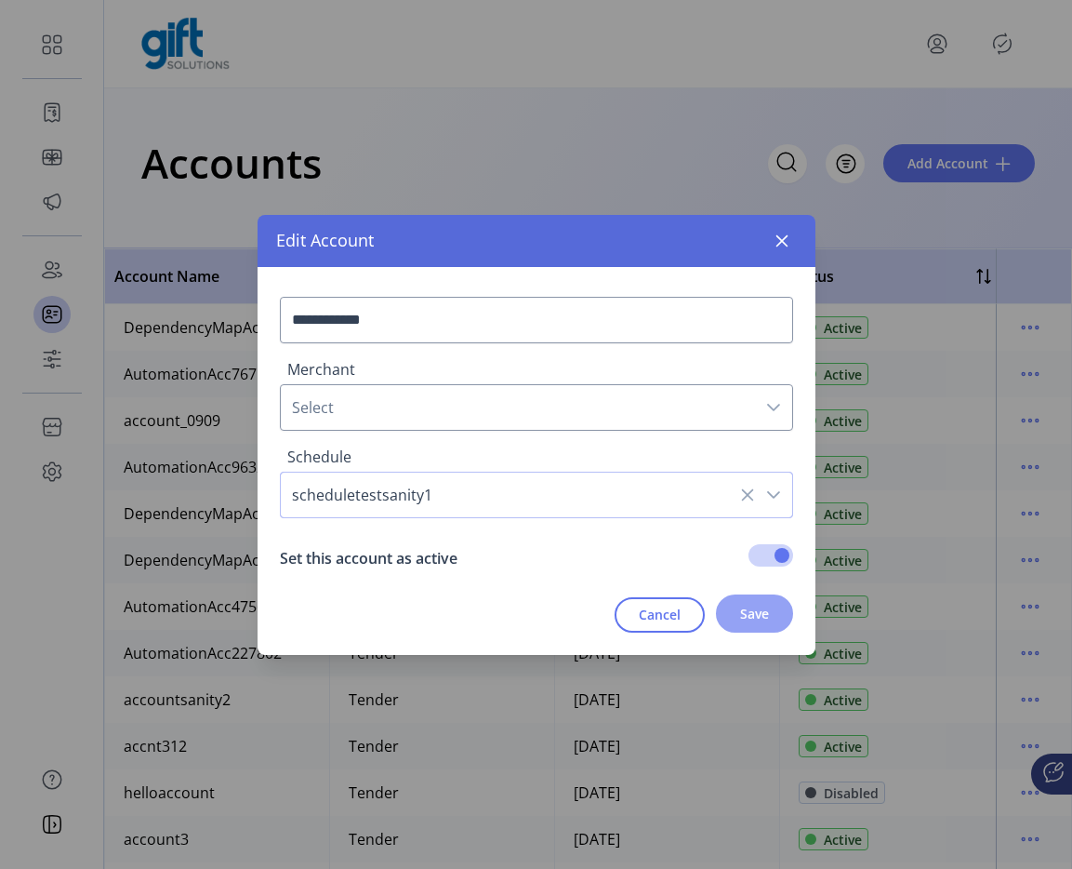
click at [753, 609] on span "Save" at bounding box center [754, 614] width 29 height 20
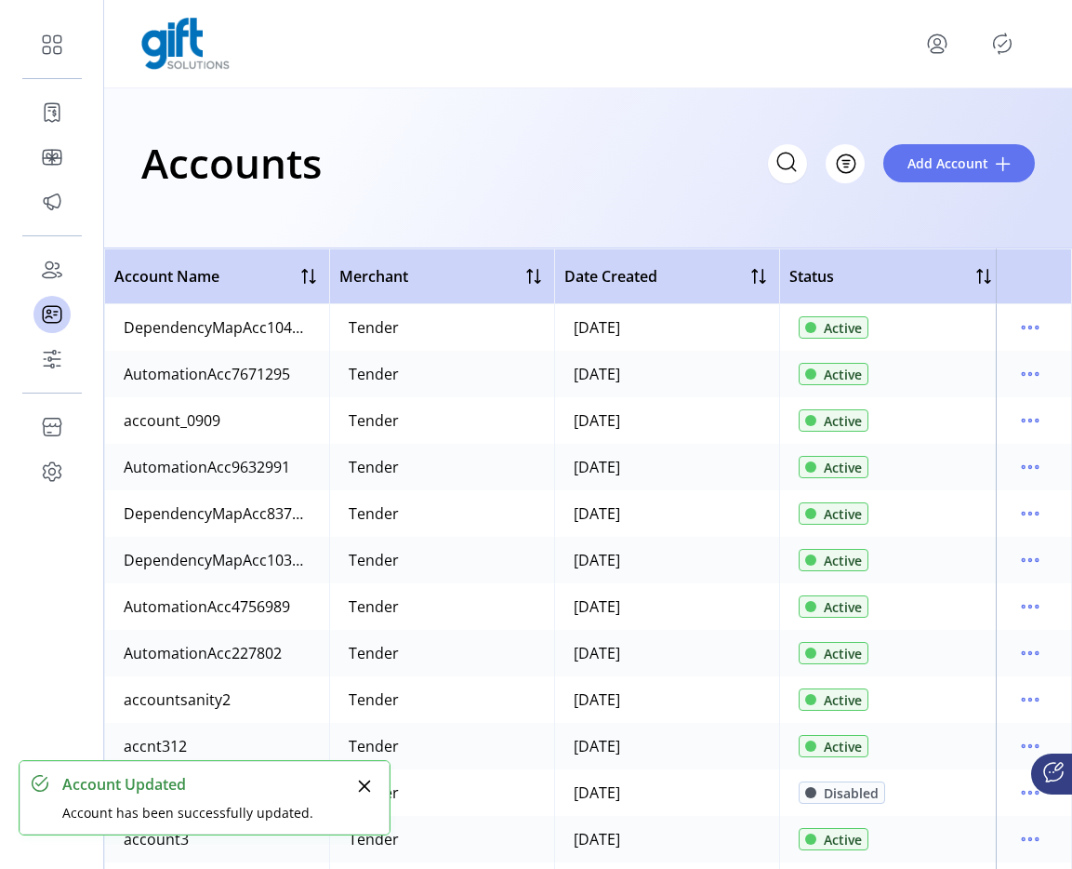
click at [1008, 43] on icon "Publisher Panel" at bounding box center [1003, 44] width 30 height 30
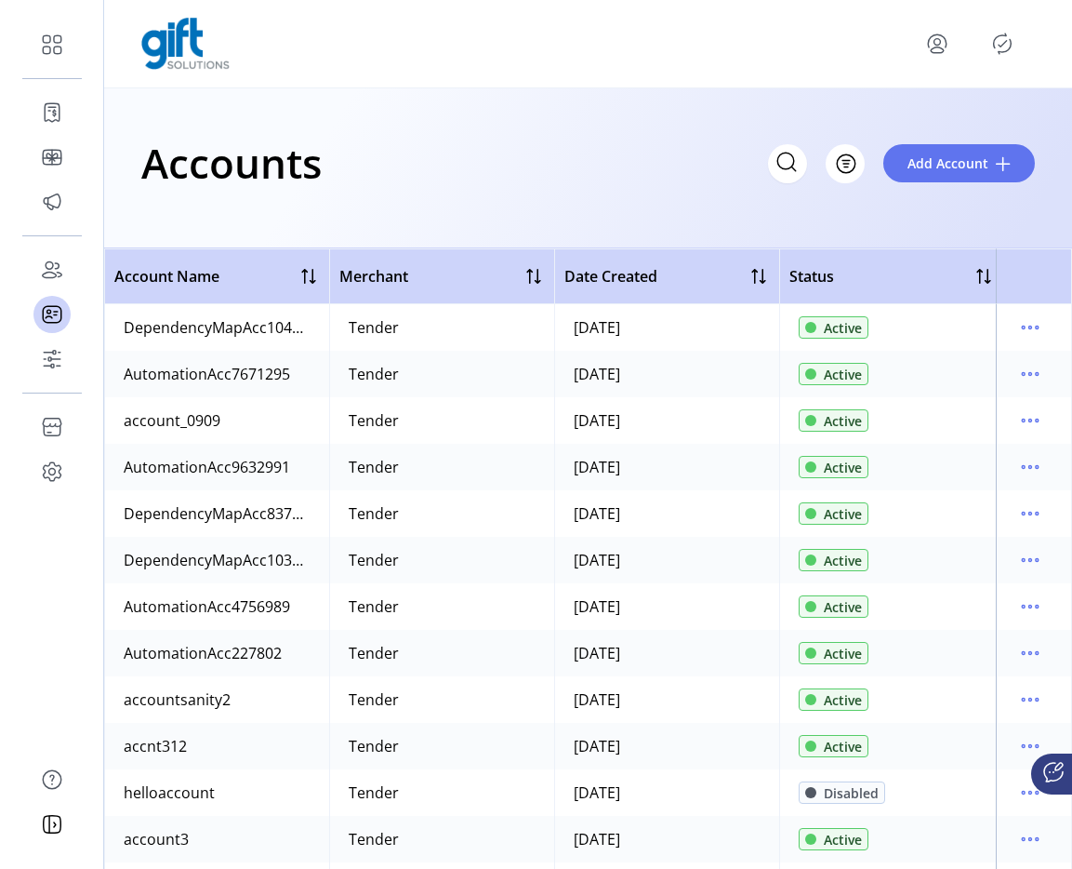
click at [994, 50] on icon "Publisher Panel" at bounding box center [1003, 44] width 30 height 30
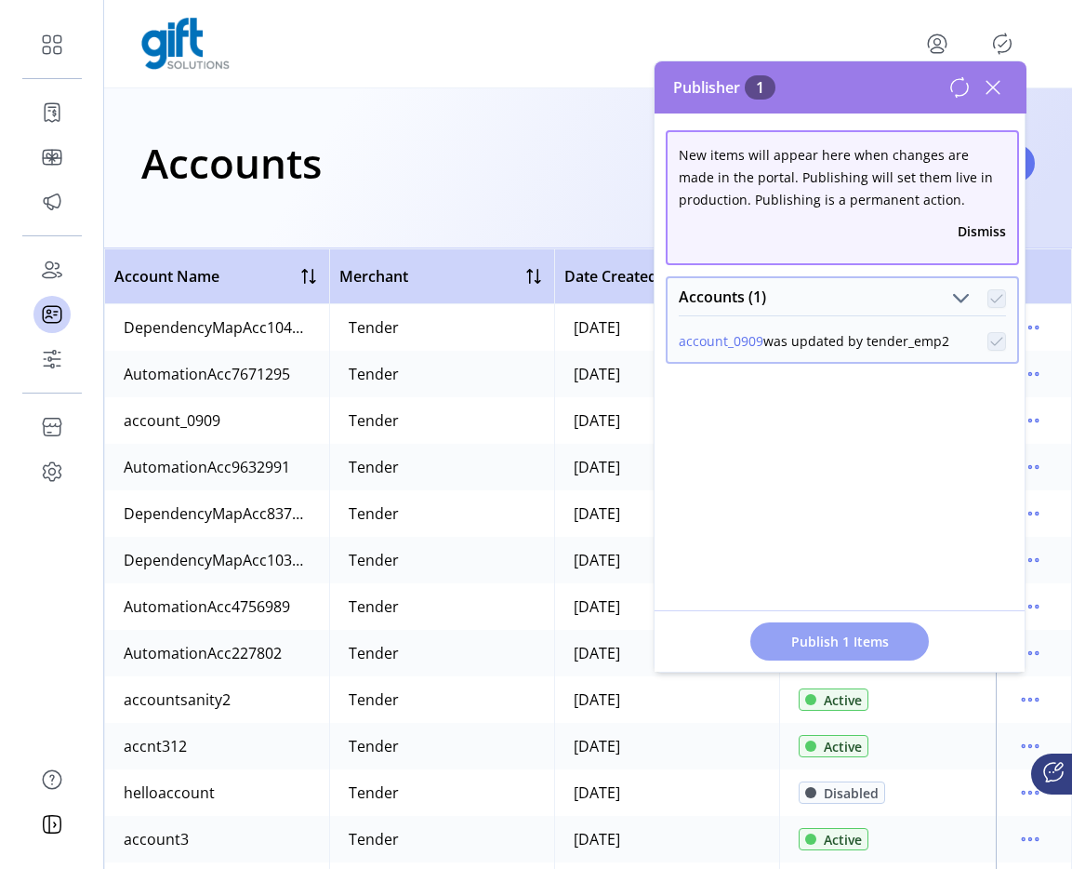
click at [825, 651] on button "Publish 1 Items" at bounding box center [840, 641] width 179 height 38
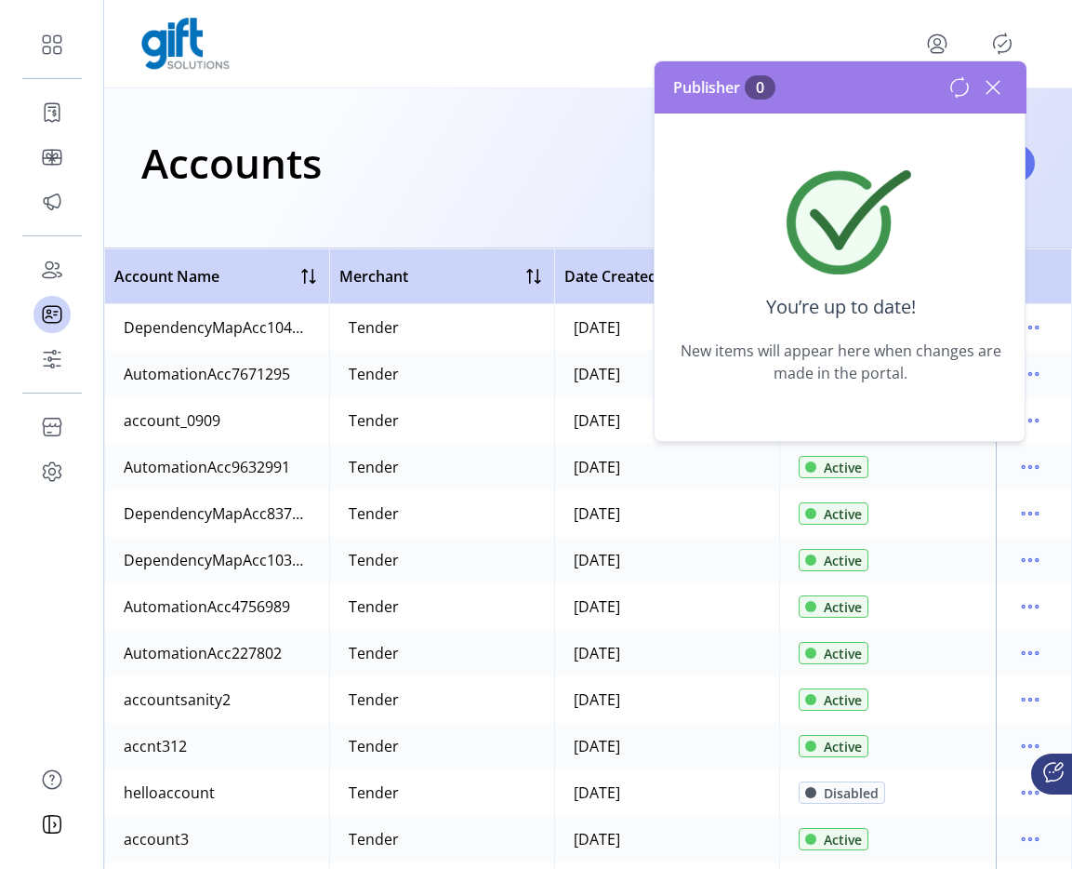
click at [994, 85] on icon at bounding box center [993, 87] width 13 height 13
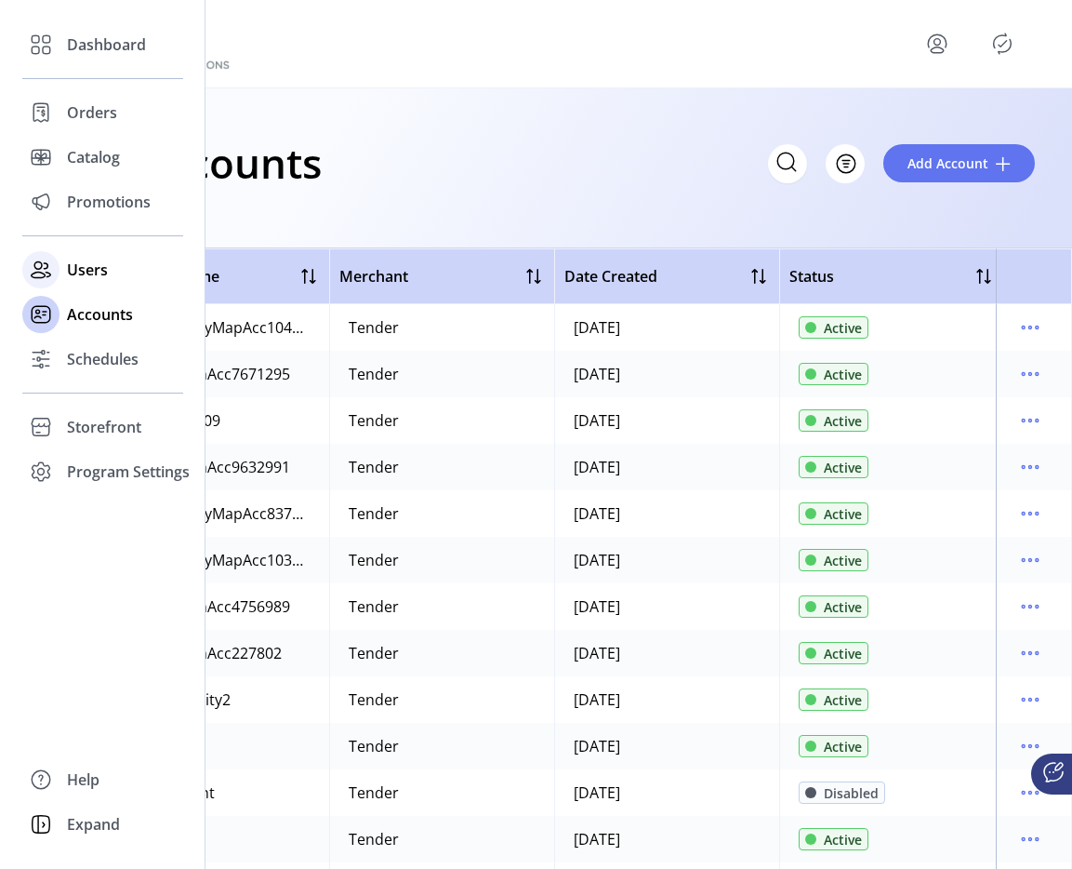
click at [55, 273] on icon at bounding box center [41, 270] width 30 height 30
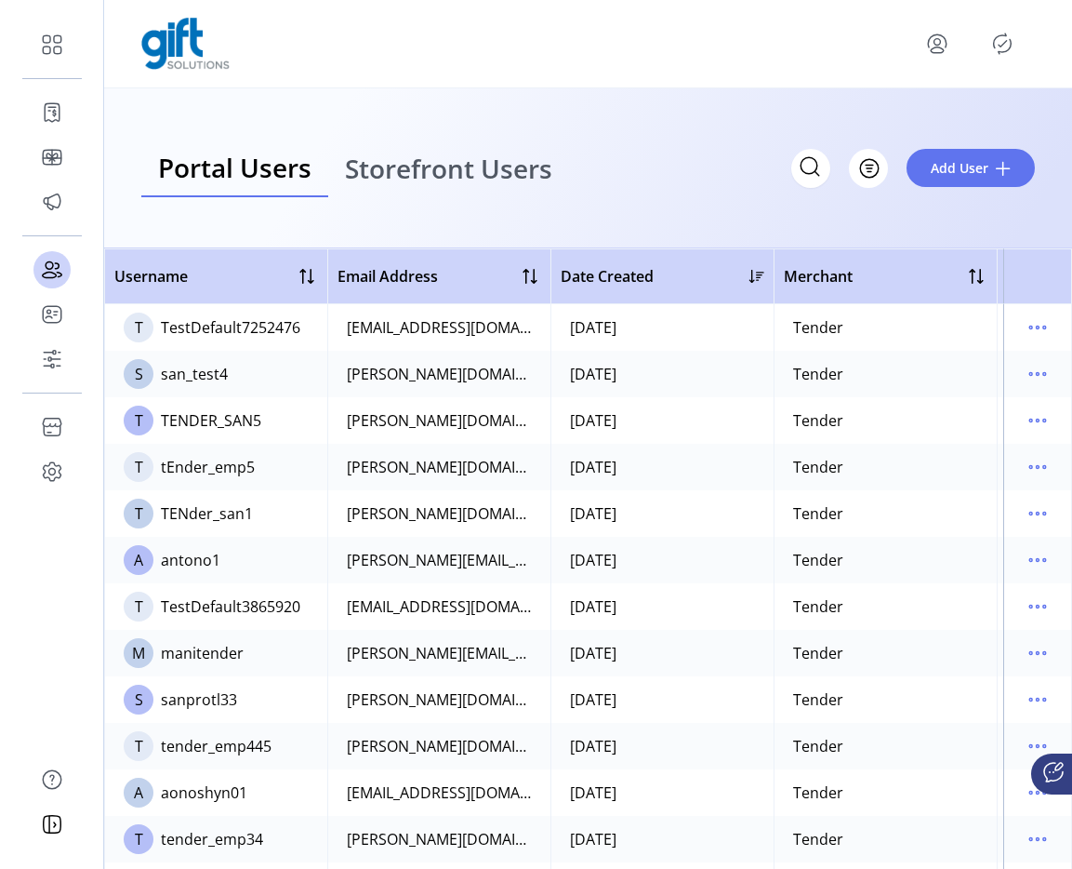
click at [451, 181] on span "Storefront Users" at bounding box center [448, 168] width 207 height 26
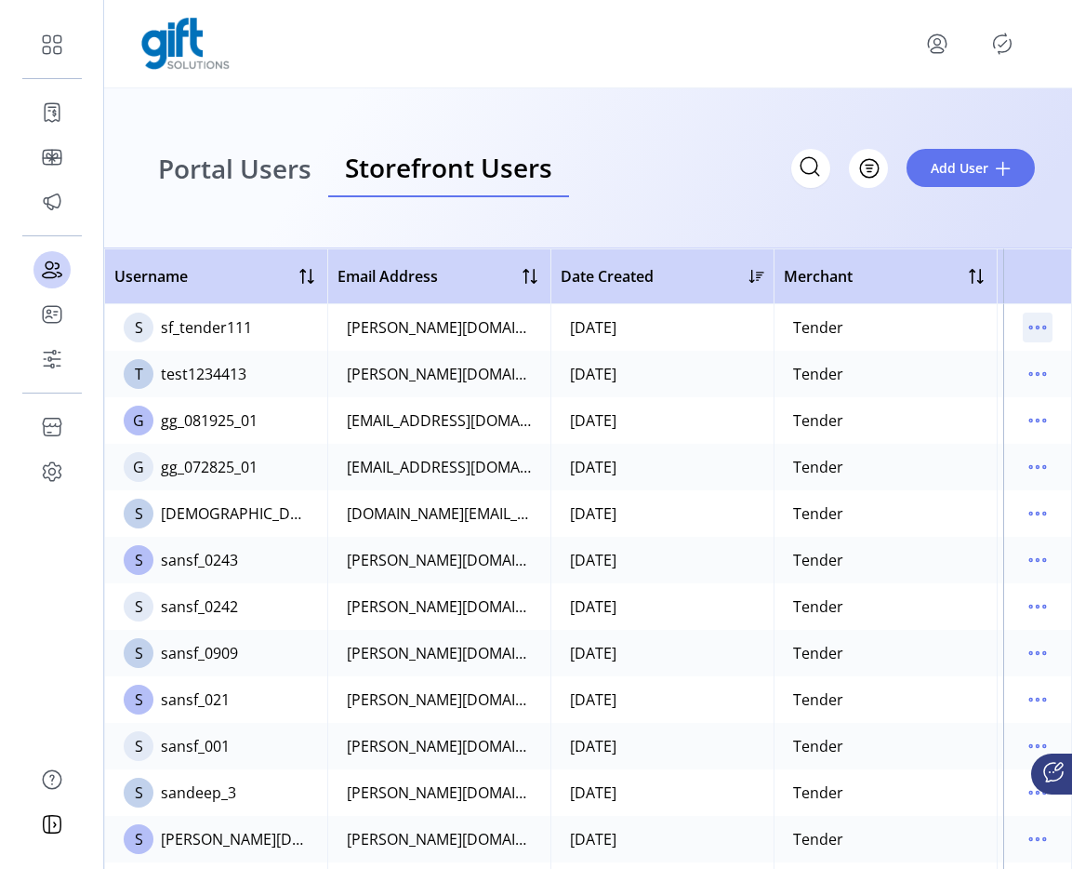
click at [1023, 320] on icon "menu" at bounding box center [1038, 328] width 30 height 30
click at [688, 425] on td "[DATE]" at bounding box center [662, 420] width 223 height 47
click at [1011, 369] on td at bounding box center [1038, 374] width 69 height 47
click at [1030, 375] on icon "menu" at bounding box center [1031, 374] width 3 height 3
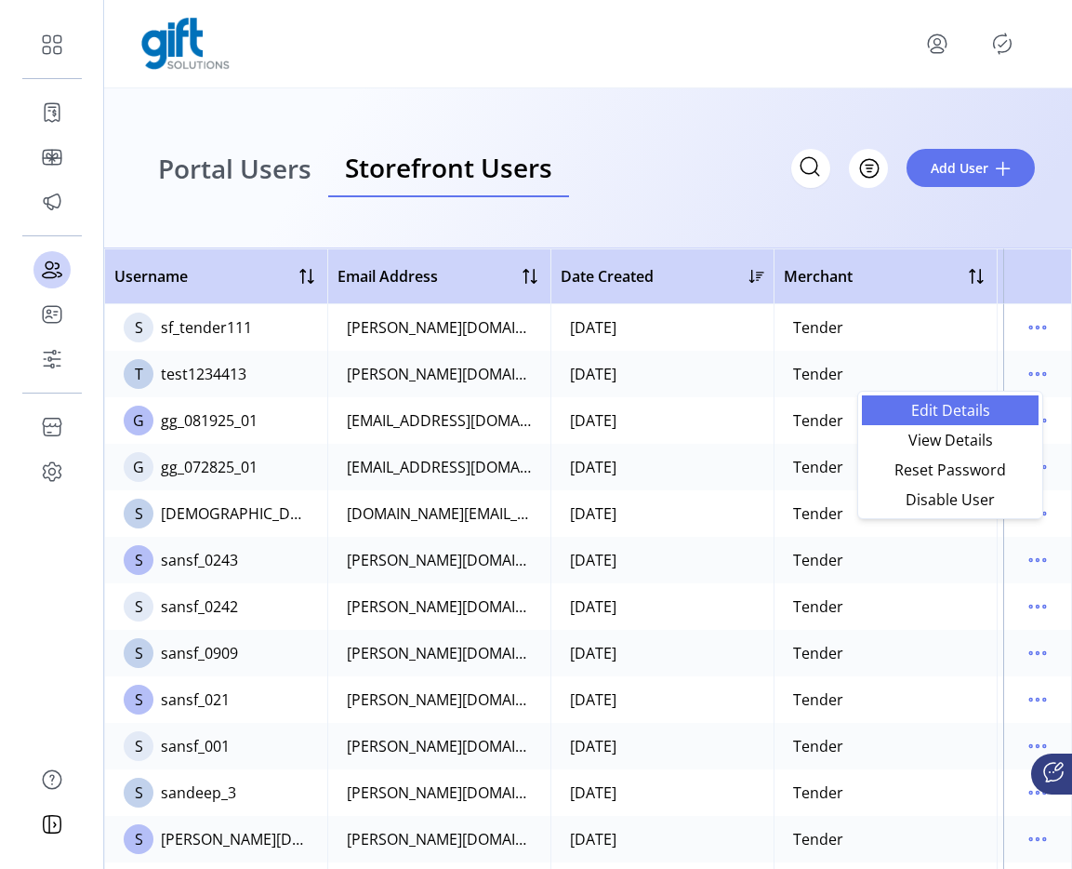
click at [962, 403] on span "Edit Details" at bounding box center [950, 410] width 154 height 15
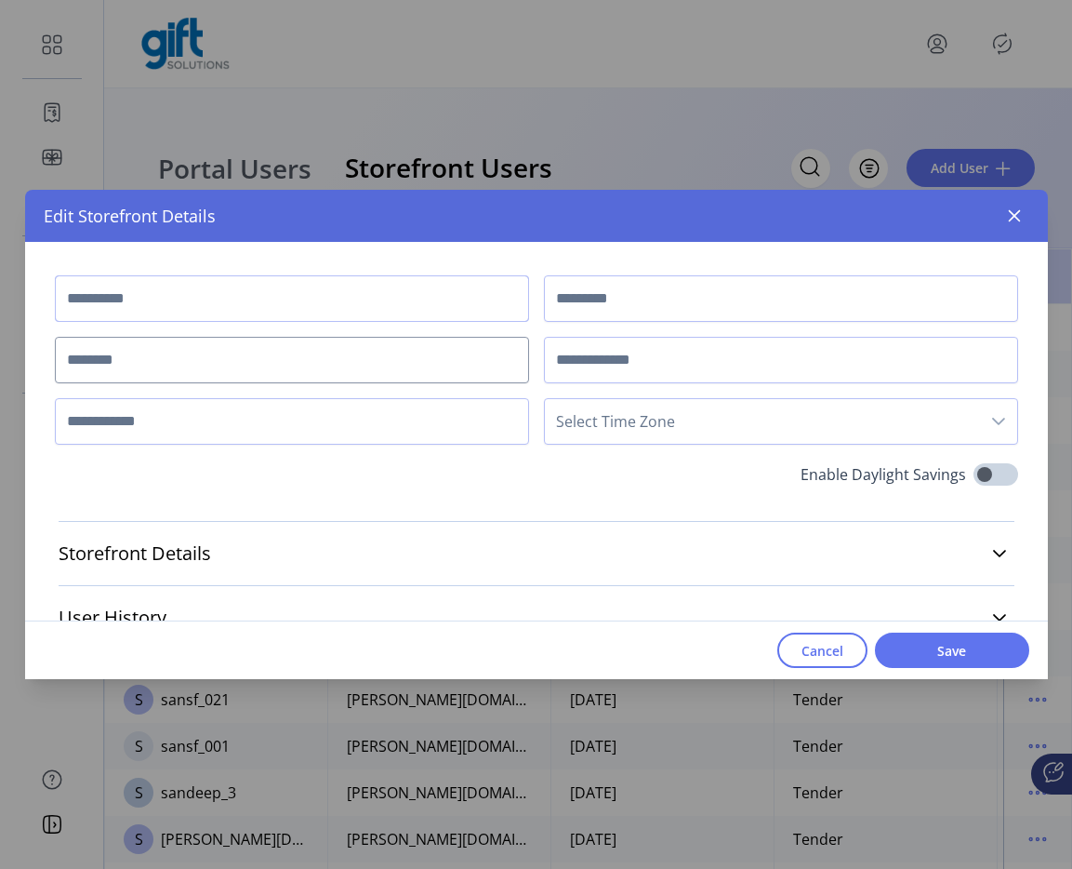
type input "*******"
type input "****"
type input "**********"
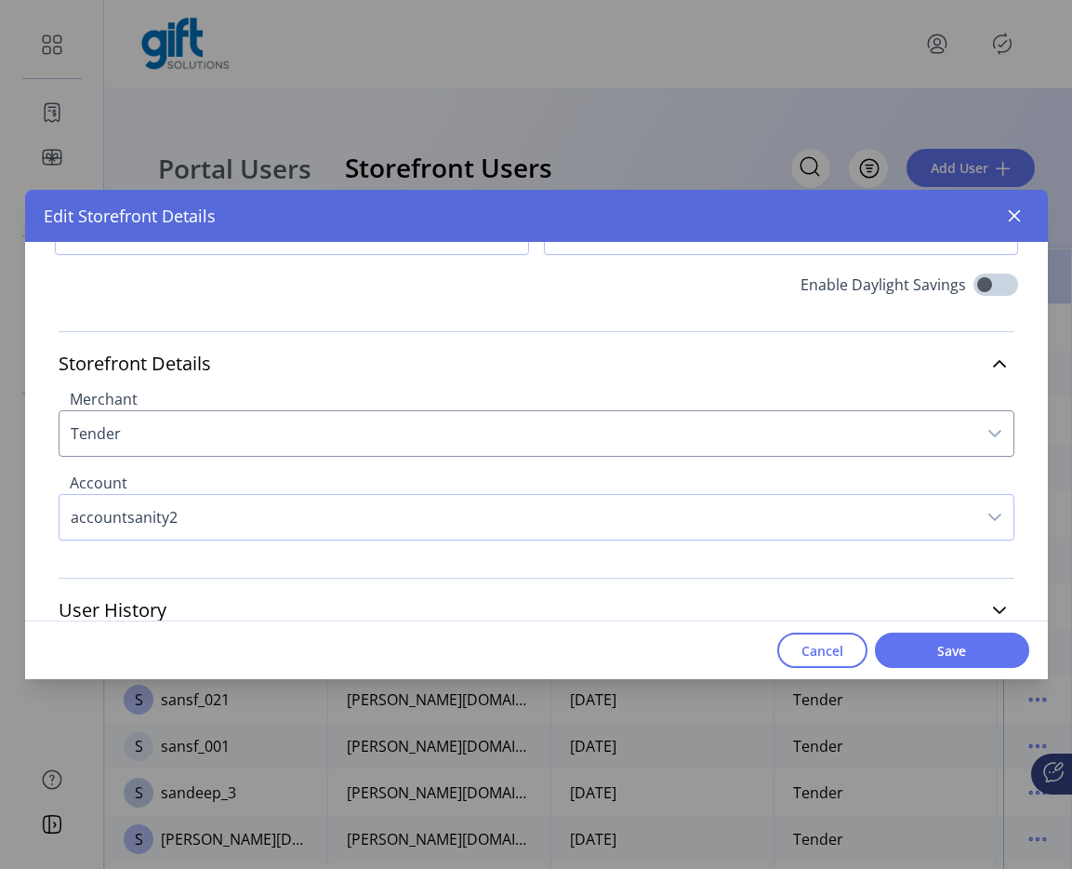
click at [380, 523] on span "accountsanity2" at bounding box center [518, 517] width 917 height 45
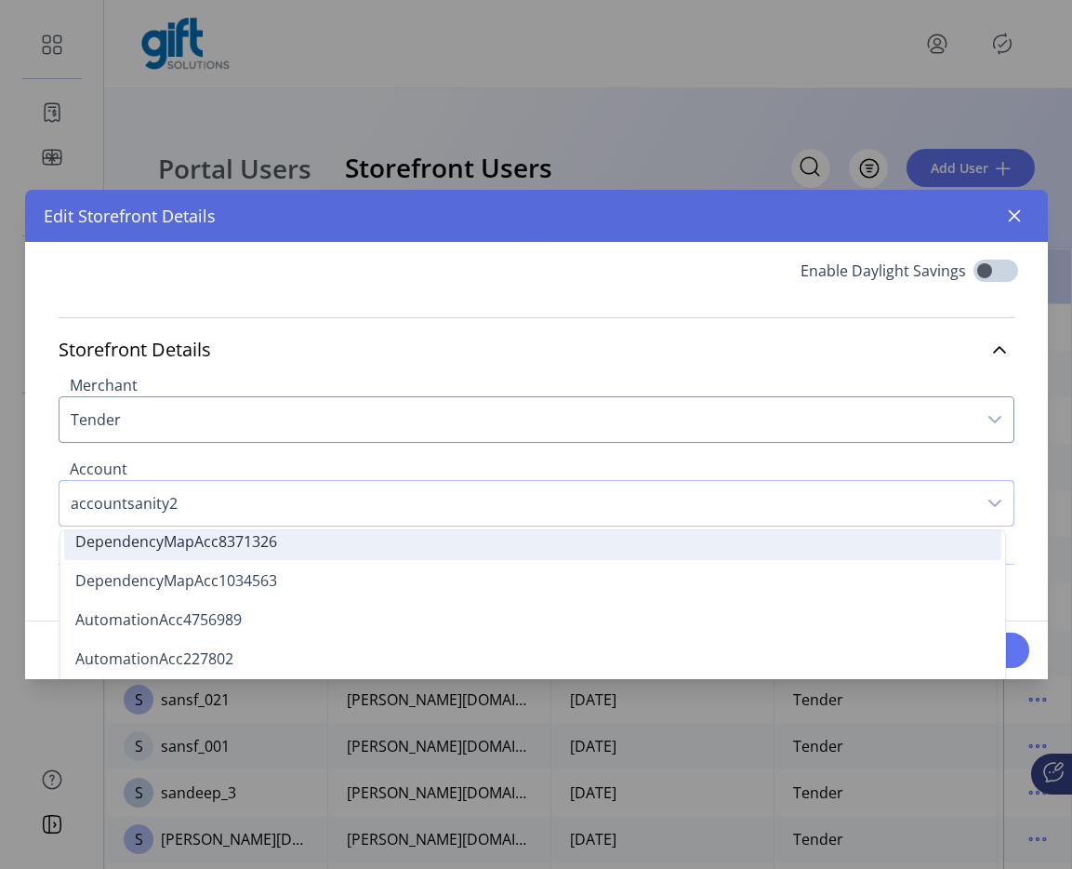
scroll to position [603, 0]
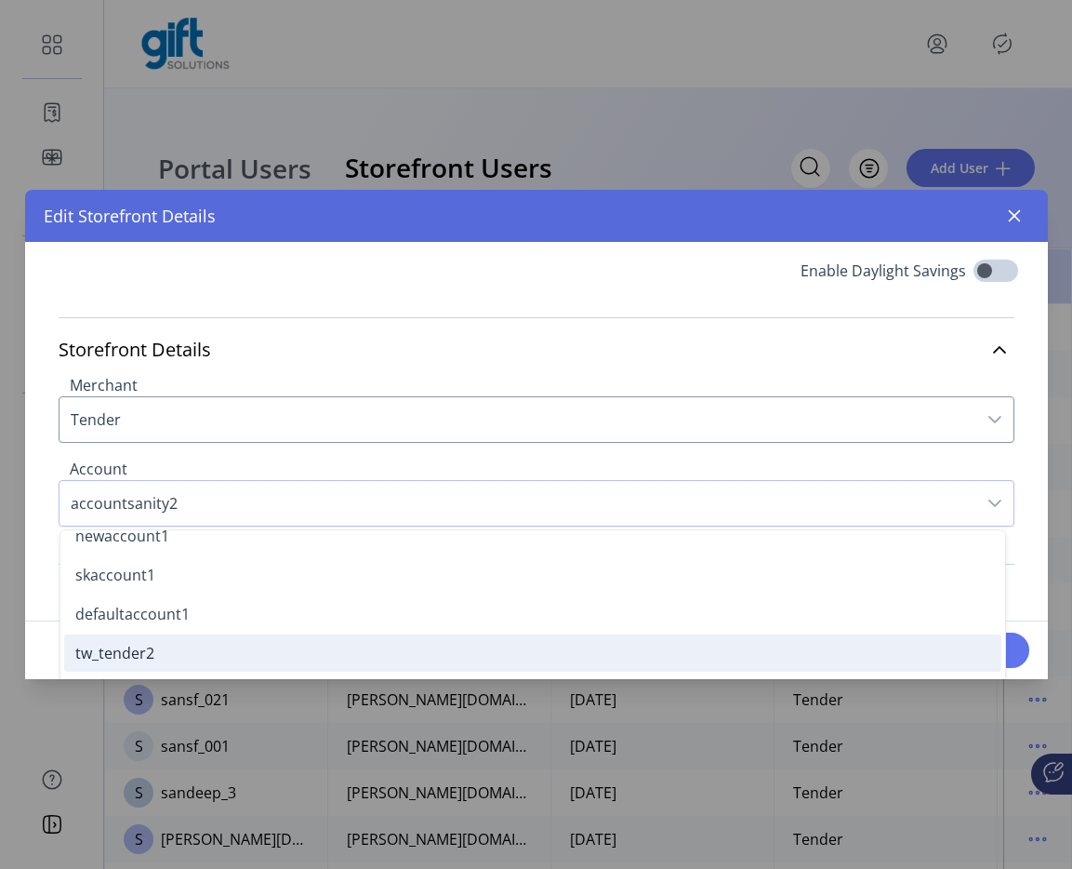
click at [192, 649] on li "tw_tender2" at bounding box center [533, 652] width 938 height 37
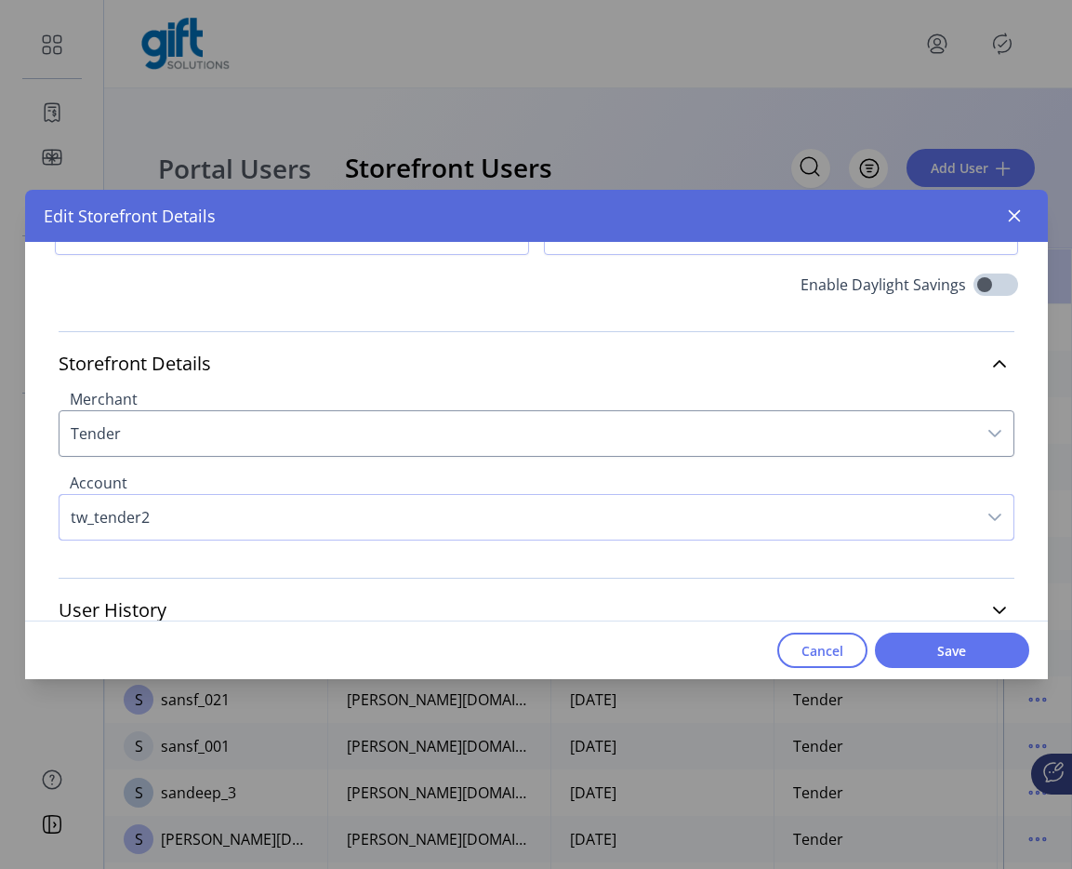
scroll to position [190, 0]
click at [966, 644] on span "Save" at bounding box center [952, 651] width 106 height 20
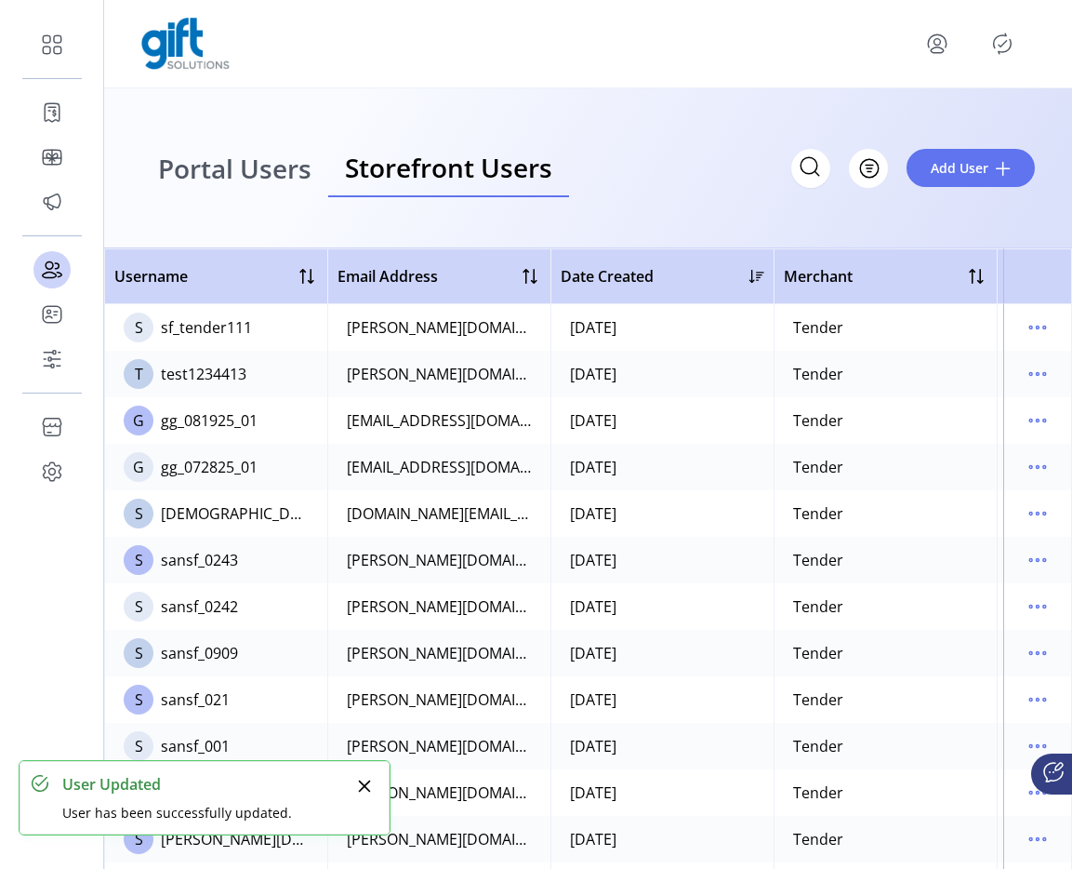
click at [274, 166] on span "Portal Users" at bounding box center [234, 168] width 153 height 26
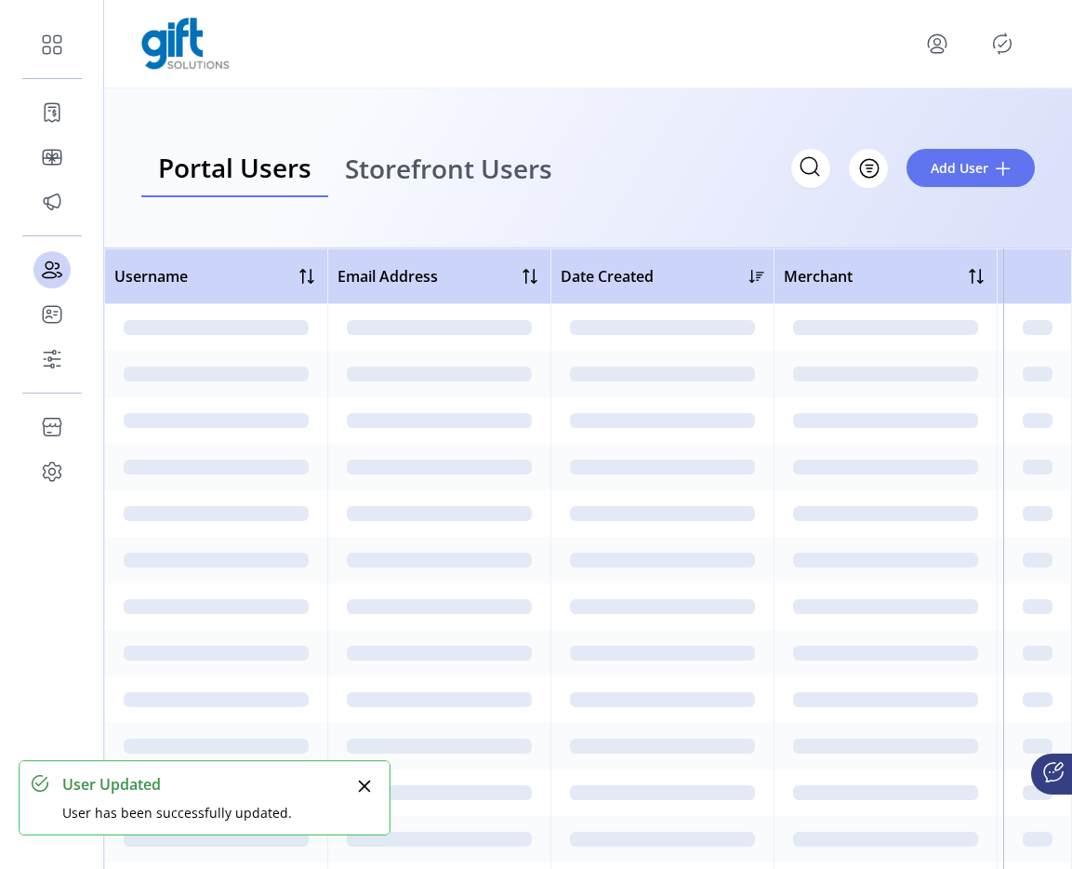
click at [1008, 47] on icon "Publisher Panel" at bounding box center [1003, 44] width 30 height 30
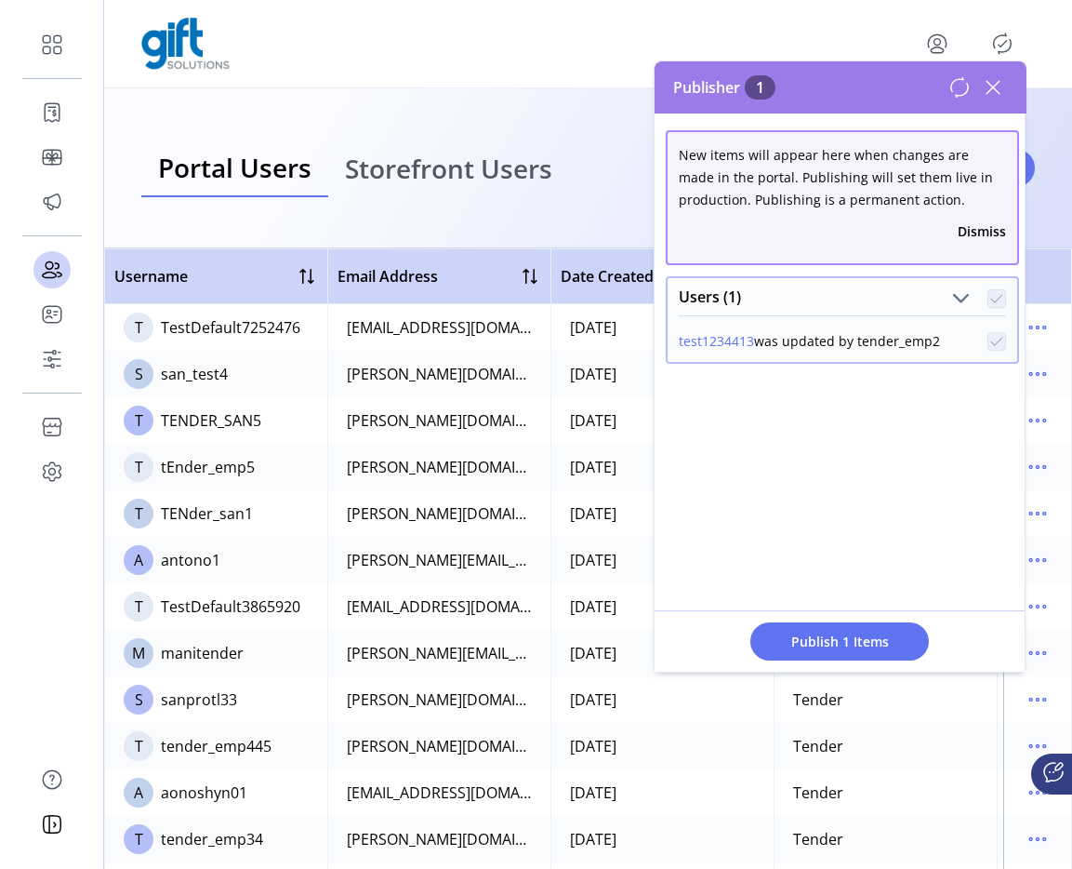
click at [850, 620] on div "Publish 1 Items" at bounding box center [840, 640] width 370 height 61
click at [850, 633] on span "Publish 1 Items" at bounding box center [840, 642] width 130 height 20
click at [986, 231] on button "Dismiss" at bounding box center [982, 231] width 48 height 20
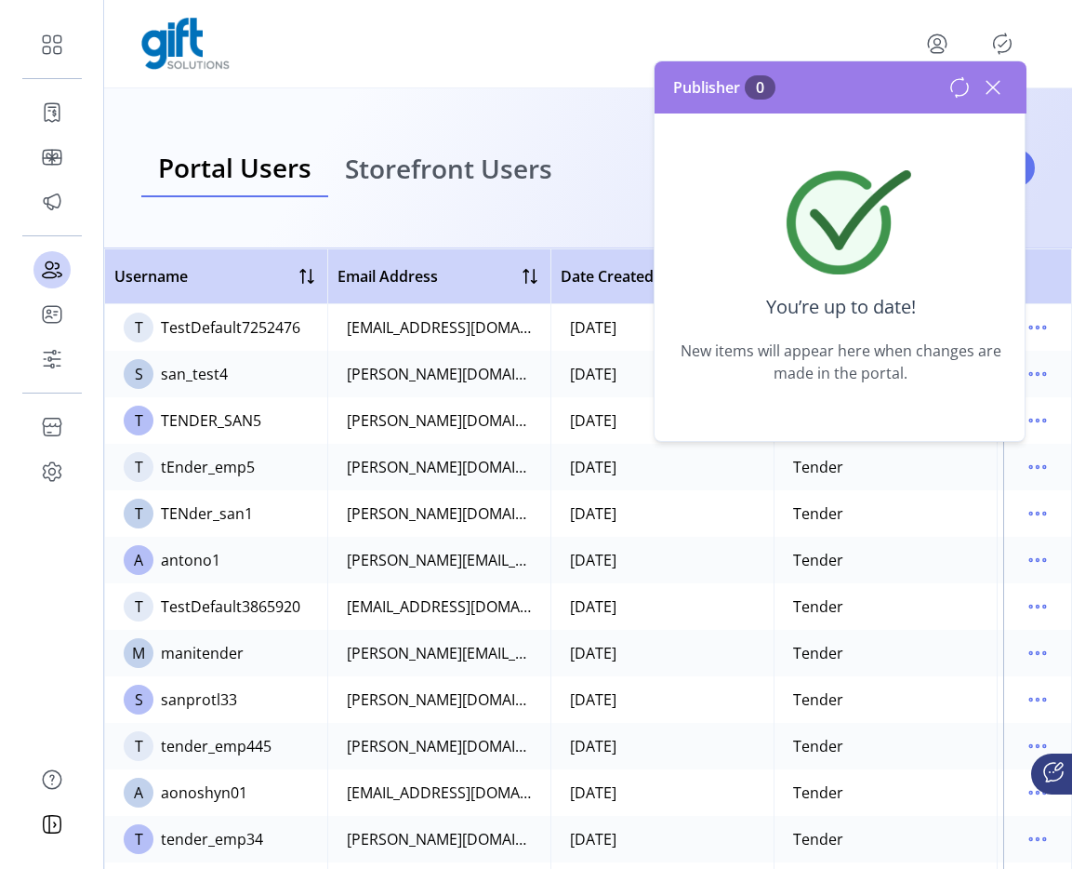
click at [997, 87] on icon at bounding box center [994, 88] width 30 height 30
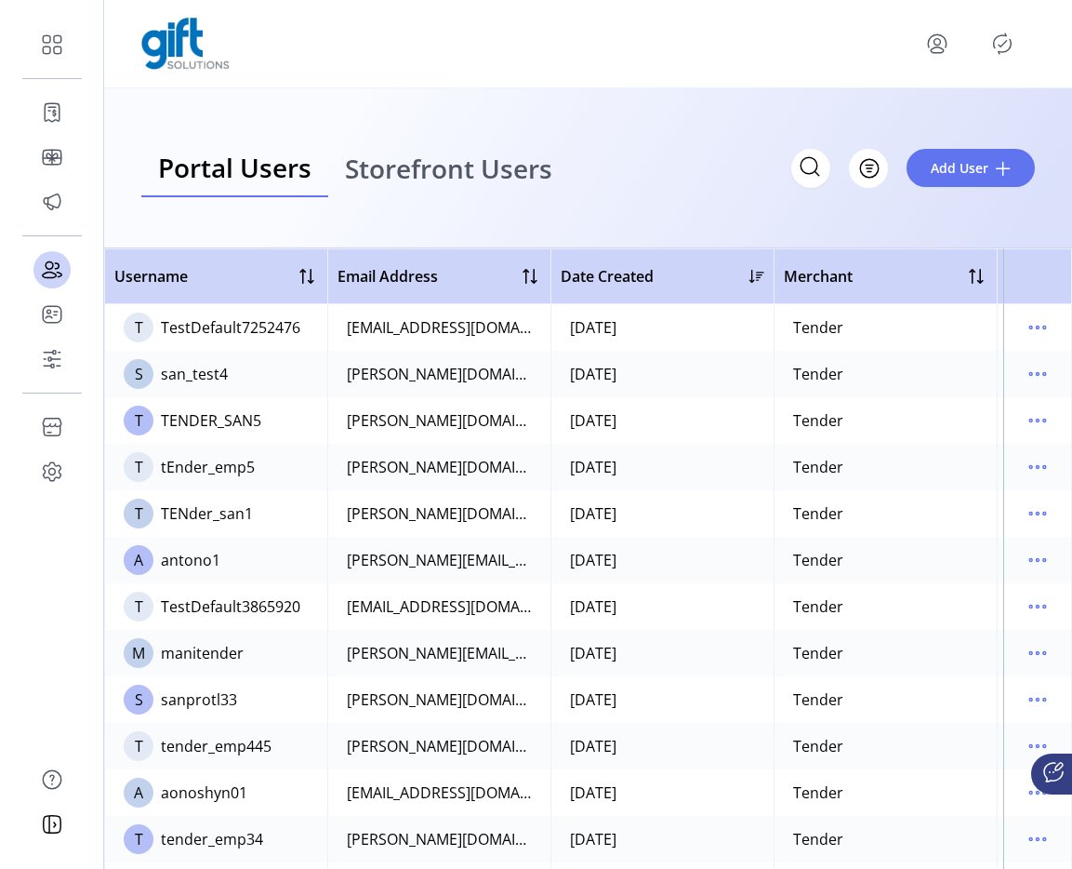
click at [453, 162] on span "Storefront Users" at bounding box center [448, 168] width 207 height 26
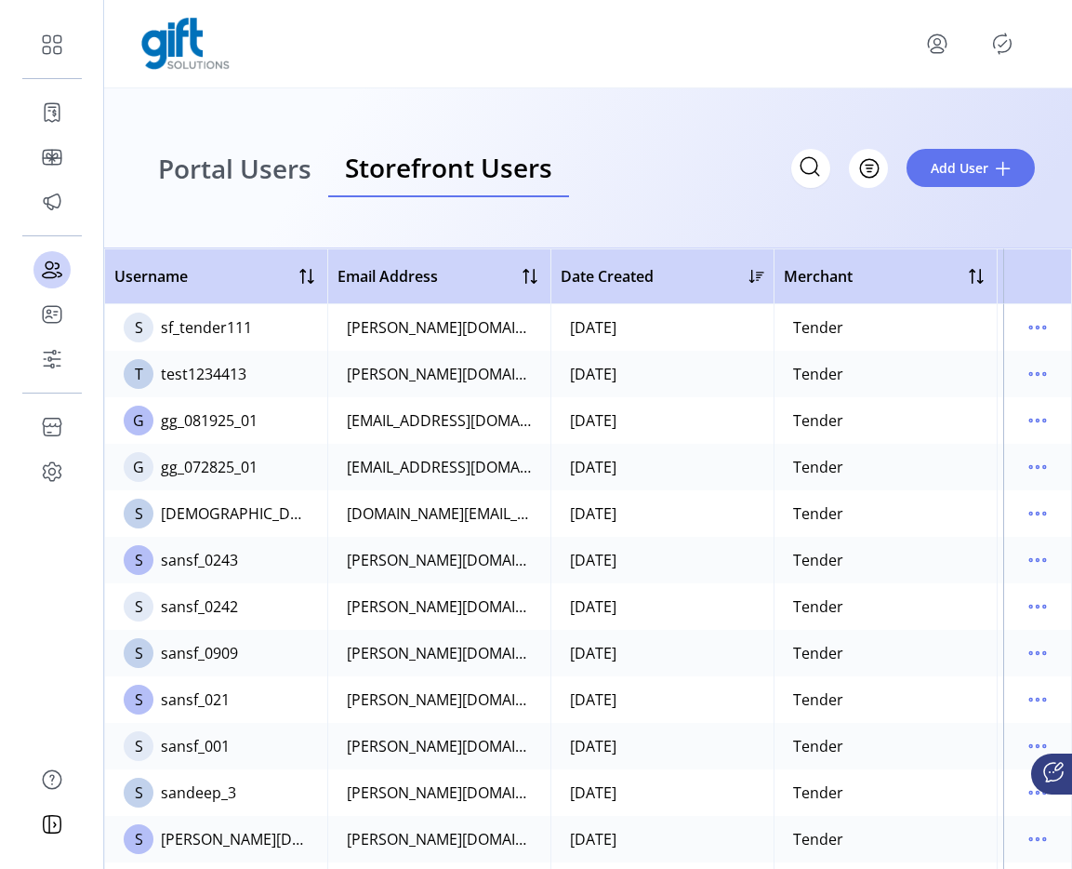
click at [280, 179] on span "Portal Users" at bounding box center [234, 168] width 153 height 26
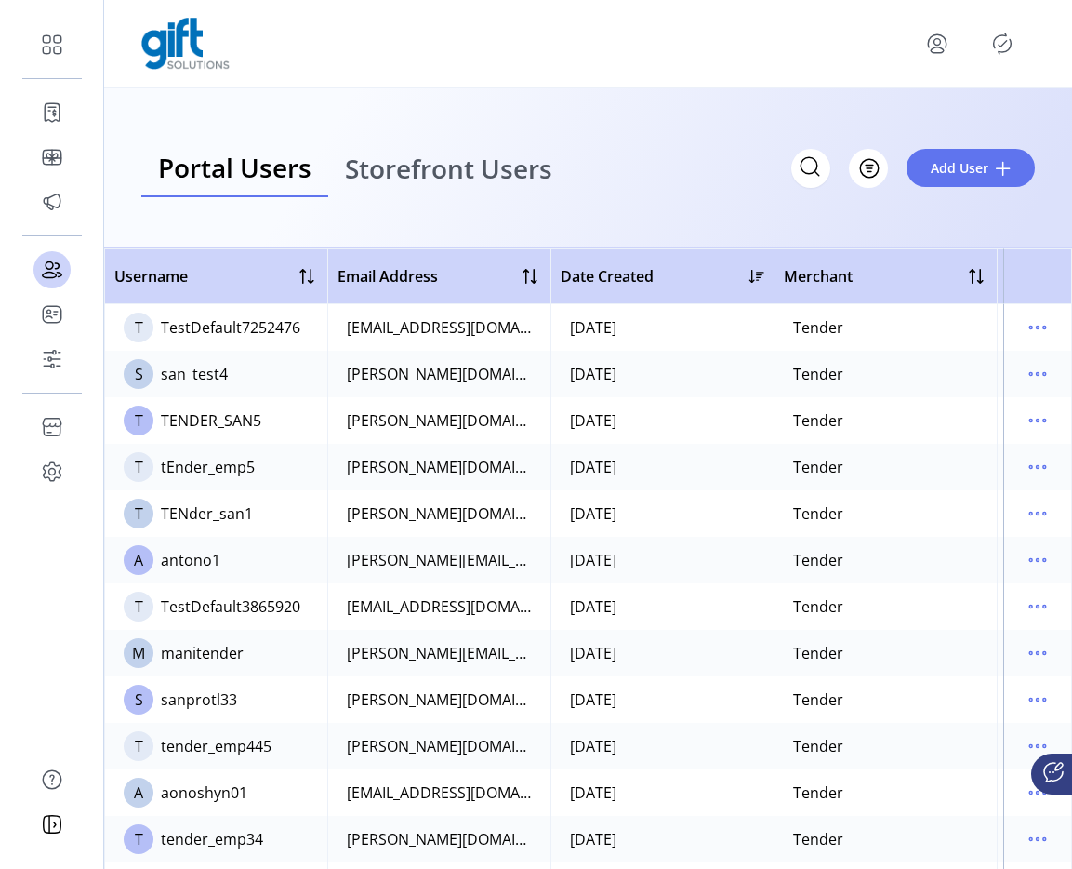
click at [473, 155] on span "Storefront Users" at bounding box center [448, 168] width 207 height 26
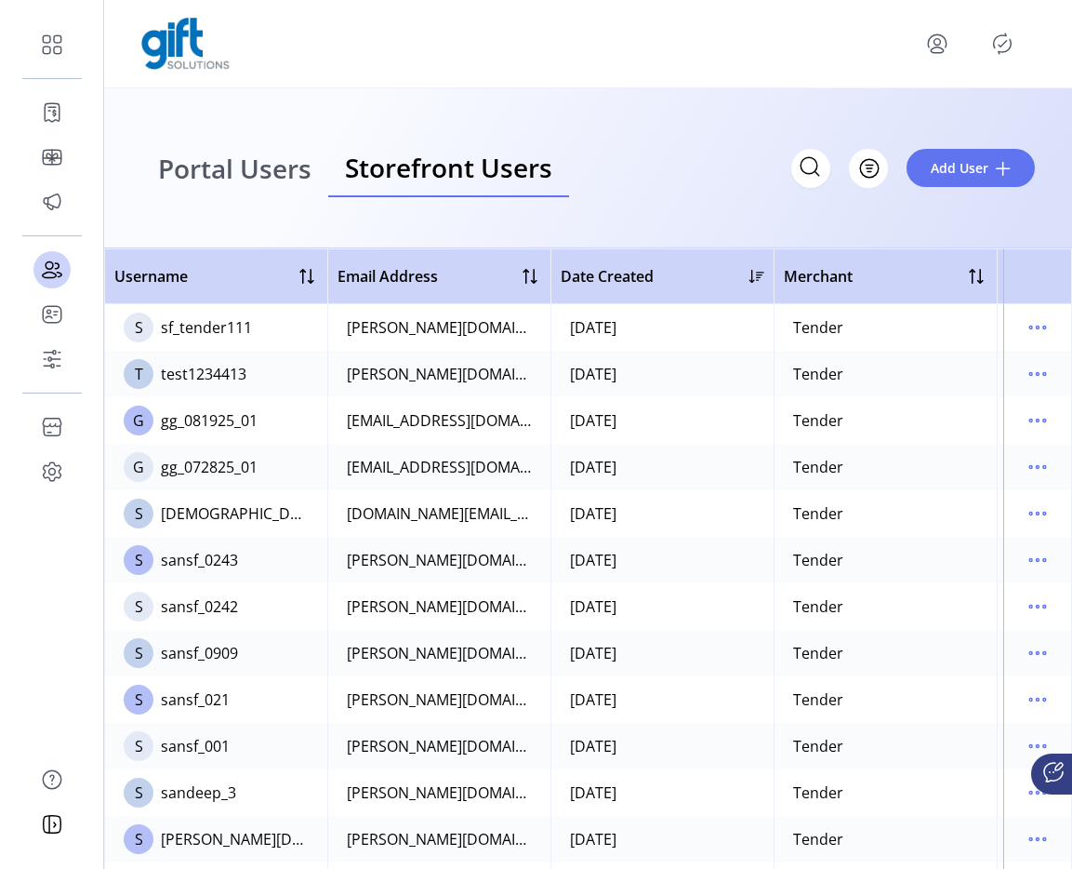
click at [272, 157] on span "Portal Users" at bounding box center [234, 168] width 153 height 26
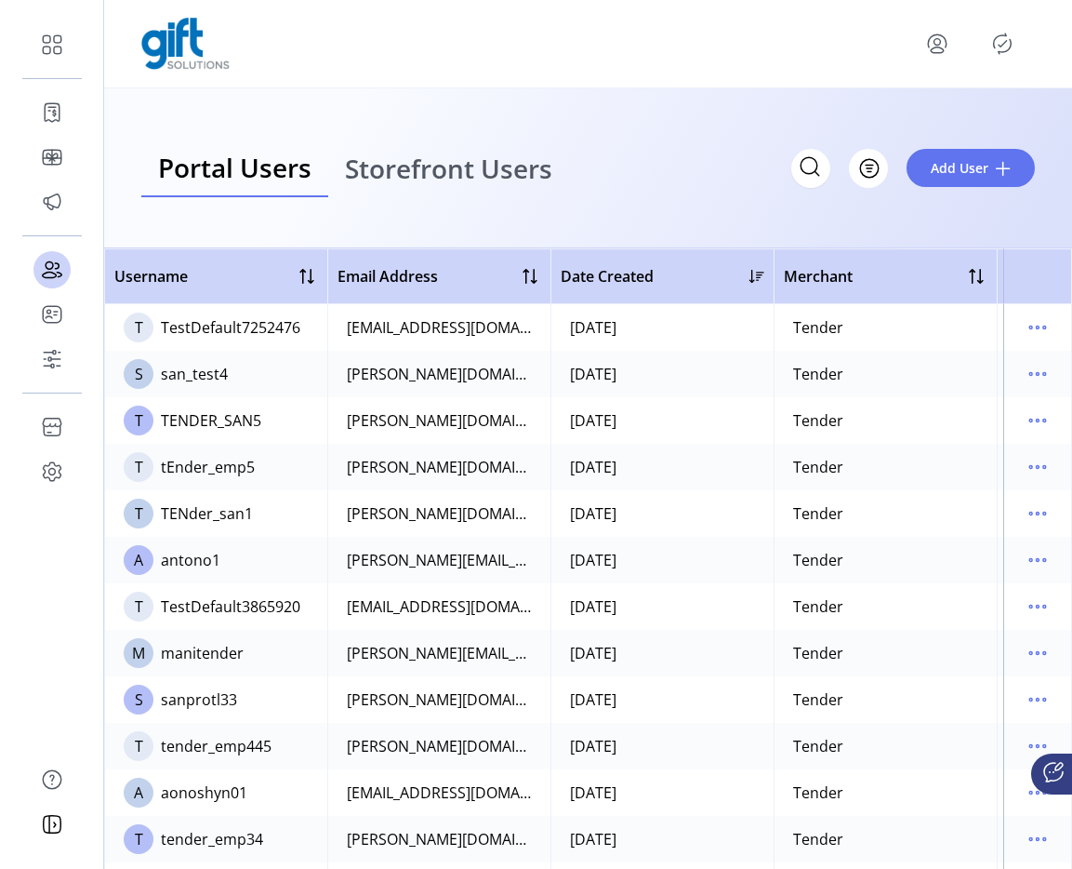
click at [523, 155] on span "Storefront Users" at bounding box center [448, 168] width 207 height 26
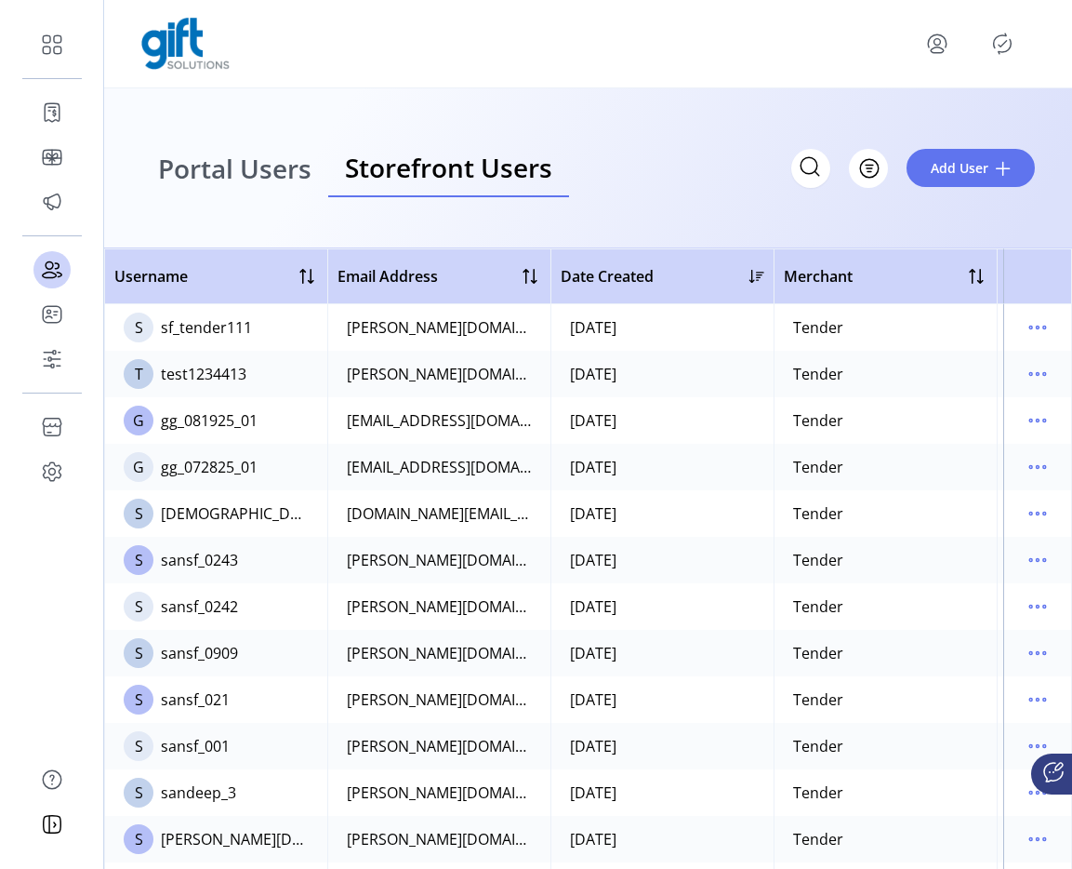
click at [1009, 48] on icon "Publisher Panel" at bounding box center [1003, 43] width 18 height 20
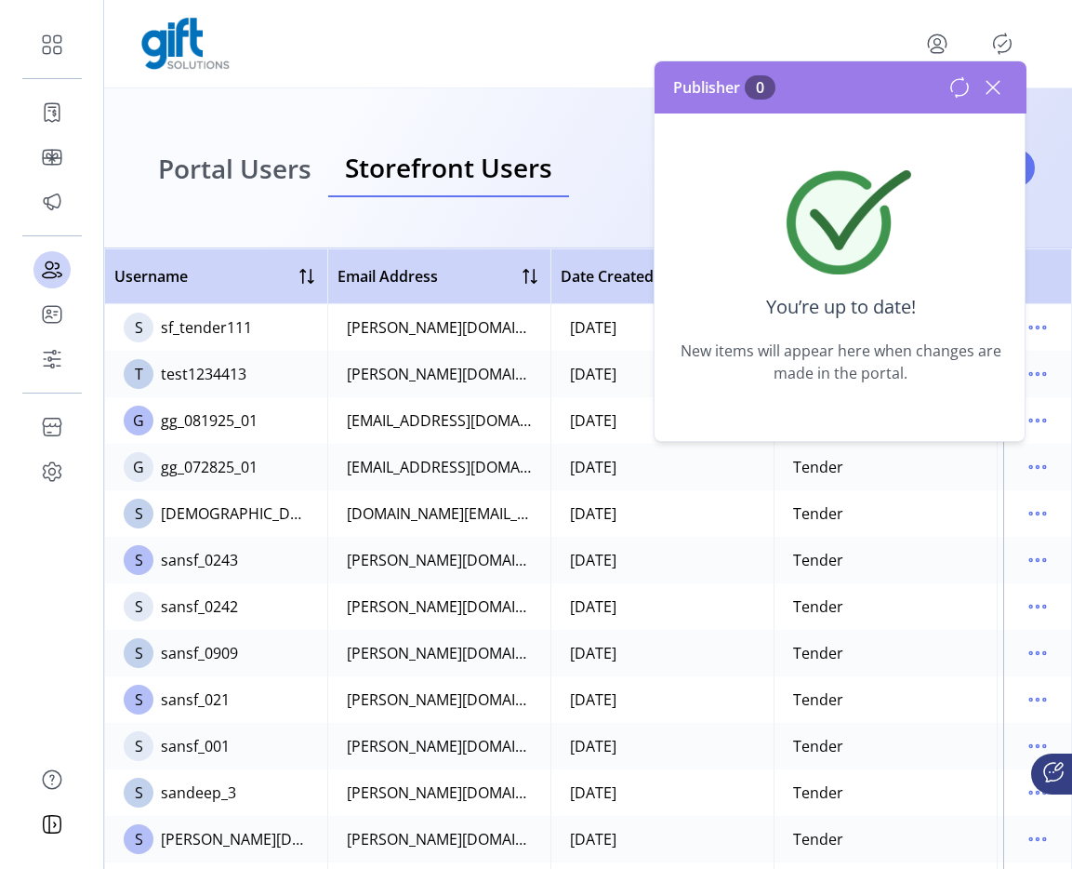
click at [992, 90] on icon at bounding box center [994, 88] width 30 height 30
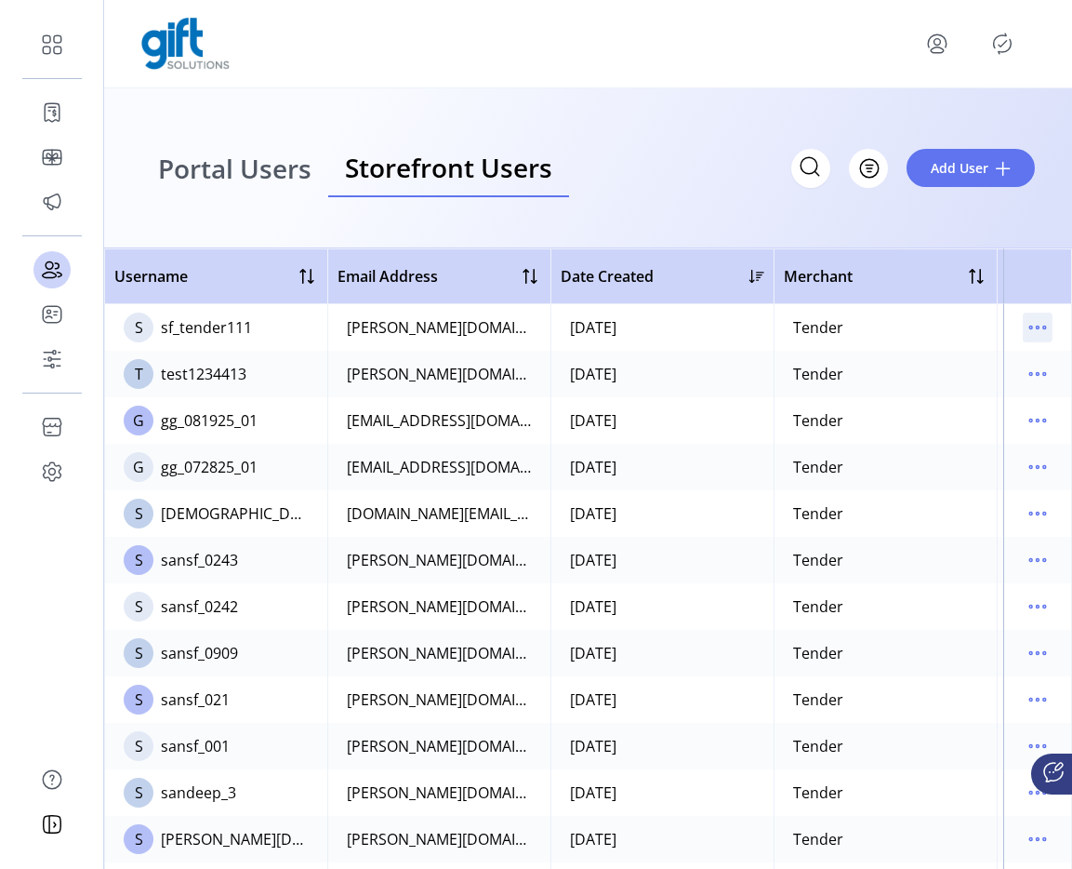
click at [1037, 322] on icon "menu" at bounding box center [1038, 328] width 30 height 30
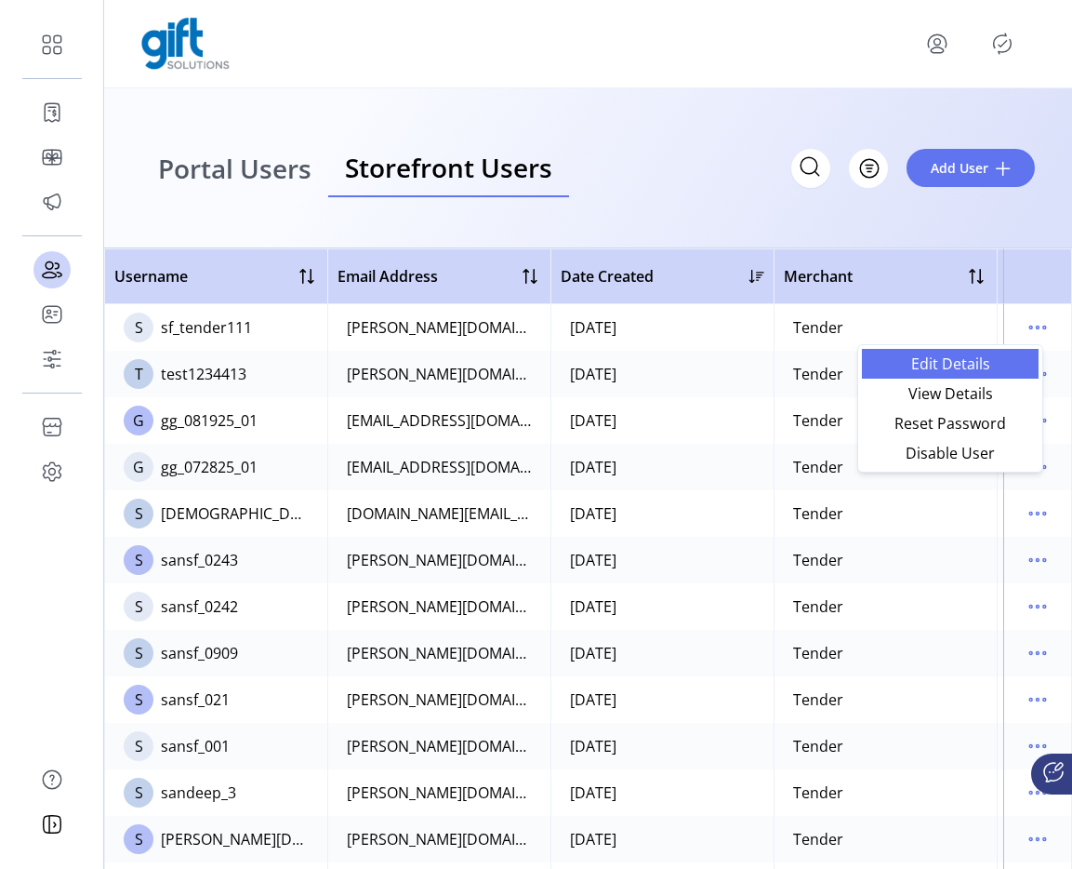
click at [978, 366] on span "Edit Details" at bounding box center [950, 363] width 154 height 15
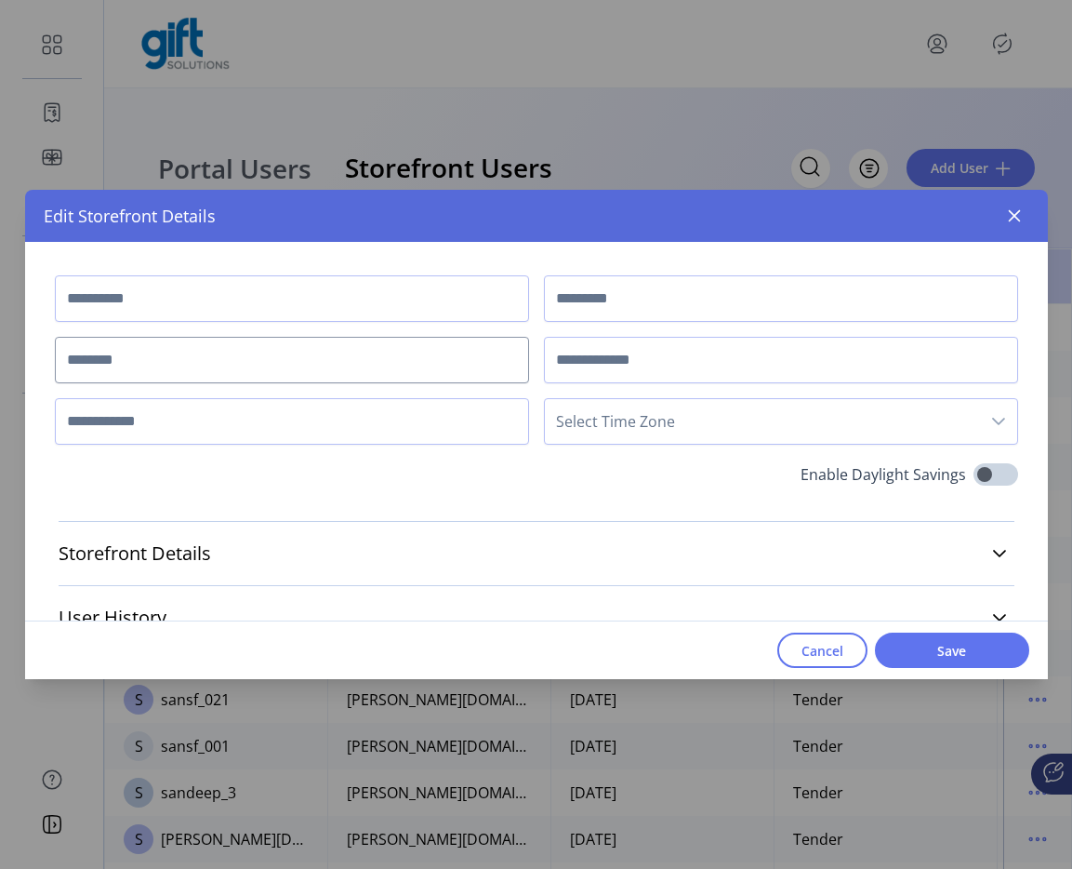
type input "*******"
type input "****"
type input "**********"
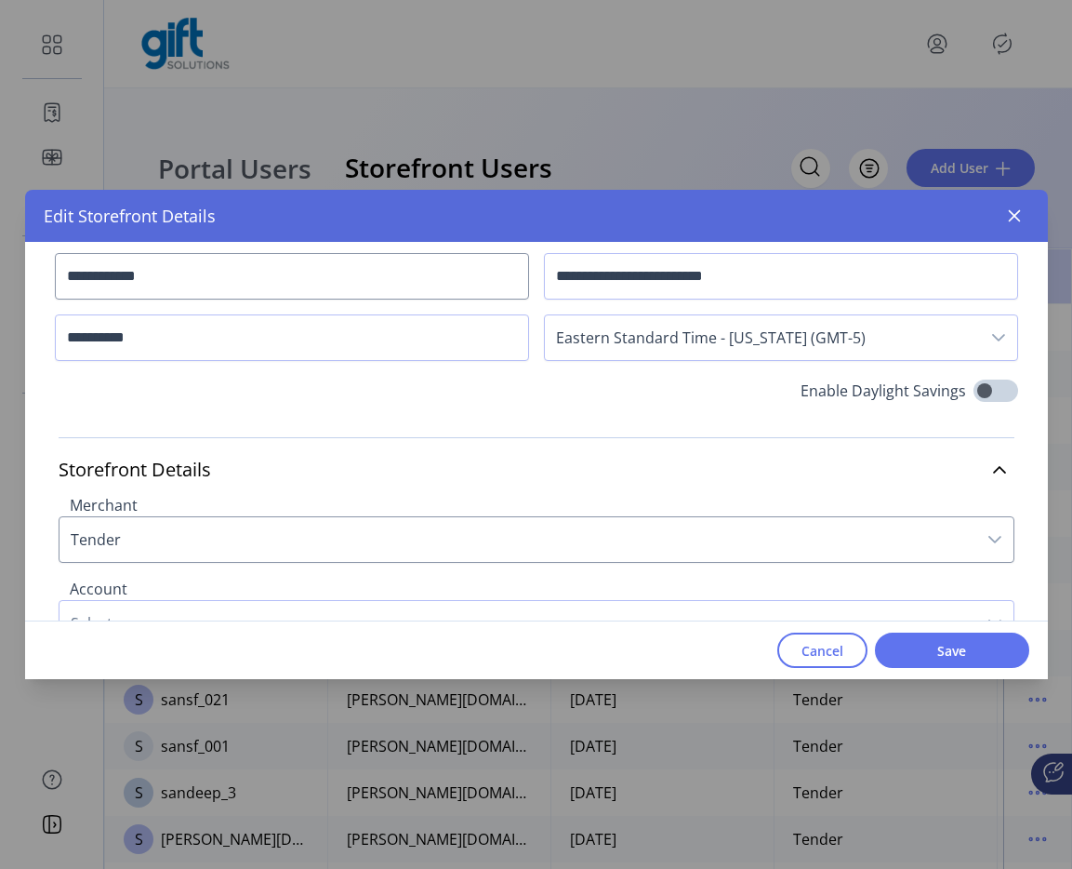
scroll to position [190, 0]
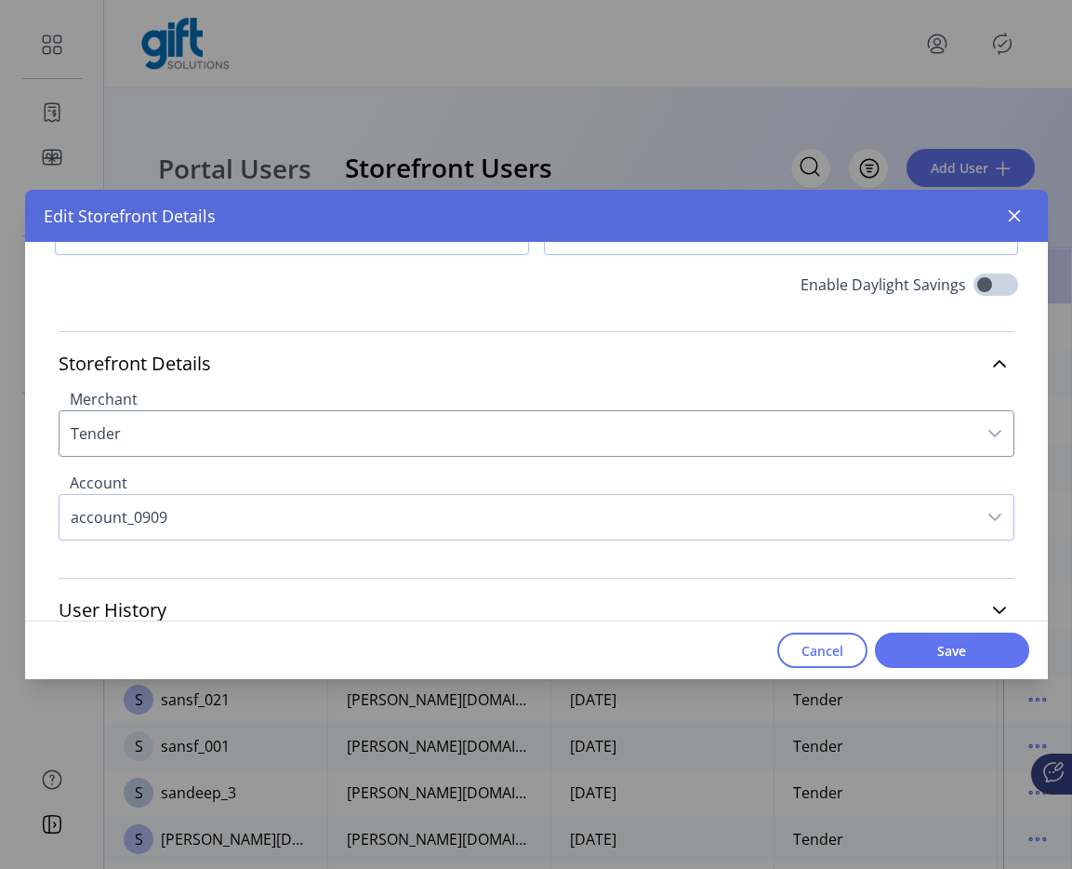
click at [696, 547] on div "Merchant Tender Account account_0909" at bounding box center [537, 475] width 956 height 182
click at [695, 531] on span "account_0909" at bounding box center [518, 517] width 917 height 45
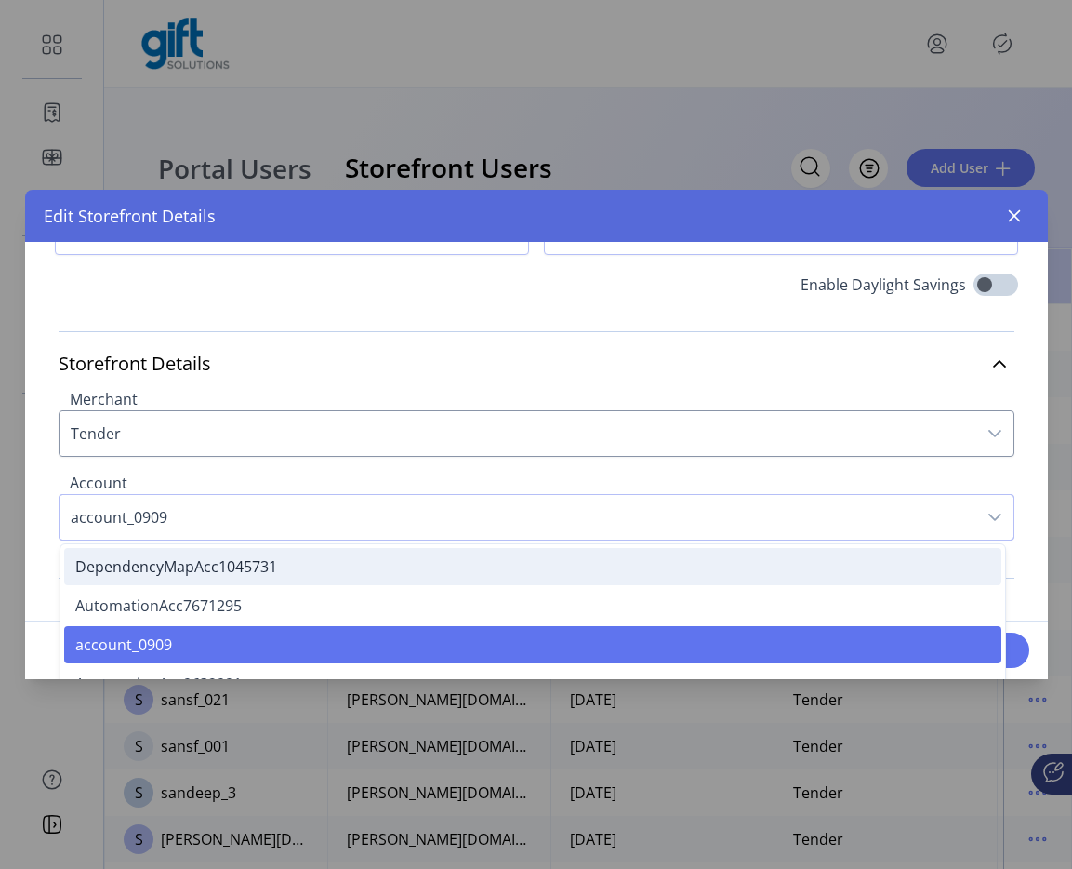
scroll to position [603, 0]
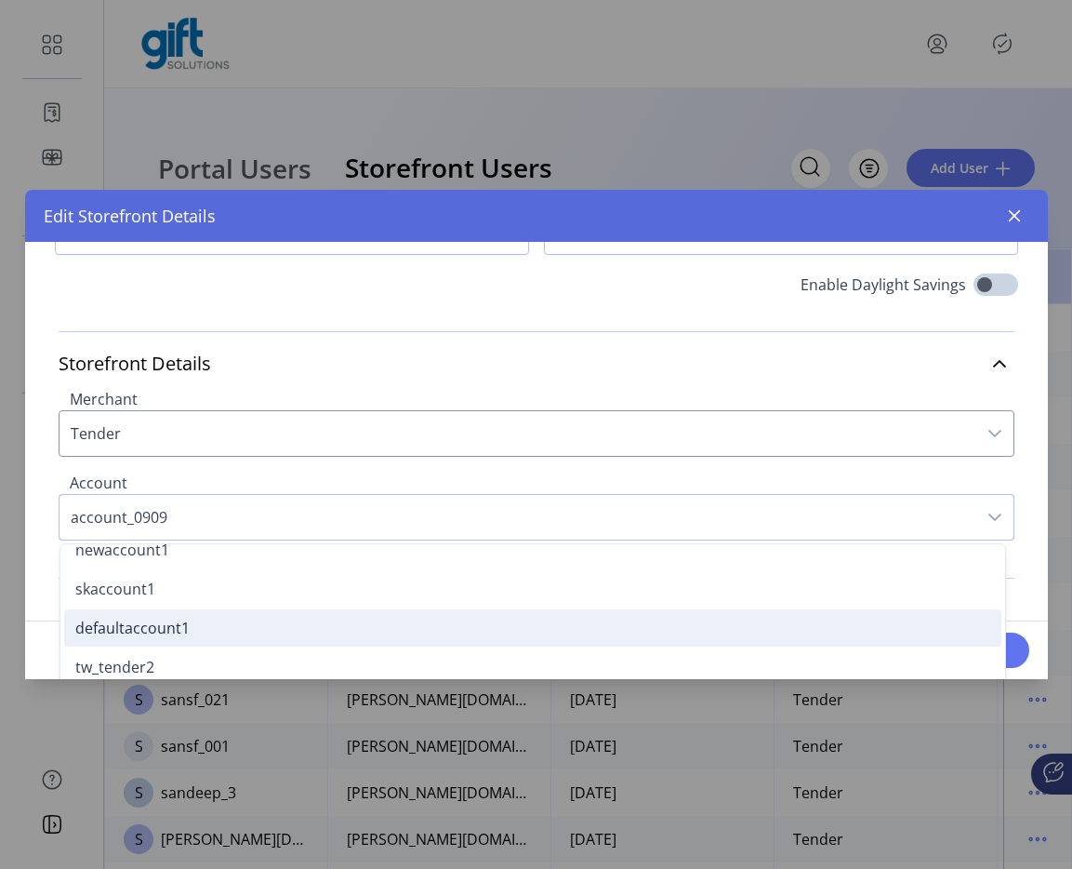
click at [446, 645] on li "defaultaccount1" at bounding box center [533, 627] width 938 height 37
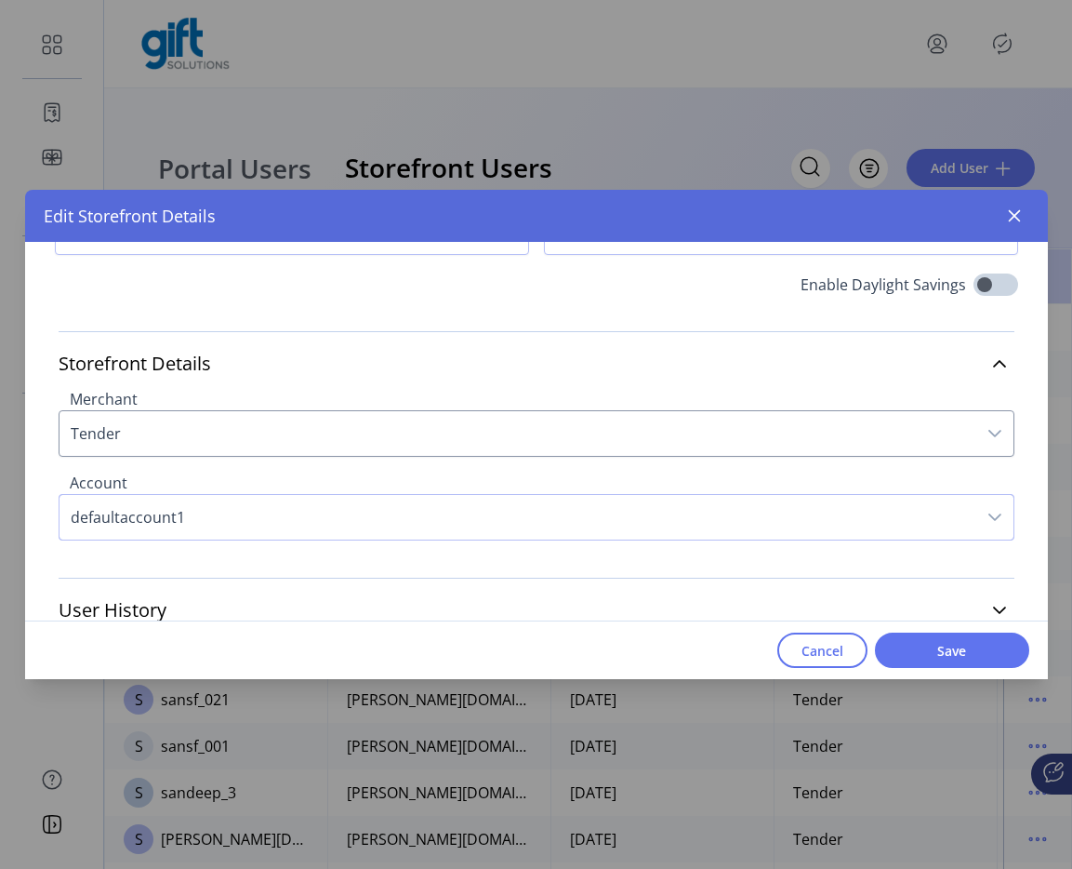
drag, startPoint x: 633, startPoint y: 502, endPoint x: 644, endPoint y: 511, distance: 14.0
click at [633, 503] on span "defaultaccount1" at bounding box center [518, 517] width 917 height 45
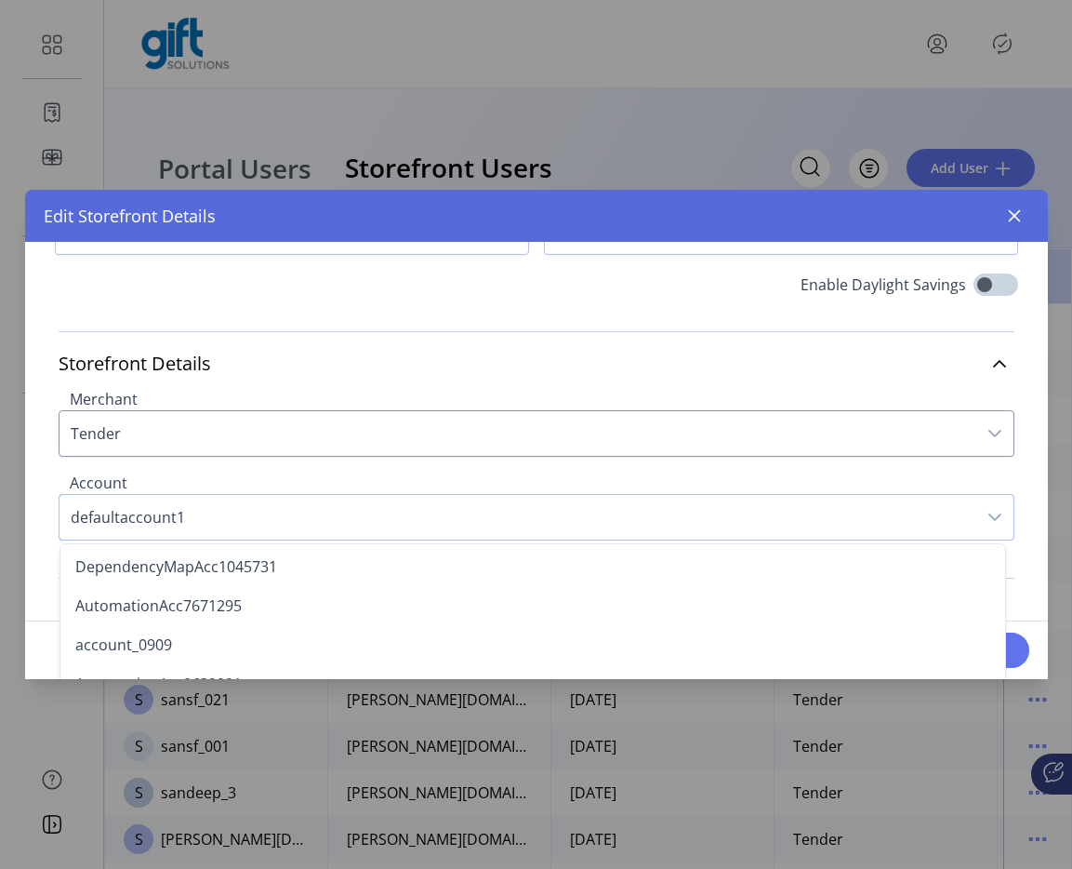
scroll to position [519, 0]
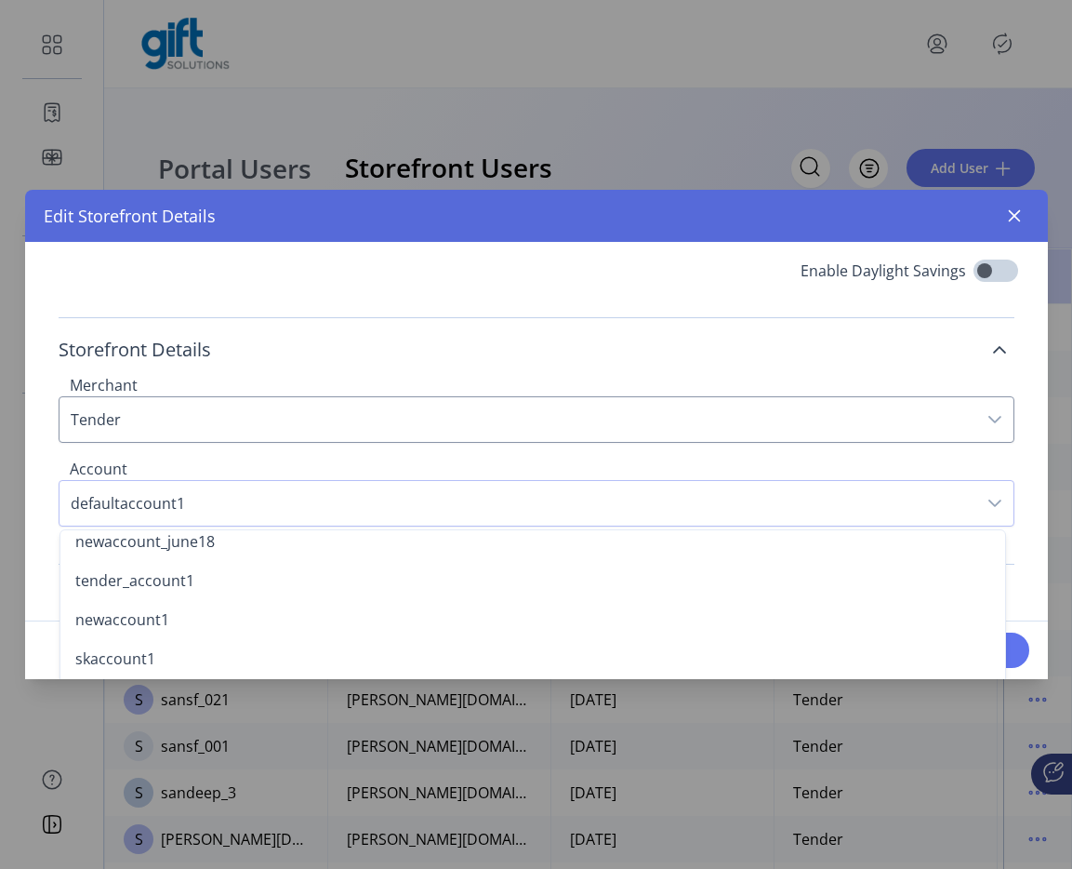
click at [722, 337] on link "Storefront Details" at bounding box center [537, 349] width 956 height 41
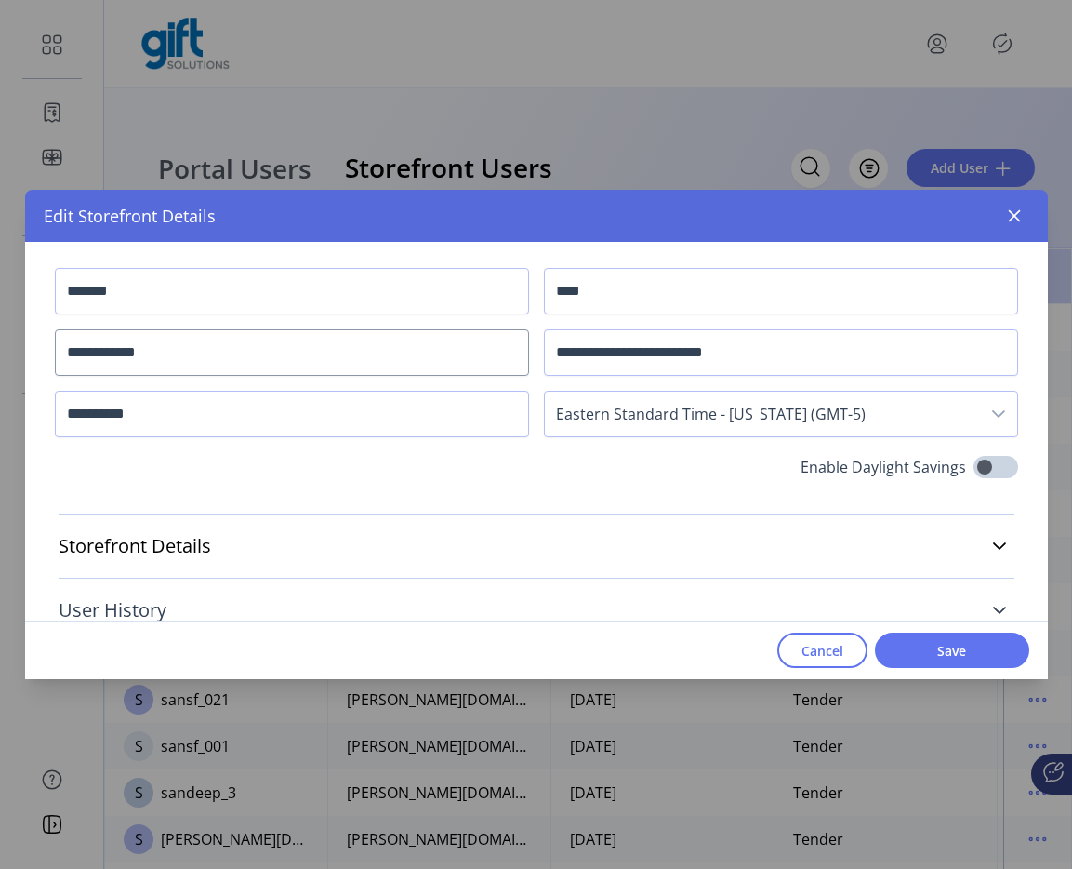
scroll to position [7, 0]
click at [637, 557] on link "Storefront Details" at bounding box center [537, 546] width 956 height 41
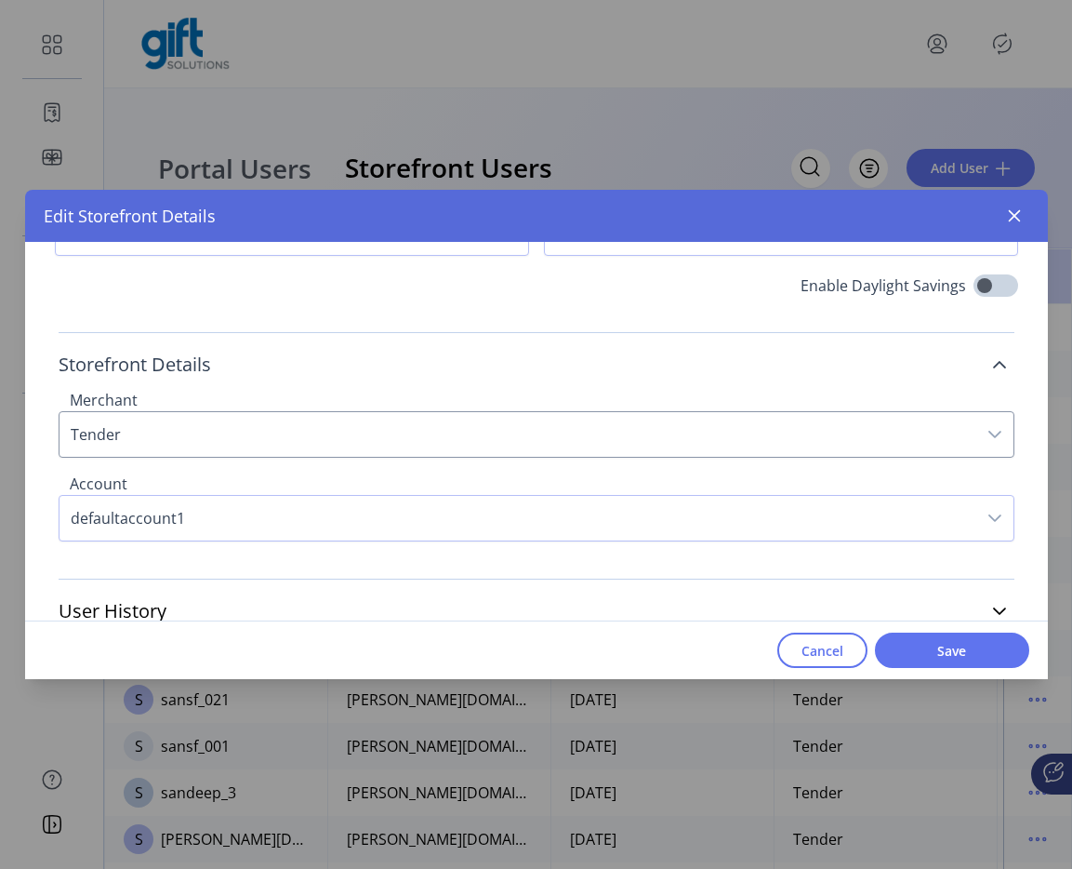
scroll to position [190, 0]
click at [960, 653] on span "Save" at bounding box center [952, 651] width 106 height 20
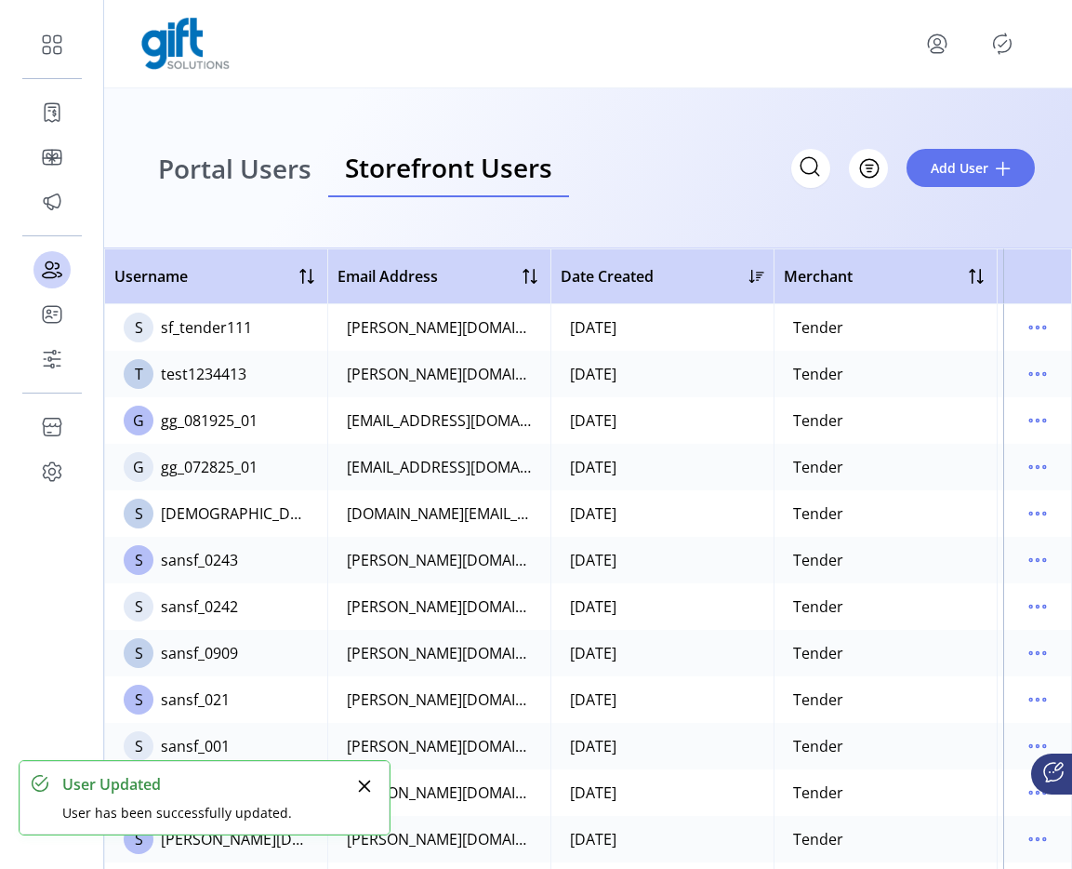
click at [995, 37] on icon "Publisher Panel" at bounding box center [1003, 43] width 18 height 20
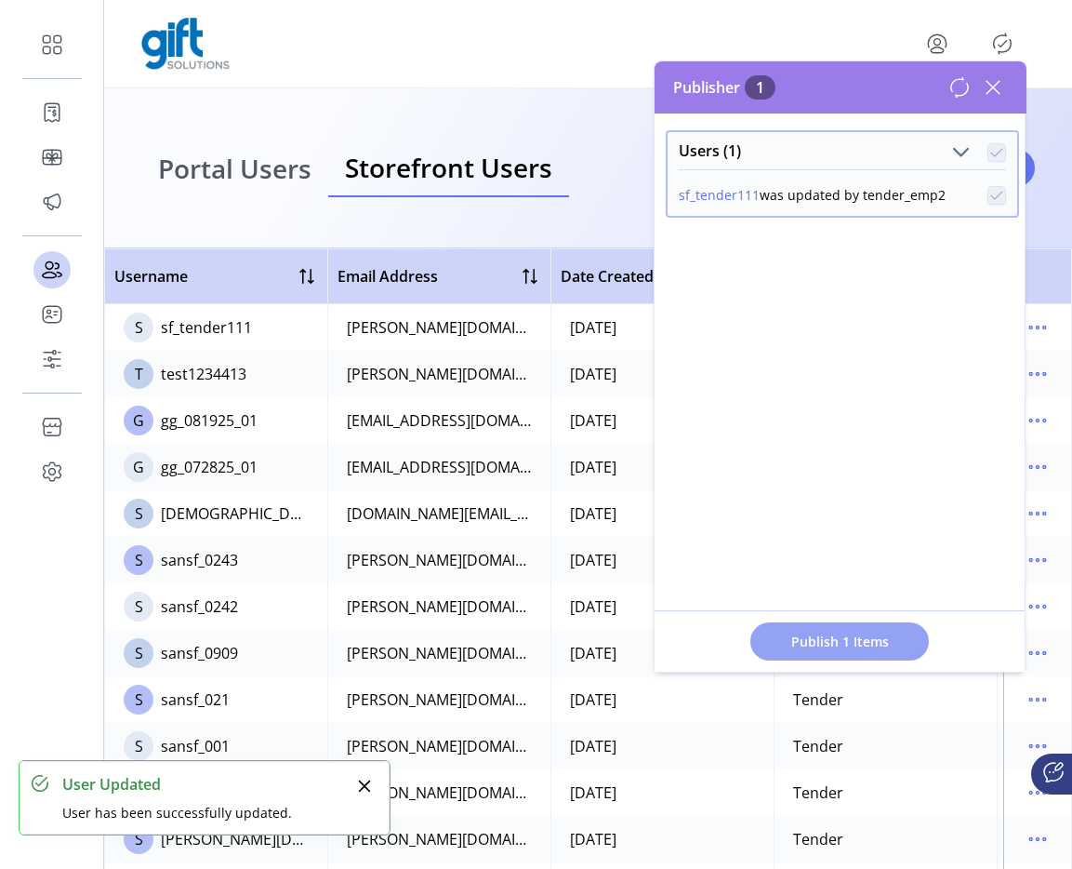
click at [836, 639] on span "Publish 1 Items" at bounding box center [840, 642] width 130 height 20
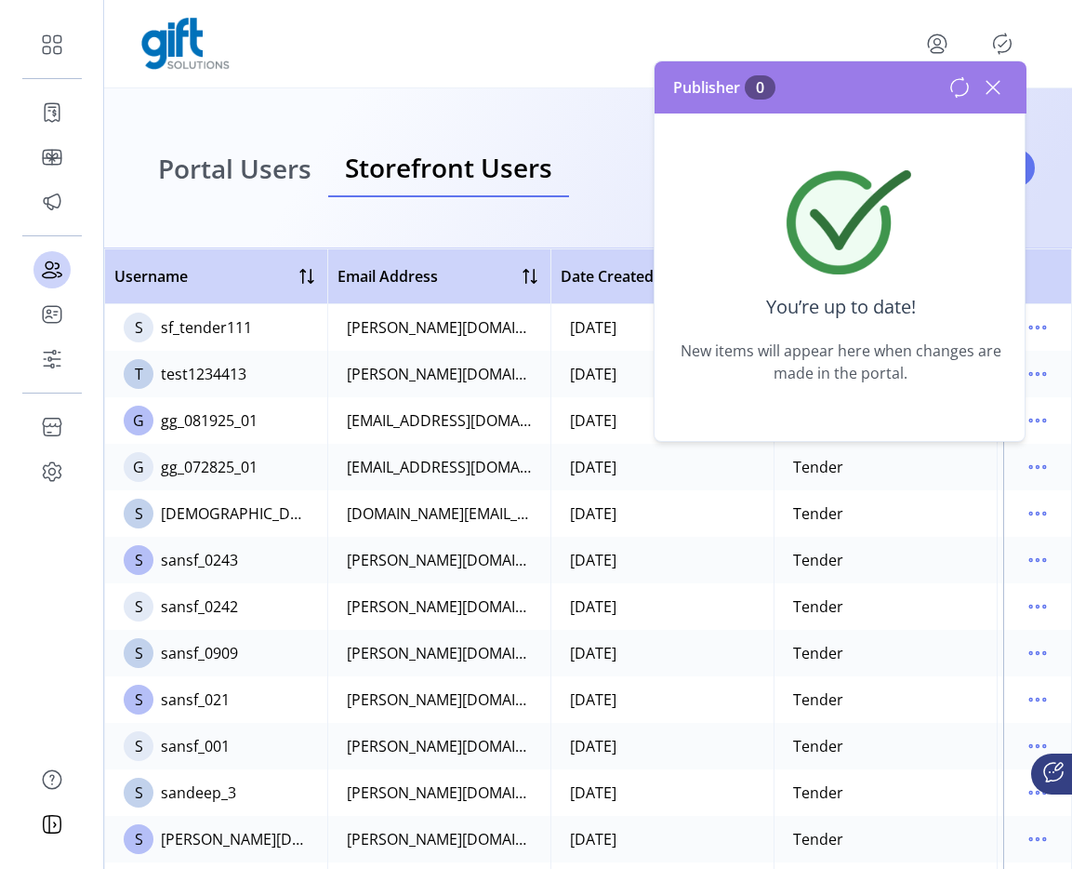
click at [990, 97] on icon at bounding box center [994, 88] width 30 height 30
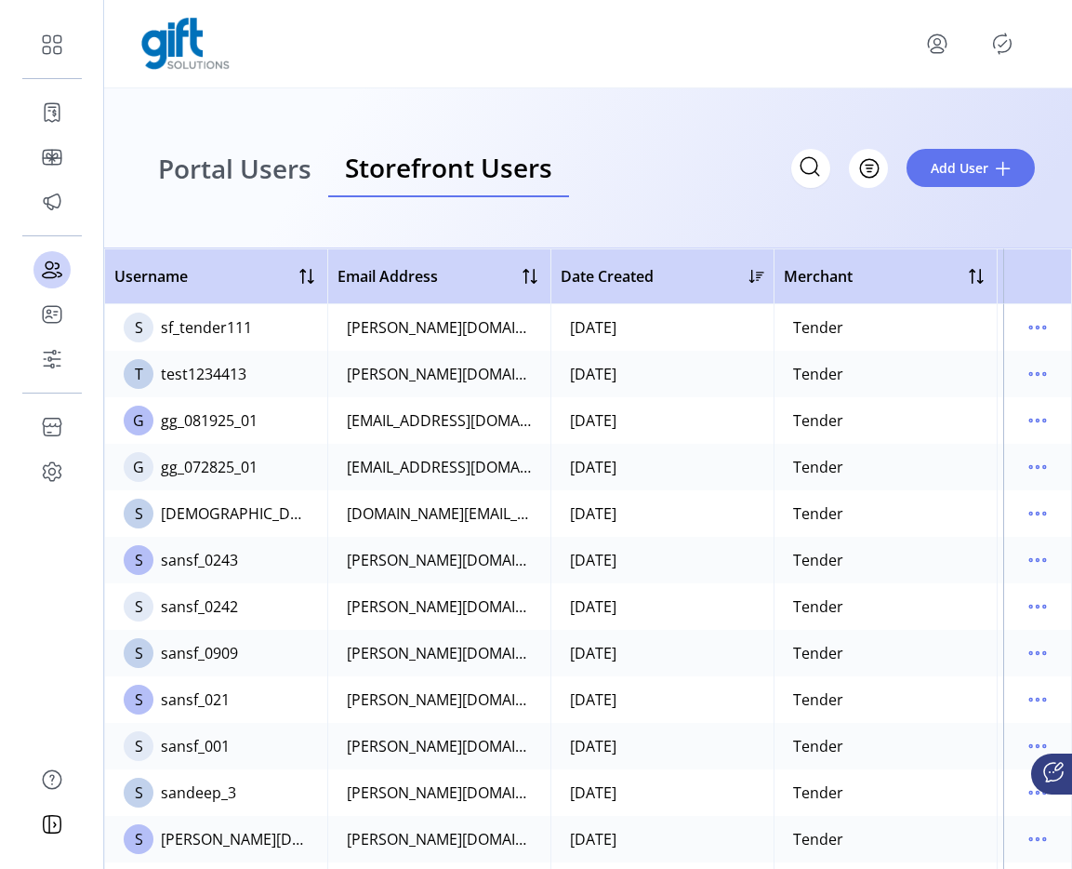
click at [289, 177] on span "Portal Users" at bounding box center [234, 168] width 153 height 26
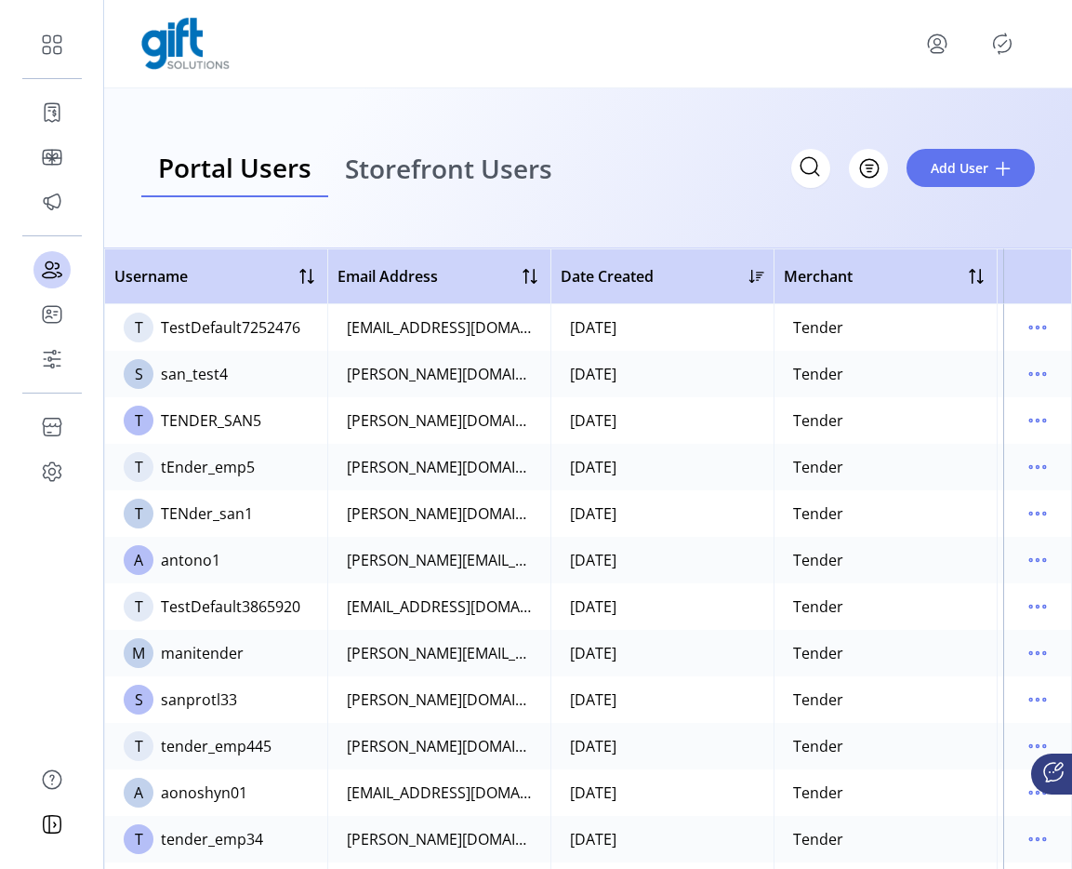
click at [995, 44] on icon "Publisher Panel" at bounding box center [1003, 44] width 30 height 30
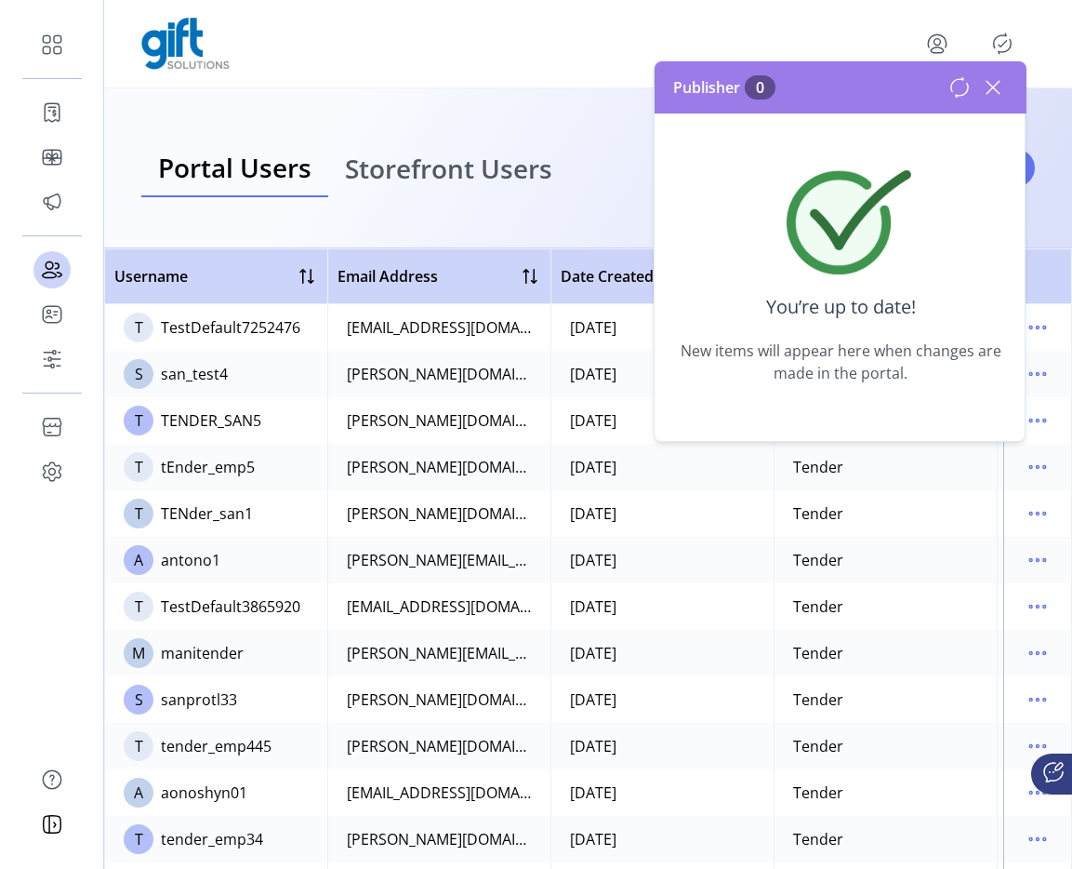
click at [428, 176] on span "Storefront Users" at bounding box center [448, 168] width 207 height 26
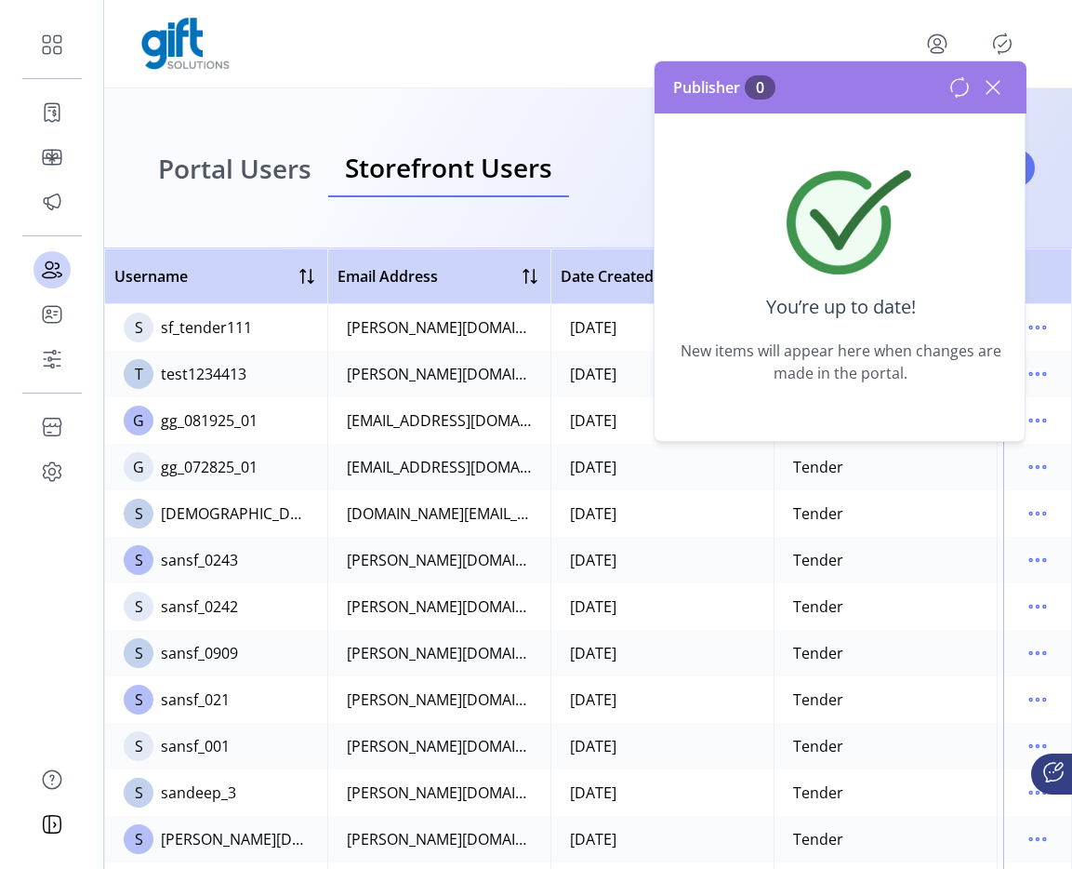
click at [1002, 91] on icon at bounding box center [994, 88] width 30 height 30
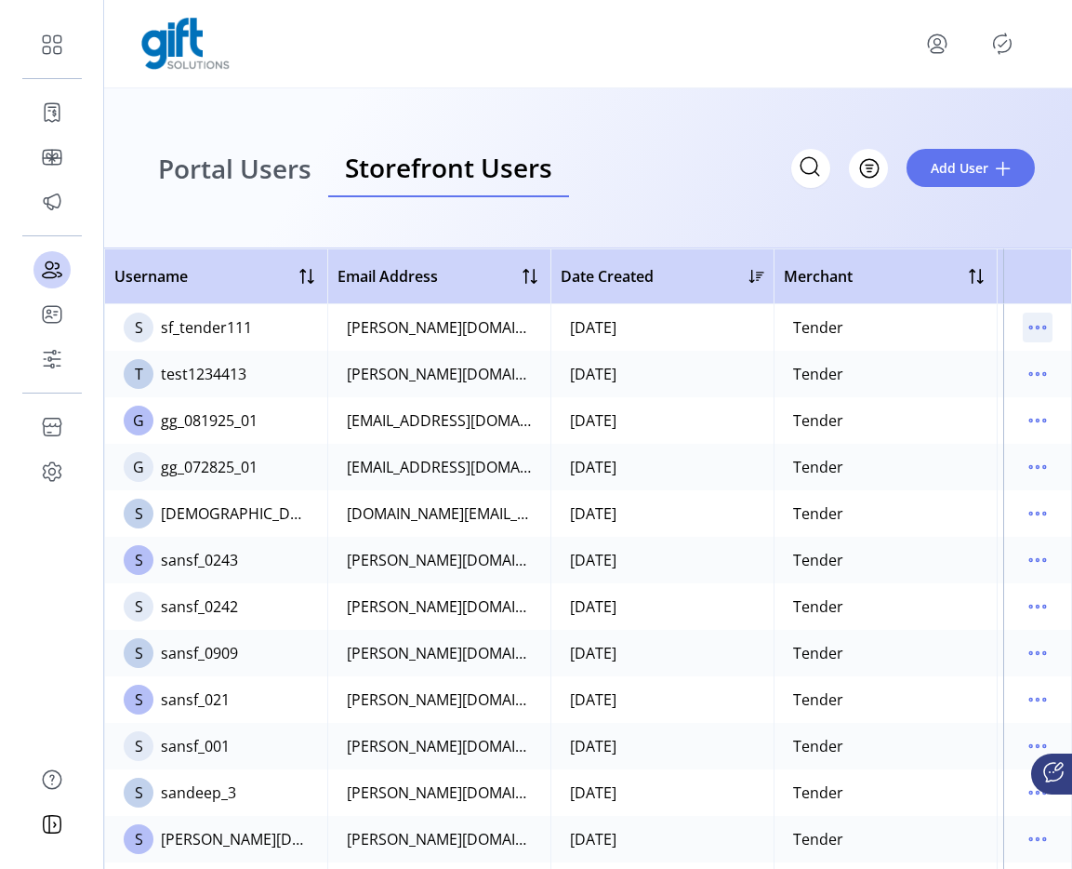
click at [1024, 313] on div at bounding box center [1038, 328] width 30 height 30
click at [1024, 335] on icon "menu" at bounding box center [1038, 328] width 30 height 30
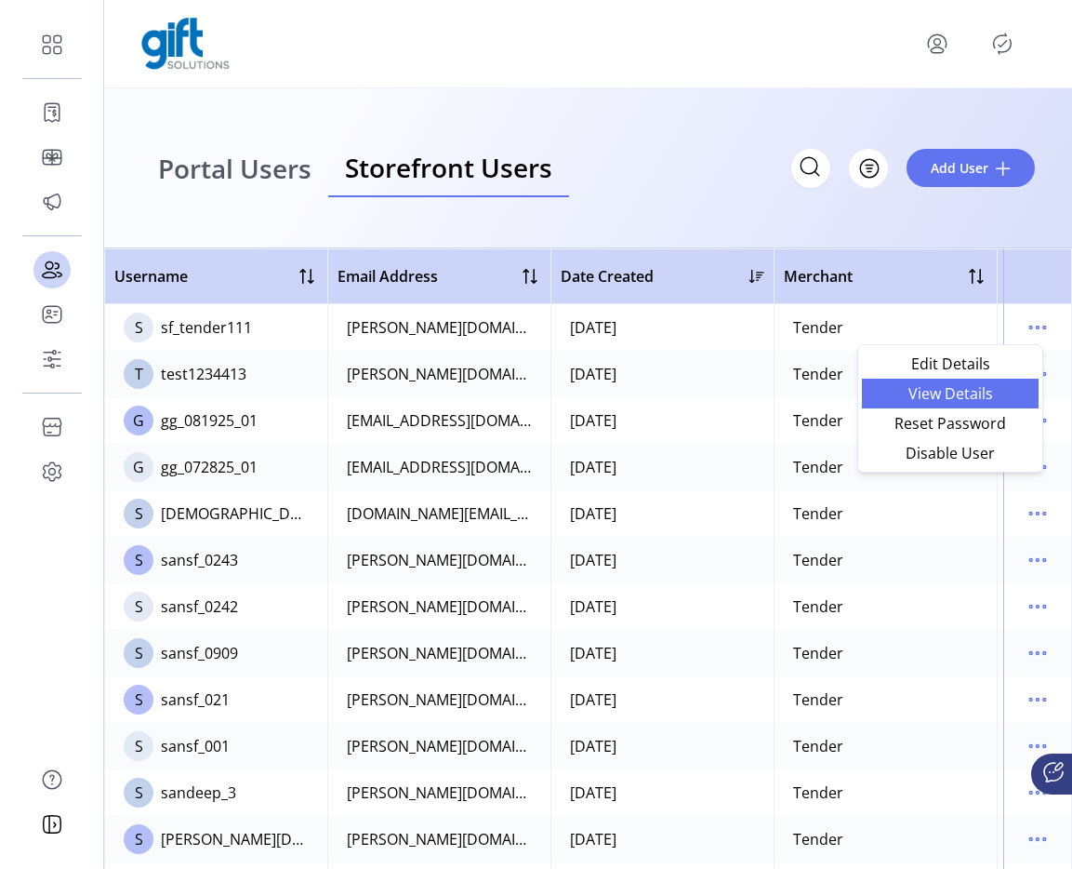
click at [978, 393] on span "View Details" at bounding box center [950, 393] width 154 height 15
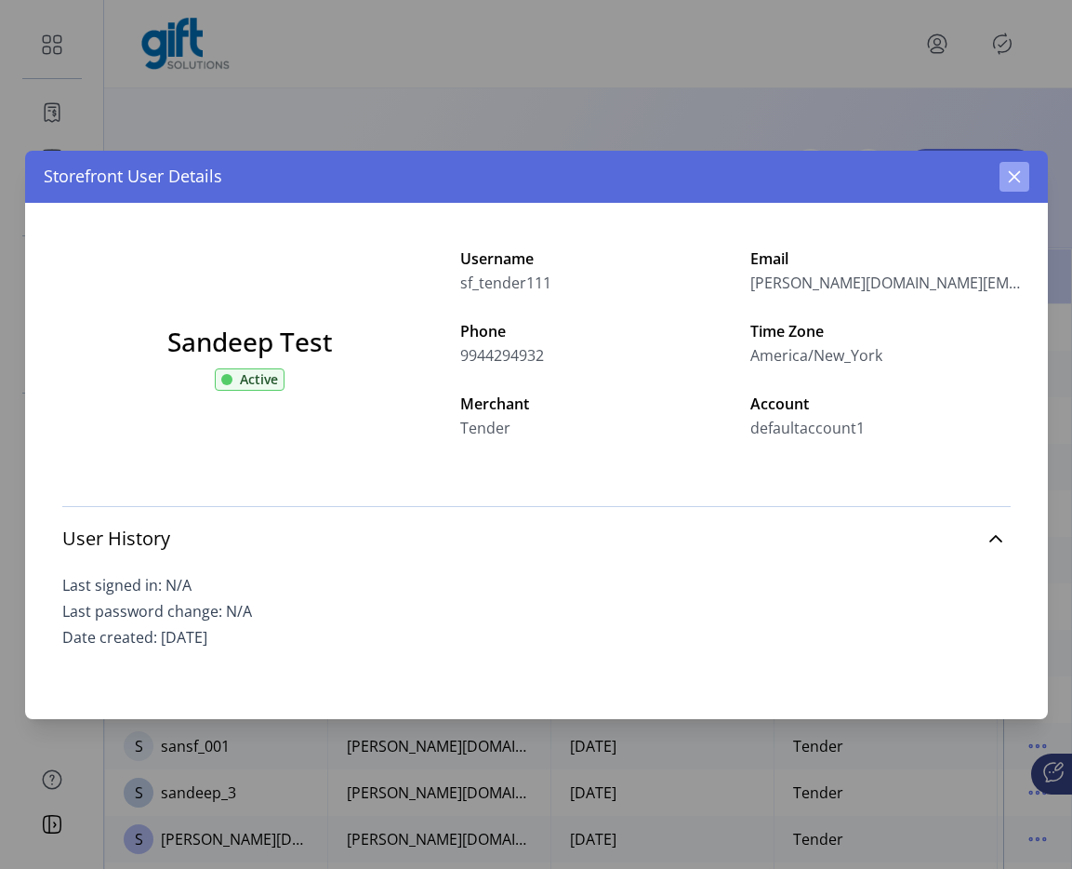
click at [1012, 182] on icon "button" at bounding box center [1014, 176] width 15 height 15
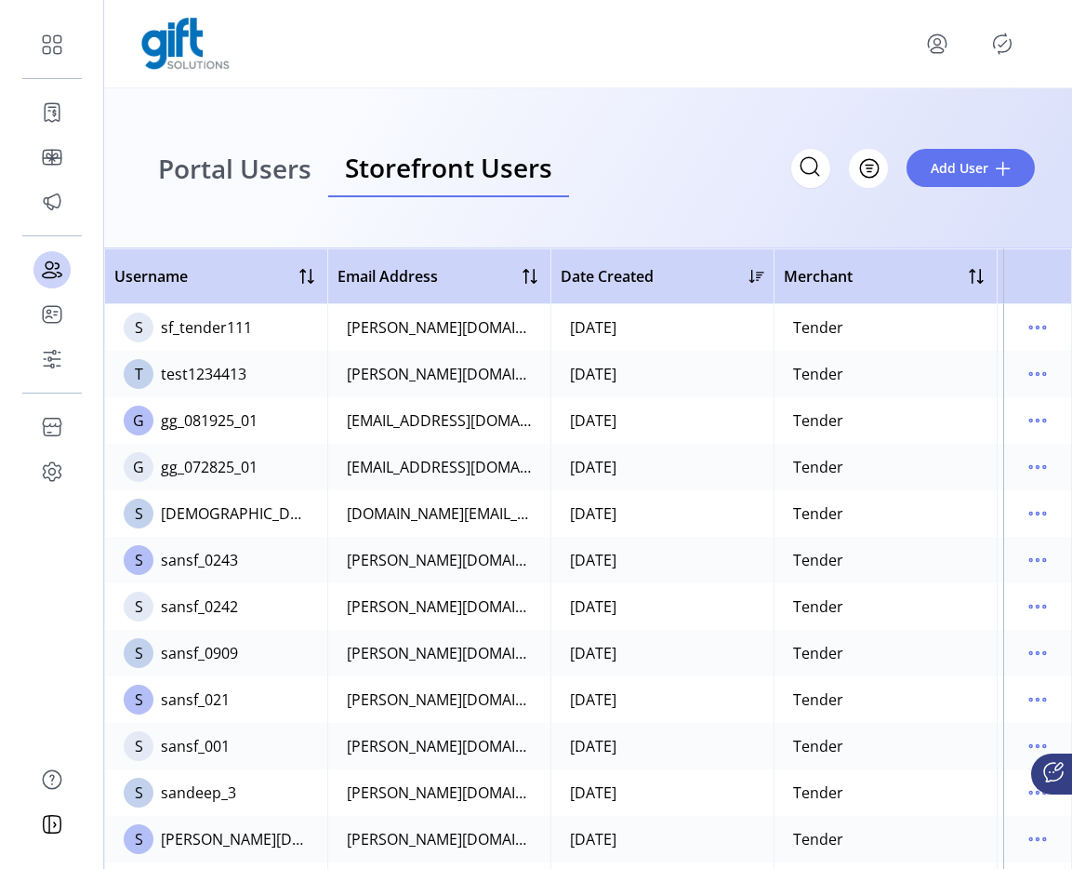
click at [273, 176] on span "Portal Users" at bounding box center [234, 168] width 153 height 26
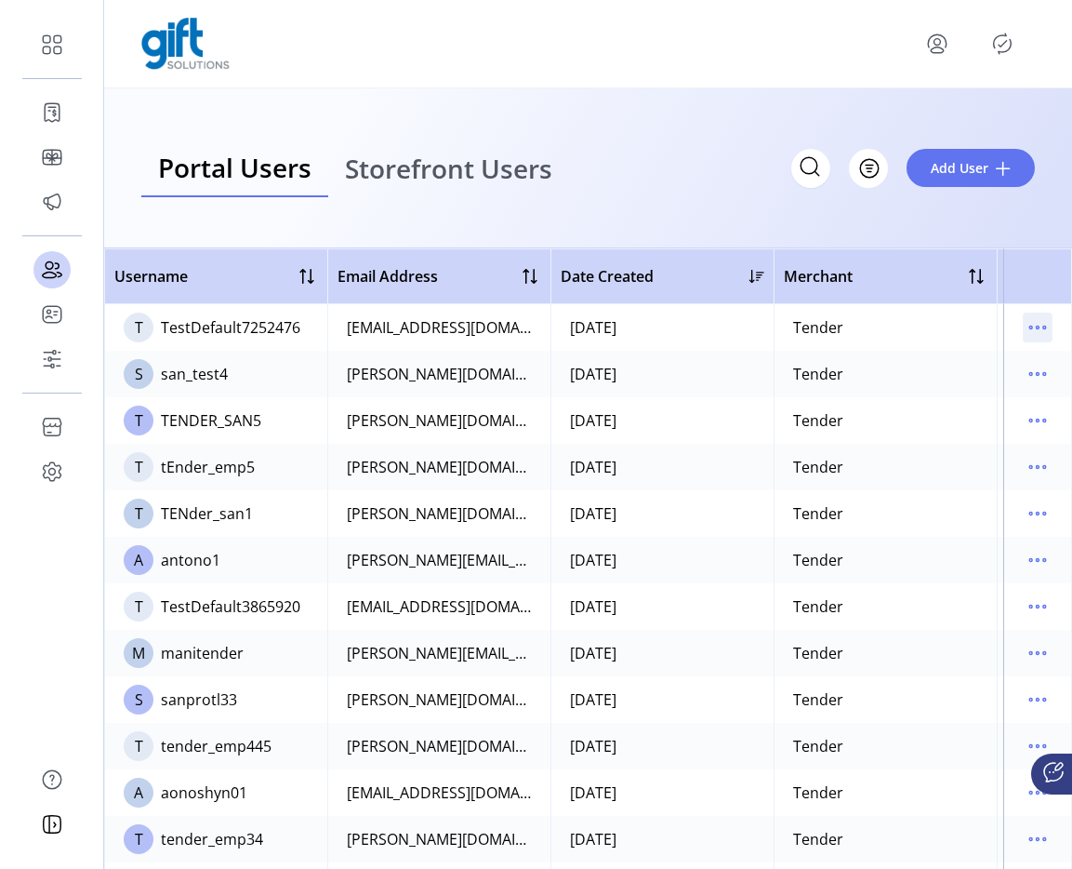
click at [1033, 338] on icon "menu" at bounding box center [1038, 328] width 30 height 30
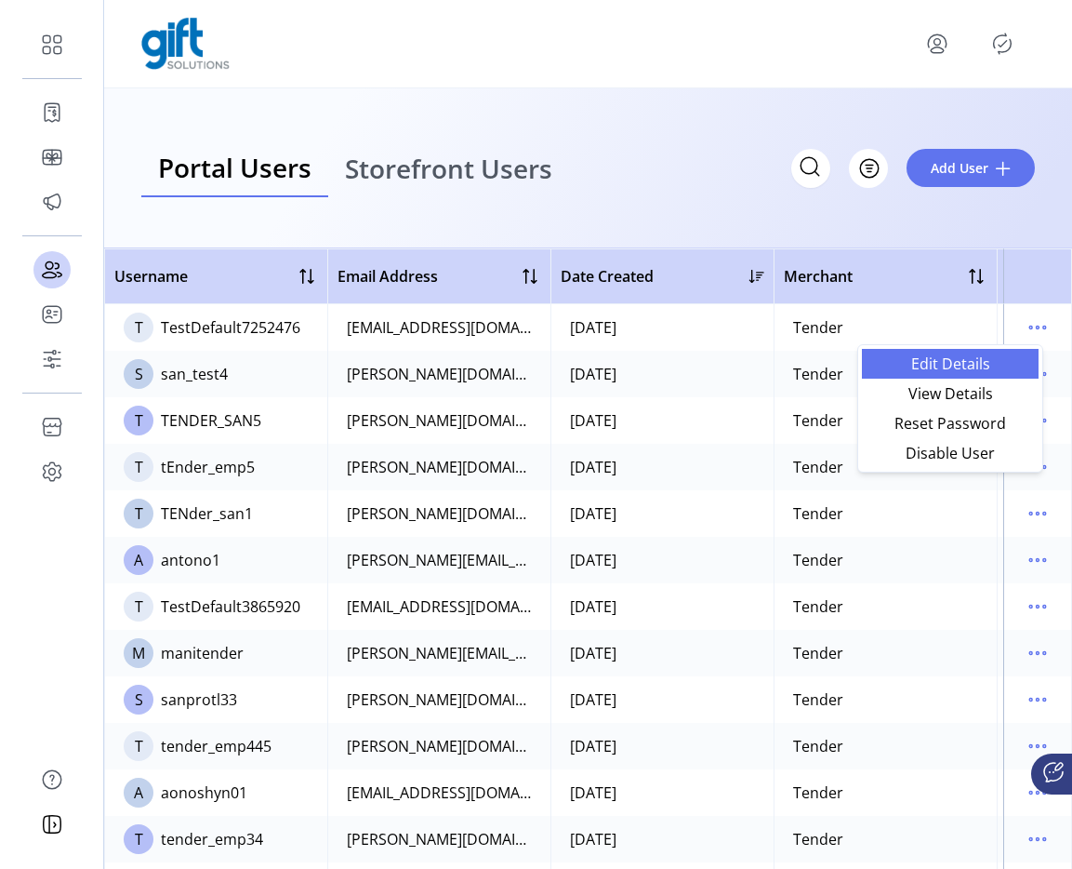
click at [943, 363] on span "Edit Details" at bounding box center [950, 363] width 154 height 15
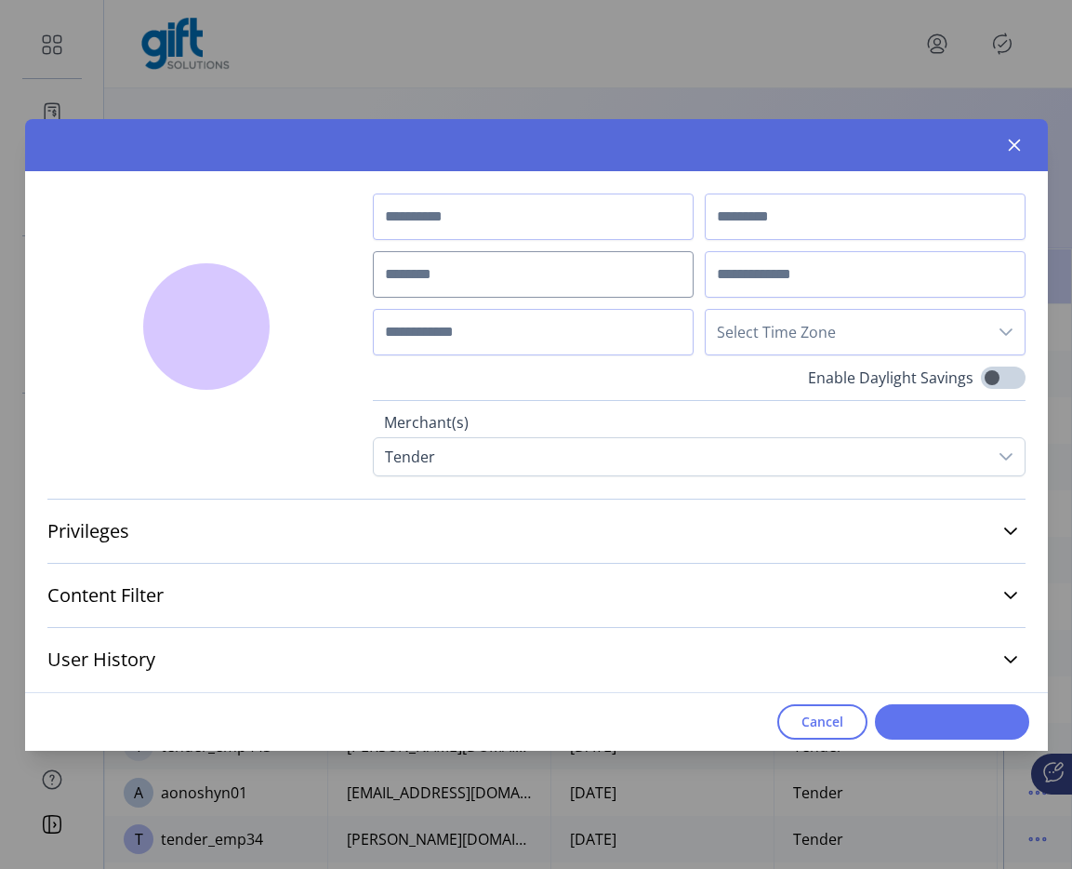
type input "*****"
type input "***"
type input "**********"
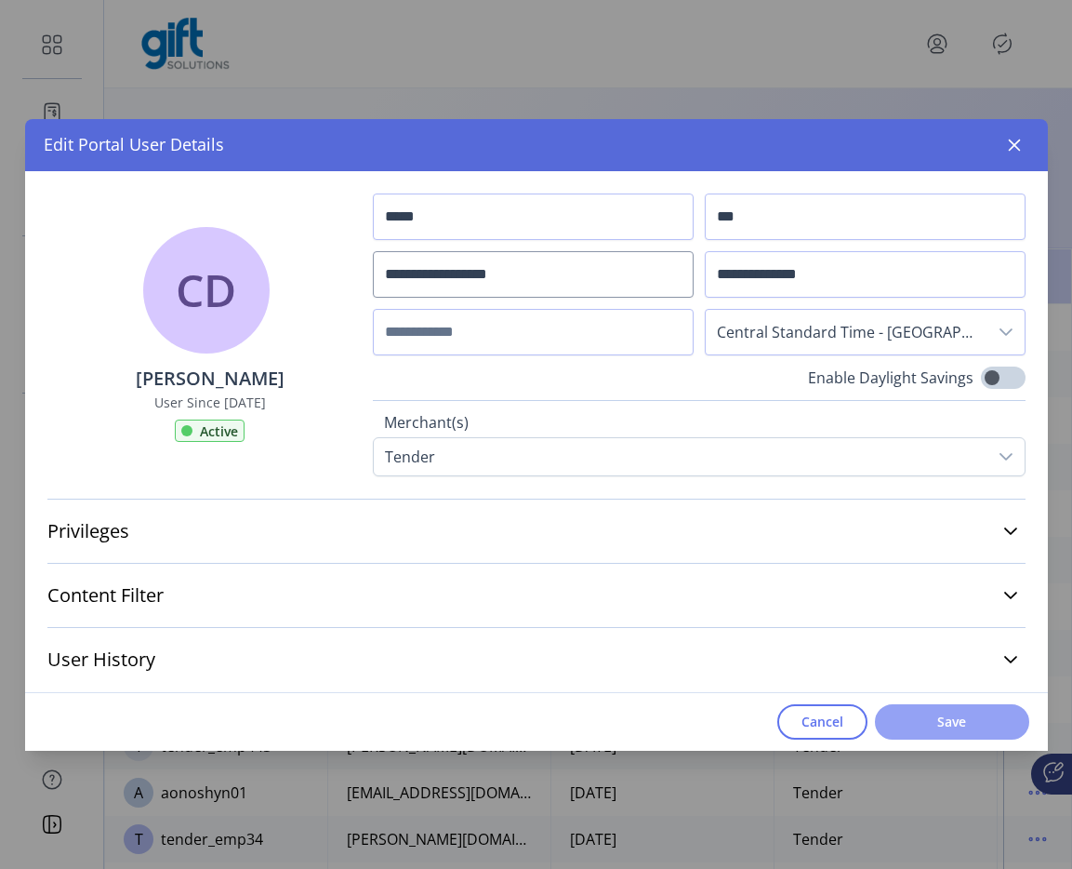
click at [905, 712] on span "Save" at bounding box center [952, 722] width 106 height 20
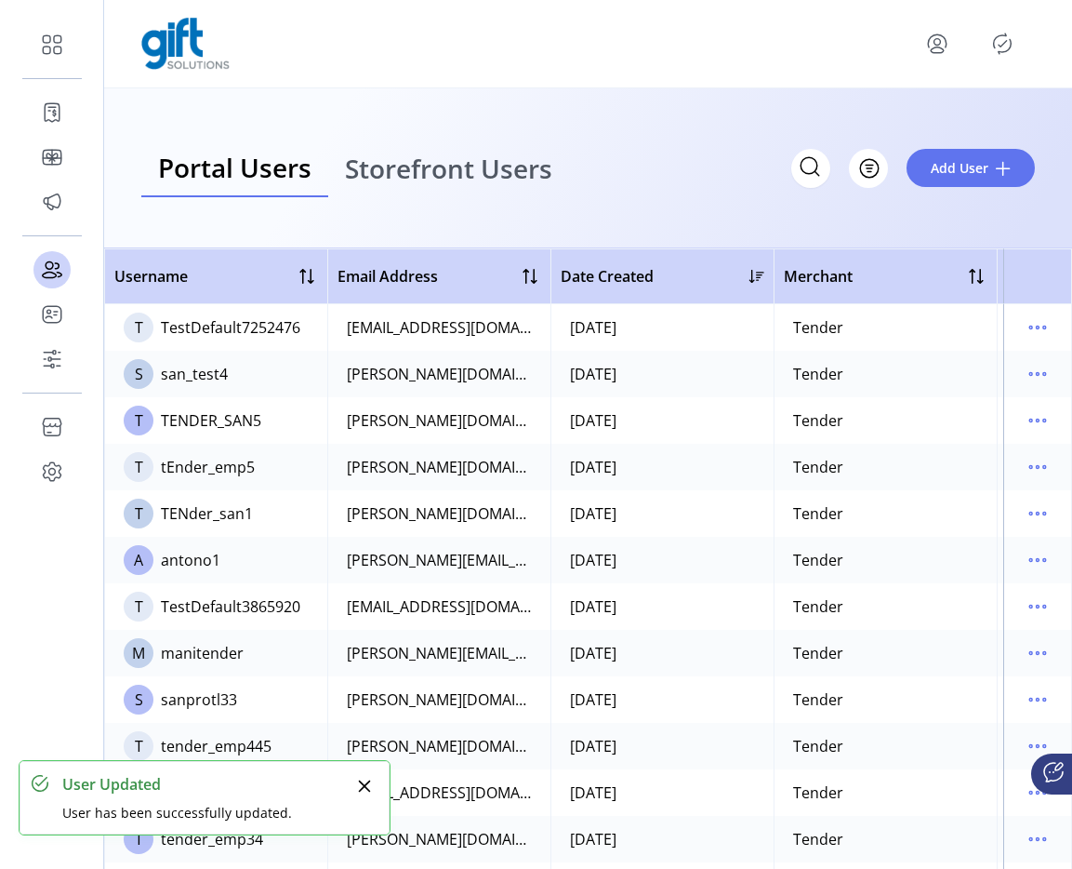
click at [1001, 44] on icon "Publisher Panel" at bounding box center [1003, 44] width 30 height 30
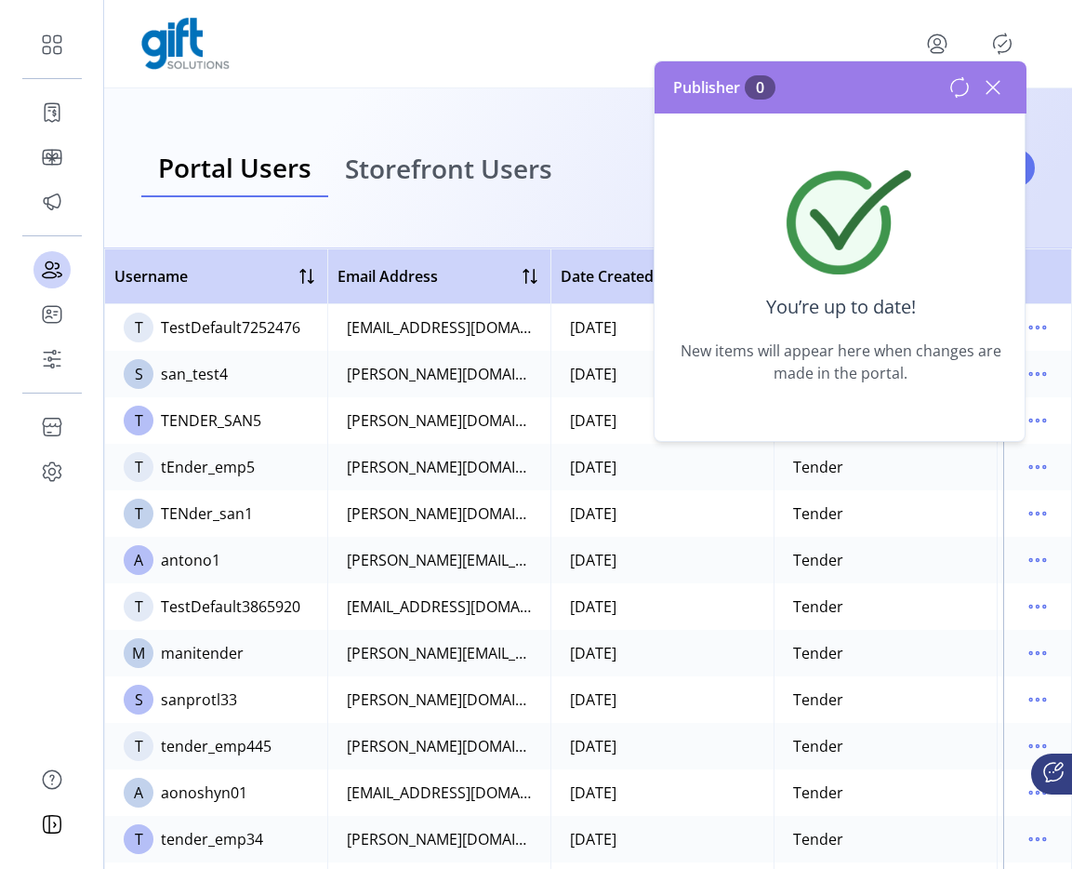
click at [994, 88] on icon at bounding box center [993, 87] width 13 height 13
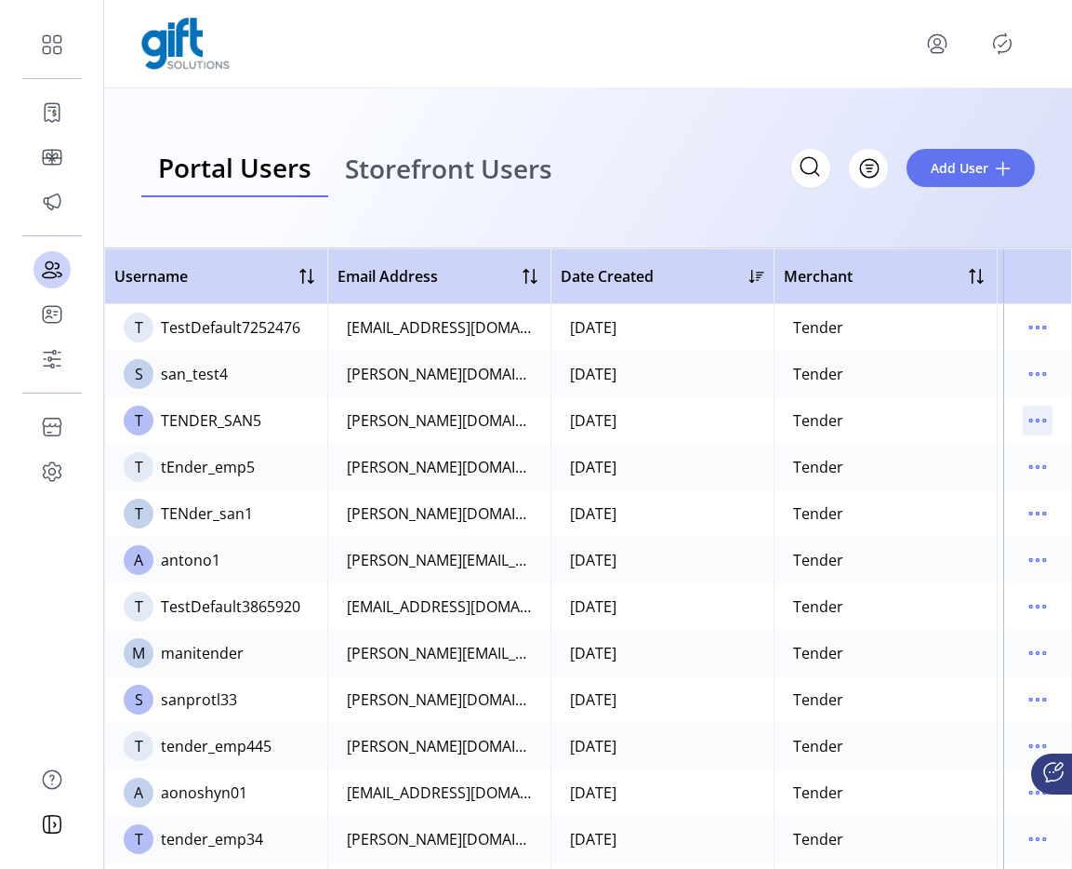
click at [1023, 422] on icon "menu" at bounding box center [1038, 421] width 30 height 30
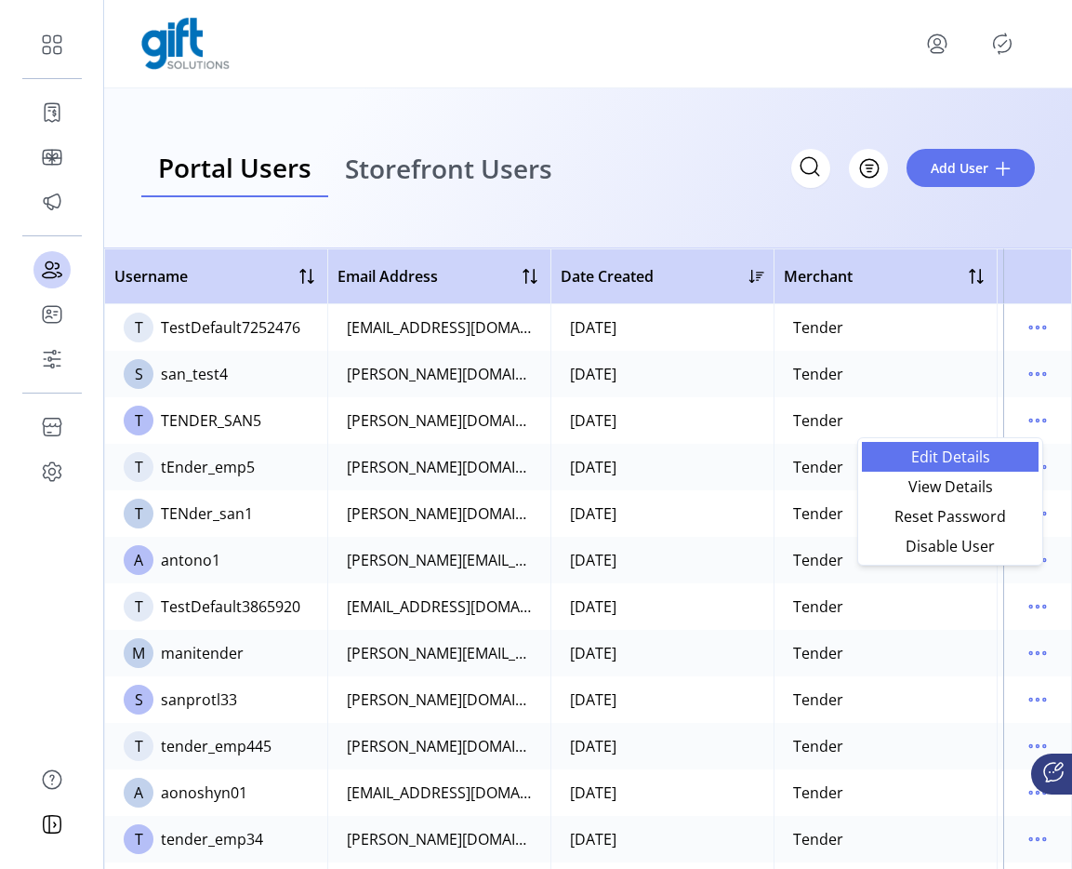
click at [960, 449] on span "Edit Details" at bounding box center [950, 456] width 154 height 15
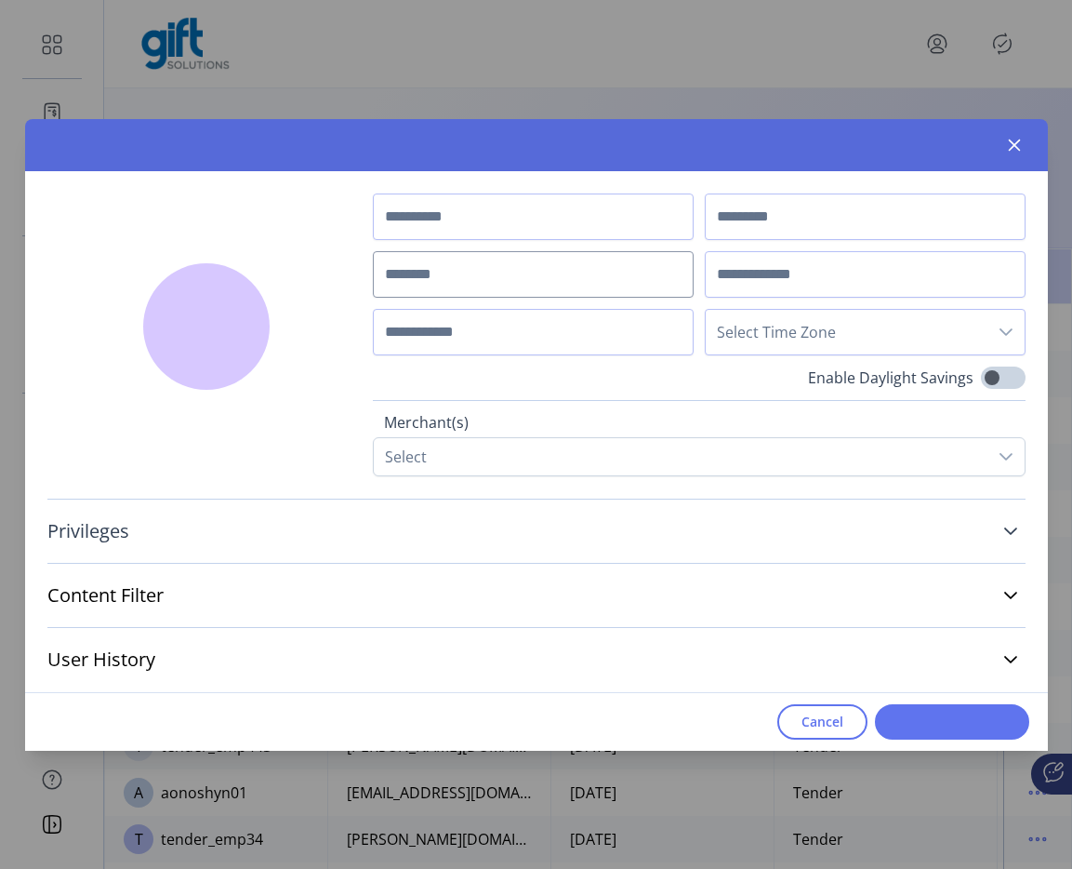
type input "*******"
type input "****"
type input "**********"
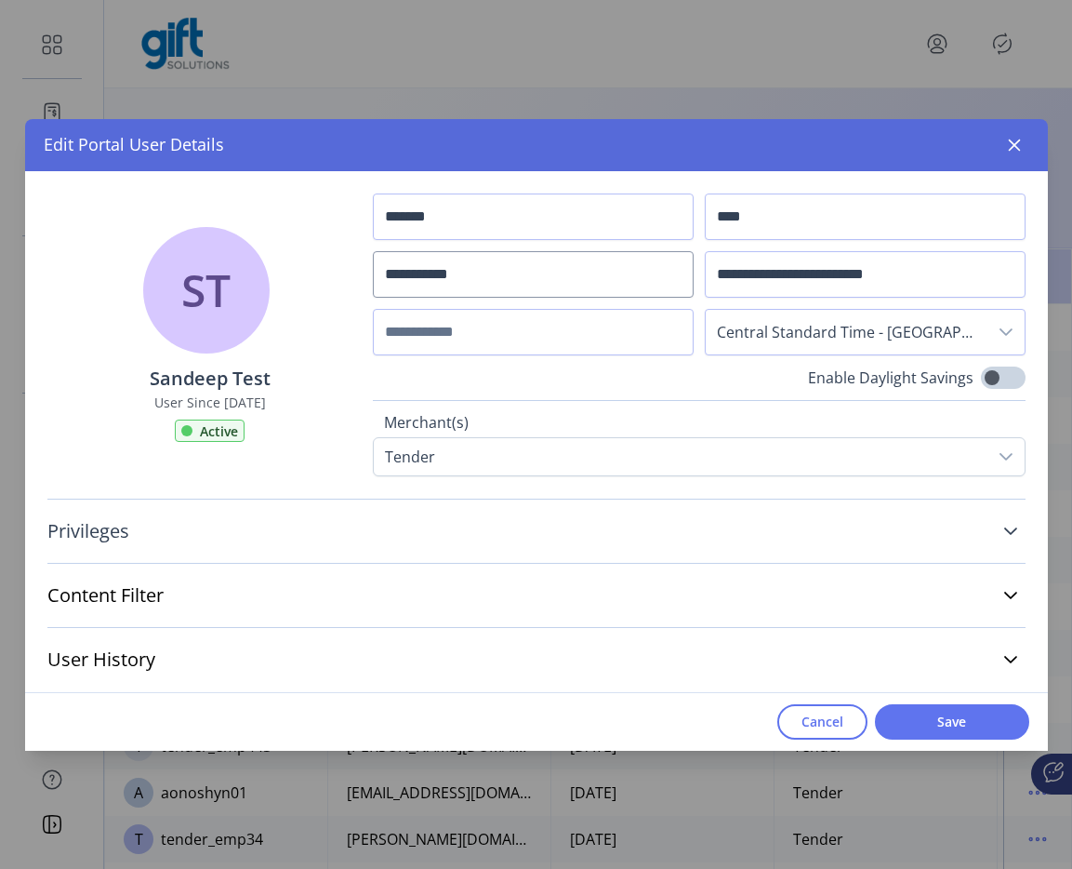
click at [557, 531] on link "Privileges" at bounding box center [536, 531] width 979 height 41
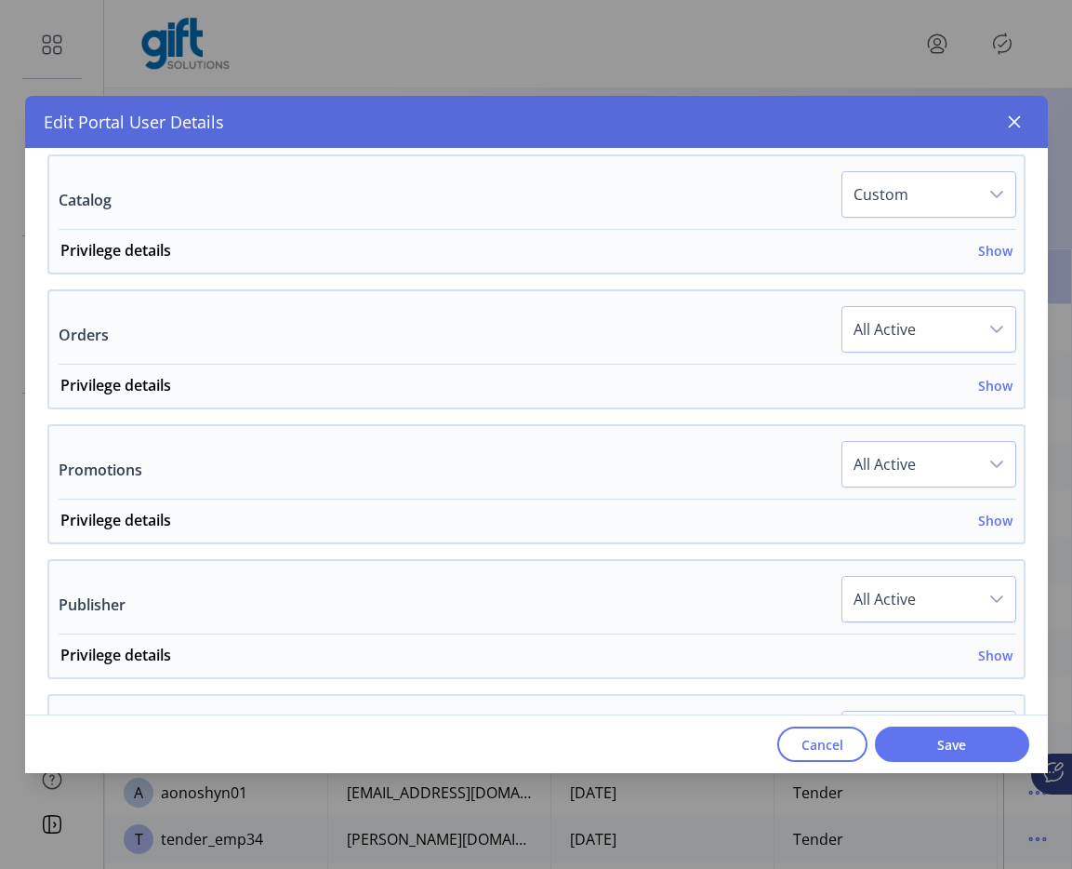
scroll to position [828, 0]
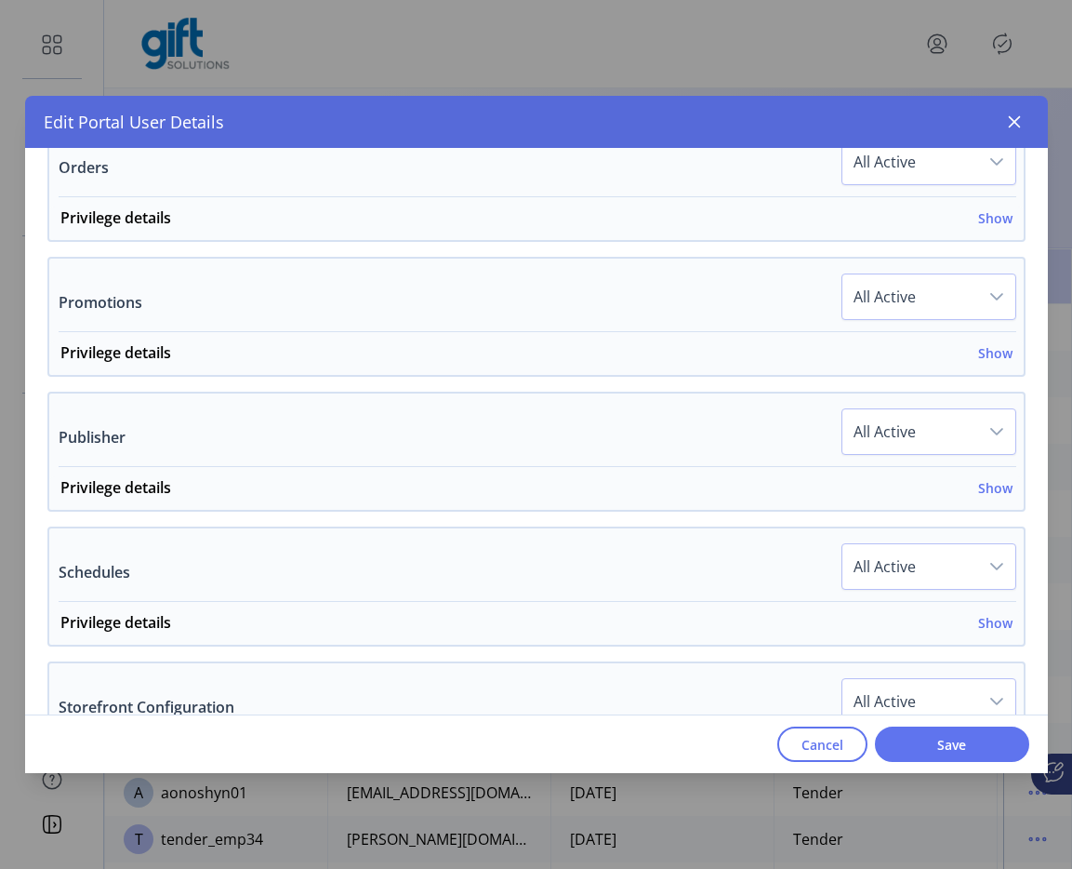
click at [930, 764] on div "Cancel Save" at bounding box center [536, 743] width 1023 height 59
click at [930, 755] on button "Save" at bounding box center [952, 743] width 154 height 35
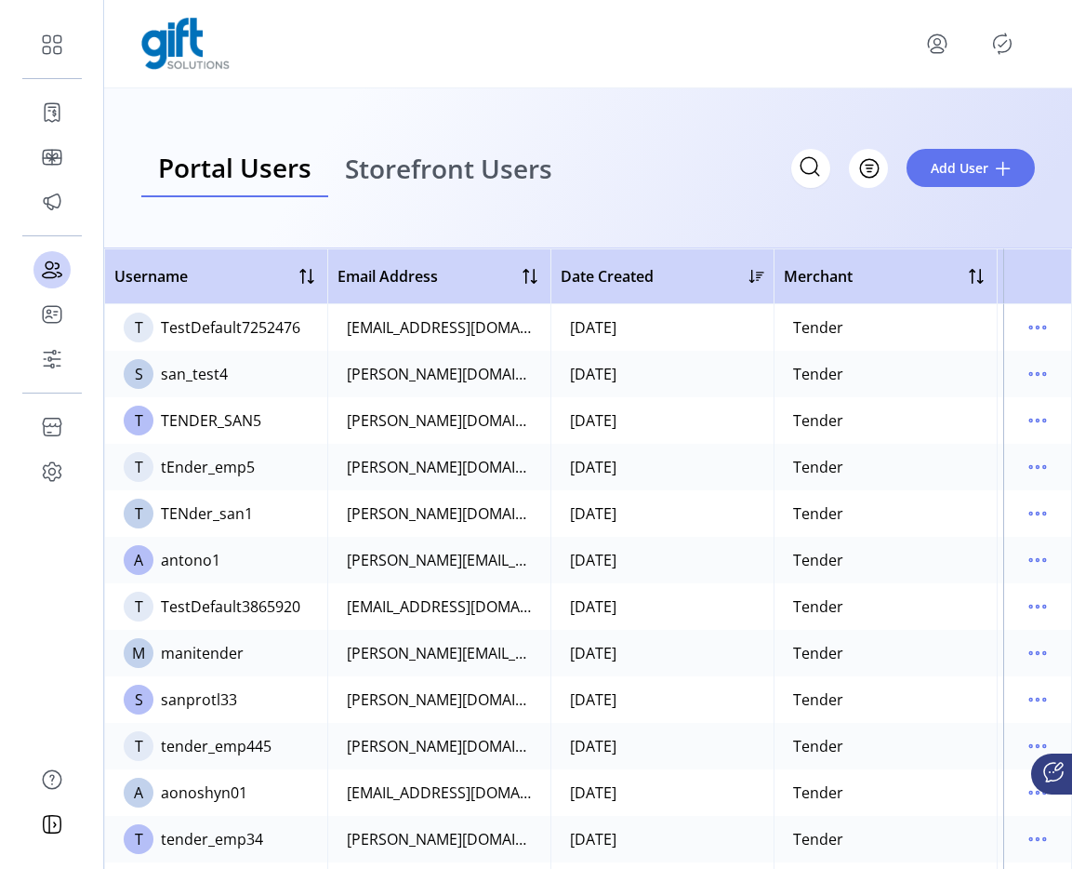
click at [1004, 418] on td at bounding box center [1038, 420] width 69 height 47
click at [1023, 418] on icon "menu" at bounding box center [1038, 421] width 30 height 30
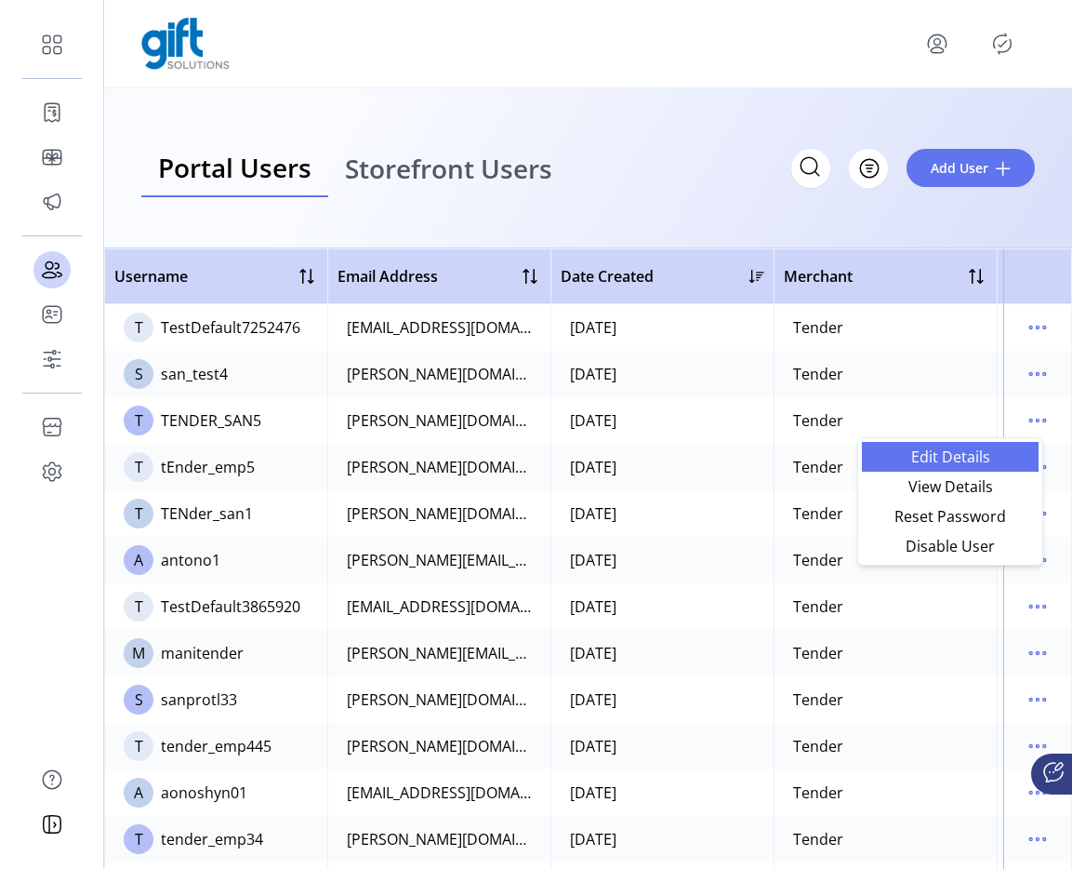
click at [970, 459] on span "Edit Details" at bounding box center [950, 456] width 154 height 15
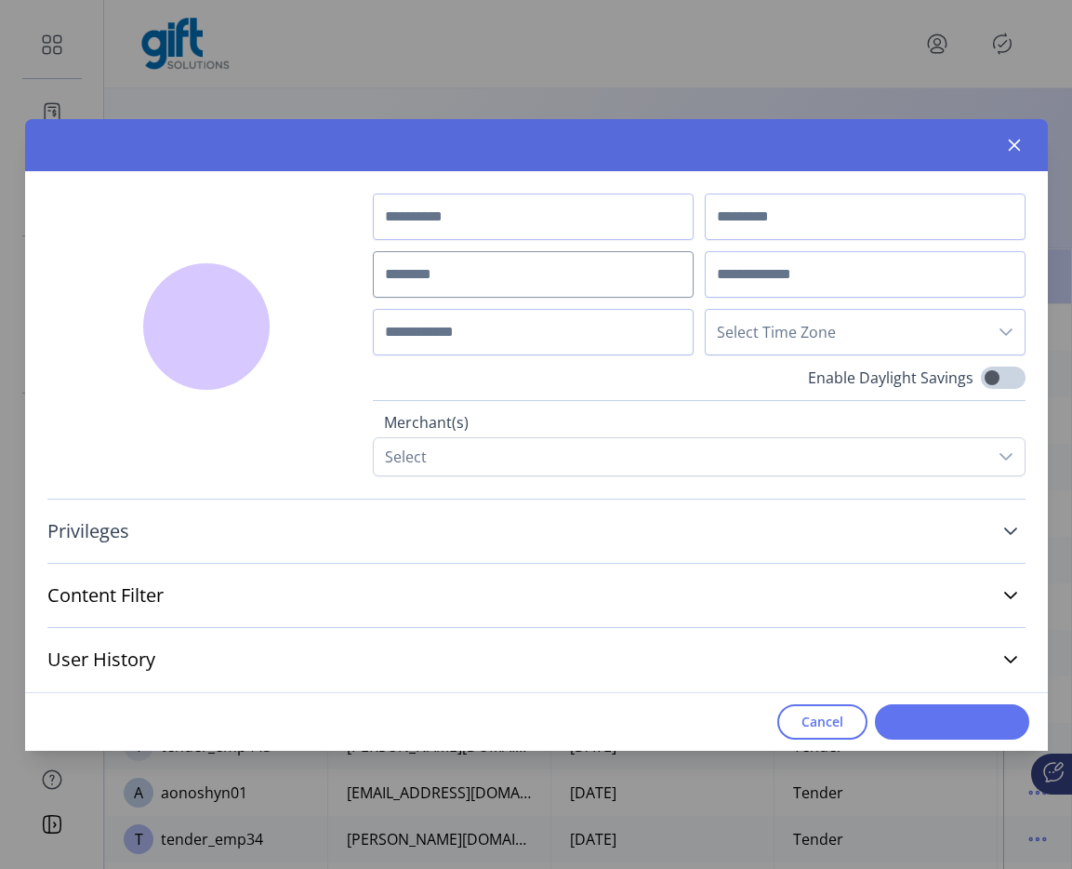
type input "*******"
type input "****"
type input "**********"
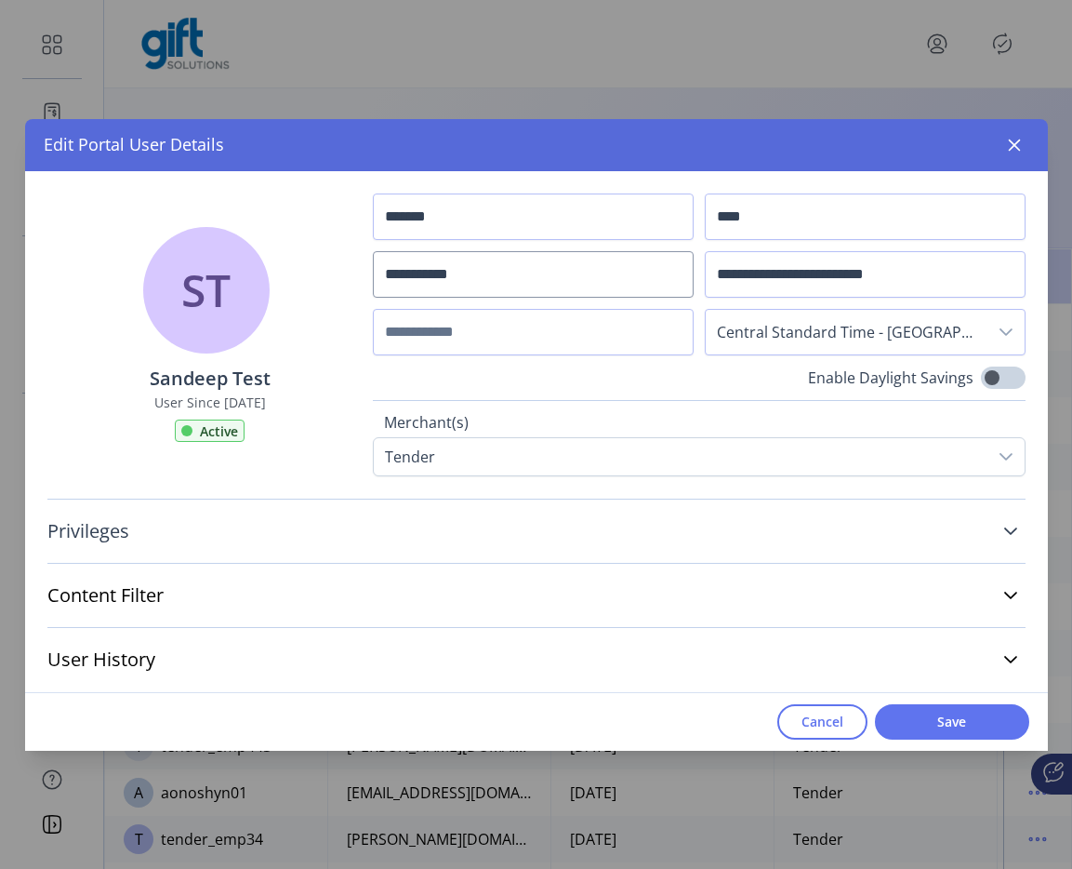
click at [839, 528] on link "Privileges" at bounding box center [536, 531] width 979 height 41
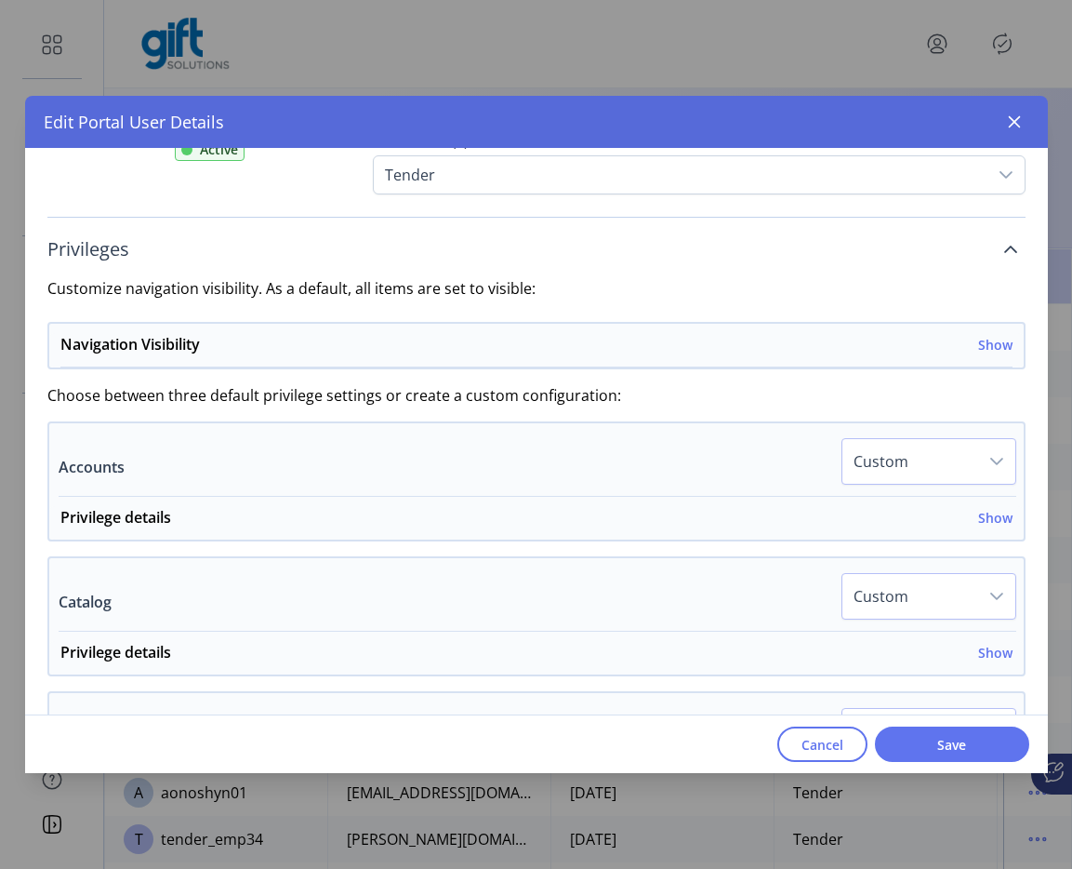
scroll to position [286, 0]
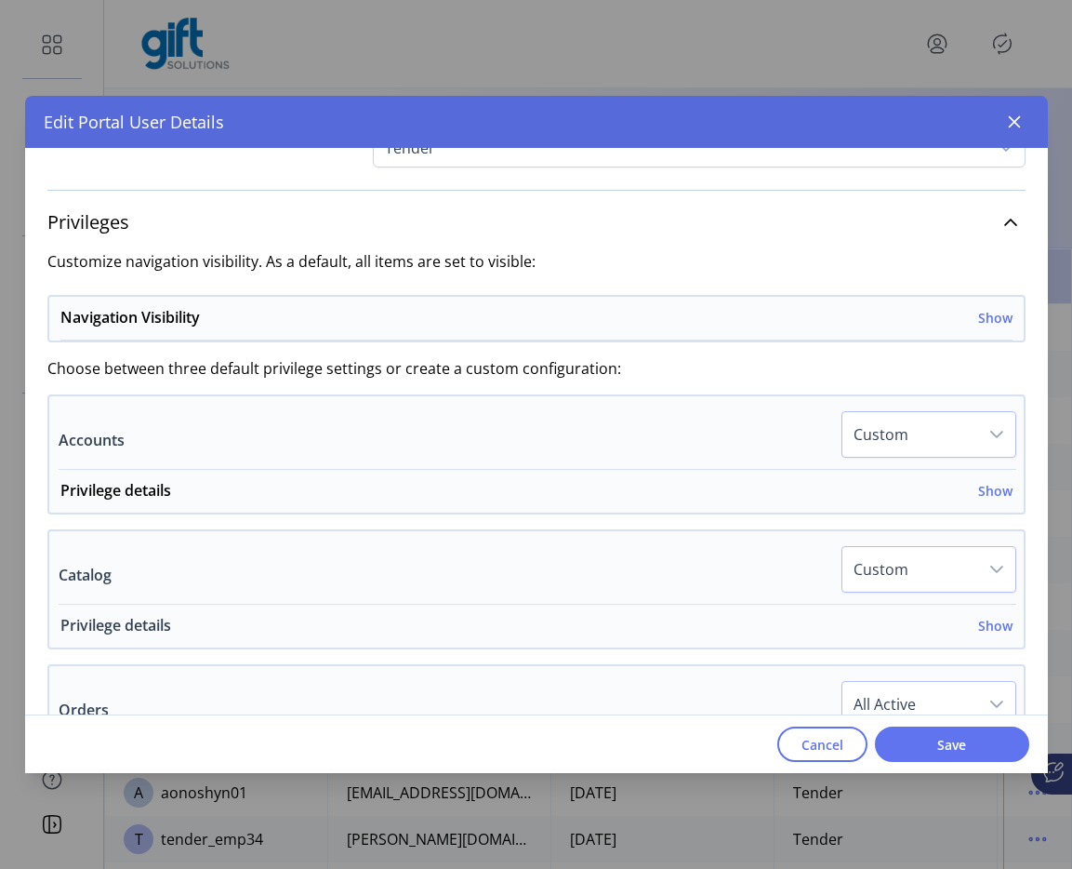
click at [979, 629] on h6 "Show" at bounding box center [996, 626] width 34 height 20
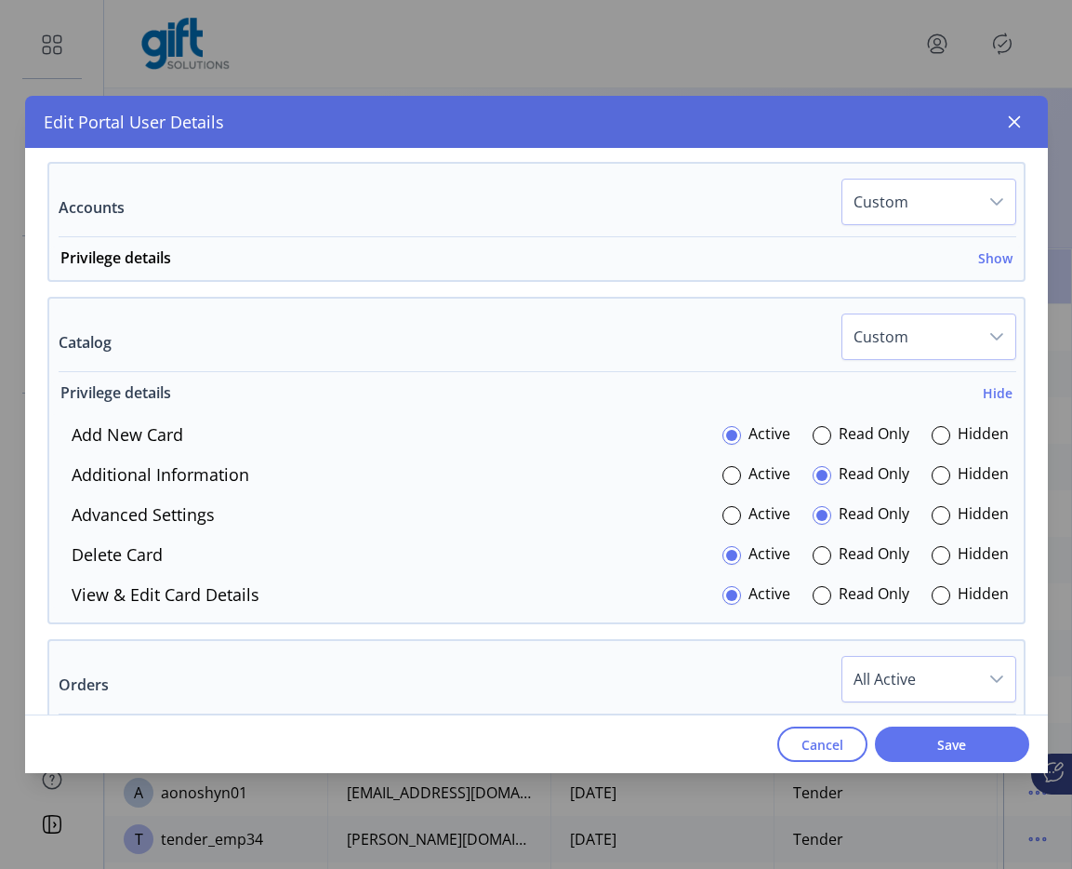
scroll to position [537, 0]
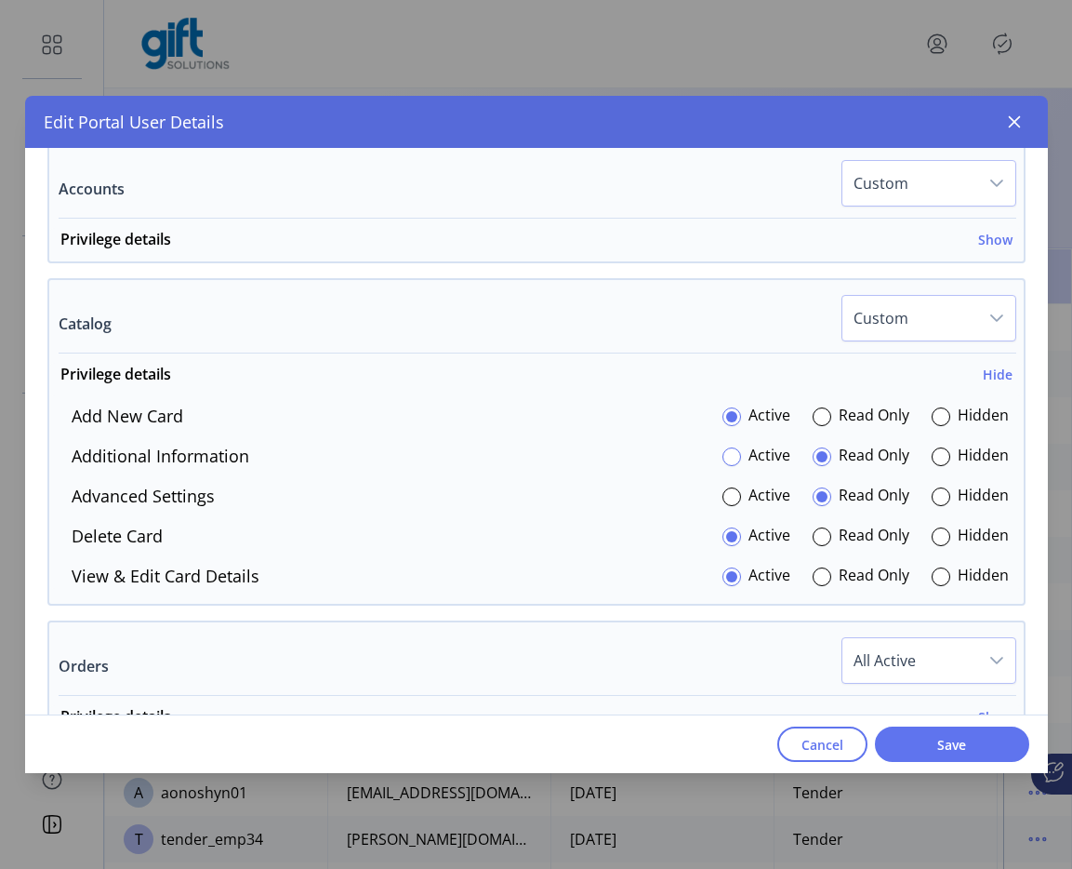
click at [723, 459] on div at bounding box center [732, 456] width 19 height 19
click at [928, 738] on span "Save" at bounding box center [952, 745] width 106 height 20
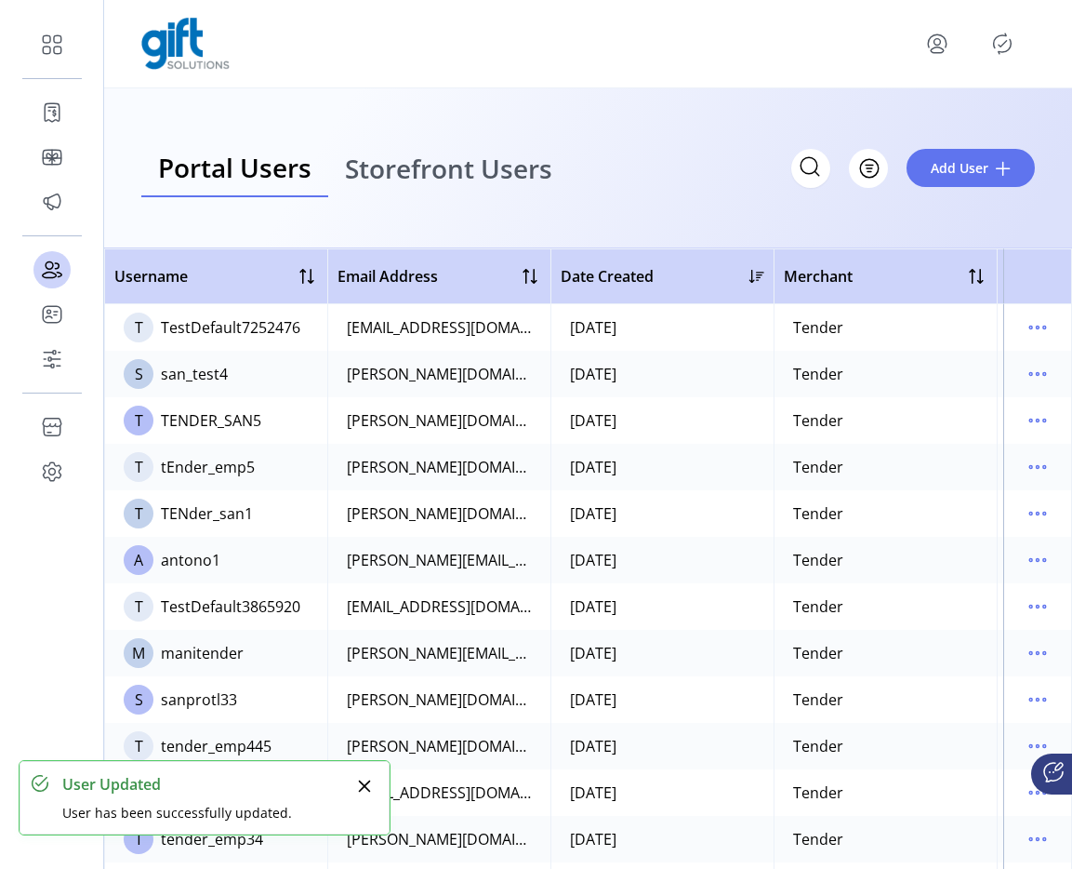
click at [1000, 45] on icon "Publisher Panel" at bounding box center [1003, 44] width 30 height 30
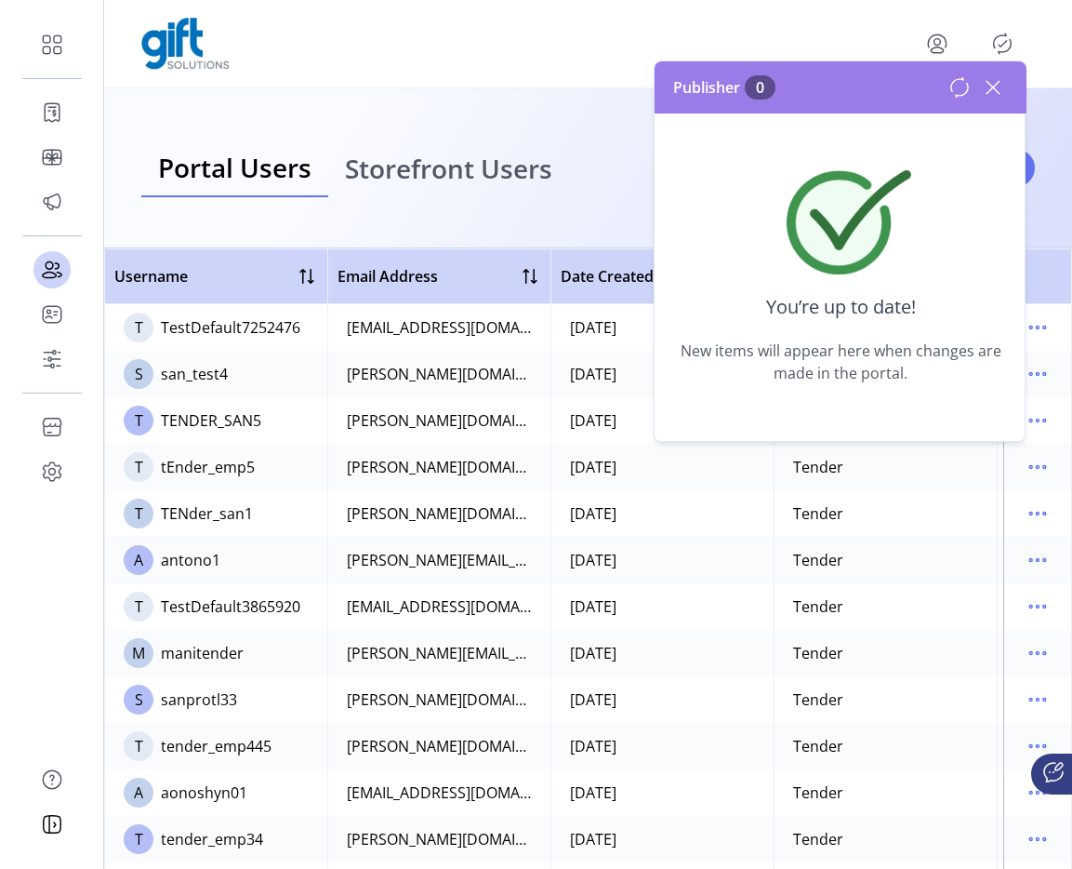
click at [990, 90] on icon at bounding box center [993, 87] width 13 height 13
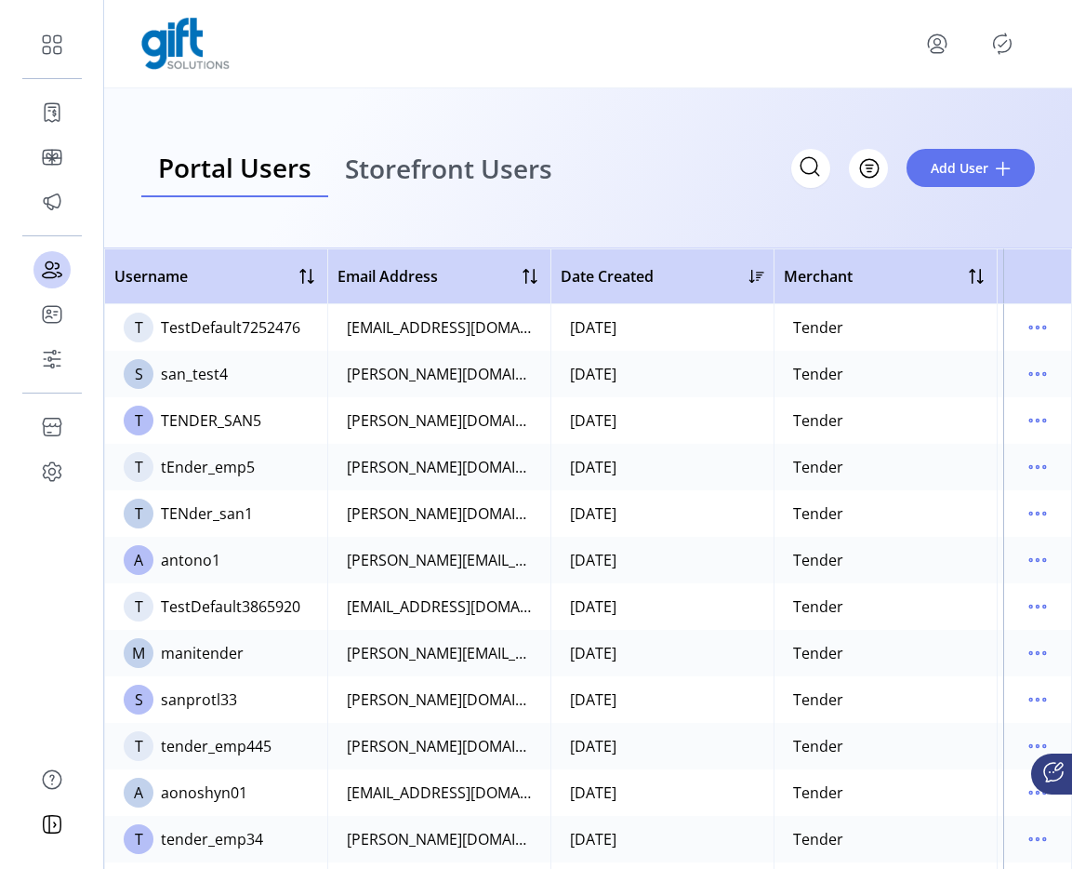
click at [467, 177] on span "Storefront Users" at bounding box center [448, 168] width 207 height 26
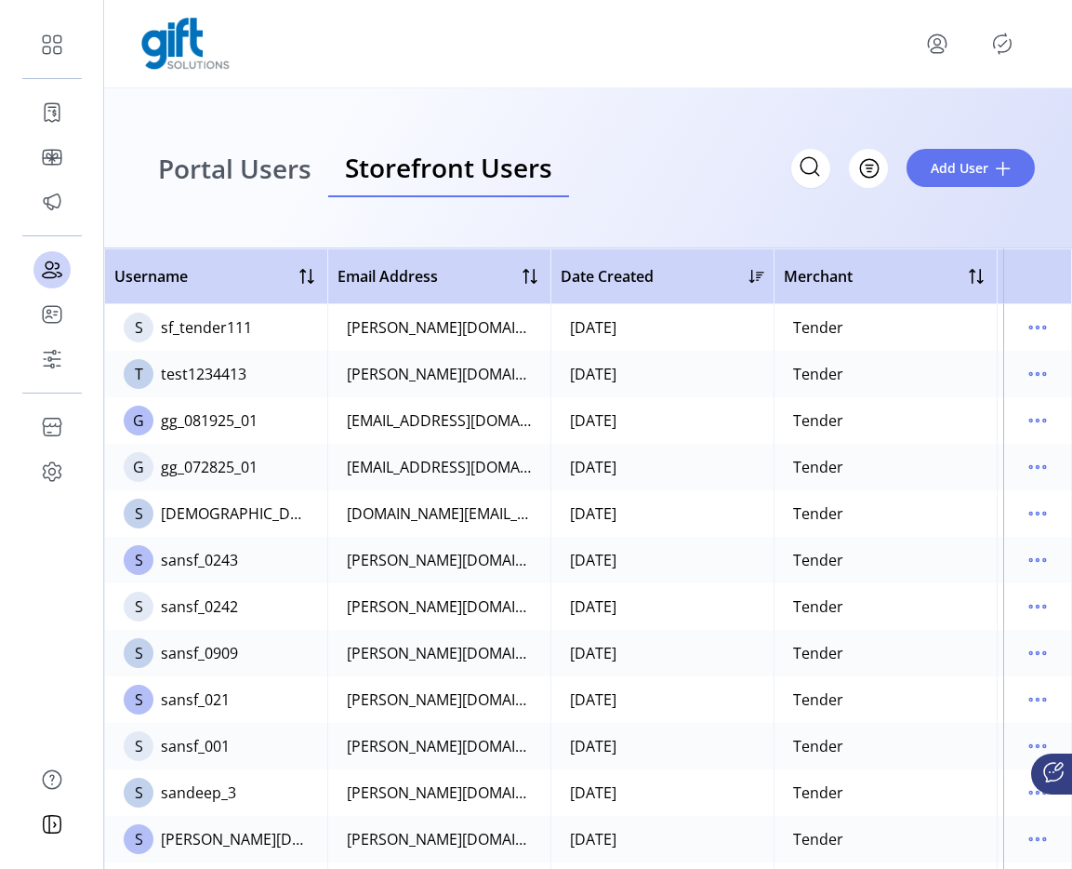
click at [186, 164] on span "Portal Users" at bounding box center [234, 168] width 153 height 26
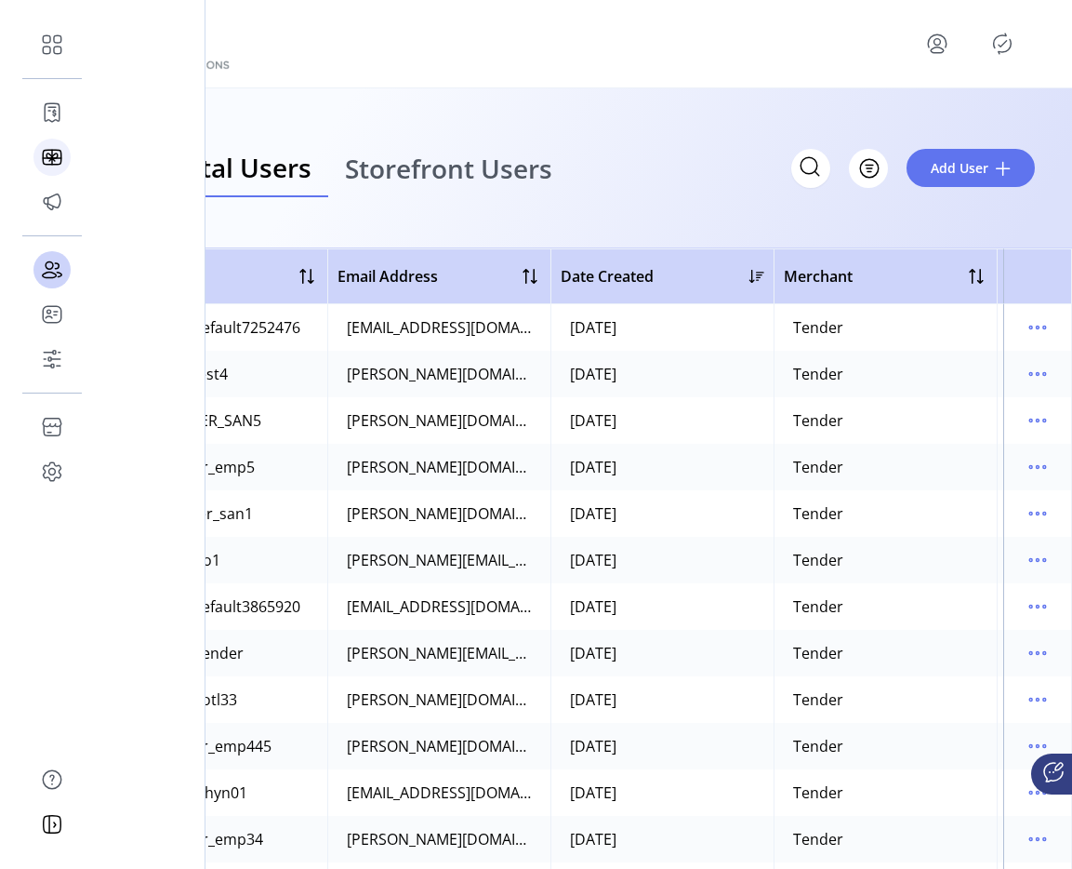
click at [56, 168] on icon at bounding box center [52, 157] width 30 height 30
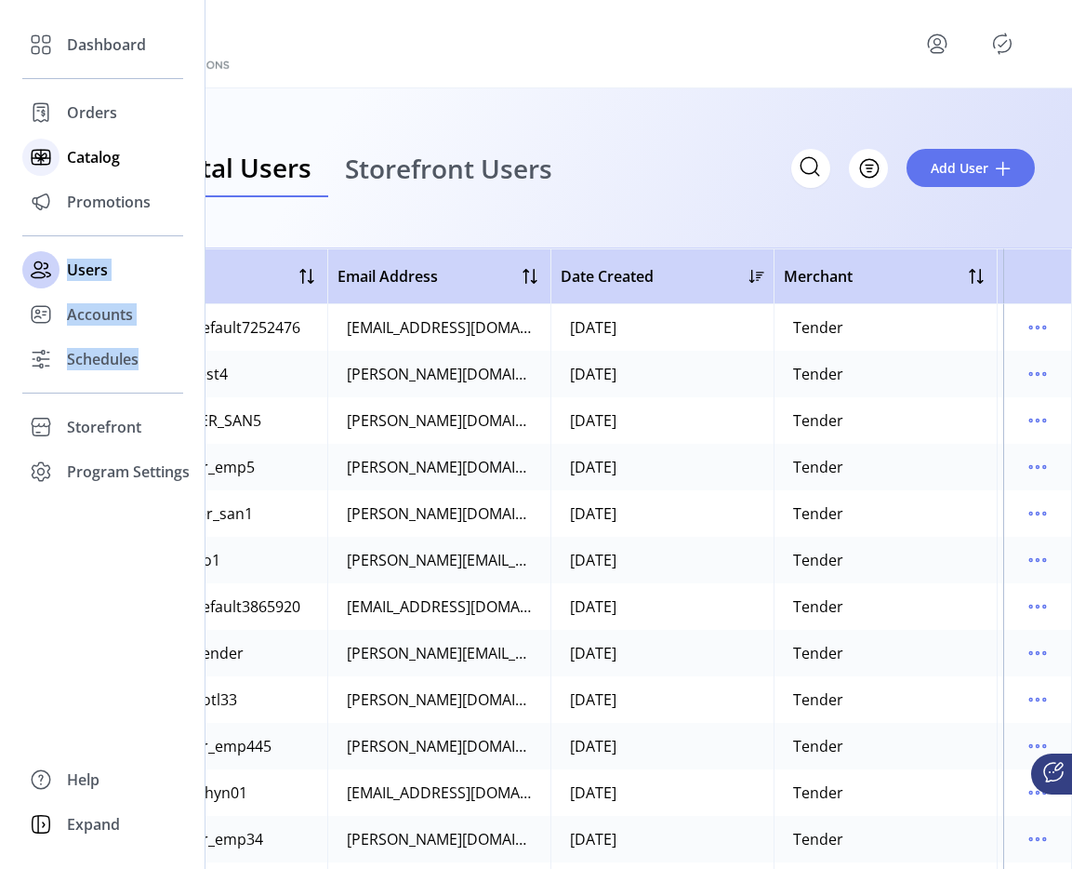
click at [56, 168] on div at bounding box center [40, 157] width 37 height 45
click at [97, 151] on span "Catalog" at bounding box center [93, 157] width 53 height 22
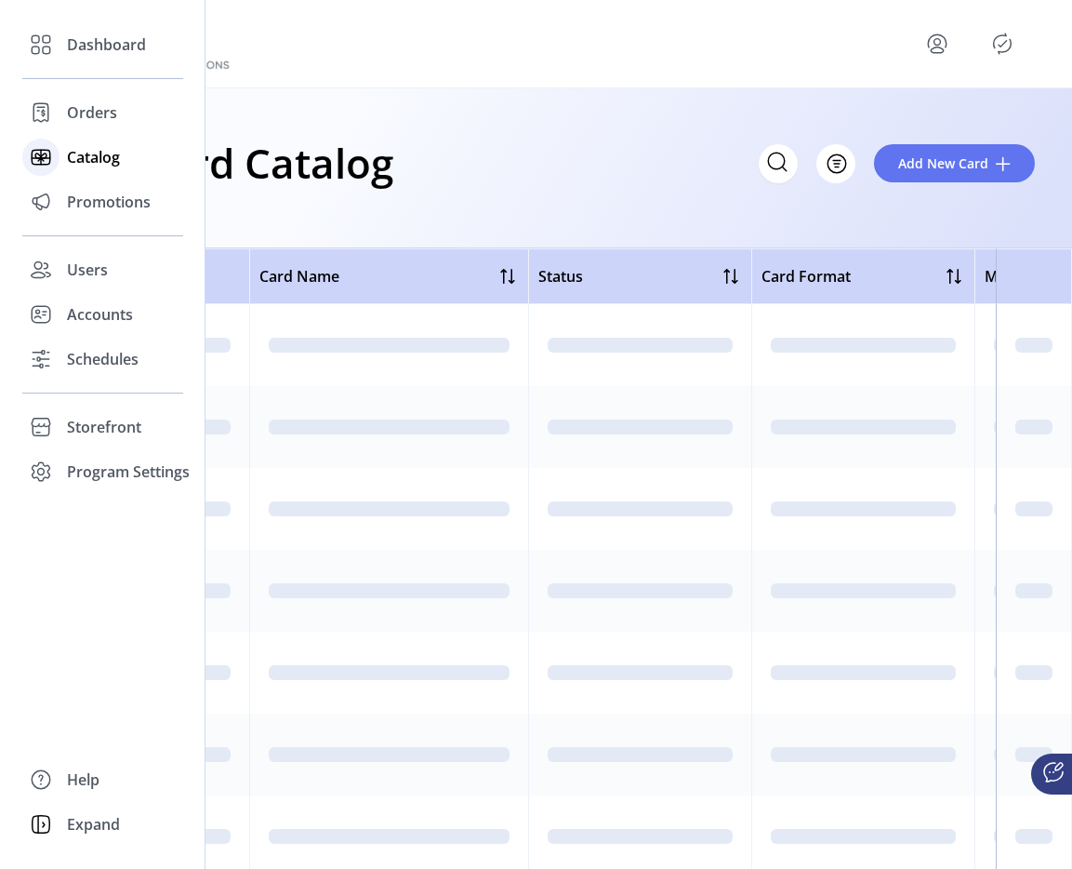
click at [61, 164] on div "Catalog" at bounding box center [102, 157] width 161 height 45
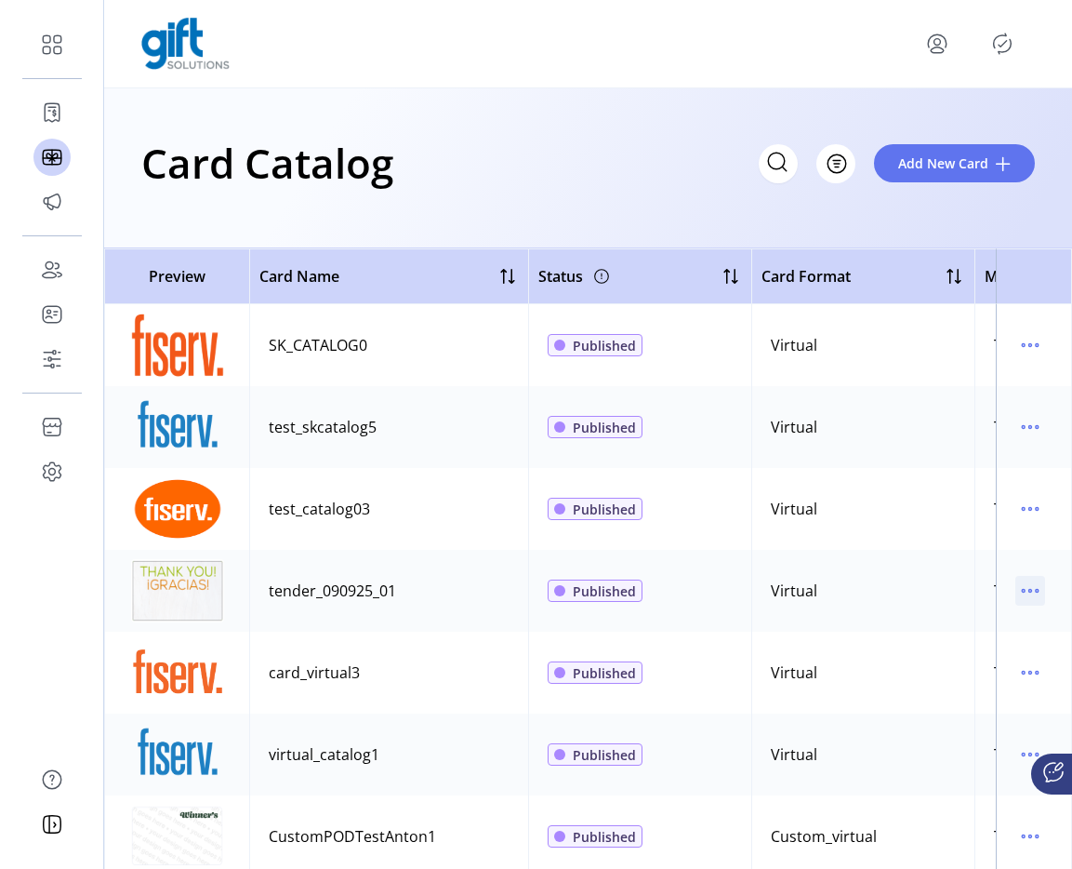
click at [1016, 592] on icon "menu" at bounding box center [1031, 591] width 30 height 30
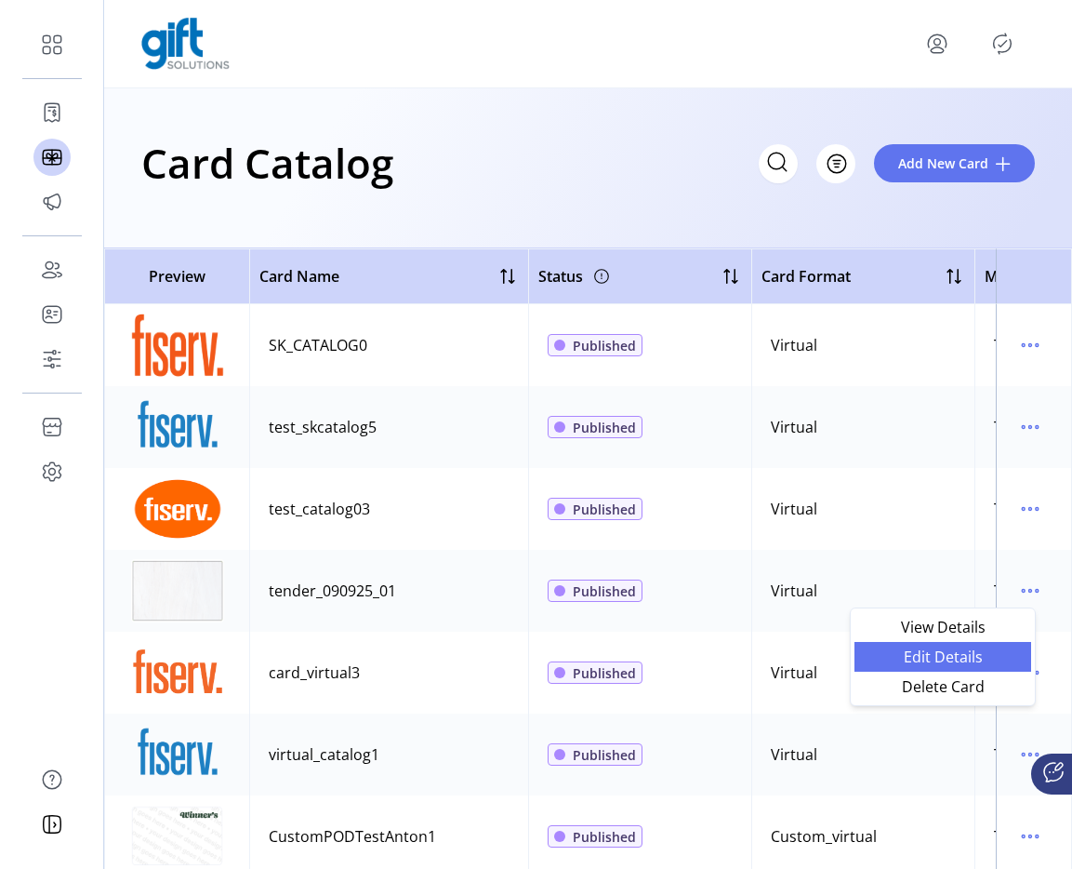
click at [956, 657] on span "Edit Details" at bounding box center [943, 656] width 154 height 15
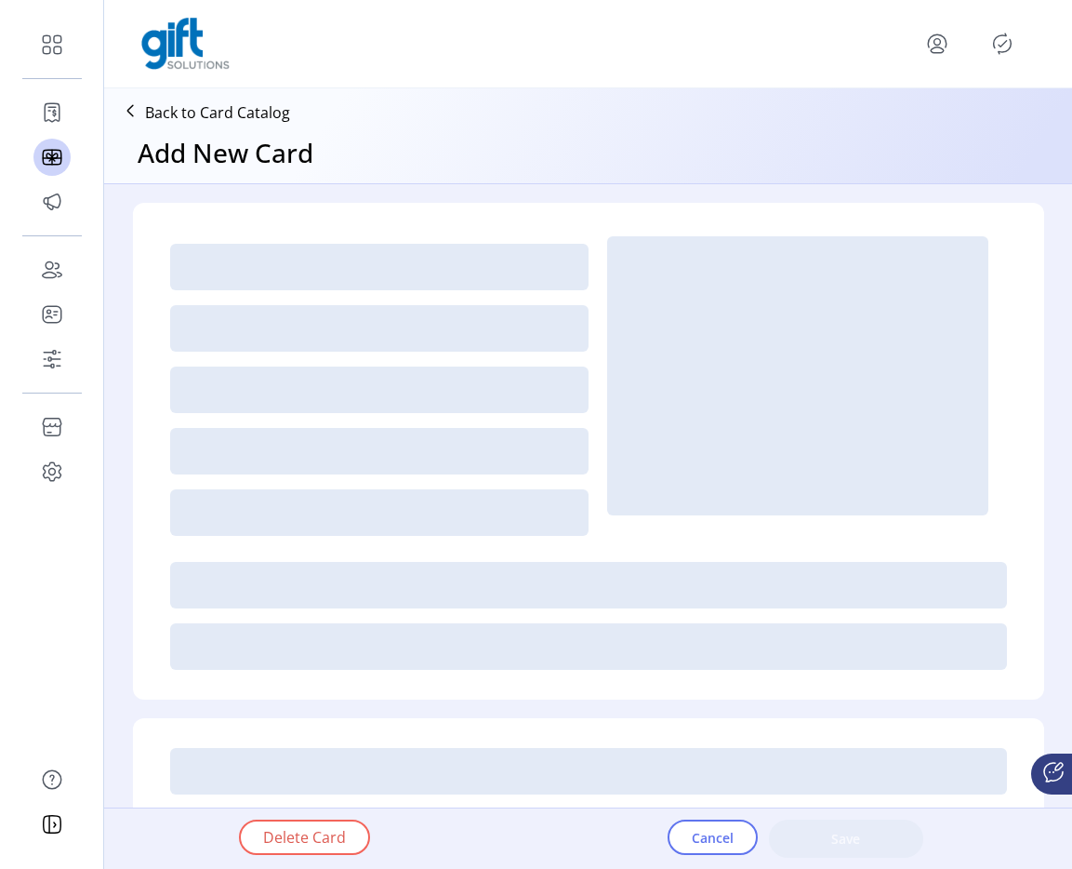
type textarea "**********"
type input "*"
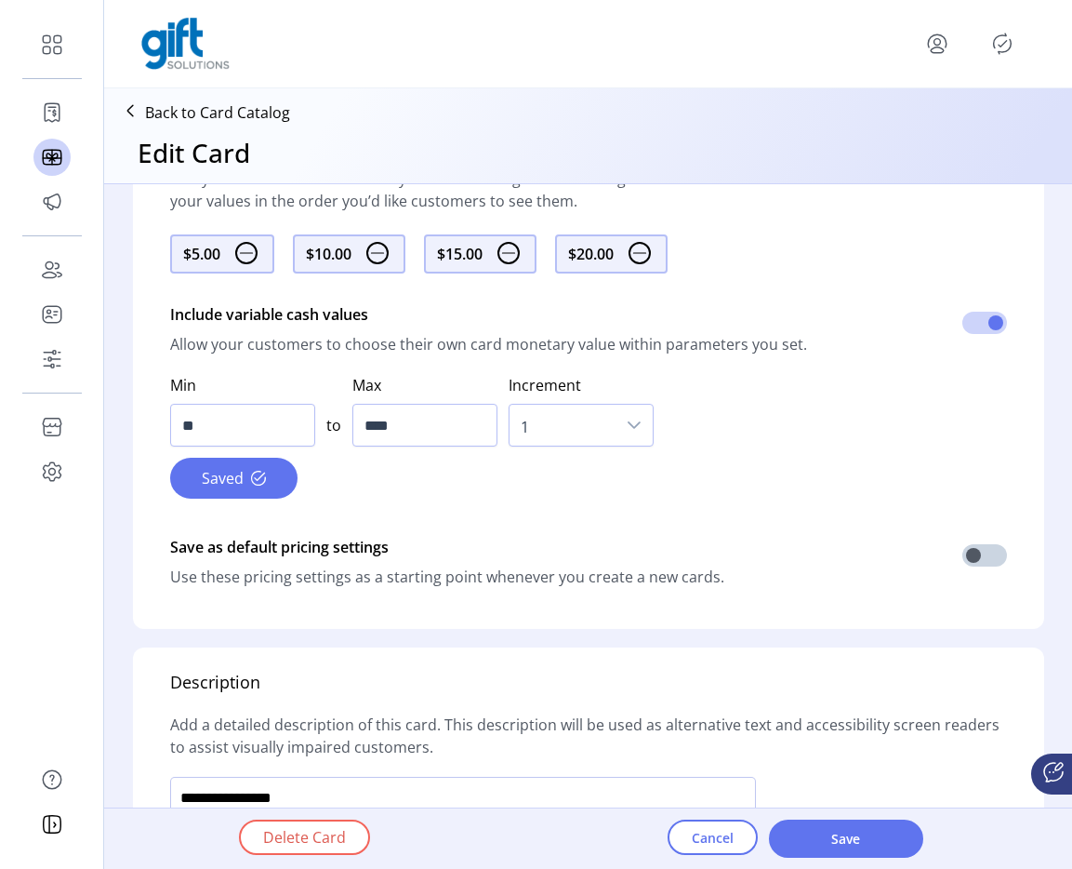
scroll to position [941, 0]
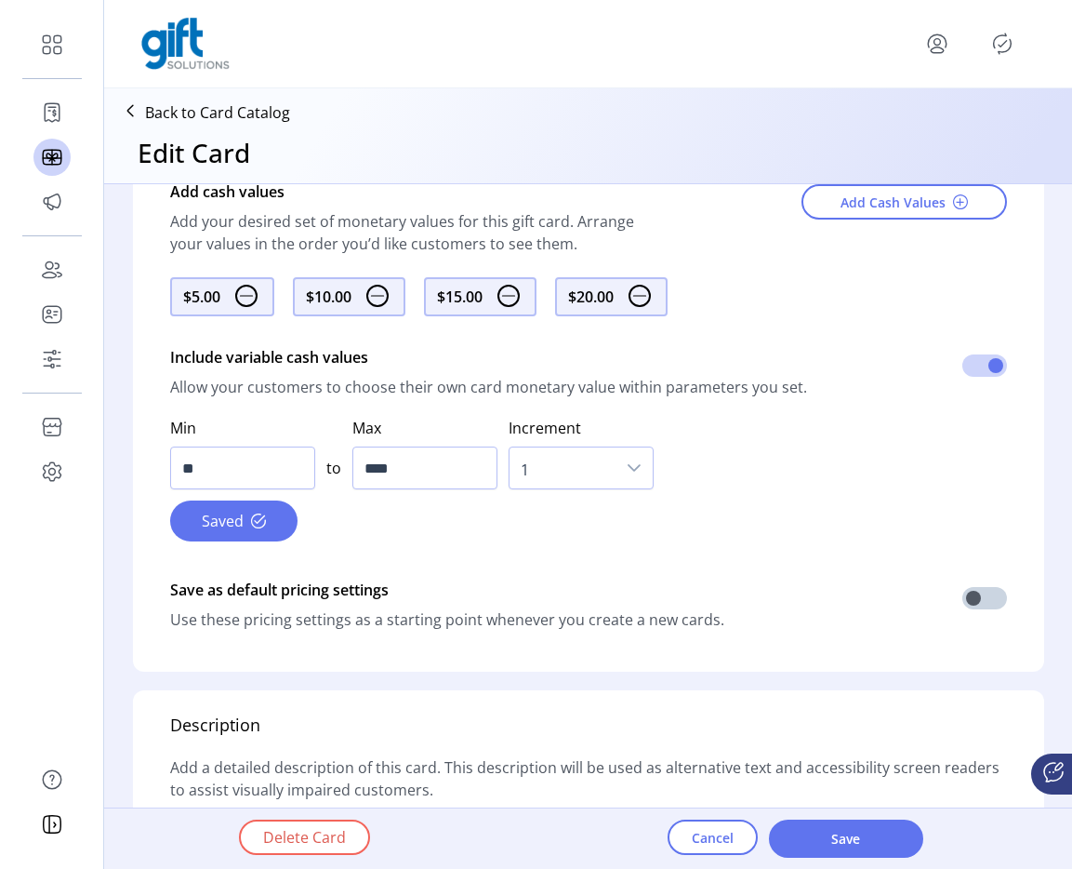
click at [740, 858] on div "Delete Card Cancel Save" at bounding box center [641, 838] width 952 height 60
click at [738, 857] on p-button "Cancel" at bounding box center [713, 838] width 90 height 38
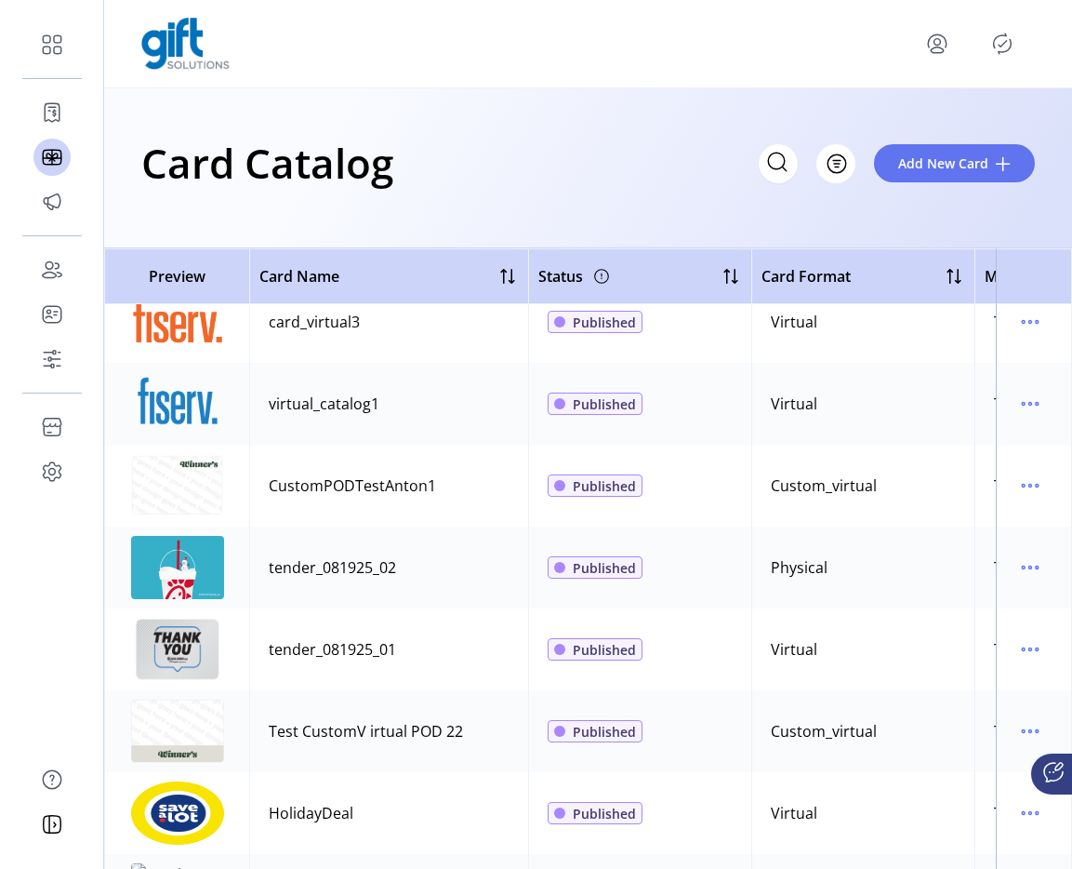
scroll to position [330, 0]
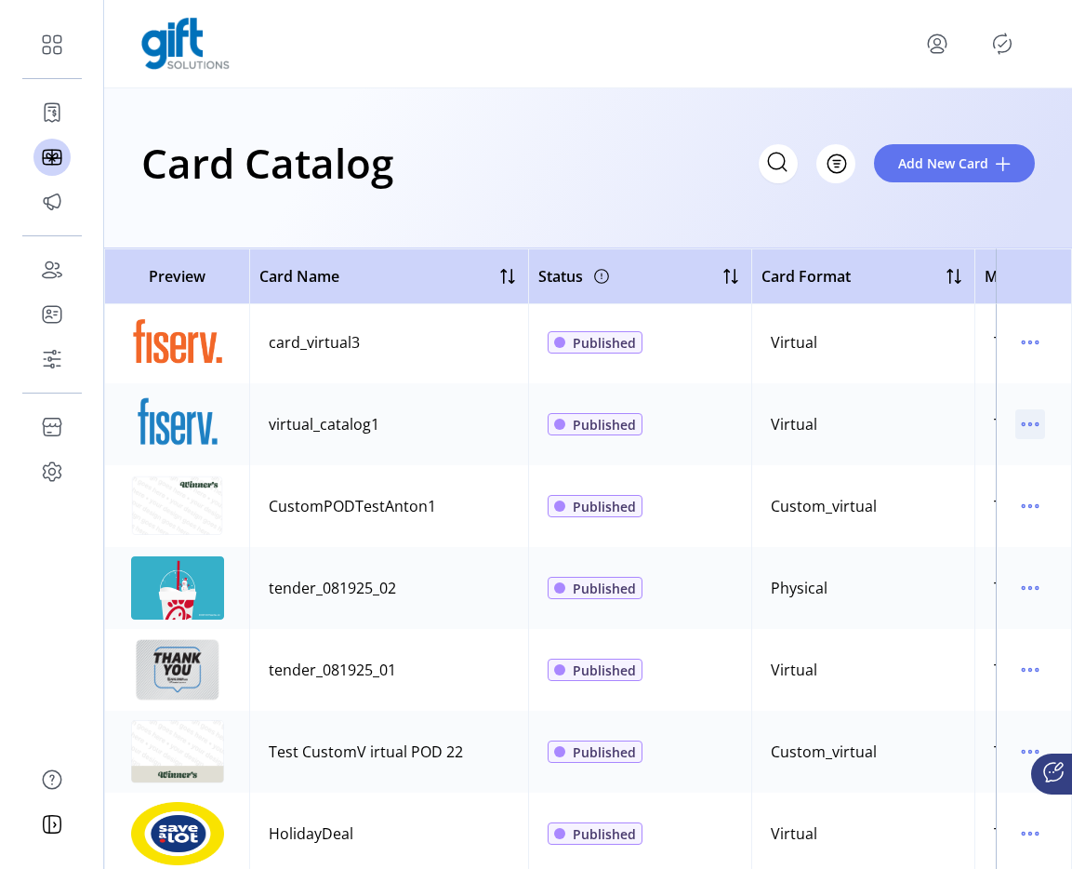
click at [1016, 433] on icon "menu" at bounding box center [1031, 424] width 30 height 30
click at [782, 523] on td "Custom_virtual" at bounding box center [863, 506] width 223 height 82
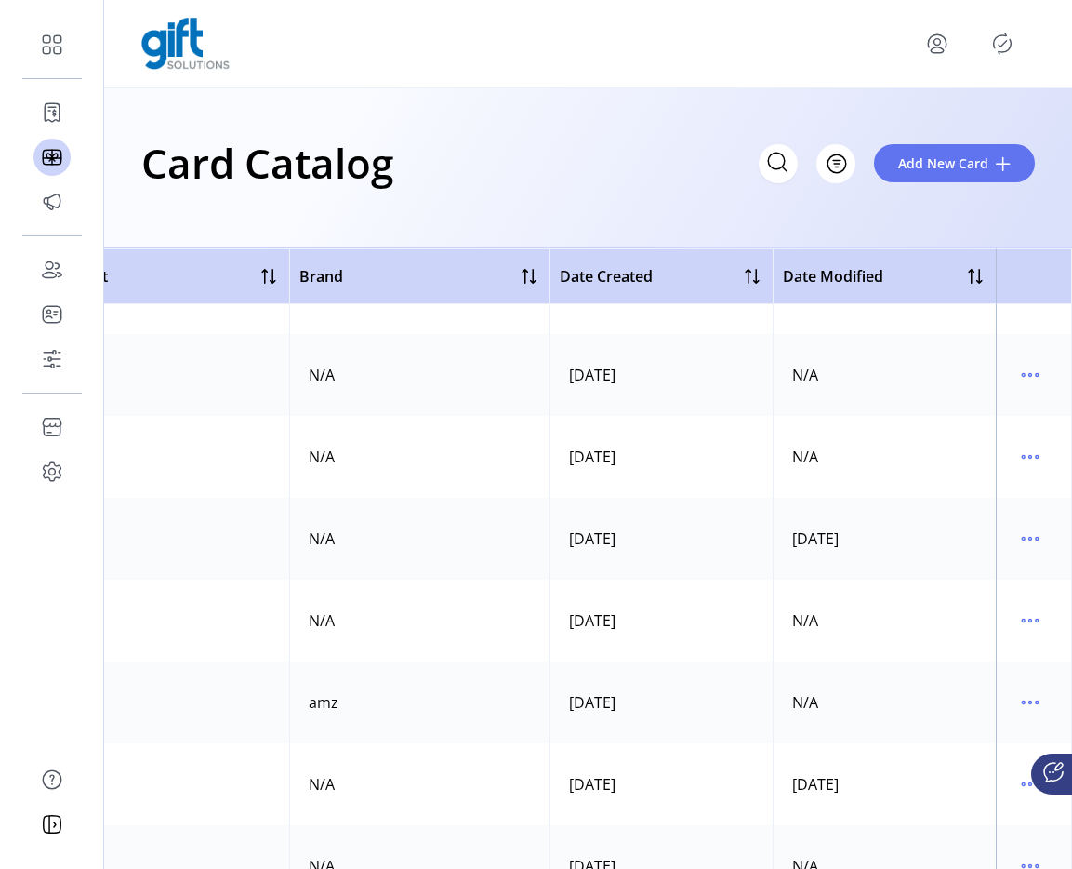
scroll to position [387, 955]
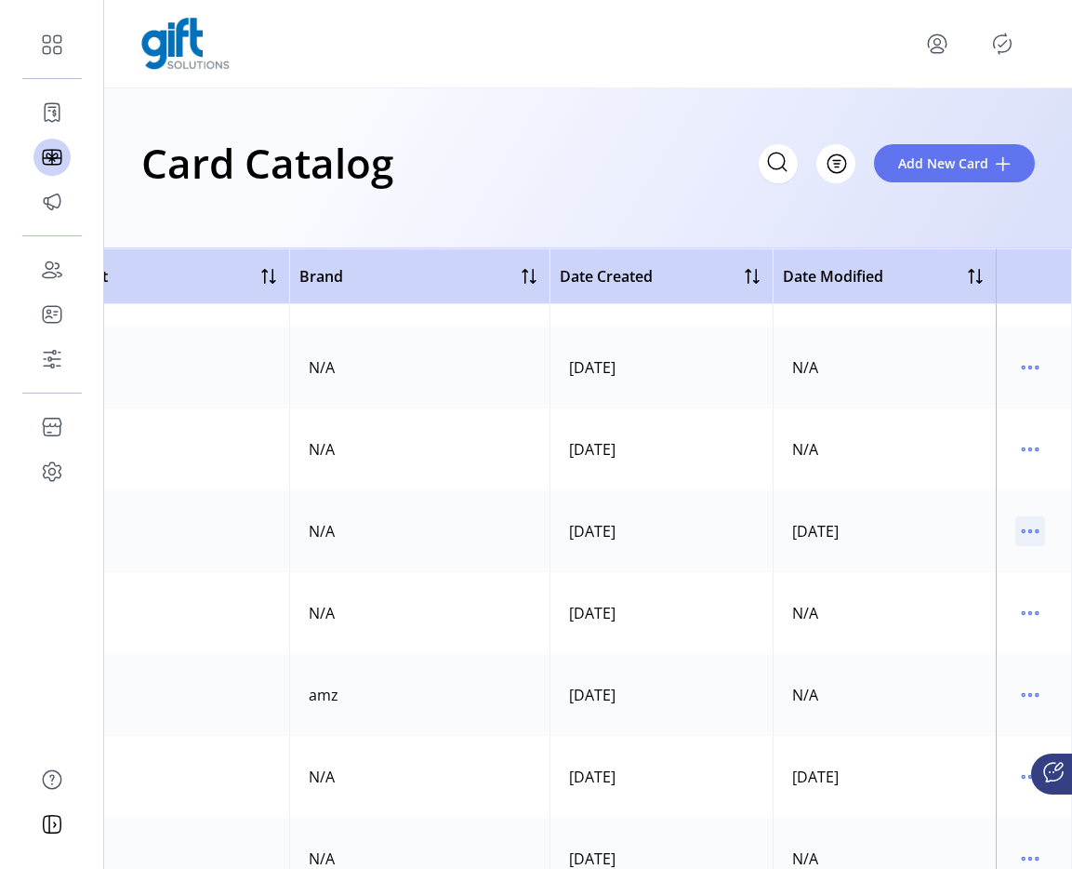
click at [1017, 529] on icon "menu" at bounding box center [1031, 531] width 30 height 30
click at [971, 592] on span "Edit Details" at bounding box center [943, 597] width 154 height 15
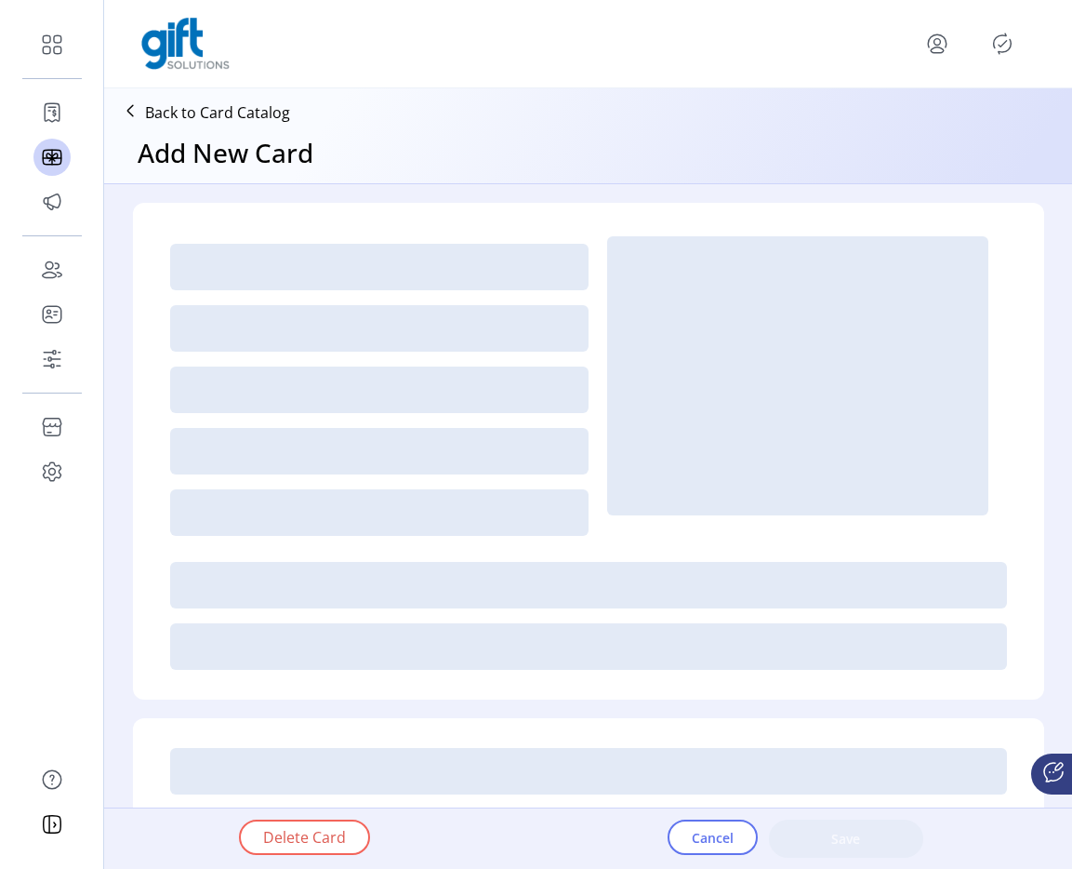
type textarea "**********"
type input "*"
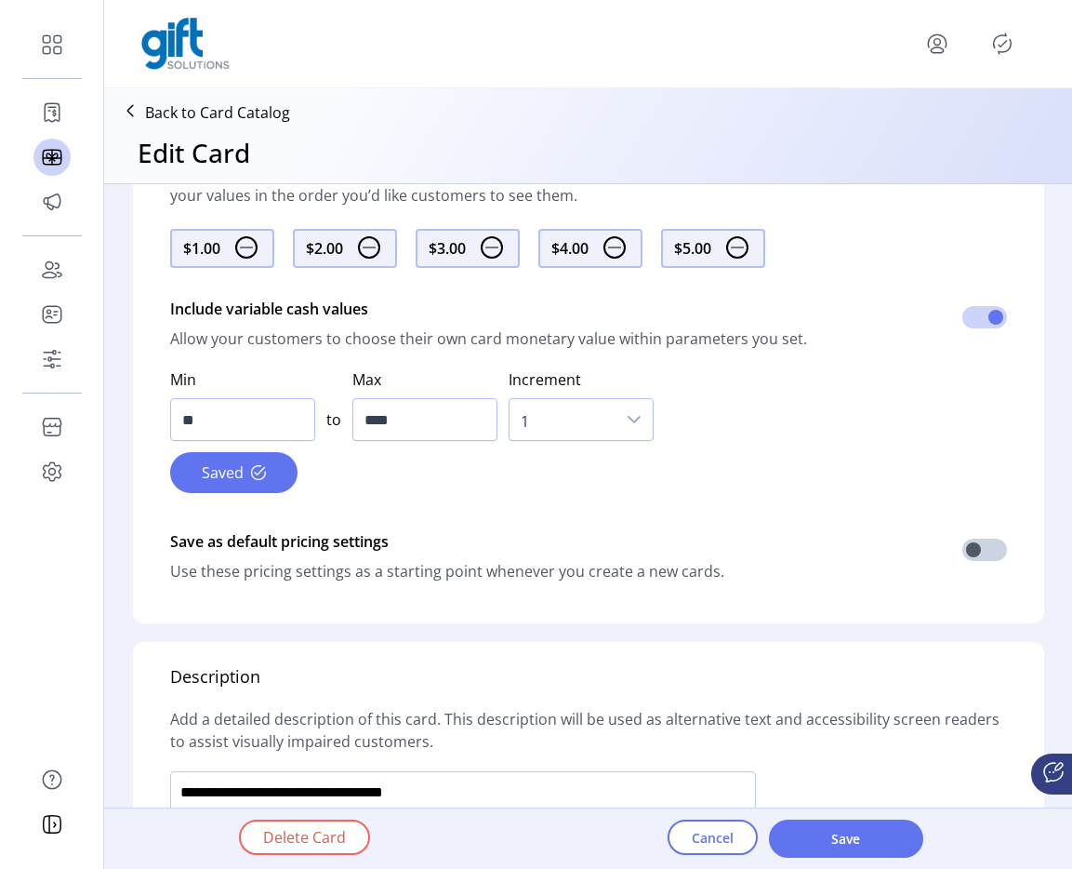
scroll to position [792, 0]
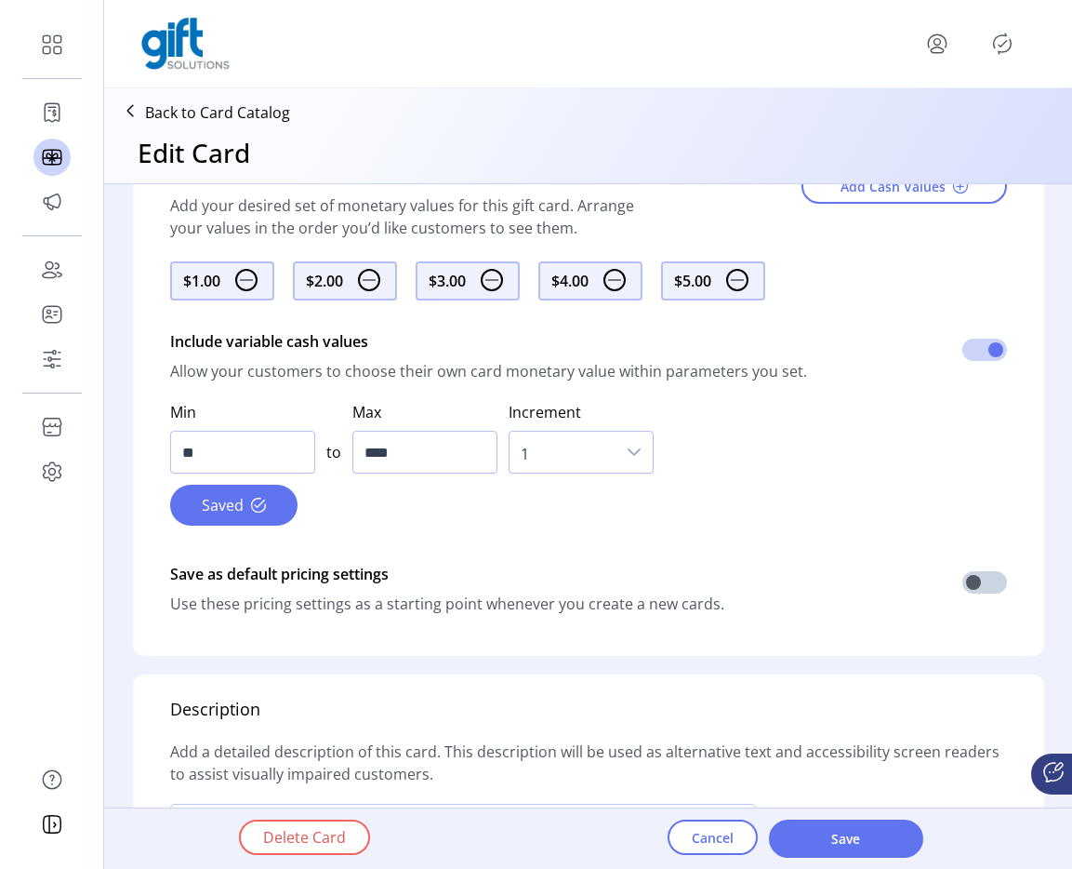
click at [499, 279] on img at bounding box center [492, 280] width 22 height 22
click at [890, 818] on div "Delete Card Cancel Save" at bounding box center [641, 838] width 952 height 60
click at [889, 831] on span "Save" at bounding box center [846, 839] width 106 height 20
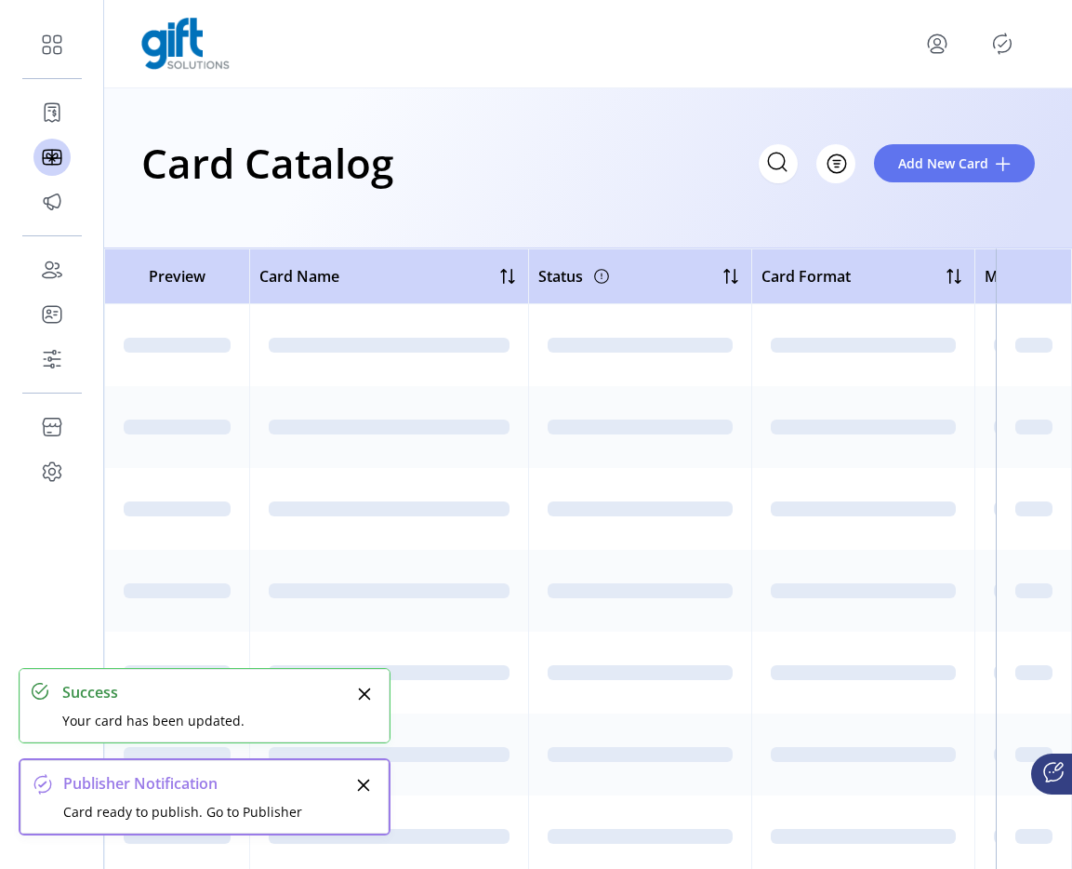
click at [998, 40] on icon "Publisher Panel" at bounding box center [1003, 44] width 30 height 30
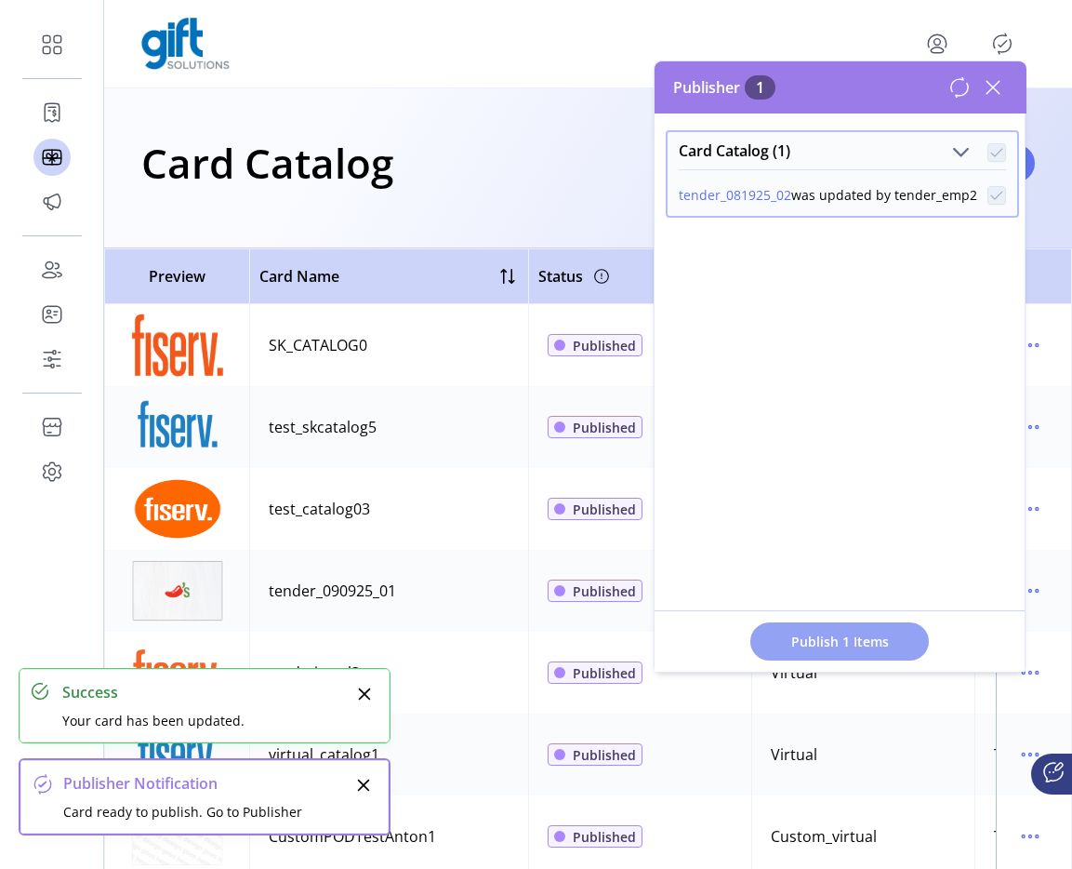
click at [880, 626] on button "Publish 1 Items" at bounding box center [840, 641] width 179 height 38
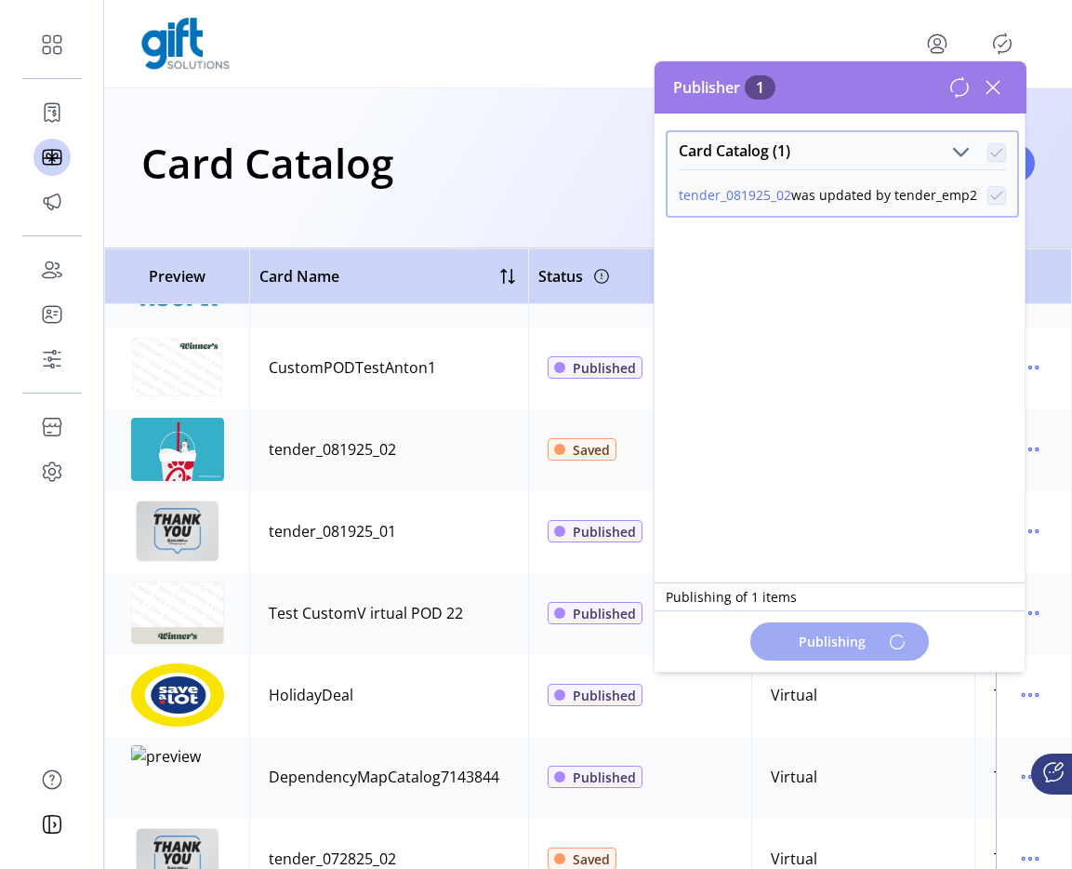
scroll to position [500, 0]
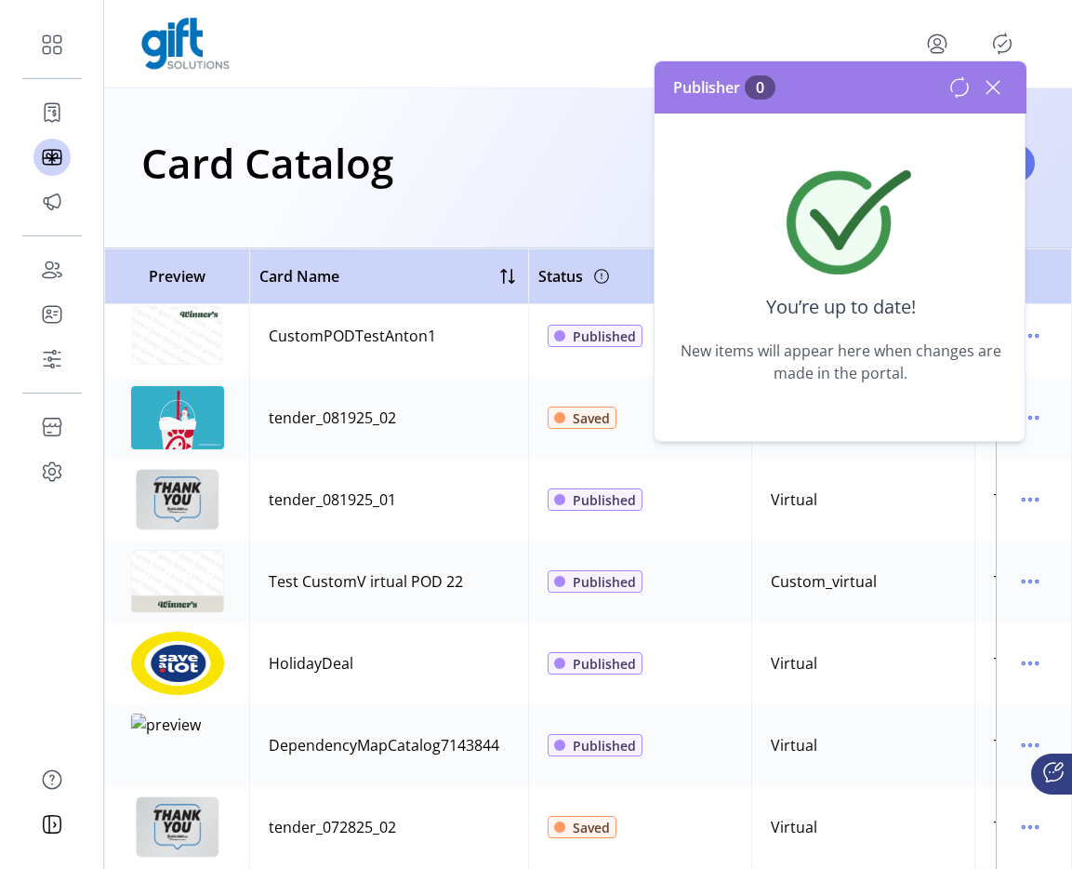
click at [441, 459] on td "tender_081925_01" at bounding box center [388, 500] width 279 height 82
click at [987, 93] on icon at bounding box center [993, 87] width 13 height 13
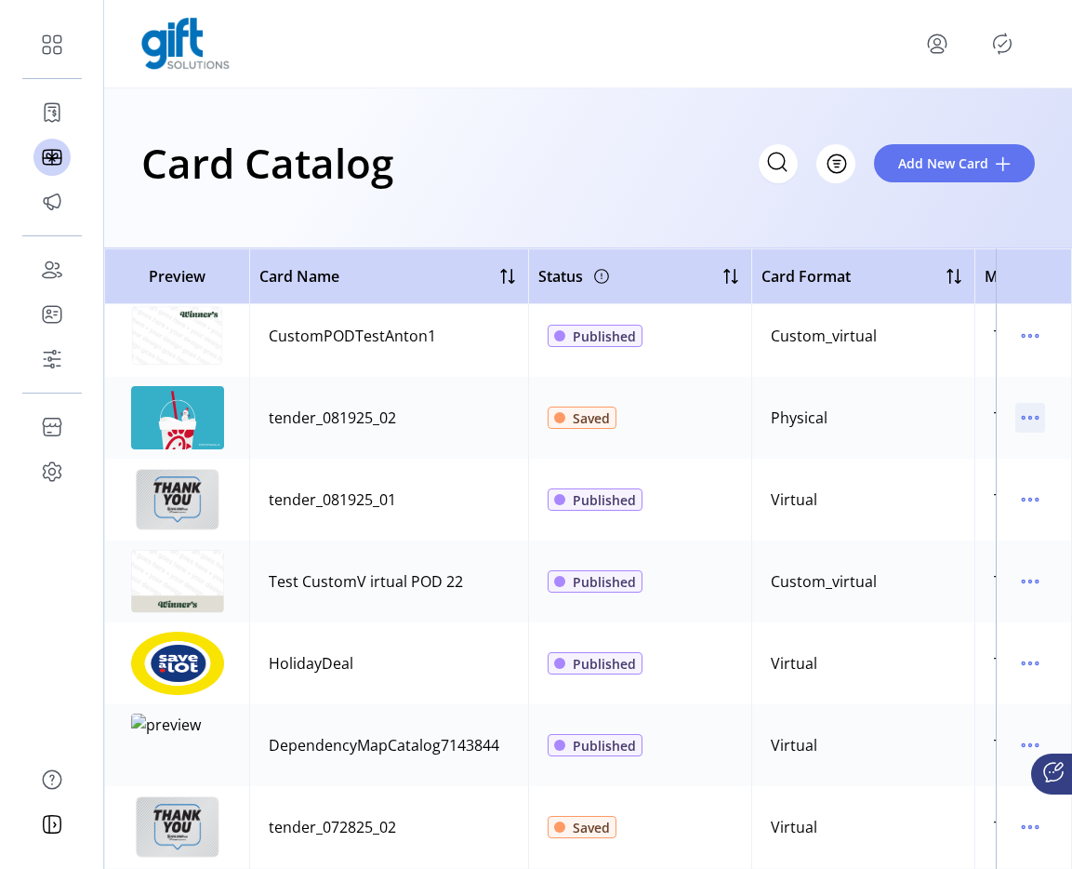
click at [1017, 411] on icon "menu" at bounding box center [1031, 418] width 30 height 30
click at [980, 449] on span "View Details" at bounding box center [943, 453] width 154 height 15
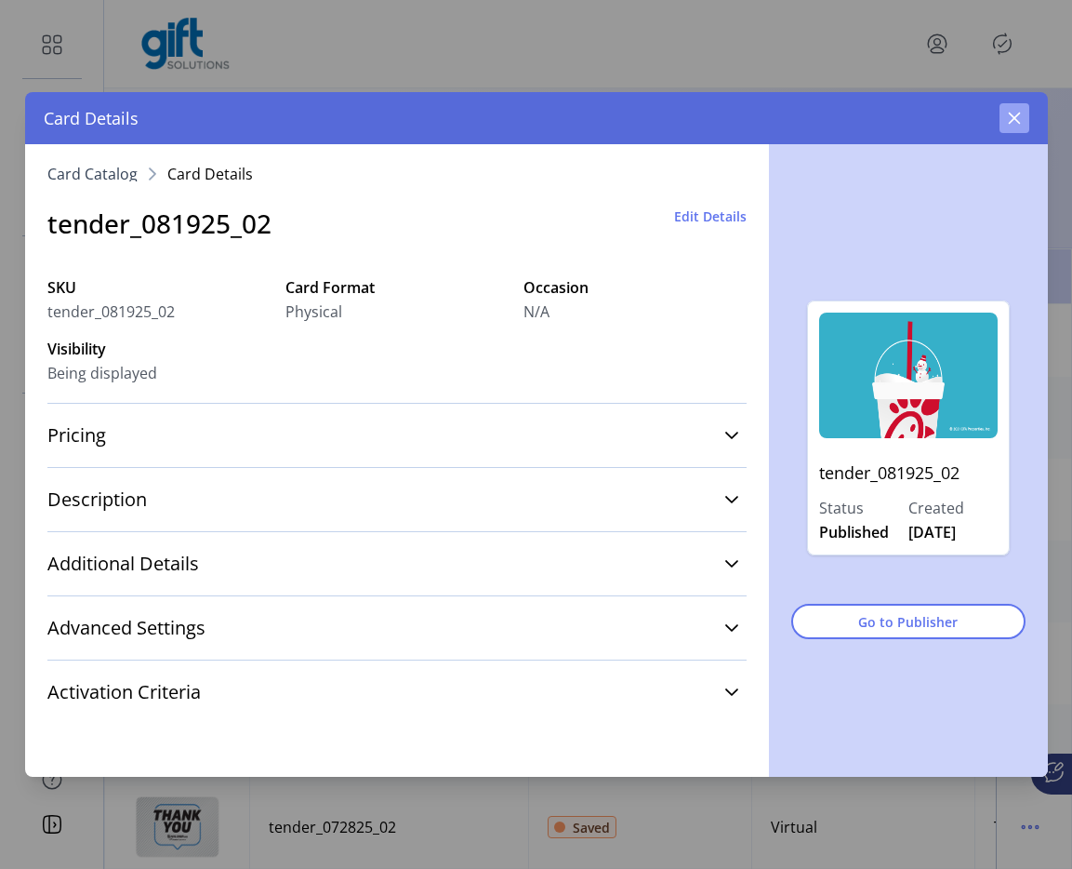
click at [1011, 124] on icon "button" at bounding box center [1014, 118] width 15 height 15
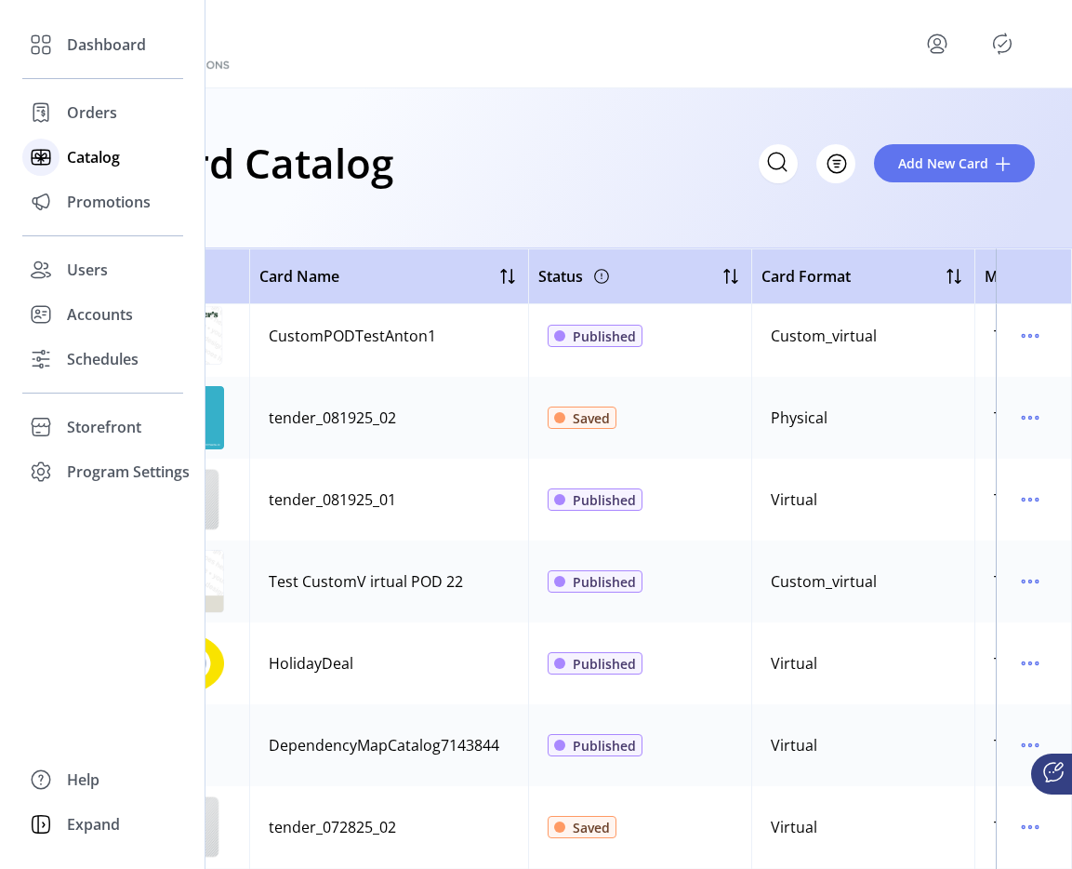
click at [63, 140] on div "Catalog" at bounding box center [102, 157] width 161 height 45
click at [61, 123] on div "Orders" at bounding box center [102, 112] width 161 height 45
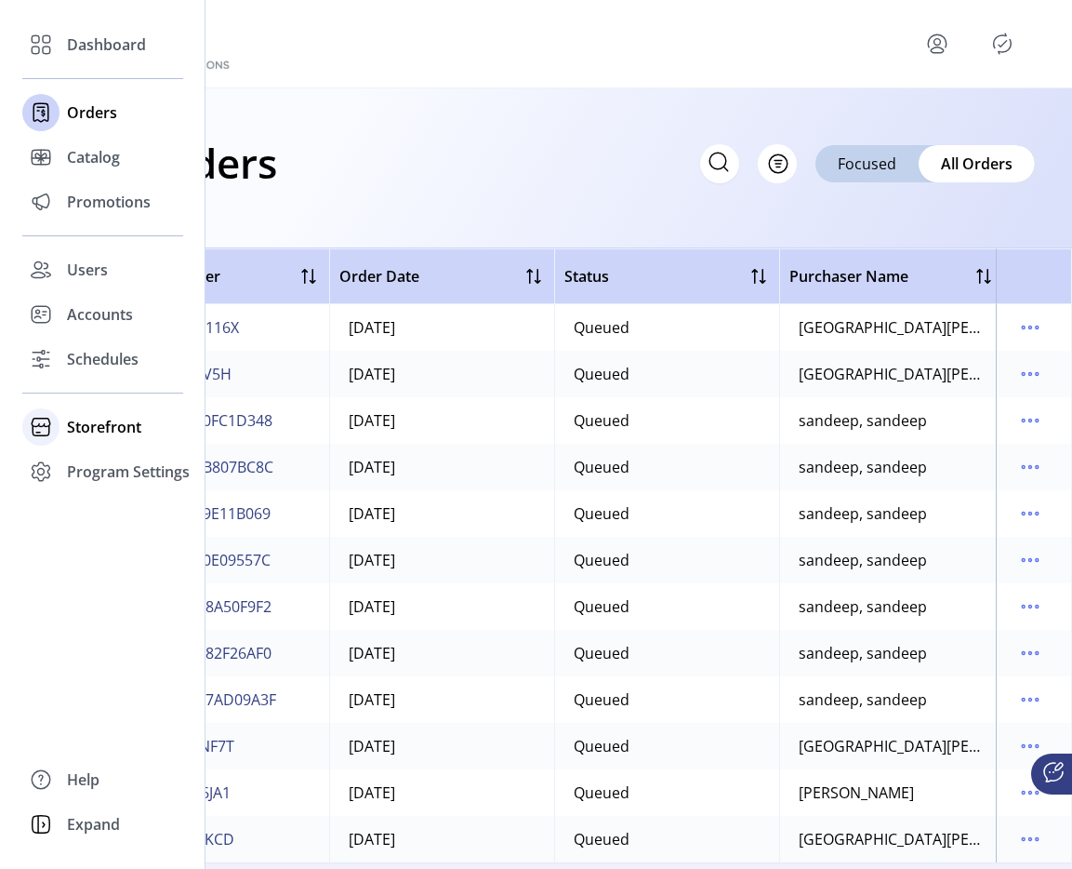
click at [28, 407] on div at bounding box center [40, 427] width 37 height 45
click at [97, 469] on span "Configuration" at bounding box center [116, 464] width 98 height 22
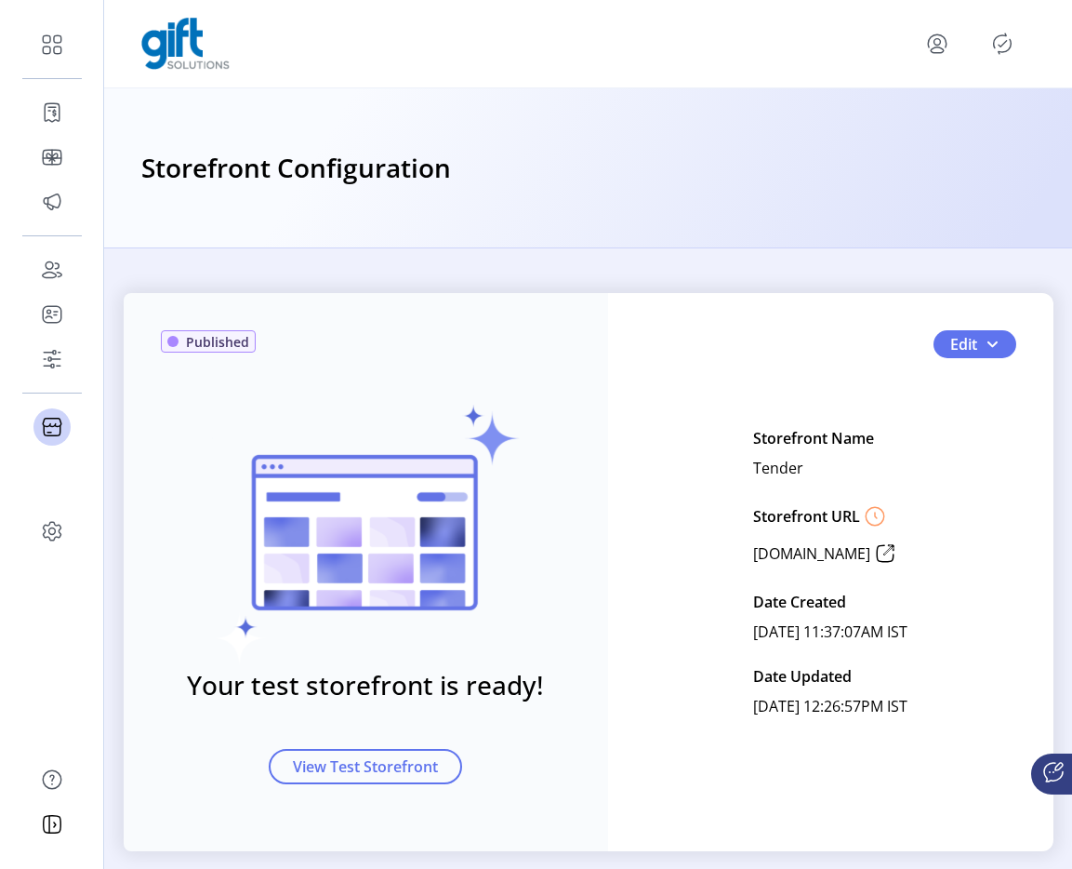
scroll to position [27, 0]
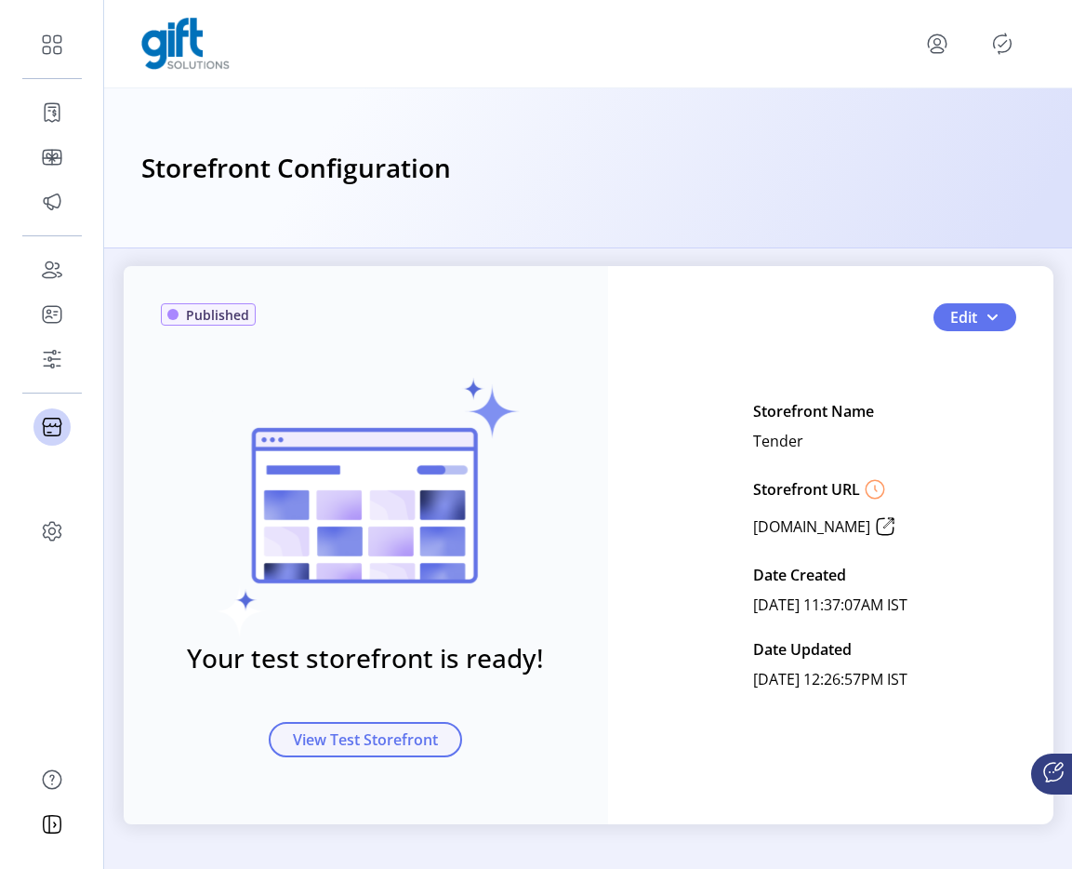
click at [411, 728] on span "View Test Storefront" at bounding box center [365, 739] width 145 height 22
click at [897, 529] on icon at bounding box center [886, 527] width 30 height 30
